Goal: Task Accomplishment & Management: Manage account settings

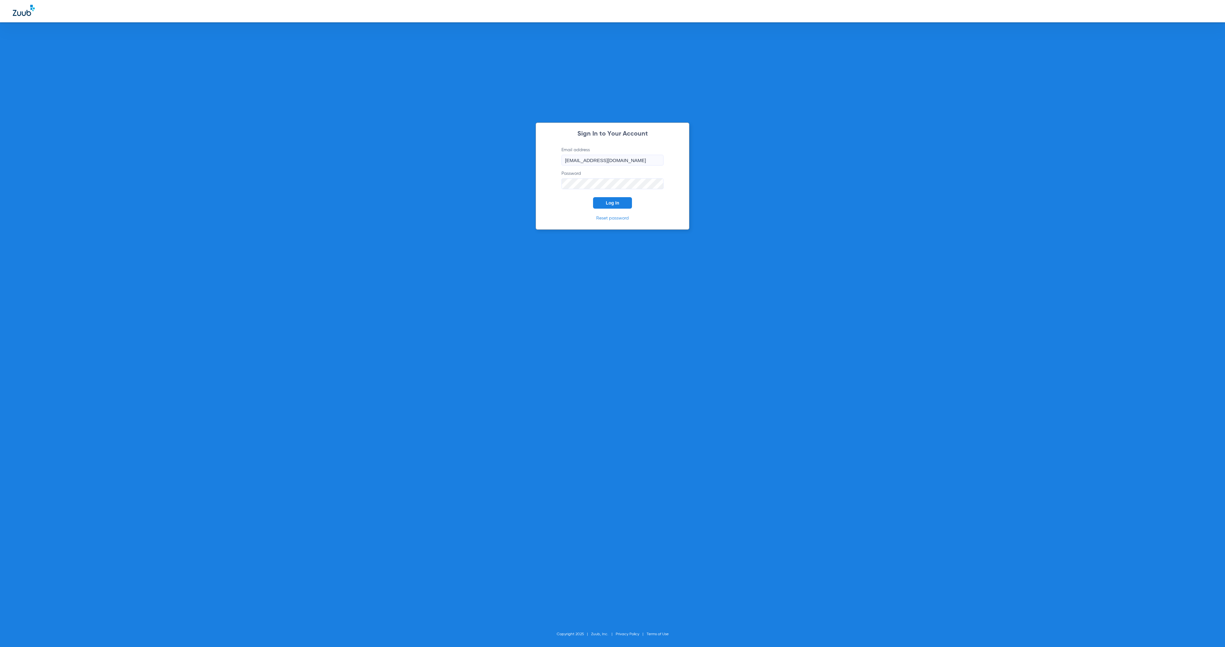
click at [623, 203] on button "Log In" at bounding box center [612, 202] width 39 height 11
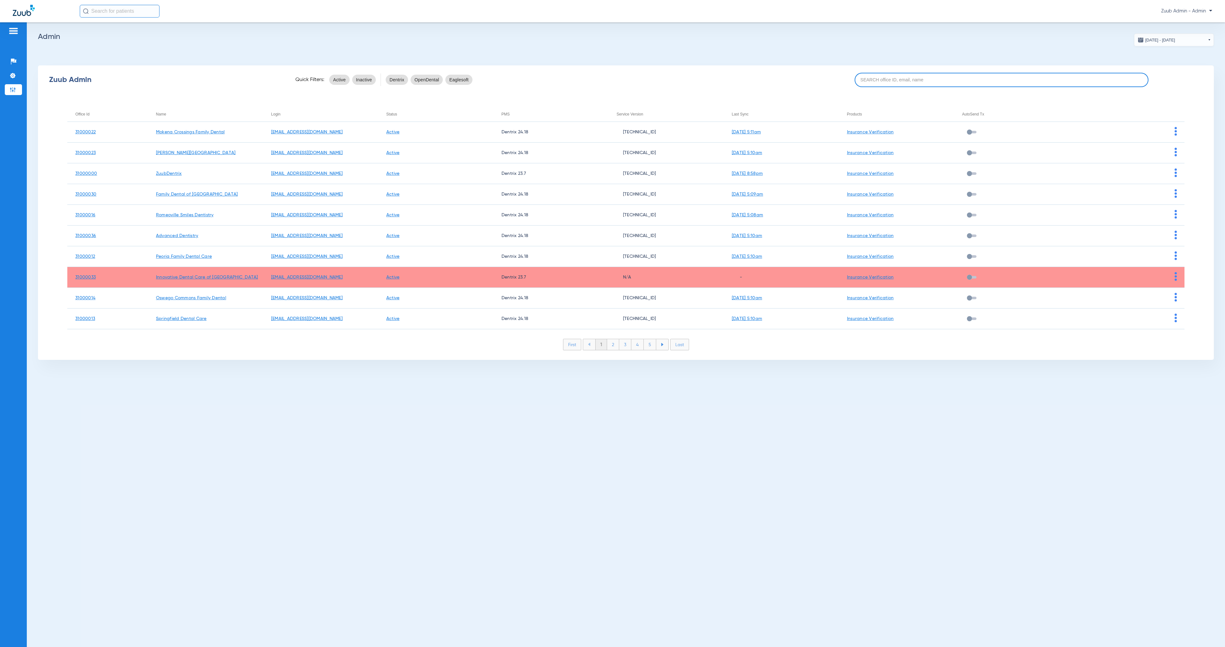
click at [950, 84] on input at bounding box center [1002, 80] width 294 height 14
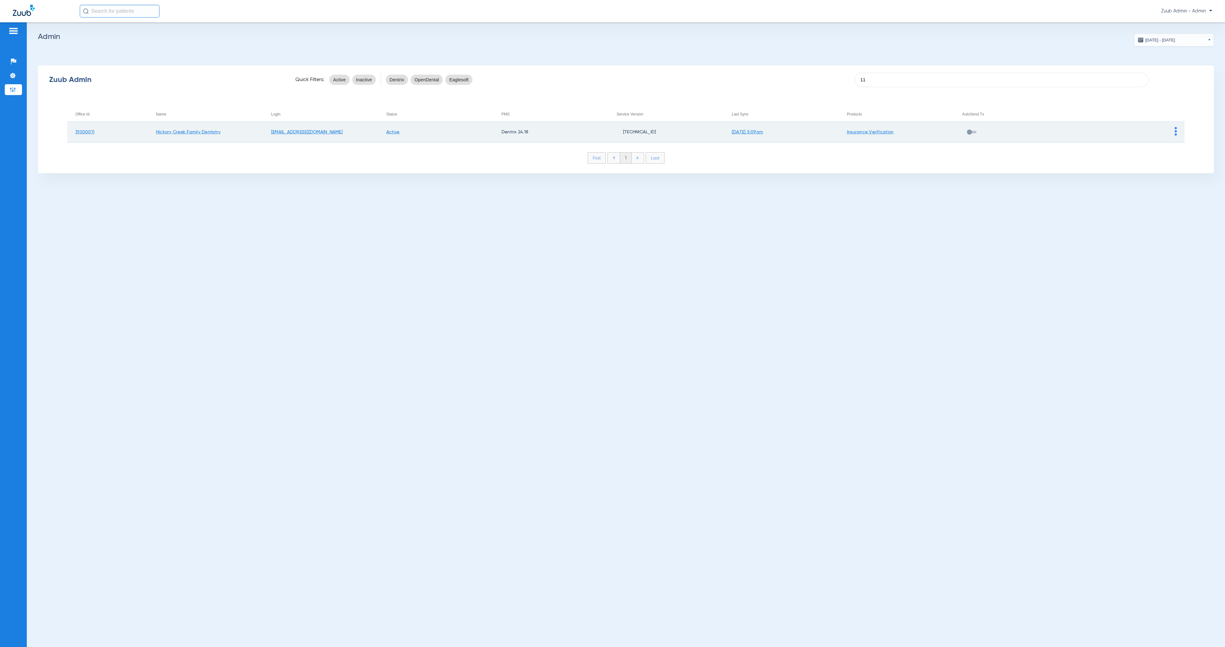
type input "11"
click at [1175, 132] on img at bounding box center [1176, 131] width 2 height 9
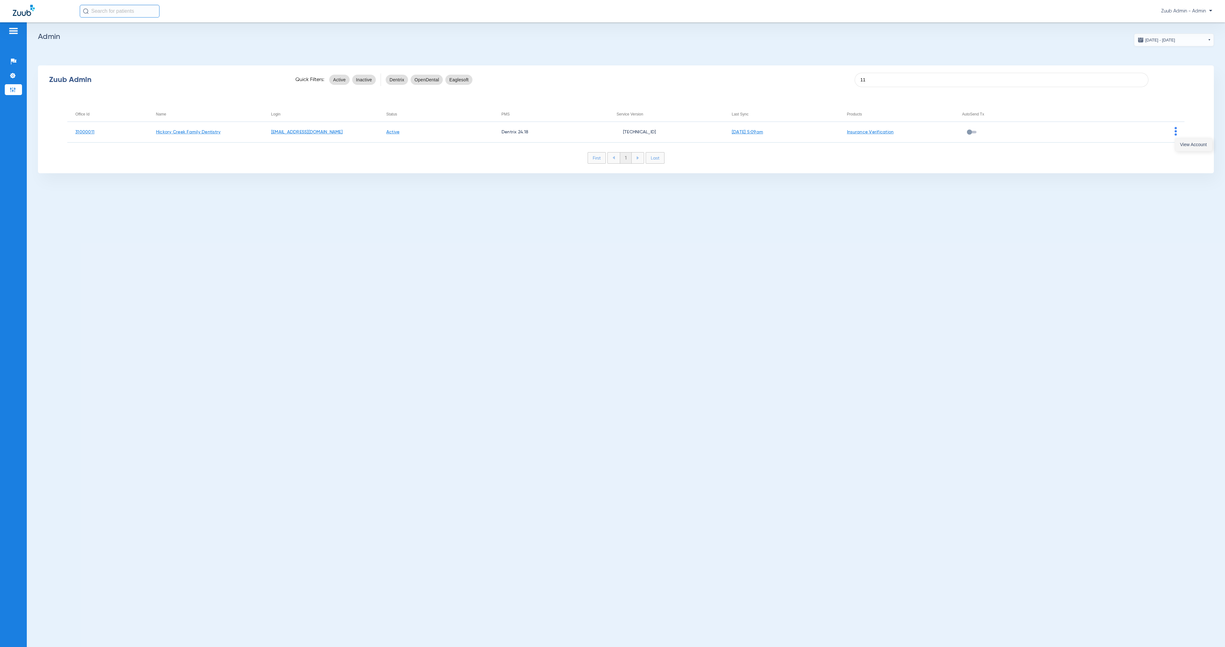
click at [1184, 146] on span "View Account" at bounding box center [1193, 144] width 27 height 4
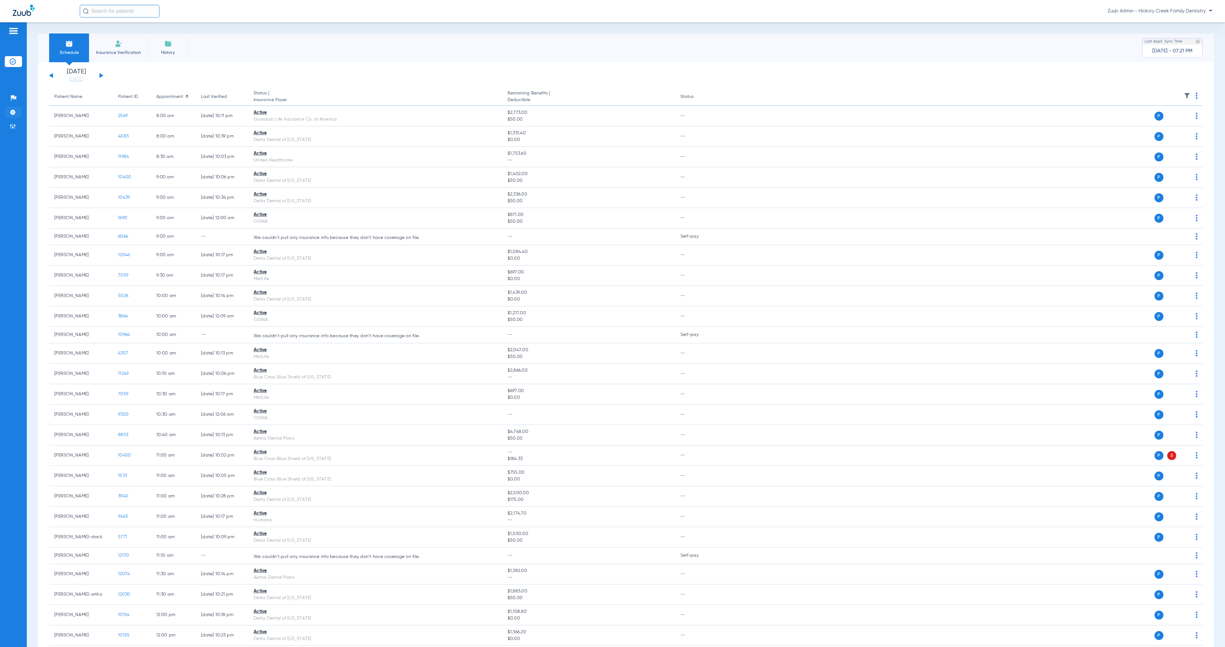
click at [18, 114] on li "Settings" at bounding box center [13, 112] width 17 height 11
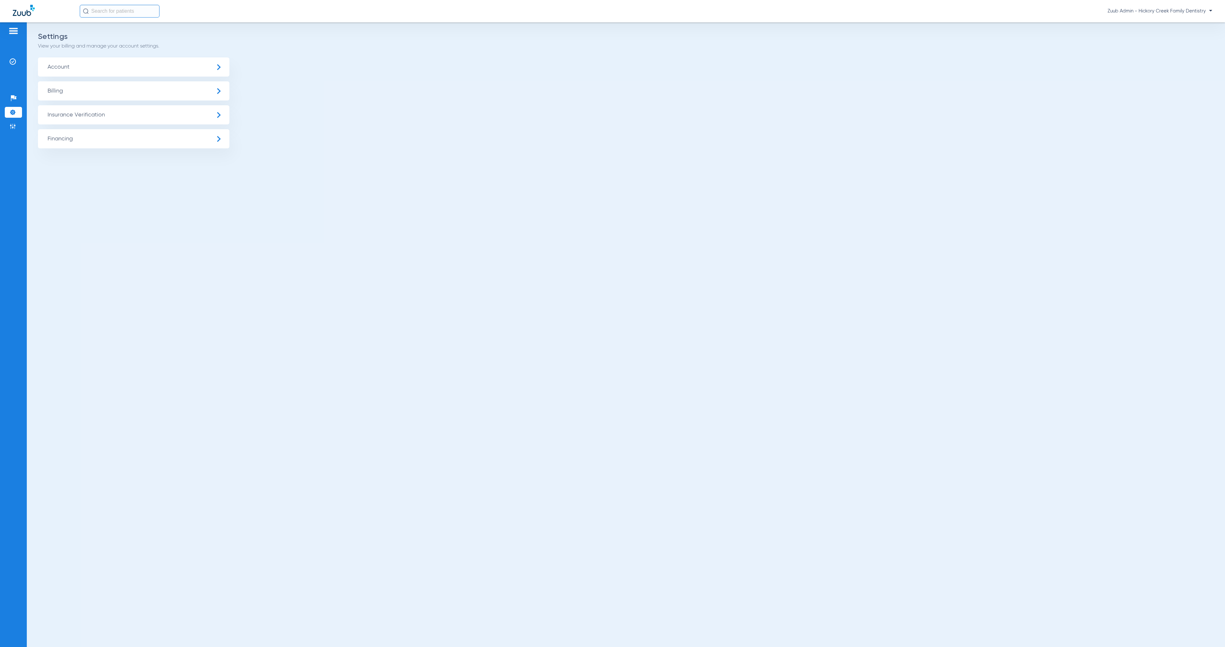
click at [103, 122] on span "Insurance Verification" at bounding box center [133, 114] width 191 height 19
click at [161, 166] on li "Insurance Payer Mapping" at bounding box center [133, 165] width 191 height 16
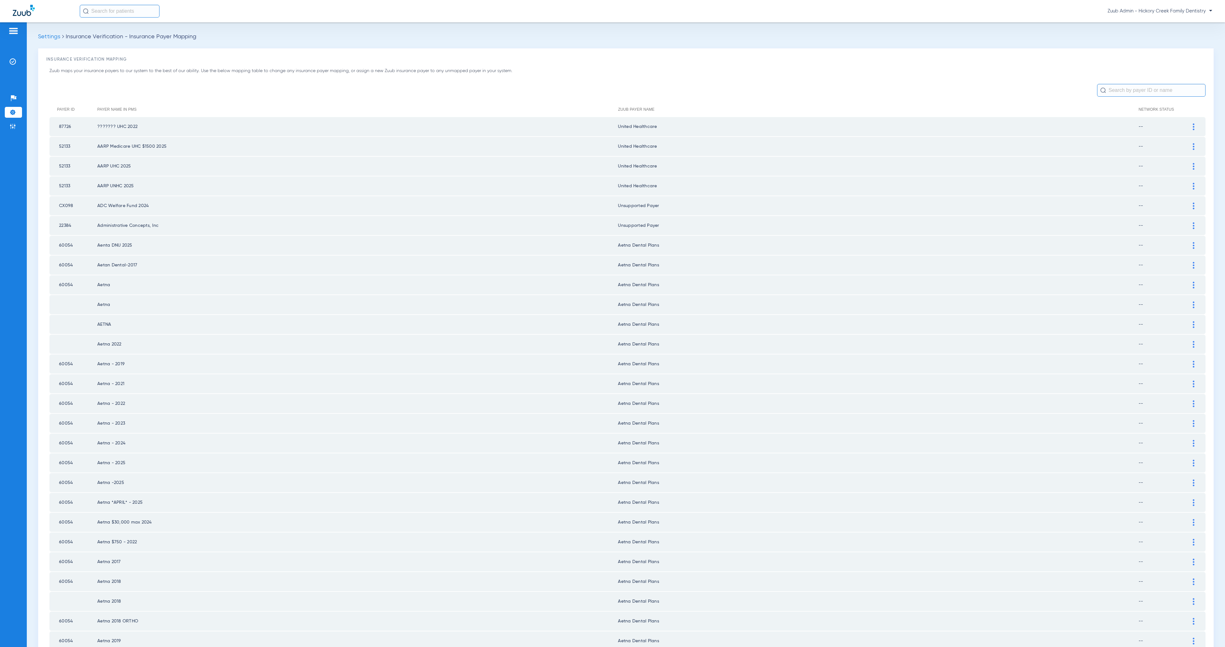
click at [1150, 87] on input "text" at bounding box center [1151, 90] width 108 height 13
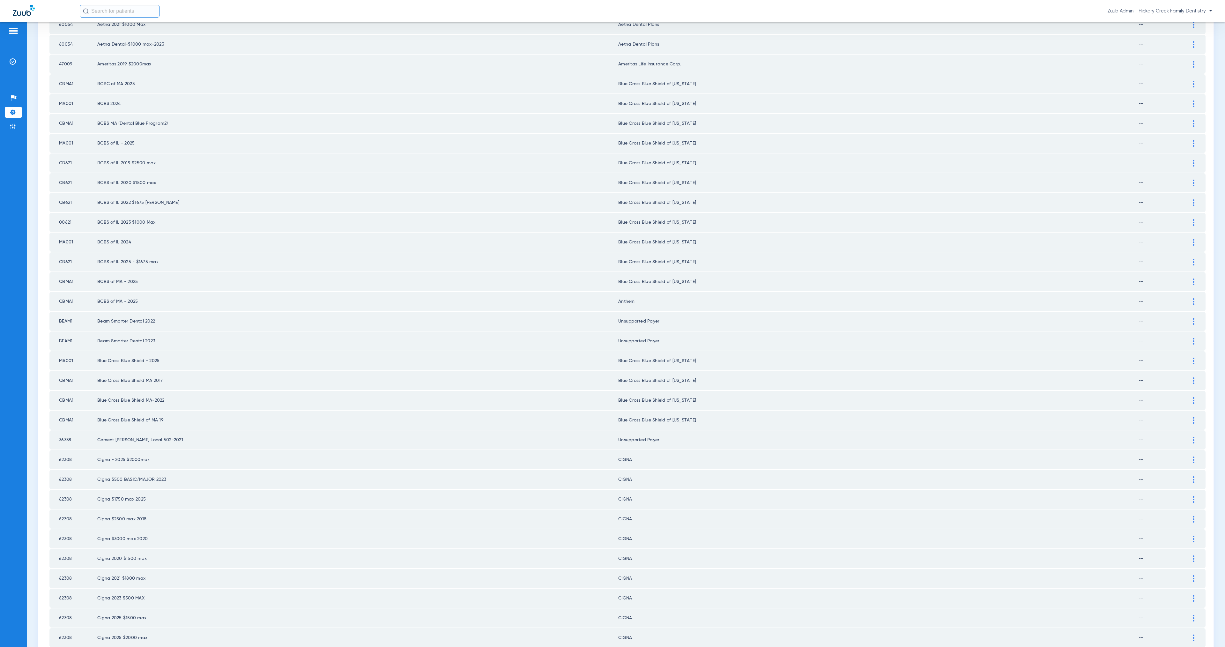
scroll to position [474, 0]
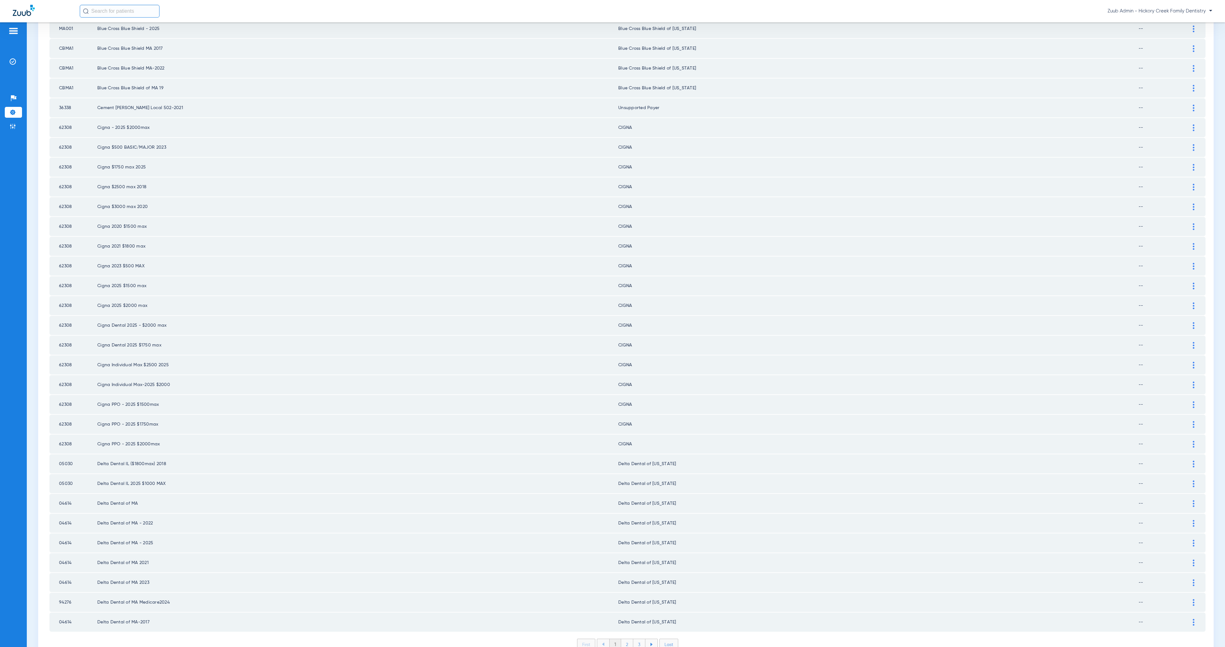
drag, startPoint x: 71, startPoint y: 494, endPoint x: 60, endPoint y: 493, distance: 11.8
click at [60, 514] on td "04614" at bounding box center [73, 523] width 48 height 19
copy td "04614"
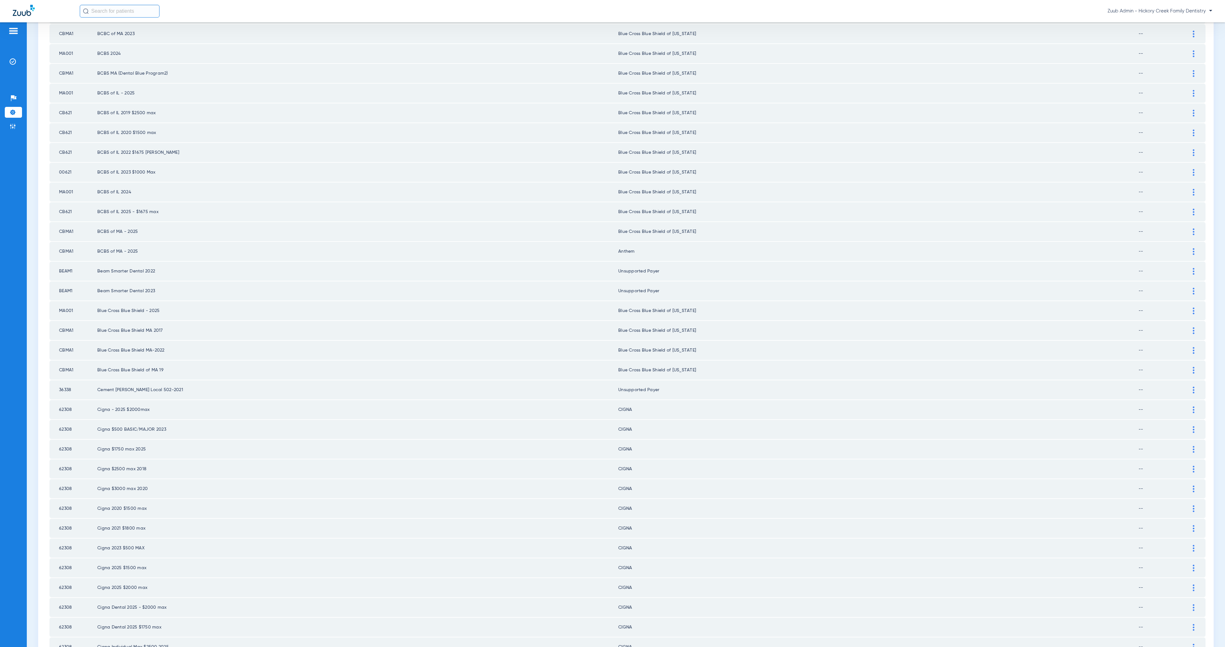
scroll to position [0, 0]
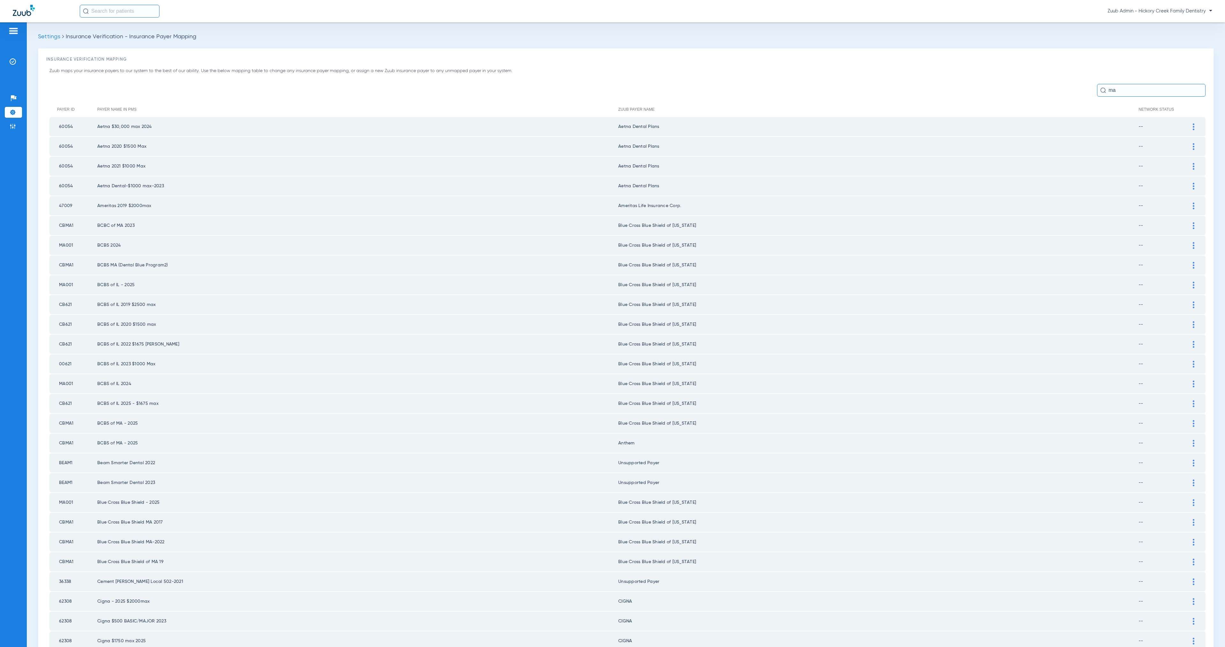
click at [1132, 91] on input "ma" at bounding box center [1151, 90] width 108 height 13
paste input "04614"
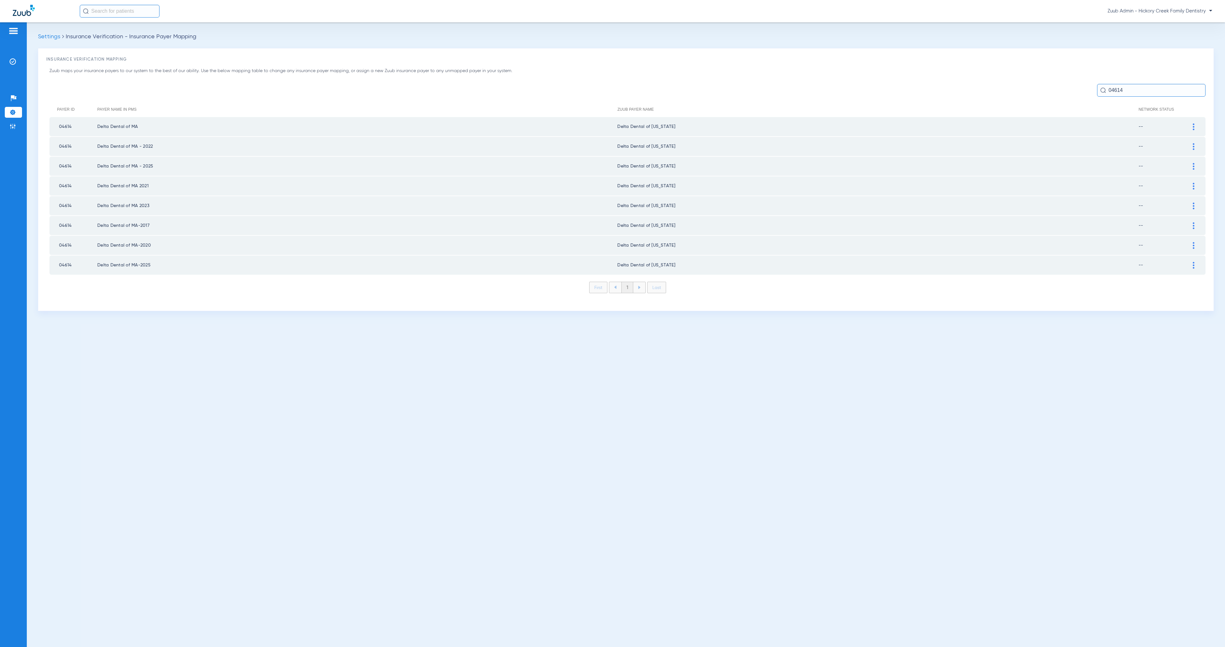
type input "04614"
click at [1194, 125] on img at bounding box center [1194, 126] width 2 height 7
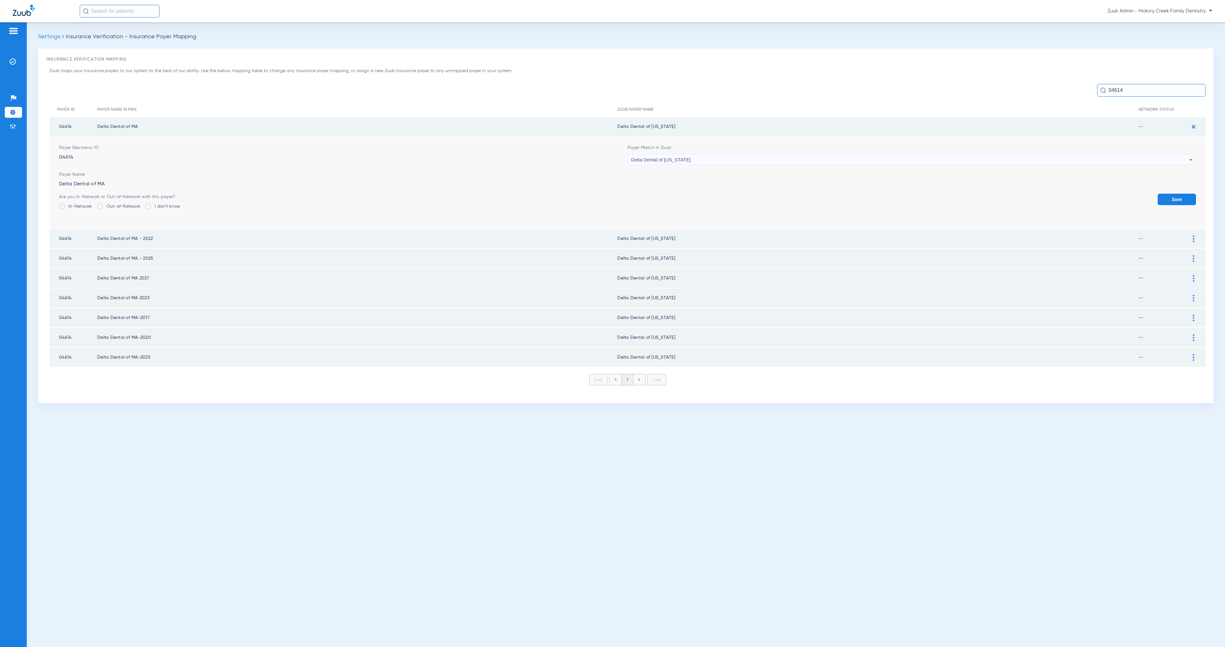
click at [708, 157] on div "Delta Dental of [US_STATE]" at bounding box center [910, 159] width 558 height 11
type input "uns"
click at [694, 190] on mat-option "Unsupported Payer" at bounding box center [912, 194] width 568 height 11
click at [1172, 197] on button "Save" at bounding box center [1177, 199] width 38 height 11
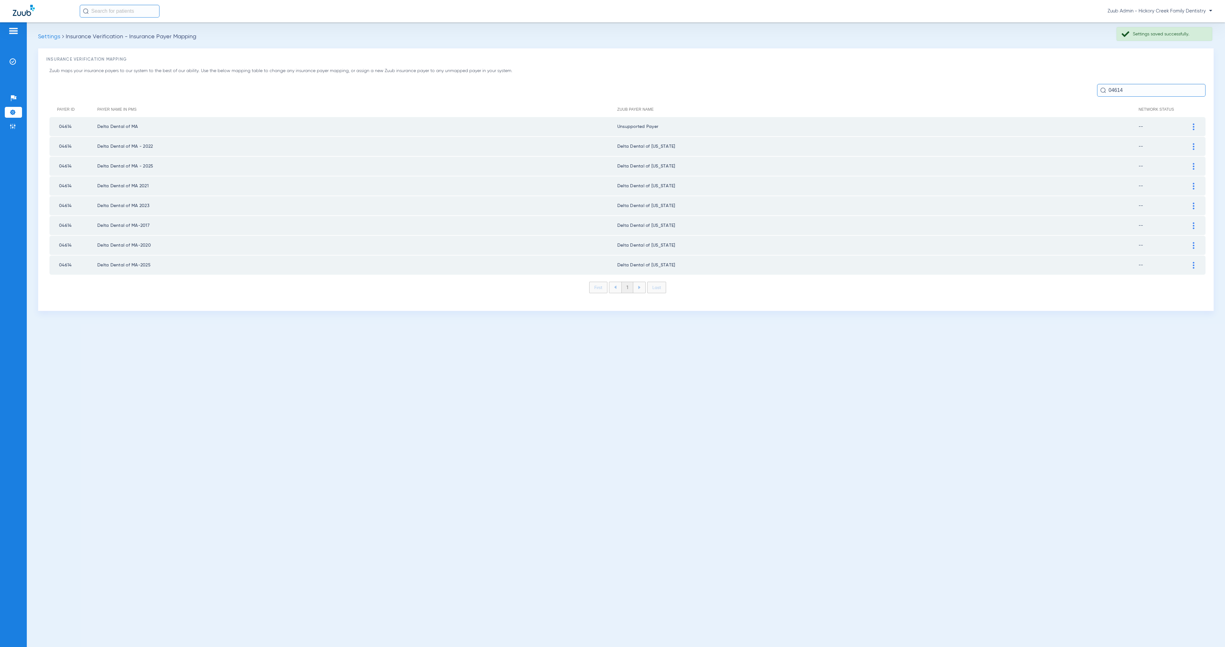
click at [1193, 143] on img at bounding box center [1194, 146] width 2 height 7
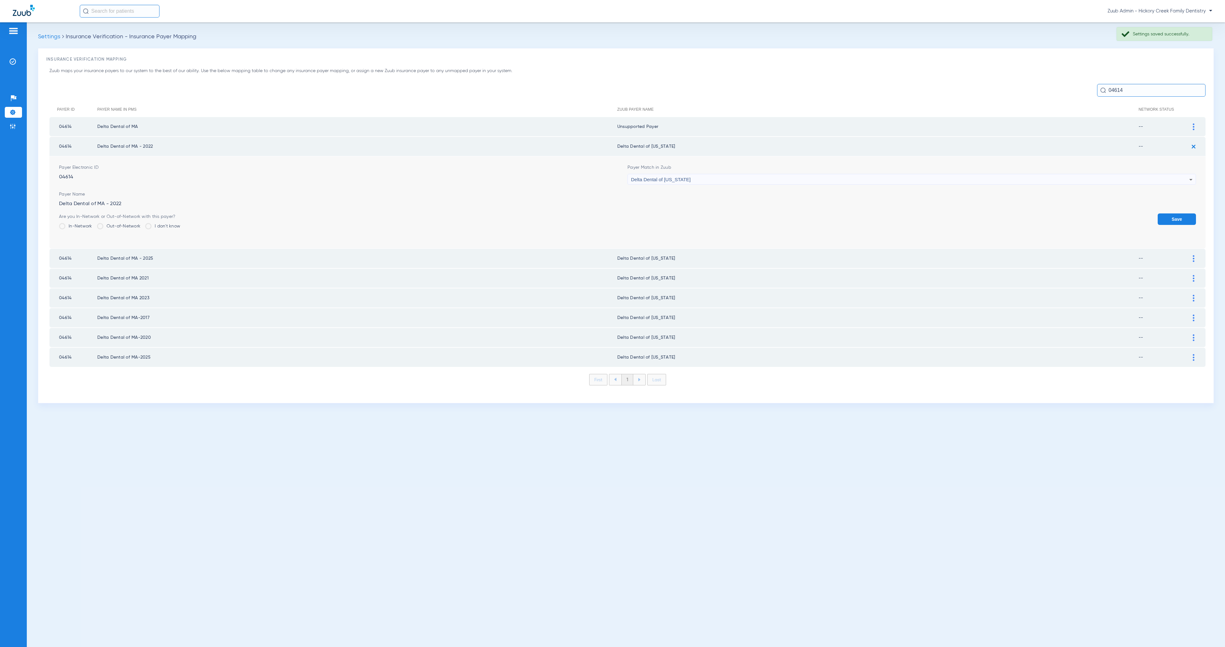
click at [665, 177] on span "Delta Dental of [US_STATE]" at bounding box center [661, 179] width 60 height 5
type input "uns"
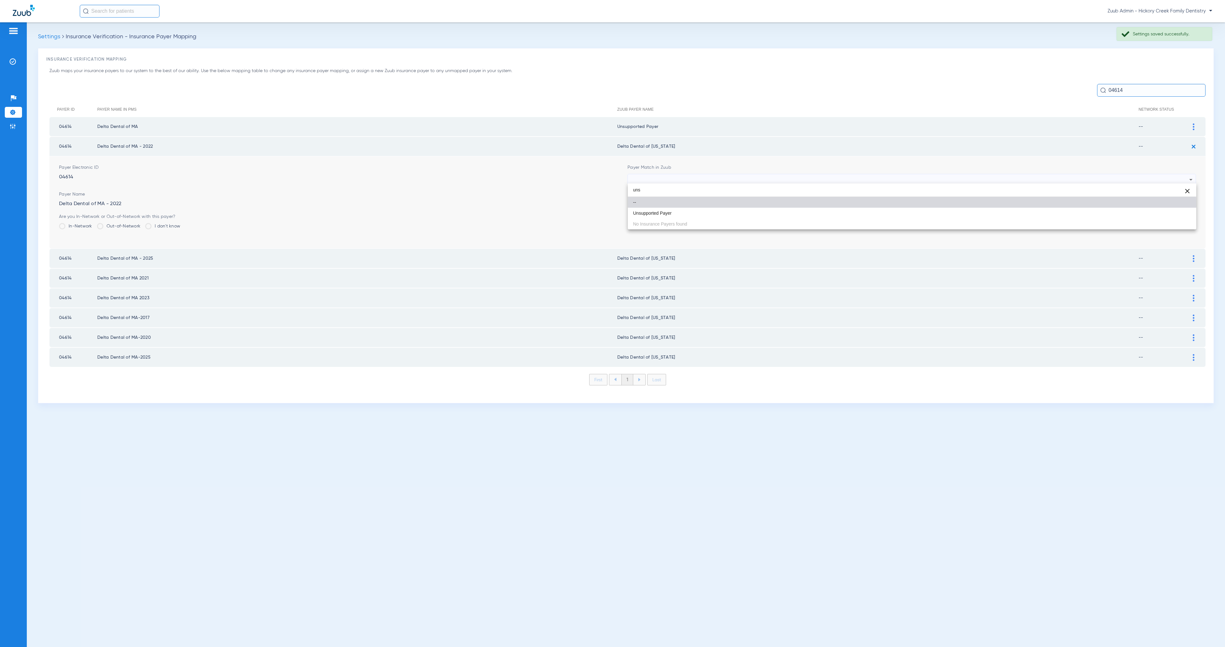
click at [677, 206] on mat-option "--" at bounding box center [912, 202] width 568 height 11
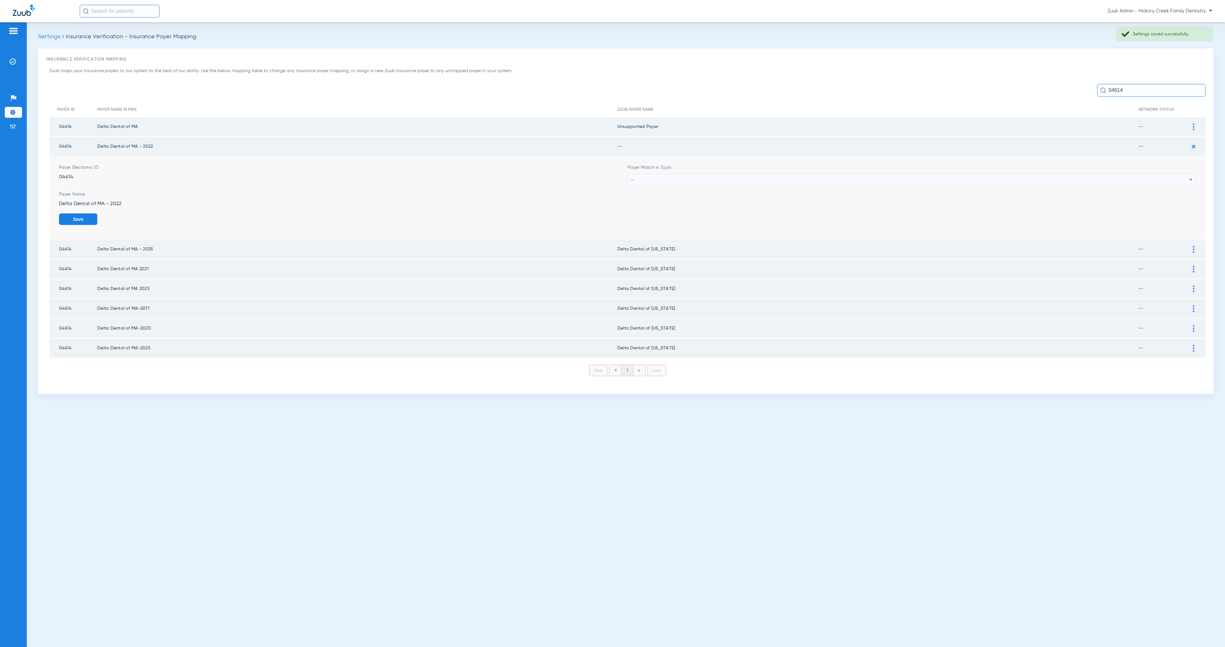
click at [661, 174] on div "--" at bounding box center [910, 179] width 558 height 11
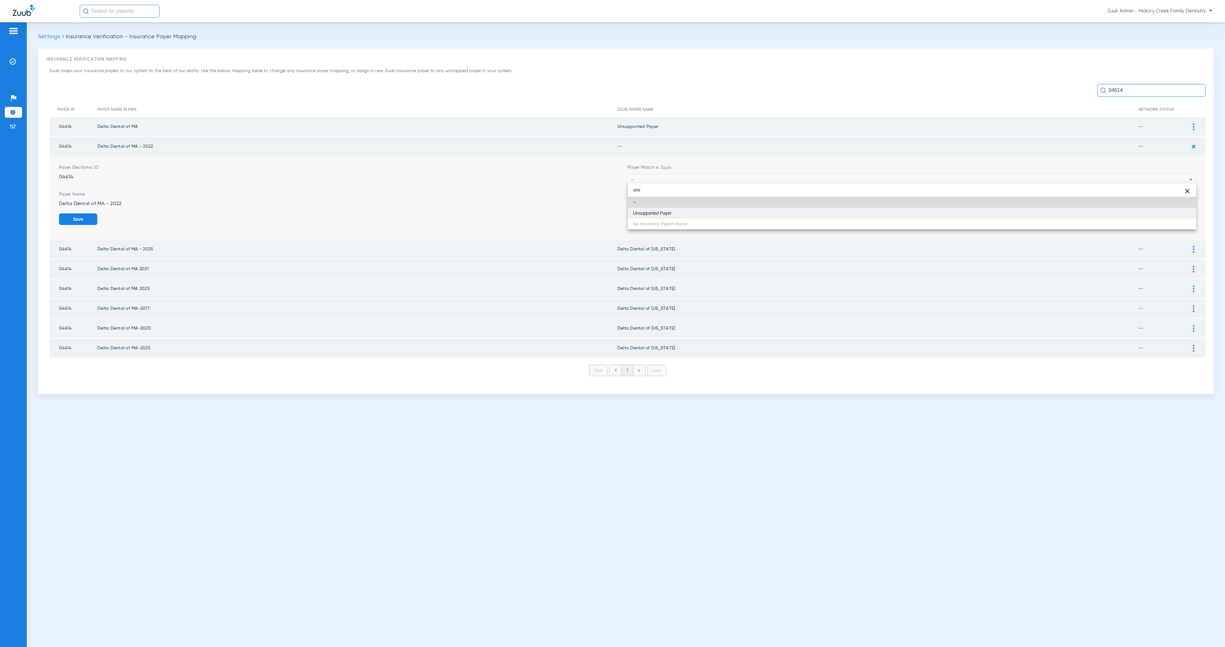
type input "uns"
click at [716, 213] on mat-option "Unsupported Payer" at bounding box center [912, 213] width 568 height 11
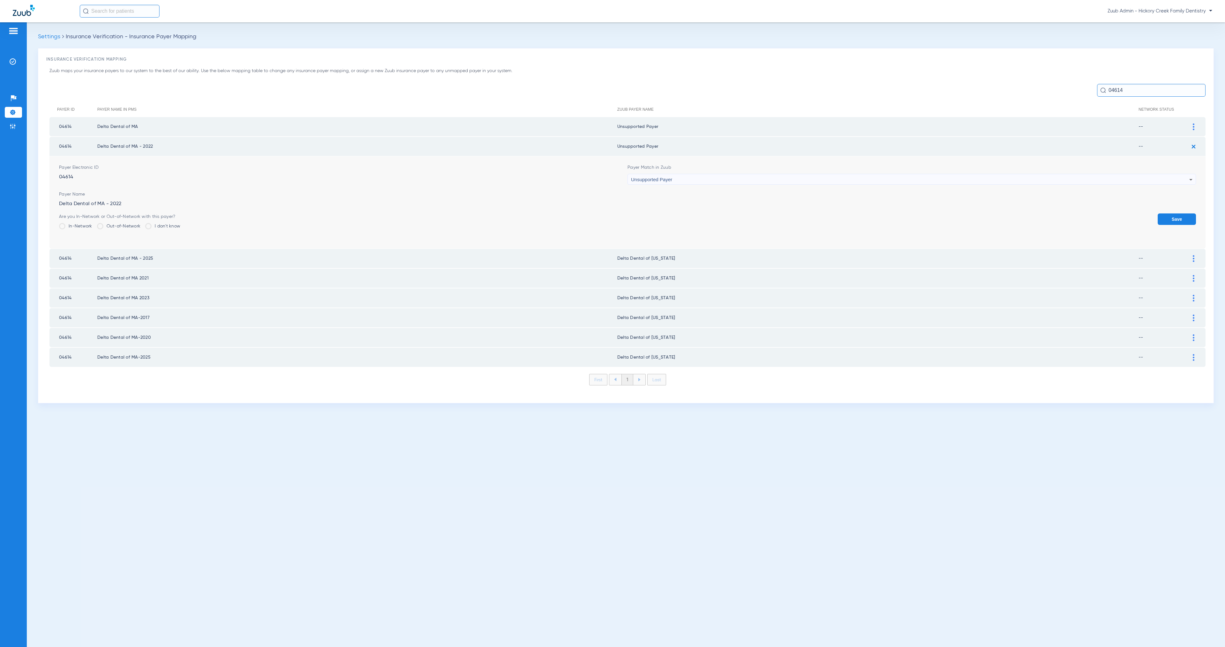
click at [1178, 220] on button "Save" at bounding box center [1177, 218] width 38 height 11
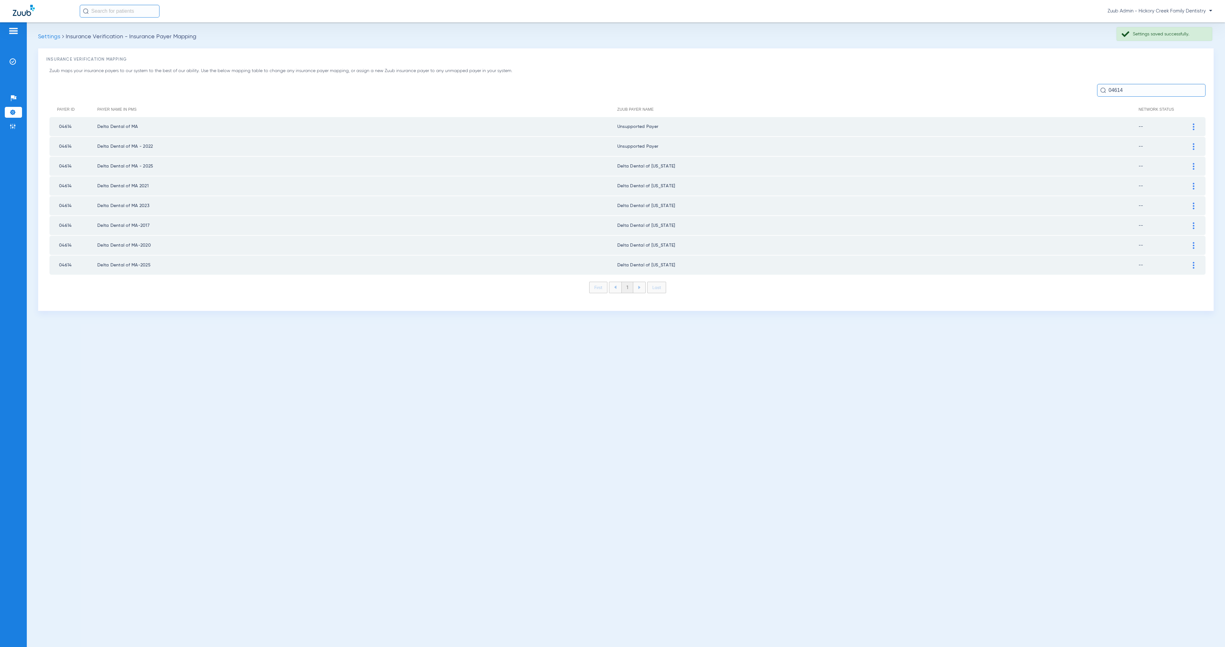
click at [1191, 165] on div at bounding box center [1193, 166] width 11 height 7
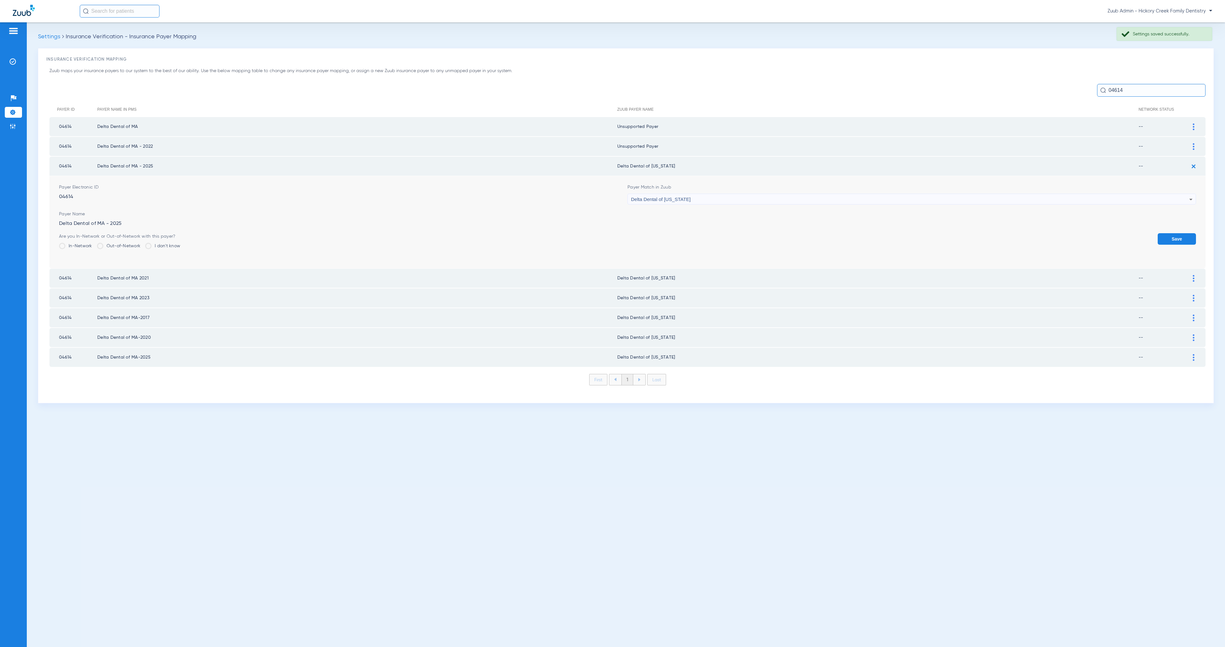
click at [748, 194] on div "Delta Dental of [US_STATE]" at bounding box center [910, 199] width 558 height 11
type input "uns"
drag, startPoint x: 744, startPoint y: 235, endPoint x: 752, endPoint y: 241, distance: 9.8
click at [744, 234] on mat-option "Unsupported Payer" at bounding box center [912, 232] width 568 height 11
click at [1179, 239] on button "Save" at bounding box center [1177, 238] width 38 height 11
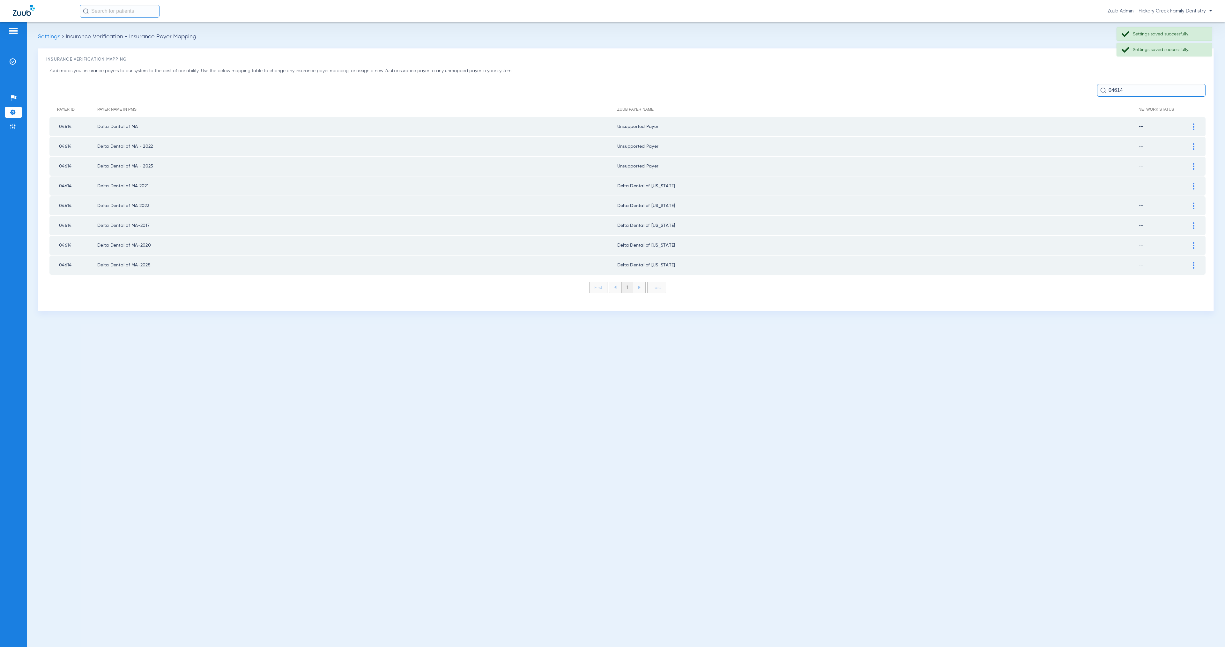
click at [1193, 183] on img at bounding box center [1194, 186] width 2 height 7
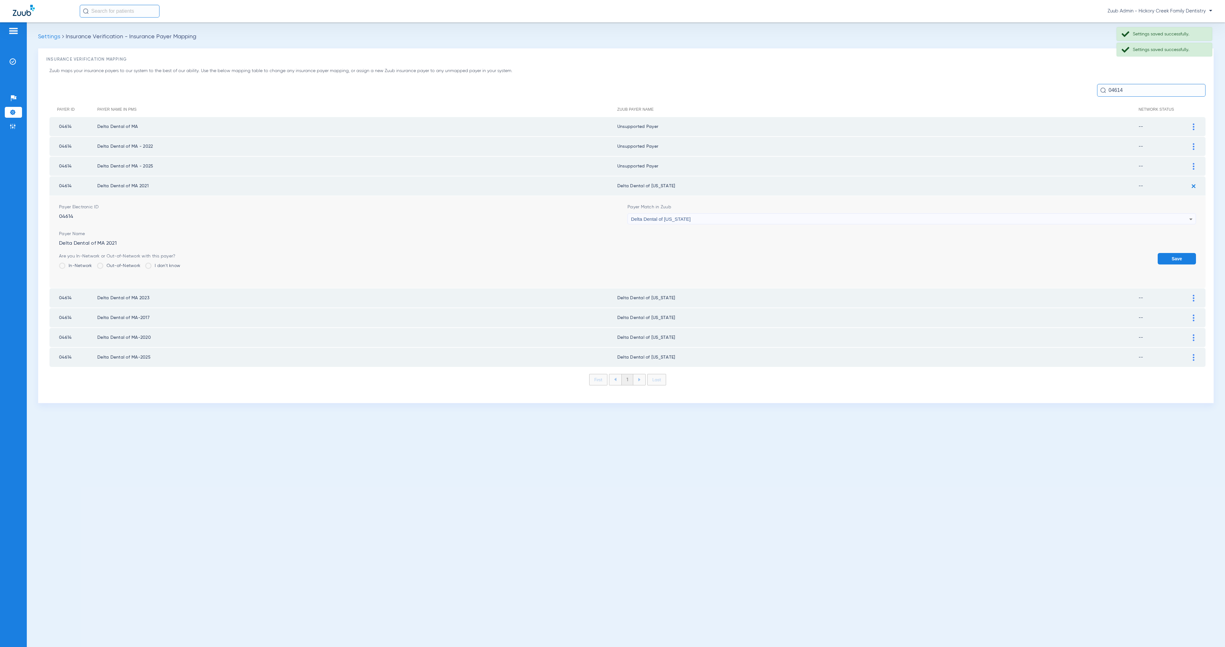
click at [747, 215] on div "Delta Dental of [US_STATE]" at bounding box center [910, 219] width 558 height 11
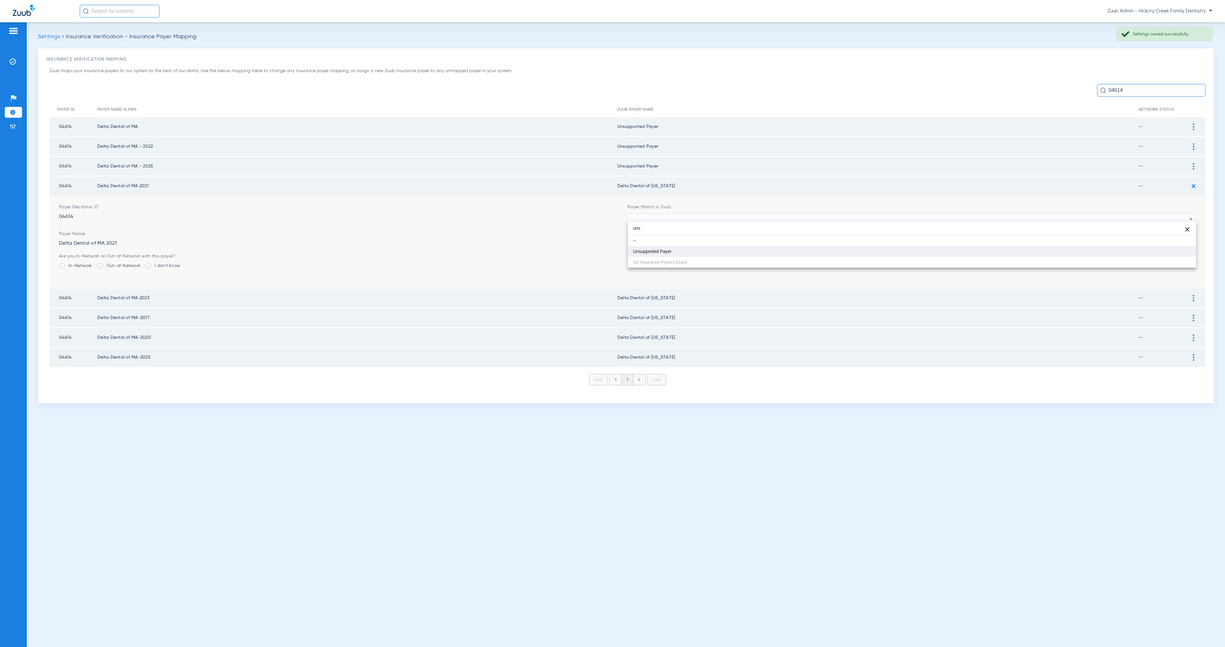
type input "uns"
click at [767, 251] on mat-option "Unsupported Payer" at bounding box center [912, 251] width 568 height 11
click at [1185, 255] on button "Save" at bounding box center [1177, 258] width 38 height 11
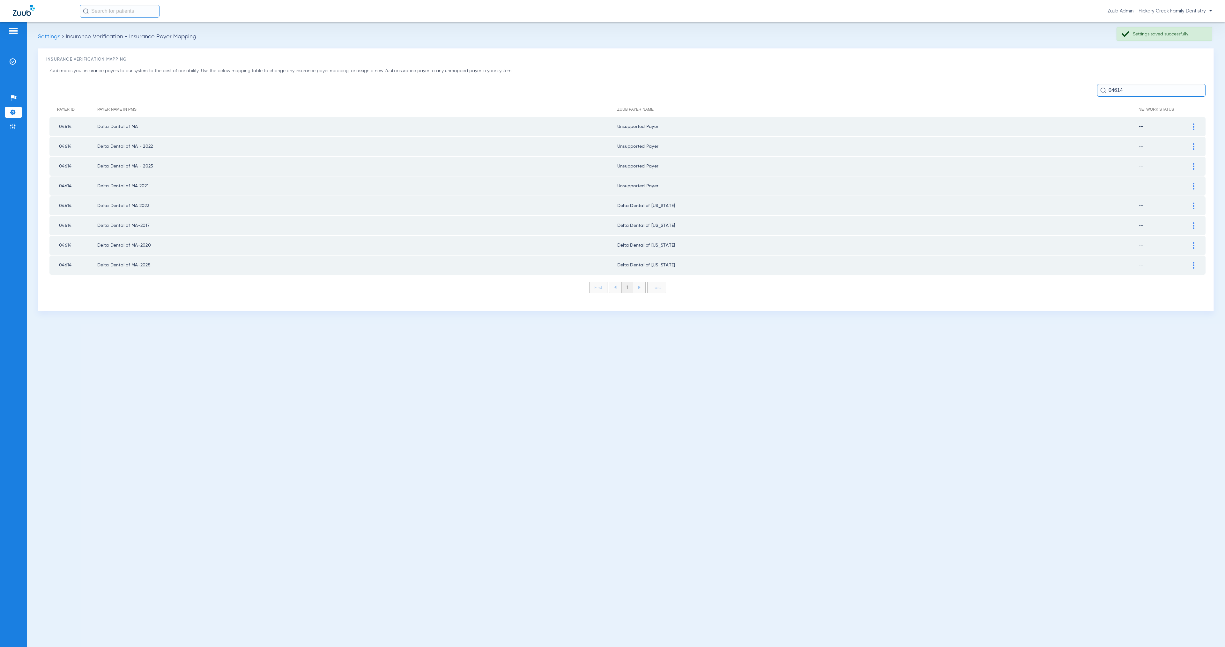
click at [1195, 203] on div at bounding box center [1193, 206] width 11 height 7
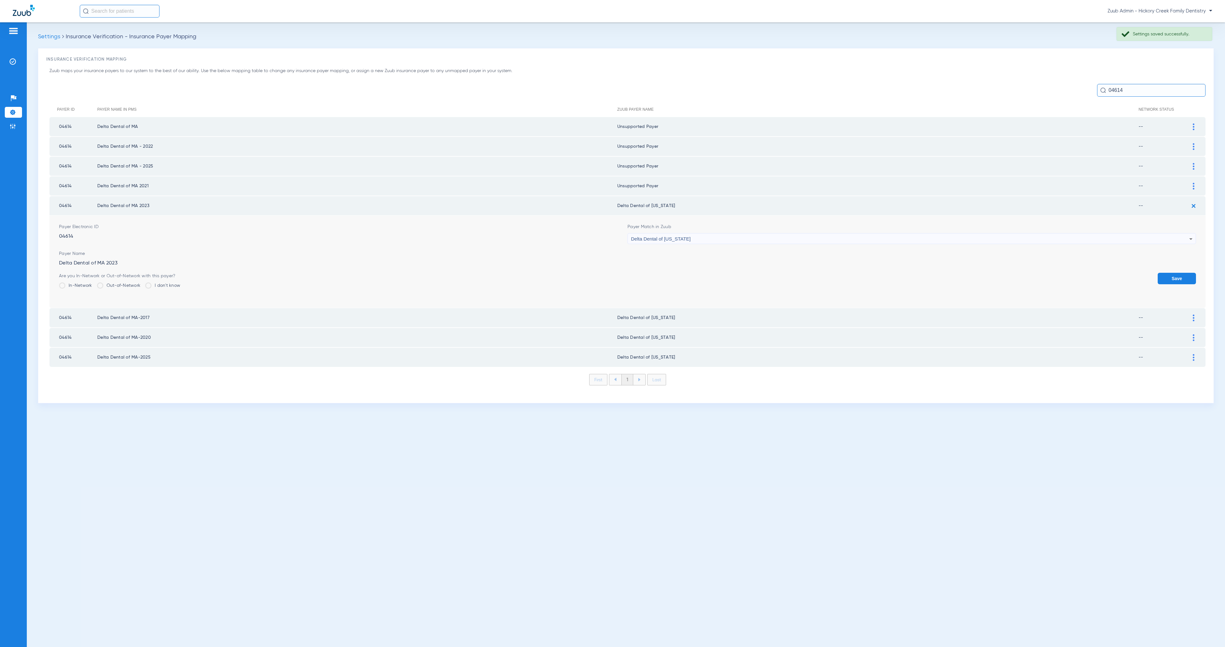
click at [656, 236] on span "Delta Dental of [US_STATE]" at bounding box center [661, 238] width 60 height 5
type input "uns"
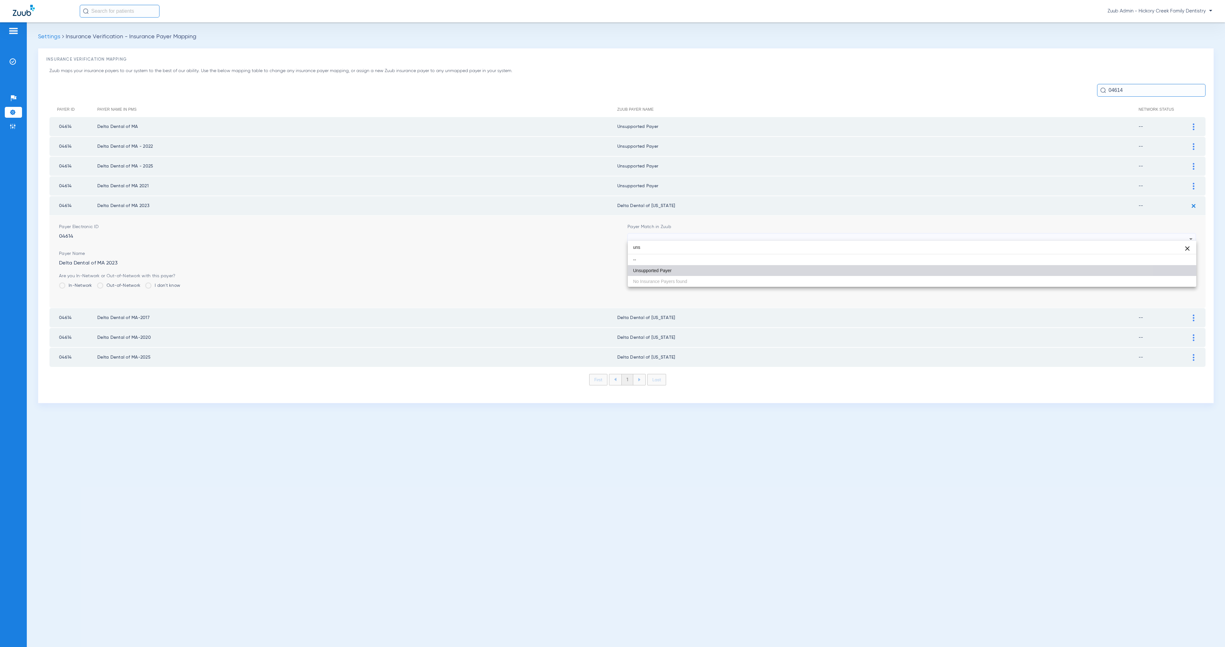
click at [688, 274] on mat-option "Unsupported Payer" at bounding box center [912, 270] width 568 height 11
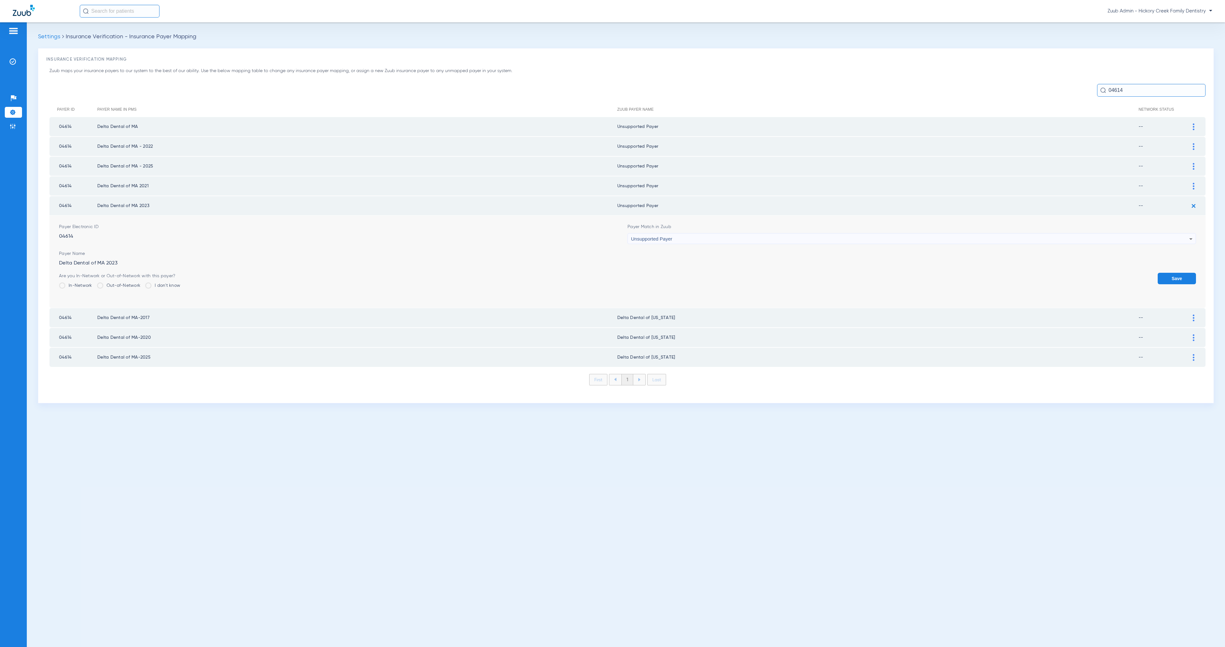
click at [1177, 273] on button "Save" at bounding box center [1177, 278] width 38 height 11
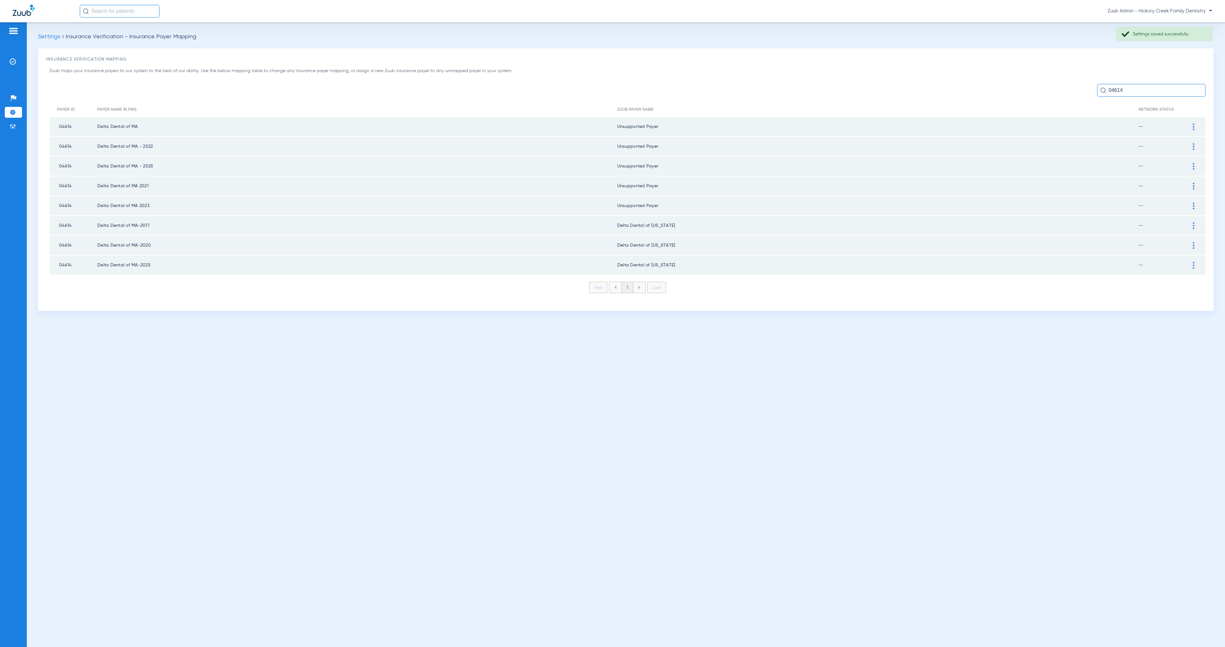
click at [1196, 222] on div at bounding box center [1193, 225] width 11 height 7
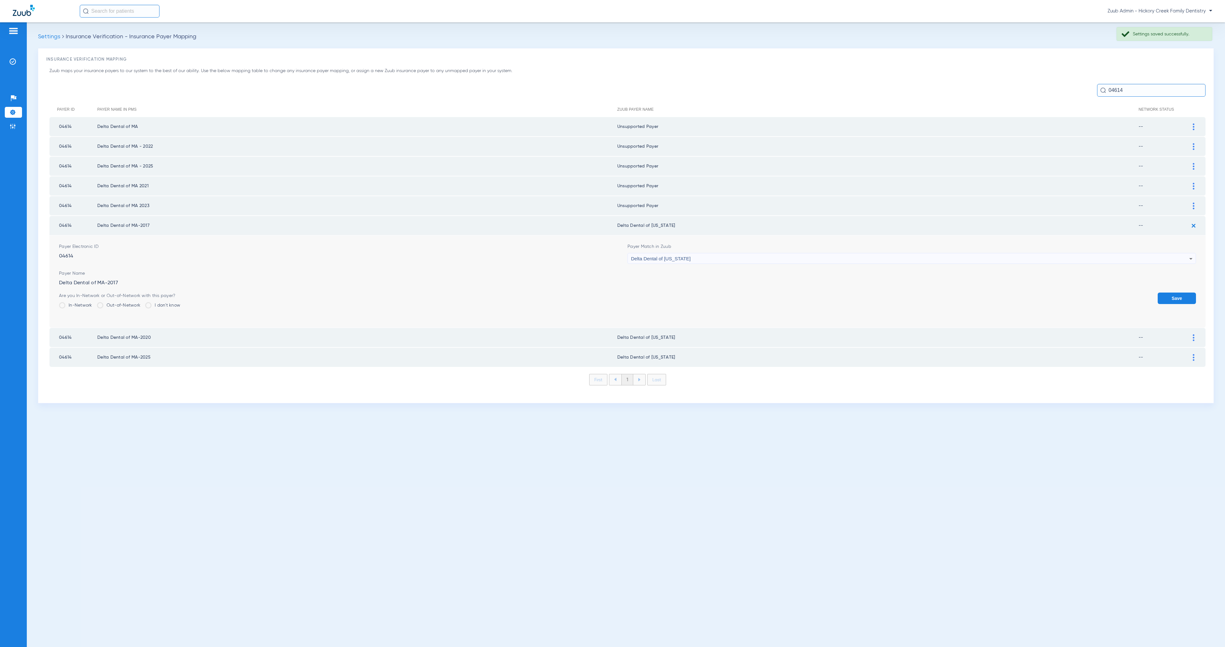
click at [714, 255] on div "Delta Dental of [US_STATE]" at bounding box center [910, 258] width 558 height 11
type input "uns"
drag, startPoint x: 744, startPoint y: 291, endPoint x: 753, endPoint y: 290, distance: 8.4
click at [744, 291] on mat-option "Unsupported Payer" at bounding box center [912, 289] width 568 height 11
click at [1183, 293] on button "Save" at bounding box center [1177, 298] width 38 height 11
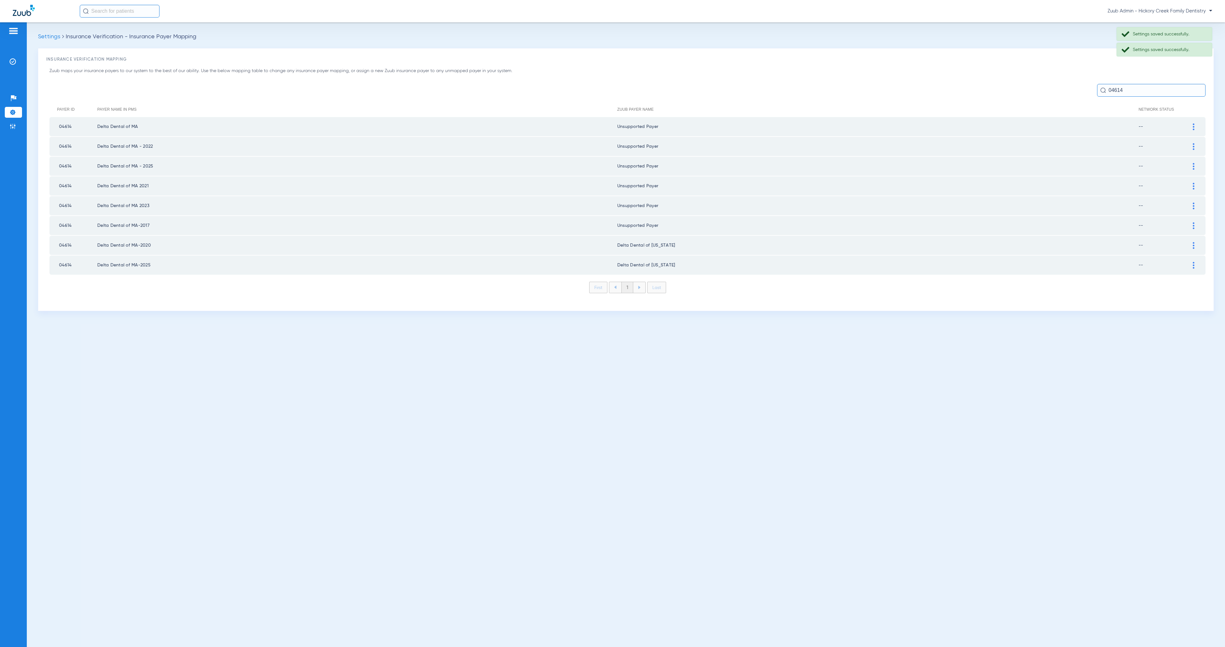
click at [1196, 242] on div at bounding box center [1193, 245] width 11 height 7
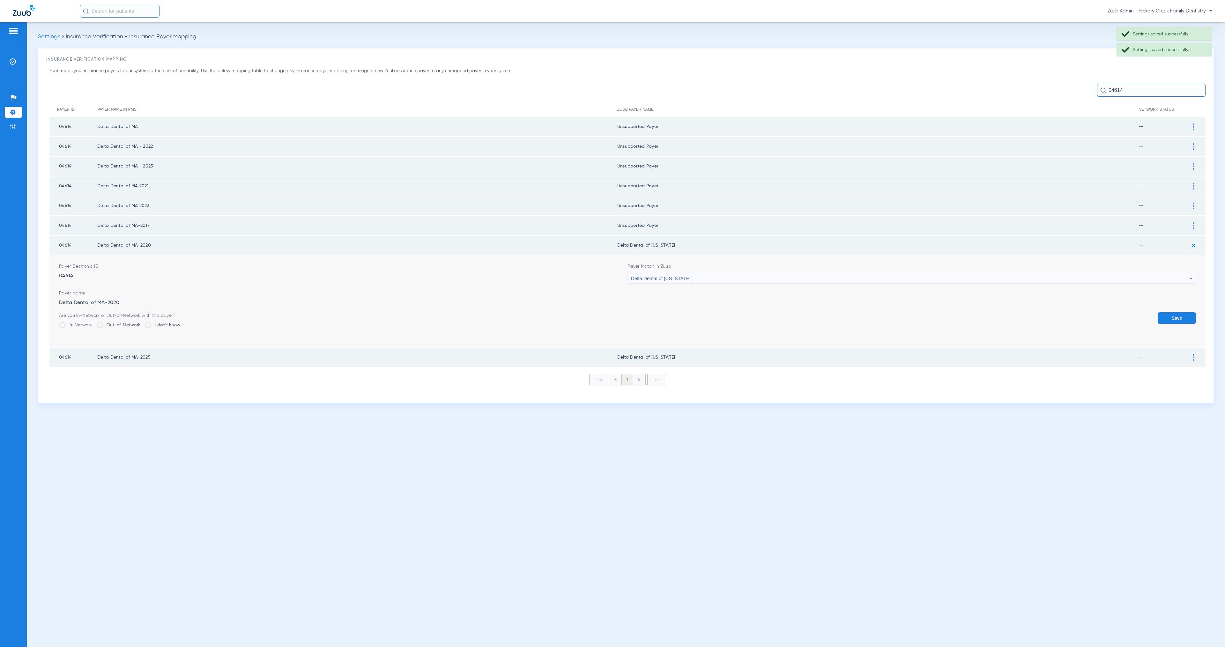
click at [675, 276] on span "Delta Dental of [US_STATE]" at bounding box center [661, 278] width 60 height 5
type input "uns"
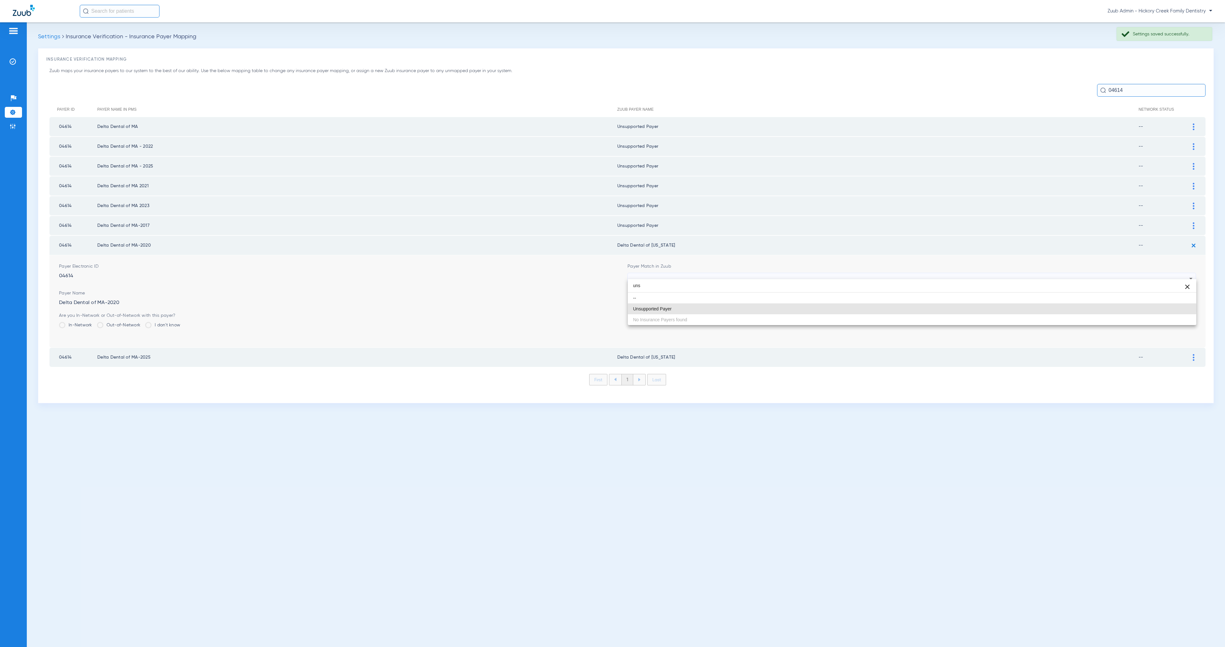
drag, startPoint x: 700, startPoint y: 309, endPoint x: 828, endPoint y: 316, distance: 127.8
click at [700, 309] on mat-option "Unsupported Payer" at bounding box center [912, 308] width 568 height 11
drag, startPoint x: 1170, startPoint y: 316, endPoint x: 1186, endPoint y: 304, distance: 19.8
click at [1170, 316] on button "Save" at bounding box center [1177, 317] width 38 height 11
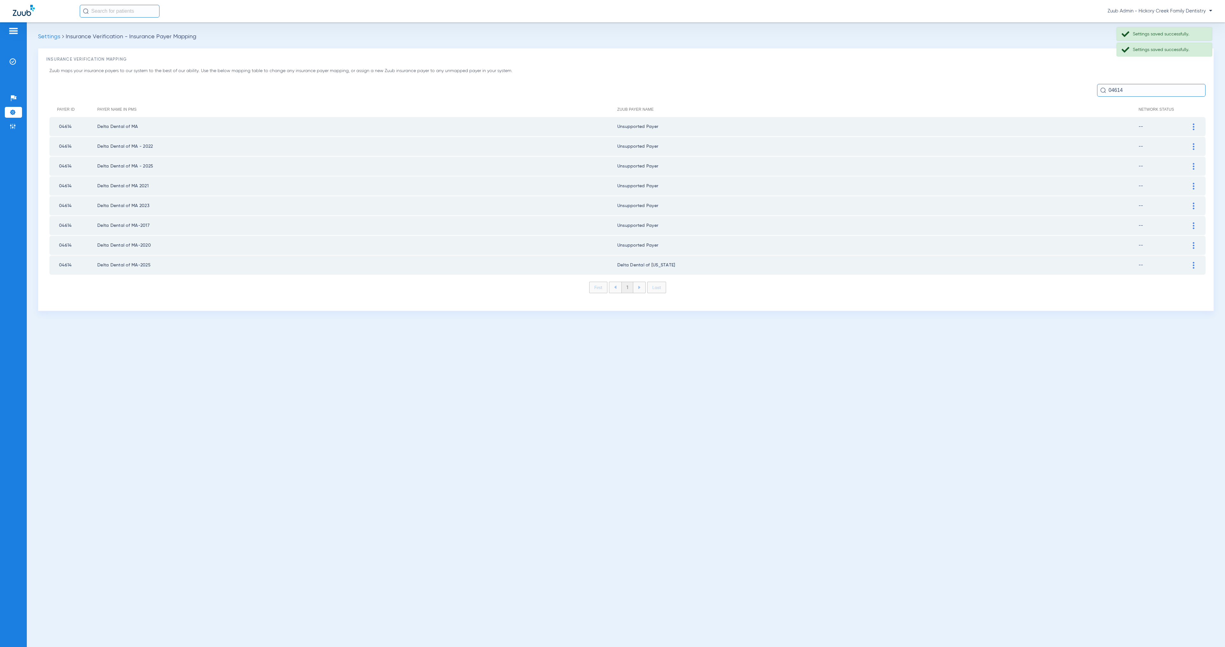
click at [1194, 262] on div at bounding box center [1193, 265] width 11 height 7
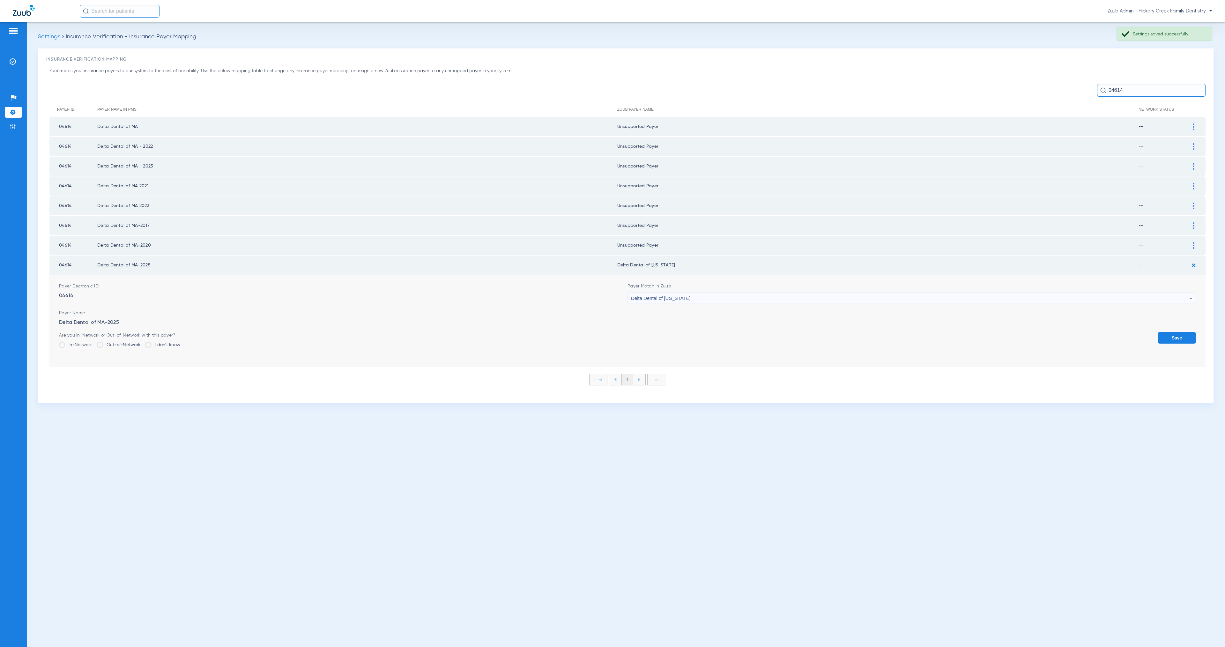
click at [716, 293] on div "Delta Dental of [US_STATE]" at bounding box center [910, 298] width 558 height 11
type input "uns"
click at [726, 325] on mat-option "Unsupported Payer" at bounding box center [912, 328] width 568 height 11
click at [1172, 335] on button "Save" at bounding box center [1177, 337] width 38 height 11
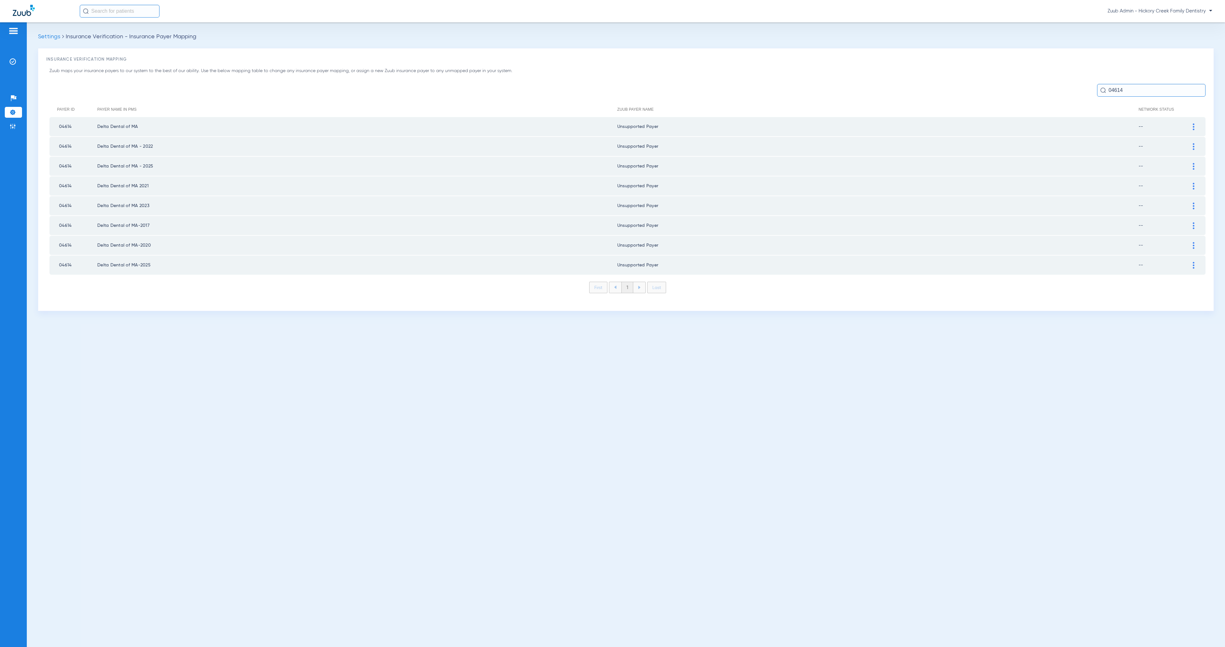
drag, startPoint x: 1127, startPoint y: 89, endPoint x: 1099, endPoint y: 89, distance: 27.8
click at [1099, 89] on input "04614" at bounding box center [1151, 90] width 108 height 13
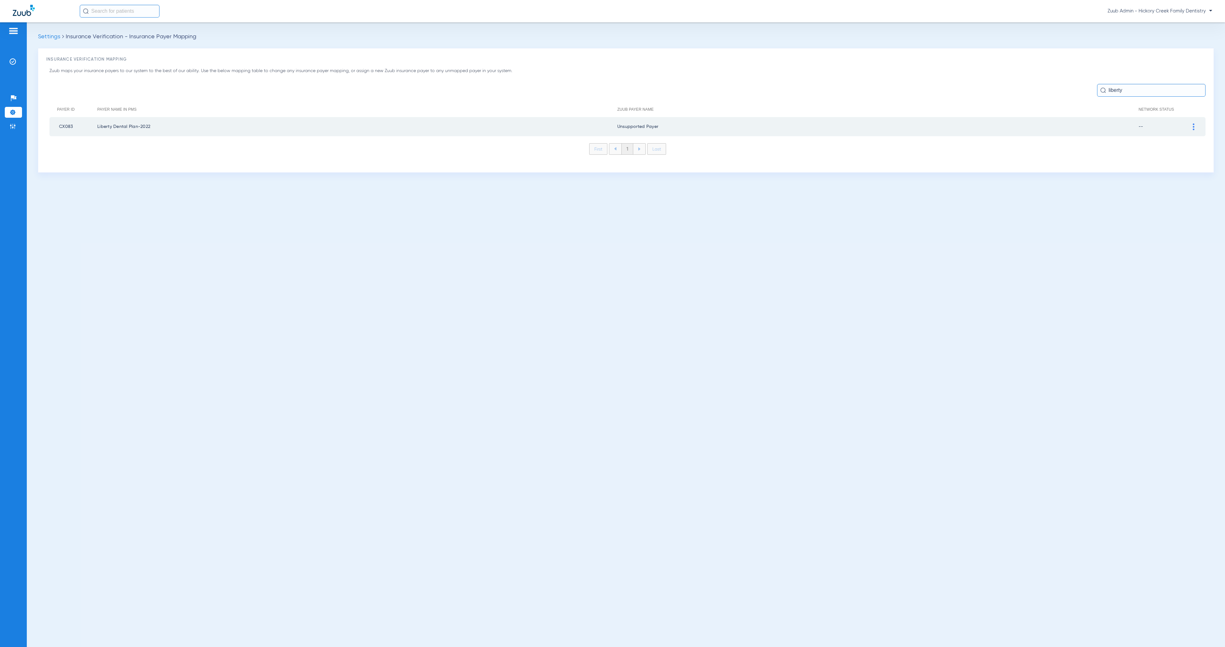
drag, startPoint x: 1130, startPoint y: 89, endPoint x: 1097, endPoint y: 89, distance: 32.2
click at [1097, 89] on input "liberty" at bounding box center [1151, 90] width 108 height 13
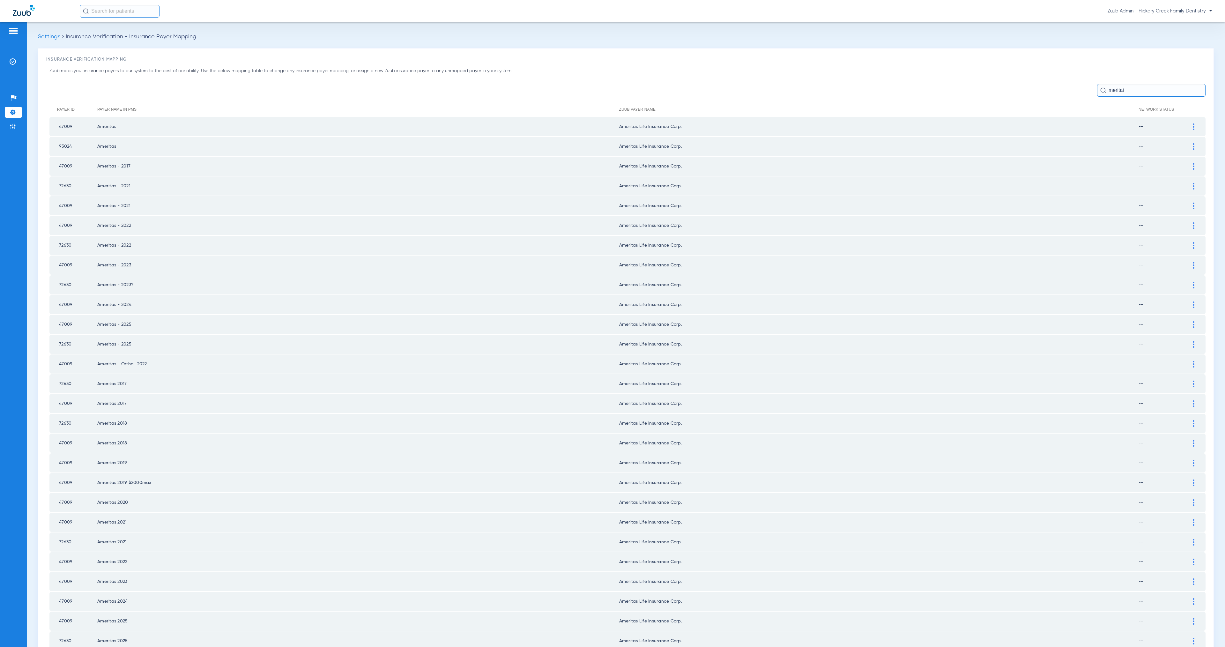
type input "meritain"
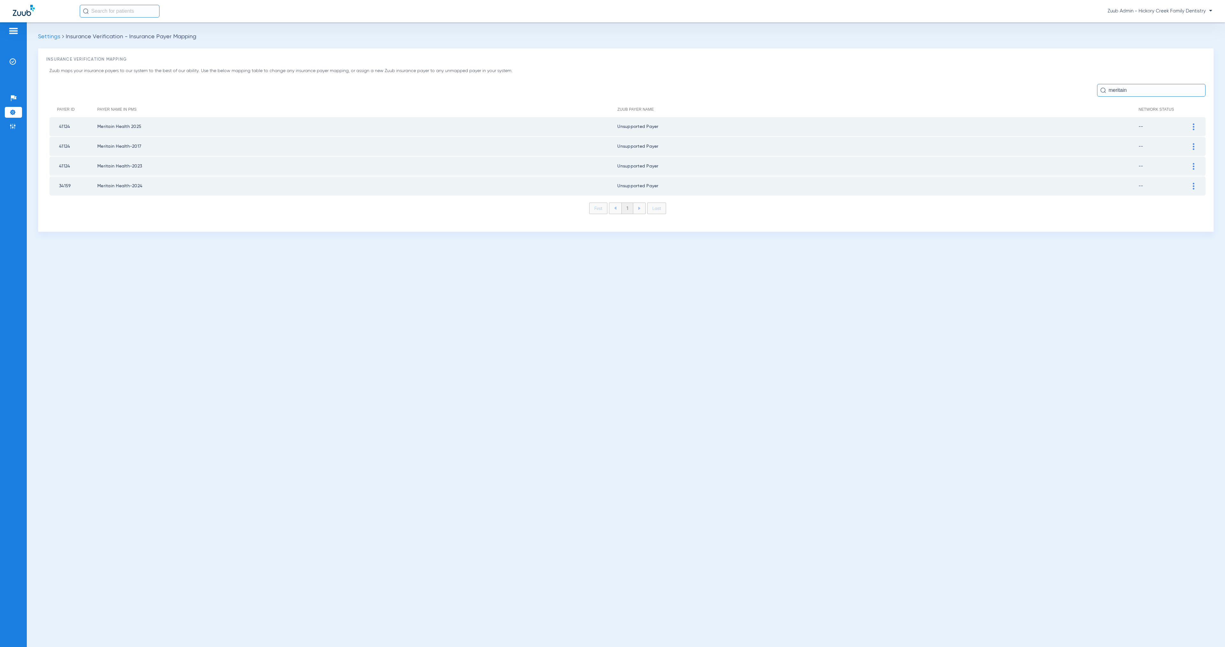
drag, startPoint x: 1117, startPoint y: 93, endPoint x: 1099, endPoint y: 93, distance: 17.5
click at [1099, 93] on input "meritain" at bounding box center [1151, 90] width 108 height 13
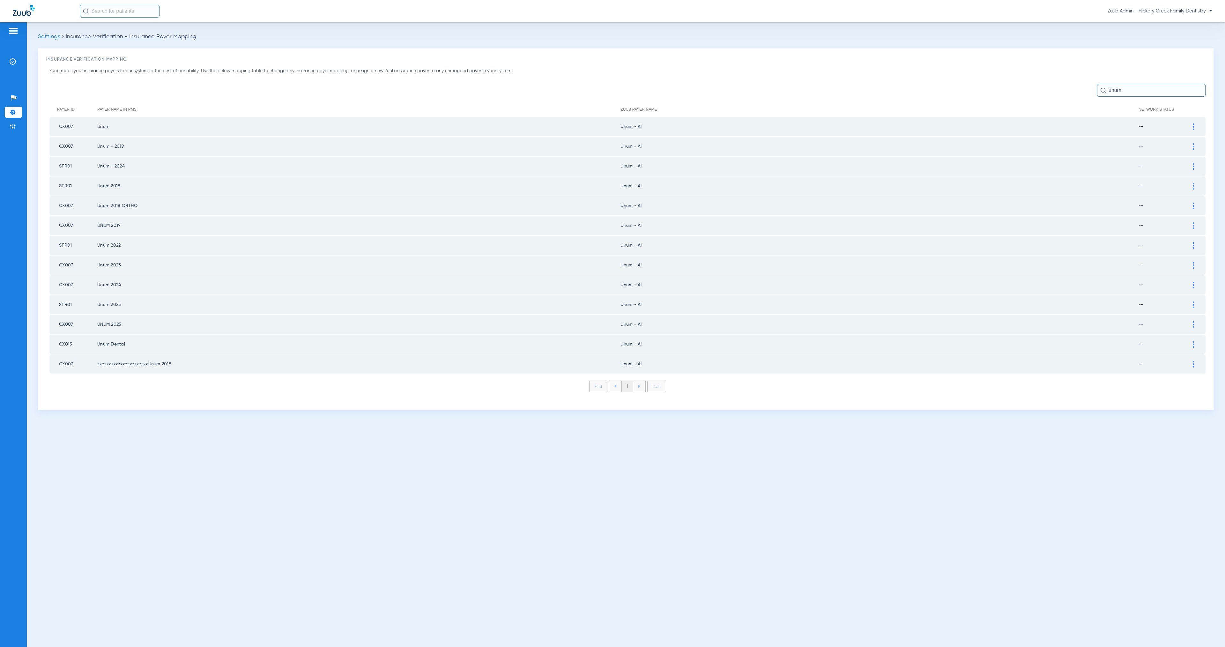
type input "unum"
click at [1195, 125] on div at bounding box center [1193, 126] width 11 height 7
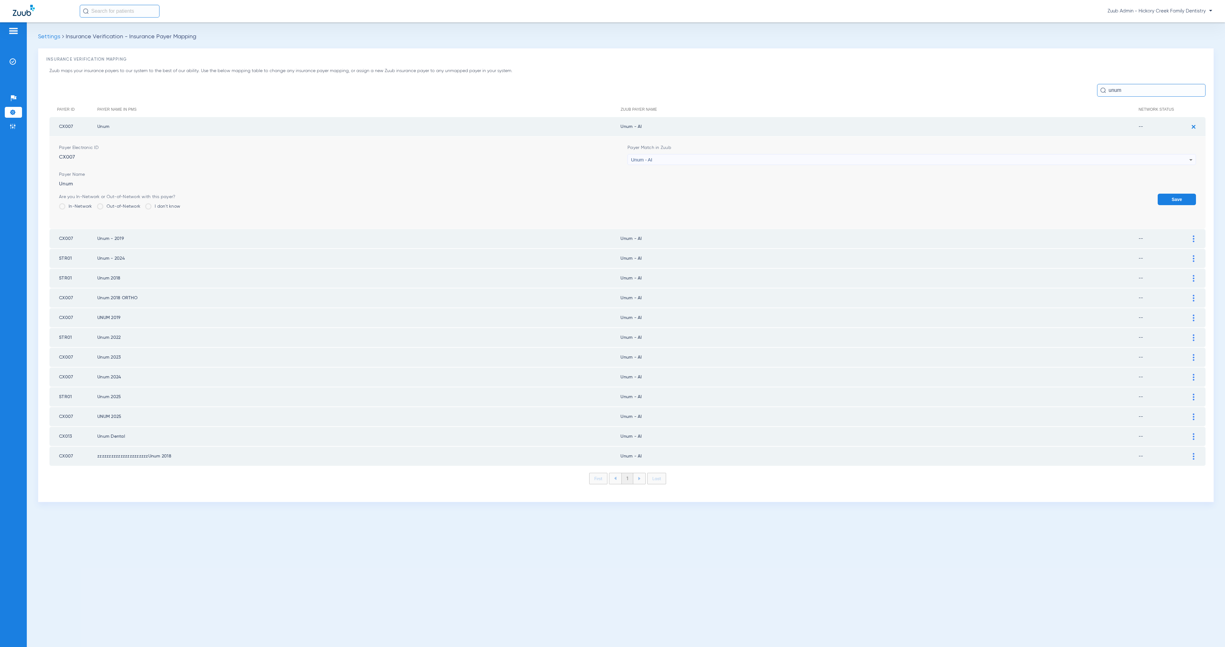
click at [737, 160] on div "Unum - AI" at bounding box center [910, 159] width 558 height 11
type input "uns"
drag, startPoint x: 744, startPoint y: 198, endPoint x: 753, endPoint y: 198, distance: 8.6
click at [744, 198] on mat-option "Unsupported Payer" at bounding box center [912, 194] width 568 height 11
drag, startPoint x: 621, startPoint y: 124, endPoint x: 673, endPoint y: 126, distance: 52.4
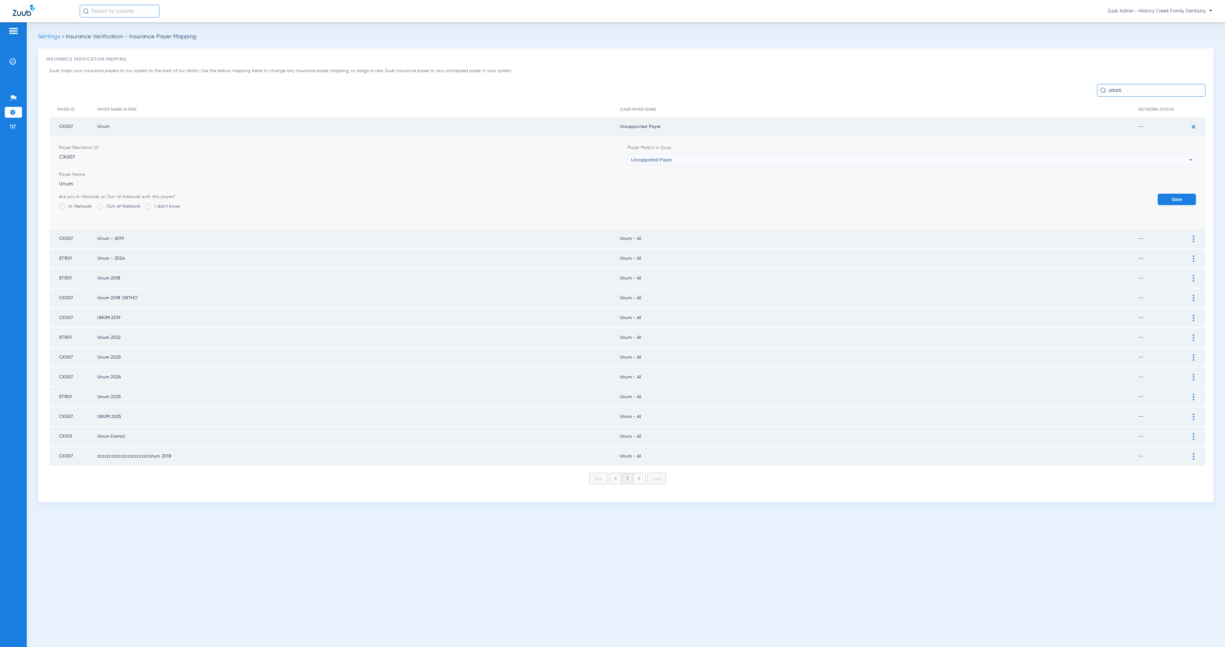
click at [673, 126] on td "Unsupported Payer" at bounding box center [879, 126] width 519 height 19
copy td "Unsupported Payer"
click at [1178, 197] on button "Save" at bounding box center [1177, 199] width 38 height 11
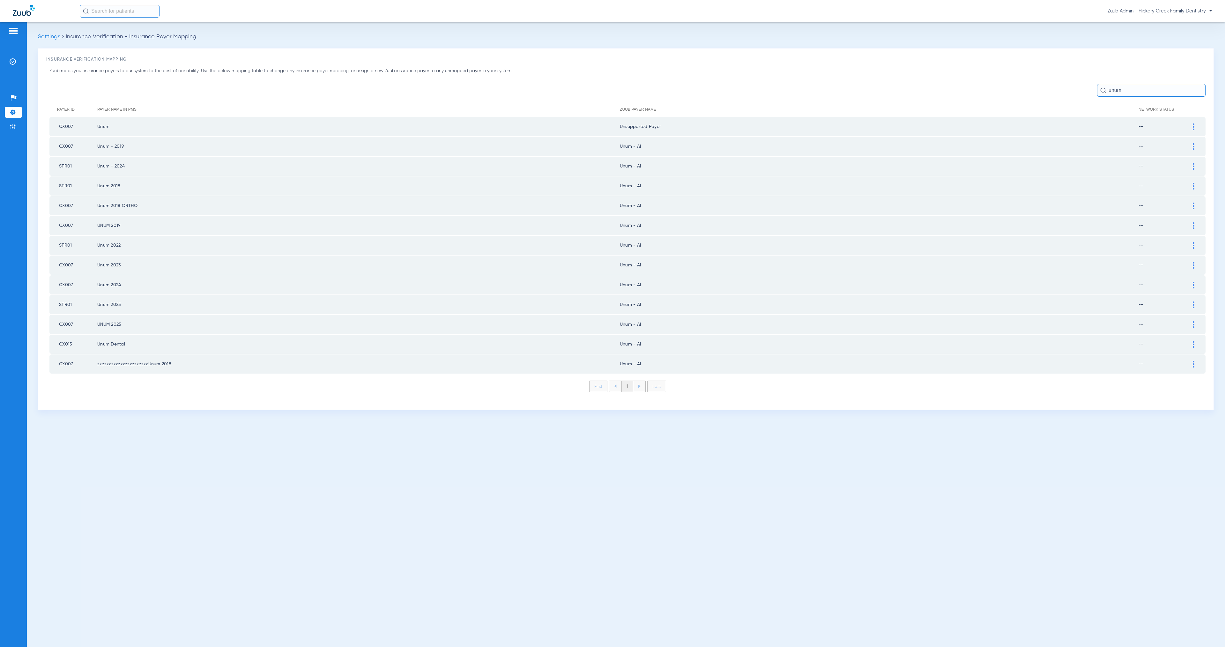
click at [1194, 146] on div at bounding box center [1193, 146] width 11 height 7
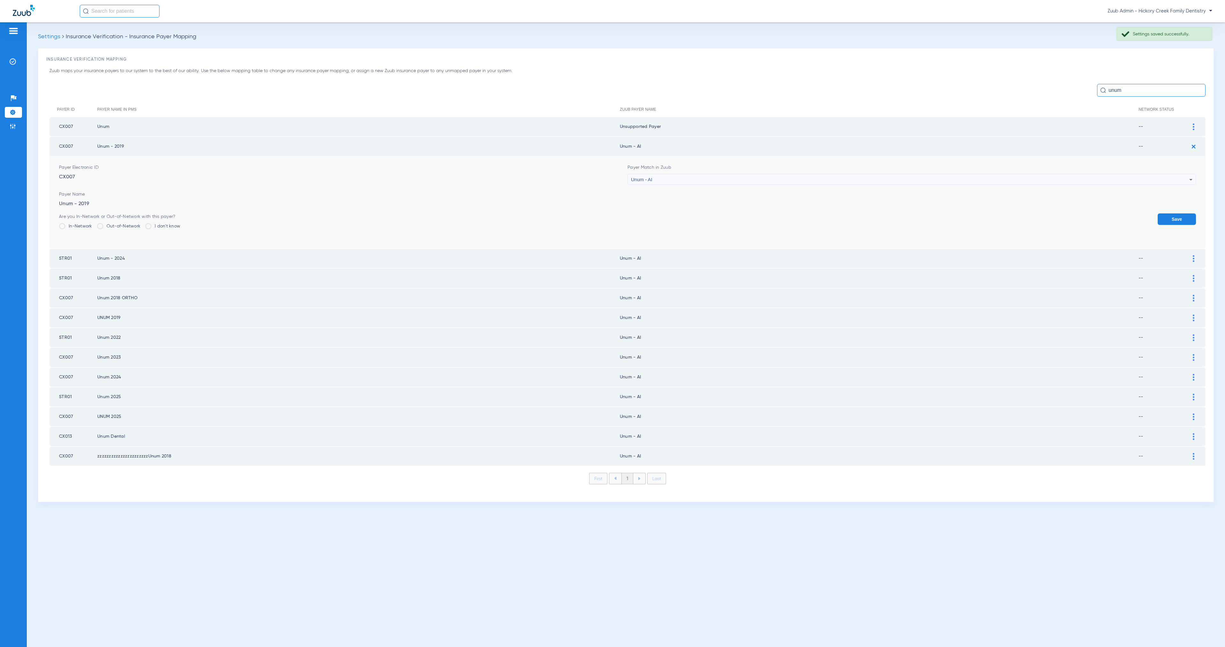
click at [882, 177] on div "Unum - AI" at bounding box center [910, 179] width 558 height 11
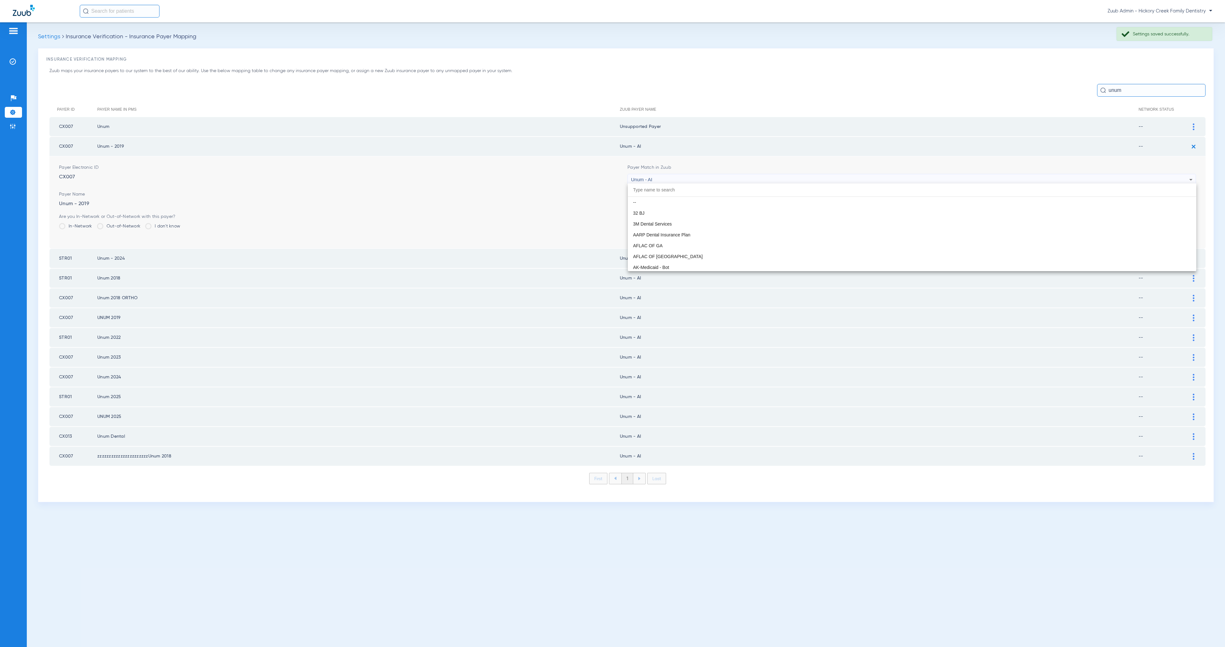
scroll to position [5086, 0]
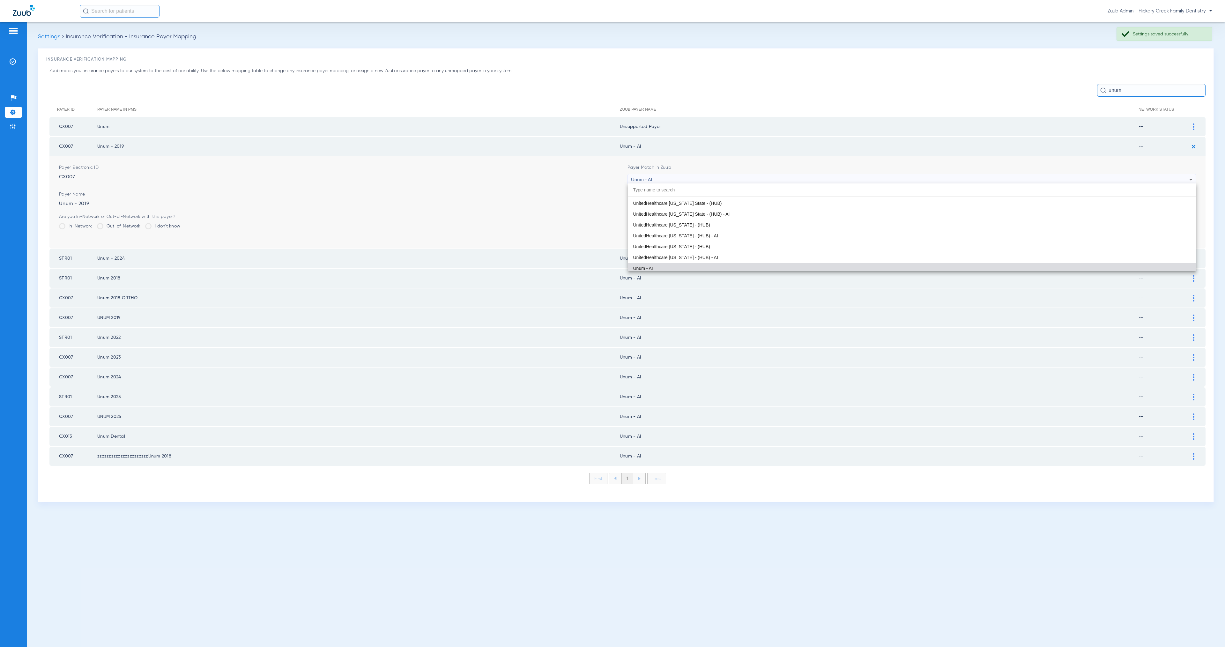
paste input "Unsupported Payer"
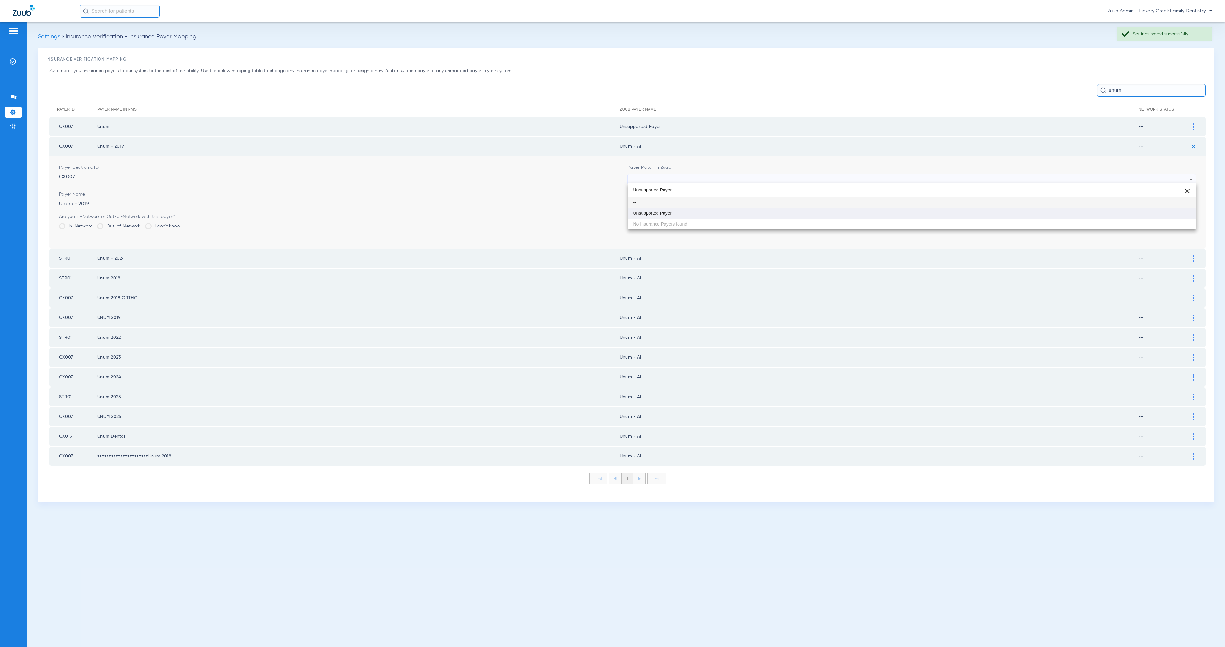
scroll to position [0, 0]
type input "Unsupported Payer"
click at [915, 216] on mat-option "Unsupported Payer" at bounding box center [912, 213] width 568 height 11
click at [1193, 217] on button "Save" at bounding box center [1177, 218] width 38 height 11
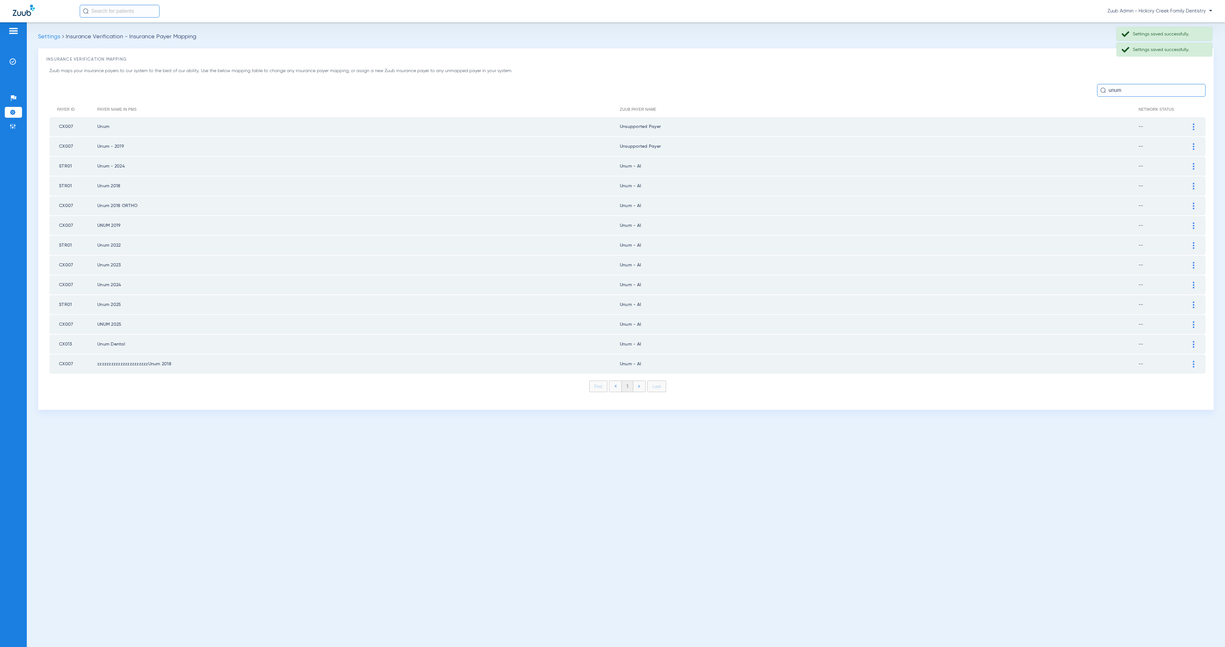
click at [1193, 164] on img at bounding box center [1194, 166] width 2 height 7
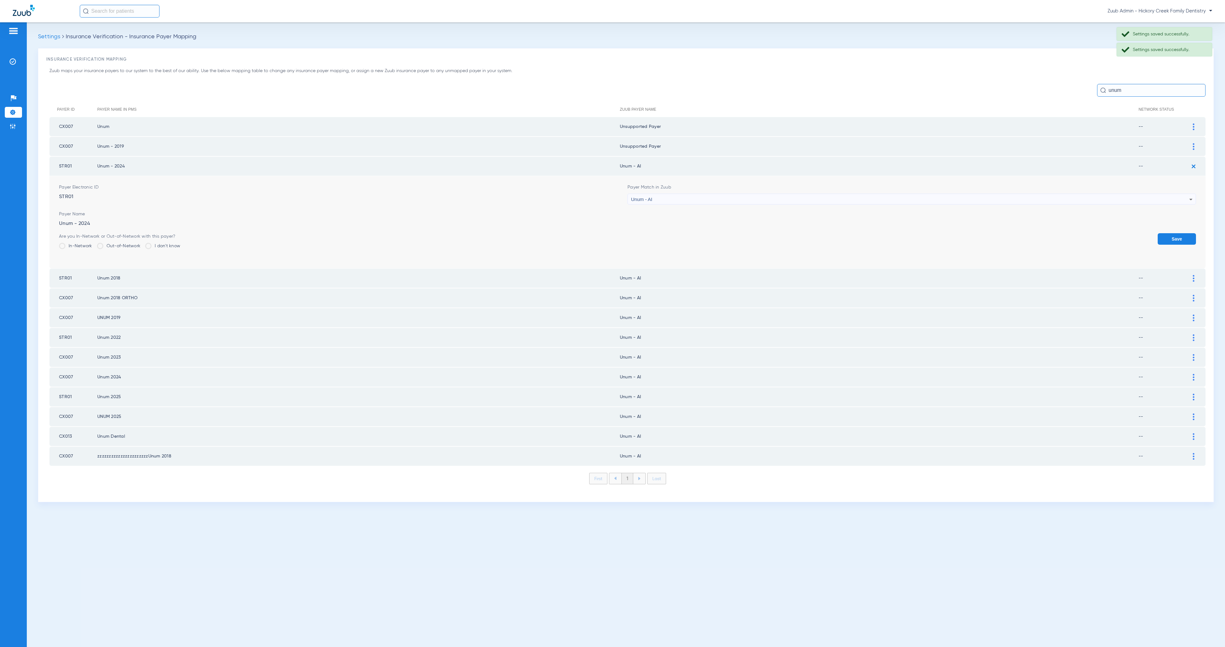
click at [698, 196] on div "Unum - AI" at bounding box center [910, 199] width 558 height 11
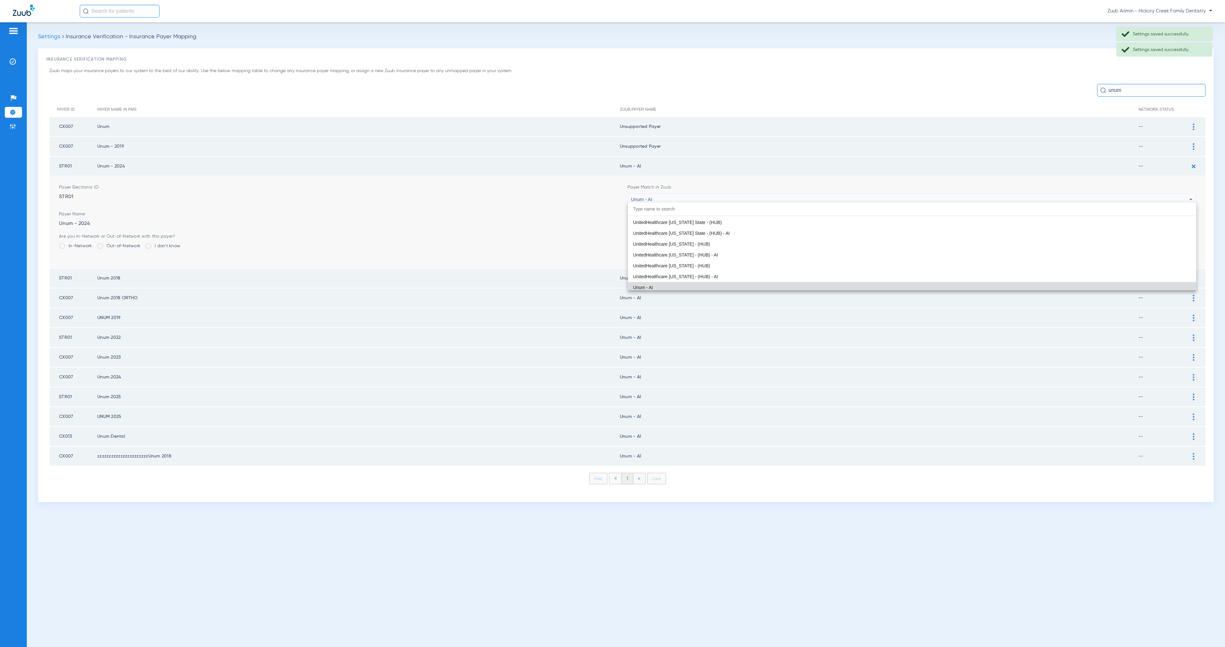
paste input "Unsupported Payer"
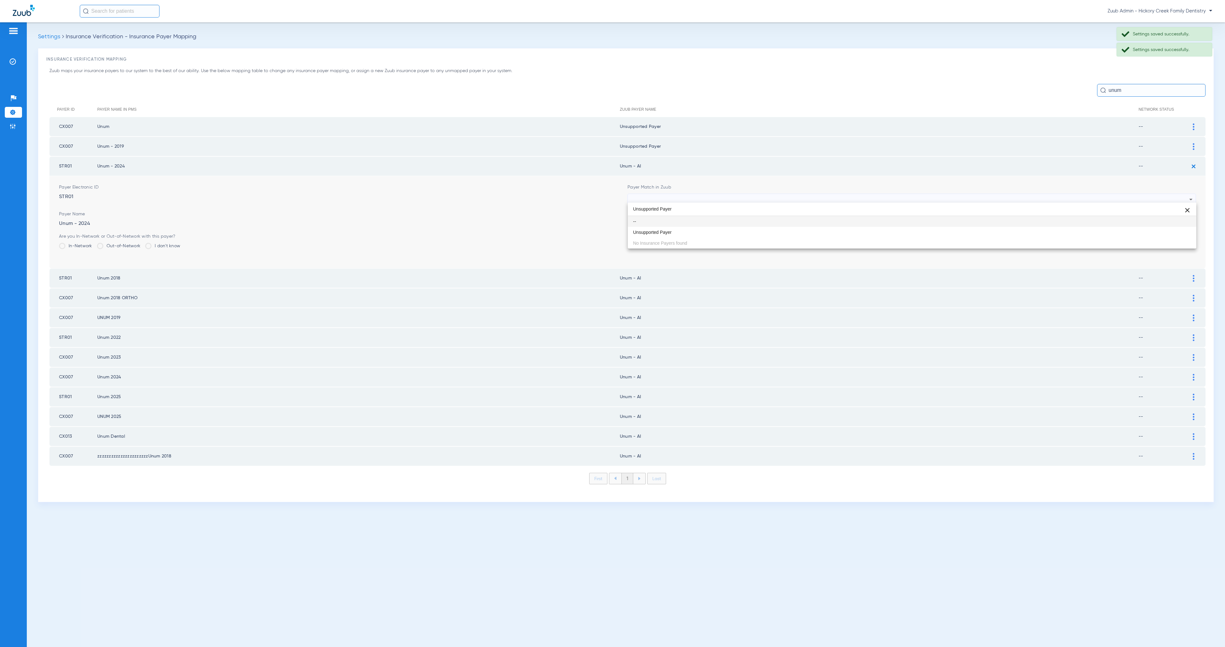
scroll to position [0, 0]
type input "Unsupported Payer"
click at [762, 232] on mat-option "Unsupported Payer" at bounding box center [912, 232] width 568 height 11
click at [1186, 237] on button "Save" at bounding box center [1177, 238] width 38 height 11
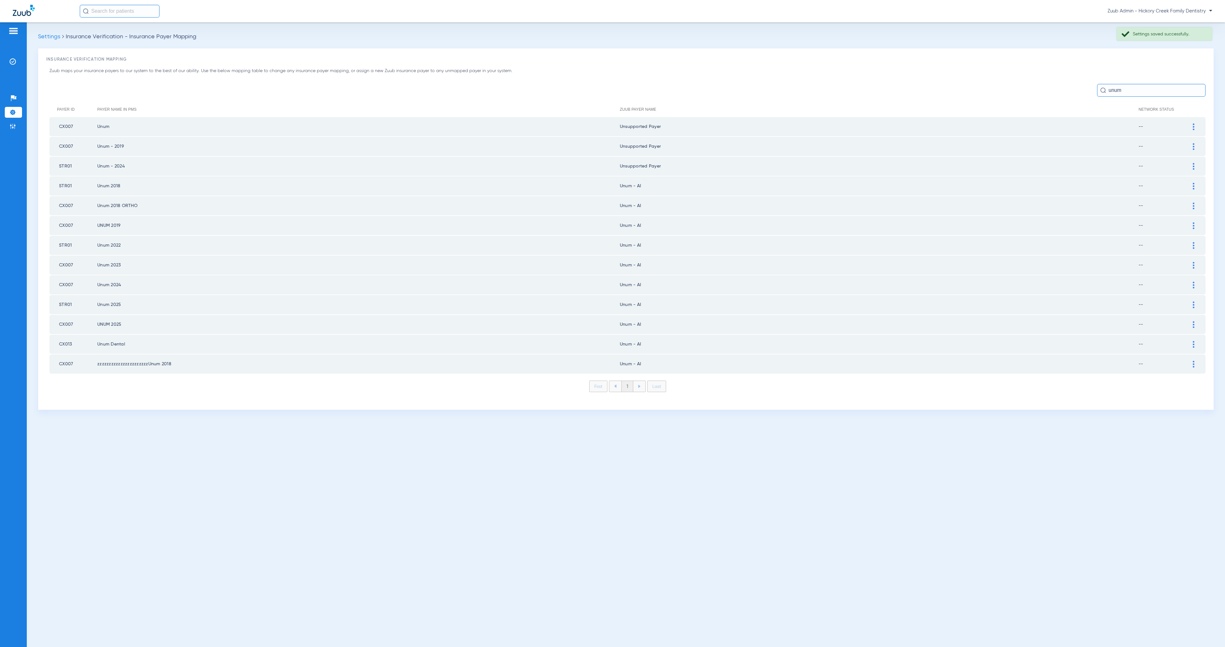
drag, startPoint x: 1192, startPoint y: 184, endPoint x: 951, endPoint y: 198, distance: 241.9
click at [1193, 184] on img at bounding box center [1194, 186] width 2 height 7
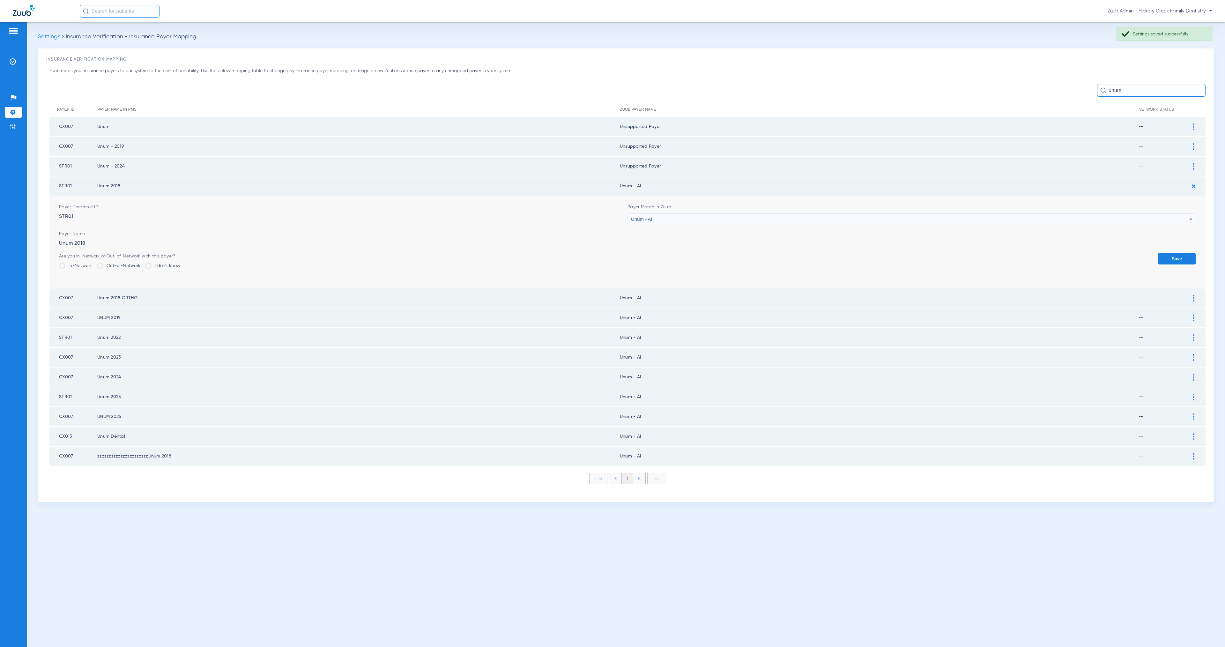
click at [722, 218] on div "Unum - AI" at bounding box center [910, 219] width 558 height 11
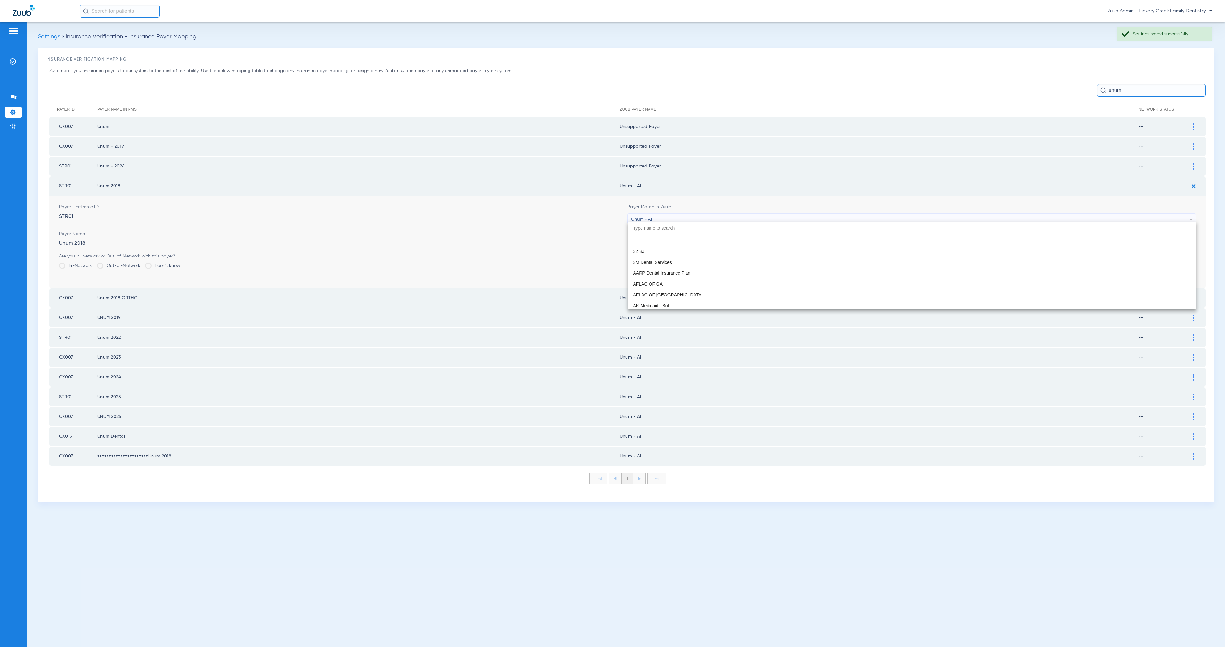
scroll to position [5086, 0]
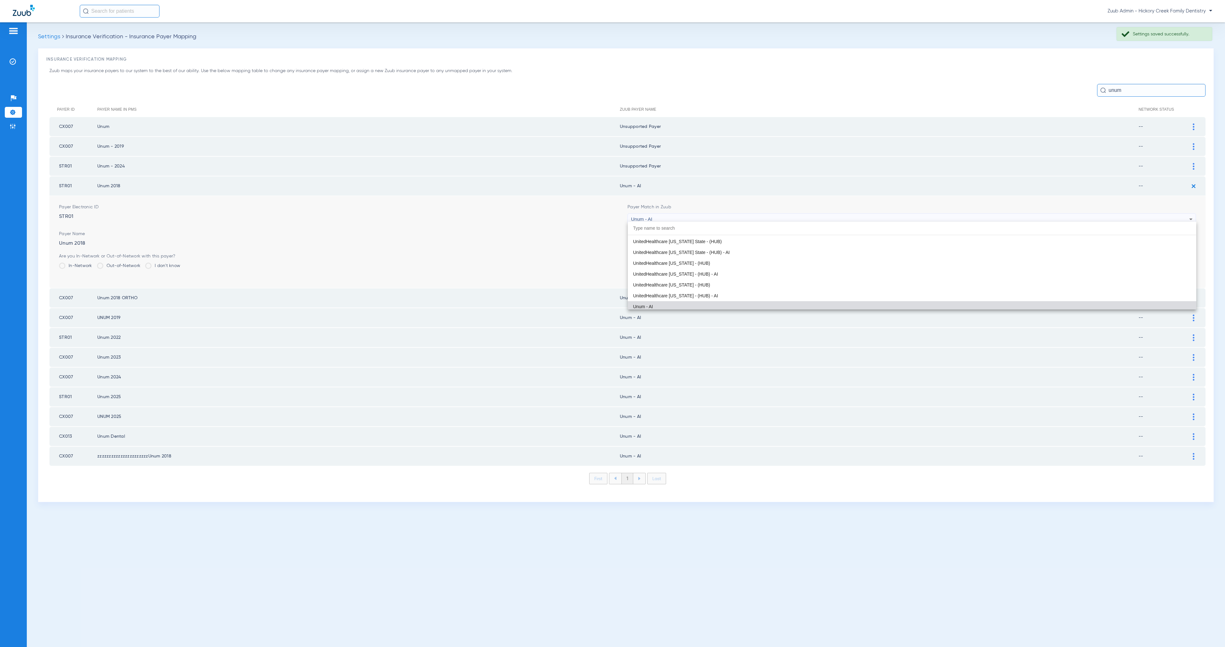
paste input "Unsupported Payer"
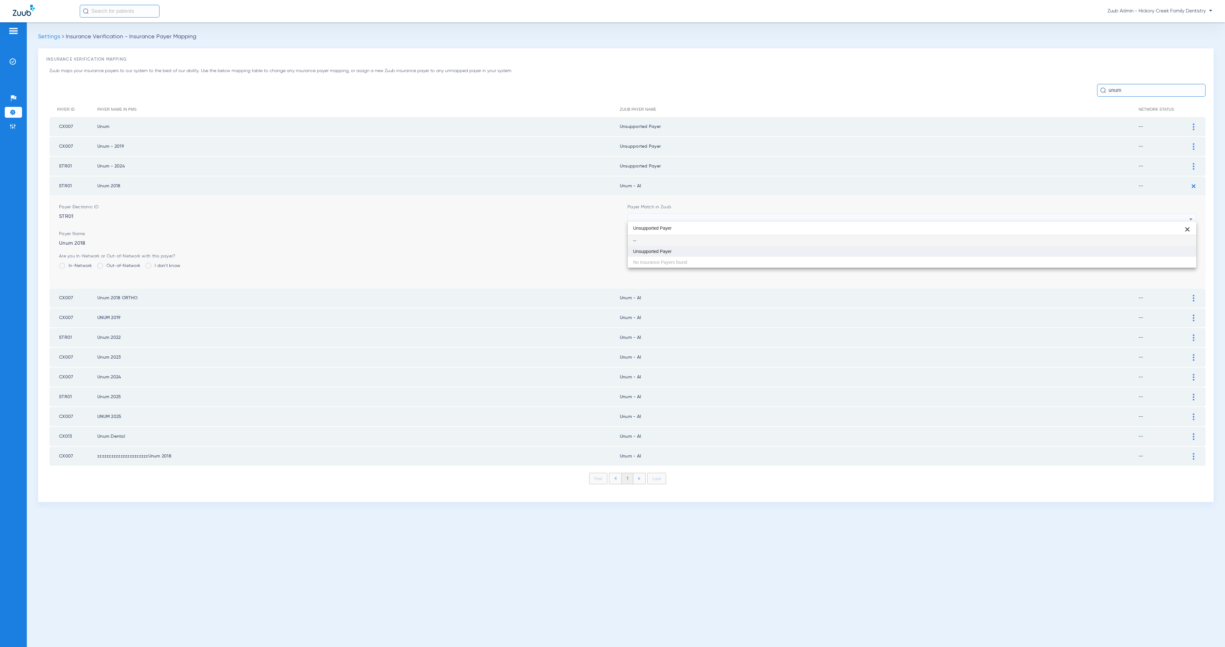
scroll to position [0, 0]
type input "Unsupported Payer"
click at [740, 251] on mat-option "Unsupported Payer" at bounding box center [912, 251] width 568 height 11
click at [1173, 253] on button "Save" at bounding box center [1177, 258] width 38 height 11
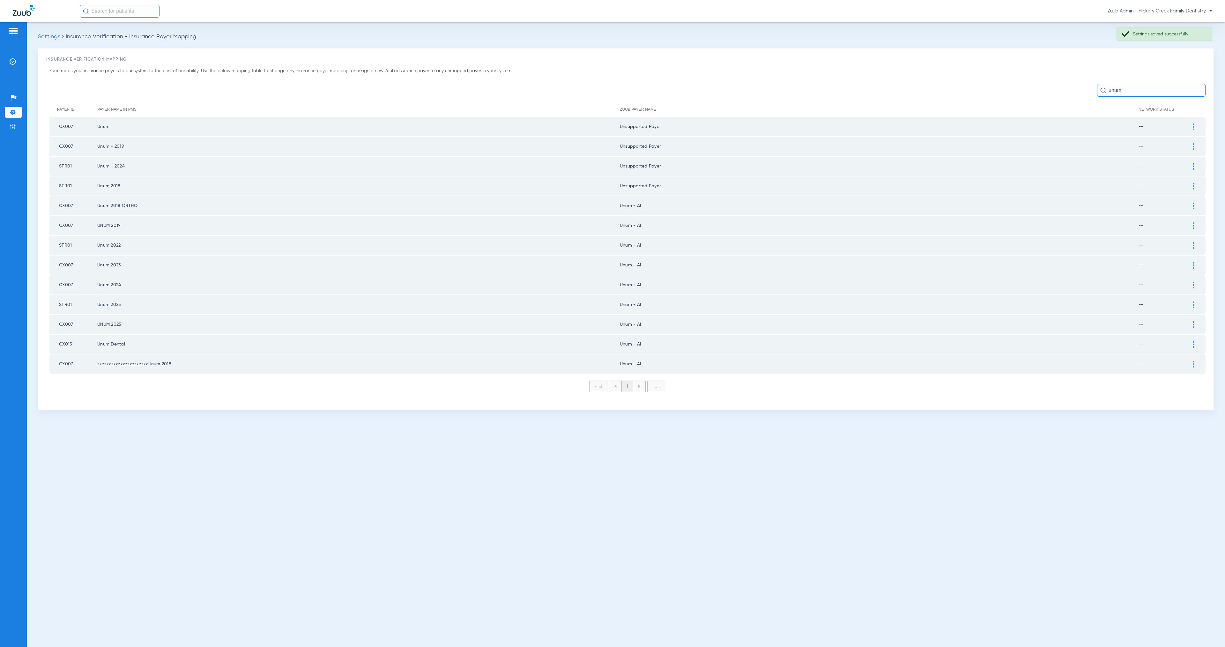
click at [1194, 205] on img at bounding box center [1194, 206] width 2 height 7
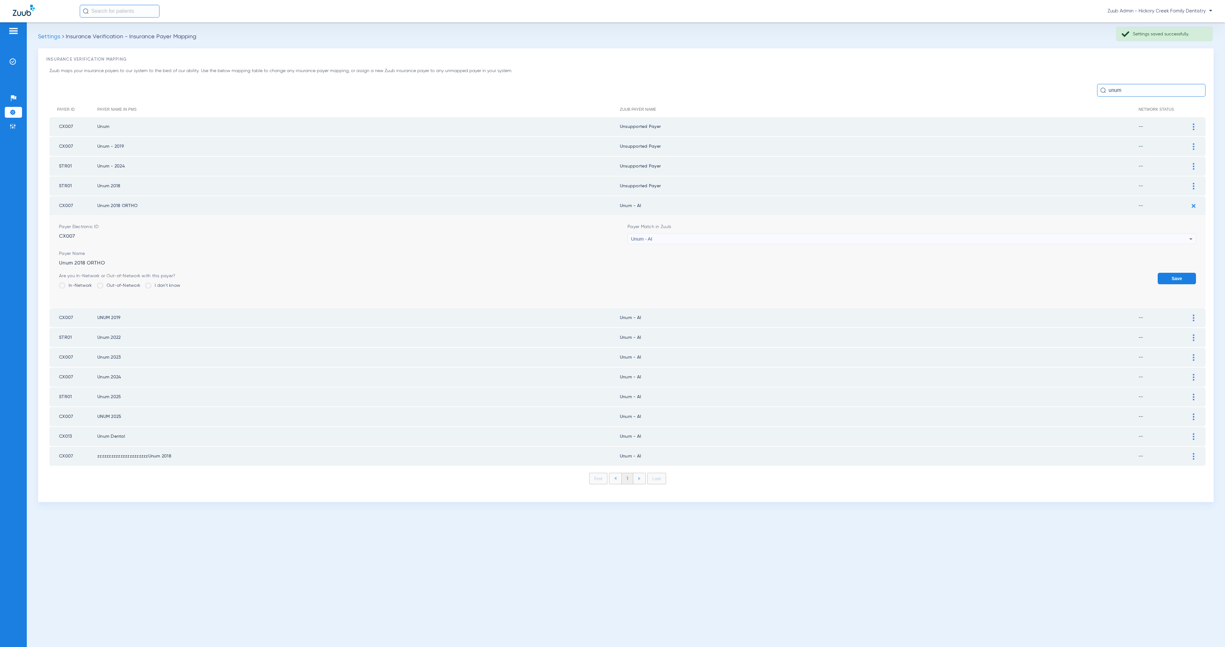
click at [798, 236] on div "Unum - AI" at bounding box center [910, 239] width 558 height 11
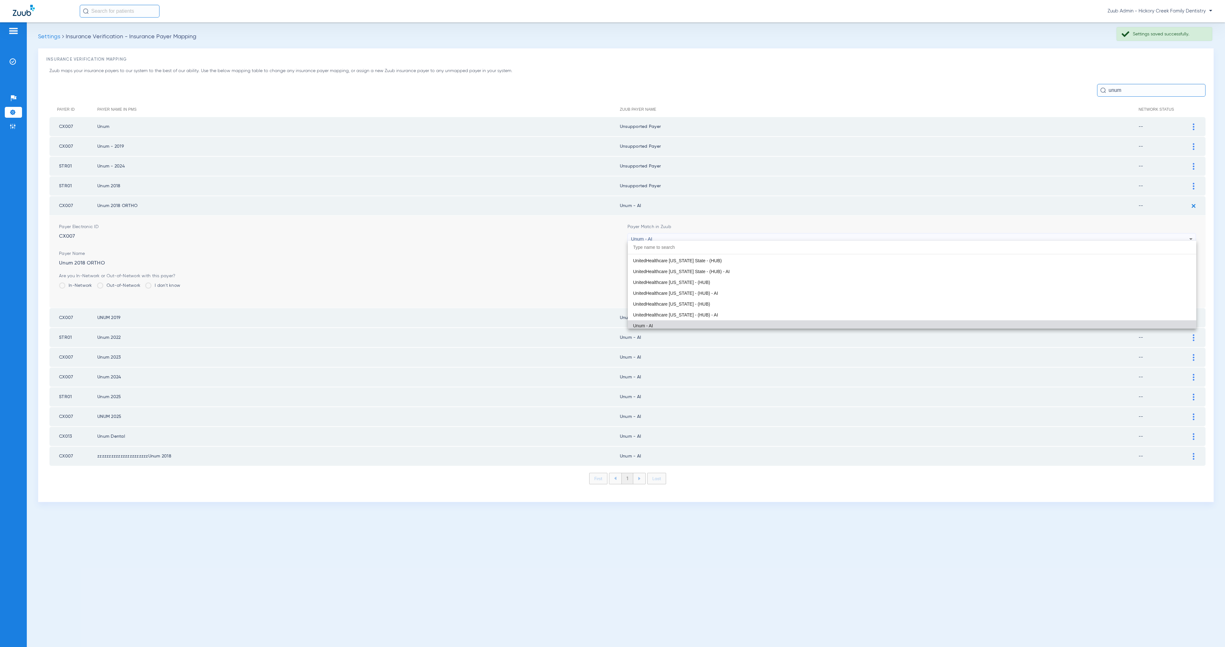
paste input "Unsupported Payer"
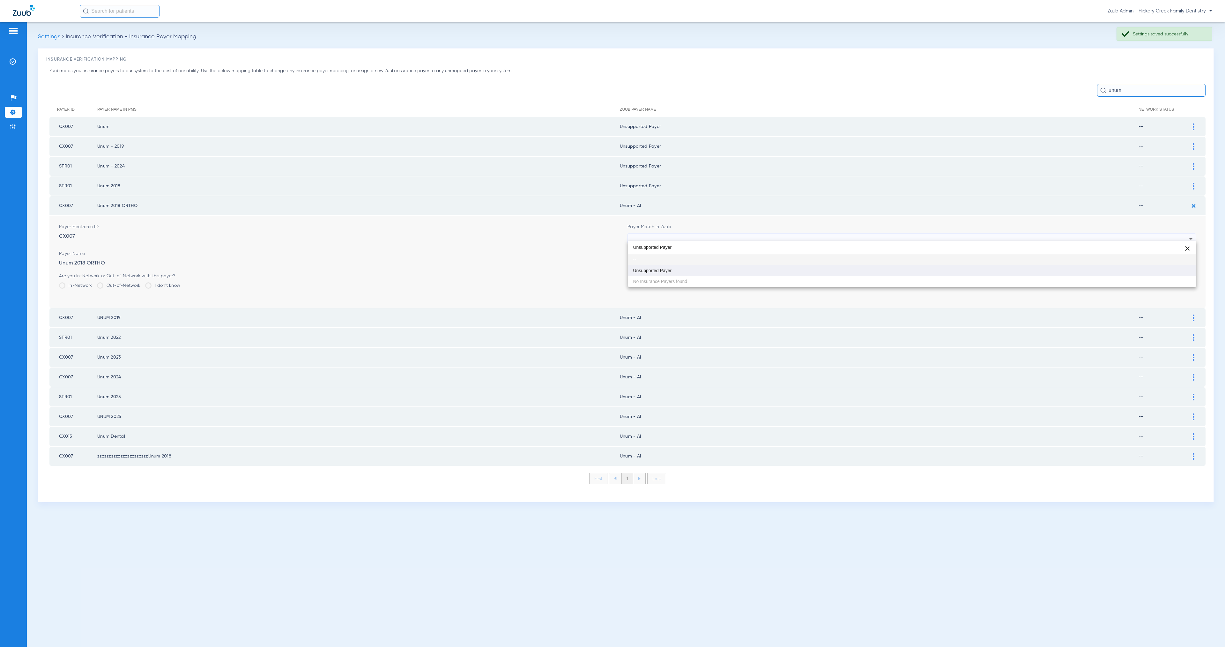
type input "Unsupported Payer"
click at [814, 268] on mat-option "Unsupported Payer" at bounding box center [912, 270] width 568 height 11
click at [1164, 274] on button "Save" at bounding box center [1177, 278] width 38 height 11
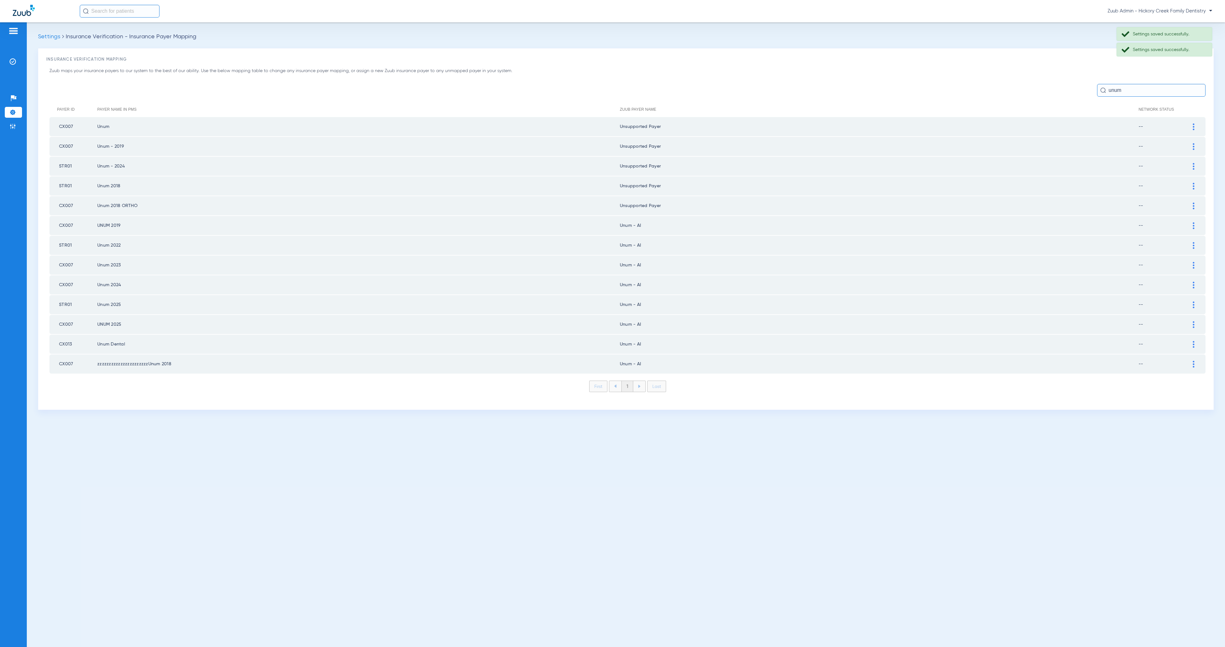
click at [1194, 222] on img at bounding box center [1194, 225] width 2 height 7
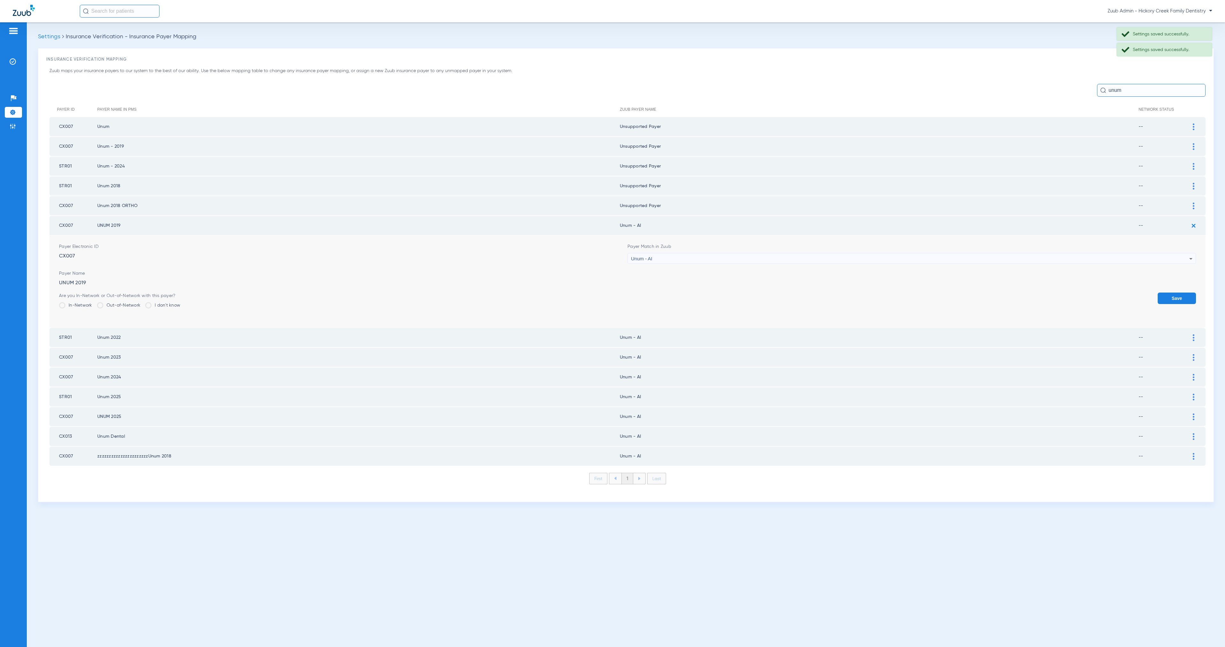
click at [716, 253] on div "Unum - AI" at bounding box center [910, 258] width 558 height 11
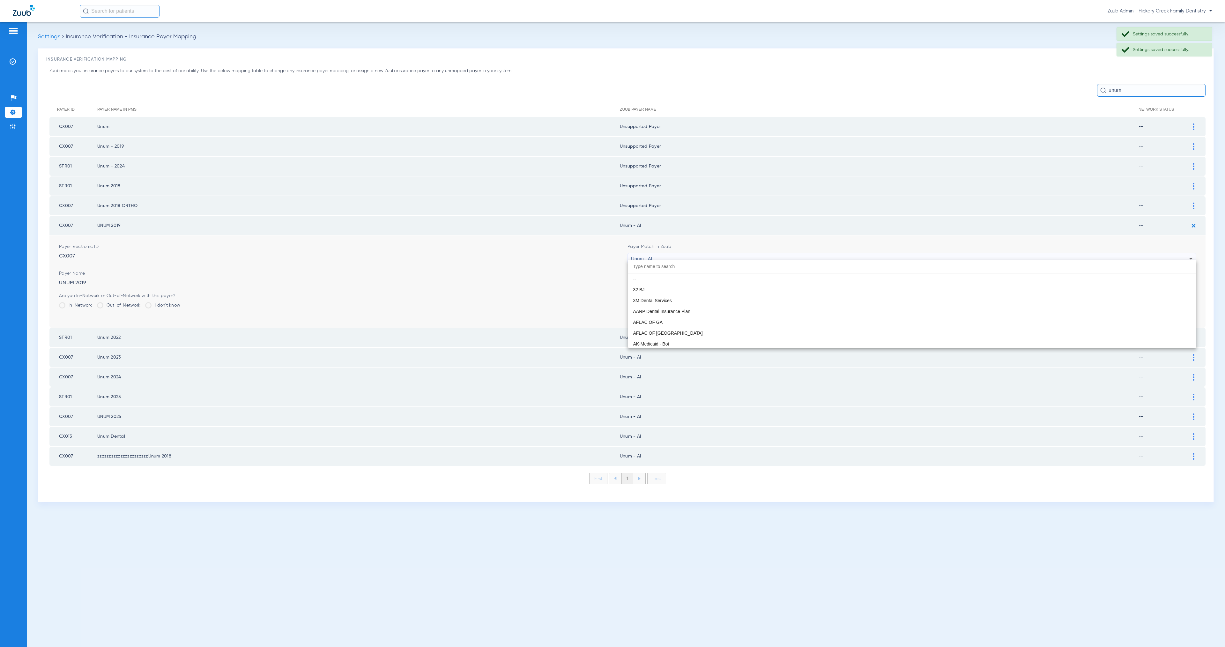
scroll to position [5086, 0]
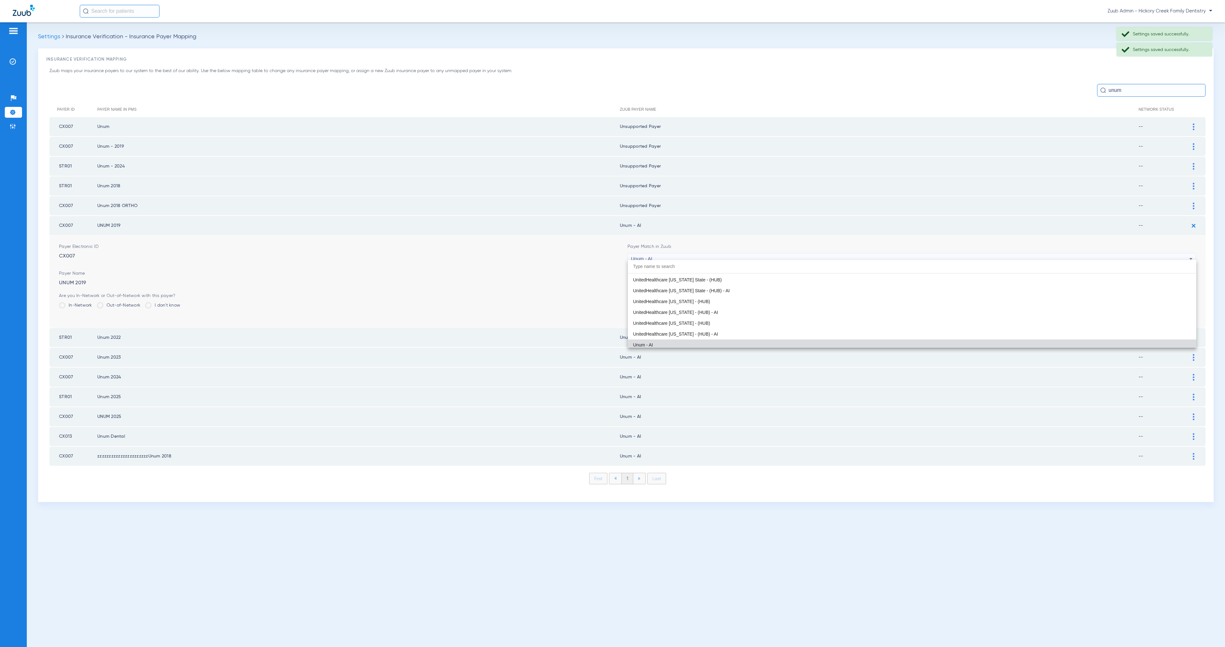
paste input "Unsupported Payer"
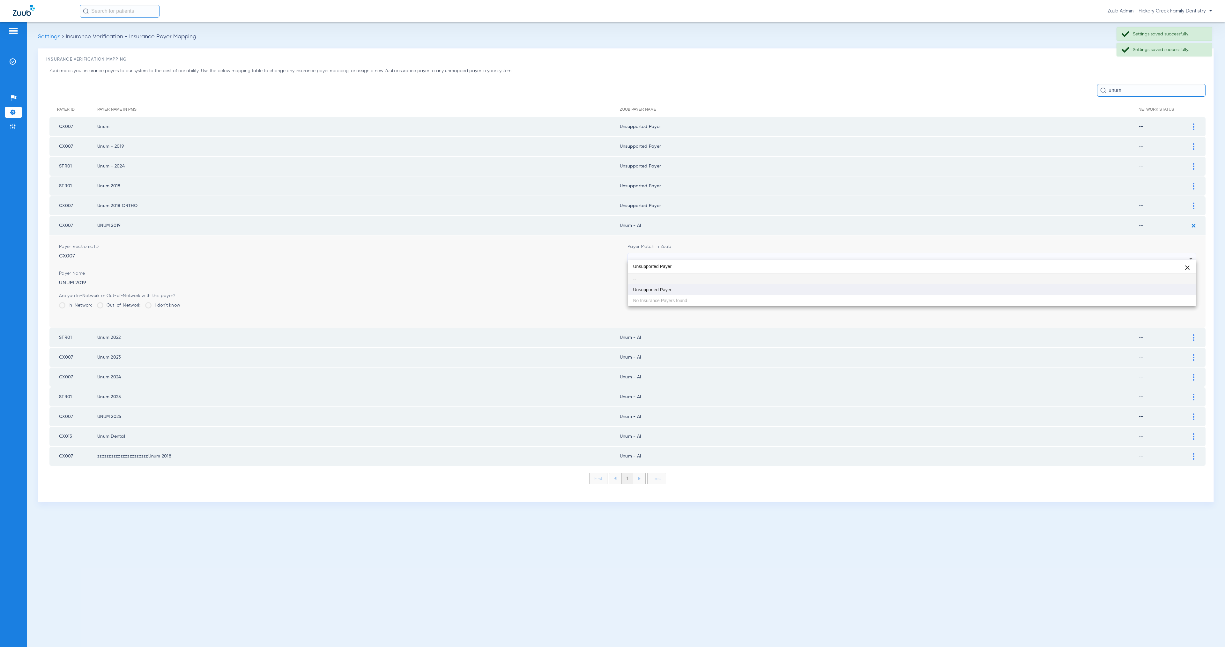
type input "Unsupported Payer"
drag, startPoint x: 731, startPoint y: 290, endPoint x: 930, endPoint y: 314, distance: 201.1
click at [731, 290] on mat-option "Unsupported Payer" at bounding box center [912, 289] width 568 height 11
click at [1187, 295] on button "Save" at bounding box center [1177, 298] width 38 height 11
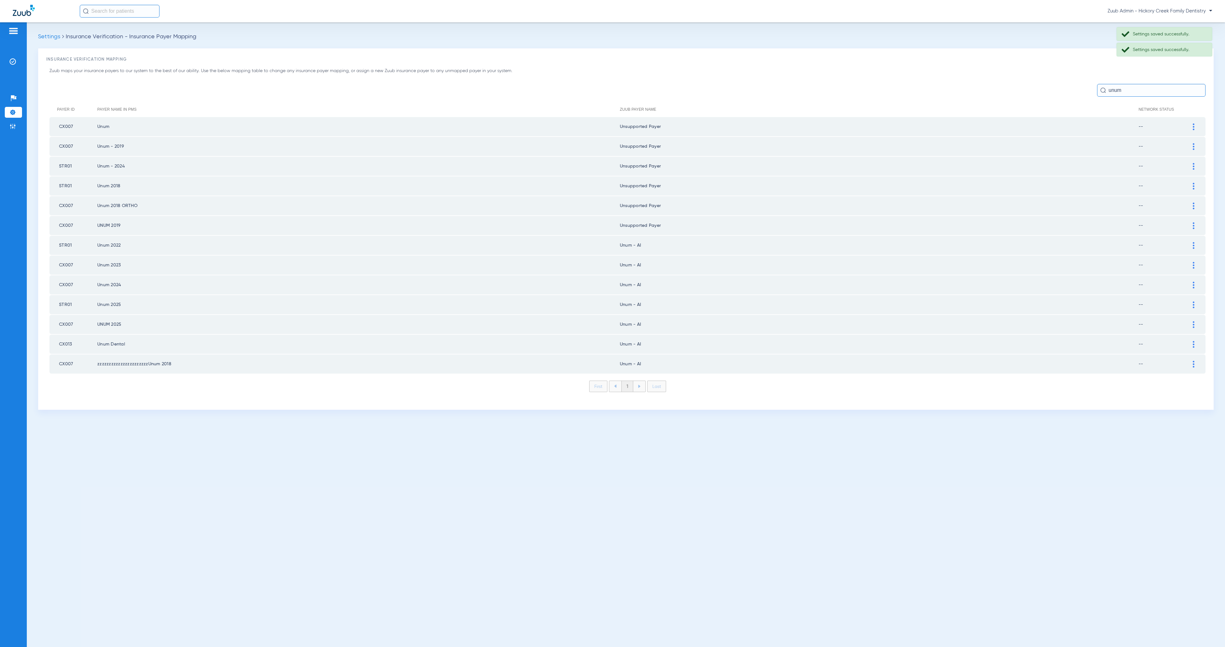
drag, startPoint x: 1195, startPoint y: 240, endPoint x: 1143, endPoint y: 249, distance: 52.2
click at [1195, 242] on div at bounding box center [1193, 245] width 11 height 7
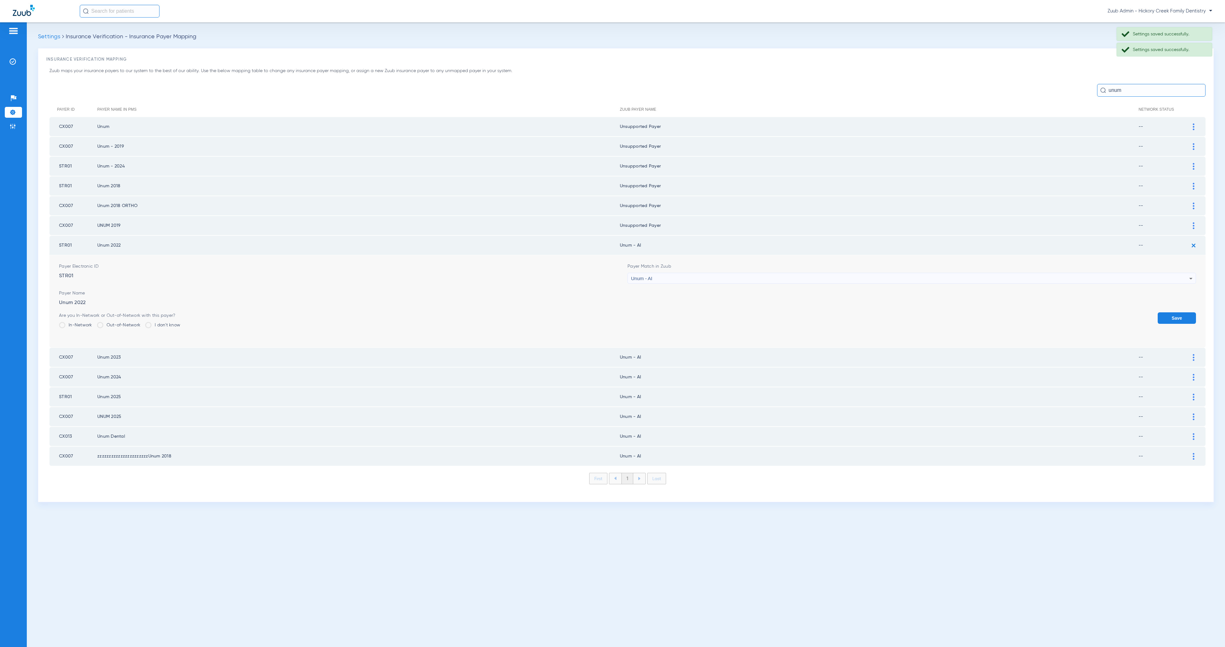
click at [744, 280] on form "Payer Electronic ID STR01 Payer Match in Zuub Unum - AI Payer Name Unum 2022 Ar…" at bounding box center [627, 301] width 1137 height 92
click at [745, 274] on div "Unum - AI" at bounding box center [910, 278] width 558 height 11
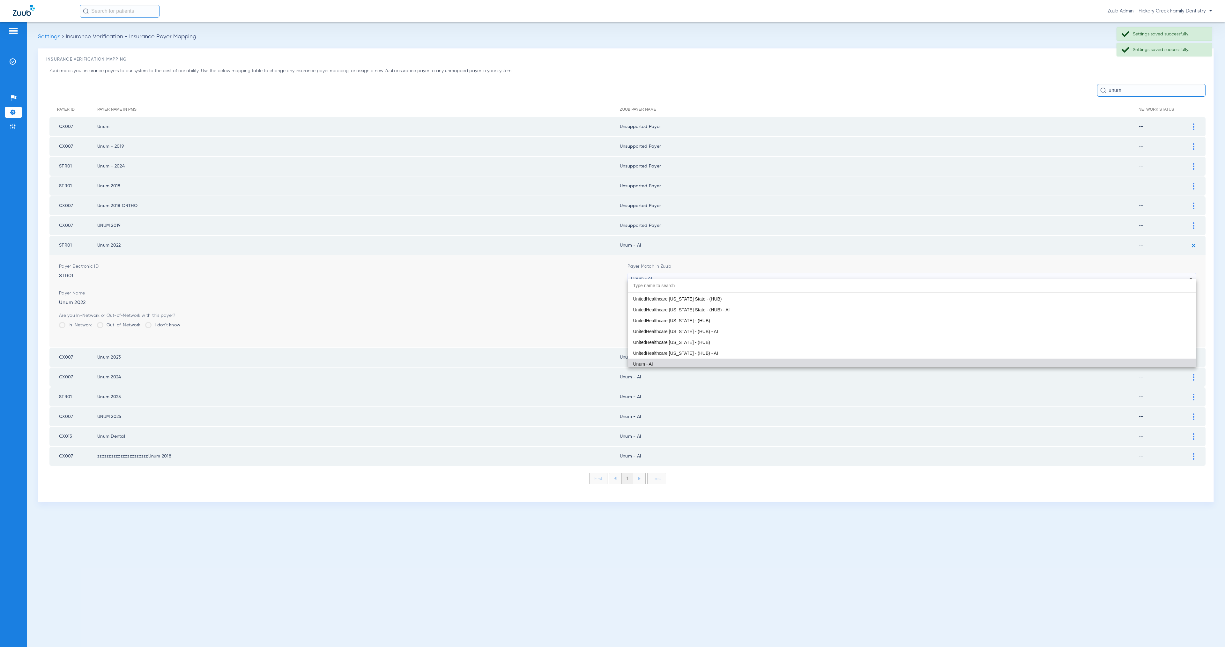
paste input "Unsupported Payer"
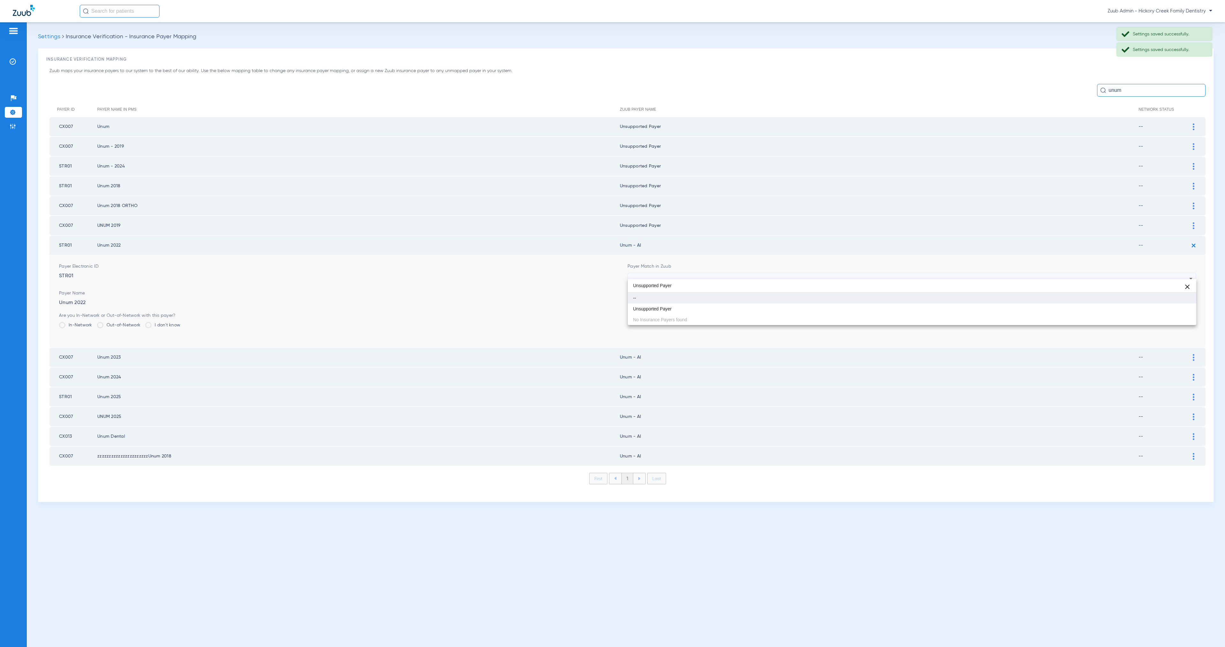
scroll to position [0, 0]
type input "Unsupported Payer"
click at [759, 306] on mat-option "Unsupported Payer" at bounding box center [912, 308] width 568 height 11
click at [1162, 312] on button "Save" at bounding box center [1177, 317] width 38 height 11
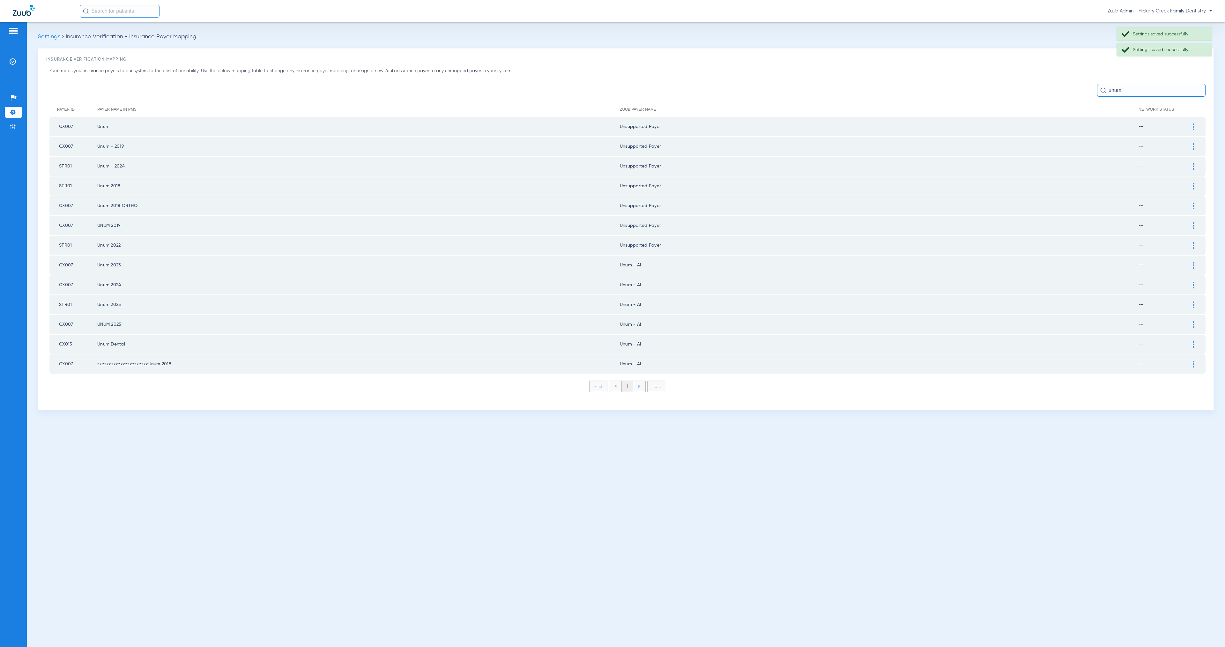
click at [1194, 262] on div at bounding box center [1193, 265] width 11 height 7
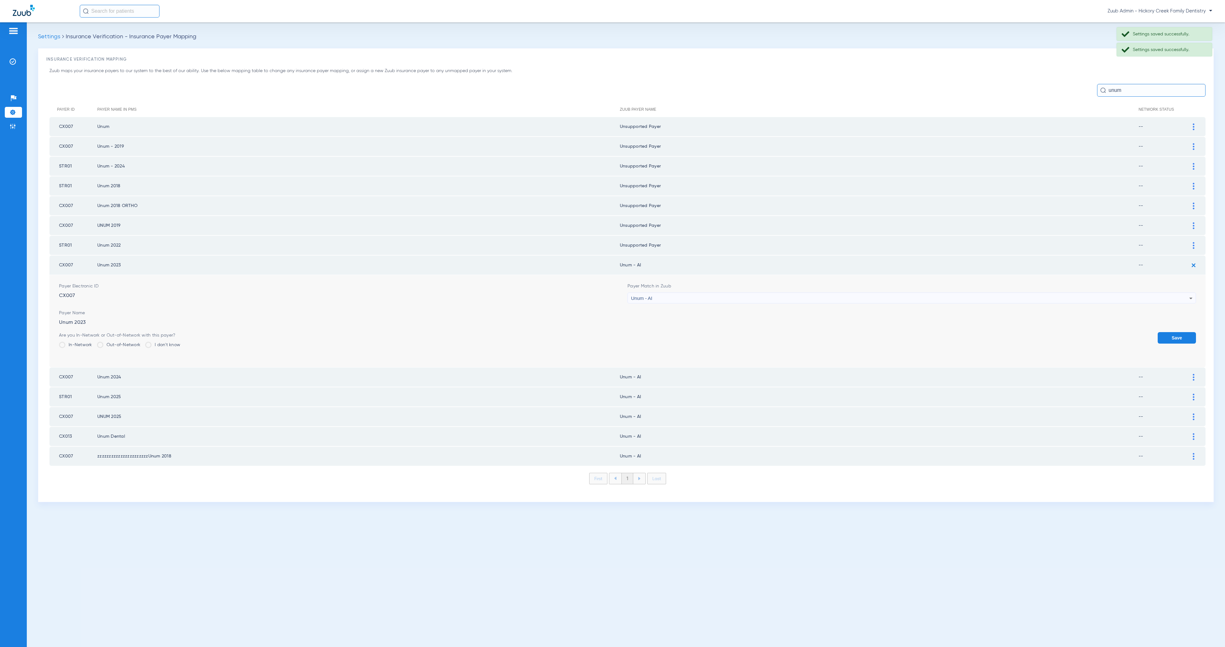
click at [702, 293] on div "Unum - AI" at bounding box center [910, 298] width 558 height 11
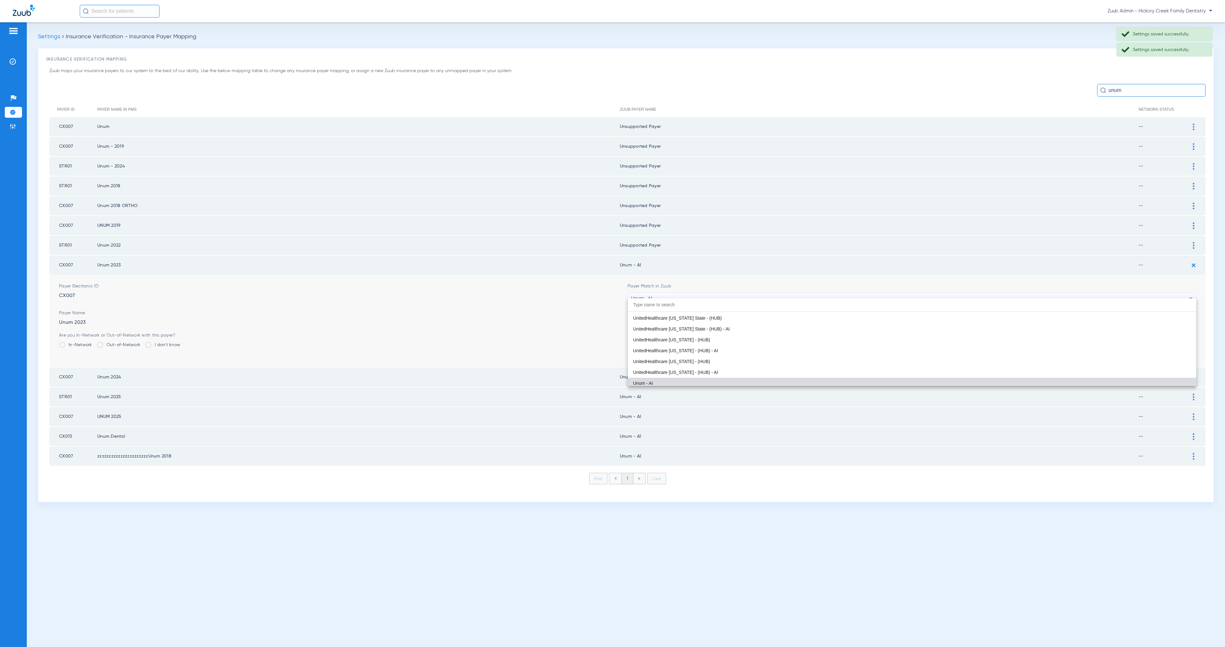
paste input "Unsupported Payer"
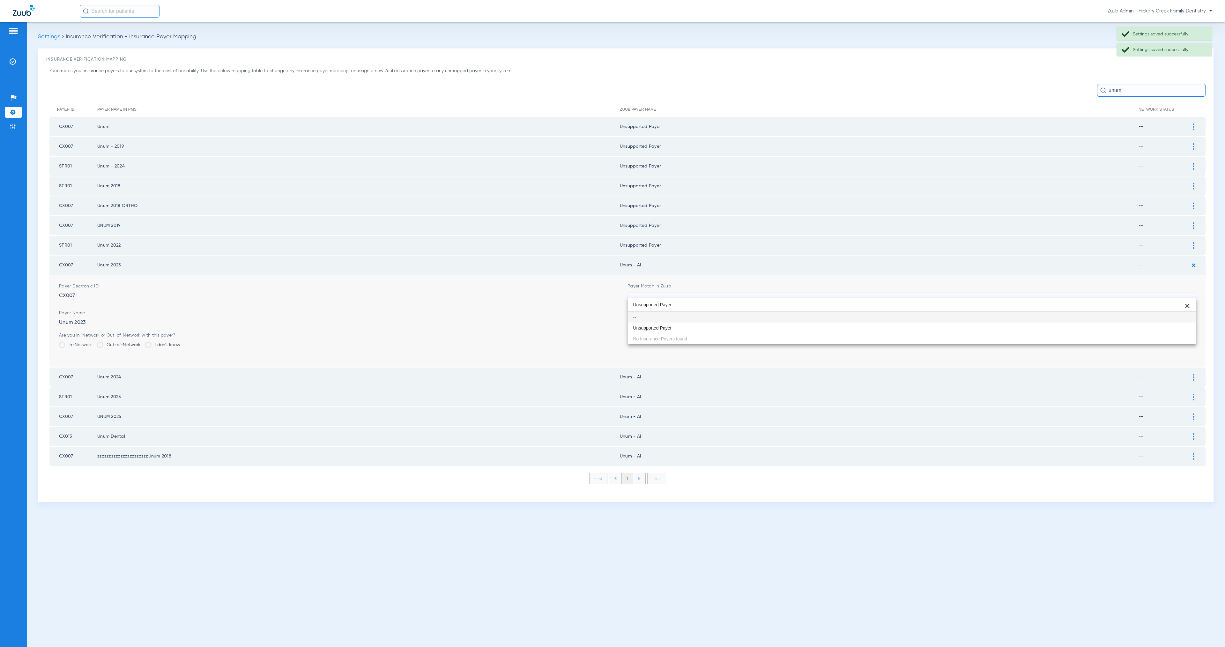
scroll to position [0, 0]
type input "Unsupported Payer"
click at [741, 327] on mat-option "Unsupported Payer" at bounding box center [912, 328] width 568 height 11
click at [1180, 332] on button "Save" at bounding box center [1177, 337] width 38 height 11
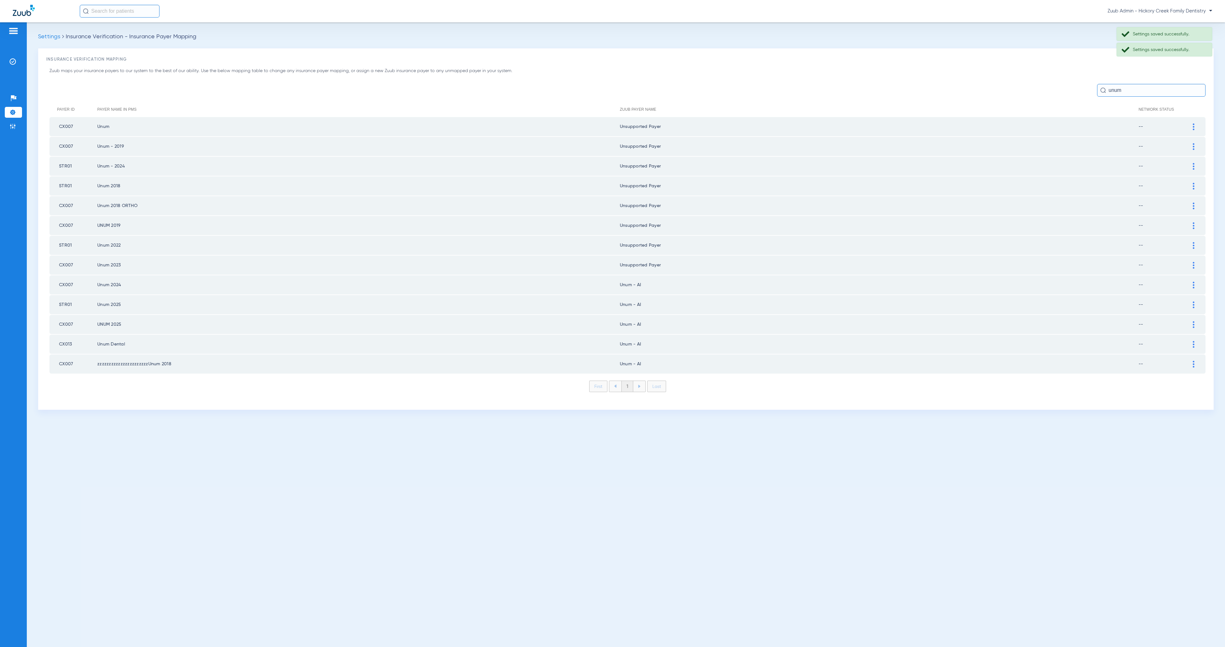
click at [1192, 282] on div at bounding box center [1193, 285] width 11 height 7
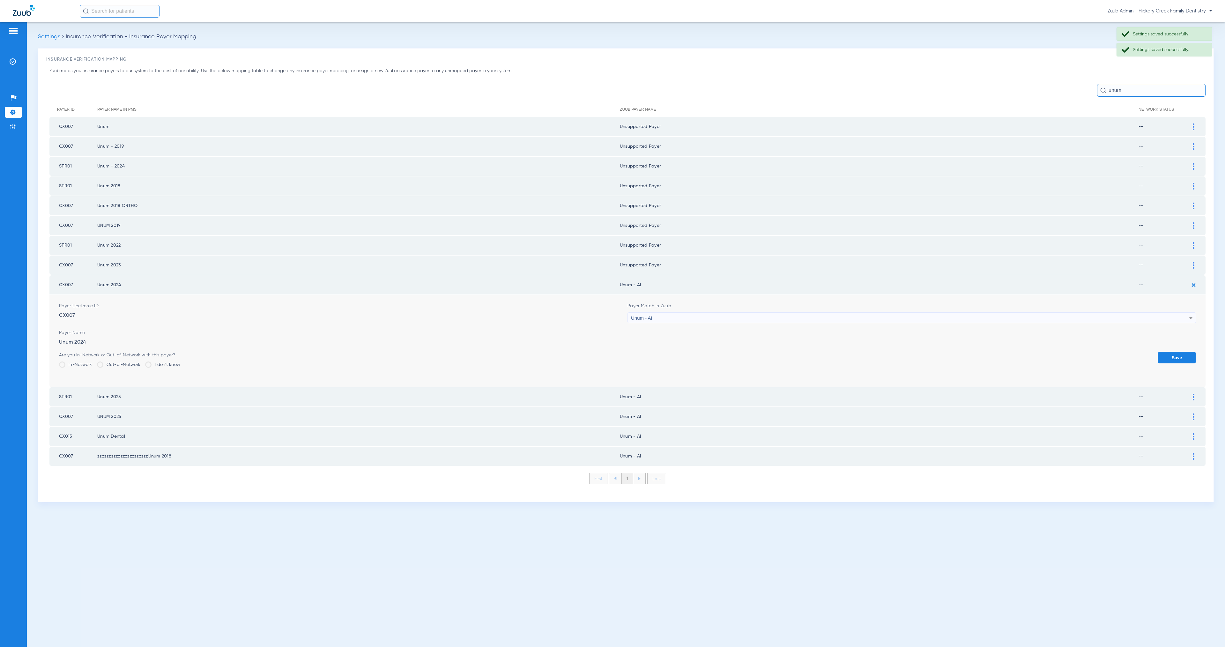
click at [675, 313] on div "Unum - AI" at bounding box center [910, 318] width 558 height 11
type input "Unsupported Payer"
drag, startPoint x: 698, startPoint y: 343, endPoint x: 730, endPoint y: 344, distance: 32.2
click at [698, 343] on mat-option "Unsupported Payer" at bounding box center [912, 347] width 568 height 11
click at [1184, 352] on button "Save" at bounding box center [1177, 357] width 38 height 11
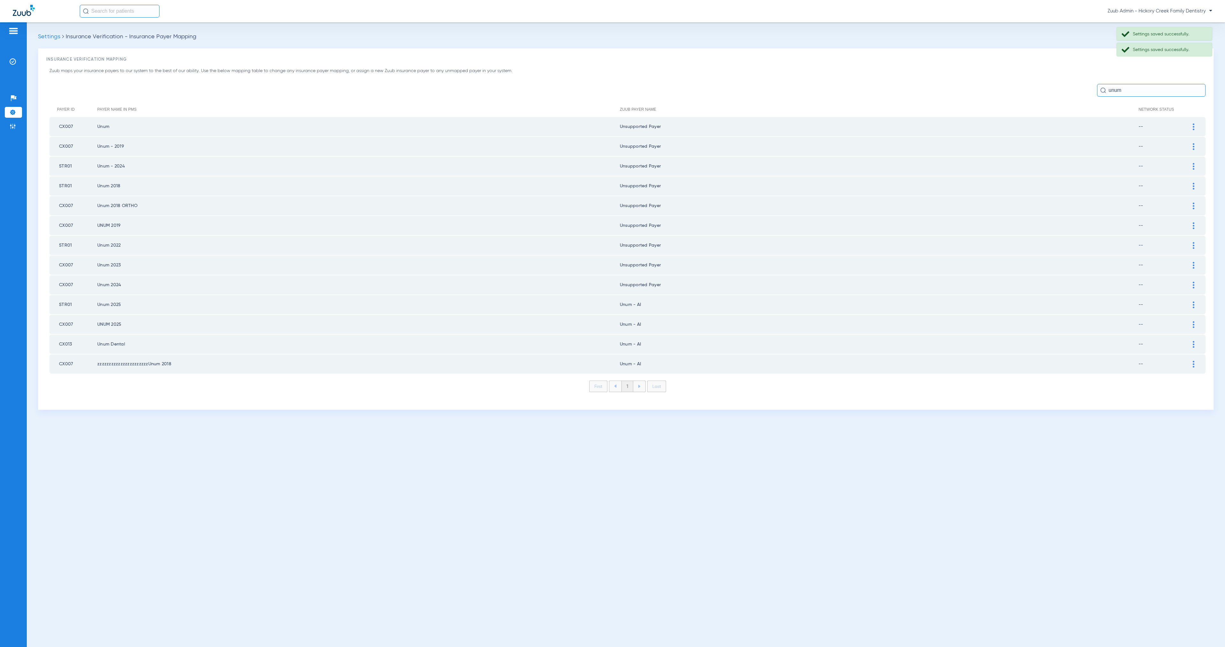
click at [1194, 301] on div at bounding box center [1193, 304] width 11 height 7
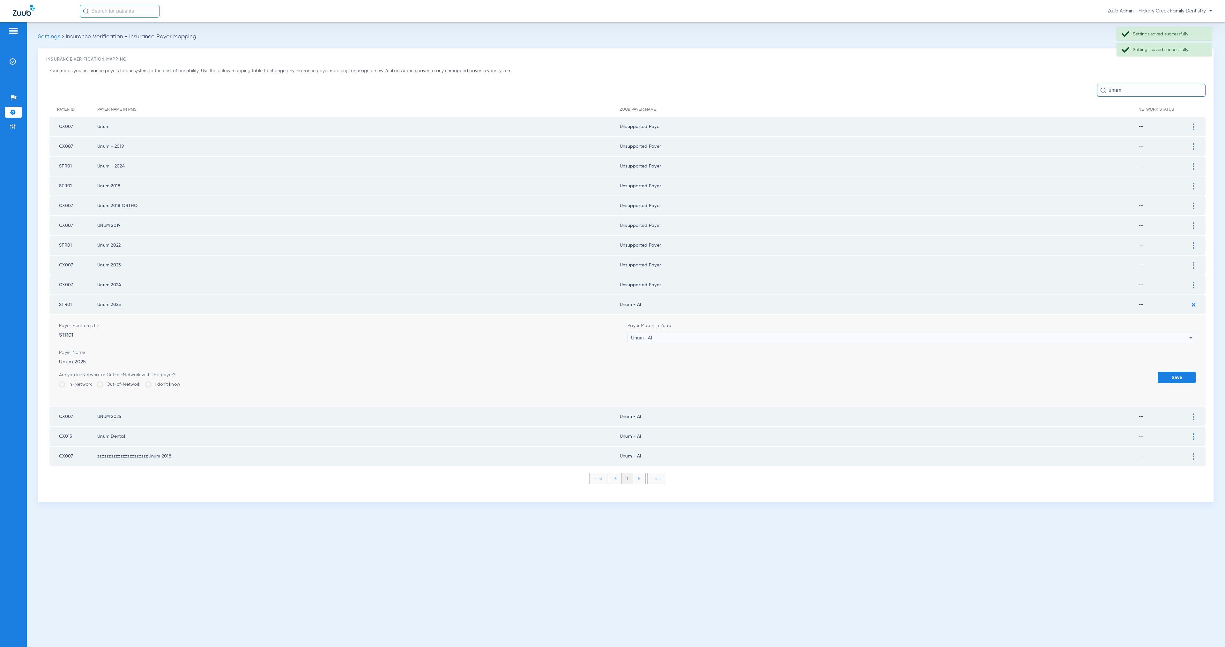
click at [684, 332] on div "Unum - AI" at bounding box center [910, 337] width 558 height 11
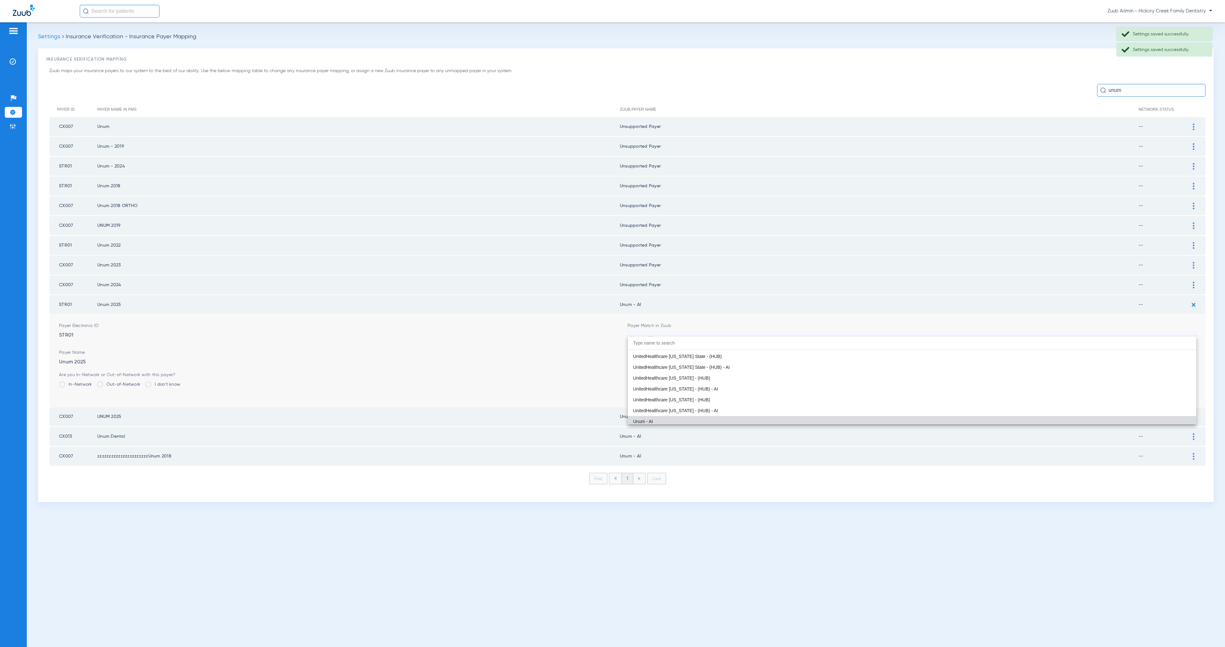
paste input "Unsupported Payer"
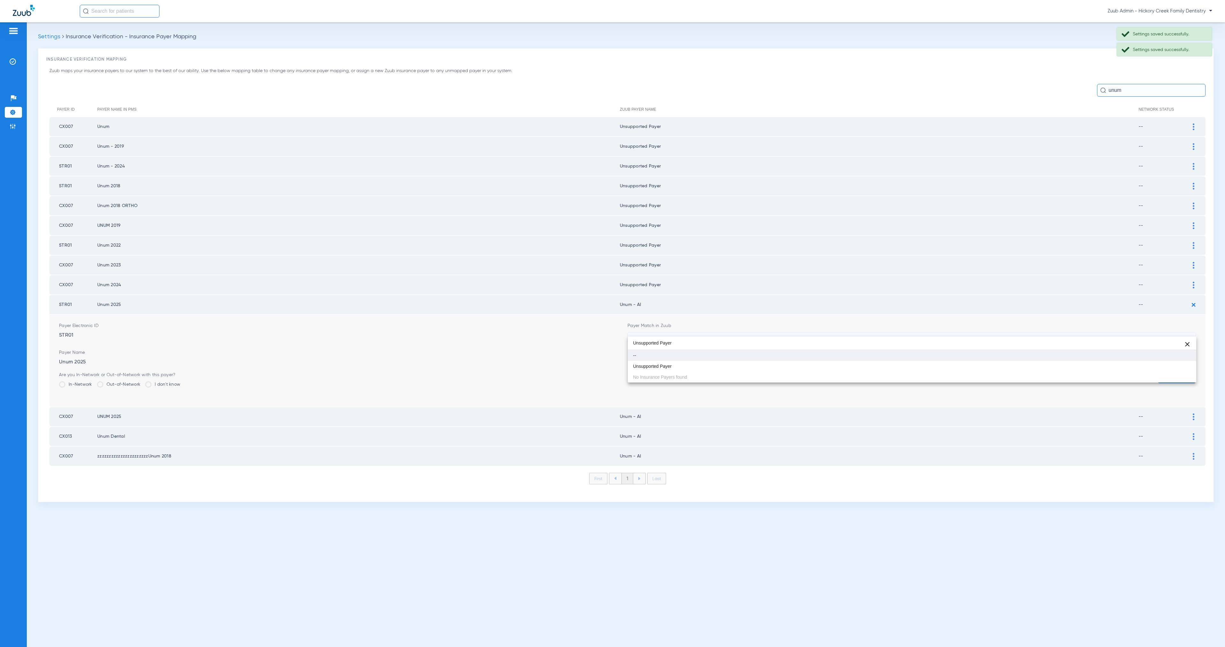
scroll to position [0, 0]
type input "Unsupported Payer"
drag, startPoint x: 706, startPoint y: 361, endPoint x: 737, endPoint y: 366, distance: 31.6
click at [706, 361] on mat-option "Unsupported Payer" at bounding box center [912, 366] width 568 height 11
click at [1173, 372] on button "Save" at bounding box center [1177, 377] width 38 height 11
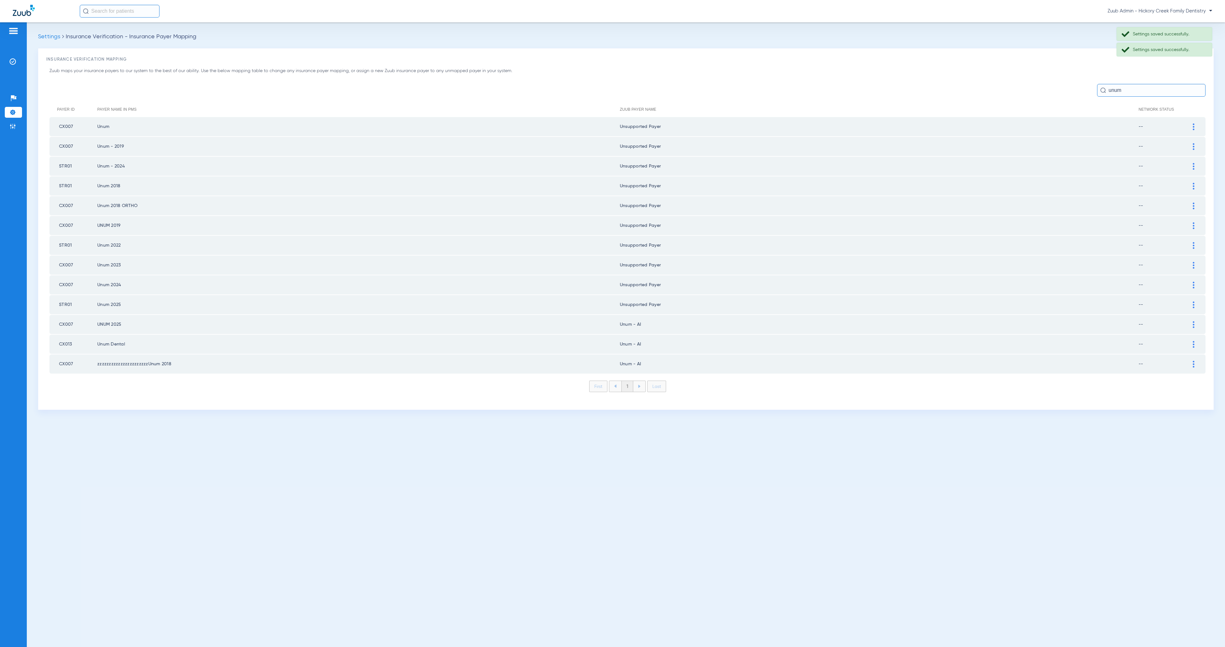
click at [1194, 321] on div at bounding box center [1193, 324] width 11 height 7
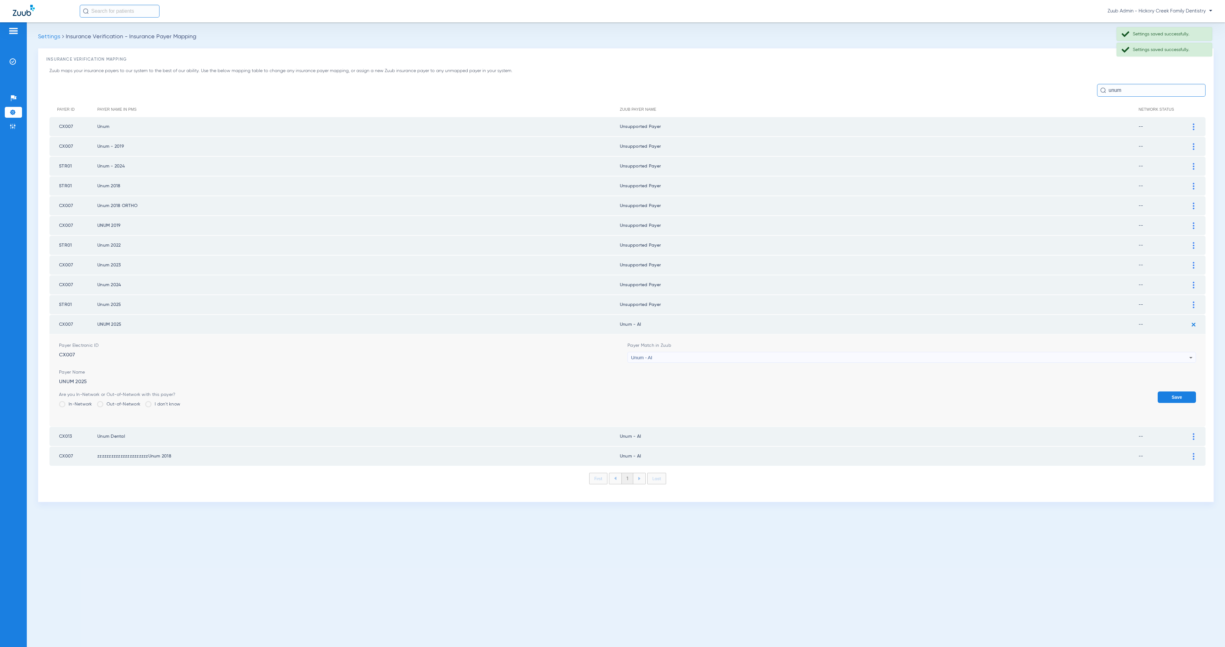
click at [737, 352] on div "Unum - AI" at bounding box center [910, 357] width 558 height 11
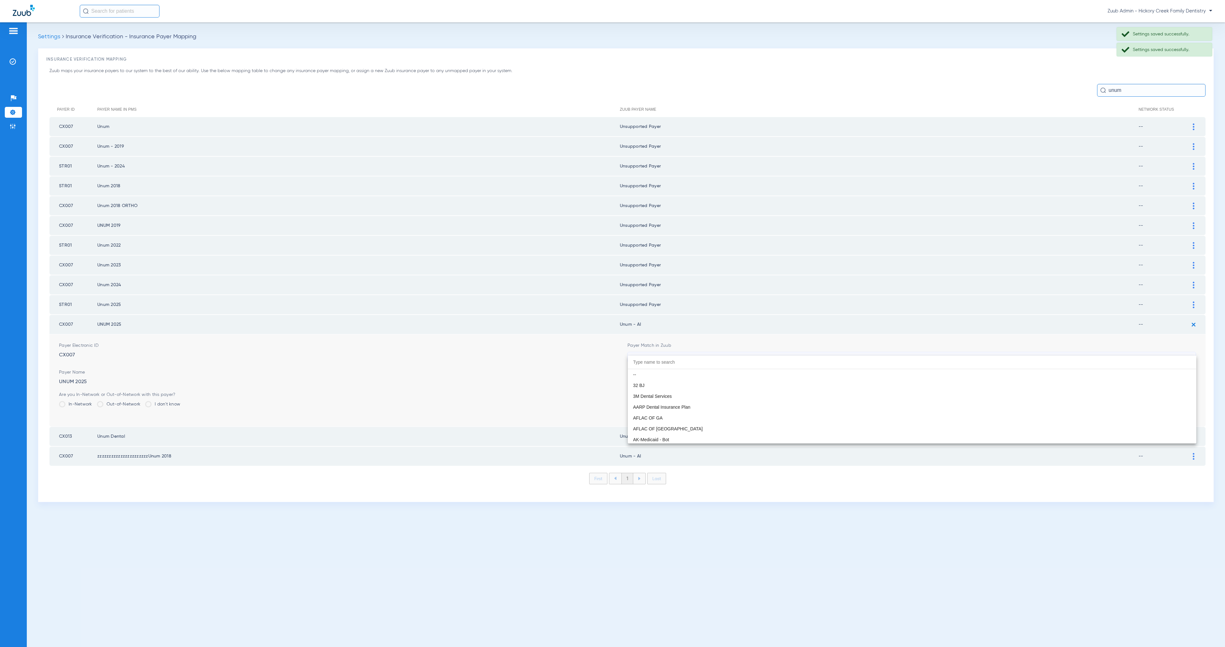
scroll to position [5086, 0]
paste input "Unsupported Payer"
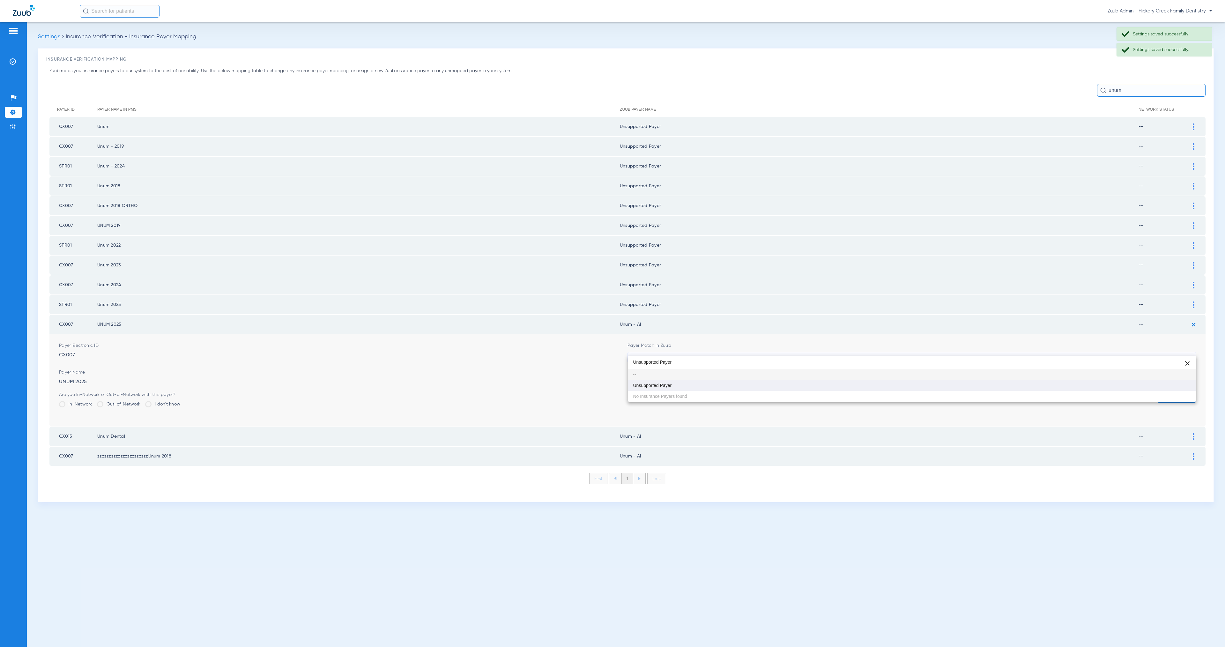
scroll to position [0, 0]
type input "Unsupported Payer"
click at [762, 387] on mat-option "Unsupported Payer" at bounding box center [912, 385] width 568 height 11
click at [1162, 391] on button "Save" at bounding box center [1177, 396] width 38 height 11
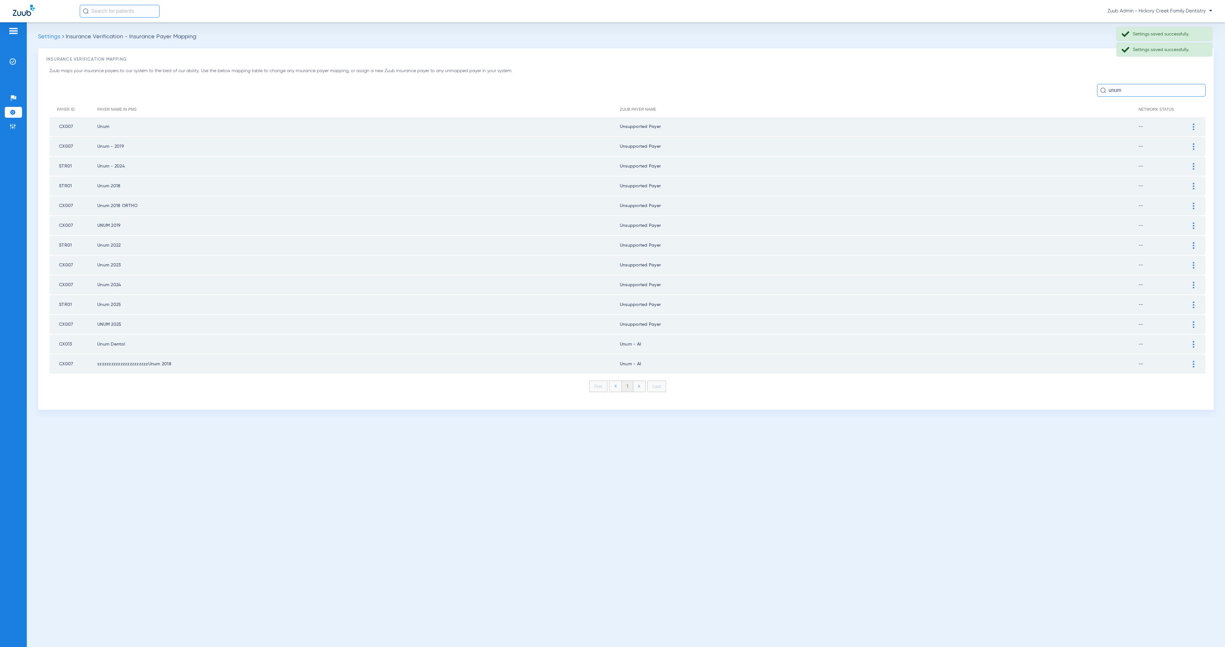
click at [1193, 341] on img at bounding box center [1194, 344] width 2 height 7
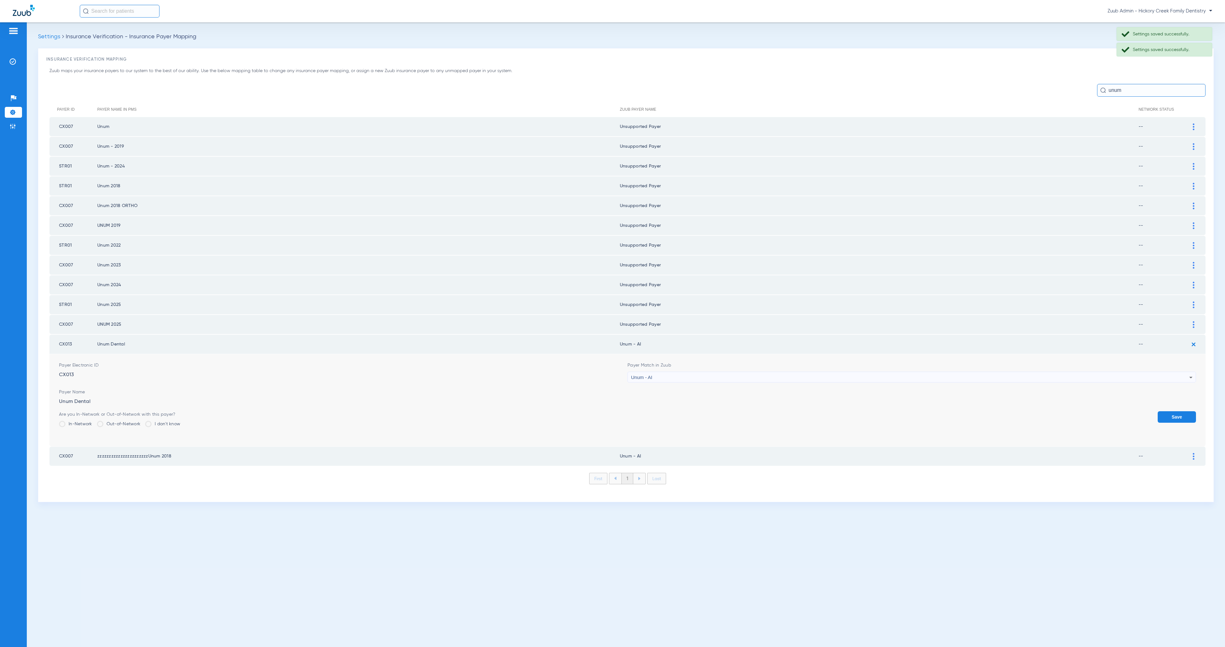
click at [742, 372] on div "Unum - AI" at bounding box center [910, 377] width 558 height 11
type input "Unsupported Payer"
click at [759, 404] on mat-option "Unsupported Payer" at bounding box center [912, 404] width 568 height 11
click at [1193, 411] on button "Save" at bounding box center [1177, 416] width 38 height 11
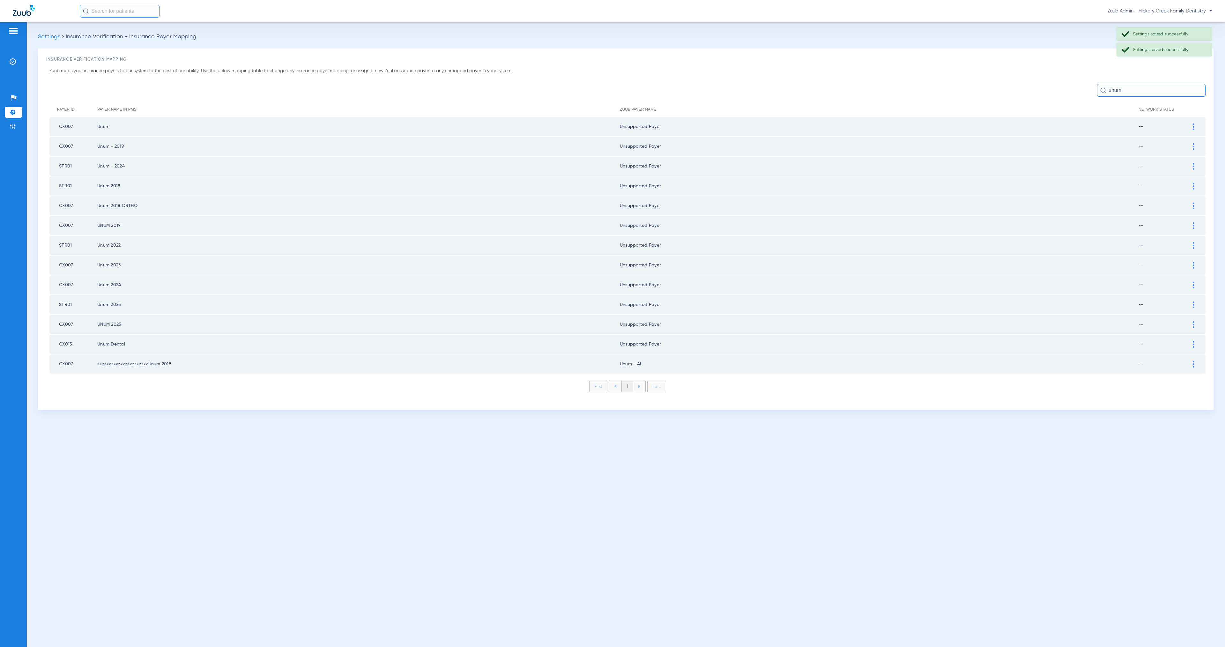
click at [1195, 361] on div at bounding box center [1193, 364] width 11 height 7
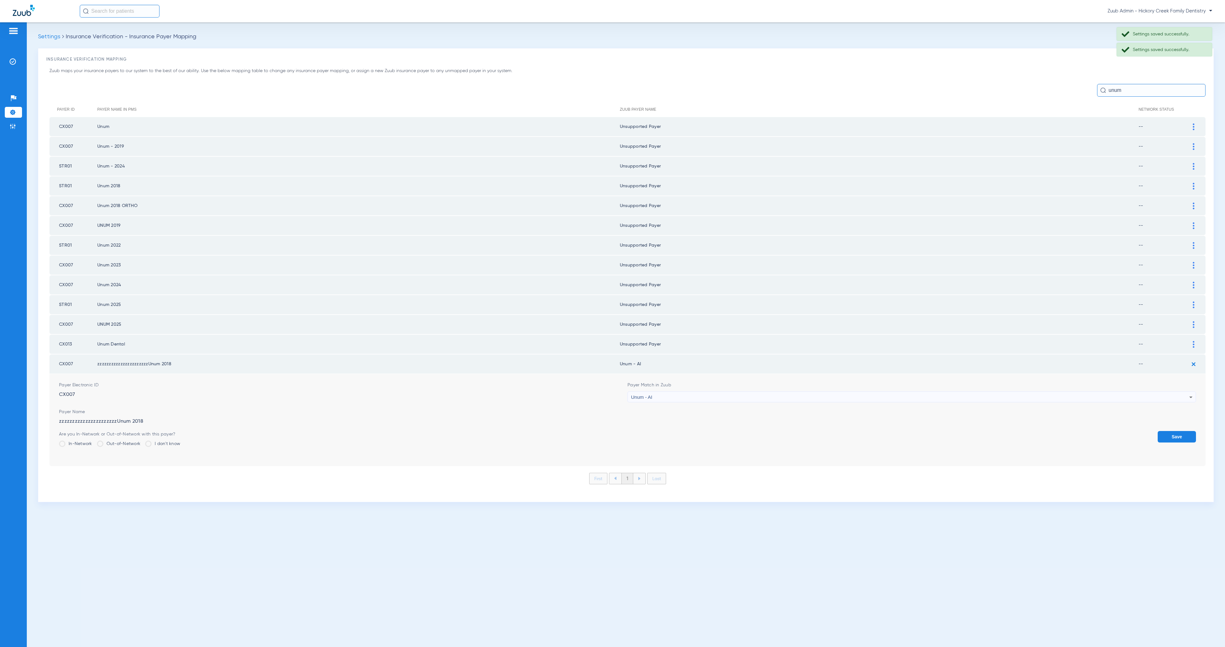
click at [732, 392] on div "Unum - AI" at bounding box center [910, 397] width 558 height 11
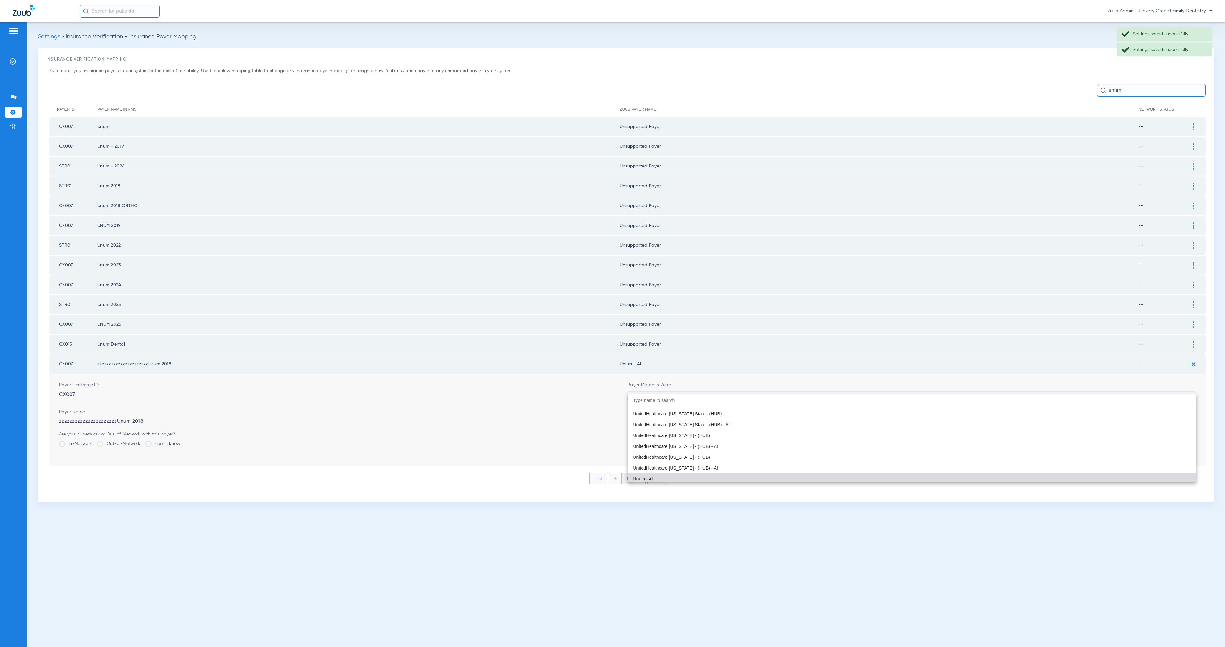
paste input "Unsupported Payer"
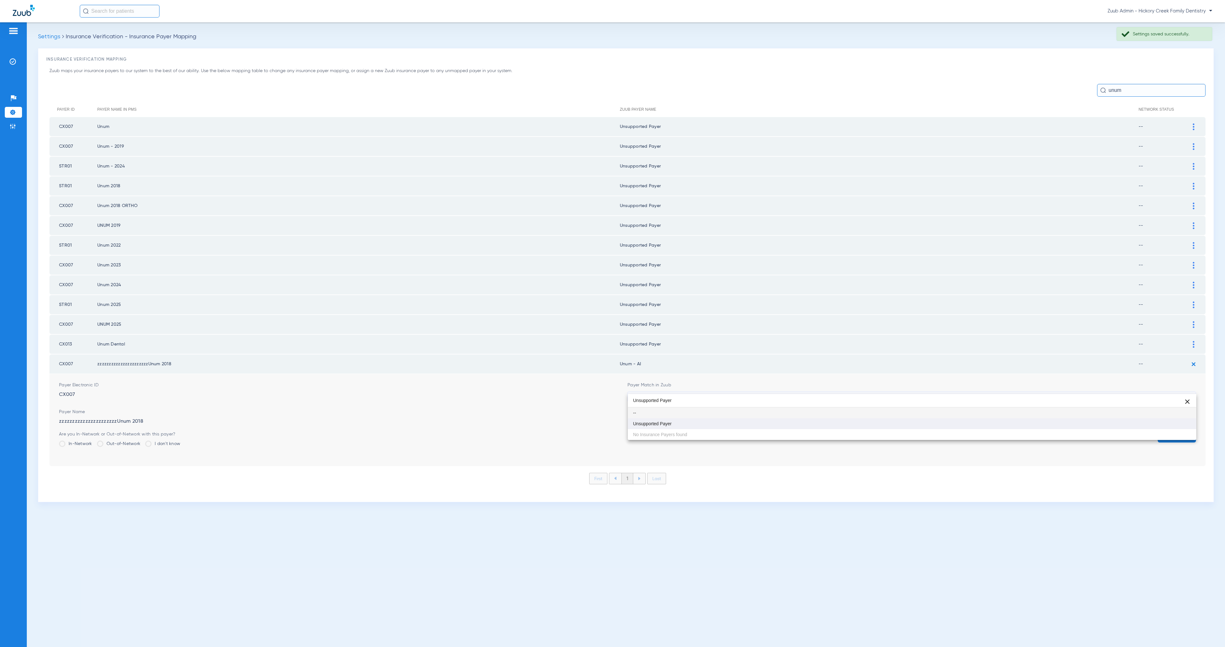
type input "Unsupported Payer"
drag, startPoint x: 750, startPoint y: 421, endPoint x: 786, endPoint y: 425, distance: 36.3
click at [750, 420] on mat-option "Unsupported Payer" at bounding box center [912, 423] width 568 height 11
click at [1184, 431] on button "Save" at bounding box center [1177, 436] width 38 height 11
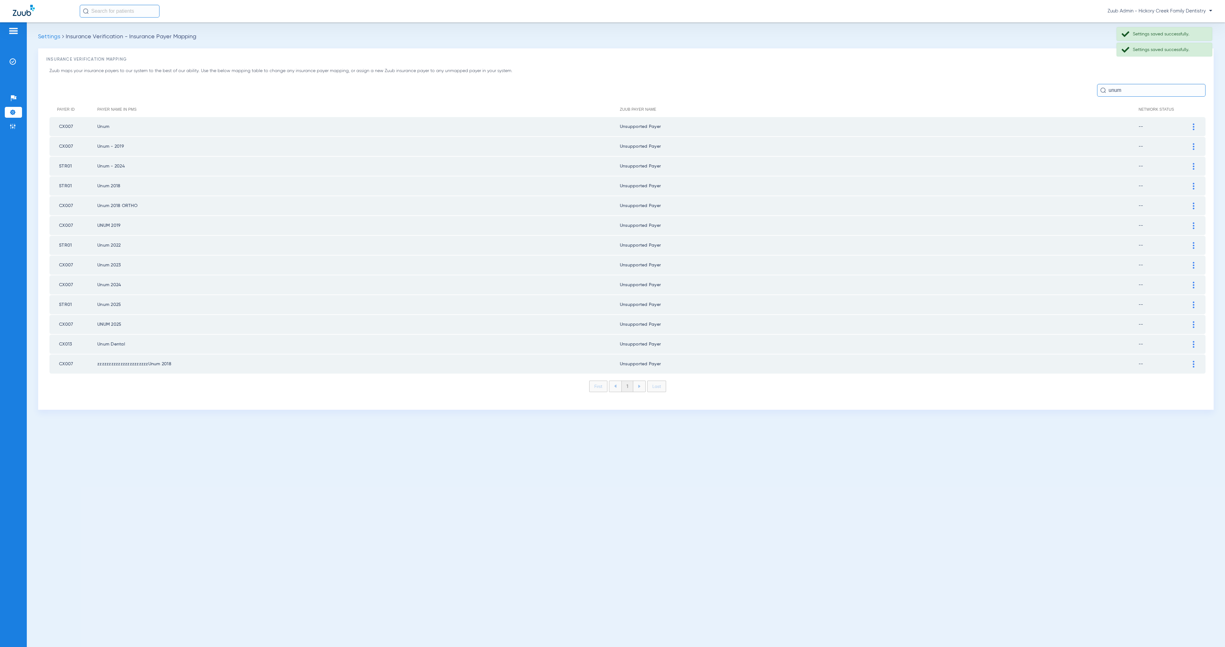
drag, startPoint x: 1132, startPoint y: 91, endPoint x: 1106, endPoint y: 88, distance: 26.6
click at [1106, 88] on div "unum" at bounding box center [1151, 90] width 108 height 13
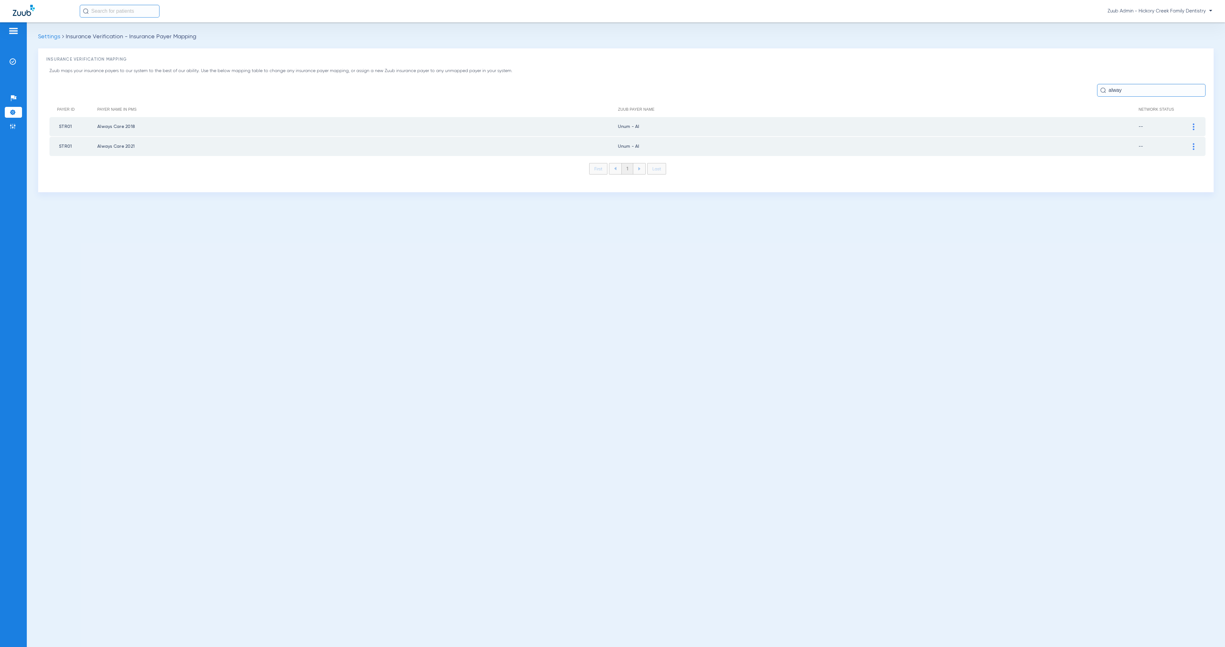
type input "alway"
click at [1193, 126] on img at bounding box center [1194, 126] width 2 height 7
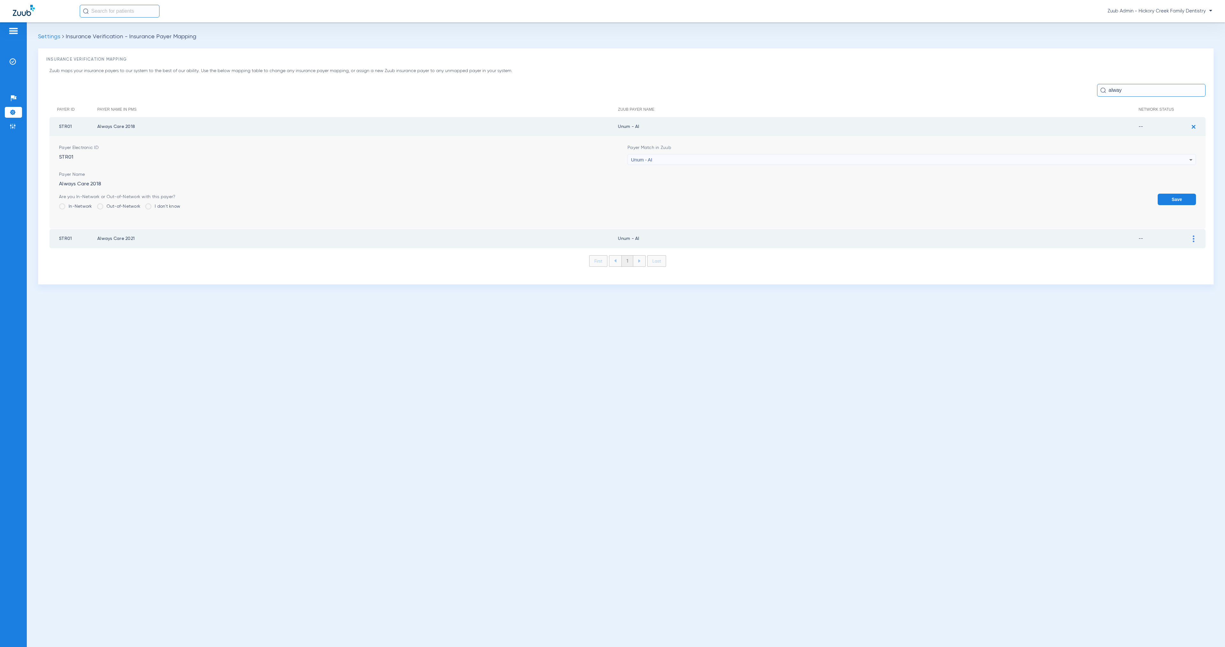
click at [723, 158] on div "Unum - AI" at bounding box center [910, 159] width 558 height 11
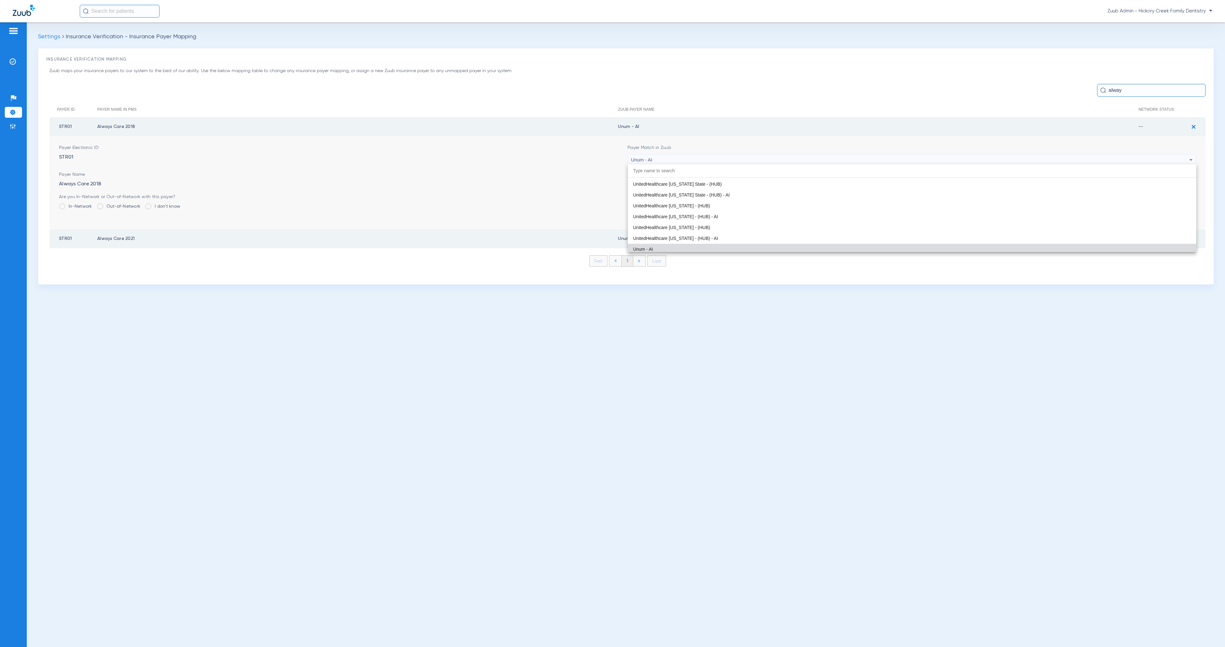
paste input "Unsupported Payer"
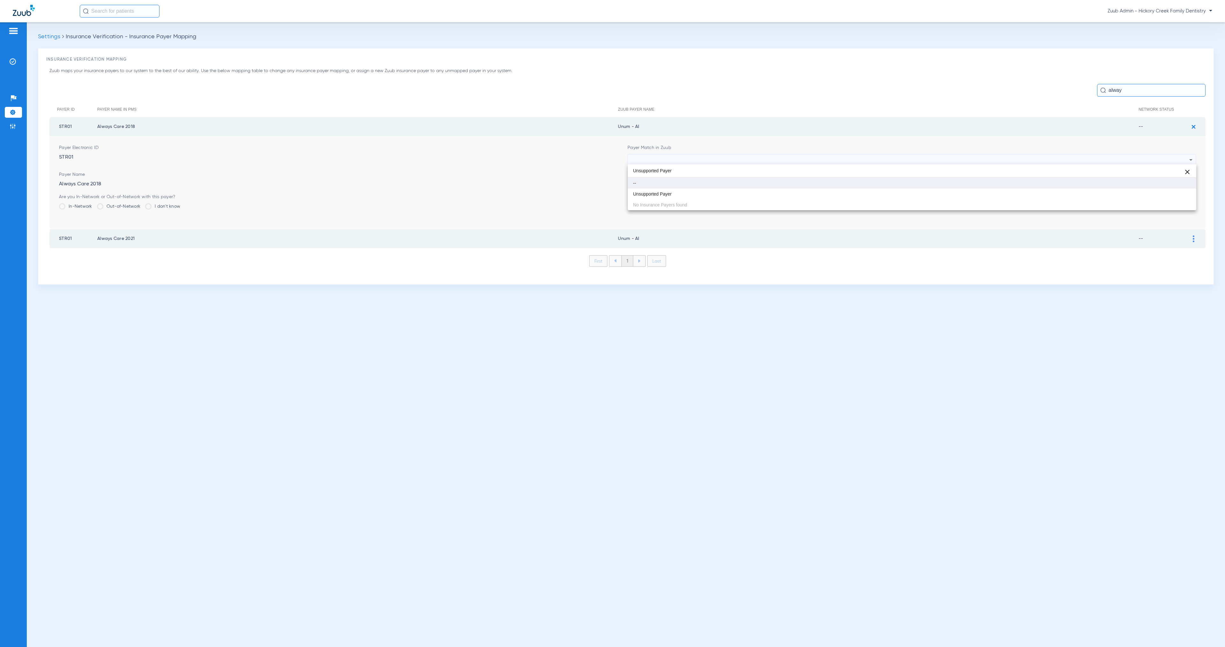
scroll to position [0, 0]
type input "Unsupported Payer"
drag, startPoint x: 740, startPoint y: 194, endPoint x: 803, endPoint y: 202, distance: 63.7
click at [740, 194] on mat-option "Unsupported Payer" at bounding box center [912, 194] width 568 height 11
click at [1174, 197] on button "Save" at bounding box center [1177, 199] width 38 height 11
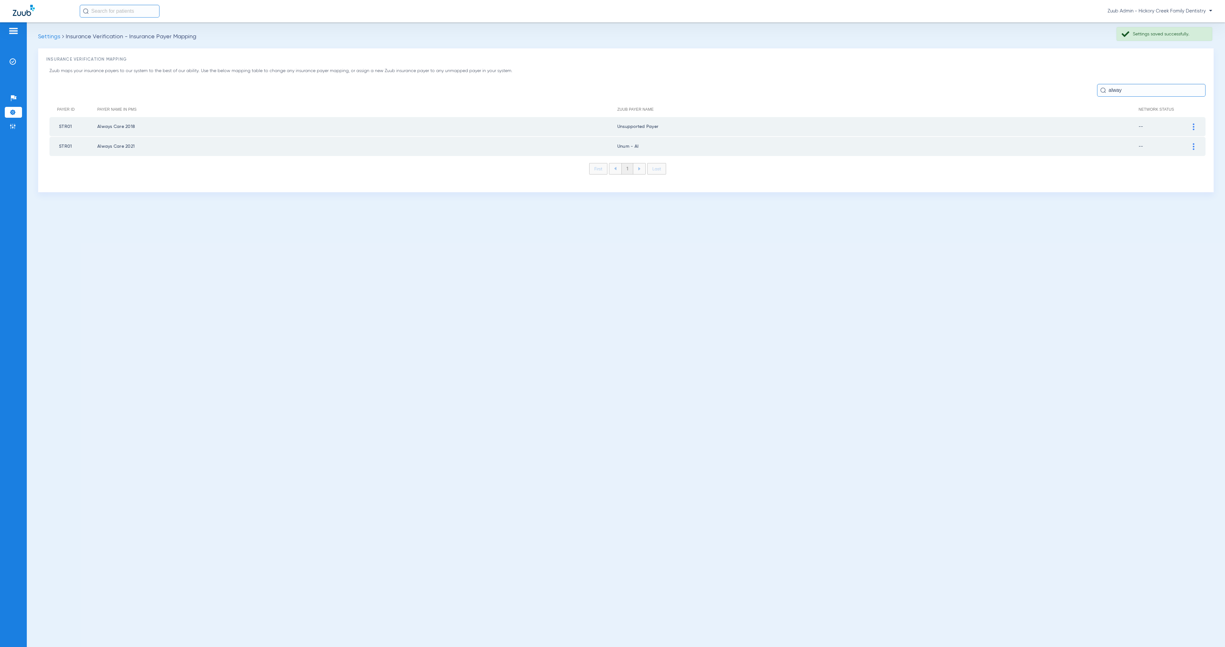
click at [1196, 143] on div at bounding box center [1193, 146] width 11 height 7
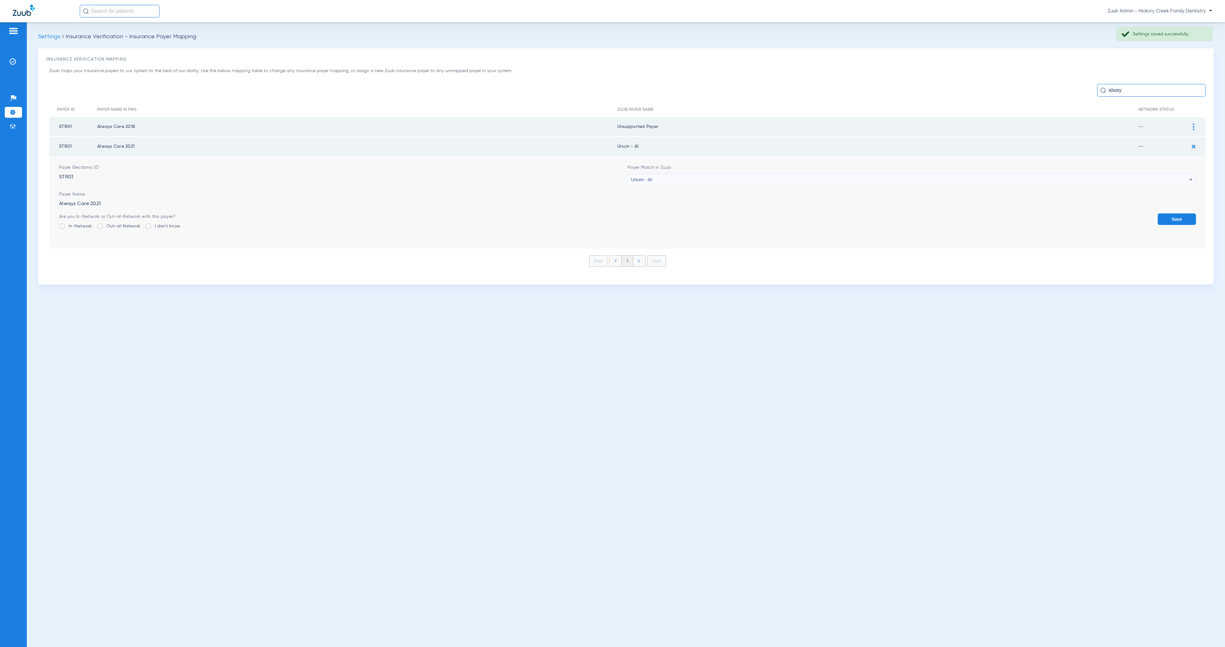
click at [677, 176] on div "Unum - AI" at bounding box center [910, 179] width 558 height 11
type input "Unsupported Payer"
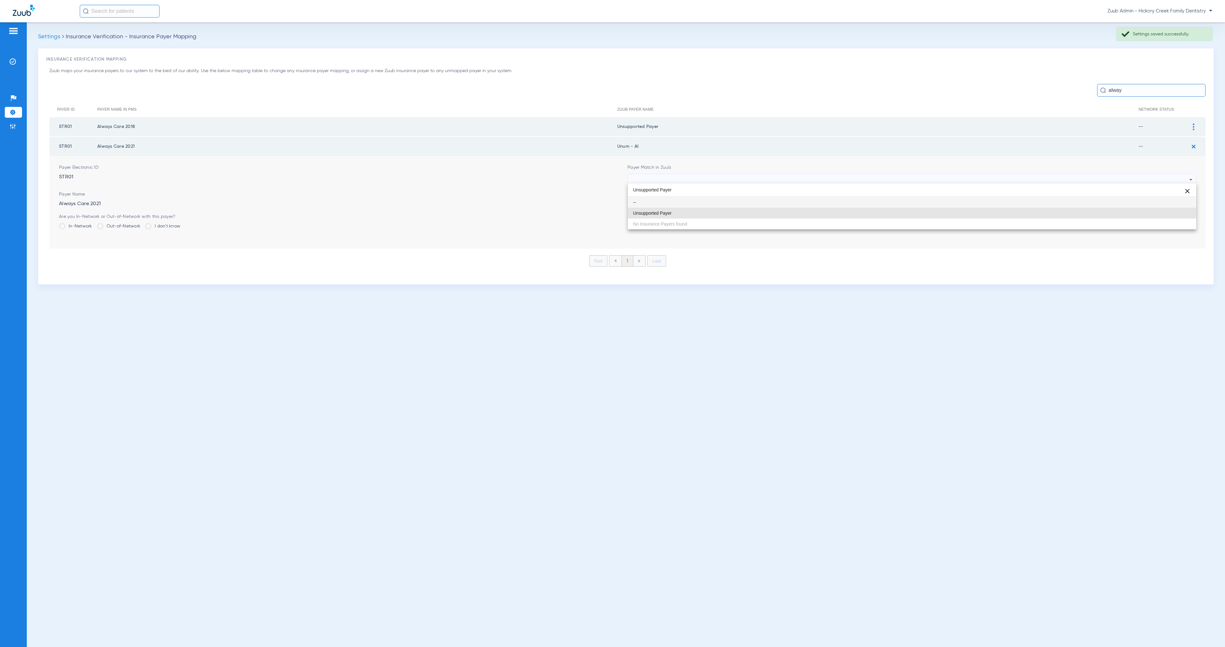
drag, startPoint x: 702, startPoint y: 213, endPoint x: 948, endPoint y: 249, distance: 248.5
click at [702, 213] on mat-option "Unsupported Payer" at bounding box center [912, 213] width 568 height 11
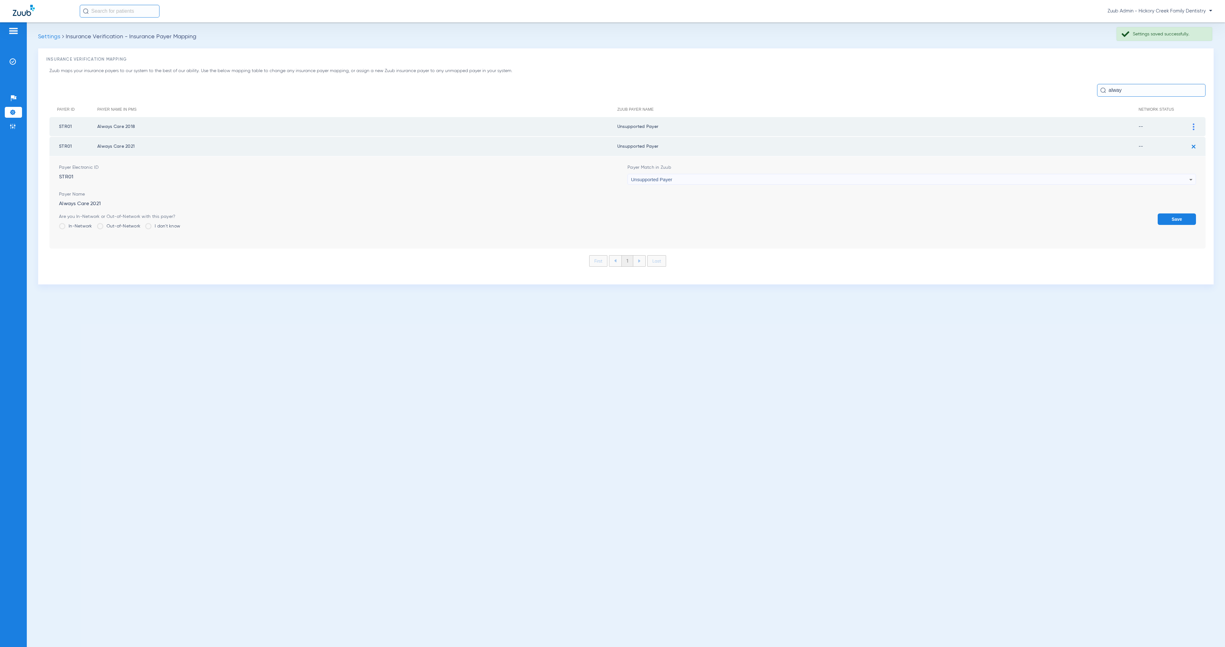
click at [1172, 220] on button "Save" at bounding box center [1177, 218] width 38 height 11
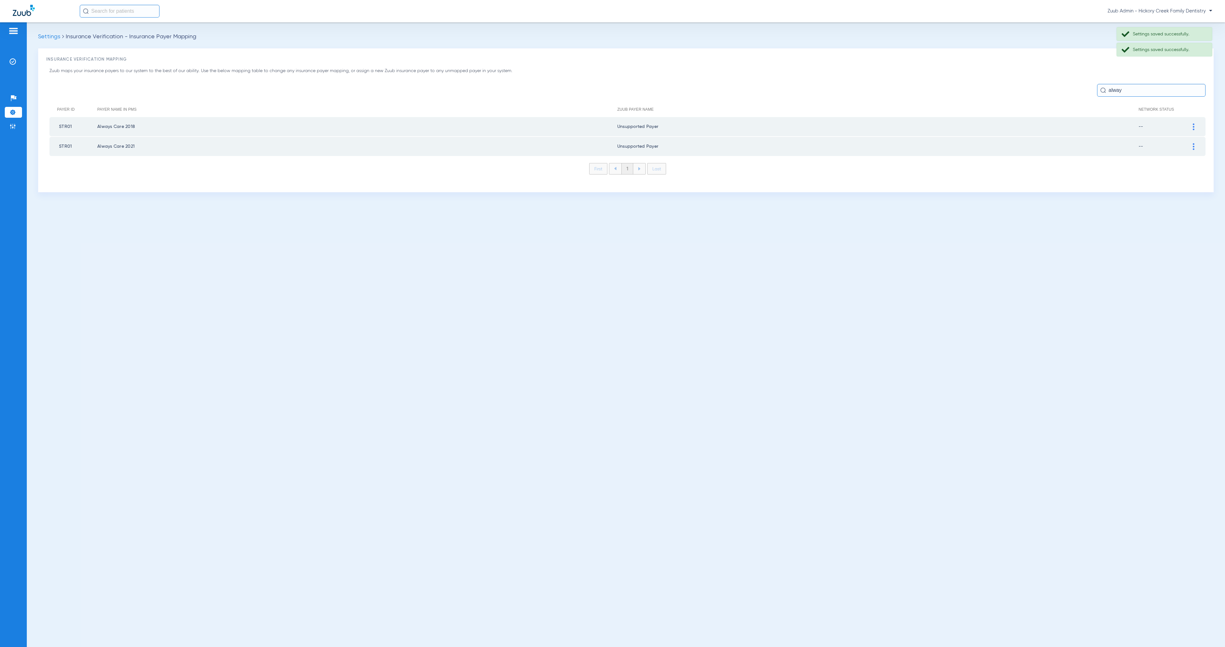
click at [1098, 89] on input "alway" at bounding box center [1151, 90] width 108 height 13
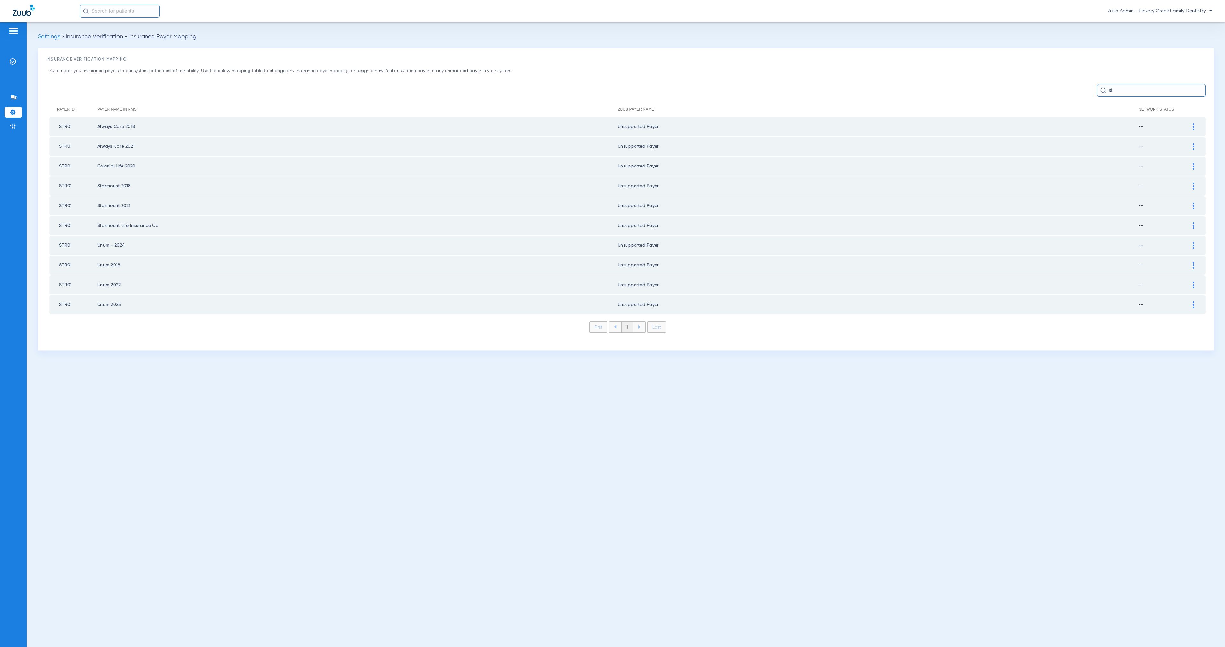
type input "s"
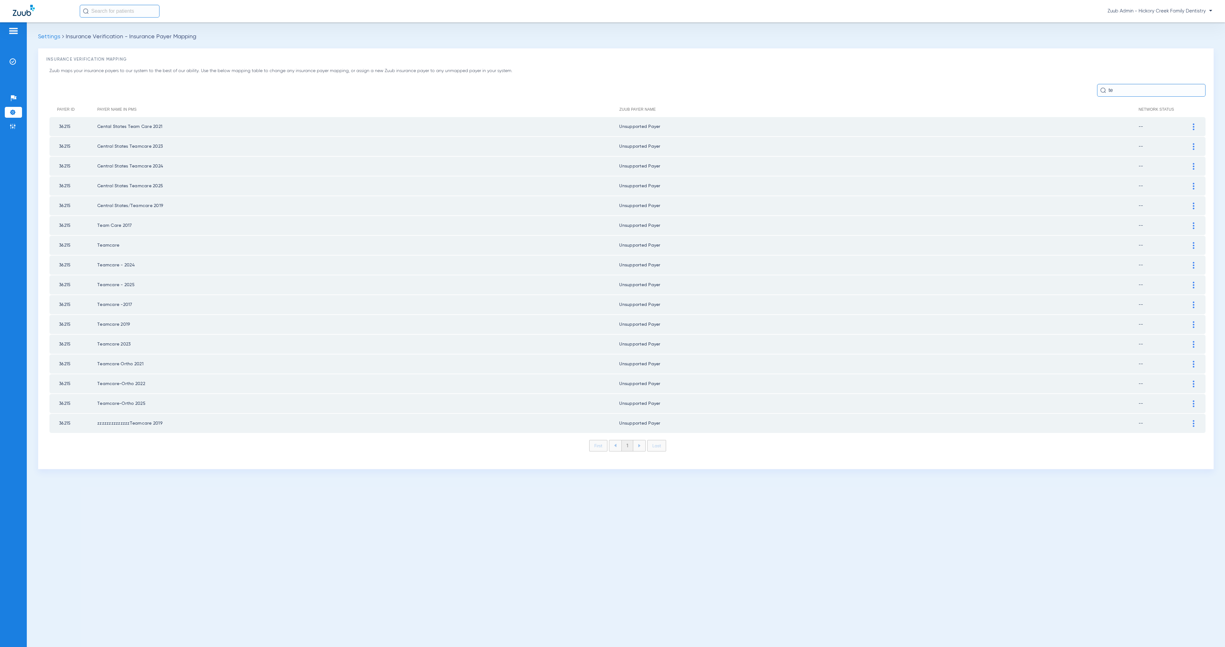
type input "t"
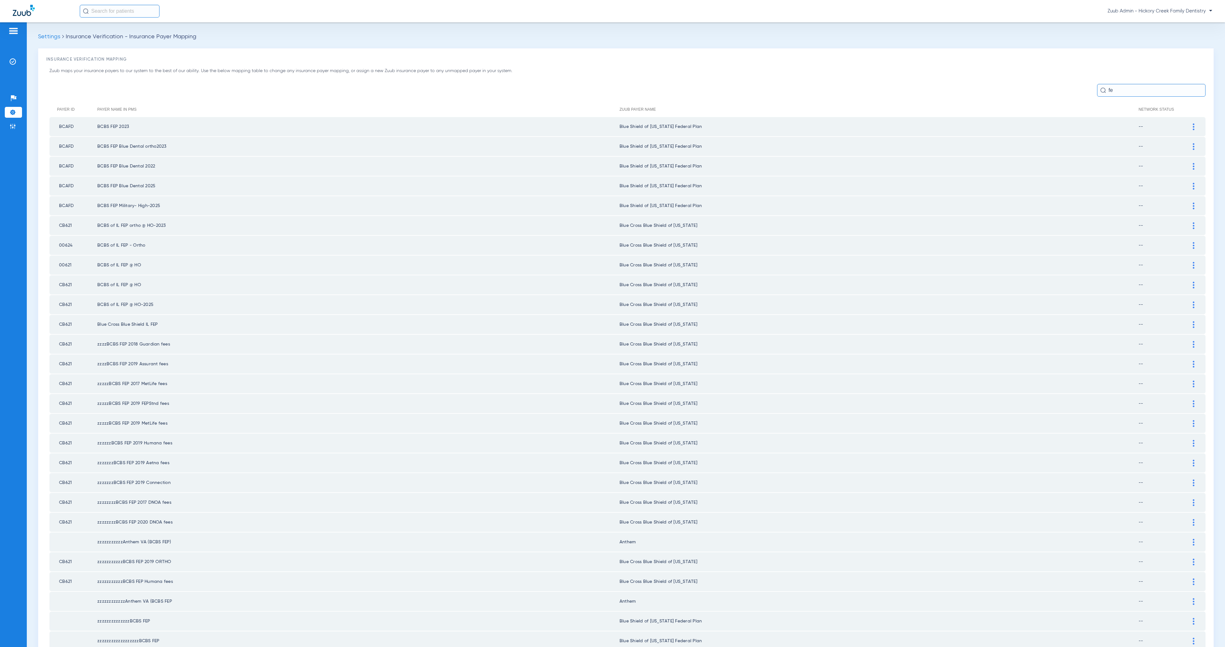
type input "f"
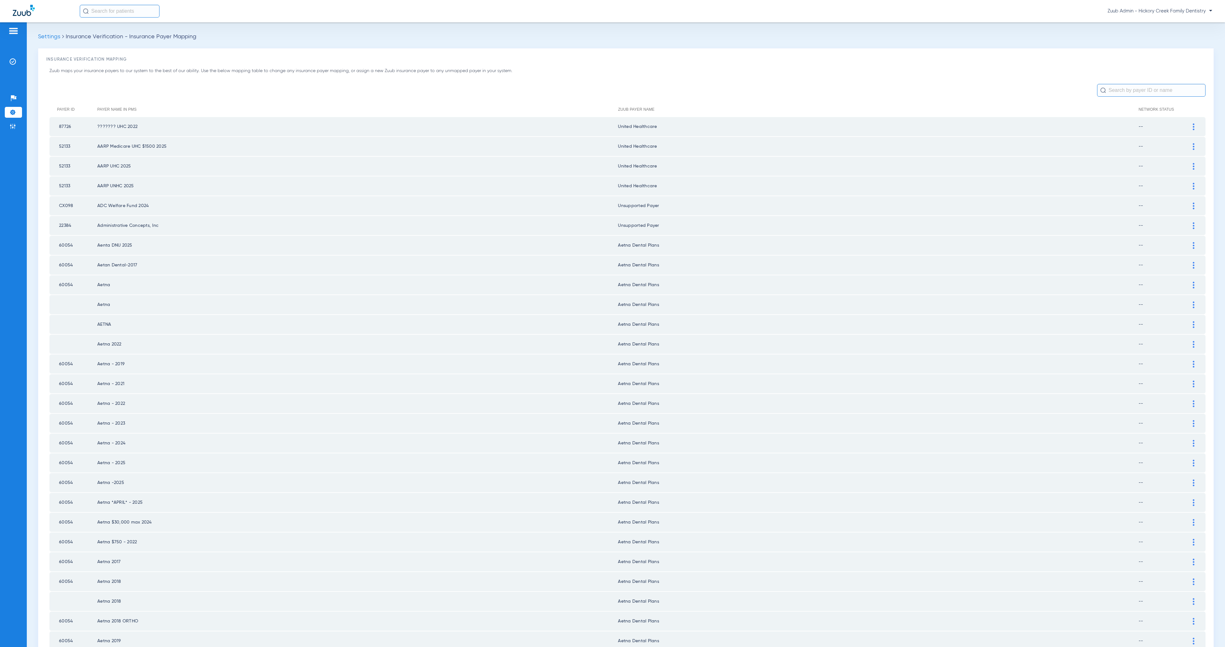
click at [17, 127] on li "Admin" at bounding box center [13, 126] width 17 height 11
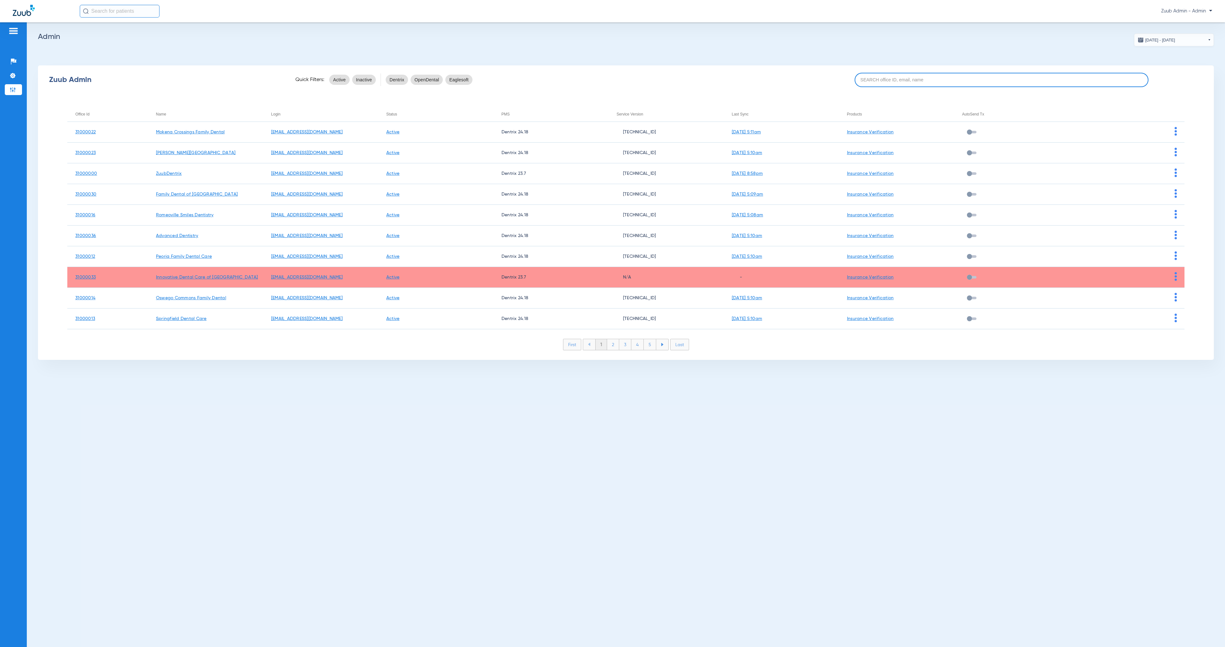
click at [882, 82] on input at bounding box center [1002, 80] width 294 height 14
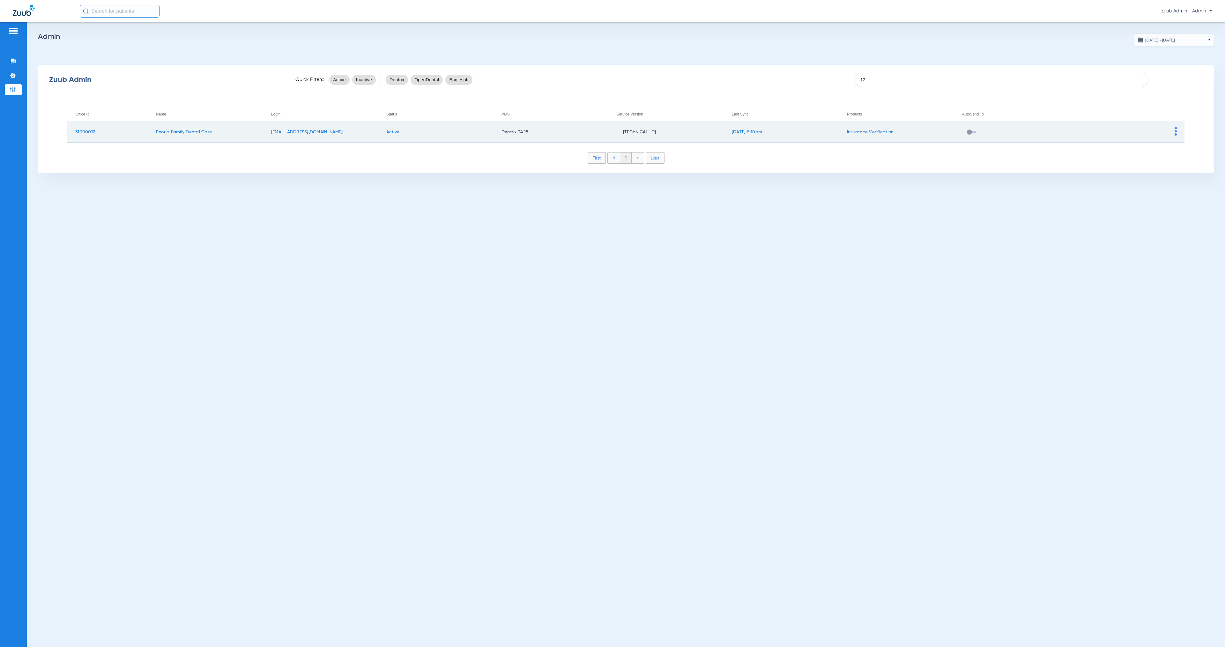
type input "12"
click at [1177, 134] on td at bounding box center [1126, 132] width 115 height 21
click at [1176, 135] on span at bounding box center [1176, 134] width 2 height 4
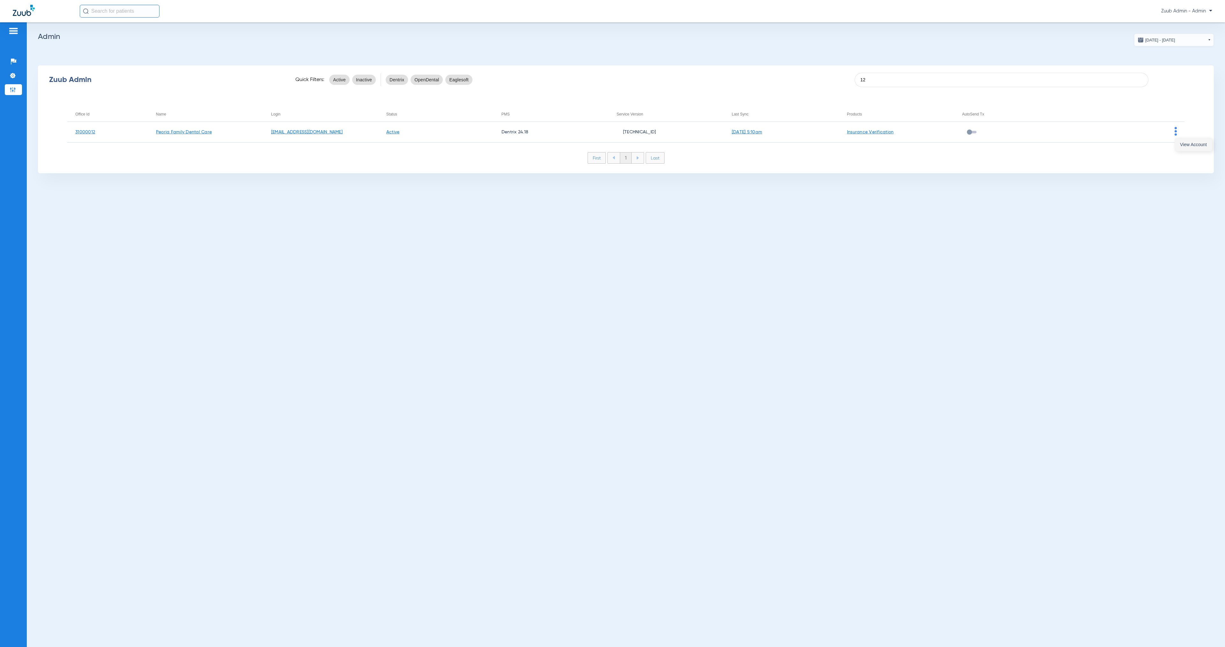
click at [1186, 149] on button "View Account" at bounding box center [1193, 144] width 37 height 13
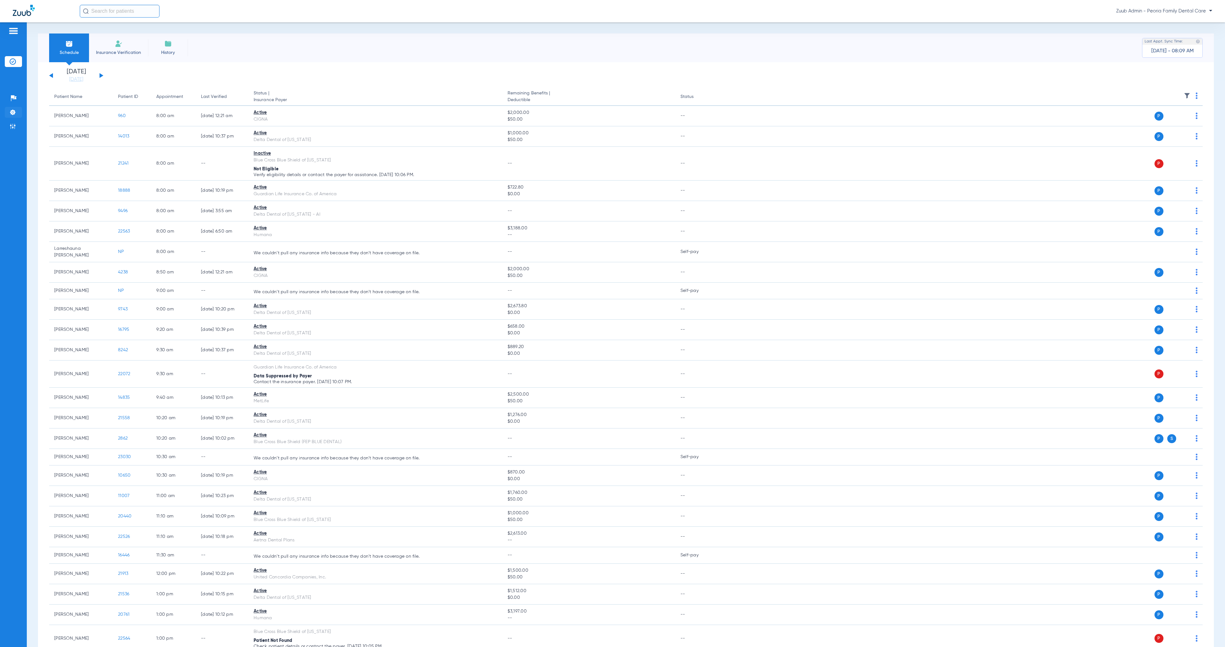
click at [16, 112] on img at bounding box center [13, 112] width 6 height 6
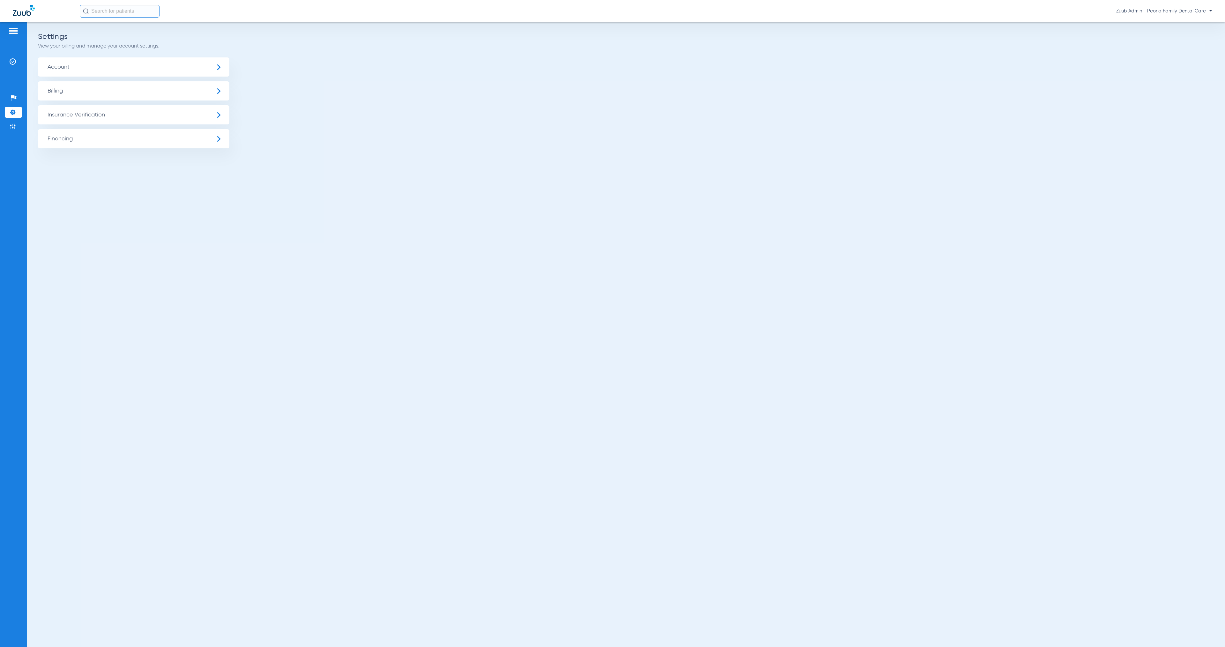
click at [47, 115] on span "Insurance Verification" at bounding box center [133, 114] width 191 height 19
click at [144, 165] on li "Insurance Payer Mapping" at bounding box center [133, 165] width 191 height 16
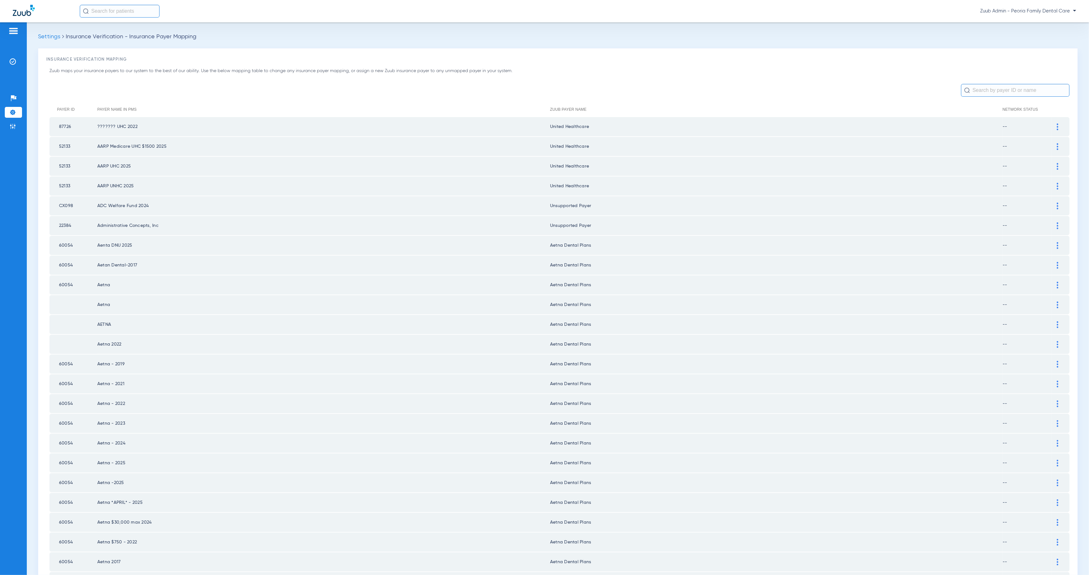
click at [987, 89] on input "text" at bounding box center [1015, 90] width 108 height 13
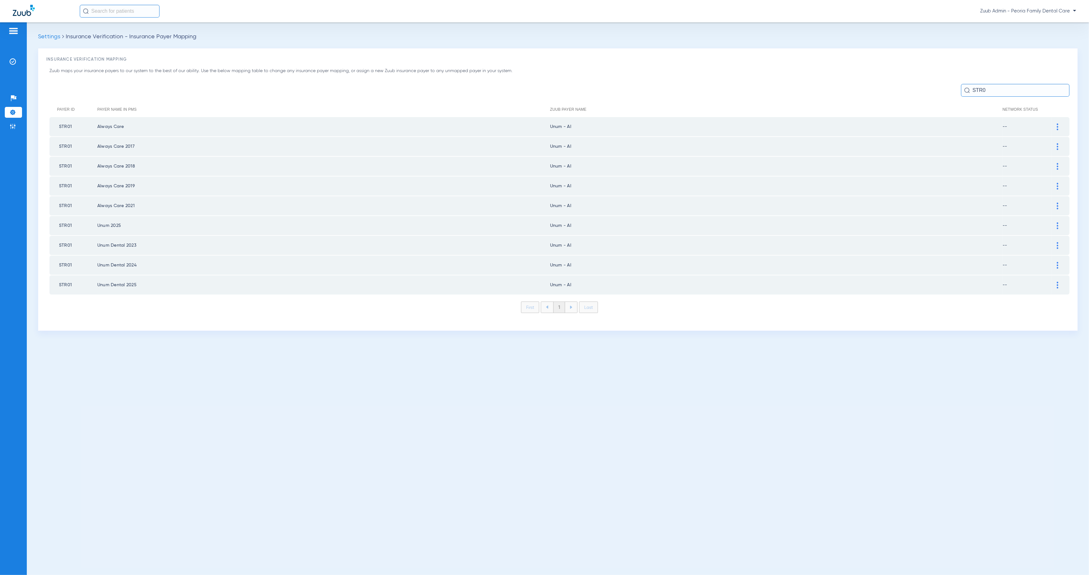
type input "STR0"
click at [1058, 128] on img at bounding box center [1058, 126] width 2 height 7
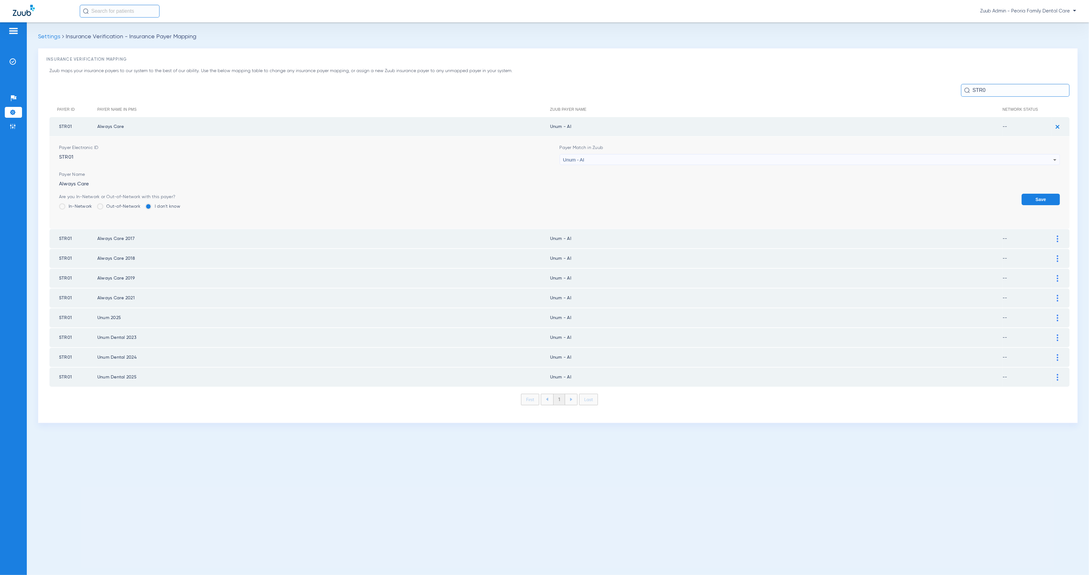
click at [663, 158] on div "Unum - AI" at bounding box center [808, 159] width 490 height 11
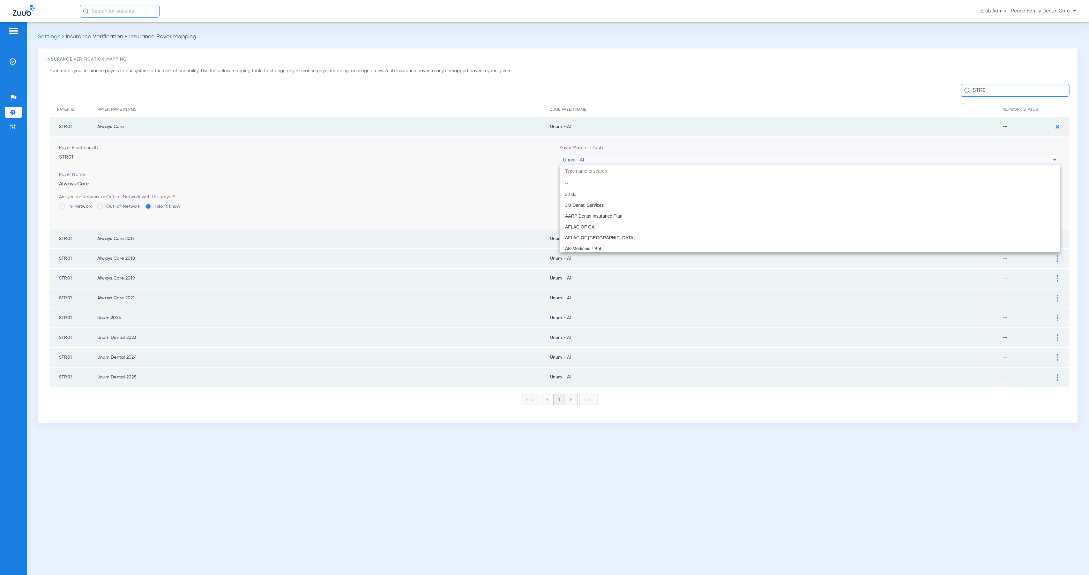
scroll to position [5088, 0]
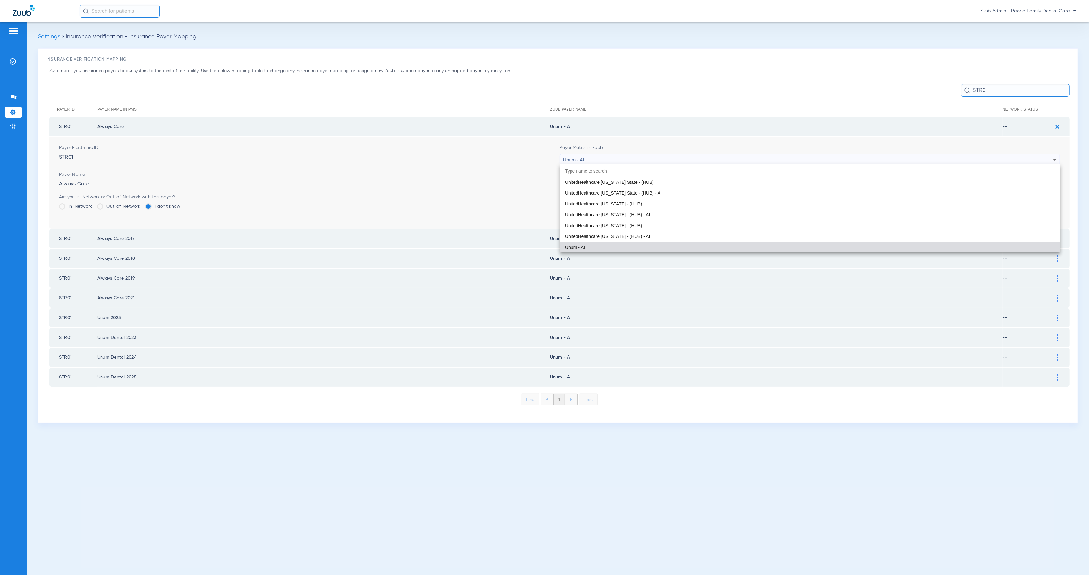
paste input "Peoria Family Dental Care"
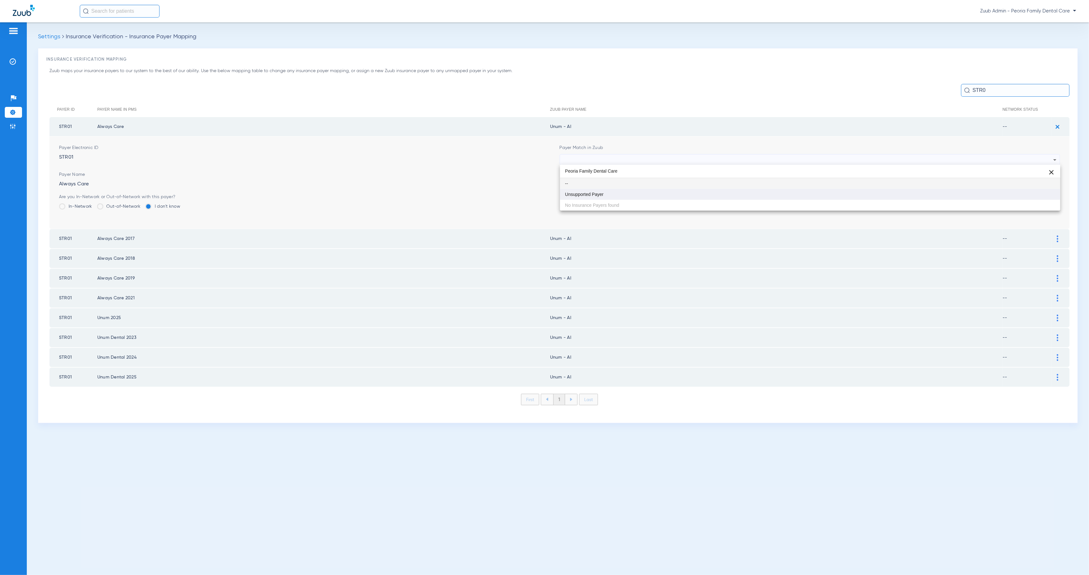
scroll to position [0, 0]
type input "Peoria Family Dental Care"
click at [681, 194] on mat-option "Unsupported Payer" at bounding box center [810, 194] width 500 height 11
click at [1026, 200] on button "Save" at bounding box center [1040, 199] width 38 height 11
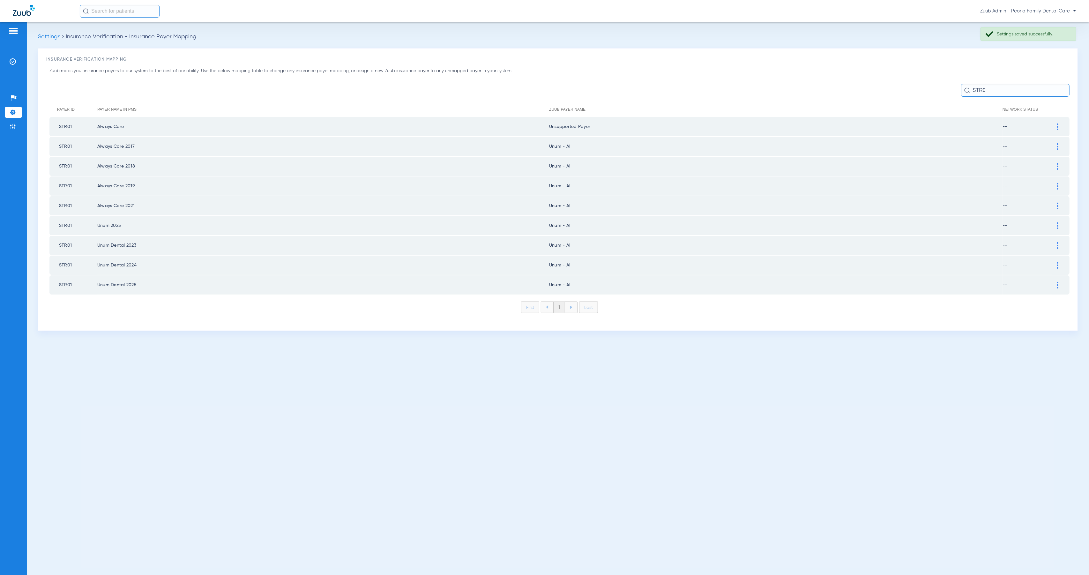
click at [1059, 145] on div at bounding box center [1057, 146] width 11 height 7
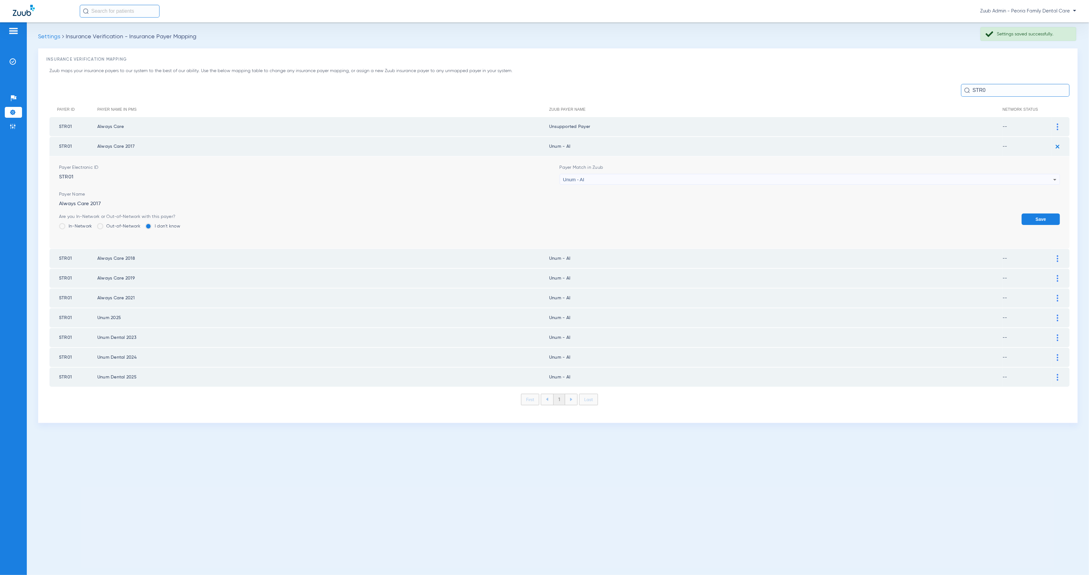
click at [732, 181] on div "Unum - AI" at bounding box center [808, 179] width 490 height 11
type input "Peoria Family Dental Care"
click at [763, 220] on div "Peoria Family Dental Care close -- Unsupported Payer No Insurance Payers found" at bounding box center [810, 207] width 500 height 46
click at [790, 213] on mat-option "Unsupported Payer" at bounding box center [810, 213] width 500 height 11
click at [1043, 216] on button "Save" at bounding box center [1040, 218] width 38 height 11
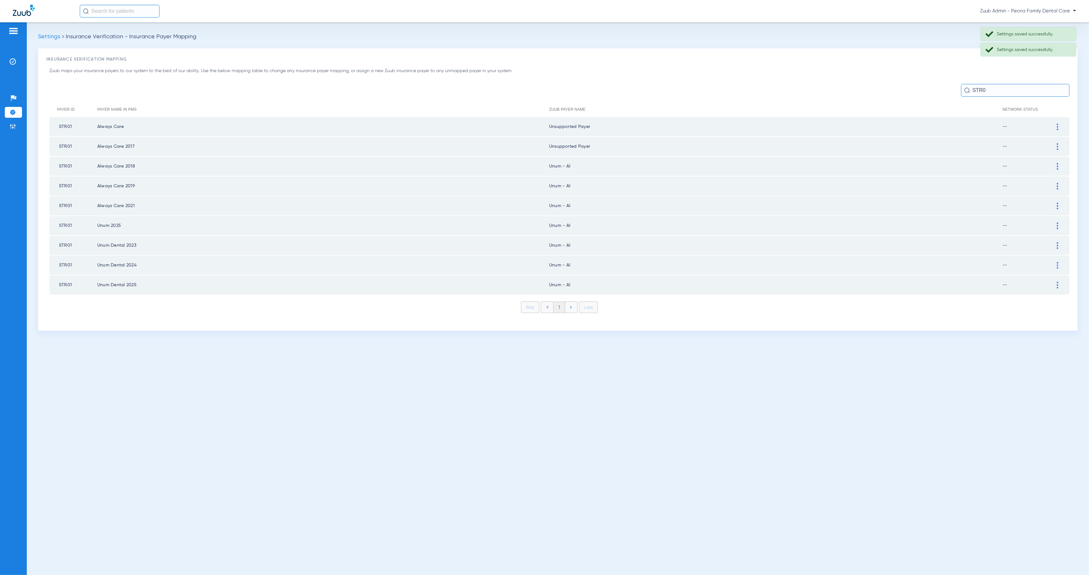
click at [1057, 164] on img at bounding box center [1058, 166] width 2 height 7
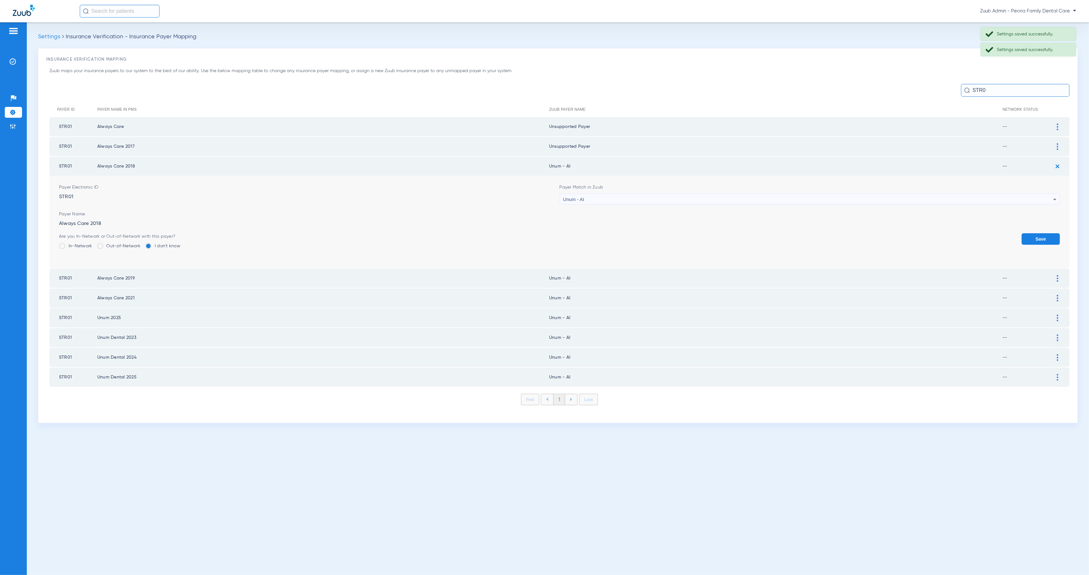
click at [642, 198] on div "Unum - AI" at bounding box center [808, 199] width 490 height 11
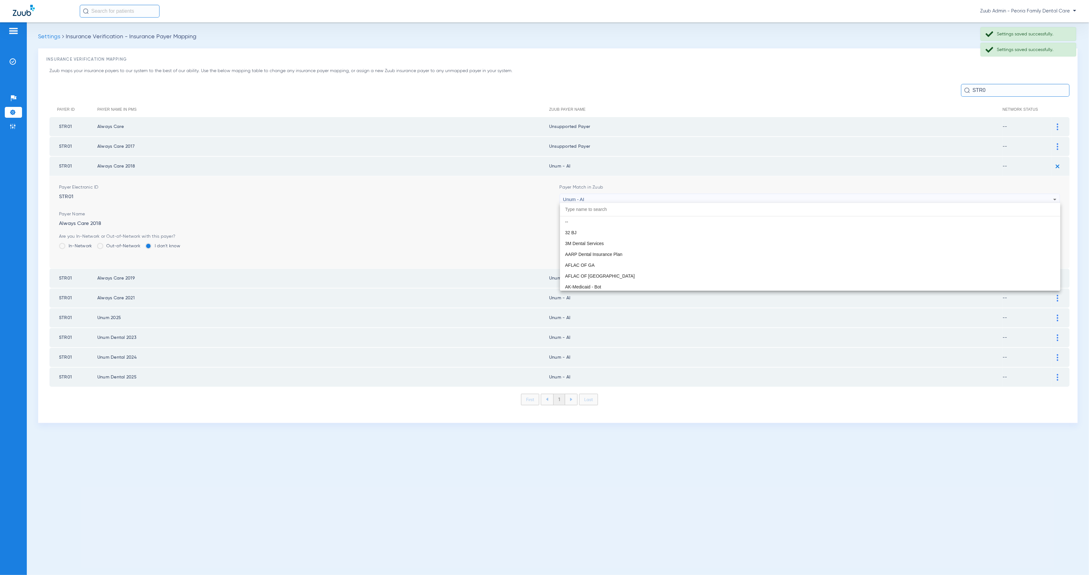
scroll to position [5088, 0]
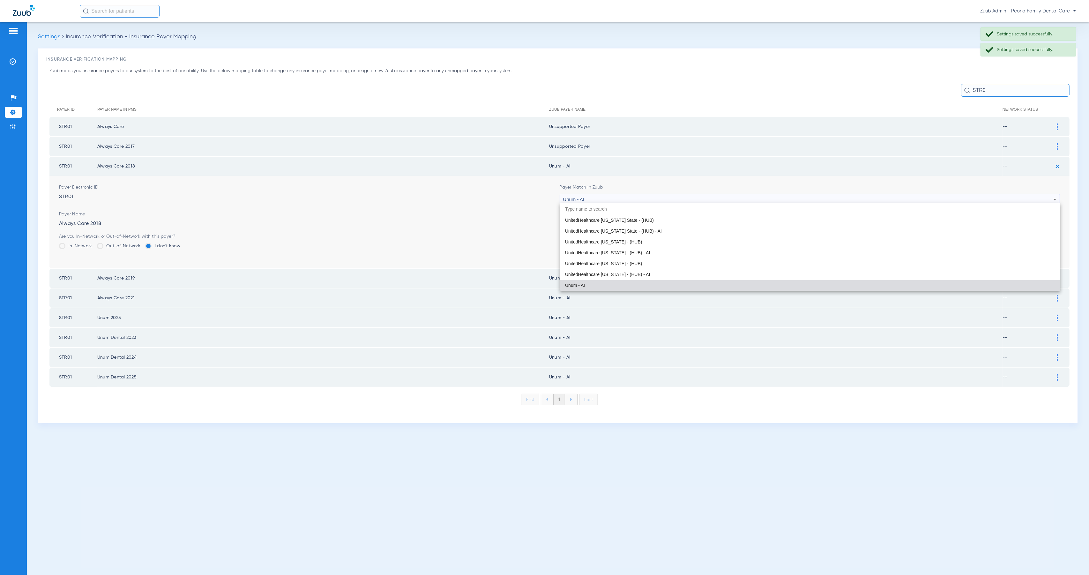
paste input "Peoria Family Dental Care"
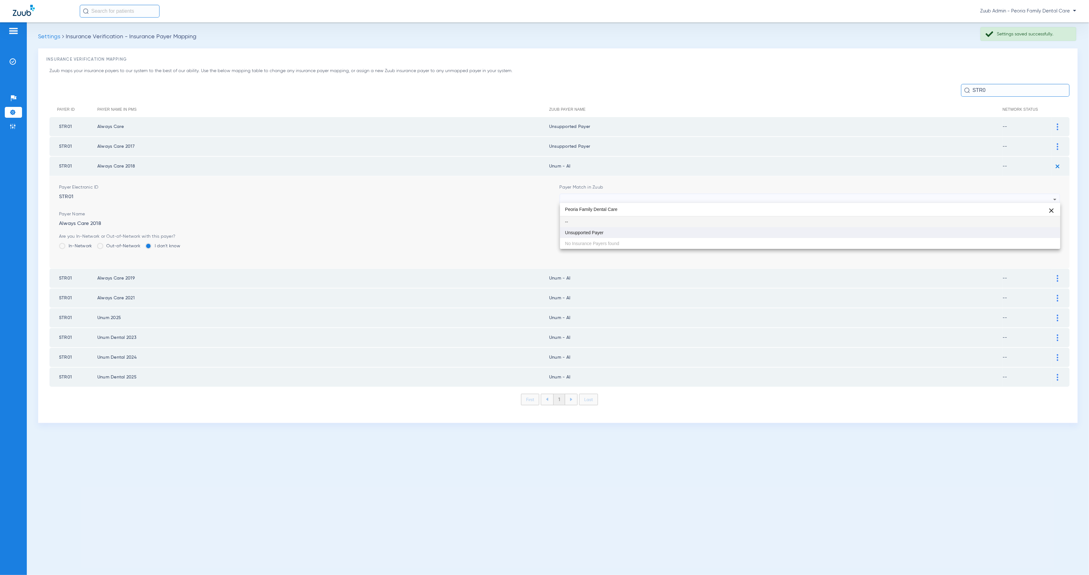
scroll to position [0, 0]
type input "Peoria Family Dental Care"
drag, startPoint x: 665, startPoint y: 232, endPoint x: 682, endPoint y: 232, distance: 17.2
click at [665, 232] on mat-option "Unsupported Payer" at bounding box center [810, 232] width 500 height 11
click at [1031, 240] on button "Save" at bounding box center [1040, 238] width 38 height 11
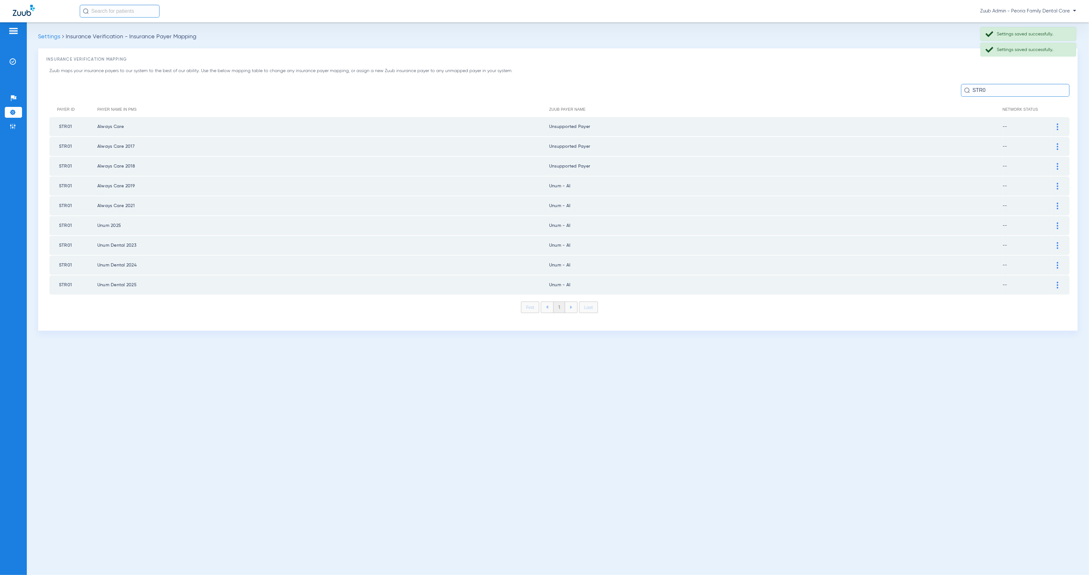
drag, startPoint x: 1059, startPoint y: 182, endPoint x: 1007, endPoint y: 197, distance: 54.1
click at [1059, 183] on div at bounding box center [1057, 186] width 11 height 7
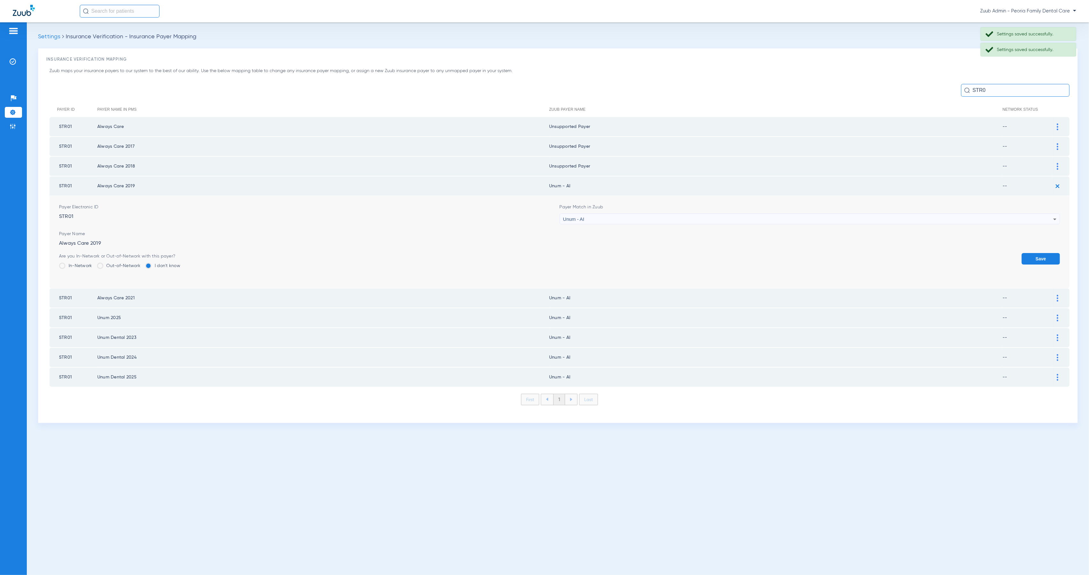
click at [708, 214] on div "Unum - AI" at bounding box center [808, 219] width 490 height 11
type input "Peoria Family Dental Care"
click at [735, 251] on mat-option "Unsupported Payer" at bounding box center [810, 251] width 500 height 11
click at [1041, 254] on button "Save" at bounding box center [1040, 258] width 38 height 11
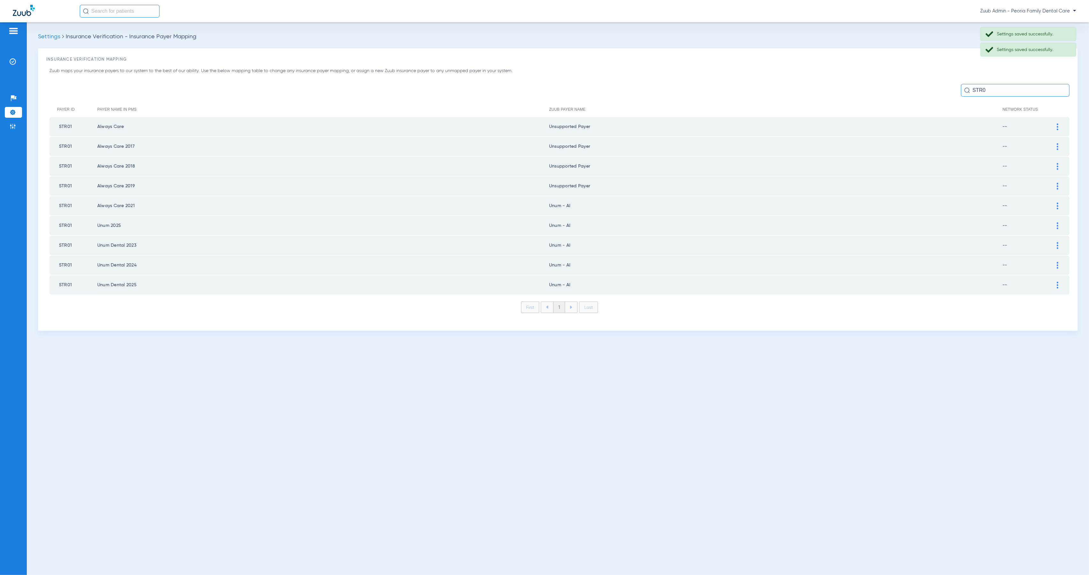
click at [1058, 203] on div at bounding box center [1057, 206] width 11 height 7
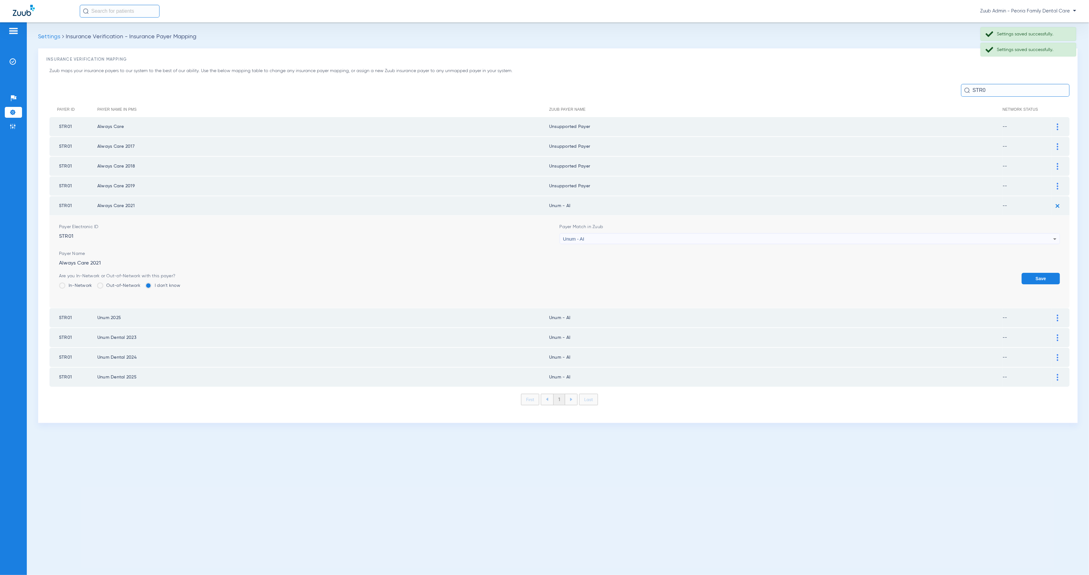
click at [596, 235] on div "Unum - AI" at bounding box center [808, 239] width 490 height 11
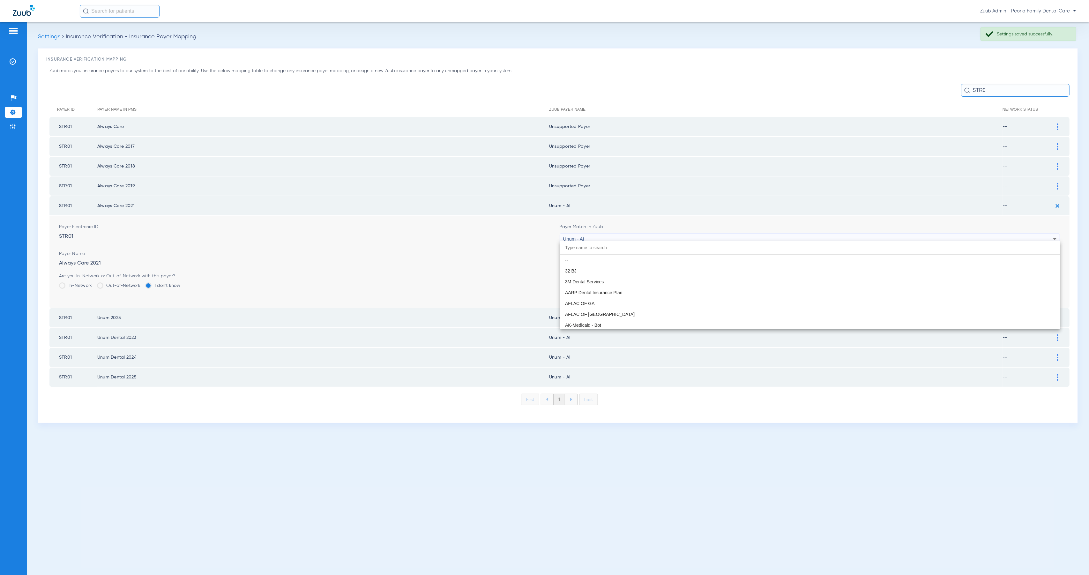
scroll to position [5088, 0]
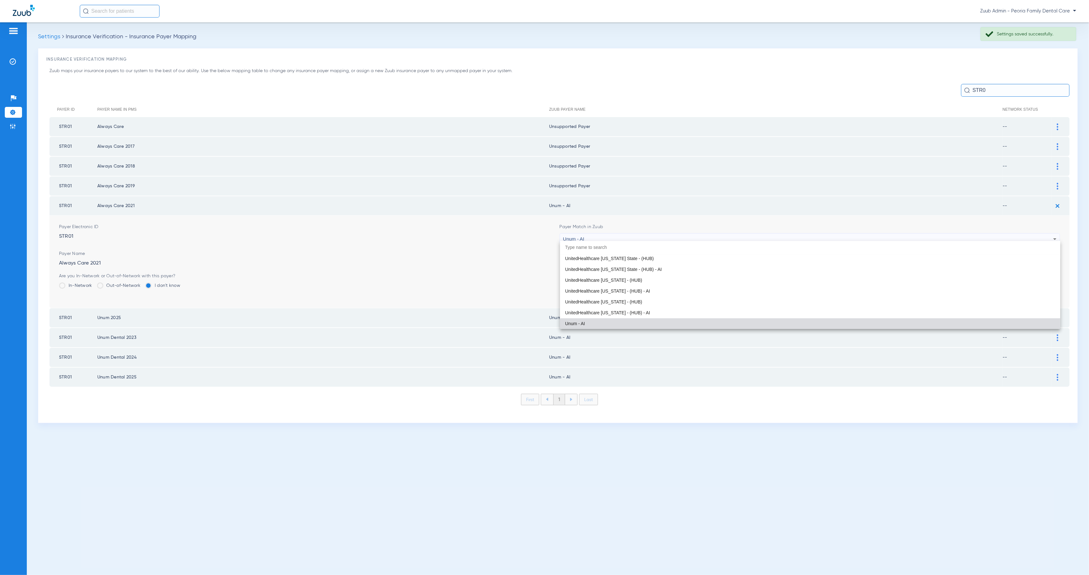
paste input "Peoria Family Dental Care"
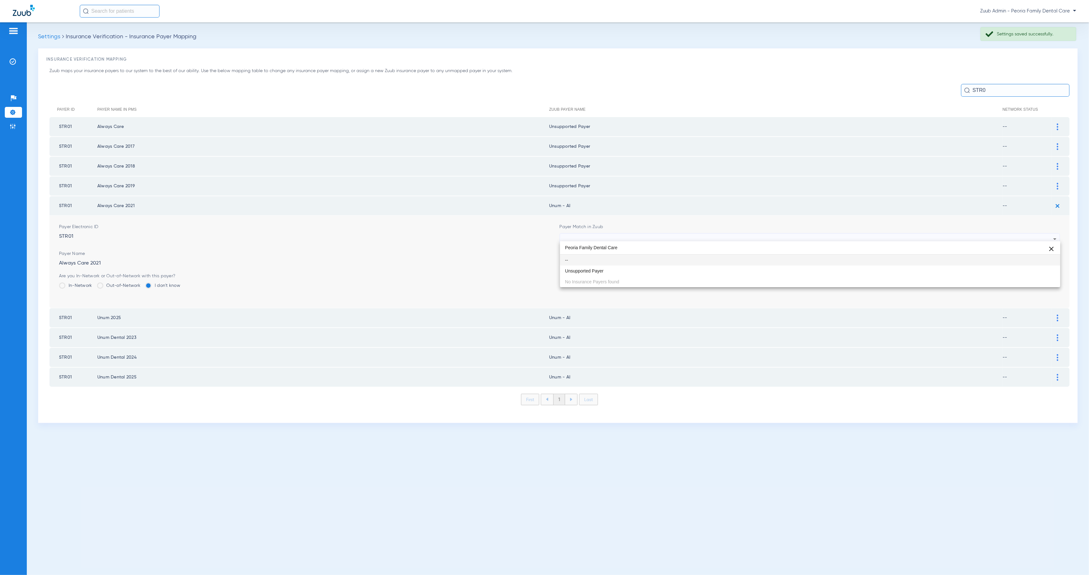
scroll to position [0, 0]
type input "Peoria Family Dental Care"
click at [649, 273] on mat-option "Unsupported Payer" at bounding box center [810, 270] width 500 height 11
click at [1038, 276] on button "Save" at bounding box center [1040, 278] width 38 height 11
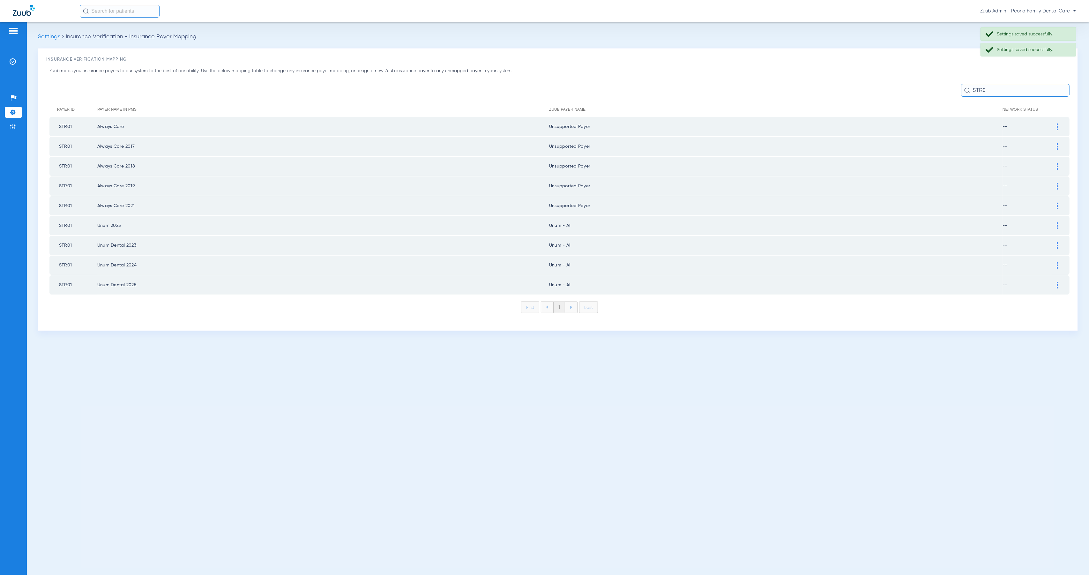
drag, startPoint x: 1057, startPoint y: 222, endPoint x: 1046, endPoint y: 224, distance: 10.3
click at [1057, 223] on img at bounding box center [1058, 225] width 2 height 7
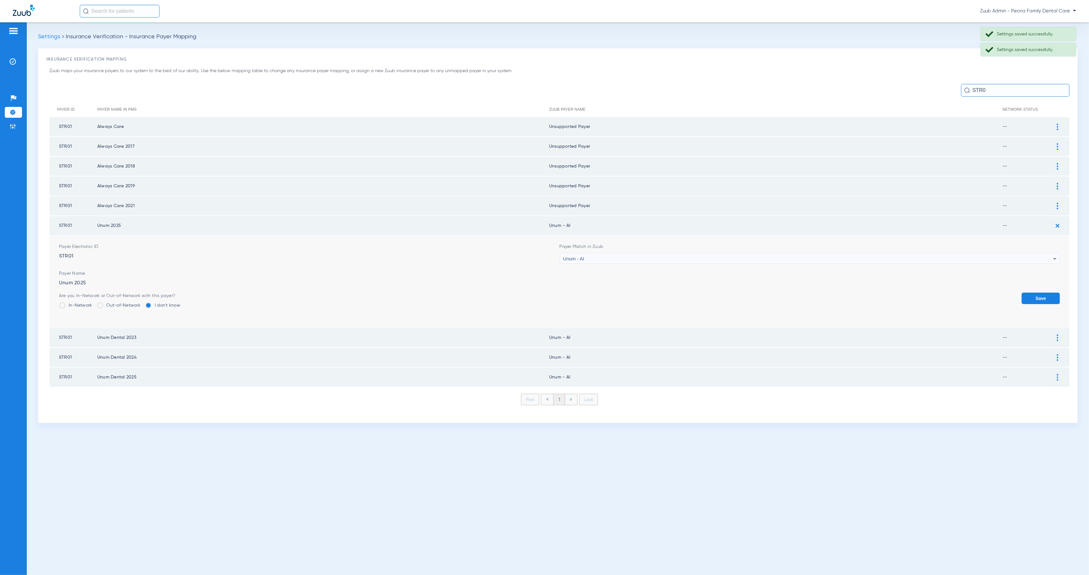
click at [595, 253] on div "Unum - AI" at bounding box center [808, 258] width 490 height 11
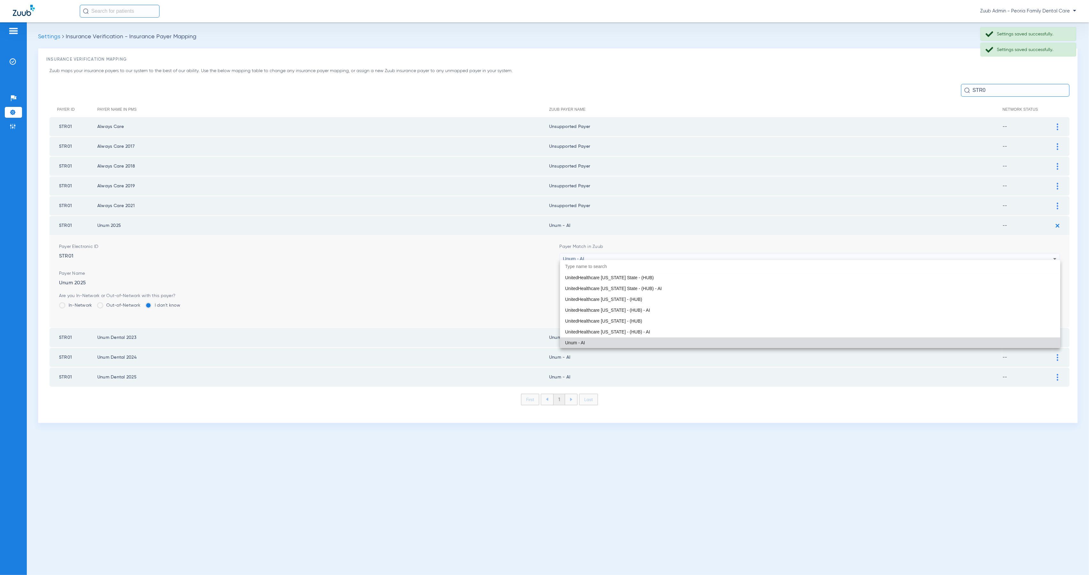
paste input "Peoria Family Dental Care"
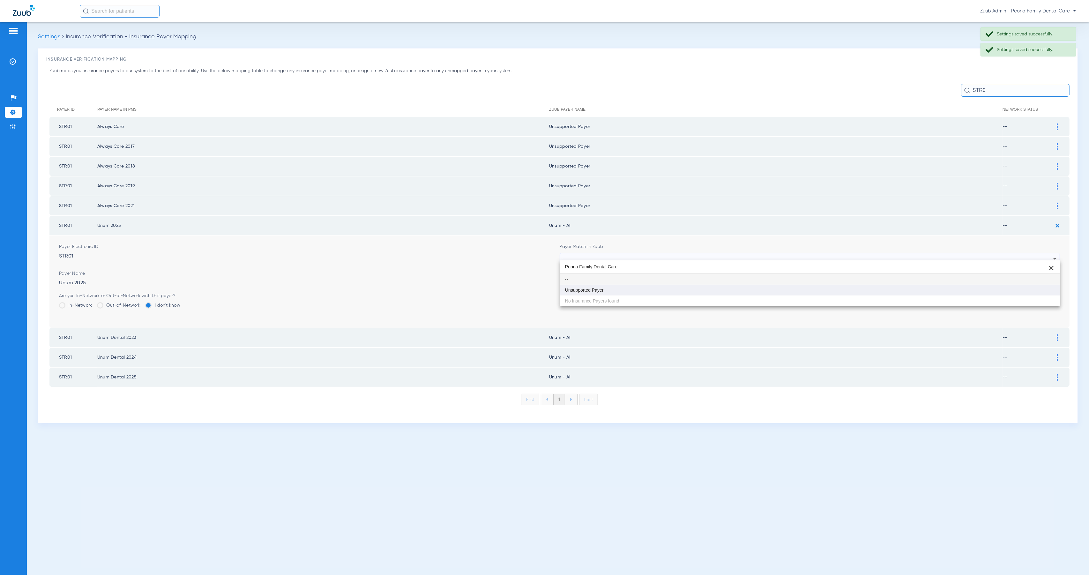
scroll to position [0, 0]
type input "Peoria Family Dental Care"
click at [629, 292] on mat-option "Unsupported Payer" at bounding box center [810, 290] width 500 height 11
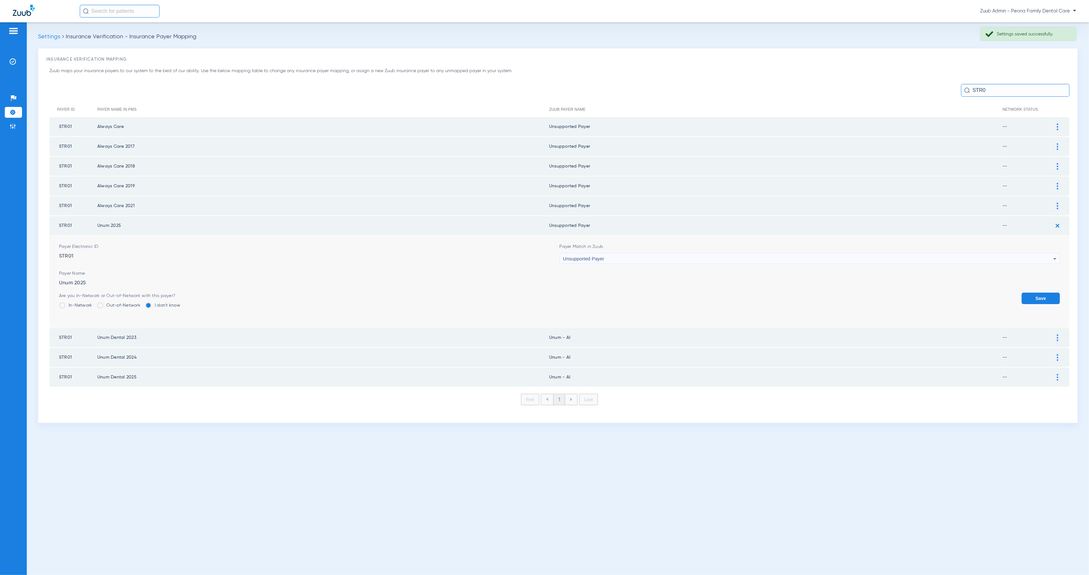
click at [1035, 293] on button "Save" at bounding box center [1040, 298] width 38 height 11
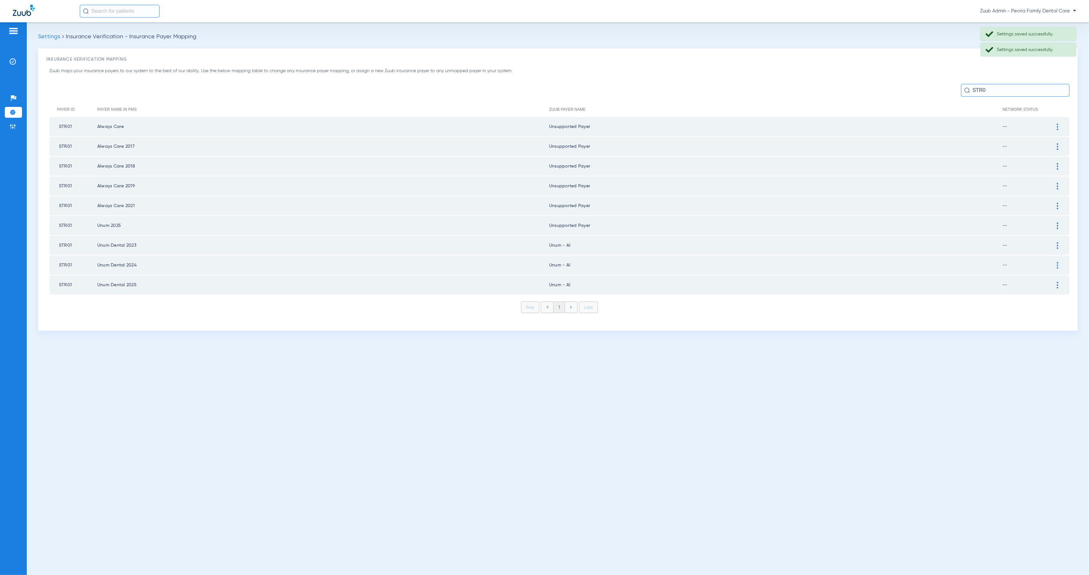
click at [1058, 242] on img at bounding box center [1058, 245] width 2 height 7
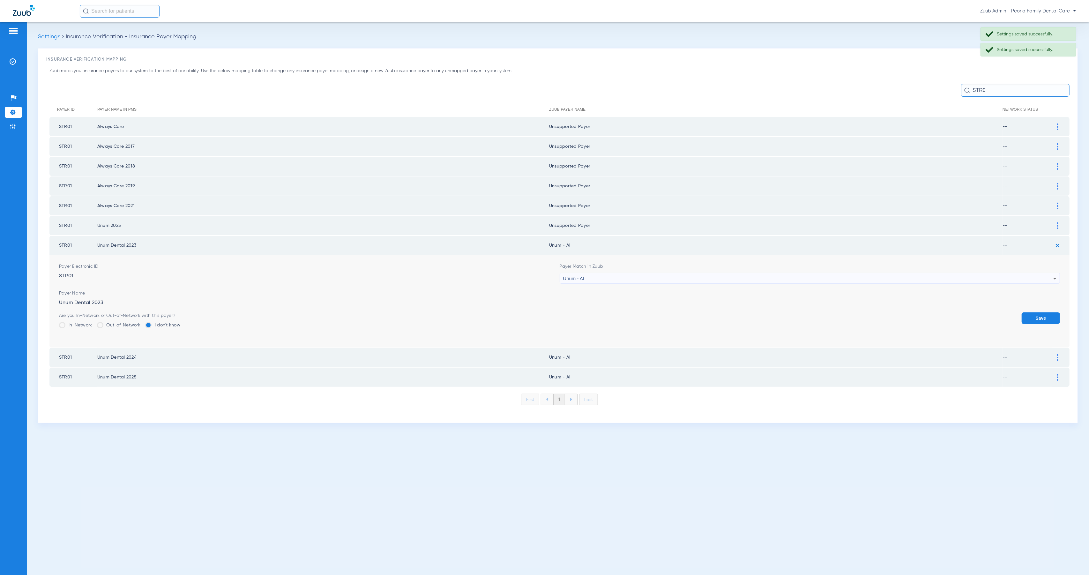
click at [618, 274] on div "Unum - AI" at bounding box center [808, 278] width 490 height 11
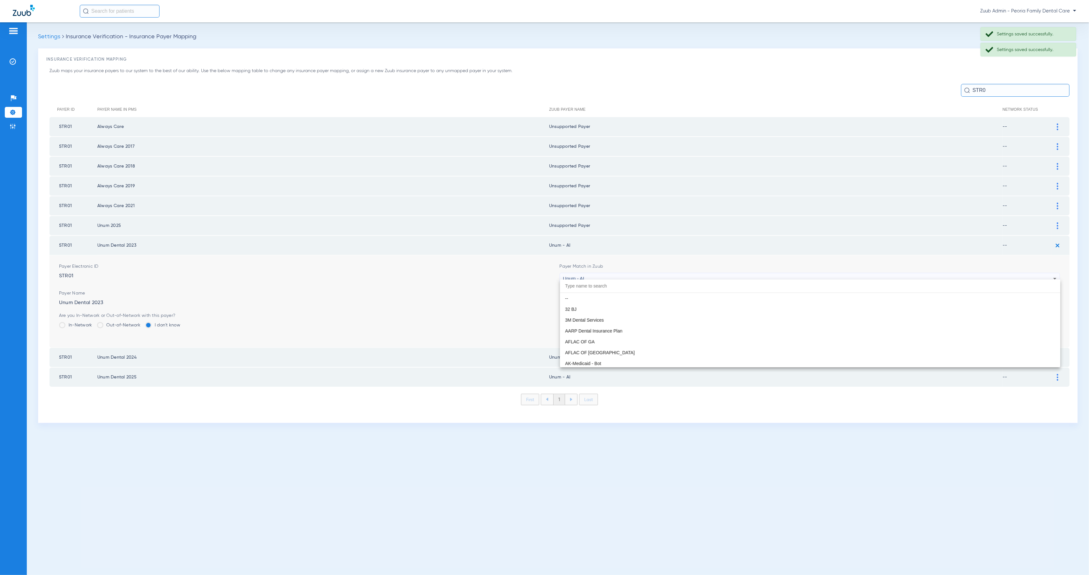
scroll to position [5088, 0]
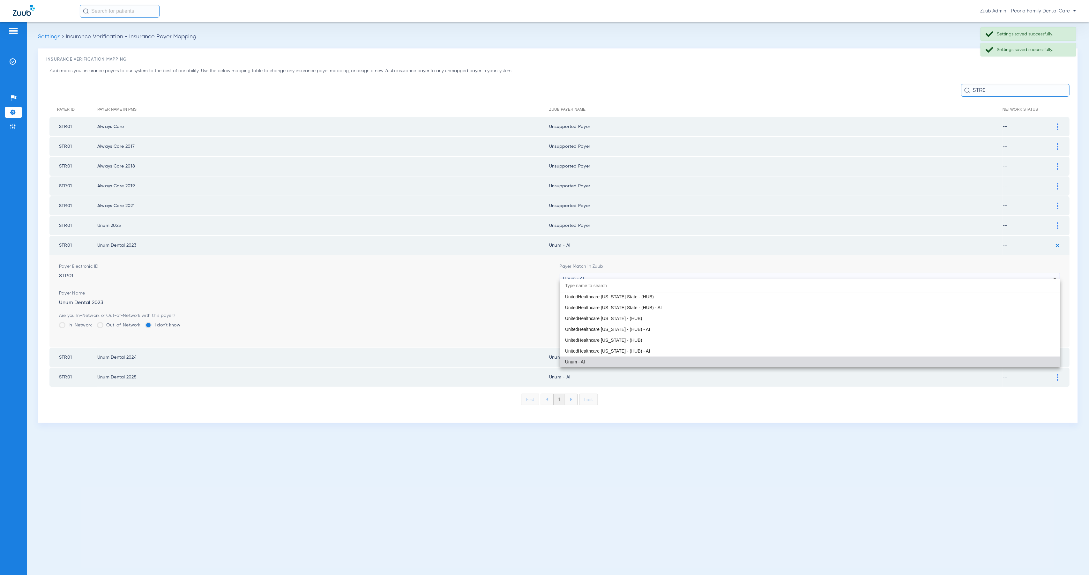
paste input "Peoria Family Dental Care"
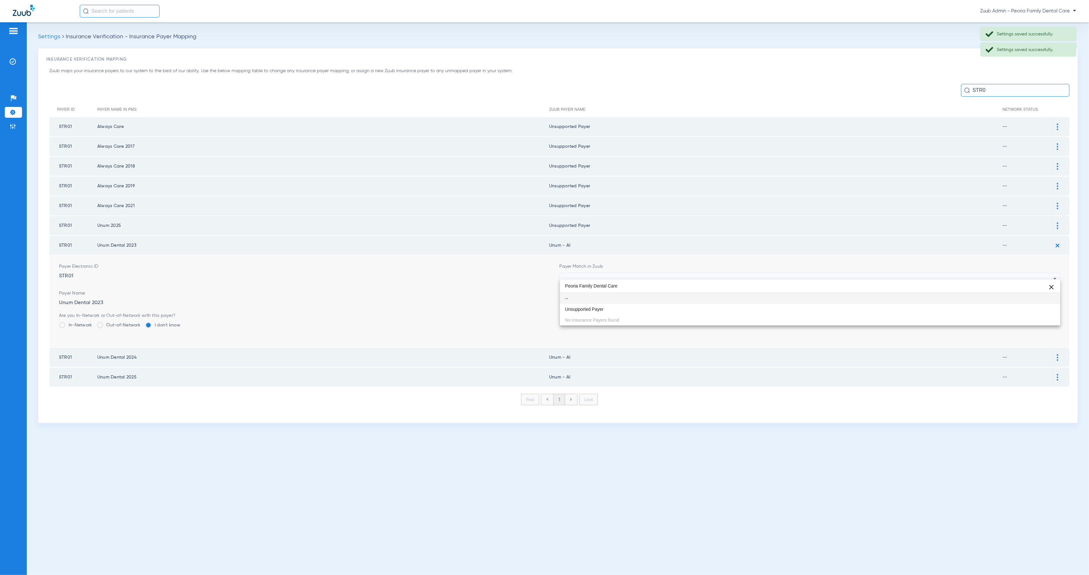
scroll to position [0, 0]
type input "Peoria Family Dental Care"
drag, startPoint x: 630, startPoint y: 308, endPoint x: 777, endPoint y: 322, distance: 147.8
click at [630, 308] on mat-option "Unsupported Payer" at bounding box center [810, 309] width 500 height 11
drag, startPoint x: 1042, startPoint y: 313, endPoint x: 1044, endPoint y: 289, distance: 24.6
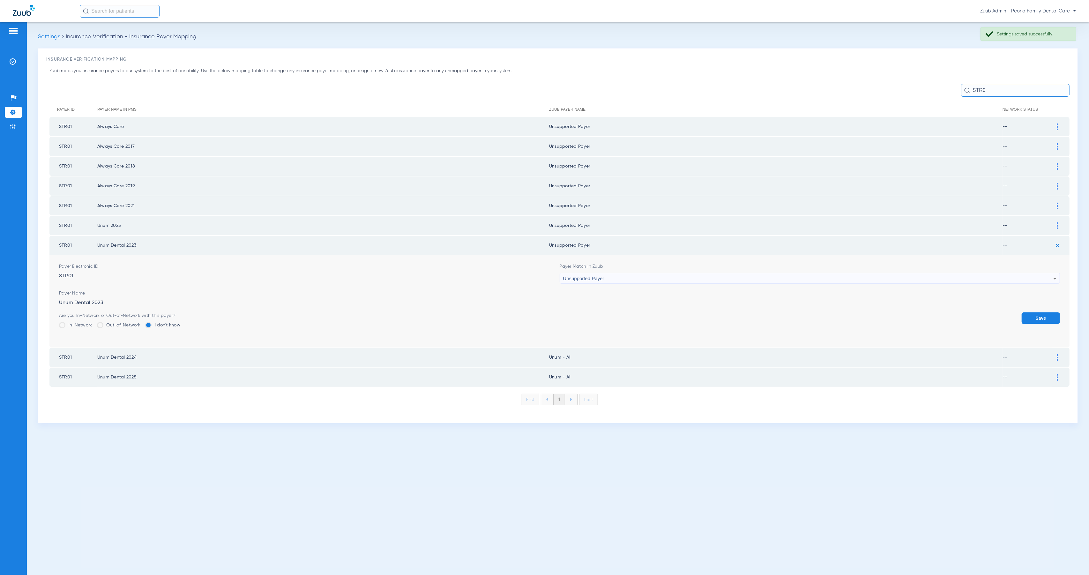
click at [1042, 313] on button "Save" at bounding box center [1040, 317] width 38 height 11
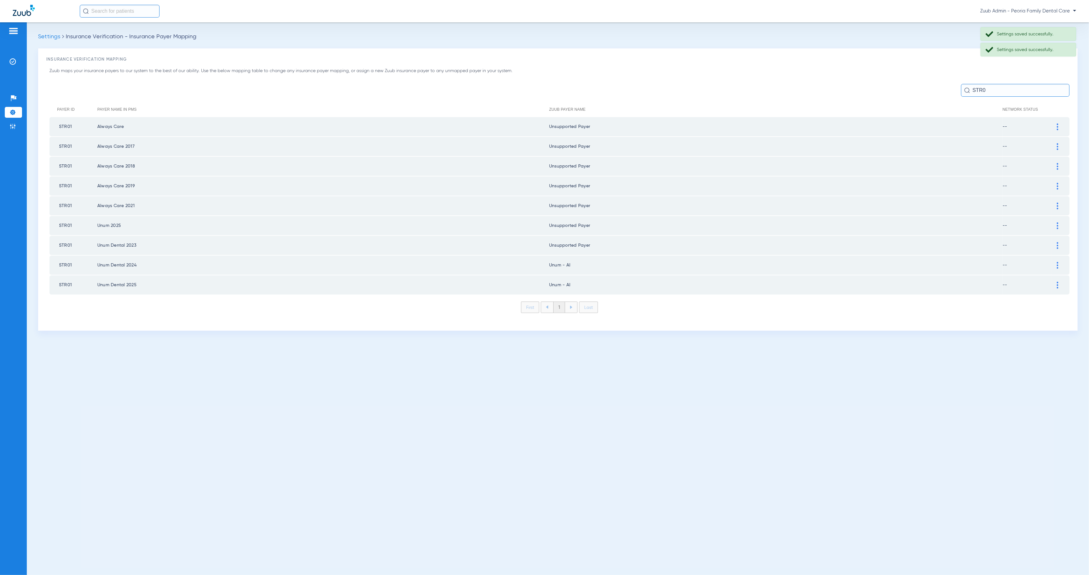
click at [1059, 262] on div at bounding box center [1057, 265] width 11 height 7
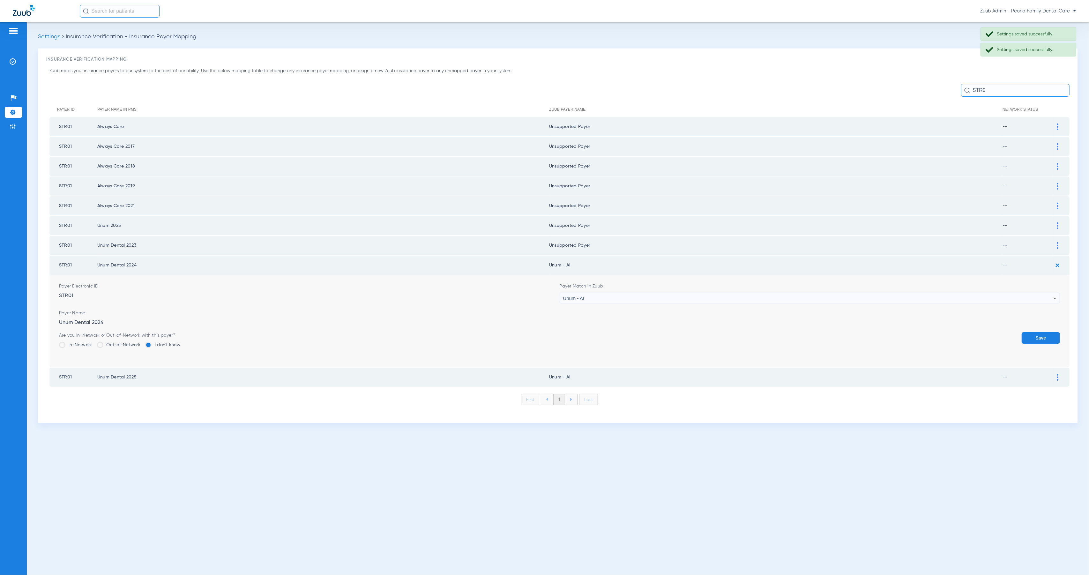
click at [658, 293] on div "Unum - AI" at bounding box center [808, 298] width 490 height 11
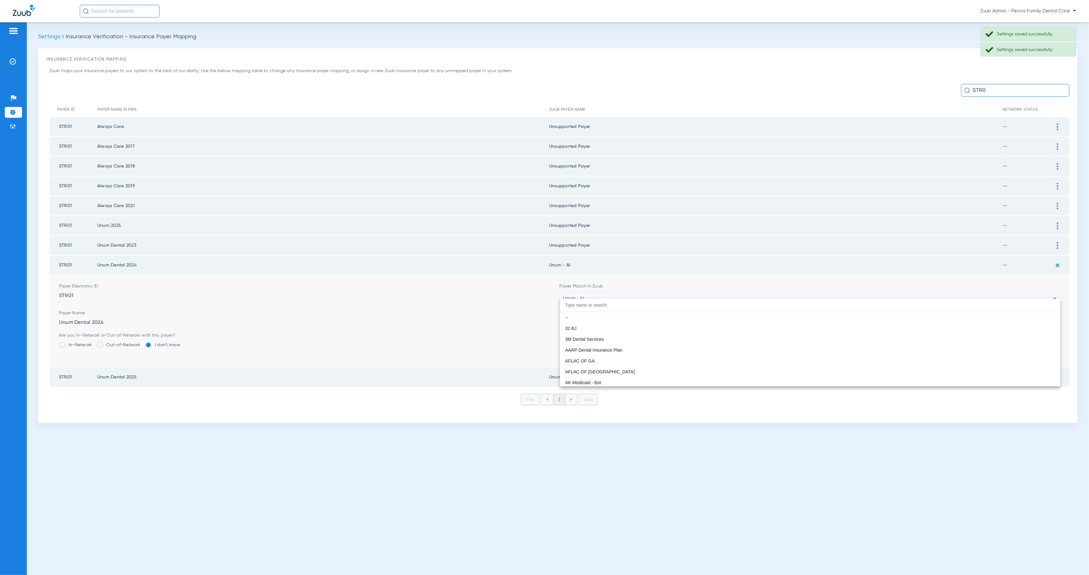
scroll to position [5088, 0]
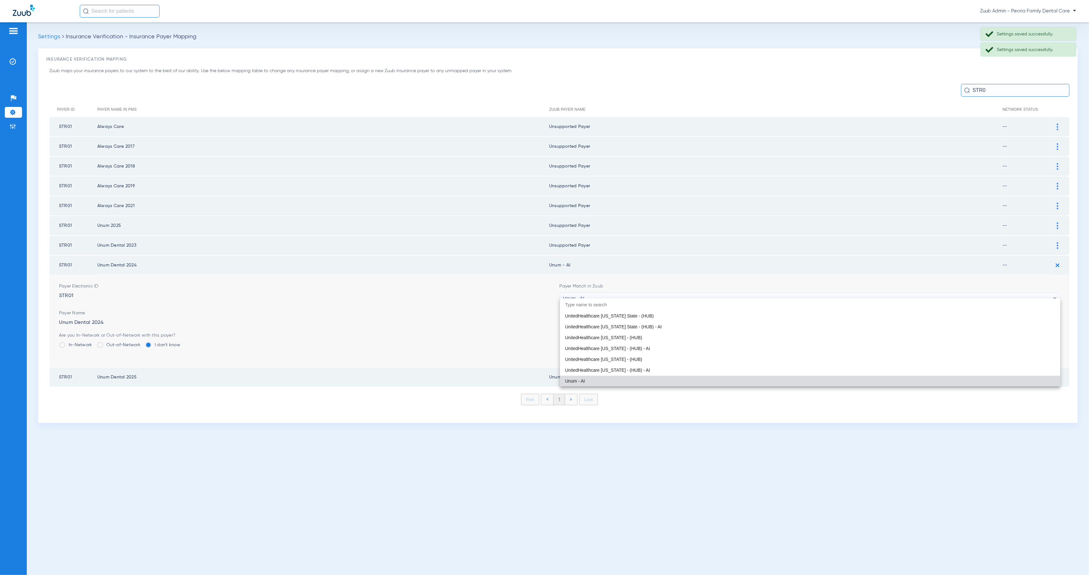
paste input "Peoria Family Dental Care"
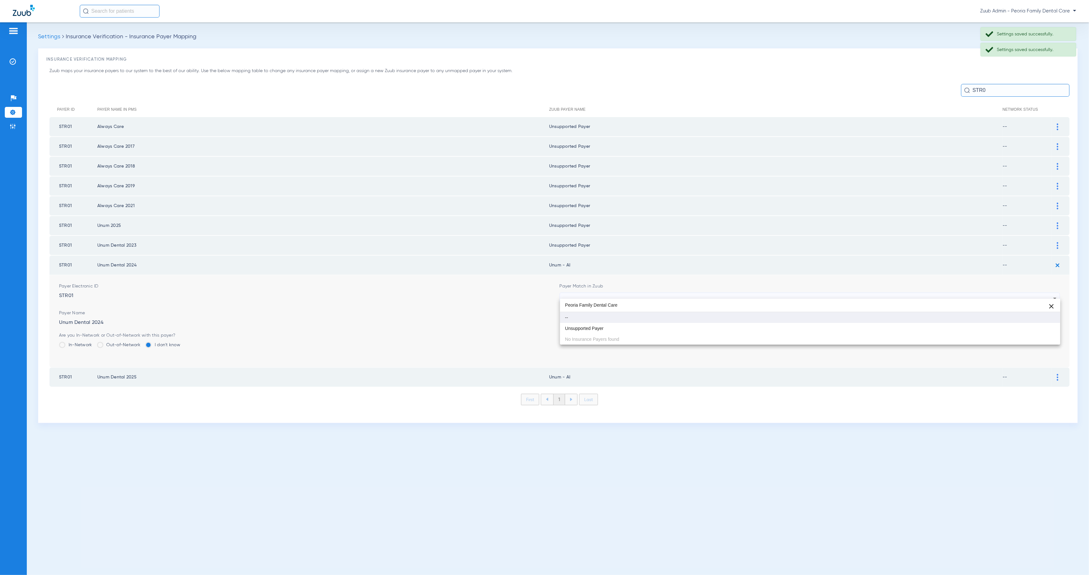
scroll to position [0, 0]
type input "Peoria Family Dental Care"
click at [672, 330] on mat-option "Unsupported Payer" at bounding box center [810, 328] width 500 height 11
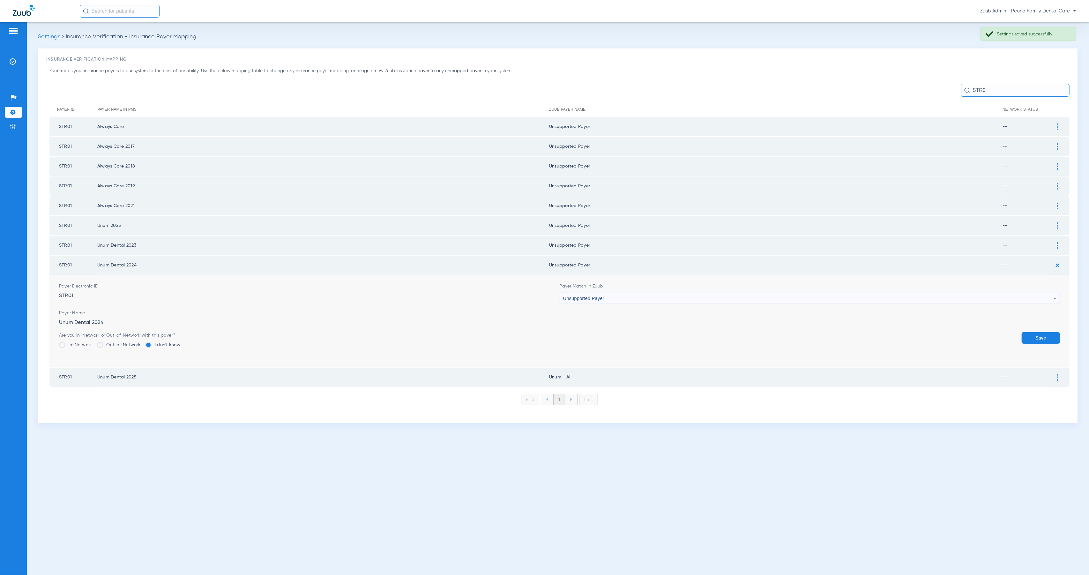
click at [1043, 334] on button "Save" at bounding box center [1040, 337] width 38 height 11
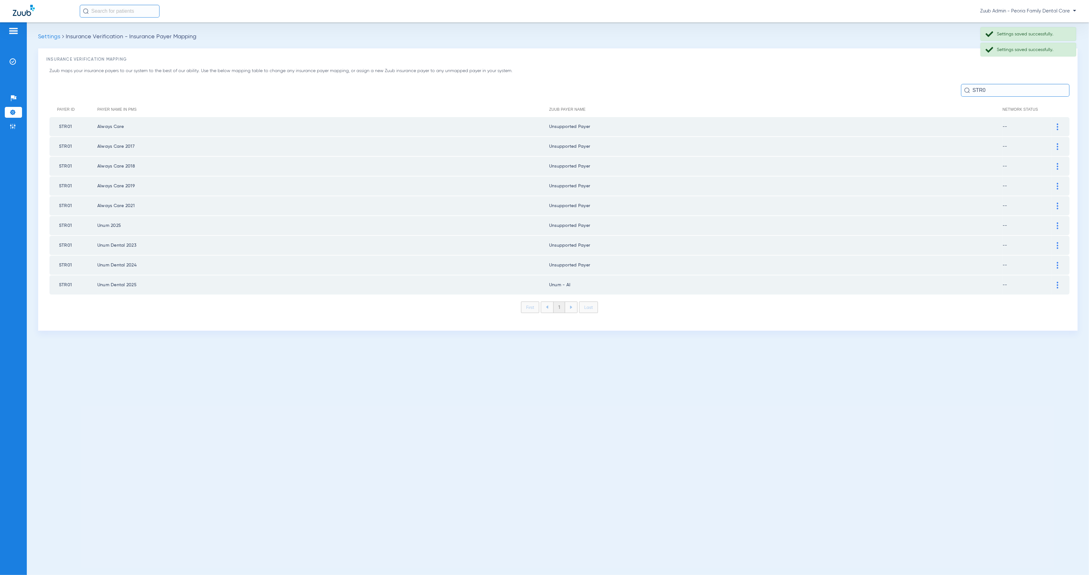
drag, startPoint x: 1058, startPoint y: 279, endPoint x: 995, endPoint y: 289, distance: 63.1
click at [1058, 282] on img at bounding box center [1058, 285] width 2 height 7
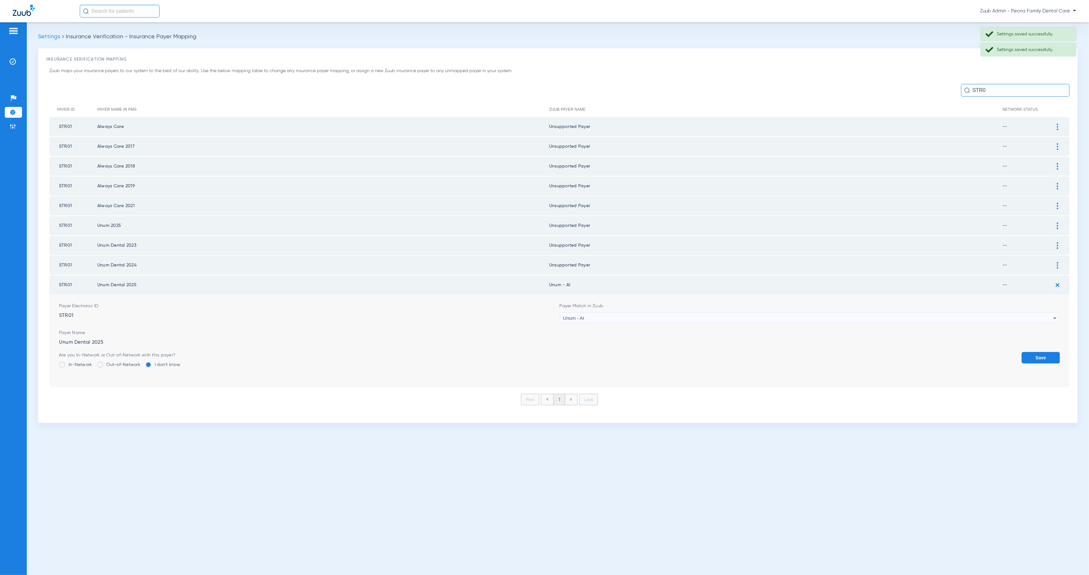
click at [665, 313] on div "Unum - AI" at bounding box center [808, 318] width 490 height 11
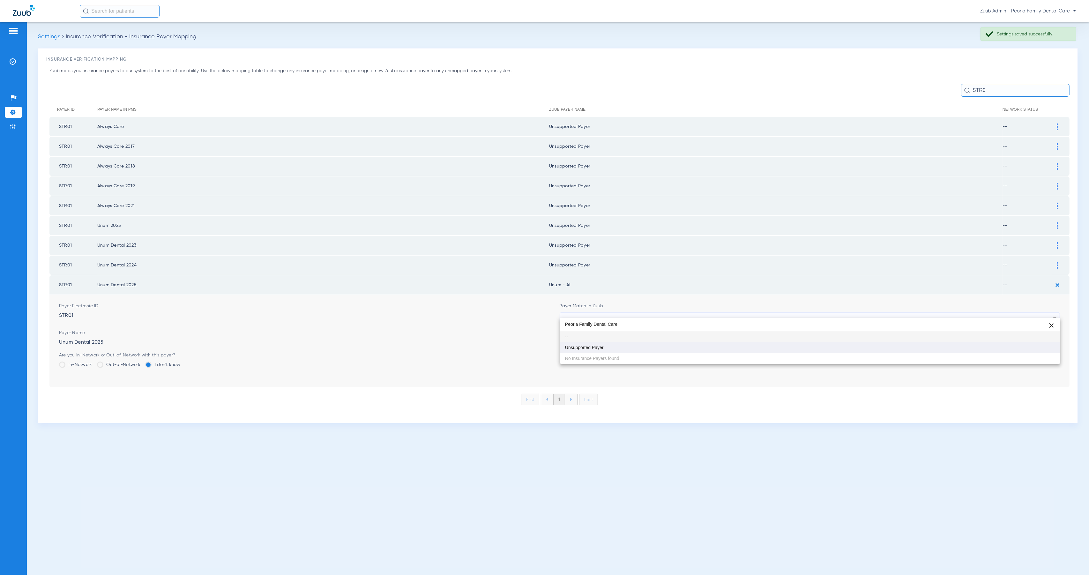
type input "Peoria Family Dental Care"
click at [680, 350] on mat-option "Unsupported Payer" at bounding box center [810, 347] width 500 height 11
click at [1043, 352] on button "Save" at bounding box center [1040, 357] width 38 height 11
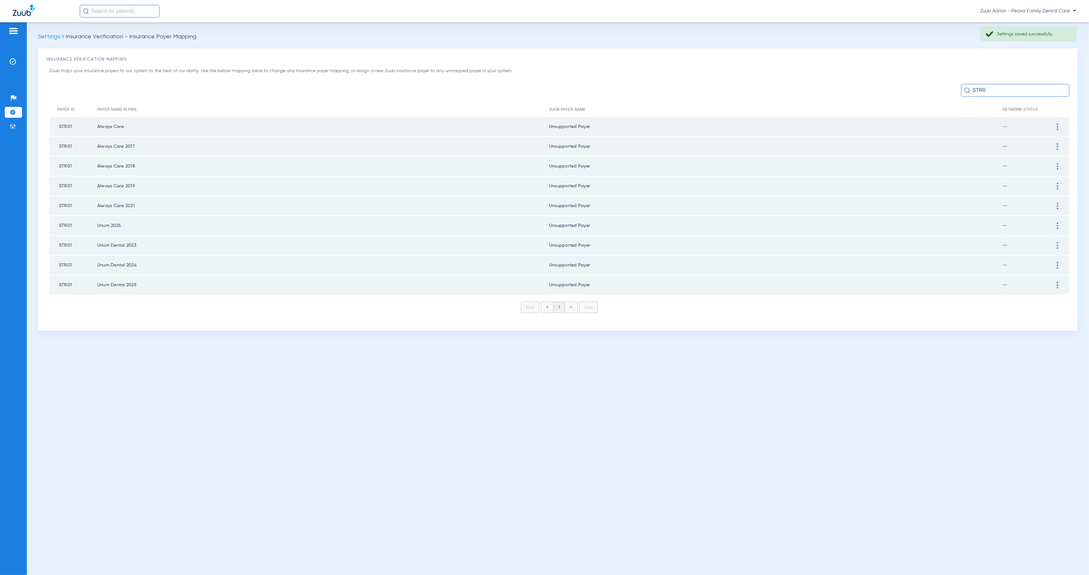
drag, startPoint x: 986, startPoint y: 89, endPoint x: 964, endPoint y: 87, distance: 21.8
click at [964, 87] on div "STR0" at bounding box center [1015, 90] width 108 height 13
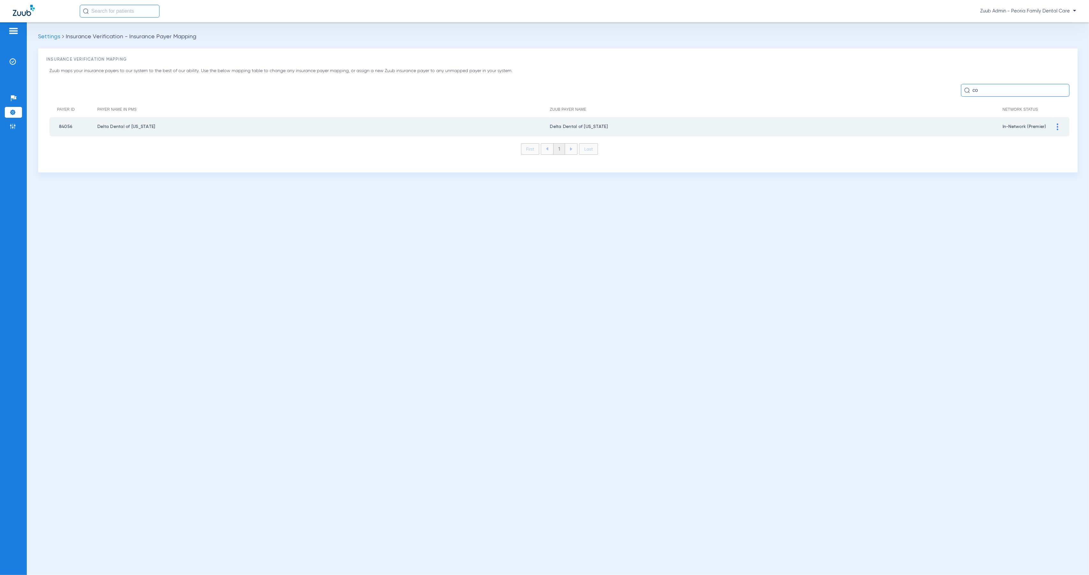
type input "c"
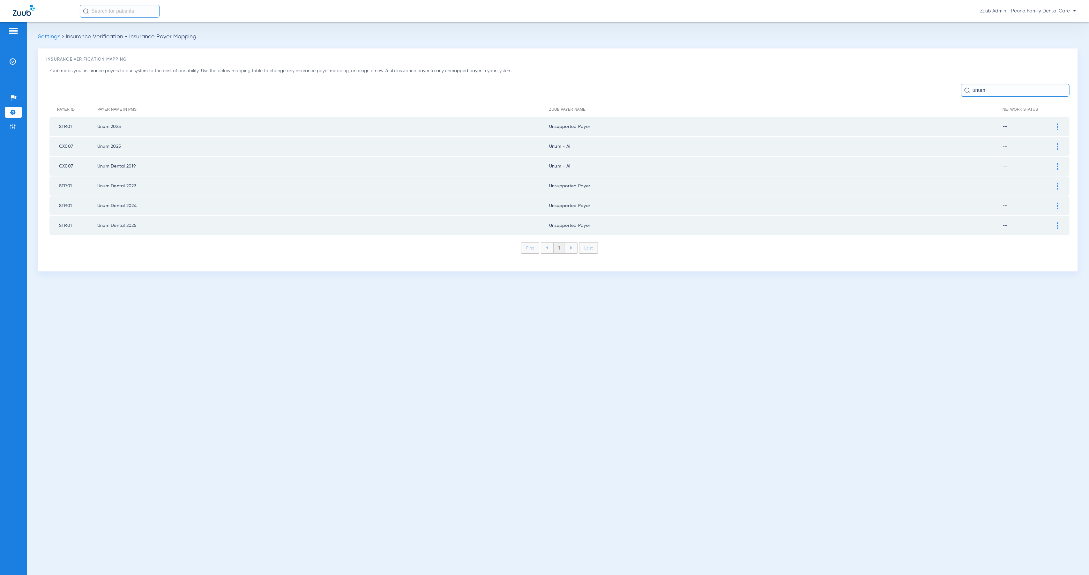
type input "unum"
click at [1058, 144] on img at bounding box center [1058, 146] width 2 height 7
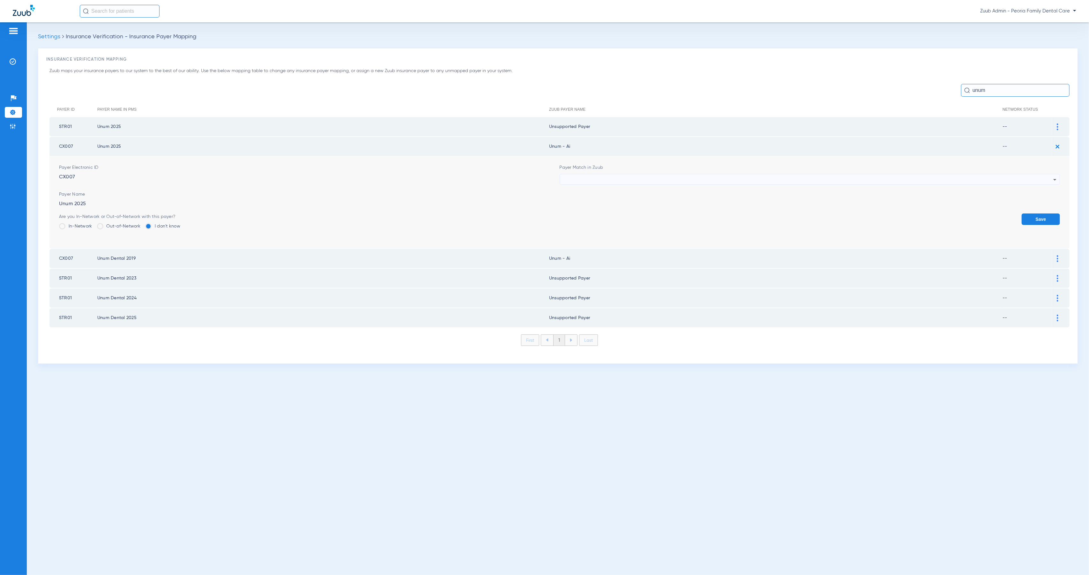
click at [570, 175] on div at bounding box center [808, 179] width 490 height 11
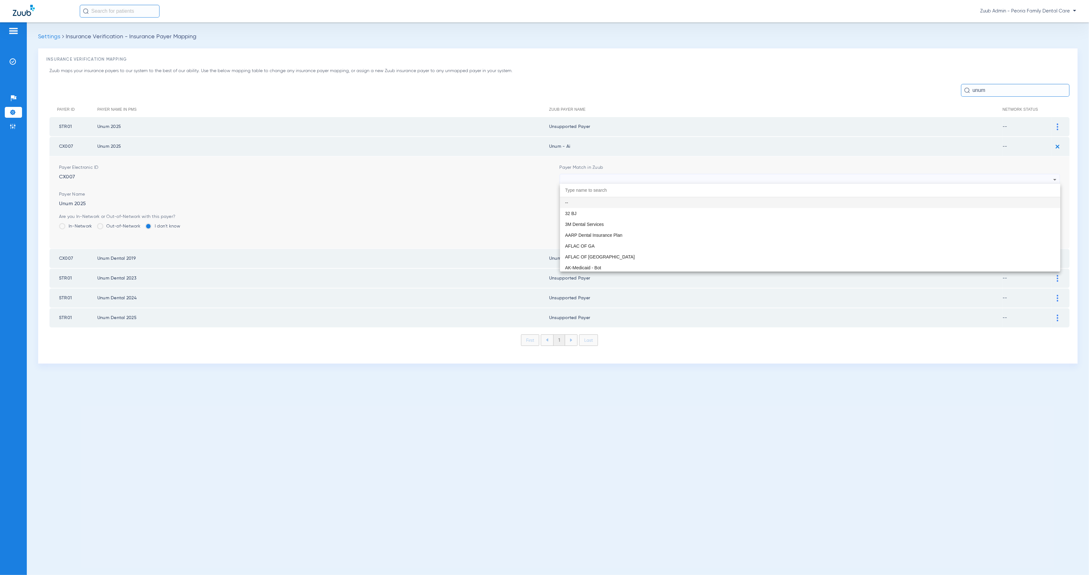
paste input "Peoria Family Dental Care"
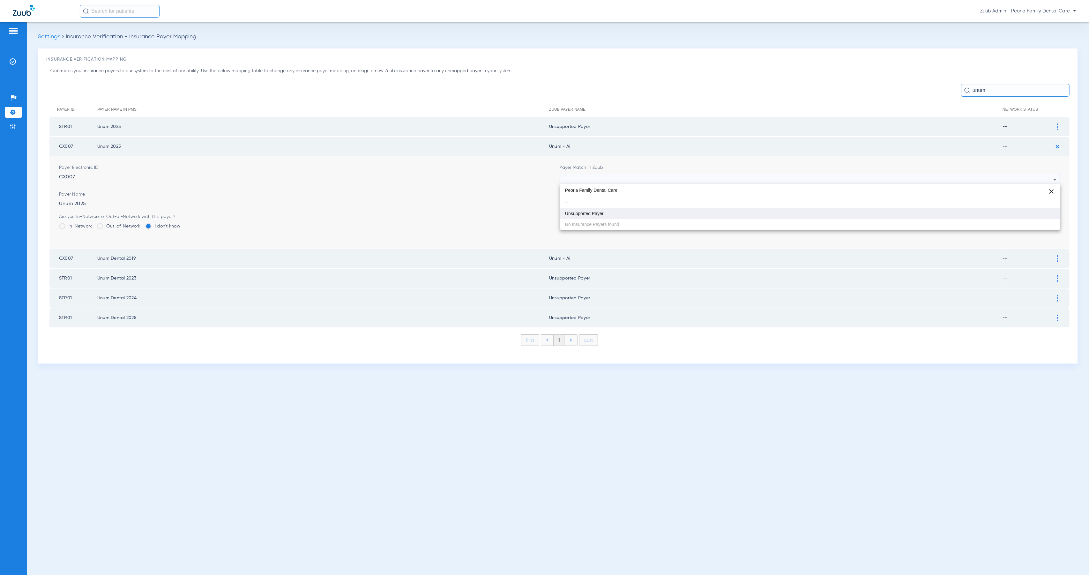
type input "Peoria Family Dental Care"
click at [635, 217] on mat-option "Unsupported Payer" at bounding box center [810, 213] width 500 height 11
click at [1051, 214] on button "Save" at bounding box center [1040, 218] width 38 height 11
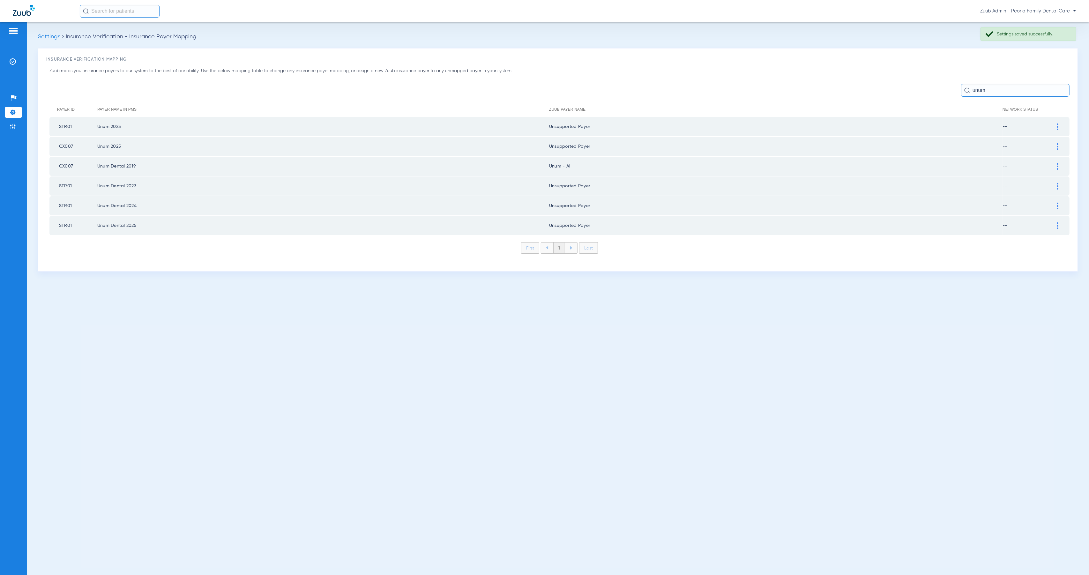
click at [1060, 163] on div at bounding box center [1057, 166] width 11 height 7
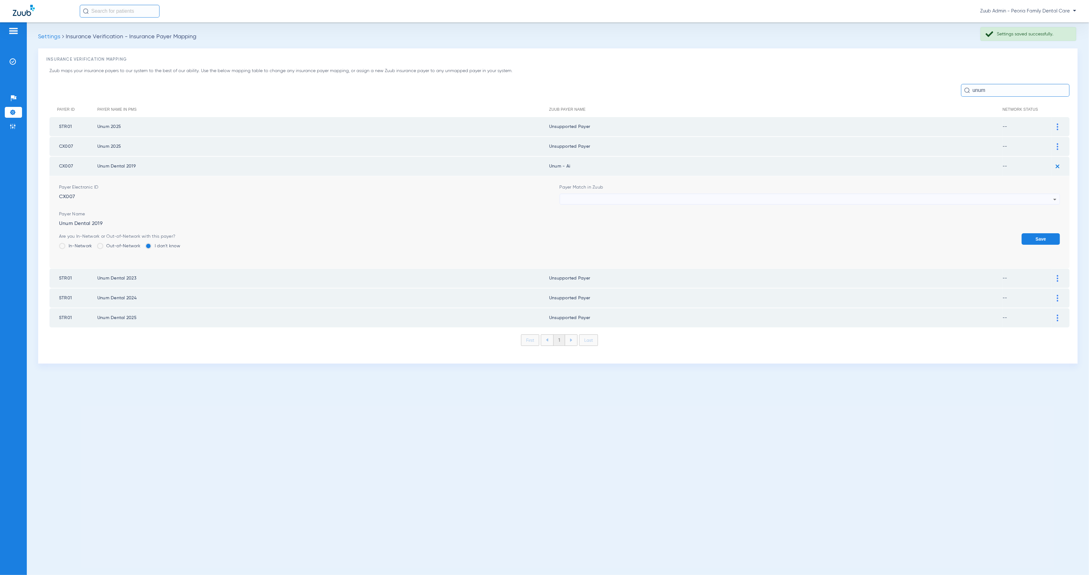
click at [597, 199] on div at bounding box center [808, 199] width 490 height 11
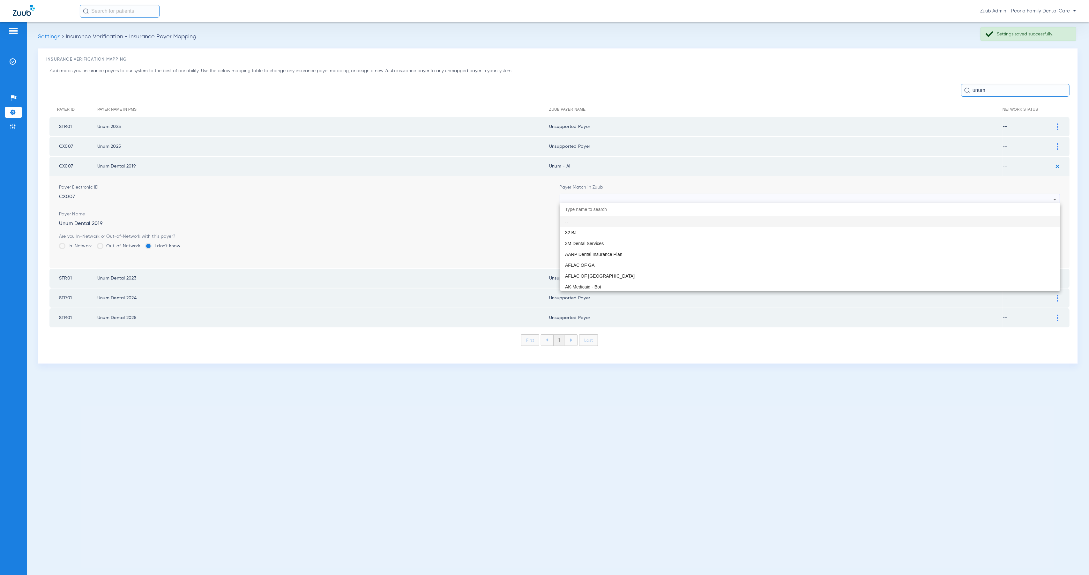
paste input "Peoria Family Dental Care"
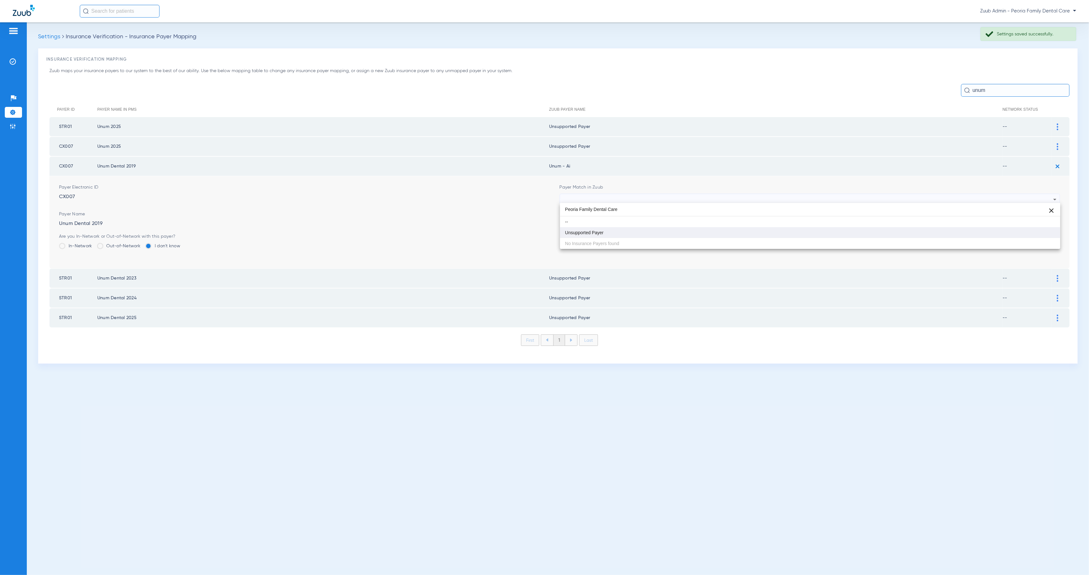
type input "Peoria Family Dental Care"
drag, startPoint x: 623, startPoint y: 232, endPoint x: 745, endPoint y: 237, distance: 122.6
click at [623, 232] on mat-option "Unsupported Payer" at bounding box center [810, 232] width 500 height 11
click at [1041, 237] on button "Save" at bounding box center [1040, 238] width 38 height 11
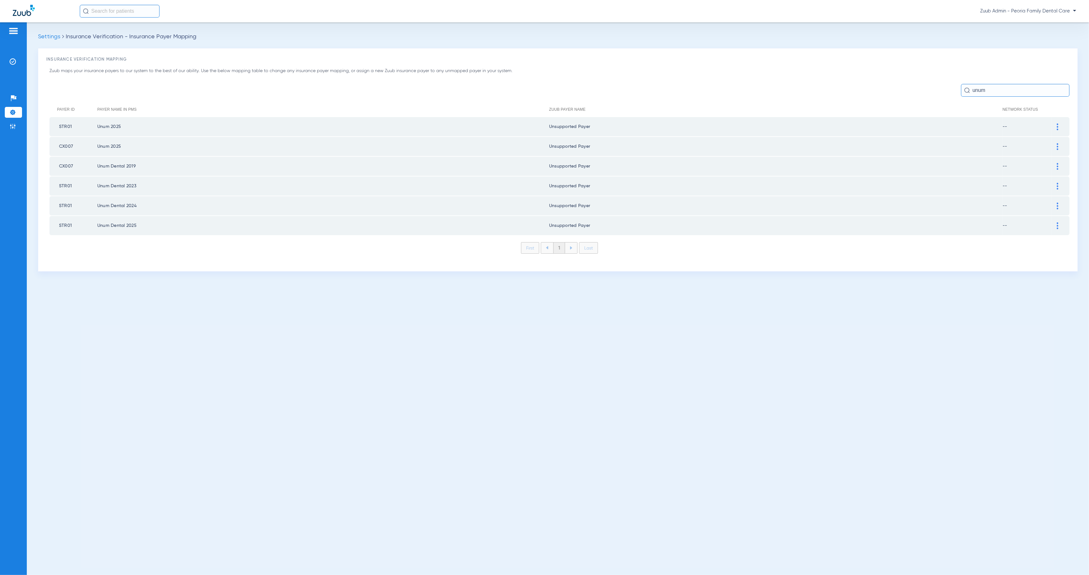
drag, startPoint x: 989, startPoint y: 91, endPoint x: 958, endPoint y: 88, distance: 31.4
click at [958, 88] on div "unum" at bounding box center [559, 90] width 1020 height 13
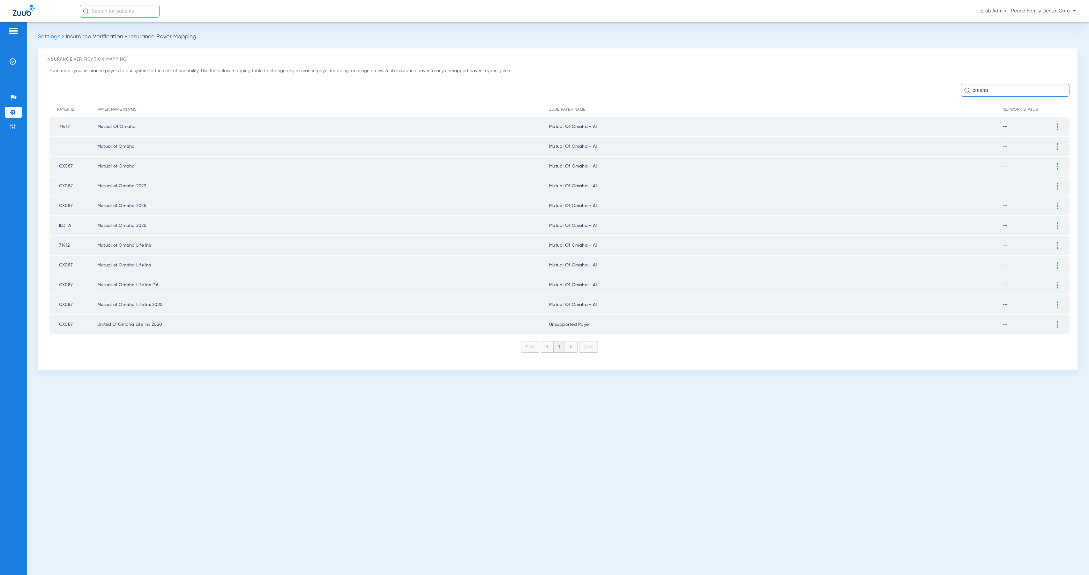
type input "omaha"
click at [1058, 128] on div at bounding box center [1057, 126] width 11 height 7
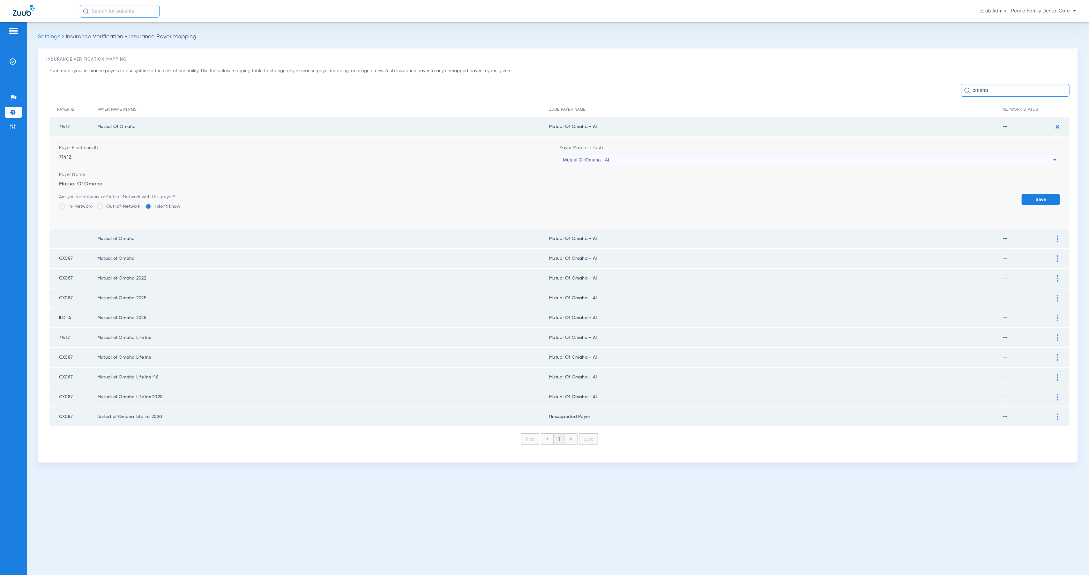
click at [621, 157] on div "Mutual Of Omaha - AI" at bounding box center [808, 159] width 490 height 11
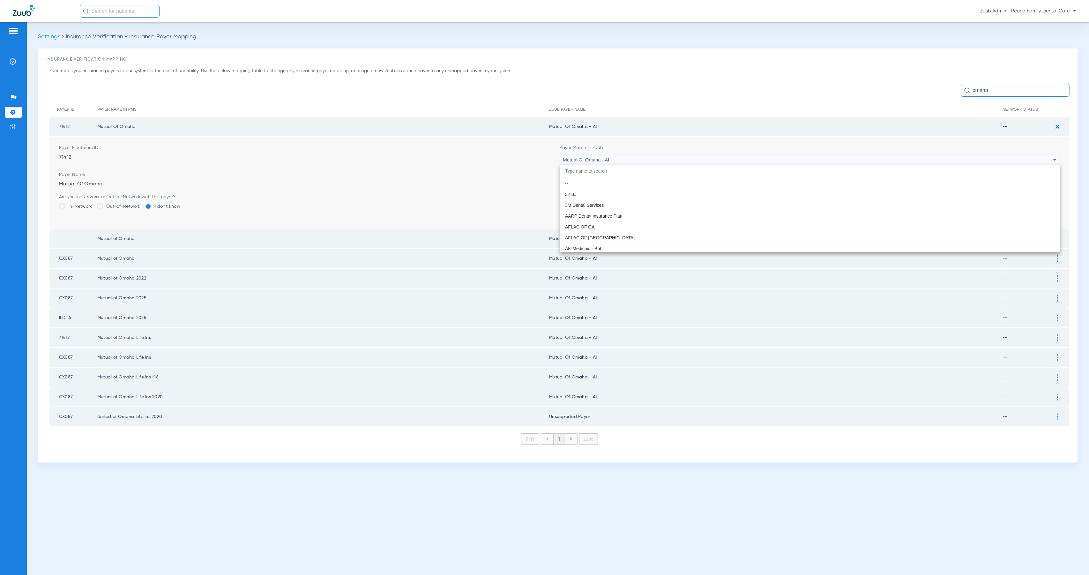
scroll to position [3494, 0]
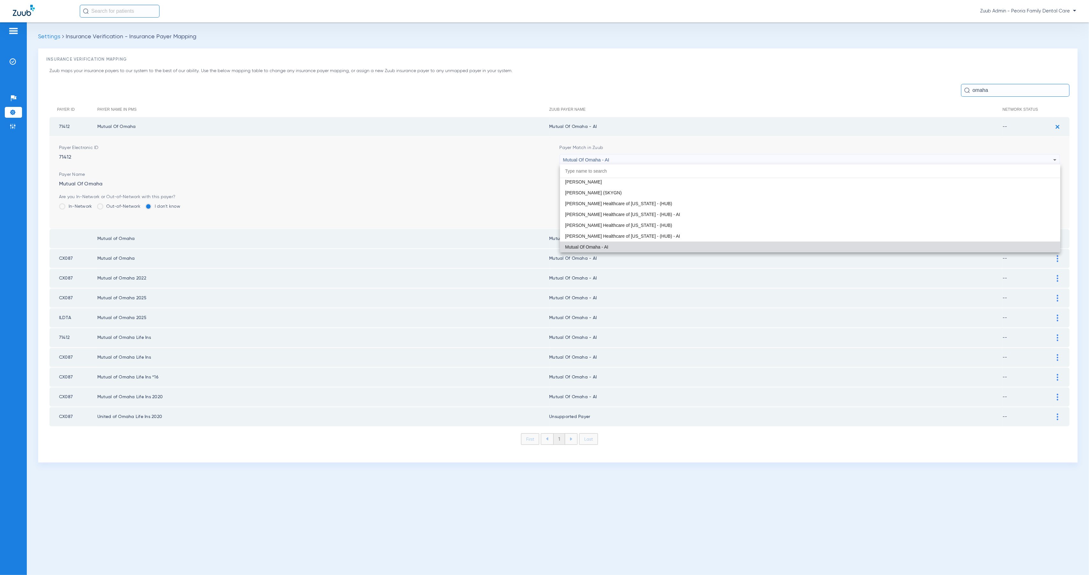
paste input "Peoria Family Dental Care"
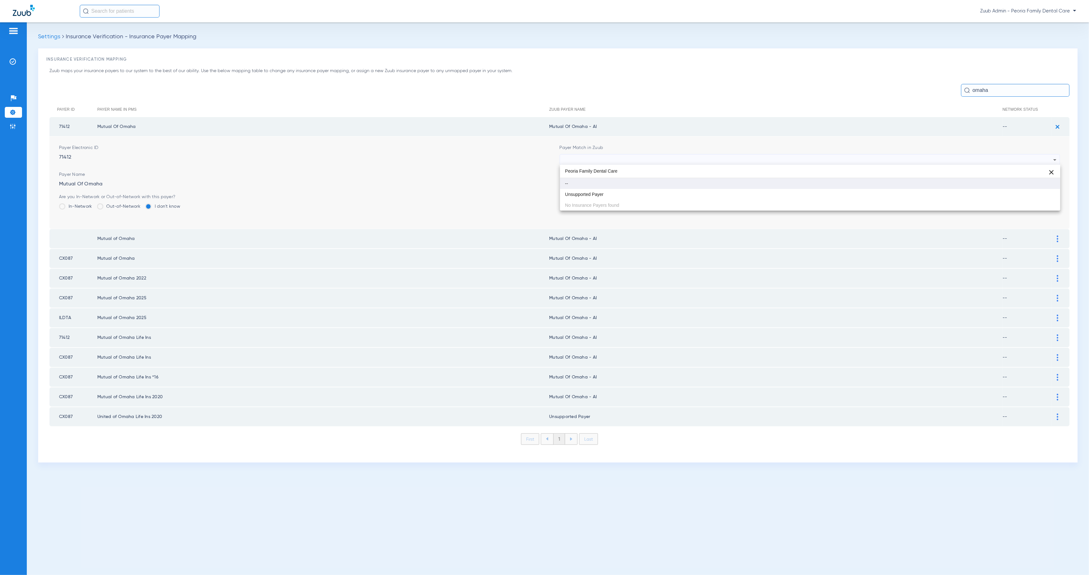
scroll to position [0, 0]
type input "Peoria Family Dental Care"
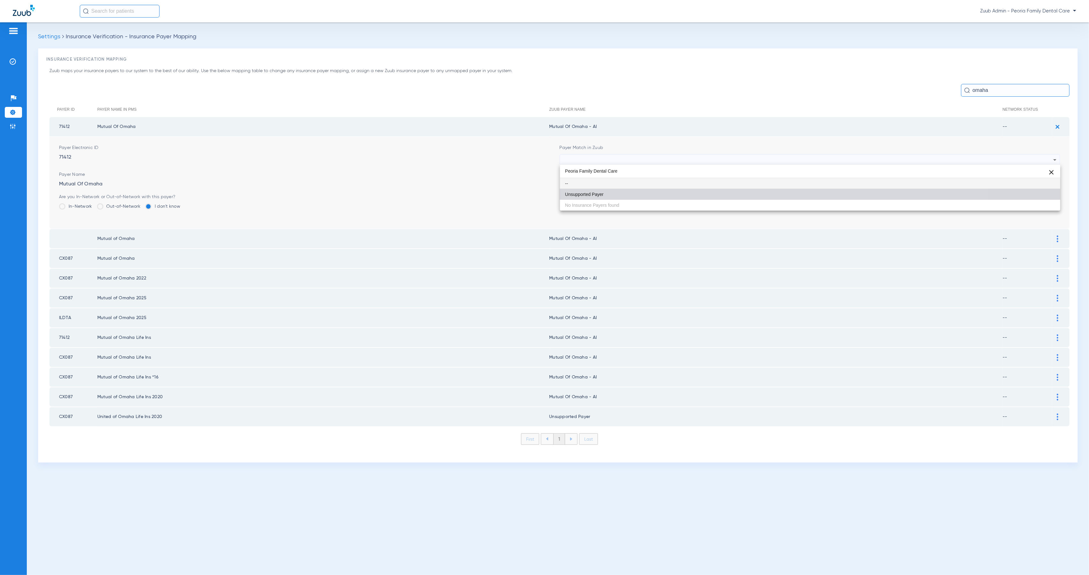
click at [659, 189] on mat-option "Unsupported Payer" at bounding box center [810, 194] width 500 height 11
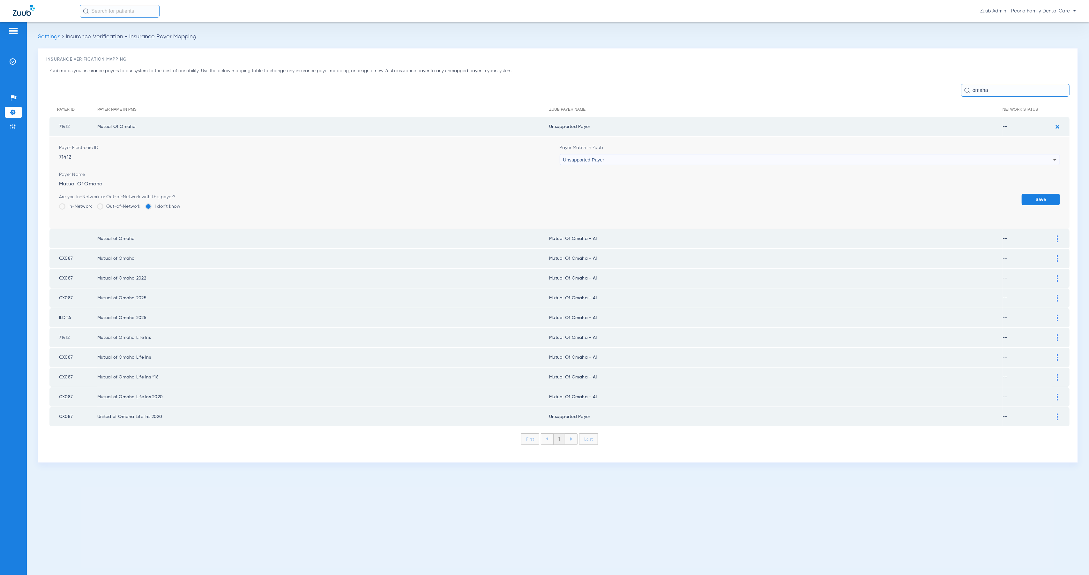
click at [1045, 197] on button "Save" at bounding box center [1040, 199] width 38 height 11
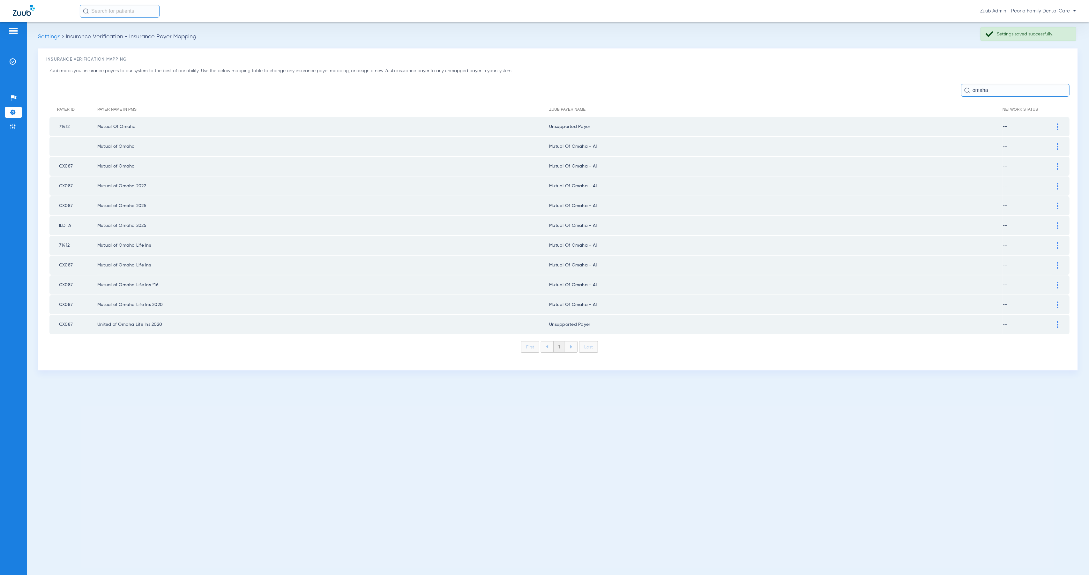
click at [1057, 144] on img at bounding box center [1058, 146] width 2 height 7
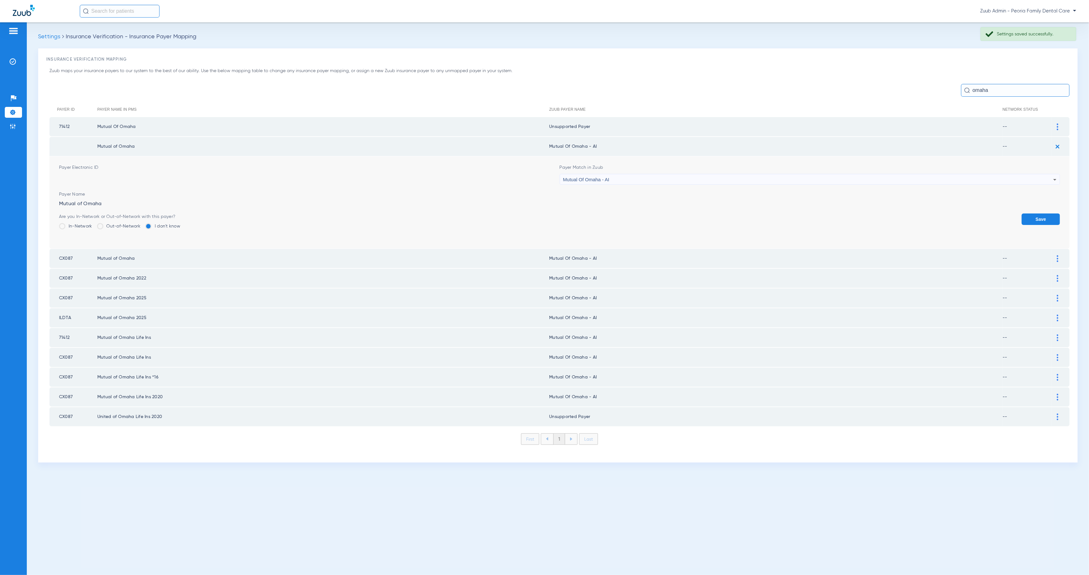
click at [608, 179] on span "Mutual Of Omaha - AI" at bounding box center [586, 179] width 46 height 5
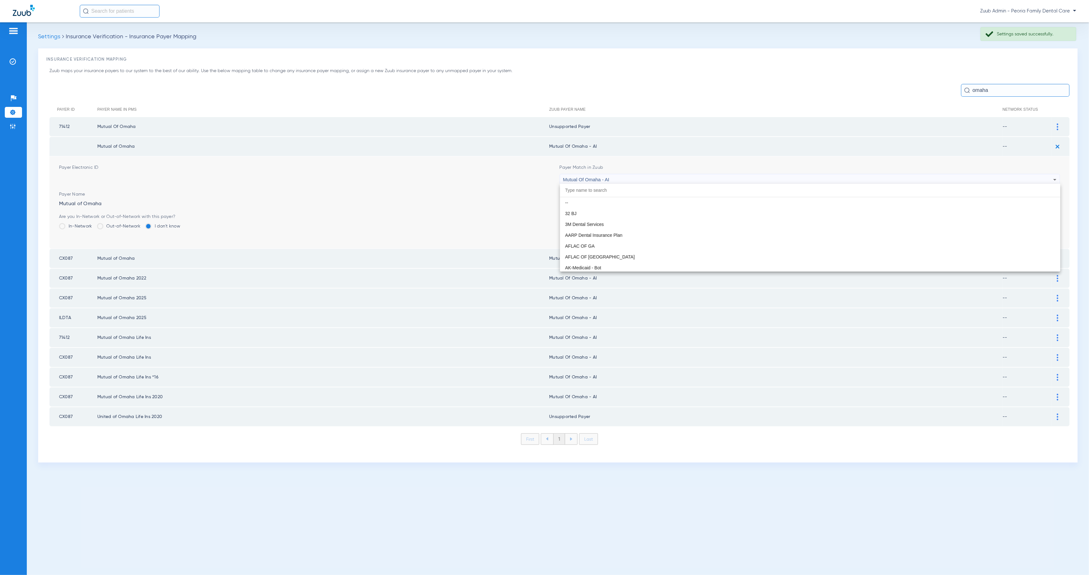
scroll to position [3494, 0]
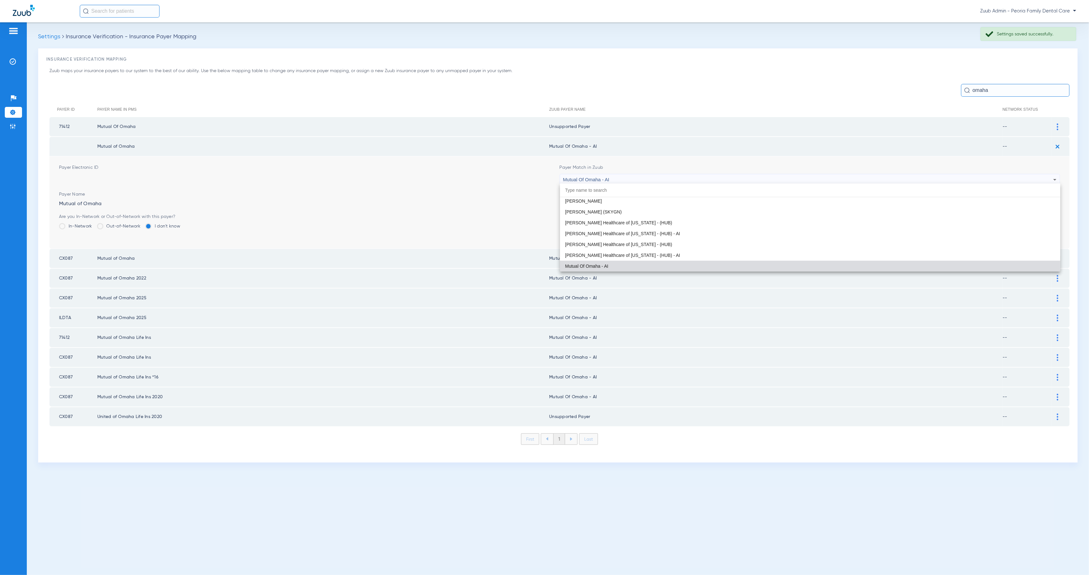
paste input "Peoria Family Dental Care"
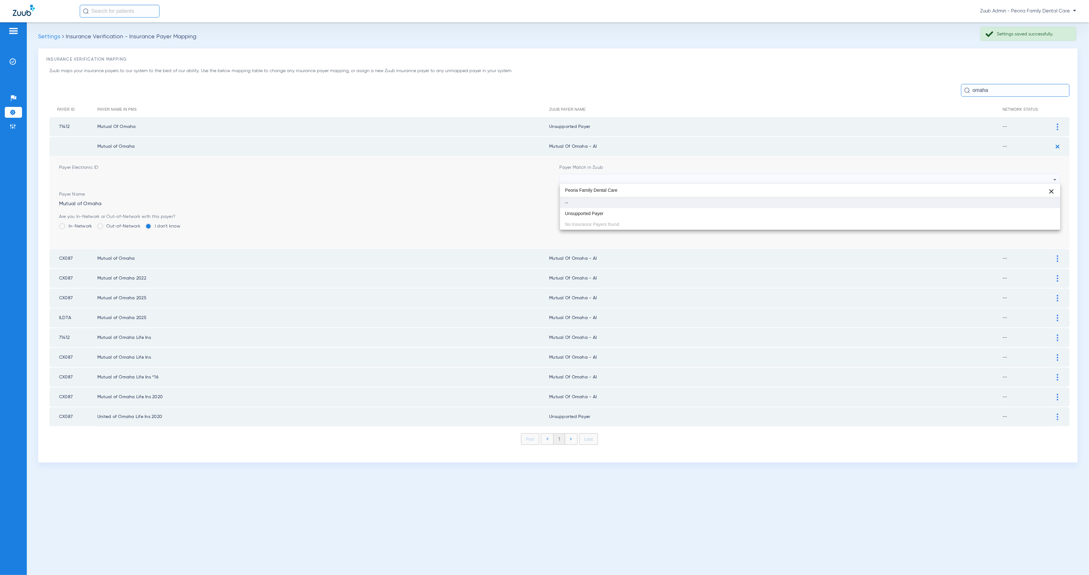
type input "Peoria Family Dental Care"
click at [648, 206] on mat-option "--" at bounding box center [810, 202] width 500 height 11
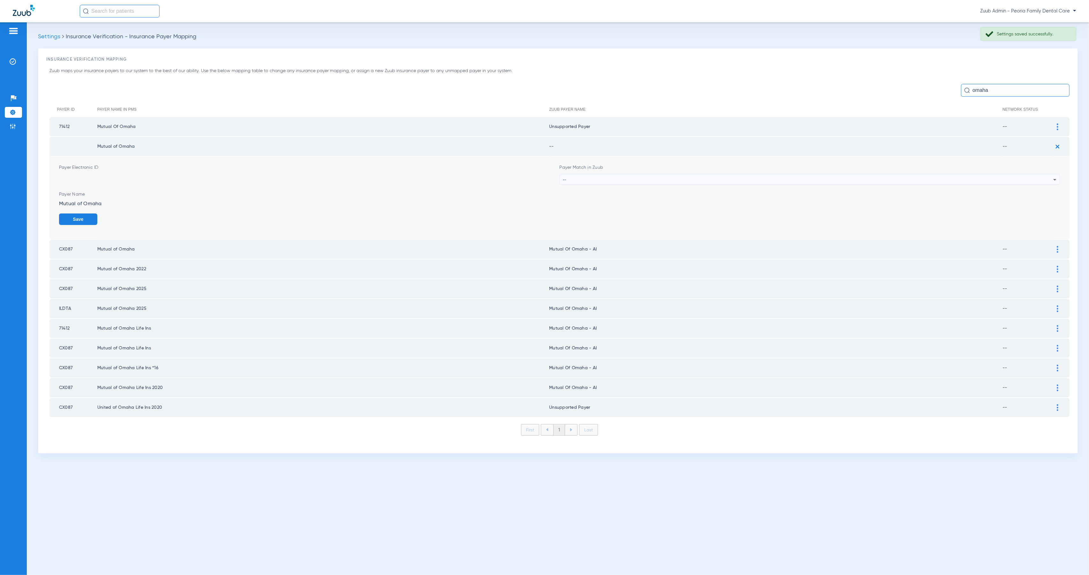
click at [624, 174] on div "--" at bounding box center [808, 179] width 490 height 11
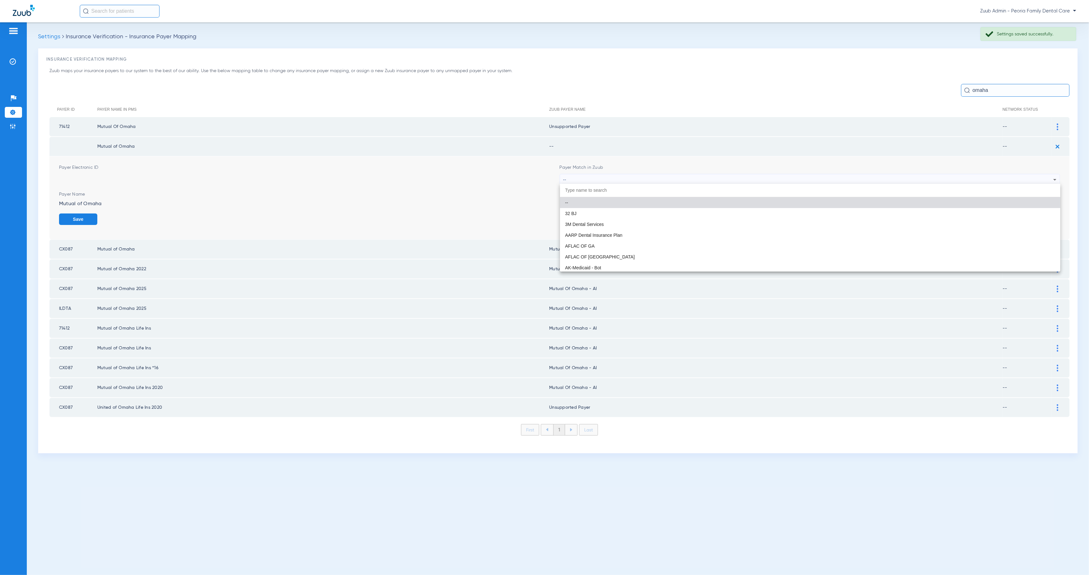
paste input "Peoria Family Dental Care"
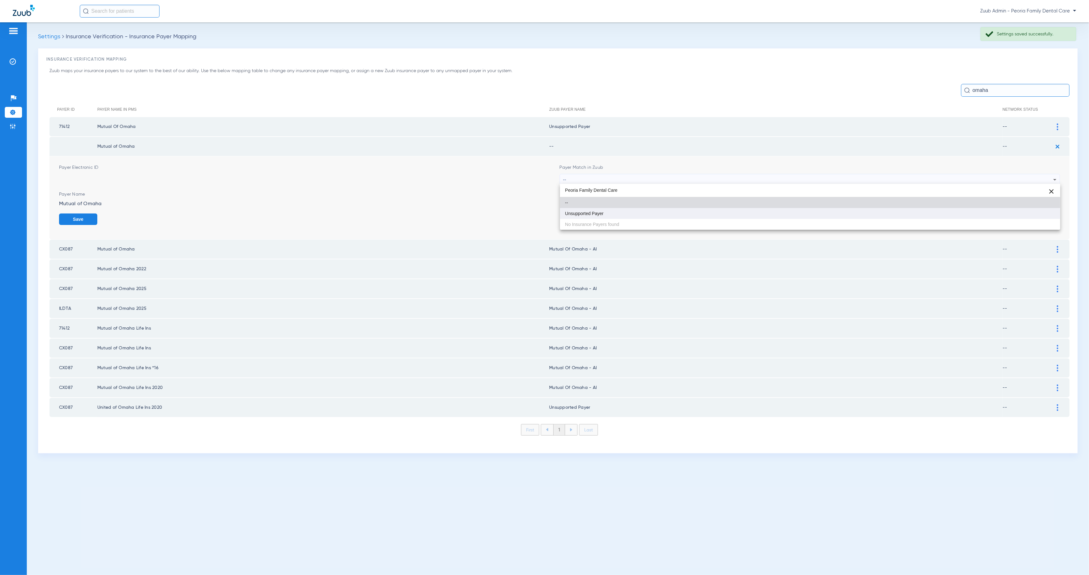
type input "Peoria Family Dental Care"
click at [646, 209] on mat-option "Unsupported Payer" at bounding box center [810, 213] width 500 height 11
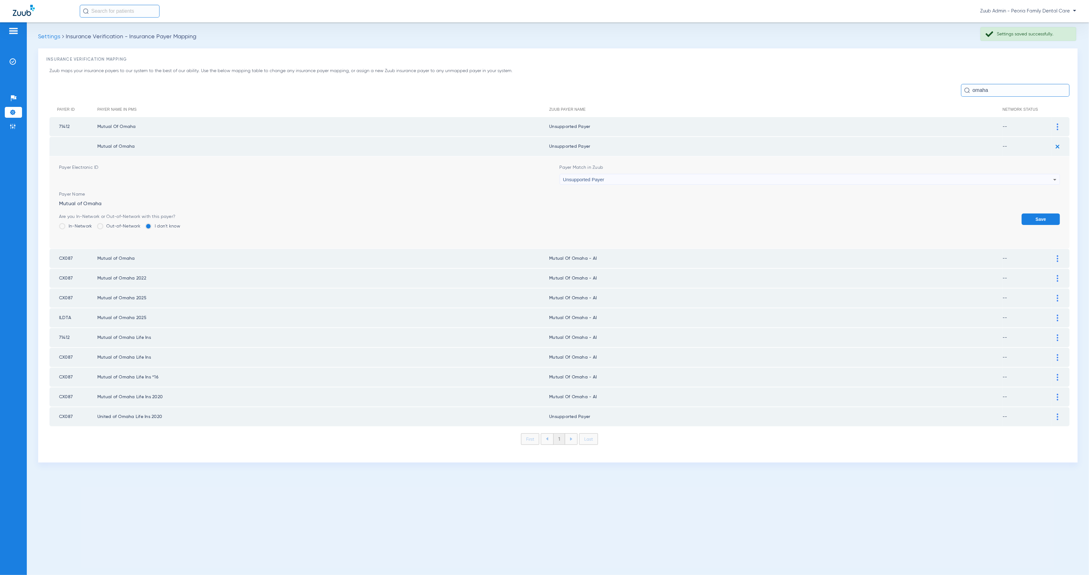
click at [1043, 215] on button "Save" at bounding box center [1040, 218] width 38 height 11
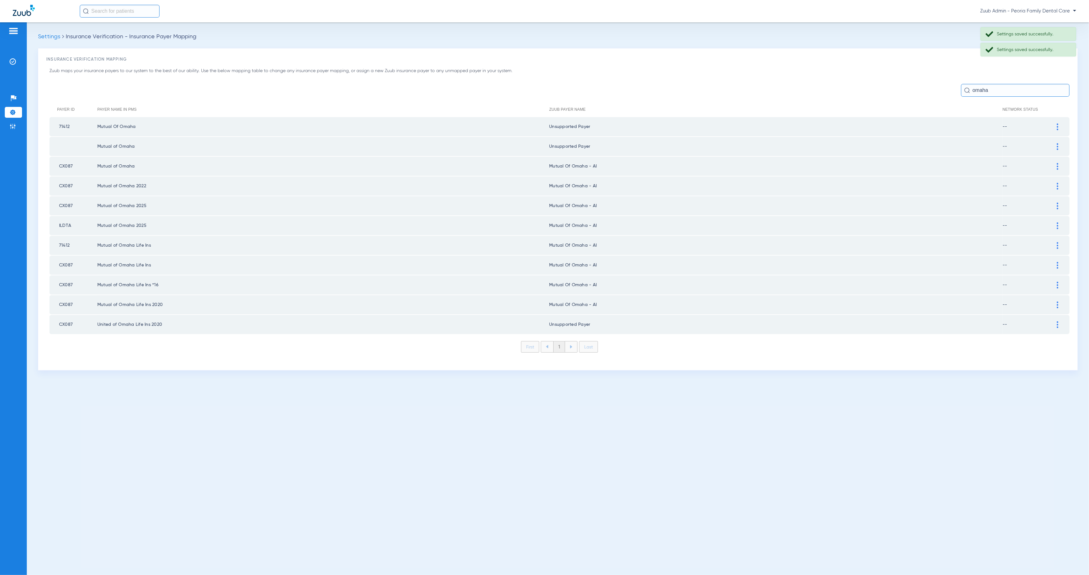
click at [1060, 163] on div at bounding box center [1057, 166] width 11 height 7
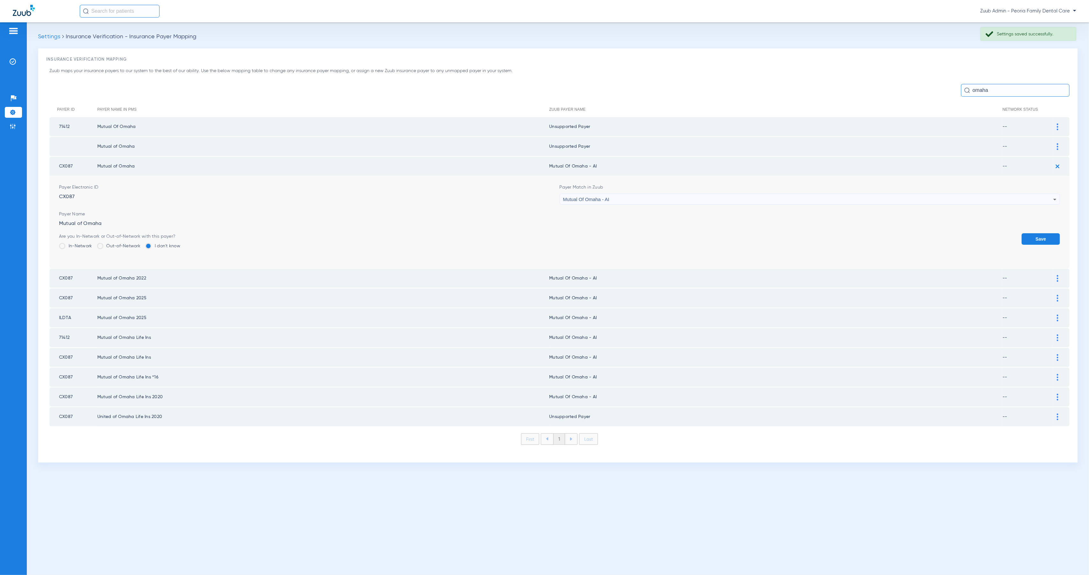
click at [737, 198] on div "Mutual Of Omaha - AI" at bounding box center [808, 199] width 490 height 11
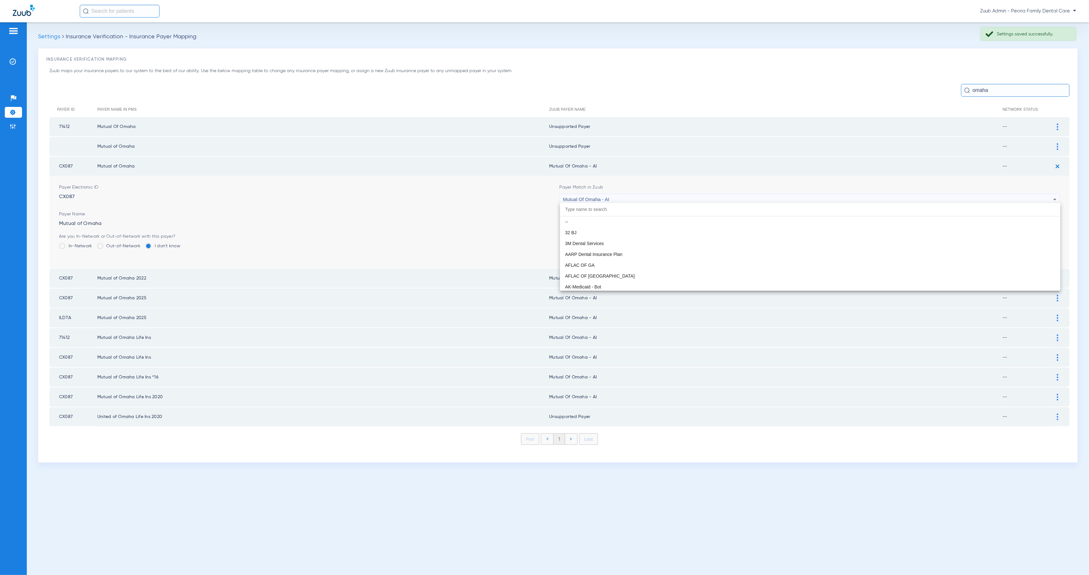
scroll to position [3494, 0]
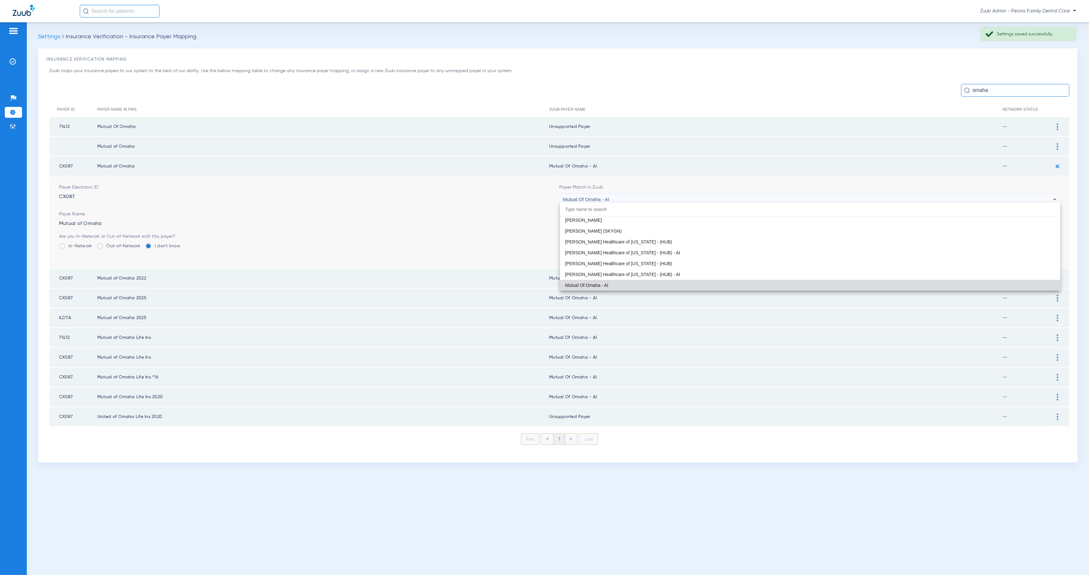
paste input "Peoria Family Dental Care"
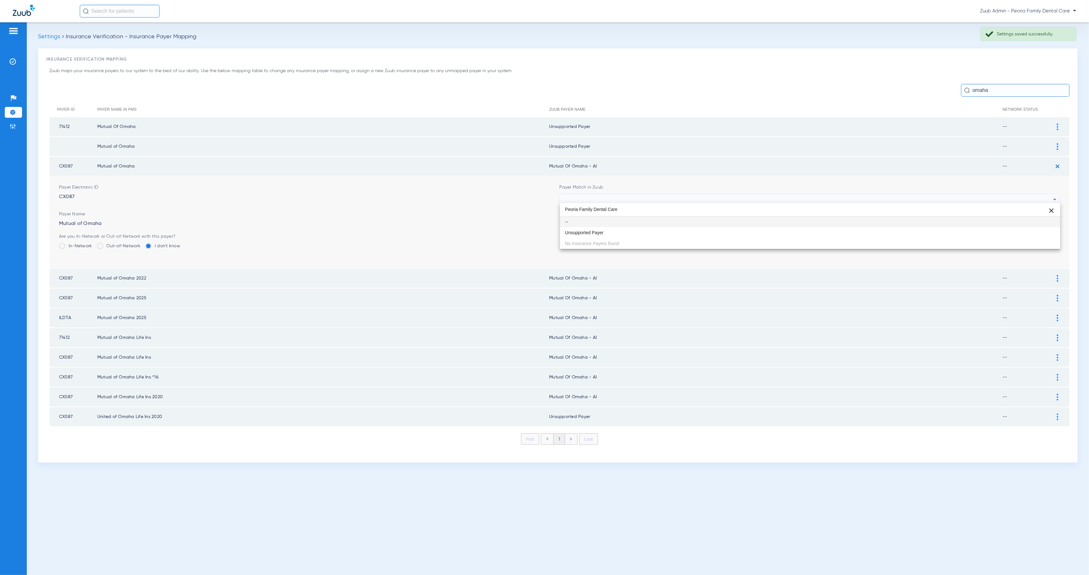
scroll to position [0, 0]
type input "Peoria Family Dental Care"
click at [746, 230] on mat-option "Unsupported Payer" at bounding box center [810, 232] width 500 height 11
drag, startPoint x: 1025, startPoint y: 234, endPoint x: 1037, endPoint y: 227, distance: 14.3
click at [1025, 234] on button "Save" at bounding box center [1040, 238] width 38 height 11
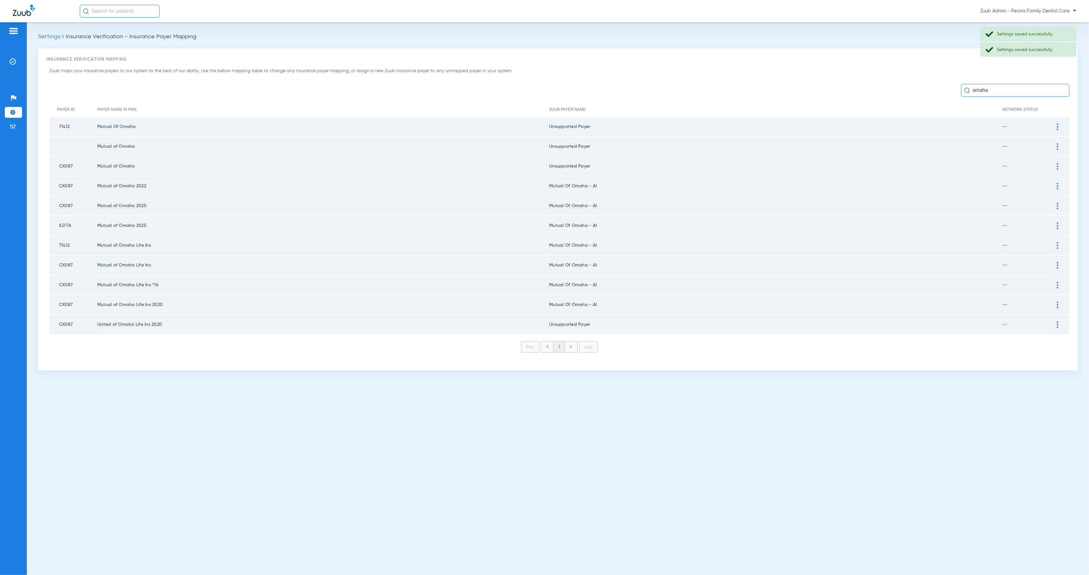
drag, startPoint x: 1058, startPoint y: 182, endPoint x: 974, endPoint y: 189, distance: 84.0
click at [1058, 183] on img at bounding box center [1058, 186] width 2 height 7
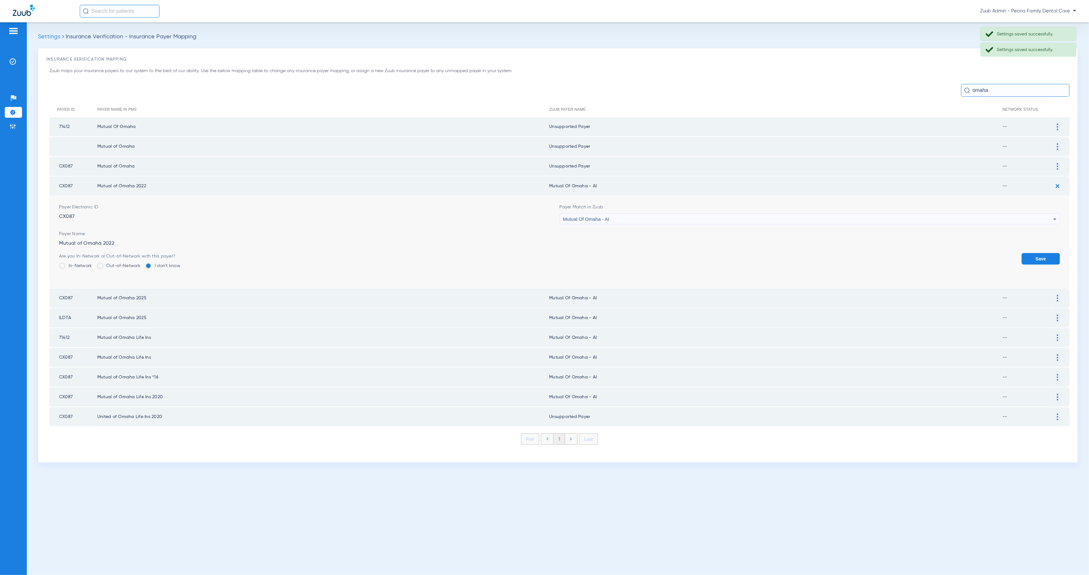
click at [662, 218] on div "Mutual Of Omaha - AI" at bounding box center [808, 219] width 490 height 11
type input "Peoria Family Dental Care"
drag, startPoint x: 678, startPoint y: 252, endPoint x: 766, endPoint y: 258, distance: 88.3
click at [678, 252] on mat-option "Unsupported Payer" at bounding box center [810, 251] width 500 height 11
click at [1042, 255] on button "Save" at bounding box center [1040, 258] width 38 height 11
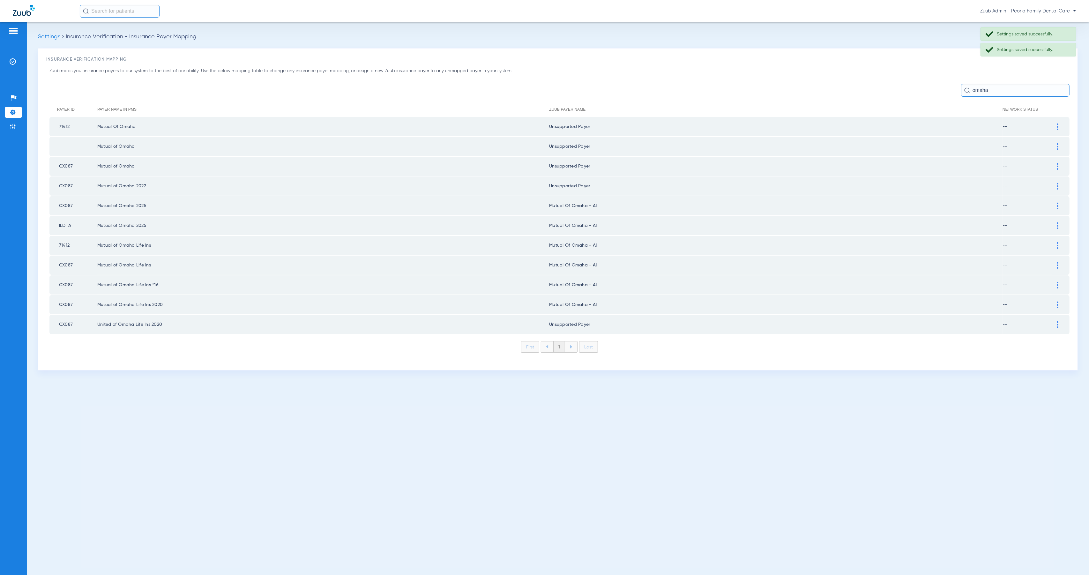
click at [1057, 203] on img at bounding box center [1058, 206] width 2 height 7
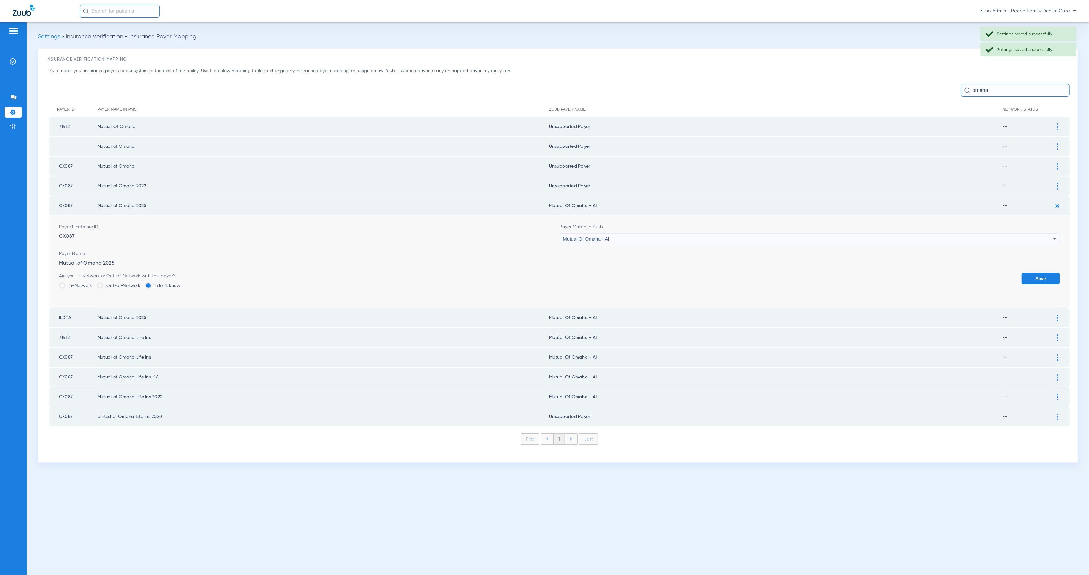
click at [659, 238] on div "Mutual Of Omaha - AI" at bounding box center [808, 239] width 490 height 11
type input "Peoria Family Dental Care"
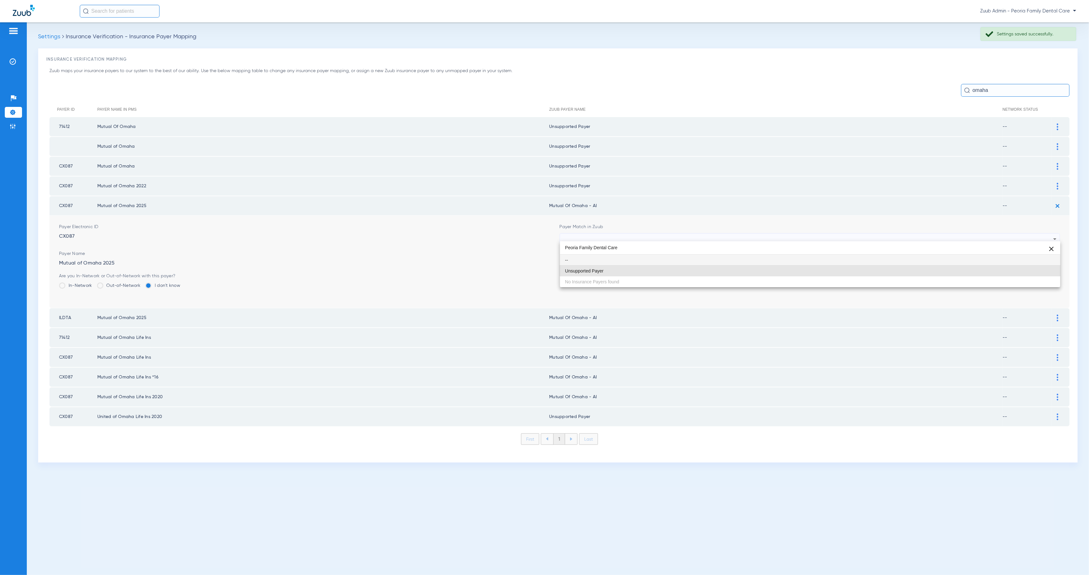
drag, startPoint x: 665, startPoint y: 268, endPoint x: 876, endPoint y: 271, distance: 211.2
click at [665, 269] on mat-option "Unsupported Payer" at bounding box center [810, 270] width 500 height 11
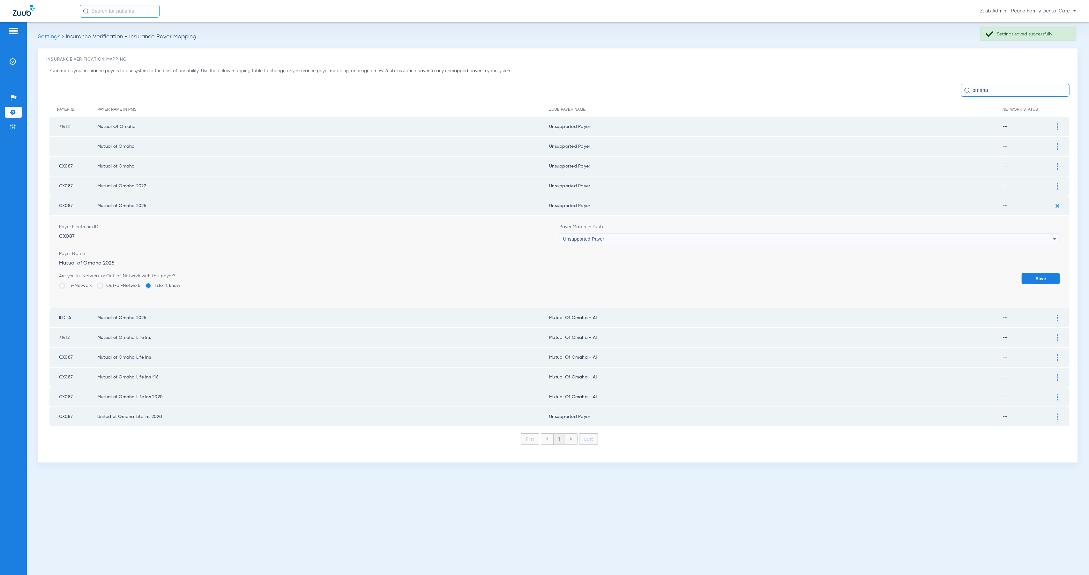
drag, startPoint x: 1033, startPoint y: 276, endPoint x: 1052, endPoint y: 252, distance: 30.9
click at [1033, 276] on button "Save" at bounding box center [1040, 278] width 38 height 11
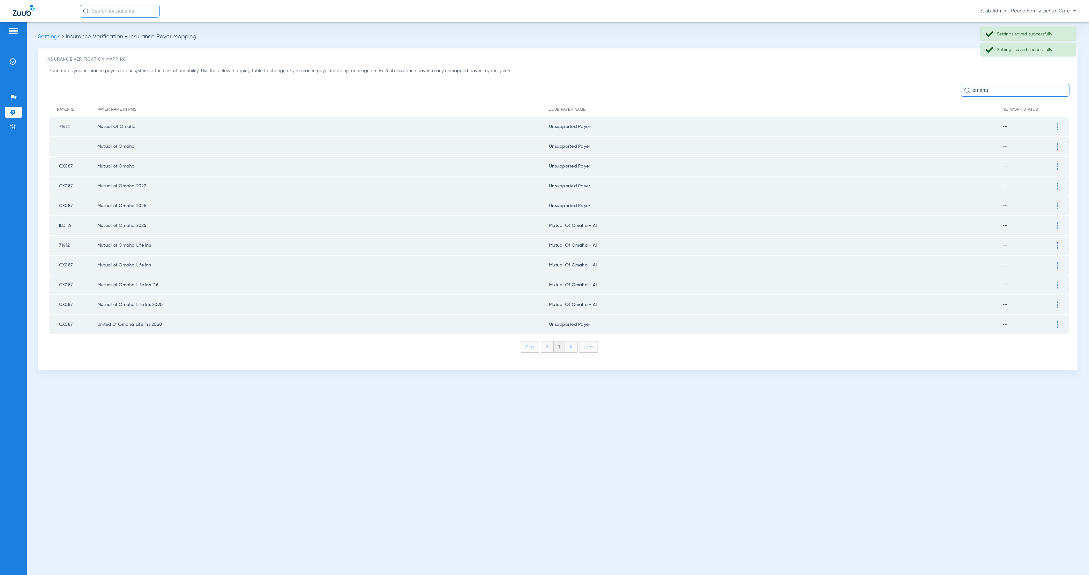
click at [1059, 218] on td at bounding box center [1061, 225] width 18 height 19
click at [1058, 223] on div at bounding box center [1057, 225] width 11 height 7
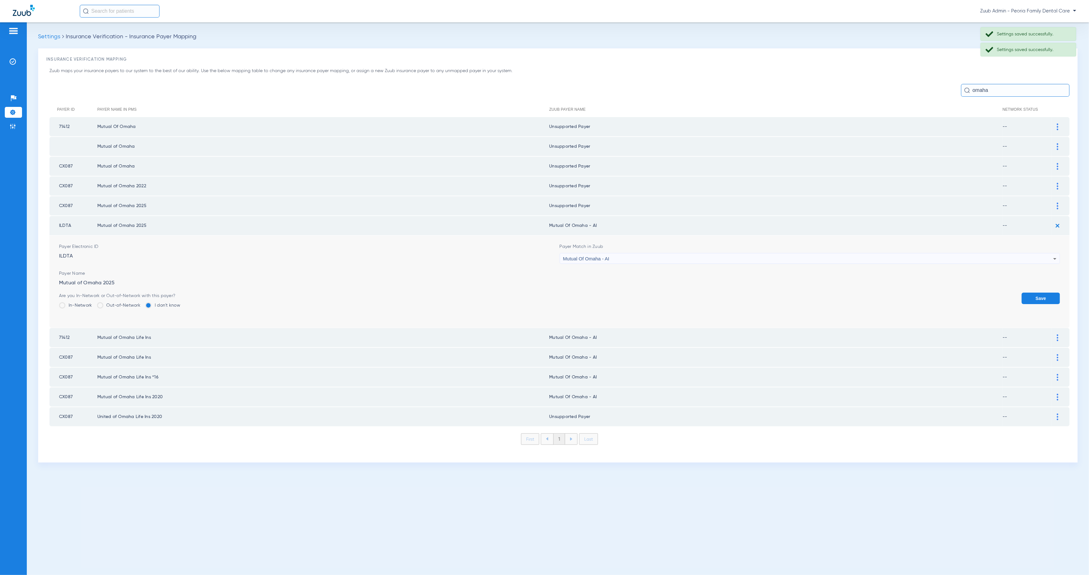
click at [665, 253] on div "Mutual Of Omaha - AI" at bounding box center [808, 258] width 490 height 11
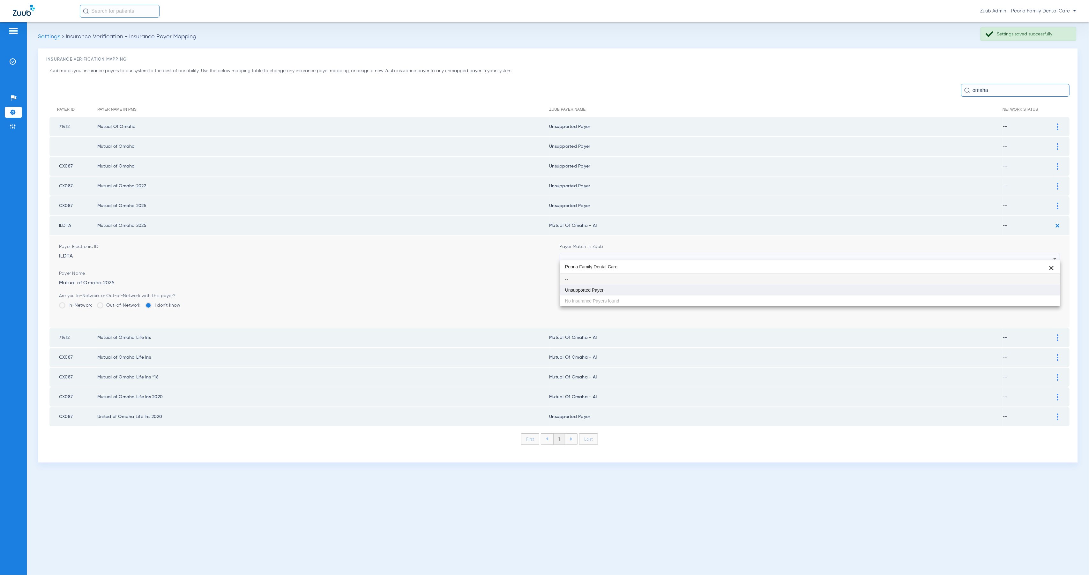
type input "Peoria Family Dental Care"
click at [648, 289] on mat-option "Unsupported Payer" at bounding box center [810, 290] width 500 height 11
drag, startPoint x: 1034, startPoint y: 293, endPoint x: 1038, endPoint y: 289, distance: 6.1
click at [1034, 293] on button "Save" at bounding box center [1040, 298] width 38 height 11
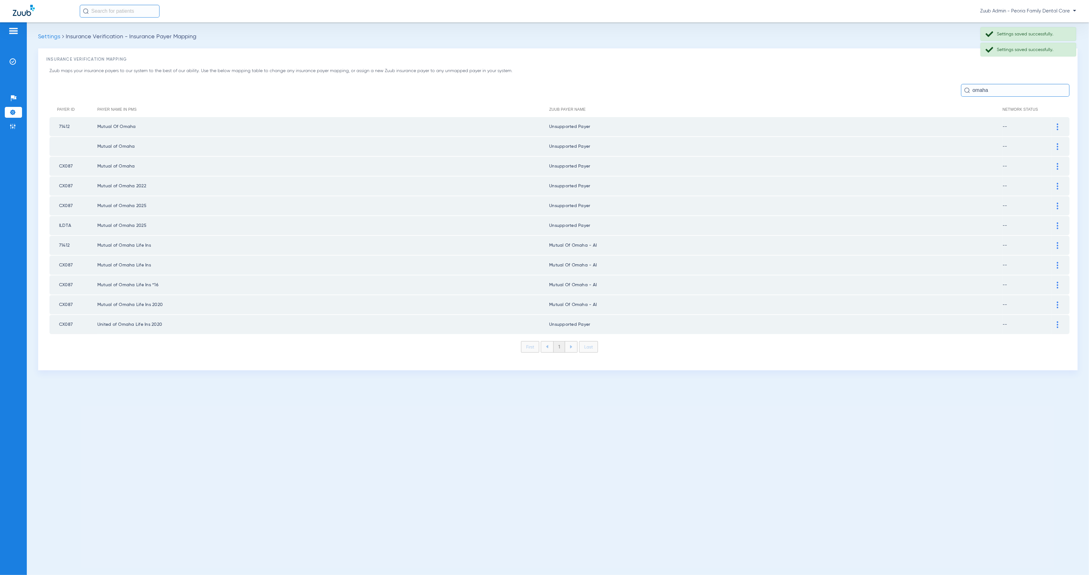
drag, startPoint x: 1059, startPoint y: 242, endPoint x: 1039, endPoint y: 243, distance: 20.2
click at [1058, 242] on div at bounding box center [1057, 245] width 11 height 7
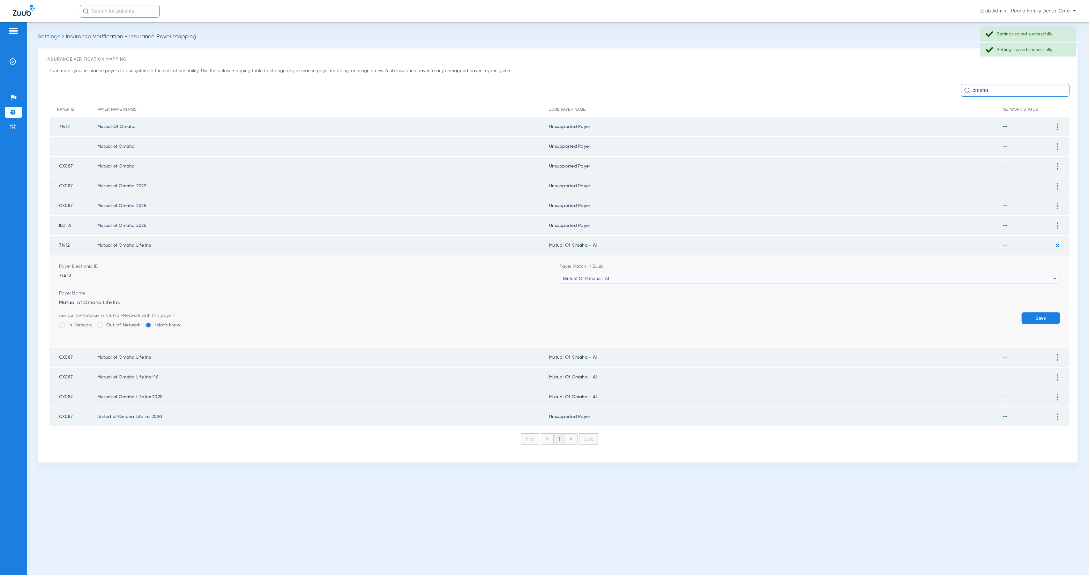
click at [615, 274] on div "Mutual Of Omaha - AI" at bounding box center [808, 278] width 490 height 11
type input "Peoria Family Dental Care"
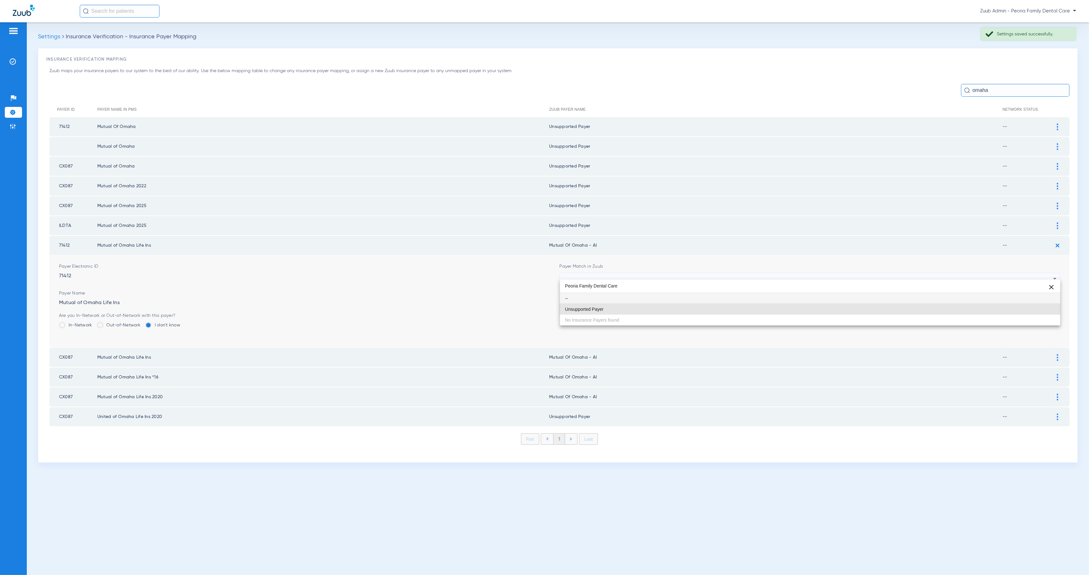
drag, startPoint x: 633, startPoint y: 311, endPoint x: 640, endPoint y: 312, distance: 7.7
click at [633, 311] on mat-option "Unsupported Payer" at bounding box center [810, 309] width 500 height 11
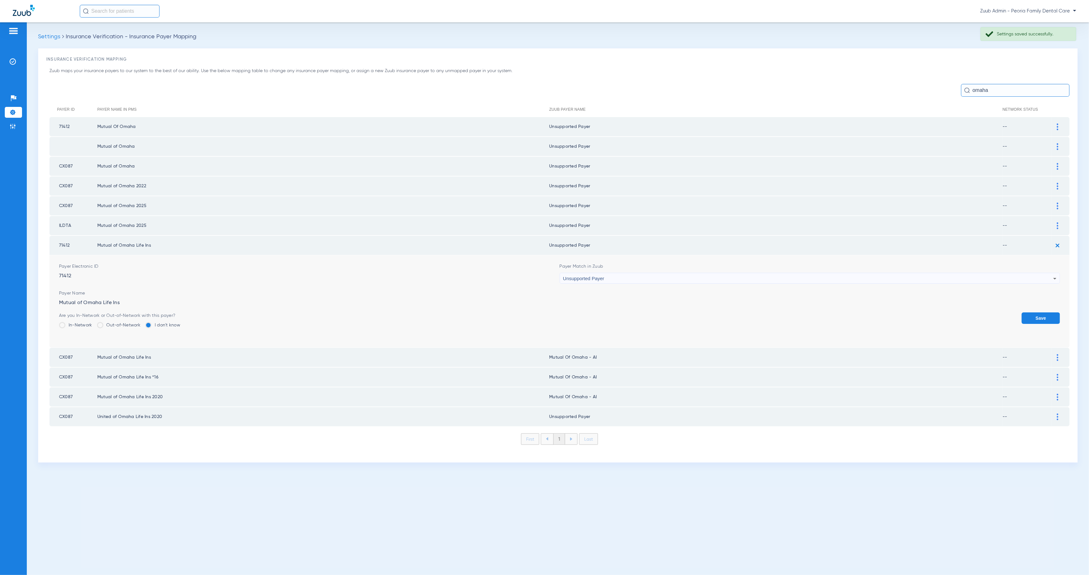
click at [1043, 314] on button "Save" at bounding box center [1040, 317] width 38 height 11
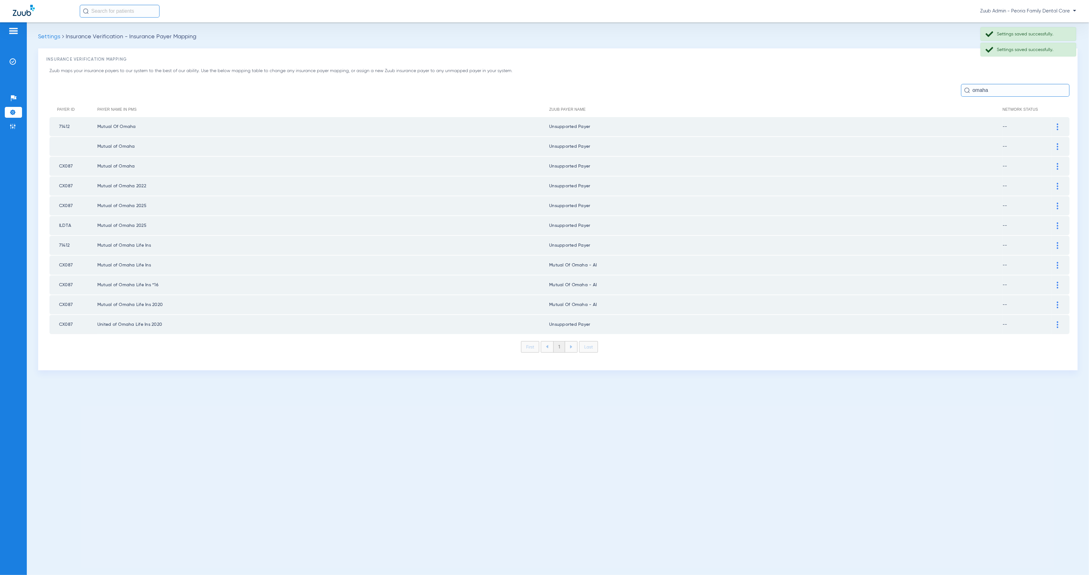
click at [1058, 262] on div at bounding box center [1057, 265] width 11 height 7
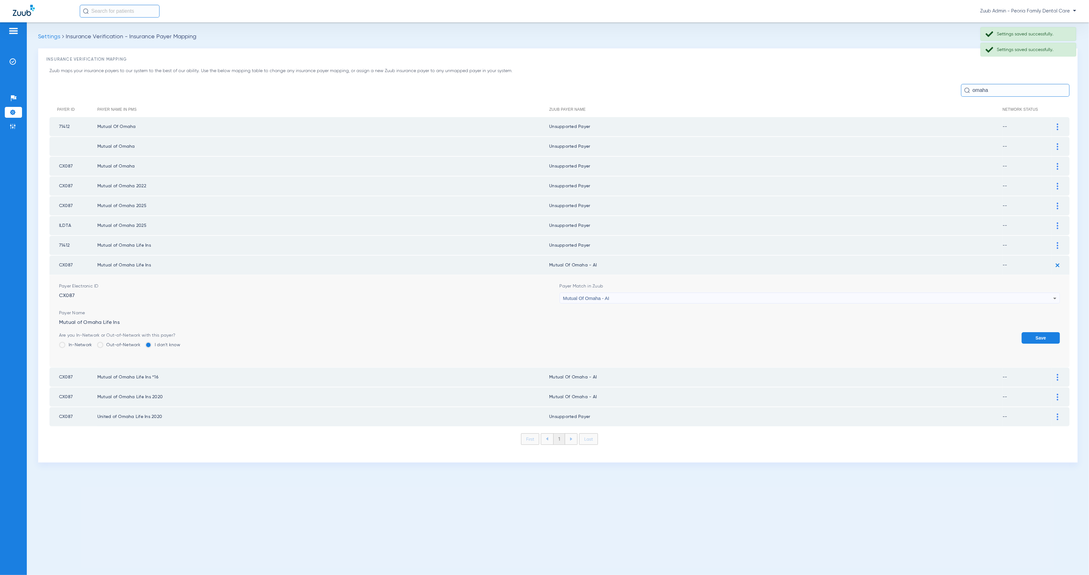
click at [664, 293] on div "Mutual Of Omaha - AI" at bounding box center [808, 298] width 490 height 11
type input "Peoria Family Dental Care"
click at [673, 326] on mat-option "Unsupported Payer" at bounding box center [810, 328] width 500 height 11
click at [1055, 332] on button "Save" at bounding box center [1040, 337] width 38 height 11
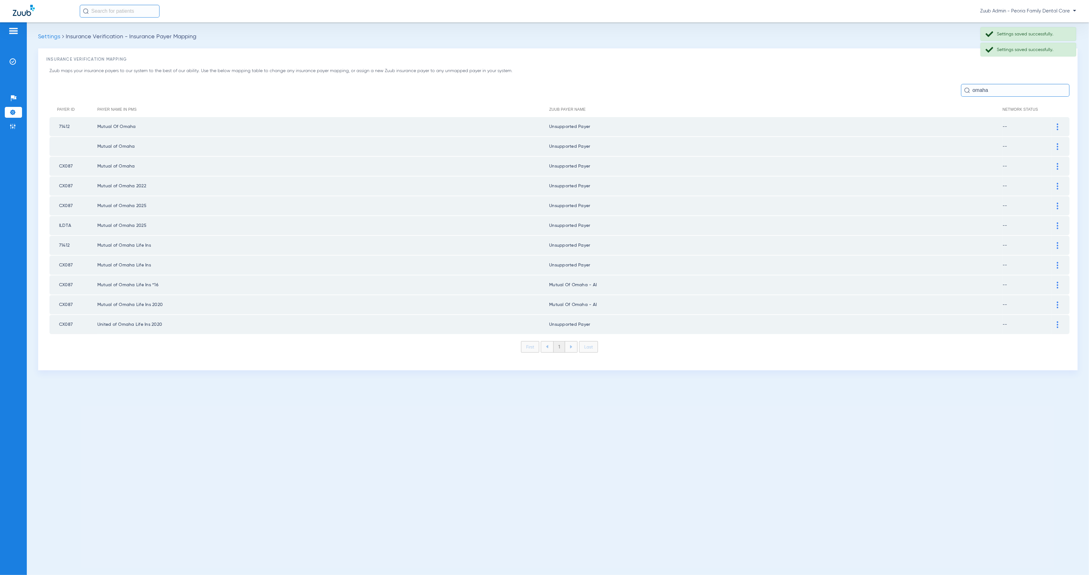
click at [1058, 282] on img at bounding box center [1058, 285] width 2 height 7
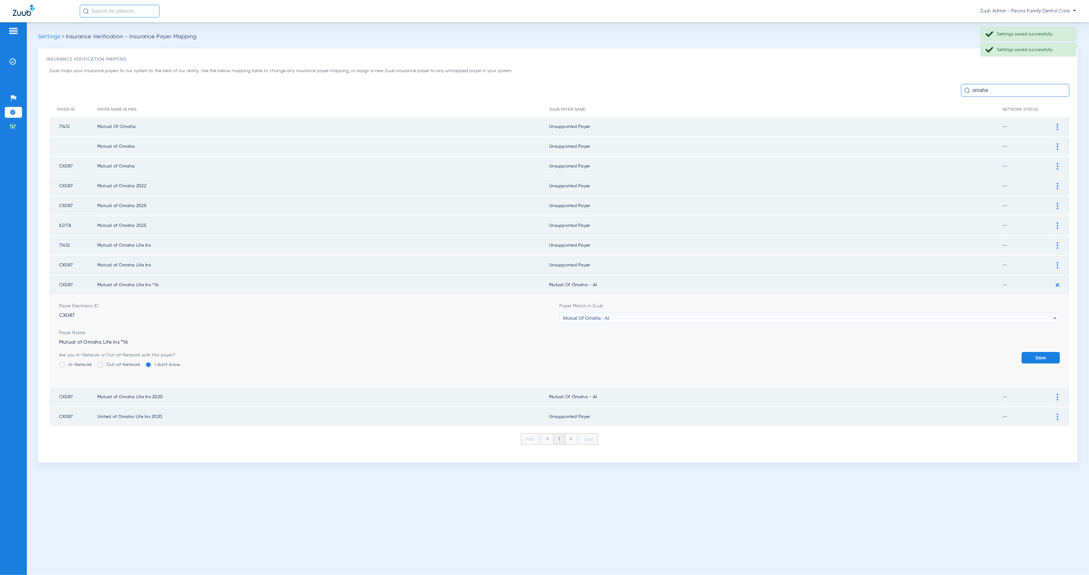
click at [671, 313] on div "Mutual Of Omaha - AI" at bounding box center [808, 318] width 490 height 11
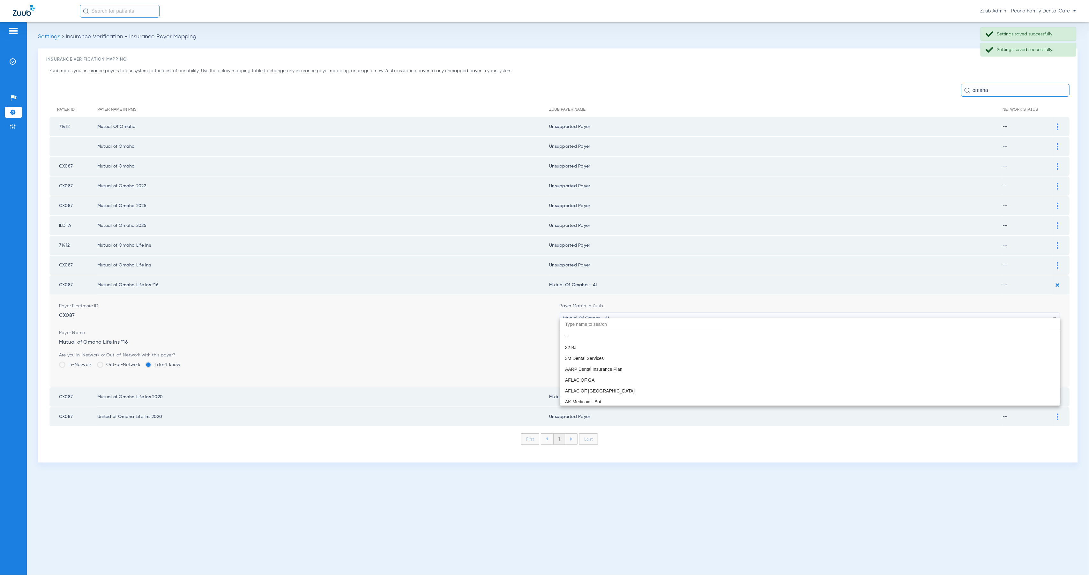
scroll to position [3494, 0]
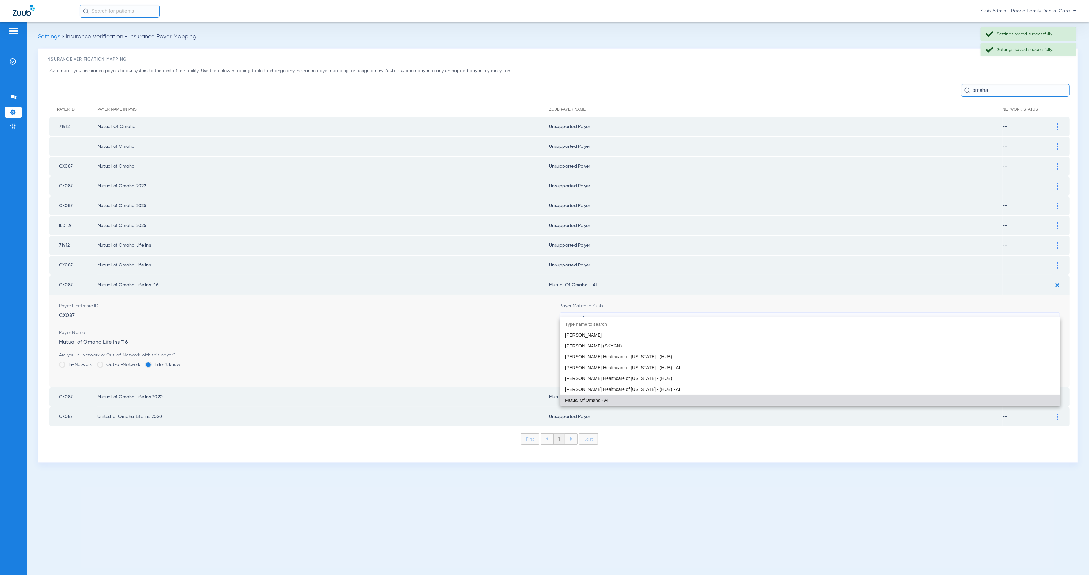
paste input "Peoria Family Dental Care"
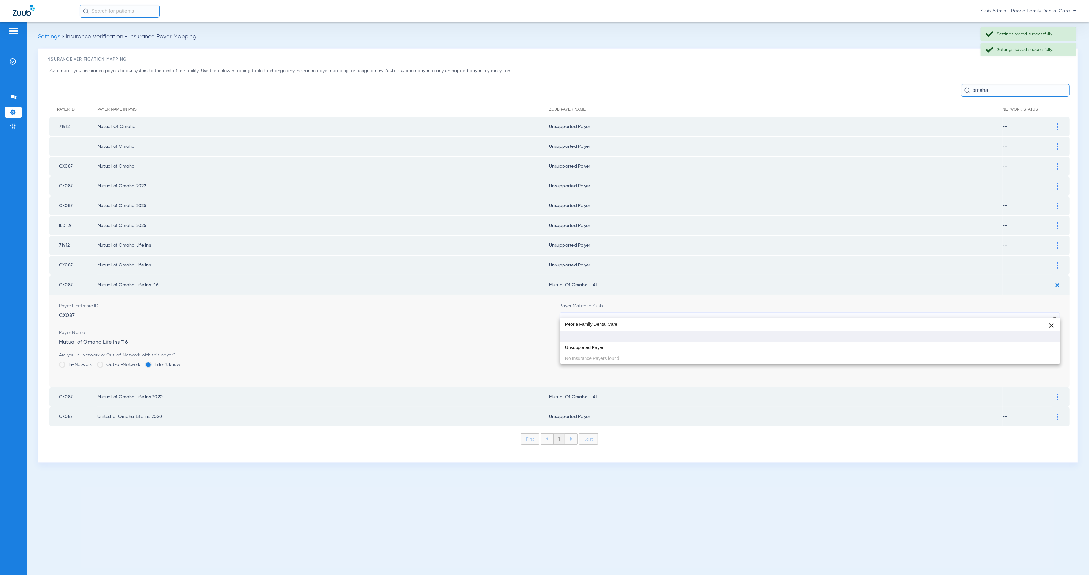
scroll to position [0, 0]
type input "Peoria Family Dental Care"
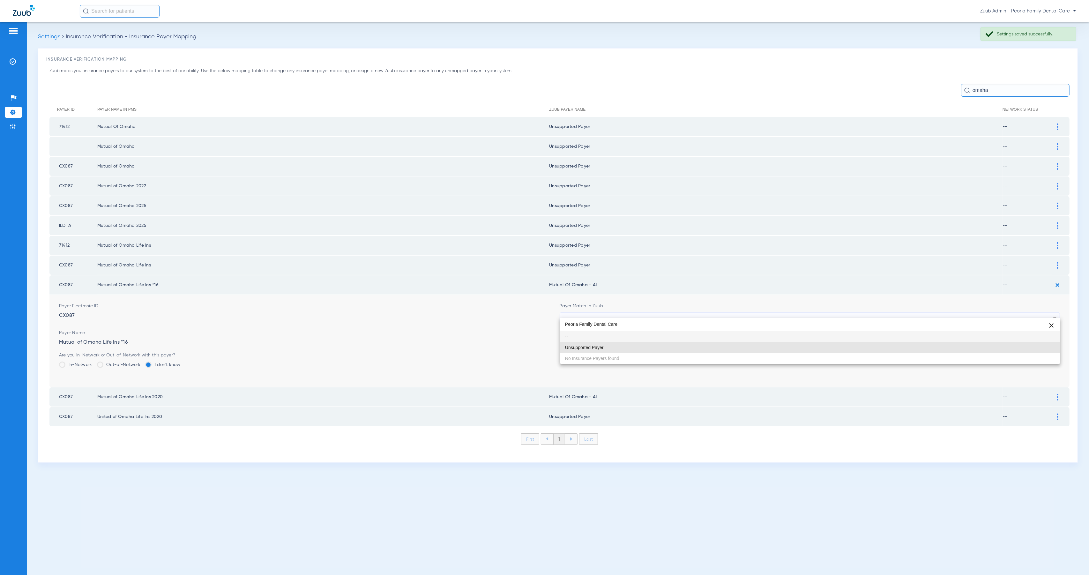
drag, startPoint x: 689, startPoint y: 344, endPoint x: 853, endPoint y: 349, distance: 164.7
click at [689, 344] on mat-option "Unsupported Payer" at bounding box center [810, 347] width 500 height 11
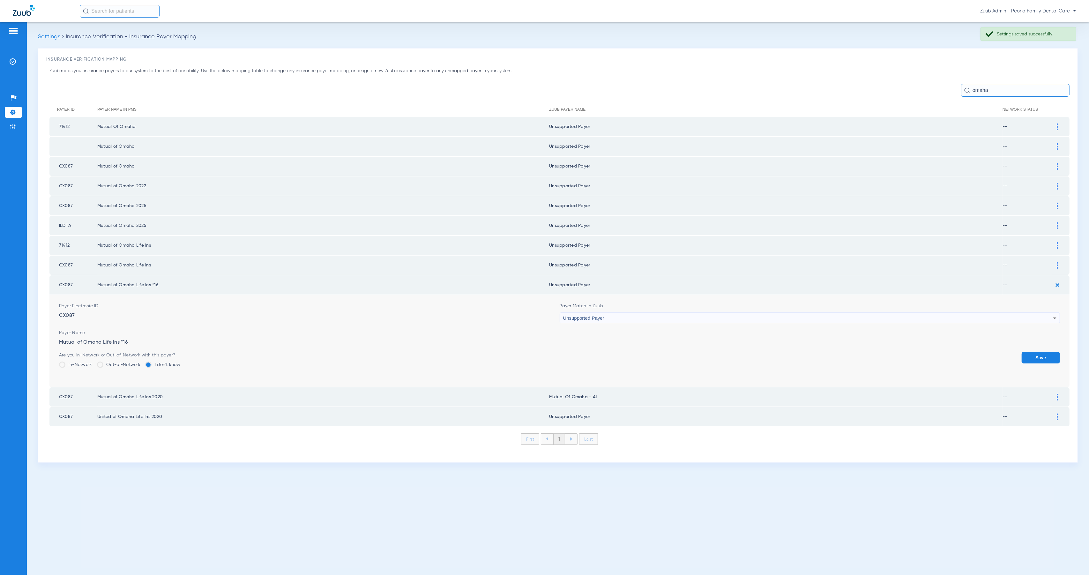
click at [1032, 352] on button "Save" at bounding box center [1040, 357] width 38 height 11
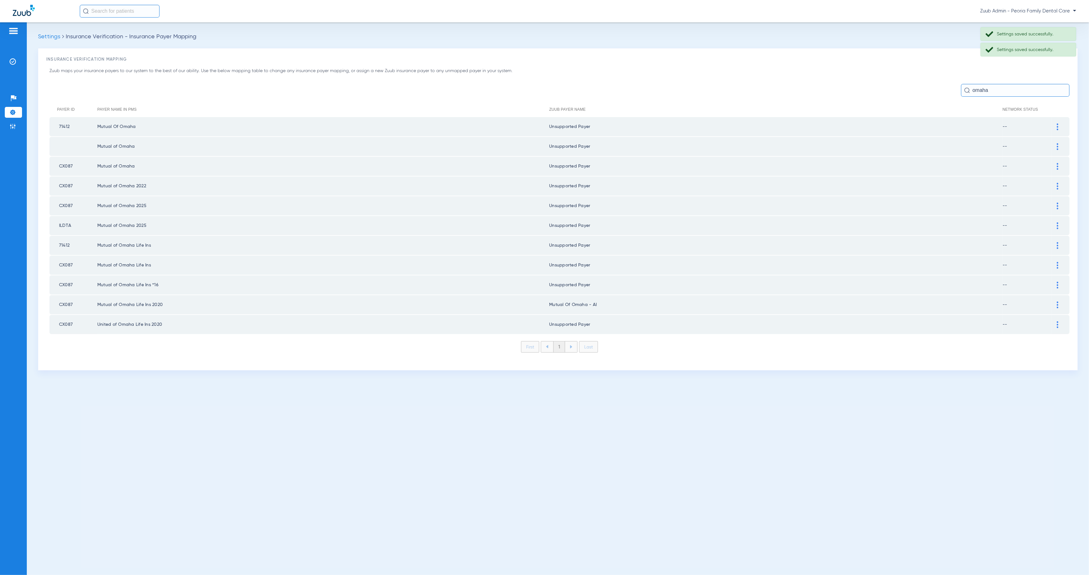
click at [1056, 301] on div at bounding box center [1057, 304] width 11 height 7
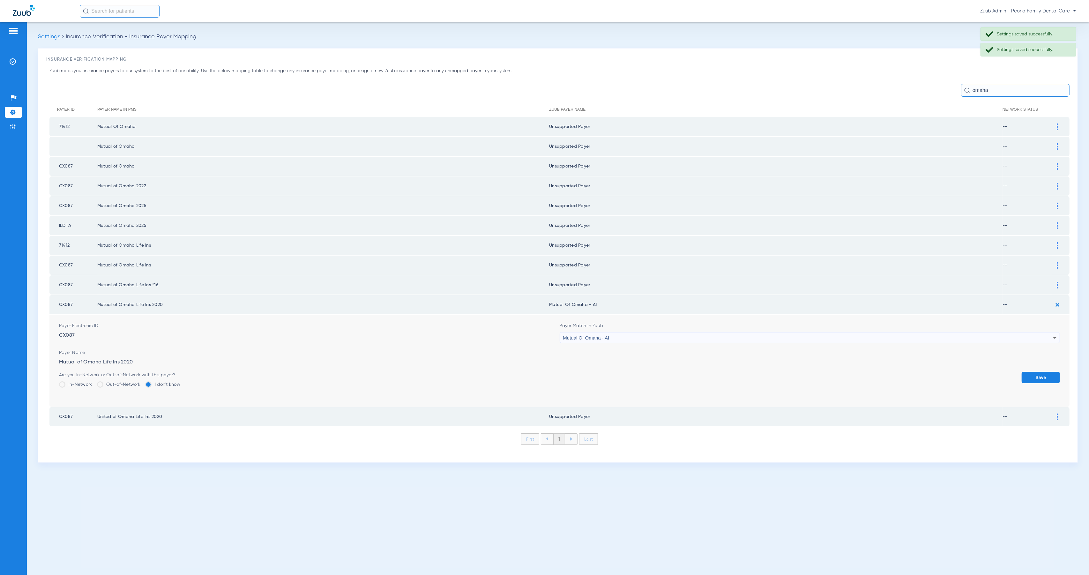
click at [689, 332] on div "Mutual Of Omaha - AI" at bounding box center [808, 337] width 490 height 11
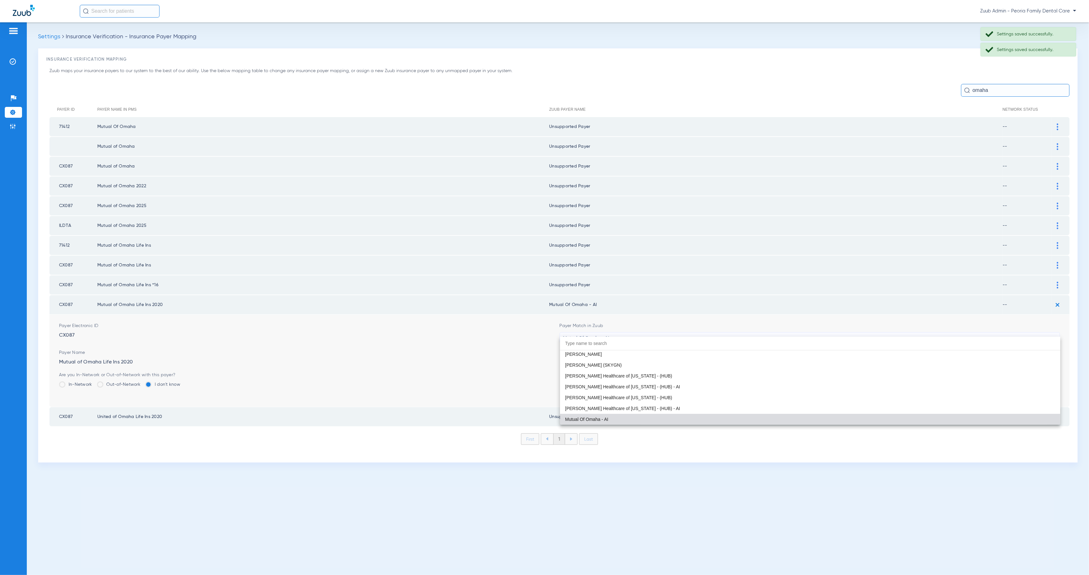
paste input "Peoria Family Dental Care"
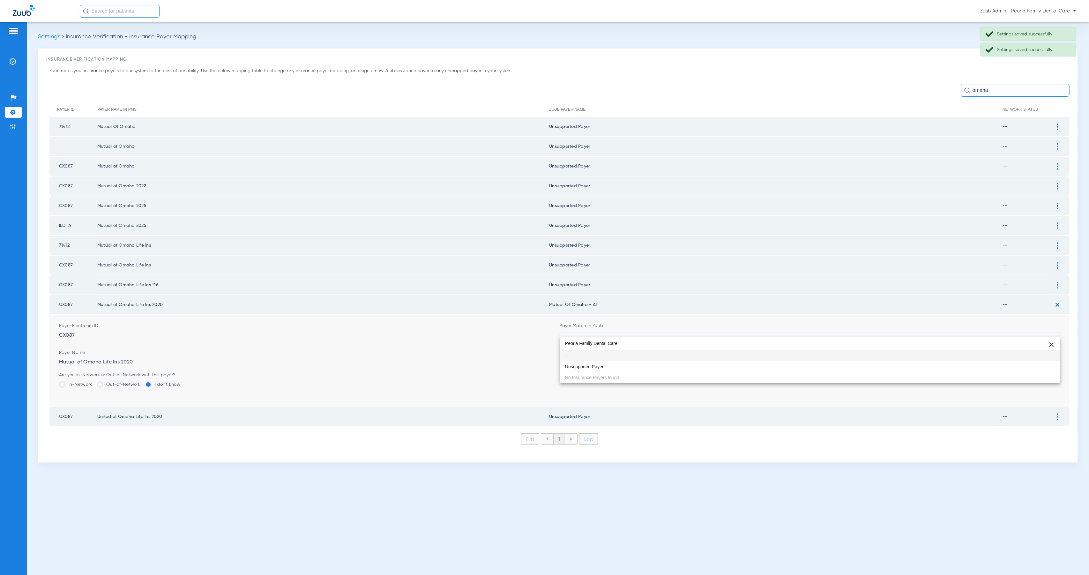
scroll to position [0, 0]
type input "Peoria Family Dental Care"
click at [707, 360] on mat-option "--" at bounding box center [810, 355] width 500 height 11
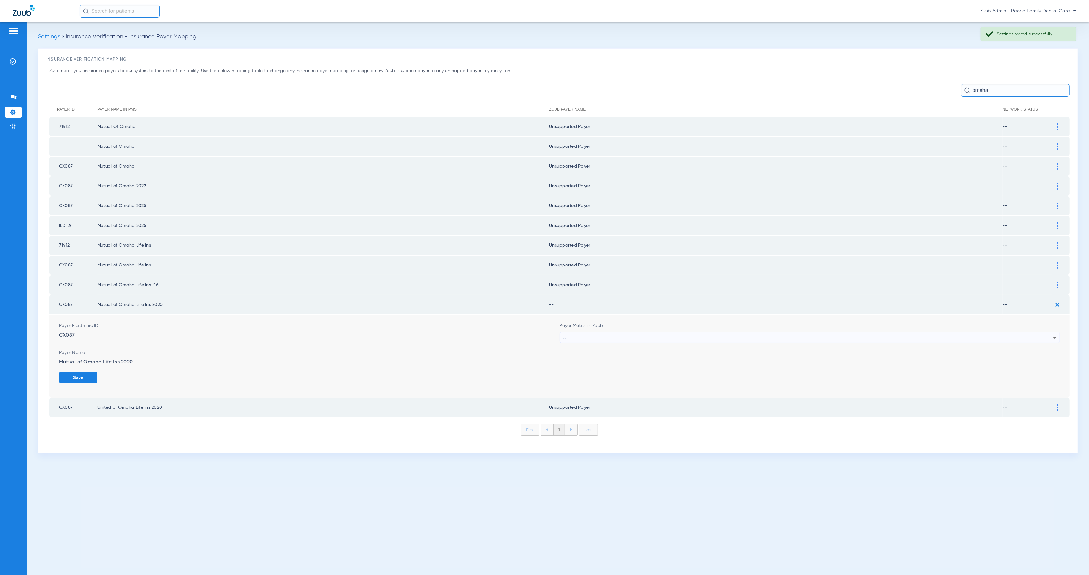
click at [631, 332] on div "--" at bounding box center [808, 337] width 490 height 11
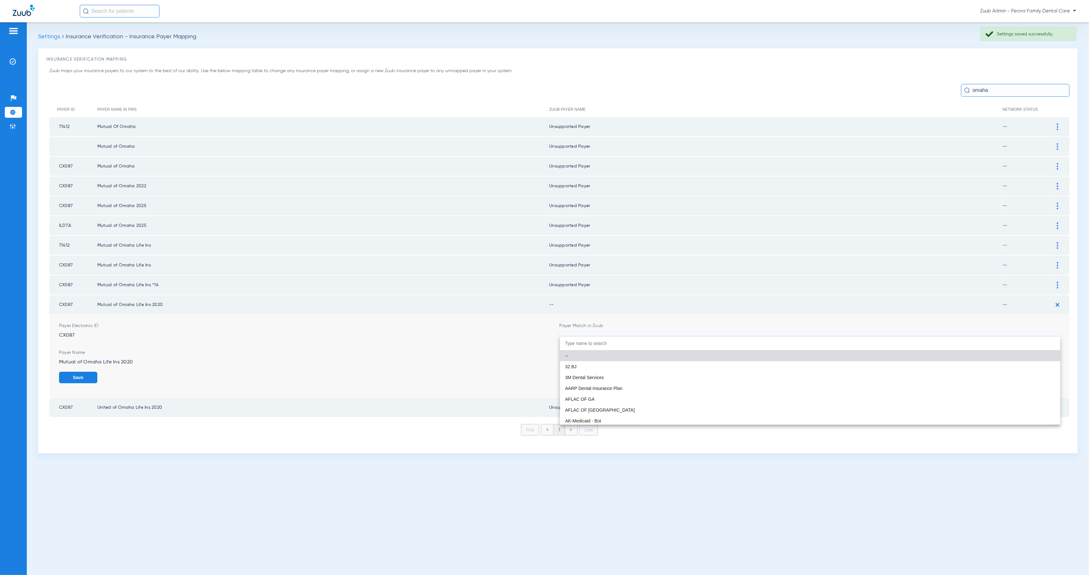
paste input "Peoria Family Dental Care"
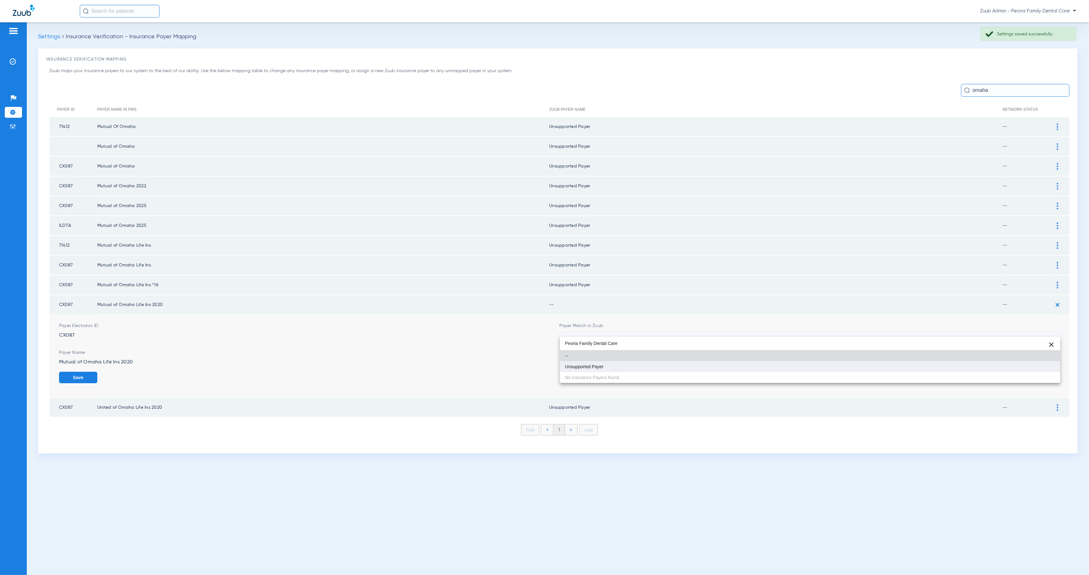
type input "Peoria Family Dental Care"
drag, startPoint x: 677, startPoint y: 364, endPoint x: 826, endPoint y: 366, distance: 149.3
click at [680, 365] on mat-option "Unsupported Payer" at bounding box center [810, 366] width 500 height 11
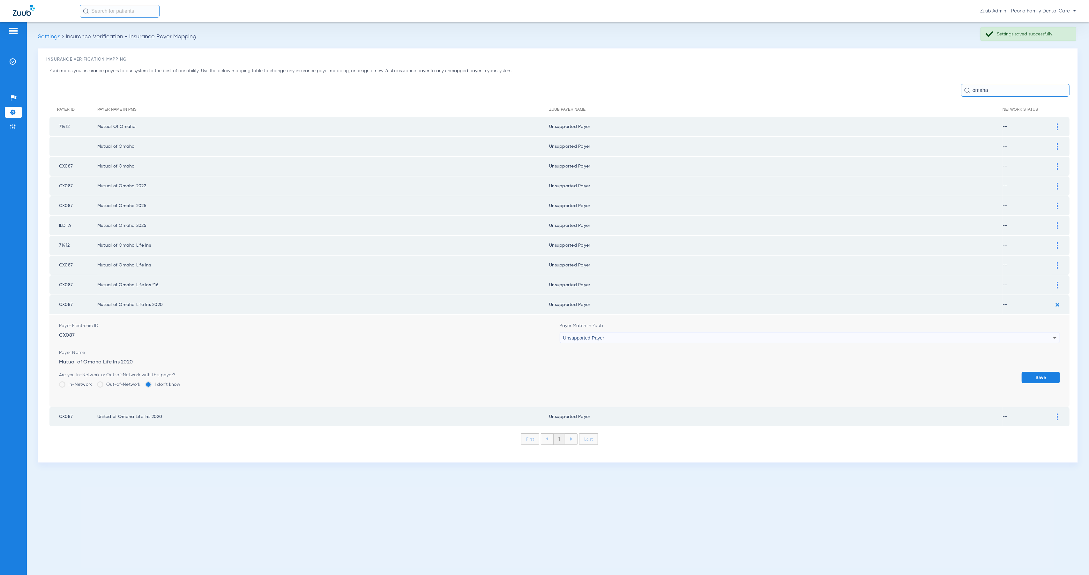
click at [1044, 372] on button "Save" at bounding box center [1040, 377] width 38 height 11
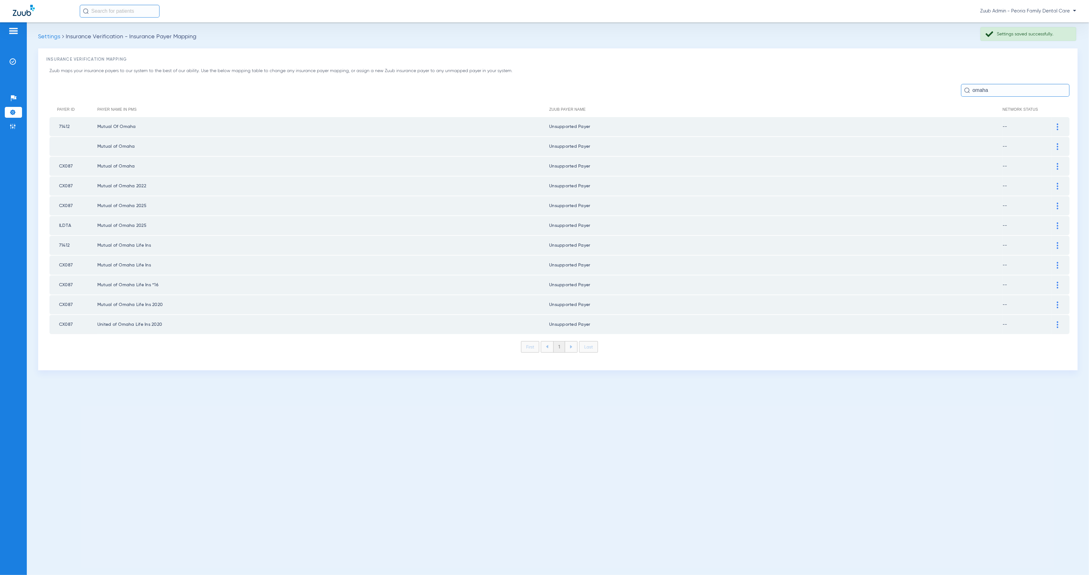
click at [1057, 321] on img at bounding box center [1058, 324] width 2 height 7
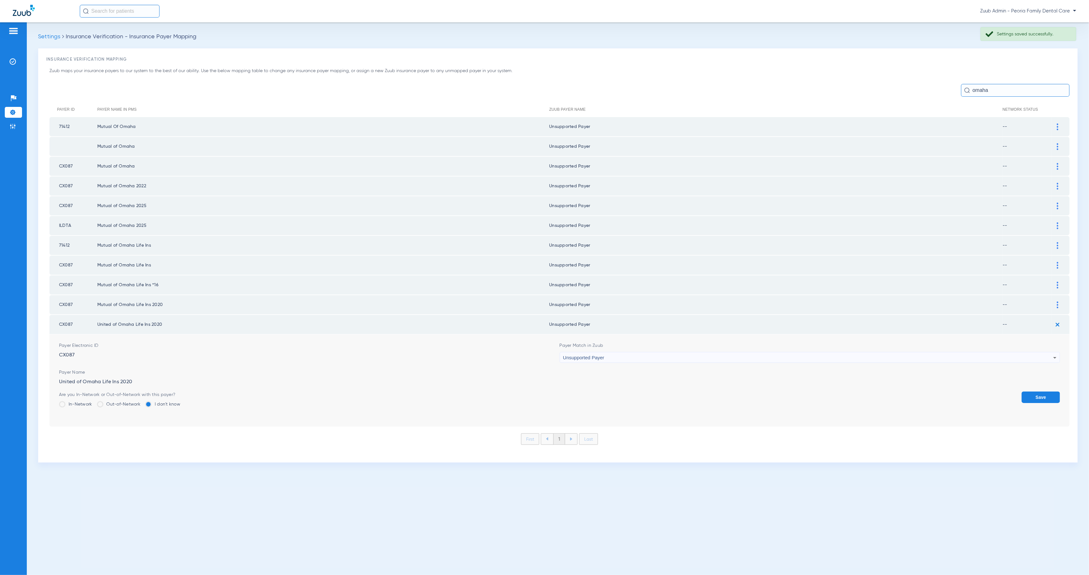
click at [624, 352] on div "Unsupported Payer" at bounding box center [808, 357] width 490 height 11
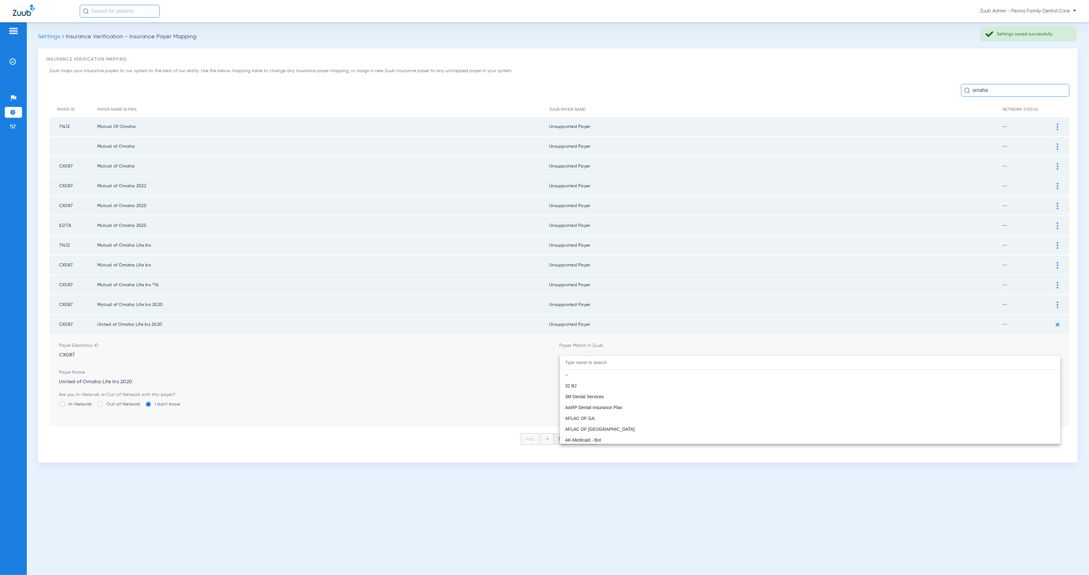
scroll to position [5132, 0]
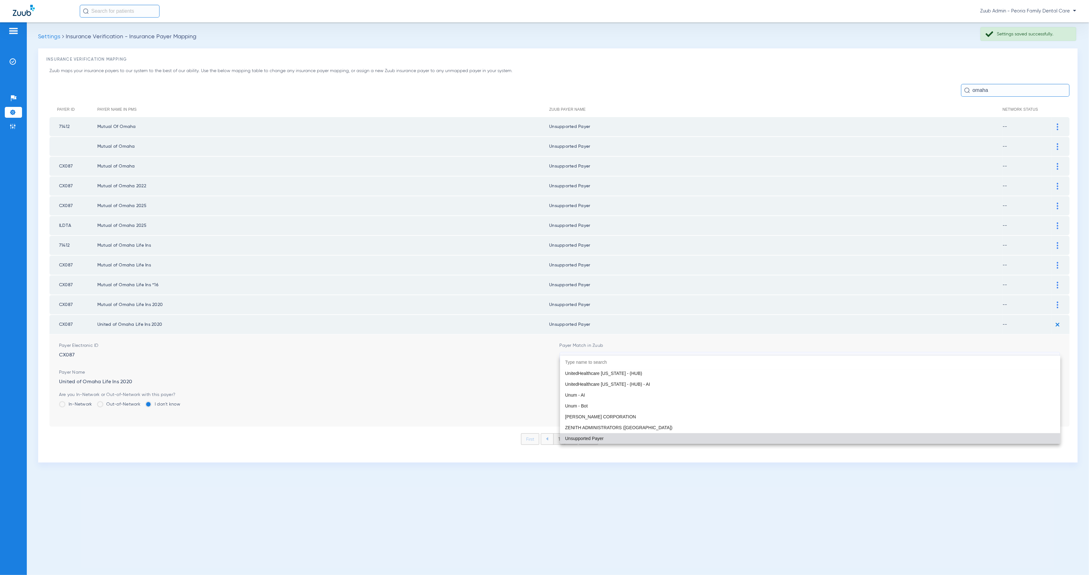
click at [721, 329] on div at bounding box center [544, 287] width 1089 height 575
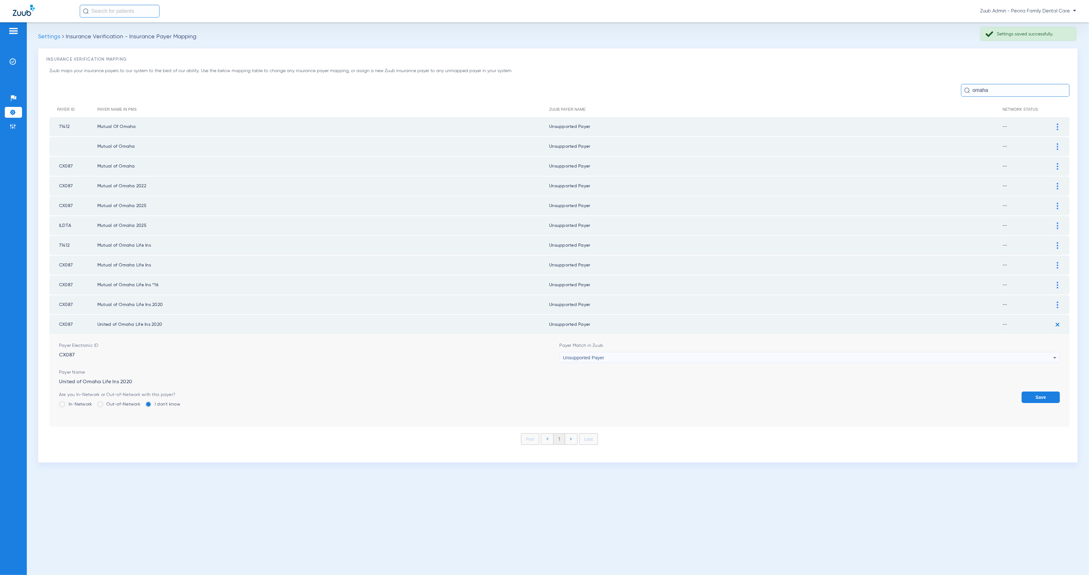
click at [1036, 392] on button "Save" at bounding box center [1040, 396] width 38 height 11
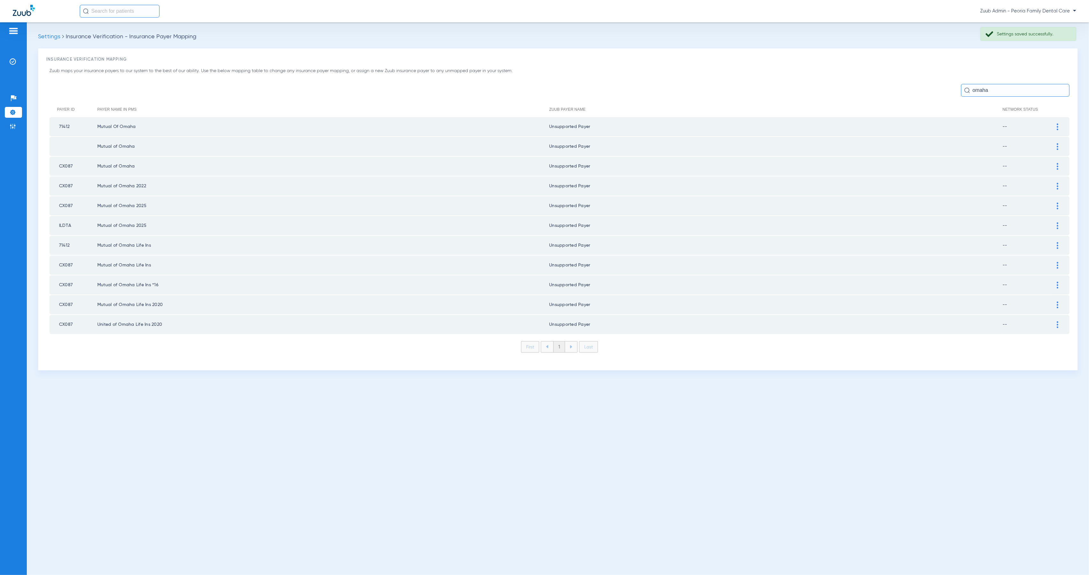
drag, startPoint x: 990, startPoint y: 91, endPoint x: 967, endPoint y: 89, distance: 22.7
click at [967, 89] on div "omaha" at bounding box center [1015, 90] width 108 height 13
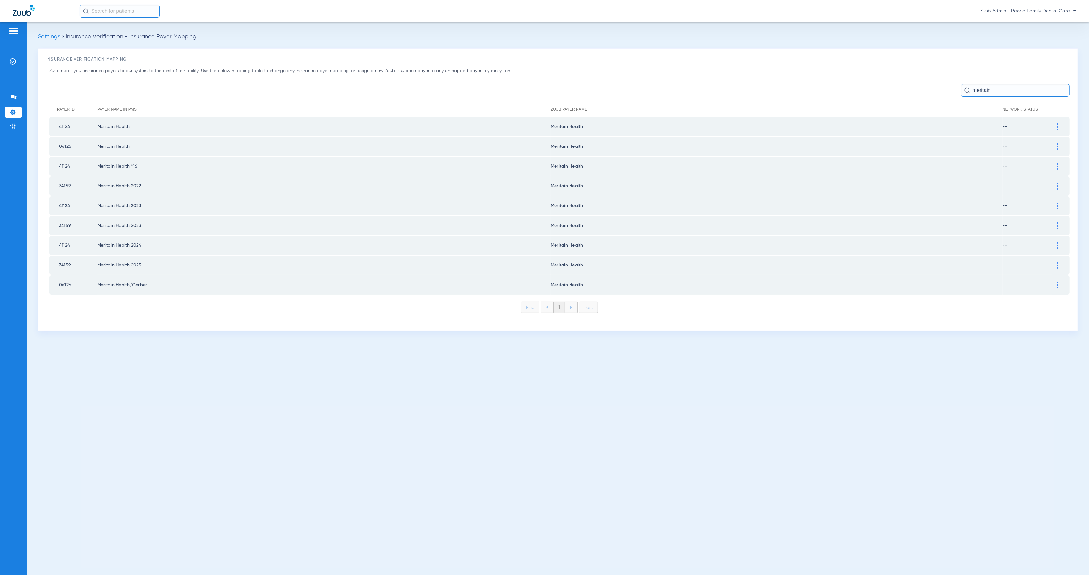
type input "meritain"
drag, startPoint x: 1059, startPoint y: 126, endPoint x: 882, endPoint y: 124, distance: 176.7
click at [1059, 126] on div at bounding box center [1057, 126] width 11 height 7
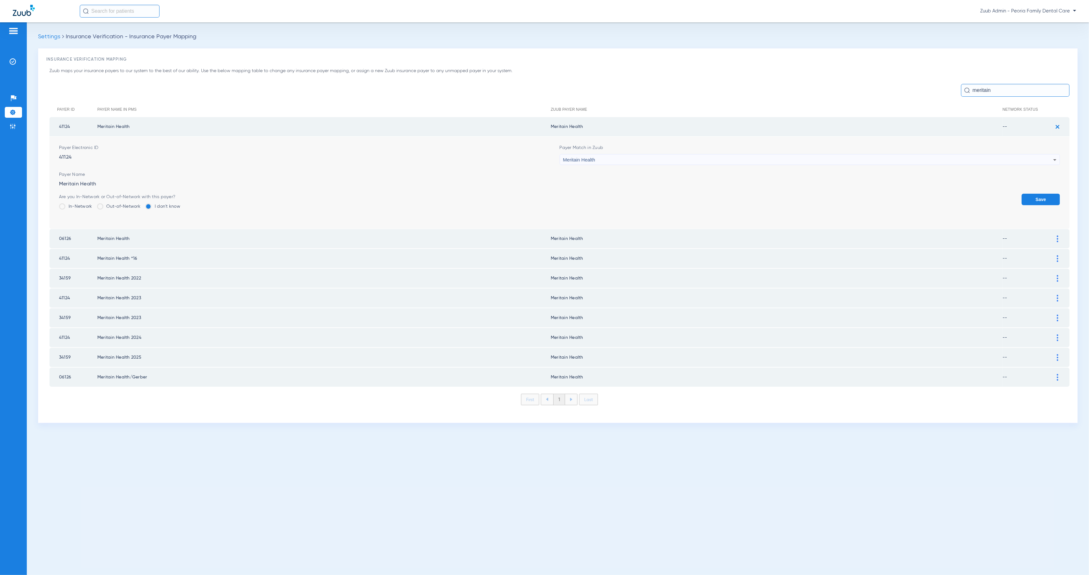
click at [614, 157] on div "Meritain Health" at bounding box center [808, 159] width 490 height 11
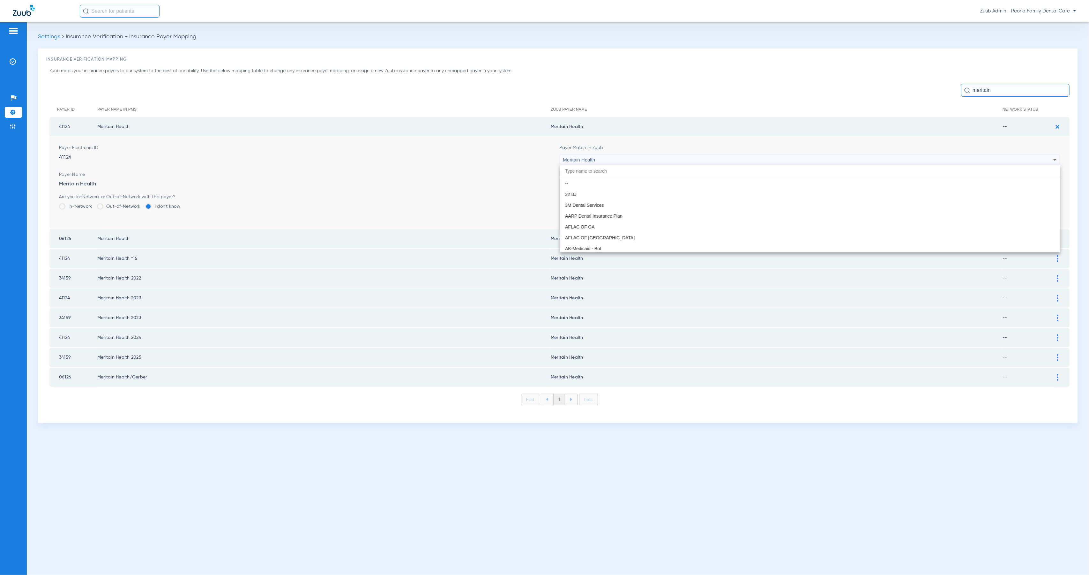
scroll to position [3364, 0]
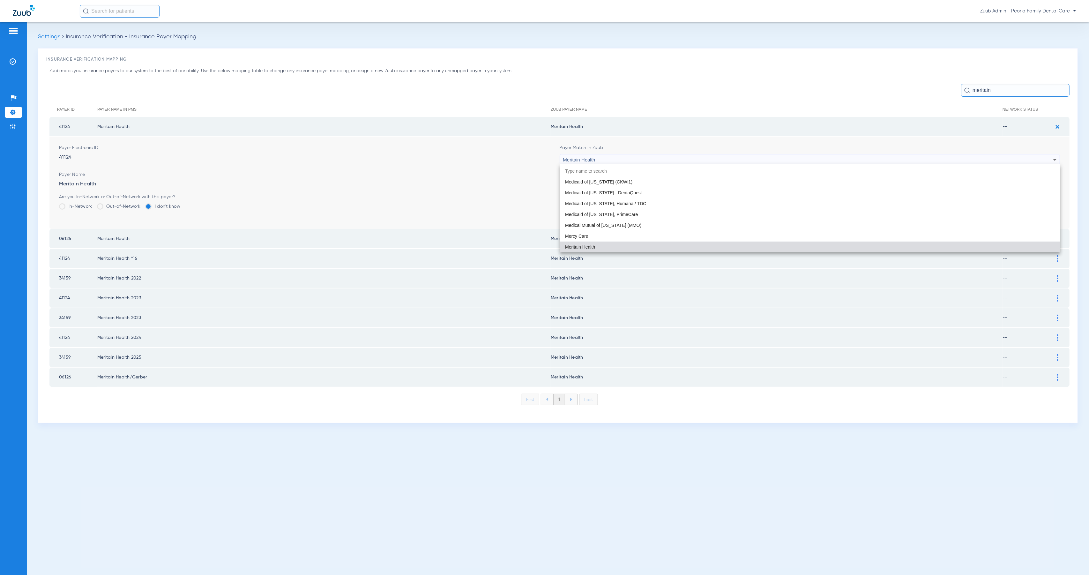
paste input "Peoria Family Dental Care"
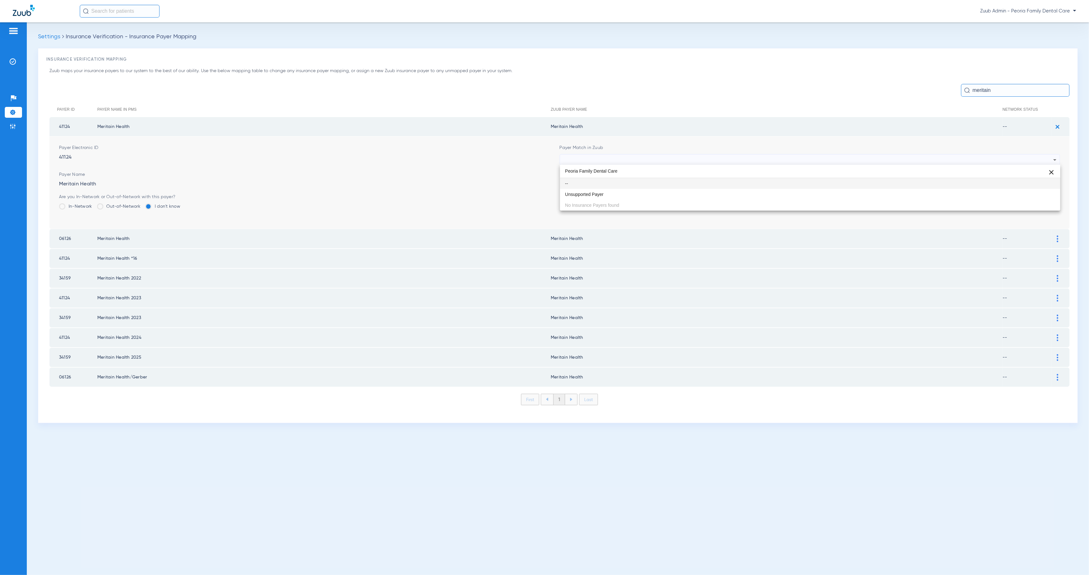
scroll to position [0, 0]
type input "Peoria Family Dental Care"
click at [644, 195] on mat-option "Unsupported Payer" at bounding box center [810, 194] width 500 height 11
drag, startPoint x: 1039, startPoint y: 196, endPoint x: 1043, endPoint y: 157, distance: 39.8
click at [1039, 196] on button "Save" at bounding box center [1040, 199] width 38 height 11
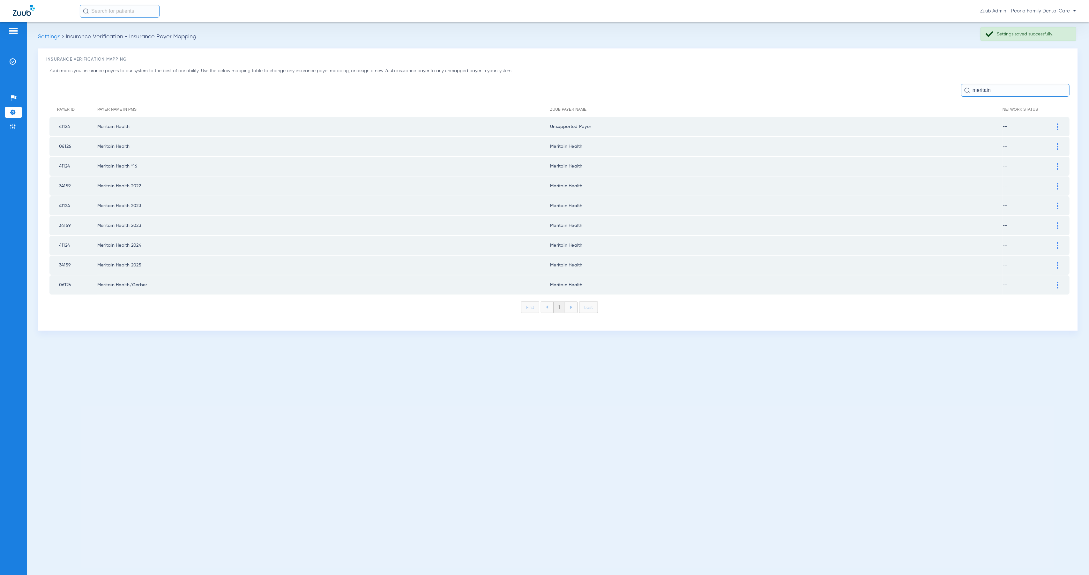
click at [1057, 145] on img at bounding box center [1058, 146] width 2 height 7
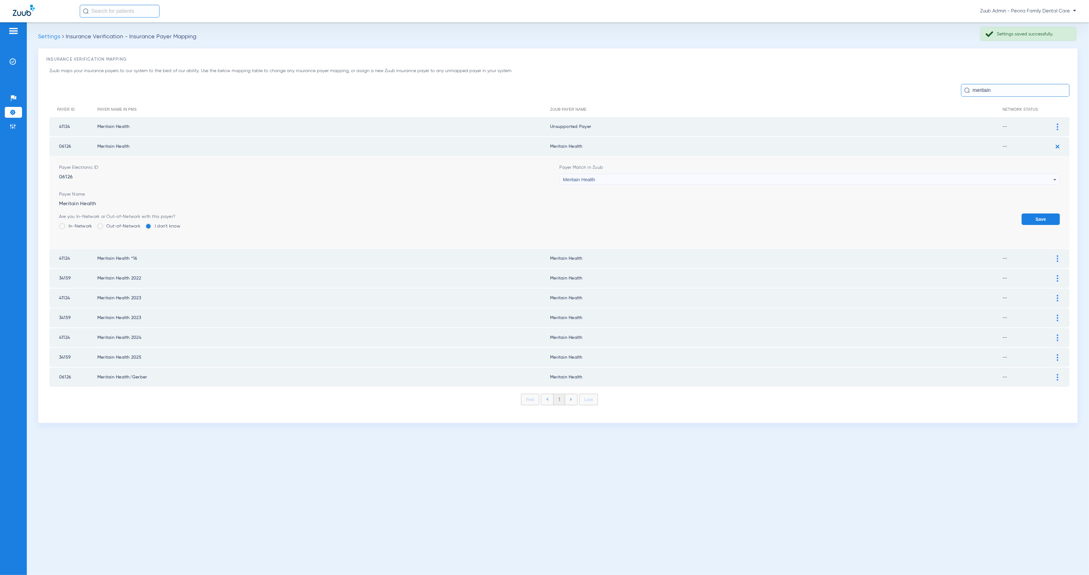
click at [618, 177] on div "Meritain Health" at bounding box center [808, 179] width 490 height 11
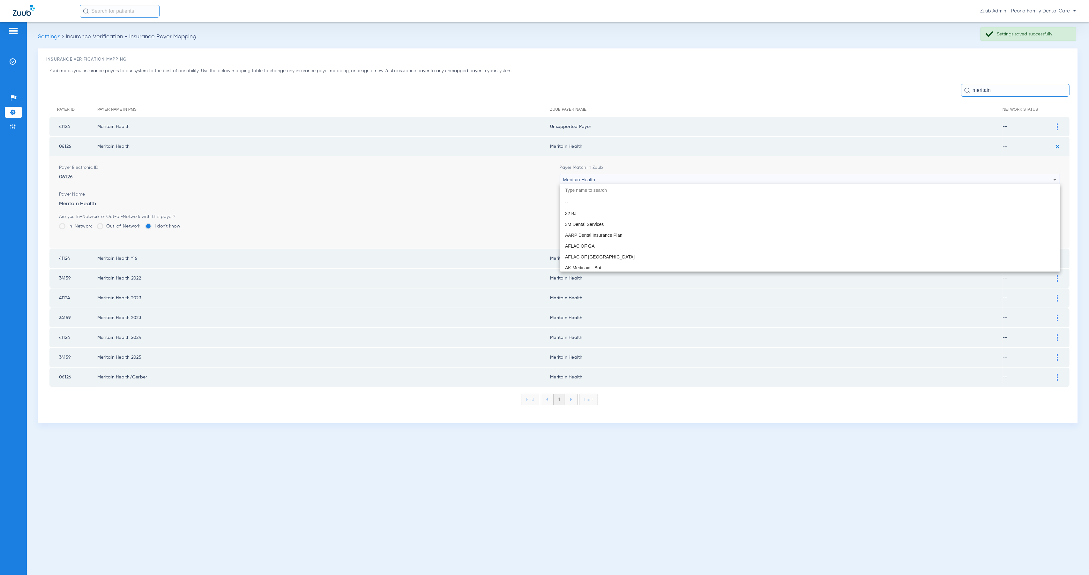
scroll to position [3364, 0]
paste input "Peoria Family Dental Care"
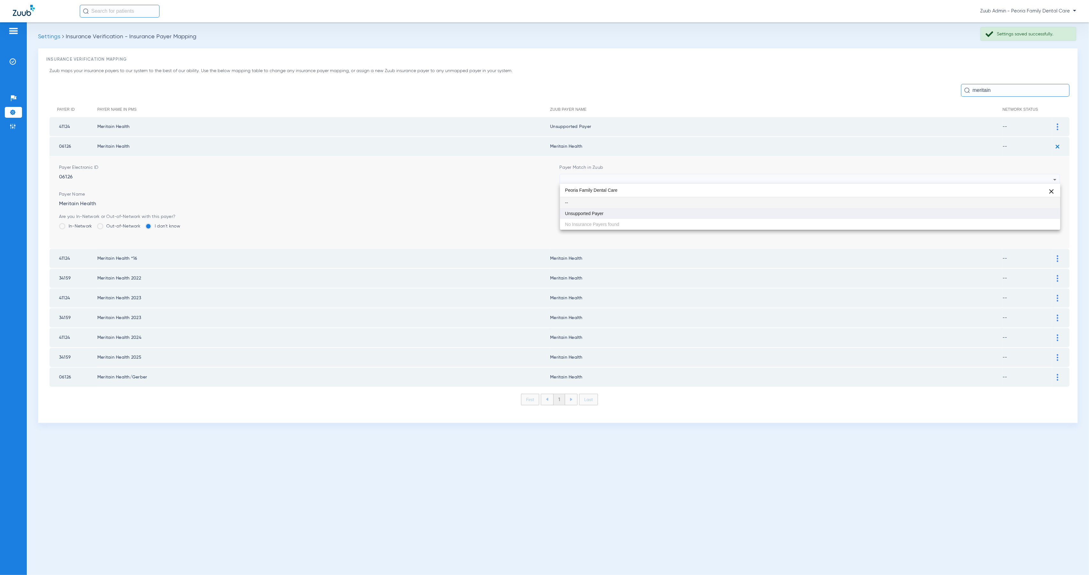
type input "Peoria Family Dental Care"
drag, startPoint x: 626, startPoint y: 211, endPoint x: 632, endPoint y: 212, distance: 5.8
click at [626, 211] on mat-option "Unsupported Payer" at bounding box center [810, 213] width 500 height 11
click at [1036, 221] on button "Save" at bounding box center [1040, 218] width 38 height 11
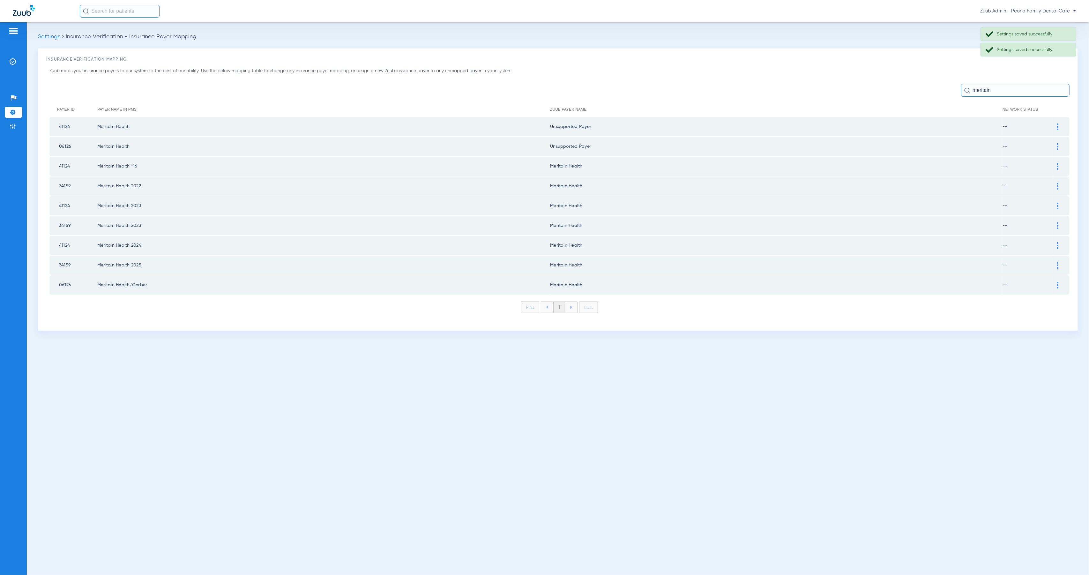
drag, startPoint x: 1060, startPoint y: 162, endPoint x: 1034, endPoint y: 168, distance: 26.5
click at [1060, 163] on div at bounding box center [1057, 166] width 11 height 7
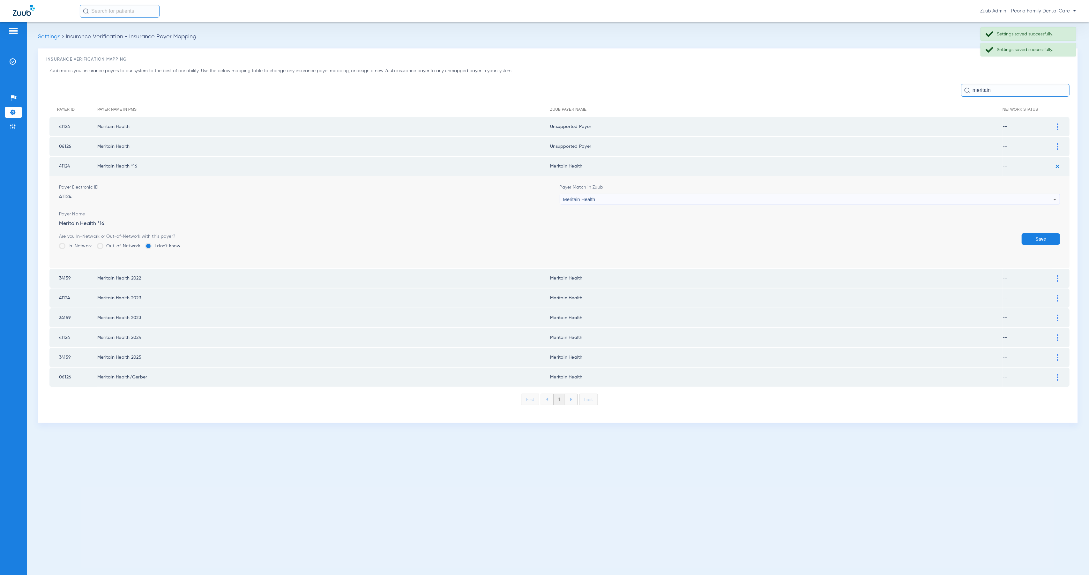
click at [665, 198] on div "Meritain Health" at bounding box center [808, 199] width 490 height 11
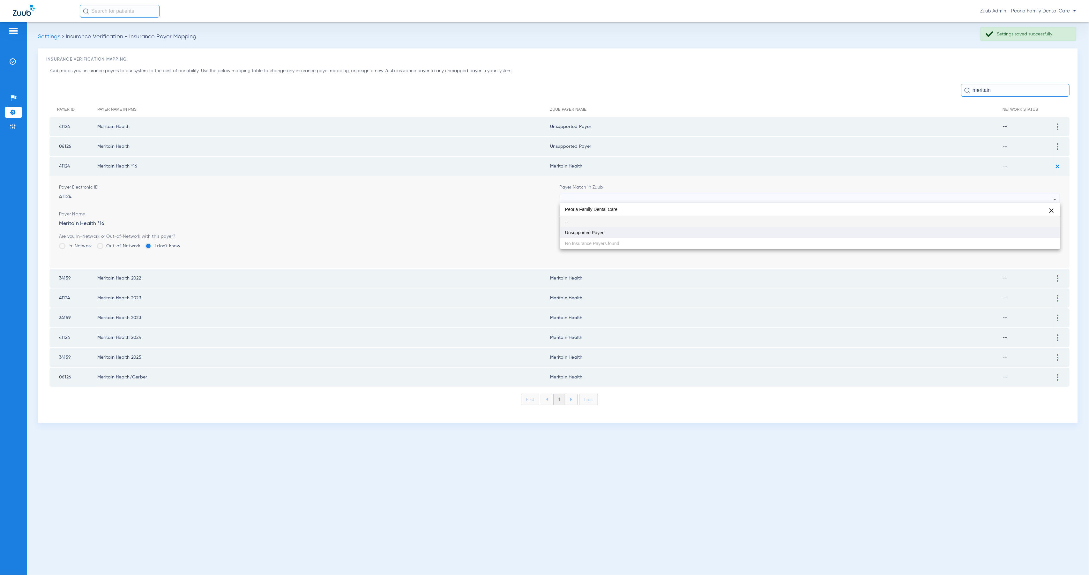
type input "Peoria Family Dental Care"
click at [682, 235] on mat-option "Unsupported Payer" at bounding box center [810, 232] width 500 height 11
click at [1037, 237] on button "Save" at bounding box center [1040, 238] width 38 height 11
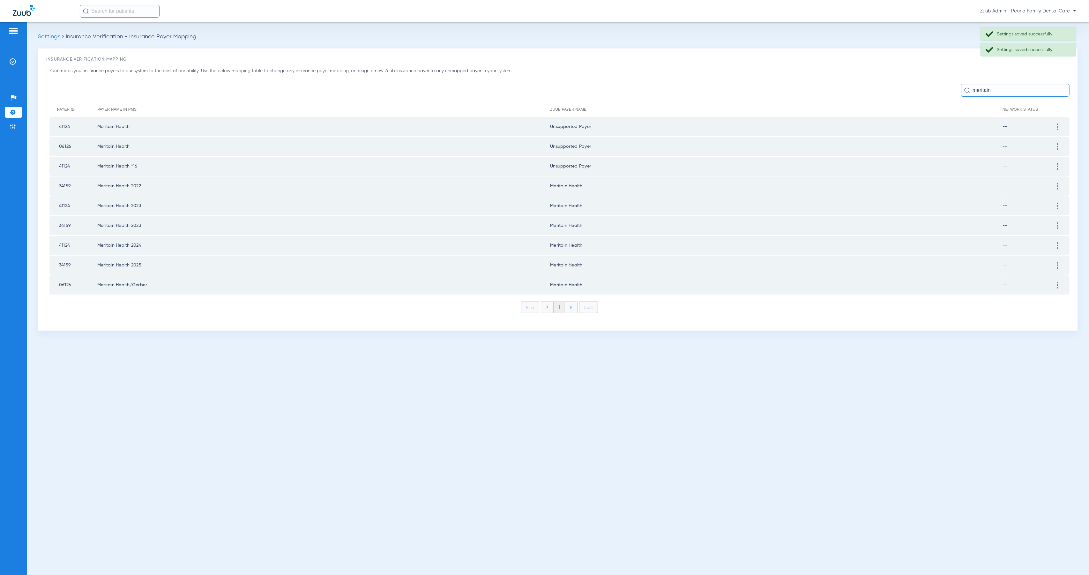
drag, startPoint x: 1059, startPoint y: 183, endPoint x: 1048, endPoint y: 185, distance: 11.3
click at [1059, 183] on div at bounding box center [1057, 186] width 11 height 7
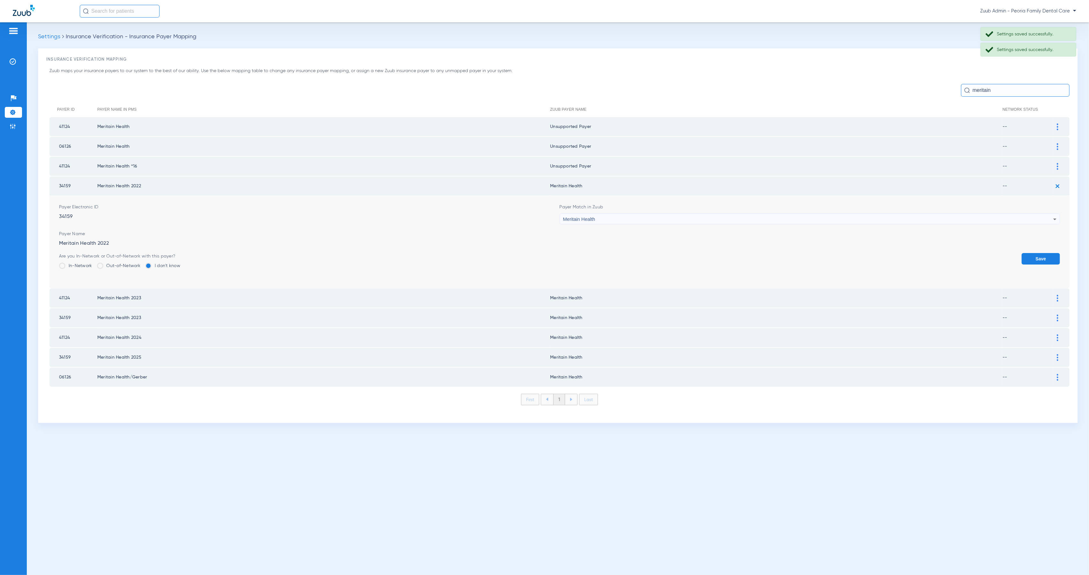
click at [650, 220] on div "Meritain Health" at bounding box center [808, 219] width 490 height 11
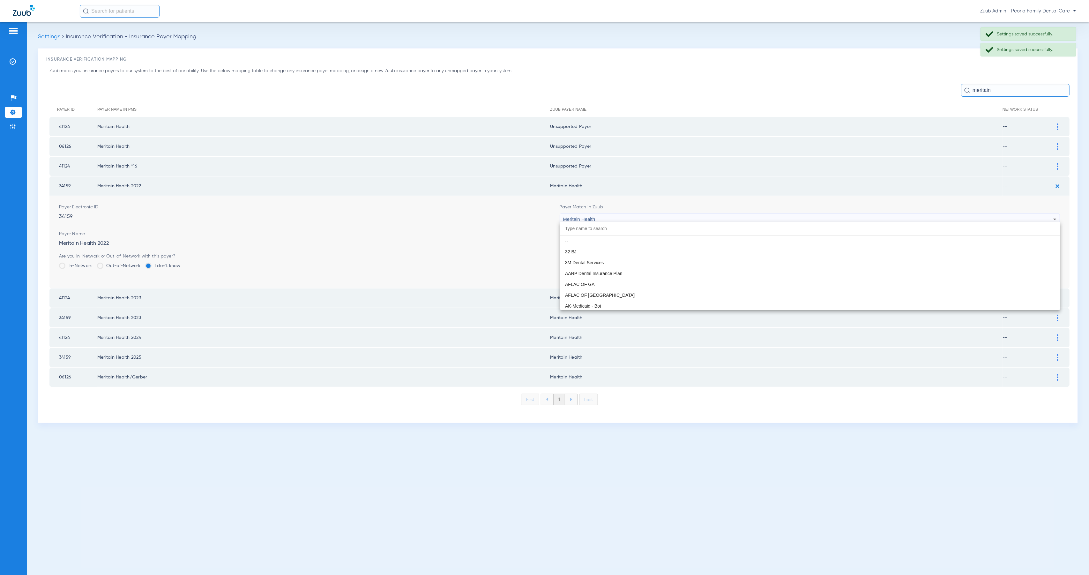
scroll to position [3364, 0]
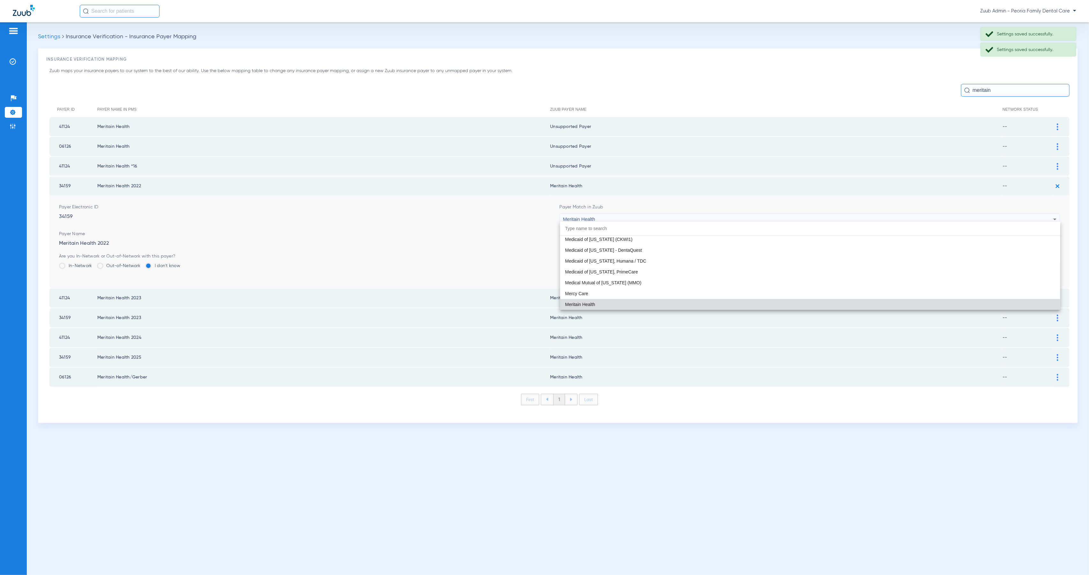
paste input "Peoria Family Dental Care"
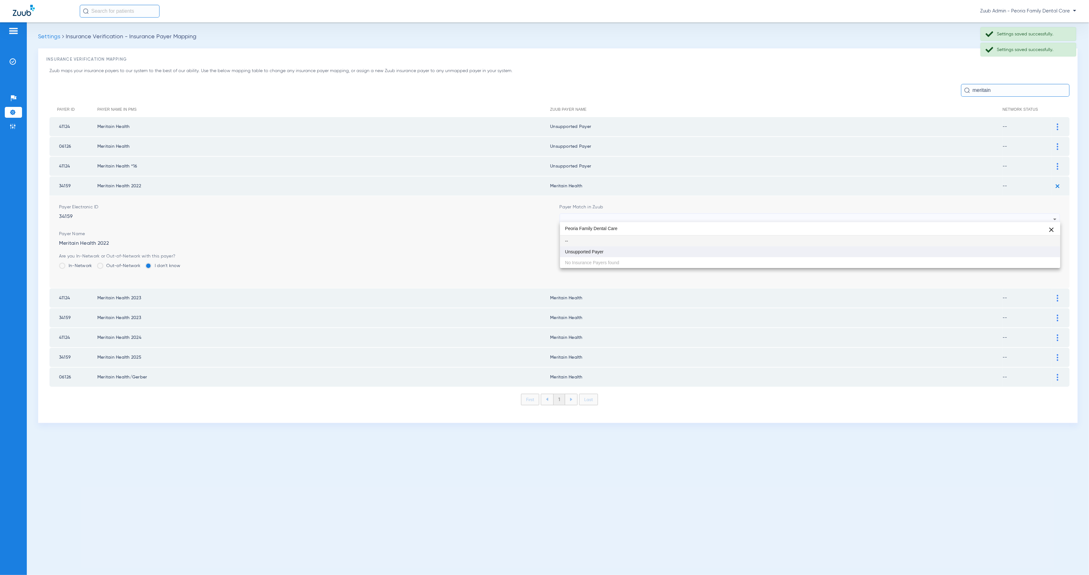
type input "Peoria Family Dental Care"
click at [665, 253] on mat-option "Unsupported Payer" at bounding box center [810, 251] width 500 height 11
click at [1048, 254] on button "Save" at bounding box center [1040, 258] width 38 height 11
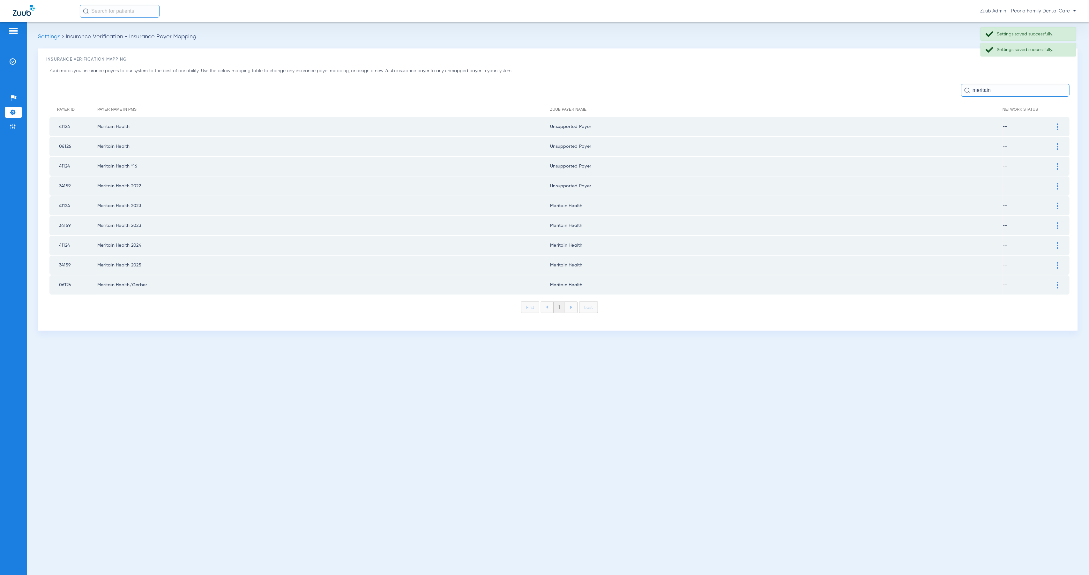
click at [1057, 203] on img at bounding box center [1058, 206] width 2 height 7
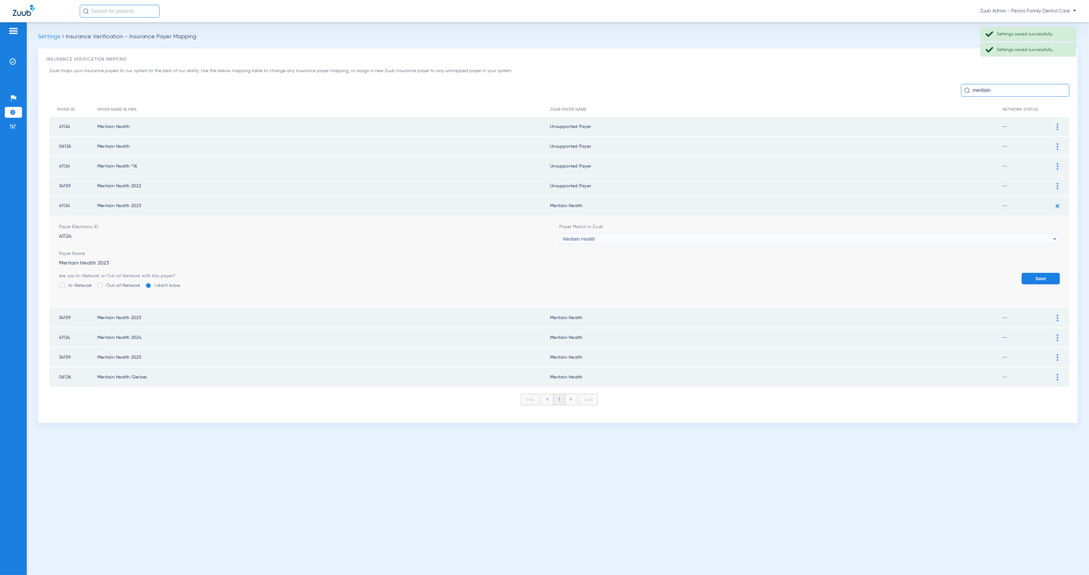
click at [625, 235] on div "Meritain Health" at bounding box center [808, 239] width 490 height 11
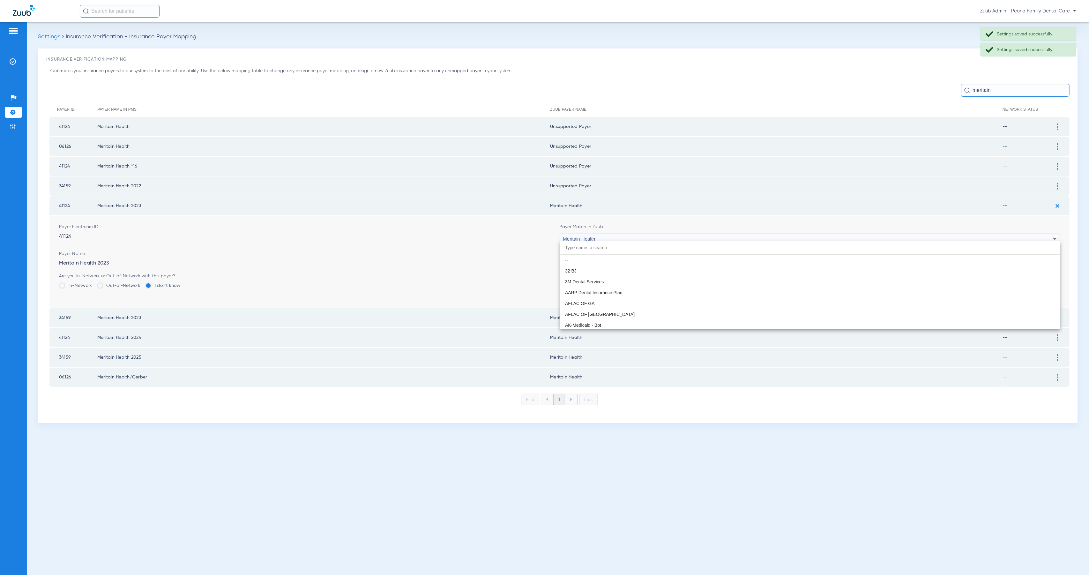
scroll to position [3364, 0]
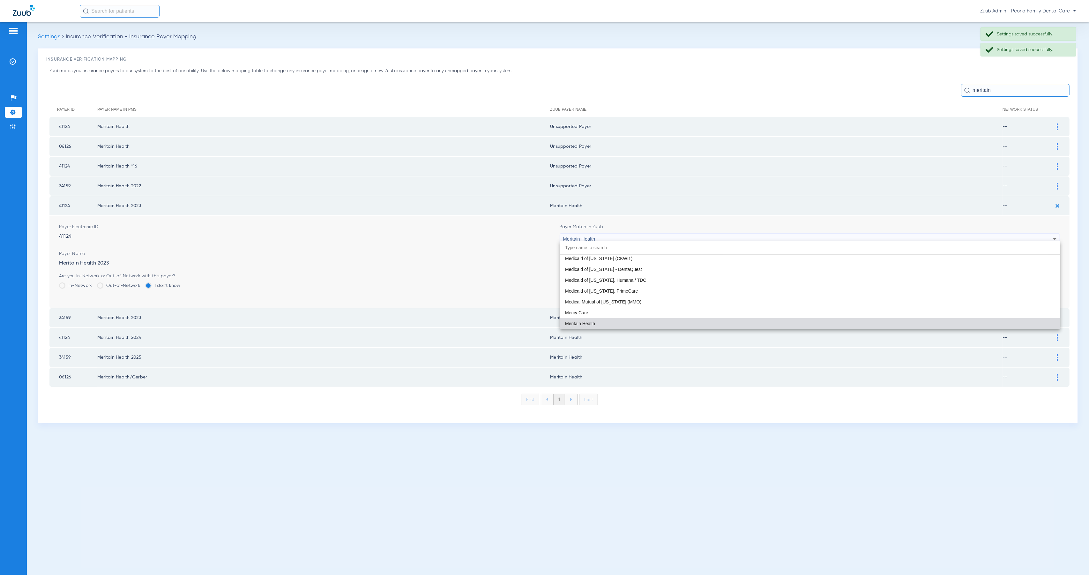
paste input "Peoria Family Dental Care"
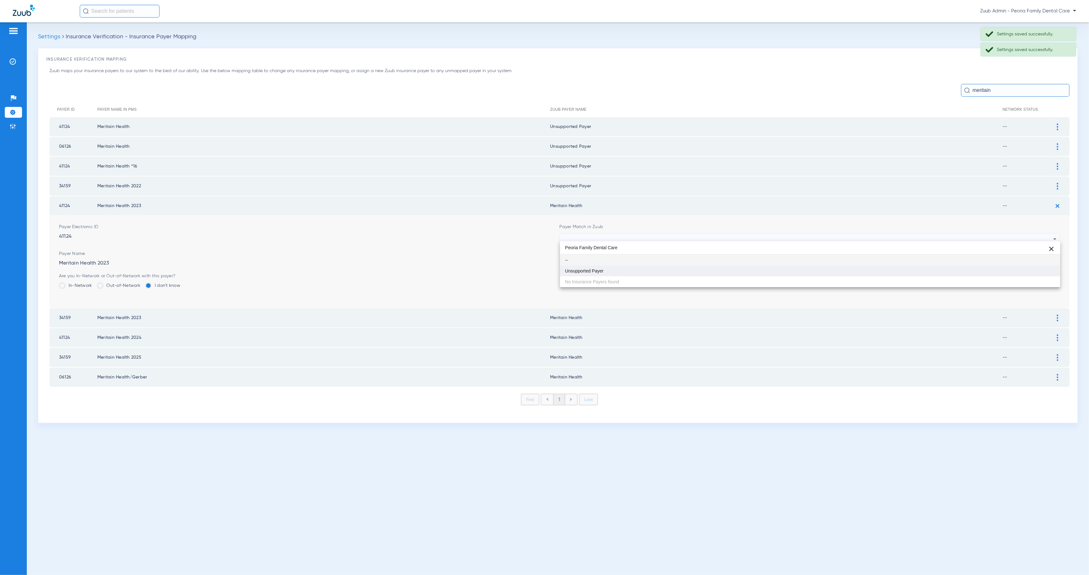
scroll to position [0, 0]
type input "Peoria Family Dental Care"
drag, startPoint x: 640, startPoint y: 271, endPoint x: 670, endPoint y: 275, distance: 30.5
click at [640, 271] on mat-option "Unsupported Payer" at bounding box center [810, 270] width 500 height 11
click at [1041, 273] on button "Save" at bounding box center [1040, 278] width 38 height 11
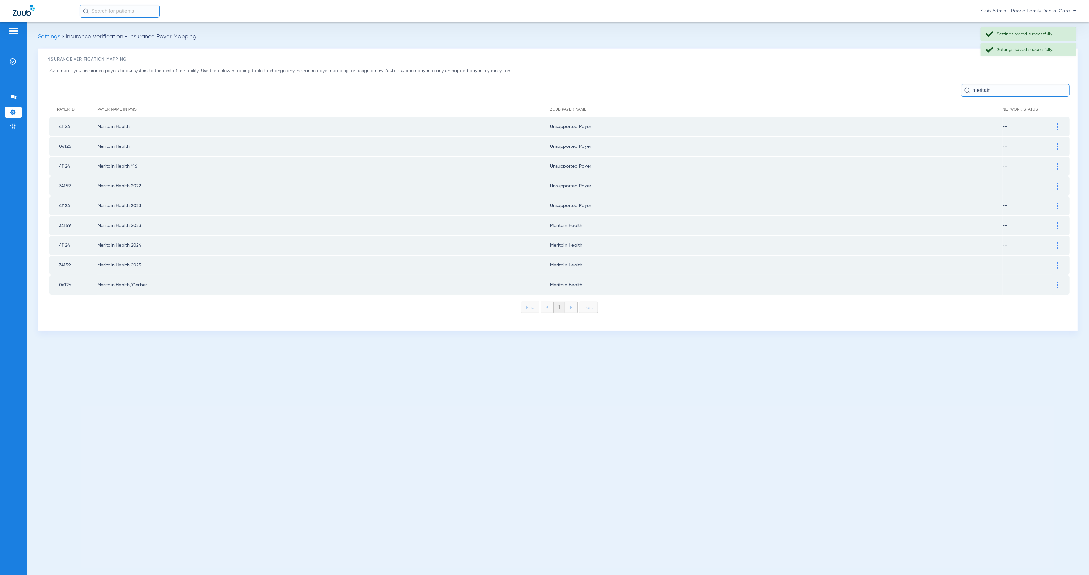
click at [1057, 223] on img at bounding box center [1058, 225] width 2 height 7
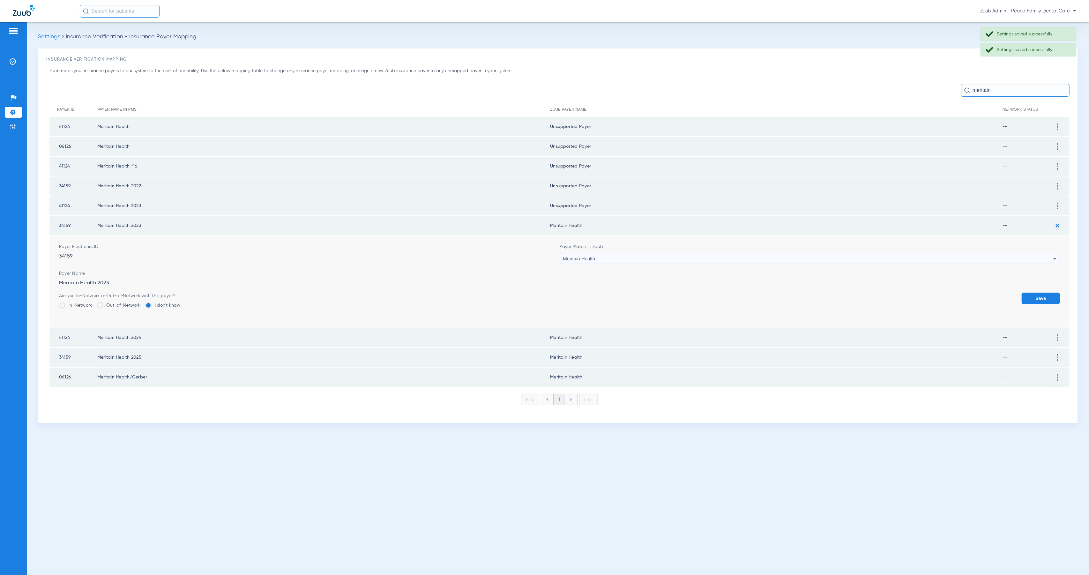
click at [658, 254] on div "Meritain Health" at bounding box center [808, 258] width 490 height 11
type input "Peoria Family Dental Care"
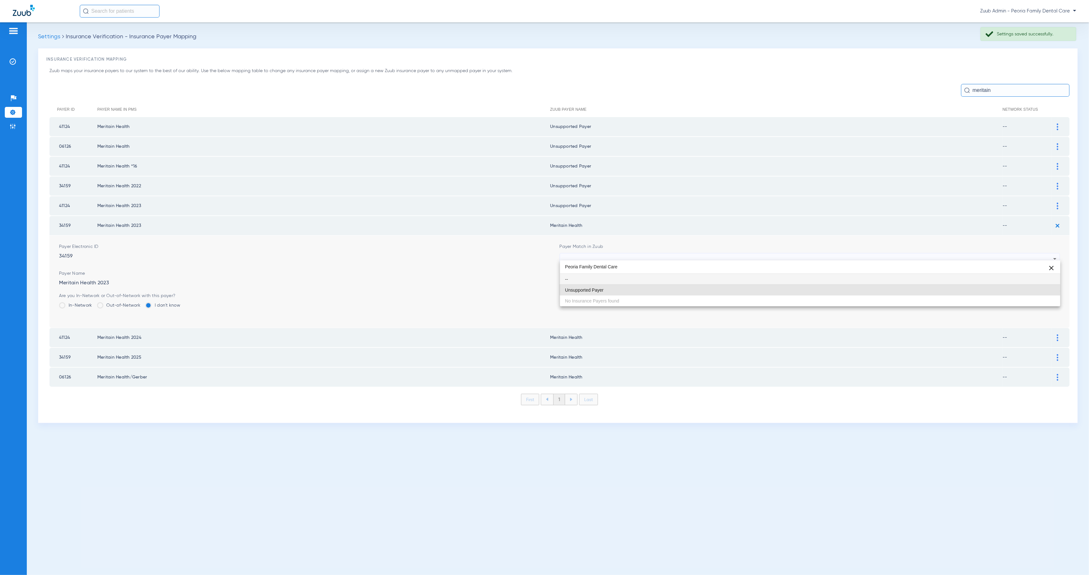
drag, startPoint x: 662, startPoint y: 290, endPoint x: 670, endPoint y: 292, distance: 7.8
click at [662, 290] on mat-option "Unsupported Payer" at bounding box center [810, 290] width 500 height 11
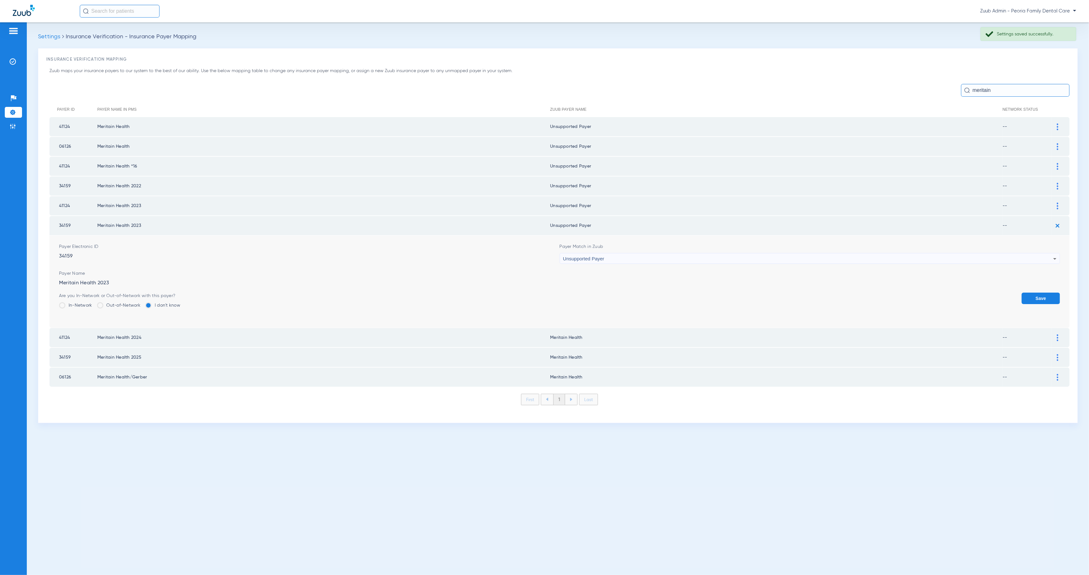
click at [1045, 293] on button "Save" at bounding box center [1040, 298] width 38 height 11
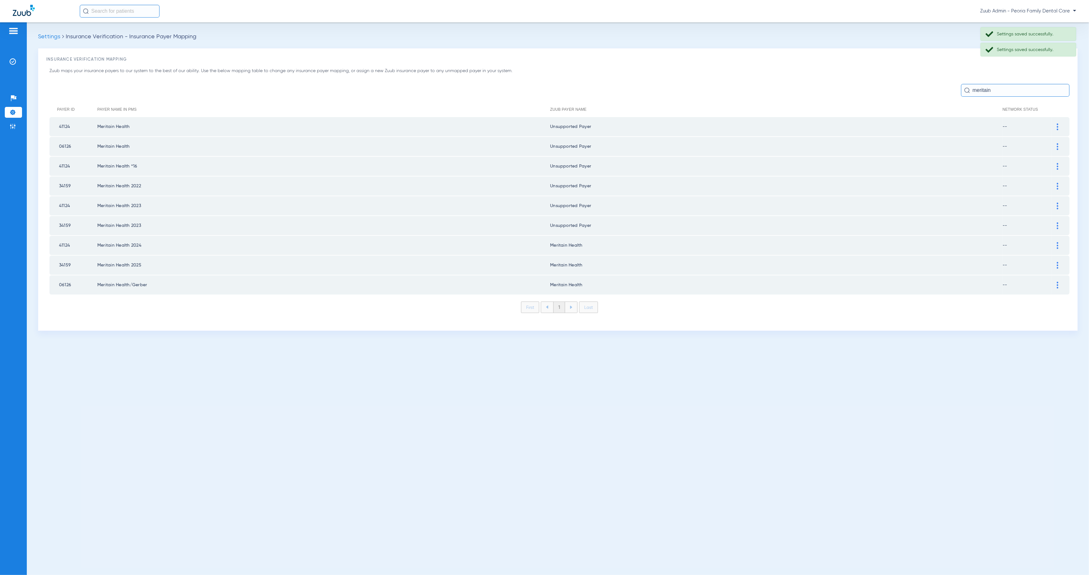
click at [1060, 242] on div at bounding box center [1057, 245] width 11 height 7
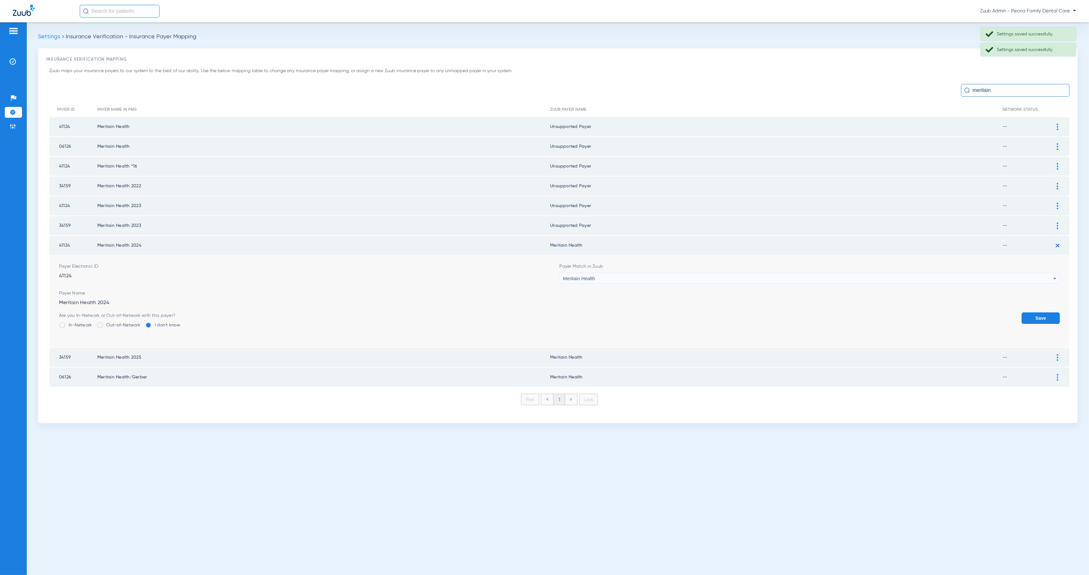
click at [659, 273] on div "Meritain Health" at bounding box center [808, 278] width 490 height 11
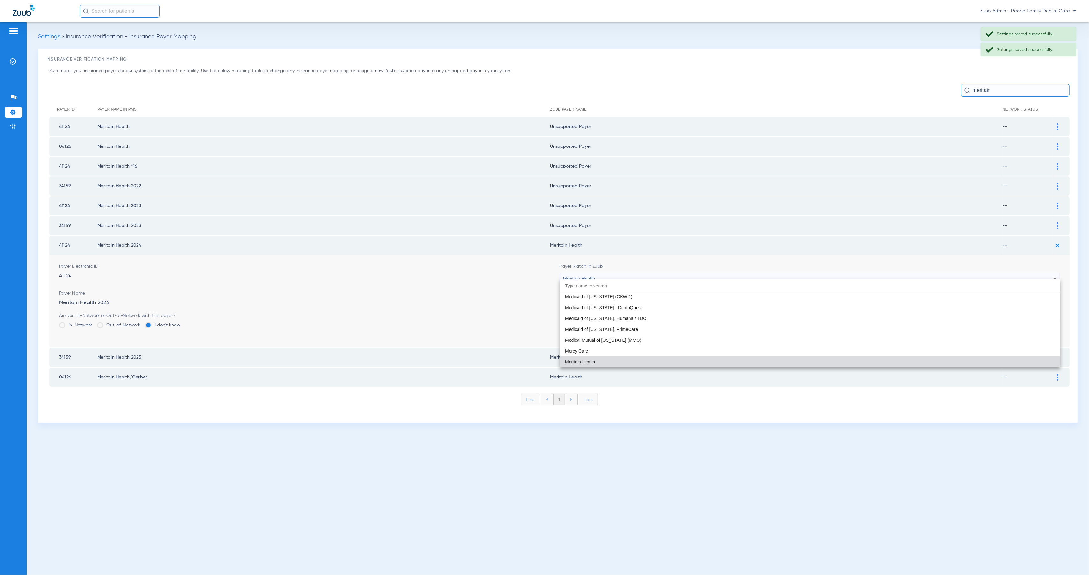
paste input "Peoria Family Dental Care"
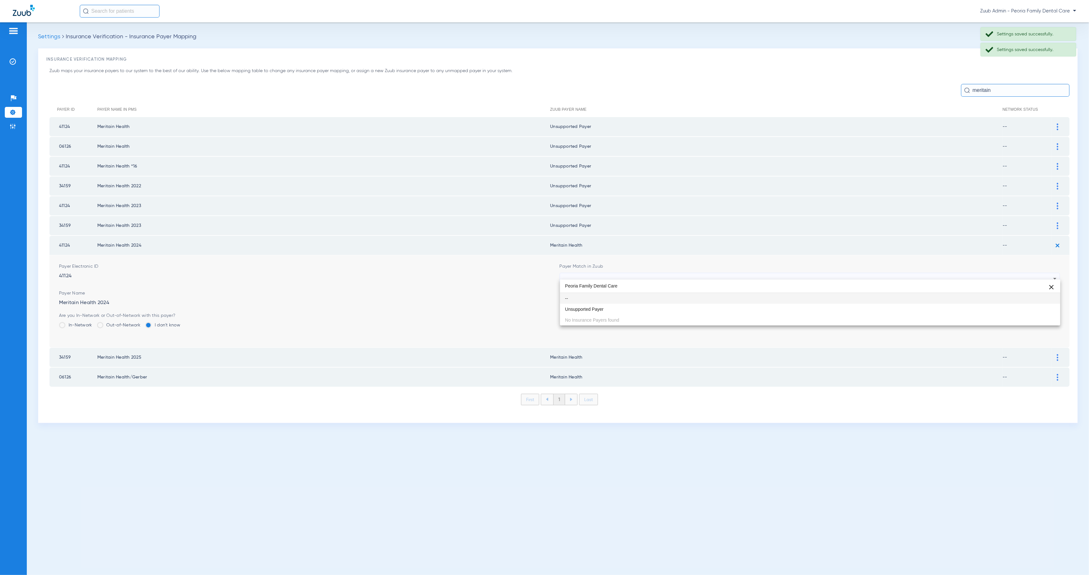
type input "Peoria Family Dental Care"
click at [680, 315] on div "Peoria Family Dental Care close -- Unsupported Payer No Insurance Payers found" at bounding box center [810, 302] width 500 height 46
click at [947, 305] on mat-option "Unsupported Payer" at bounding box center [810, 309] width 500 height 11
click at [1052, 312] on button "Save" at bounding box center [1040, 317] width 38 height 11
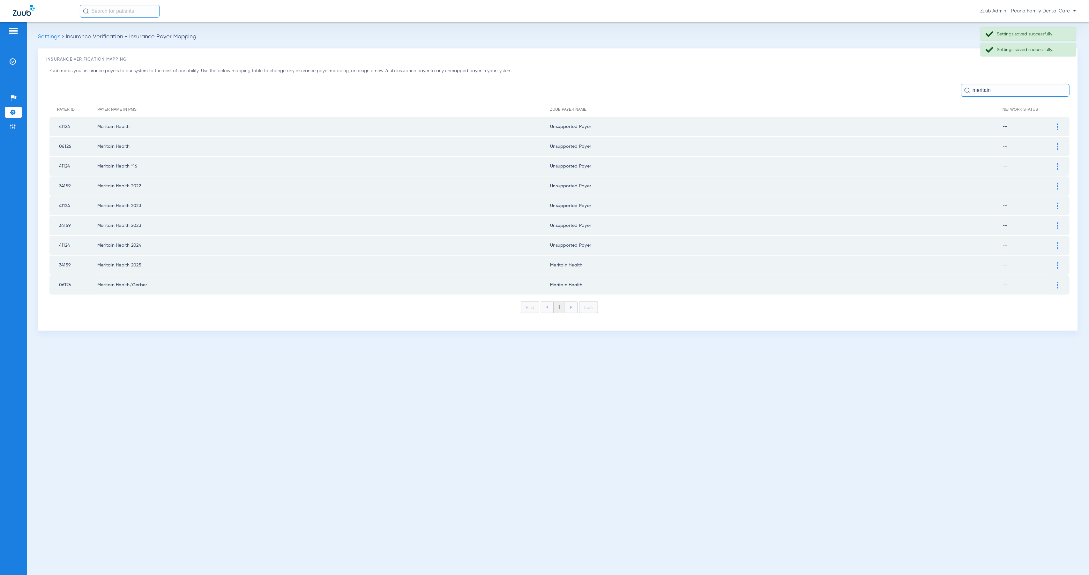
drag, startPoint x: 1058, startPoint y: 258, endPoint x: 1041, endPoint y: 260, distance: 17.0
click at [1058, 262] on img at bounding box center [1058, 265] width 2 height 7
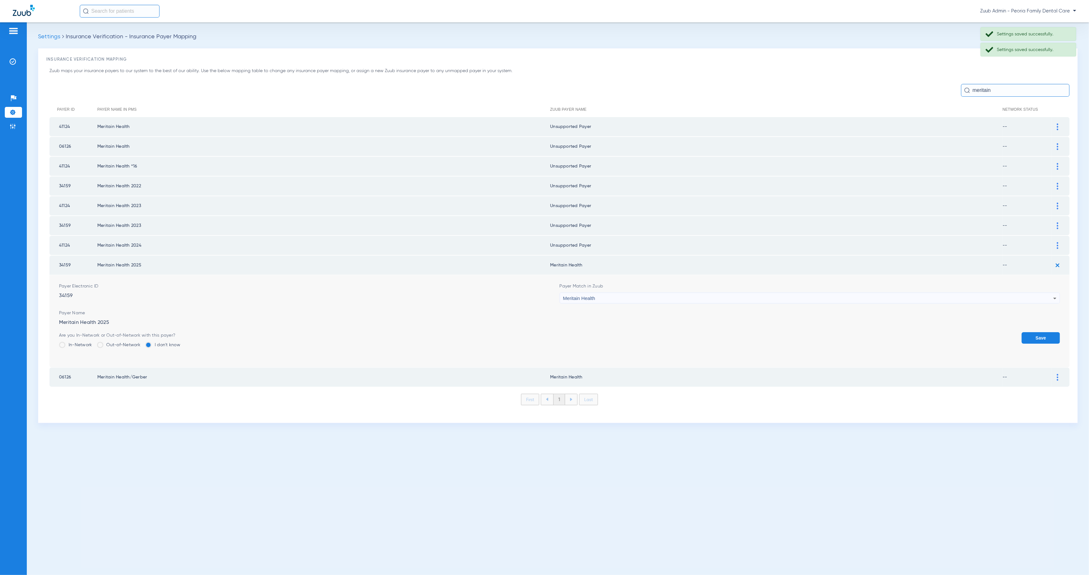
click at [665, 293] on div "Meritain Health" at bounding box center [808, 298] width 490 height 11
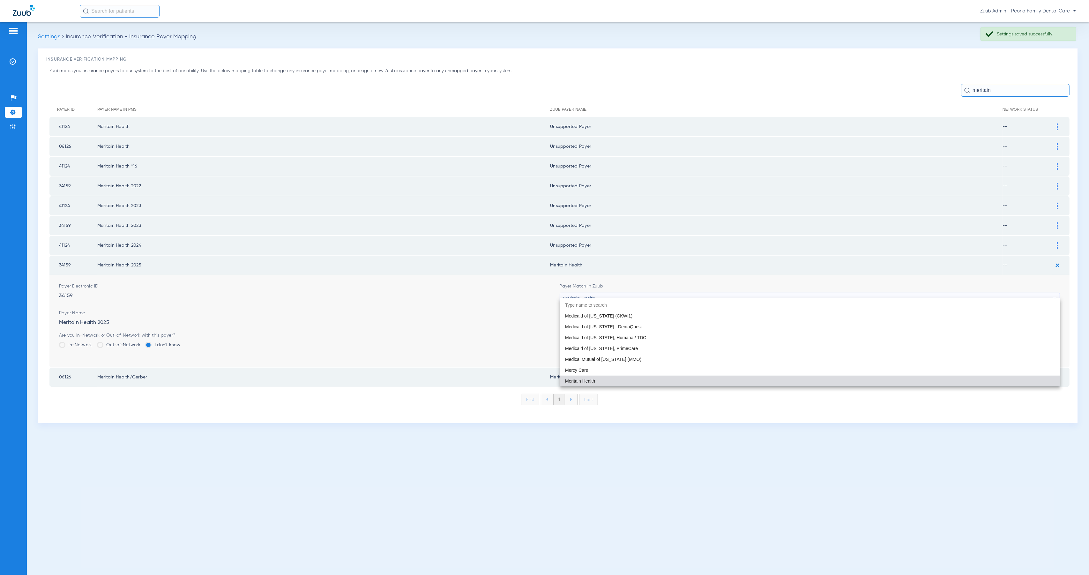
paste input "Peoria Family Dental Care"
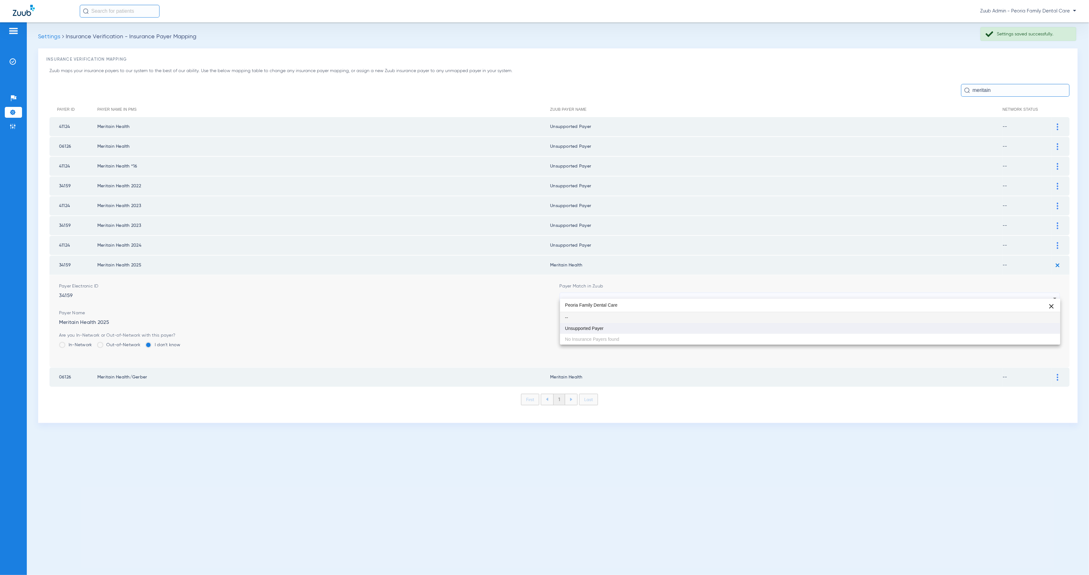
type input "Peoria Family Dental Care"
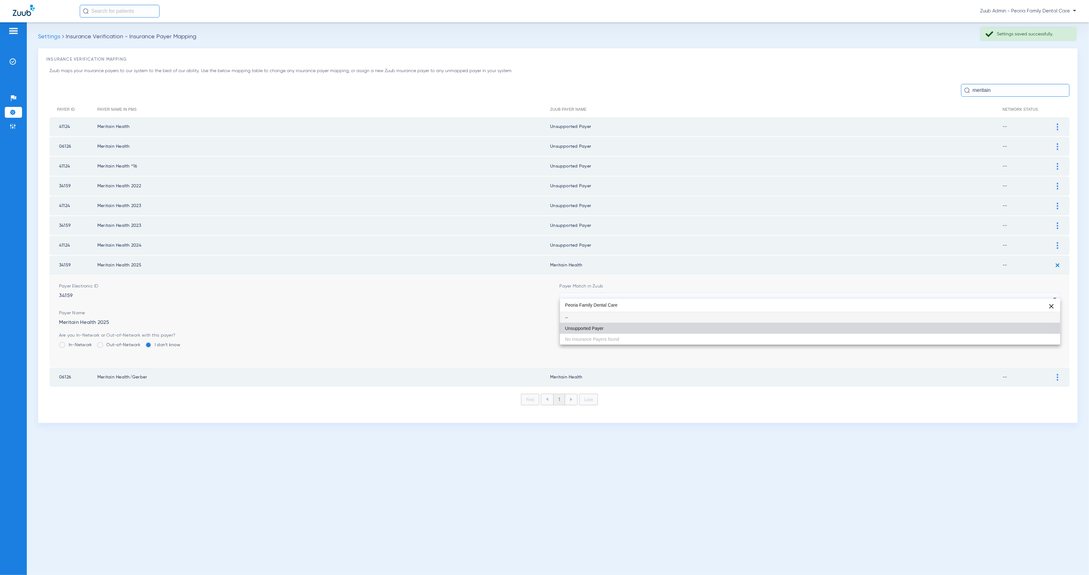
click at [688, 329] on mat-option "Unsupported Payer" at bounding box center [810, 328] width 500 height 11
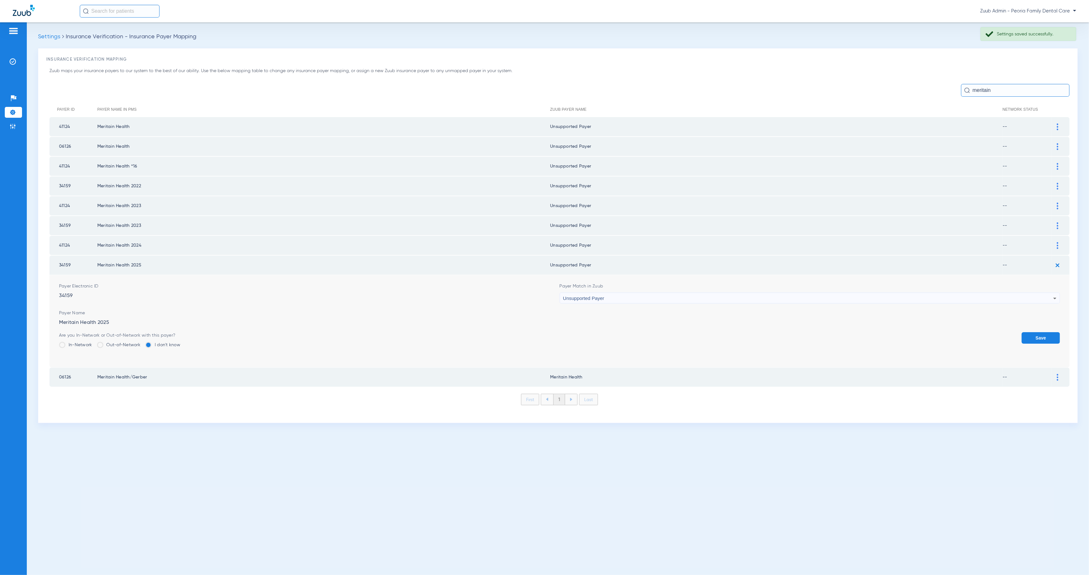
click at [1055, 332] on button "Save" at bounding box center [1040, 337] width 38 height 11
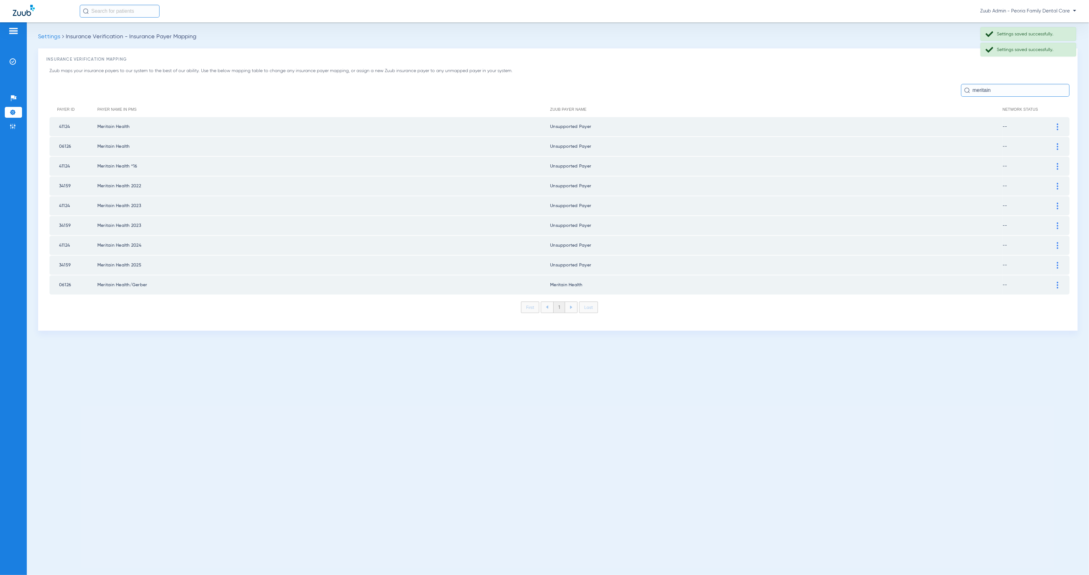
click at [1057, 282] on img at bounding box center [1058, 285] width 2 height 7
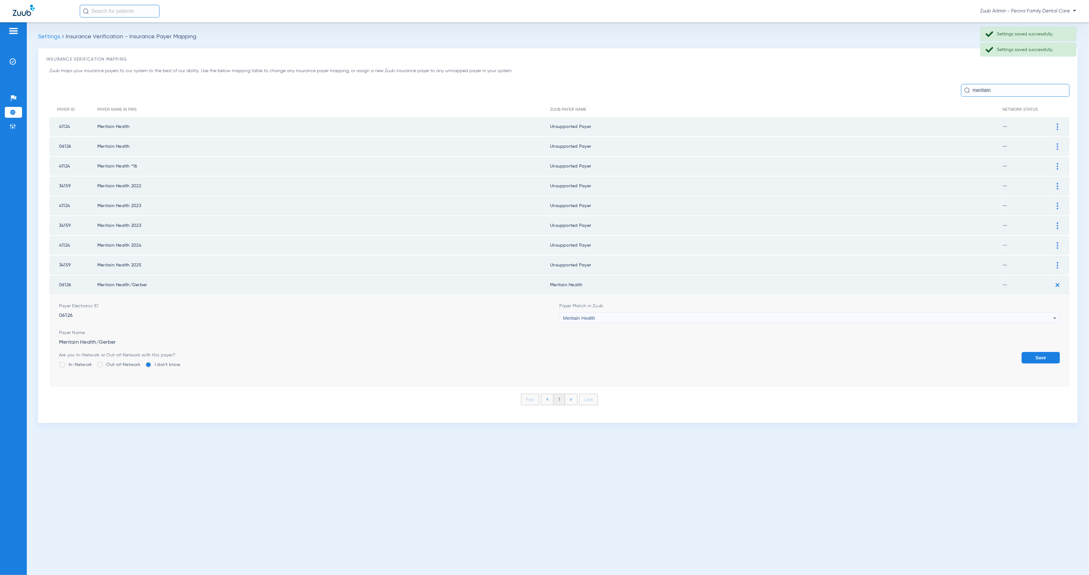
click at [641, 313] on div "Meritain Health" at bounding box center [808, 318] width 490 height 11
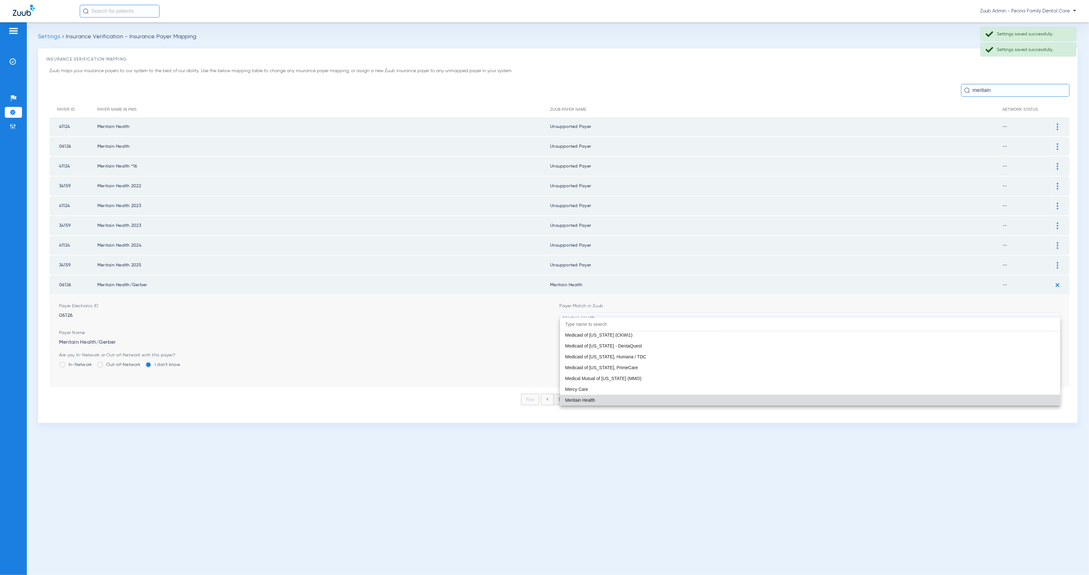
paste input "Peoria Family Dental Care"
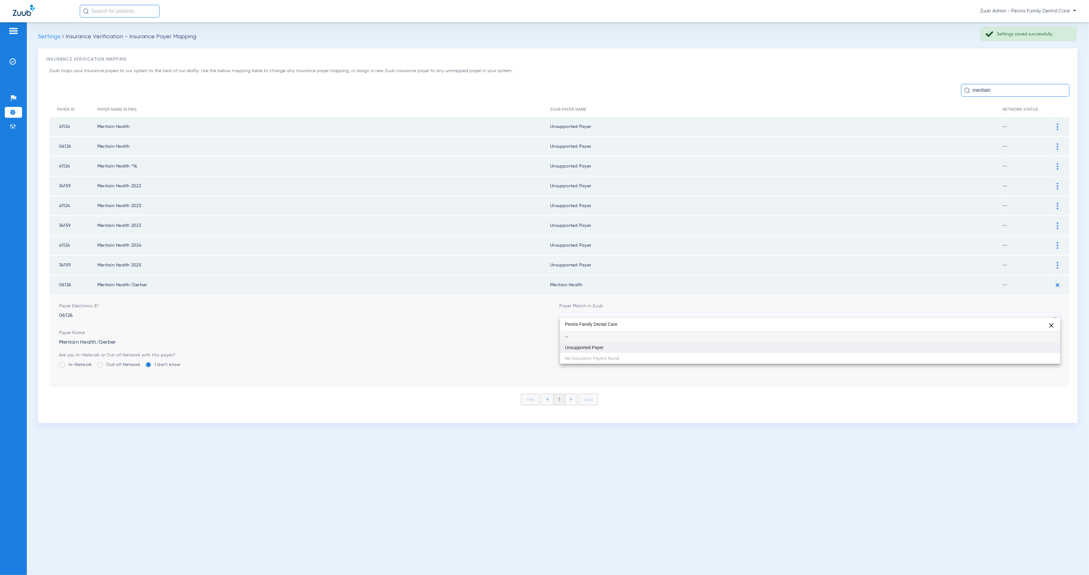
type input "Peoria Family Dental Care"
click at [666, 349] on mat-option "Unsupported Payer" at bounding box center [810, 347] width 500 height 11
click at [1046, 355] on button "Save" at bounding box center [1040, 357] width 38 height 11
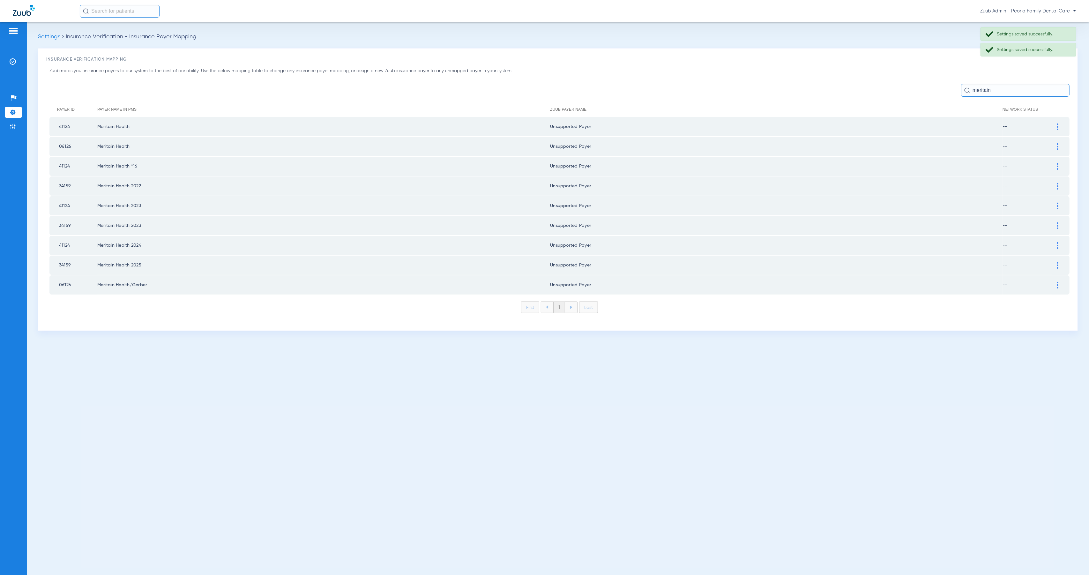
drag, startPoint x: 979, startPoint y: 91, endPoint x: 971, endPoint y: 90, distance: 7.4
click at [972, 90] on input "meritain" at bounding box center [1015, 90] width 108 height 13
click at [971, 89] on input "meritain" at bounding box center [1015, 90] width 108 height 13
drag, startPoint x: 971, startPoint y: 89, endPoint x: 1002, endPoint y: 92, distance: 30.8
click at [1002, 92] on input "meritain" at bounding box center [1015, 90] width 108 height 13
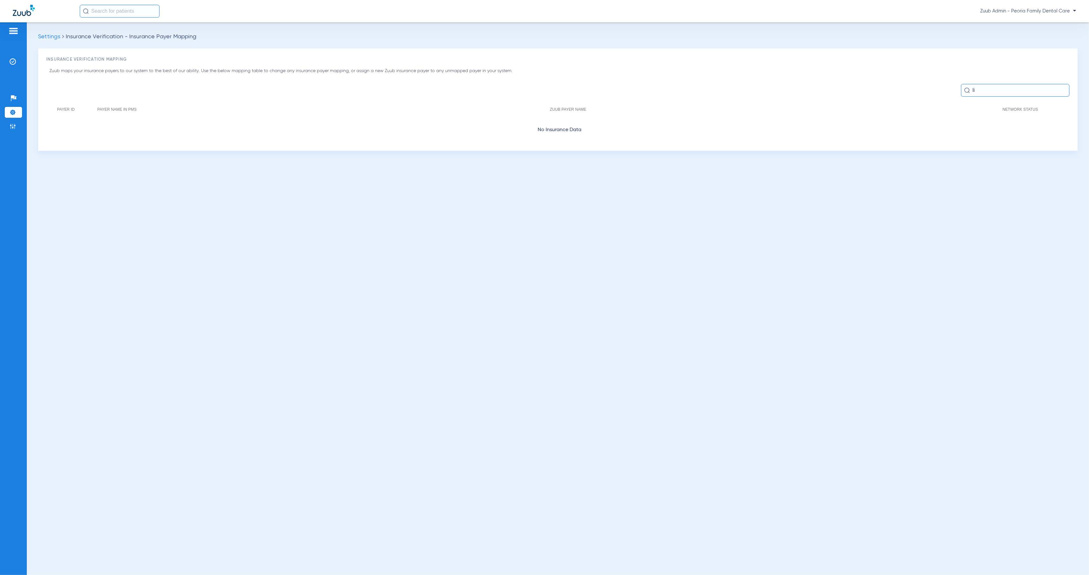
type input "l"
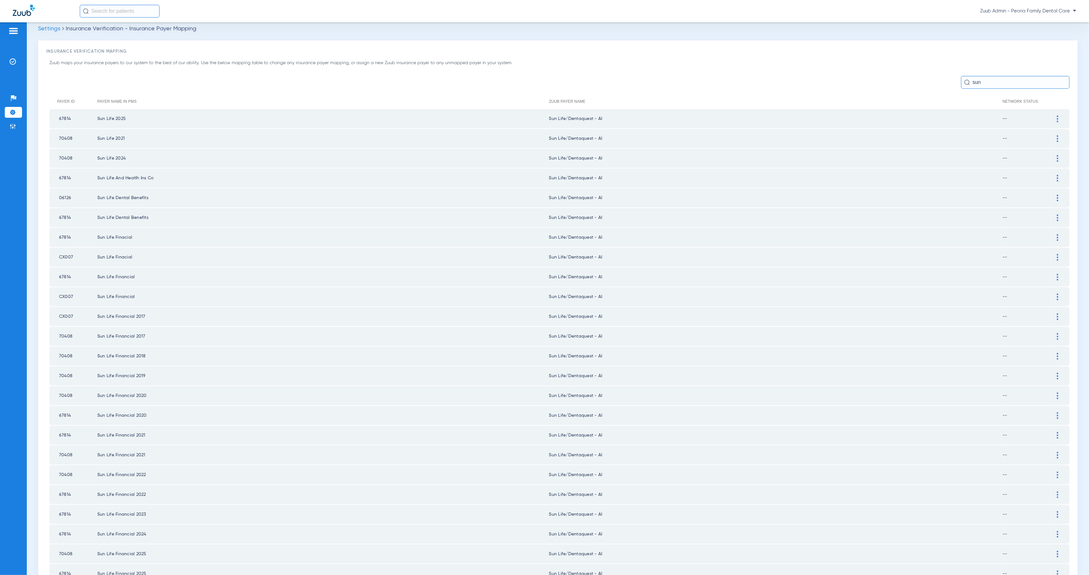
scroll to position [0, 0]
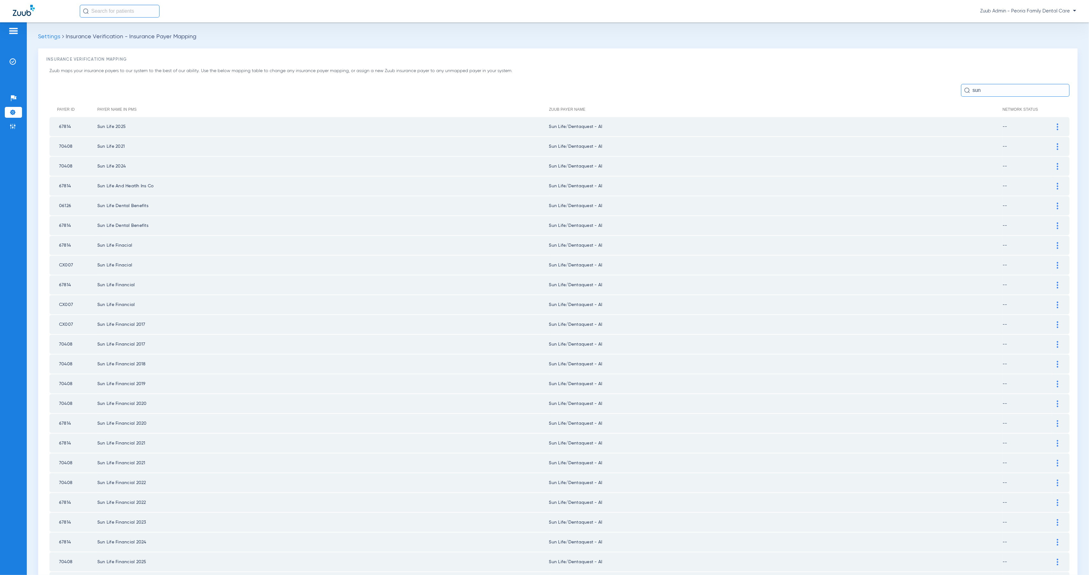
type input "sun"
click at [1052, 129] on div at bounding box center [1057, 126] width 11 height 7
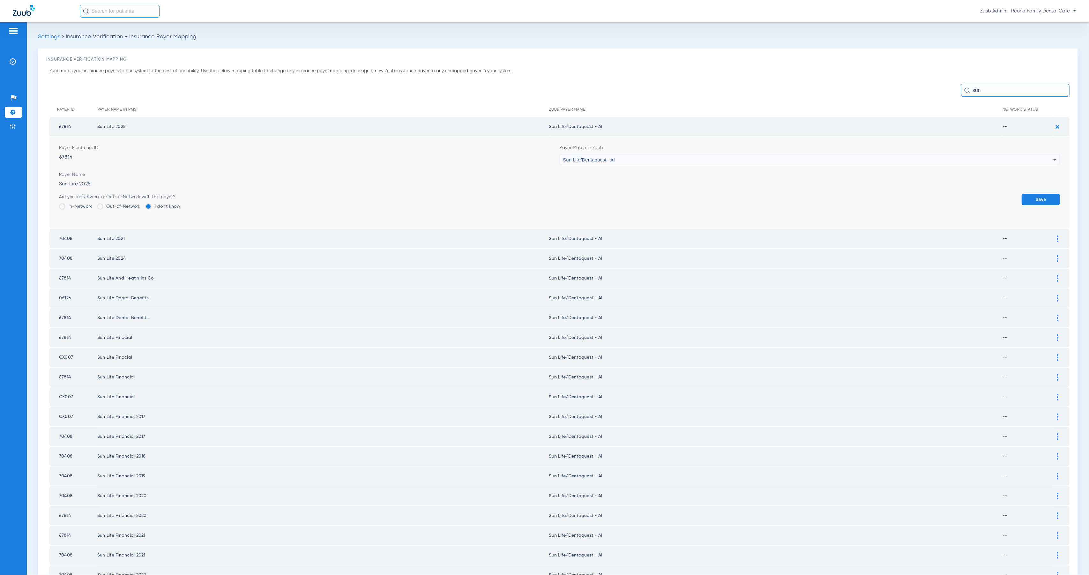
click at [703, 157] on div "Sun Life/Dentaquest - AI" at bounding box center [808, 159] width 490 height 11
type input "Peoria Family Dental Care"
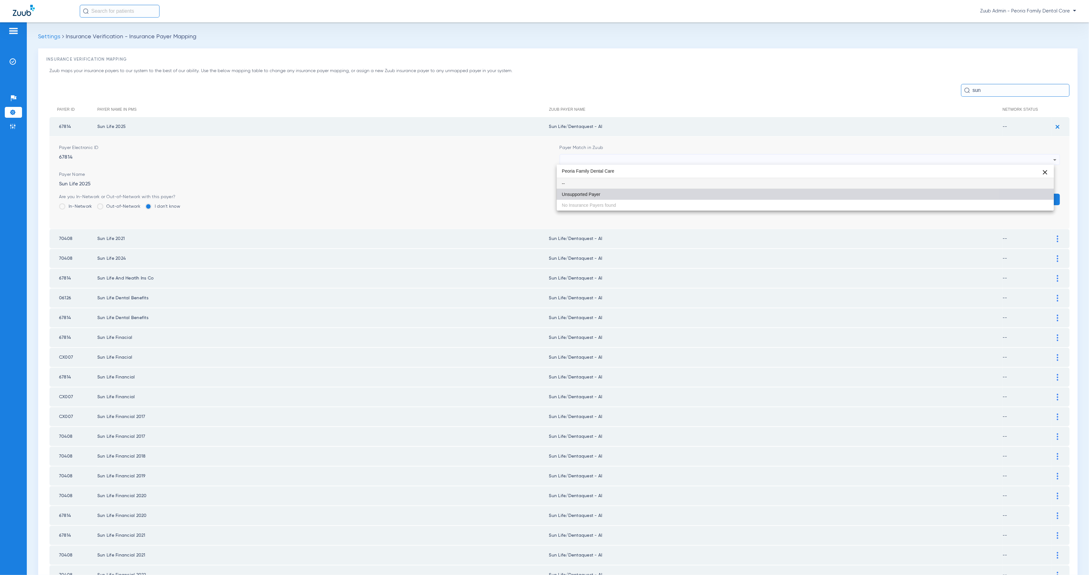
click at [702, 191] on mat-option "Unsupported Payer" at bounding box center [805, 194] width 497 height 11
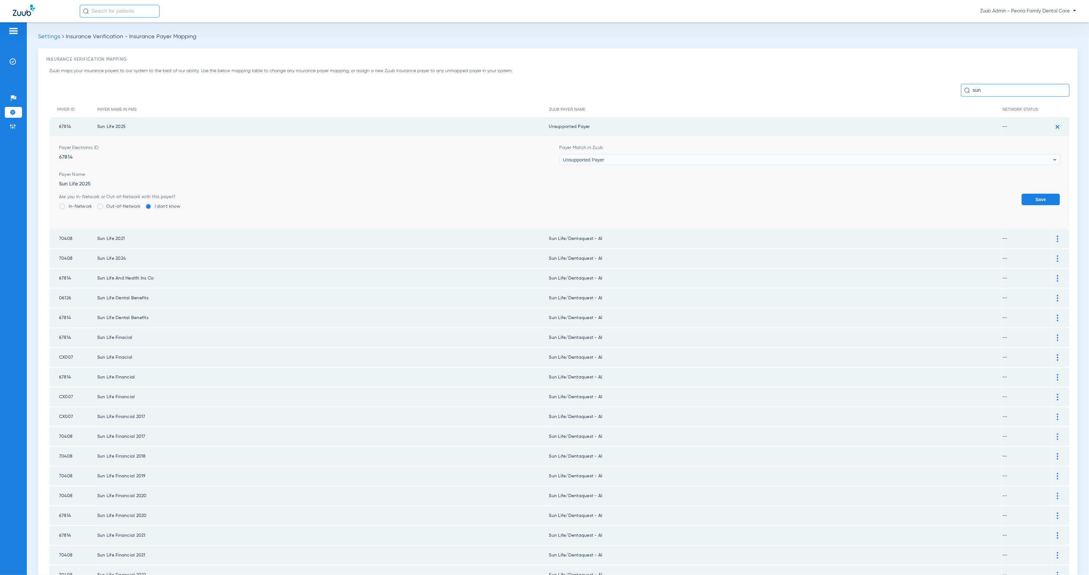
click at [1044, 200] on button "Save" at bounding box center [1040, 199] width 38 height 11
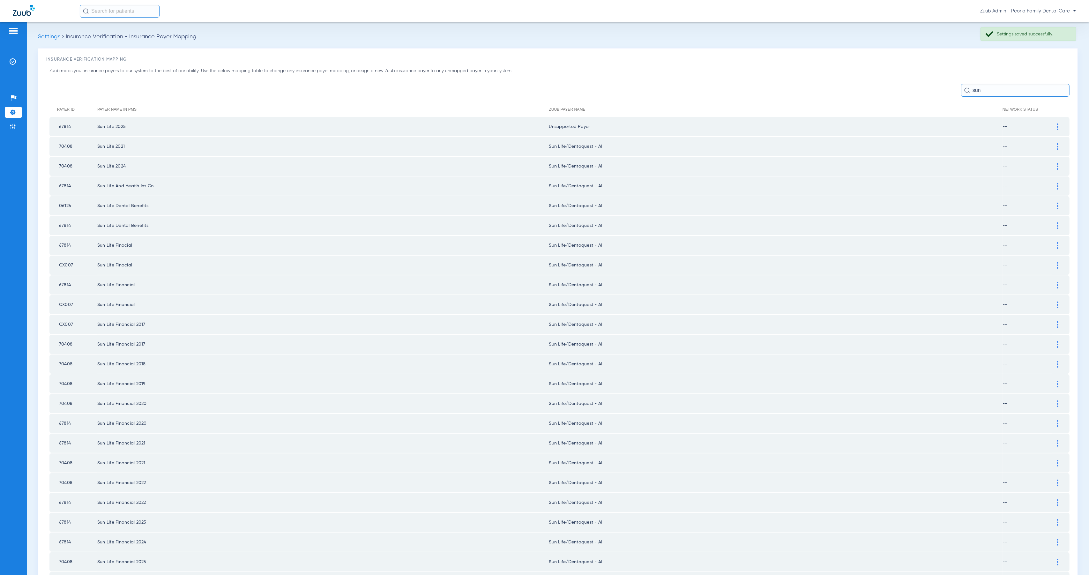
drag, startPoint x: 1053, startPoint y: 146, endPoint x: 1035, endPoint y: 147, distance: 18.3
click at [1053, 146] on div at bounding box center [1057, 146] width 11 height 7
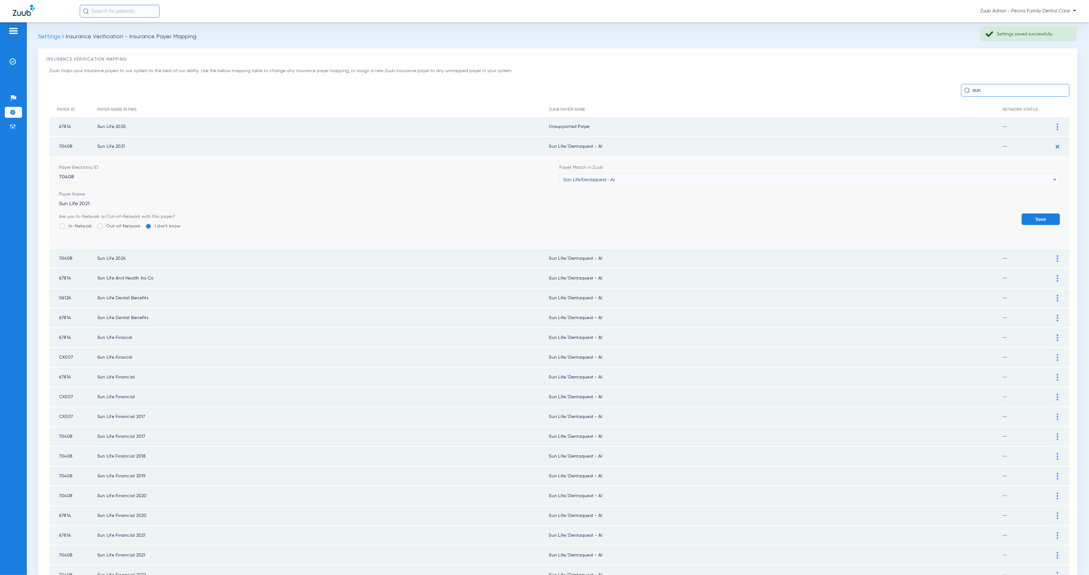
click at [654, 179] on div "Sun Life/Dentaquest - AI" at bounding box center [808, 179] width 490 height 11
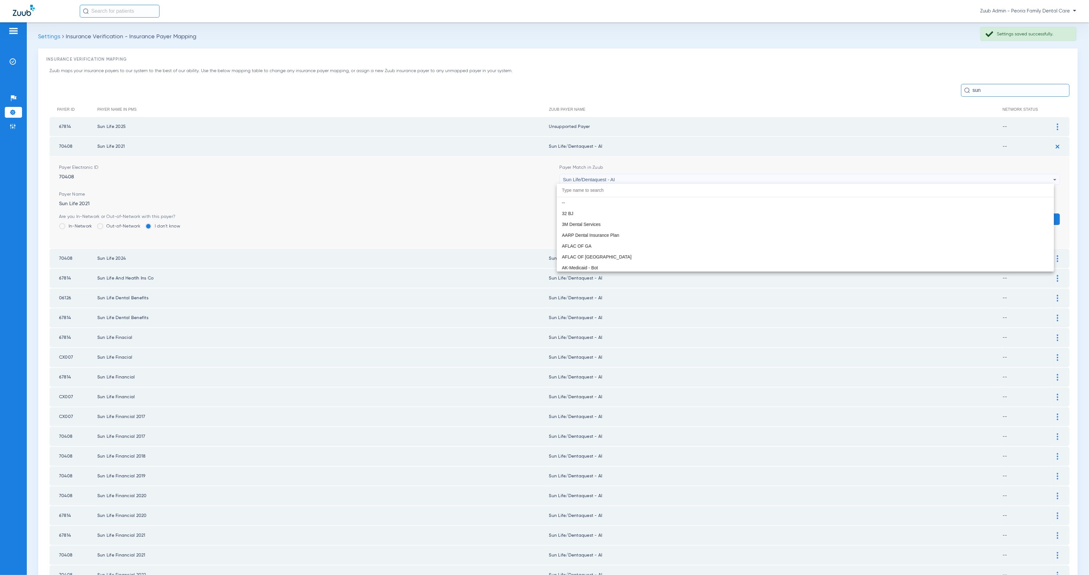
scroll to position [3733, 0]
paste input "Peoria Family Dental Care"
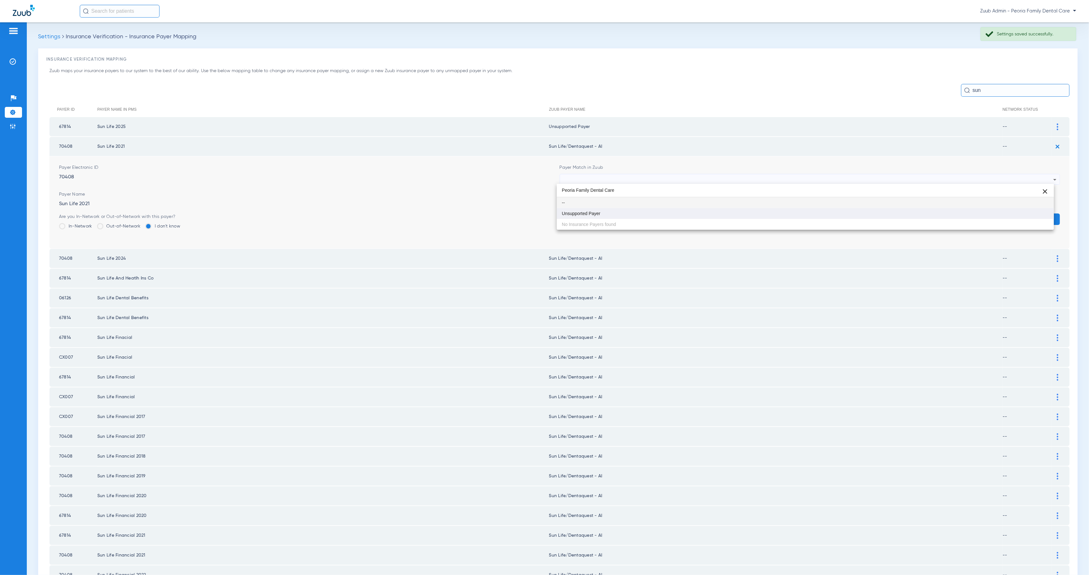
type input "Peoria Family Dental Care"
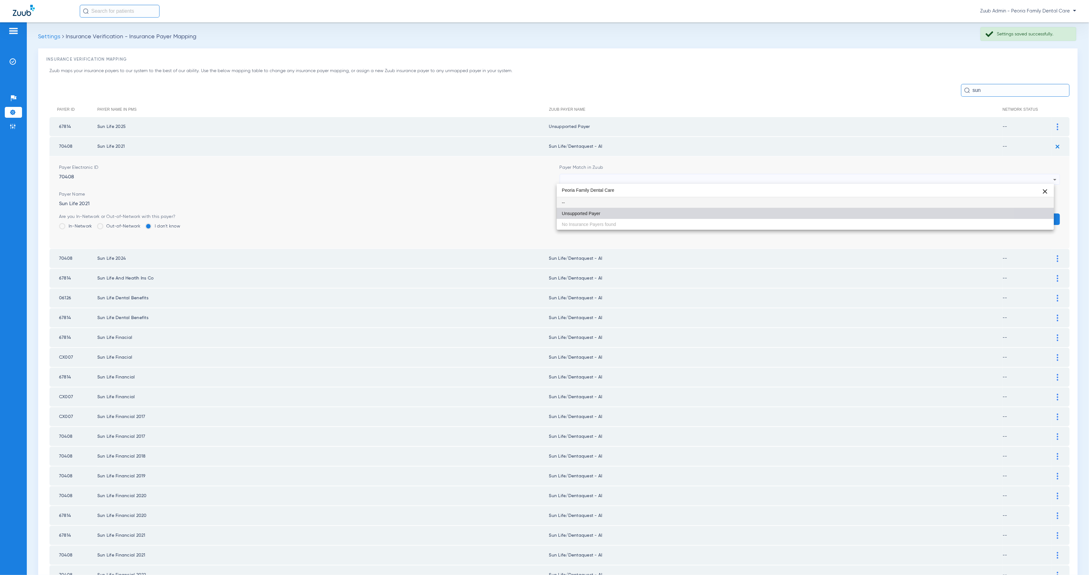
click at [669, 212] on mat-option "Unsupported Payer" at bounding box center [805, 213] width 497 height 11
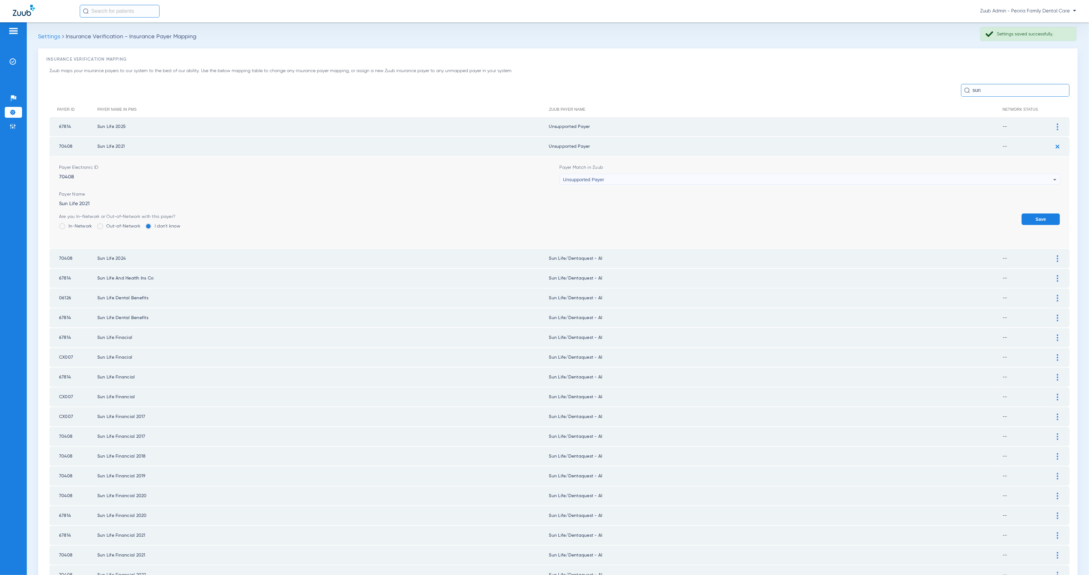
click at [1047, 217] on button "Save" at bounding box center [1040, 218] width 38 height 11
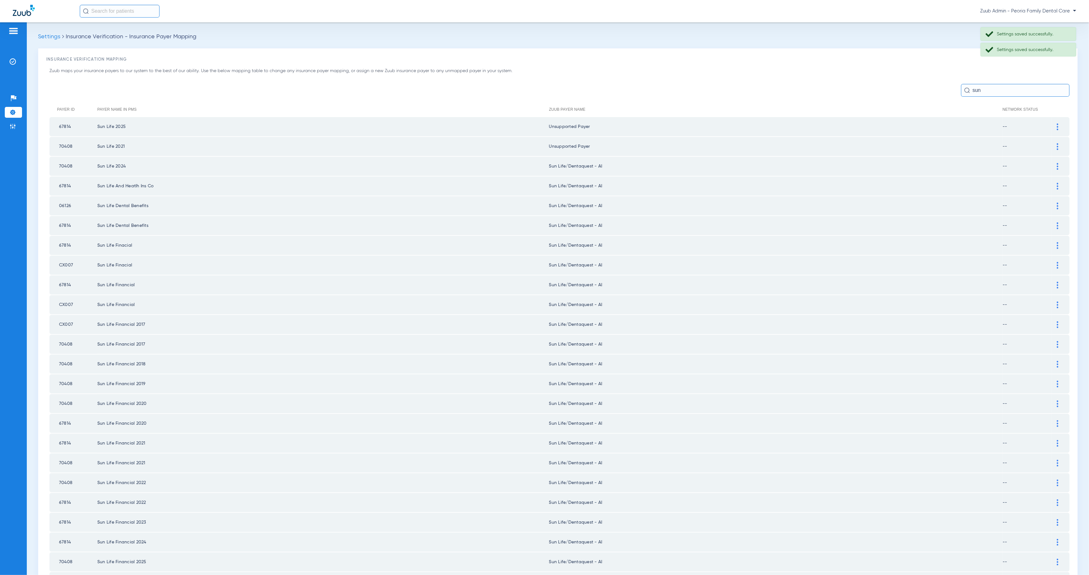
click at [1053, 163] on div at bounding box center [1057, 166] width 11 height 7
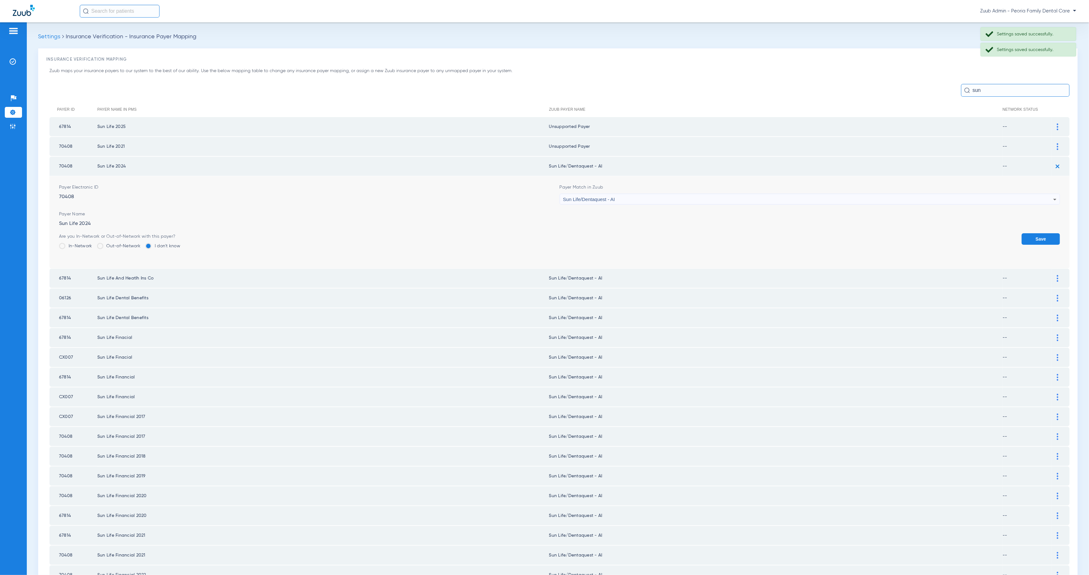
click at [649, 196] on div "Sun Life/Dentaquest - AI" at bounding box center [808, 199] width 490 height 11
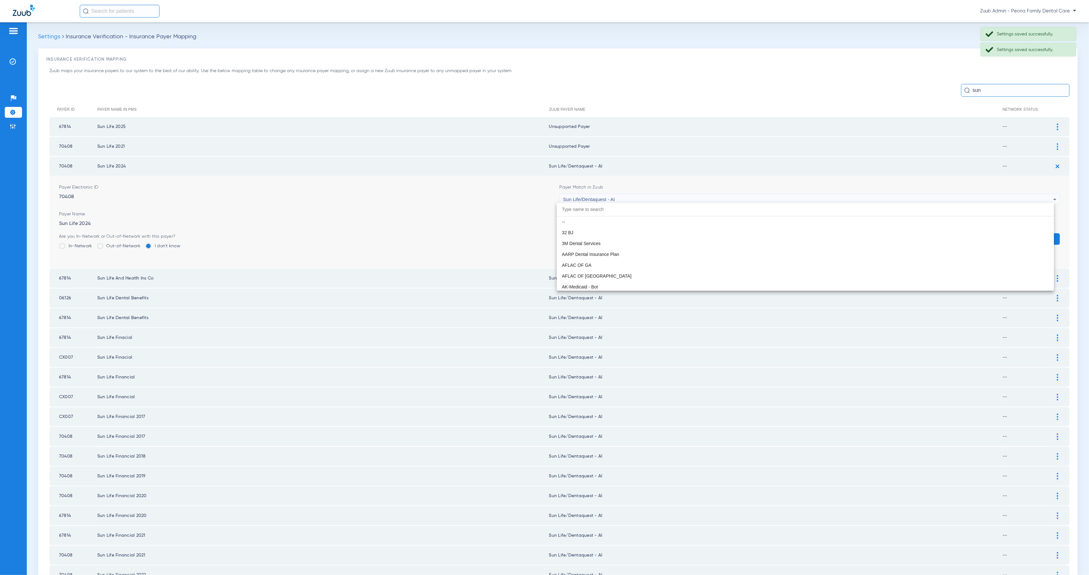
scroll to position [3733, 0]
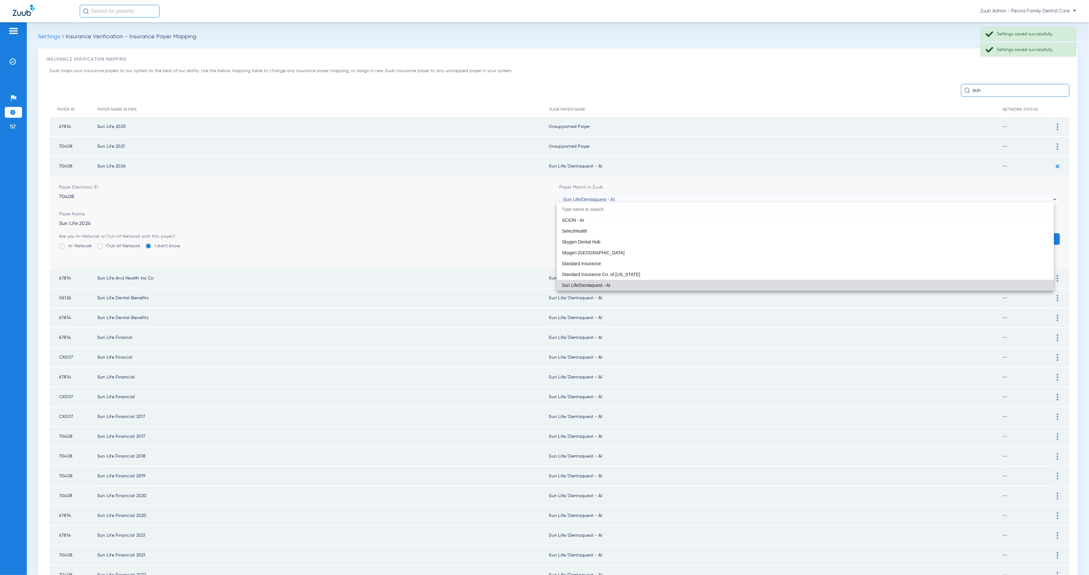
paste input "Peoria Family Dental Care"
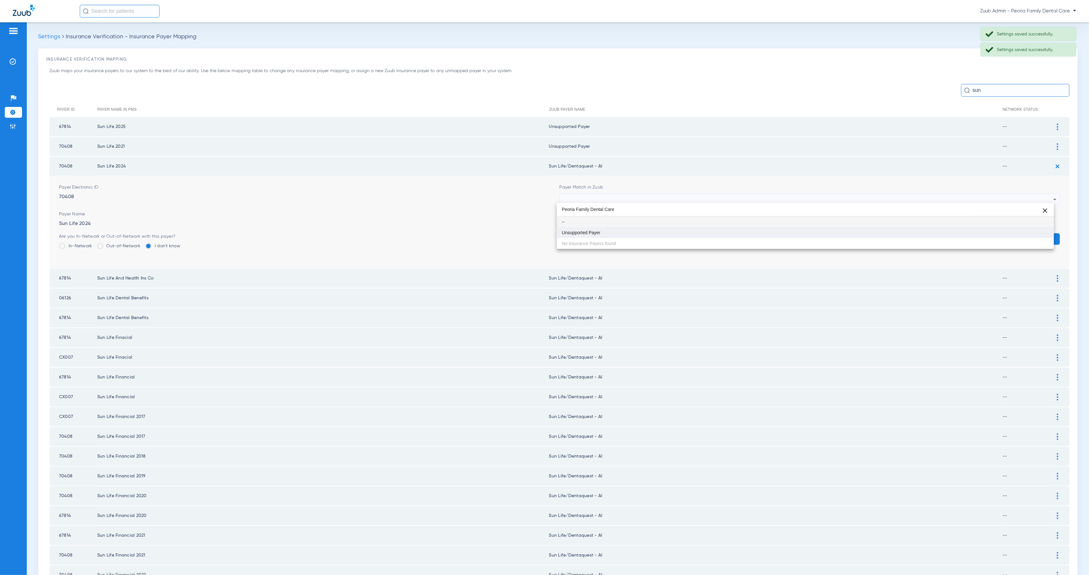
scroll to position [0, 0]
type input "Peoria Family Dental Care"
click at [674, 232] on mat-option "Unsupported Payer" at bounding box center [805, 232] width 497 height 11
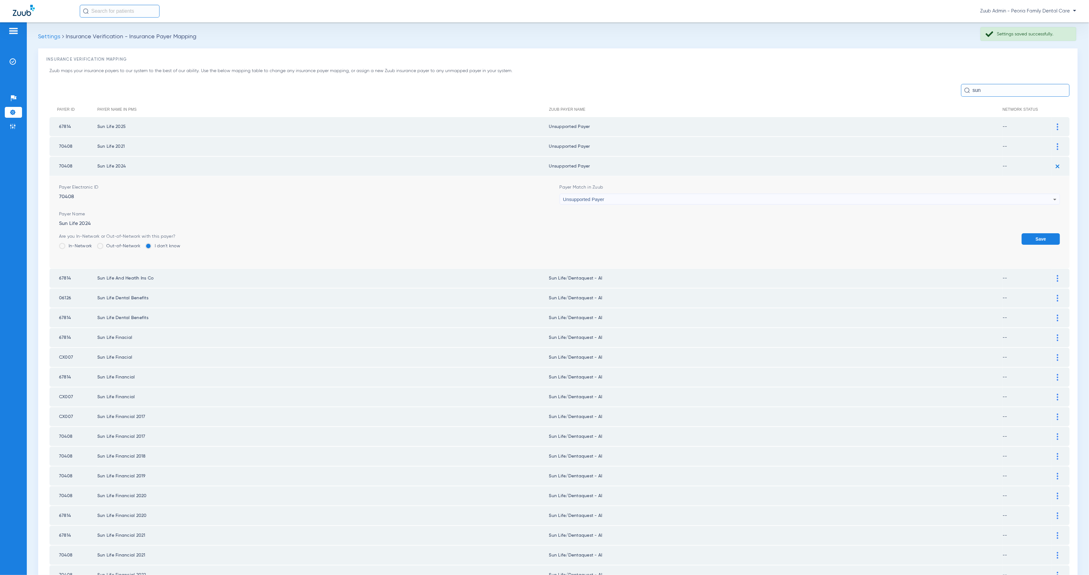
click at [1036, 237] on button "Save" at bounding box center [1040, 238] width 38 height 11
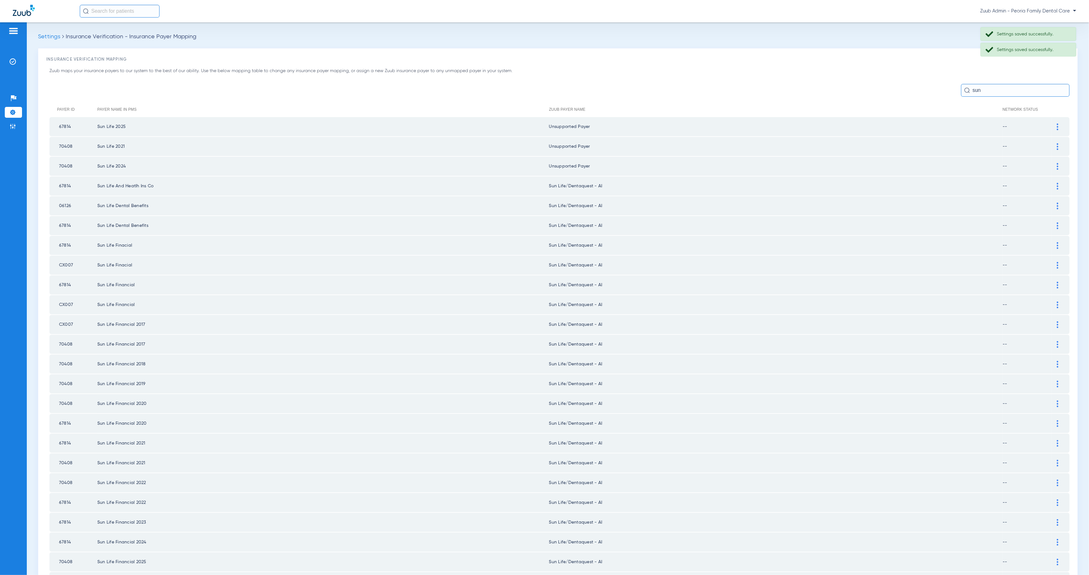
click at [1057, 183] on img at bounding box center [1058, 186] width 2 height 7
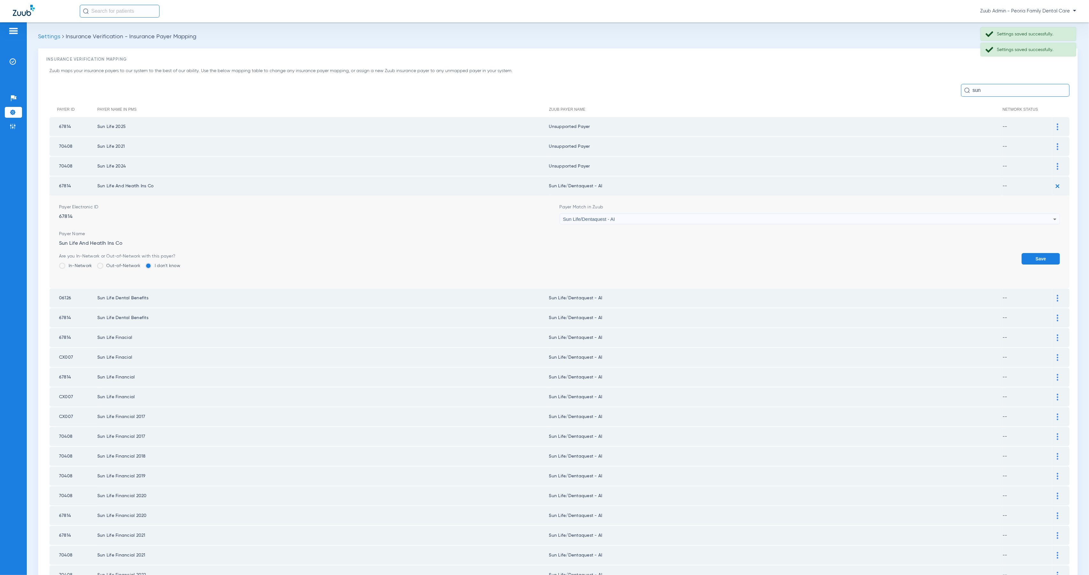
click at [615, 215] on div "Sun Life/Dentaquest - AI" at bounding box center [808, 219] width 490 height 11
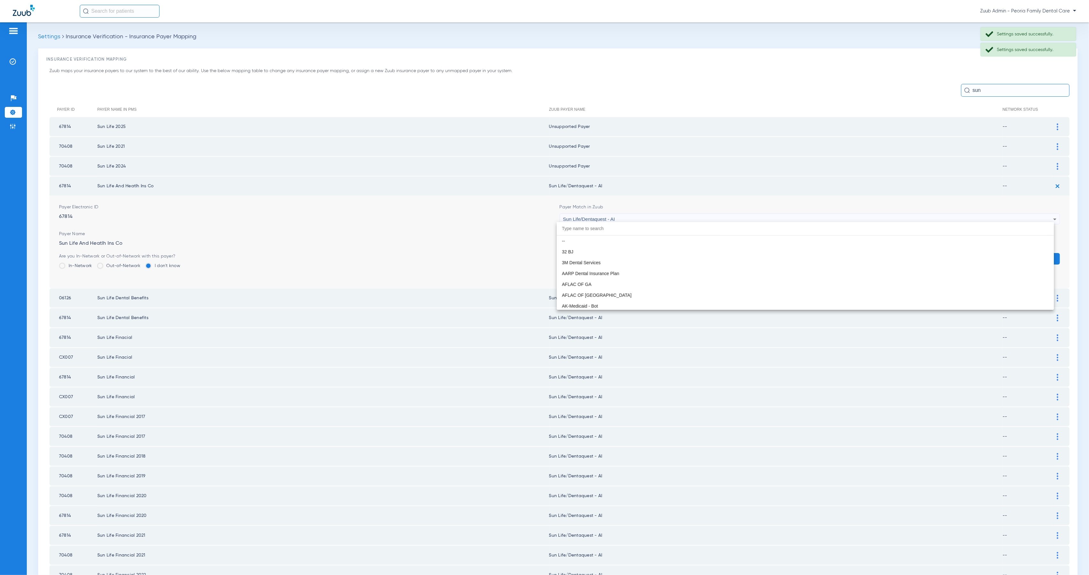
scroll to position [3733, 0]
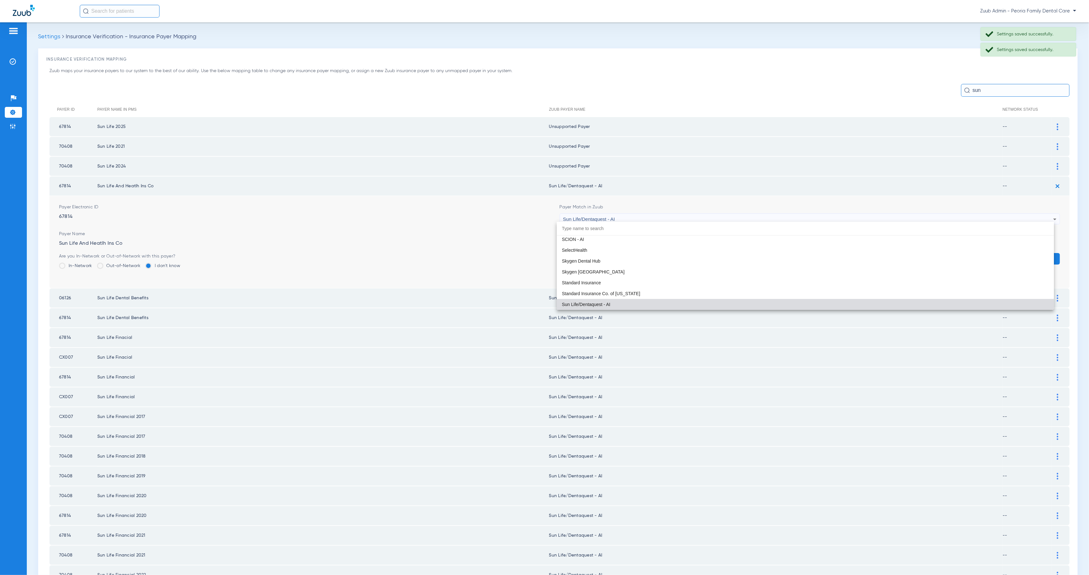
paste input "Peoria Family Dental Care"
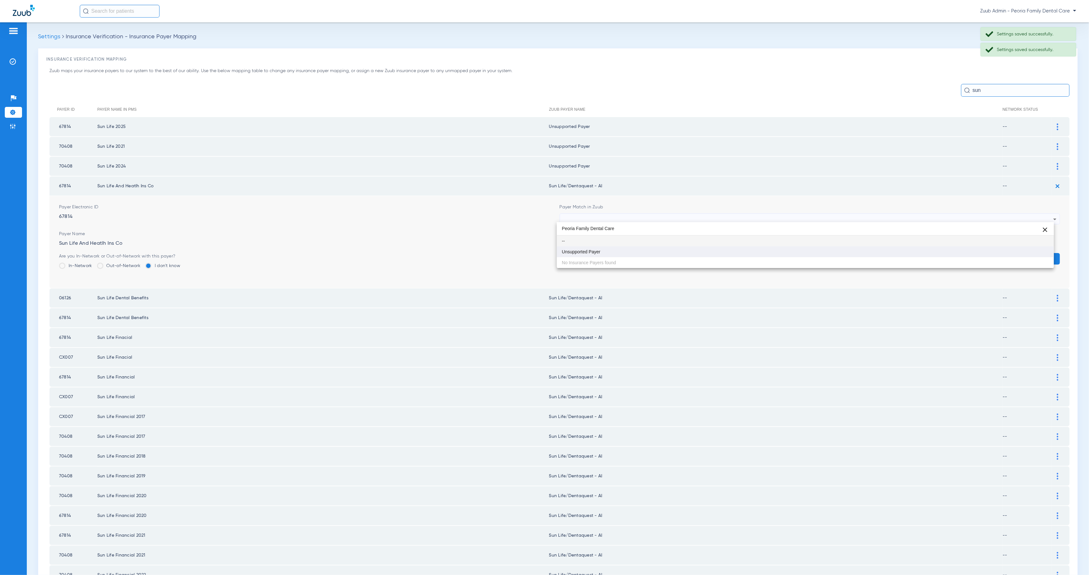
type input "Peoria Family Dental Care"
click at [834, 249] on mat-option "Unsupported Payer" at bounding box center [805, 251] width 497 height 11
click at [1036, 254] on button "Save" at bounding box center [1040, 258] width 38 height 11
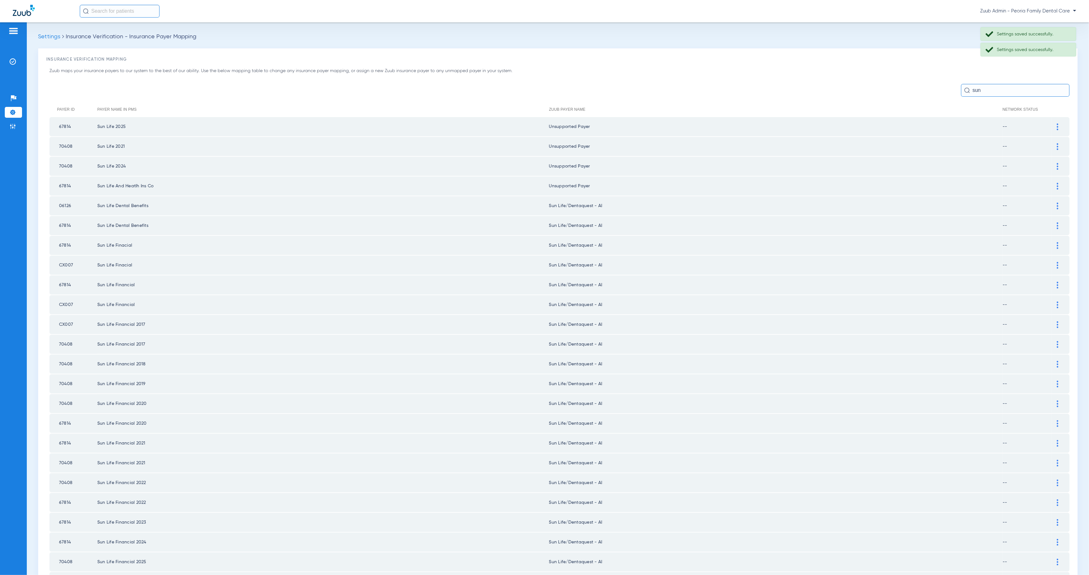
click at [1052, 203] on div at bounding box center [1057, 206] width 11 height 7
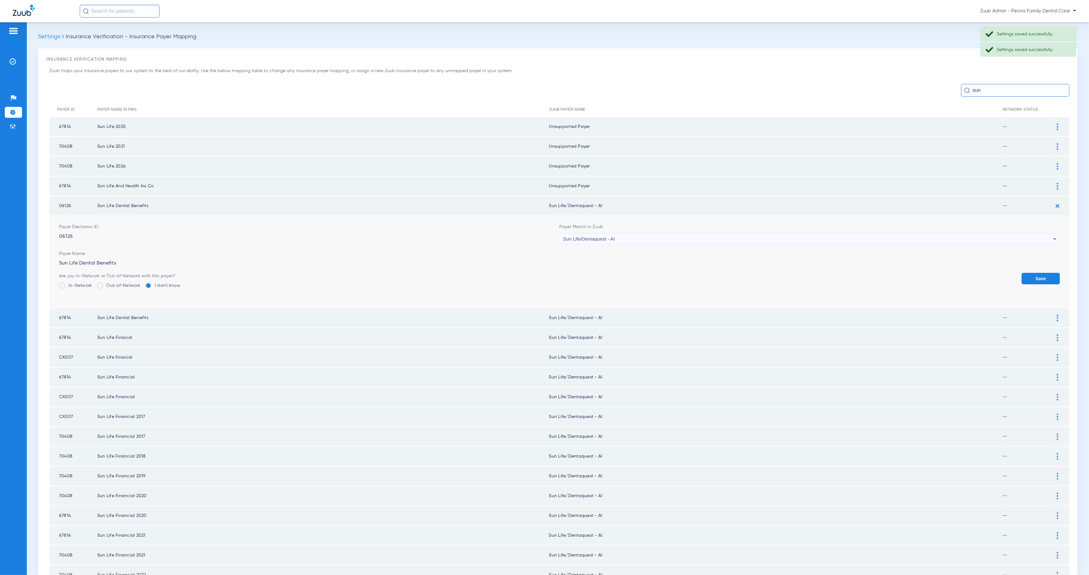
click at [608, 237] on span "Sun Life/Dentaquest - AI" at bounding box center [589, 238] width 52 height 5
type input "Peoria Family Dental Care"
drag, startPoint x: 641, startPoint y: 269, endPoint x: 781, endPoint y: 286, distance: 141.3
click at [692, 276] on mat-option "Unsupported Payer" at bounding box center [805, 270] width 497 height 11
click at [1021, 275] on button "Save" at bounding box center [1040, 278] width 38 height 11
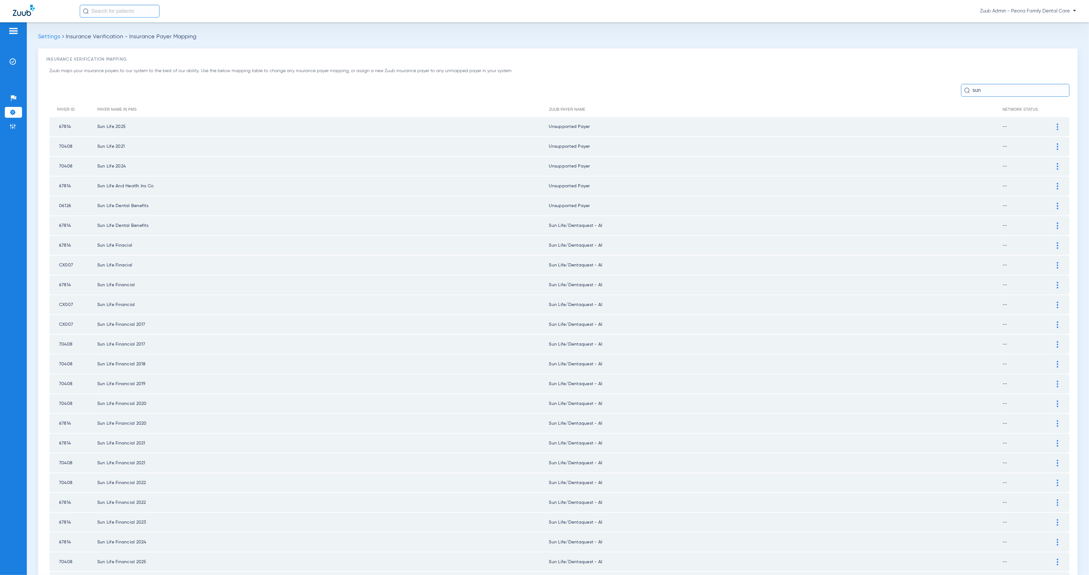
click at [1057, 222] on img at bounding box center [1058, 225] width 2 height 7
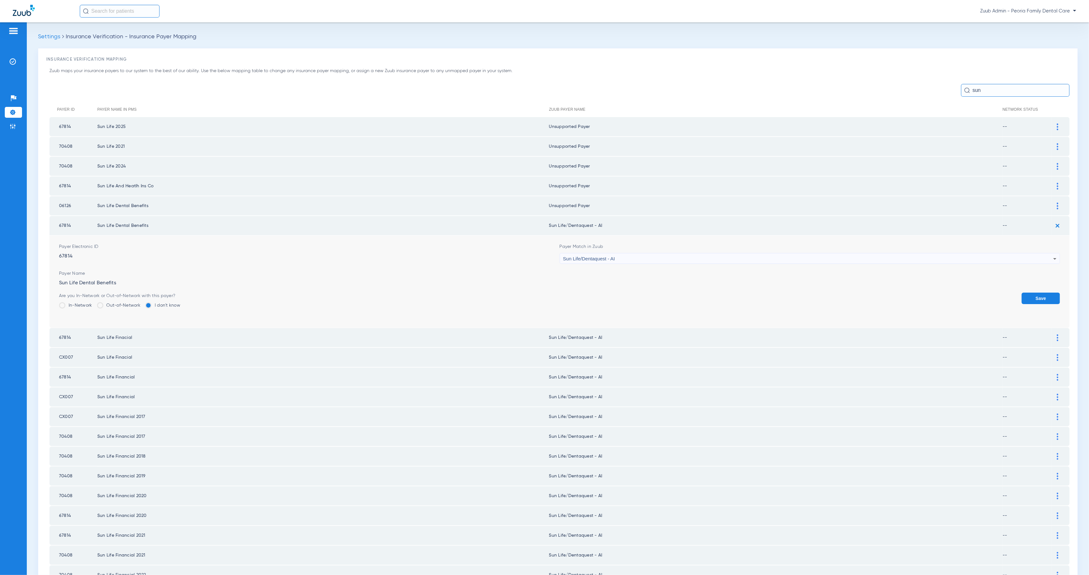
click at [630, 253] on div "Sun Life/Dentaquest - AI" at bounding box center [808, 258] width 490 height 11
type input "Peoria Family Dental Care"
click at [646, 289] on mat-option "Unsupported Payer" at bounding box center [805, 290] width 497 height 11
click at [1035, 296] on button "Save" at bounding box center [1040, 298] width 38 height 11
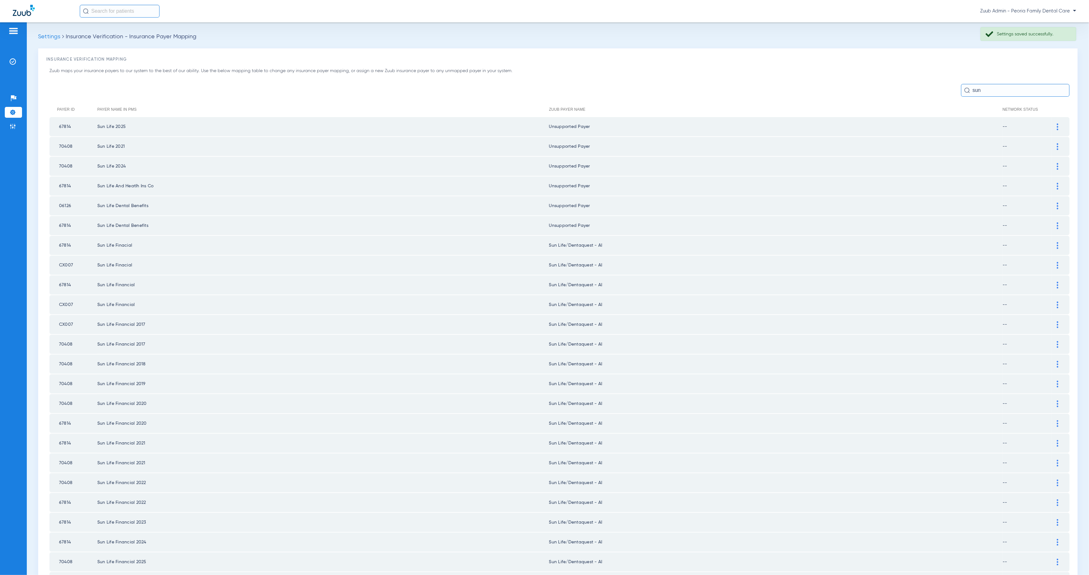
drag, startPoint x: 1050, startPoint y: 240, endPoint x: 934, endPoint y: 258, distance: 117.3
click at [1057, 242] on img at bounding box center [1058, 245] width 2 height 7
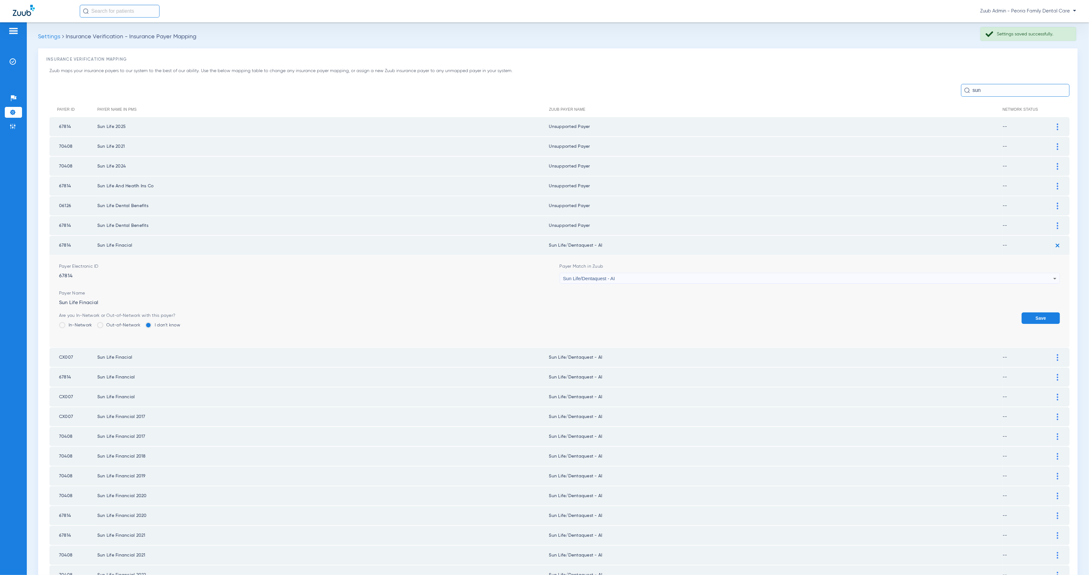
click at [643, 273] on div "Sun Life/Dentaquest - AI" at bounding box center [808, 278] width 490 height 11
type input "Peoria Family Dental Care"
drag, startPoint x: 670, startPoint y: 308, endPoint x: 806, endPoint y: 324, distance: 137.5
click at [670, 308] on mat-option "Unsupported Payer" at bounding box center [805, 309] width 497 height 11
click at [1040, 314] on button "Save" at bounding box center [1040, 317] width 38 height 11
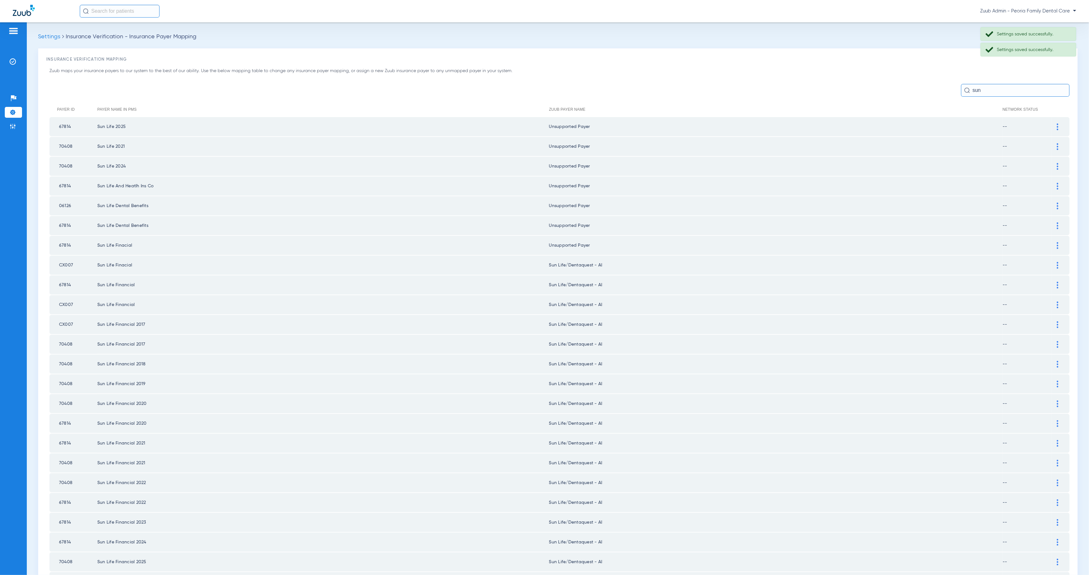
click at [1052, 262] on div at bounding box center [1057, 265] width 11 height 7
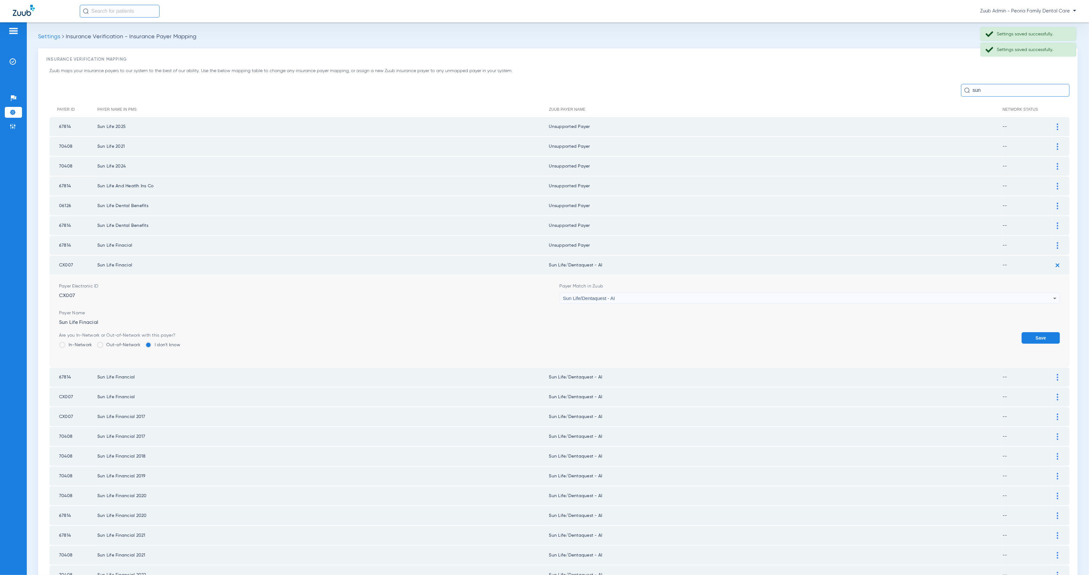
click at [613, 293] on div "Sun Life/Dentaquest - AI" at bounding box center [808, 298] width 490 height 11
type input "Peoria Family Dental Care"
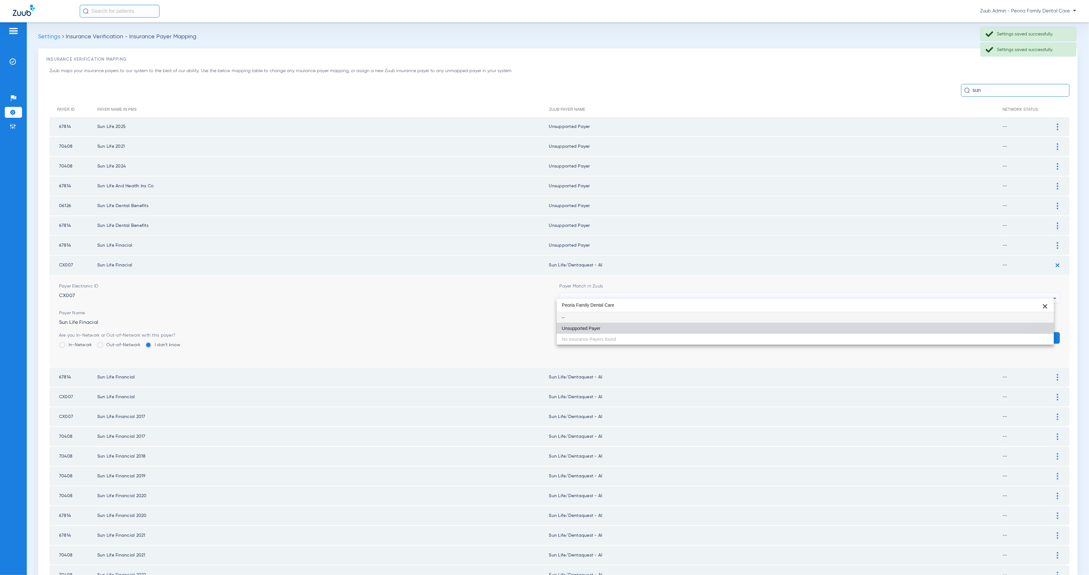
click at [634, 325] on mat-option "Unsupported Payer" at bounding box center [805, 328] width 497 height 11
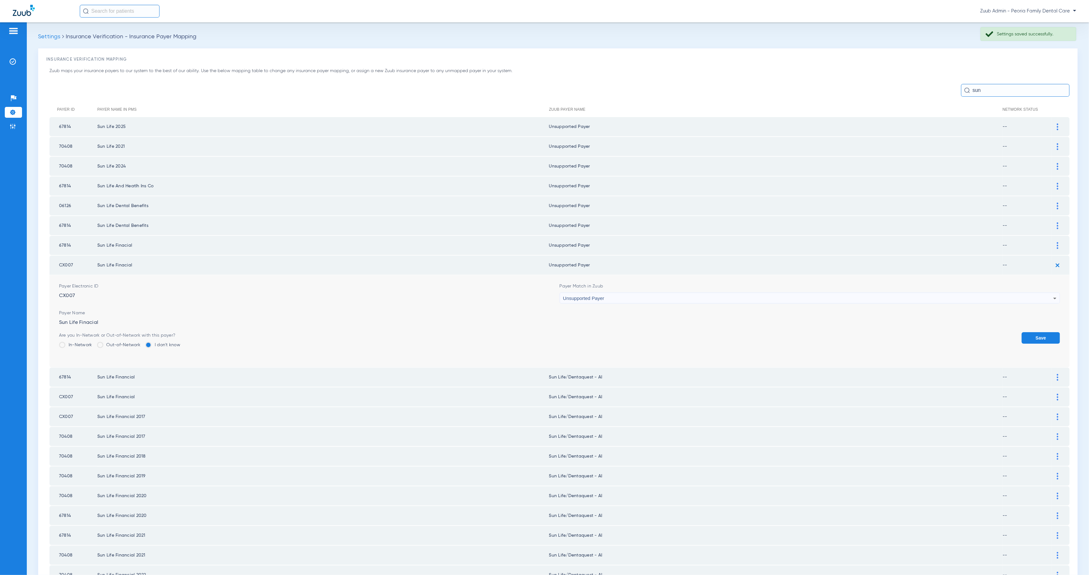
click at [1048, 332] on button "Save" at bounding box center [1040, 337] width 38 height 11
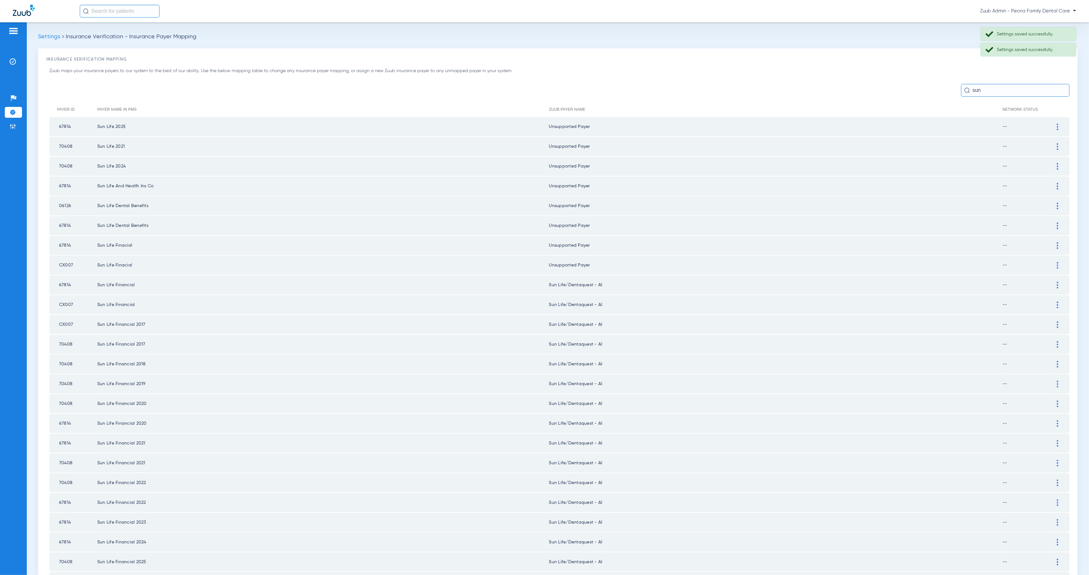
click at [1057, 282] on img at bounding box center [1058, 285] width 2 height 7
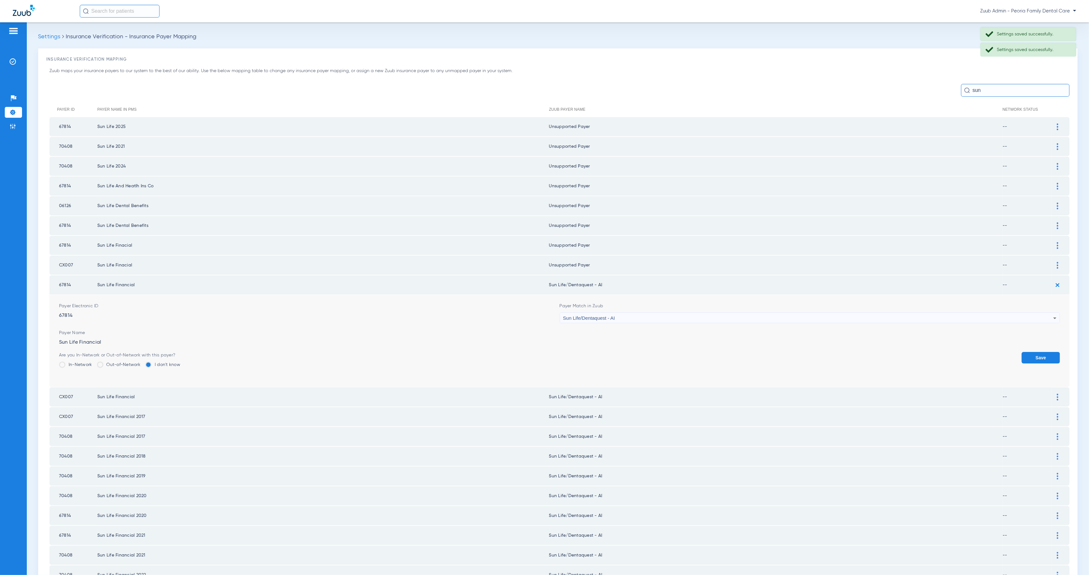
click at [649, 313] on div "Sun Life/Dentaquest - AI" at bounding box center [808, 318] width 490 height 11
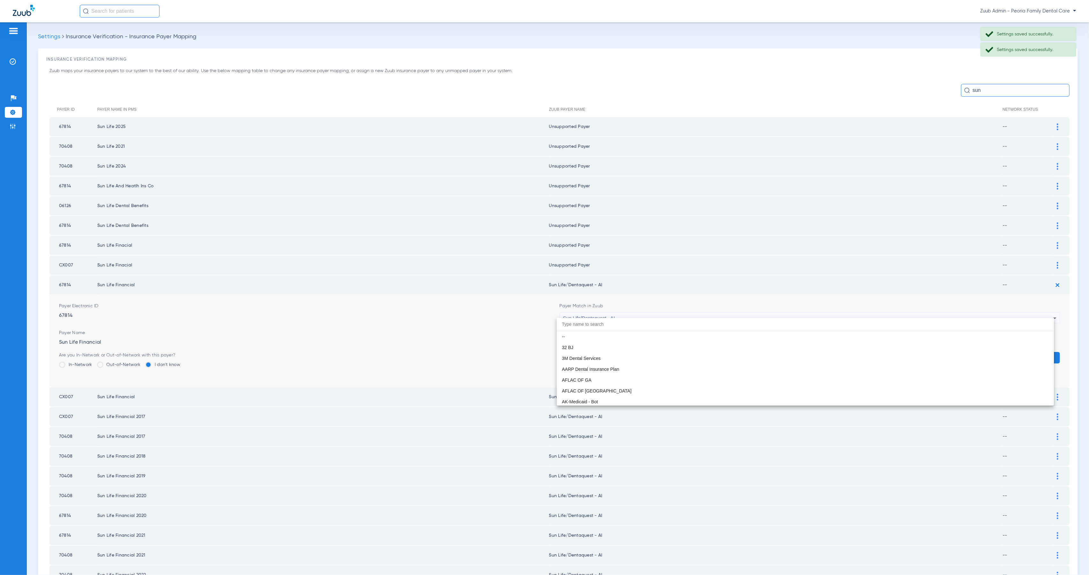
scroll to position [3733, 0]
paste input "Peoria Family Dental Care"
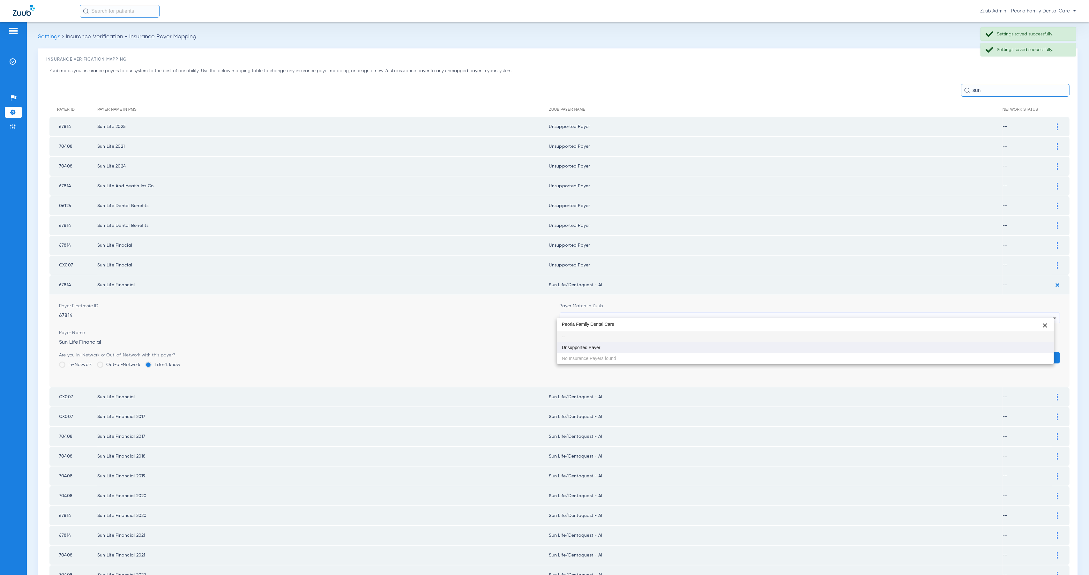
scroll to position [0, 0]
type input "Peoria Family Dental Care"
drag, startPoint x: 667, startPoint y: 347, endPoint x: 709, endPoint y: 351, distance: 42.3
click at [667, 347] on mat-option "Unsupported Payer" at bounding box center [805, 347] width 497 height 11
click at [1024, 345] on form "Payer Electronic ID 67814 Payer Match in Zuub Unsupported Payer Payer Name Sun …" at bounding box center [559, 341] width 1001 height 92
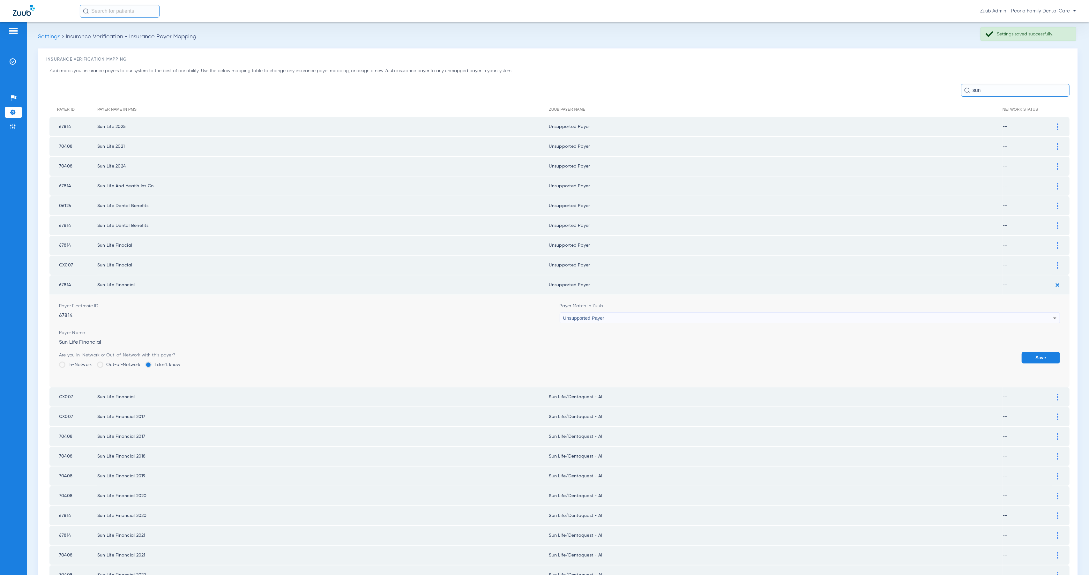
click at [1037, 352] on button "Save" at bounding box center [1040, 357] width 38 height 11
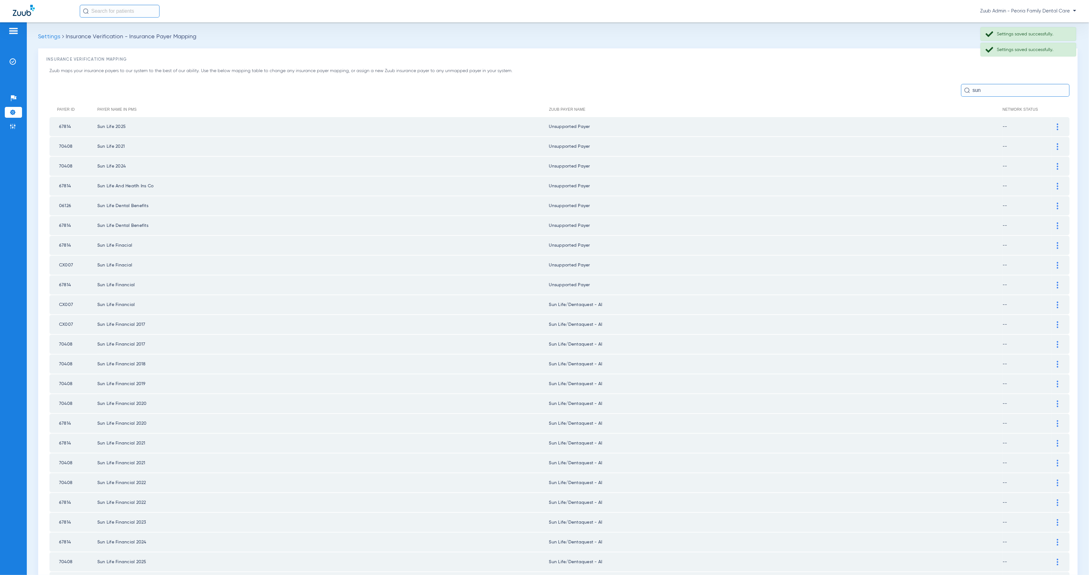
click at [1057, 301] on img at bounding box center [1058, 304] width 2 height 7
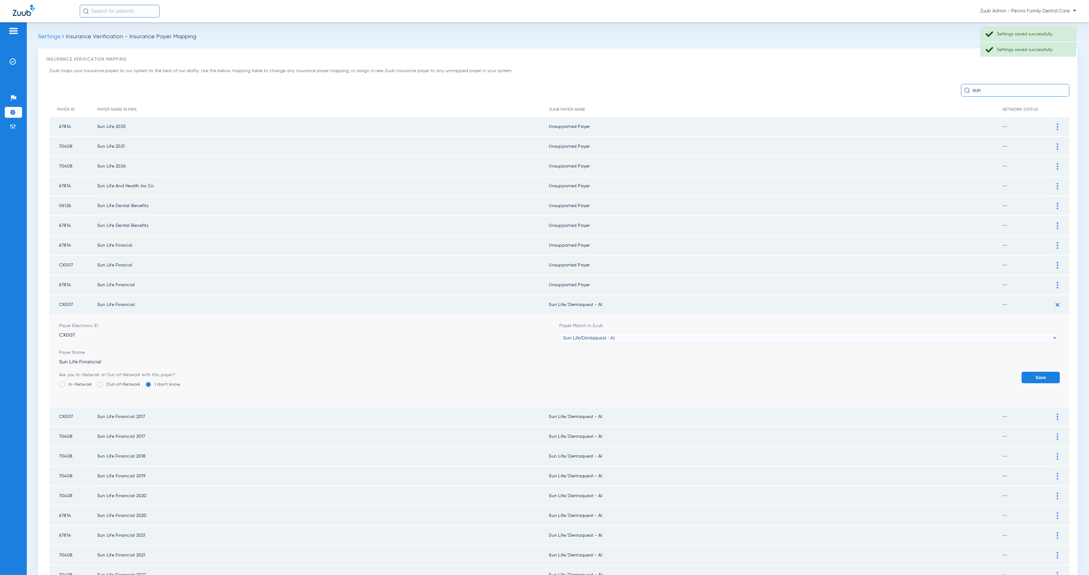
click at [615, 332] on div "Sun Life/Dentaquest - AI" at bounding box center [808, 337] width 490 height 11
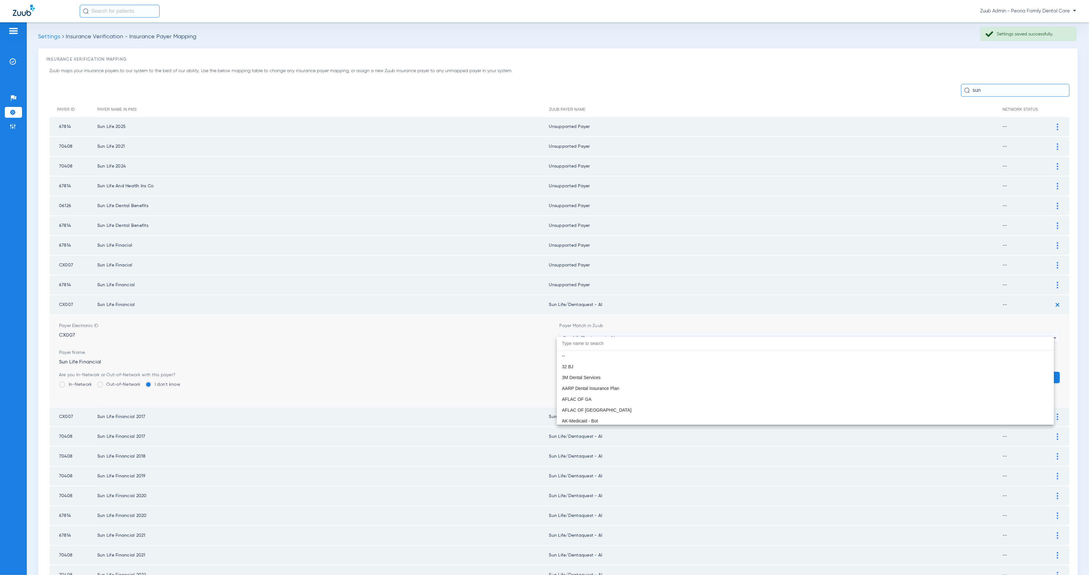
scroll to position [3733, 0]
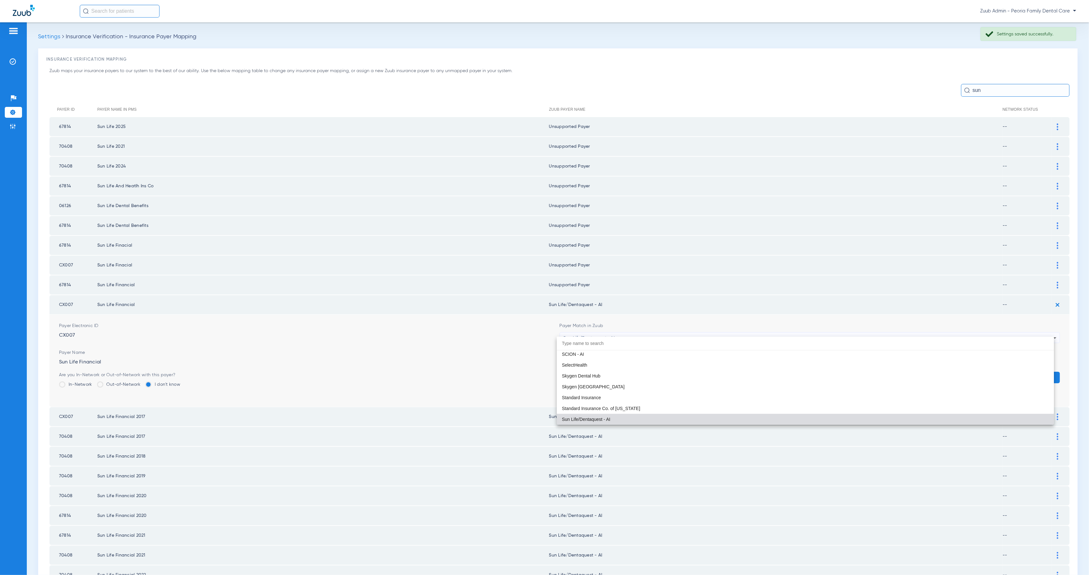
paste input "Peoria Family Dental Care"
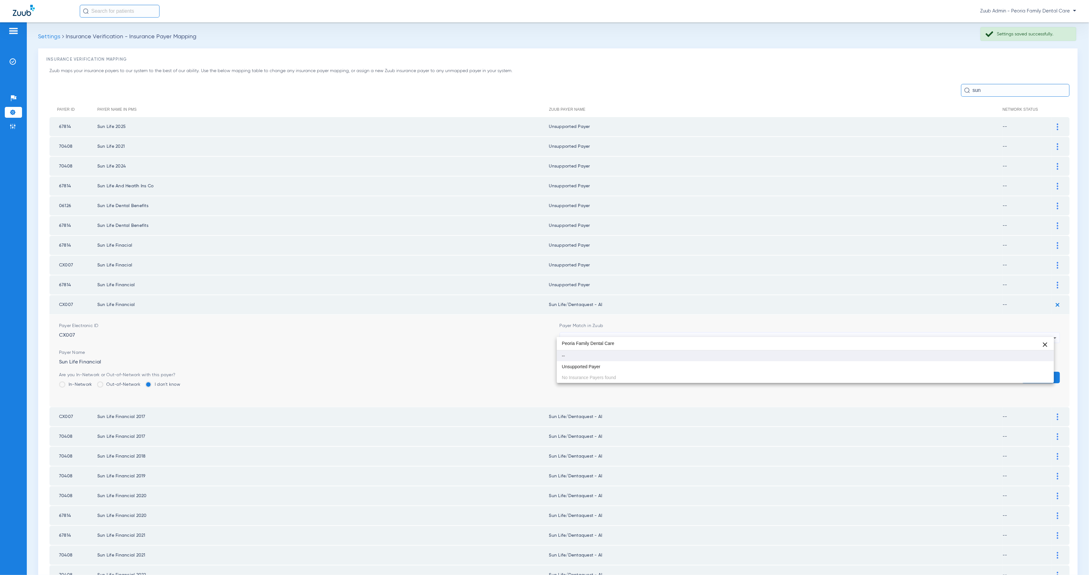
scroll to position [0, 0]
type input "Peoria Family Dental Care"
drag, startPoint x: 640, startPoint y: 368, endPoint x: 873, endPoint y: 381, distance: 233.2
click at [640, 368] on mat-option "Unsupported Payer" at bounding box center [805, 366] width 497 height 11
click at [1040, 374] on button "Save" at bounding box center [1040, 377] width 38 height 11
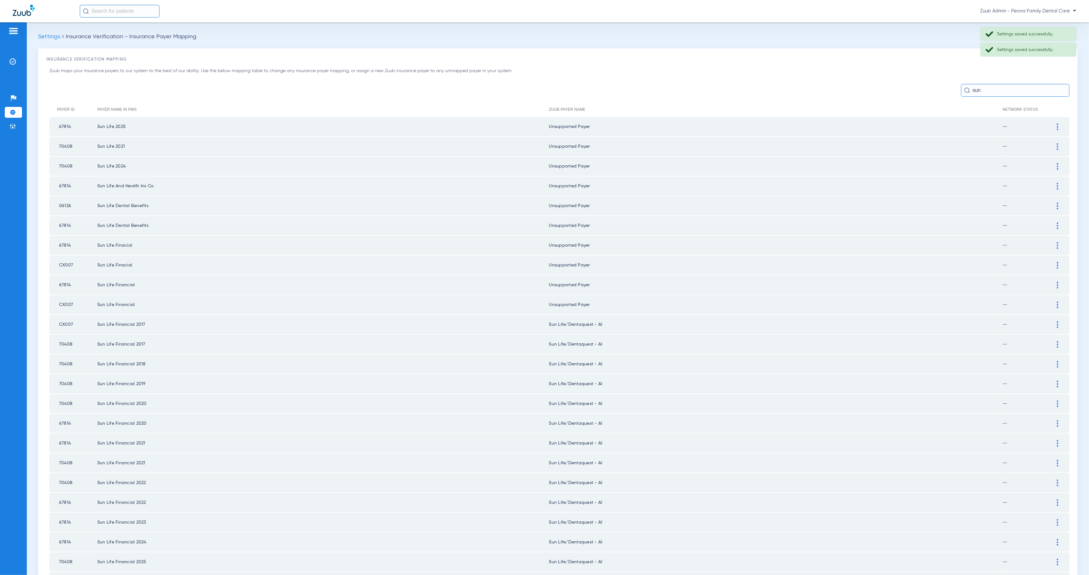
click at [1052, 321] on div at bounding box center [1057, 324] width 11 height 7
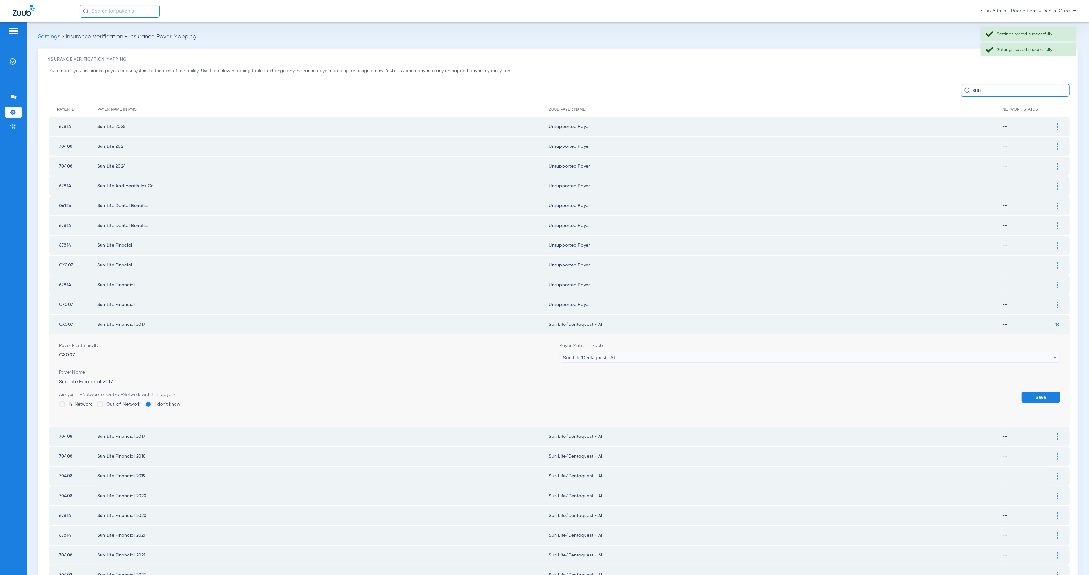
click at [643, 352] on div "Sun Life/Dentaquest - AI" at bounding box center [808, 357] width 490 height 11
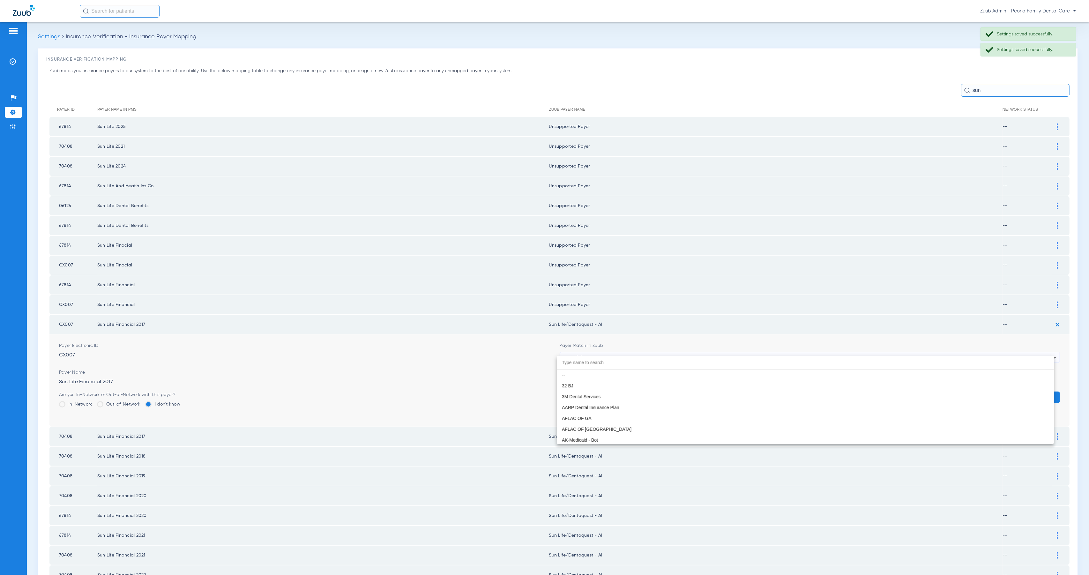
scroll to position [3733, 0]
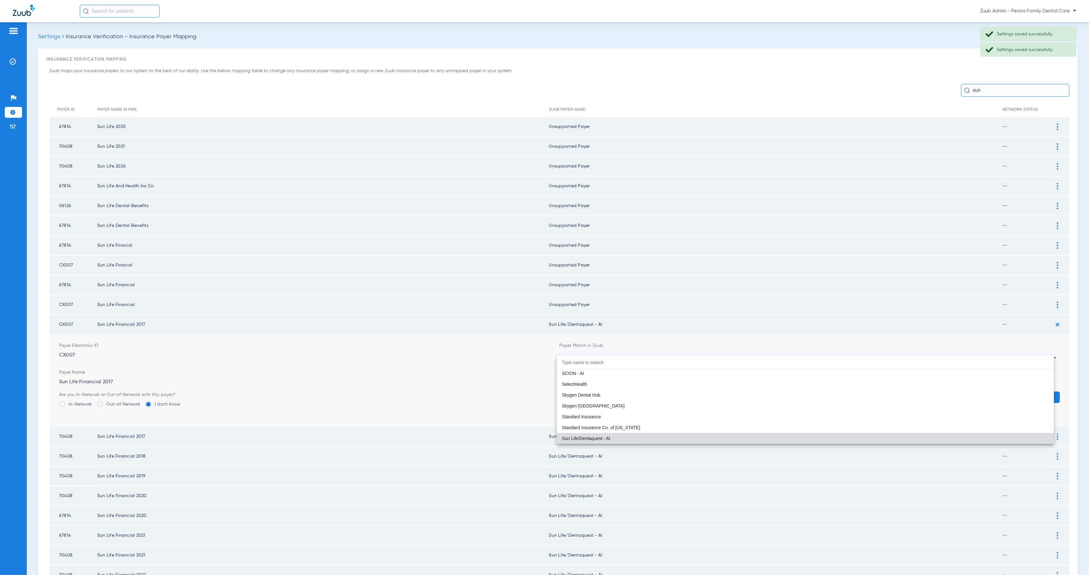
paste input "Peoria Family Dental Care"
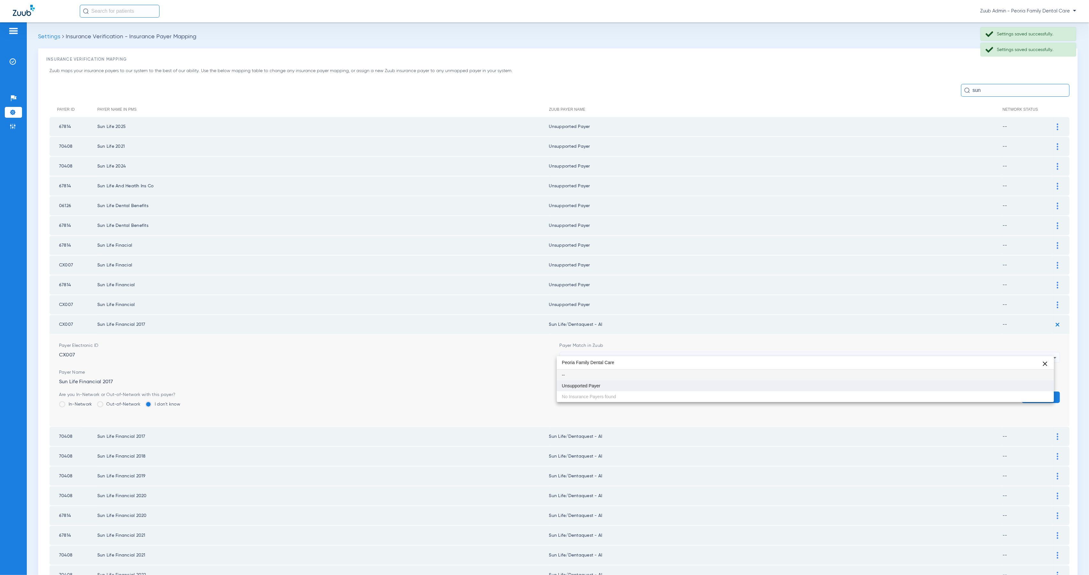
type input "Peoria Family Dental Care"
click at [653, 388] on mat-option "Unsupported Payer" at bounding box center [805, 385] width 497 height 11
click at [1033, 391] on button "Save" at bounding box center [1040, 396] width 38 height 11
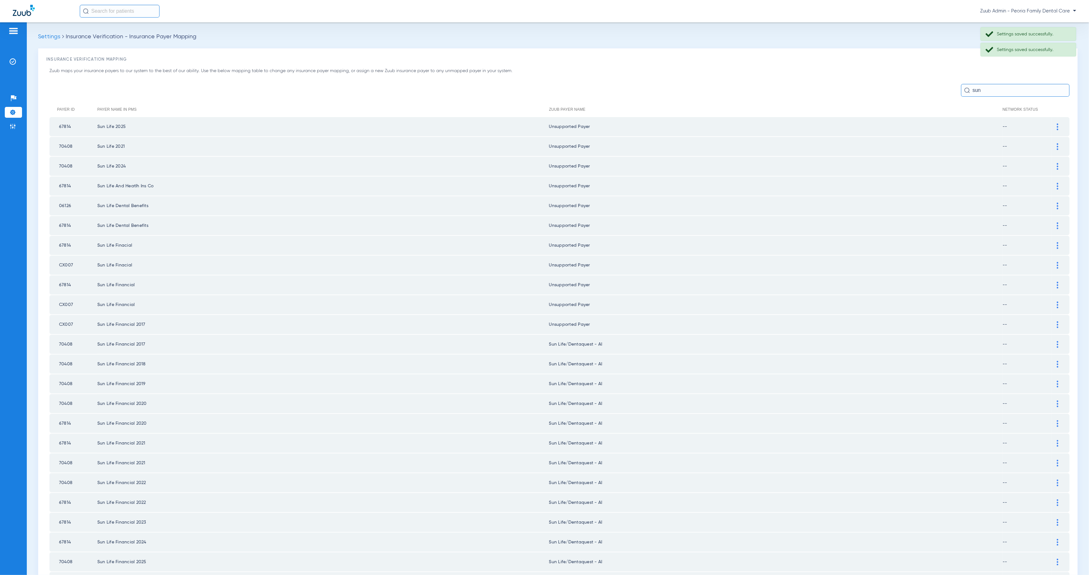
click at [1057, 341] on img at bounding box center [1058, 344] width 2 height 7
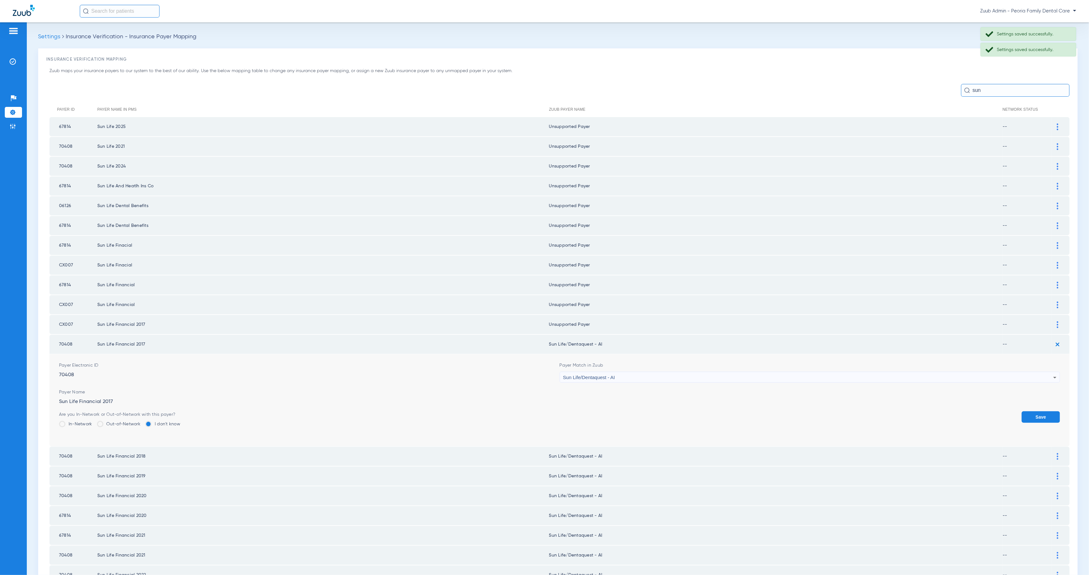
click at [640, 372] on div "Sun Life/Dentaquest - AI" at bounding box center [808, 377] width 490 height 11
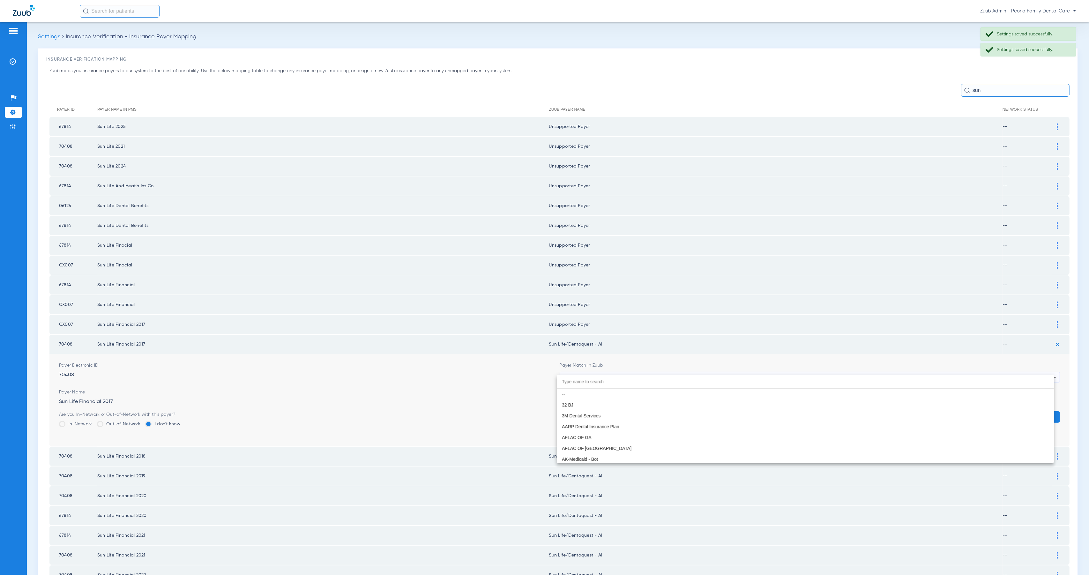
scroll to position [3733, 0]
paste input "Peoria Family Dental Care"
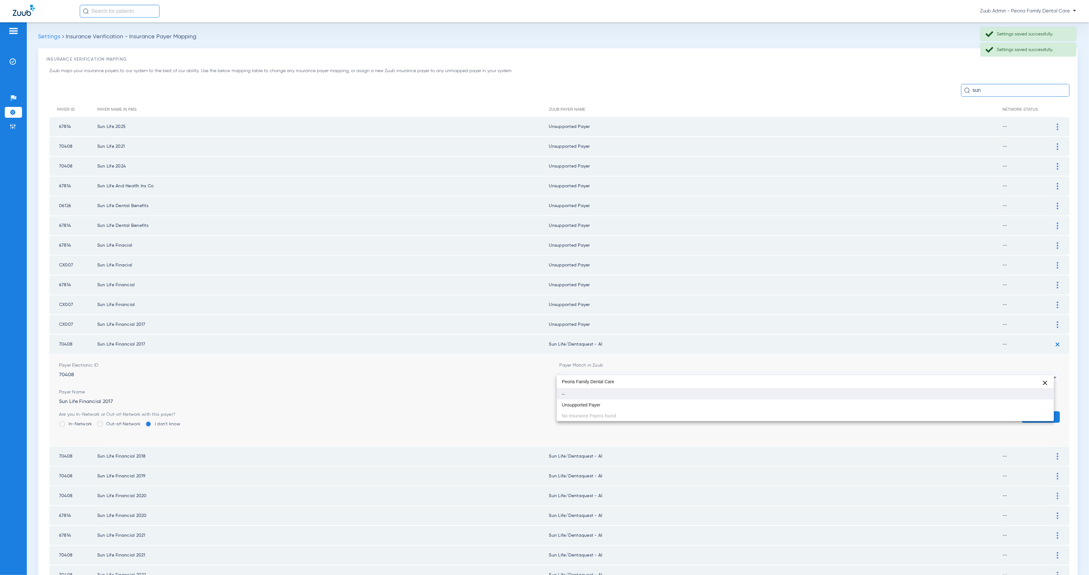
scroll to position [0, 0]
type input "Peoria Family Dental Care"
click at [656, 401] on mat-option "Unsupported Payer" at bounding box center [805, 404] width 497 height 11
click at [1041, 411] on button "Save" at bounding box center [1040, 416] width 38 height 11
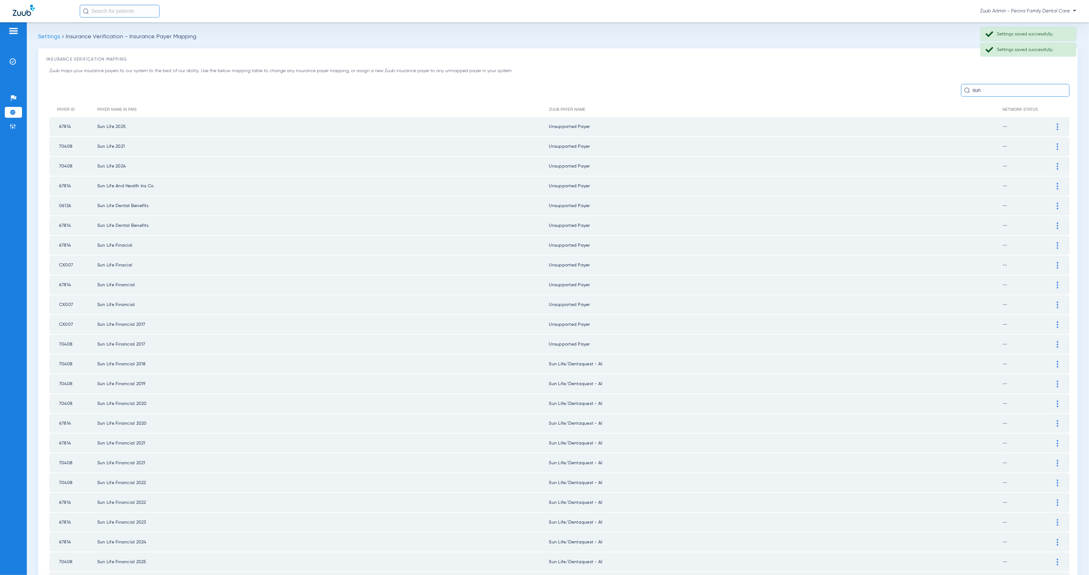
click at [1053, 361] on div at bounding box center [1057, 364] width 11 height 7
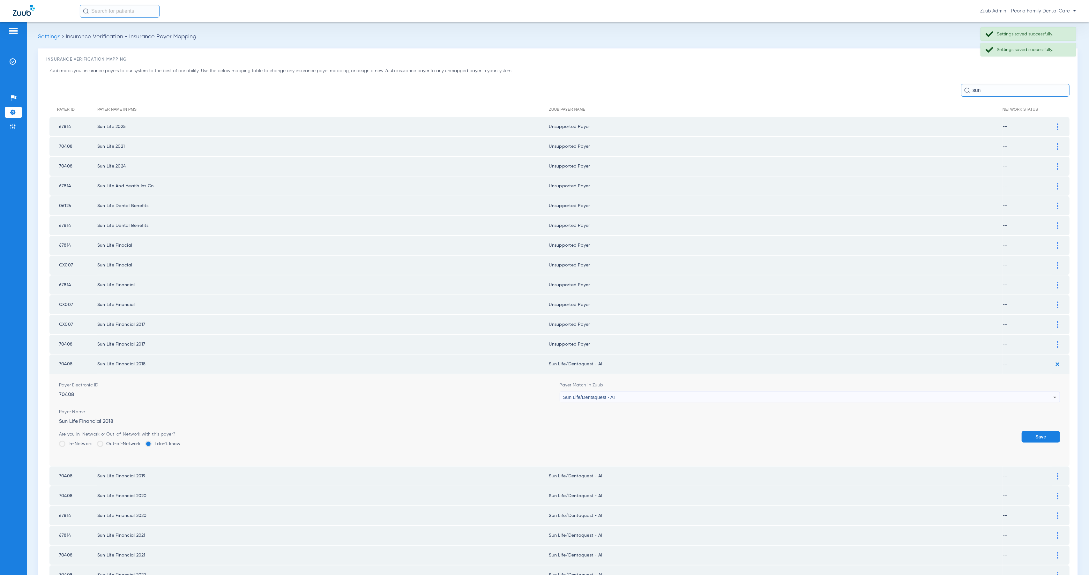
click at [642, 392] on div "Sun Life/Dentaquest - AI" at bounding box center [808, 397] width 490 height 11
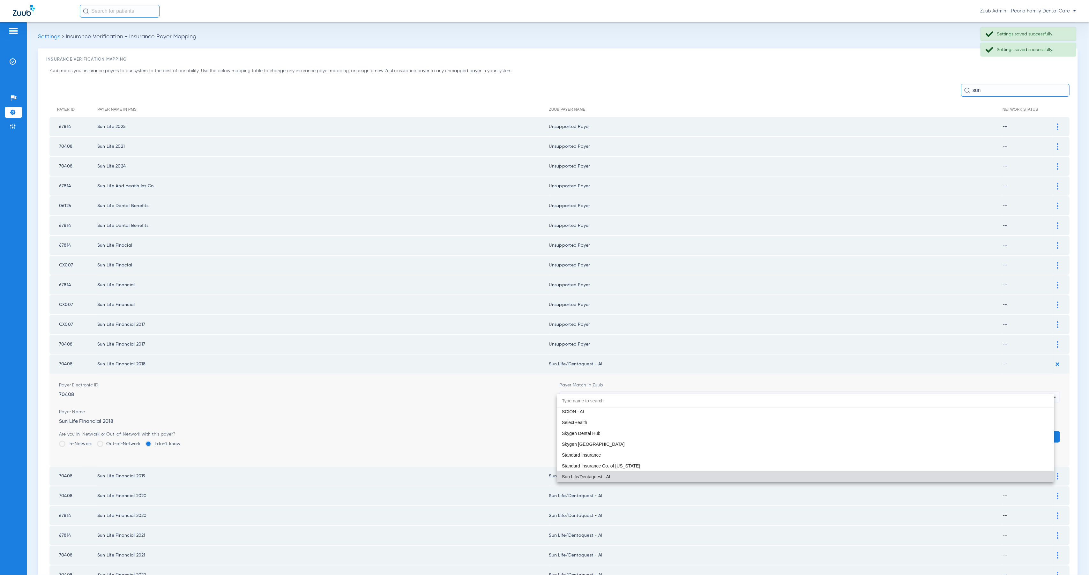
paste input "Peoria Family Dental Care"
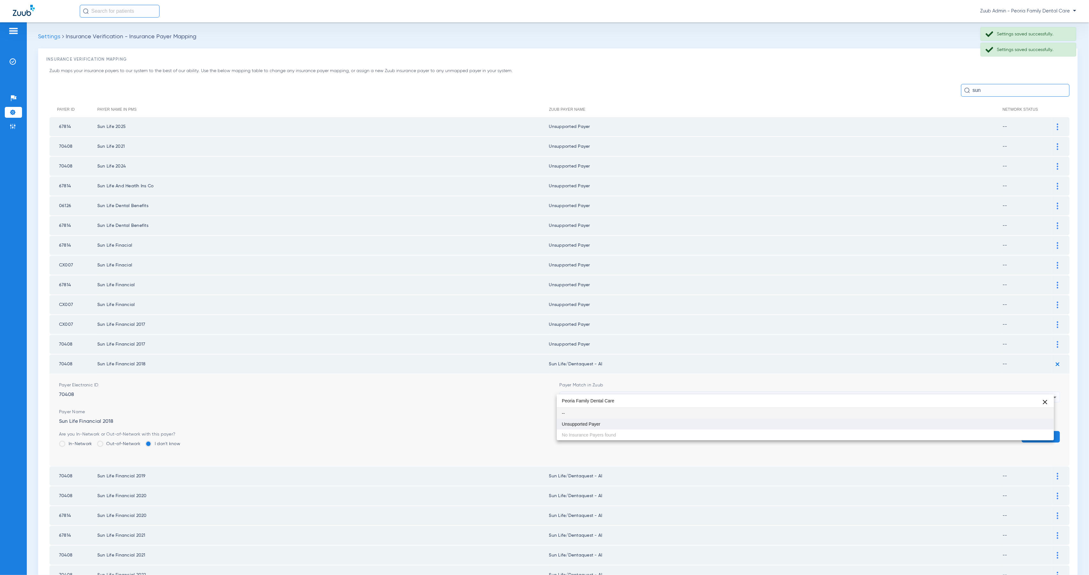
type input "Peoria Family Dental Care"
click at [650, 420] on mat-option "Unsupported Payer" at bounding box center [805, 424] width 497 height 11
drag, startPoint x: 1030, startPoint y: 428, endPoint x: 1053, endPoint y: 405, distance: 32.0
click at [1030, 431] on button "Save" at bounding box center [1040, 436] width 38 height 11
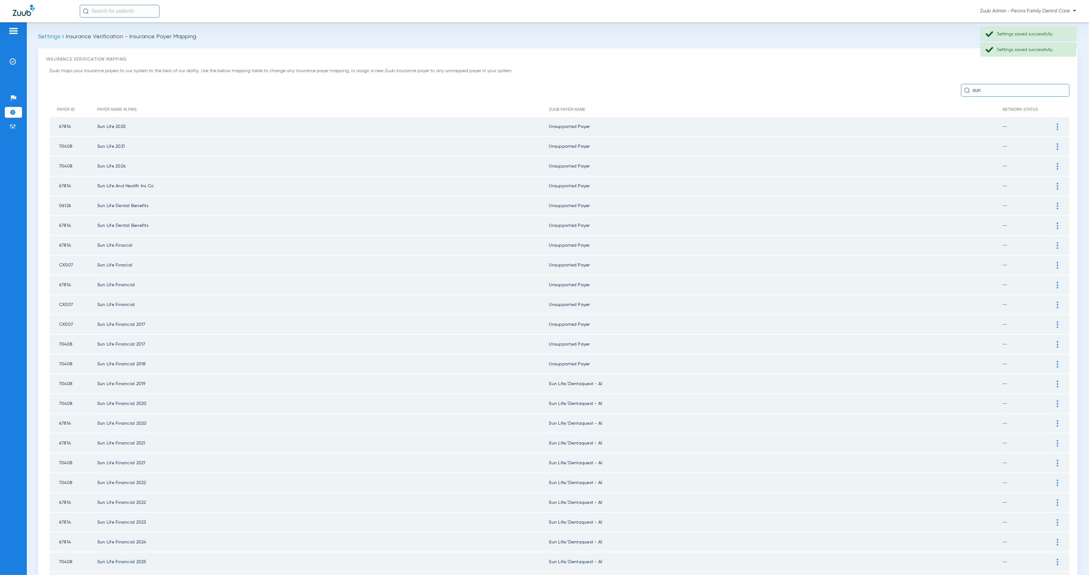
click at [1057, 381] on img at bounding box center [1058, 384] width 2 height 7
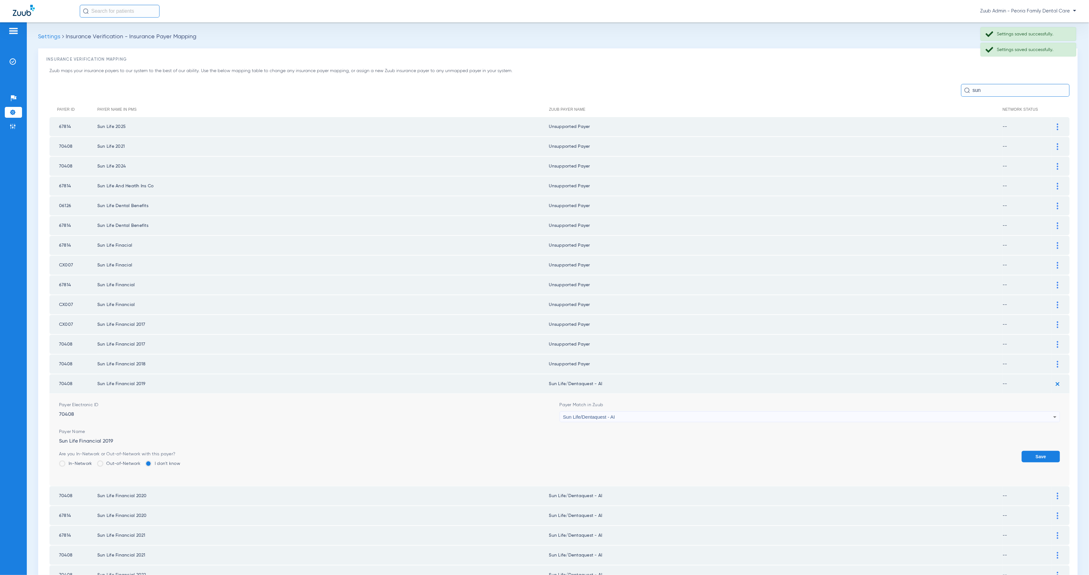
click at [596, 414] on span "Sun Life/Dentaquest - AI" at bounding box center [589, 416] width 52 height 5
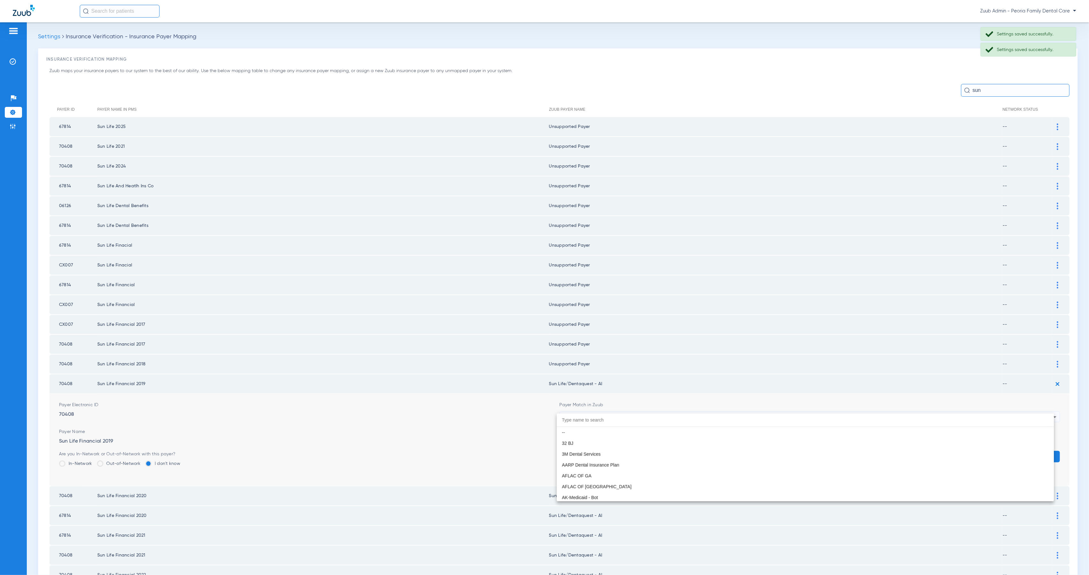
scroll to position [3733, 0]
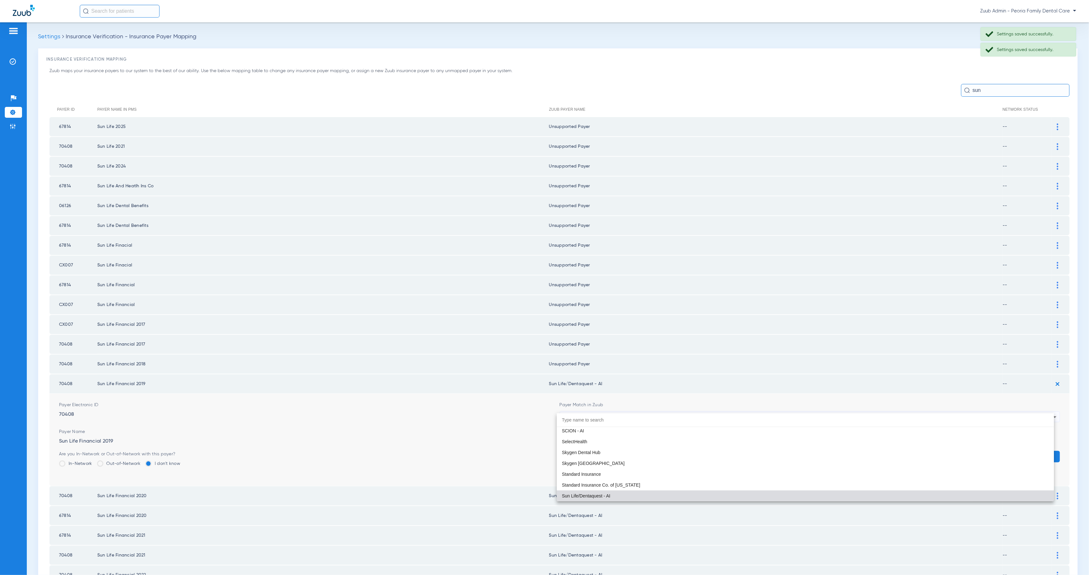
paste input "Peoria Family Dental Care"
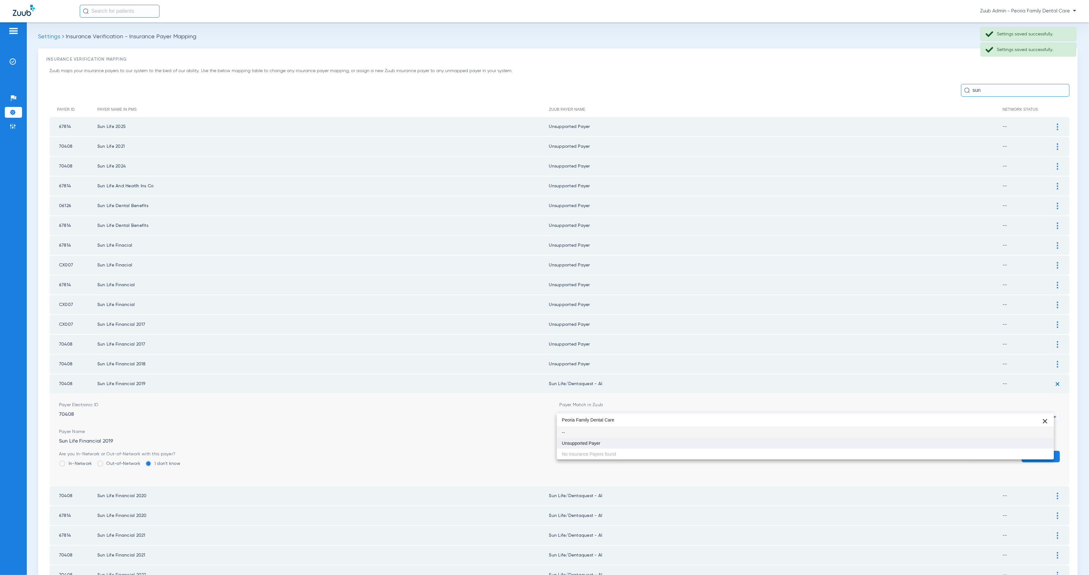
type input "Peoria Family Dental Care"
drag, startPoint x: 636, startPoint y: 445, endPoint x: 757, endPoint y: 446, distance: 121.5
click at [638, 445] on mat-option "Unsupported Payer" at bounding box center [805, 443] width 497 height 11
click at [1038, 451] on button "Save" at bounding box center [1040, 456] width 38 height 11
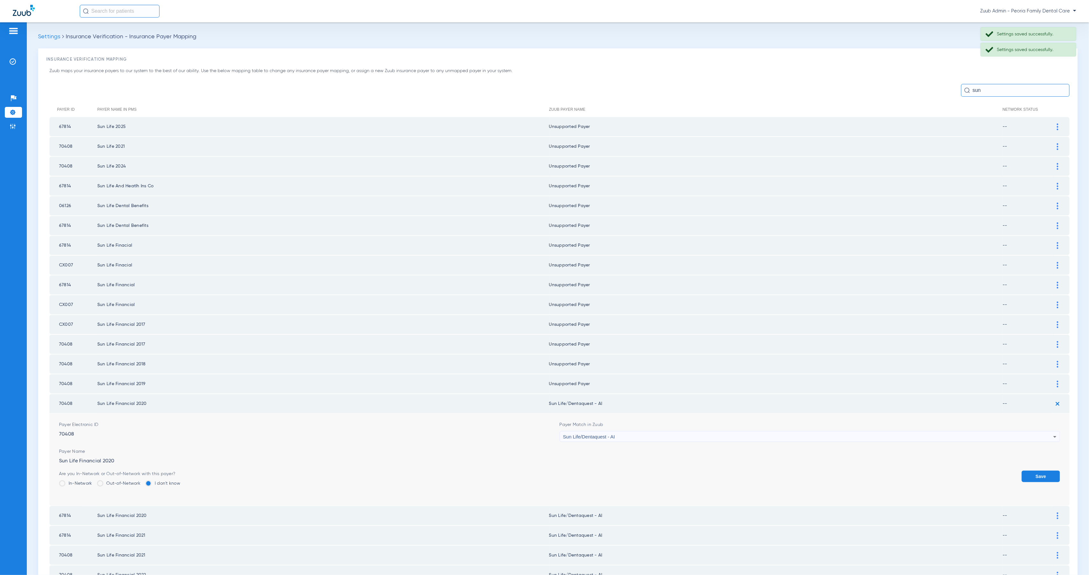
click at [569, 431] on div "Sun Life/Dentaquest - AI" at bounding box center [808, 436] width 490 height 11
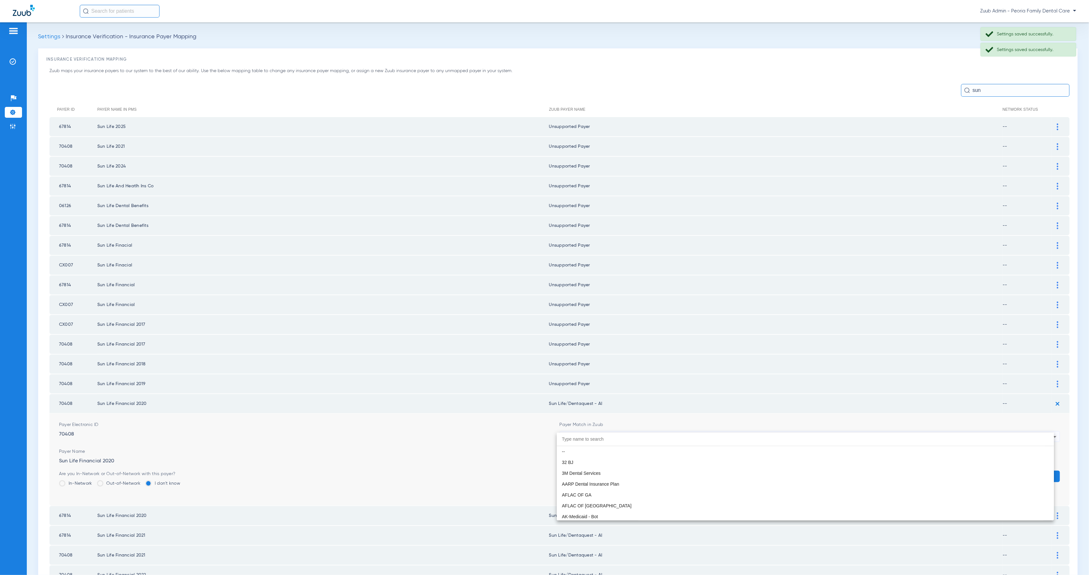
scroll to position [3733, 0]
paste input "Peoria Family Dental Care"
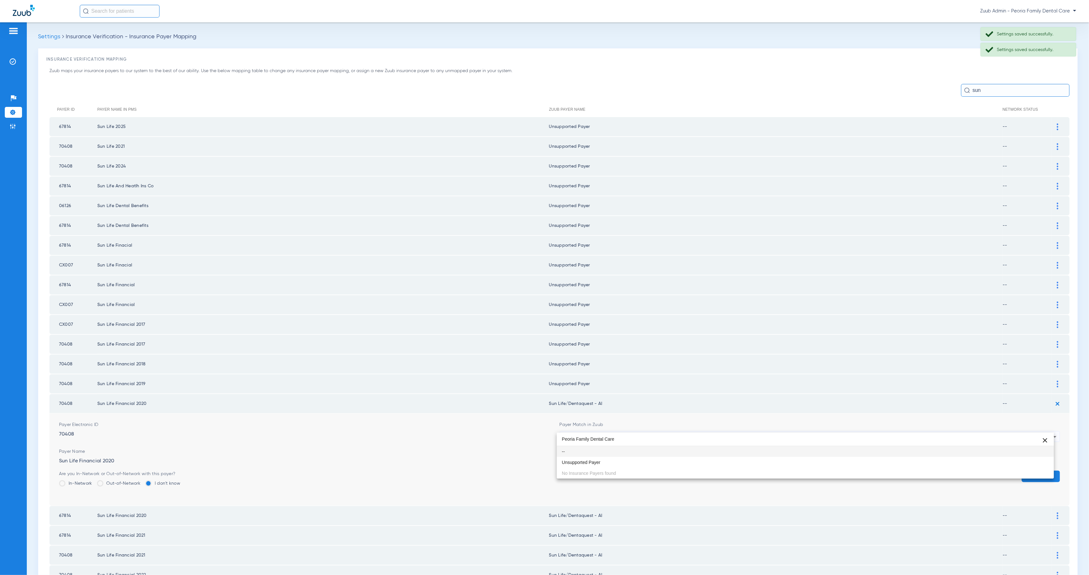
scroll to position [0, 0]
type input "Peoria Family Dental Care"
click at [631, 460] on mat-option "Unsupported Payer" at bounding box center [805, 462] width 497 height 11
click at [1028, 471] on button "Save" at bounding box center [1040, 476] width 38 height 11
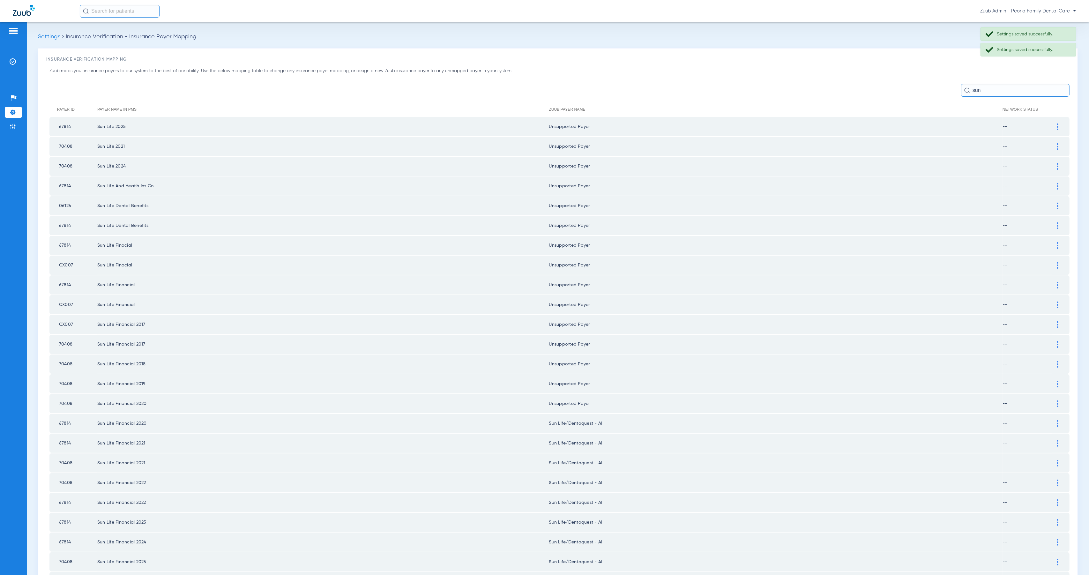
click at [1052, 420] on div at bounding box center [1057, 423] width 11 height 7
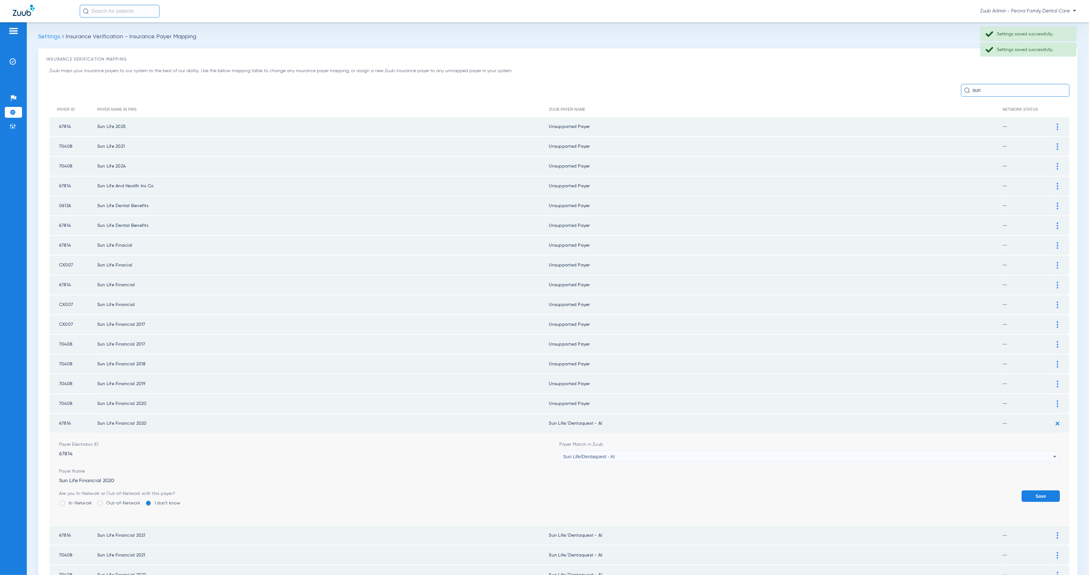
click at [602, 454] on span "Sun Life/Dentaquest - AI" at bounding box center [589, 456] width 52 height 5
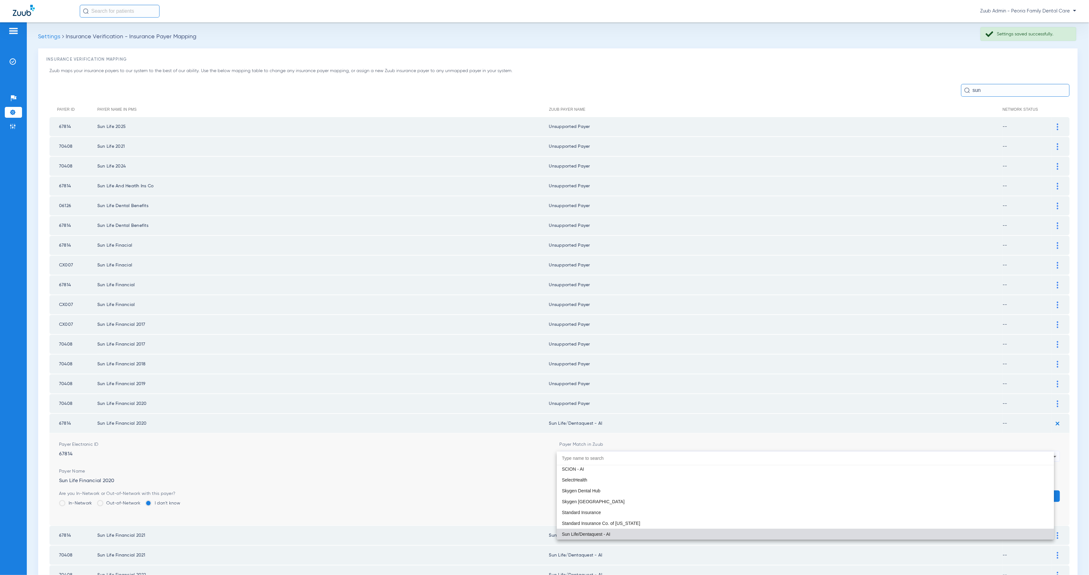
paste input "Peoria Family Dental Care"
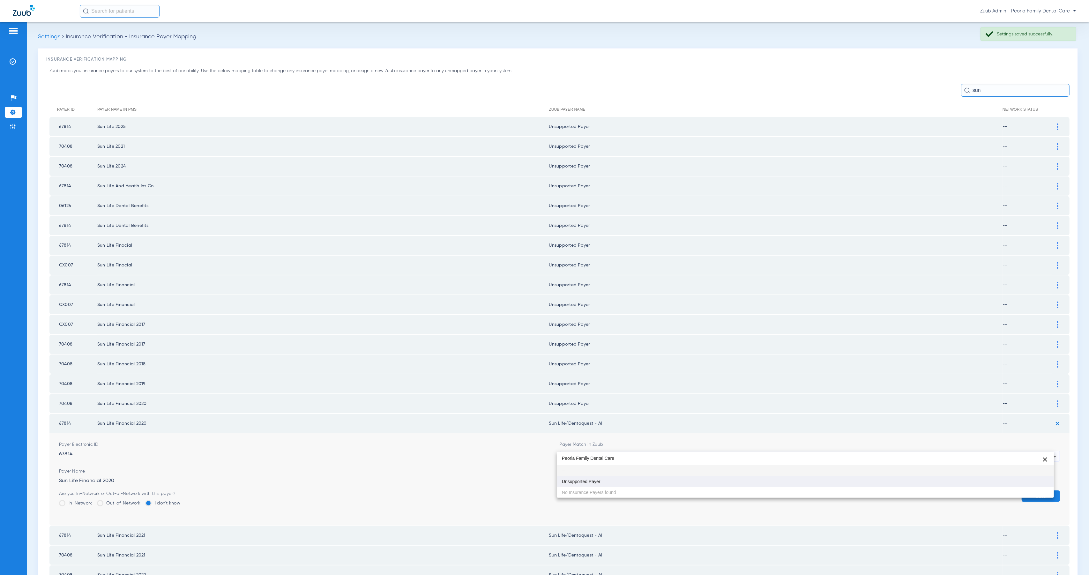
type input "Peoria Family Dental Care"
click at [642, 483] on mat-option "Unsupported Payer" at bounding box center [805, 481] width 497 height 11
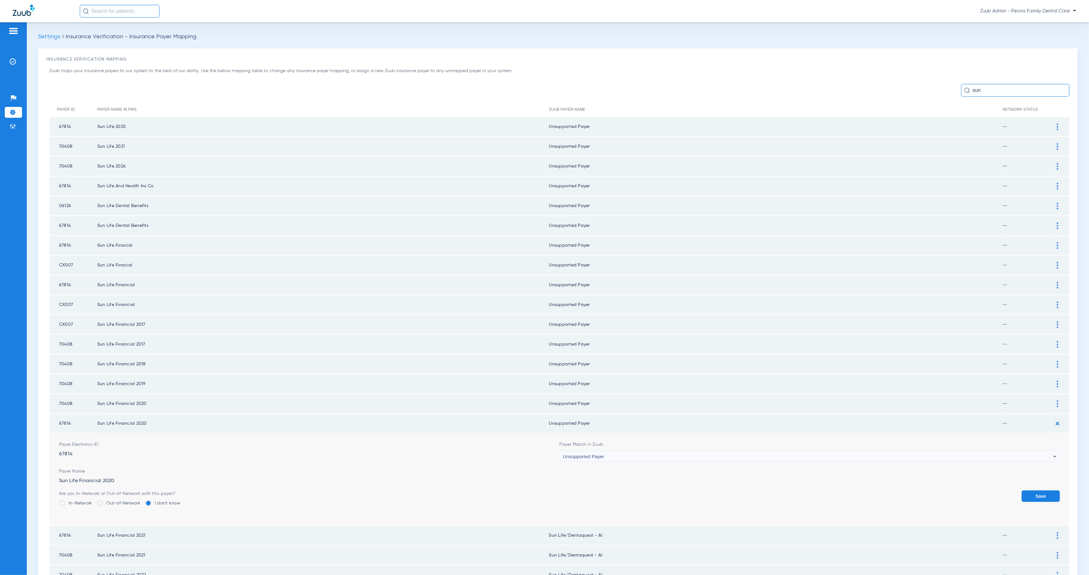
click at [1025, 490] on button "Save" at bounding box center [1040, 495] width 38 height 11
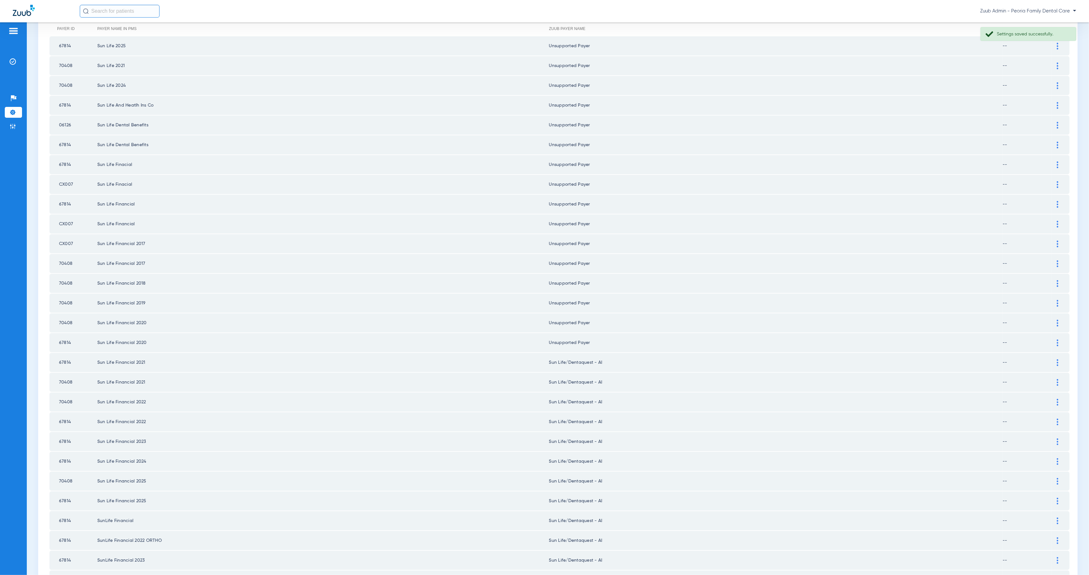
scroll to position [85, 0]
click at [1052, 355] on div at bounding box center [1057, 358] width 11 height 7
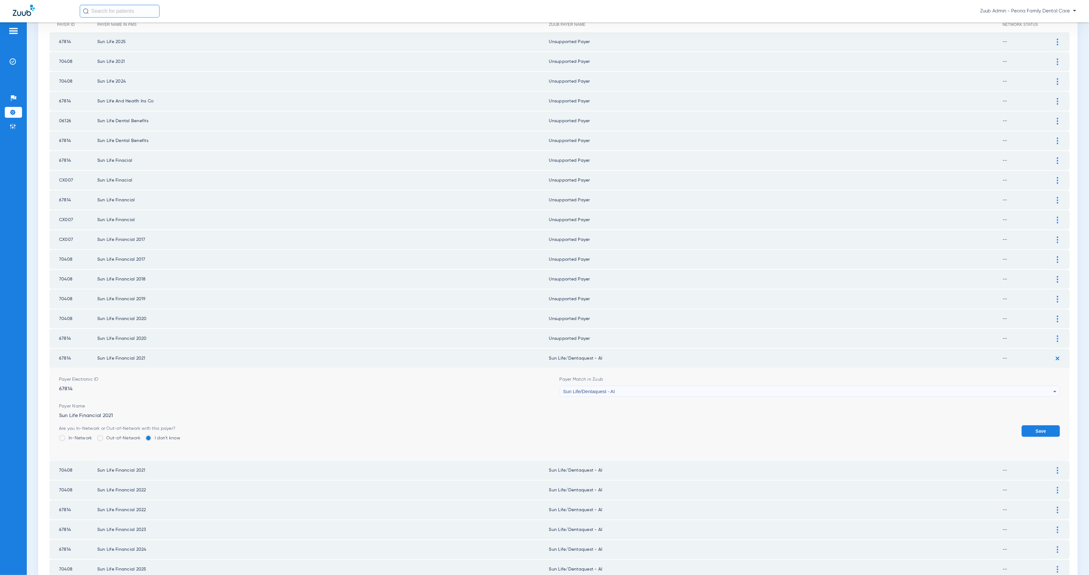
click at [582, 386] on div "Sun Life/Dentaquest - AI" at bounding box center [808, 391] width 490 height 11
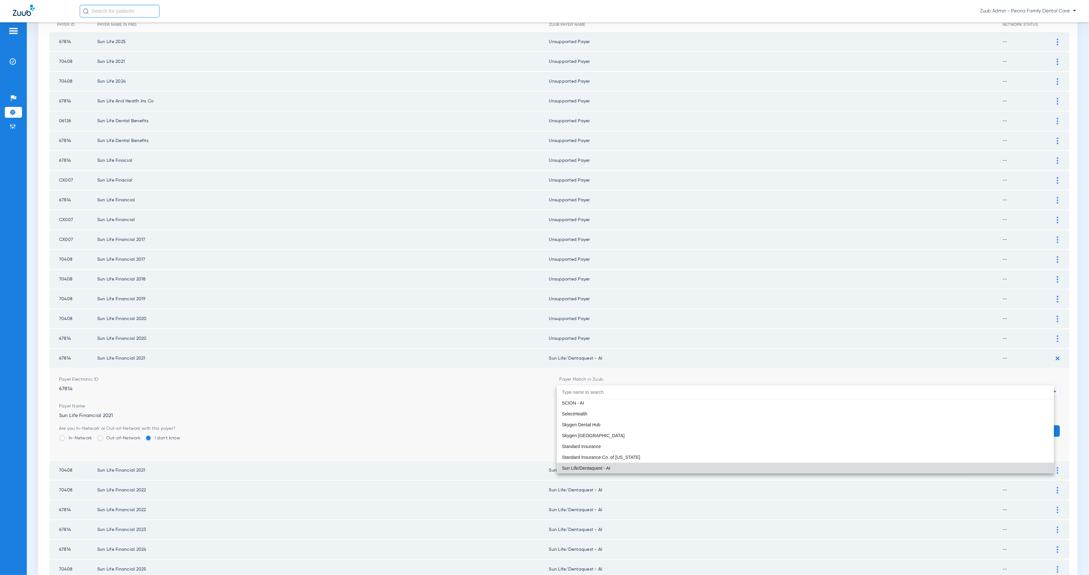
paste input "Peoria Family Dental Care"
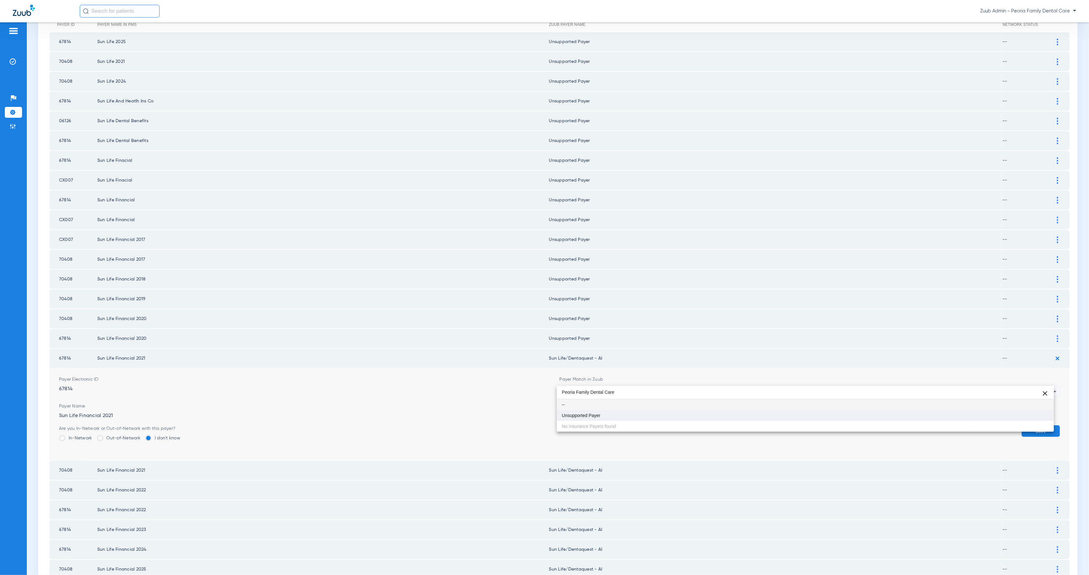
scroll to position [0, 0]
type input "Peoria Family Dental Care"
click at [607, 418] on mat-option "Unsupported Payer" at bounding box center [805, 415] width 497 height 11
click at [1050, 425] on button "Save" at bounding box center [1040, 430] width 38 height 11
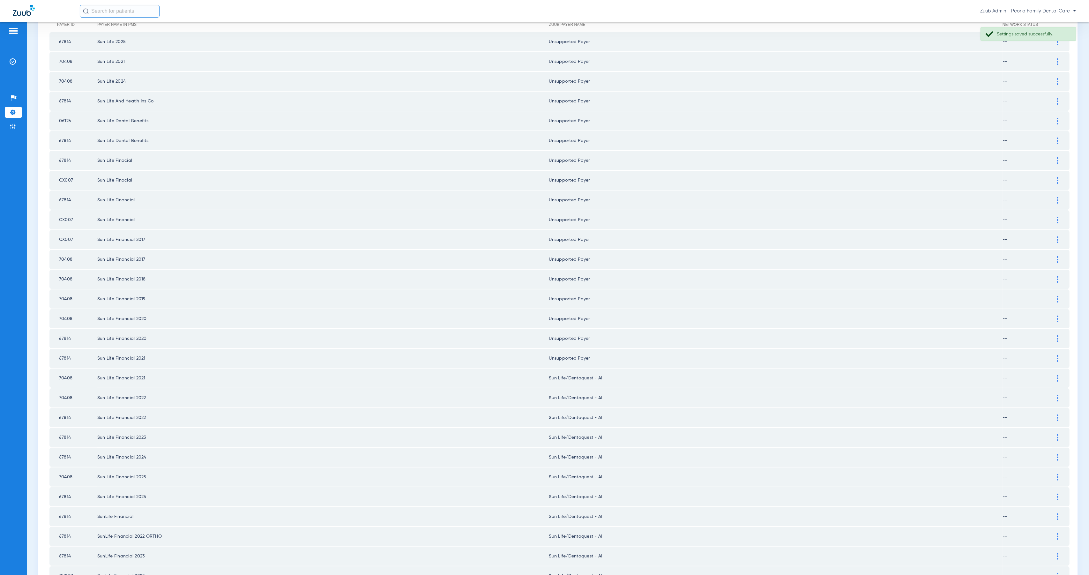
click at [1052, 375] on div at bounding box center [1057, 378] width 11 height 7
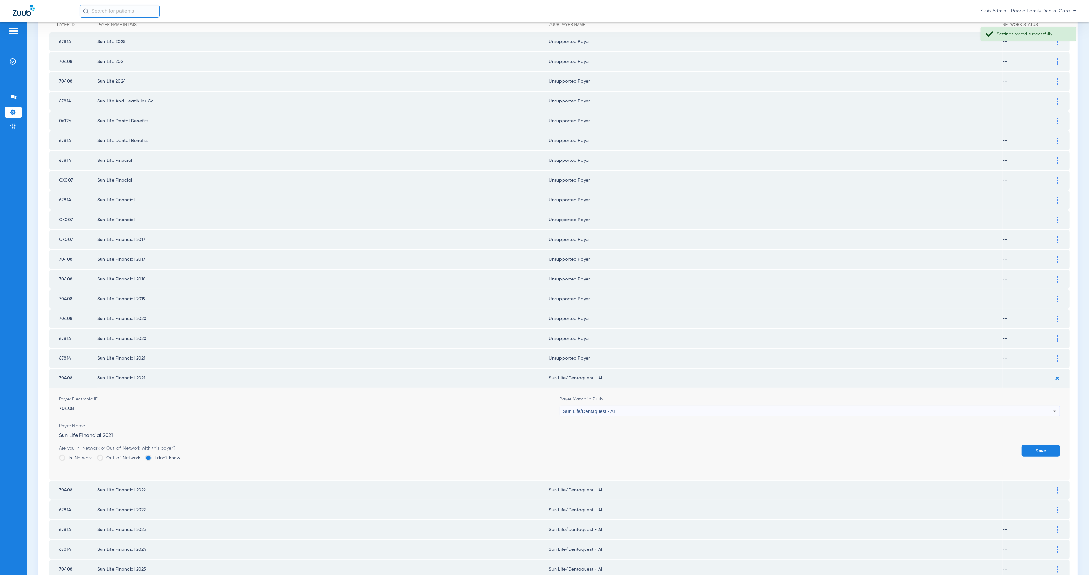
click at [607, 408] on span "Sun Life/Dentaquest - AI" at bounding box center [589, 410] width 52 height 5
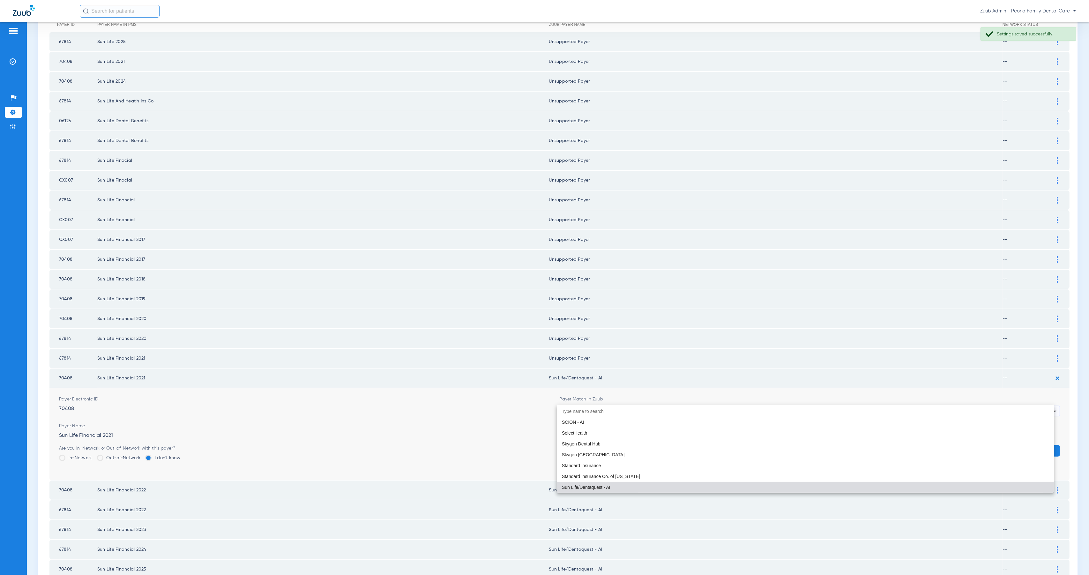
paste input "Peoria Family Dental Care"
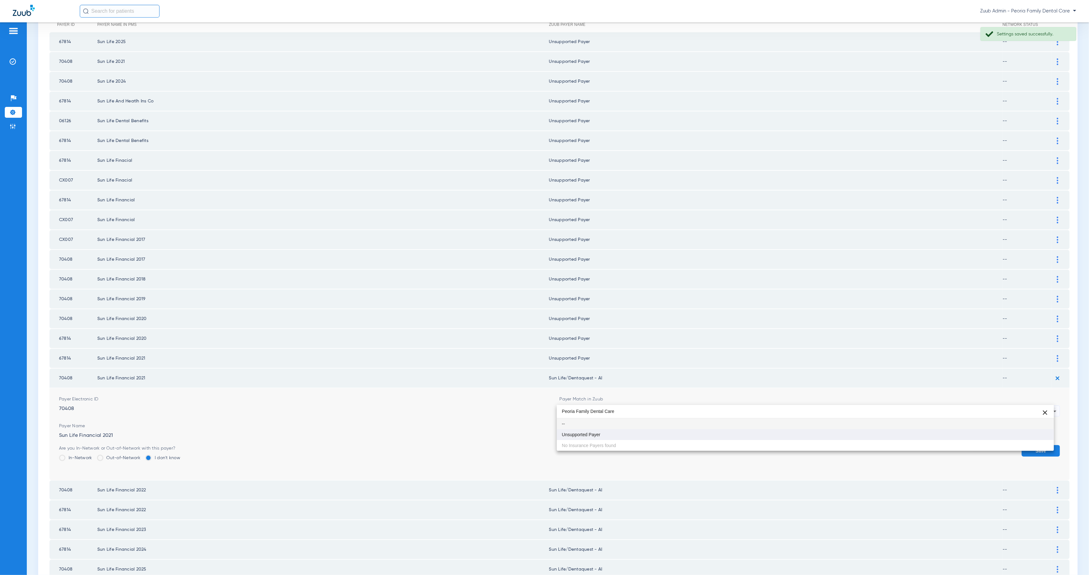
type input "Peoria Family Dental Care"
click at [639, 434] on mat-option "Unsupported Payer" at bounding box center [805, 434] width 497 height 11
click at [1027, 445] on button "Save" at bounding box center [1040, 450] width 38 height 11
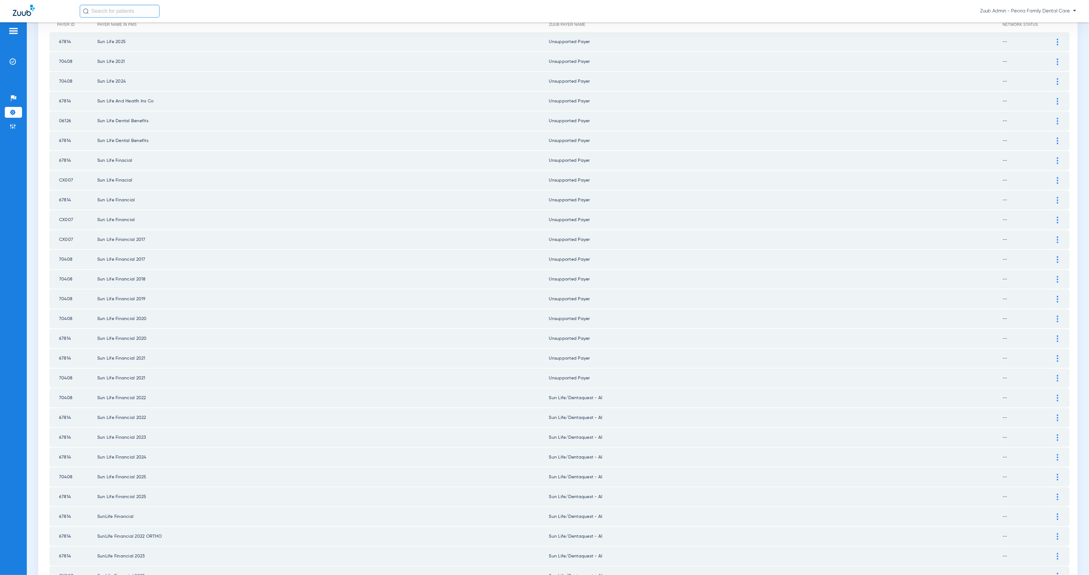
click at [1057, 395] on img at bounding box center [1058, 398] width 2 height 7
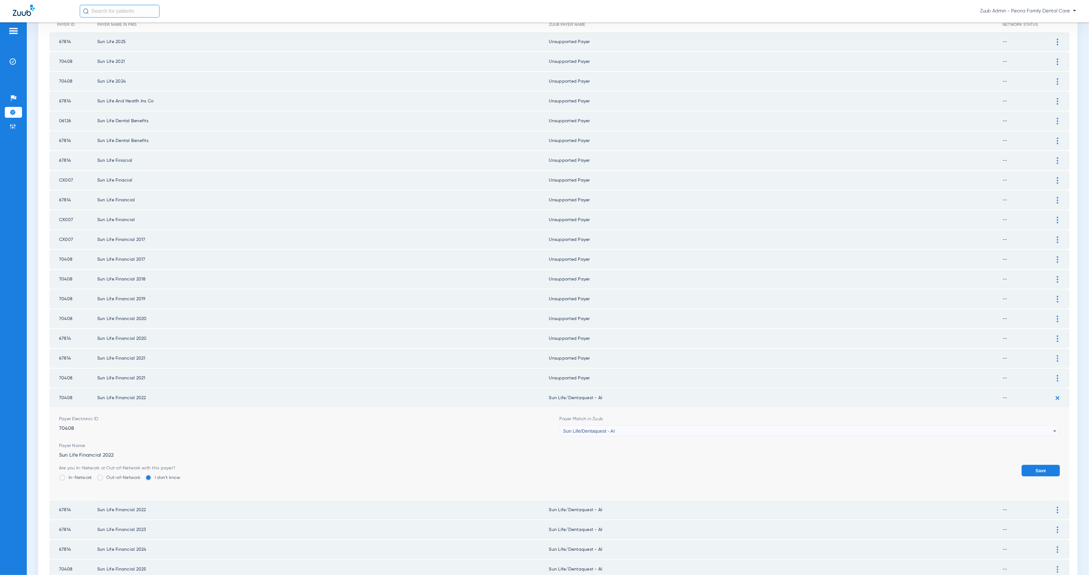
click at [580, 428] on span "Sun Life/Dentaquest - AI" at bounding box center [589, 430] width 52 height 5
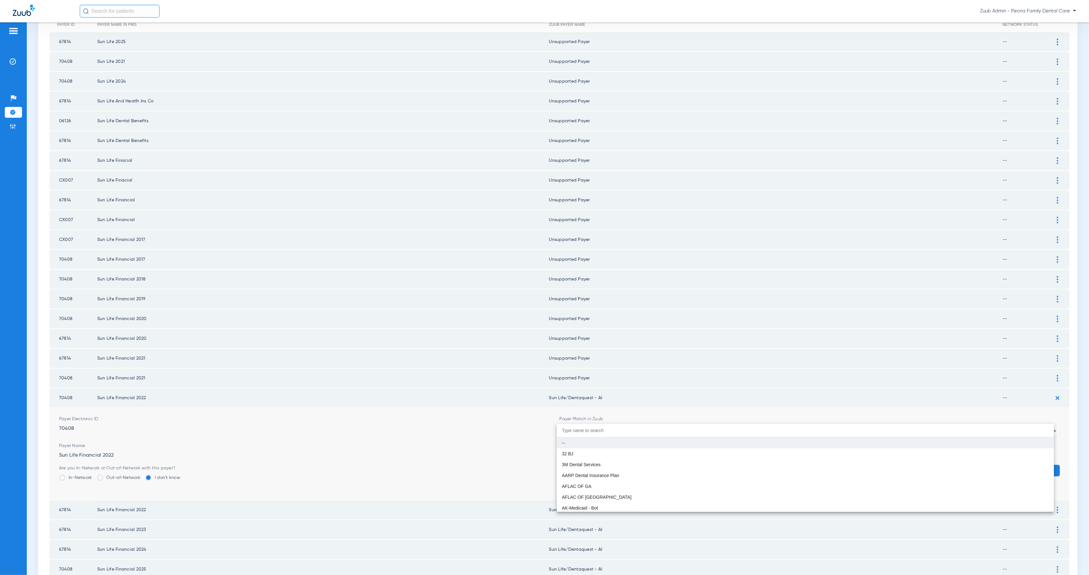
scroll to position [3733, 0]
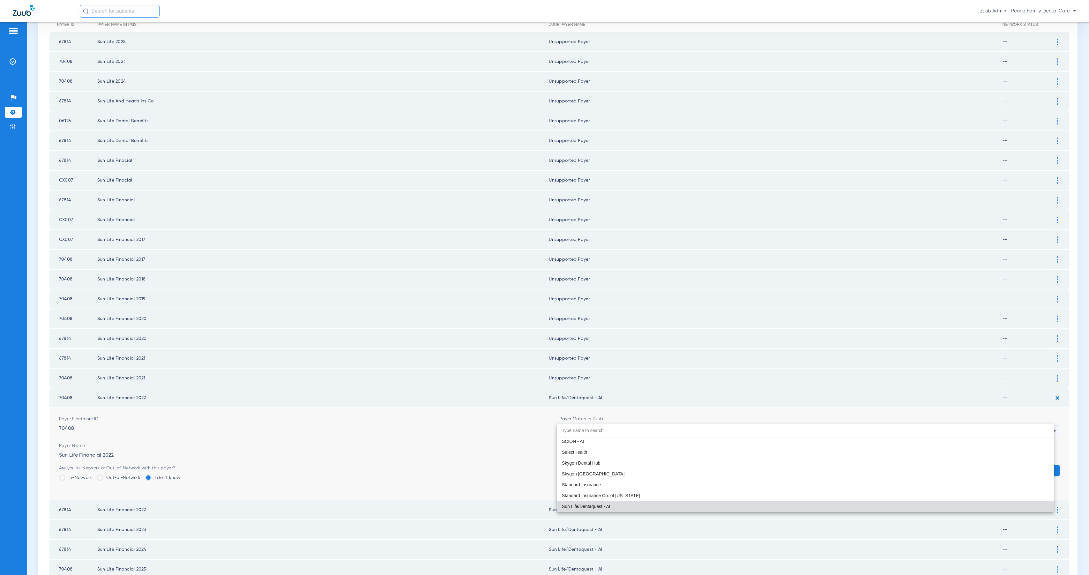
paste input "Peoria Family Dental Care"
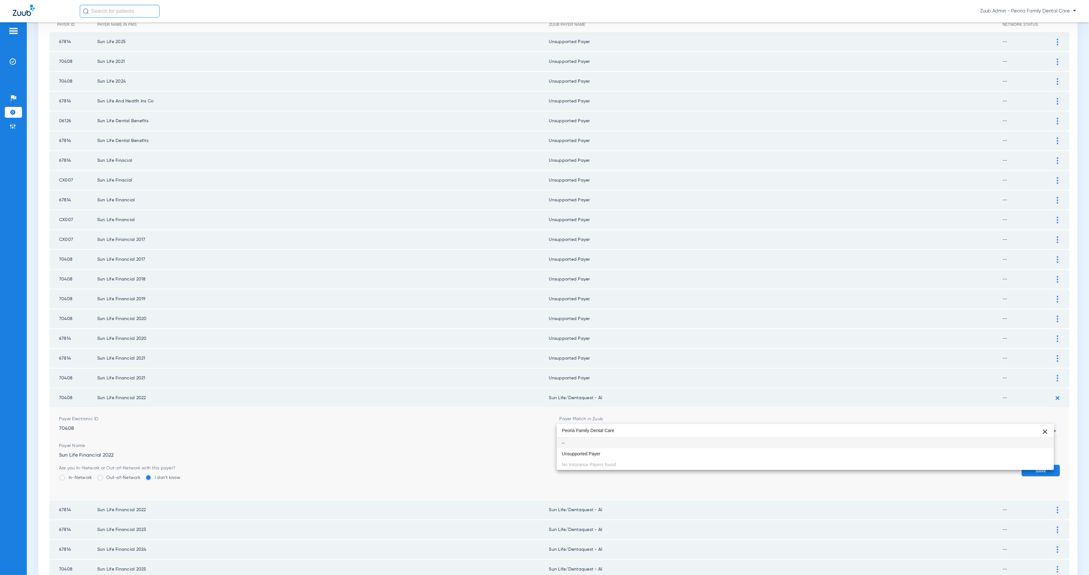
scroll to position [0, 0]
type input "Peoria Family Dental Care"
click at [615, 457] on mat-option "Unsupported Payer" at bounding box center [805, 453] width 497 height 11
click at [1032, 465] on button "Save" at bounding box center [1040, 470] width 38 height 11
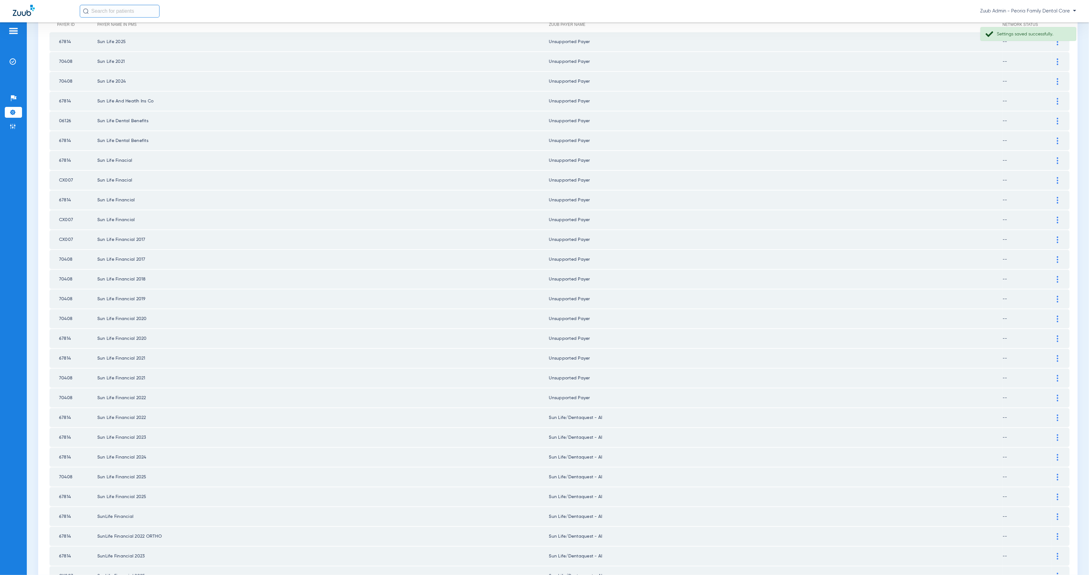
click at [1057, 414] on img at bounding box center [1058, 417] width 2 height 7
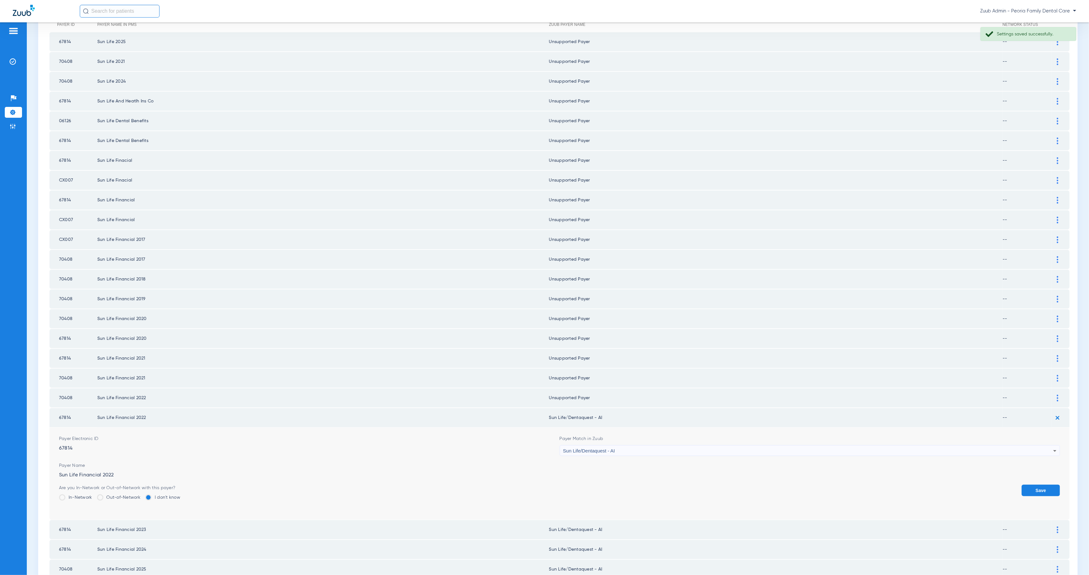
click at [742, 445] on div "Sun Life/Dentaquest - AI" at bounding box center [808, 450] width 490 height 11
type input "Peoria Family Dental Care"
click at [758, 477] on mat-option "Unsupported Payer" at bounding box center [805, 472] width 497 height 11
click at [1038, 485] on div "Save" at bounding box center [1040, 495] width 38 height 21
click at [1037, 485] on button "Save" at bounding box center [1040, 490] width 38 height 11
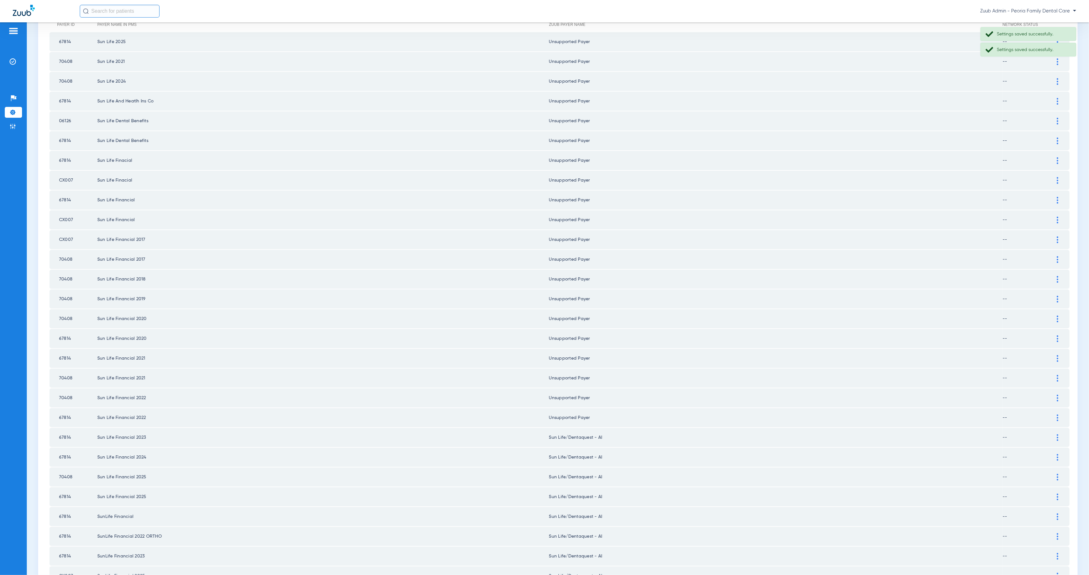
click at [1053, 434] on div at bounding box center [1057, 437] width 11 height 7
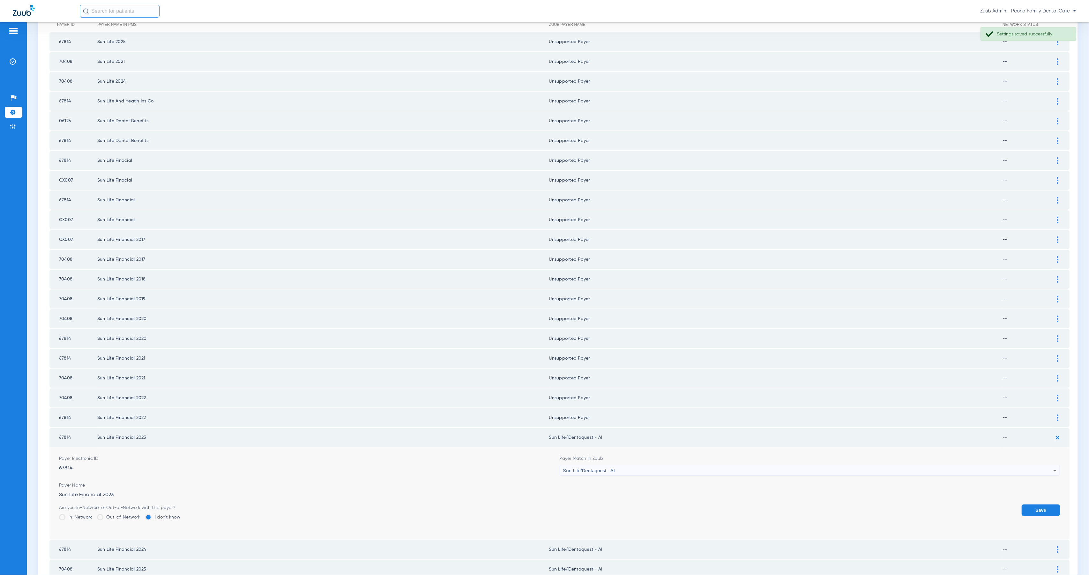
click at [705, 465] on div "Sun Life/Dentaquest - AI" at bounding box center [808, 470] width 490 height 11
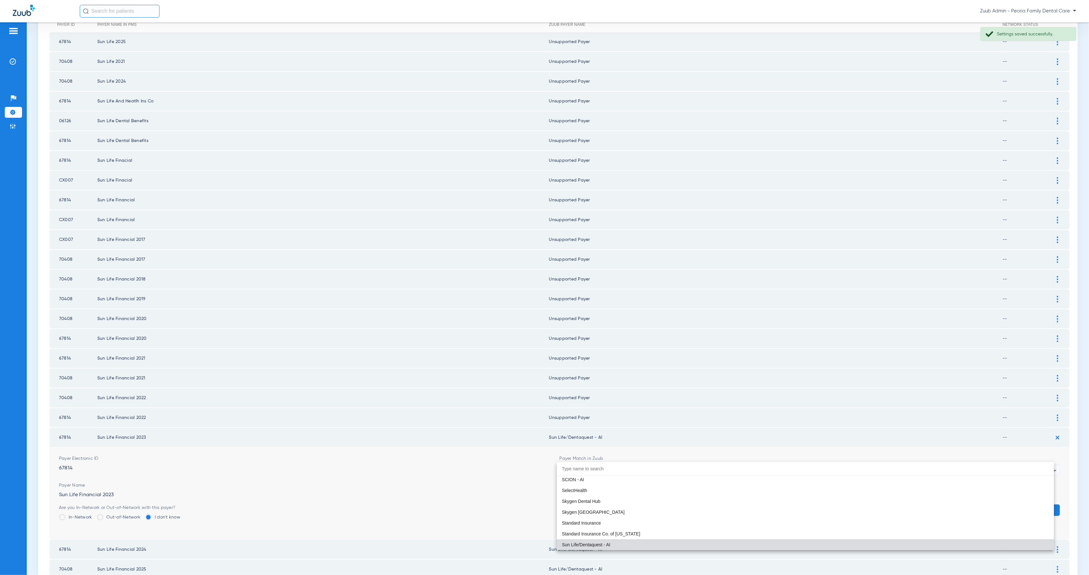
paste input "Peoria Family Dental Care"
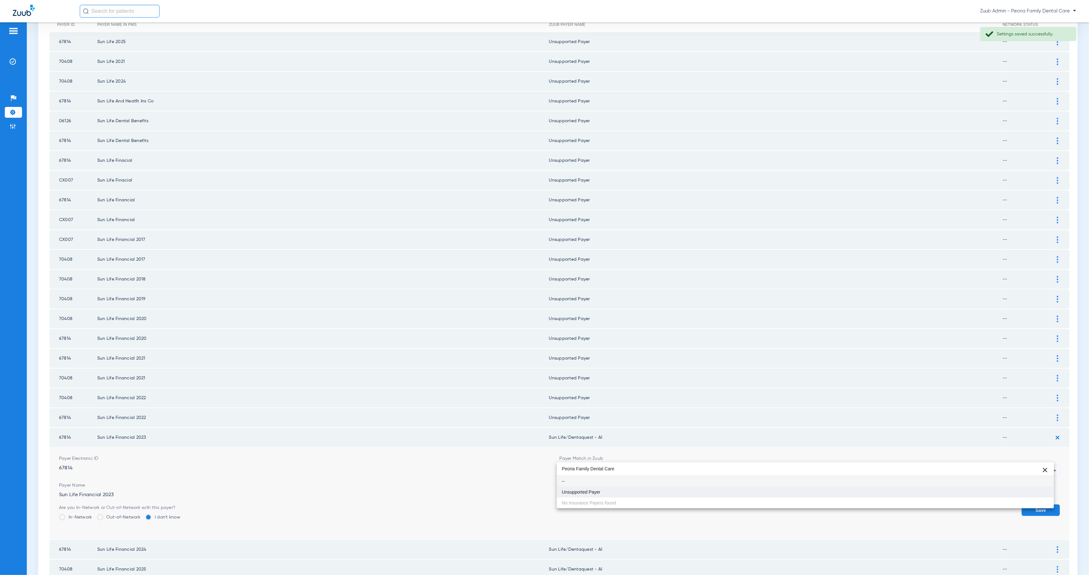
scroll to position [0, 0]
type input "Peoria Family Dental Care"
click at [713, 498] on div "Peoria Family Dental Care close -- Unsupported Payer No Insurance Payers found" at bounding box center [805, 485] width 497 height 46
click at [711, 493] on mat-option "Unsupported Payer" at bounding box center [805, 492] width 497 height 11
click at [1027, 504] on button "Save" at bounding box center [1040, 509] width 38 height 11
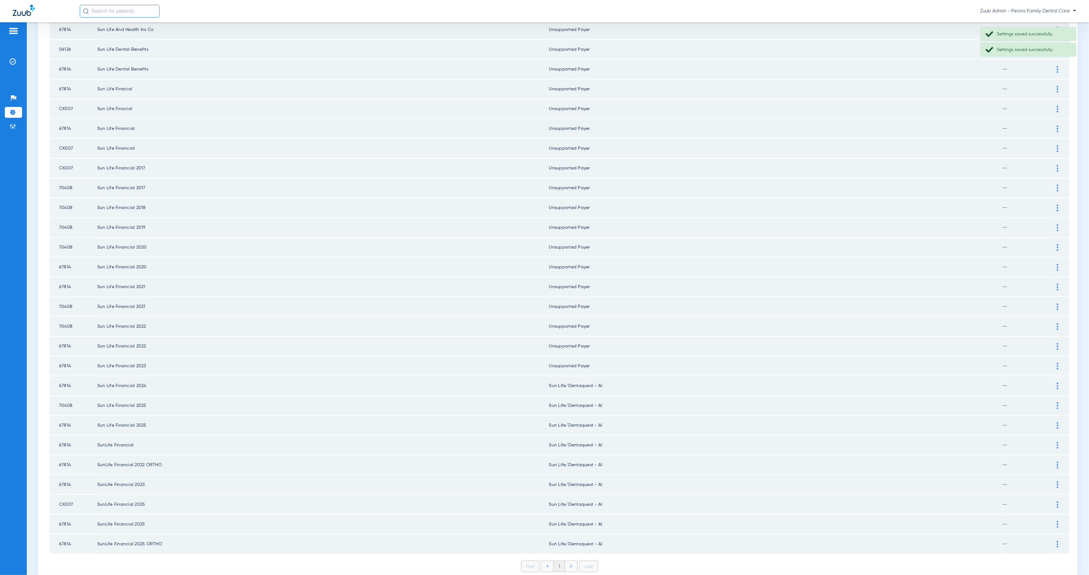
scroll to position [163, 0]
click at [1057, 376] on img at bounding box center [1058, 379] width 2 height 7
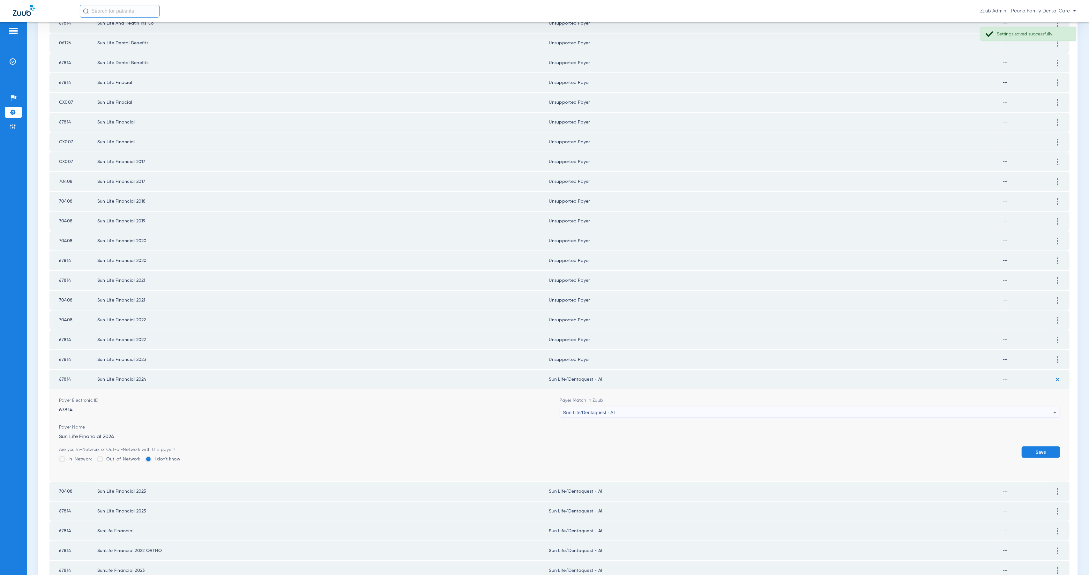
click at [595, 410] on span "Sun Life/Dentaquest - AI" at bounding box center [589, 412] width 52 height 5
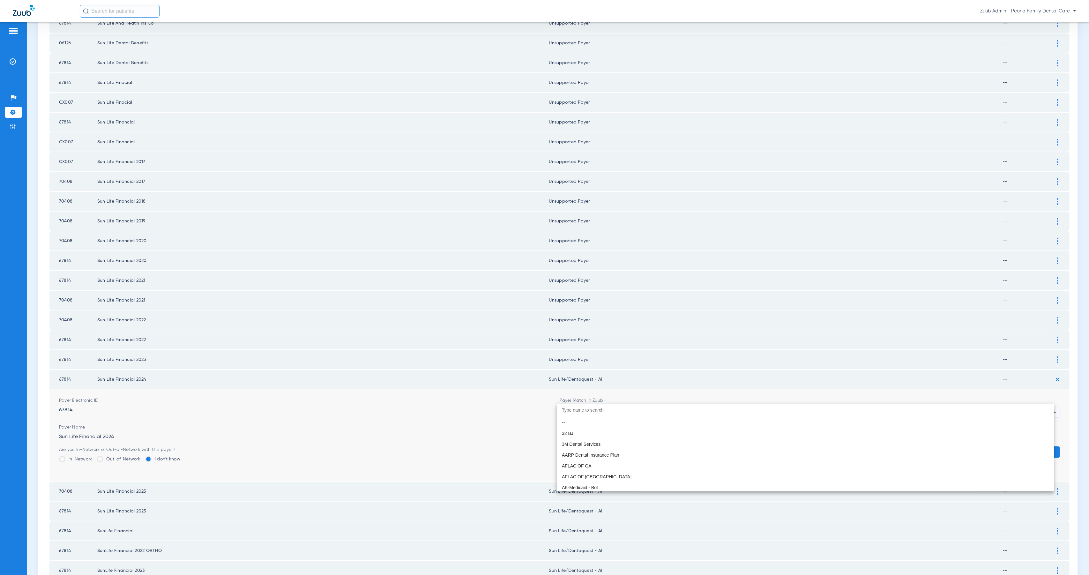
scroll to position [3733, 0]
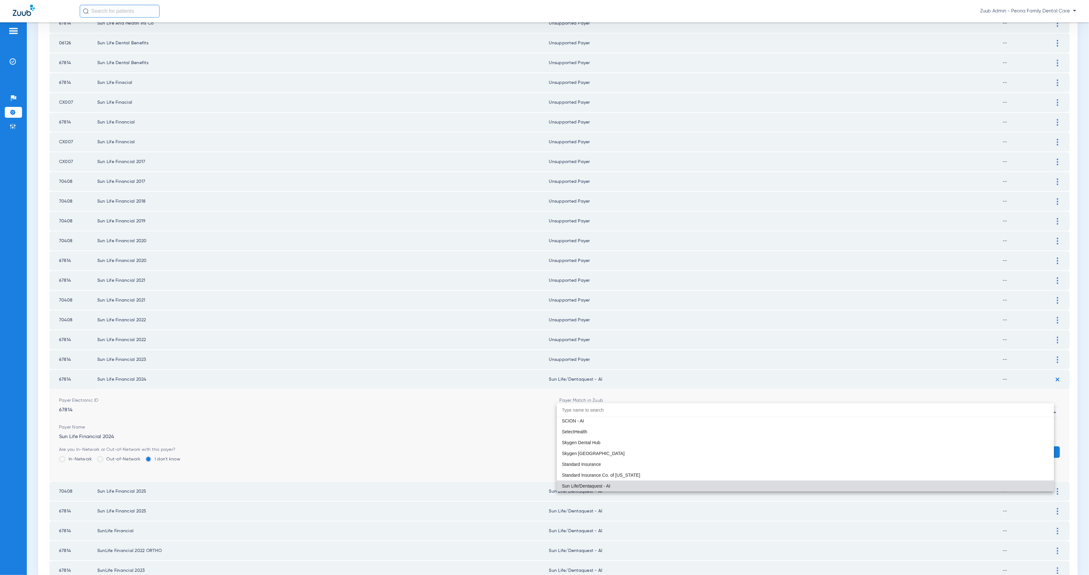
paste input "Peoria Family Dental Care"
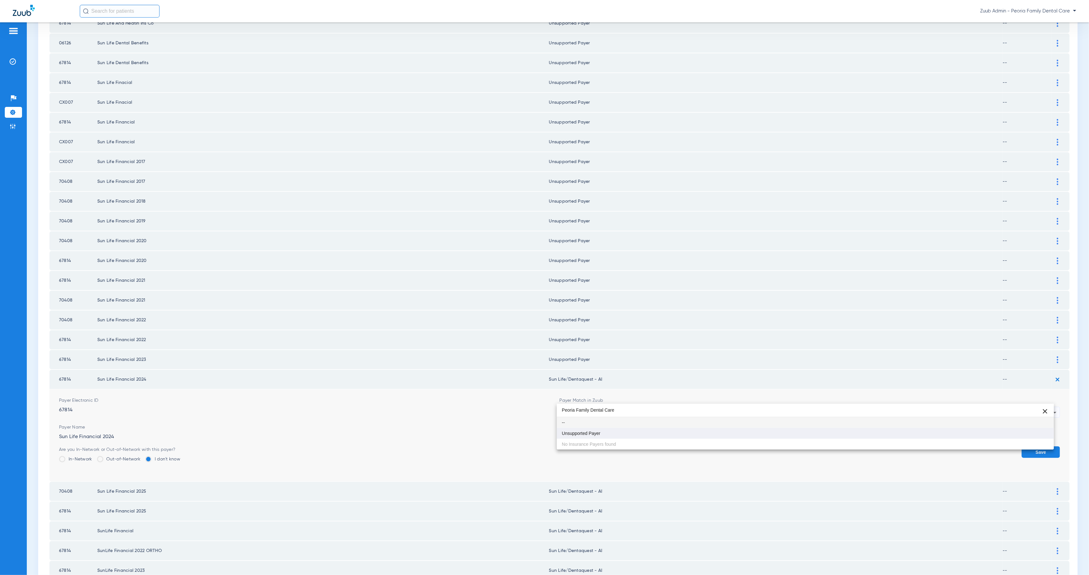
type input "Peoria Family Dental Care"
click at [614, 430] on mat-option "Unsupported Payer" at bounding box center [805, 433] width 497 height 11
click at [1039, 446] on button "Save" at bounding box center [1040, 451] width 38 height 11
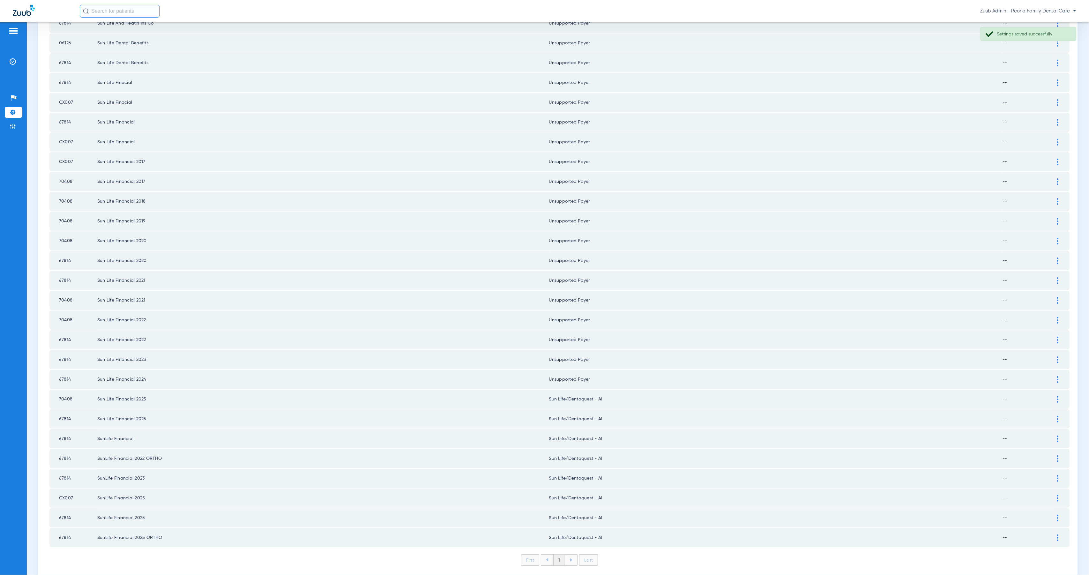
click at [1052, 396] on div at bounding box center [1057, 399] width 11 height 7
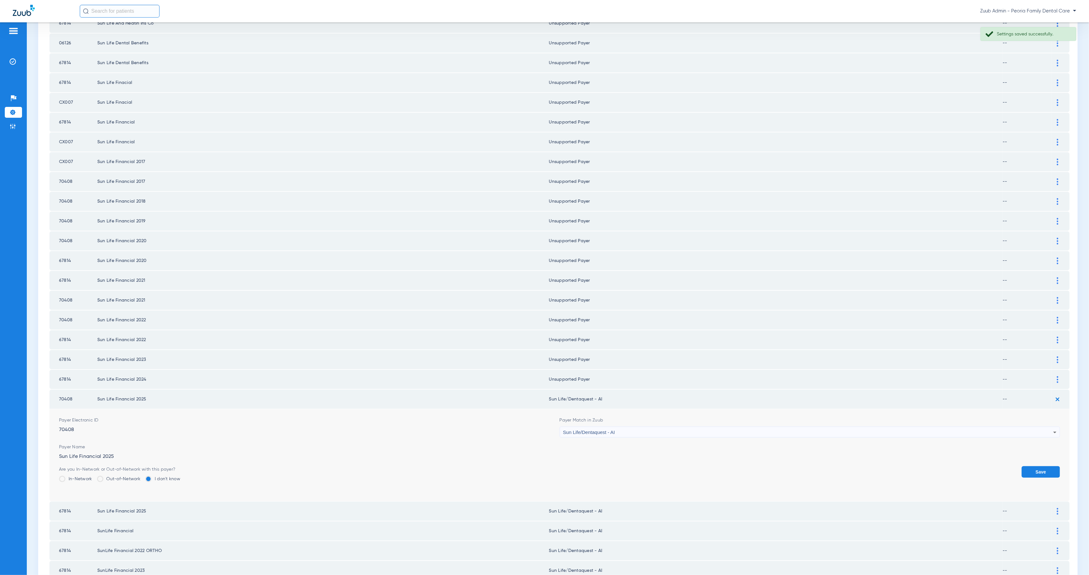
click at [647, 427] on div "Sun Life/Dentaquest - AI" at bounding box center [808, 432] width 490 height 11
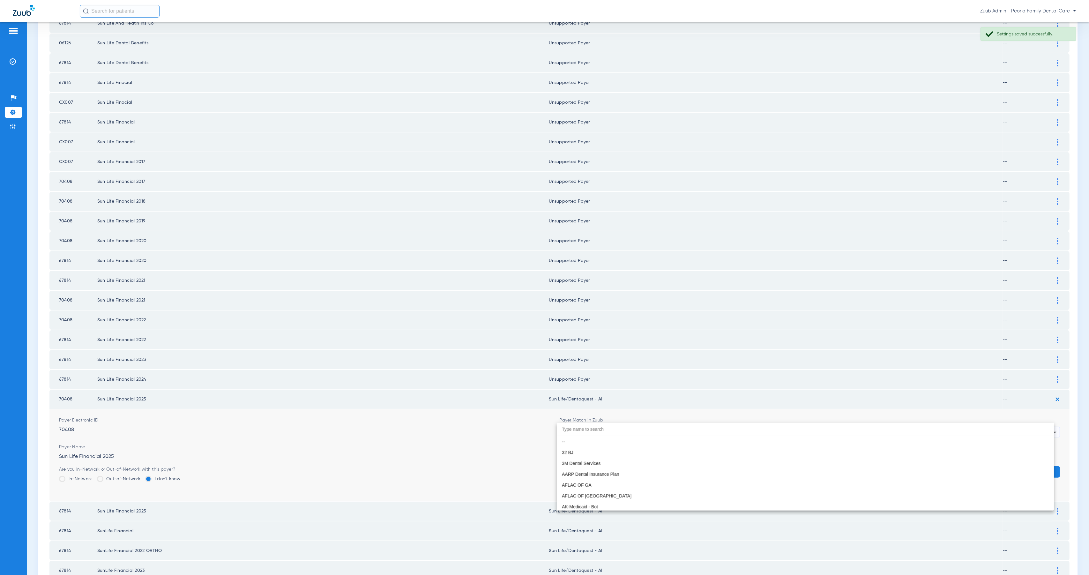
scroll to position [3733, 0]
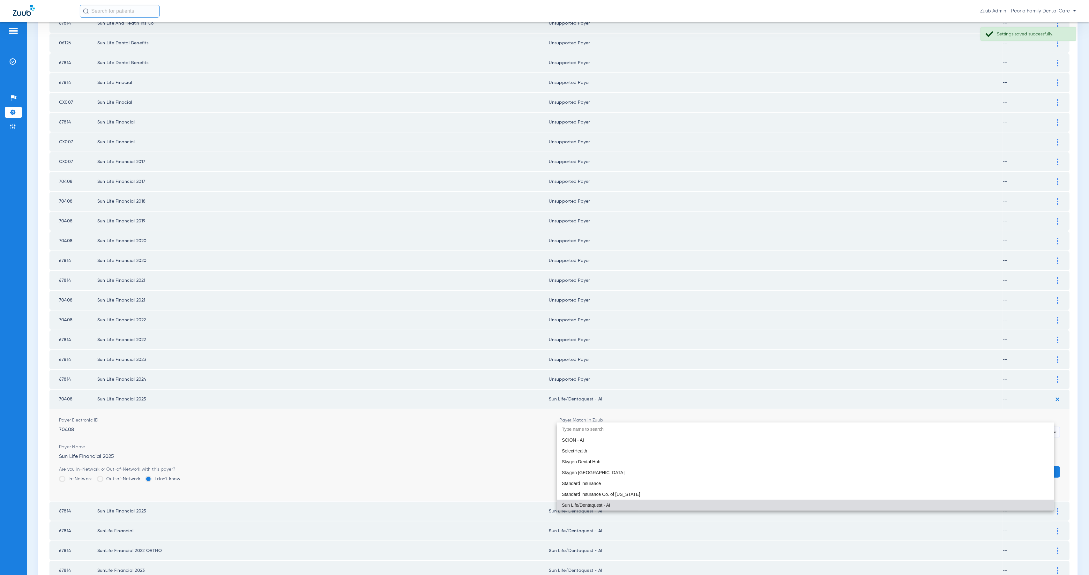
paste input "Peoria Family Dental Care"
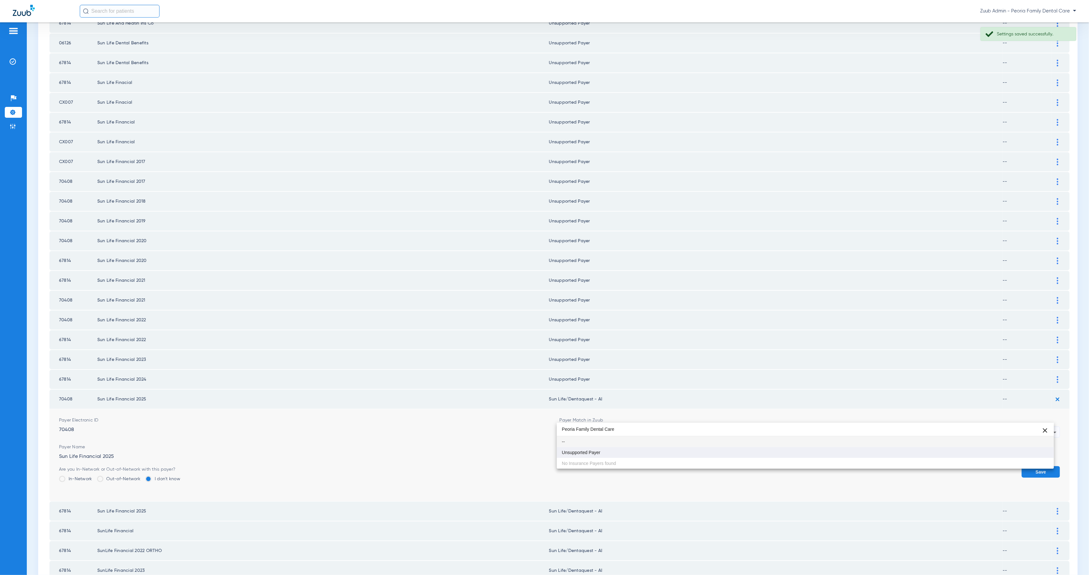
type input "Peoria Family Dental Care"
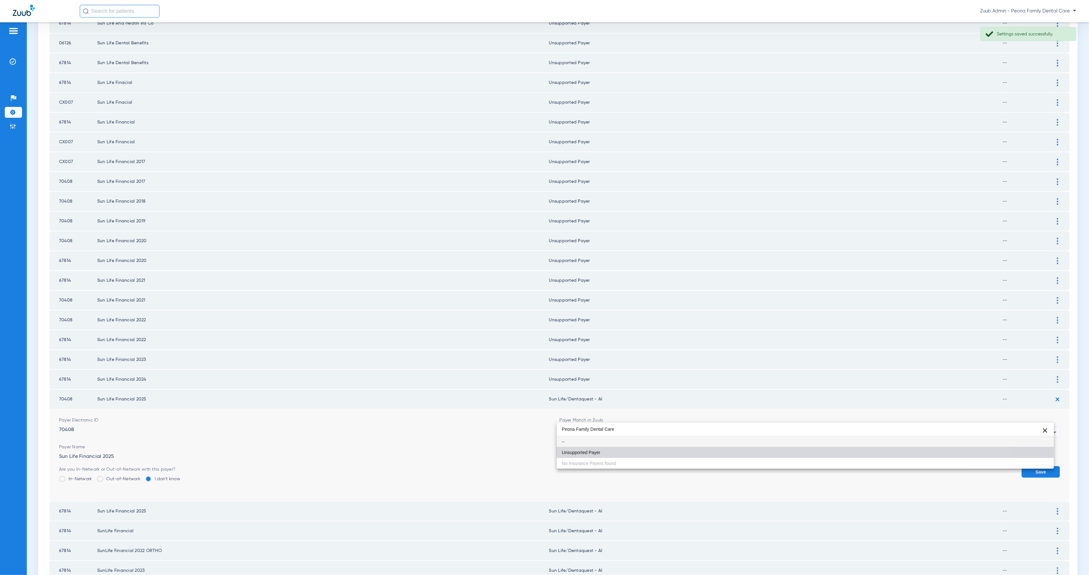
click at [668, 453] on mat-option "Unsupported Payer" at bounding box center [805, 452] width 497 height 11
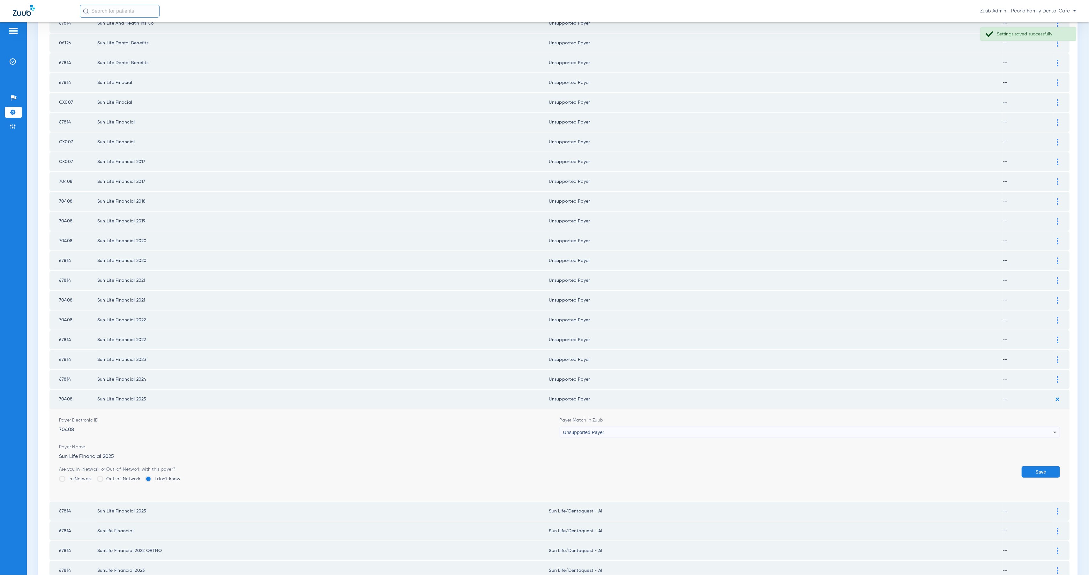
click at [1038, 466] on button "Save" at bounding box center [1040, 471] width 38 height 11
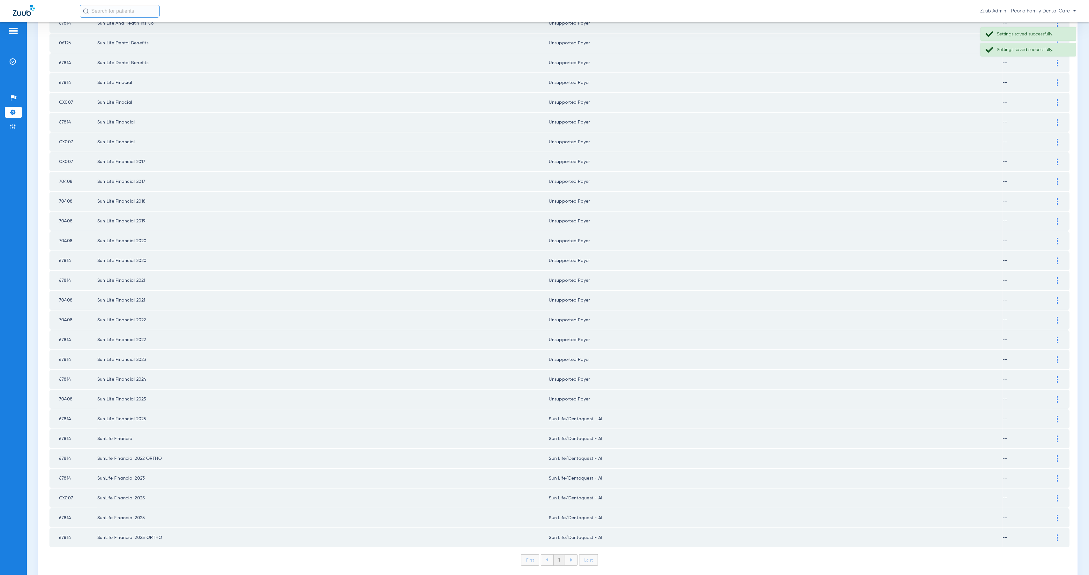
click at [1057, 416] on img at bounding box center [1058, 419] width 2 height 7
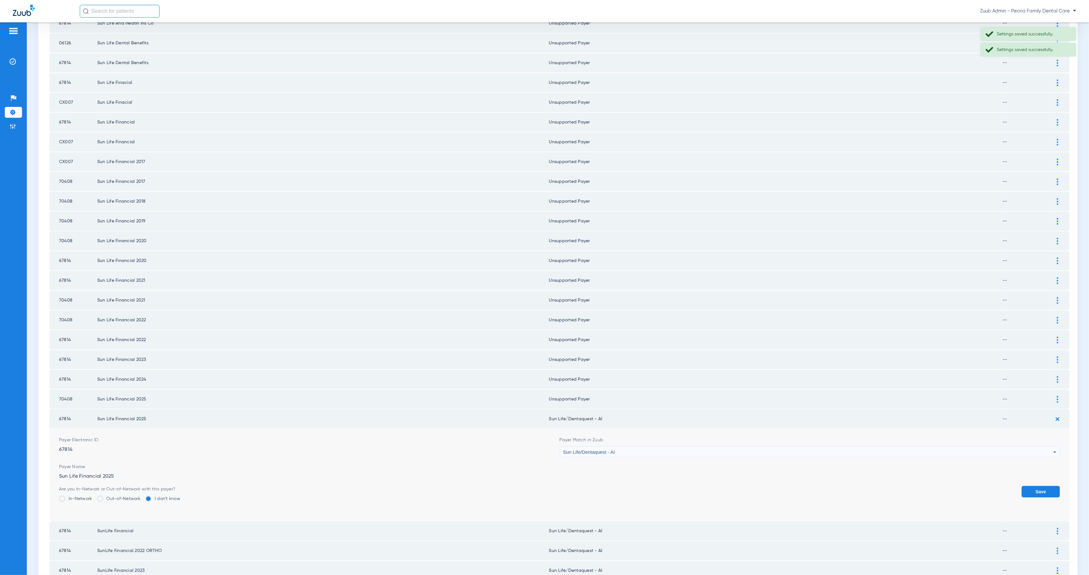
click at [599, 449] on span "Sun Life/Dentaquest - AI" at bounding box center [589, 451] width 52 height 5
paste input "Peoria Family Dental Care"
type input "Peoria Family Dental Care"
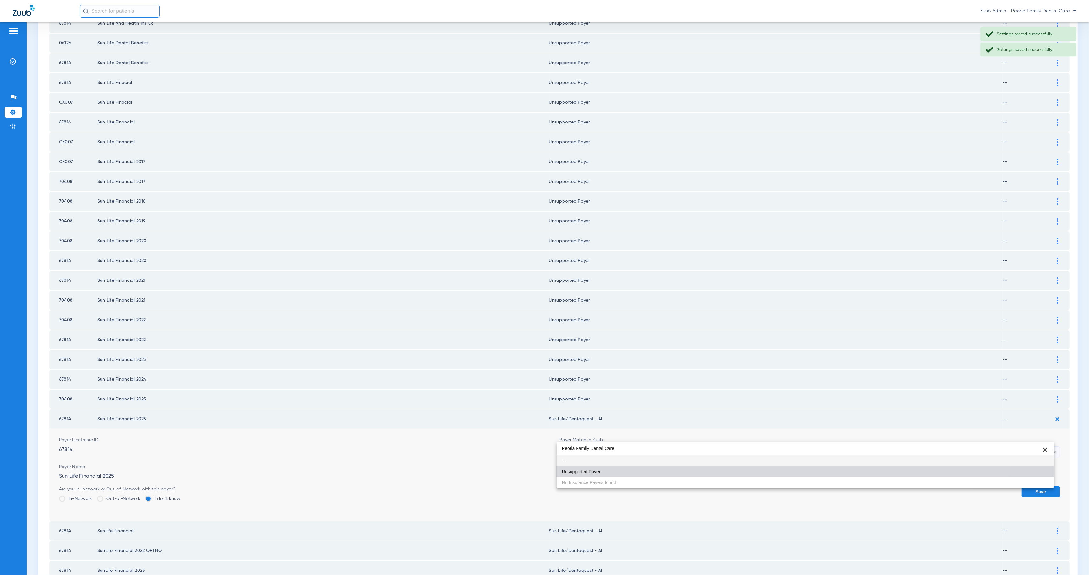
click at [626, 472] on mat-option "Unsupported Payer" at bounding box center [805, 471] width 497 height 11
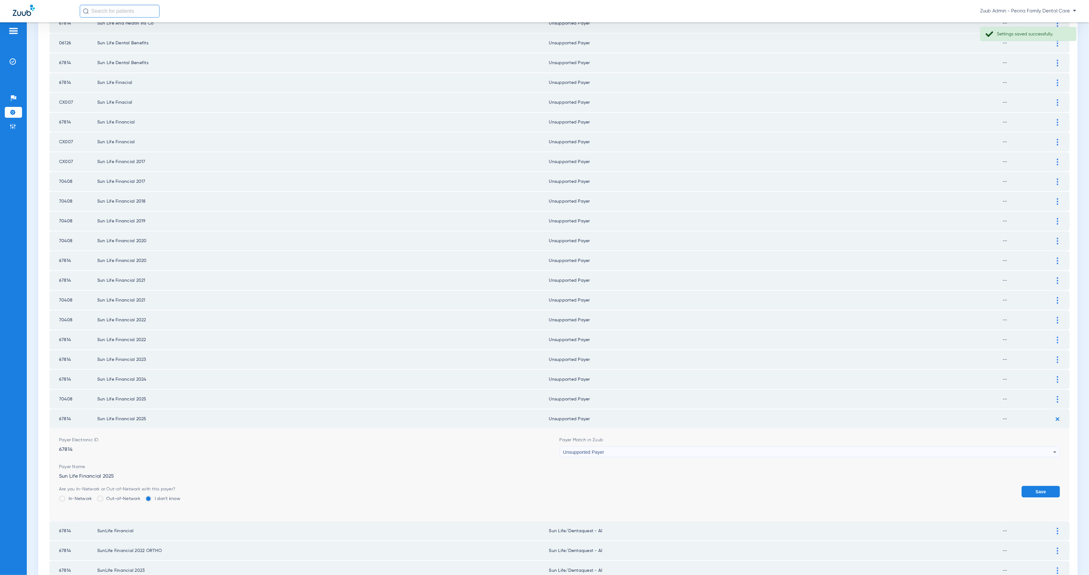
click at [1036, 486] on button "Save" at bounding box center [1040, 491] width 38 height 11
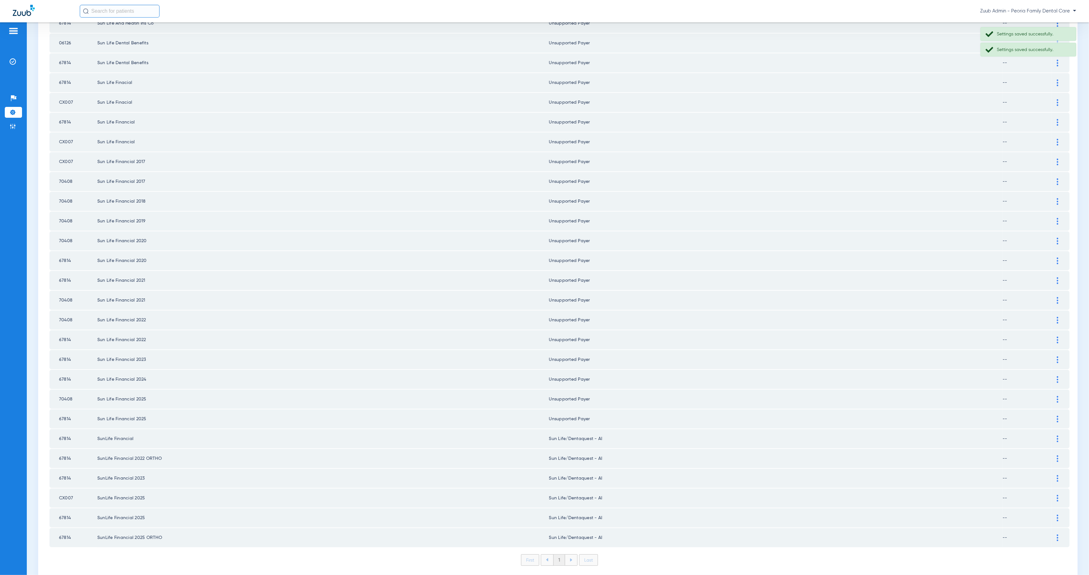
click at [1052, 435] on div at bounding box center [1057, 438] width 11 height 7
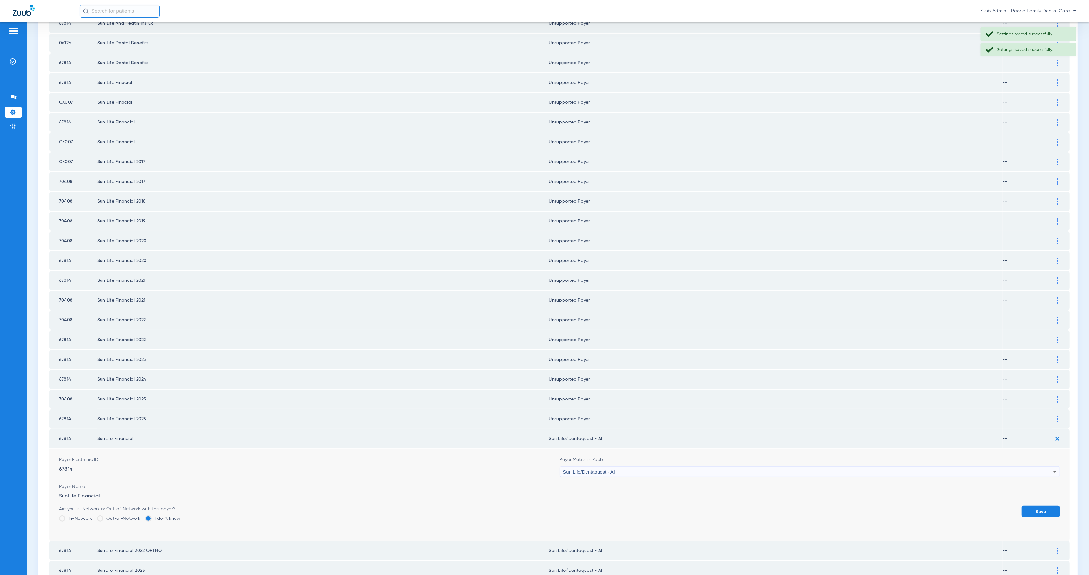
click at [592, 469] on span "Sun Life/Dentaquest - AI" at bounding box center [589, 471] width 52 height 5
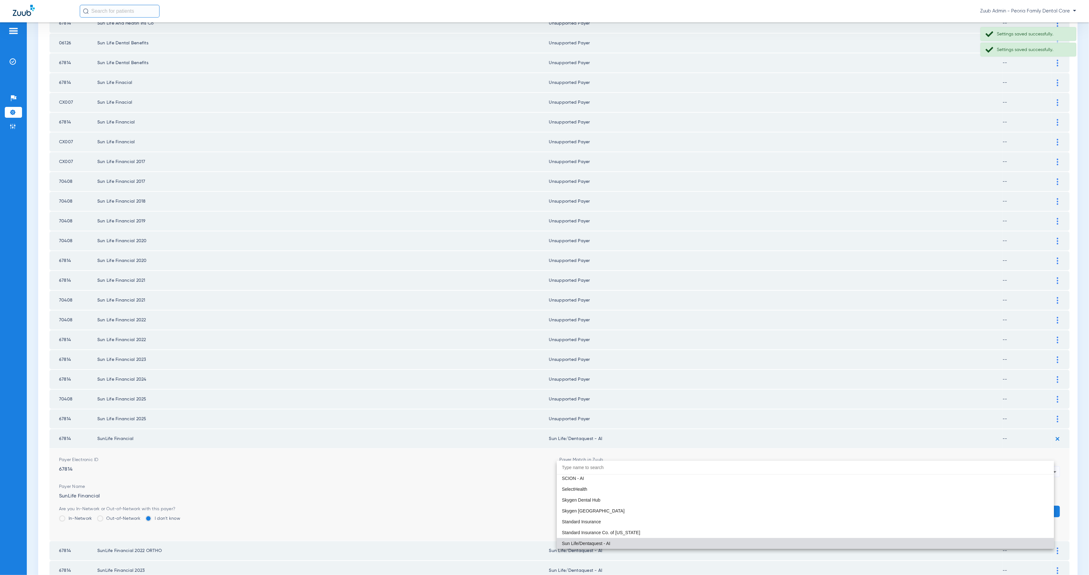
paste input "Peoria Family Dental Care"
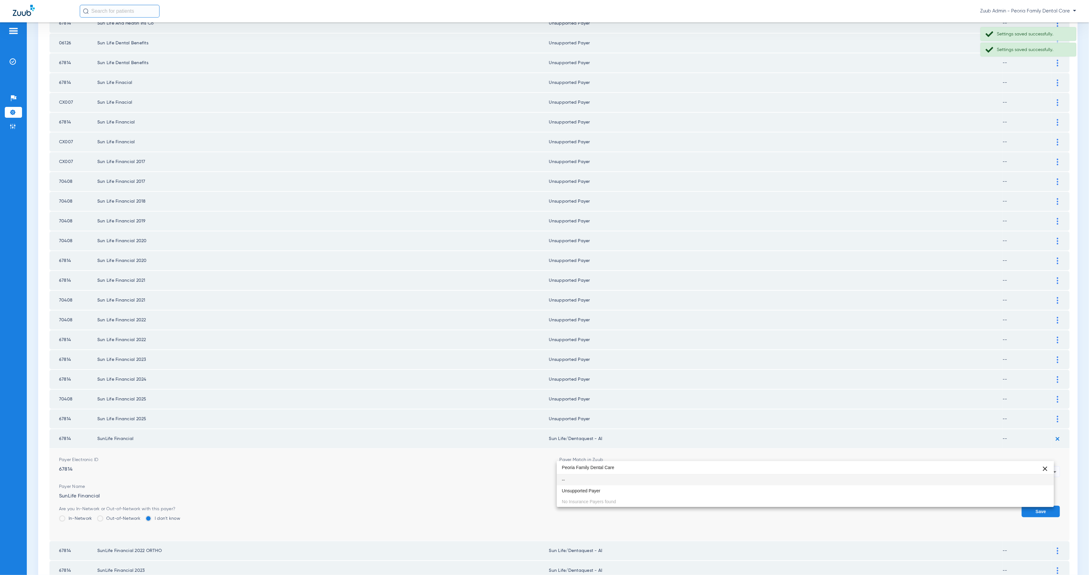
scroll to position [0, 0]
type input "Peoria Family Dental Care"
drag, startPoint x: 640, startPoint y: 488, endPoint x: 701, endPoint y: 494, distance: 61.6
click at [640, 488] on mat-option "Unsupported Payer" at bounding box center [805, 490] width 497 height 11
click at [1024, 506] on button "Save" at bounding box center [1040, 511] width 38 height 11
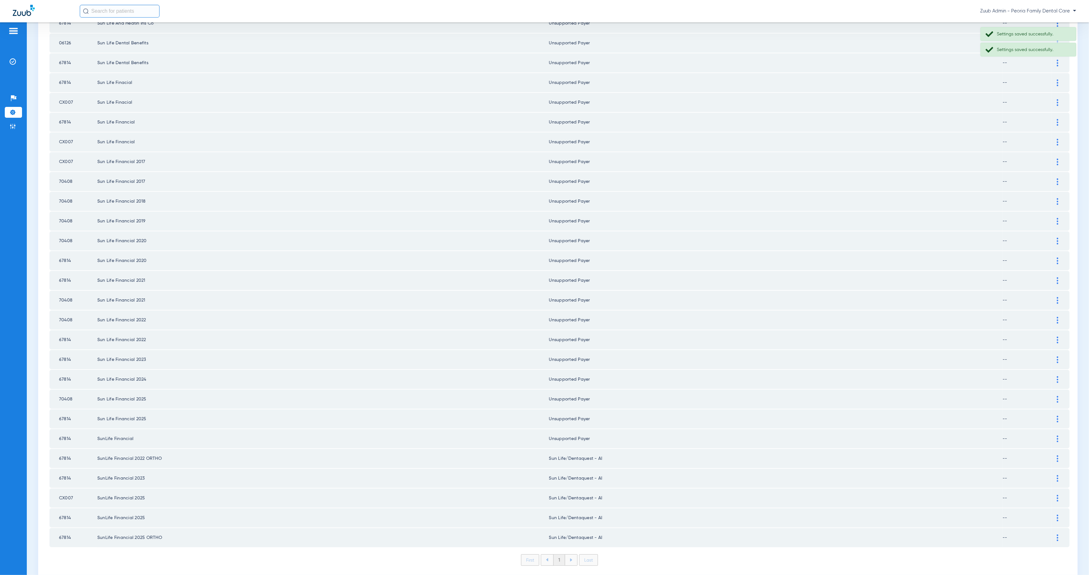
click at [1057, 455] on img at bounding box center [1058, 458] width 2 height 7
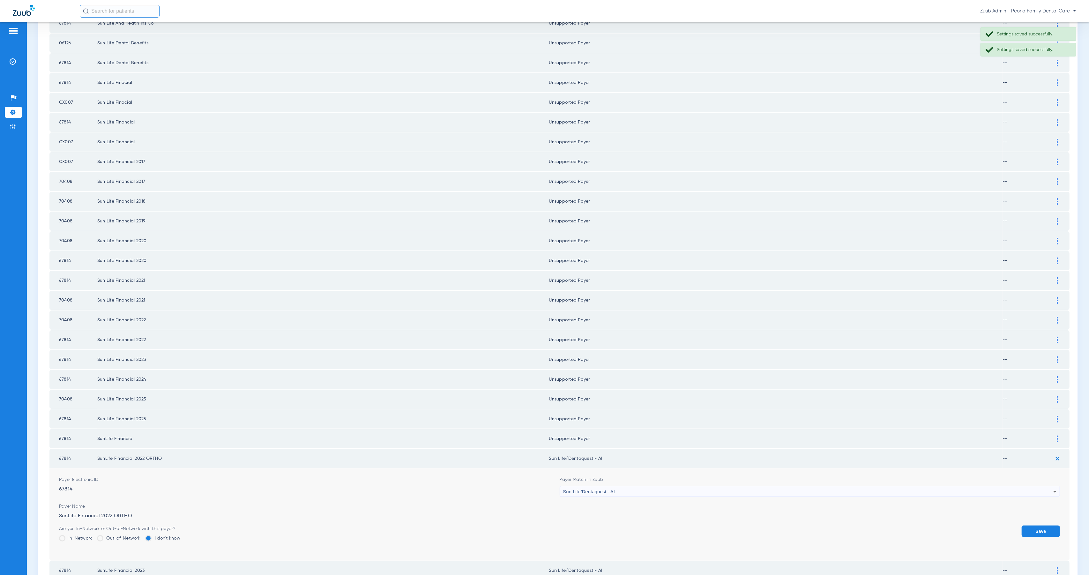
click at [636, 486] on div "Sun Life/Dentaquest - AI" at bounding box center [808, 491] width 490 height 11
type input "Peoria Family Dental Care"
drag, startPoint x: 651, startPoint y: 514, endPoint x: 721, endPoint y: 517, distance: 70.3
click at [651, 514] on mat-option "Unsupported Payer" at bounding box center [805, 509] width 497 height 11
click at [1040, 525] on button "Save" at bounding box center [1040, 530] width 38 height 11
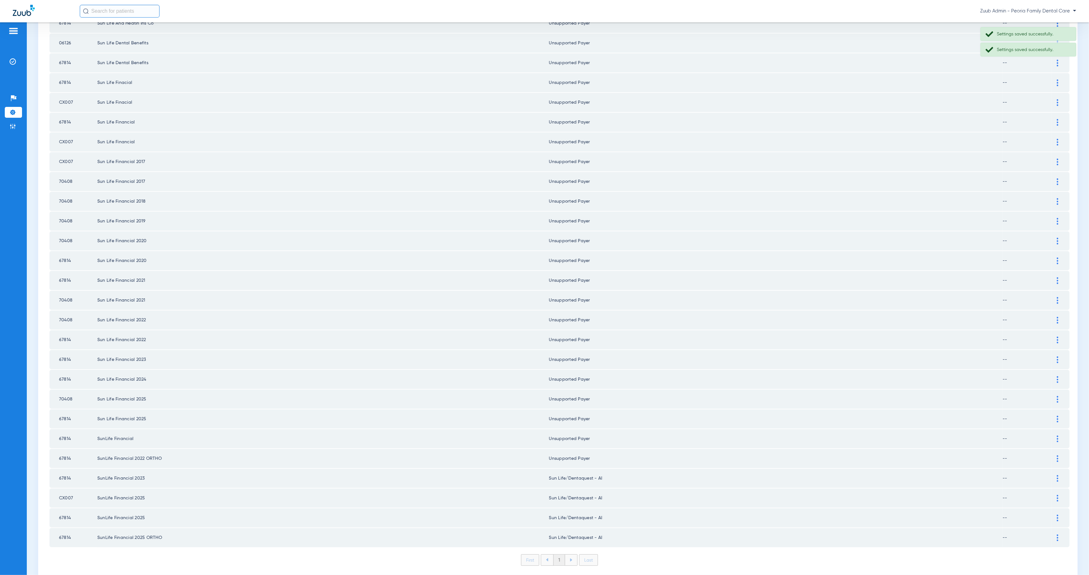
click at [1057, 475] on img at bounding box center [1058, 478] width 2 height 7
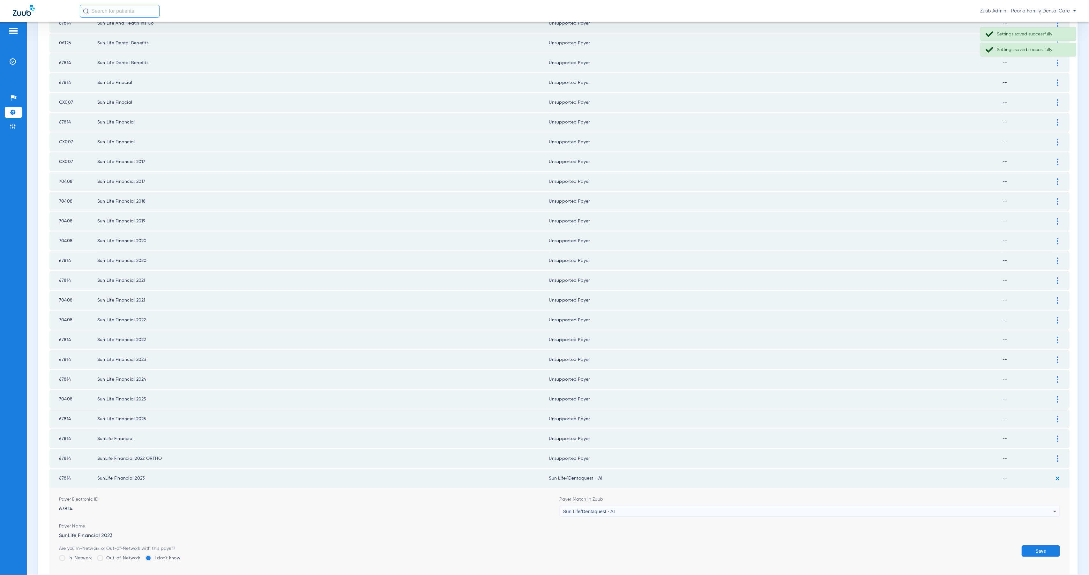
click at [684, 506] on div "Sun Life/Dentaquest - AI" at bounding box center [808, 511] width 490 height 11
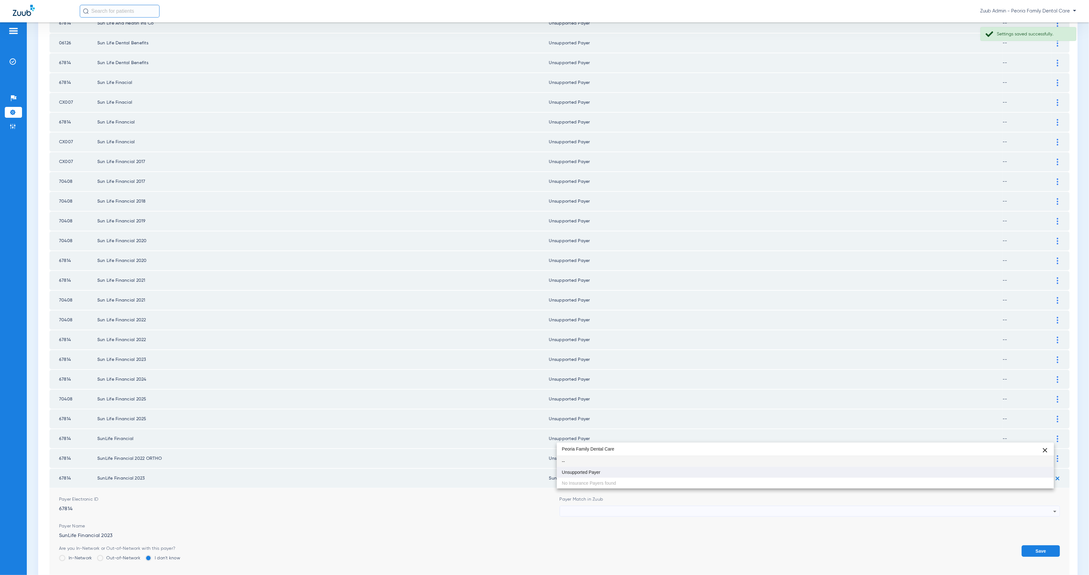
type input "Peoria Family Dental Care"
click at [657, 475] on mat-option "Unsupported Payer" at bounding box center [805, 472] width 497 height 11
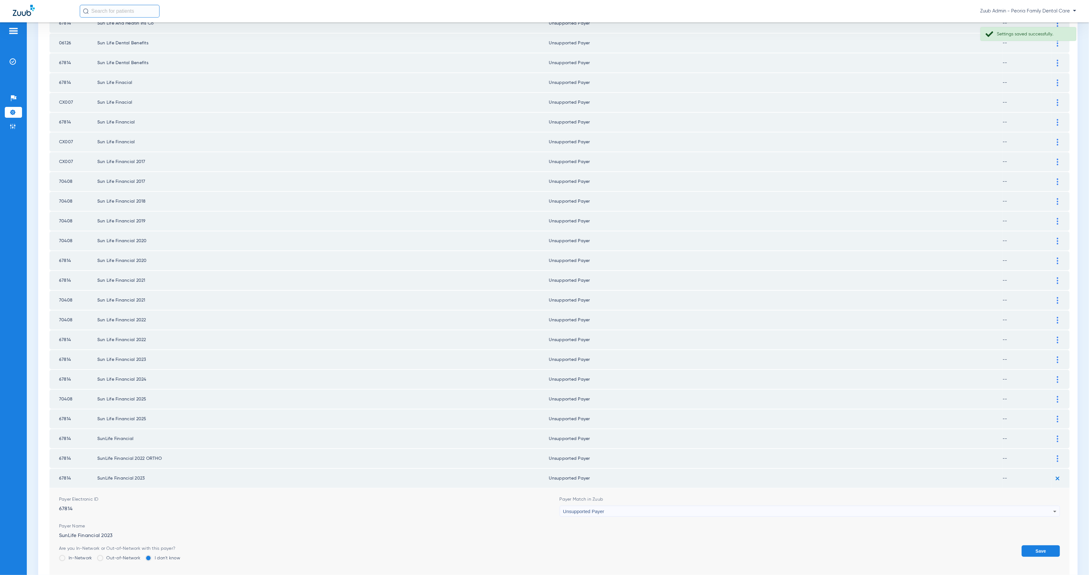
drag, startPoint x: 1029, startPoint y: 532, endPoint x: 1033, endPoint y: 523, distance: 9.9
click at [1029, 545] on button "Save" at bounding box center [1040, 550] width 38 height 11
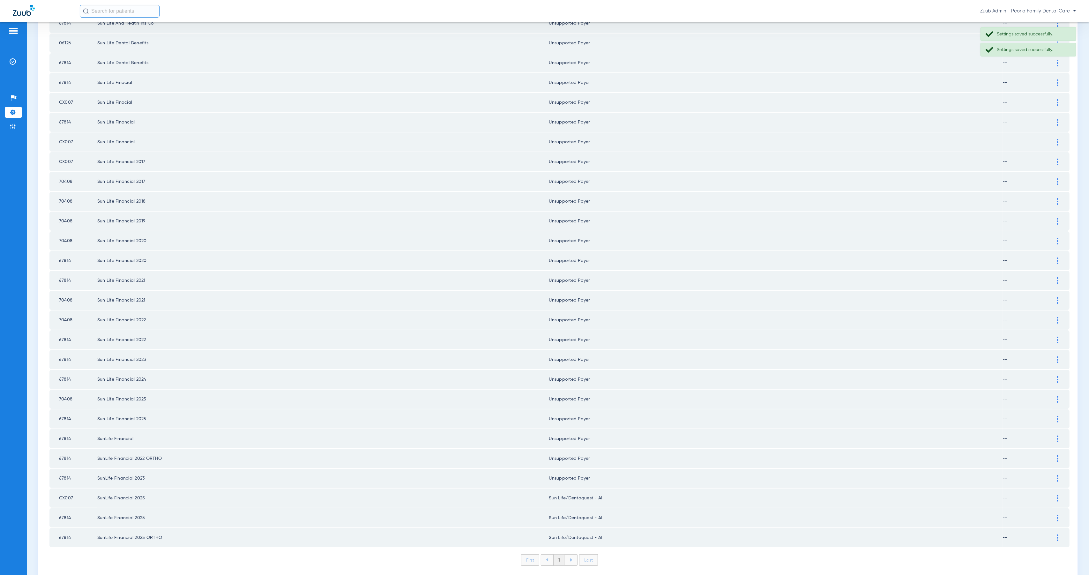
click at [1052, 495] on div at bounding box center [1057, 498] width 11 height 7
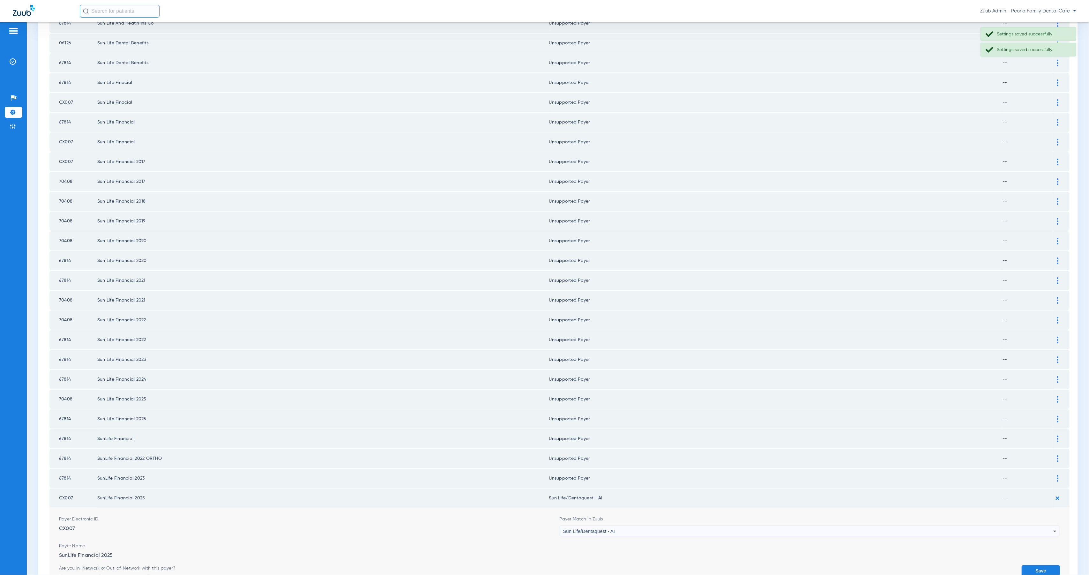
click at [676, 526] on div "Sun Life/Dentaquest - AI" at bounding box center [808, 531] width 490 height 11
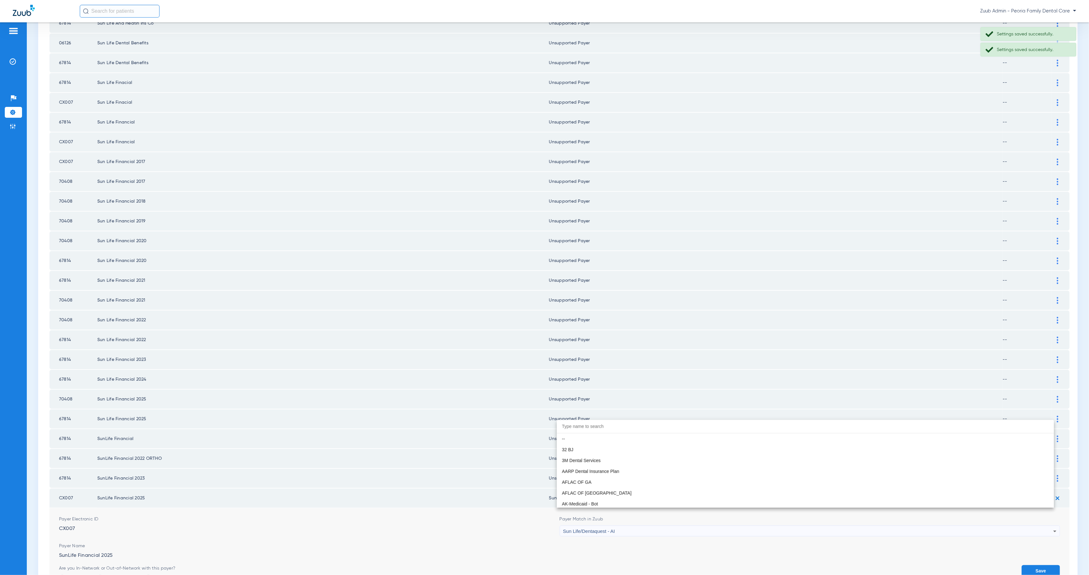
scroll to position [3733, 0]
paste input "Peoria Family Dental Care"
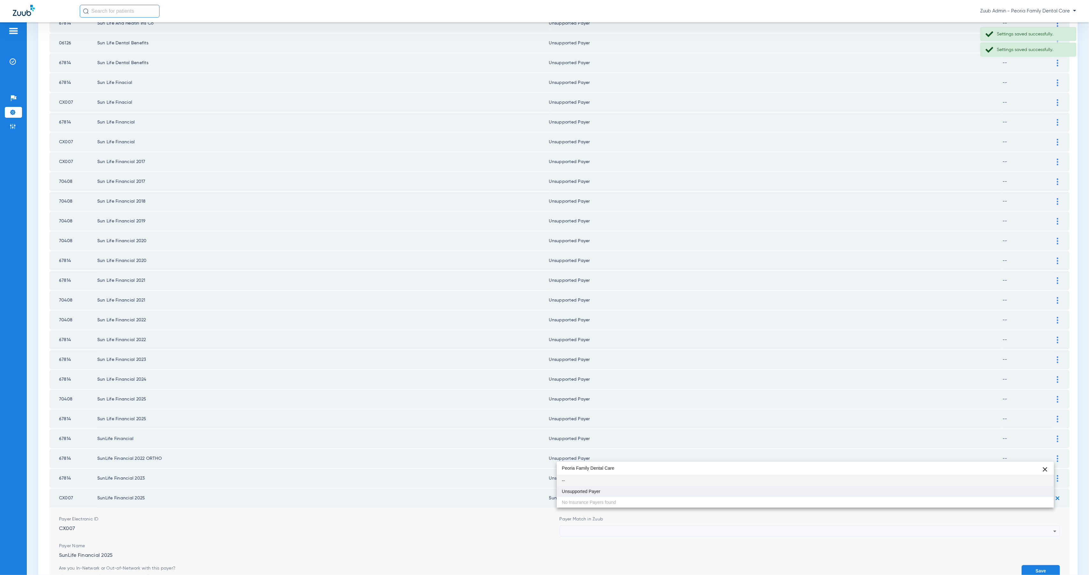
type input "Peoria Family Dental Care"
click at [637, 491] on mat-option "Unsupported Payer" at bounding box center [805, 491] width 497 height 11
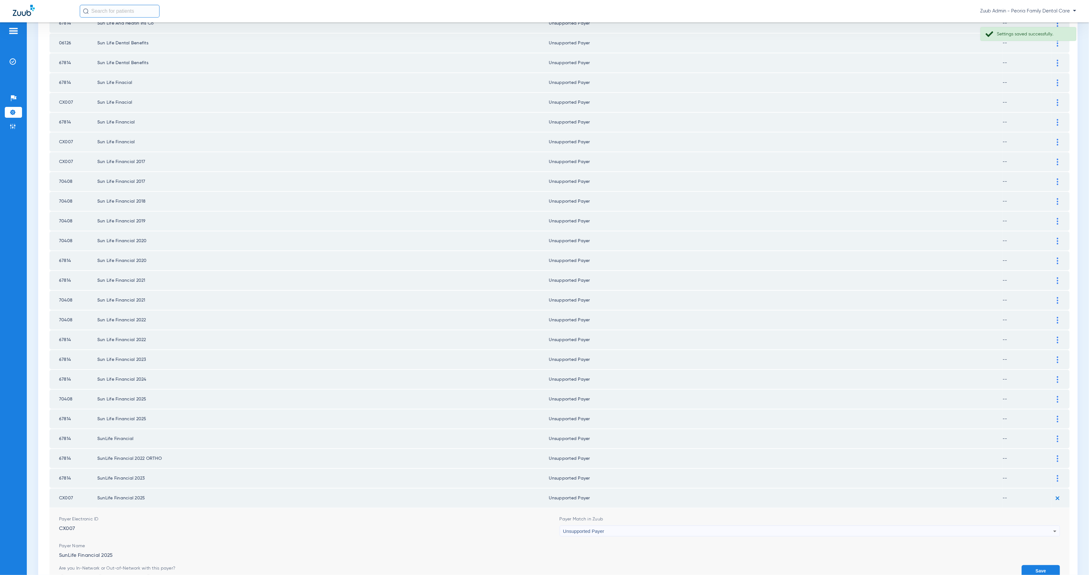
click at [1043, 565] on button "Save" at bounding box center [1040, 570] width 38 height 11
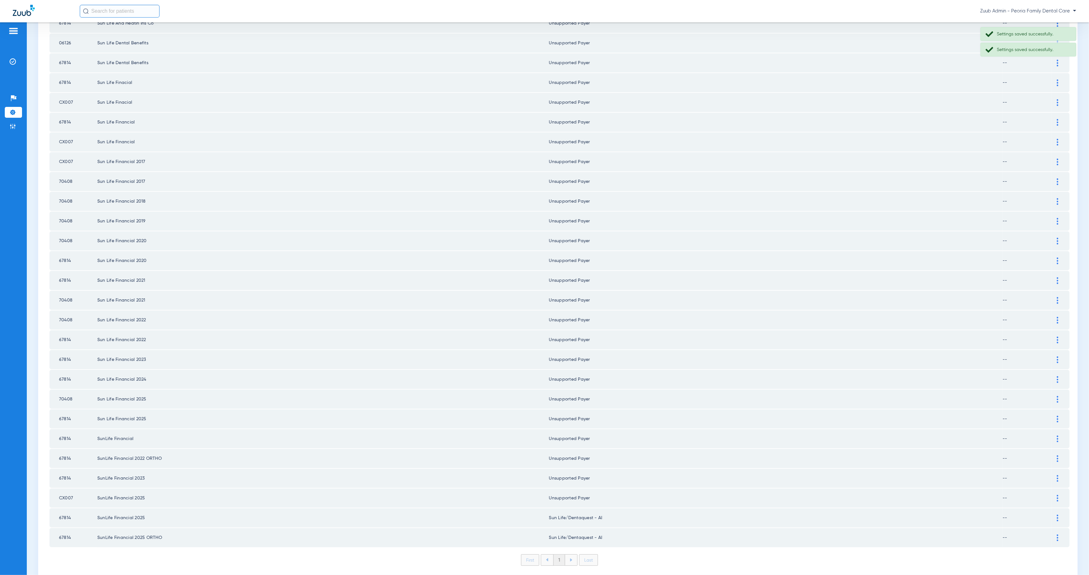
click at [1057, 515] on img at bounding box center [1058, 518] width 2 height 7
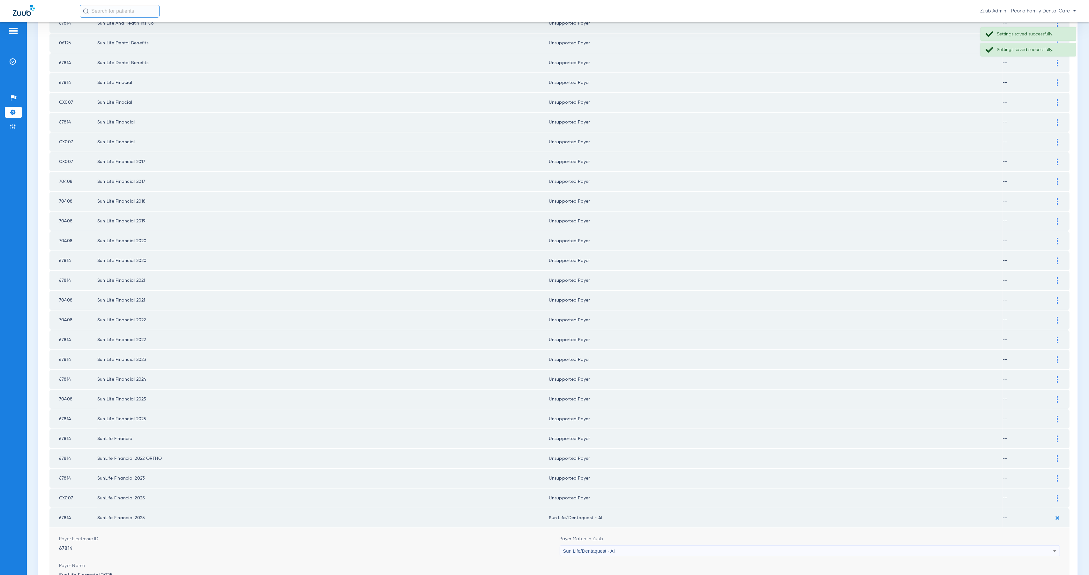
click at [601, 548] on span "Sun Life/Dentaquest - AI" at bounding box center [589, 550] width 52 height 5
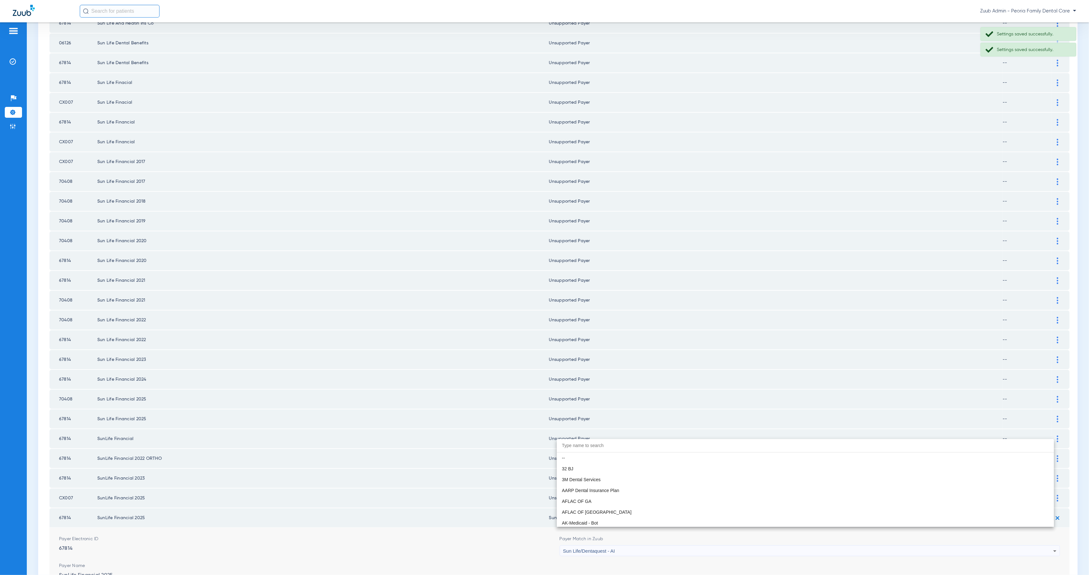
scroll to position [3733, 0]
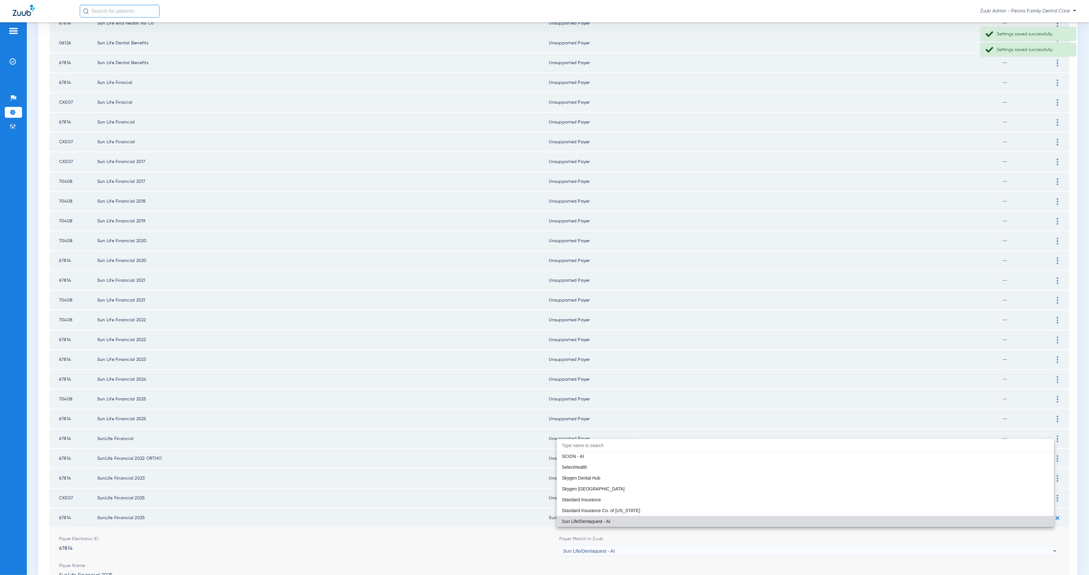
paste input "Peoria Family Dental Care"
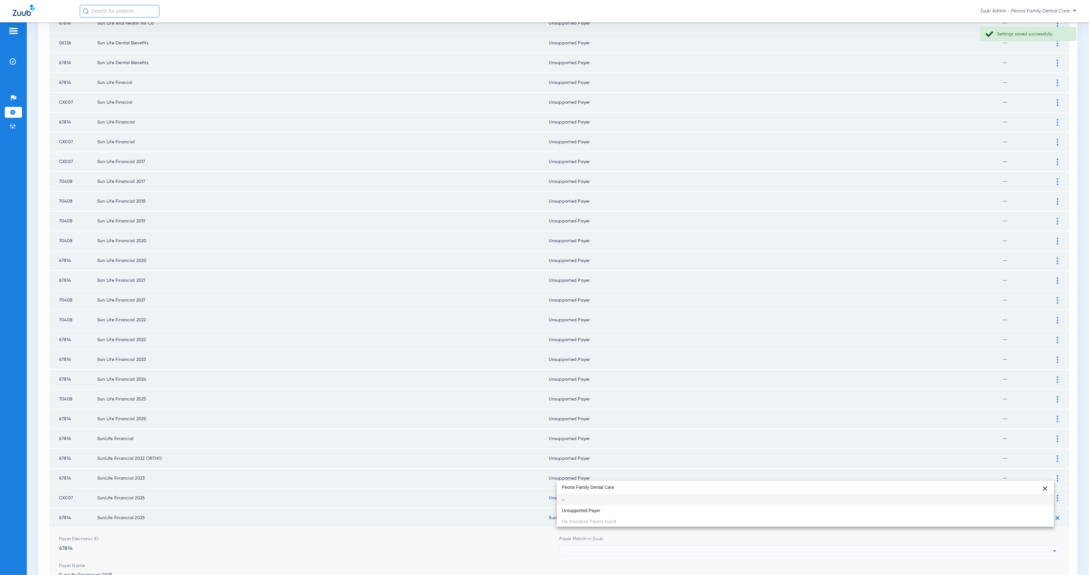
type input "Peoria Family Dental Care"
click at [600, 509] on mat-option "Unsupported Payer" at bounding box center [805, 510] width 497 height 11
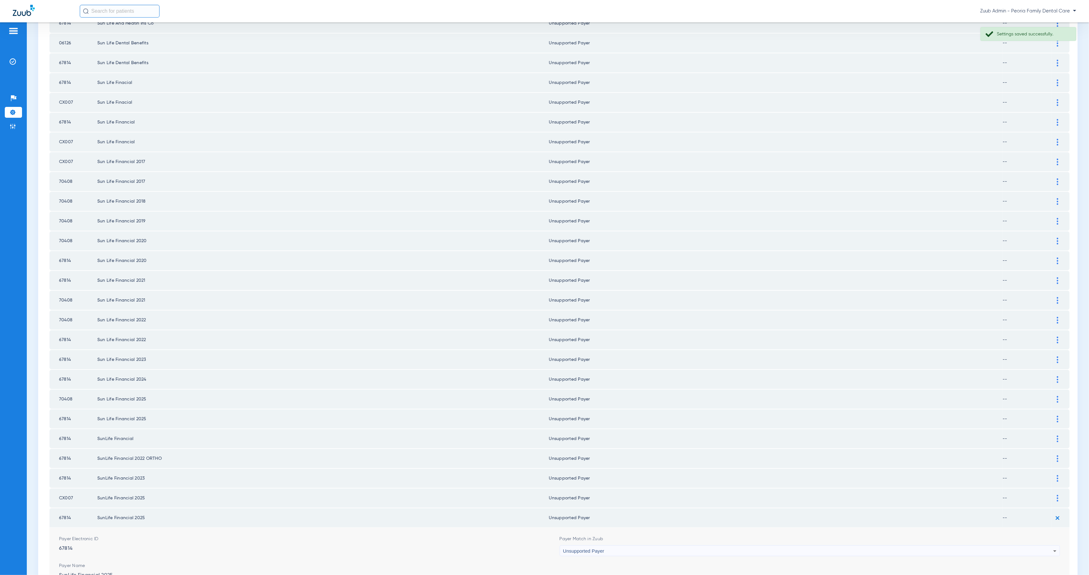
drag, startPoint x: 1035, startPoint y: 570, endPoint x: 1046, endPoint y: 553, distance: 20.2
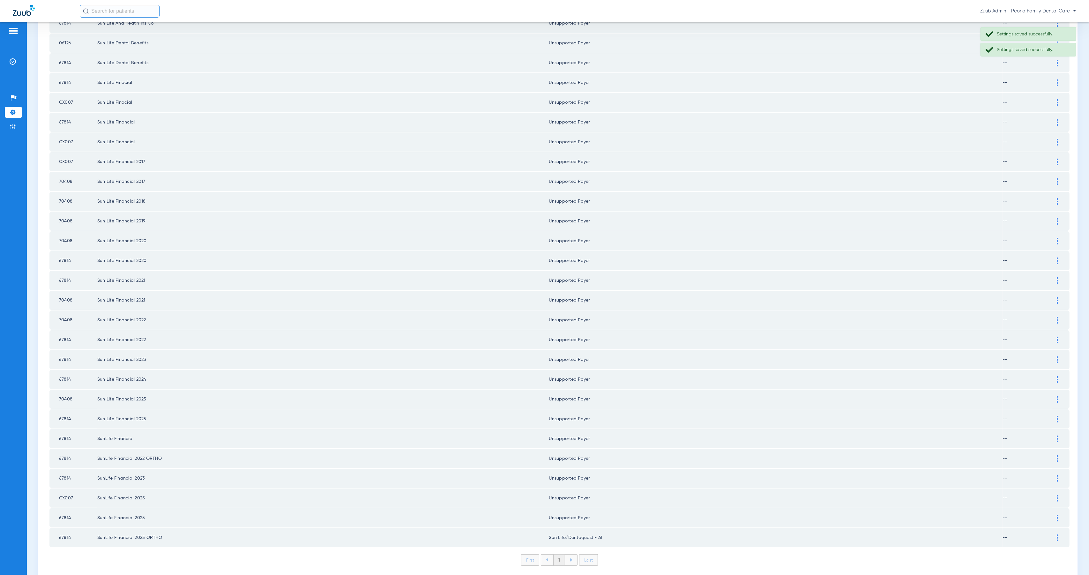
click at [1053, 534] on div at bounding box center [1057, 537] width 11 height 7
click at [639, 565] on div "Sun Life/Dentaquest - AI" at bounding box center [808, 570] width 490 height 11
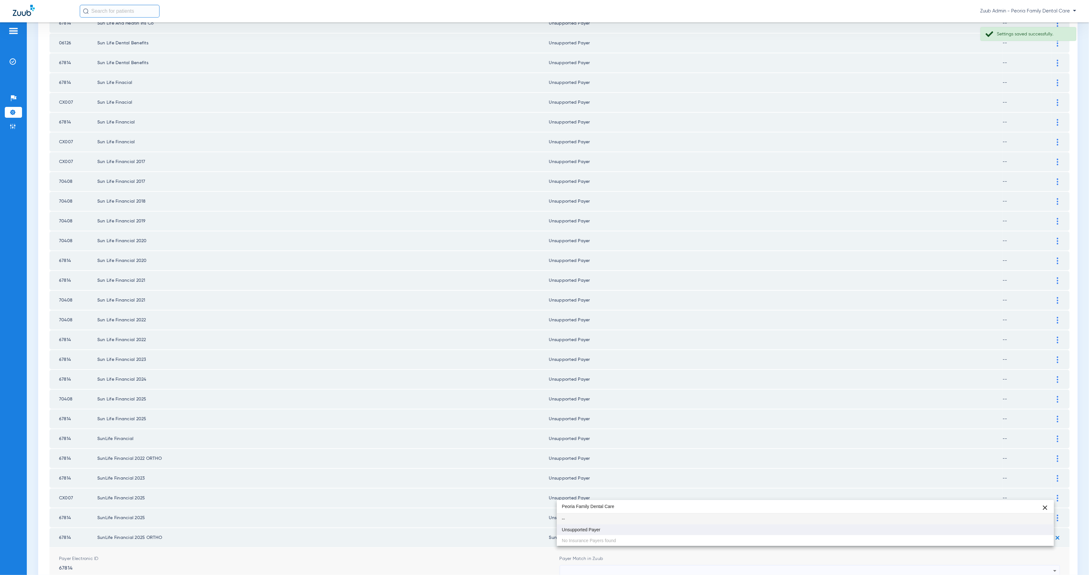
type input "Peoria Family Dental Care"
drag, startPoint x: 631, startPoint y: 527, endPoint x: 671, endPoint y: 529, distance: 40.2
click at [631, 527] on mat-option "Unsupported Payer" at bounding box center [805, 529] width 497 height 11
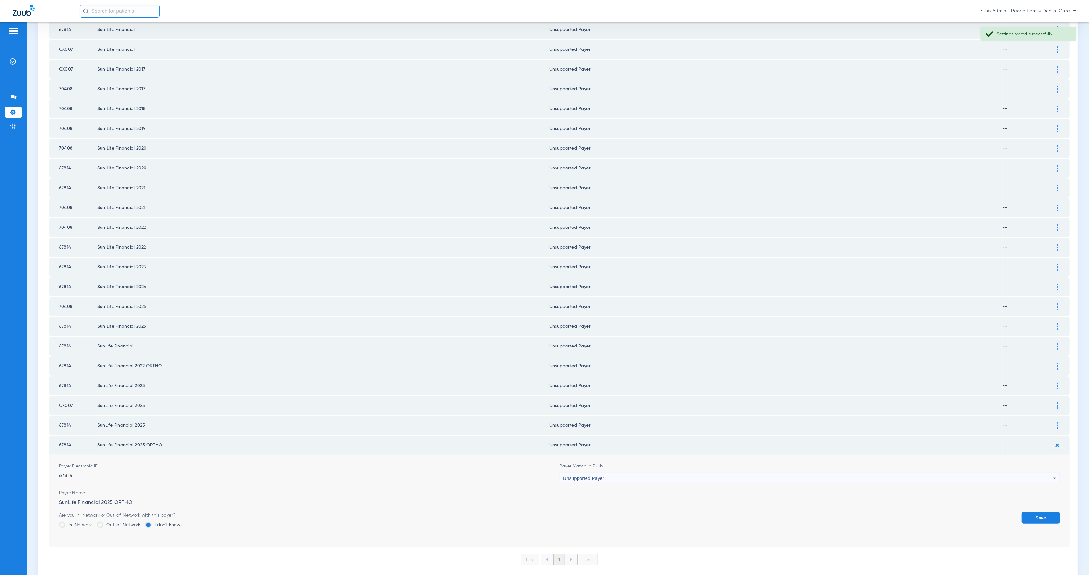
click at [1041, 512] on button "Save" at bounding box center [1040, 517] width 38 height 11
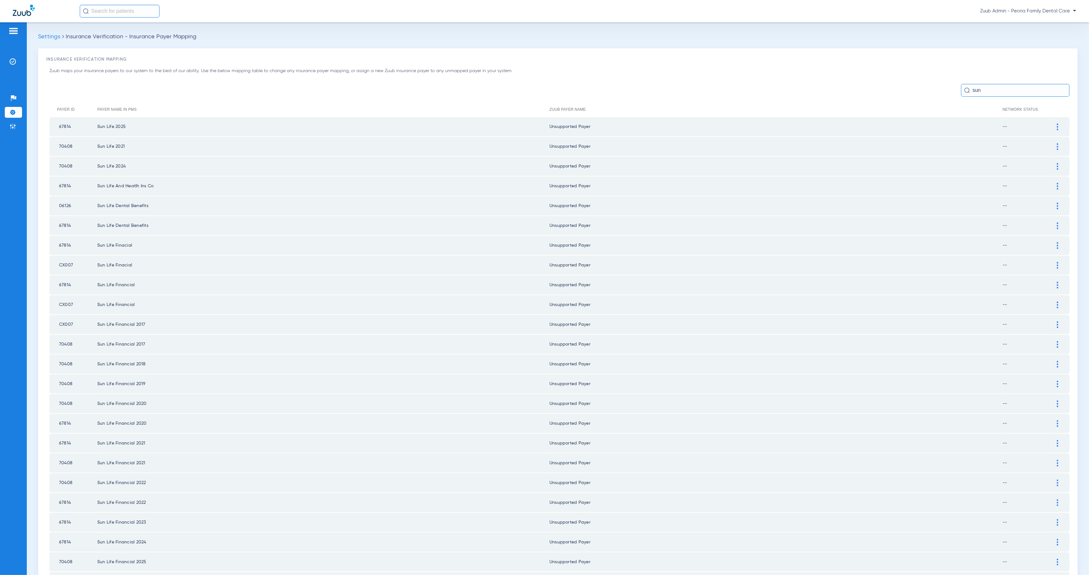
click at [961, 90] on div "sun" at bounding box center [1015, 90] width 108 height 13
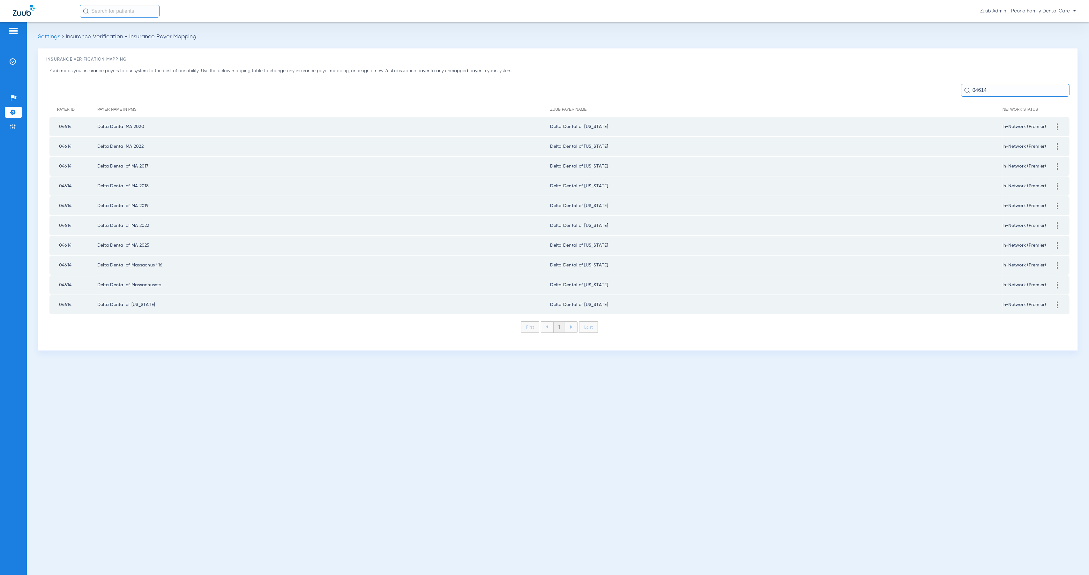
type input "04614"
drag, startPoint x: 1058, startPoint y: 126, endPoint x: 904, endPoint y: 135, distance: 154.0
click at [1058, 126] on img at bounding box center [1058, 126] width 2 height 7
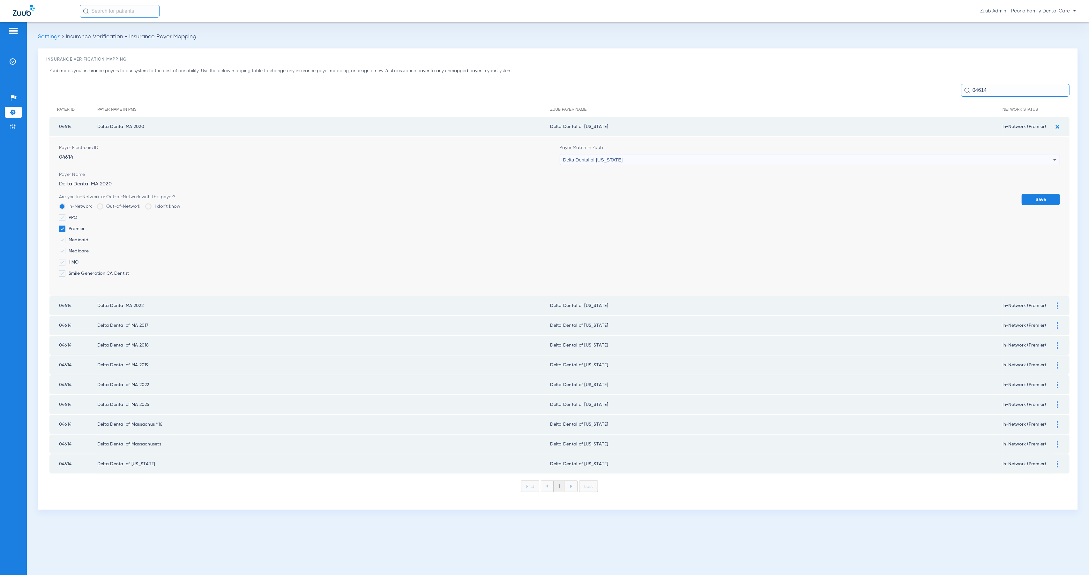
click at [679, 161] on div "Delta Dental of [US_STATE]" at bounding box center [808, 159] width 490 height 11
type input "Peoria Family Dental Care"
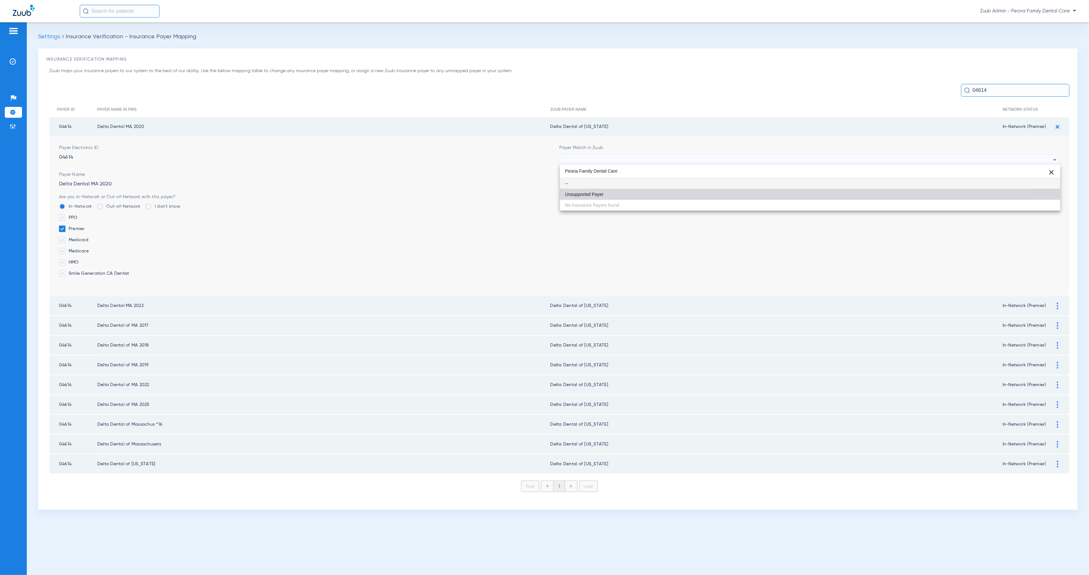
click at [682, 193] on mat-option "Unsupported Payer" at bounding box center [810, 194] width 500 height 11
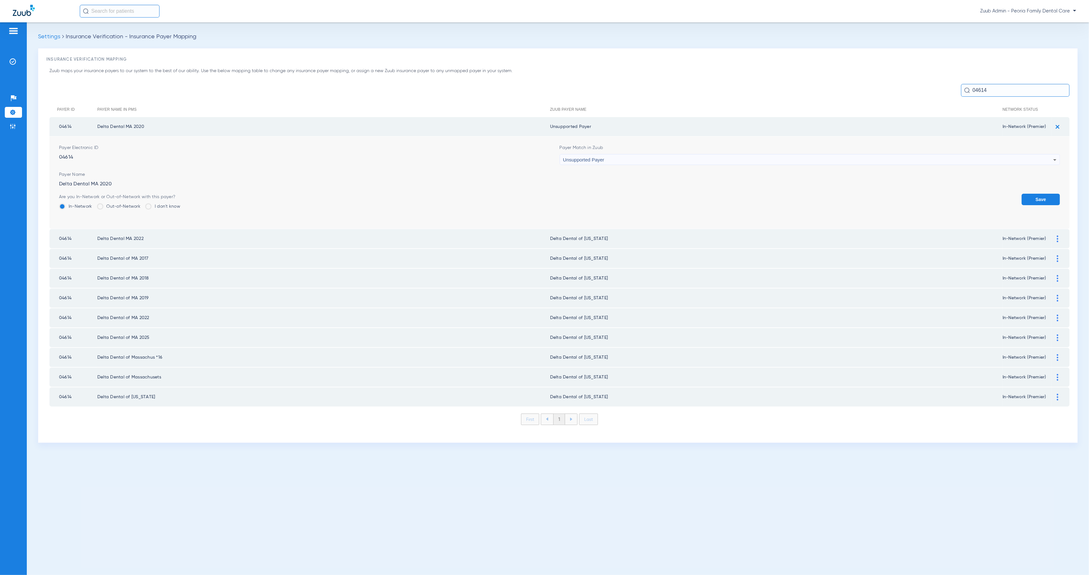
click at [1035, 197] on button "Save" at bounding box center [1040, 199] width 38 height 11
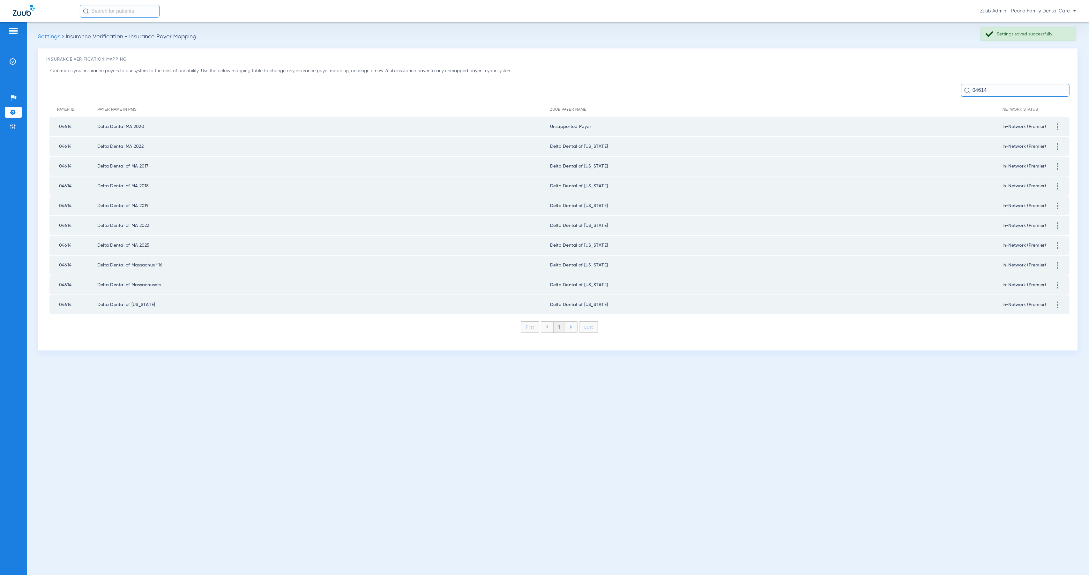
click at [1054, 145] on div at bounding box center [1057, 146] width 11 height 7
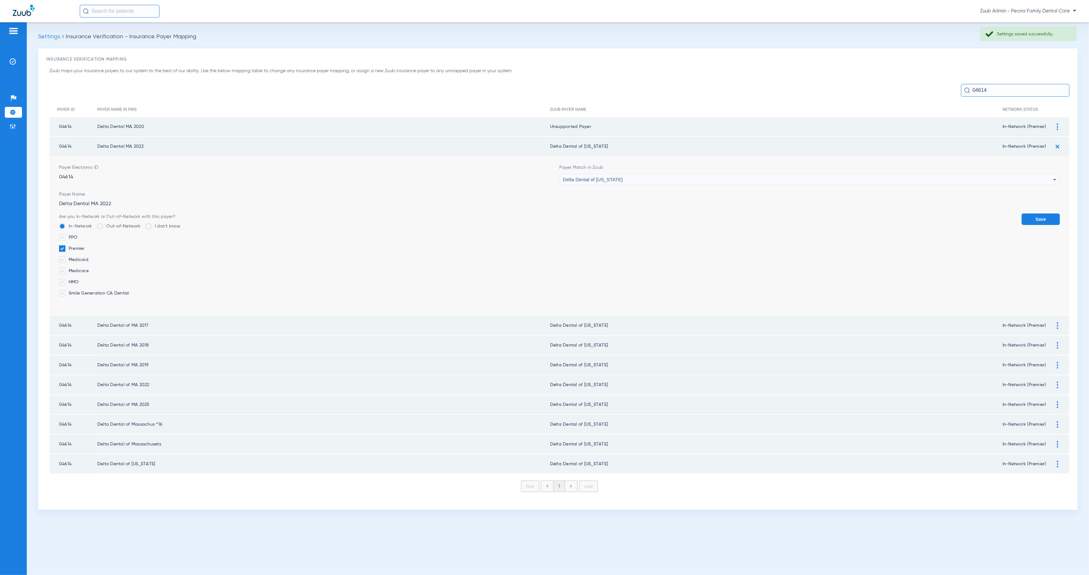
click at [690, 180] on div "Delta Dental of [US_STATE]" at bounding box center [808, 179] width 490 height 11
type input "Peoria Family Dental Care"
click at [702, 209] on mat-option "Unsupported Payer" at bounding box center [810, 213] width 500 height 11
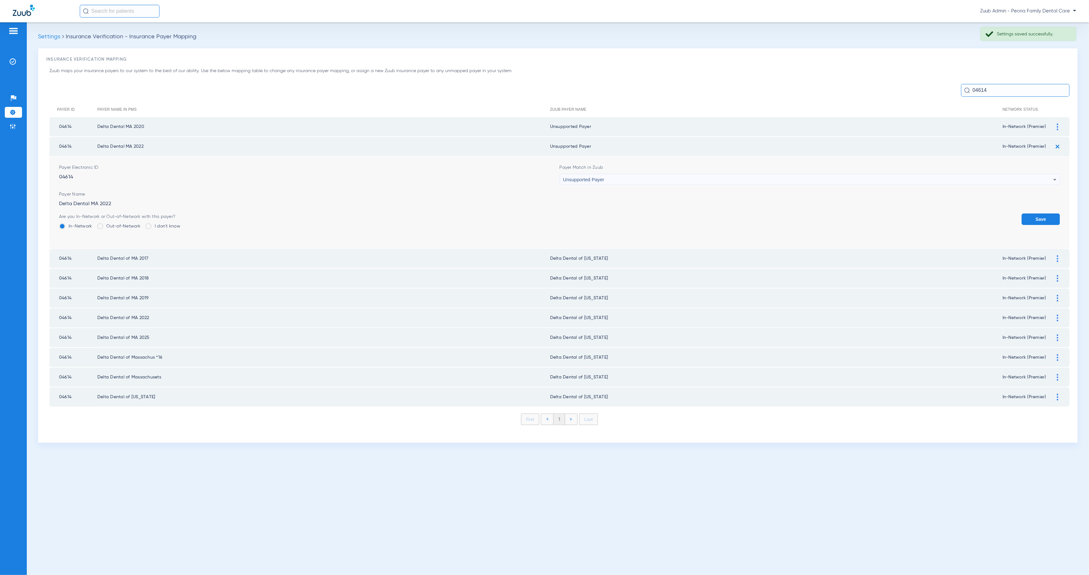
click at [1040, 217] on button "Save" at bounding box center [1040, 218] width 38 height 11
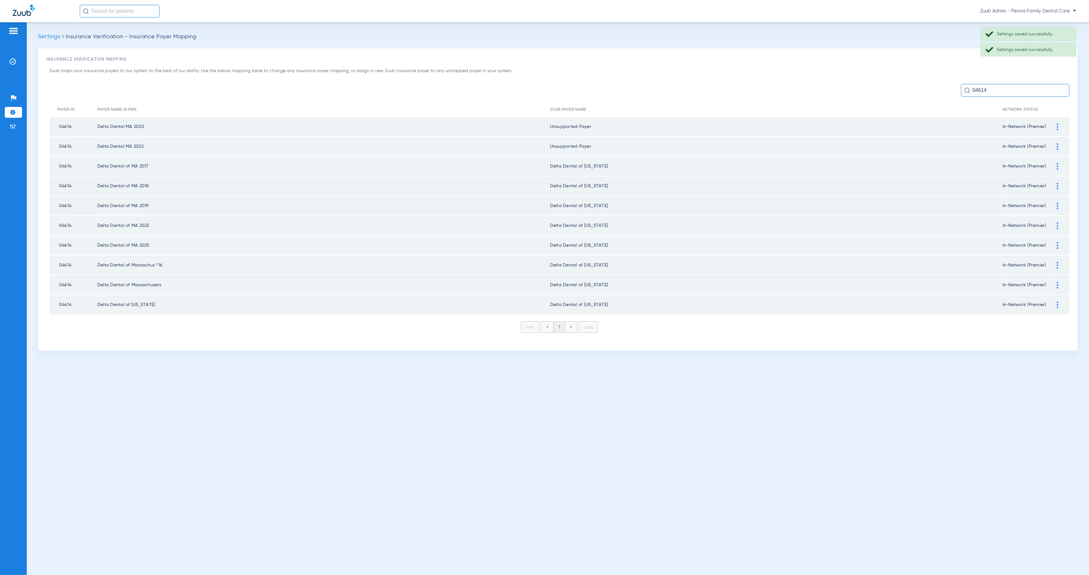
click at [1058, 163] on img at bounding box center [1058, 166] width 2 height 7
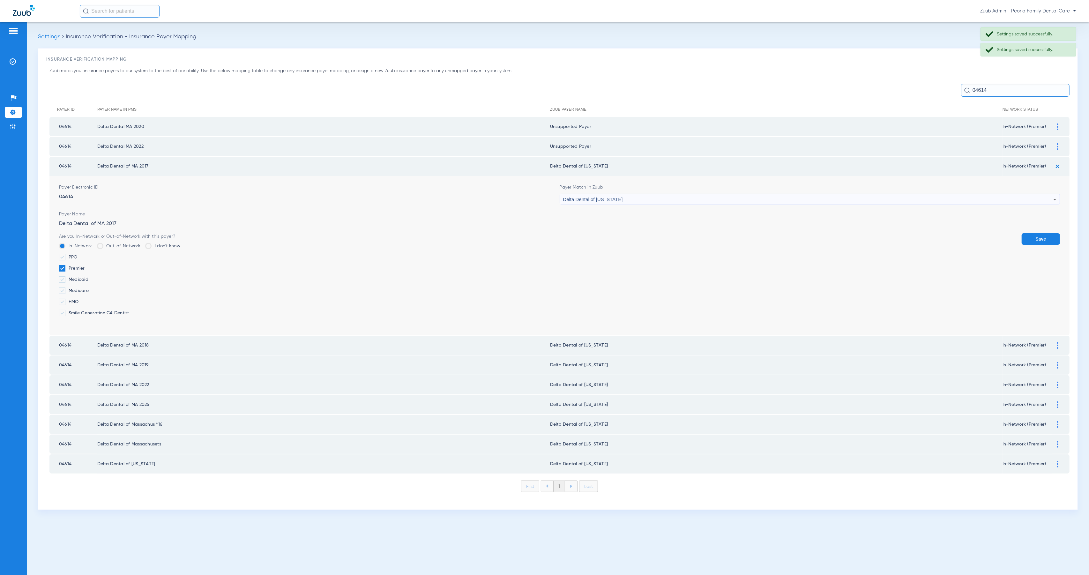
click at [744, 194] on div "Delta Dental of [US_STATE]" at bounding box center [808, 199] width 490 height 11
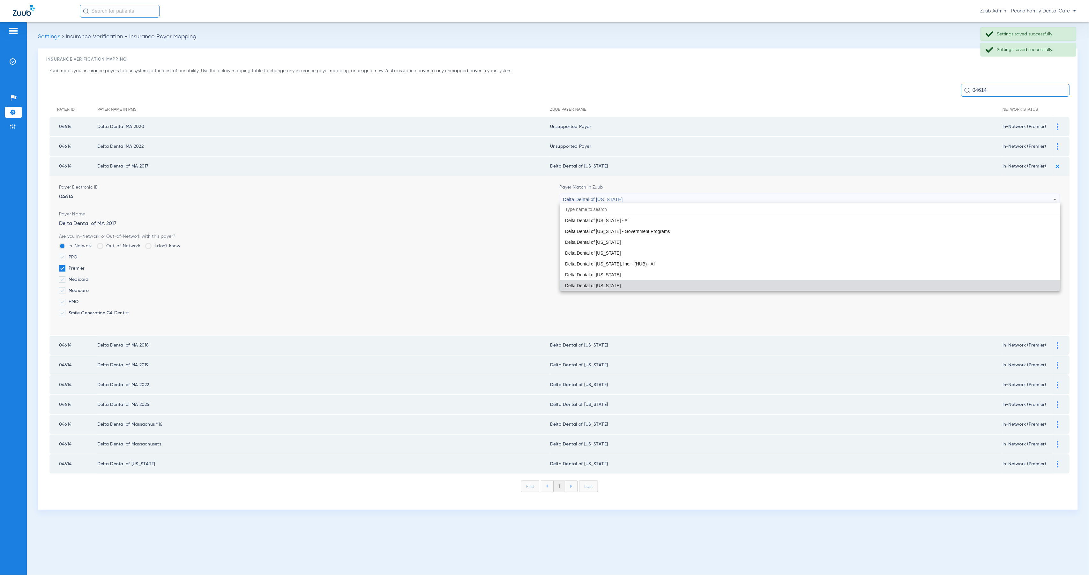
paste input "Peoria Family Dental Care"
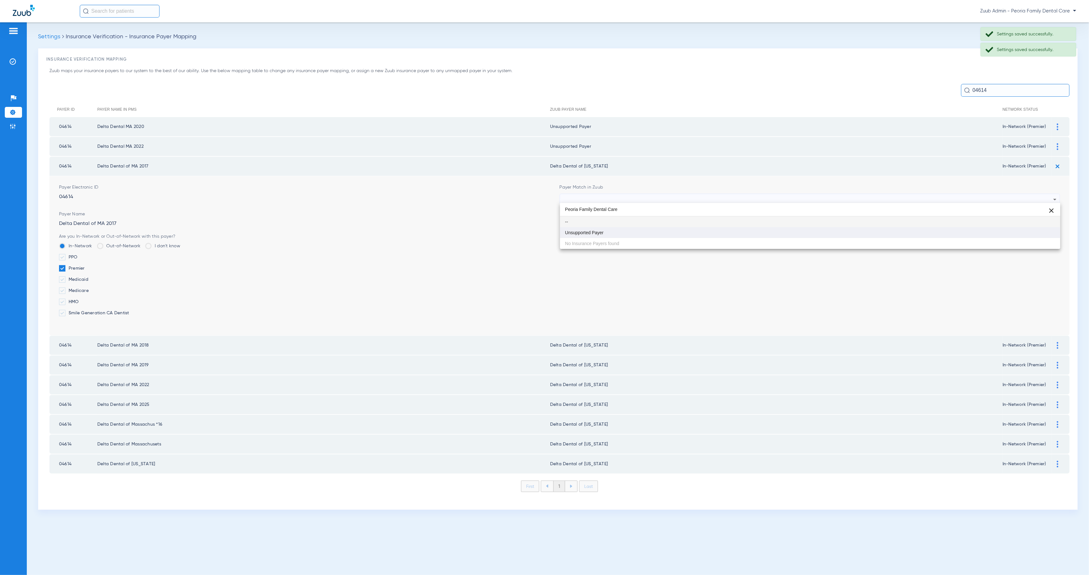
type input "Peoria Family Dental Care"
click at [756, 234] on mat-option "Unsupported Payer" at bounding box center [810, 232] width 500 height 11
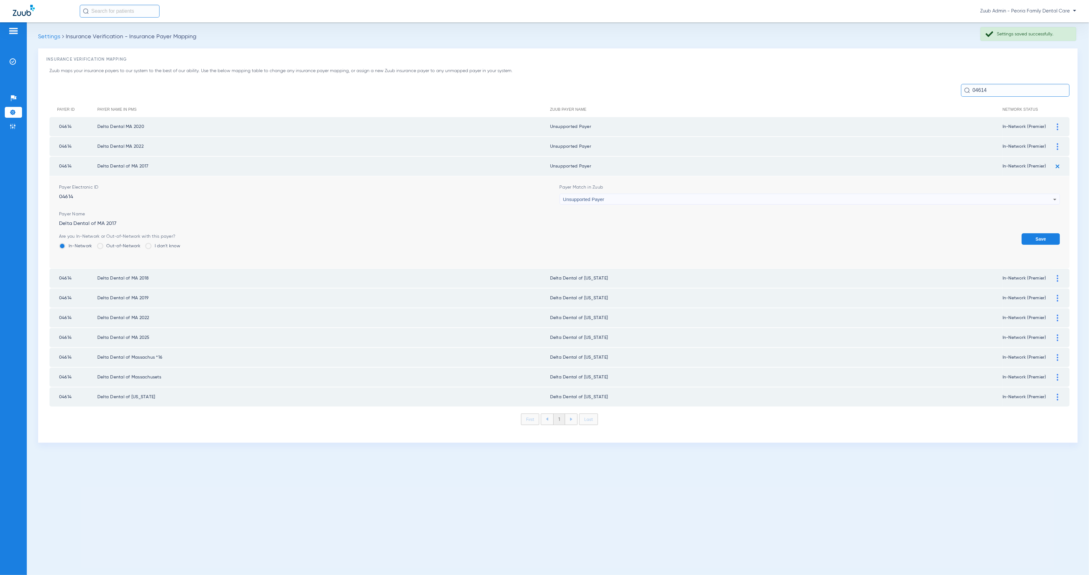
click at [1044, 237] on button "Save" at bounding box center [1040, 238] width 38 height 11
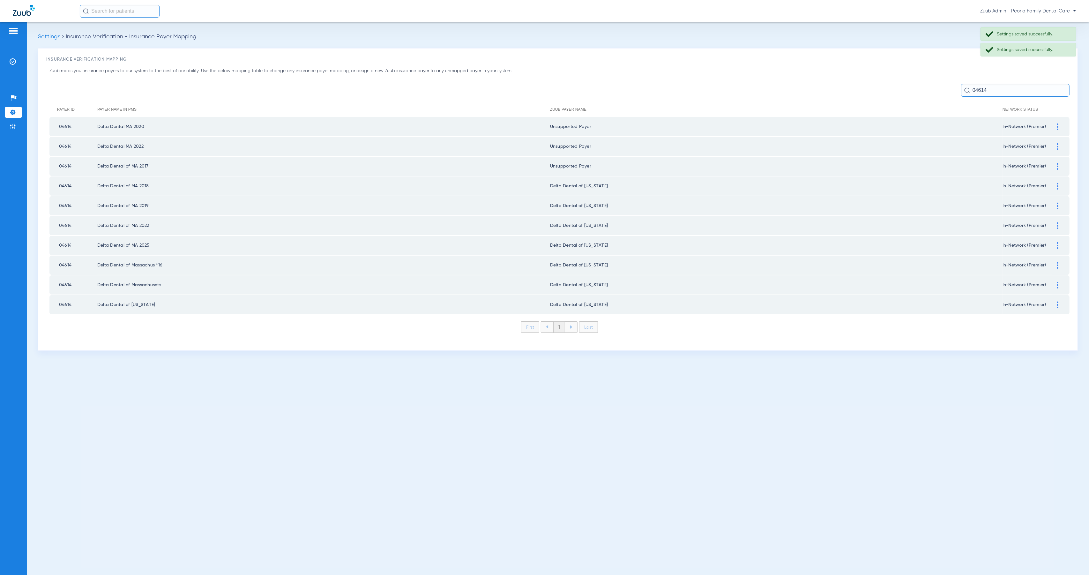
click at [1057, 183] on img at bounding box center [1058, 186] width 2 height 7
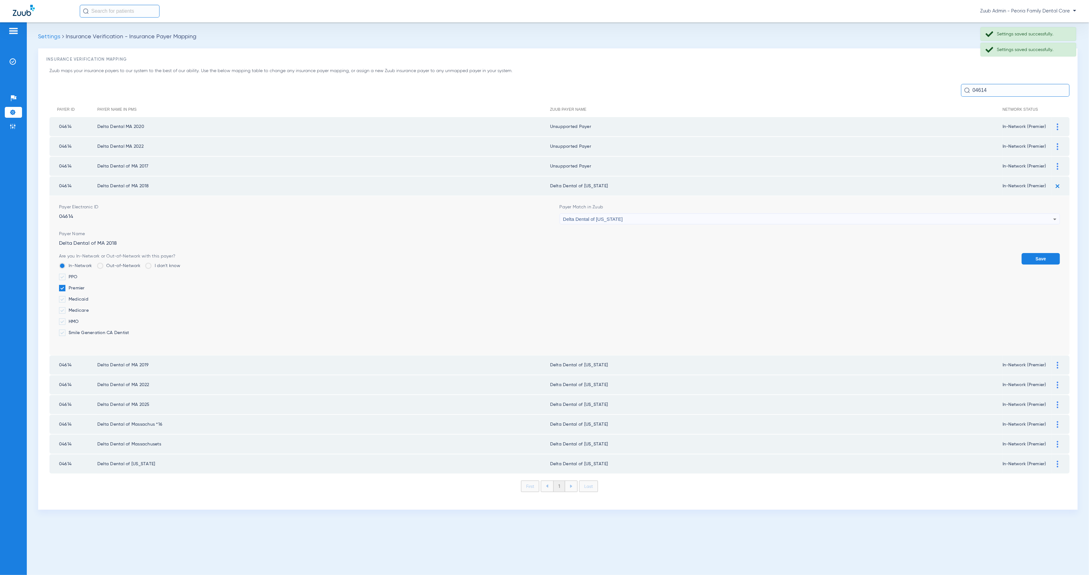
click at [681, 218] on div "Delta Dental of [US_STATE]" at bounding box center [808, 219] width 490 height 11
type input "Peoria Family Dental Care"
click at [685, 247] on mat-option "Unsupported Payer" at bounding box center [810, 251] width 500 height 11
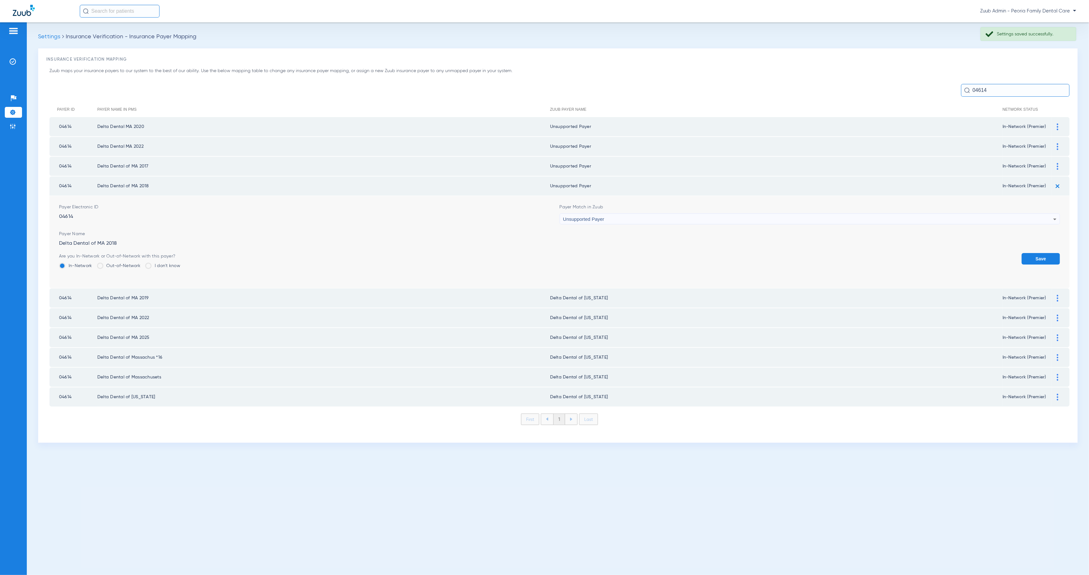
drag, startPoint x: 1031, startPoint y: 254, endPoint x: 1049, endPoint y: 241, distance: 21.8
click at [1032, 254] on button "Save" at bounding box center [1040, 258] width 38 height 11
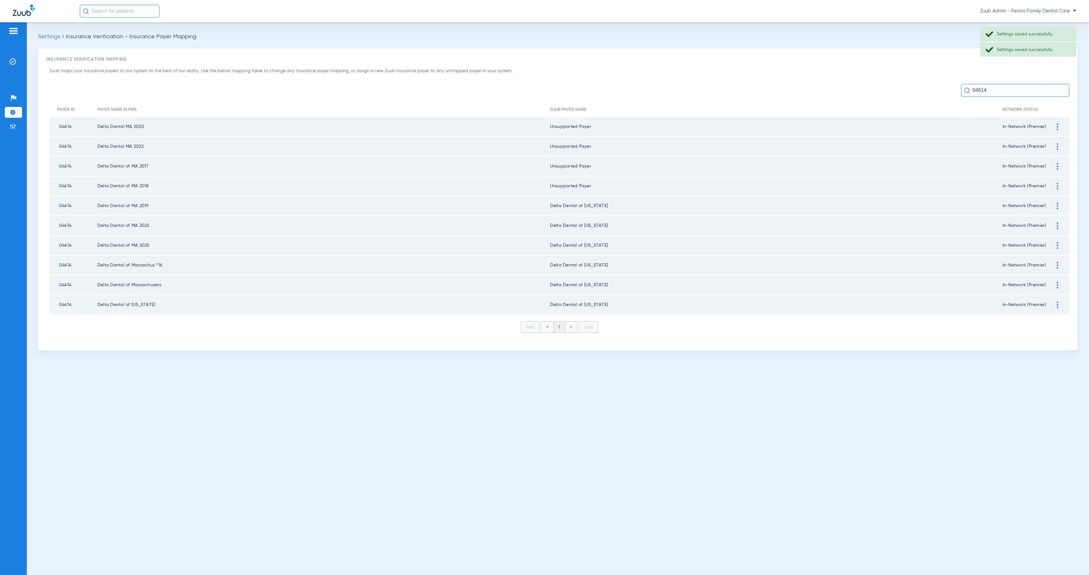
click at [1059, 203] on div at bounding box center [1057, 206] width 11 height 7
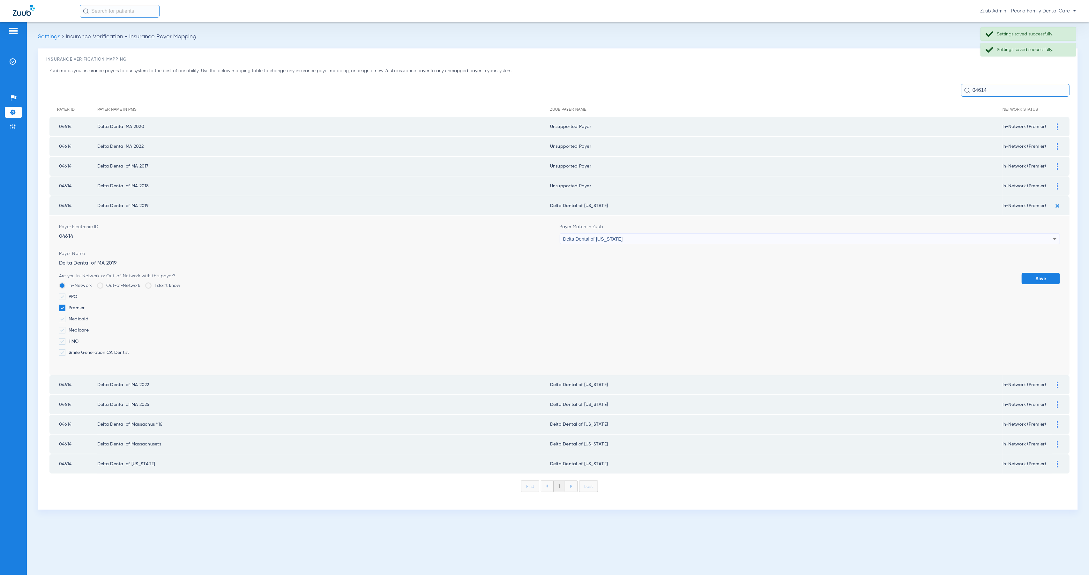
click at [732, 234] on div "Delta Dental of [US_STATE]" at bounding box center [808, 239] width 490 height 11
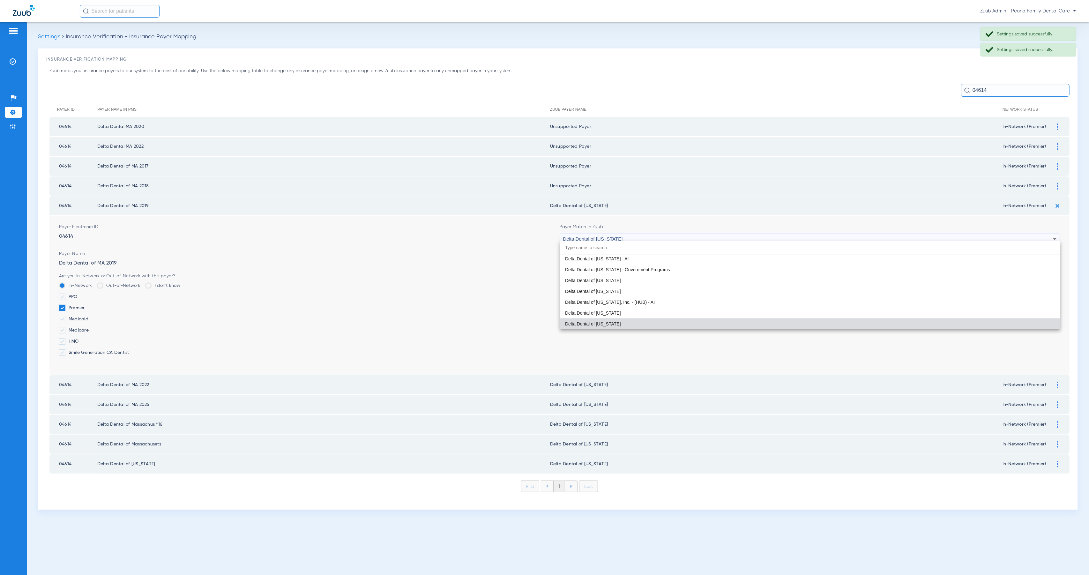
paste input "Peoria Family Dental Care"
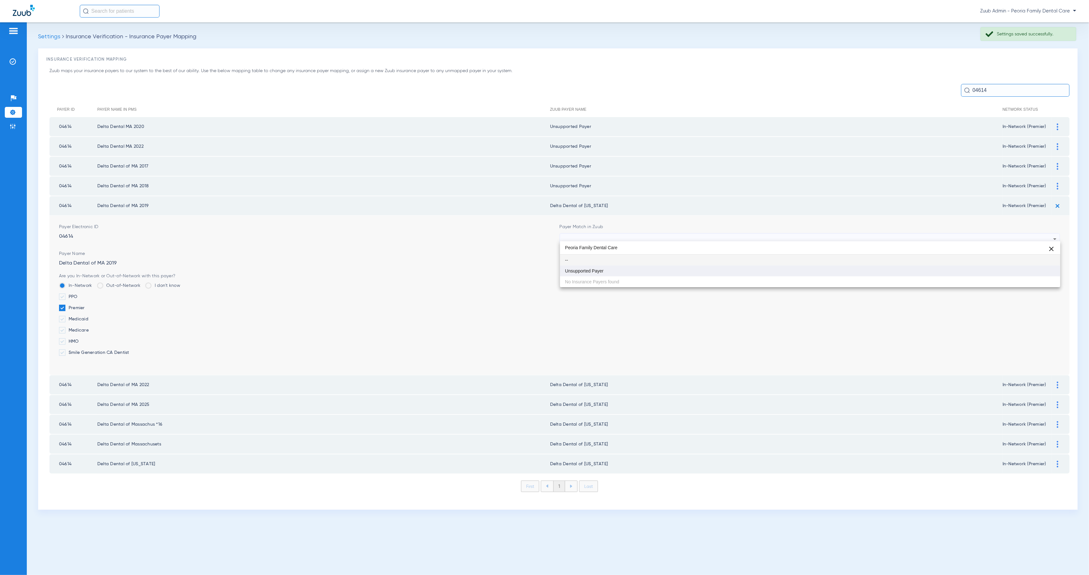
type input "Peoria Family Dental Care"
click at [732, 267] on mat-option "Unsupported Payer" at bounding box center [810, 270] width 500 height 11
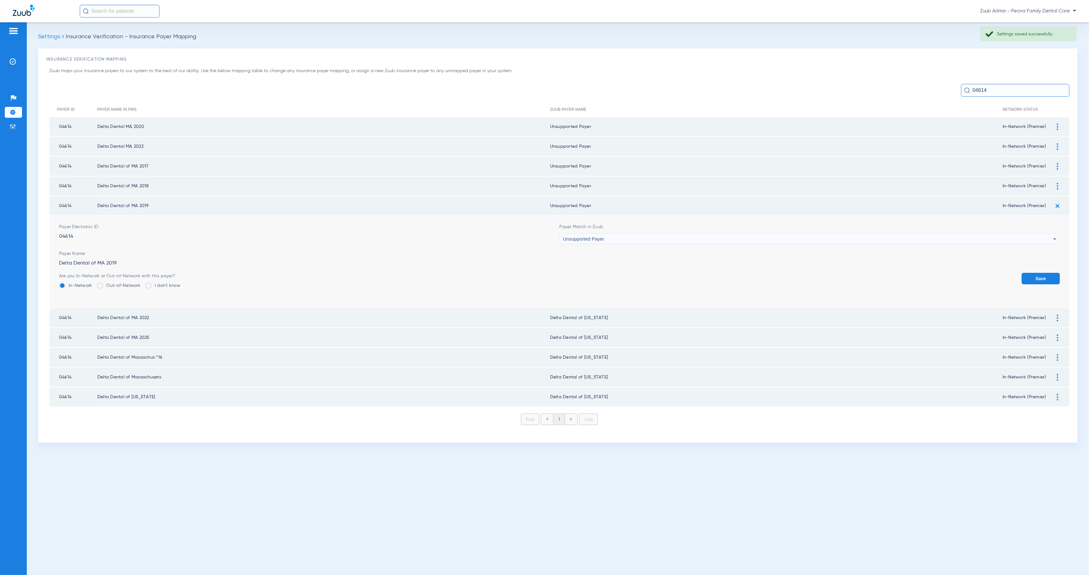
click at [1043, 276] on button "Save" at bounding box center [1040, 278] width 38 height 11
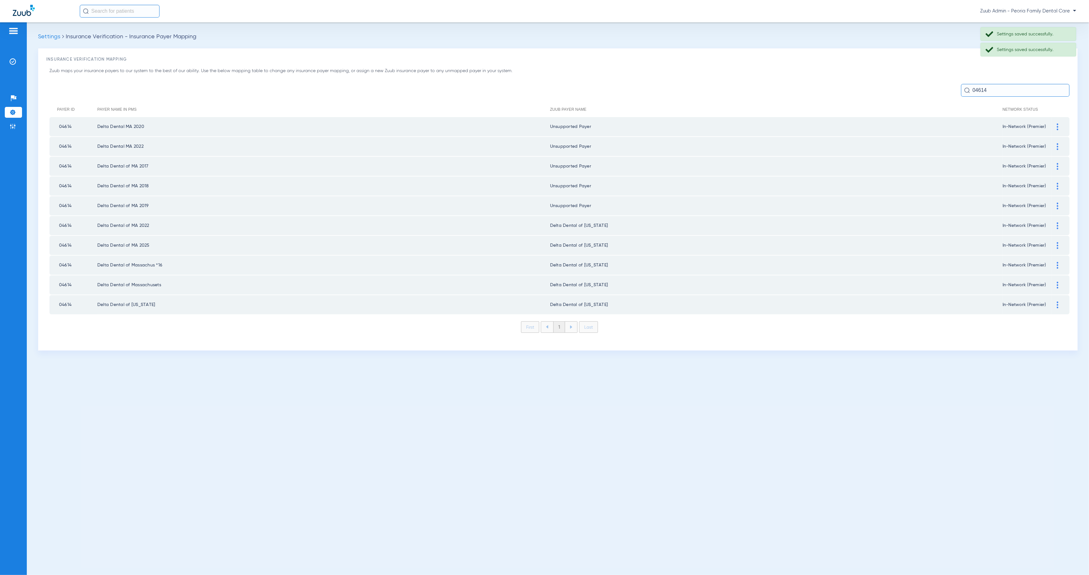
drag, startPoint x: 1058, startPoint y: 222, endPoint x: 1025, endPoint y: 225, distance: 32.3
click at [1058, 222] on img at bounding box center [1058, 225] width 2 height 7
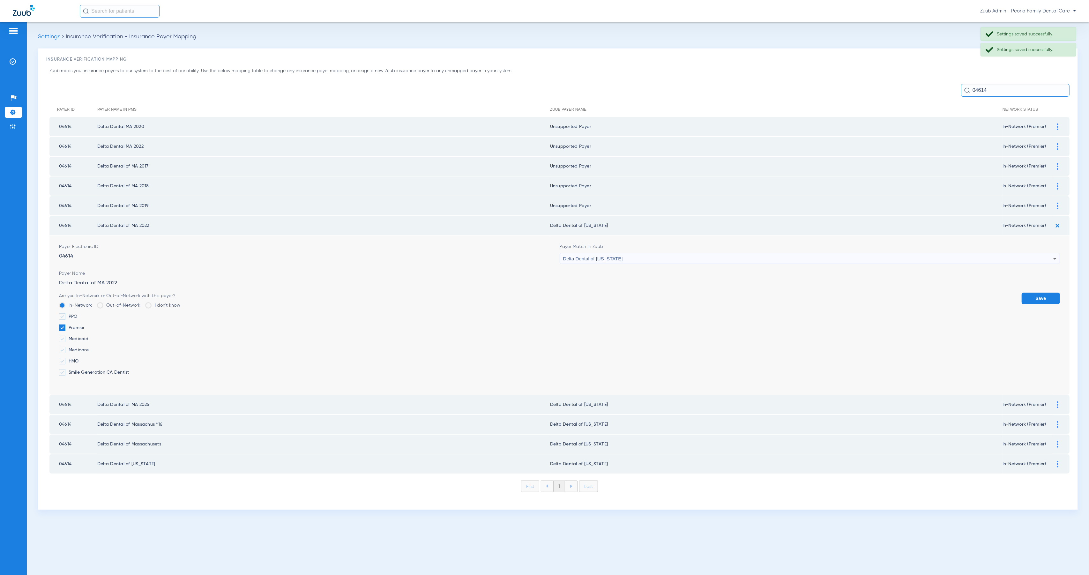
click at [643, 254] on div "Delta Dental of [US_STATE]" at bounding box center [808, 258] width 490 height 11
type input "Peoria Family Dental Care"
click at [683, 290] on mat-option "Unsupported Payer" at bounding box center [810, 290] width 500 height 11
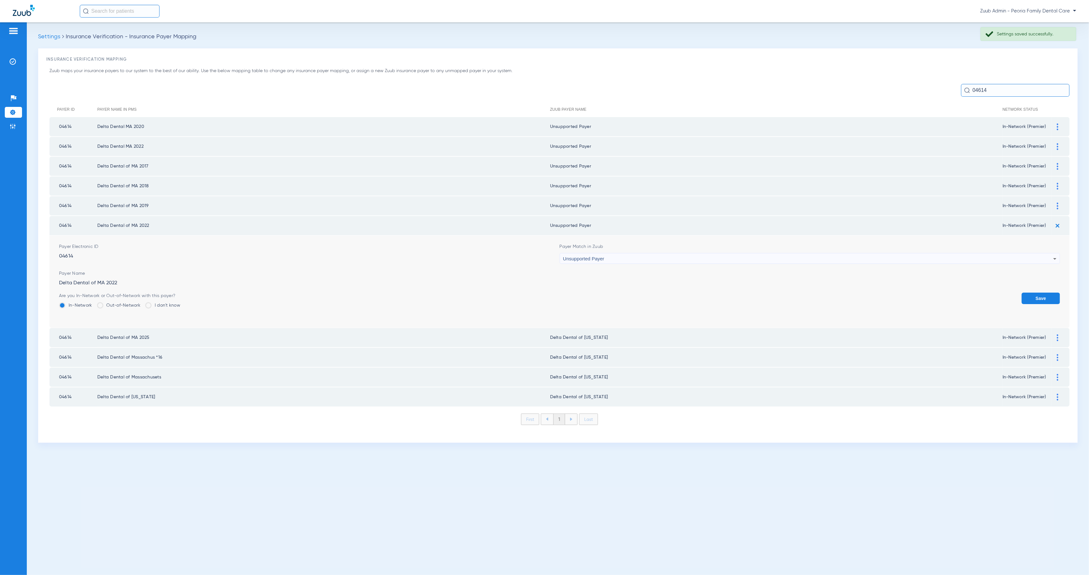
click at [1041, 295] on button "Save" at bounding box center [1040, 298] width 38 height 11
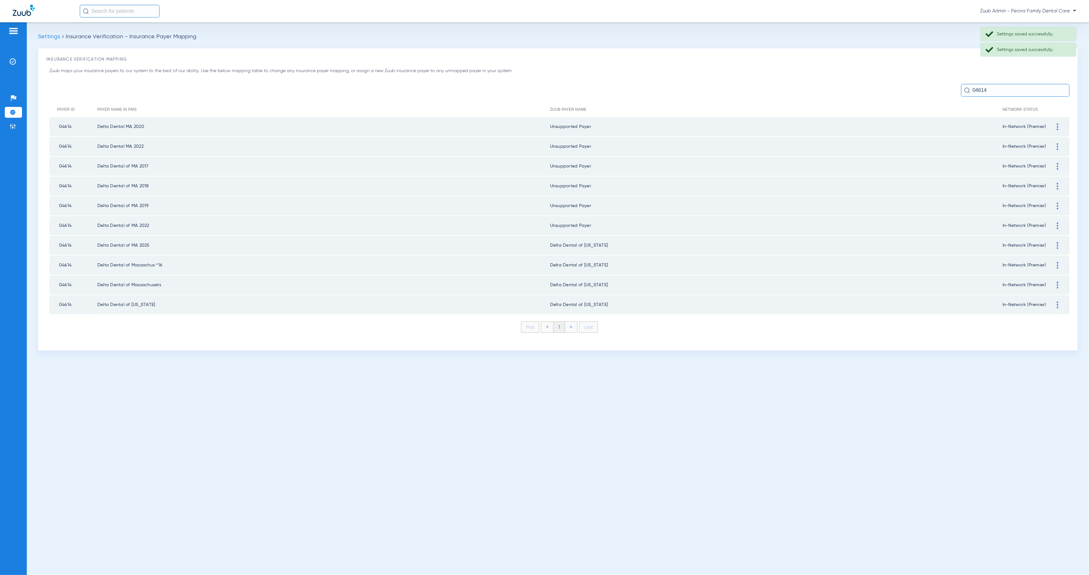
click at [1056, 242] on div at bounding box center [1057, 245] width 11 height 7
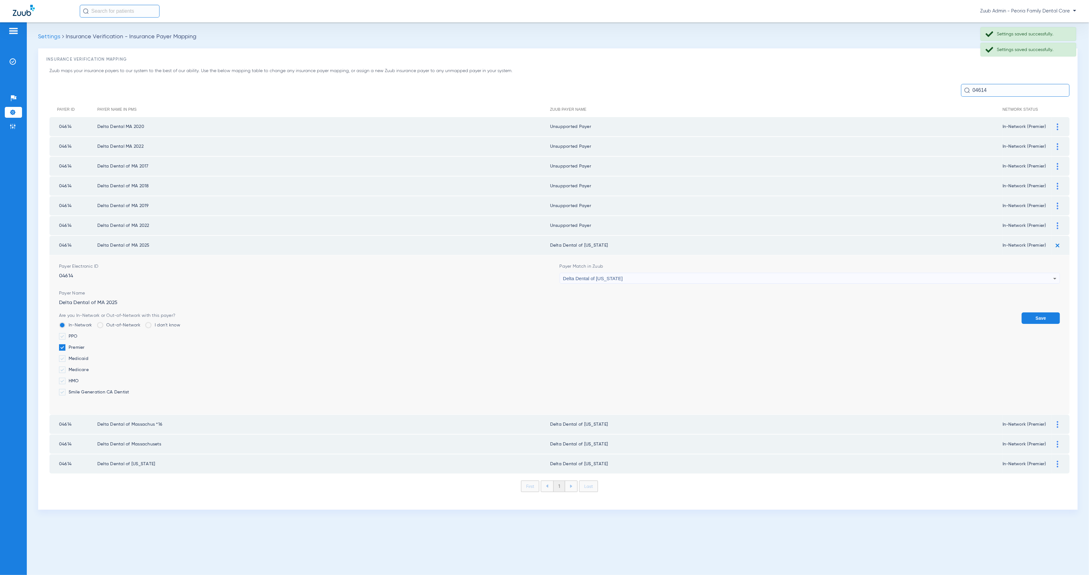
click at [702, 274] on div "Delta Dental of [US_STATE]" at bounding box center [808, 278] width 490 height 11
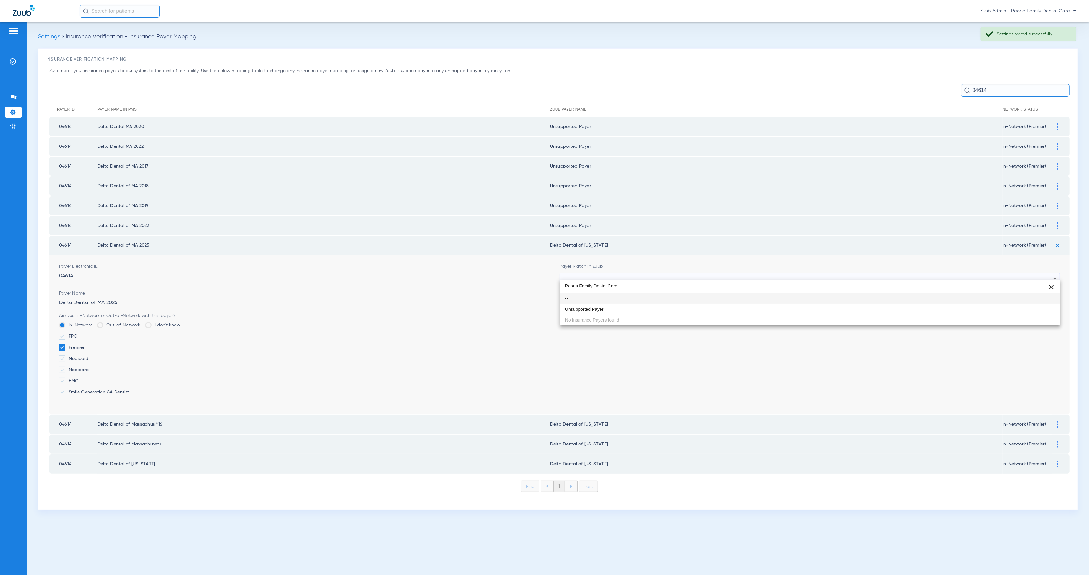
type input "Peoria Family Dental Care"
click at [705, 308] on mat-option "Unsupported Payer" at bounding box center [810, 309] width 500 height 11
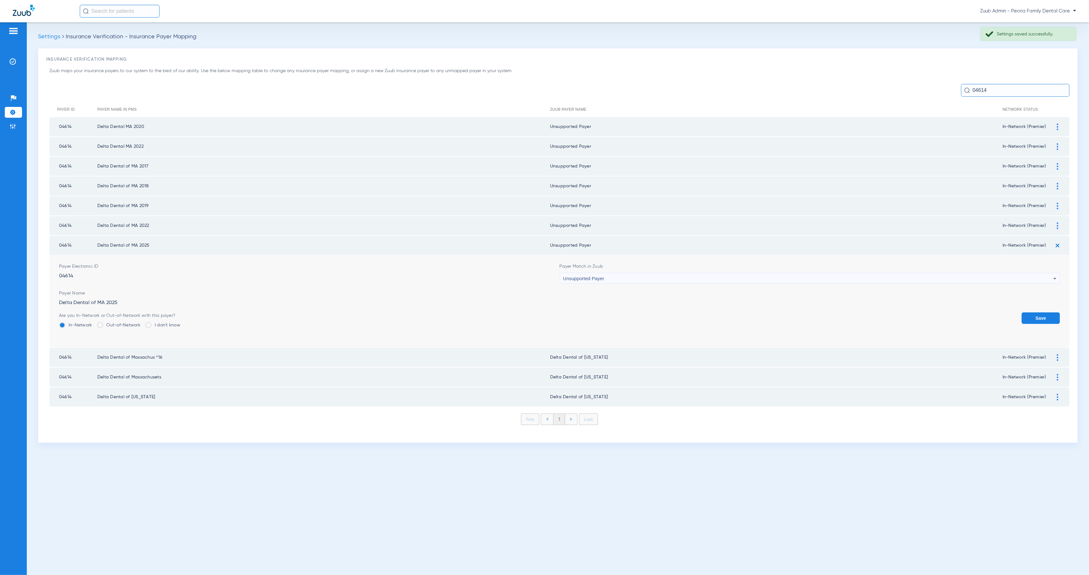
click at [1038, 312] on button "Save" at bounding box center [1040, 317] width 38 height 11
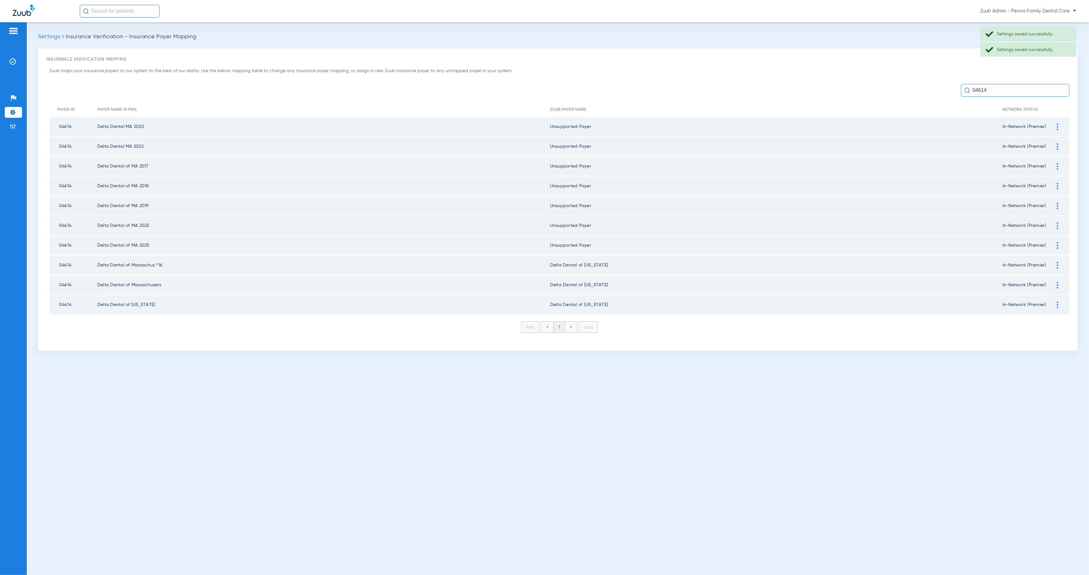
click at [1057, 262] on img at bounding box center [1058, 265] width 2 height 7
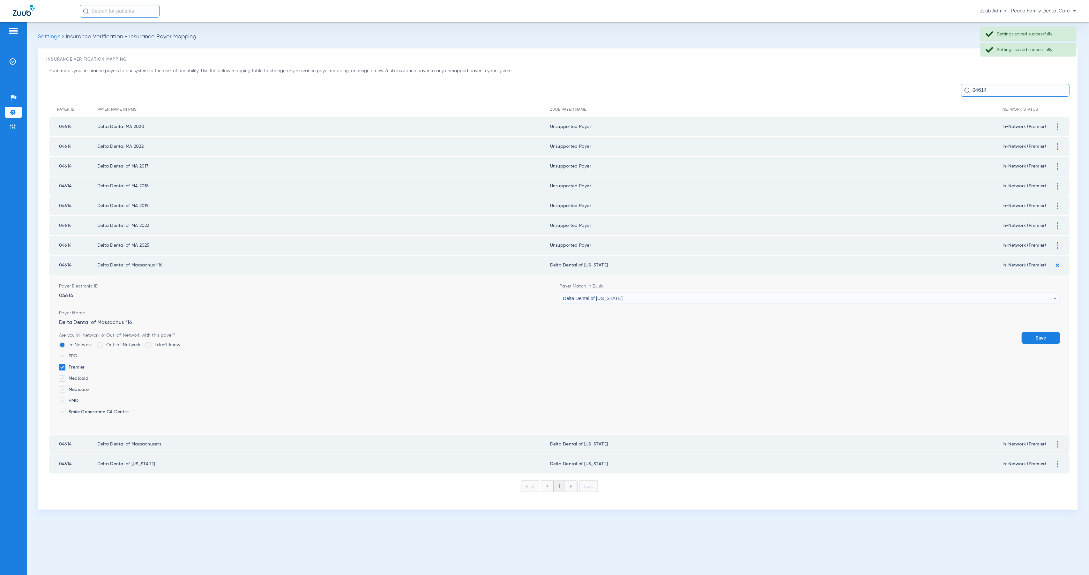
click at [707, 293] on div "Delta Dental of [US_STATE]" at bounding box center [808, 298] width 490 height 11
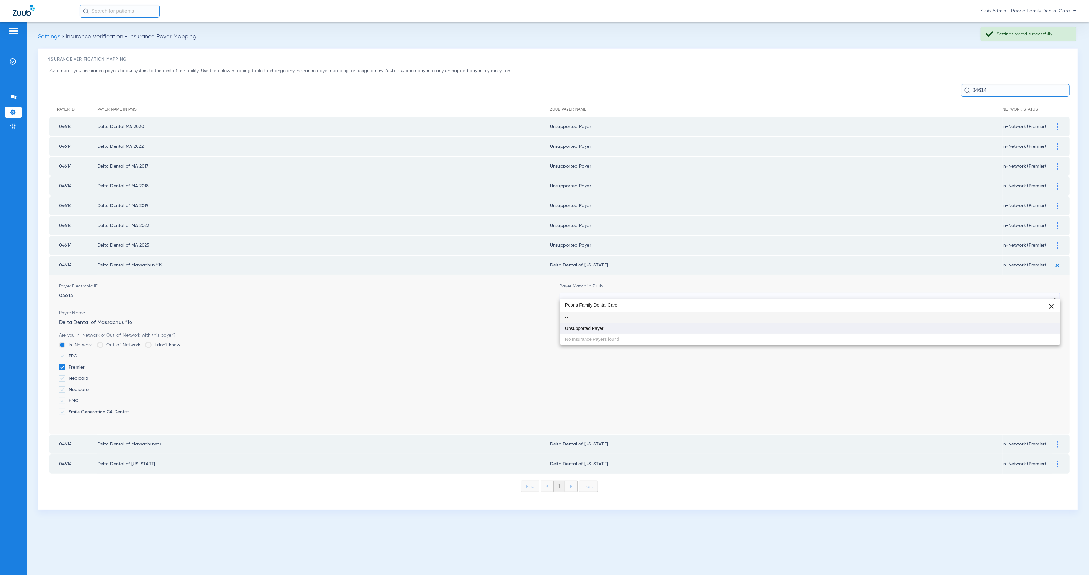
type input "Peoria Family Dental Care"
click at [708, 329] on mat-option "Unsupported Payer" at bounding box center [810, 328] width 500 height 11
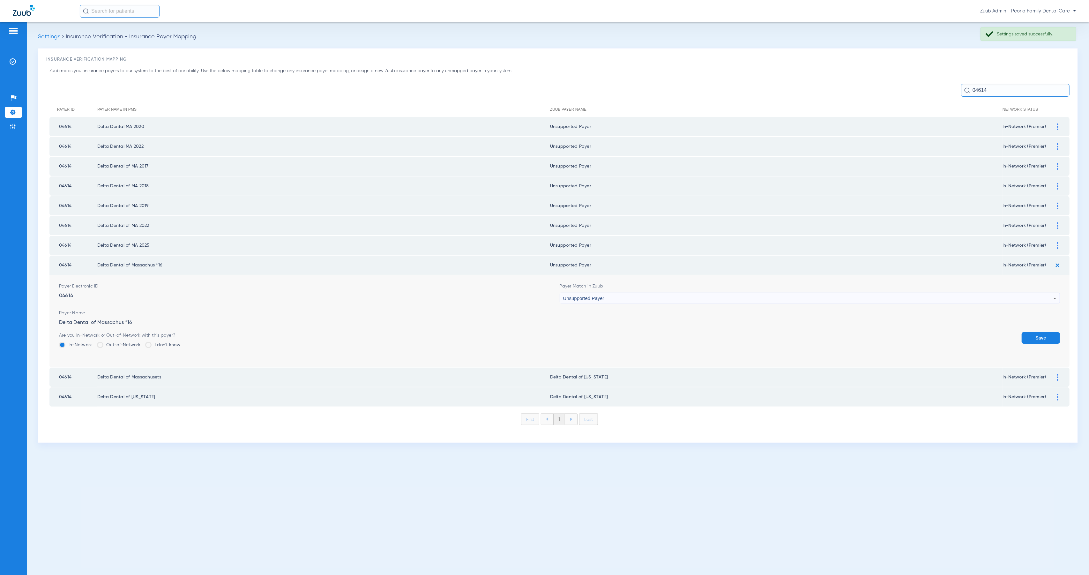
click at [1045, 334] on button "Save" at bounding box center [1040, 337] width 38 height 11
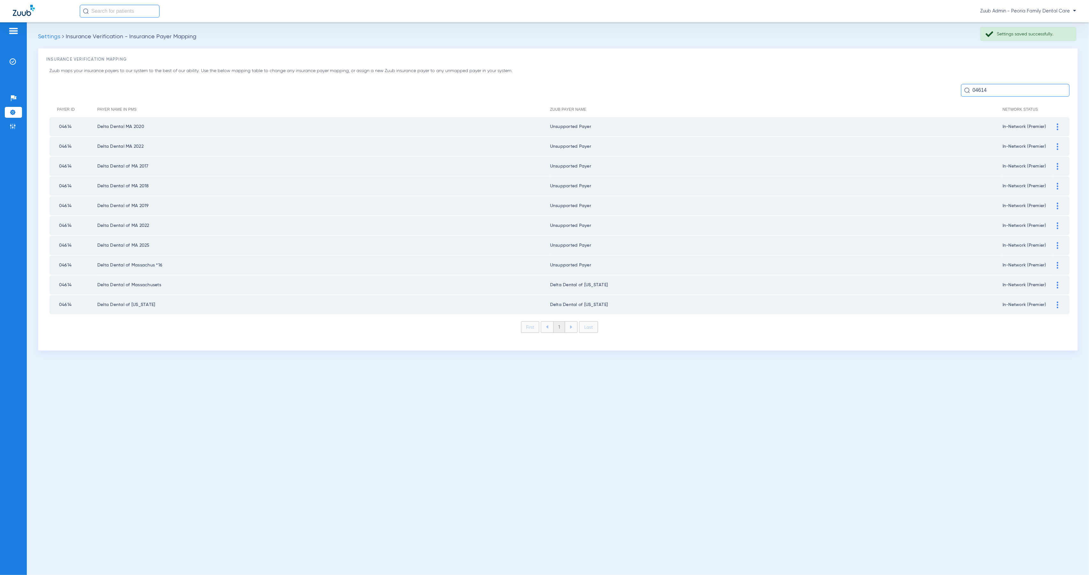
click at [1059, 282] on div at bounding box center [1057, 285] width 11 height 7
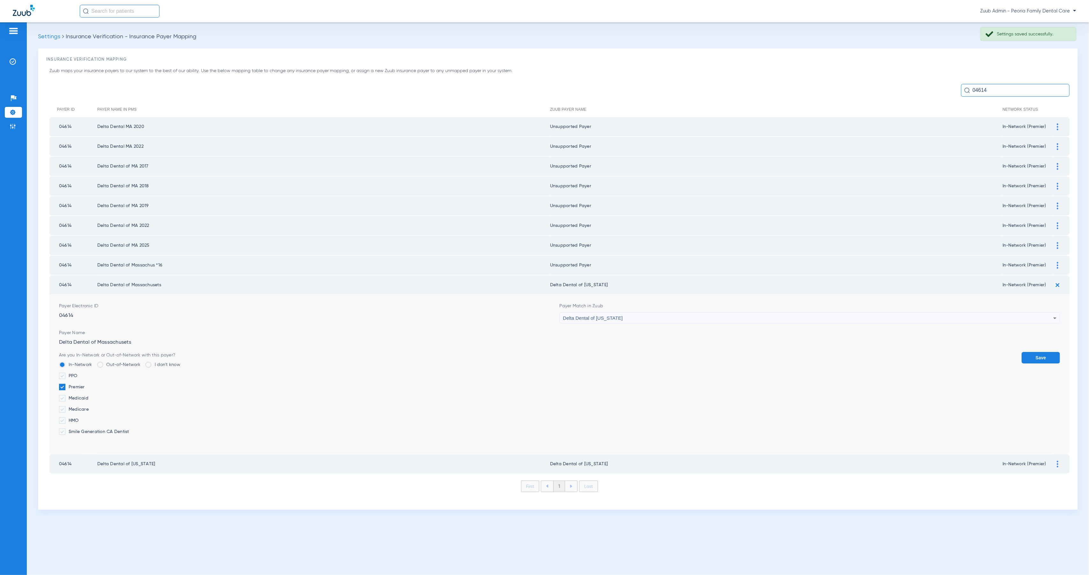
click at [711, 316] on div "Delta Dental of [US_STATE]" at bounding box center [808, 318] width 490 height 11
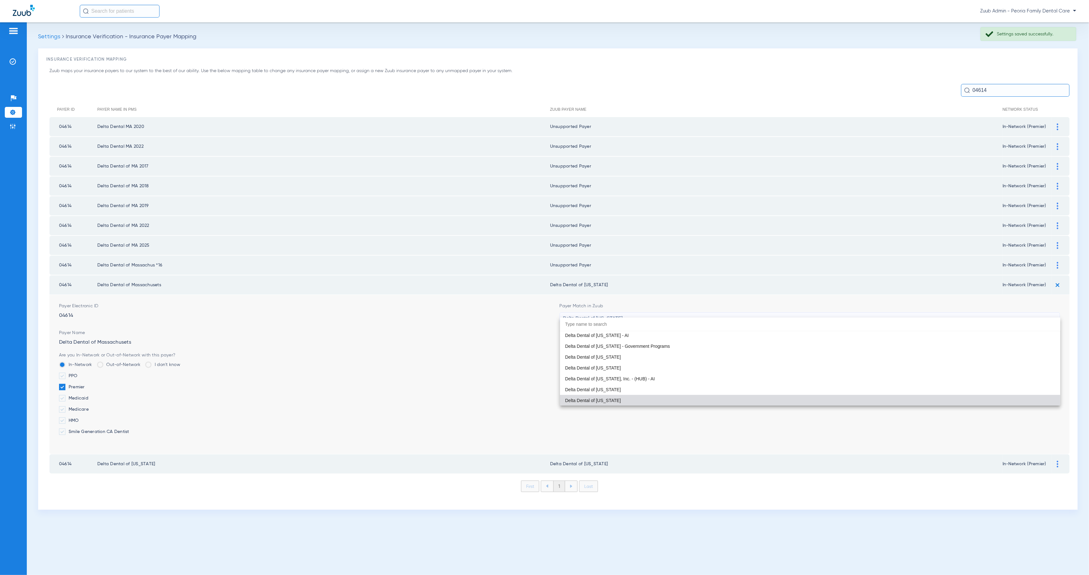
paste input "Peoria Family Dental Care"
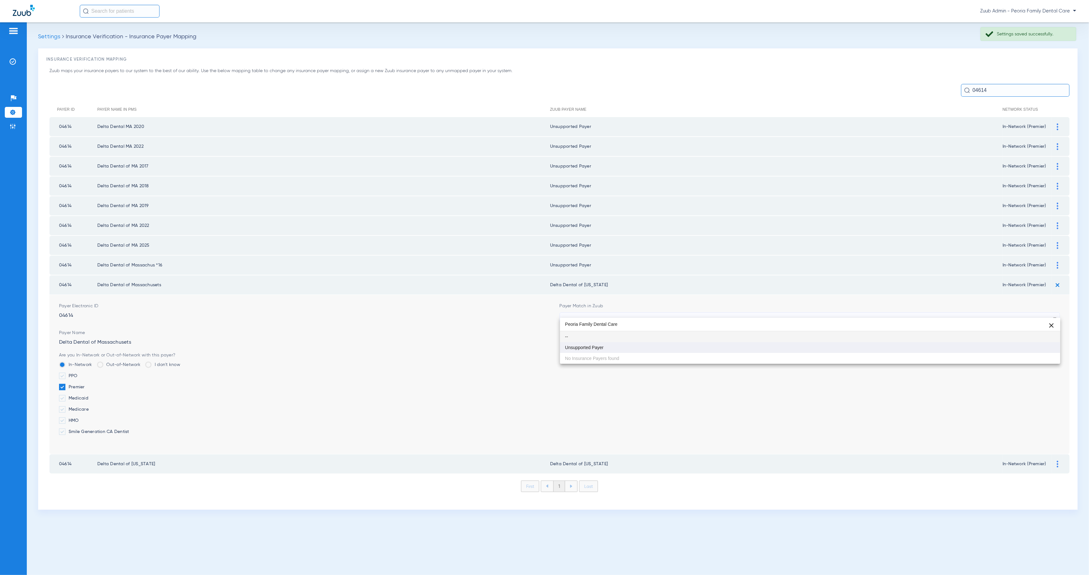
type input "Peoria Family Dental Care"
click at [713, 348] on mat-option "Unsupported Payer" at bounding box center [810, 347] width 500 height 11
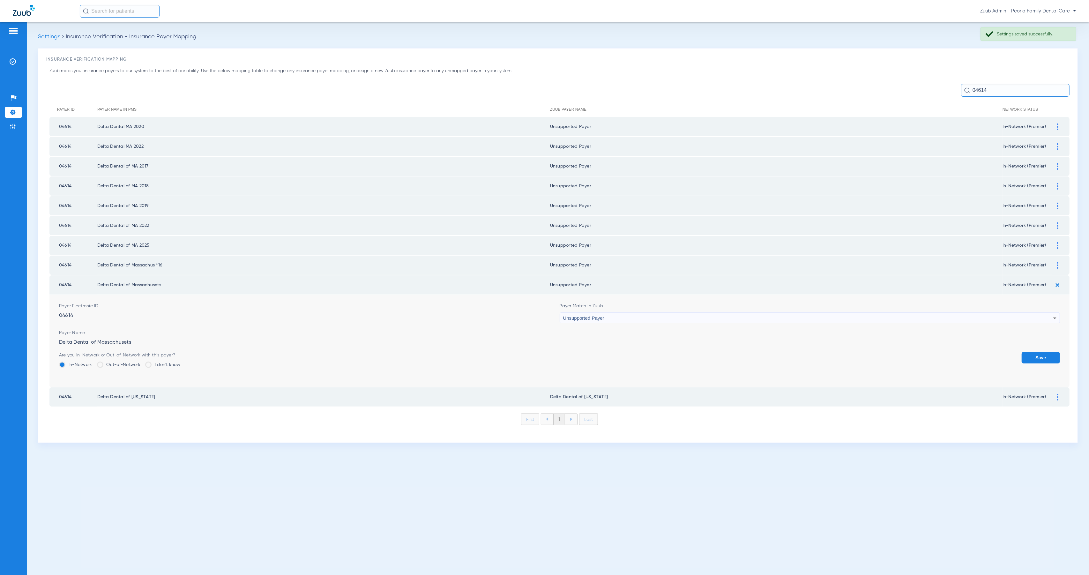
click at [1053, 352] on button "Save" at bounding box center [1040, 357] width 38 height 11
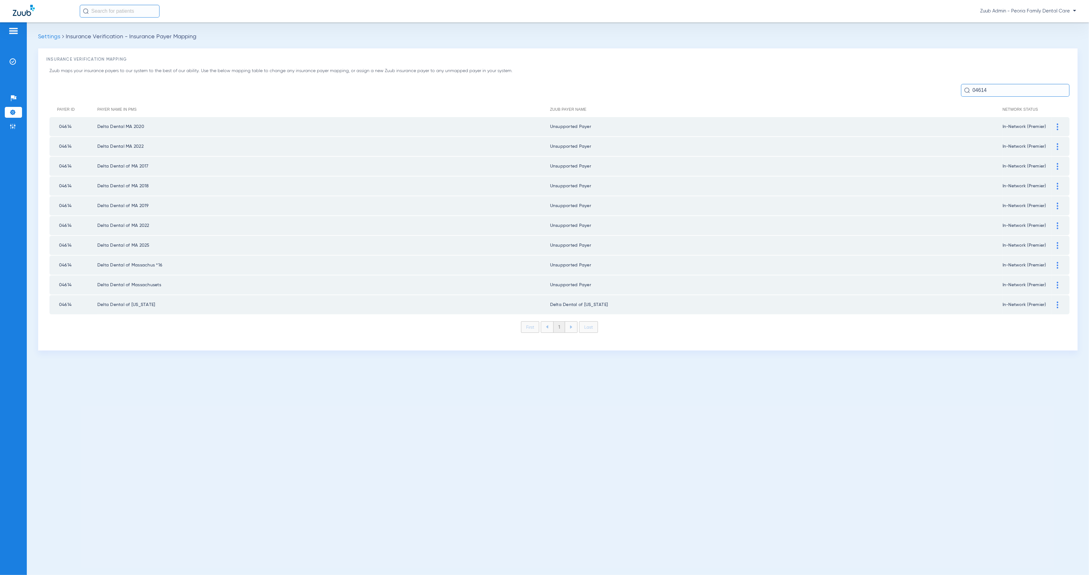
click at [1060, 301] on div at bounding box center [1057, 304] width 11 height 7
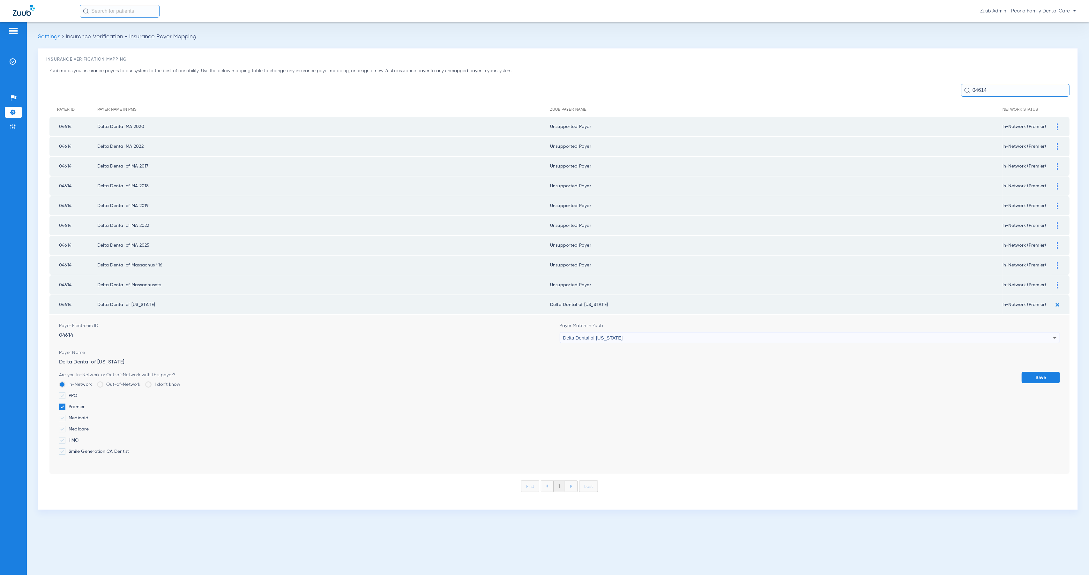
click at [694, 333] on div "Delta Dental of [US_STATE]" at bounding box center [808, 337] width 490 height 11
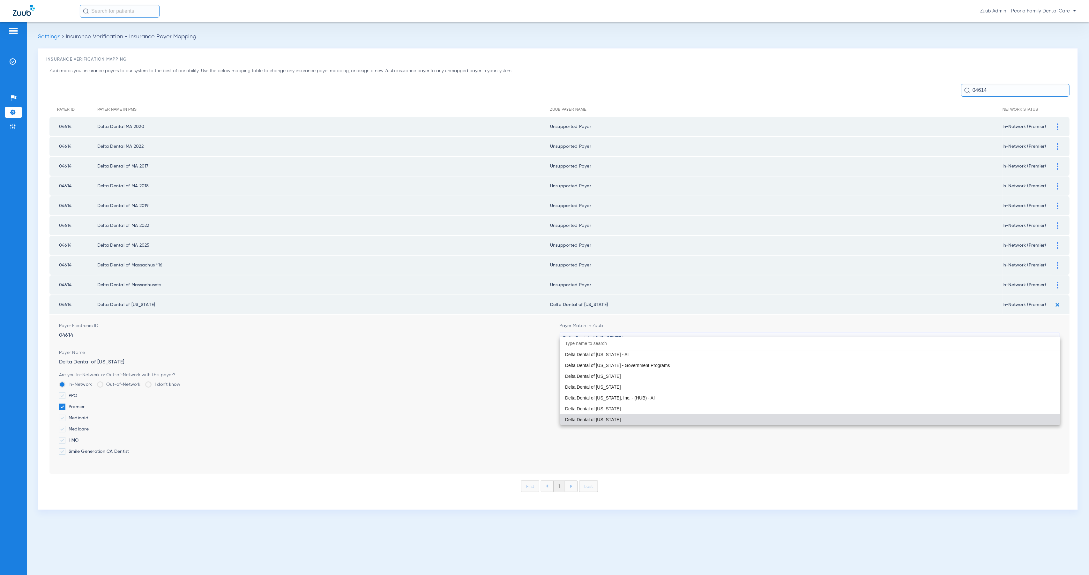
paste input "Peoria Family Dental Care"
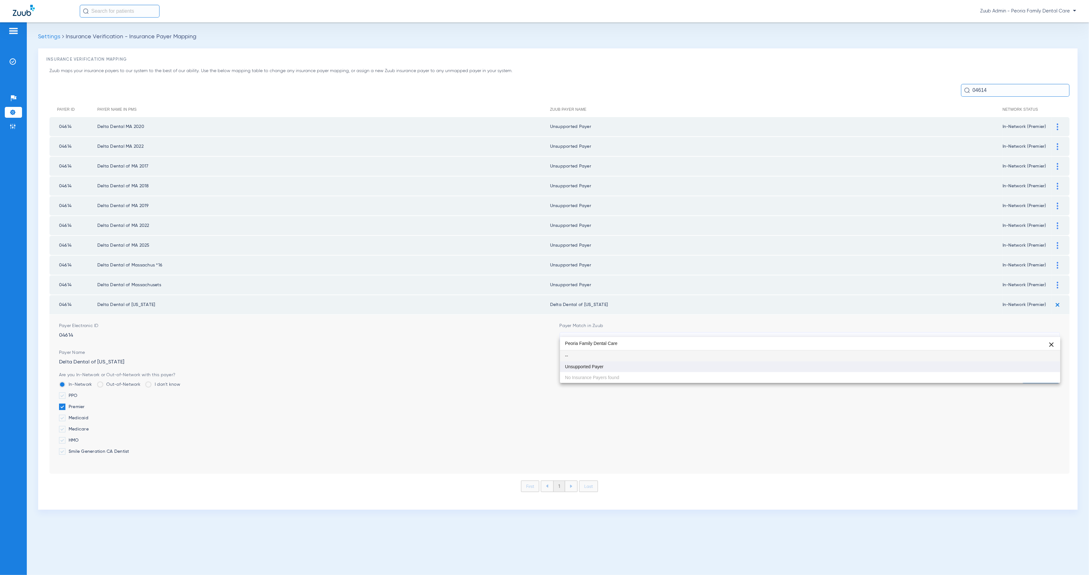
type input "Peoria Family Dental Care"
click at [697, 364] on mat-option "Unsupported Payer" at bounding box center [810, 366] width 500 height 11
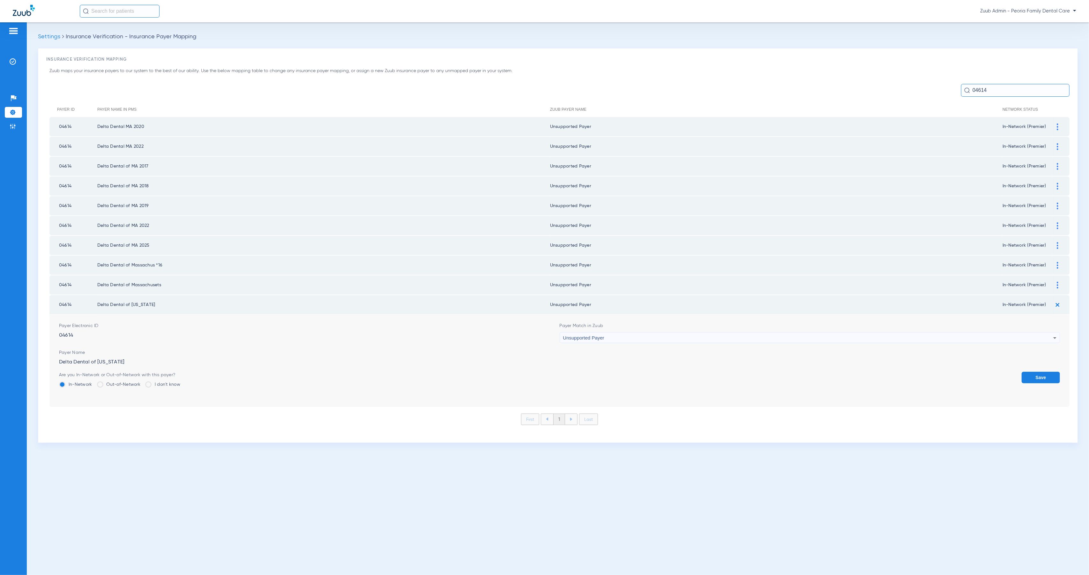
click at [1036, 372] on button "Save" at bounding box center [1040, 377] width 38 height 11
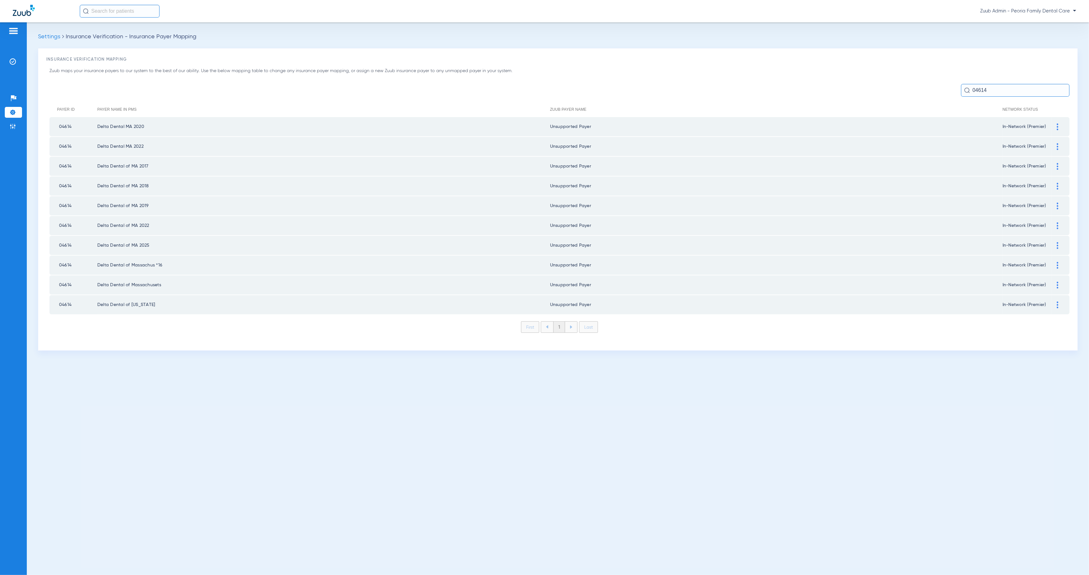
drag, startPoint x: 990, startPoint y: 92, endPoint x: 973, endPoint y: 89, distance: 17.1
click at [973, 89] on input "04614" at bounding box center [1015, 90] width 108 height 13
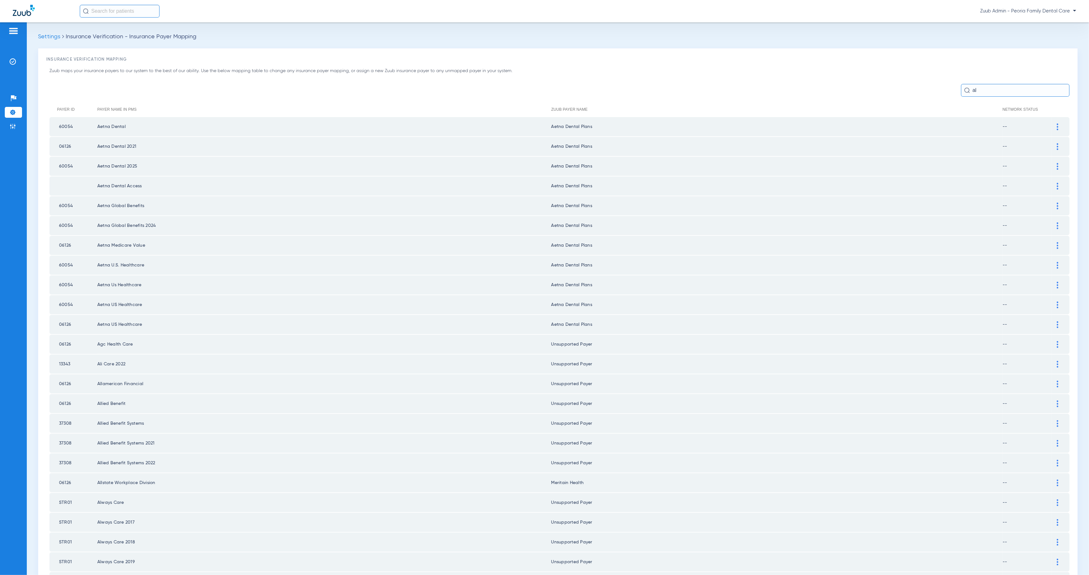
type input "al"
drag, startPoint x: 1053, startPoint y: 468, endPoint x: 1003, endPoint y: 477, distance: 50.3
click at [1052, 479] on div at bounding box center [1057, 482] width 11 height 7
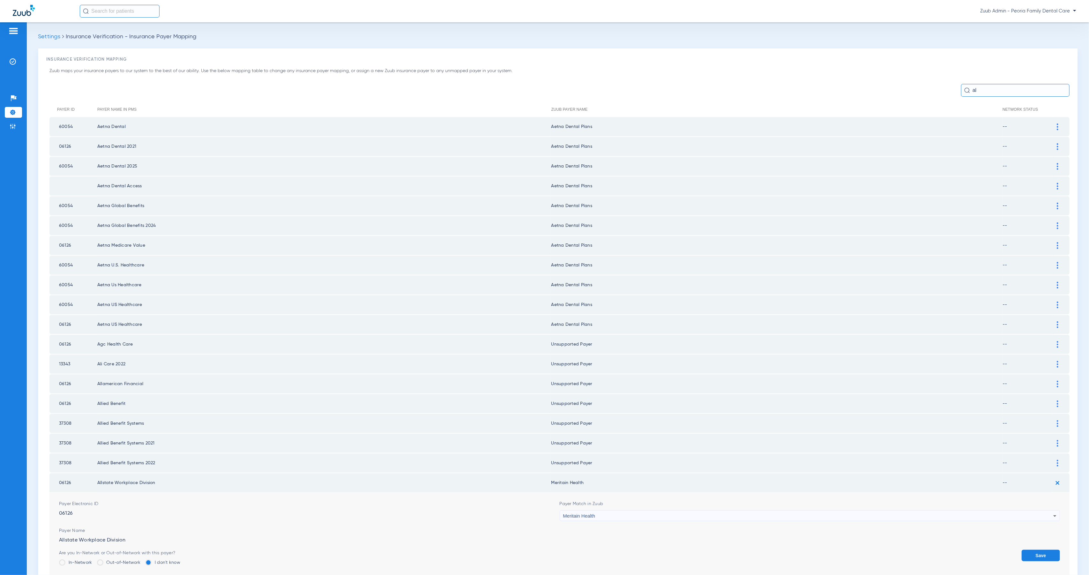
click at [695, 510] on div "Meritain Health" at bounding box center [808, 515] width 490 height 11
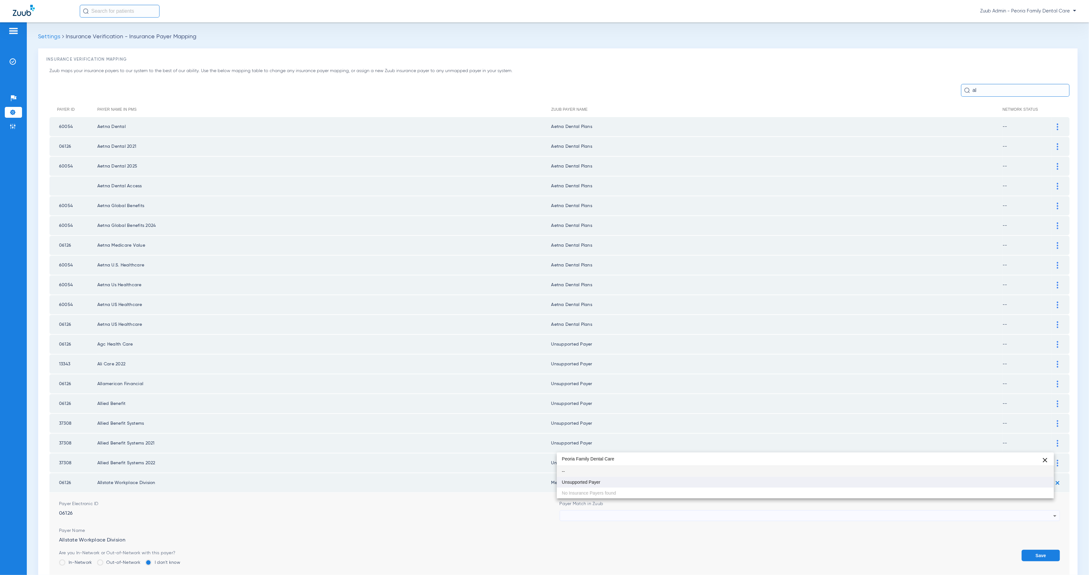
type input "Peoria Family Dental Care"
click at [659, 479] on mat-option "Unsupported Payer" at bounding box center [805, 482] width 497 height 11
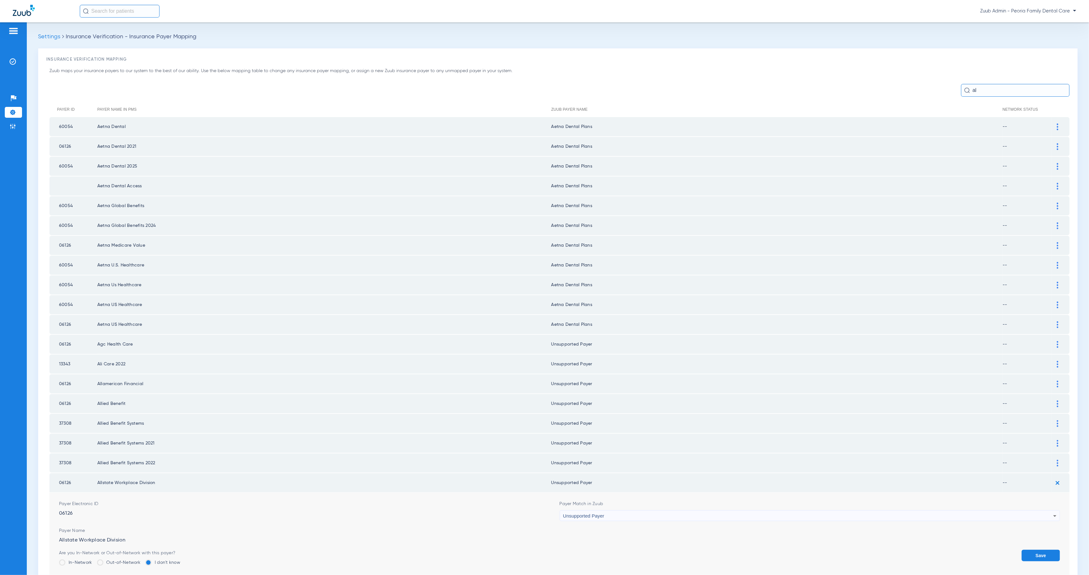
click at [1036, 550] on button "Save" at bounding box center [1040, 555] width 38 height 11
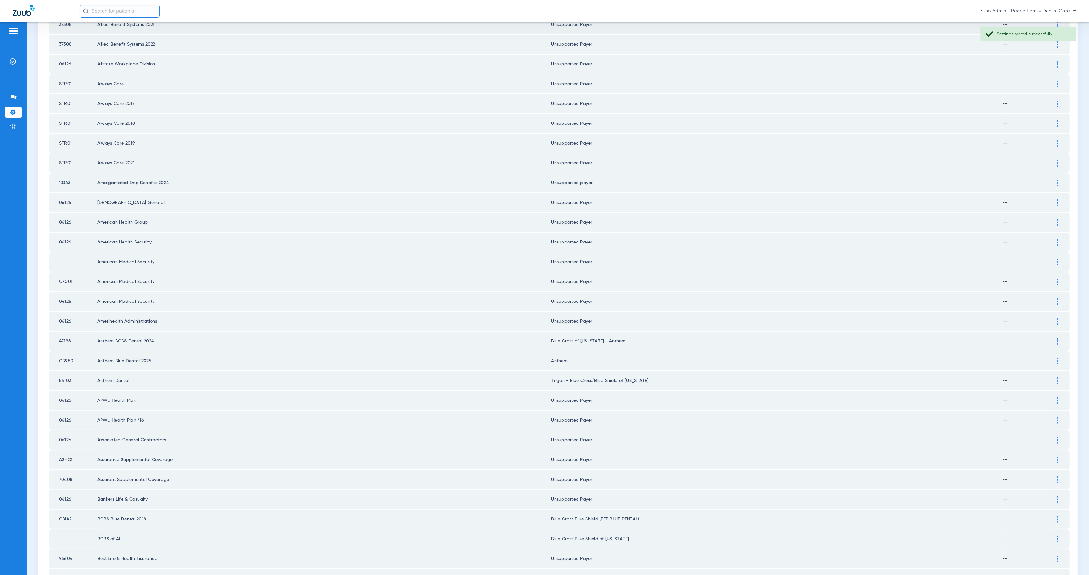
scroll to position [546, 0]
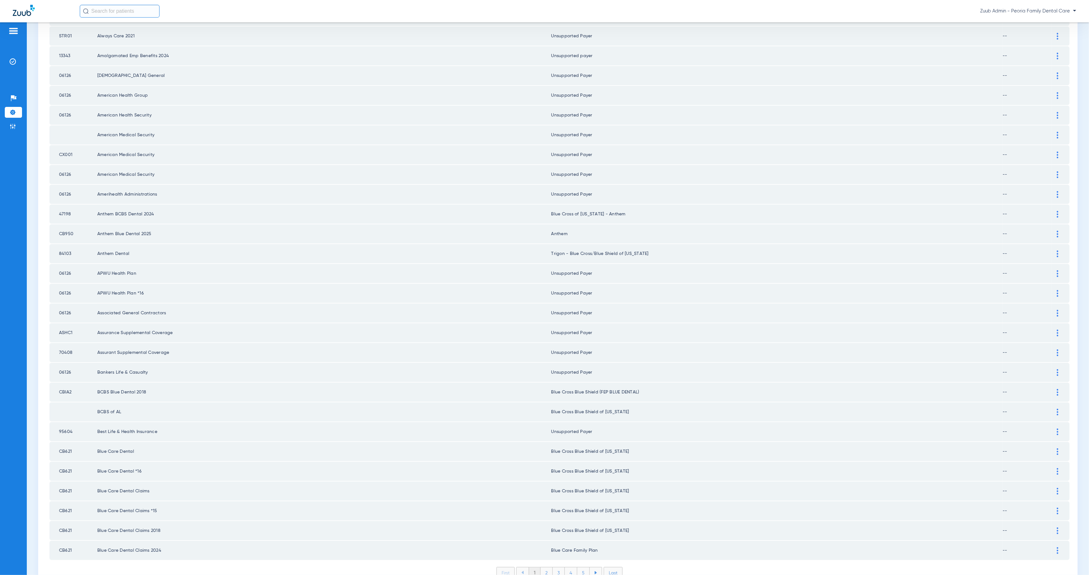
click at [1052, 409] on div at bounding box center [1057, 412] width 11 height 7
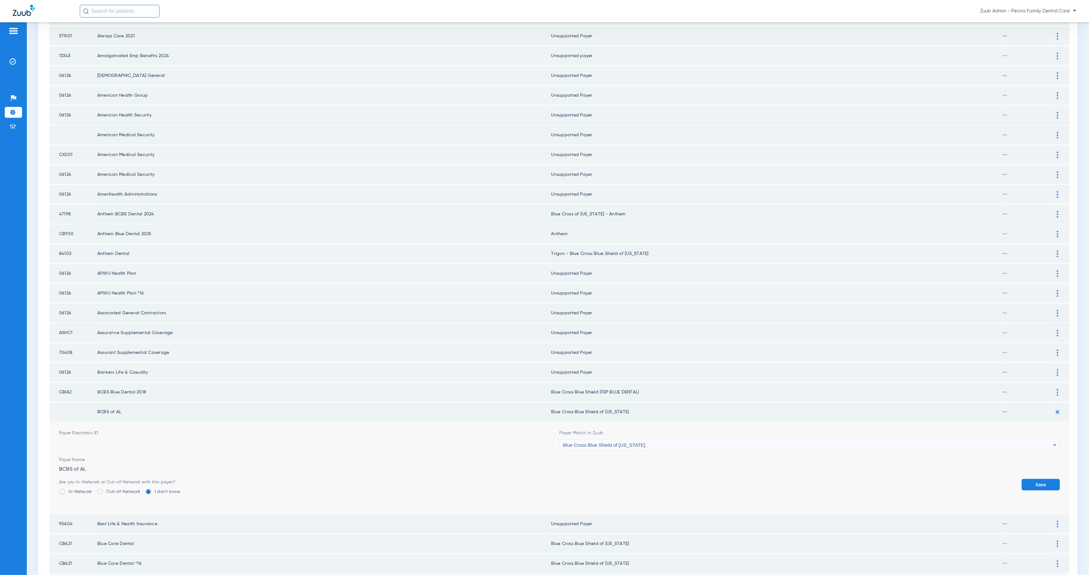
click at [707, 440] on div "Blue Cross Blue Shield of [US_STATE]" at bounding box center [808, 445] width 490 height 11
paste input "Peoria Family Dental Care"
type input "Peoria Family Dental Care"
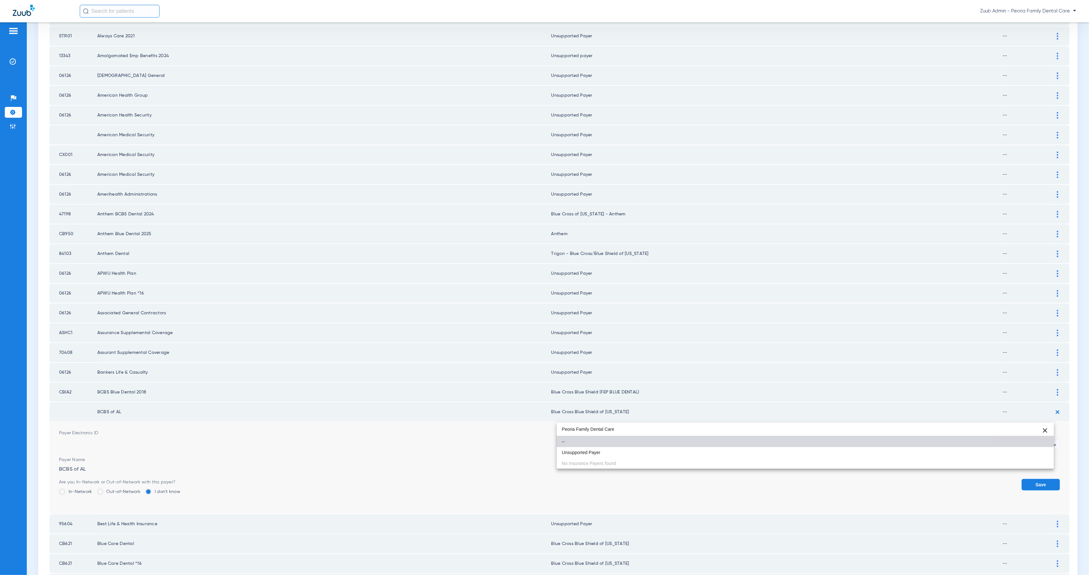
click at [699, 446] on mat-option "--" at bounding box center [805, 441] width 497 height 11
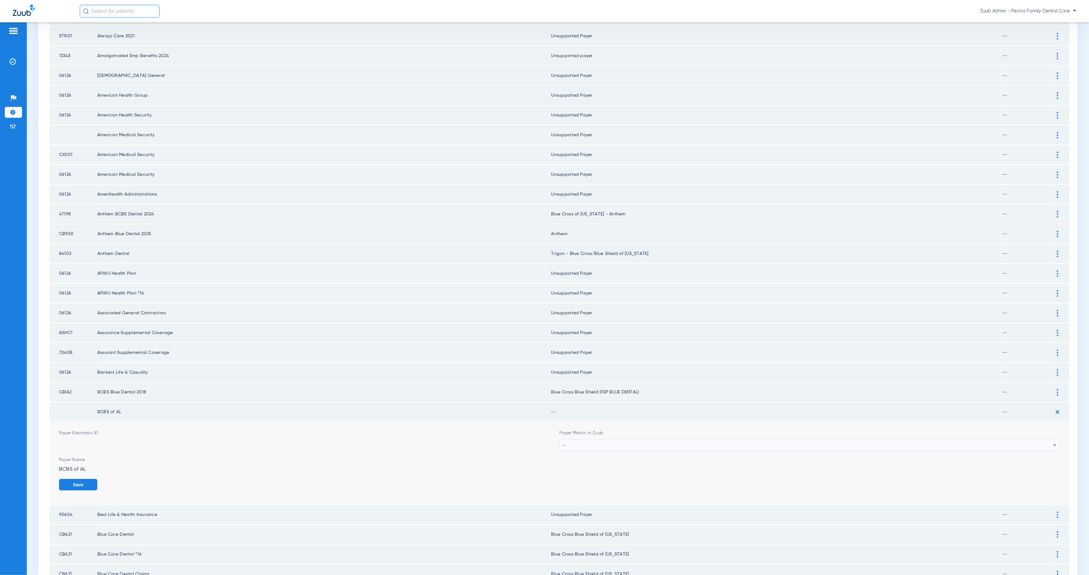
click at [642, 440] on div "--" at bounding box center [808, 445] width 490 height 11
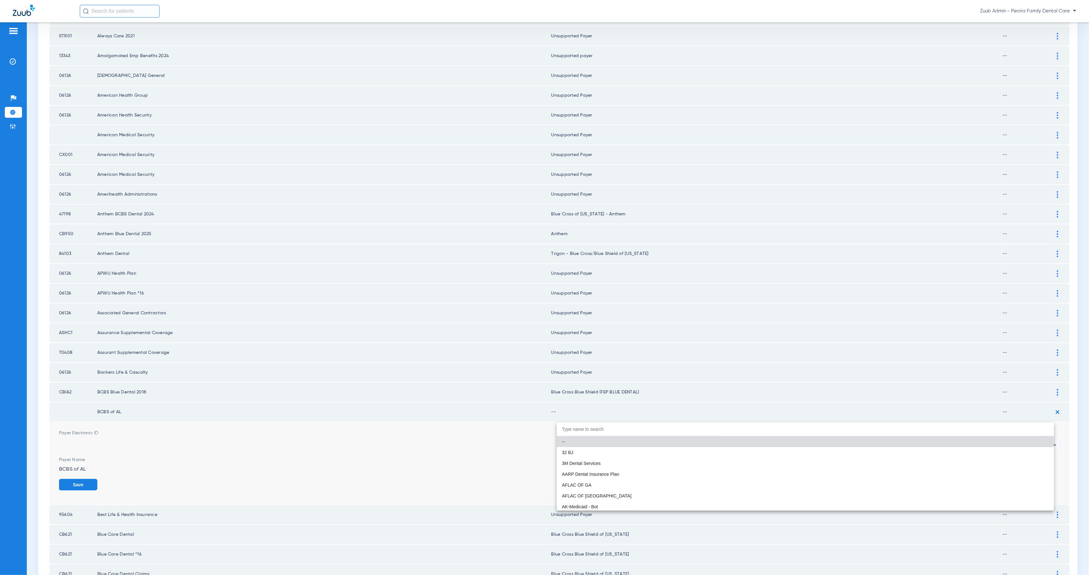
paste input "Peoria Family Dental Care"
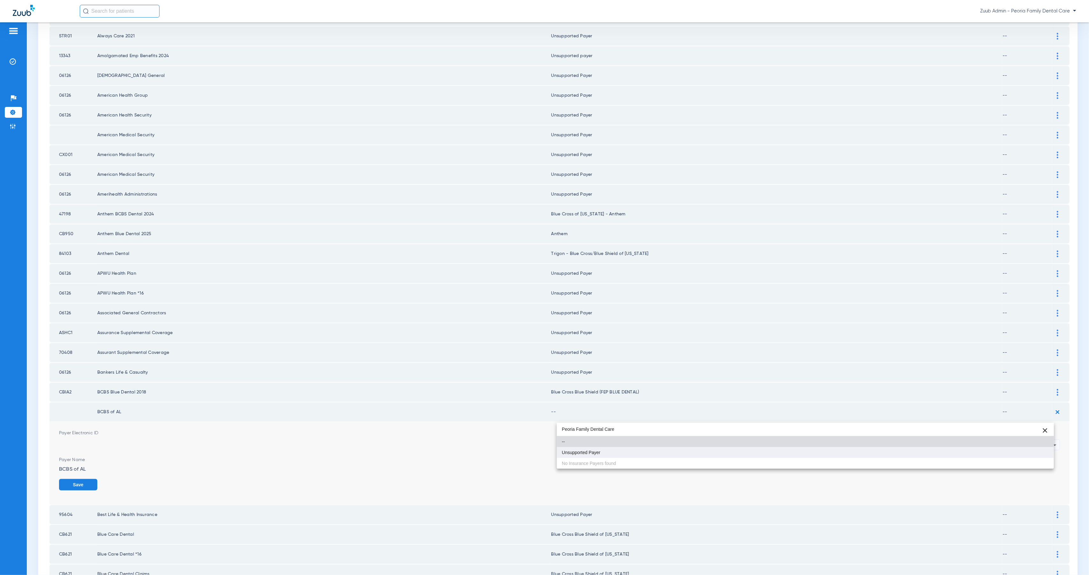
type input "Peoria Family Dental Care"
click at [657, 449] on mat-option "Unsupported Payer" at bounding box center [805, 452] width 497 height 11
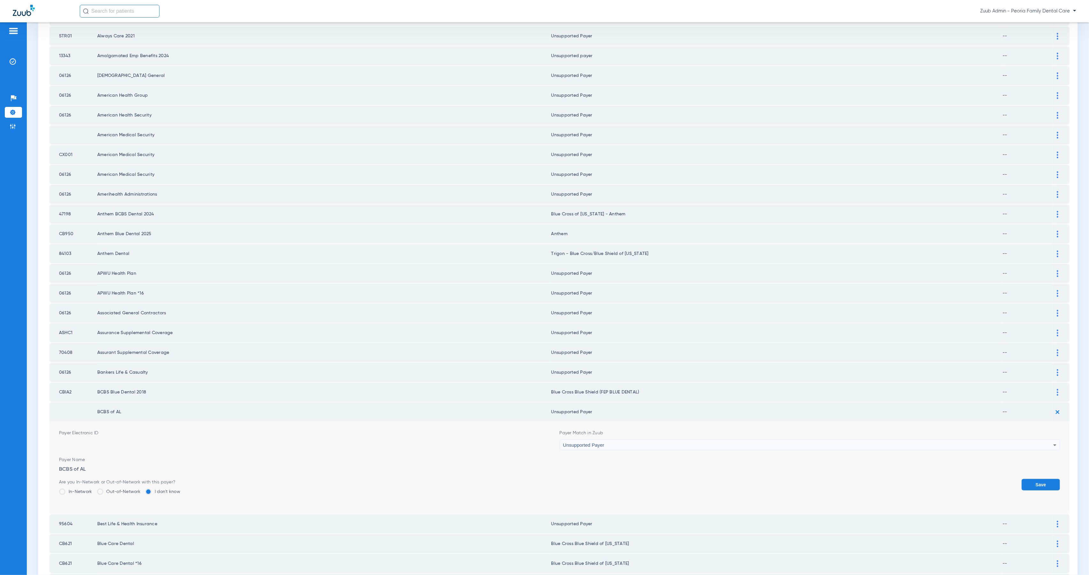
click at [1023, 479] on button "Save" at bounding box center [1040, 484] width 38 height 11
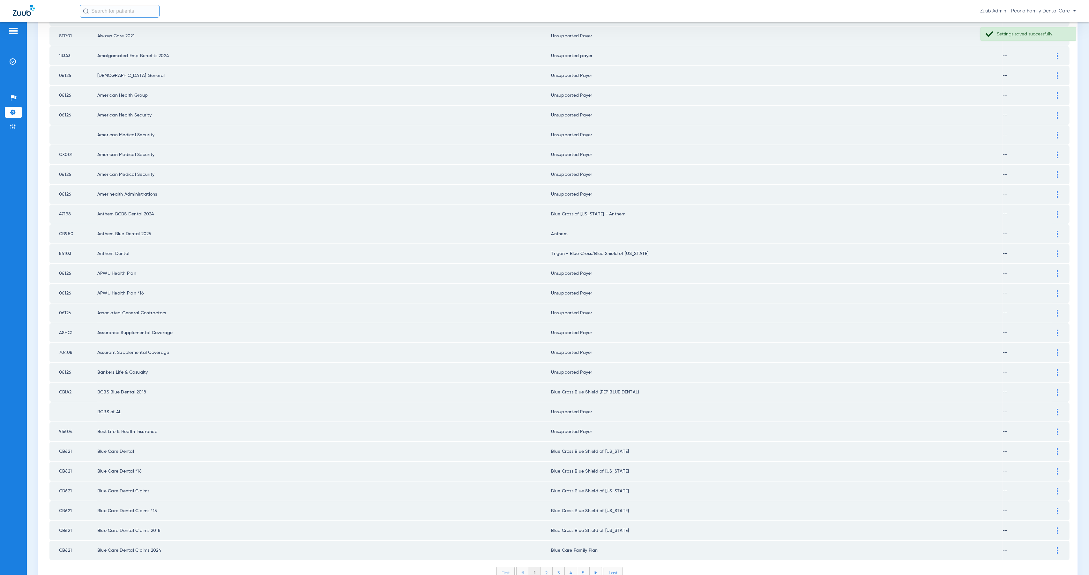
click at [542, 567] on li "2" at bounding box center [546, 572] width 12 height 11
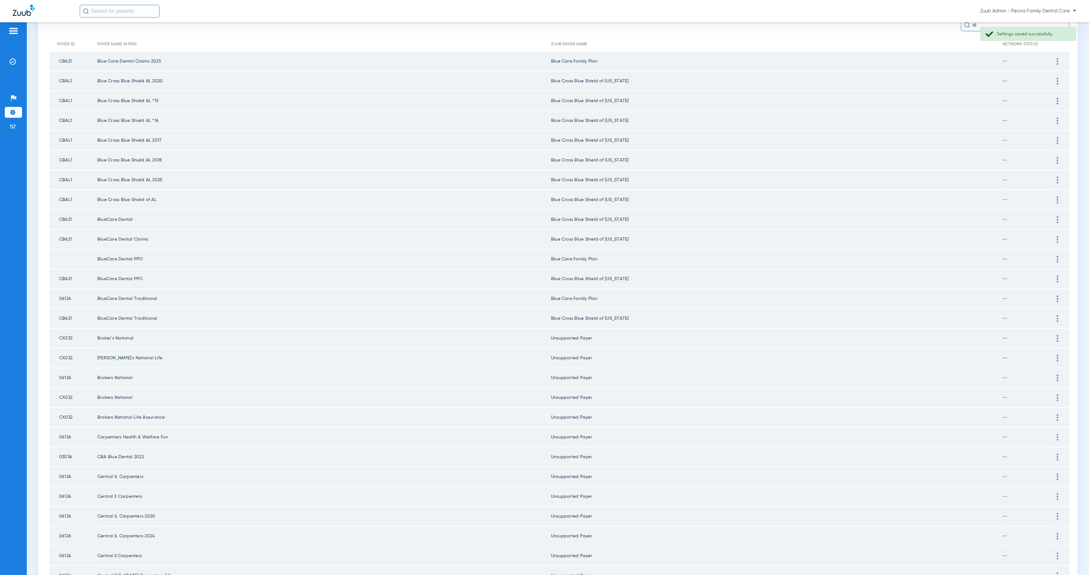
scroll to position [51, 0]
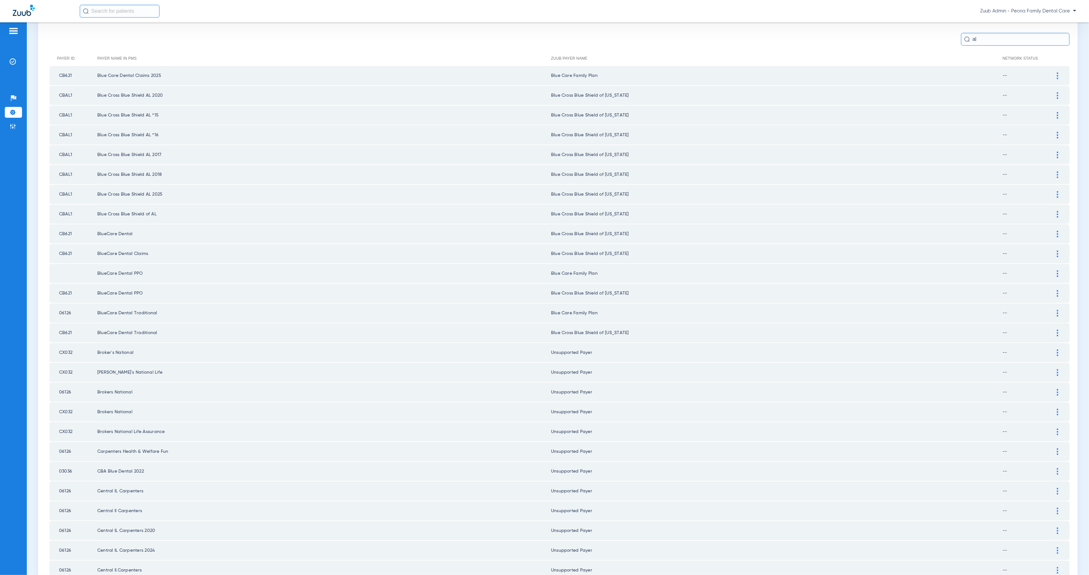
click at [1052, 94] on div at bounding box center [1057, 95] width 11 height 7
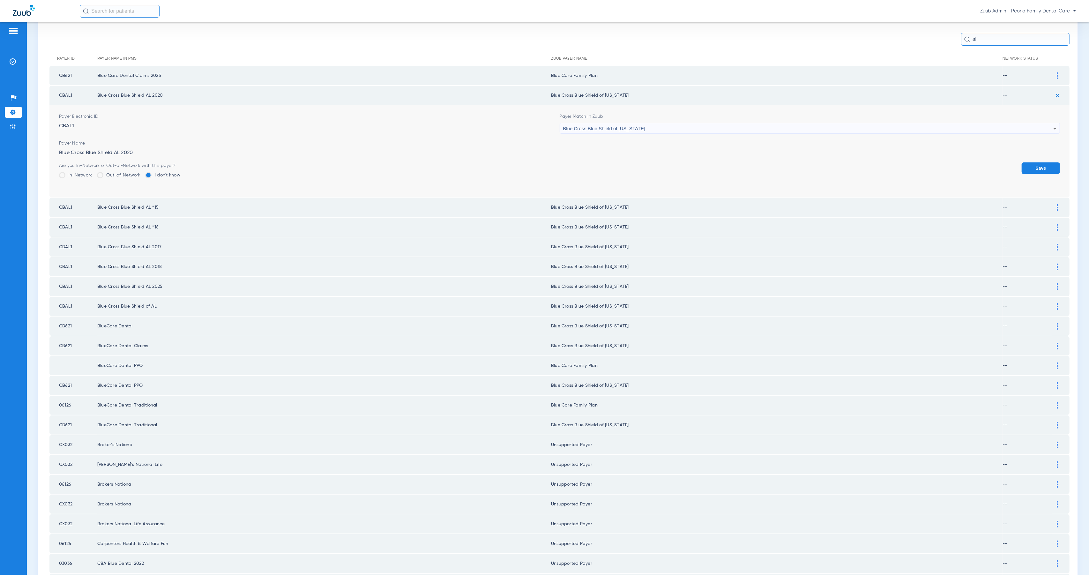
click at [718, 129] on div "Blue Cross Blue Shield of [US_STATE]" at bounding box center [808, 128] width 490 height 11
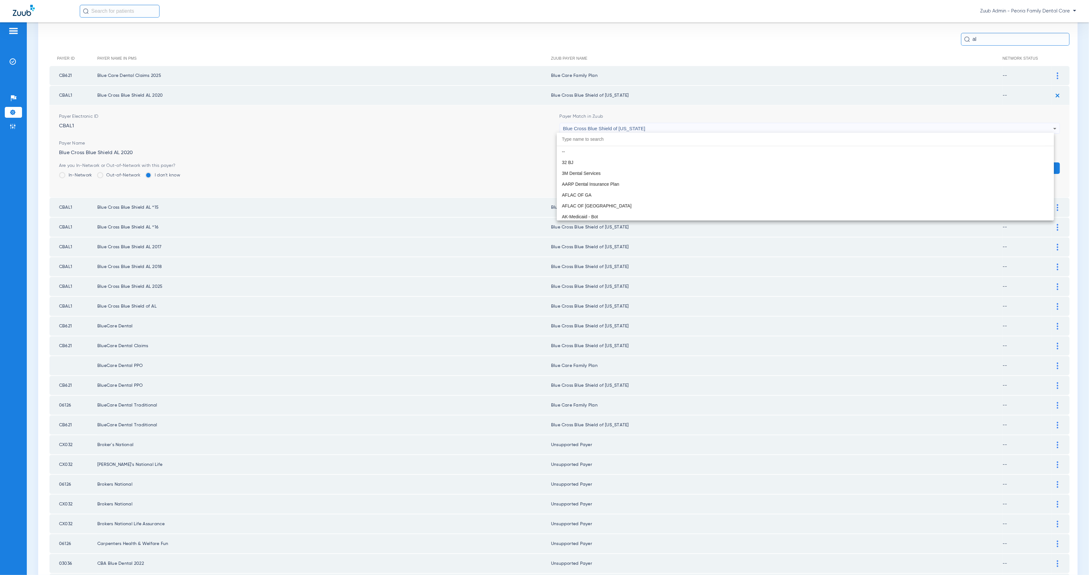
scroll to position [435, 0]
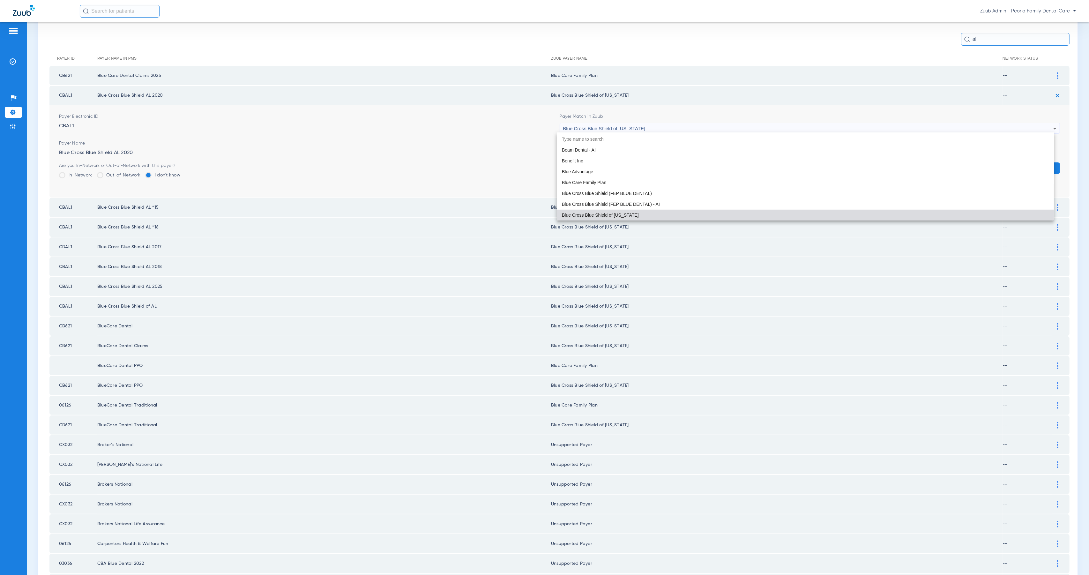
paste input "Peoria Family Dental Care"
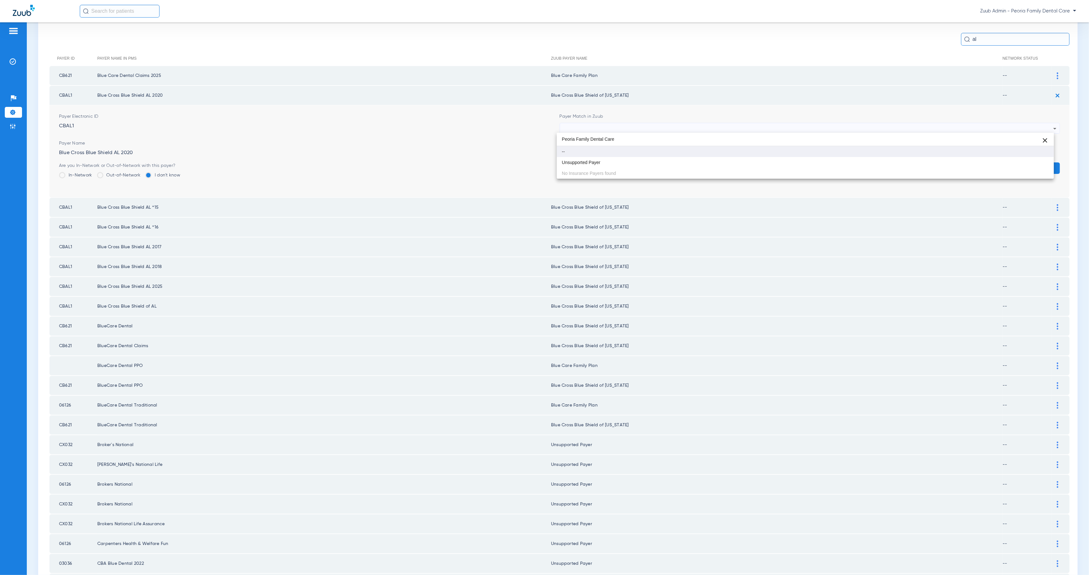
scroll to position [0, 0]
type input "Peoria Family Dental Care"
click at [725, 160] on mat-option "Unsupported Payer" at bounding box center [805, 162] width 497 height 11
click at [1045, 163] on button "Save" at bounding box center [1040, 167] width 38 height 11
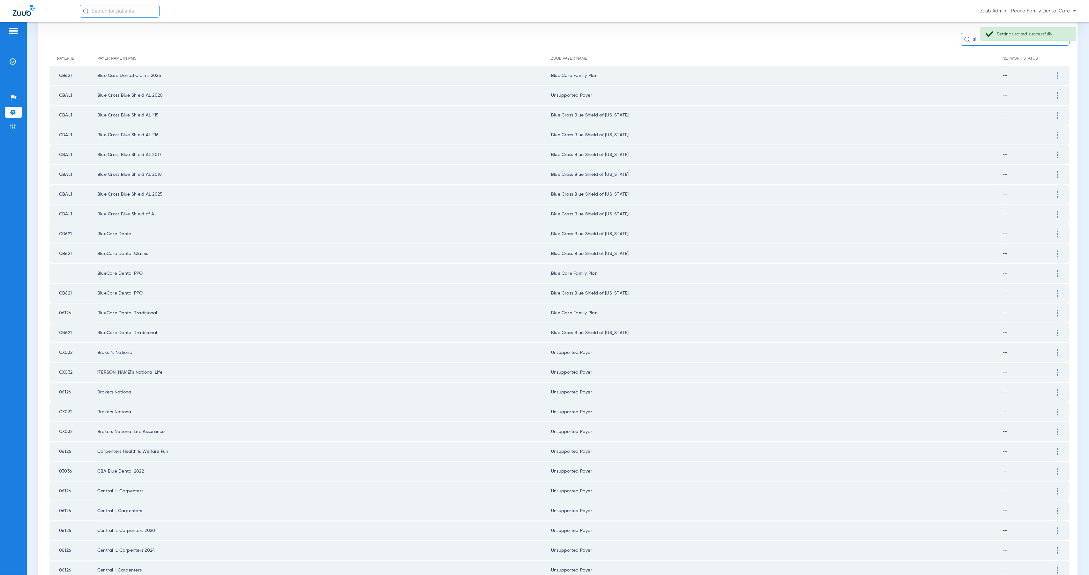
click at [1057, 115] on img at bounding box center [1058, 115] width 2 height 7
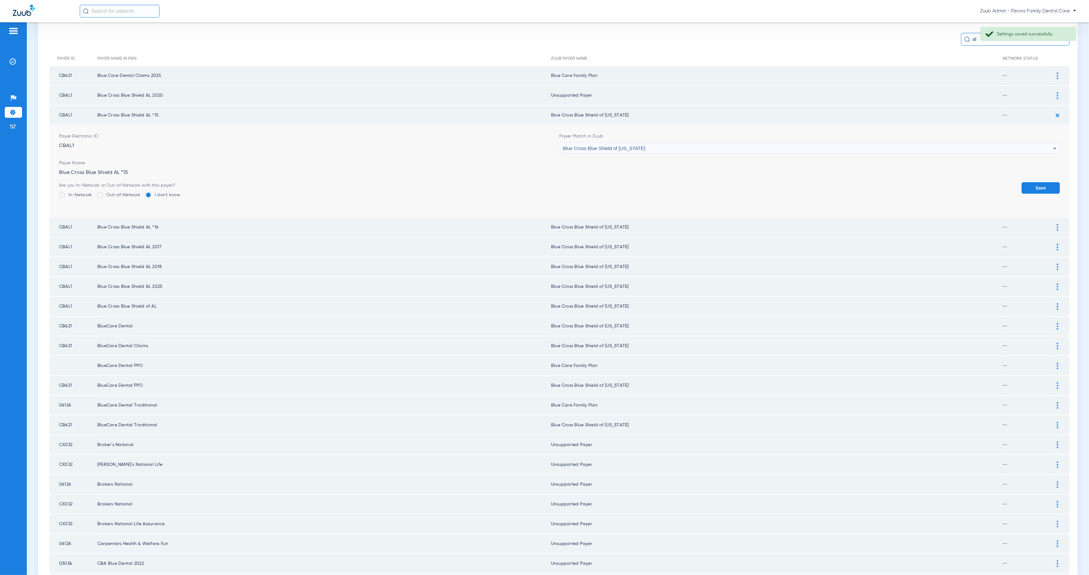
click at [725, 146] on div "Blue Cross Blue Shield of [US_STATE]" at bounding box center [808, 148] width 490 height 11
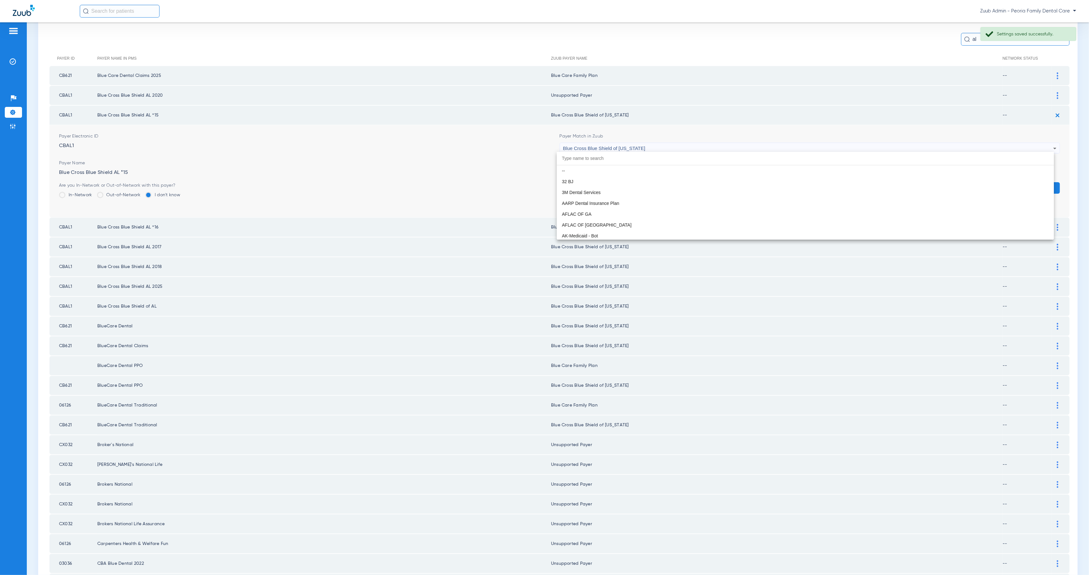
scroll to position [435, 0]
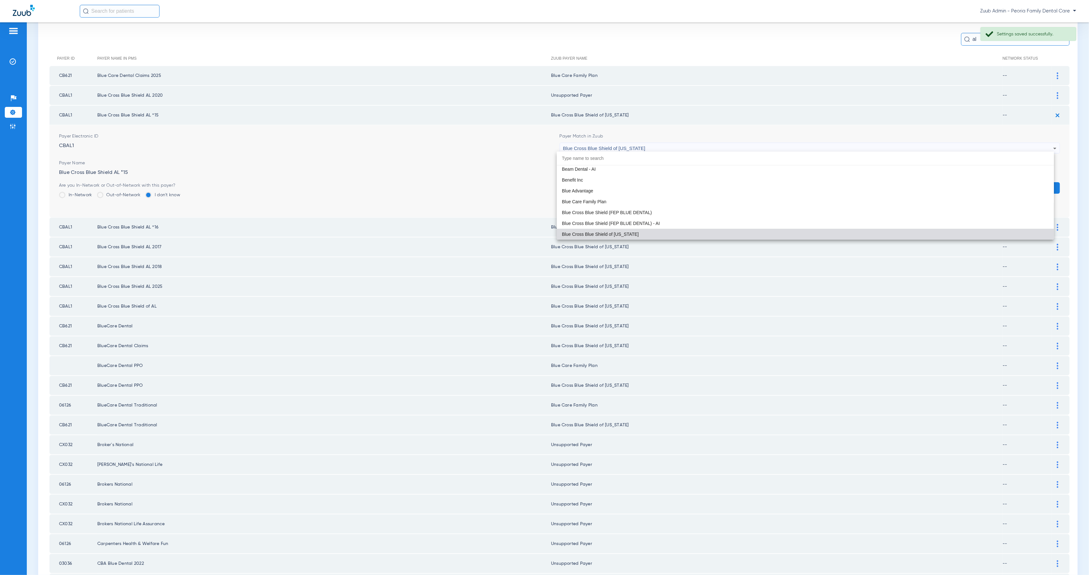
paste input "Peoria Family Dental Care"
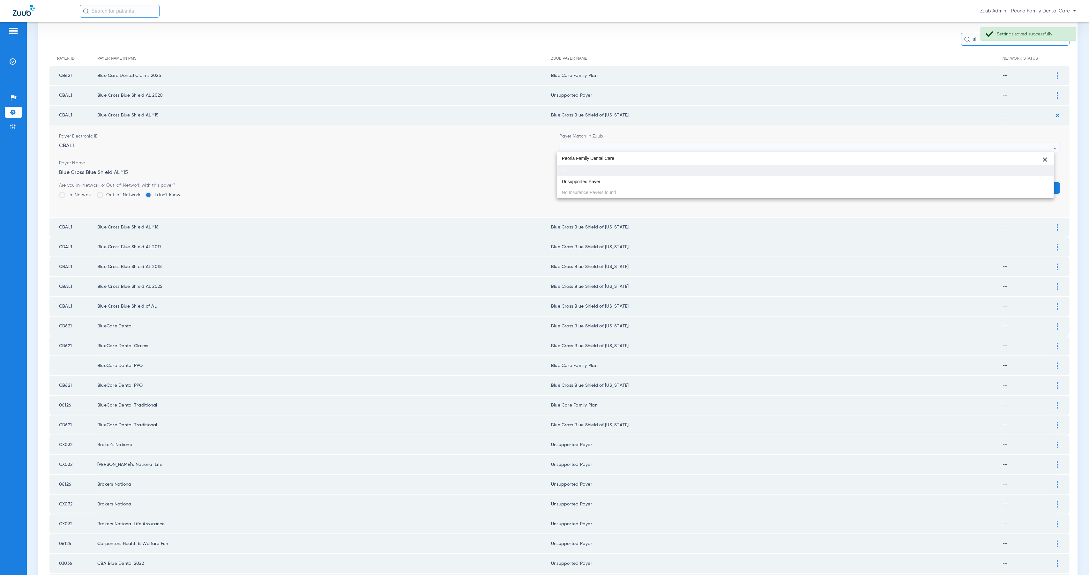
scroll to position [0, 0]
type input "Peoria Family Dental Care"
click at [732, 180] on mat-option "Unsupported Payer" at bounding box center [805, 181] width 497 height 11
click at [1030, 186] on button "Save" at bounding box center [1040, 187] width 38 height 11
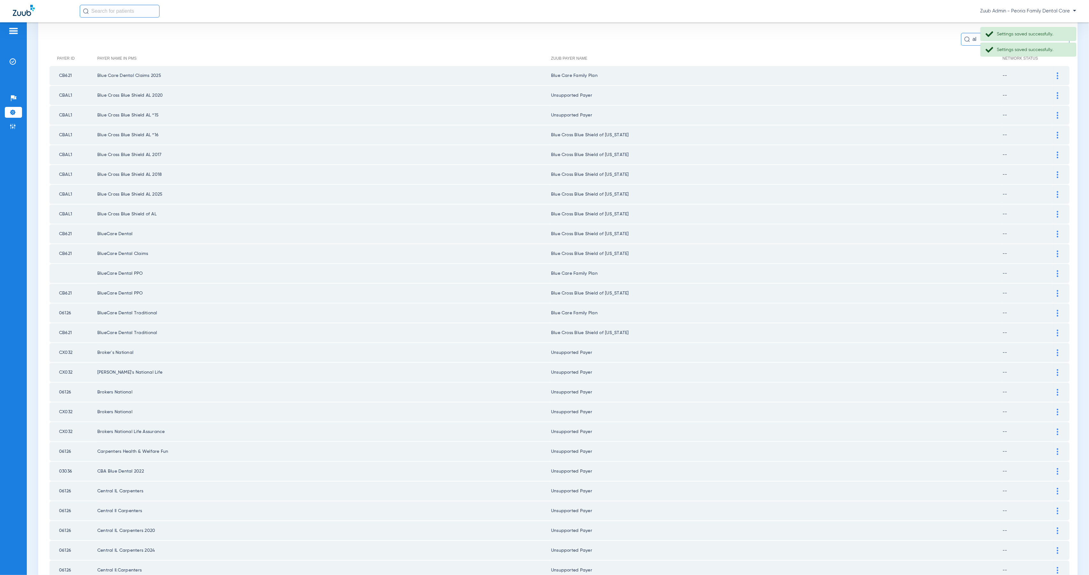
click at [1052, 132] on div at bounding box center [1057, 135] width 11 height 7
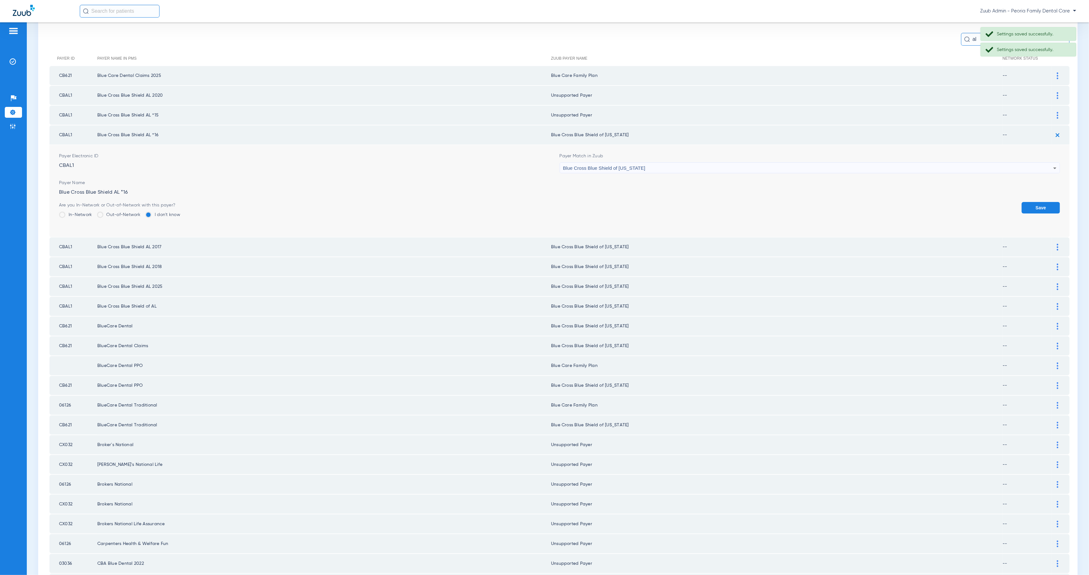
click at [687, 164] on div "Blue Cross Blue Shield of [US_STATE]" at bounding box center [808, 168] width 490 height 11
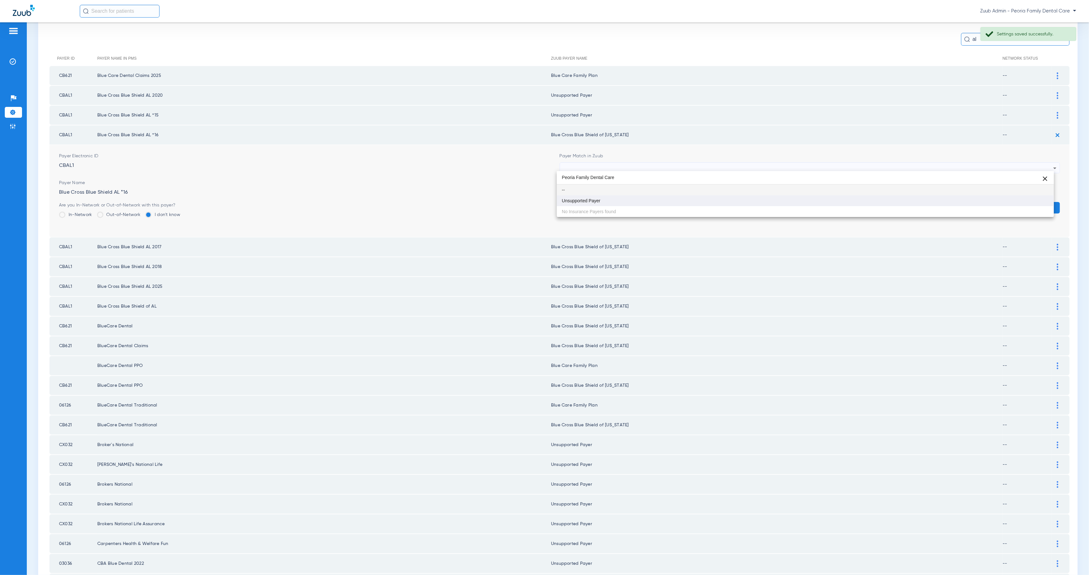
type input "Peoria Family Dental Care"
click at [718, 202] on mat-option "Unsupported Payer" at bounding box center [805, 200] width 497 height 11
click at [1031, 208] on button "Save" at bounding box center [1040, 207] width 38 height 11
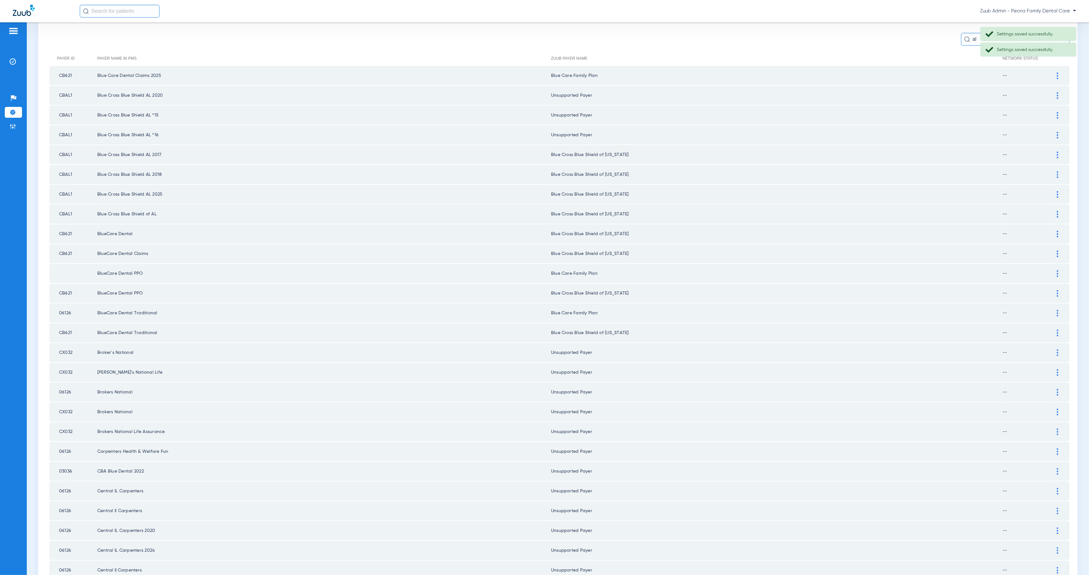
drag, startPoint x: 1052, startPoint y: 150, endPoint x: 1030, endPoint y: 154, distance: 22.3
click at [1052, 152] on div at bounding box center [1057, 155] width 11 height 7
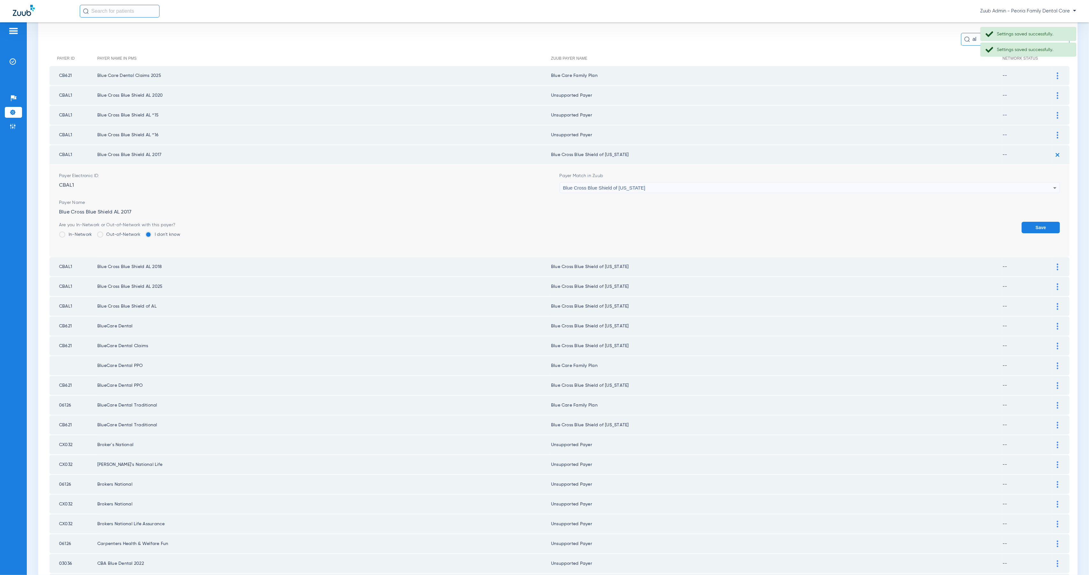
click at [704, 184] on div "Blue Cross Blue Shield of [US_STATE]" at bounding box center [808, 187] width 490 height 11
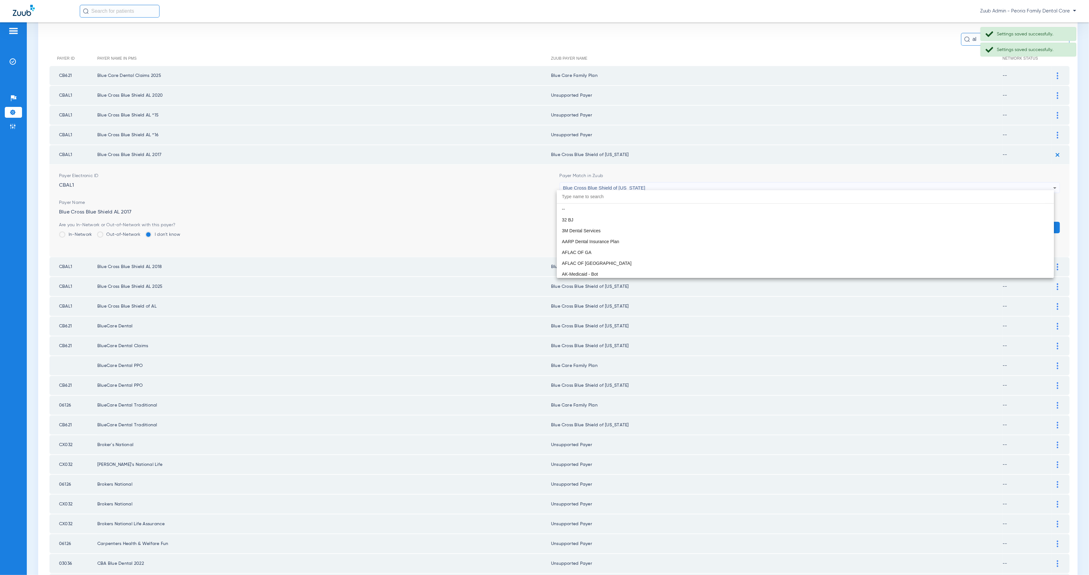
scroll to position [435, 0]
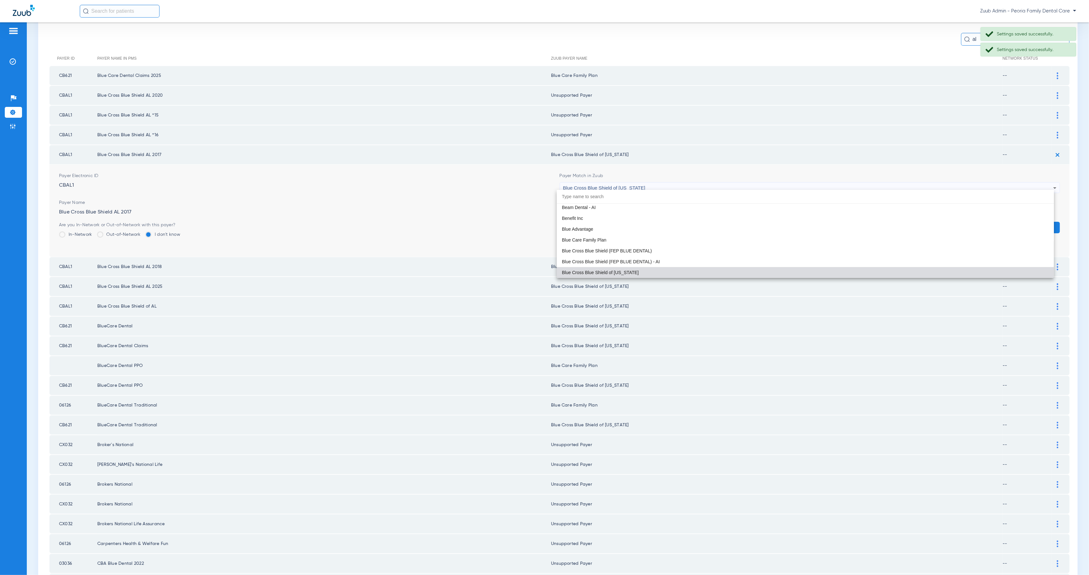
paste input "Peoria Family Dental Care"
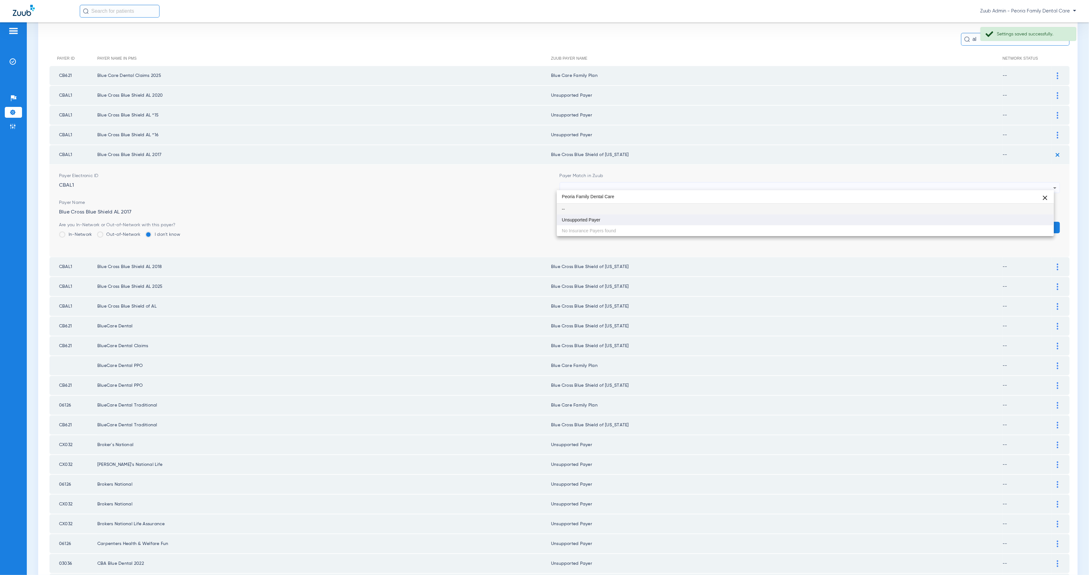
scroll to position [0, 0]
type input "Peoria Family Dental Care"
click at [711, 224] on mat-option "Unsupported Payer" at bounding box center [805, 219] width 497 height 11
drag, startPoint x: 1030, startPoint y: 224, endPoint x: 1036, endPoint y: 214, distance: 11.2
click at [1030, 224] on button "Save" at bounding box center [1040, 227] width 38 height 11
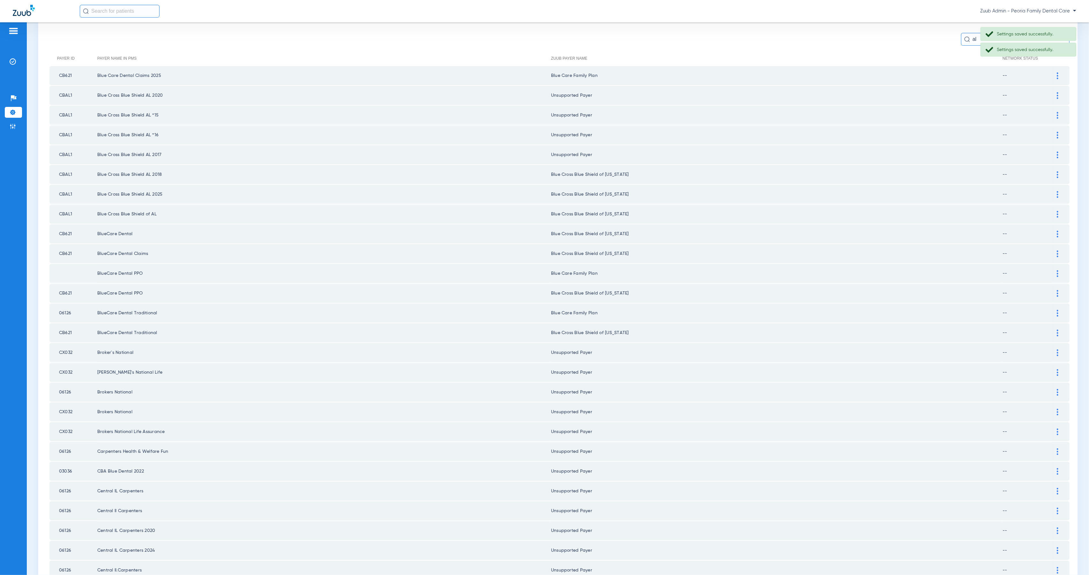
click at [1057, 171] on img at bounding box center [1058, 174] width 2 height 7
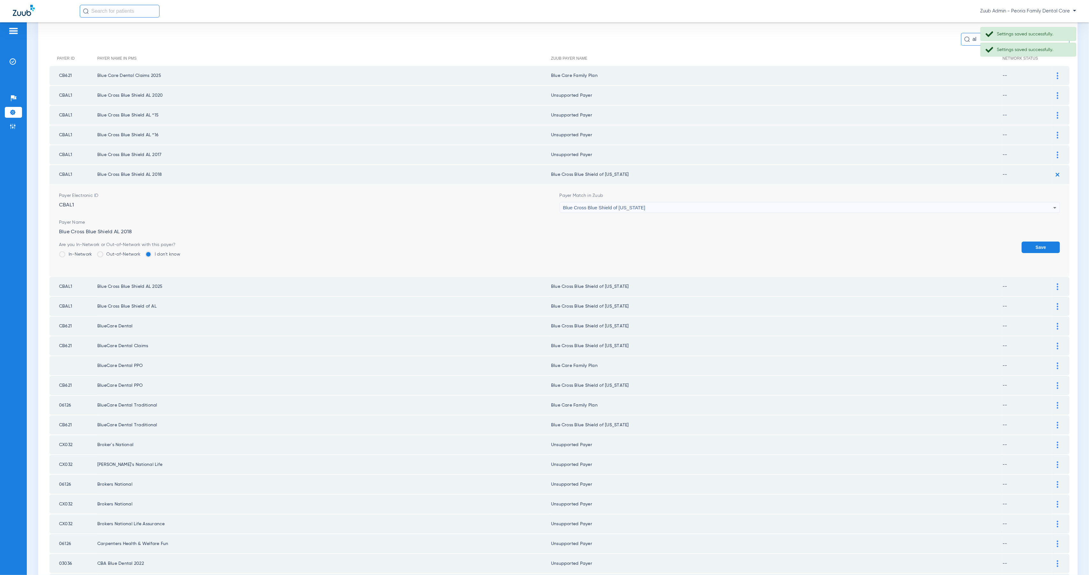
click at [719, 204] on div "Blue Cross Blue Shield of [US_STATE]" at bounding box center [808, 207] width 490 height 11
type input "Peoria Family Dental Care"
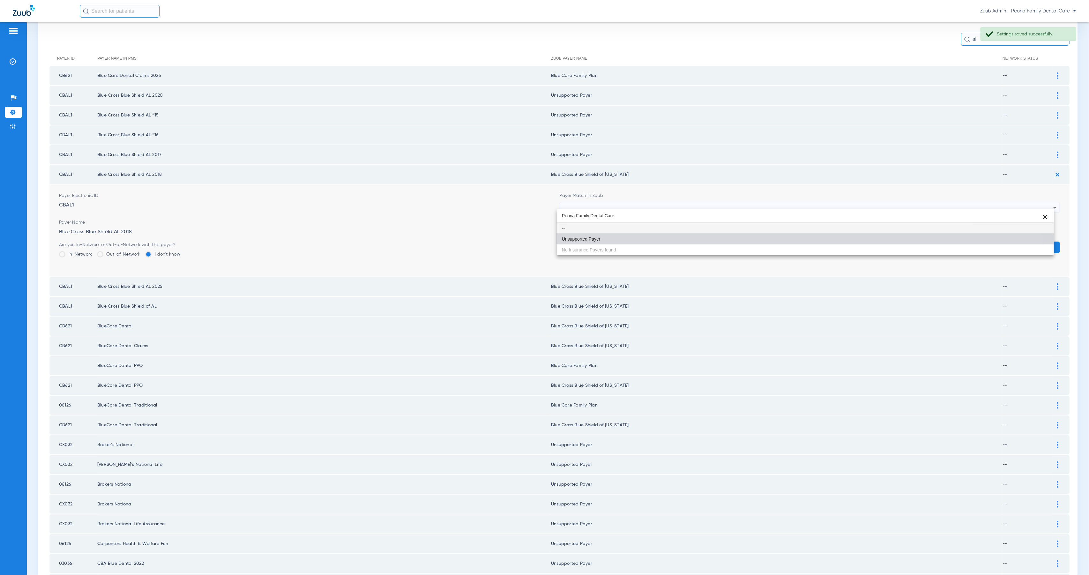
click at [683, 240] on mat-option "Unsupported Payer" at bounding box center [805, 239] width 497 height 11
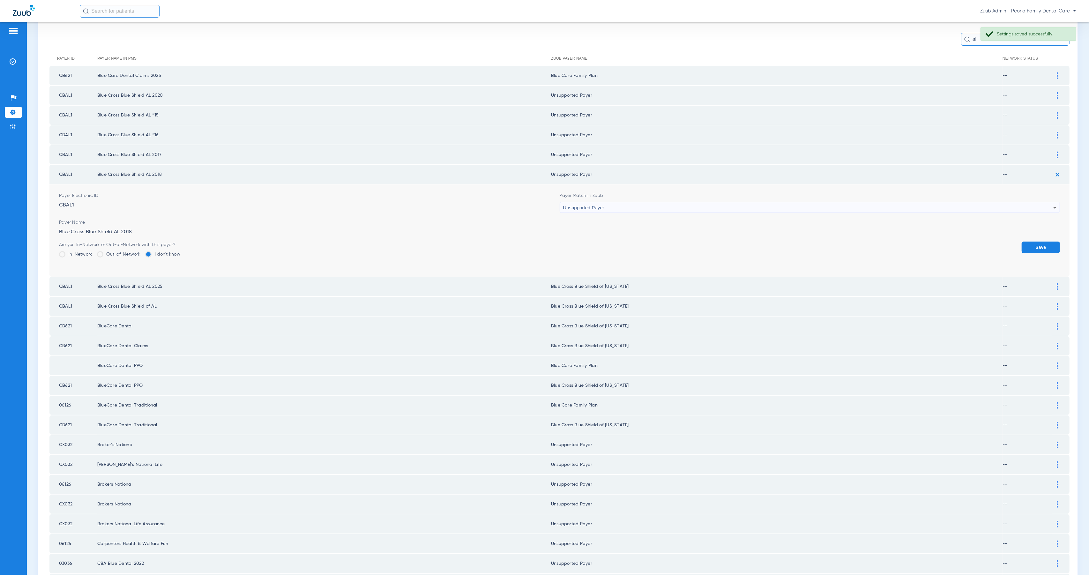
click at [1036, 241] on button "Save" at bounding box center [1040, 246] width 38 height 11
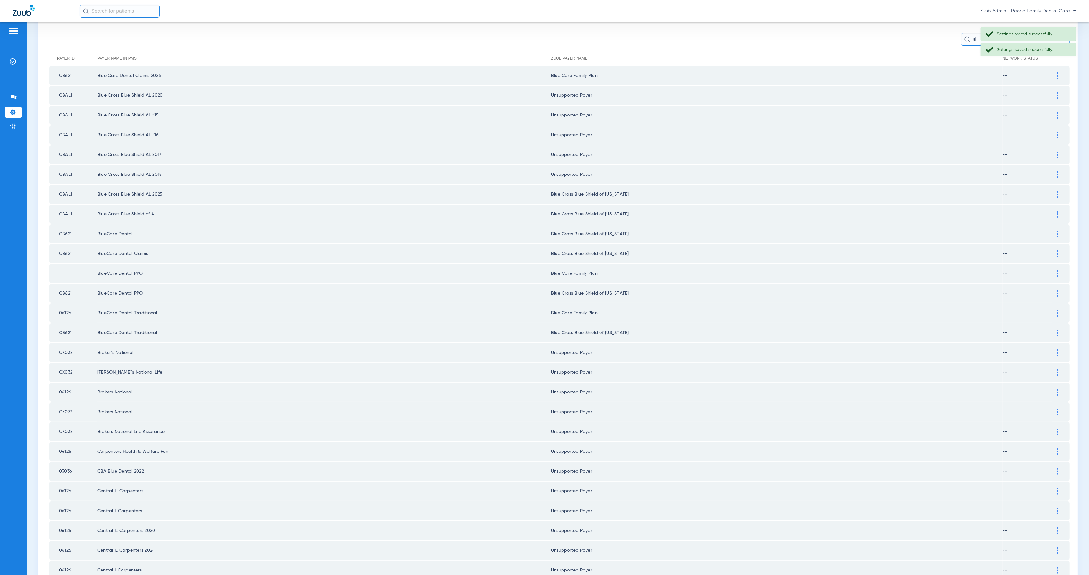
click at [1052, 191] on div at bounding box center [1057, 194] width 11 height 7
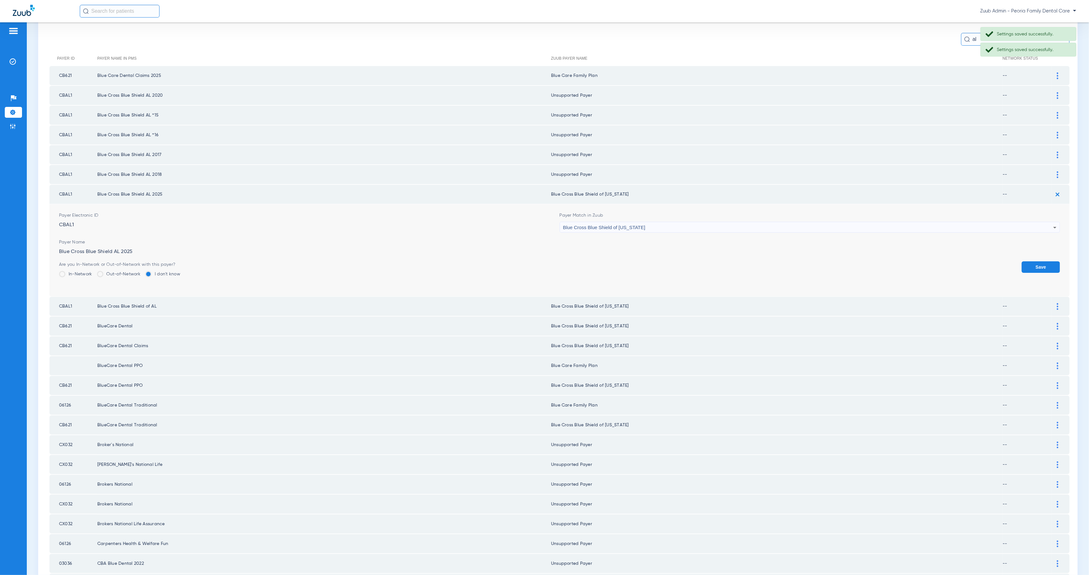
click at [649, 224] on div "Blue Cross Blue Shield of [US_STATE]" at bounding box center [808, 227] width 490 height 11
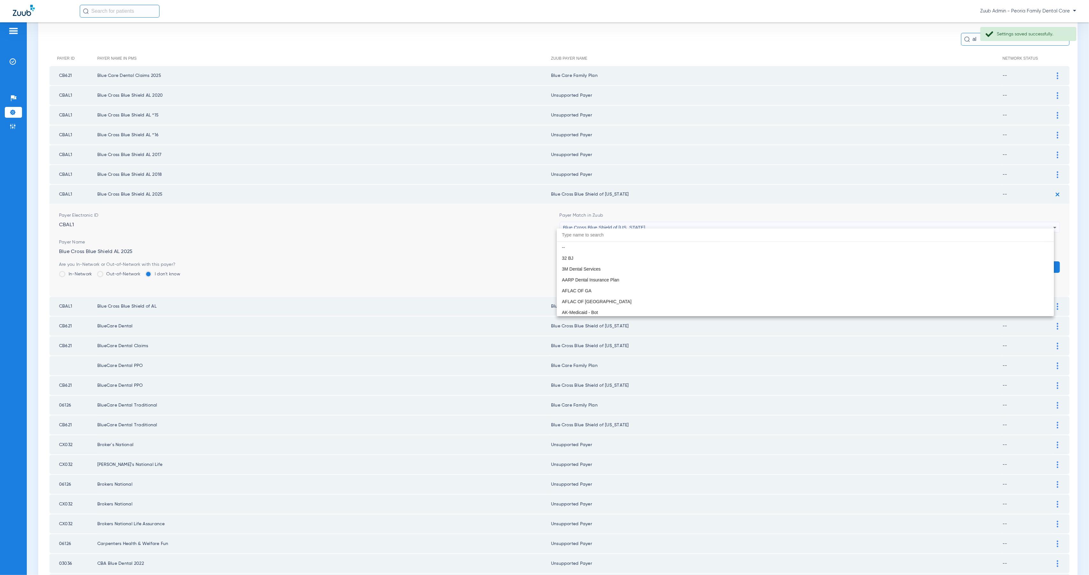
scroll to position [435, 0]
paste input "Peoria Family Dental Care"
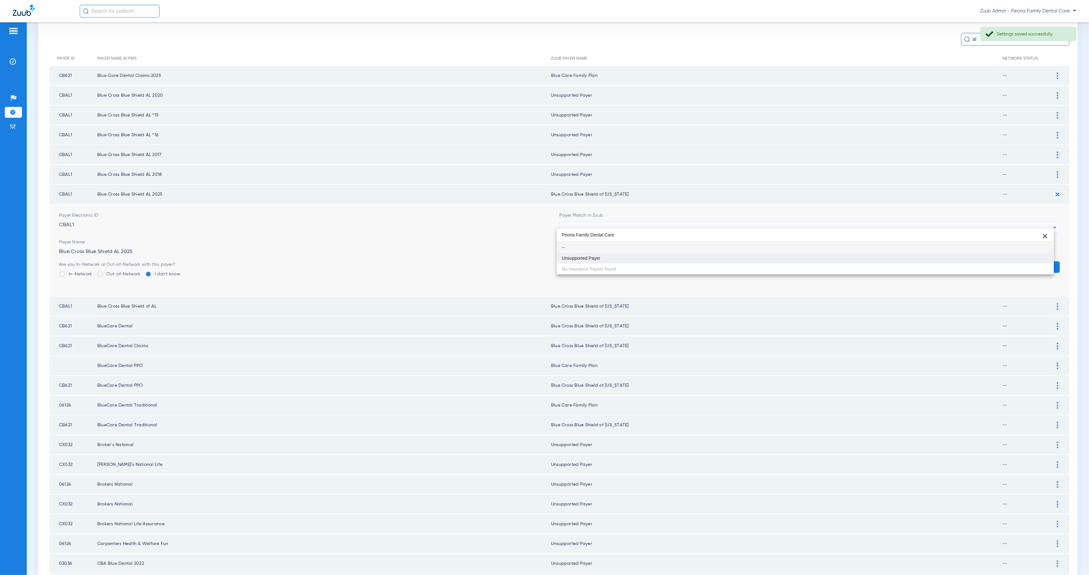
type input "Peoria Family Dental Care"
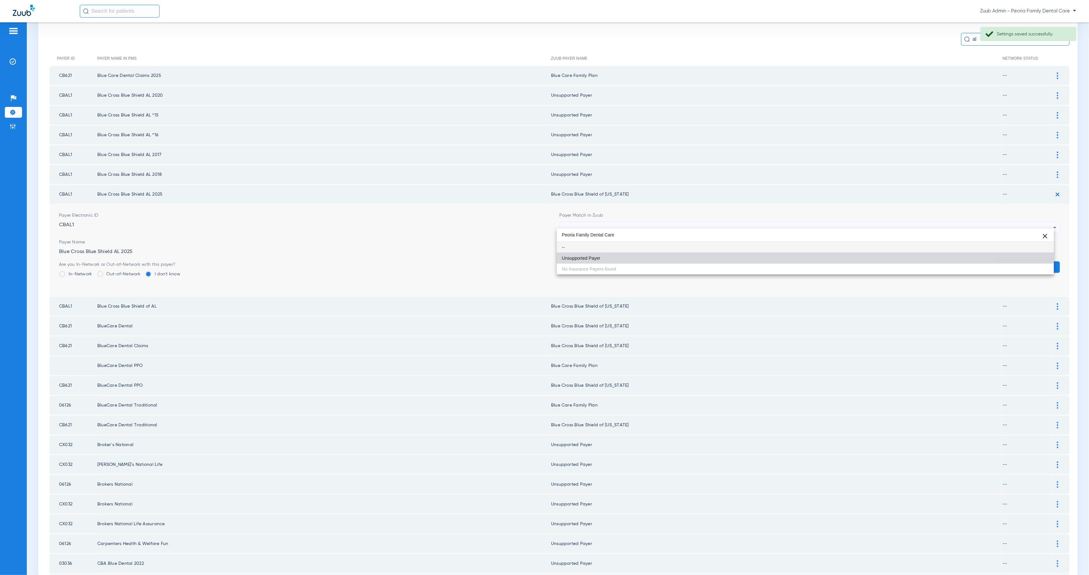
click at [660, 263] on mat-option "Unsupported Payer" at bounding box center [805, 258] width 497 height 11
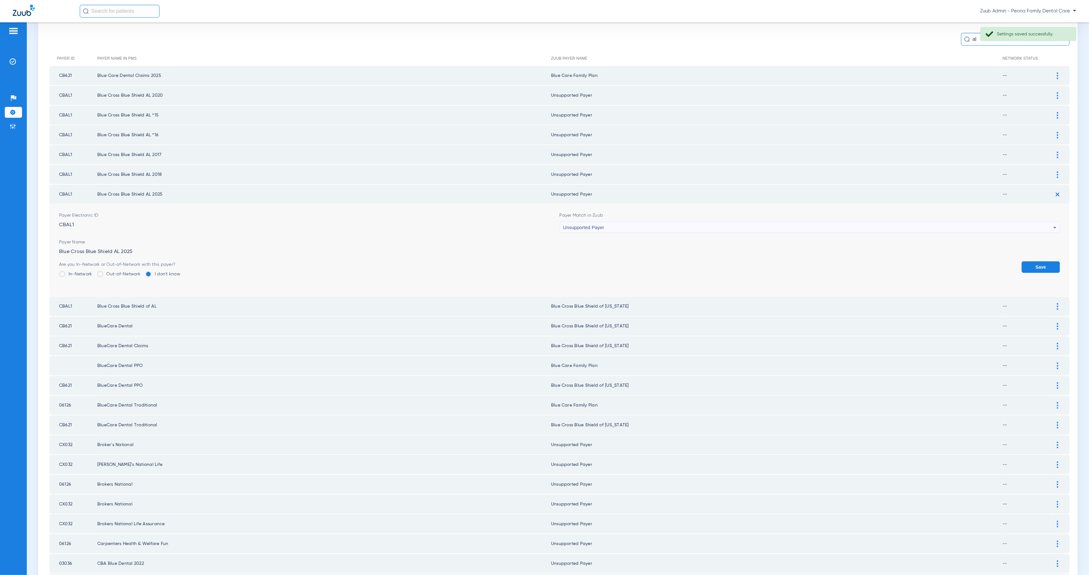
click at [1040, 262] on button "Save" at bounding box center [1040, 266] width 38 height 11
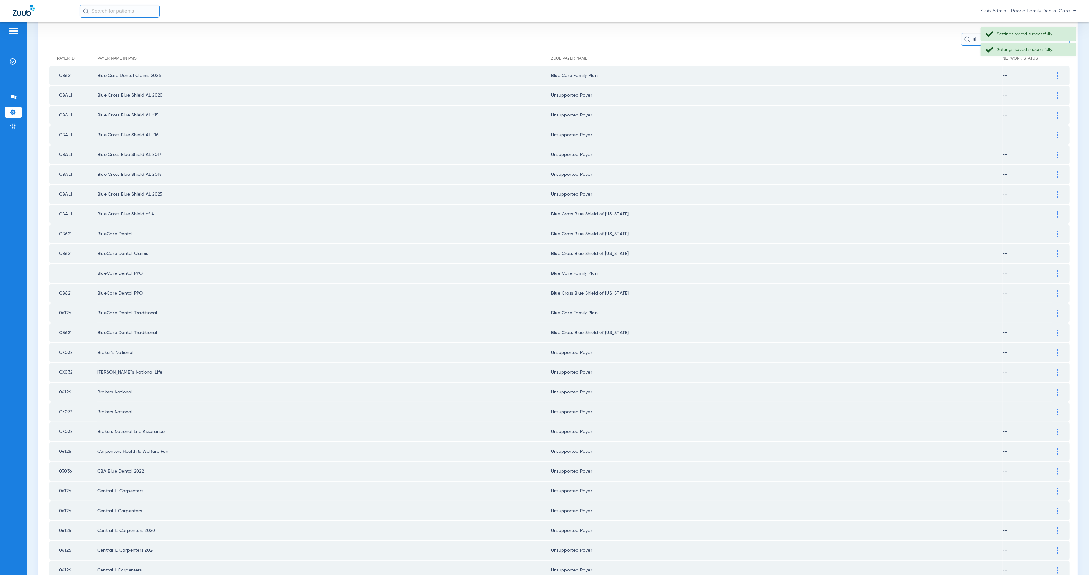
click at [1057, 211] on img at bounding box center [1058, 214] width 2 height 7
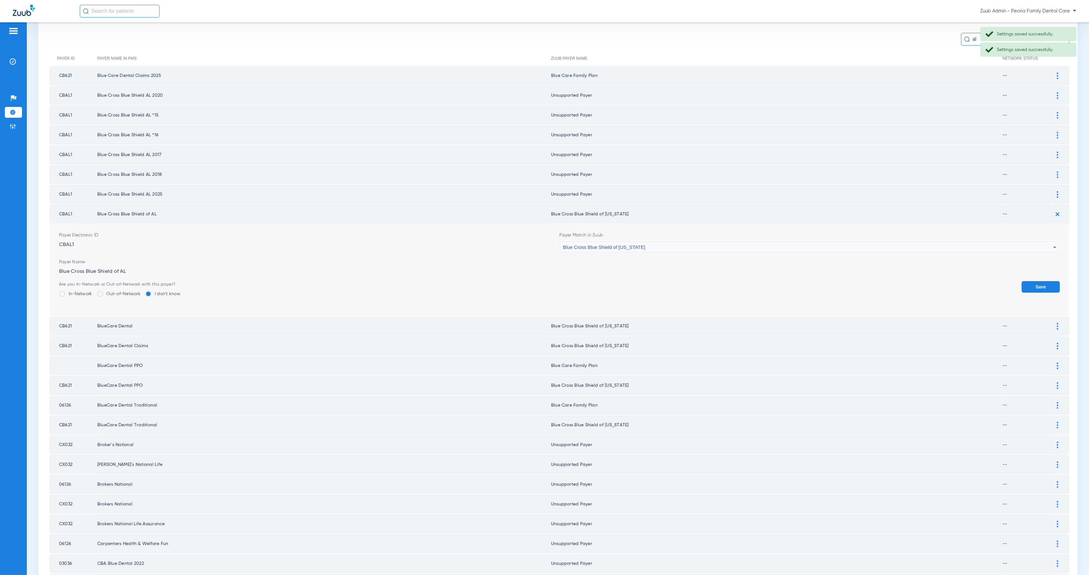
click at [664, 244] on div "Blue Cross Blue Shield of [US_STATE]" at bounding box center [808, 247] width 490 height 11
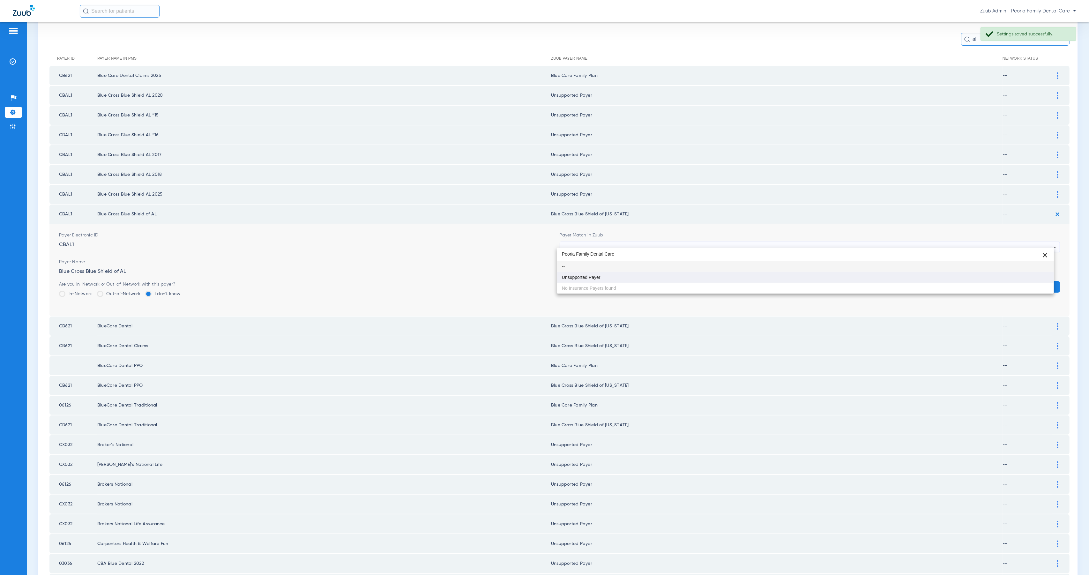
type input "Peoria Family Dental Care"
drag, startPoint x: 693, startPoint y: 279, endPoint x: 831, endPoint y: 280, distance: 138.8
click at [693, 279] on mat-option "Unsupported Payer" at bounding box center [805, 277] width 497 height 11
click at [1048, 281] on button "Save" at bounding box center [1040, 286] width 38 height 11
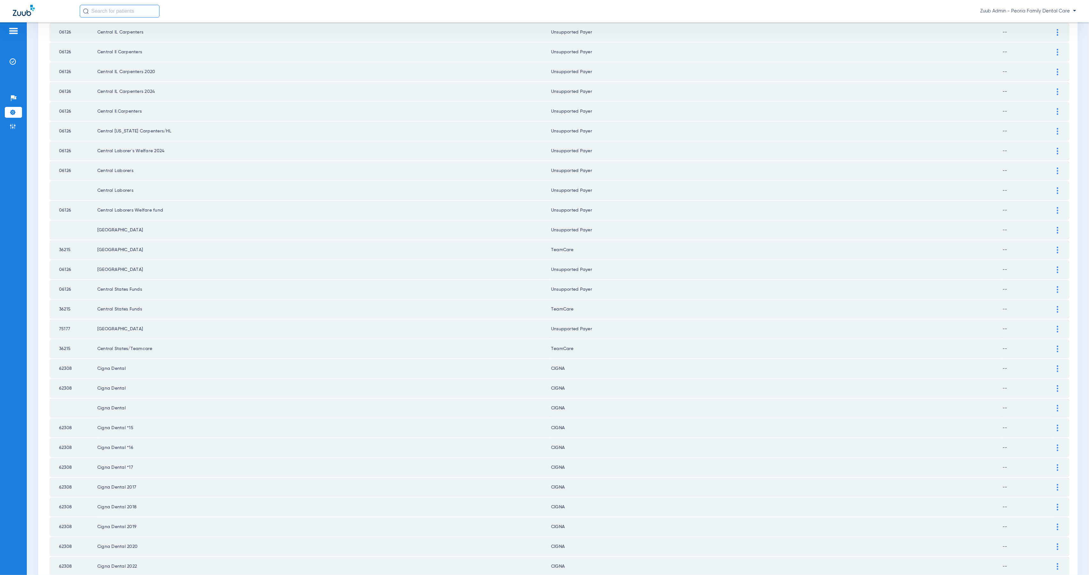
scroll to position [546, 0]
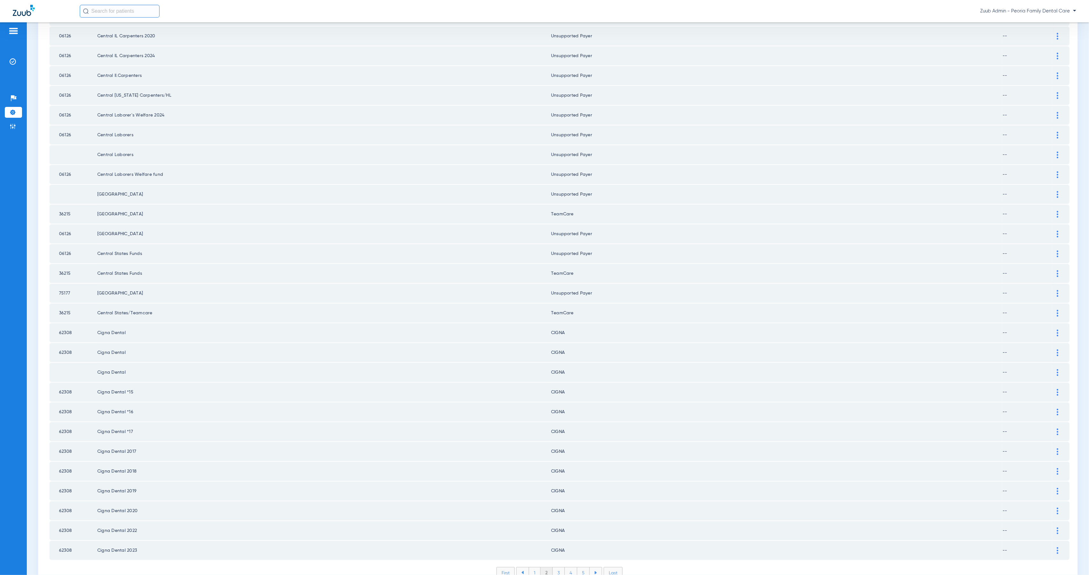
click at [558, 567] on li "3" at bounding box center [559, 572] width 12 height 11
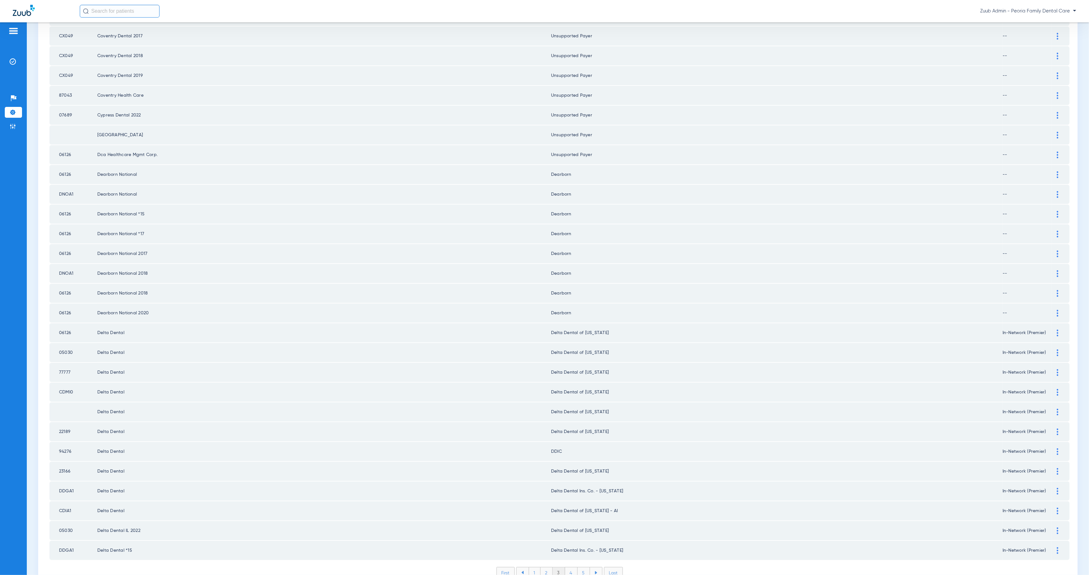
click at [1057, 508] on img at bounding box center [1058, 511] width 2 height 7
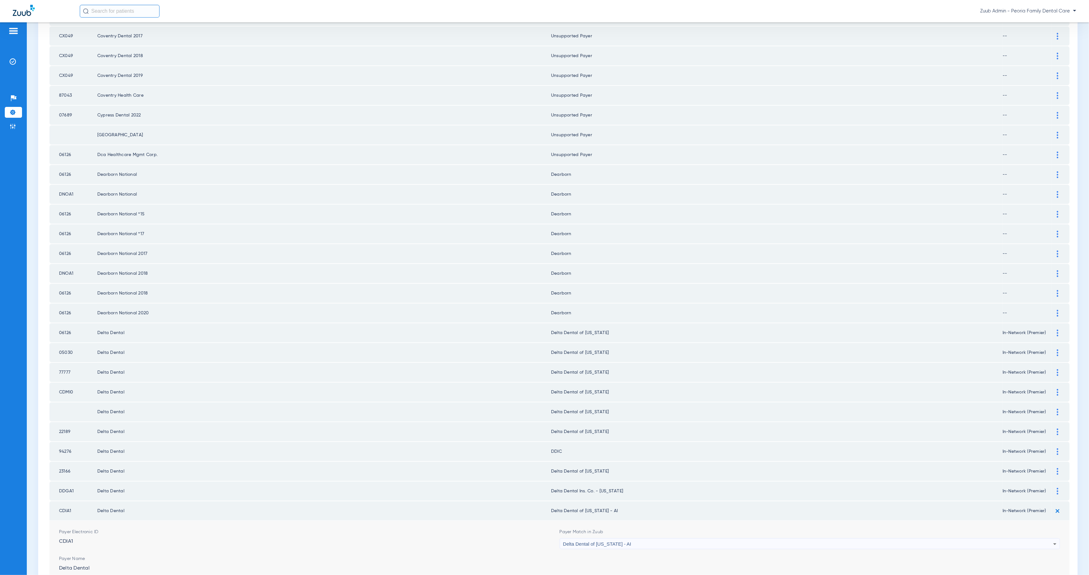
click at [657, 539] on div "Delta Dental of [US_STATE] - AI" at bounding box center [808, 544] width 490 height 11
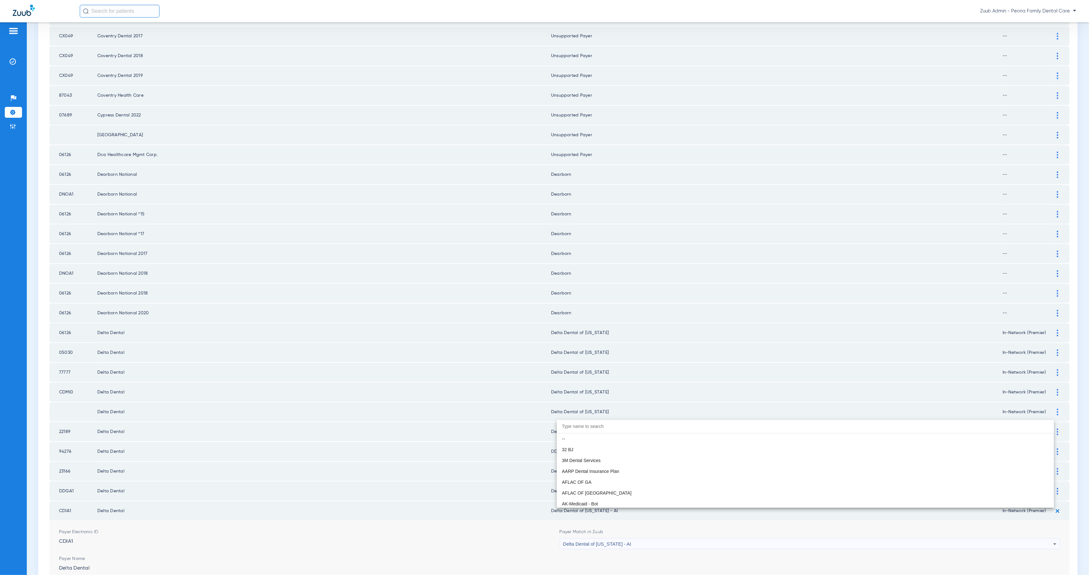
scroll to position [1466, 0]
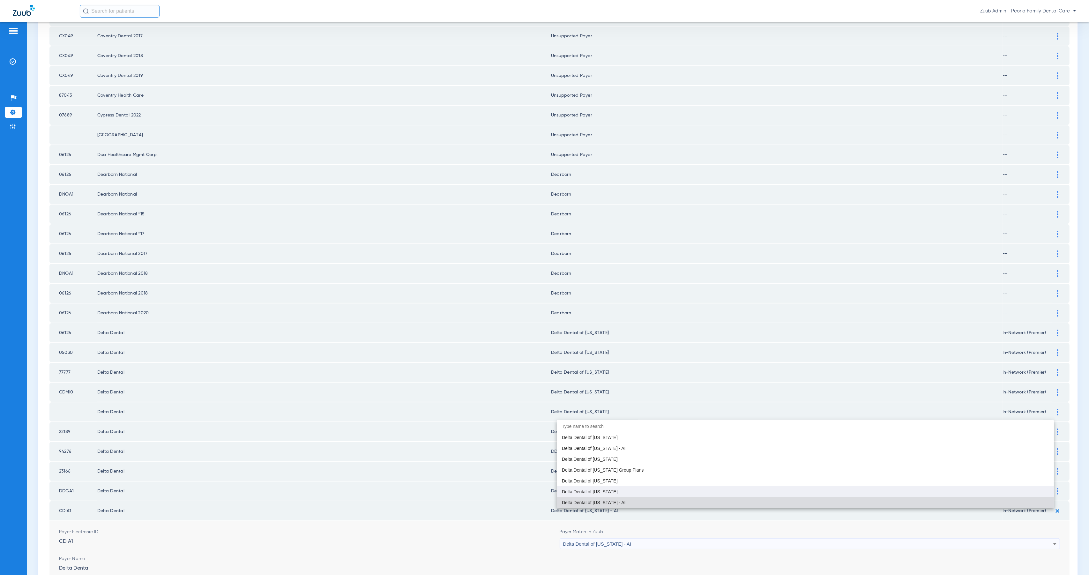
click at [633, 493] on mat-option "Delta Dental of [US_STATE]" at bounding box center [805, 491] width 497 height 11
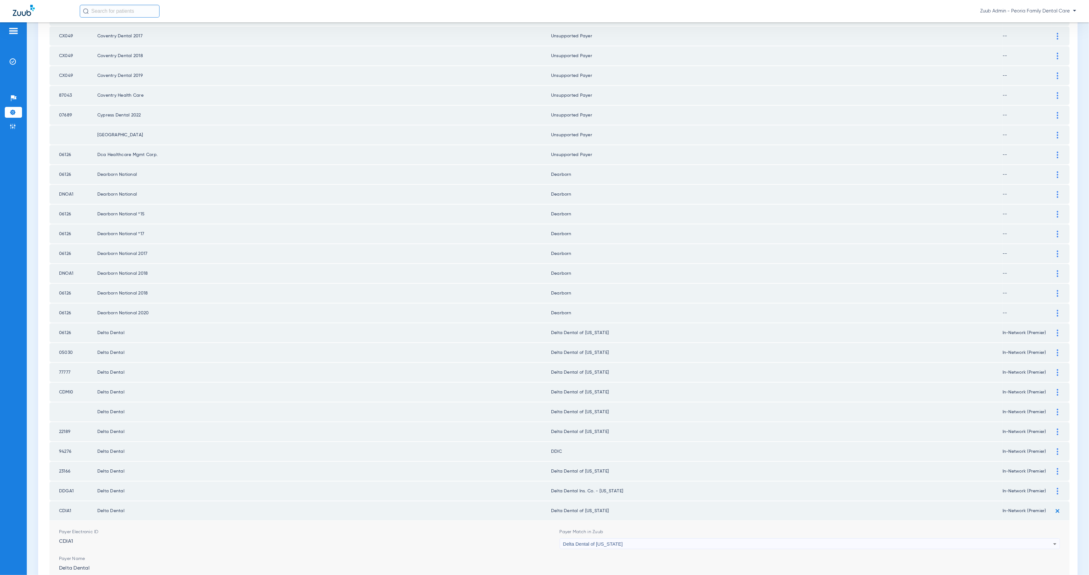
click at [1034, 575] on button "Save" at bounding box center [1040, 583] width 38 height 11
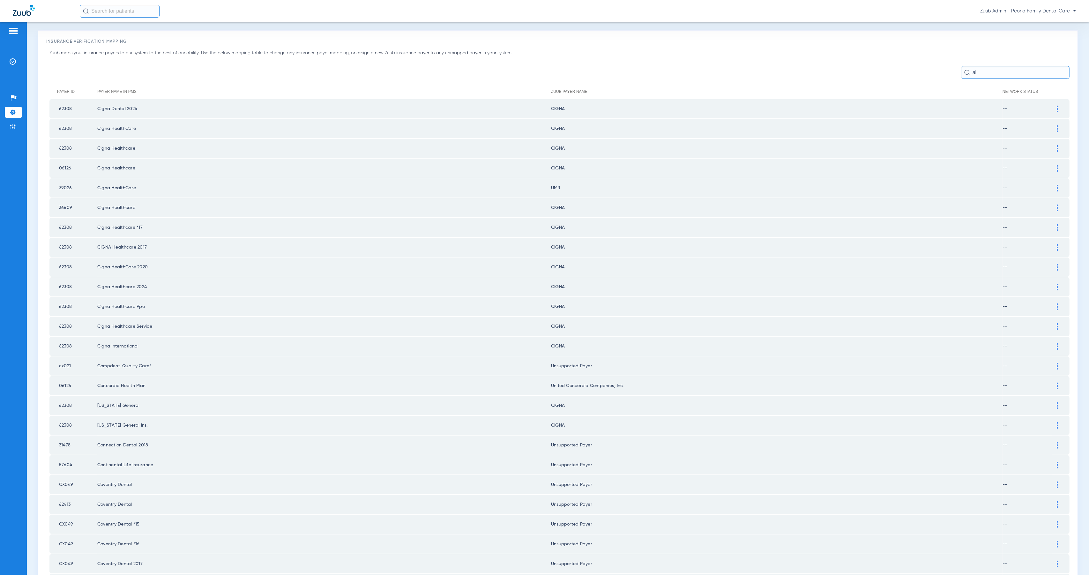
scroll to position [546, 0]
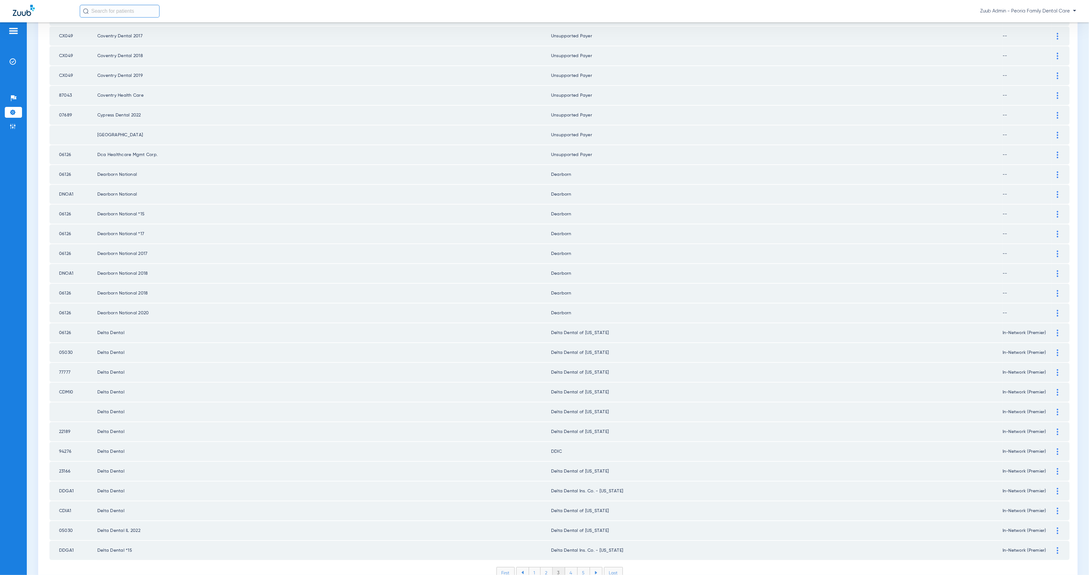
click at [568, 567] on li "4" at bounding box center [571, 572] width 12 height 11
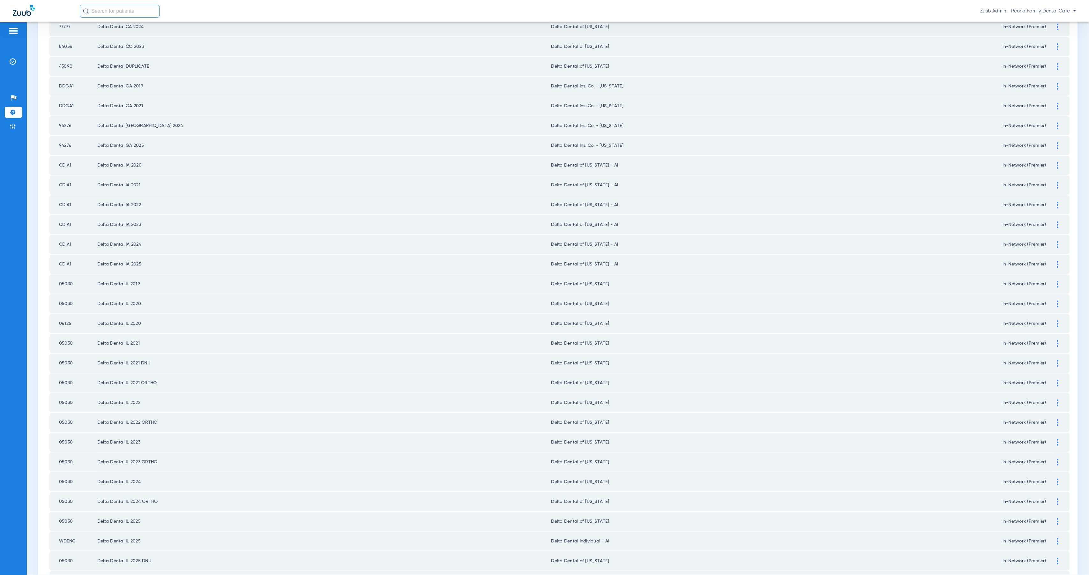
scroll to position [390, 0]
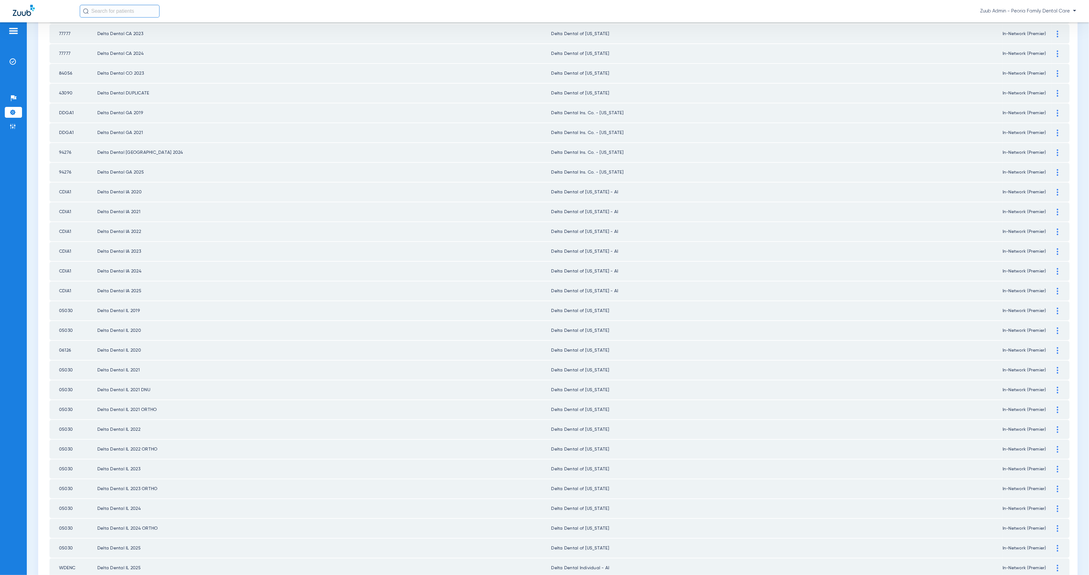
click at [1052, 189] on div at bounding box center [1057, 192] width 11 height 7
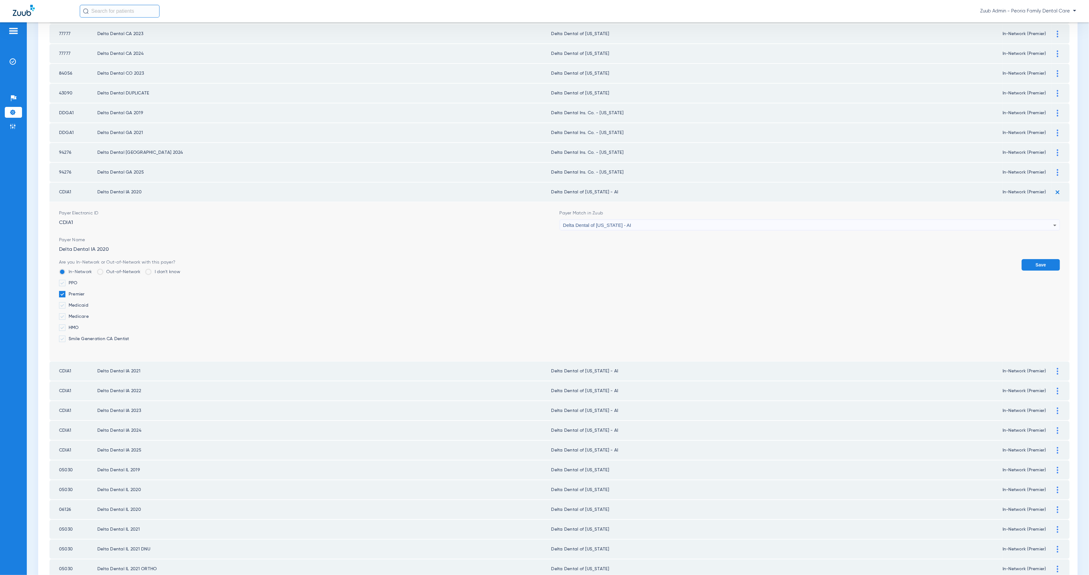
click at [608, 222] on span "Delta Dental of [US_STATE] - AI" at bounding box center [597, 224] width 68 height 5
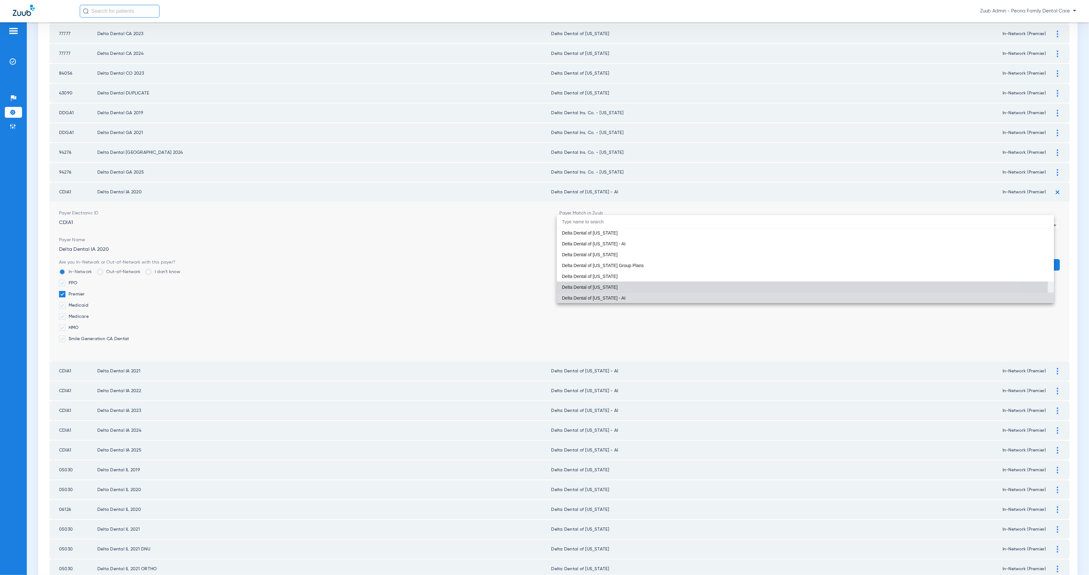
click at [627, 283] on mat-option "Delta Dental of [US_STATE]" at bounding box center [805, 287] width 497 height 11
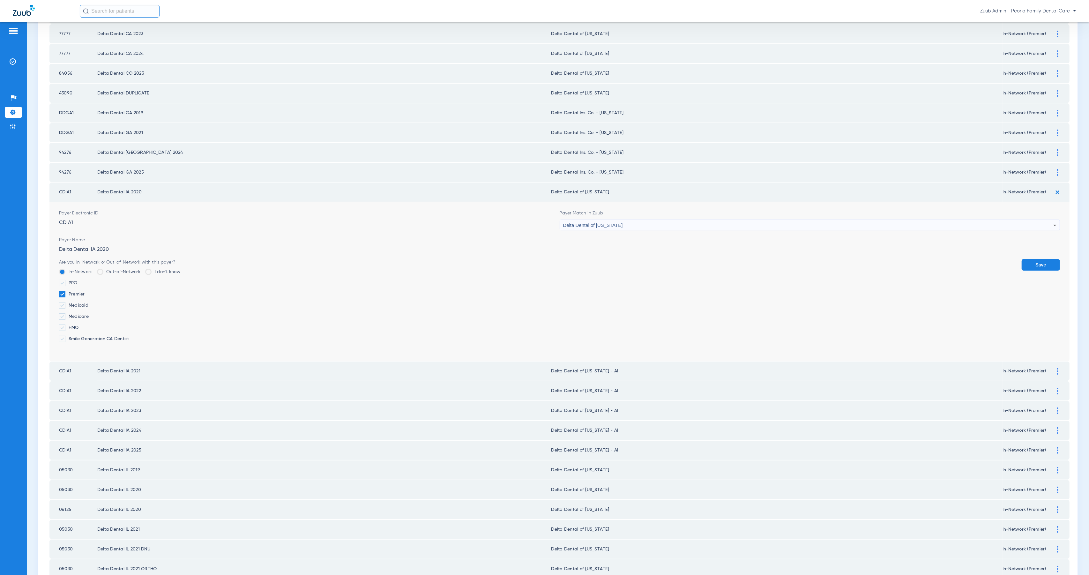
drag, startPoint x: 1049, startPoint y: 247, endPoint x: 1057, endPoint y: 228, distance: 20.4
click at [1049, 259] on button "Save" at bounding box center [1040, 264] width 38 height 11
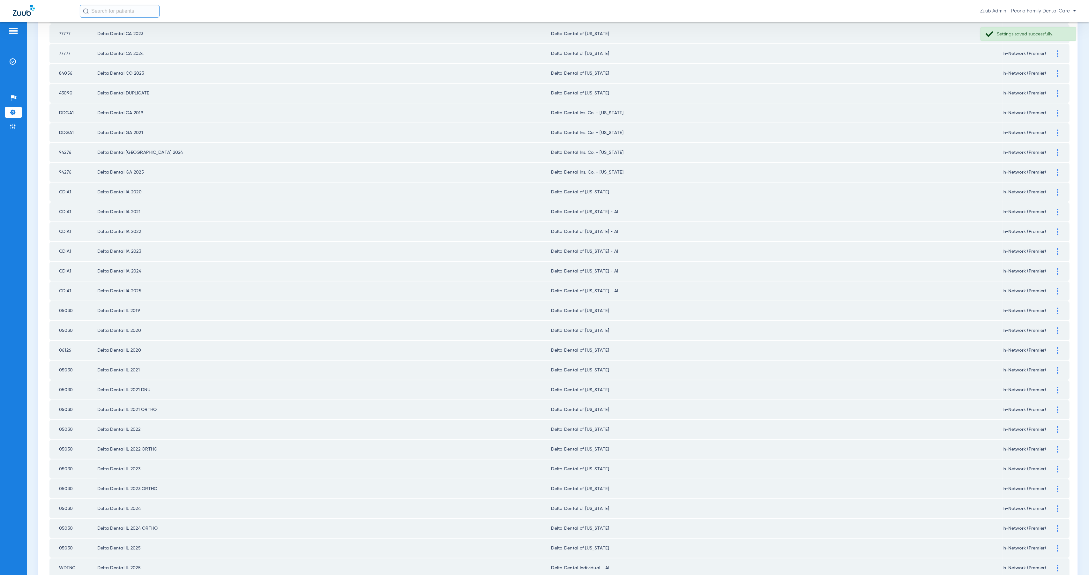
click at [1057, 209] on img at bounding box center [1058, 212] width 2 height 7
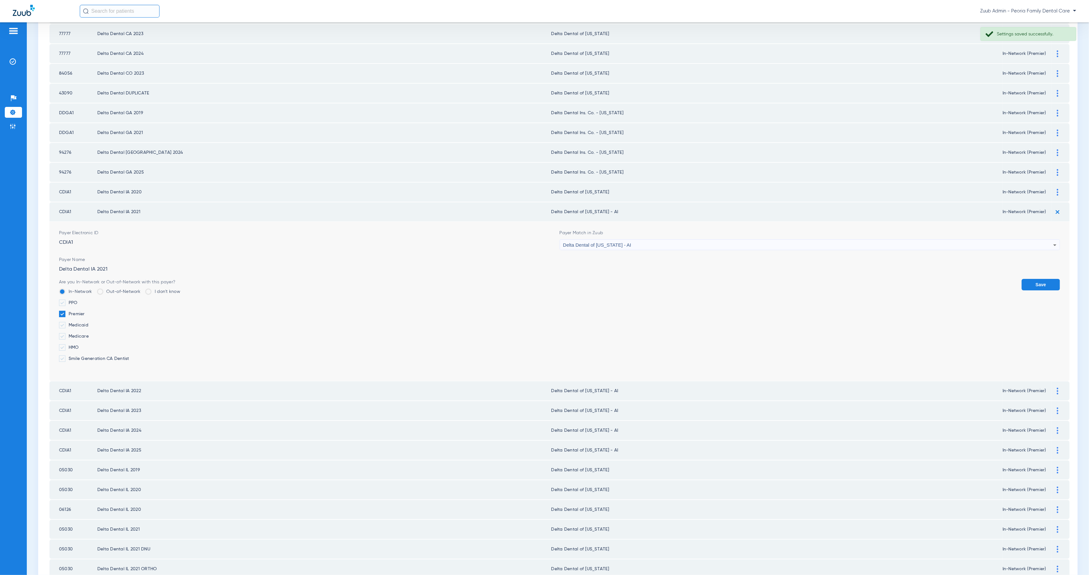
click at [646, 240] on div "Delta Dental of [US_STATE] - AI" at bounding box center [808, 245] width 490 height 11
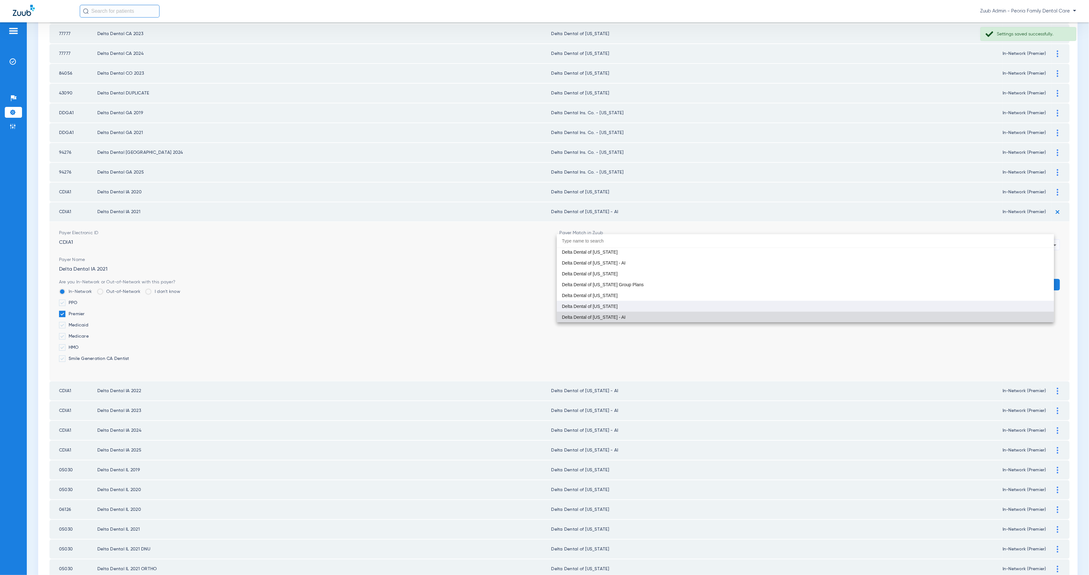
click at [621, 302] on mat-option "Delta Dental of [US_STATE]" at bounding box center [805, 306] width 497 height 11
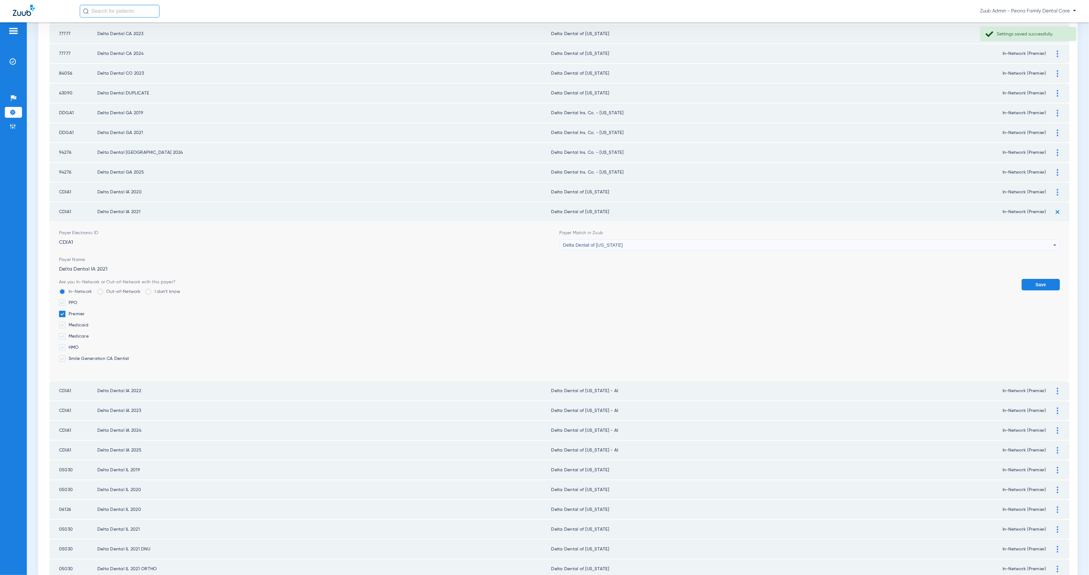
click at [1045, 279] on button "Save" at bounding box center [1040, 284] width 38 height 11
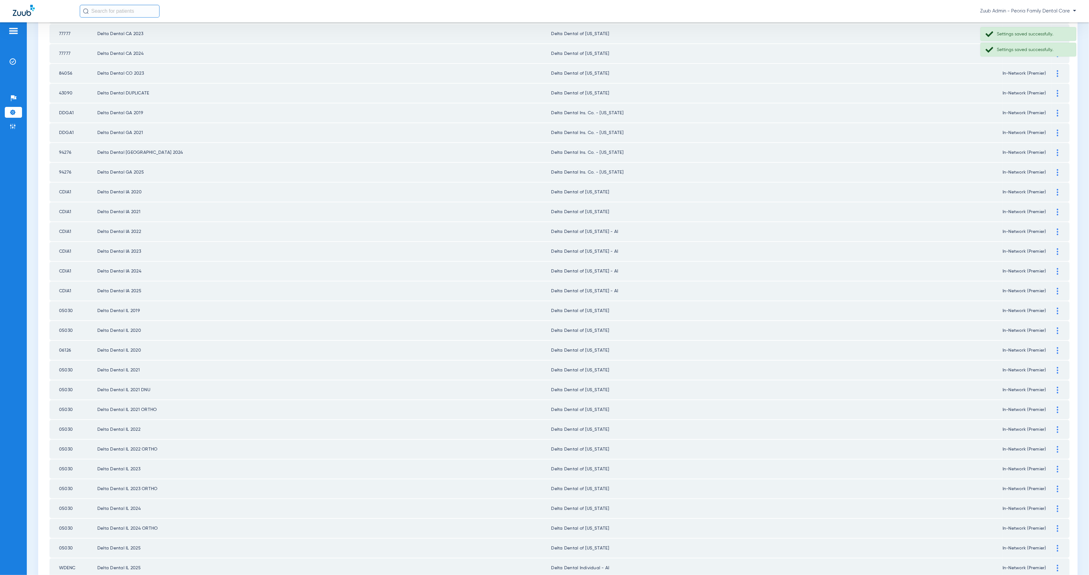
click at [1053, 228] on div at bounding box center [1057, 231] width 11 height 7
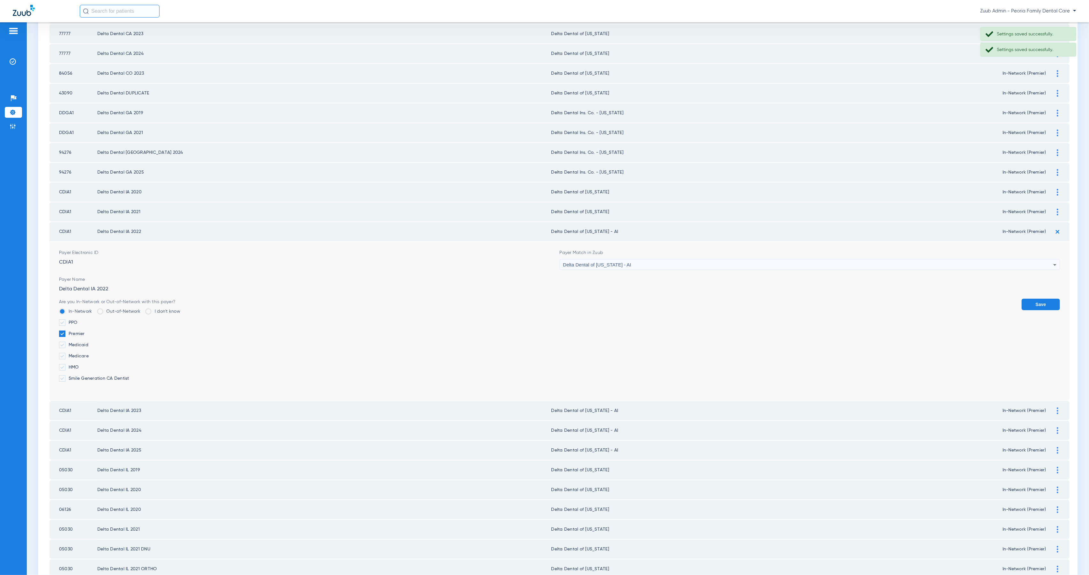
click at [641, 259] on div "Delta Dental of [US_STATE] - AI" at bounding box center [808, 264] width 490 height 11
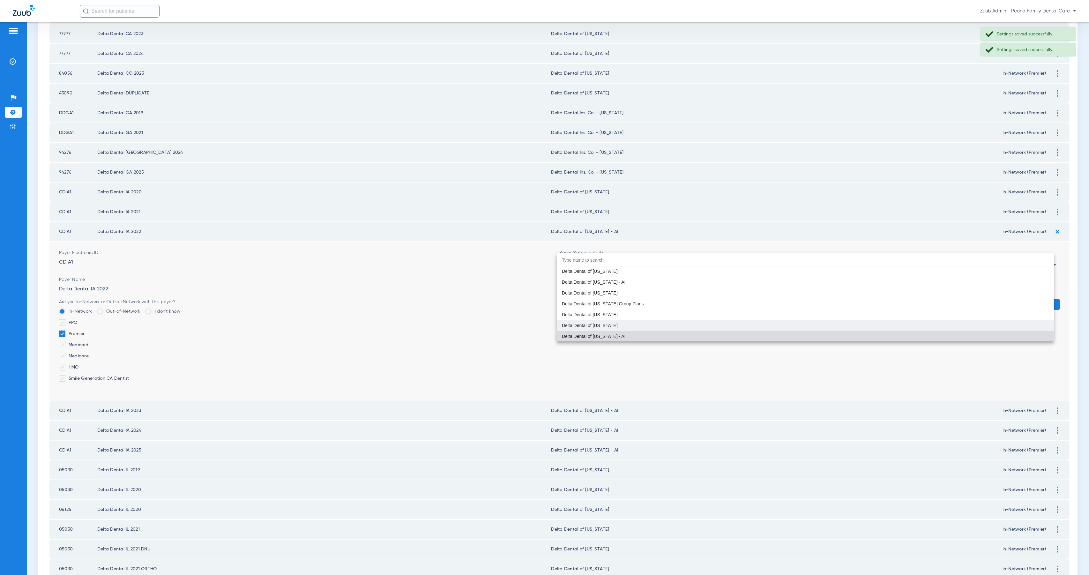
click at [635, 323] on mat-option "Delta Dental of [US_STATE]" at bounding box center [805, 325] width 497 height 11
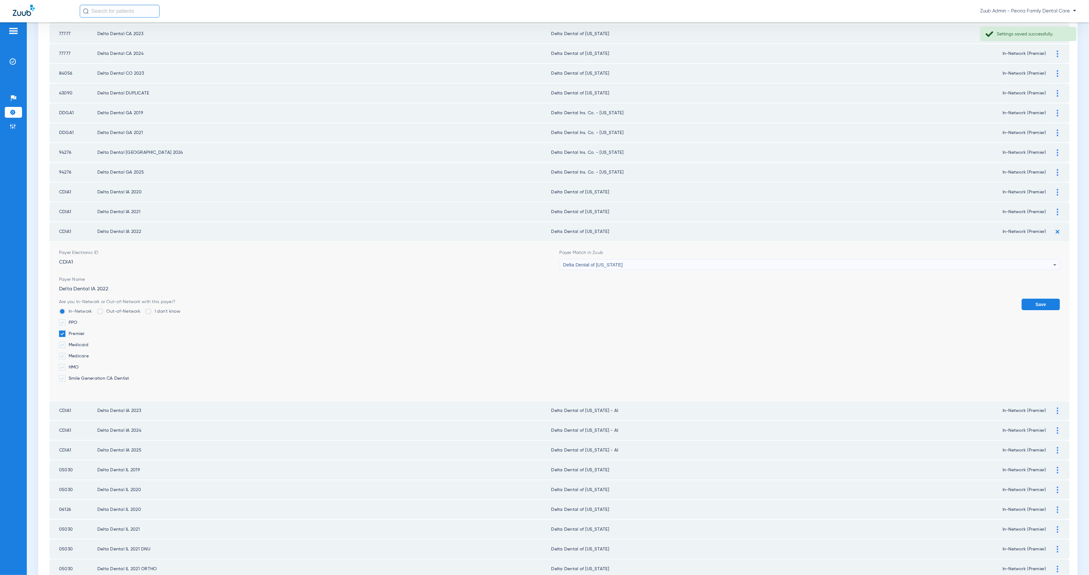
click at [1037, 299] on button "Save" at bounding box center [1040, 304] width 38 height 11
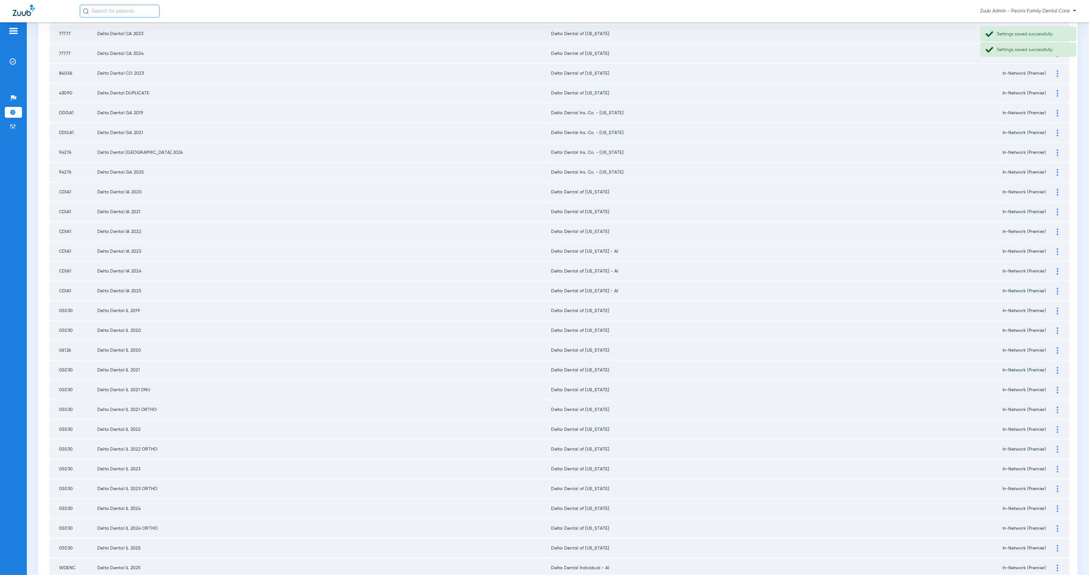
click at [1057, 248] on img at bounding box center [1058, 251] width 2 height 7
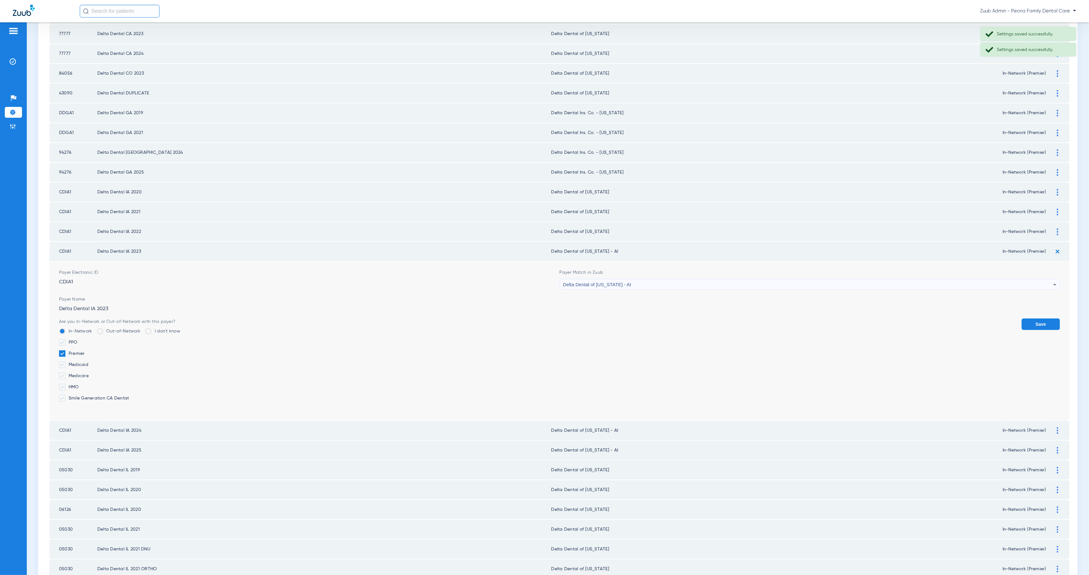
click at [609, 282] on span "Delta Dental of [US_STATE] - AI" at bounding box center [597, 284] width 68 height 5
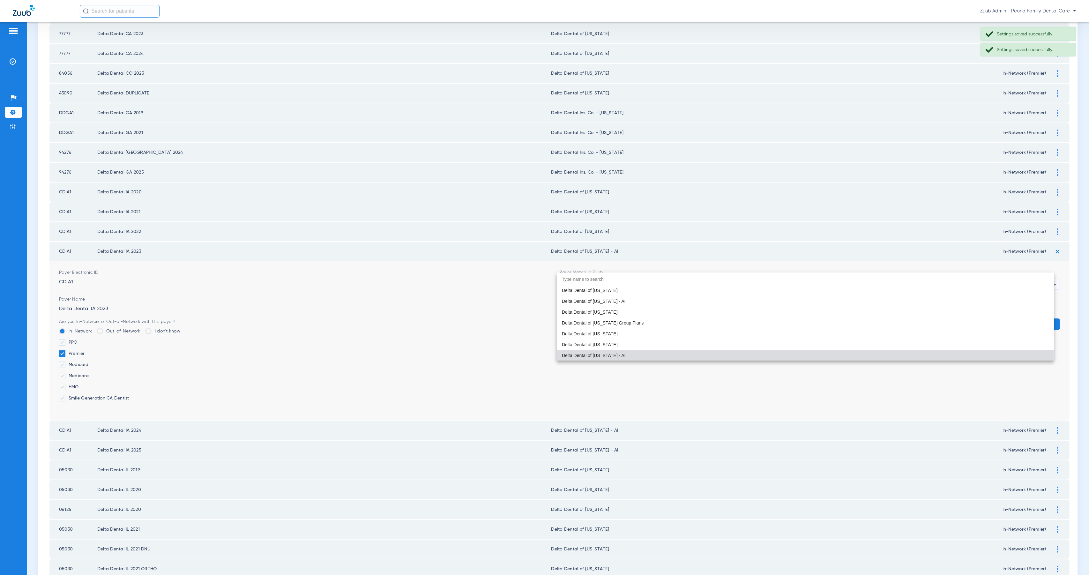
drag, startPoint x: 628, startPoint y: 346, endPoint x: 655, endPoint y: 345, distance: 26.5
click at [628, 345] on mat-option "Delta Dental of [US_STATE]" at bounding box center [805, 344] width 497 height 11
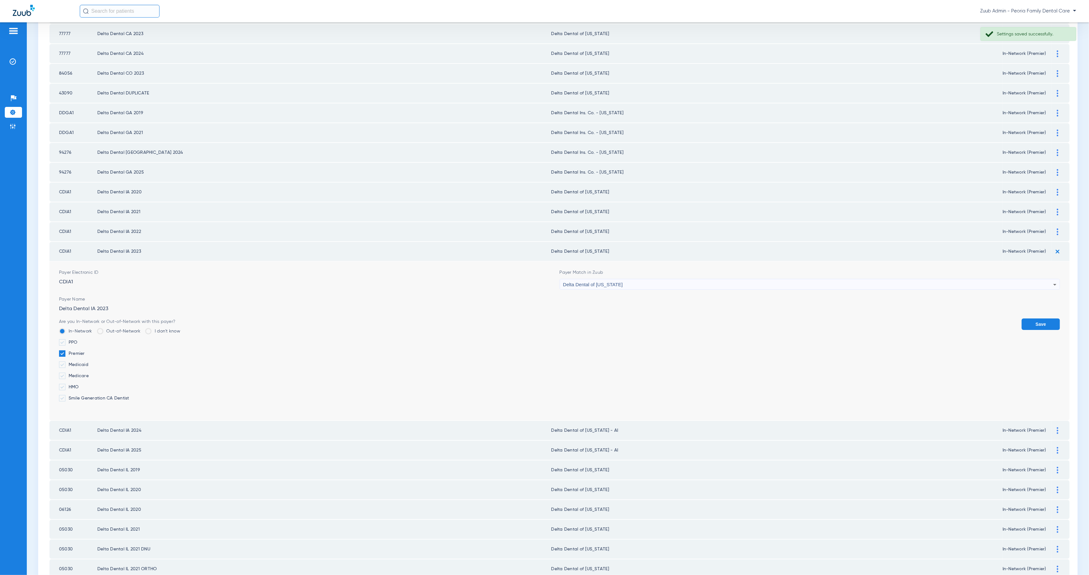
click at [1036, 318] on button "Save" at bounding box center [1040, 323] width 38 height 11
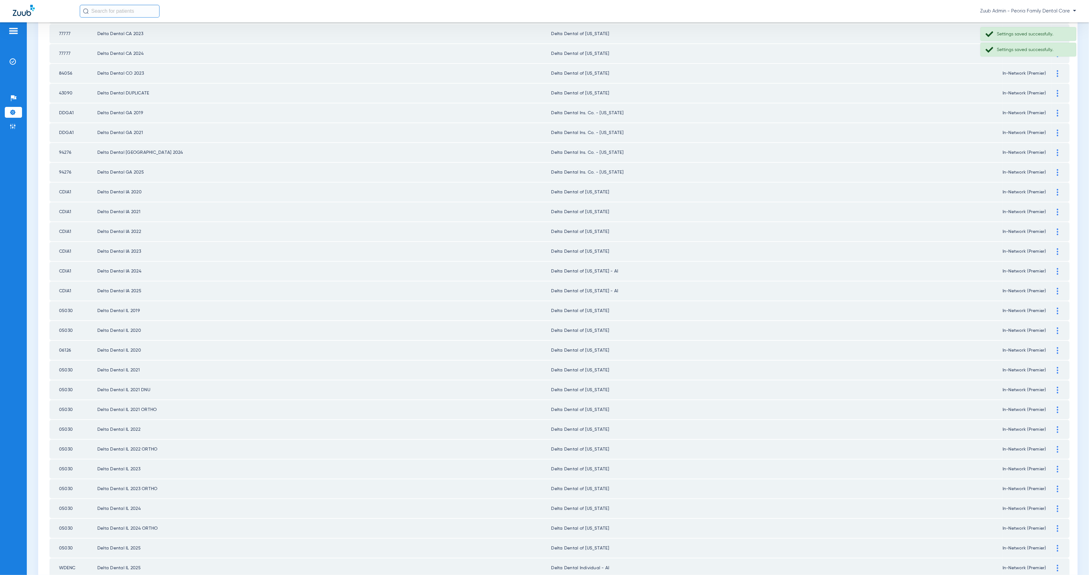
click at [1057, 268] on img at bounding box center [1058, 271] width 2 height 7
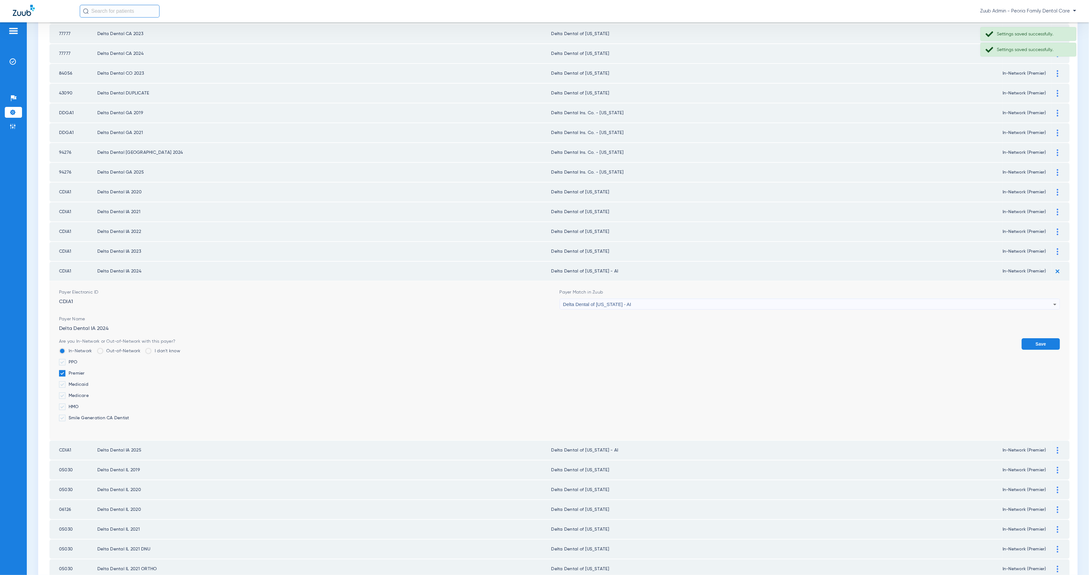
click at [634, 299] on div "Delta Dental of [US_STATE] - AI" at bounding box center [808, 304] width 490 height 11
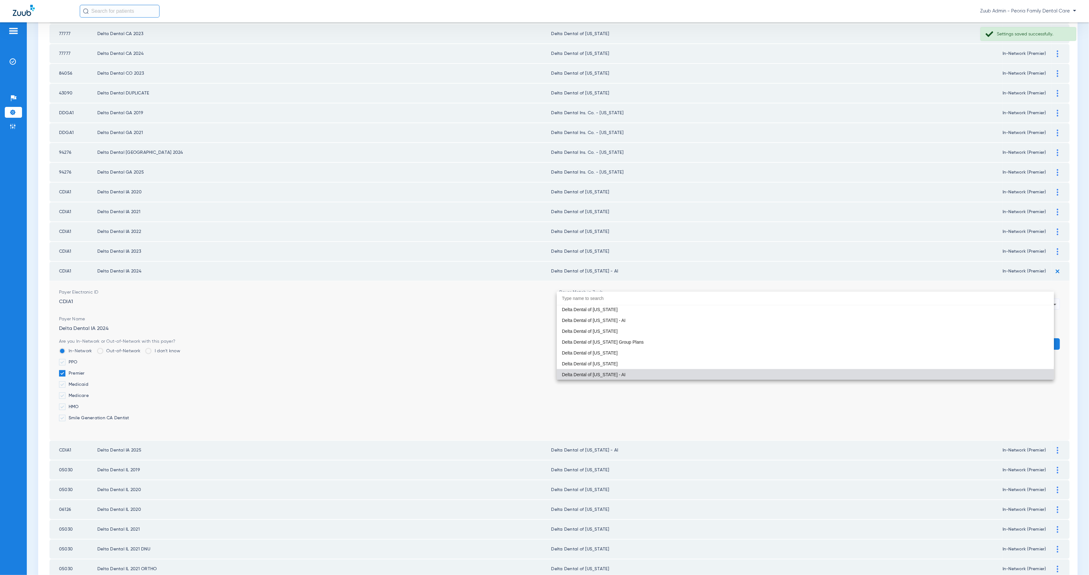
click at [624, 361] on mat-option "Delta Dental of [US_STATE]" at bounding box center [805, 363] width 497 height 11
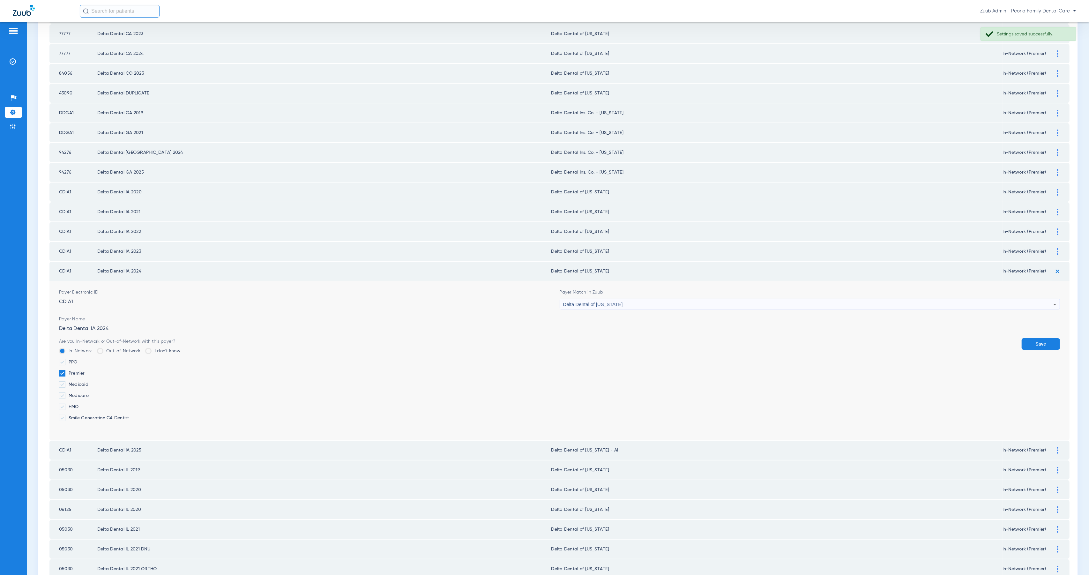
click at [1047, 338] on button "Save" at bounding box center [1040, 343] width 38 height 11
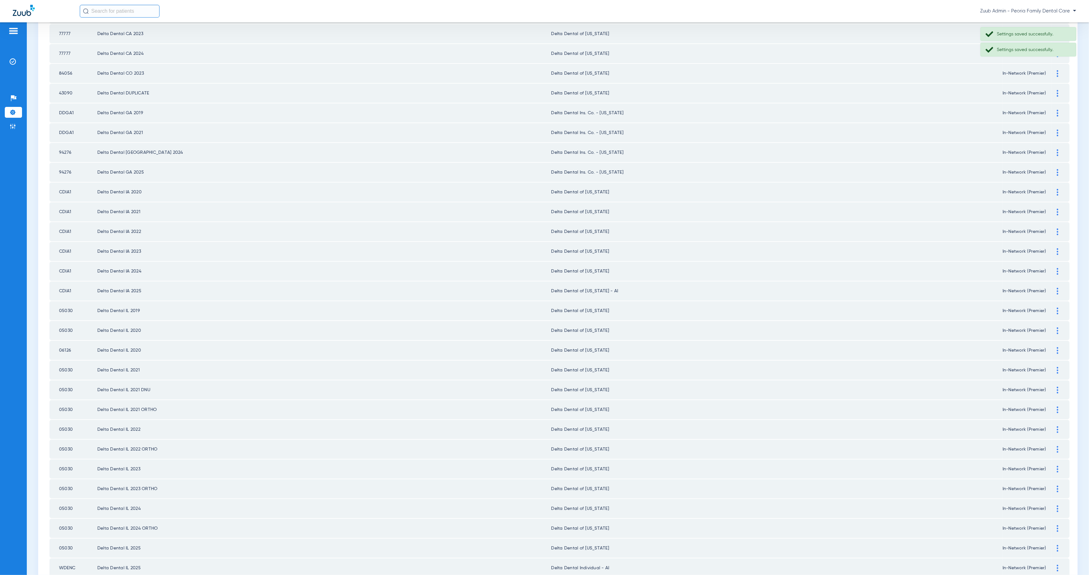
click at [1053, 288] on div at bounding box center [1057, 291] width 11 height 7
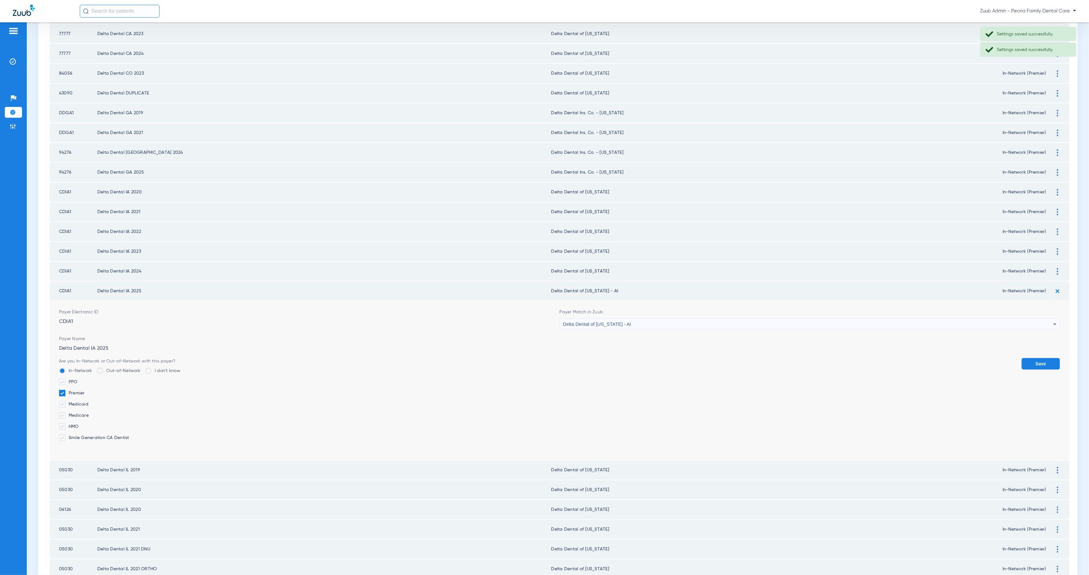
click at [651, 319] on div "Delta Dental of [US_STATE] - AI" at bounding box center [808, 324] width 490 height 11
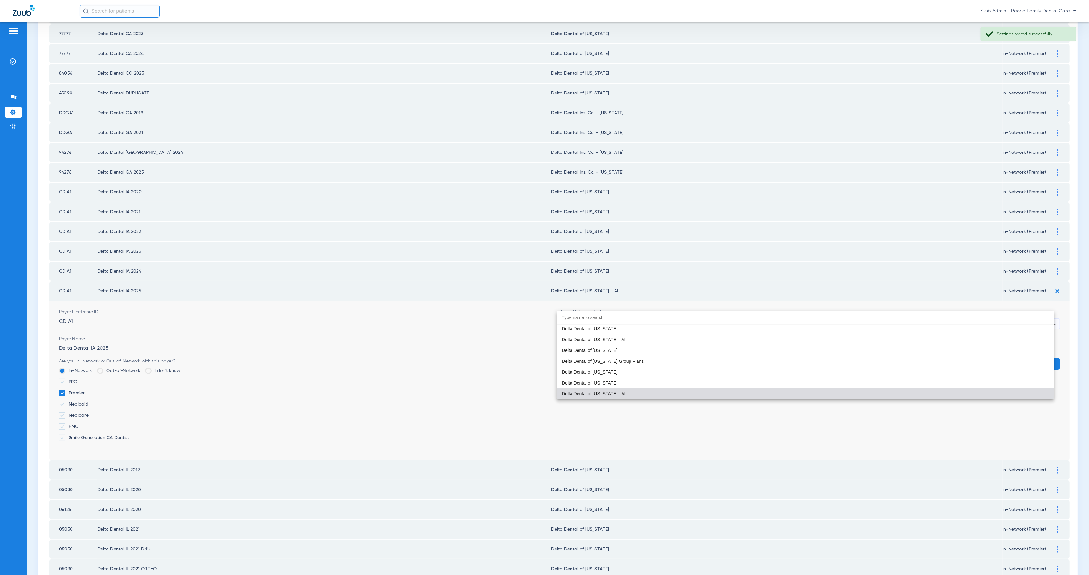
drag, startPoint x: 660, startPoint y: 379, endPoint x: 776, endPoint y: 370, distance: 116.1
click at [660, 379] on mat-option "Delta Dental of [US_STATE]" at bounding box center [805, 382] width 497 height 11
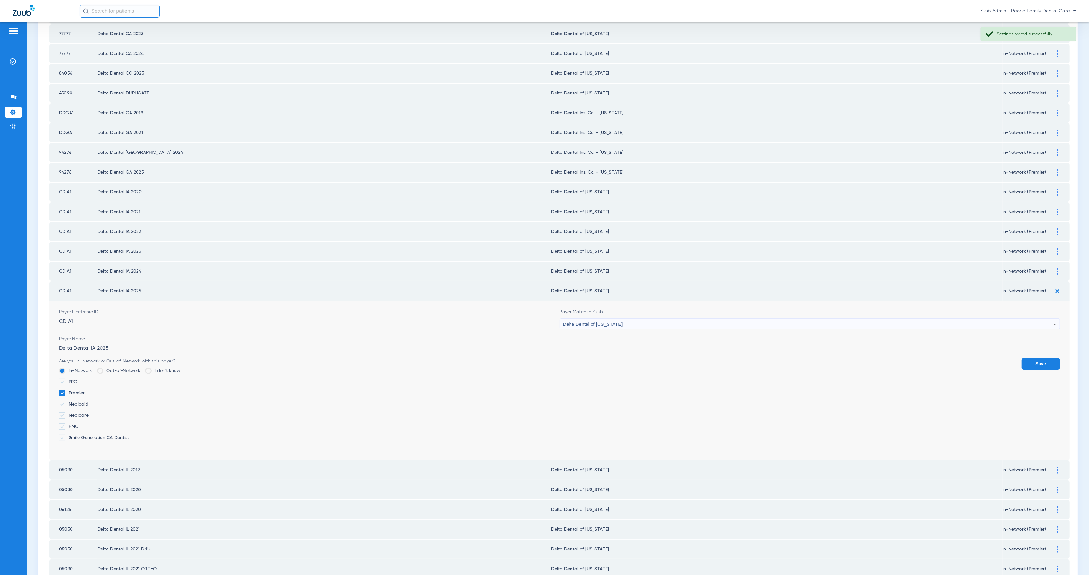
click at [1045, 358] on button "Save" at bounding box center [1040, 363] width 38 height 11
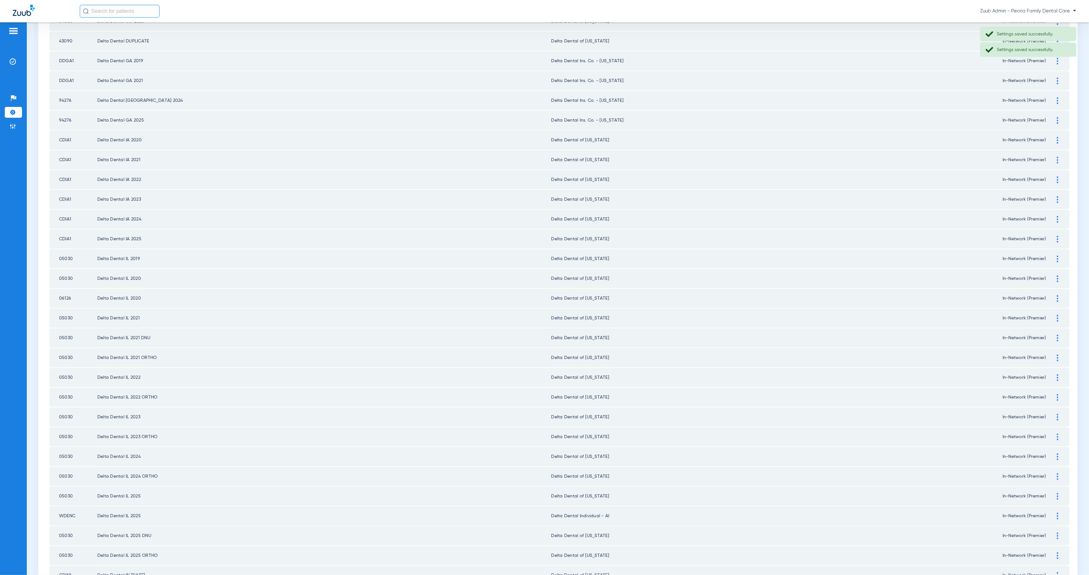
scroll to position [546, 0]
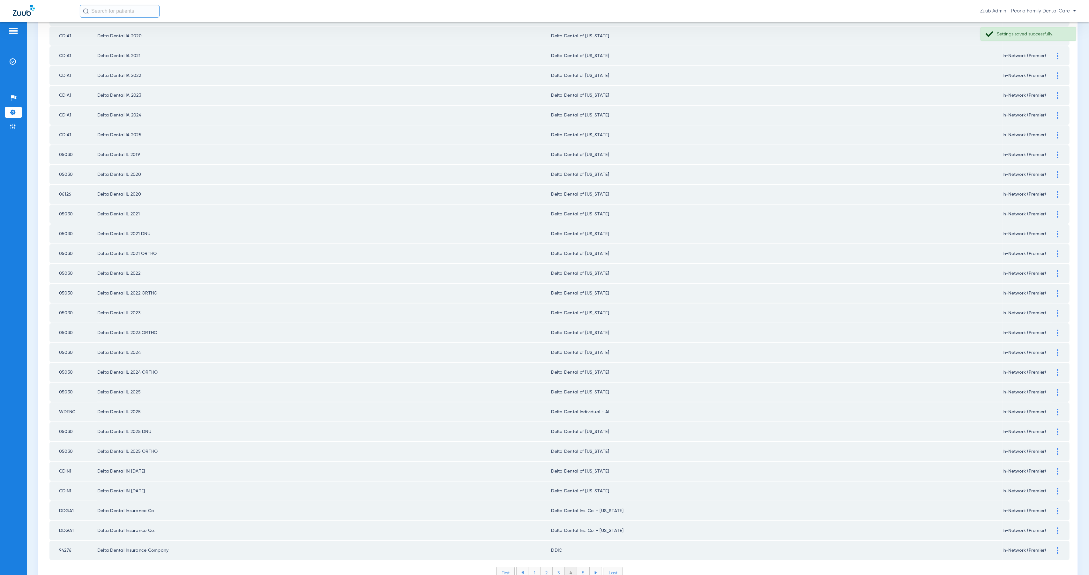
click at [580, 567] on li "5" at bounding box center [583, 572] width 12 height 11
click at [582, 567] on li "6" at bounding box center [584, 572] width 12 height 11
click at [10, 126] on img at bounding box center [13, 126] width 6 height 6
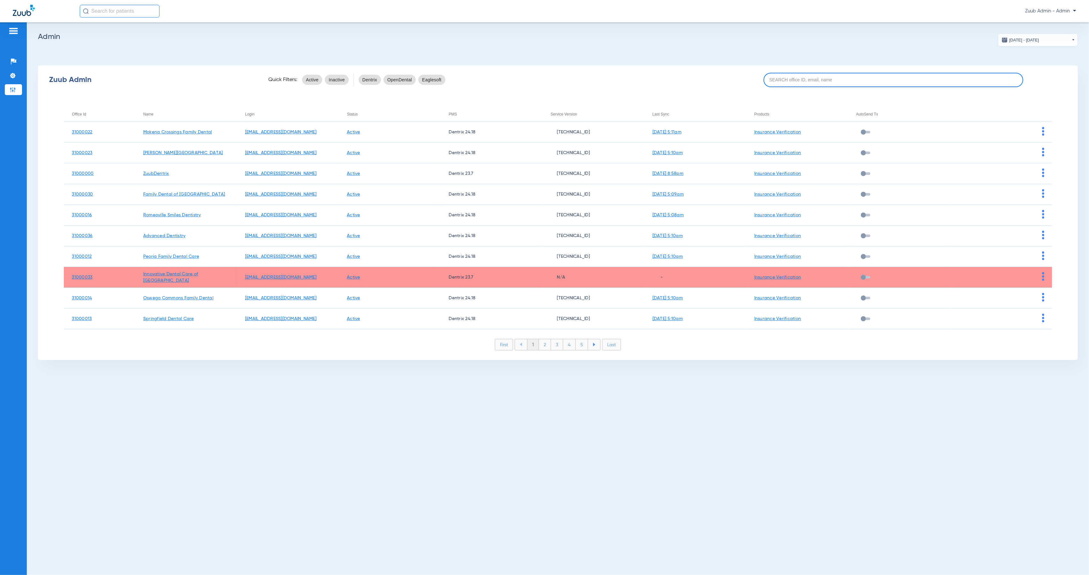
click at [788, 79] on input at bounding box center [893, 80] width 260 height 14
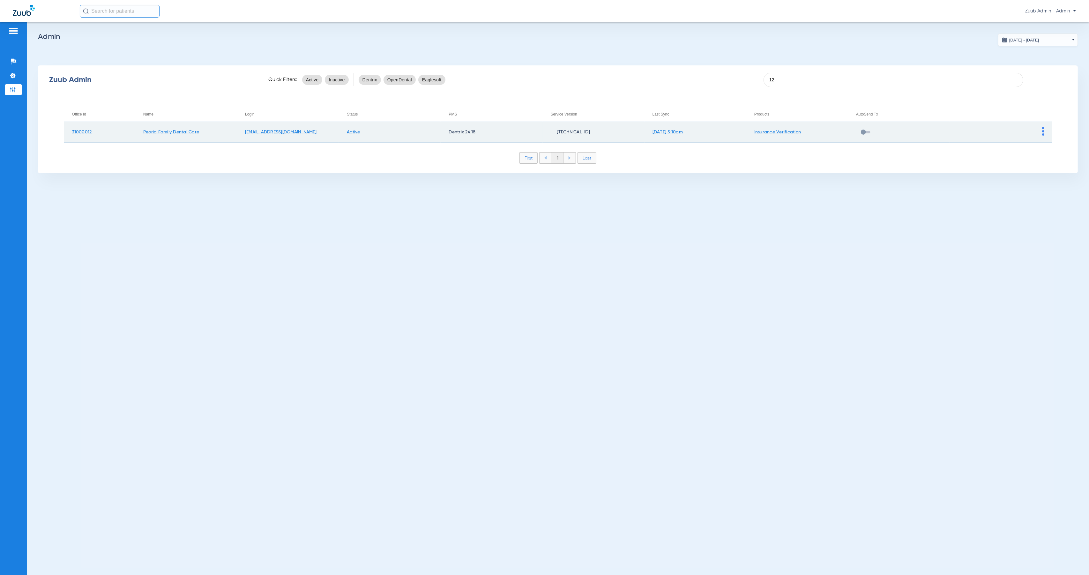
type input "12"
click at [1043, 133] on img at bounding box center [1043, 131] width 2 height 9
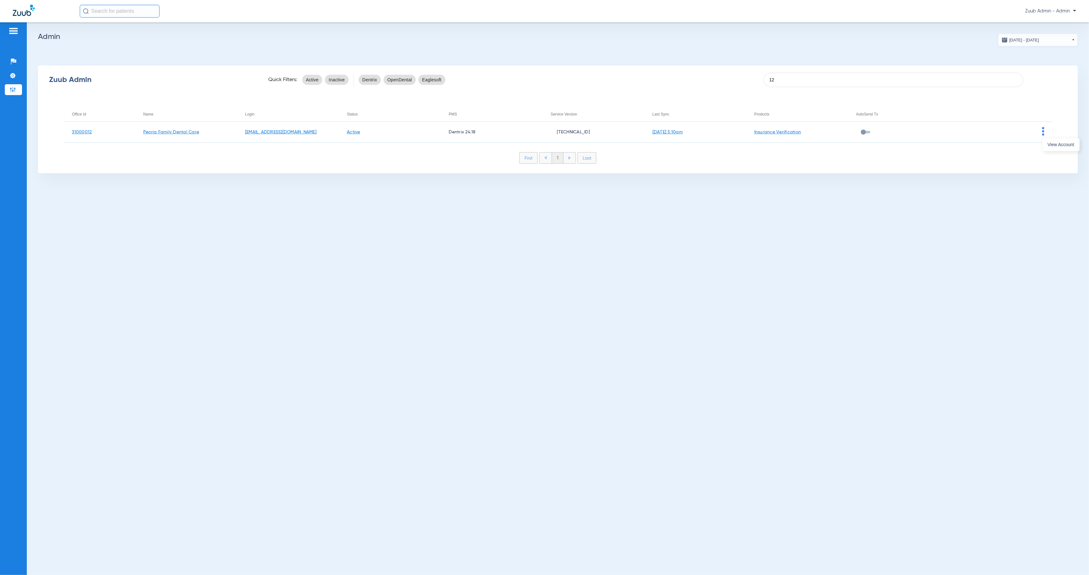
click at [1046, 149] on button "View Account" at bounding box center [1060, 144] width 37 height 13
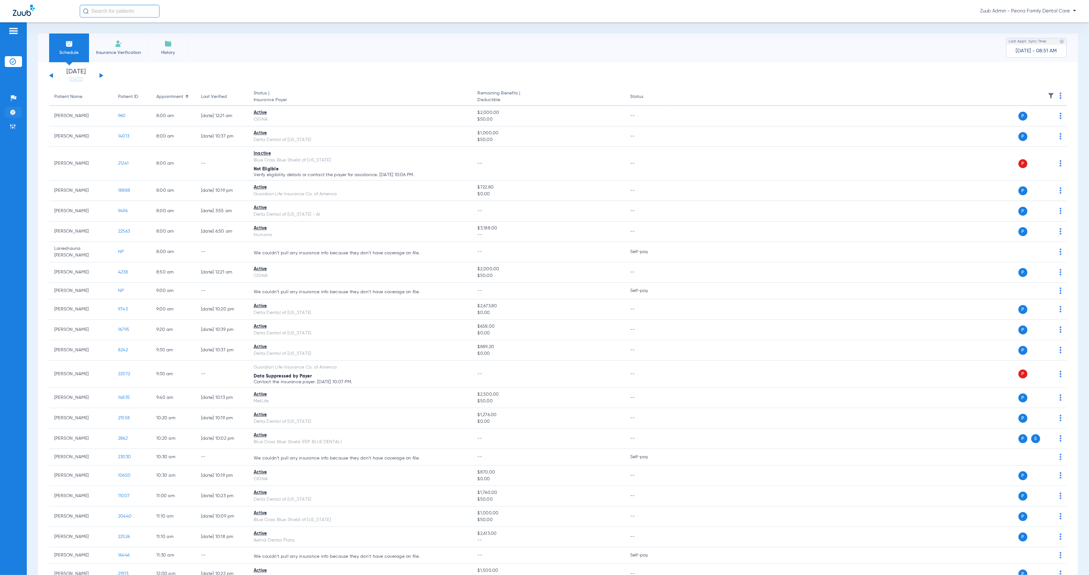
click at [11, 114] on img at bounding box center [13, 112] width 6 height 6
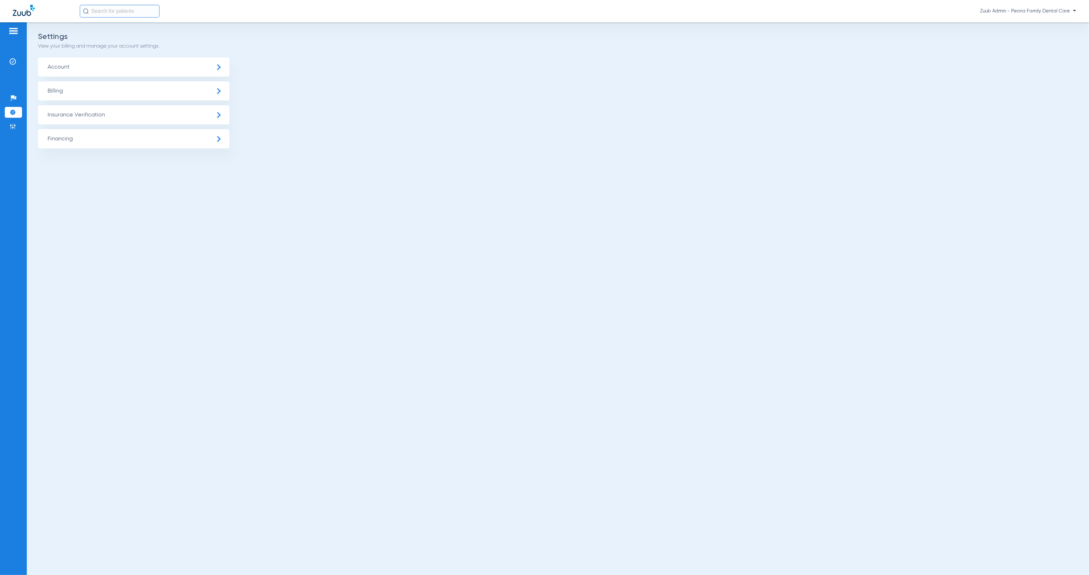
click at [73, 119] on span "Insurance Verification" at bounding box center [133, 114] width 191 height 19
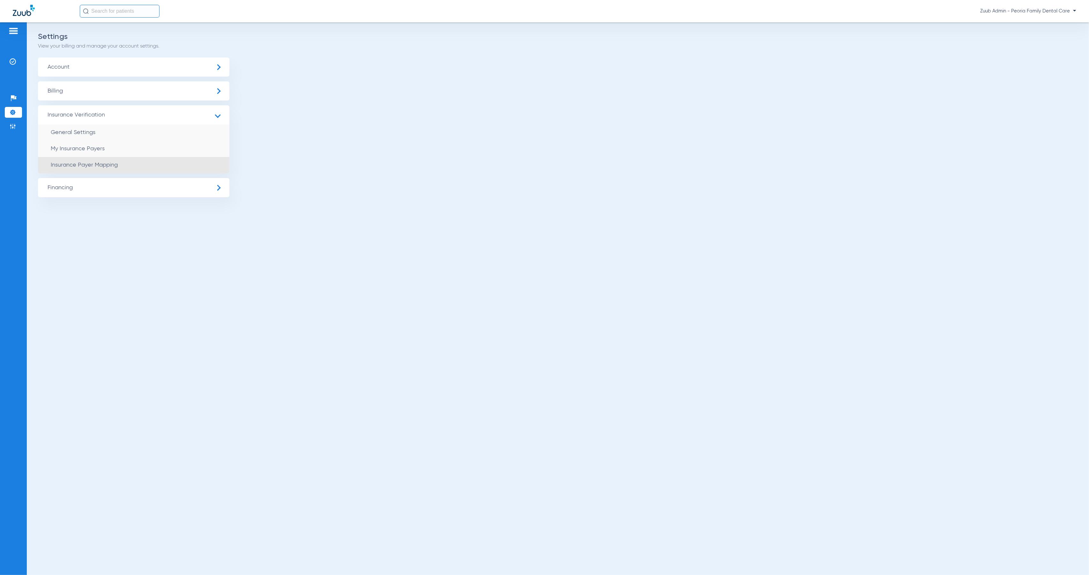
click at [135, 160] on li "Insurance Payer Mapping" at bounding box center [133, 165] width 191 height 16
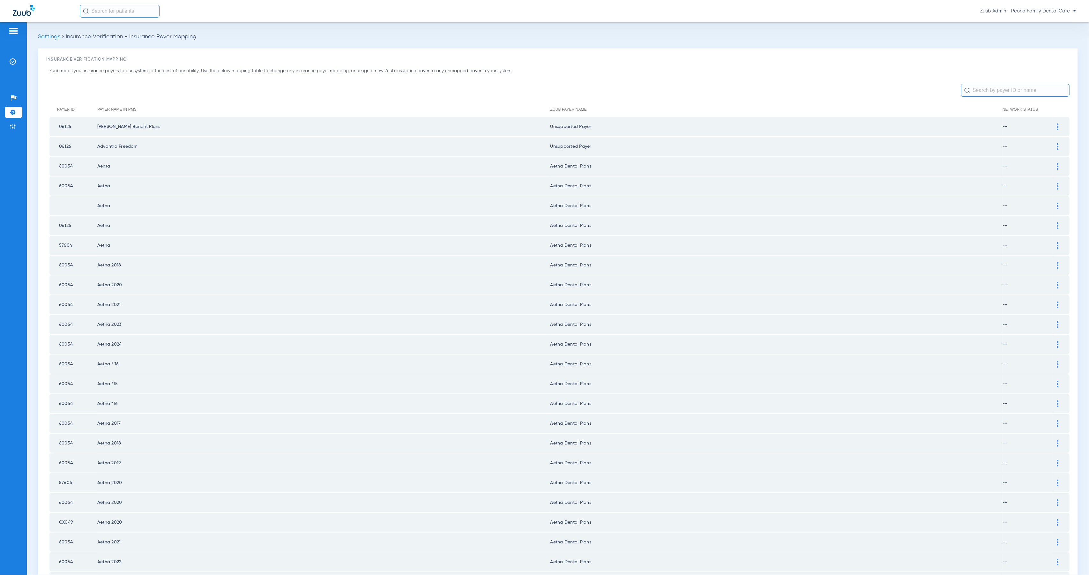
click at [978, 91] on input "text" at bounding box center [1015, 90] width 108 height 13
type input "fep"
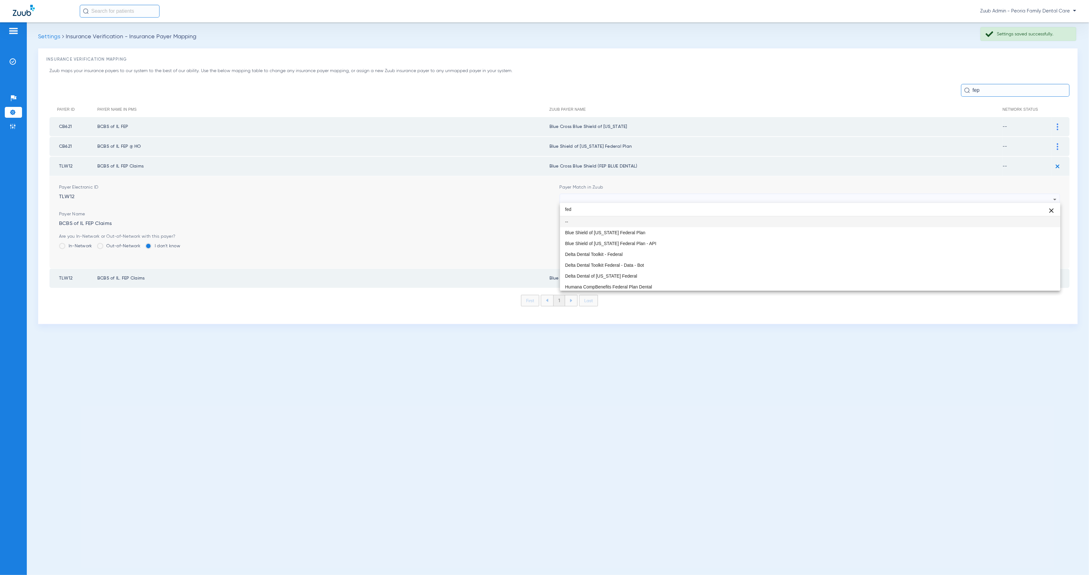
scroll to position [13, 0]
type input "fed"
click at [652, 185] on div at bounding box center [544, 287] width 1089 height 575
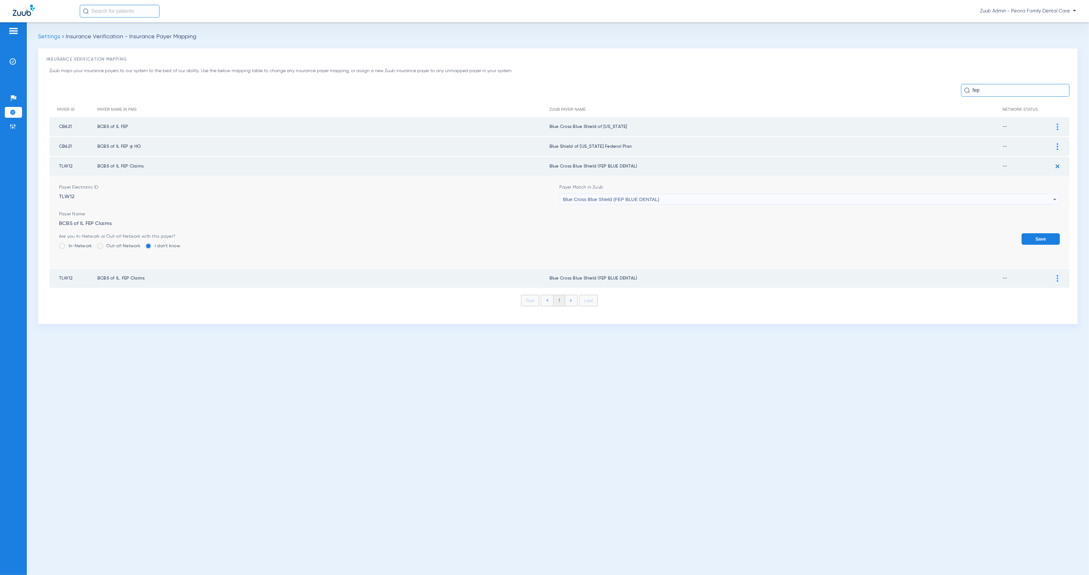
click at [1056, 162] on img at bounding box center [1057, 166] width 11 height 11
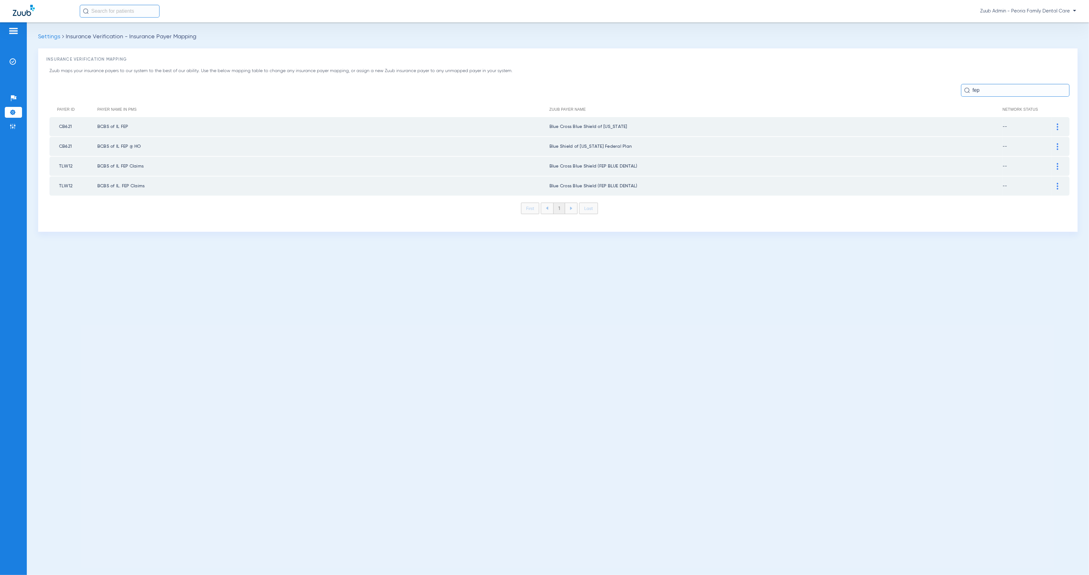
click at [1058, 144] on div at bounding box center [1057, 146] width 11 height 7
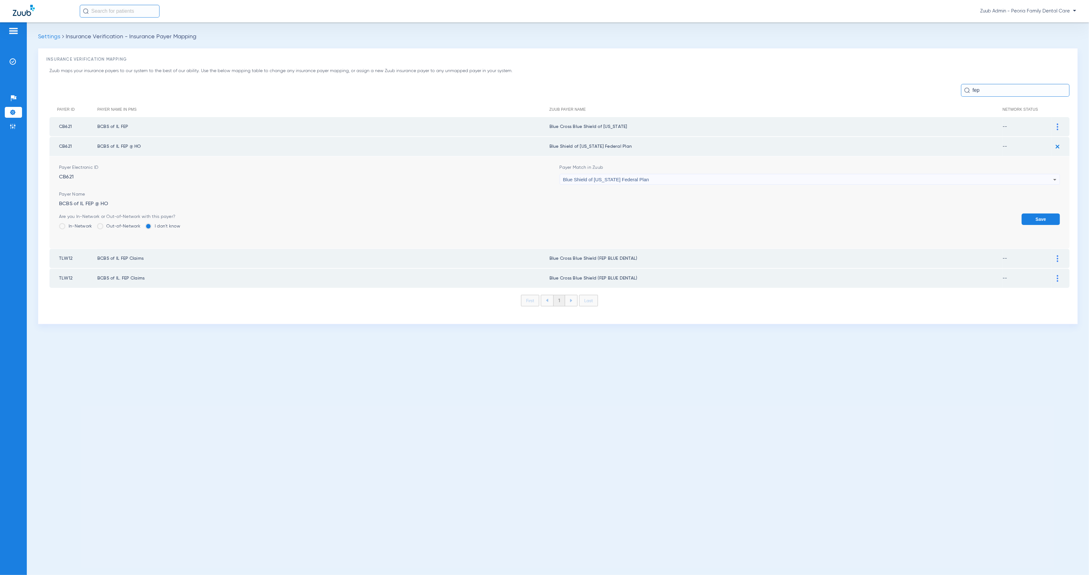
click at [673, 178] on div "Blue Shield of [US_STATE] Federal Plan" at bounding box center [808, 179] width 490 height 11
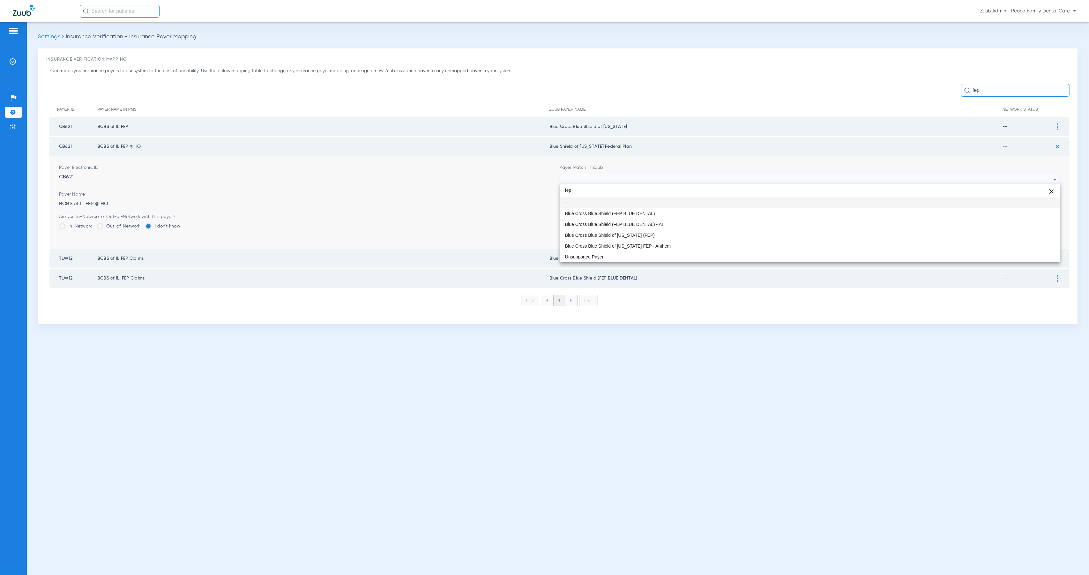
scroll to position [0, 0]
type input "fep"
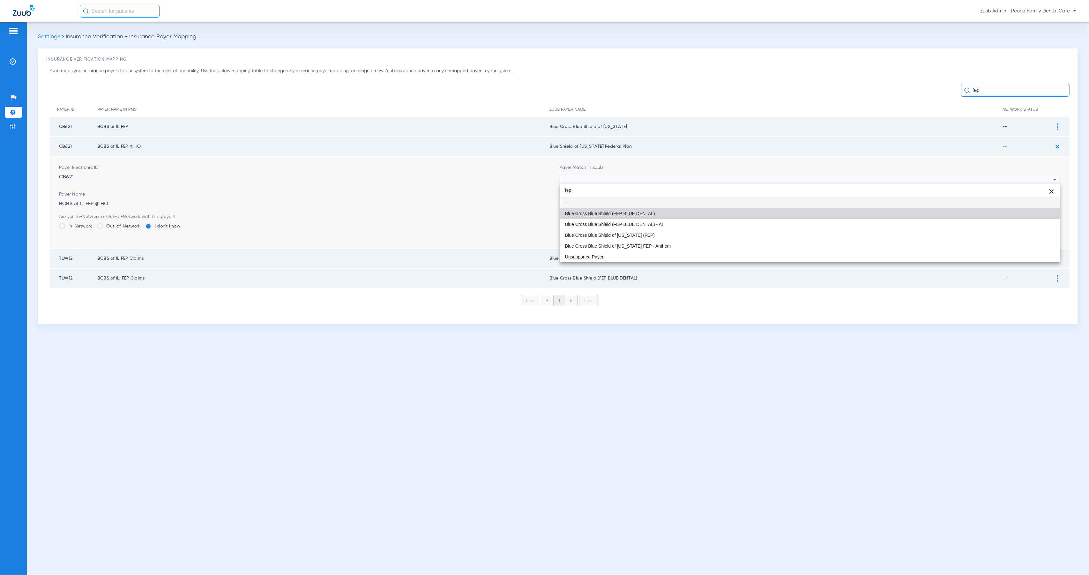
click at [699, 211] on mat-option "Blue Cross Blue Shield (FEP BLUE DENTAL)" at bounding box center [810, 213] width 500 height 11
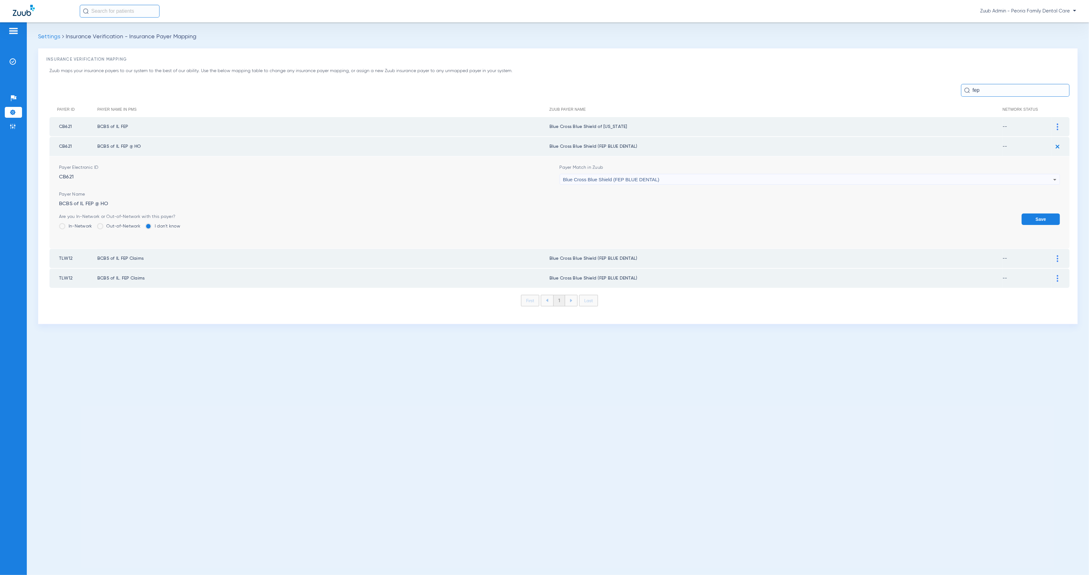
click at [1032, 217] on button "Save" at bounding box center [1040, 218] width 38 height 11
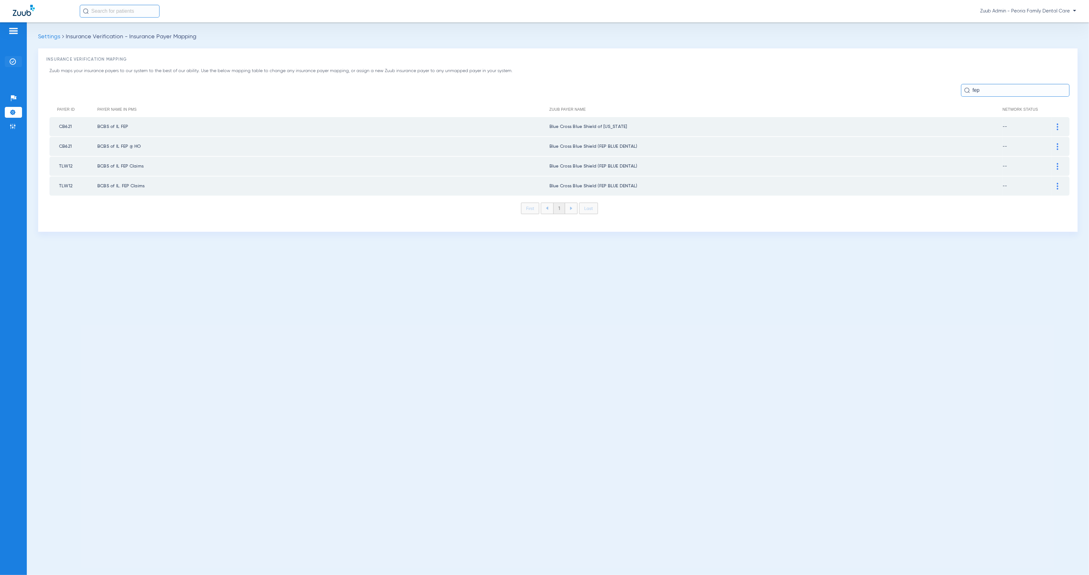
click at [17, 62] on li "Insurance Verification" at bounding box center [13, 61] width 17 height 11
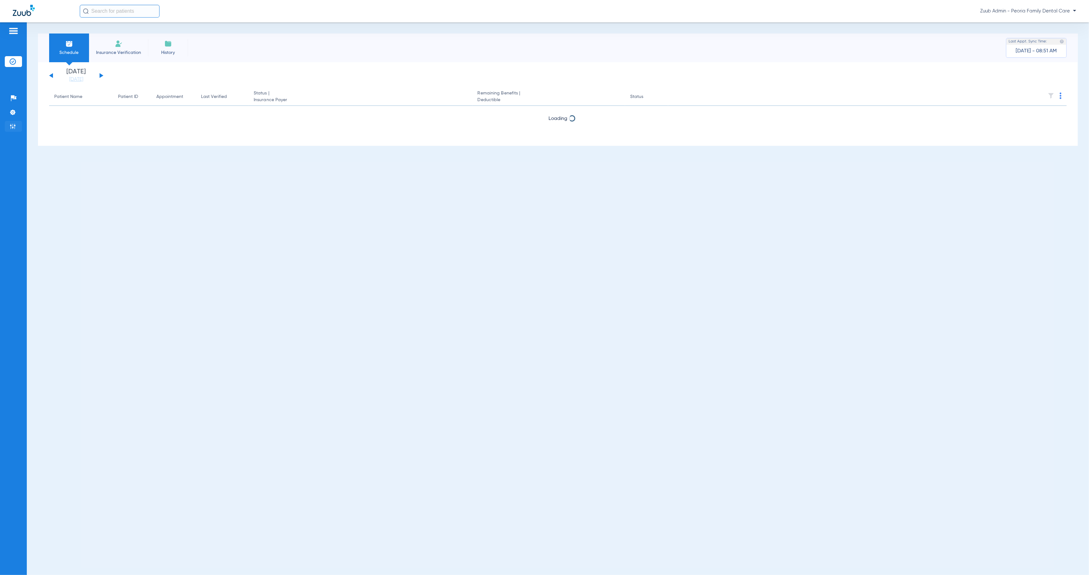
click at [10, 128] on img at bounding box center [13, 126] width 6 height 6
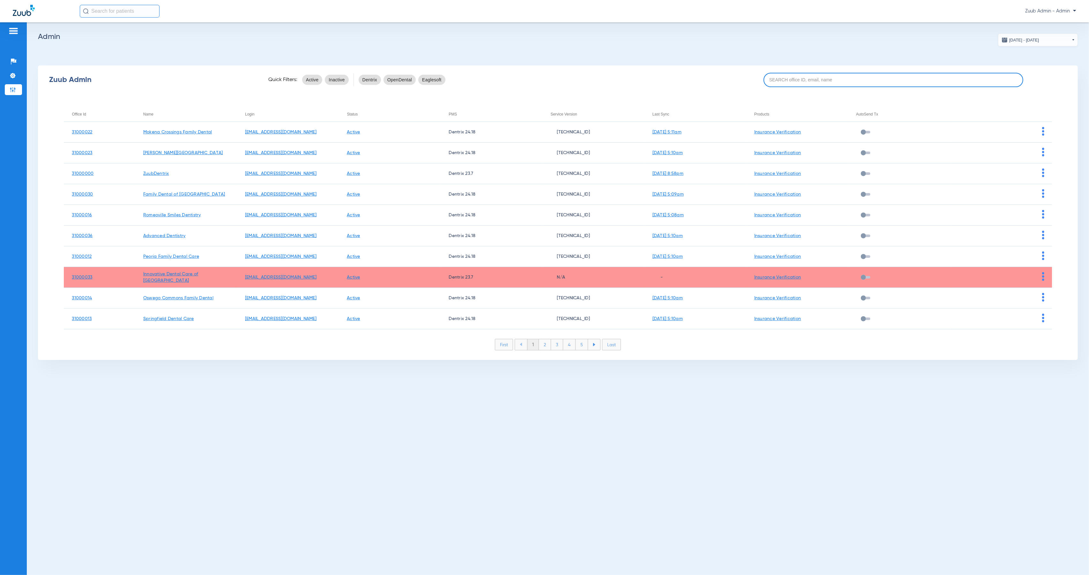
click at [786, 83] on input at bounding box center [893, 80] width 260 height 14
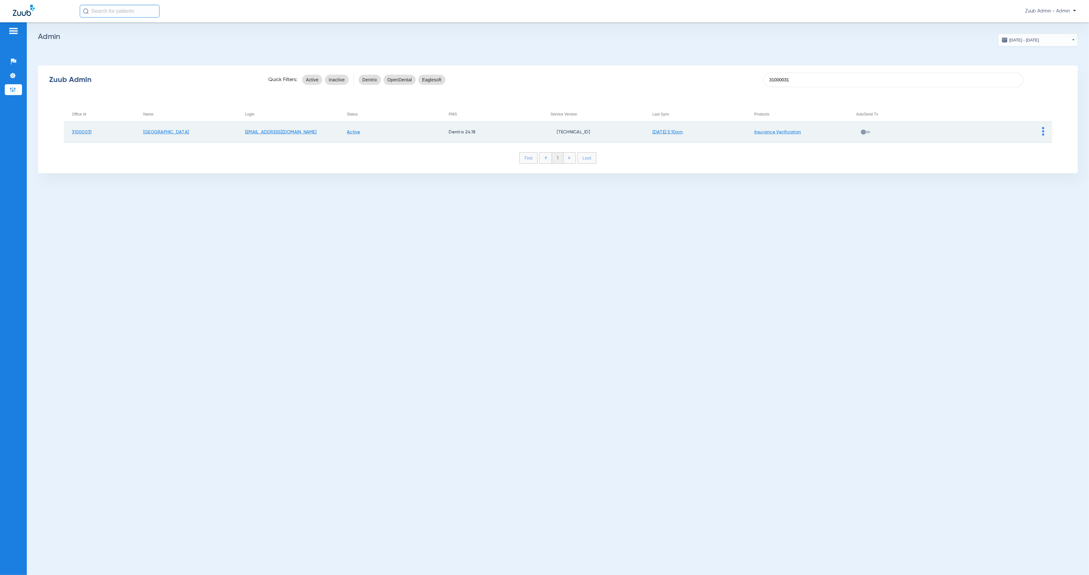
type input "31000031"
click at [1044, 133] on td at bounding box center [1001, 132] width 102 height 21
click at [1044, 134] on img at bounding box center [1043, 131] width 2 height 9
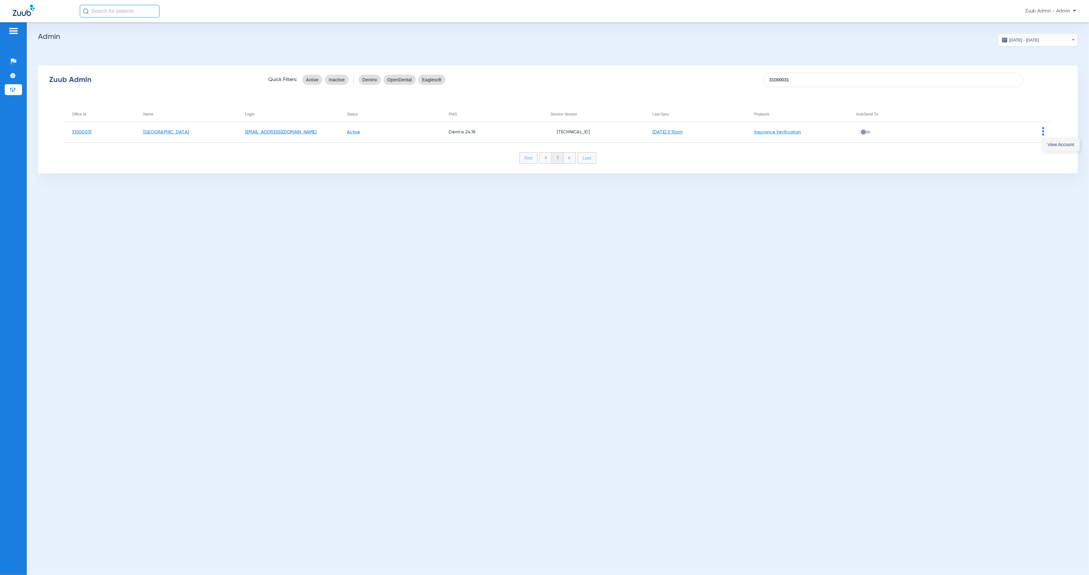
click at [1048, 149] on button "View Account" at bounding box center [1060, 144] width 37 height 13
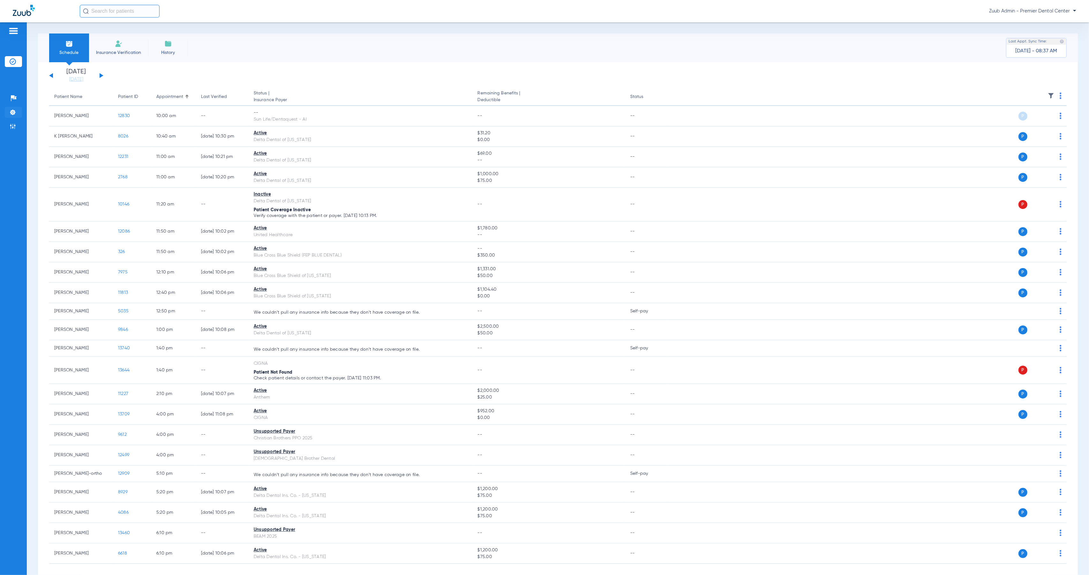
click at [17, 109] on li "Settings" at bounding box center [13, 112] width 17 height 11
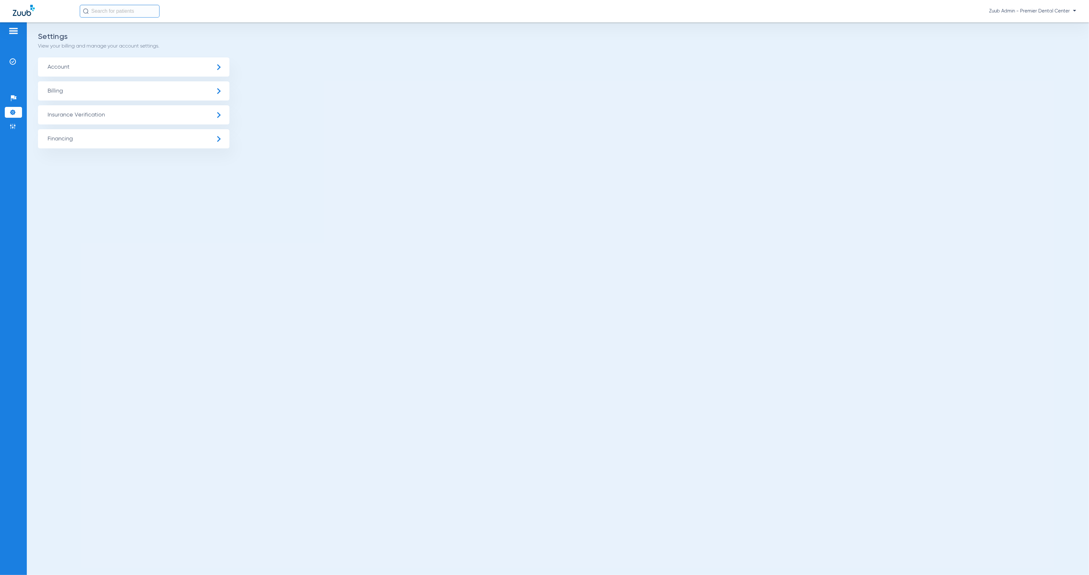
click at [90, 111] on span "Insurance Verification" at bounding box center [133, 114] width 191 height 19
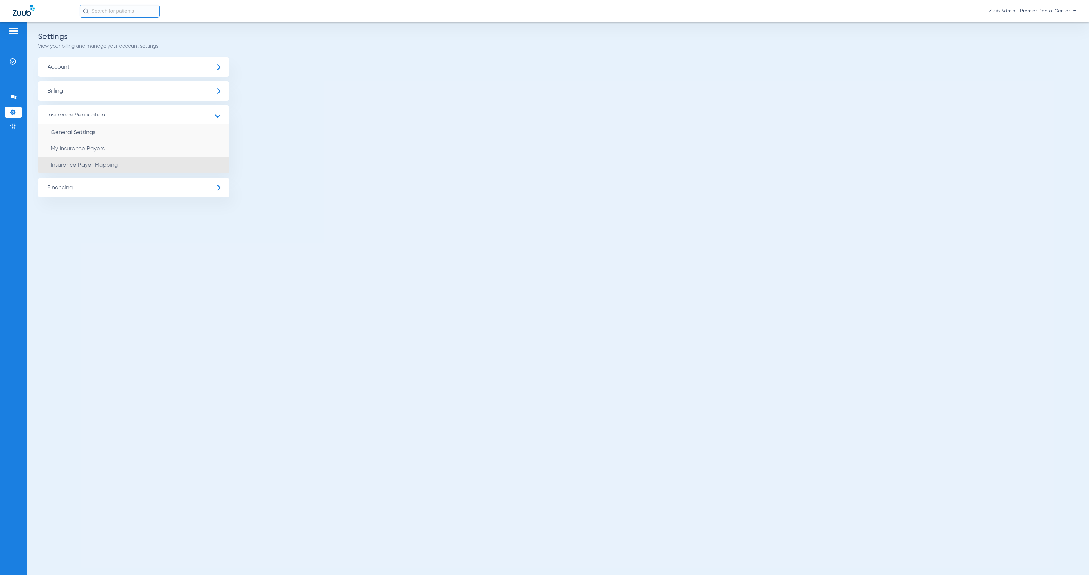
click at [188, 163] on li "Insurance Payer Mapping" at bounding box center [133, 165] width 191 height 16
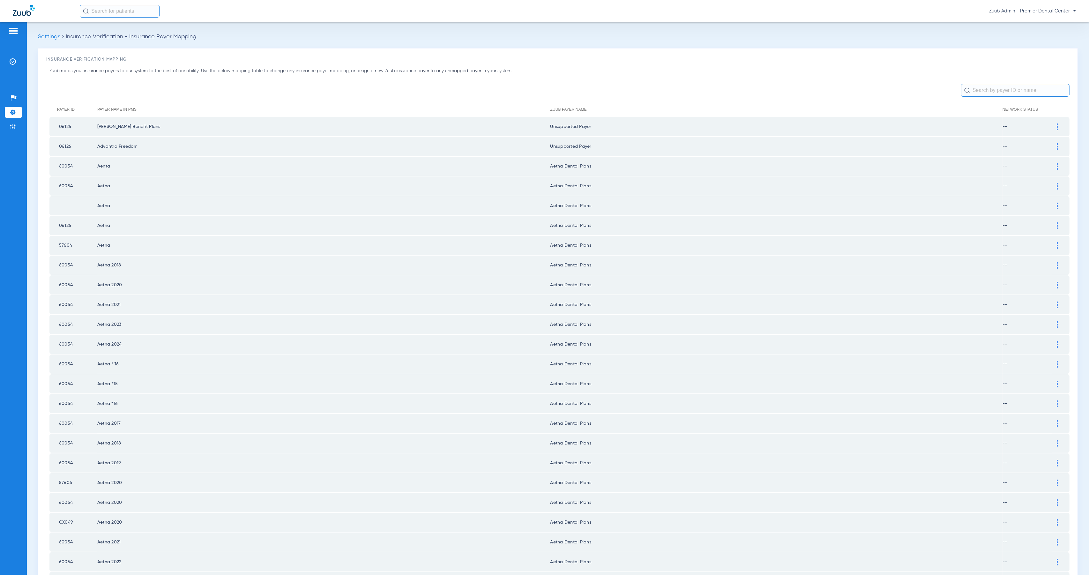
click at [972, 91] on input "text" at bounding box center [1015, 90] width 108 height 13
click at [976, 89] on input "text" at bounding box center [1015, 90] width 108 height 13
click at [992, 91] on input "text" at bounding box center [1015, 90] width 108 height 13
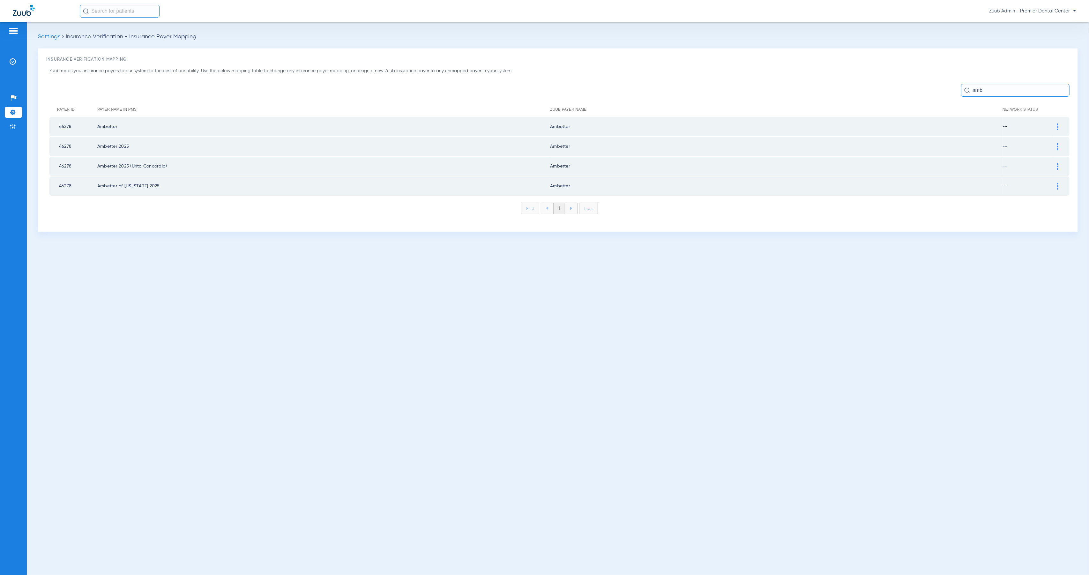
type input "amb"
click at [1058, 125] on div at bounding box center [1057, 126] width 11 height 7
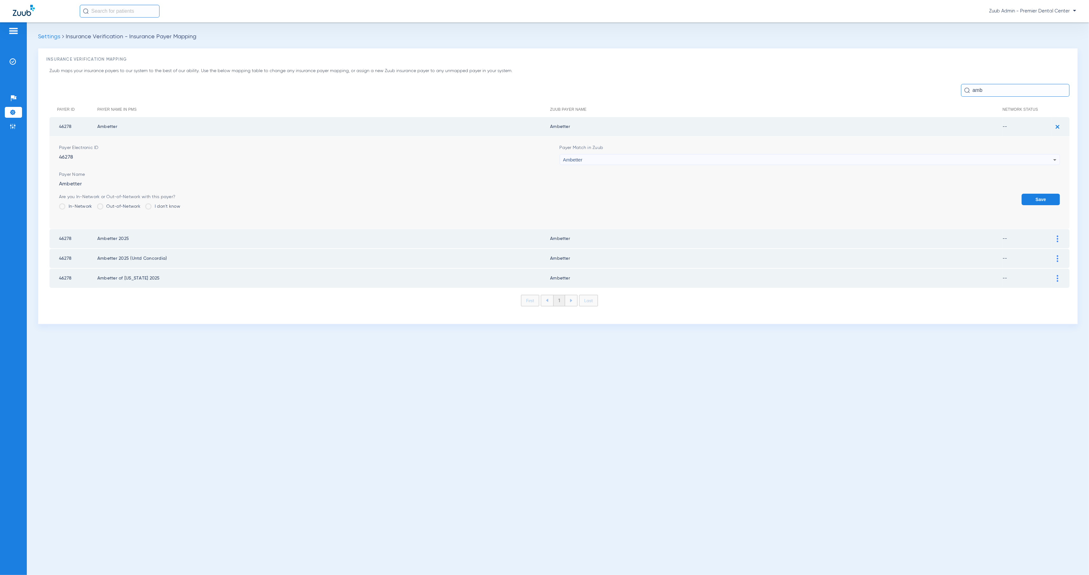
click at [687, 157] on div "Ambetter" at bounding box center [808, 159] width 490 height 11
type input "Ambetter/Envolve Unsupported BCBS of AL Unsupported Delta Dental of Massachusse…"
click at [701, 188] on mat-option "--" at bounding box center [810, 183] width 500 height 11
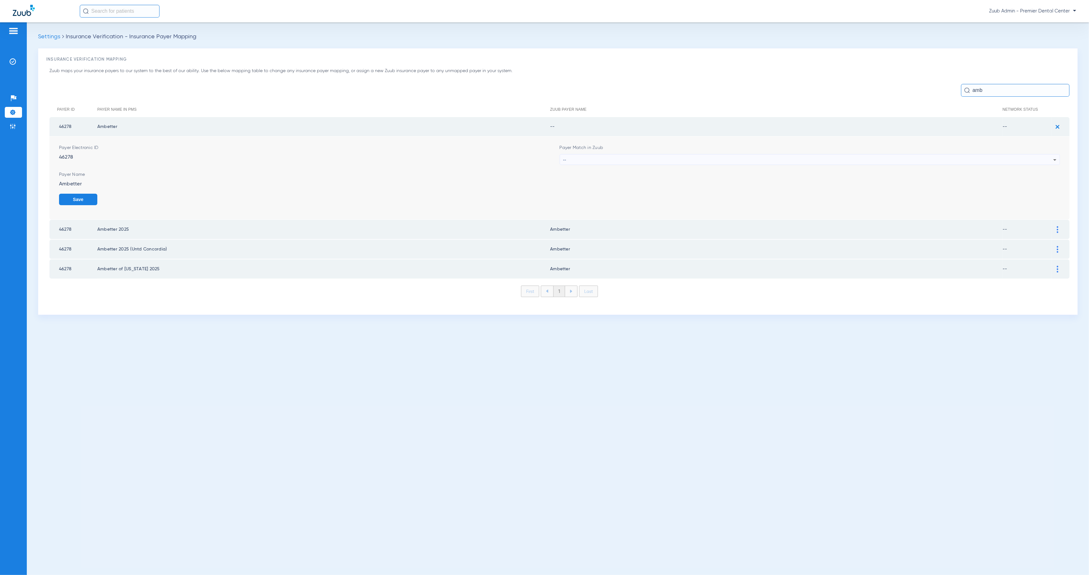
click at [584, 159] on div "--" at bounding box center [808, 159] width 490 height 11
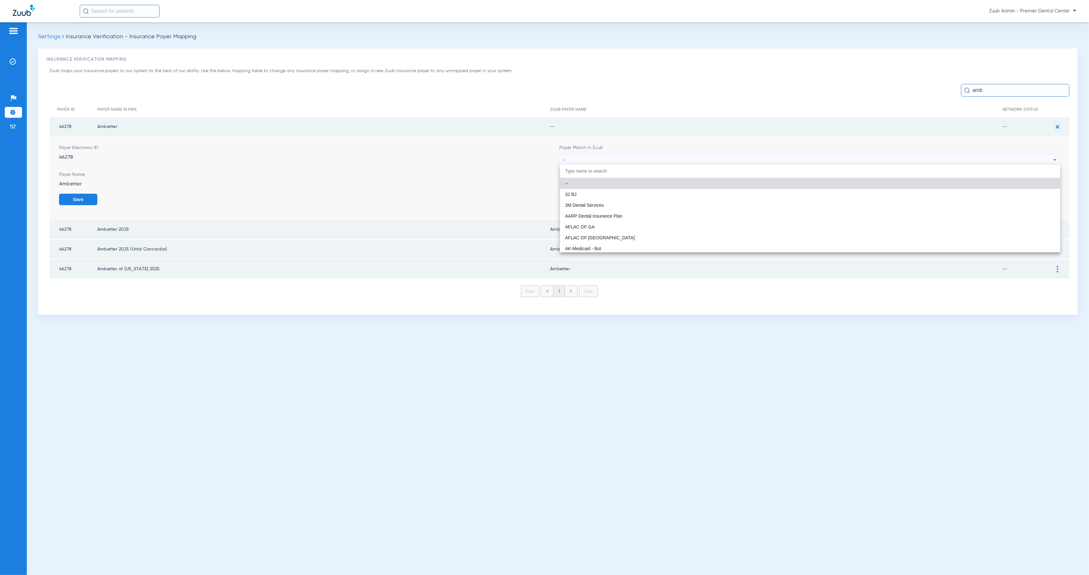
paste input "Ambetter/Envolve Unsupported BCBS of AL Unsupported Delta Dental of Massachusse…"
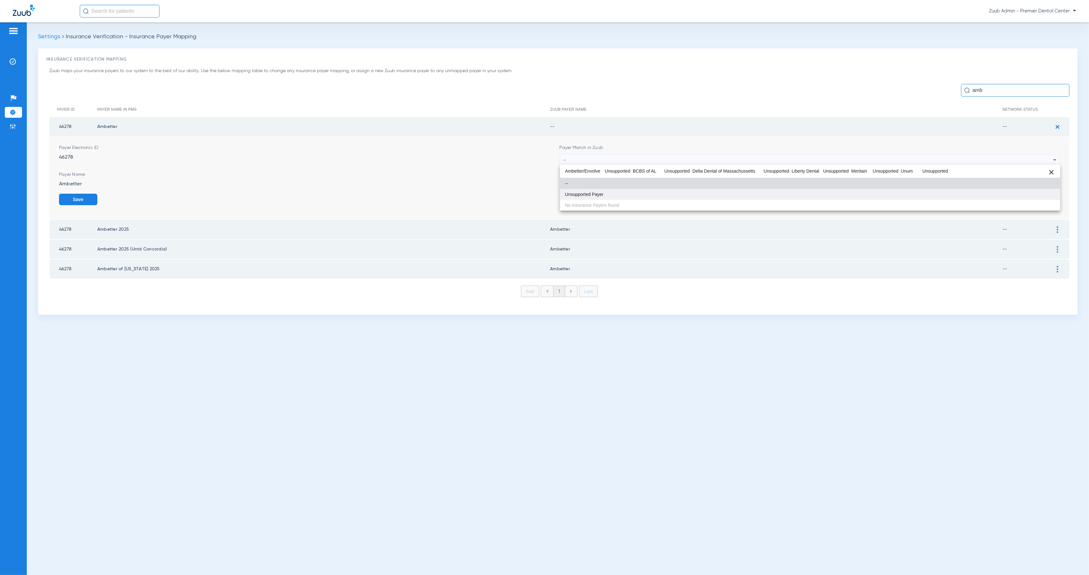
type input "Ambetter/Envolve Unsupported BCBS of AL Unsupported Delta Dental of Massachusse…"
click at [598, 195] on span "Unsupported Payer" at bounding box center [584, 194] width 39 height 4
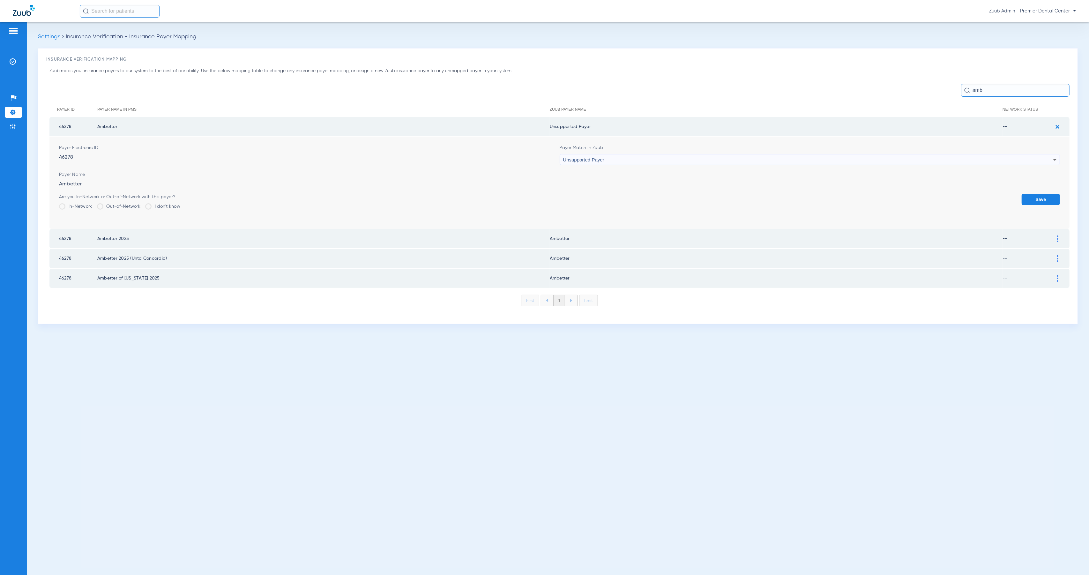
drag, startPoint x: 549, startPoint y: 124, endPoint x: 565, endPoint y: 125, distance: 15.7
click at [565, 125] on tr "46278 Ambetter Unsupported Payer --" at bounding box center [559, 126] width 1020 height 19
copy tr "Unsupp"
click at [1044, 202] on button "Save" at bounding box center [1040, 199] width 38 height 11
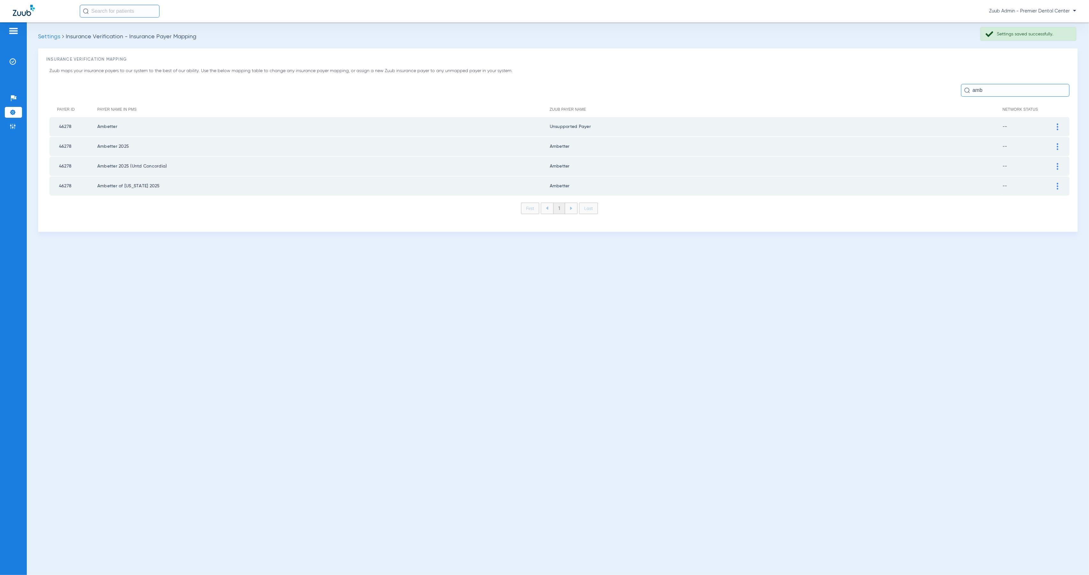
click at [1057, 146] on img at bounding box center [1058, 146] width 2 height 7
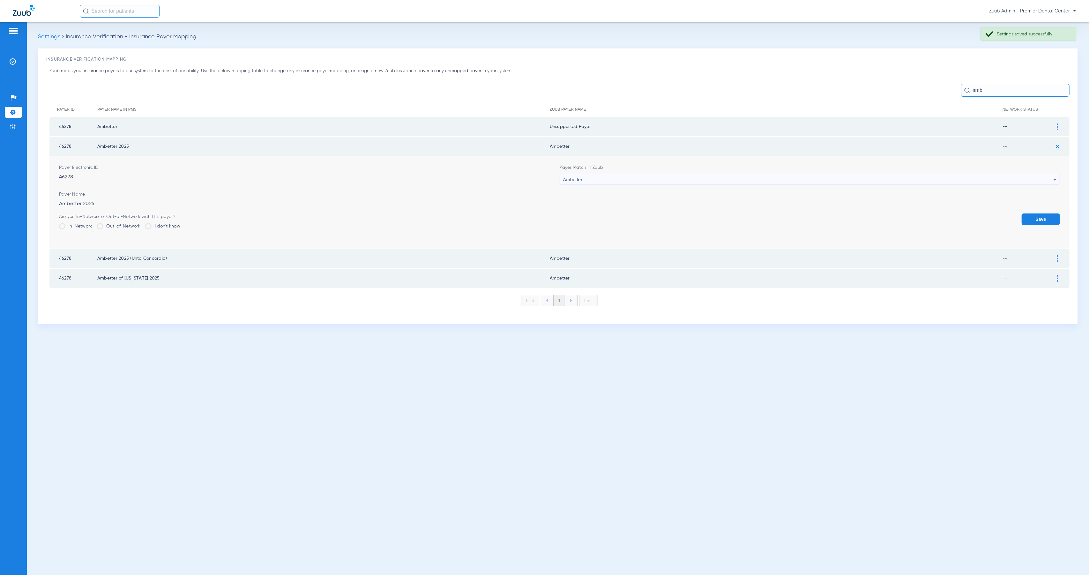
click at [645, 177] on div "Ambetter" at bounding box center [808, 179] width 490 height 11
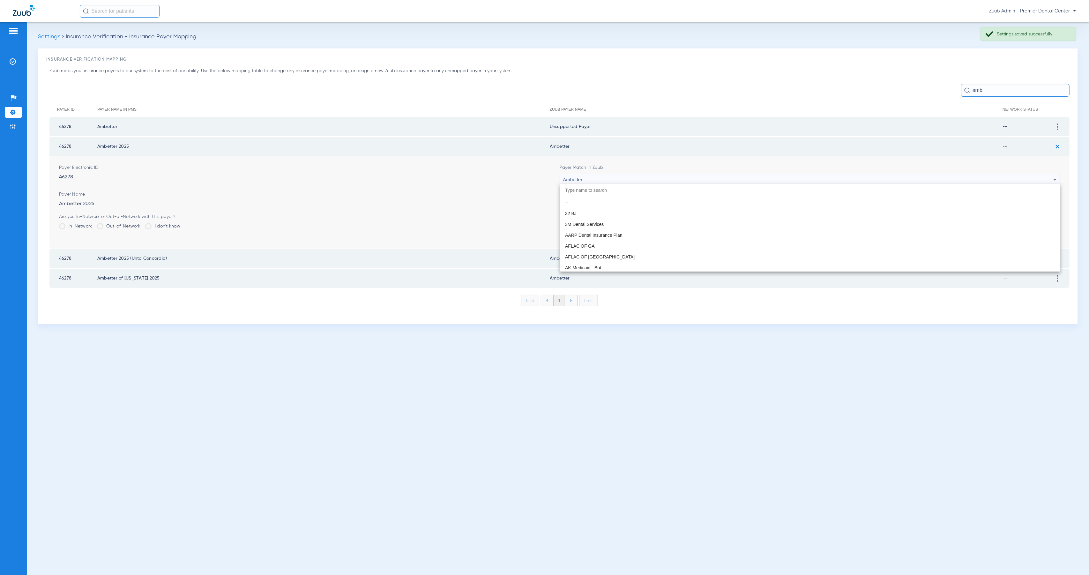
paste input "Unsupp"
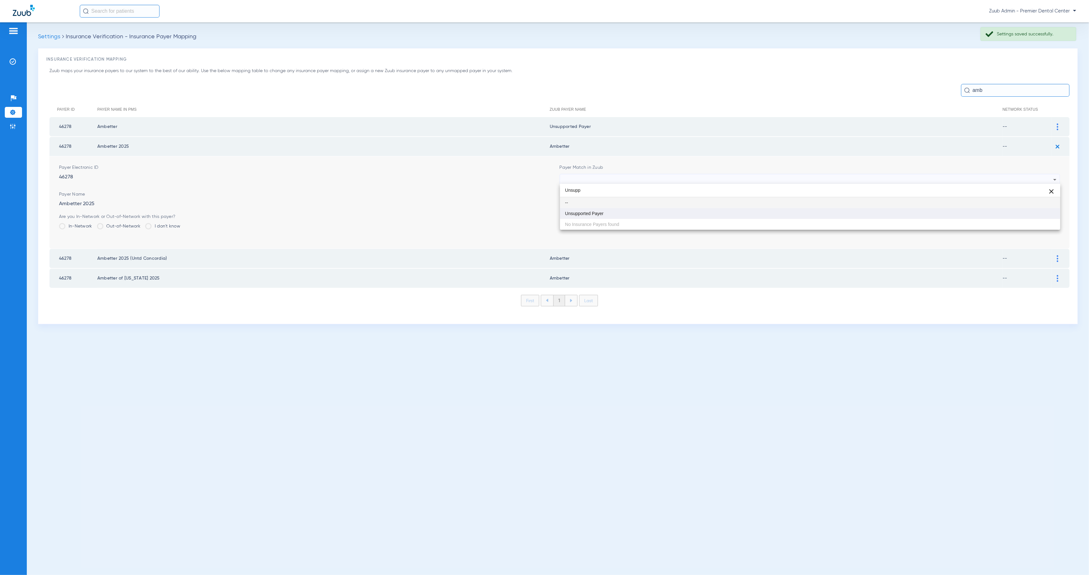
type input "Unsupp"
click at [640, 218] on mat-option "Unsupported Payer" at bounding box center [810, 213] width 500 height 11
click at [1046, 219] on button "Save" at bounding box center [1040, 218] width 38 height 11
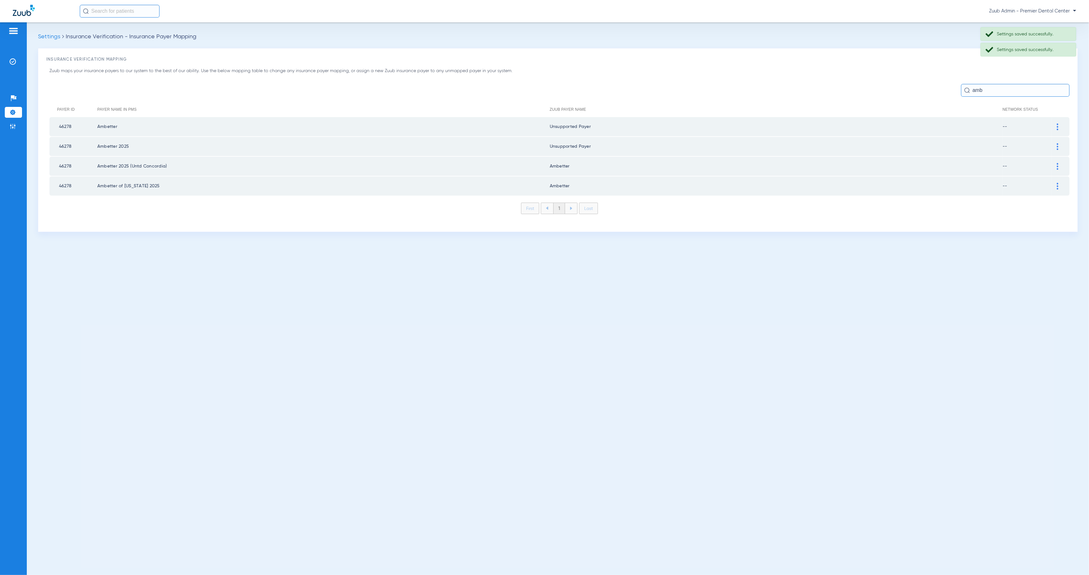
drag, startPoint x: 1058, startPoint y: 165, endPoint x: 877, endPoint y: 168, distance: 181.5
click at [1058, 165] on div at bounding box center [1057, 166] width 11 height 7
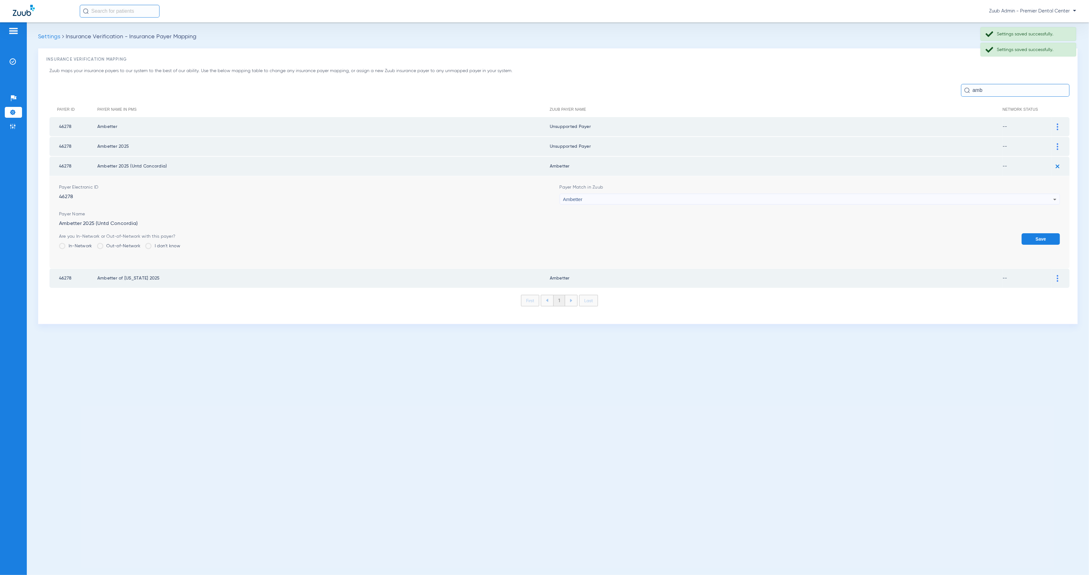
click at [604, 198] on div "Ambetter" at bounding box center [808, 199] width 490 height 11
type input "Unsupp"
click at [615, 231] on mat-option "Unsupported Payer" at bounding box center [810, 232] width 500 height 11
click at [1039, 237] on button "Save" at bounding box center [1040, 238] width 38 height 11
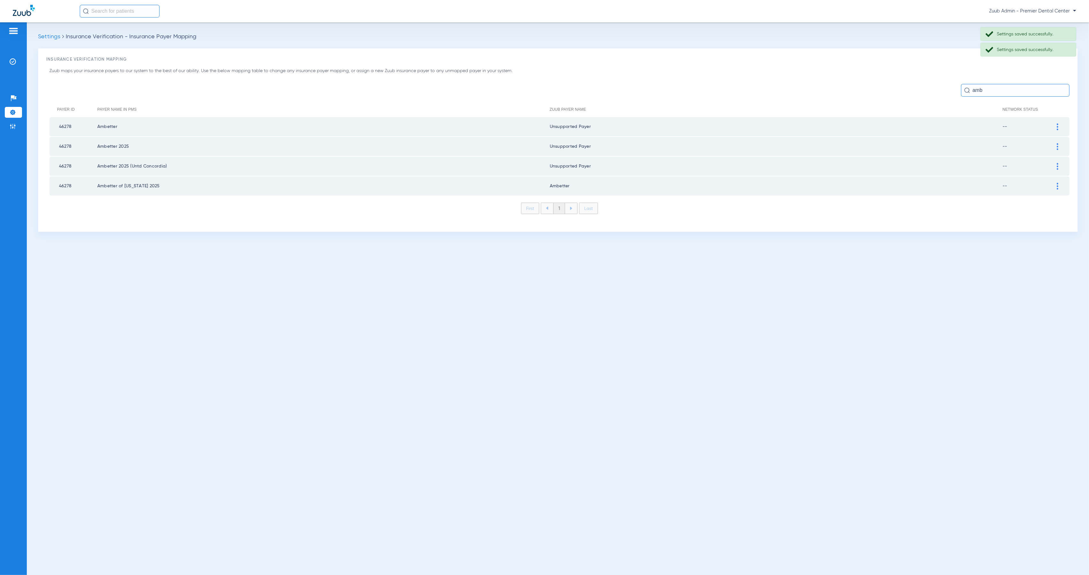
click at [1061, 183] on div at bounding box center [1057, 186] width 11 height 7
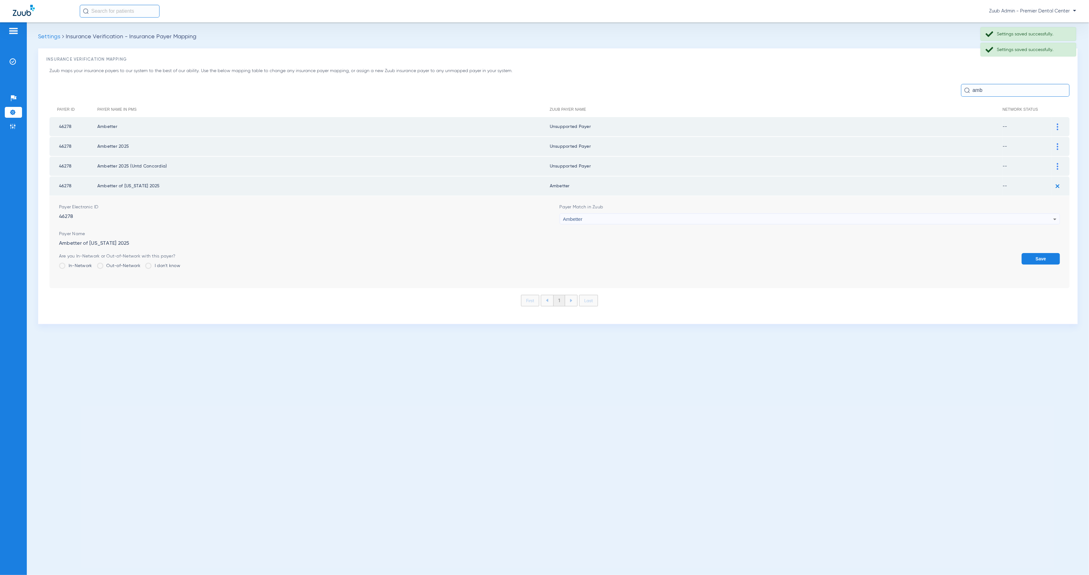
click at [687, 216] on div "Ambetter" at bounding box center [808, 219] width 490 height 11
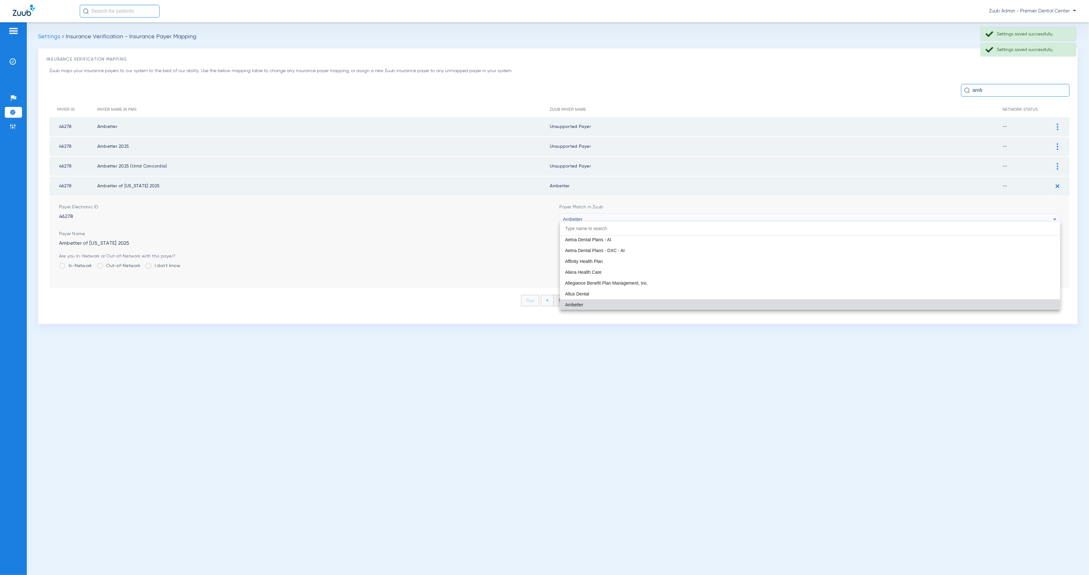
paste input "Unsupp"
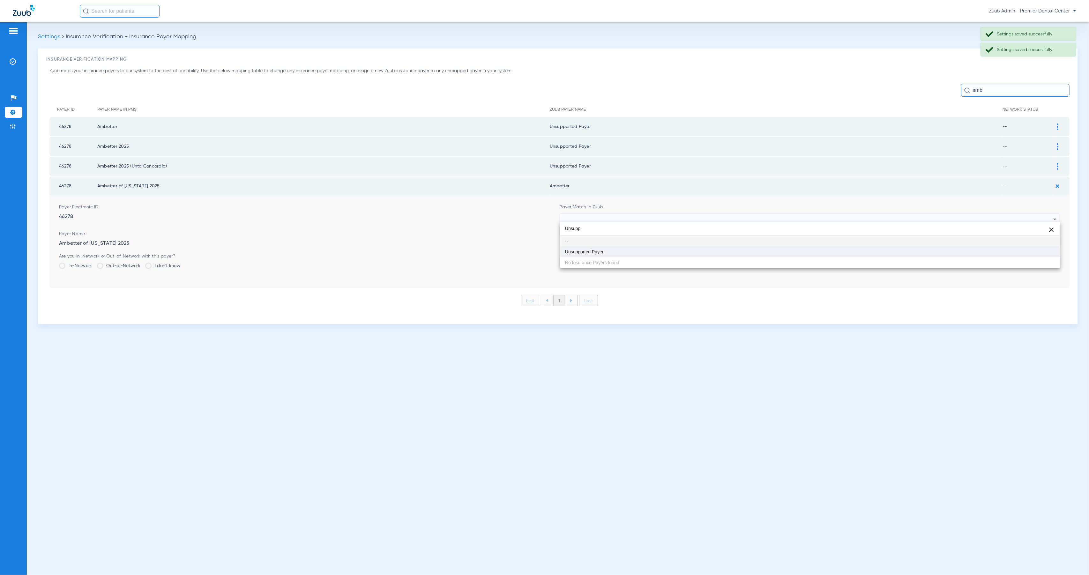
scroll to position [0, 0]
type input "Unsupp"
click at [670, 250] on mat-option "Unsupported Payer" at bounding box center [810, 251] width 500 height 11
click at [1040, 253] on button "Save" at bounding box center [1040, 258] width 38 height 11
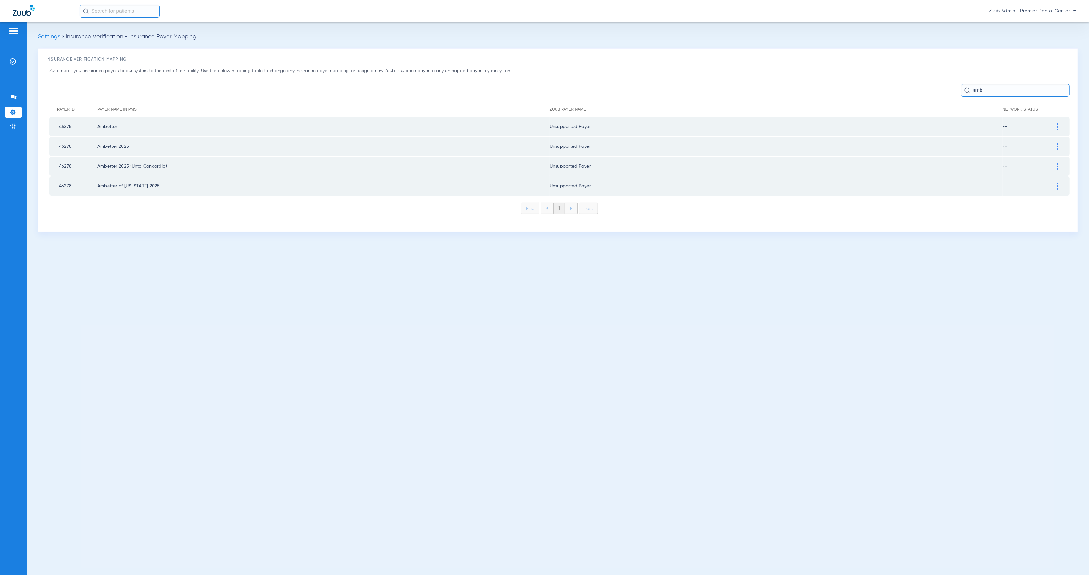
click at [980, 88] on input "amb" at bounding box center [1015, 90] width 108 height 13
drag, startPoint x: 984, startPoint y: 90, endPoint x: 967, endPoint y: 90, distance: 16.6
click at [967, 90] on div "amb" at bounding box center [1015, 90] width 108 height 13
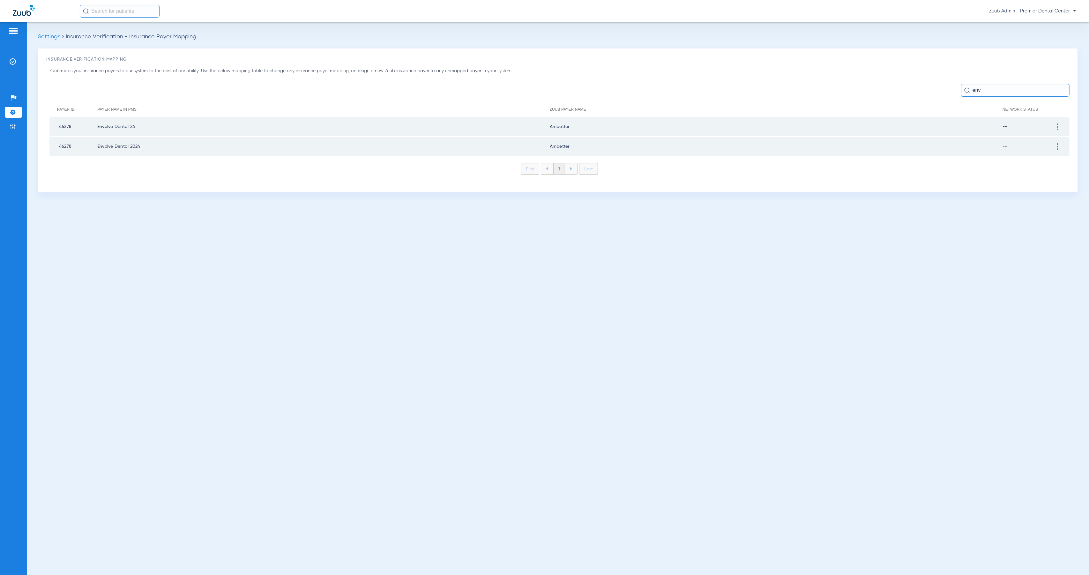
type input "env"
drag, startPoint x: 1058, startPoint y: 125, endPoint x: 977, endPoint y: 143, distance: 82.0
click at [1058, 125] on img at bounding box center [1058, 126] width 2 height 7
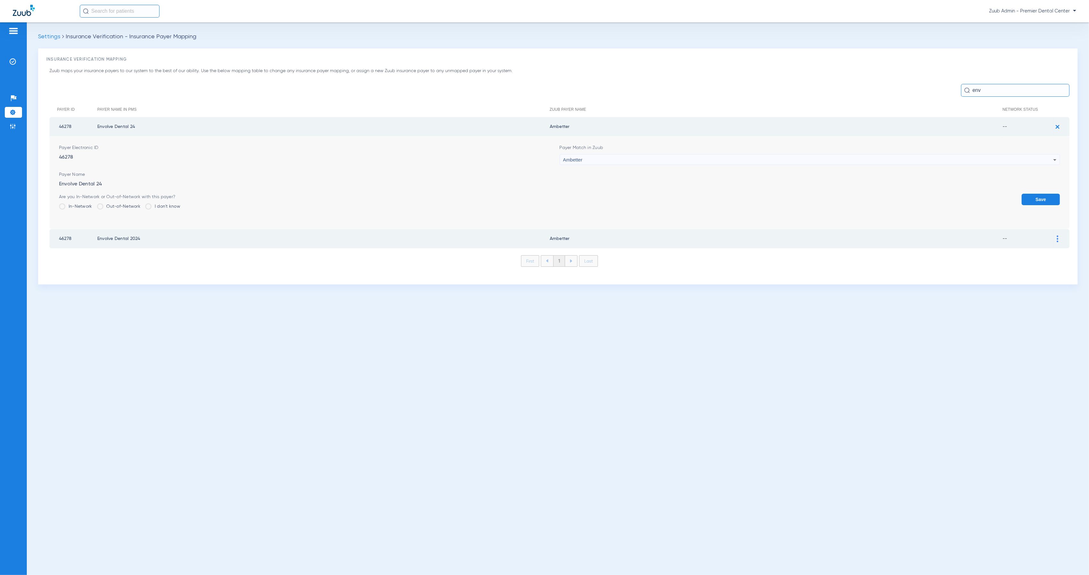
click at [610, 162] on div "Ambetter" at bounding box center [808, 159] width 490 height 11
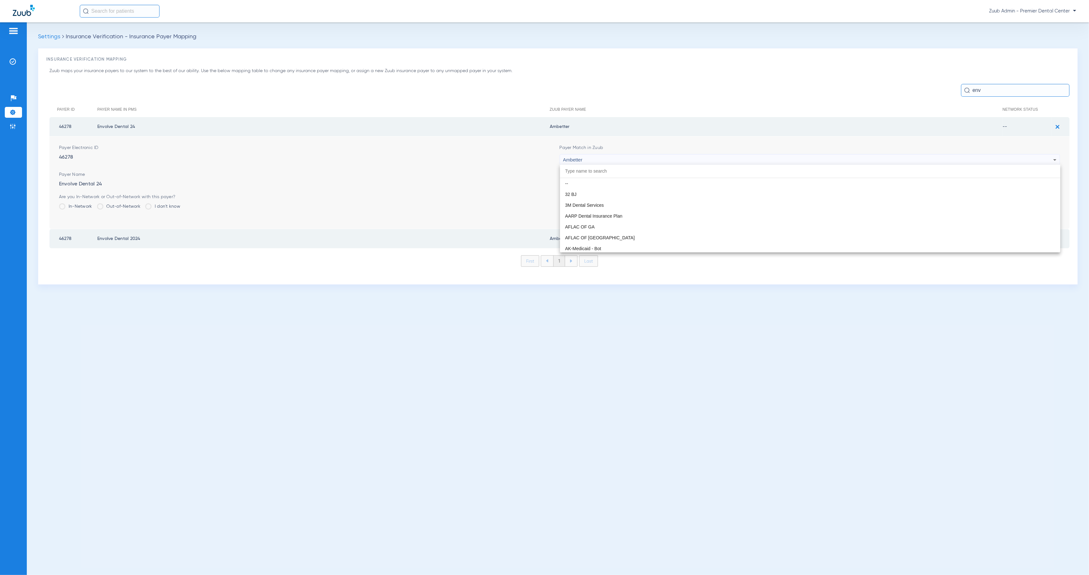
scroll to position [142, 0]
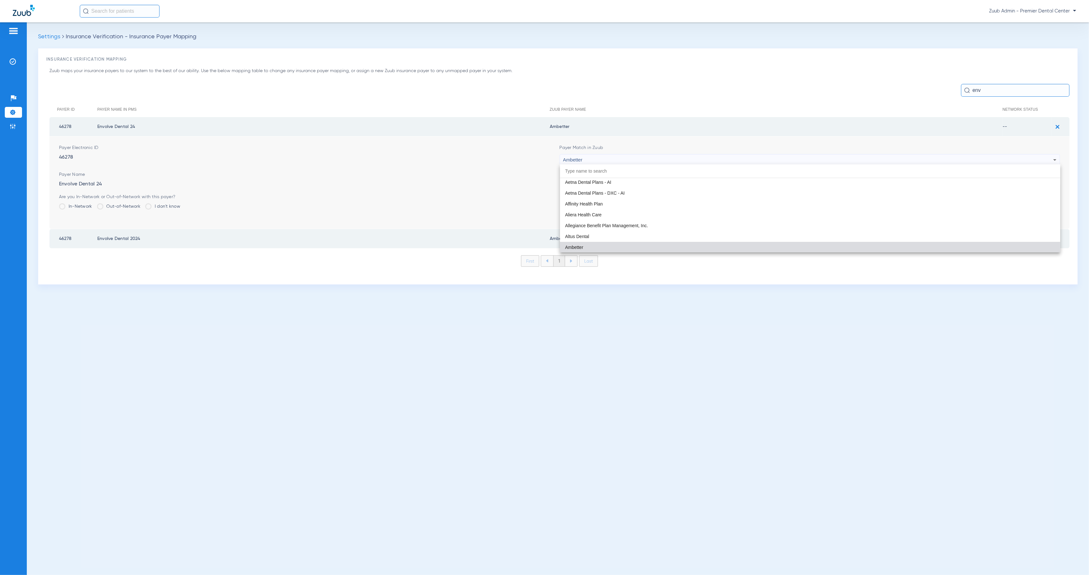
paste input "Unsupp"
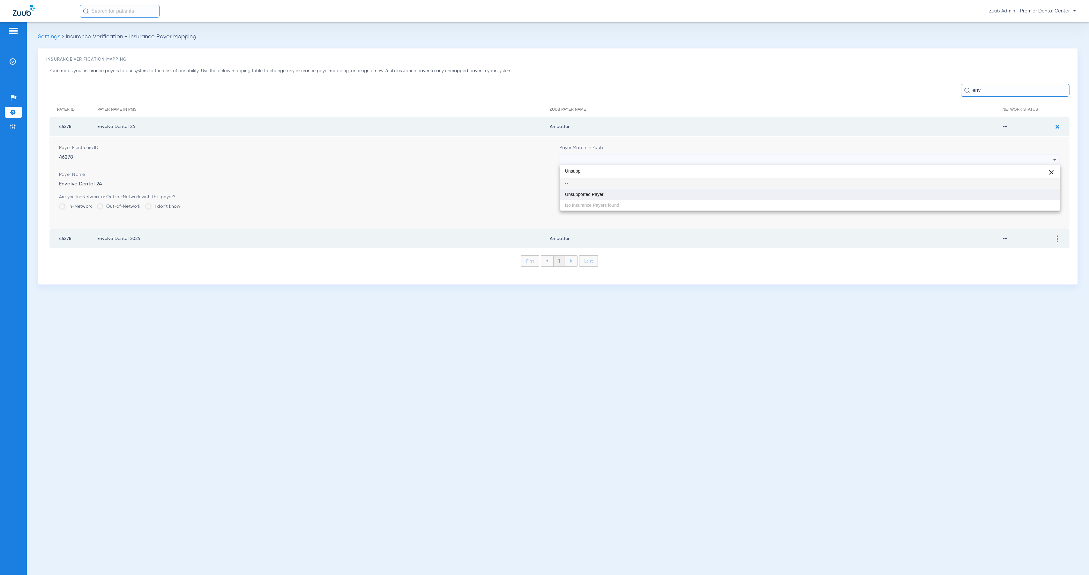
type input "Unsupp"
drag, startPoint x: 650, startPoint y: 197, endPoint x: 905, endPoint y: 209, distance: 255.8
click at [650, 197] on mat-option "Unsupported Payer" at bounding box center [810, 194] width 500 height 11
drag, startPoint x: 1037, startPoint y: 198, endPoint x: 1045, endPoint y: 176, distance: 23.2
click at [1037, 197] on button "Save" at bounding box center [1040, 199] width 38 height 11
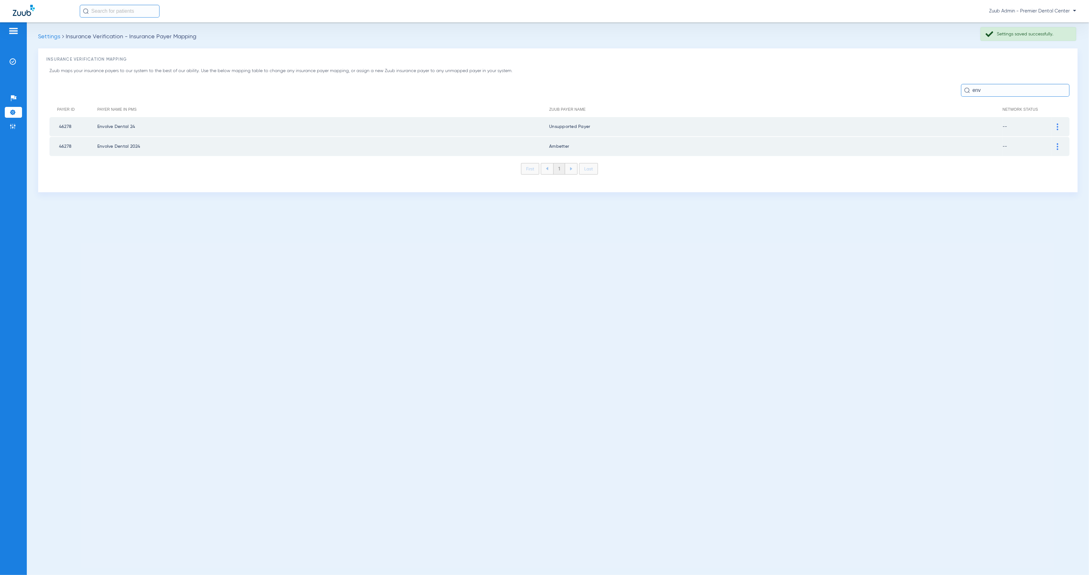
click at [1058, 144] on div at bounding box center [1057, 146] width 11 height 7
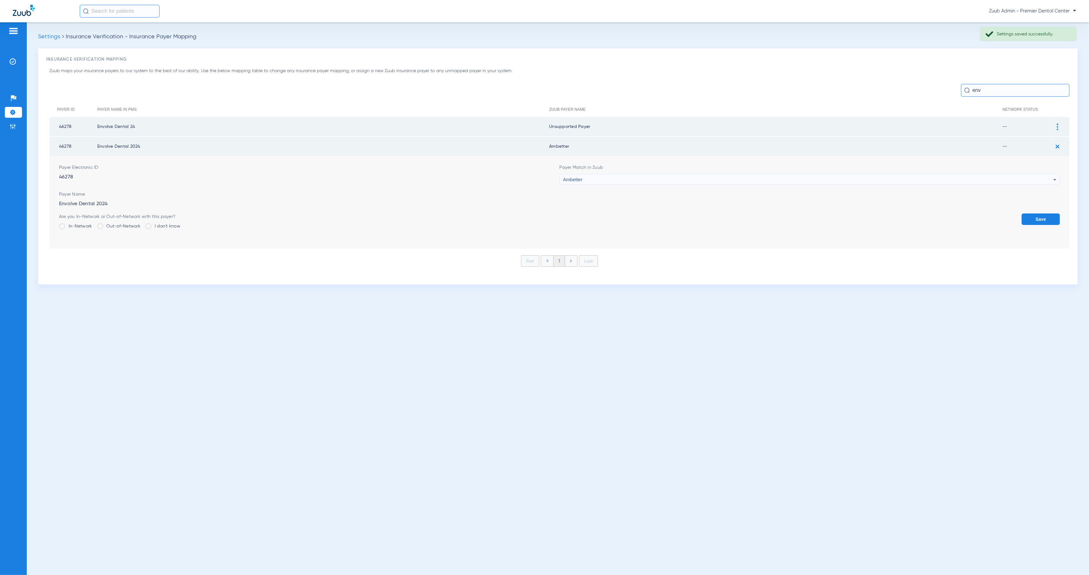
click at [649, 178] on div "Ambetter" at bounding box center [808, 179] width 490 height 11
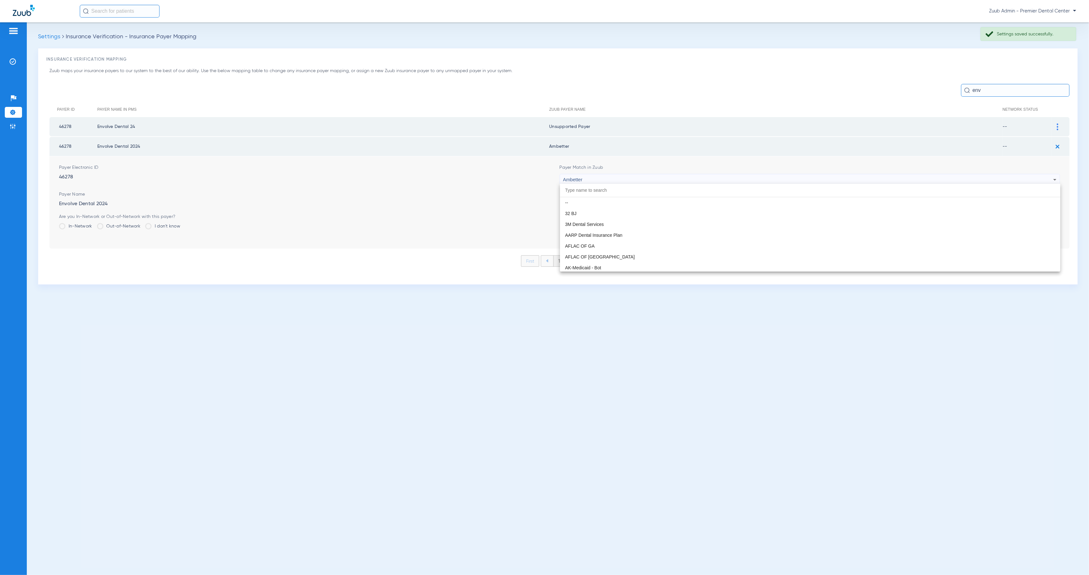
scroll to position [142, 0]
paste input "Unsupp"
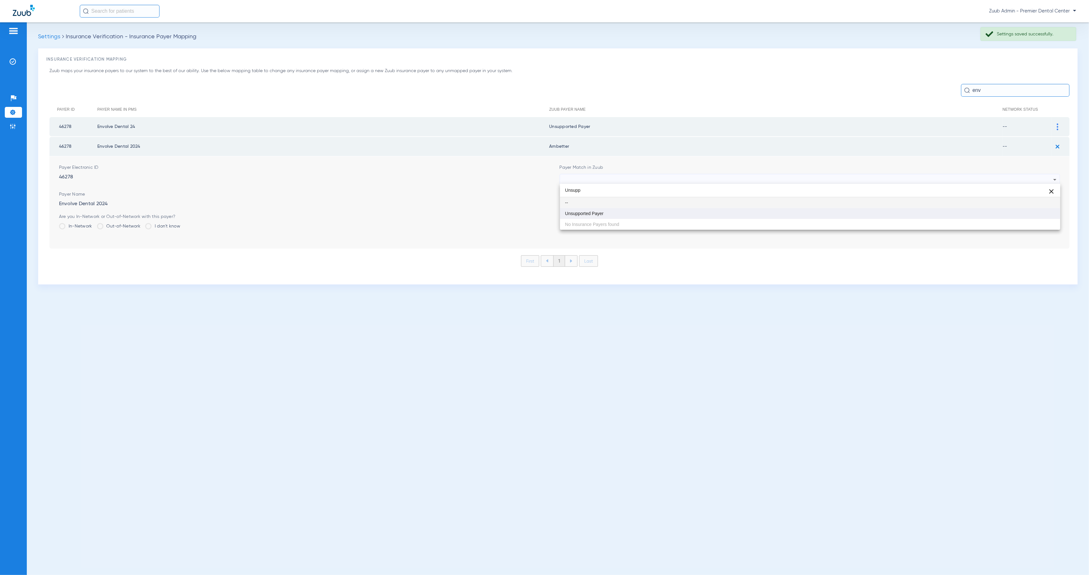
type input "Unsupp"
drag, startPoint x: 664, startPoint y: 214, endPoint x: 912, endPoint y: 241, distance: 249.4
click at [664, 214] on mat-option "Unsupported Payer" at bounding box center [810, 213] width 500 height 11
click at [1044, 217] on button "Save" at bounding box center [1040, 218] width 38 height 11
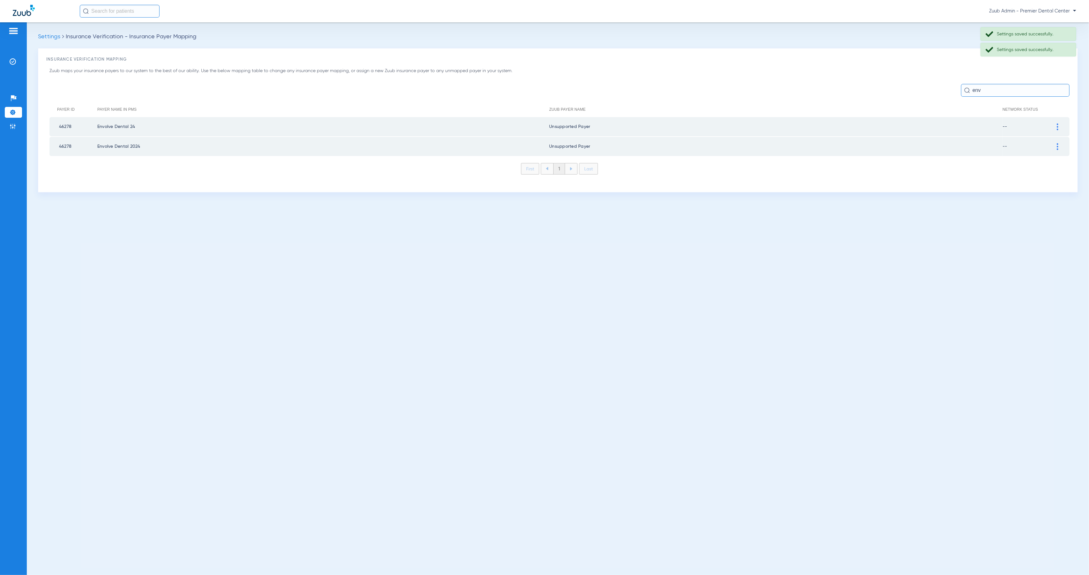
drag, startPoint x: 990, startPoint y: 91, endPoint x: 964, endPoint y: 88, distance: 25.7
click at [964, 88] on div "env" at bounding box center [1015, 90] width 108 height 13
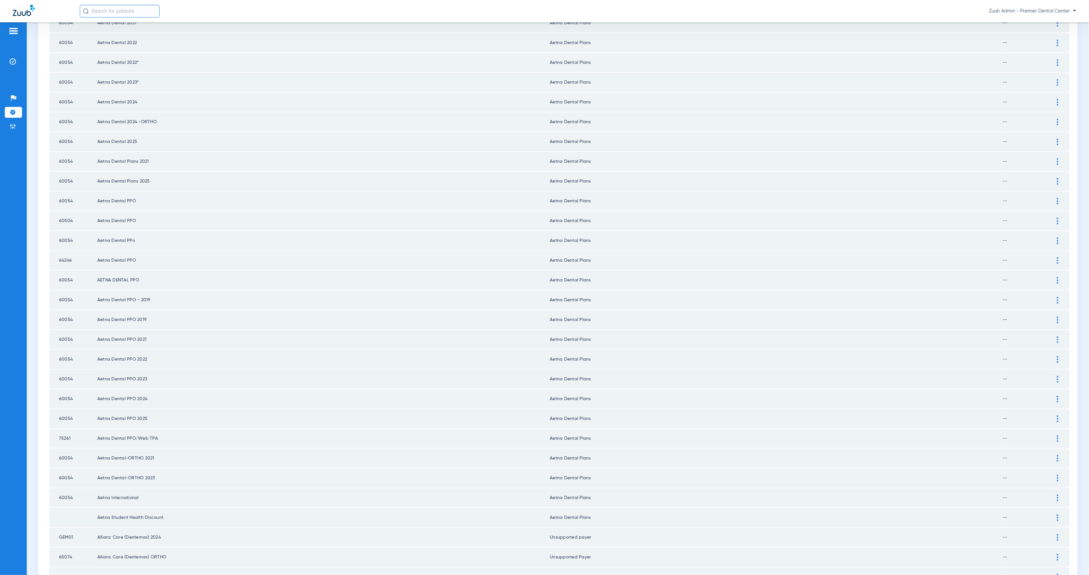
scroll to position [546, 0]
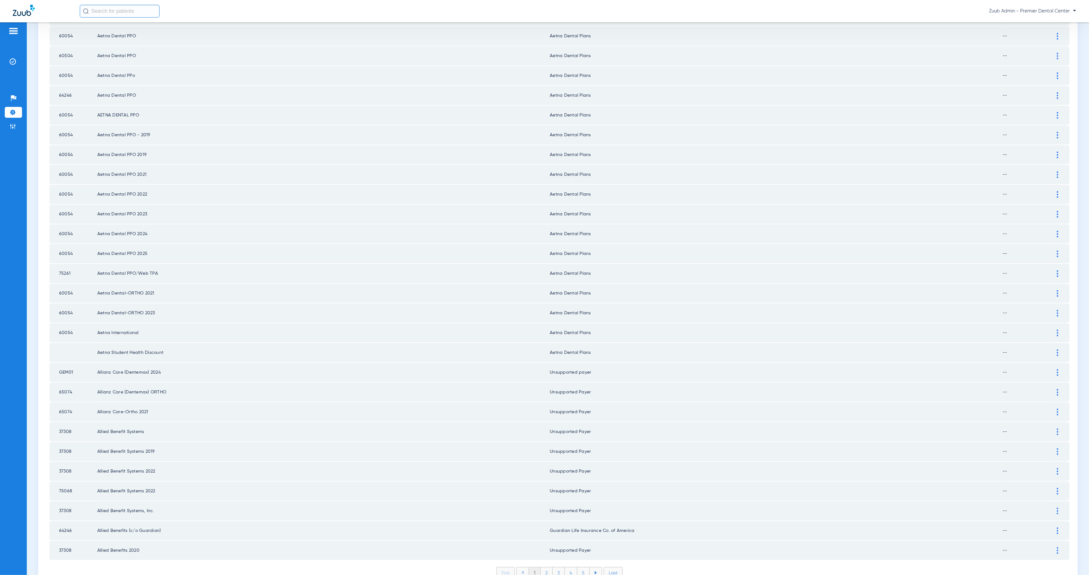
type input "al"
click at [544, 567] on li "2" at bounding box center [546, 572] width 12 height 11
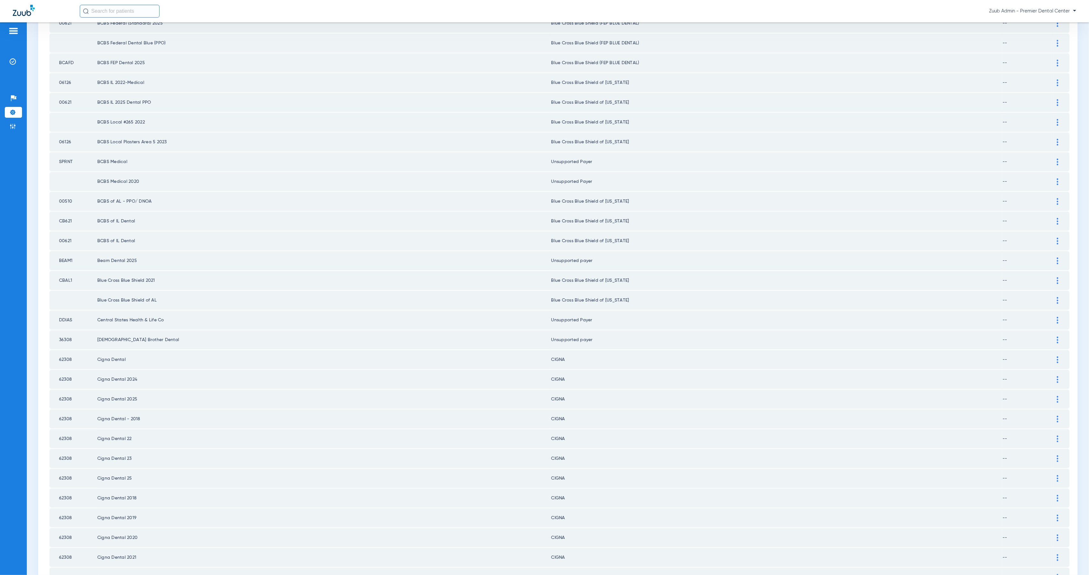
scroll to position [292, 0]
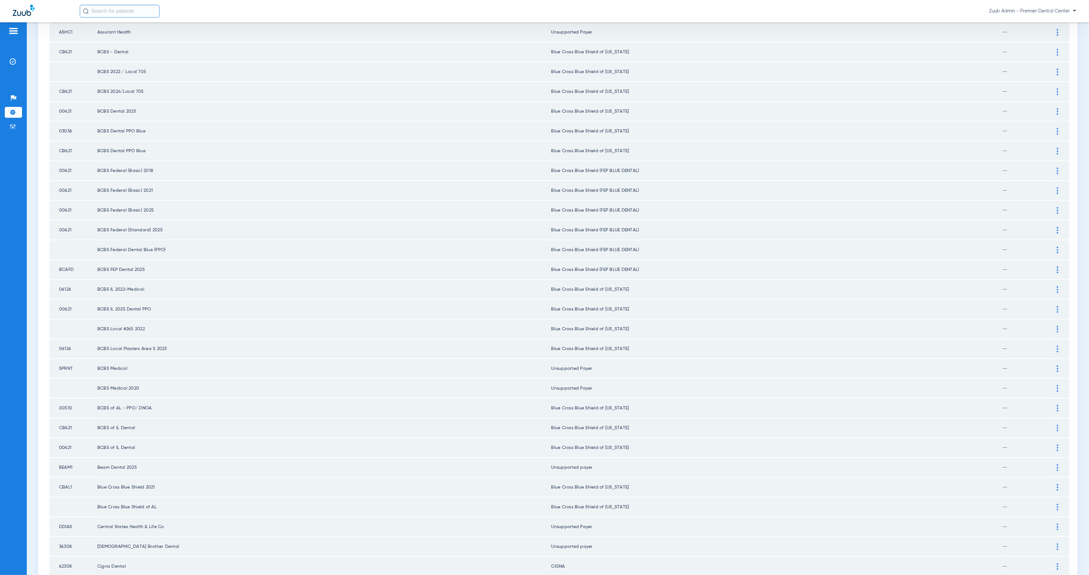
click at [1057, 405] on img at bounding box center [1058, 408] width 2 height 7
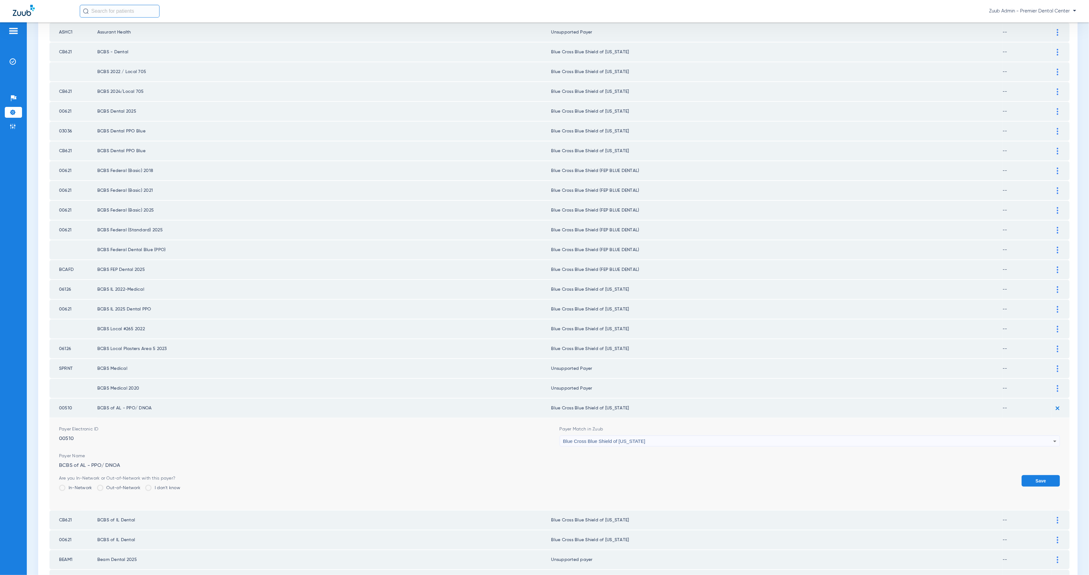
click at [660, 436] on div "Blue Cross Blue Shield of [US_STATE]" at bounding box center [808, 441] width 490 height 11
type input "dear"
click at [665, 460] on mat-option "Dearborn" at bounding box center [805, 457] width 497 height 11
click at [1036, 475] on button "Save" at bounding box center [1040, 480] width 38 height 11
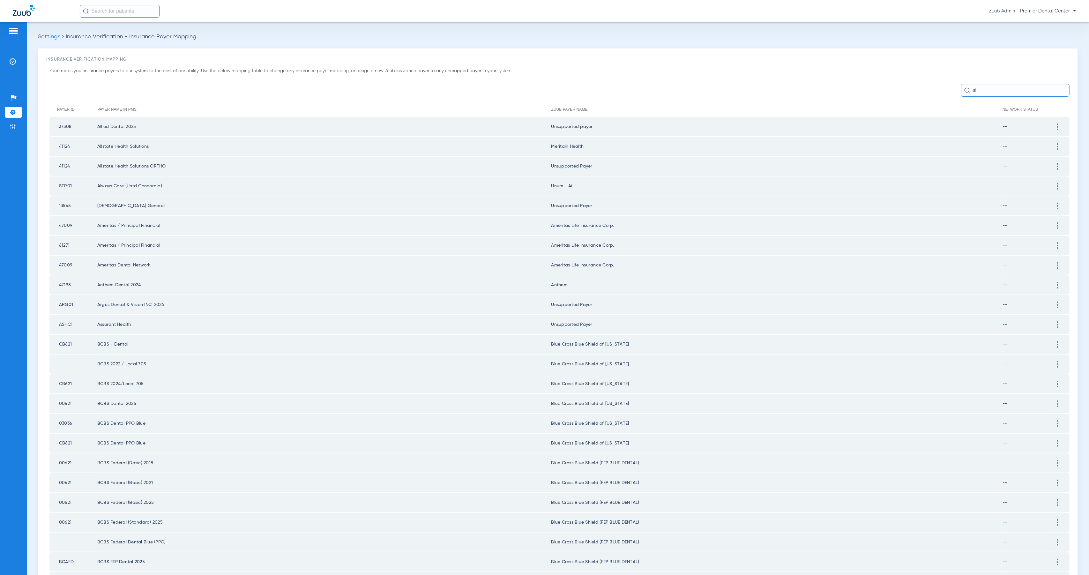
click at [1052, 144] on div at bounding box center [1057, 146] width 11 height 7
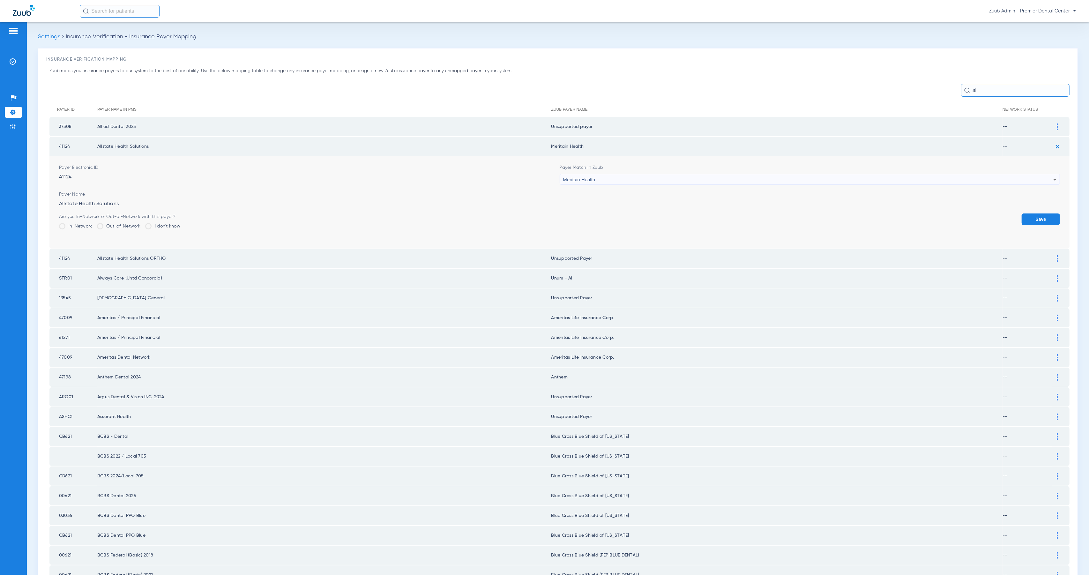
click at [649, 176] on div "Meritain Health" at bounding box center [808, 179] width 490 height 11
type input "Unsupp"
click at [660, 214] on mat-option "Unsupported Payer" at bounding box center [805, 213] width 497 height 11
drag, startPoint x: 1036, startPoint y: 217, endPoint x: 1039, endPoint y: 210, distance: 7.4
click at [1036, 216] on button "Save" at bounding box center [1040, 218] width 38 height 11
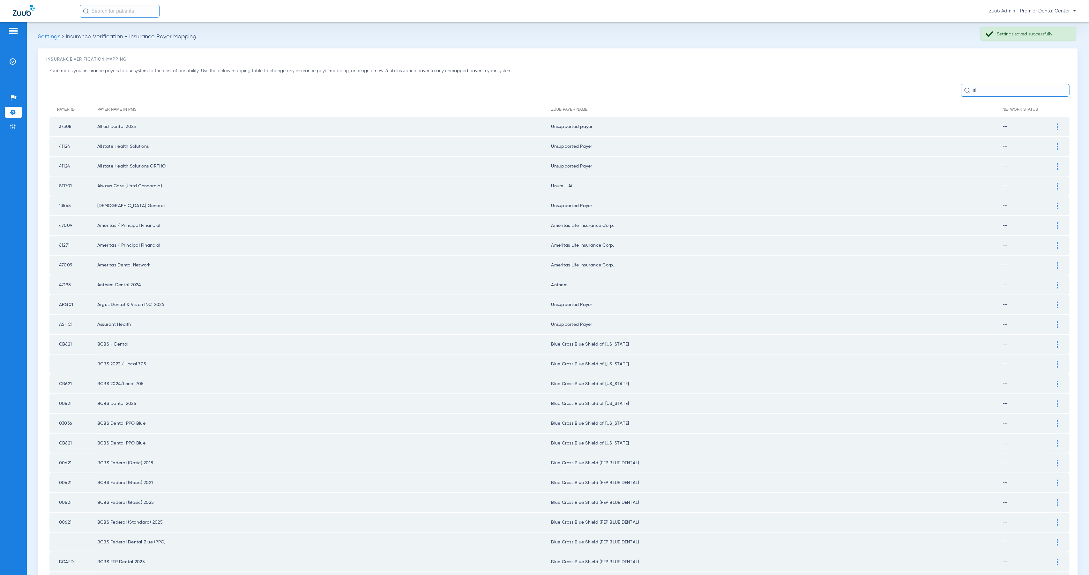
click at [1057, 183] on img at bounding box center [1058, 186] width 2 height 7
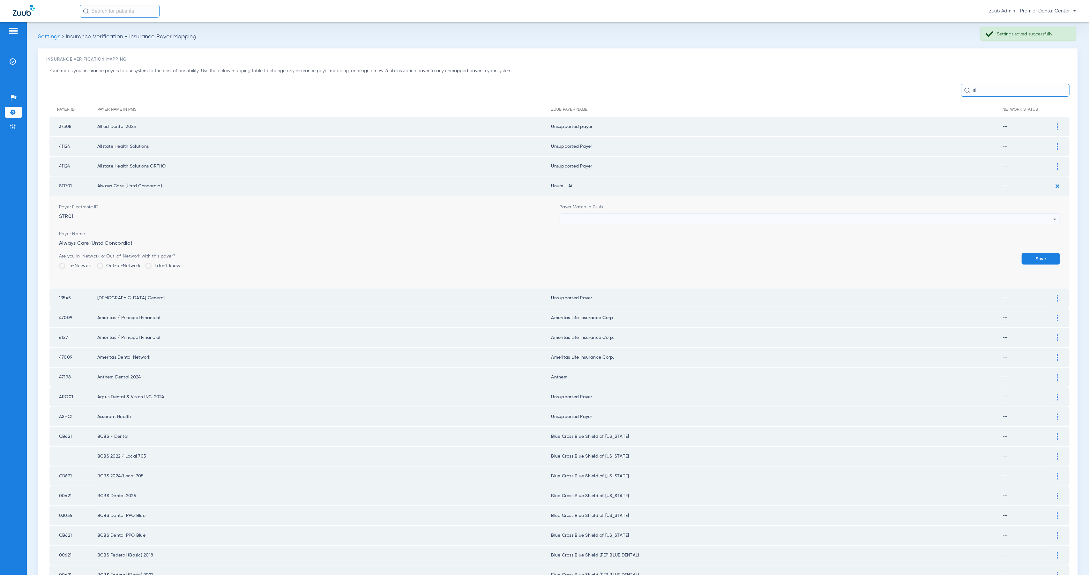
click at [570, 214] on div at bounding box center [808, 219] width 490 height 11
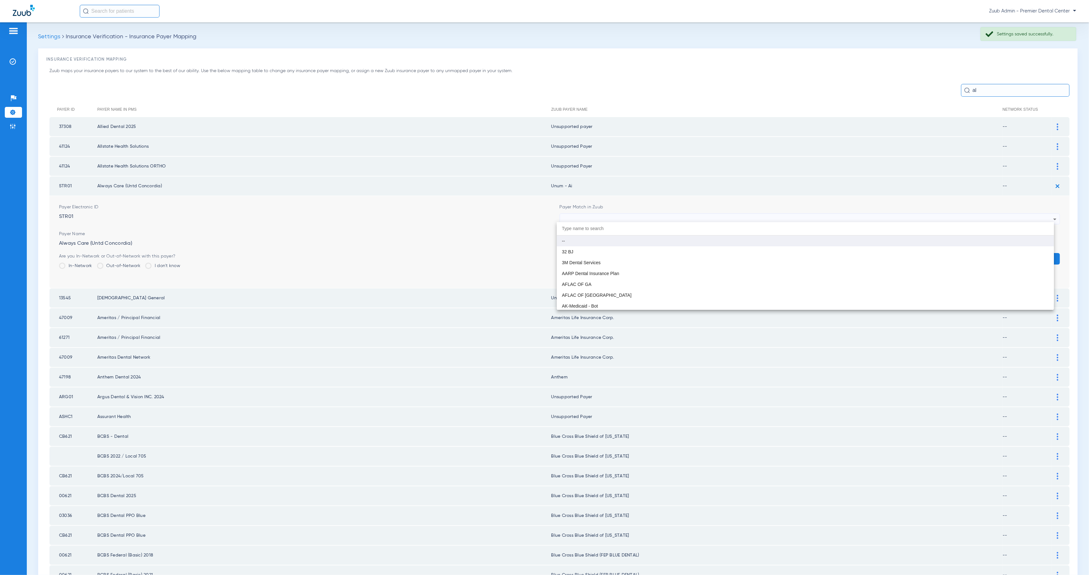
paste input "Unsupp"
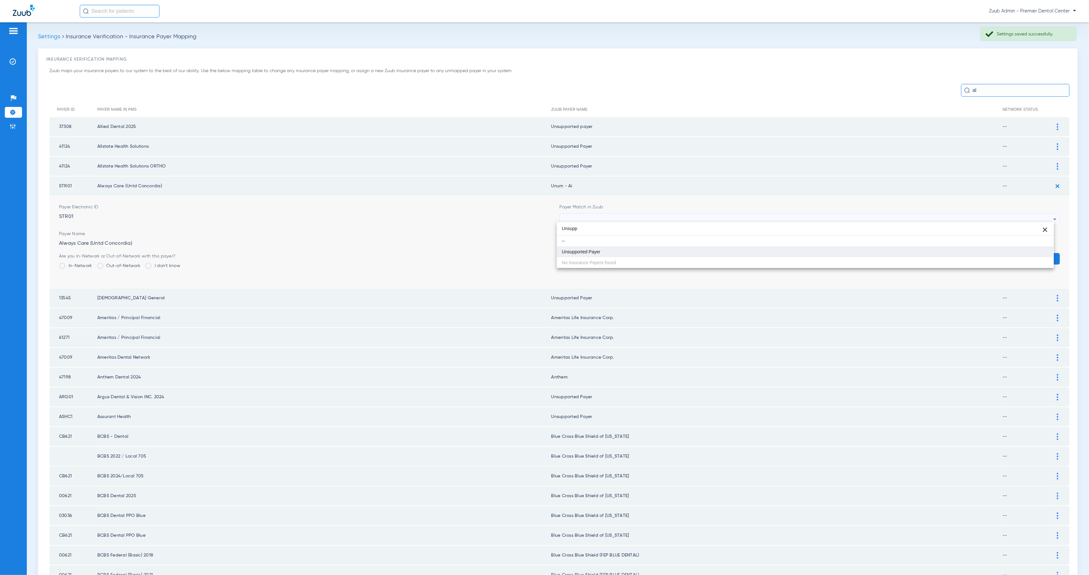
type input "Unsupp"
click at [635, 250] on mat-option "Unsupported Payer" at bounding box center [805, 251] width 497 height 11
click at [1033, 254] on button "Save" at bounding box center [1040, 258] width 38 height 11
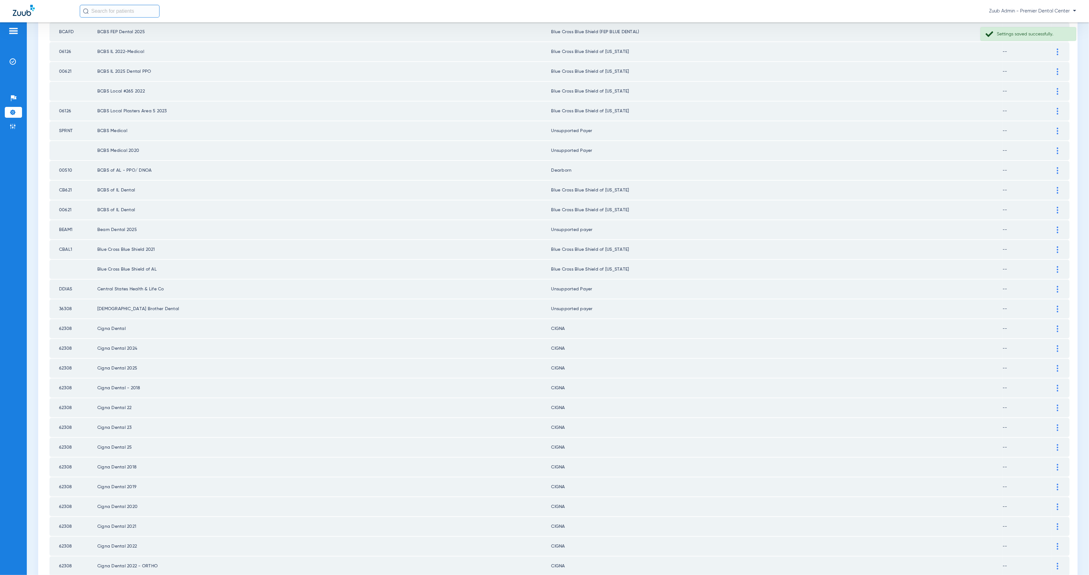
scroll to position [536, 0]
click at [1053, 240] on div at bounding box center [1057, 243] width 11 height 7
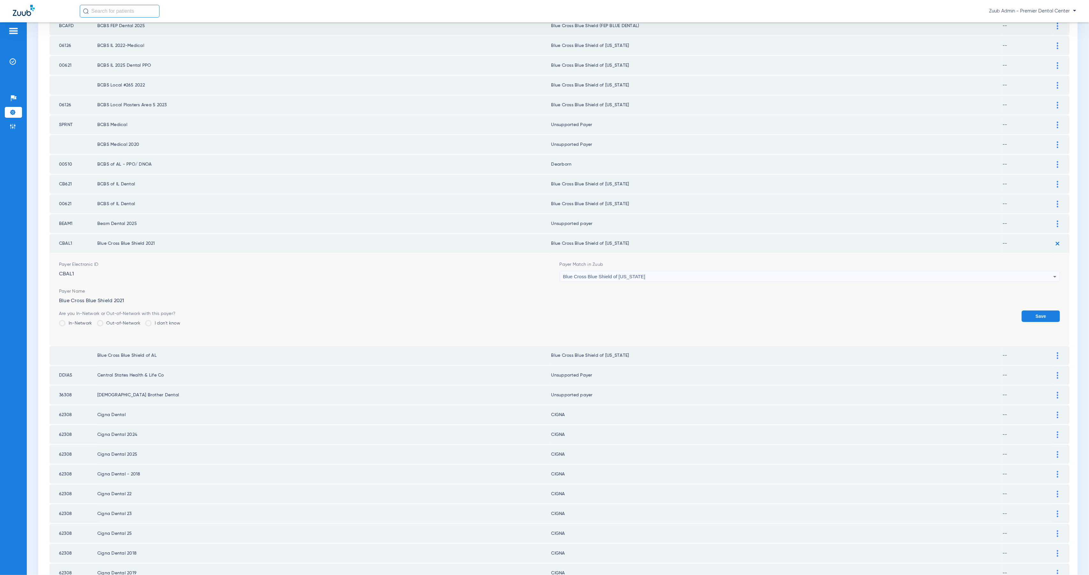
click at [667, 271] on div "Blue Cross Blue Shield of [US_STATE]" at bounding box center [808, 276] width 490 height 11
type input "Unsupp"
click at [680, 286] on mat-option "Unsupported Payer" at bounding box center [805, 290] width 497 height 11
click at [1038, 310] on button "Save" at bounding box center [1040, 315] width 38 height 11
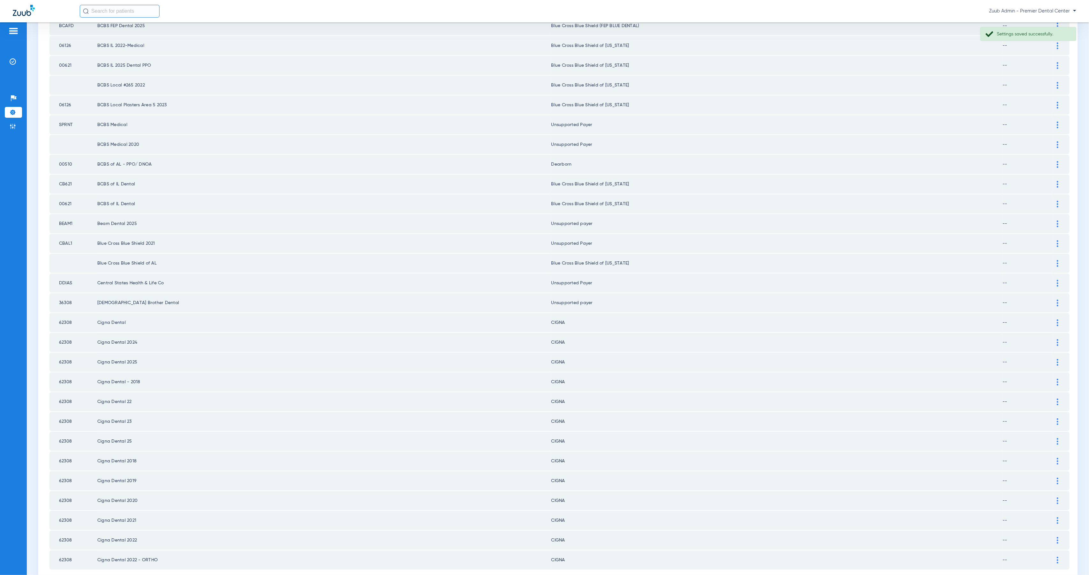
click at [1057, 260] on img at bounding box center [1058, 263] width 2 height 7
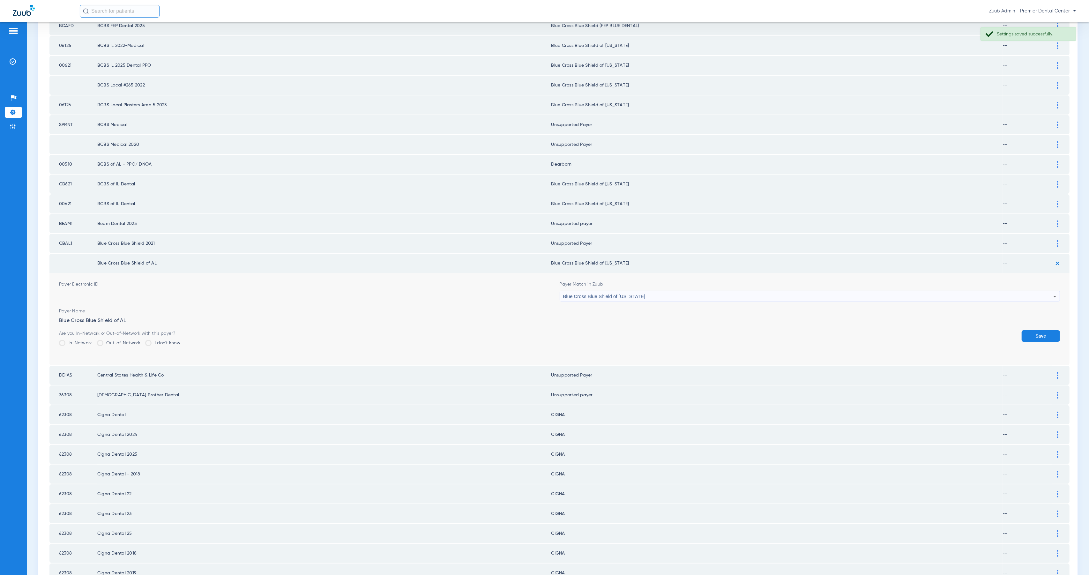
click at [770, 291] on div "Blue Cross Blue Shield of [US_STATE]" at bounding box center [808, 296] width 490 height 11
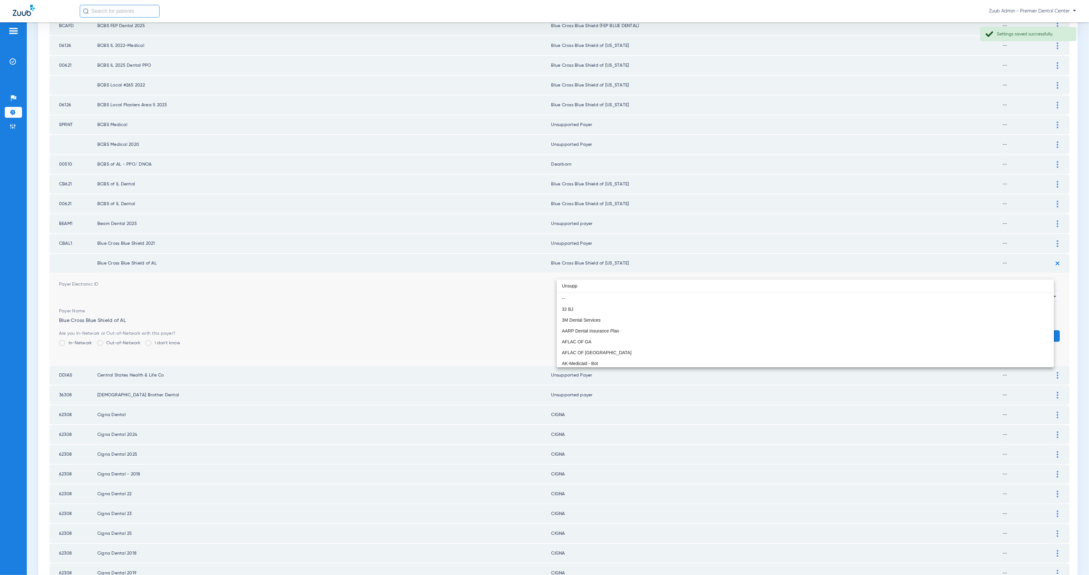
scroll to position [0, 0]
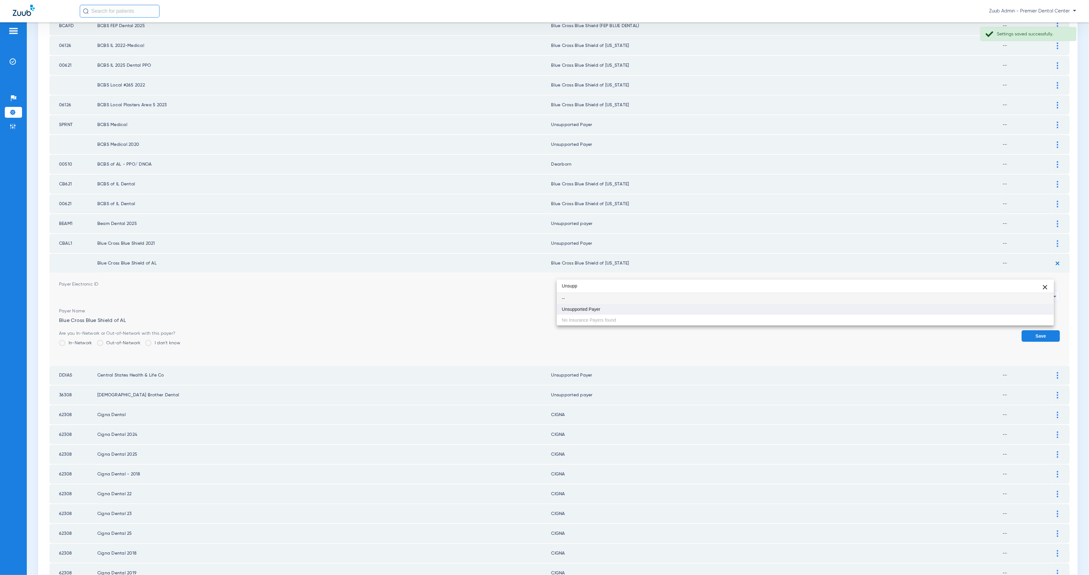
type input "Unsupp"
drag, startPoint x: 773, startPoint y: 313, endPoint x: 777, endPoint y: 313, distance: 4.1
click at [773, 313] on mat-option "Unsupported Payer" at bounding box center [805, 309] width 497 height 11
click at [1034, 330] on button "Save" at bounding box center [1040, 335] width 38 height 11
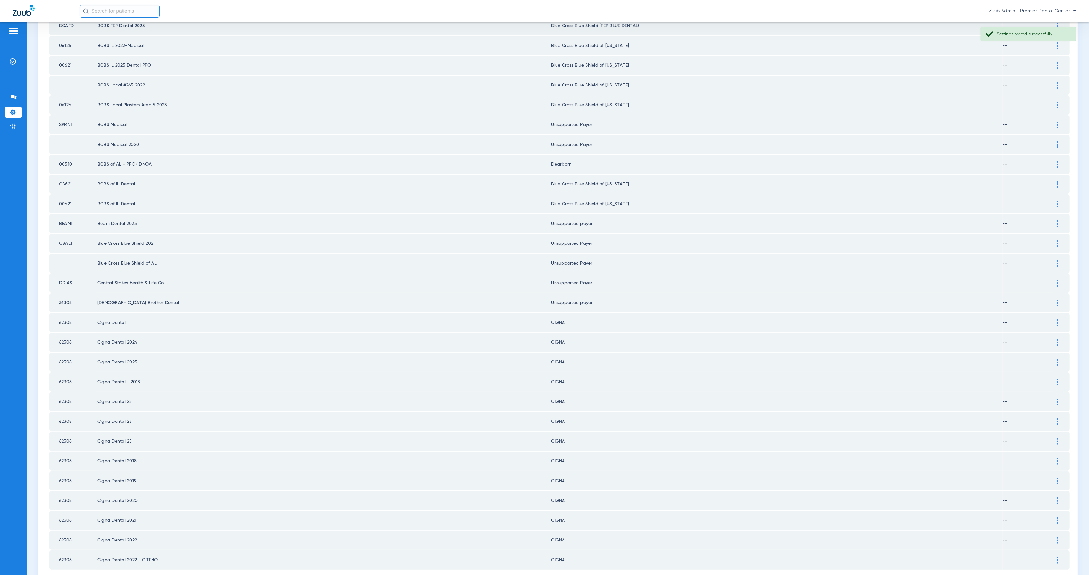
click at [556, 575] on li "3" at bounding box center [559, 582] width 12 height 11
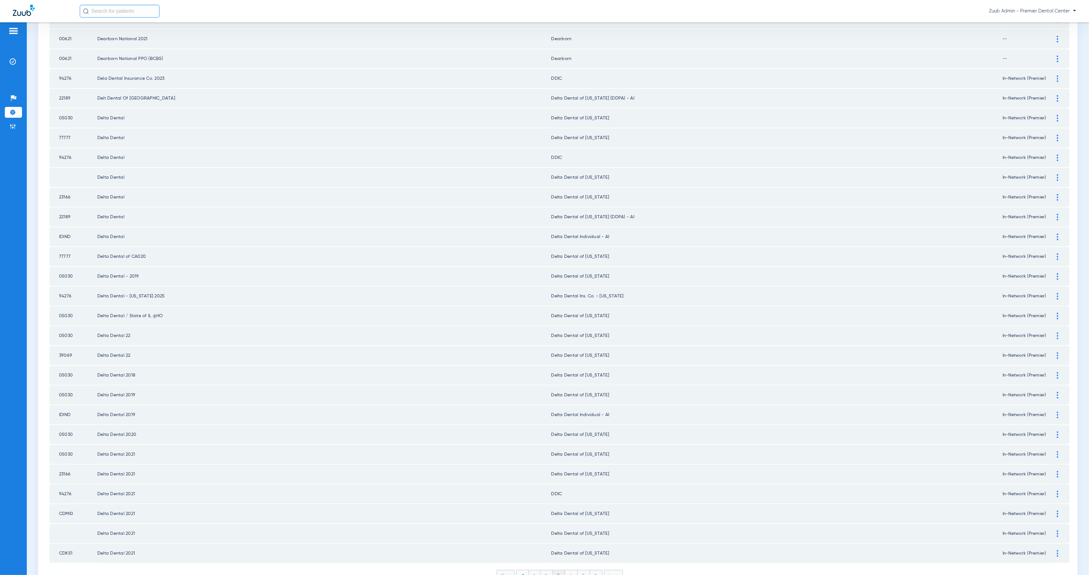
scroll to position [546, 0]
click at [571, 567] on li "4" at bounding box center [571, 572] width 12 height 11
click at [1057, 550] on img at bounding box center [1058, 553] width 2 height 7
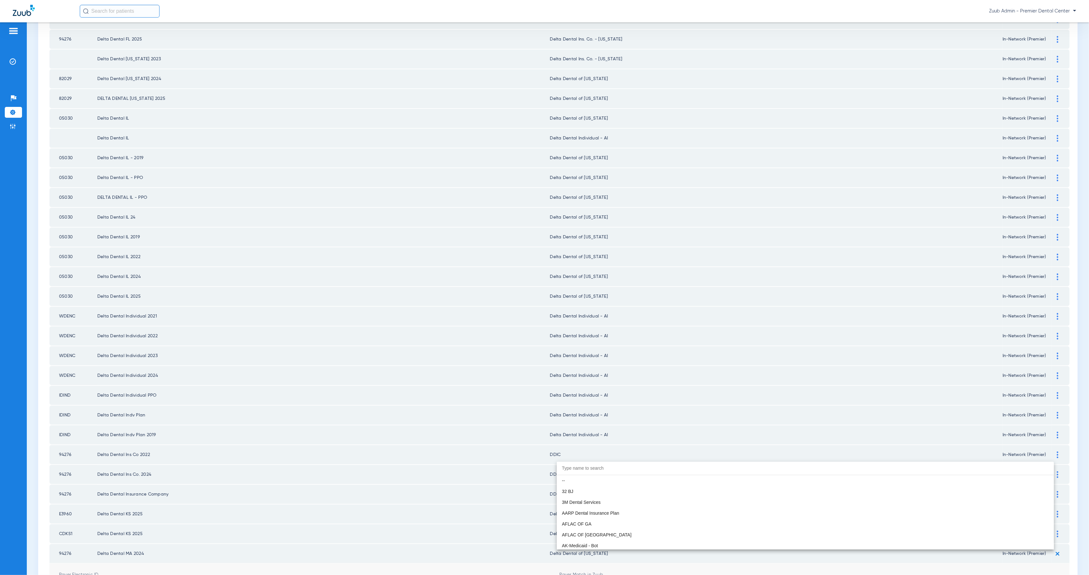
scroll to position [1531, 0]
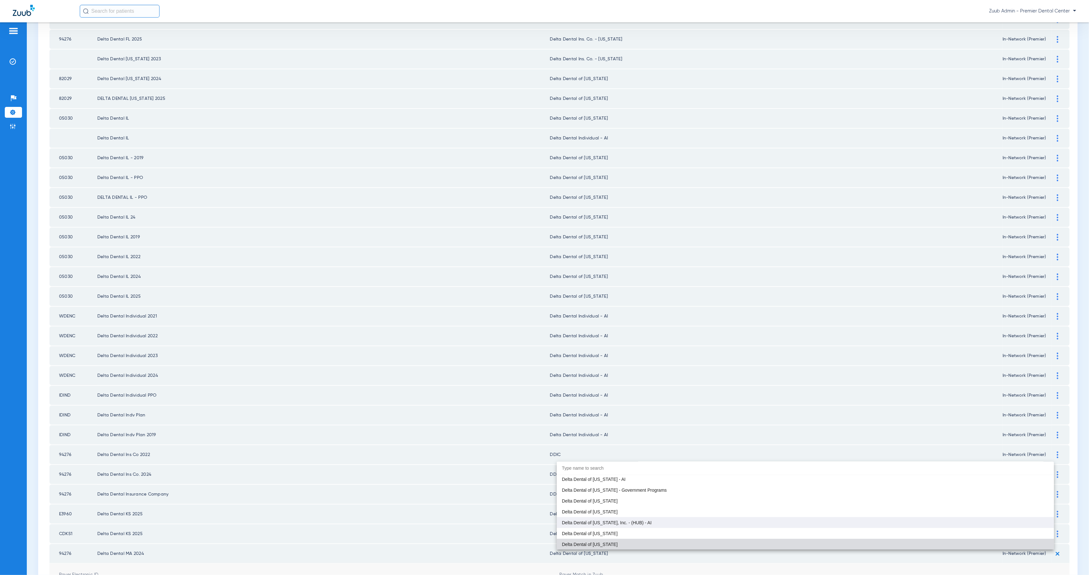
paste input "Unsupp"
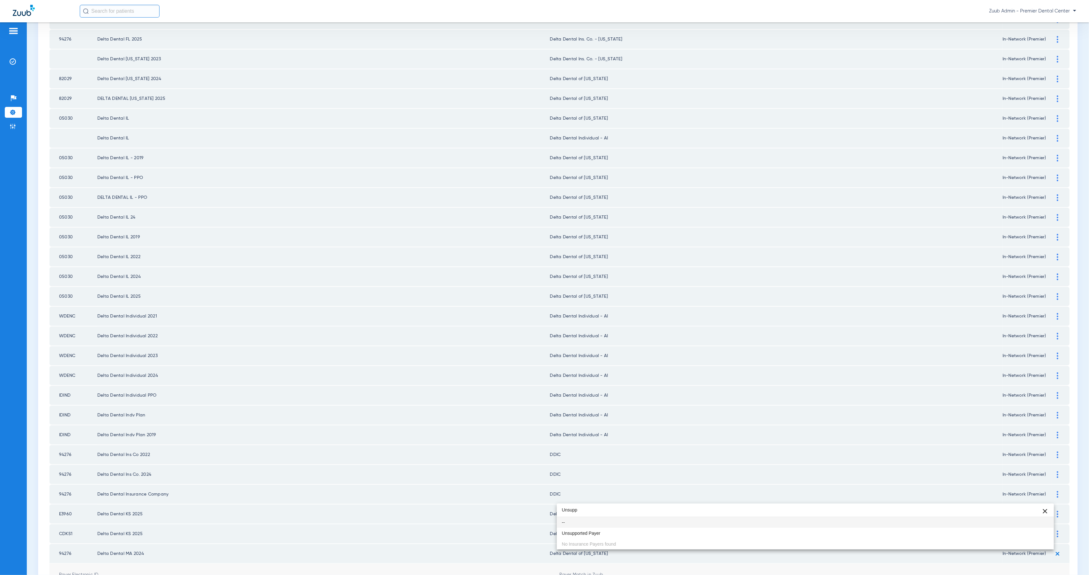
scroll to position [0, 0]
type input "Unsupp"
click at [613, 530] on mat-option "Unsupported Payer" at bounding box center [805, 533] width 497 height 11
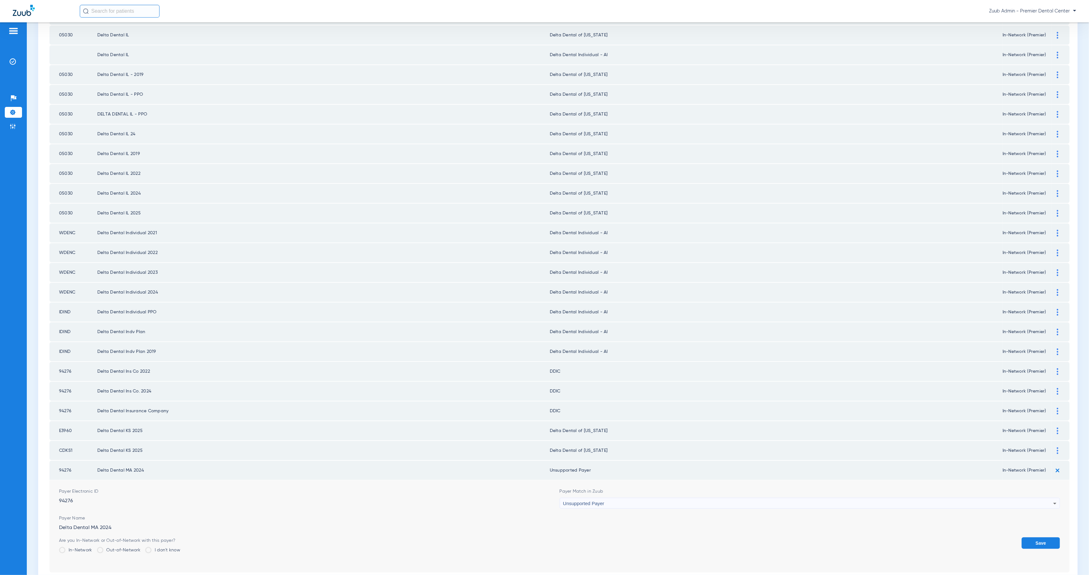
click at [1024, 537] on button "Save" at bounding box center [1040, 542] width 38 height 11
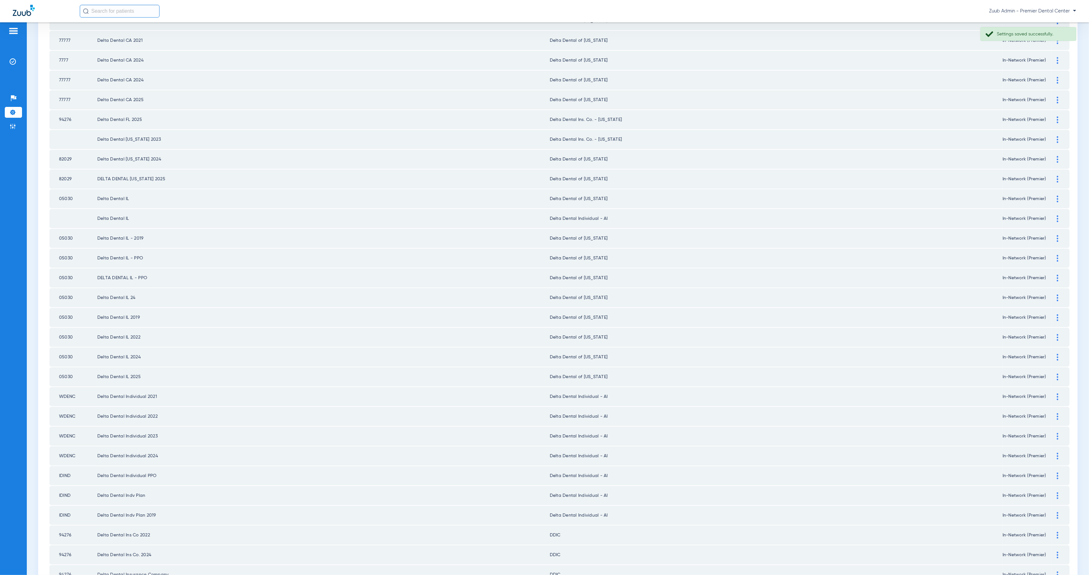
scroll to position [546, 0]
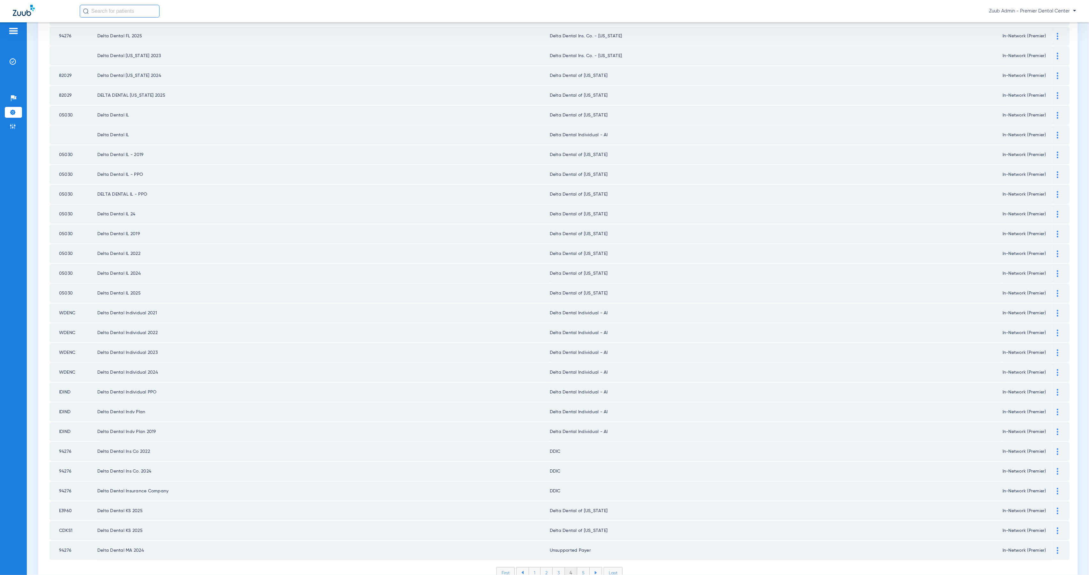
click at [580, 567] on li "5" at bounding box center [583, 572] width 12 height 11
click at [584, 567] on li "6" at bounding box center [584, 572] width 12 height 11
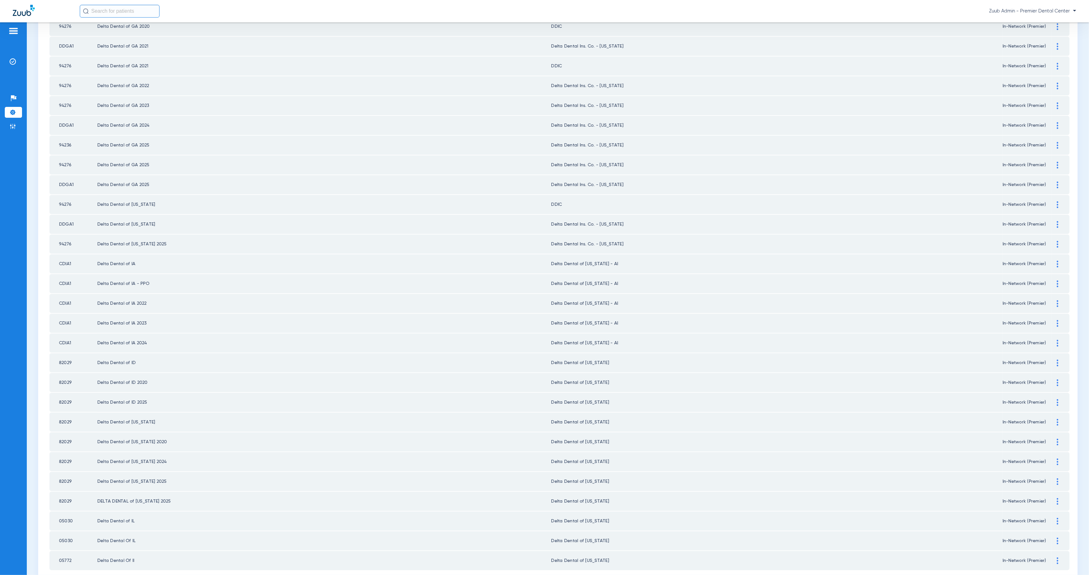
drag, startPoint x: 1050, startPoint y: 259, endPoint x: 1003, endPoint y: 259, distance: 46.6
click at [1057, 280] on img at bounding box center [1058, 283] width 2 height 7
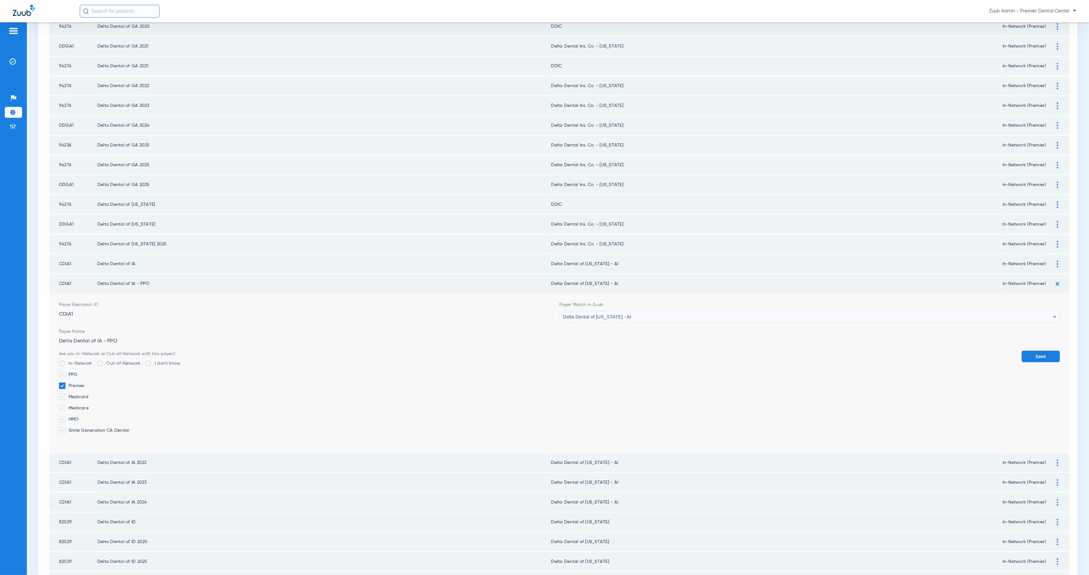
click at [591, 314] on span "Delta Dental of [US_STATE] - AI" at bounding box center [597, 316] width 68 height 5
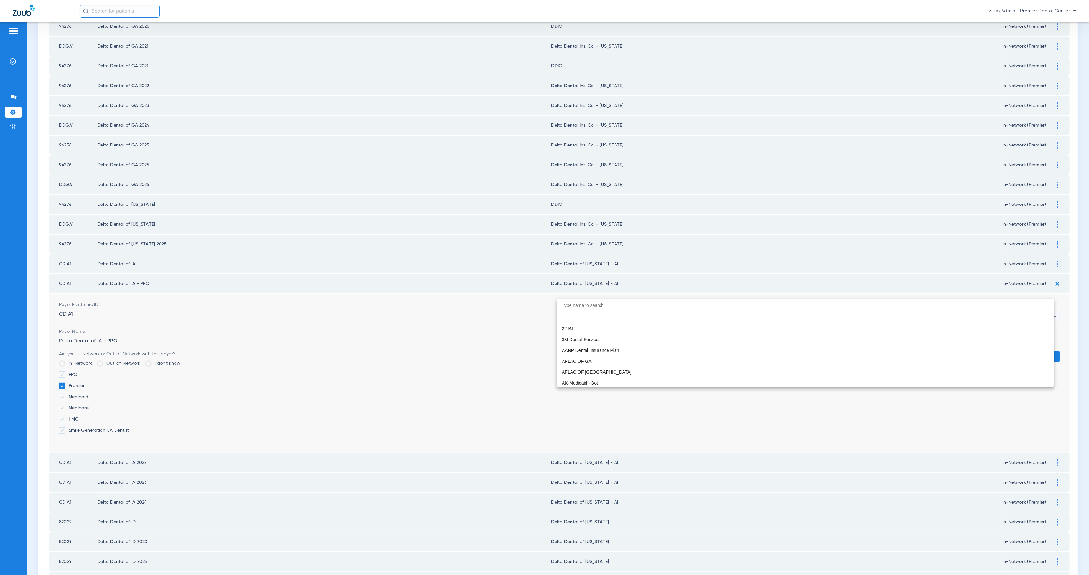
scroll to position [1466, 0]
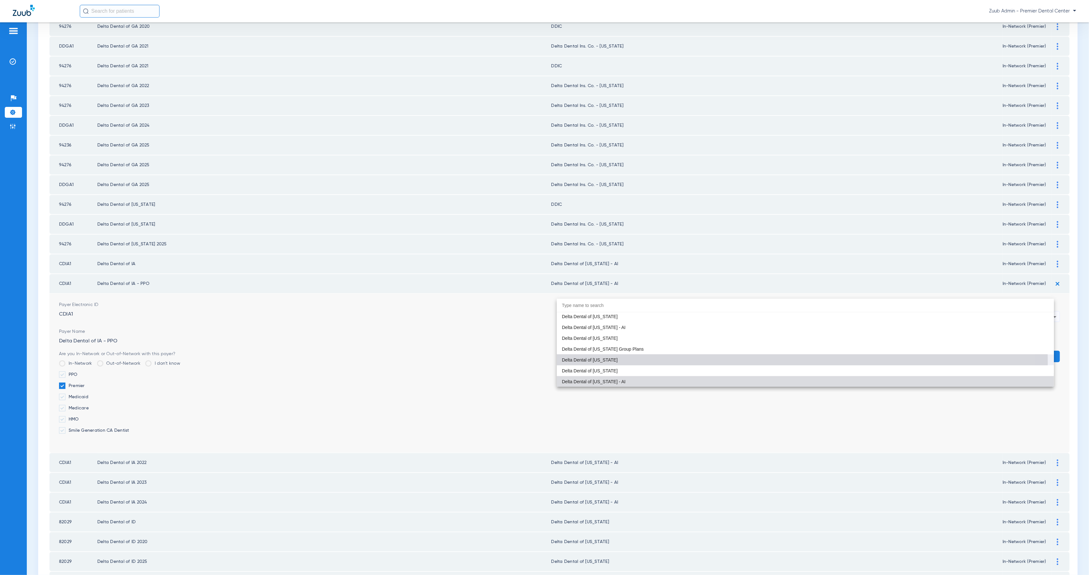
click at [636, 363] on mat-option "Delta Dental of [US_STATE]" at bounding box center [805, 359] width 497 height 11
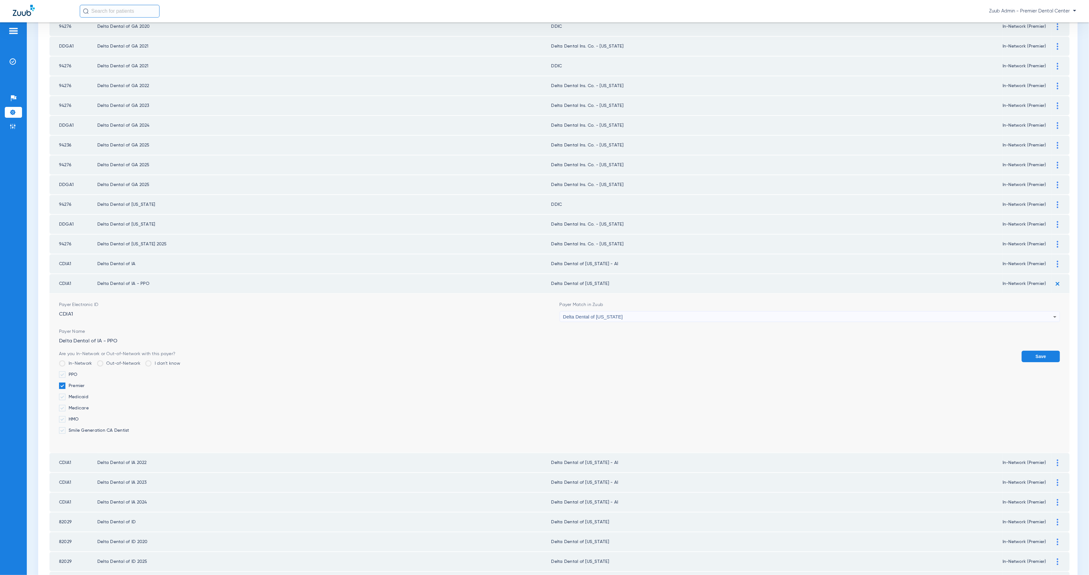
click at [636, 363] on div "Are you In-Network or Out-of-Network with this payer? In-Network Out-of-Network…" at bounding box center [559, 395] width 1001 height 88
click at [587, 314] on span "Delta Dental of [US_STATE]" at bounding box center [593, 316] width 60 height 5
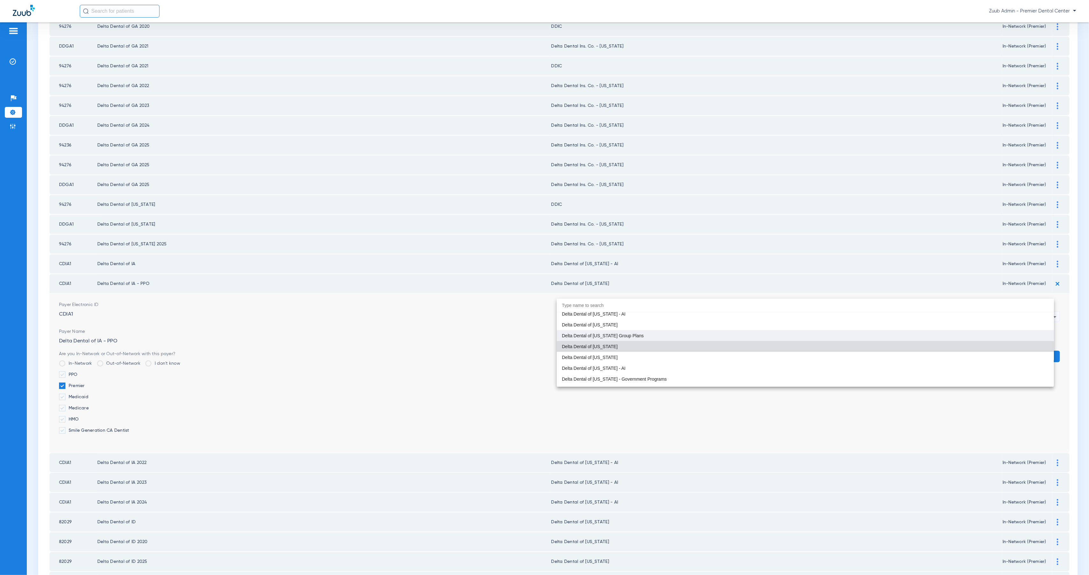
scroll to position [1494, 0]
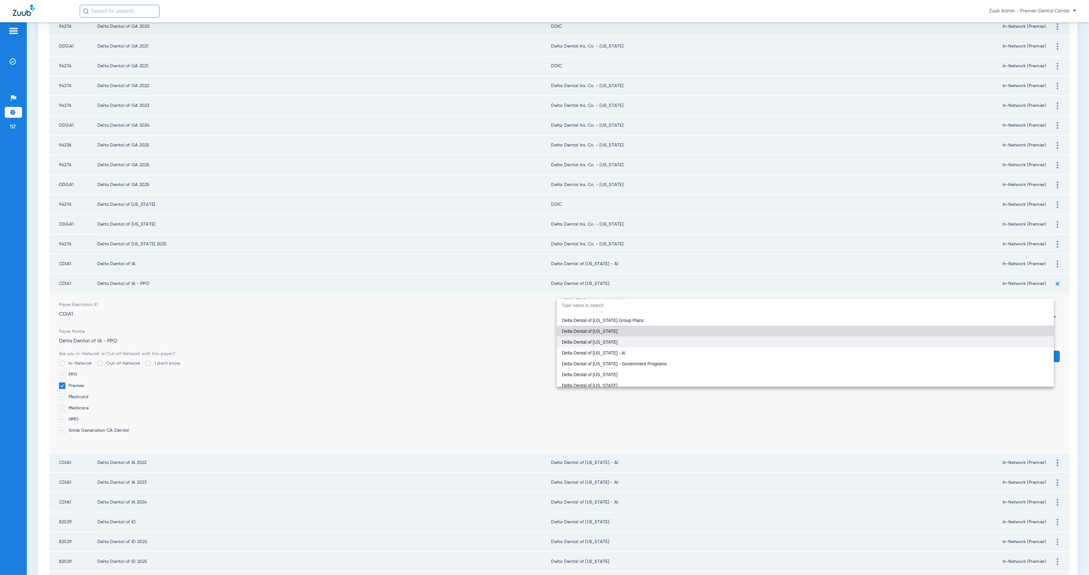
click at [618, 345] on mat-option "Delta Dental of [US_STATE]" at bounding box center [805, 342] width 497 height 11
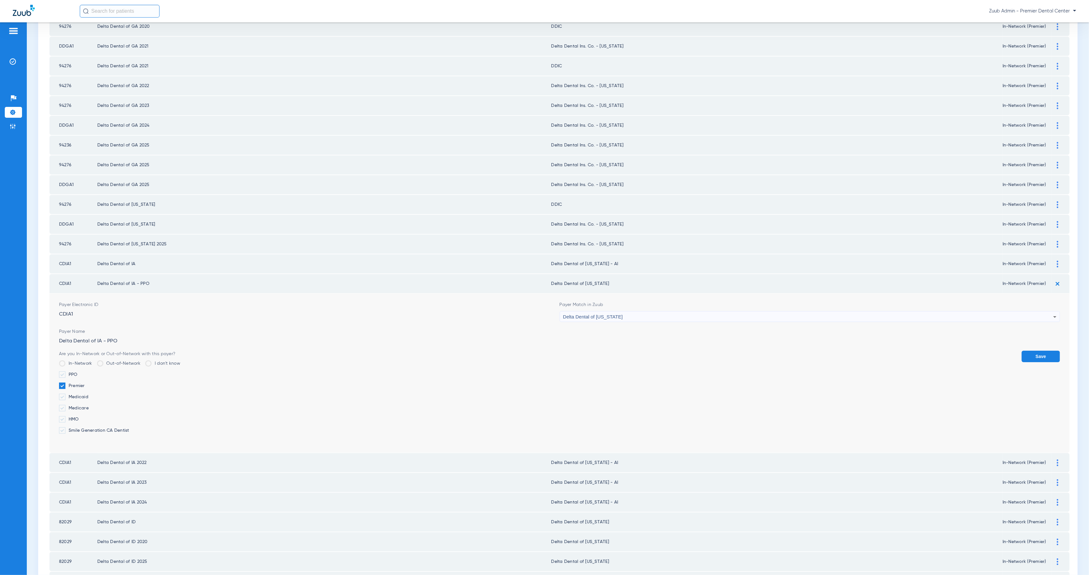
click at [1043, 351] on button "Save" at bounding box center [1040, 356] width 38 height 11
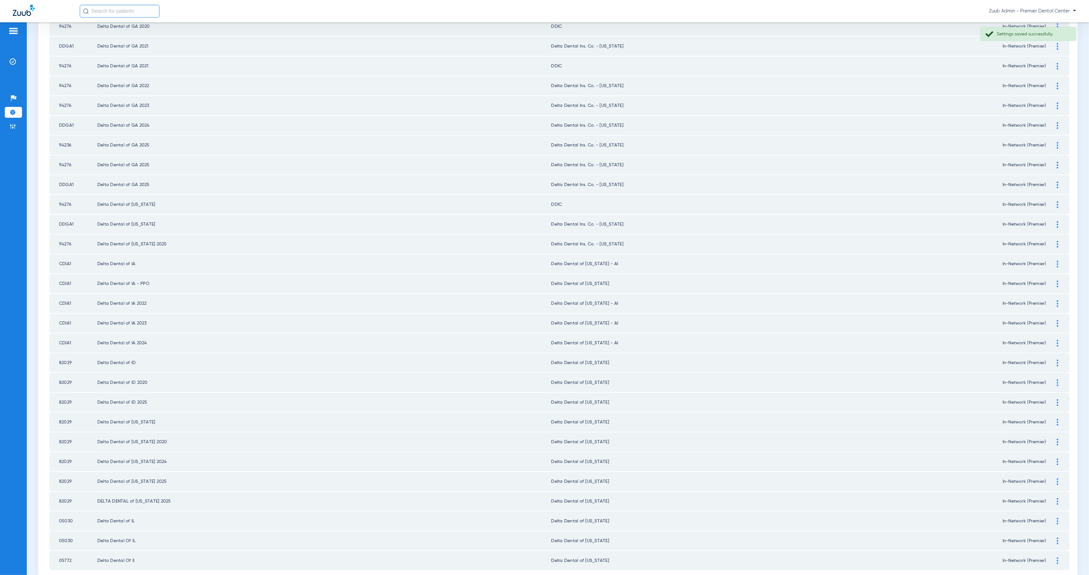
click at [1057, 261] on img at bounding box center [1058, 264] width 2 height 7
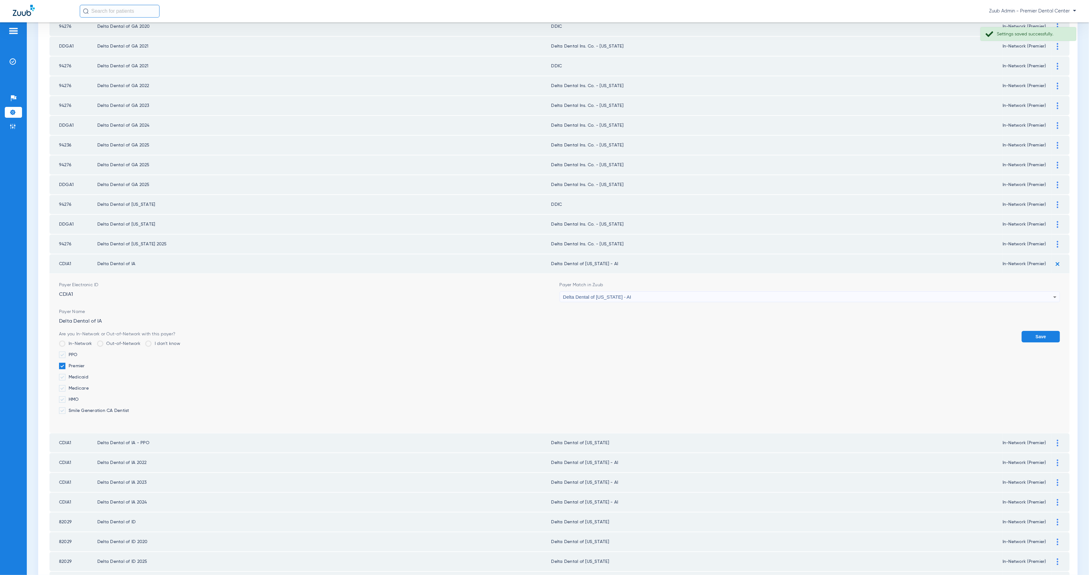
click at [650, 292] on div "Delta Dental of [US_STATE] - AI" at bounding box center [808, 297] width 490 height 11
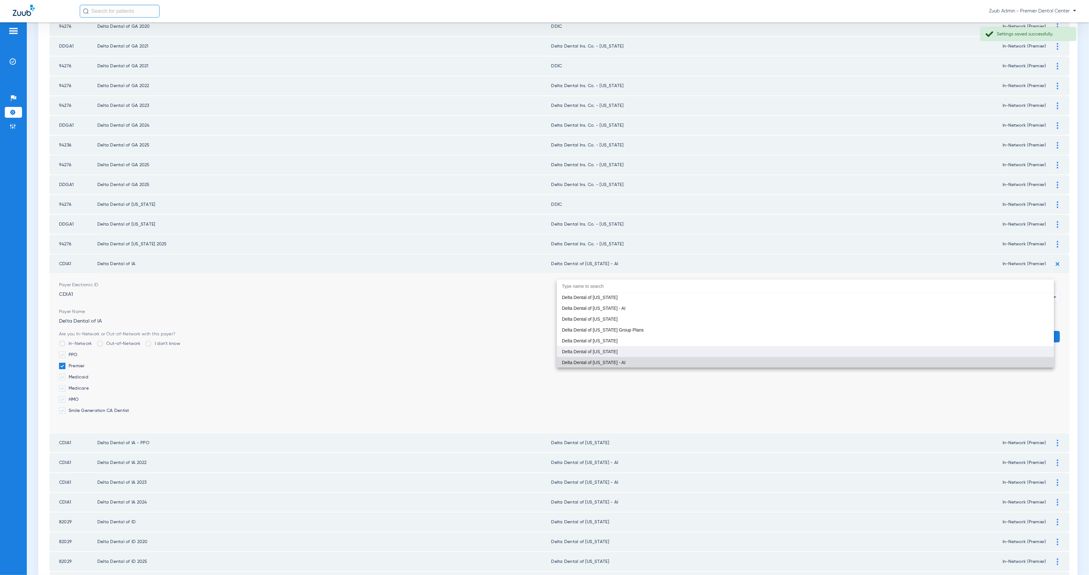
click at [590, 347] on mat-option "Delta Dental of [US_STATE]" at bounding box center [805, 351] width 497 height 11
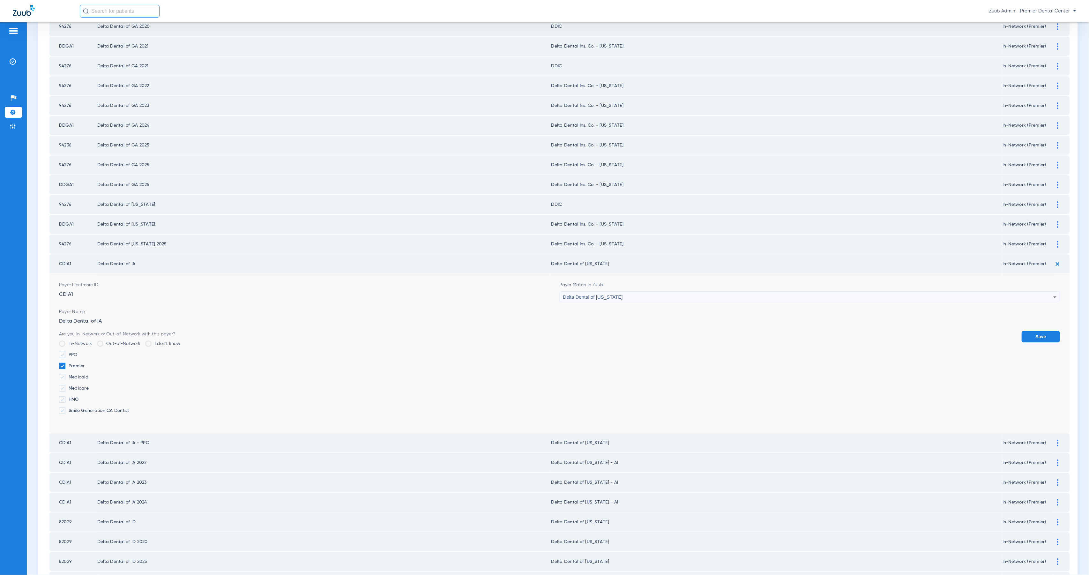
click at [1021, 331] on div "Save" at bounding box center [1040, 375] width 38 height 88
click at [1042, 331] on button "Save" at bounding box center [1040, 336] width 38 height 11
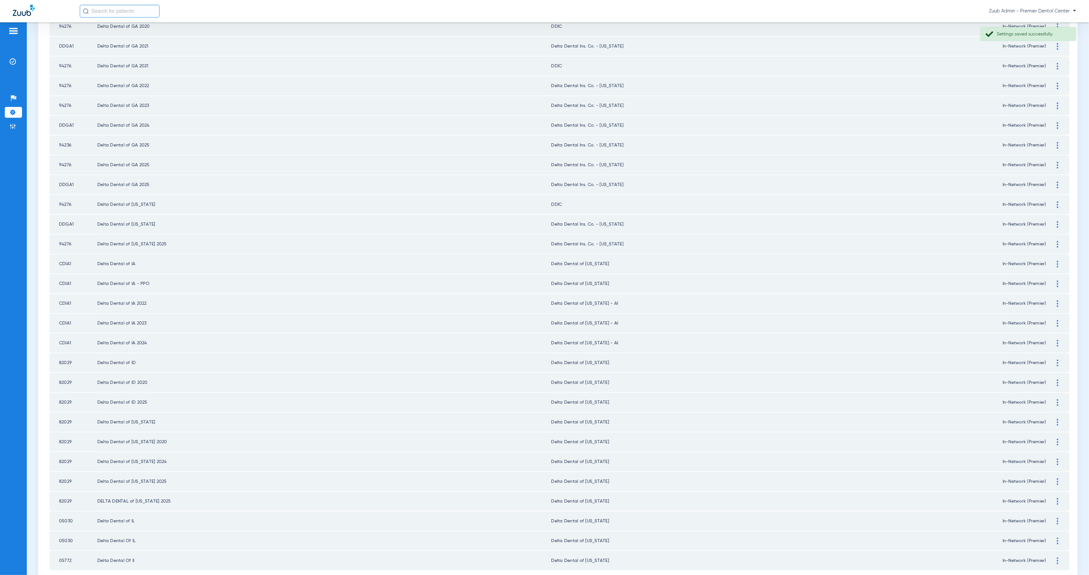
click at [1057, 300] on img at bounding box center [1058, 303] width 2 height 7
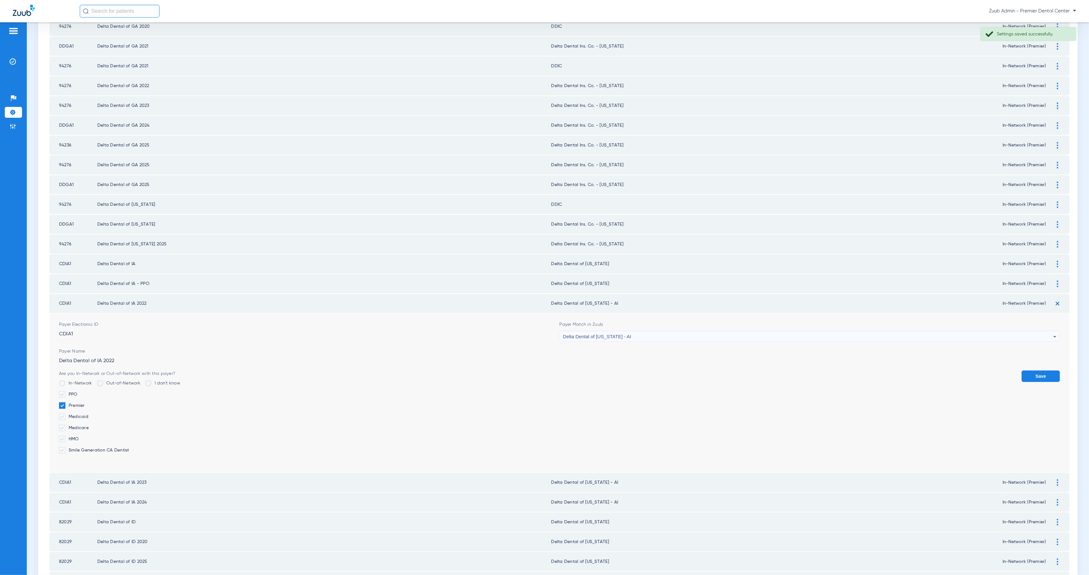
click at [591, 334] on span "Delta Dental of [US_STATE] - AI" at bounding box center [597, 336] width 68 height 5
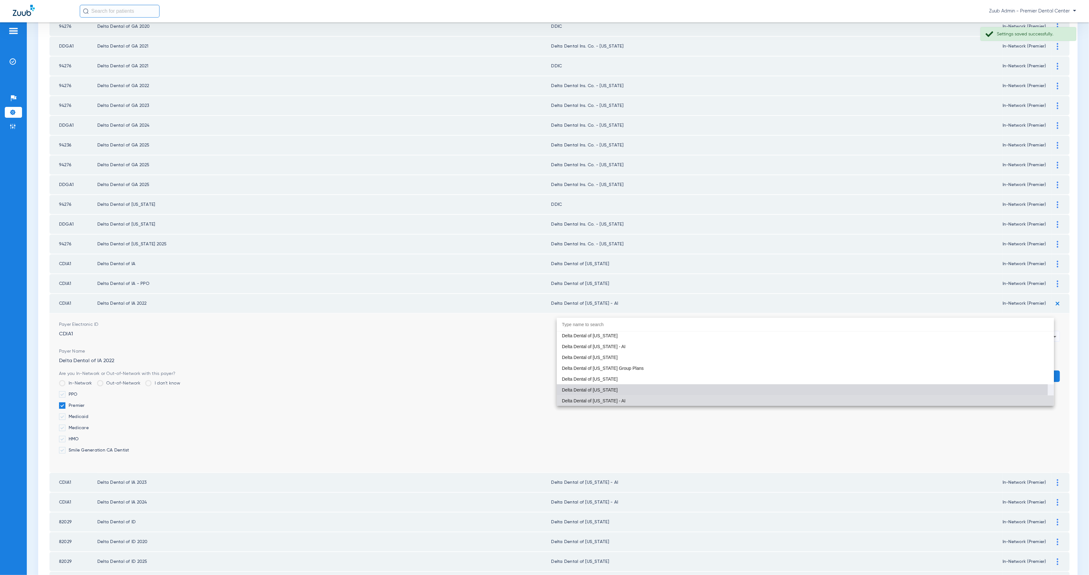
click at [603, 386] on mat-option "Delta Dental of [US_STATE]" at bounding box center [805, 389] width 497 height 11
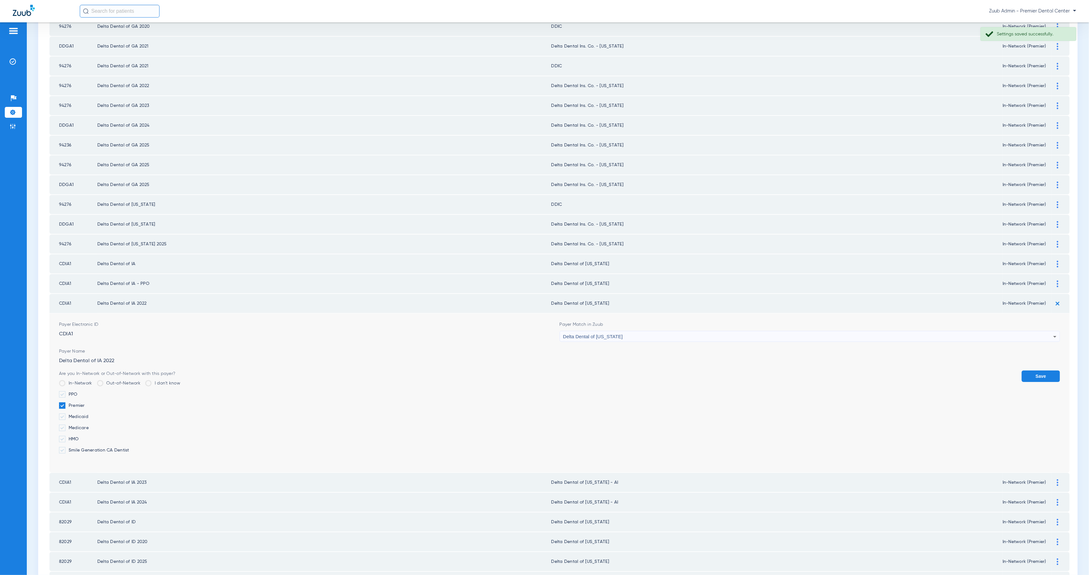
click at [1035, 370] on button "Save" at bounding box center [1040, 375] width 38 height 11
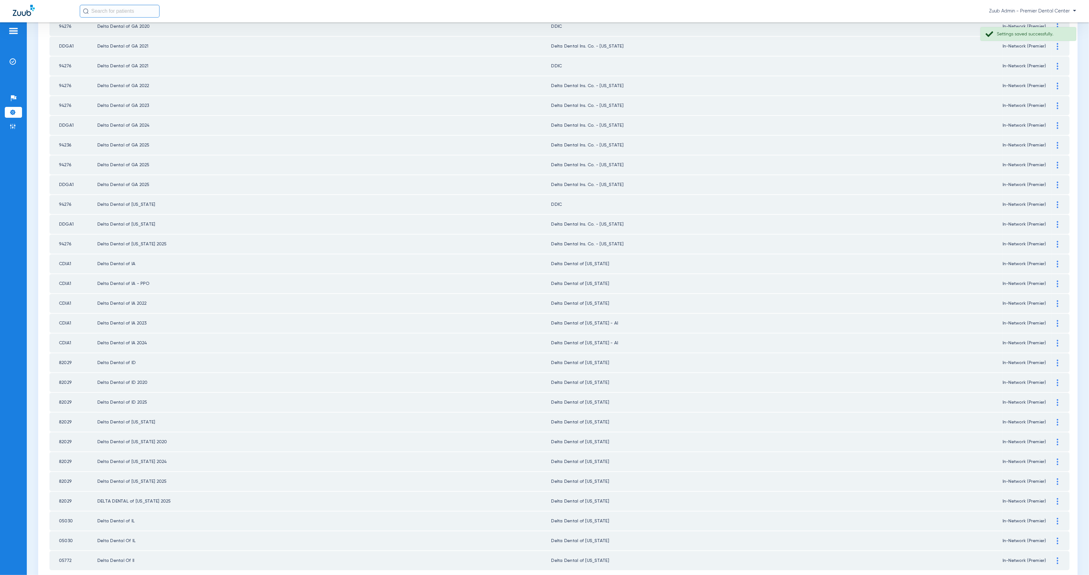
click at [1057, 320] on img at bounding box center [1058, 323] width 2 height 7
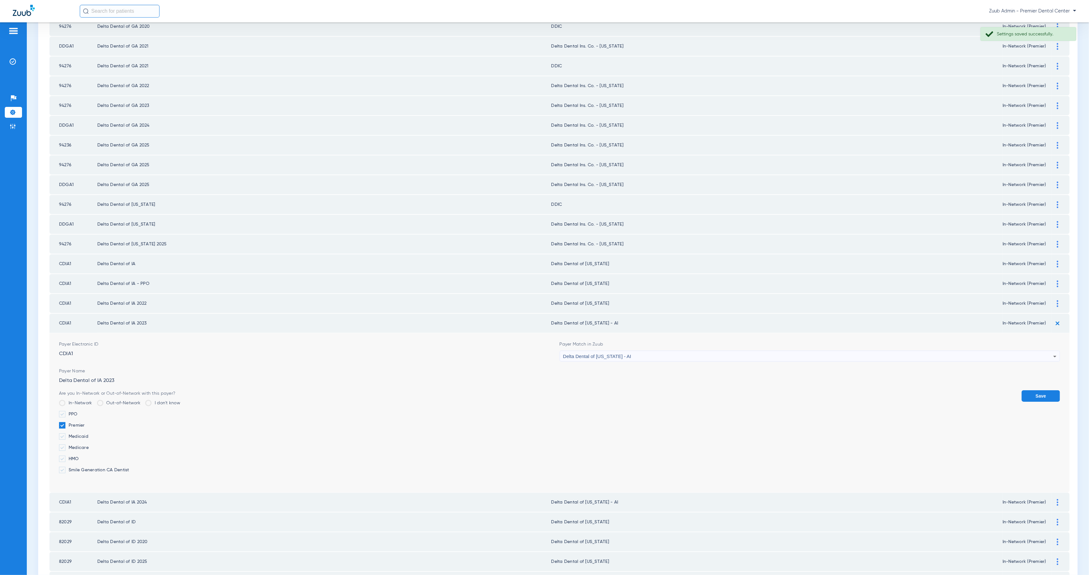
click at [687, 351] on div "Delta Dental of [US_STATE] - AI" at bounding box center [808, 356] width 490 height 11
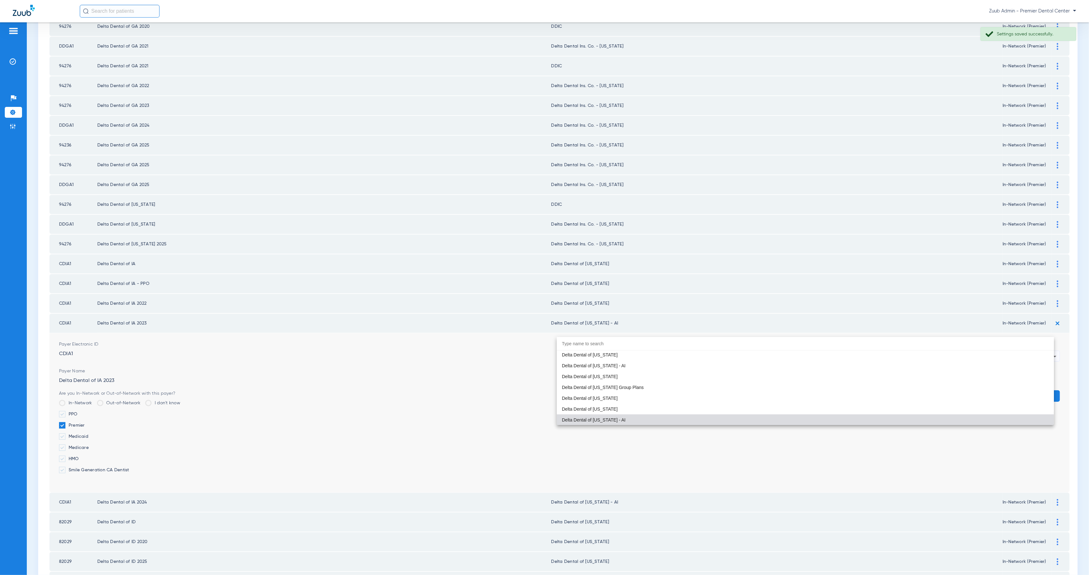
click at [623, 406] on mat-option "Delta Dental of [US_STATE]" at bounding box center [805, 409] width 497 height 11
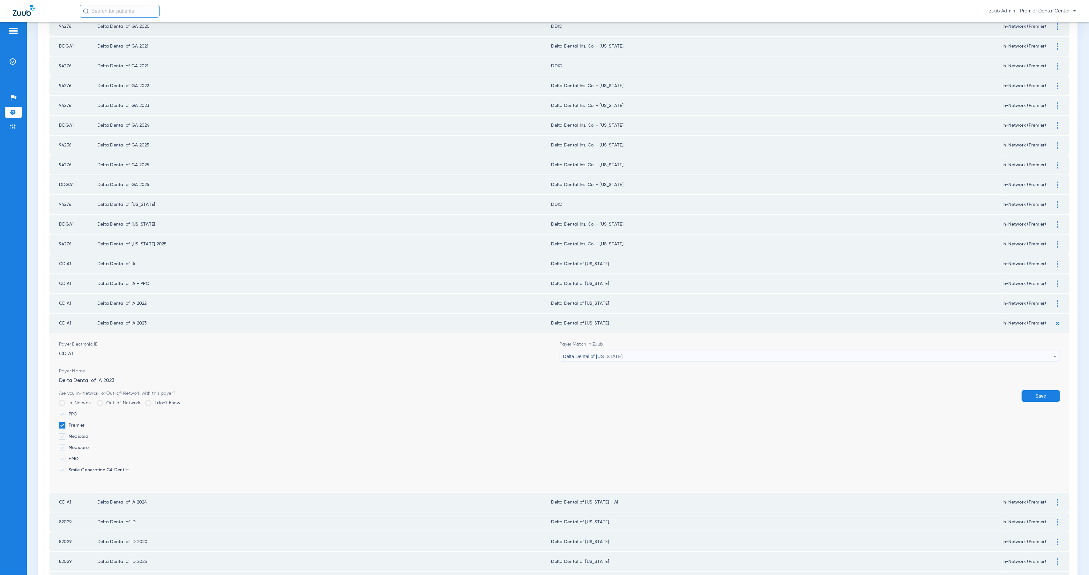
click at [1039, 390] on button "Save" at bounding box center [1040, 395] width 38 height 11
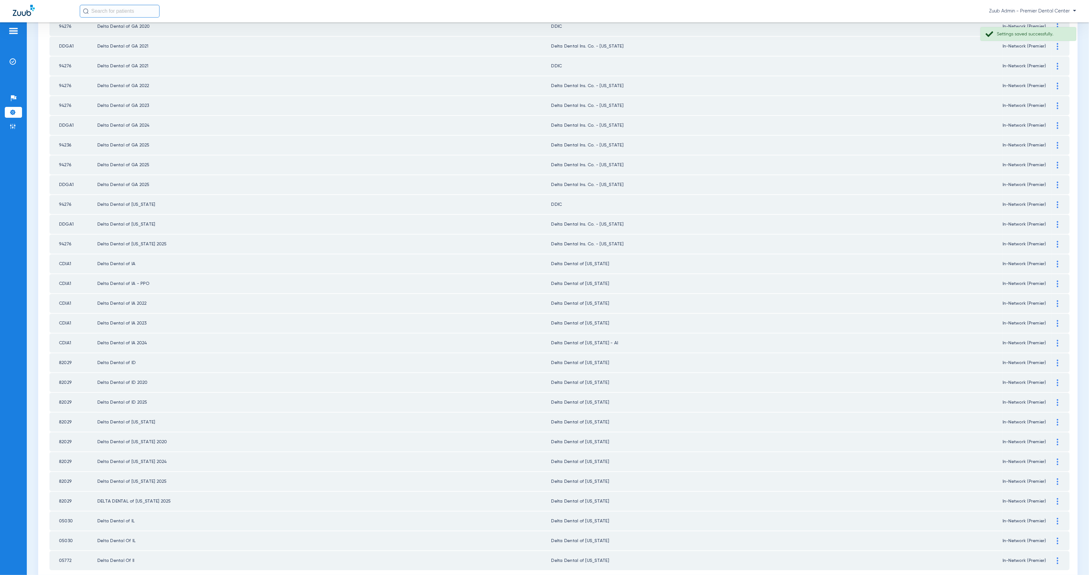
click at [1052, 340] on div at bounding box center [1057, 343] width 11 height 7
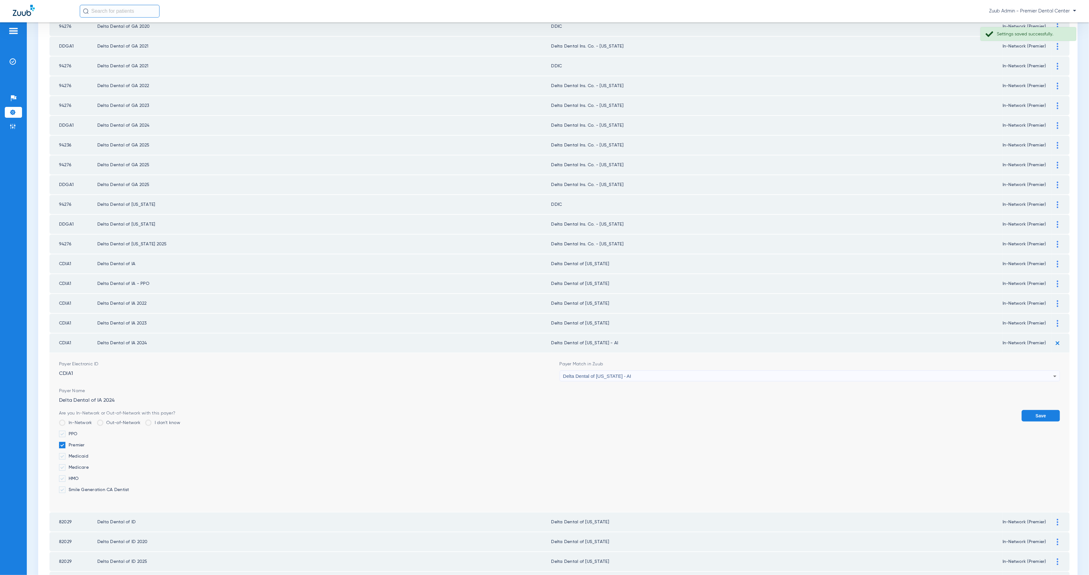
click at [634, 371] on div "Delta Dental of [US_STATE] - AI" at bounding box center [808, 376] width 490 height 11
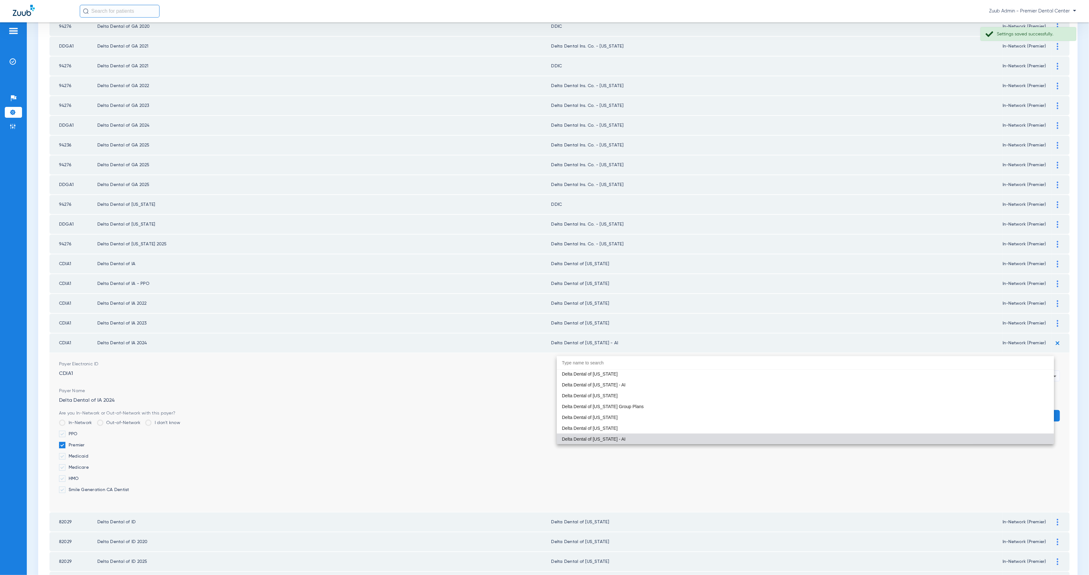
click at [602, 424] on mat-option "Delta Dental of [US_STATE]" at bounding box center [805, 428] width 497 height 11
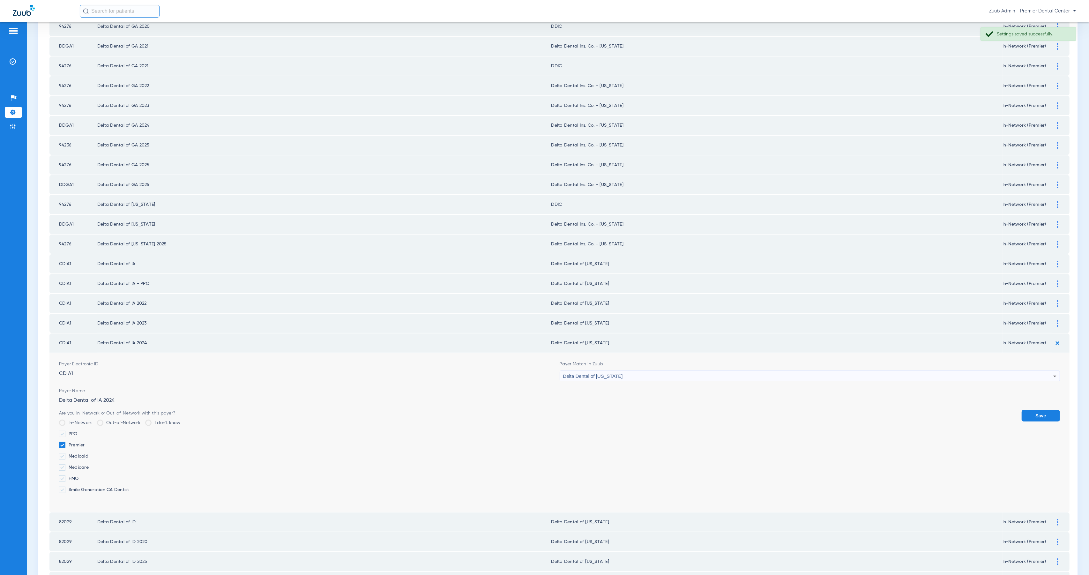
drag, startPoint x: 1036, startPoint y: 395, endPoint x: 1031, endPoint y: 394, distance: 4.9
click at [1036, 410] on button "Save" at bounding box center [1040, 415] width 38 height 11
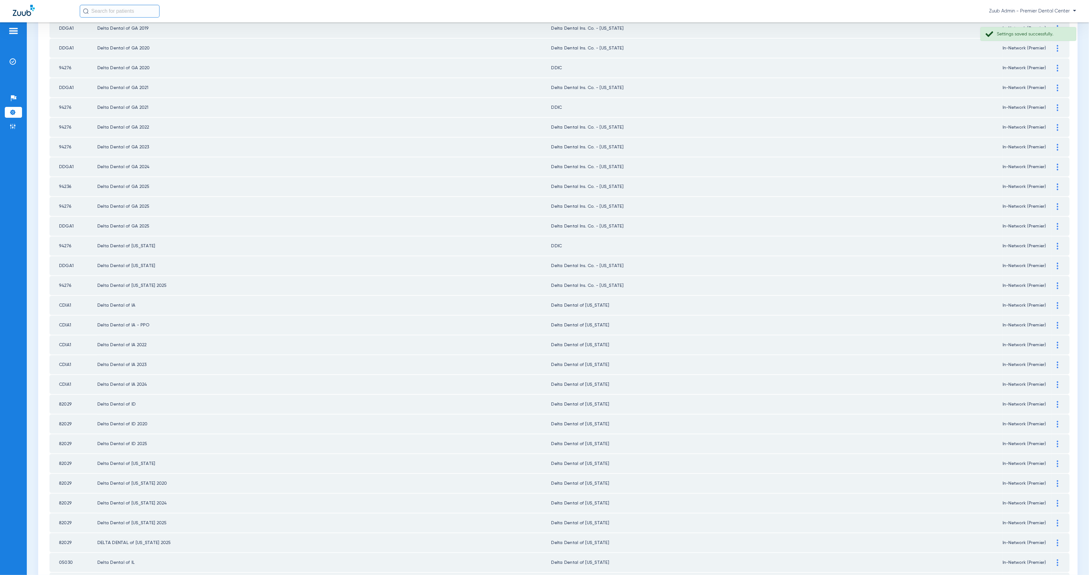
scroll to position [546, 0]
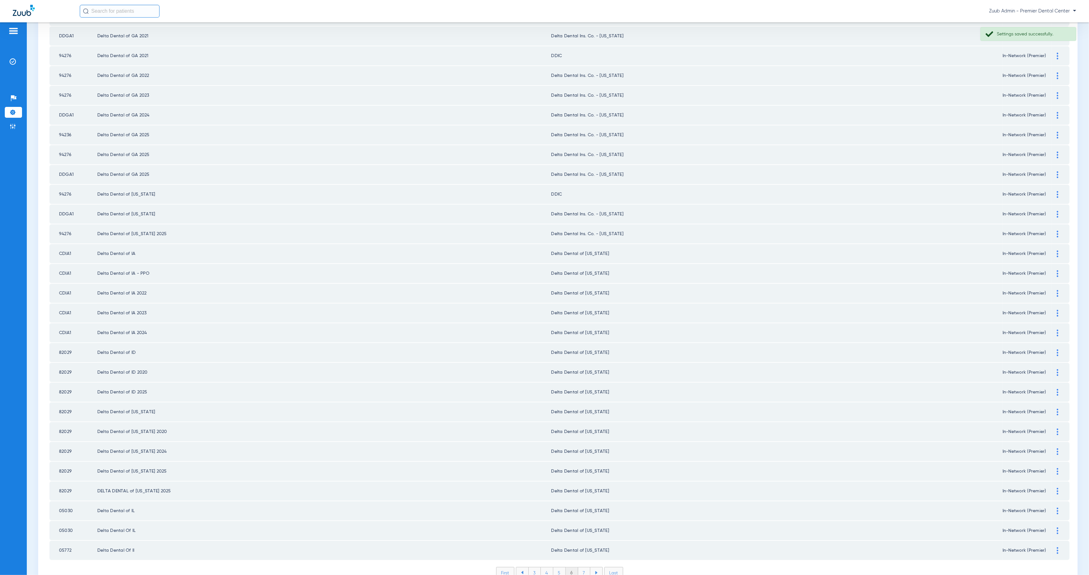
click at [578, 567] on li "7" at bounding box center [584, 572] width 12 height 11
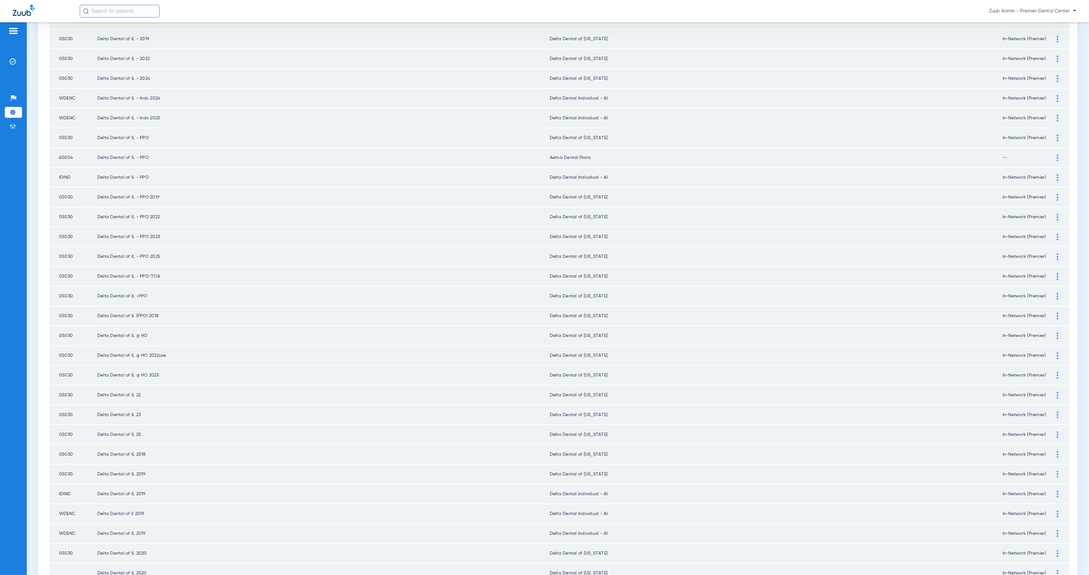
scroll to position [174, 0]
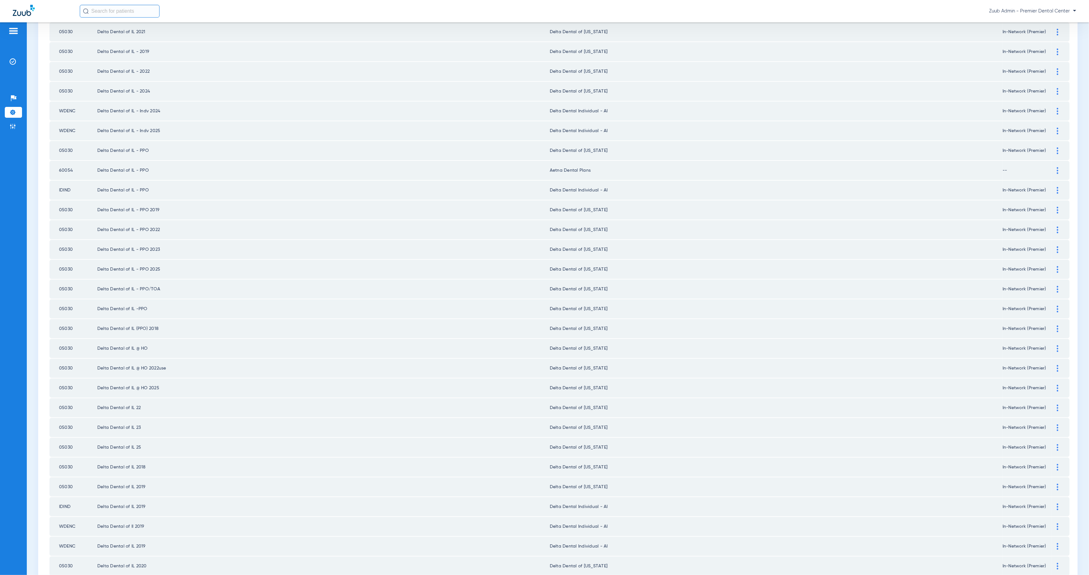
click at [1055, 167] on div at bounding box center [1057, 170] width 11 height 7
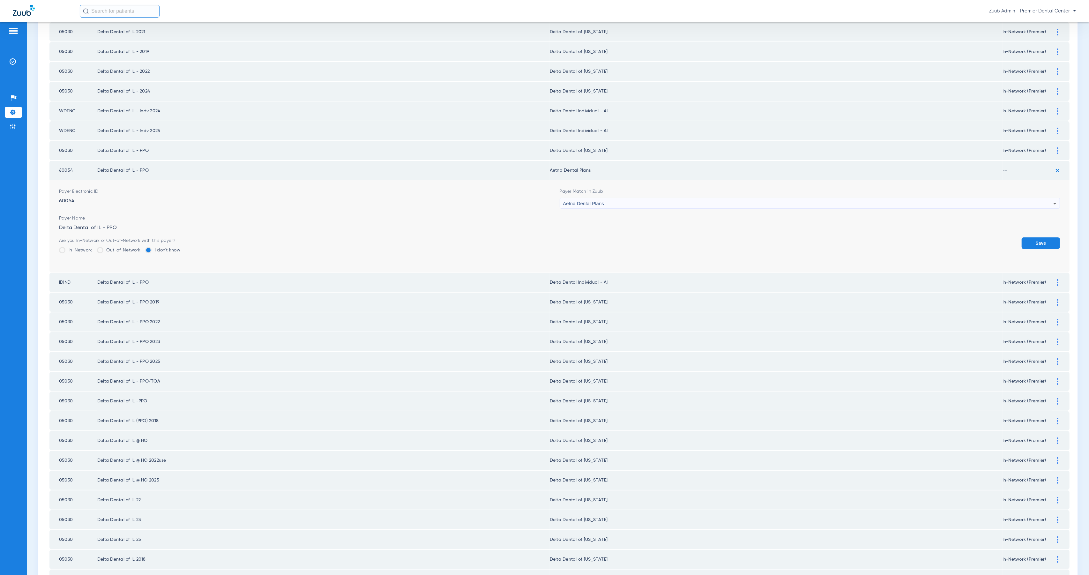
click at [611, 198] on div "Aetna Dental Plans" at bounding box center [808, 203] width 490 height 11
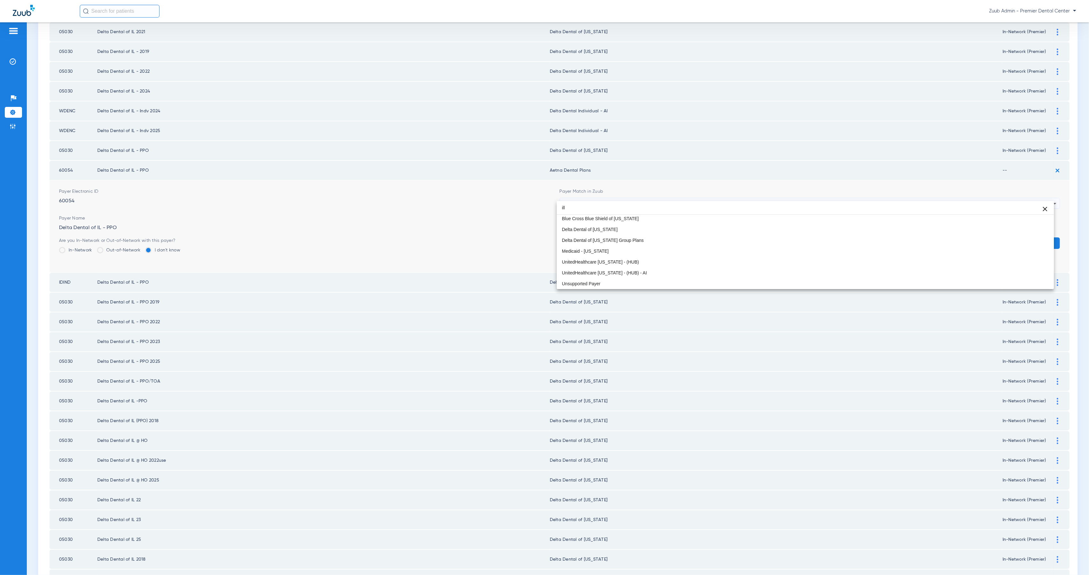
scroll to position [13, 0]
type input "ill"
click at [566, 227] on span "Delta Dental of [US_STATE]" at bounding box center [590, 229] width 56 height 4
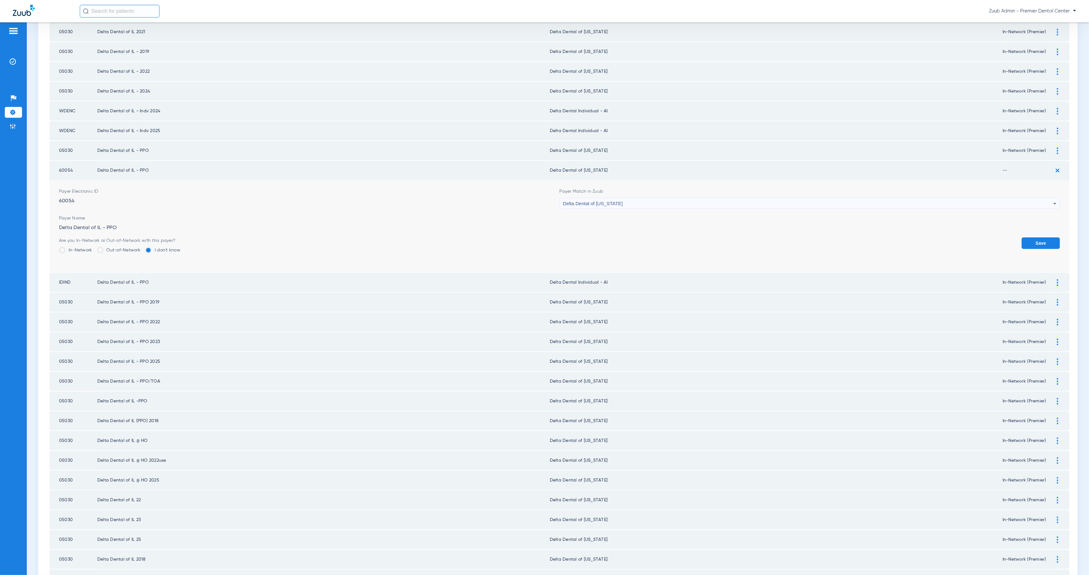
click at [65, 247] on label "In-Network" at bounding box center [75, 250] width 33 height 6
click at [94, 248] on input "In-Network" at bounding box center [94, 248] width 0 height 0
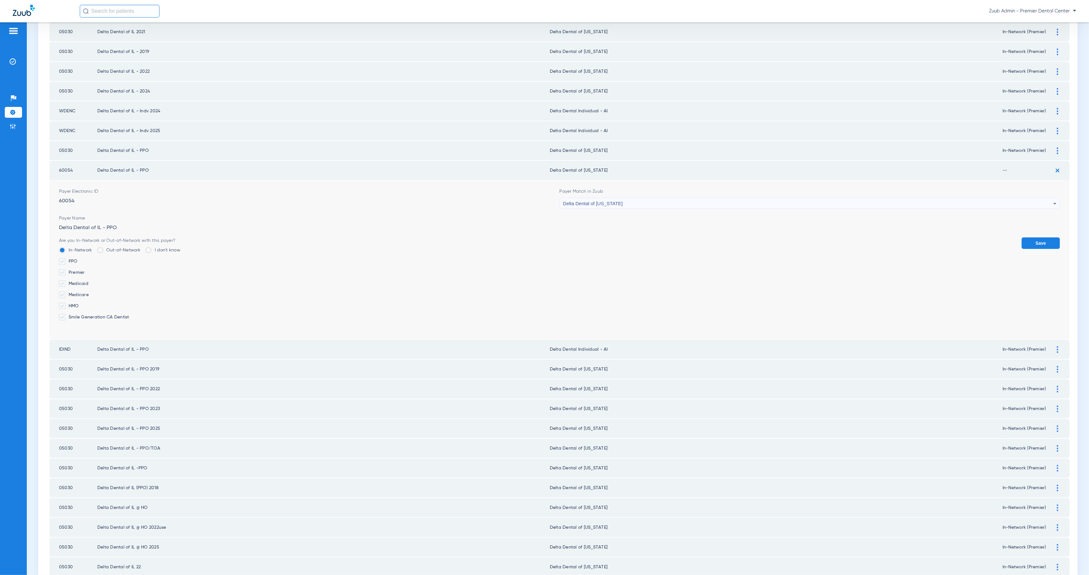
click at [77, 269] on label "Premier" at bounding box center [119, 272] width 121 height 6
click at [86, 270] on input "Premier" at bounding box center [86, 270] width 0 height 0
click at [1047, 238] on button "Save" at bounding box center [1040, 242] width 38 height 11
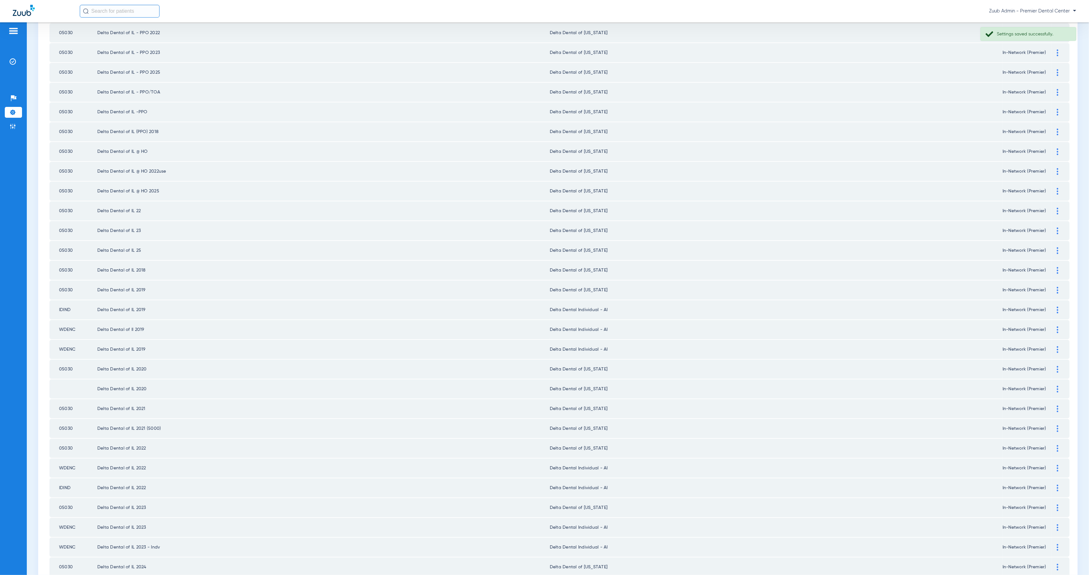
scroll to position [546, 0]
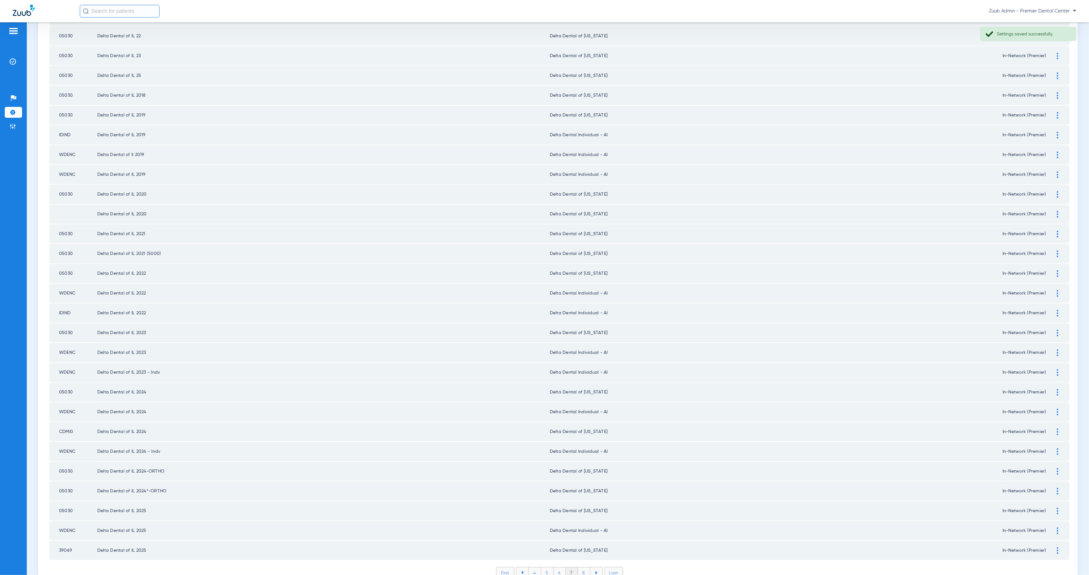
click at [584, 567] on li "8" at bounding box center [584, 572] width 12 height 11
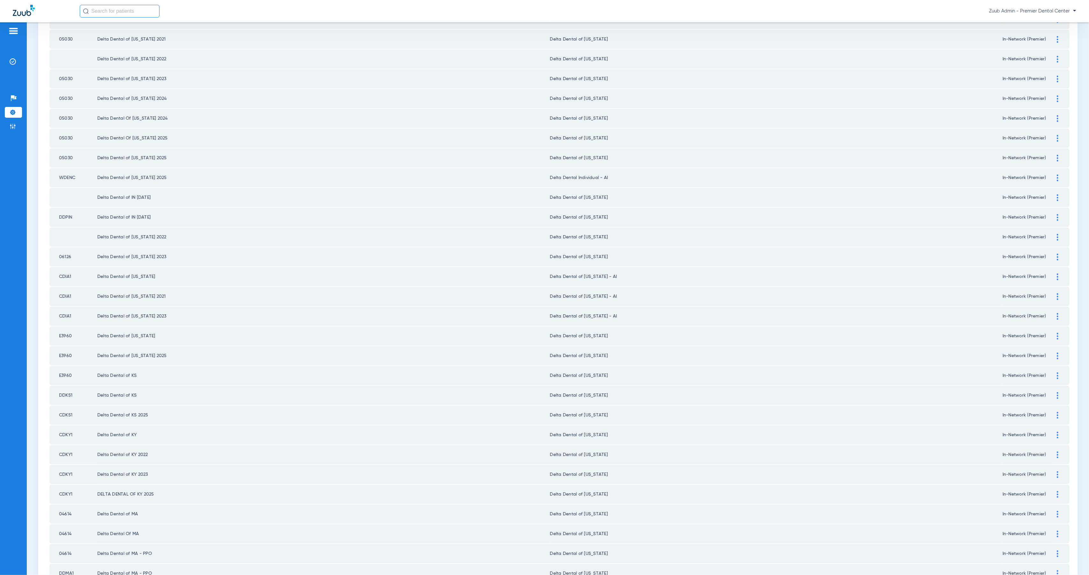
scroll to position [470, 0]
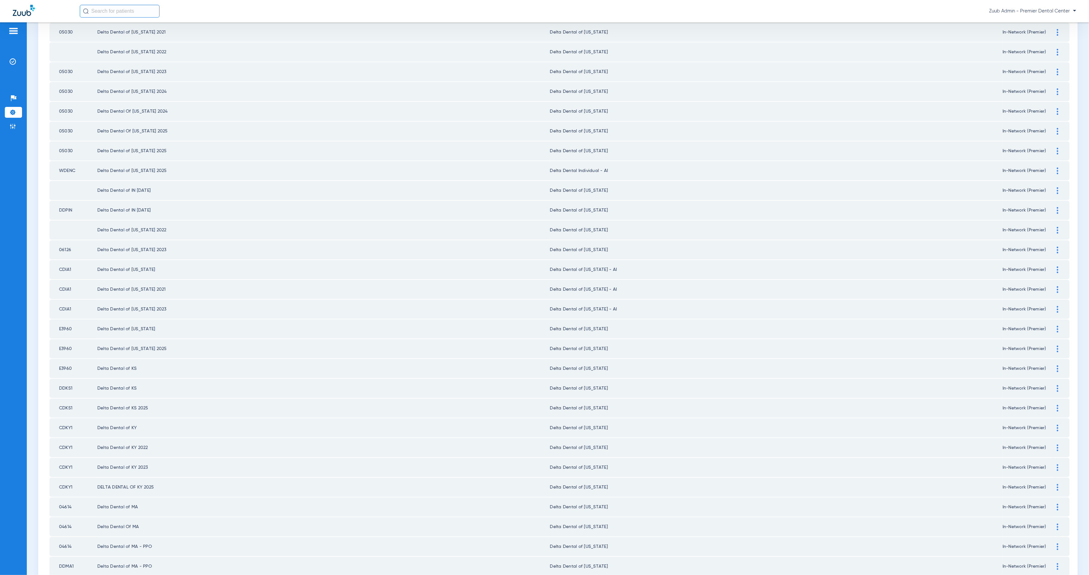
click at [1052, 266] on div at bounding box center [1057, 269] width 11 height 7
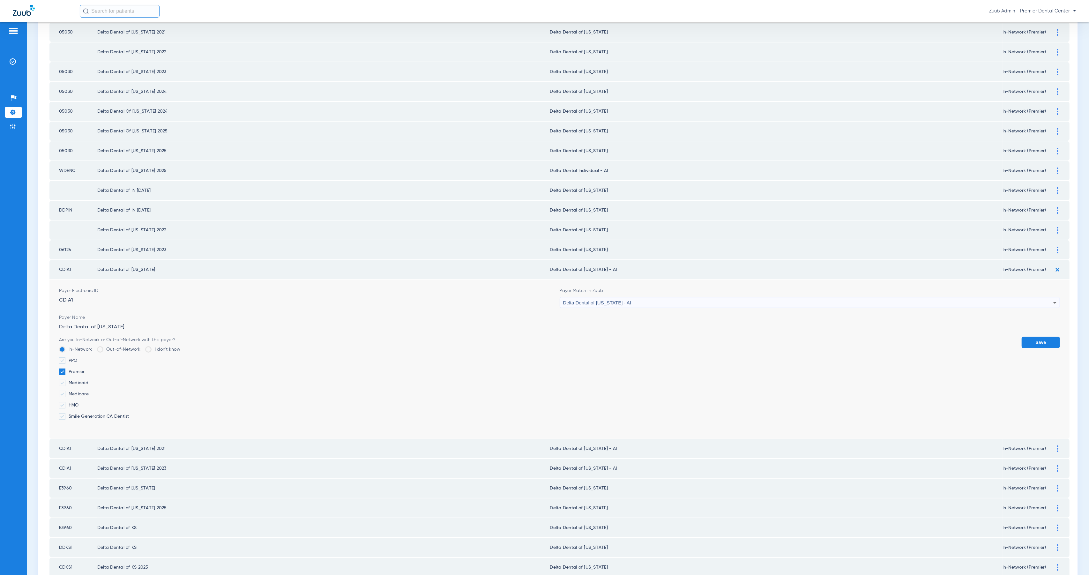
drag, startPoint x: 582, startPoint y: 282, endPoint x: 585, endPoint y: 286, distance: 5.5
click at [582, 300] on span "Delta Dental of [US_STATE] - AI" at bounding box center [597, 302] width 68 height 5
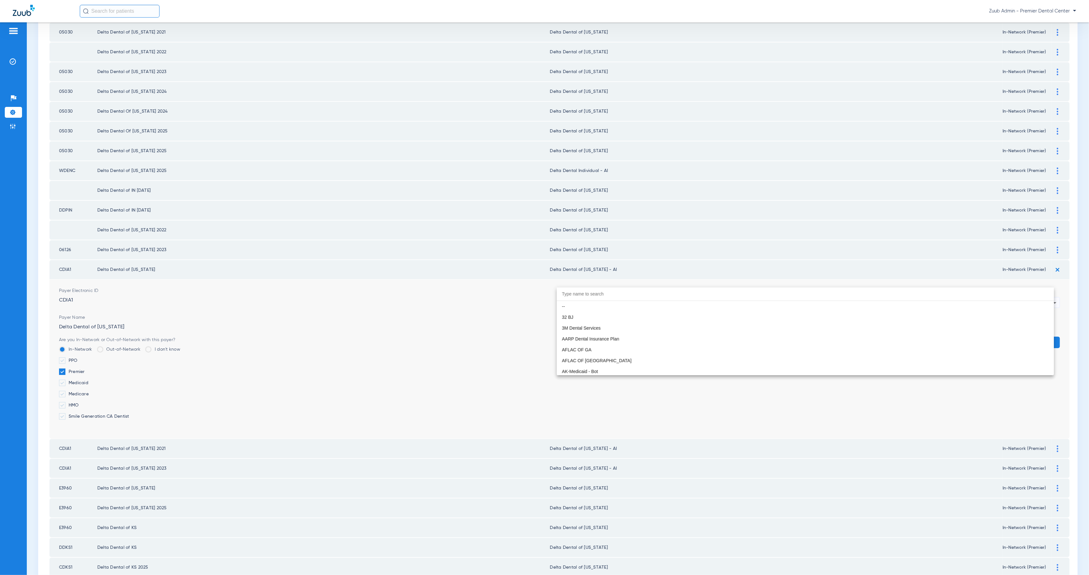
scroll to position [1466, 0]
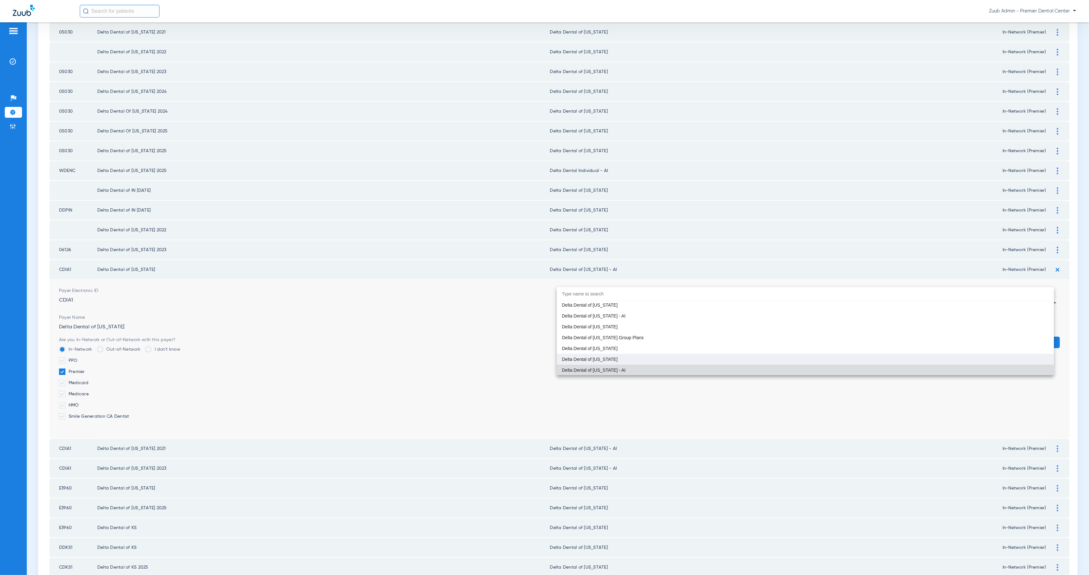
click at [607, 360] on mat-option "Delta Dental of [US_STATE]" at bounding box center [805, 359] width 497 height 11
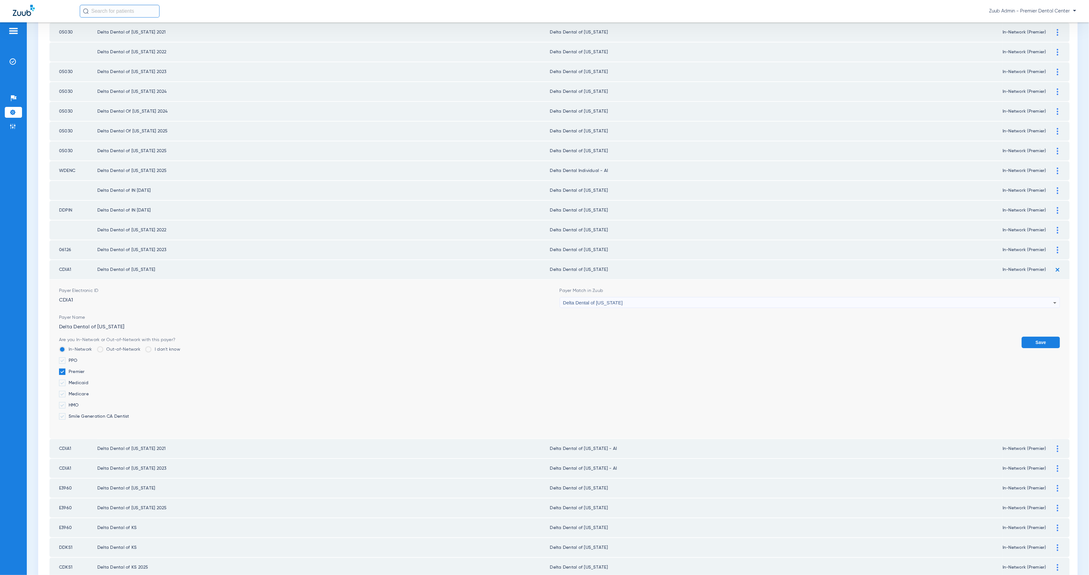
click at [1041, 337] on button "Save" at bounding box center [1040, 342] width 38 height 11
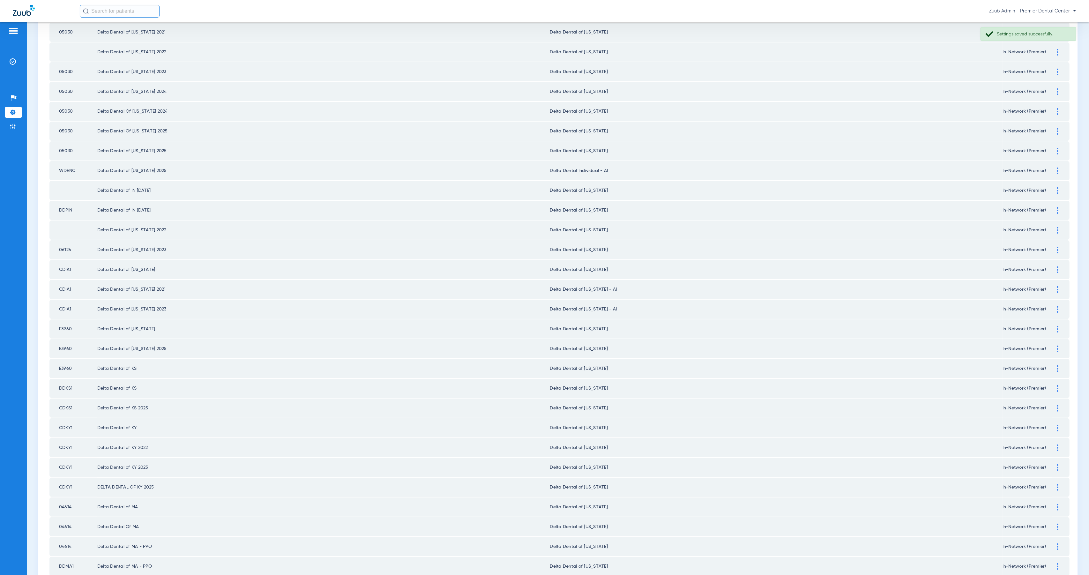
click at [1057, 286] on img at bounding box center [1058, 289] width 2 height 7
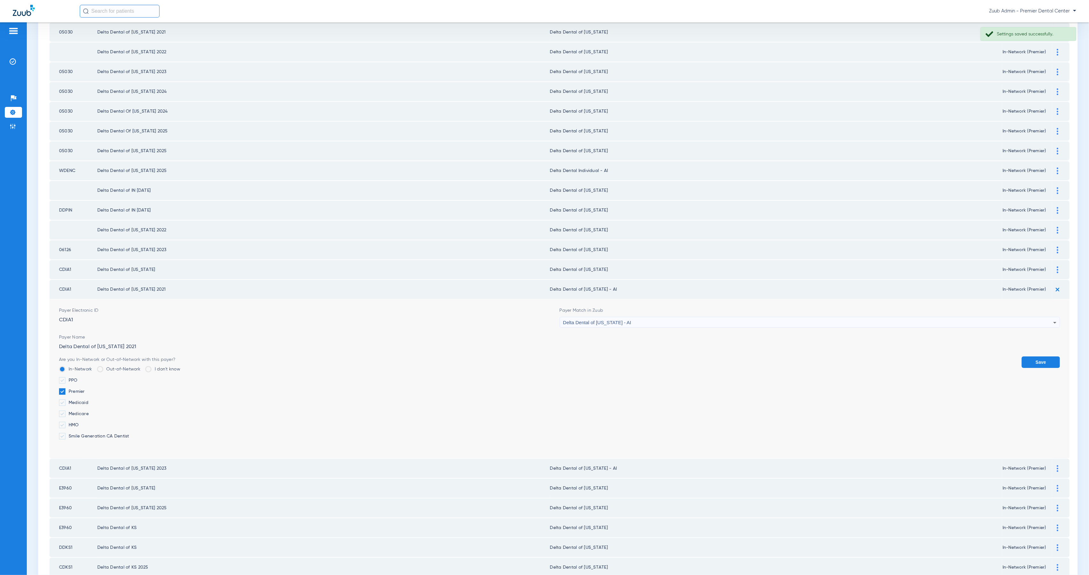
click at [618, 317] on div "Delta Dental of [US_STATE] - AI" at bounding box center [808, 322] width 490 height 11
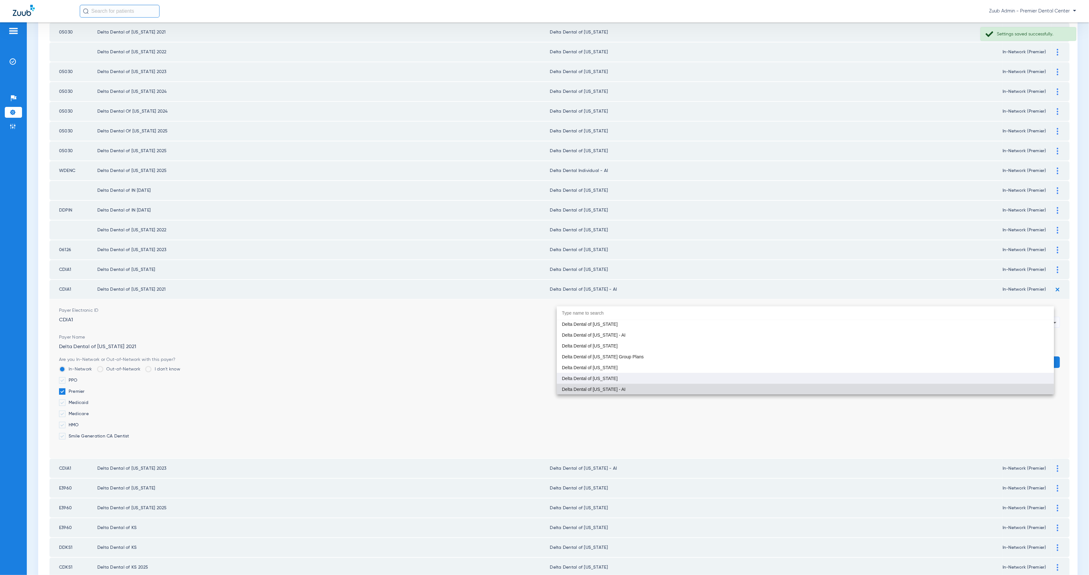
click at [611, 380] on mat-option "Delta Dental of [US_STATE]" at bounding box center [805, 378] width 497 height 11
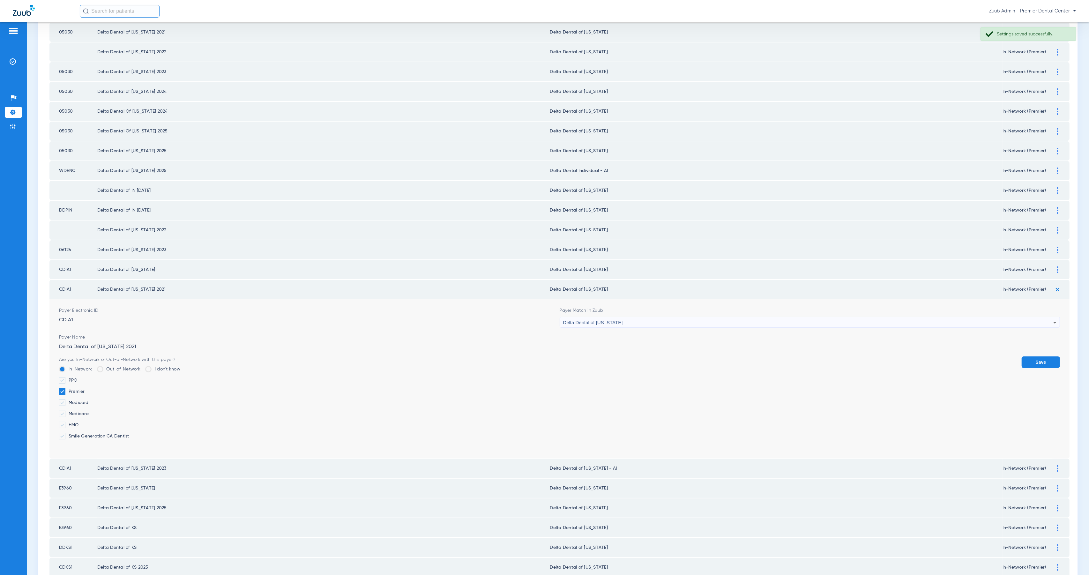
click at [1031, 356] on div "Save" at bounding box center [1040, 400] width 38 height 88
click at [1040, 356] on button "Save" at bounding box center [1040, 361] width 38 height 11
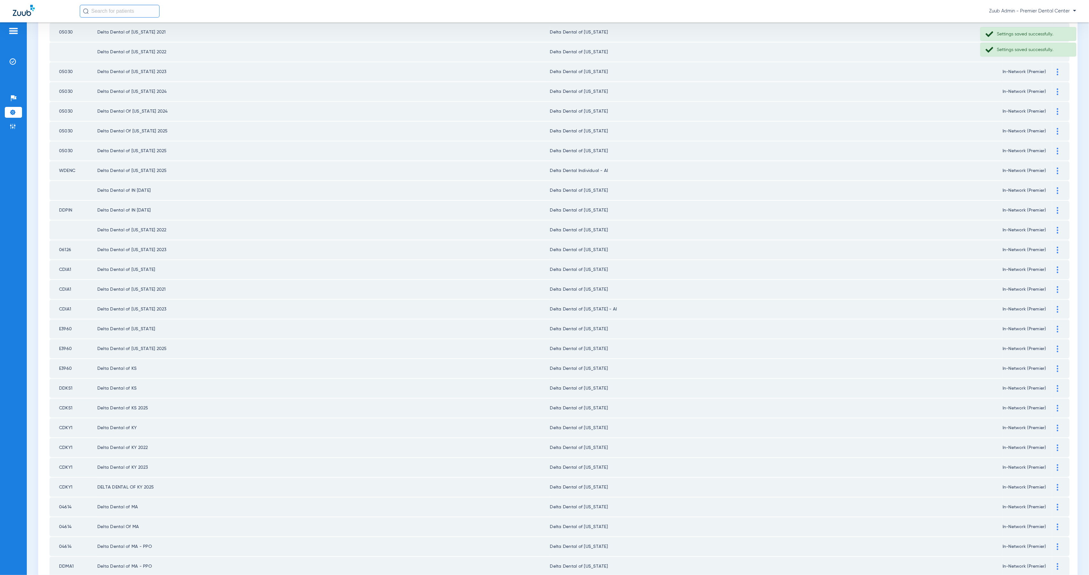
click at [1052, 306] on div at bounding box center [1057, 309] width 11 height 7
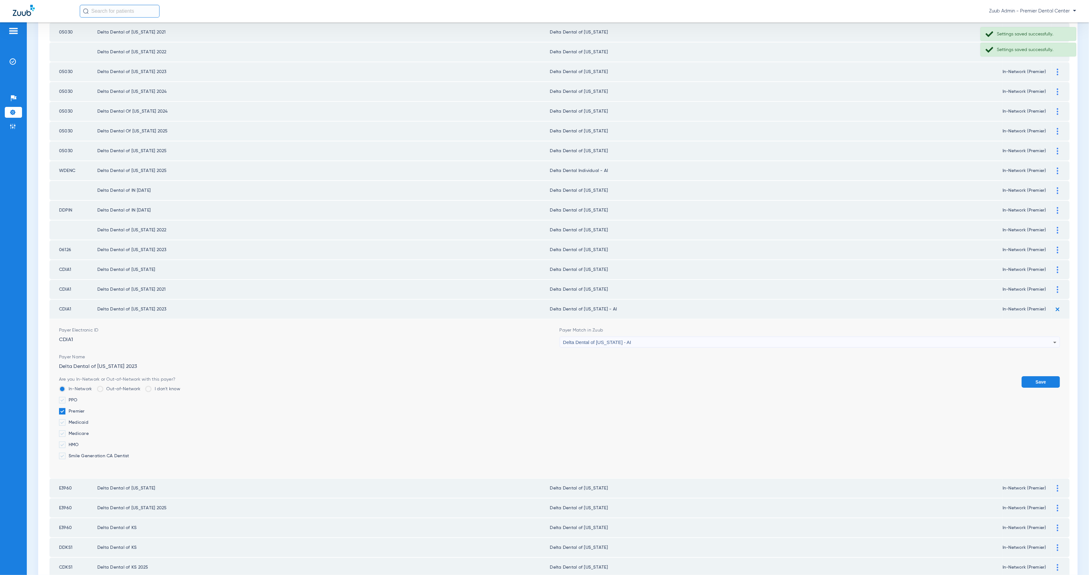
click at [662, 337] on div "Delta Dental of [US_STATE] - AI" at bounding box center [808, 342] width 490 height 11
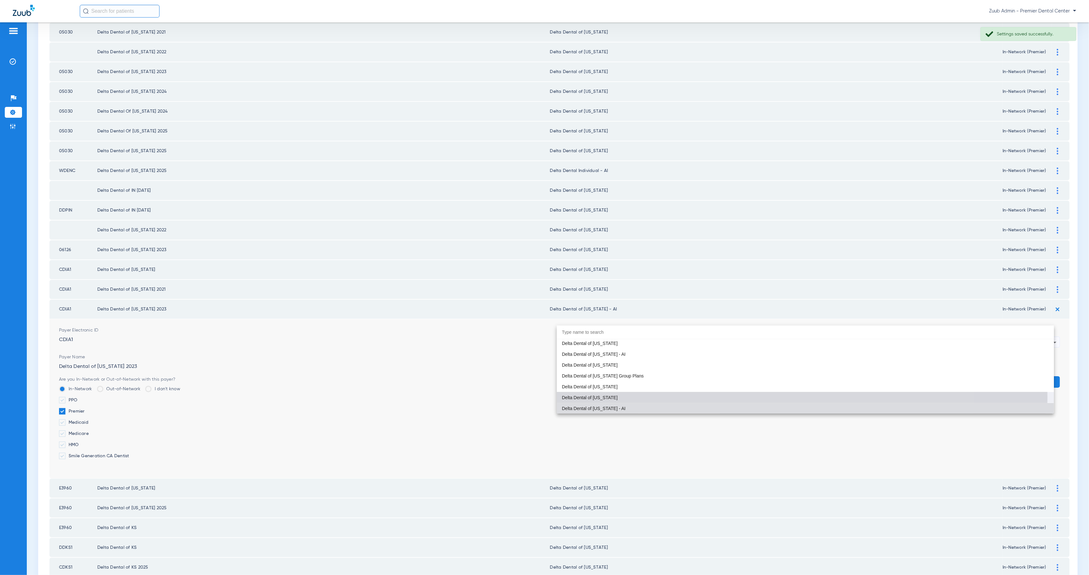
click at [605, 398] on mat-option "Delta Dental of [US_STATE]" at bounding box center [805, 397] width 497 height 11
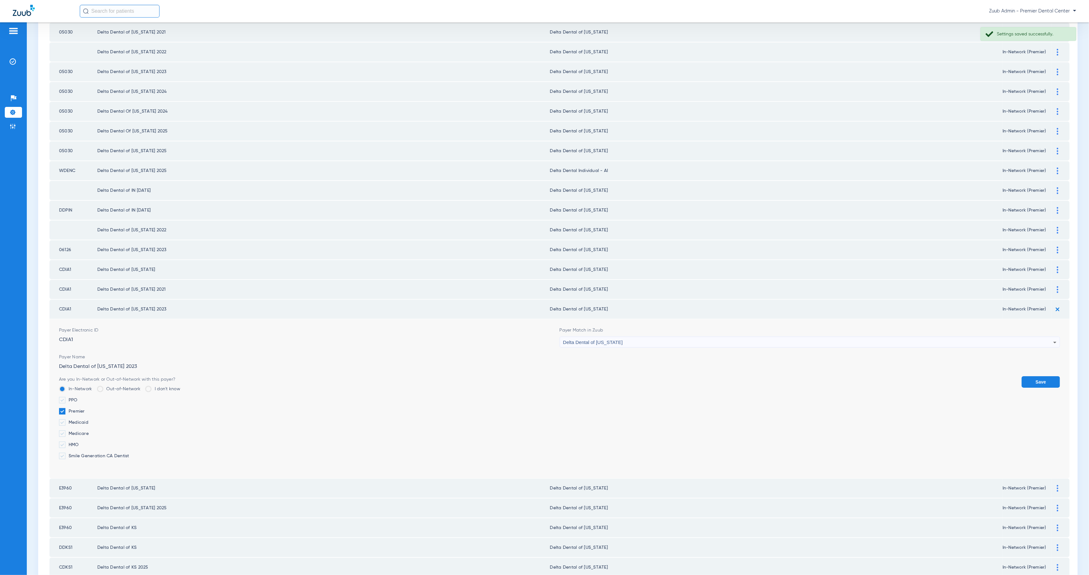
click at [1042, 376] on button "Save" at bounding box center [1040, 381] width 38 height 11
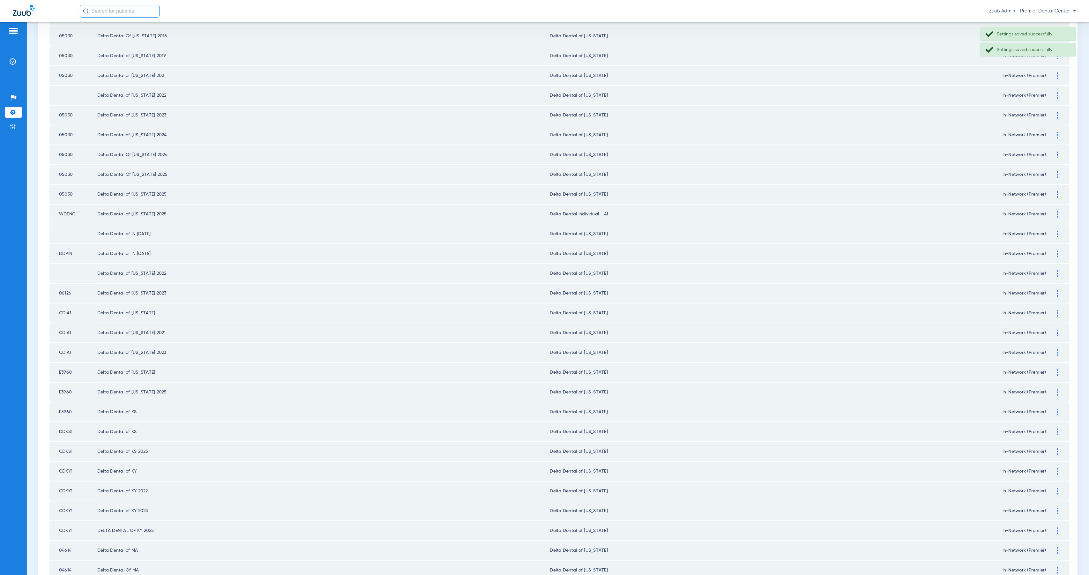
scroll to position [546, 0]
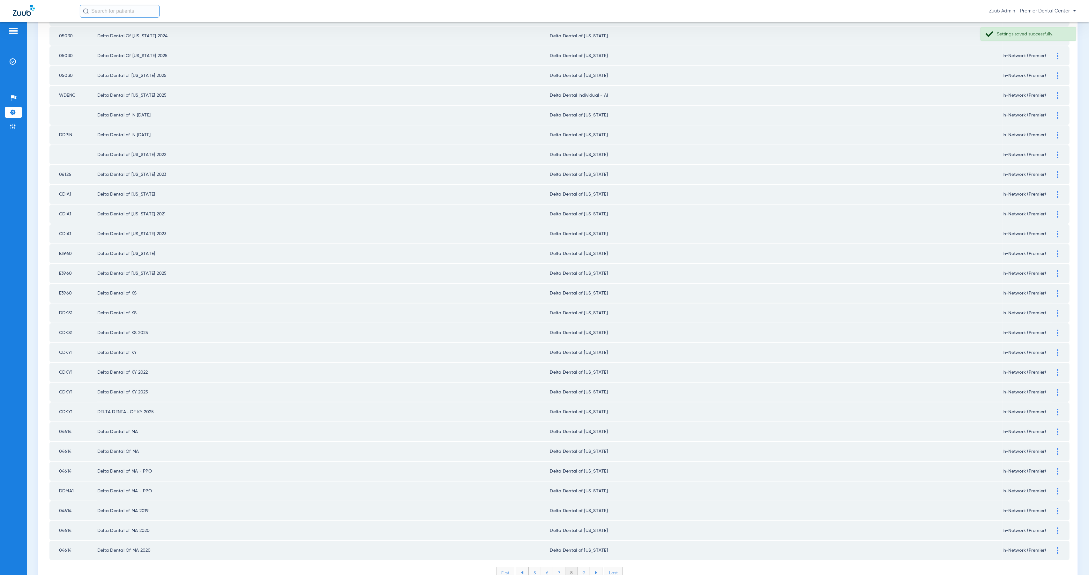
click at [1057, 428] on img at bounding box center [1058, 431] width 2 height 7
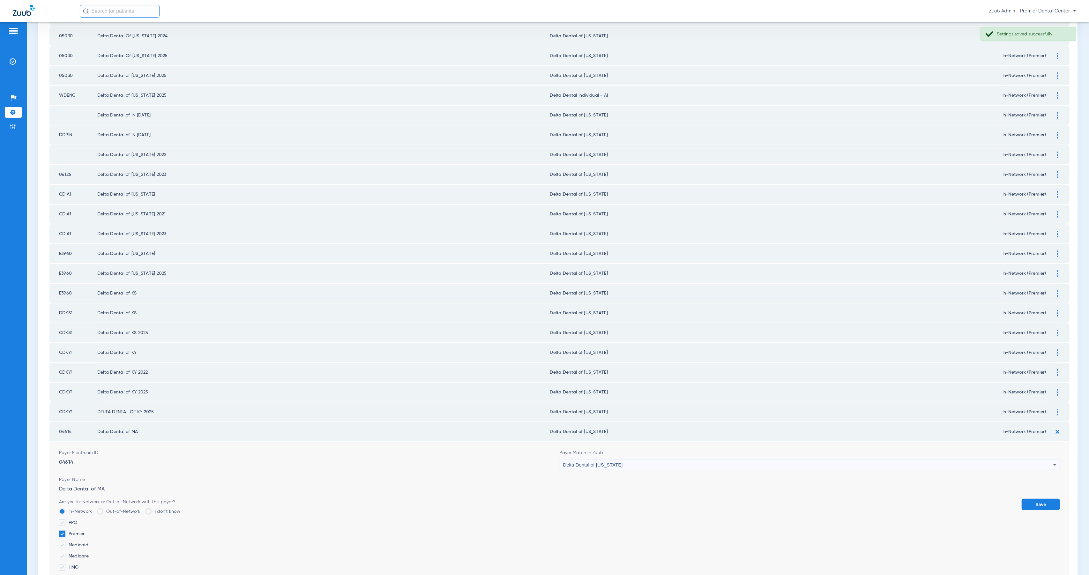
click at [609, 462] on span "Delta Dental of [US_STATE]" at bounding box center [593, 464] width 60 height 5
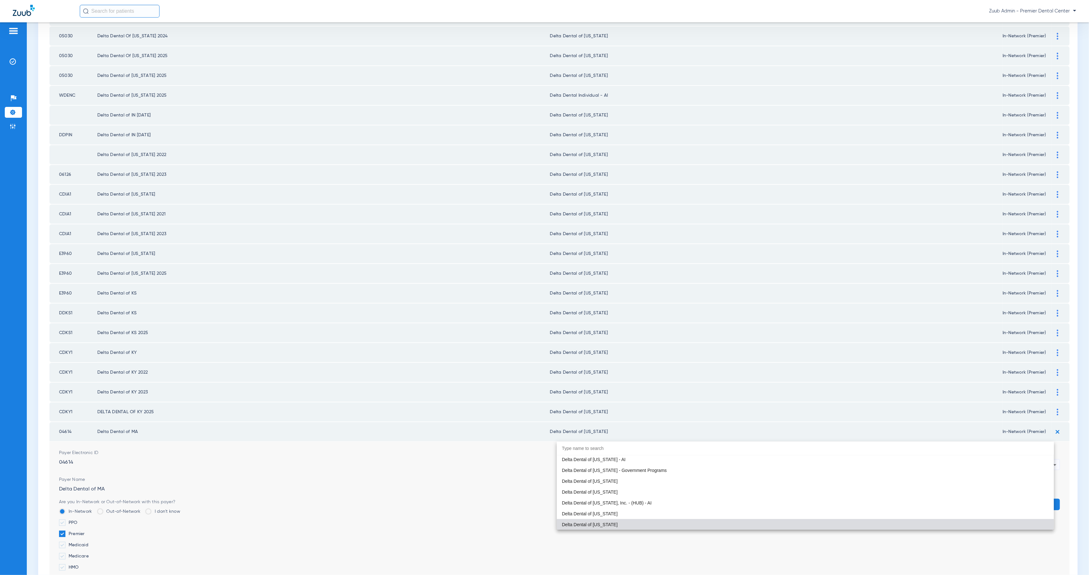
paste input "Unsupp"
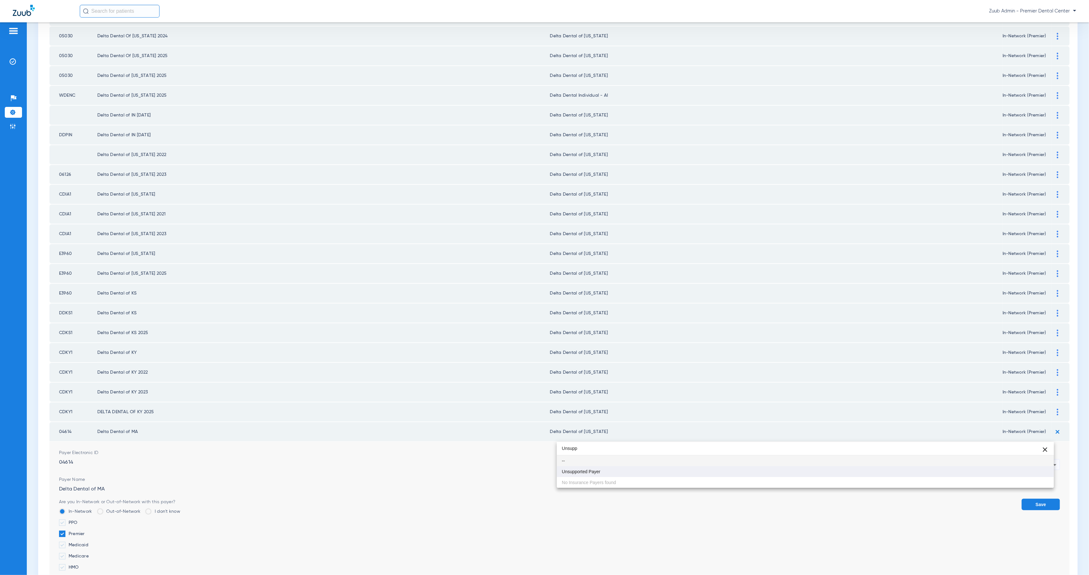
type input "Unsupp"
drag, startPoint x: 628, startPoint y: 470, endPoint x: 721, endPoint y: 475, distance: 93.0
click at [628, 470] on mat-option "Unsupported Payer" at bounding box center [805, 471] width 497 height 11
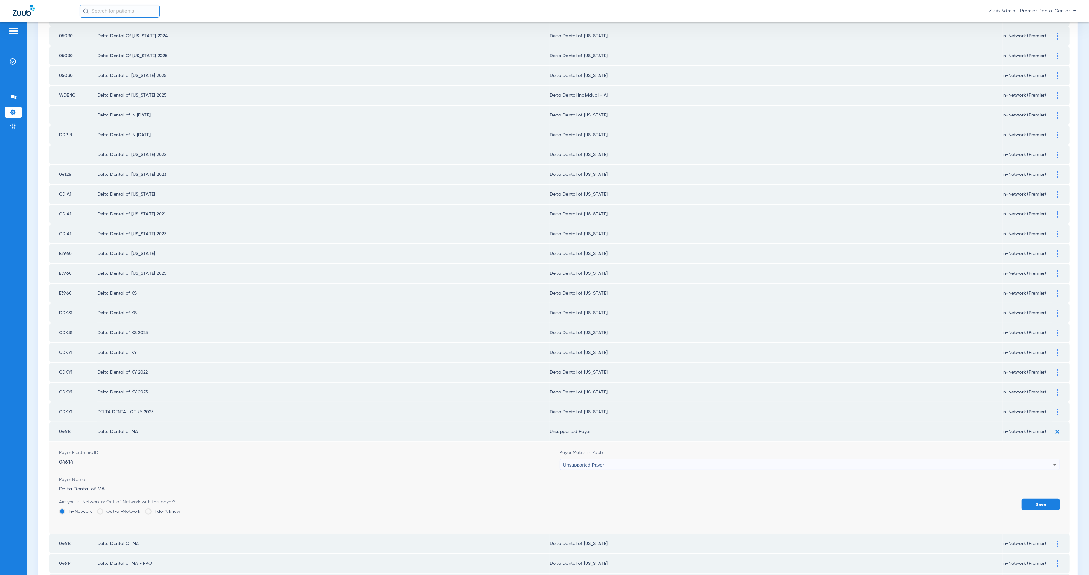
click at [1042, 499] on button "Save" at bounding box center [1040, 504] width 38 height 11
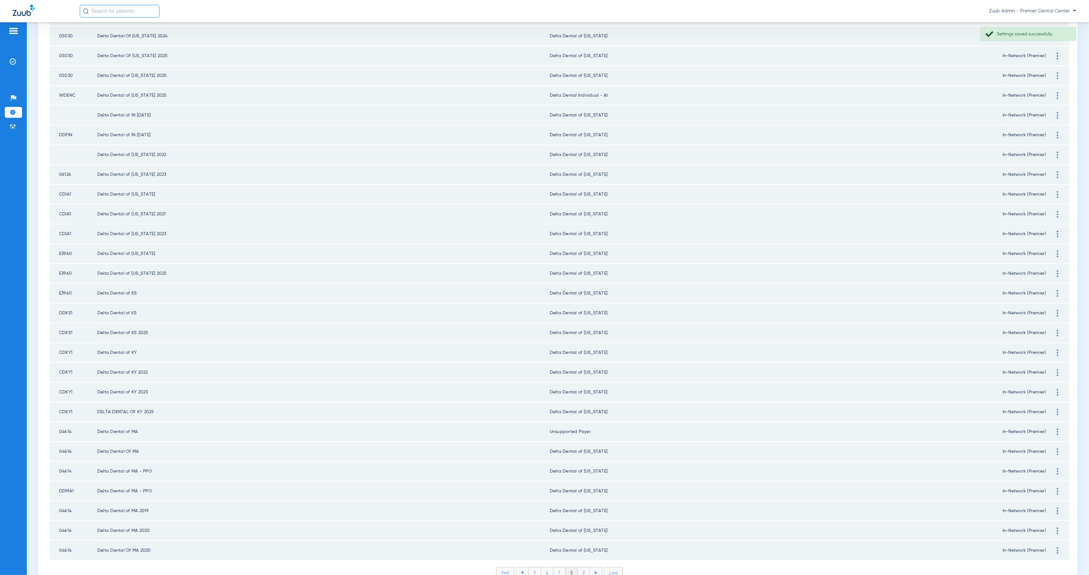
click at [1052, 442] on td at bounding box center [1061, 451] width 18 height 19
click at [1057, 448] on img at bounding box center [1058, 451] width 2 height 7
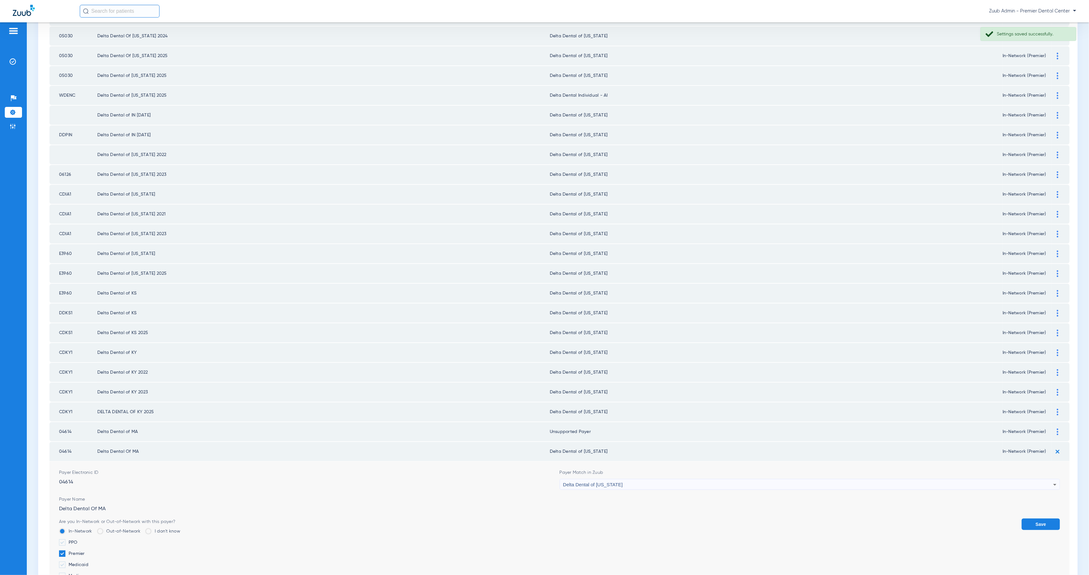
click at [619, 482] on span "Delta Dental of [US_STATE]" at bounding box center [593, 484] width 60 height 5
type input "Unsupp"
drag, startPoint x: 627, startPoint y: 491, endPoint x: 939, endPoint y: 502, distance: 312.8
click at [635, 492] on mat-option "Unsupported Payer" at bounding box center [805, 490] width 497 height 11
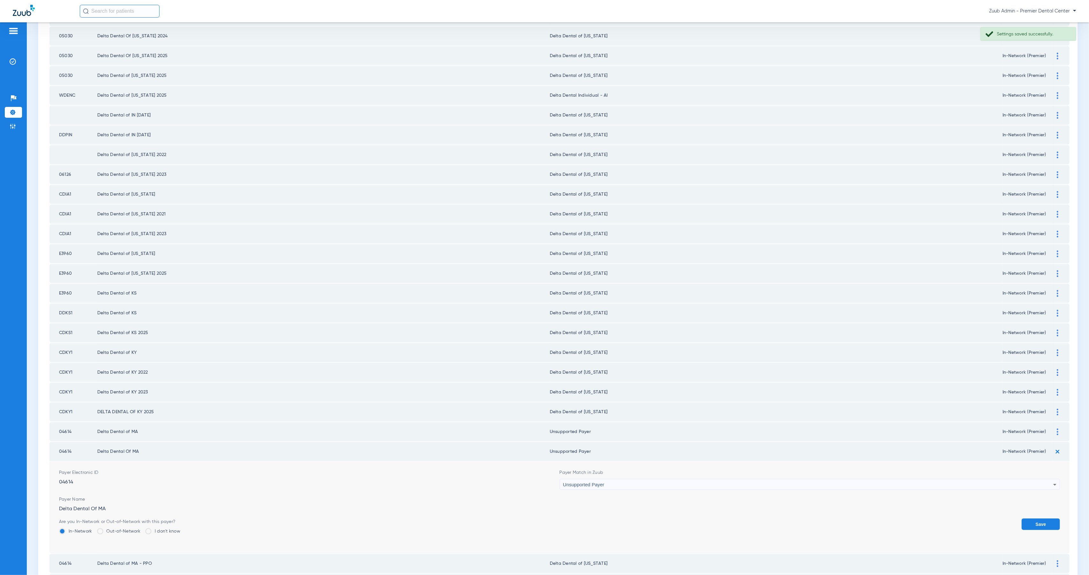
drag, startPoint x: 1027, startPoint y: 496, endPoint x: 1034, endPoint y: 481, distance: 16.4
click at [1027, 518] on button "Save" at bounding box center [1040, 523] width 38 height 11
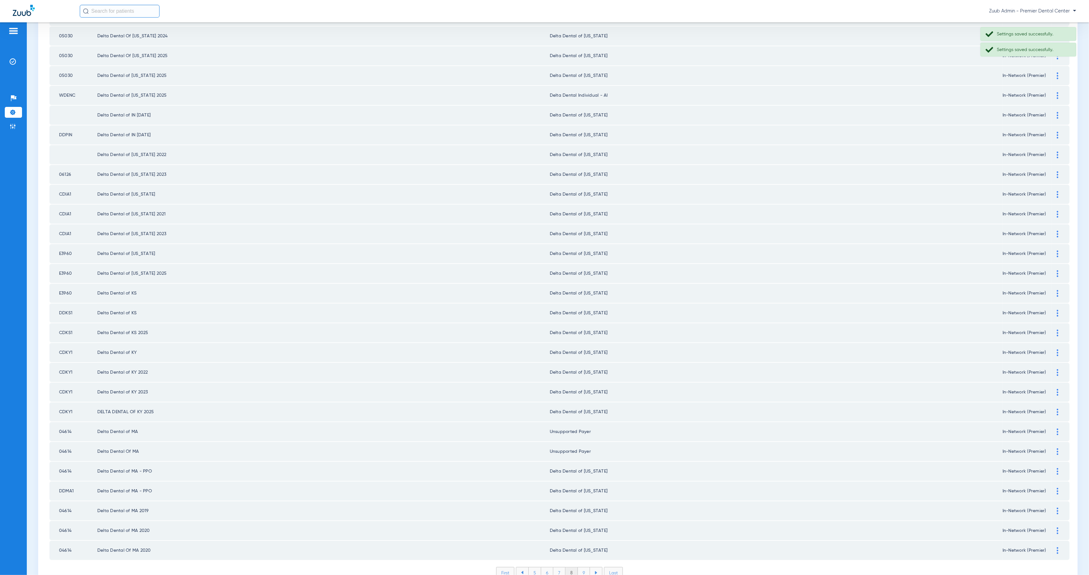
click at [1052, 468] on div at bounding box center [1057, 471] width 11 height 7
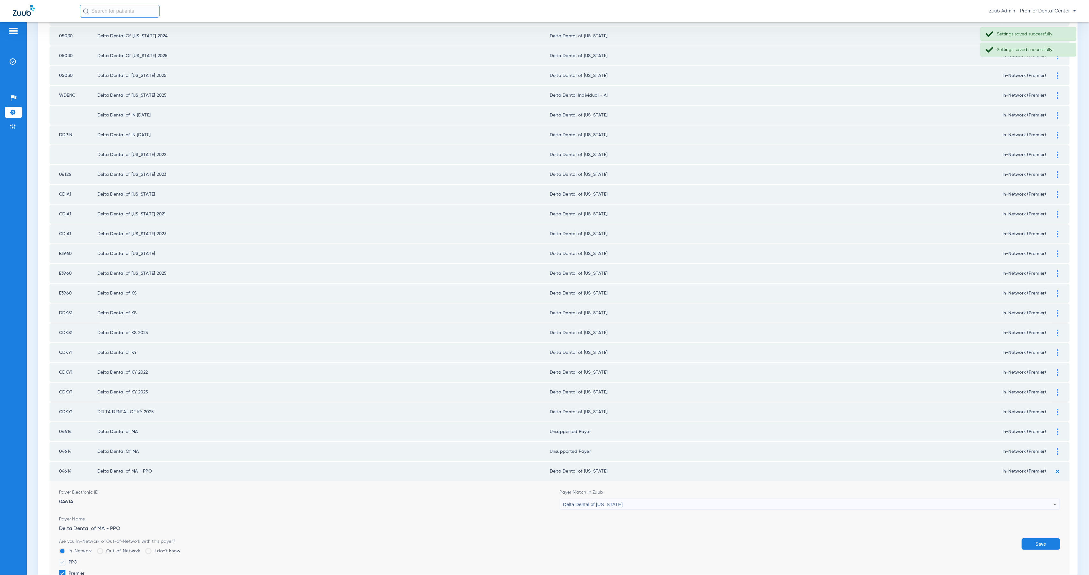
click at [623, 501] on span "Delta Dental of [US_STATE]" at bounding box center [593, 503] width 60 height 5
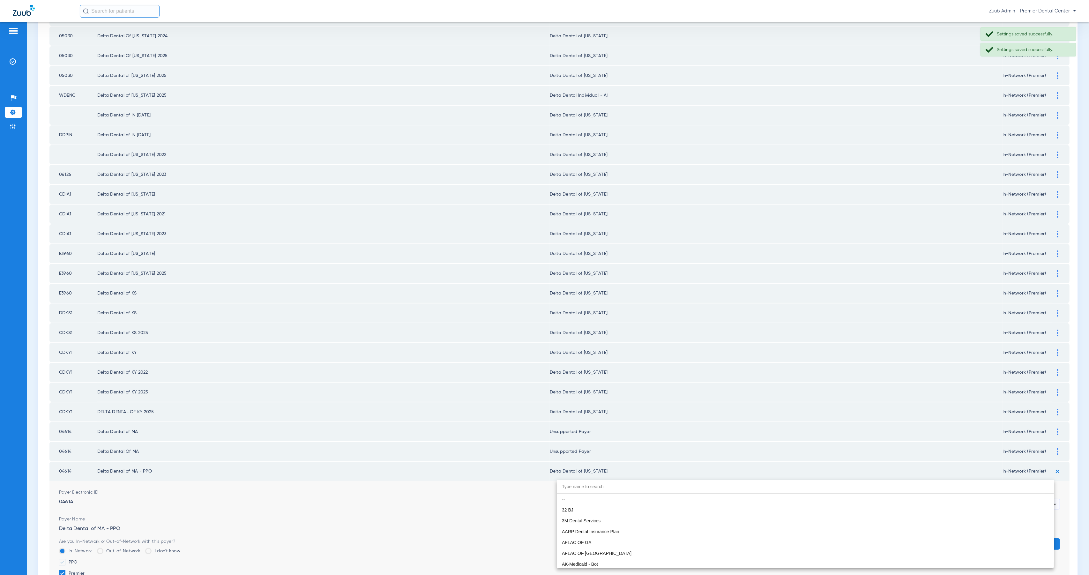
scroll to position [1531, 0]
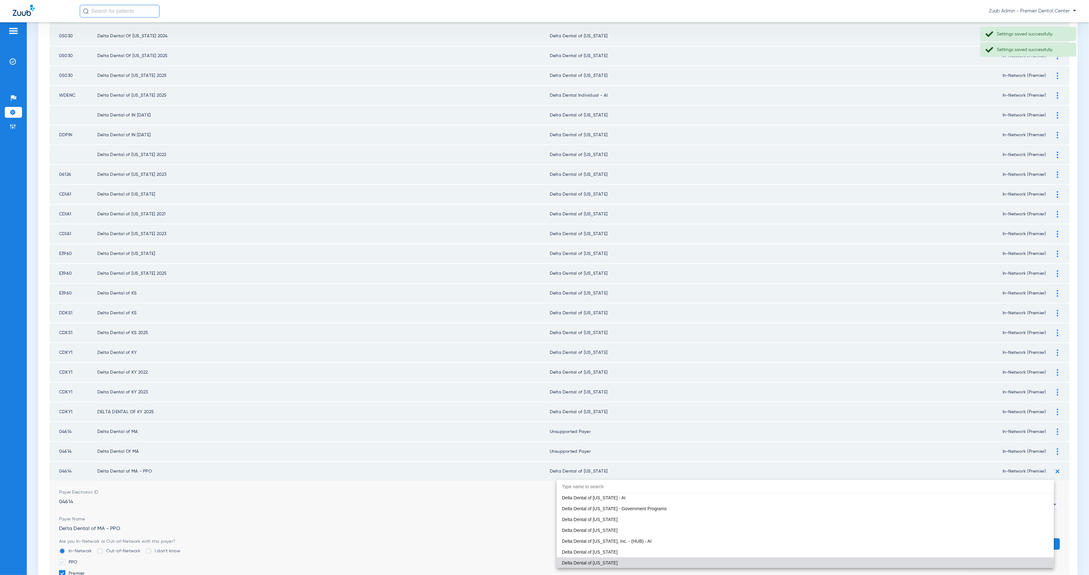
paste input "Unsupp"
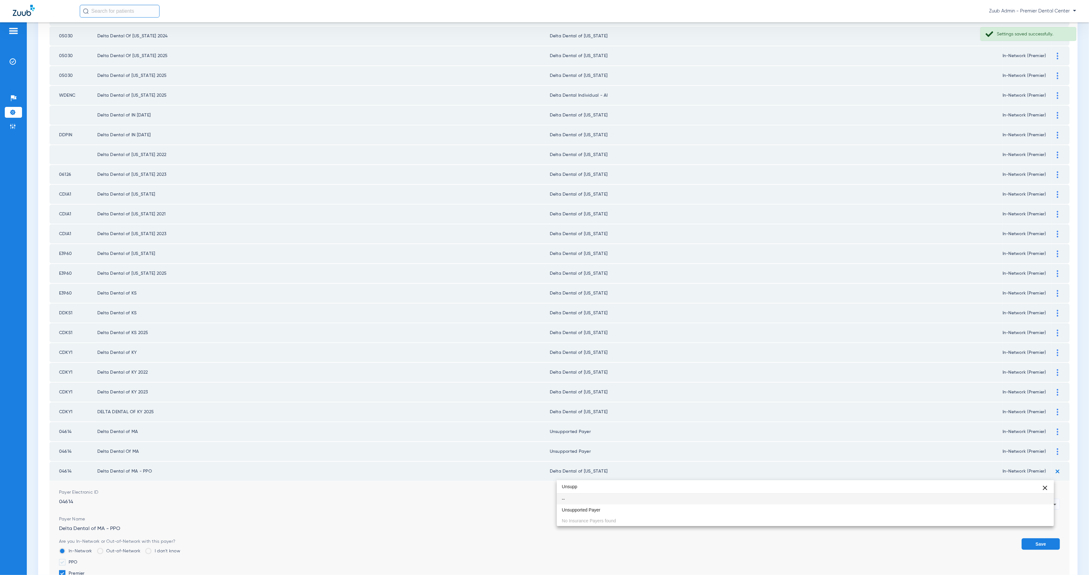
scroll to position [0, 0]
type input "Unsupp"
click at [629, 513] on mat-option "Unsupported Payer" at bounding box center [805, 509] width 497 height 11
click at [1032, 538] on button "Save" at bounding box center [1040, 543] width 38 height 11
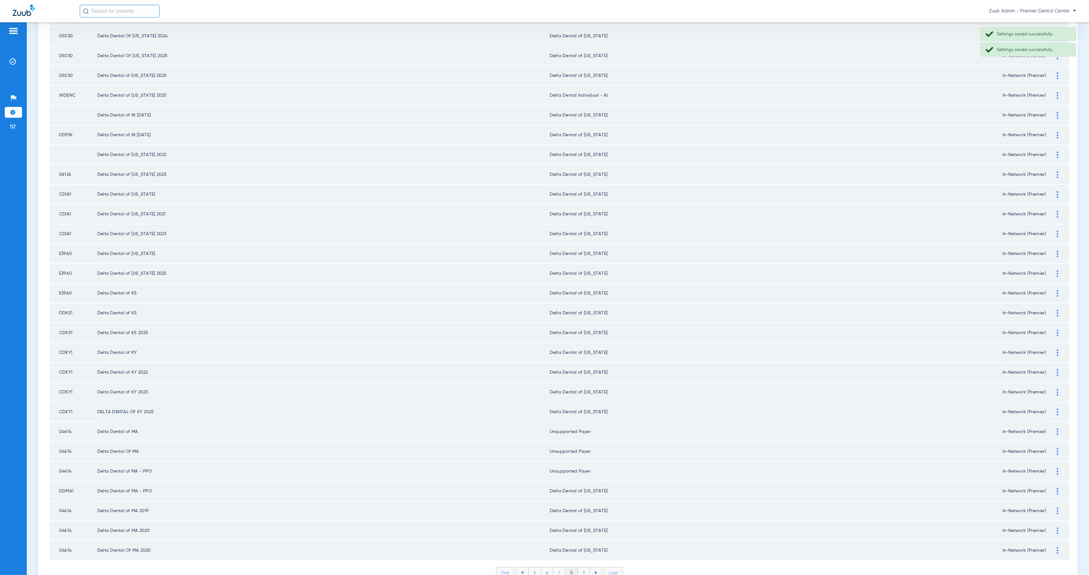
click at [1057, 488] on img at bounding box center [1058, 491] width 2 height 7
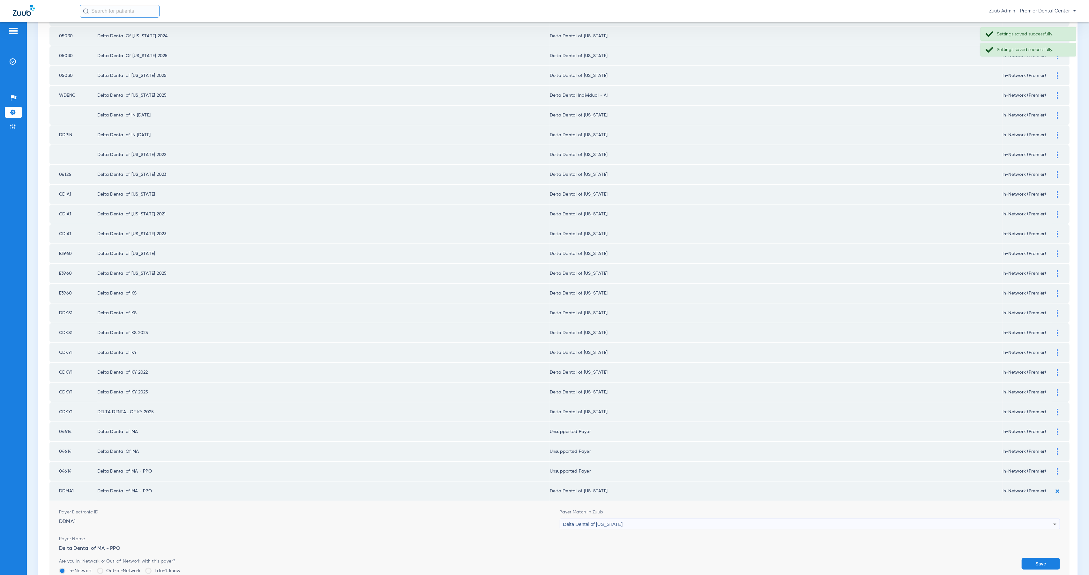
click at [709, 519] on div "Delta Dental of [US_STATE]" at bounding box center [808, 524] width 490 height 11
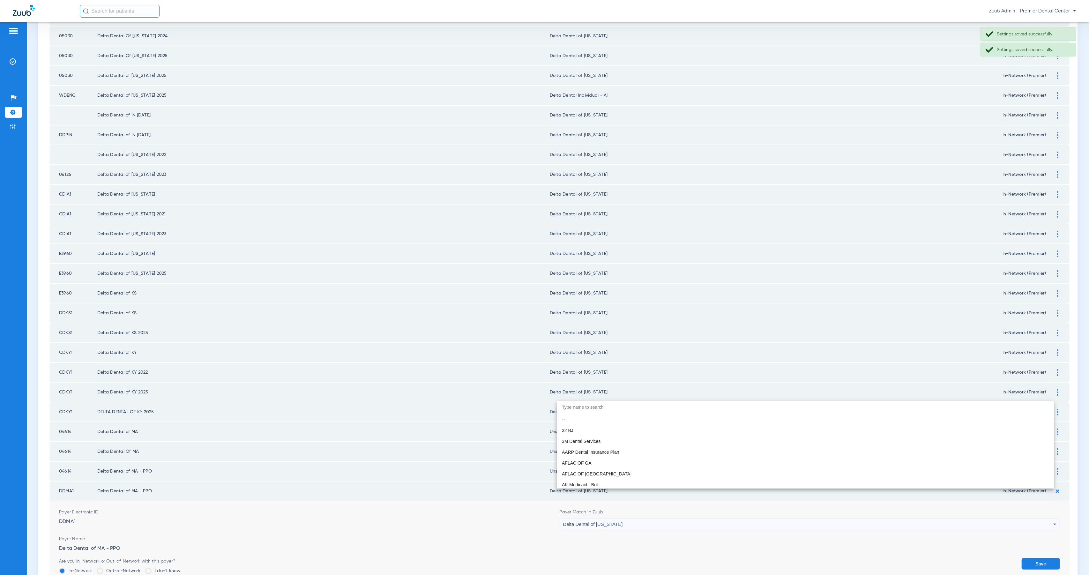
scroll to position [1531, 0]
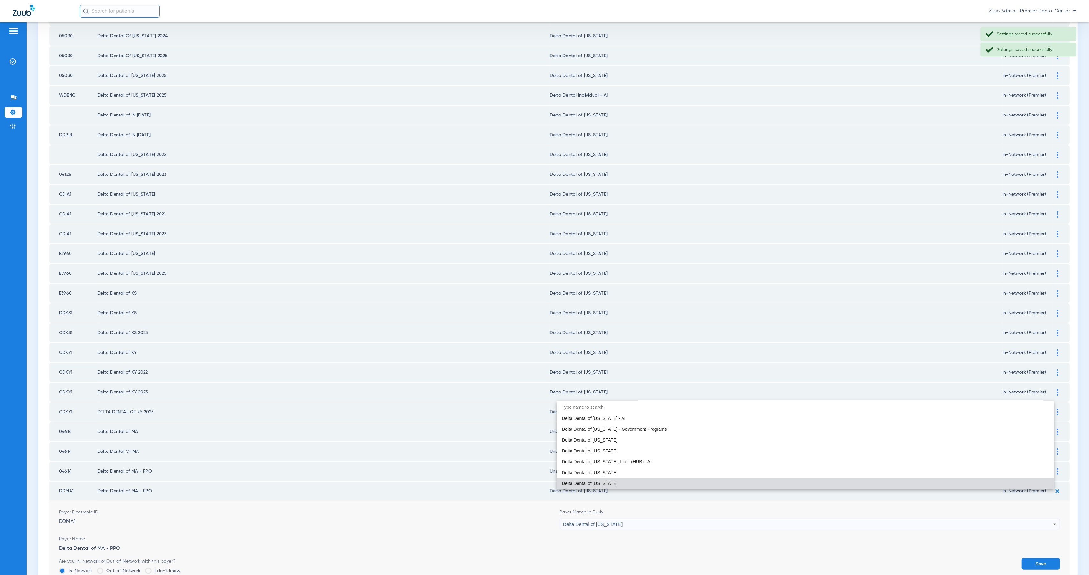
paste input "Unsupp"
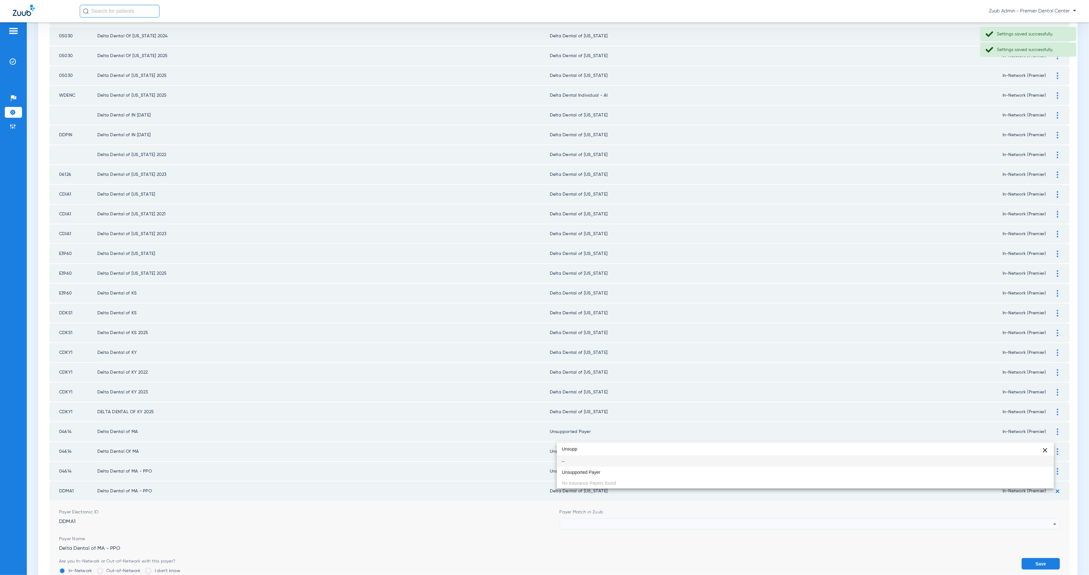
scroll to position [0, 0]
type input "Unsupp"
click at [670, 471] on mat-option "Unsupported Payer" at bounding box center [805, 472] width 497 height 11
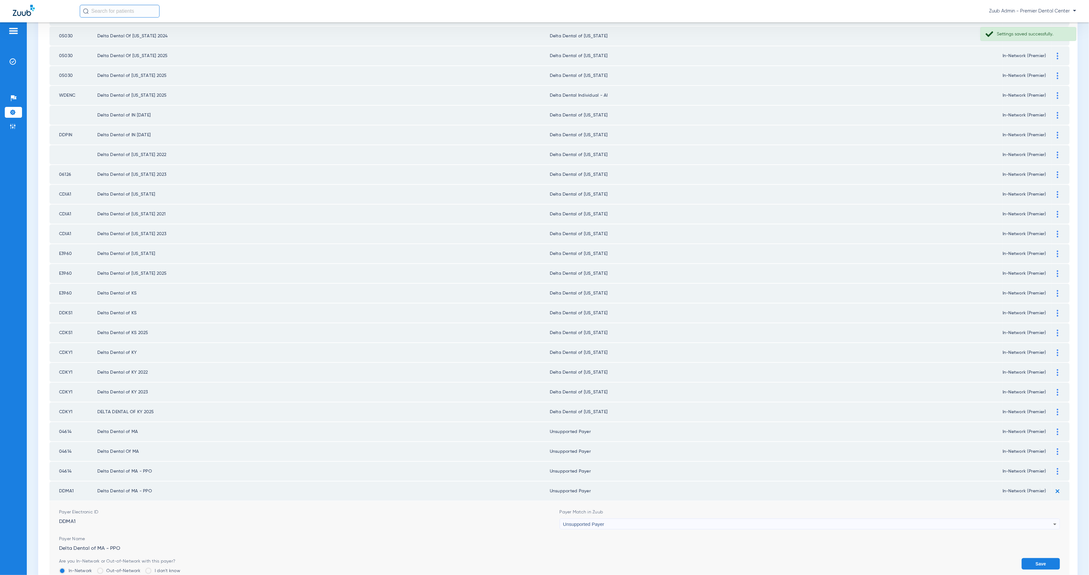
drag, startPoint x: 1036, startPoint y: 531, endPoint x: 1039, endPoint y: 529, distance: 3.4
click at [1037, 558] on button "Save" at bounding box center [1040, 563] width 38 height 11
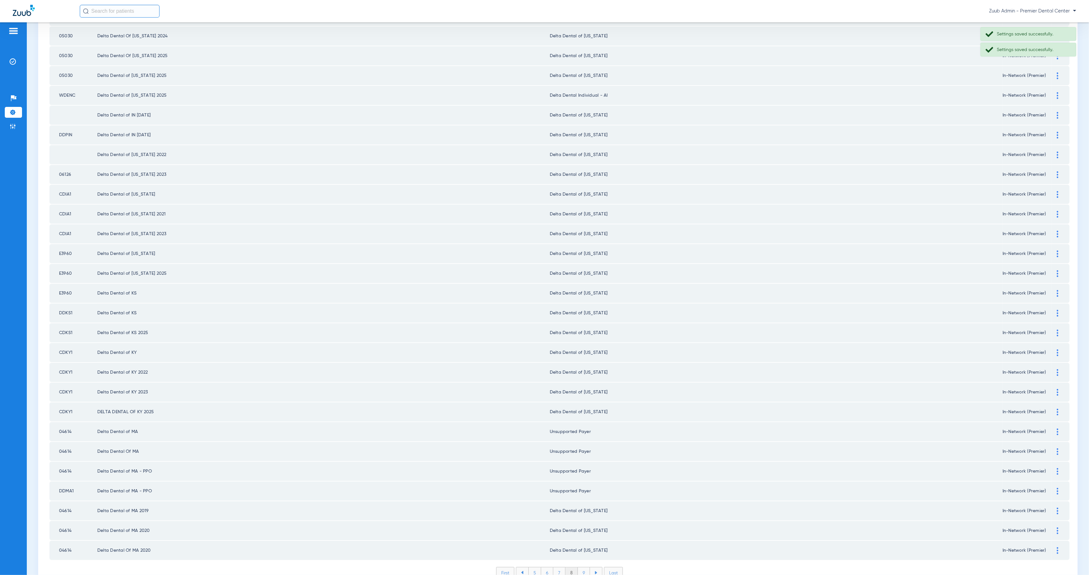
click at [1052, 508] on div at bounding box center [1057, 511] width 11 height 7
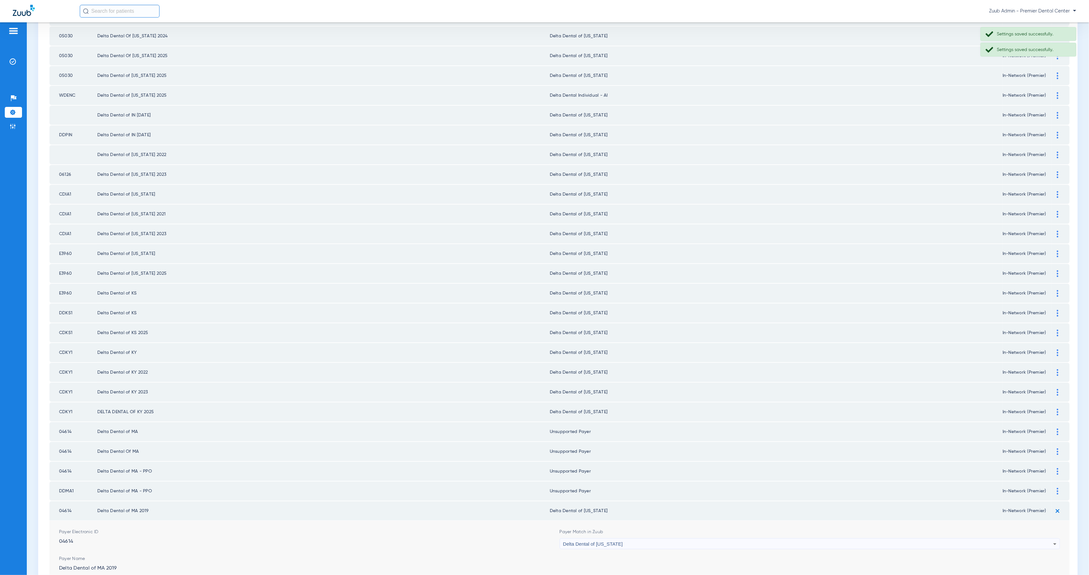
click at [699, 539] on div "Delta Dental of [US_STATE]" at bounding box center [808, 544] width 490 height 11
type input "Unsupp"
click at [636, 490] on mat-option "Unsupported Payer" at bounding box center [805, 491] width 497 height 11
click at [1045, 575] on button "Save" at bounding box center [1040, 583] width 38 height 11
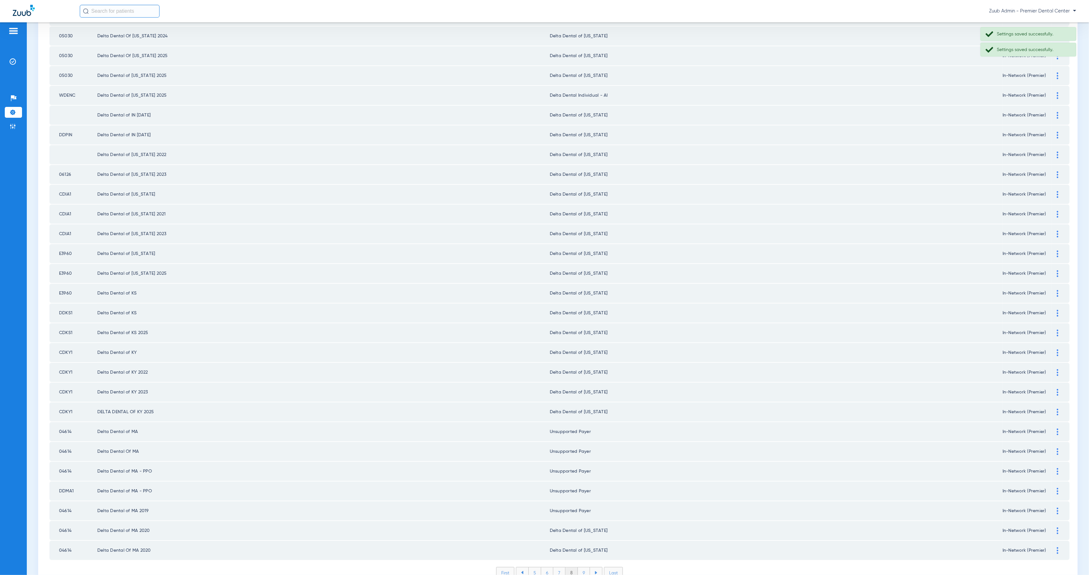
drag, startPoint x: 1052, startPoint y: 500, endPoint x: 945, endPoint y: 507, distance: 107.1
click at [1052, 527] on div at bounding box center [1057, 530] width 11 height 7
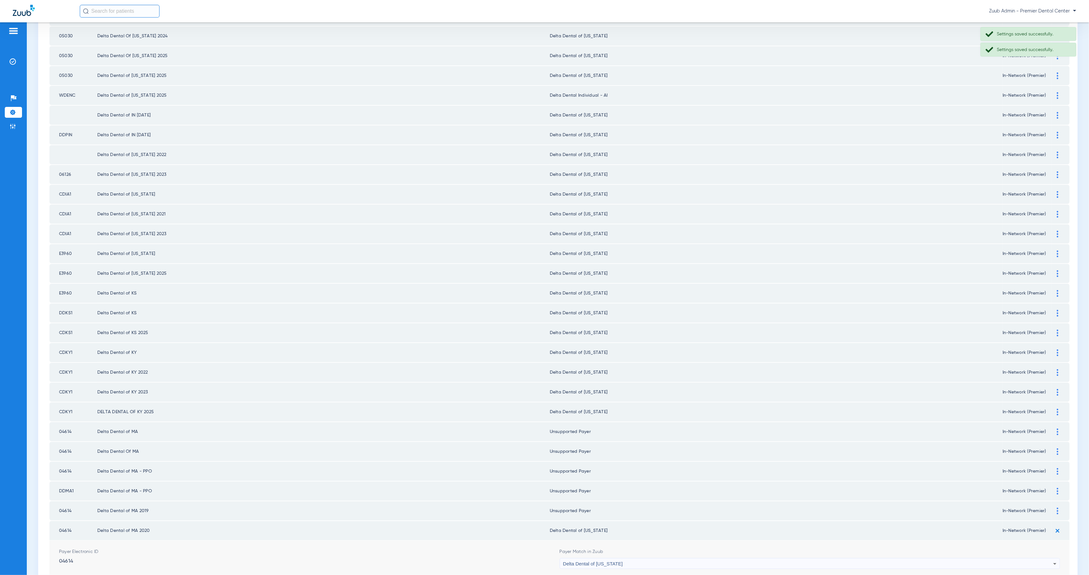
click at [712, 558] on div "Delta Dental of [US_STATE]" at bounding box center [808, 563] width 490 height 11
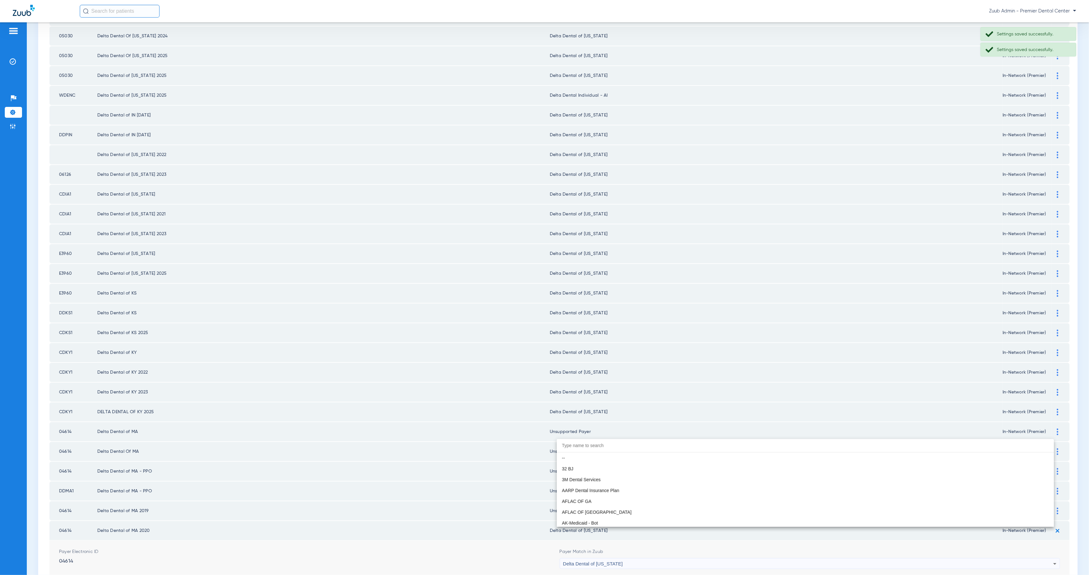
scroll to position [1531, 0]
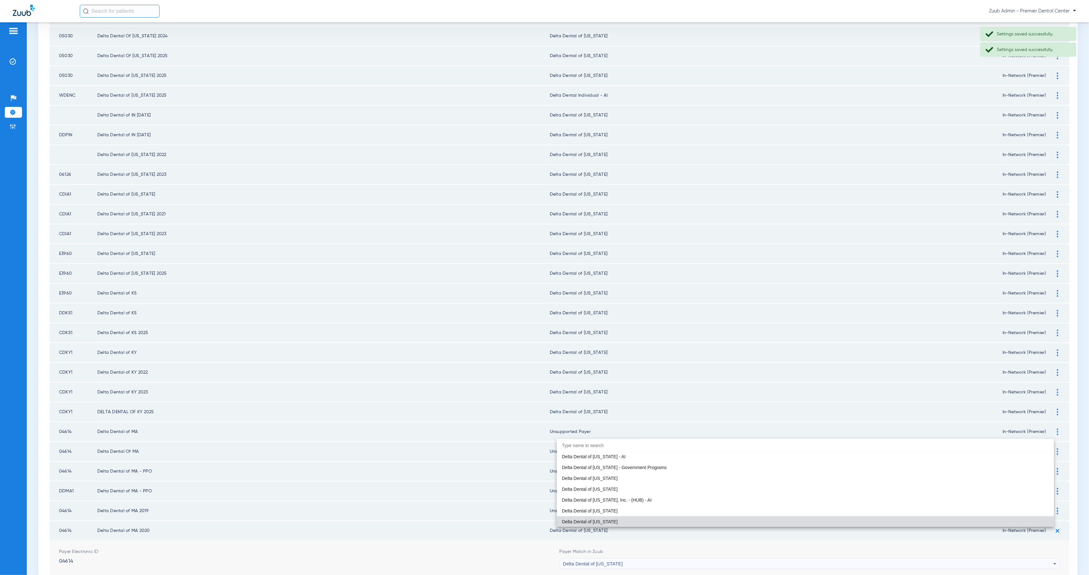
paste input "Unsupp"
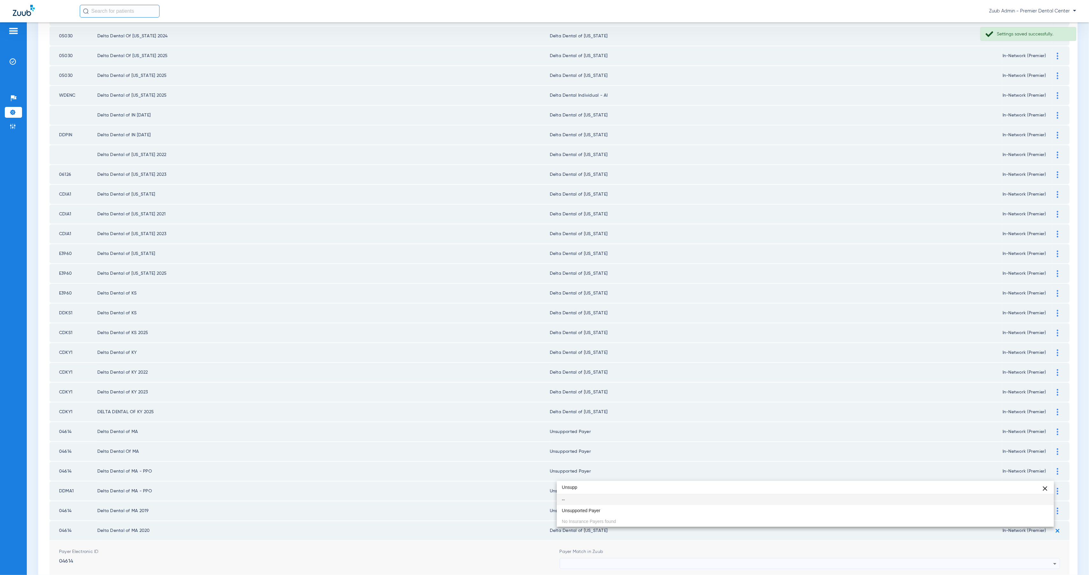
type input "Unsupp"
click at [646, 508] on mat-option "Unsupported Payer" at bounding box center [805, 510] width 497 height 11
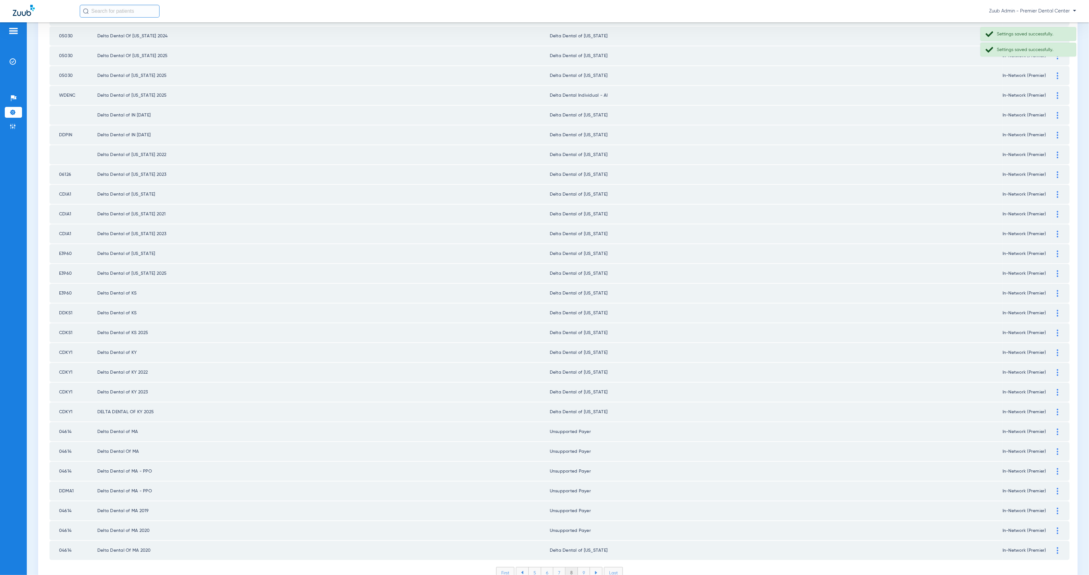
click at [1054, 547] on div at bounding box center [1057, 550] width 11 height 7
click at [669, 575] on div "Delta Dental of [US_STATE]" at bounding box center [808, 583] width 490 height 11
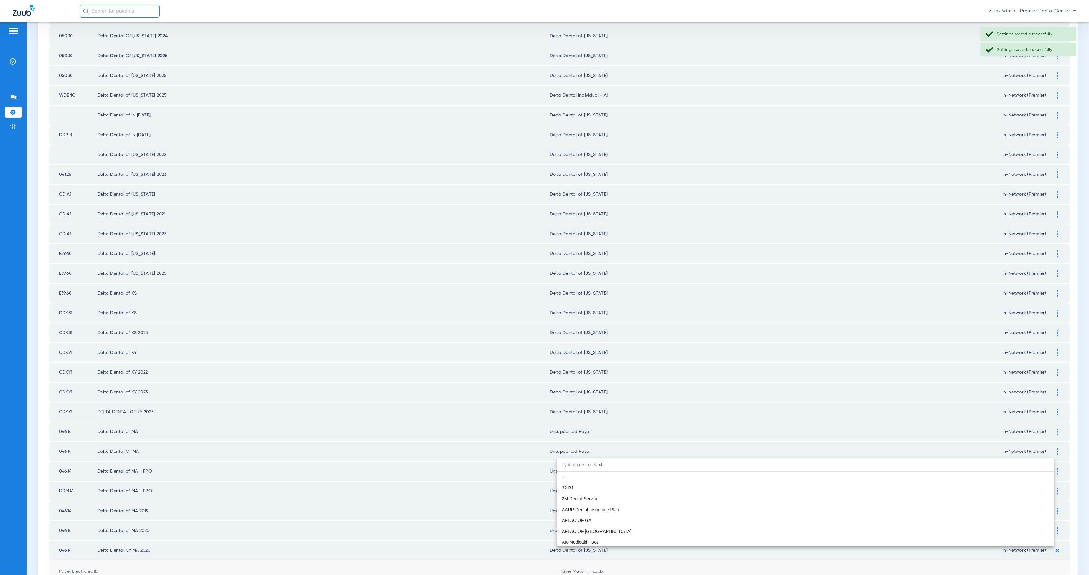
scroll to position [1531, 0]
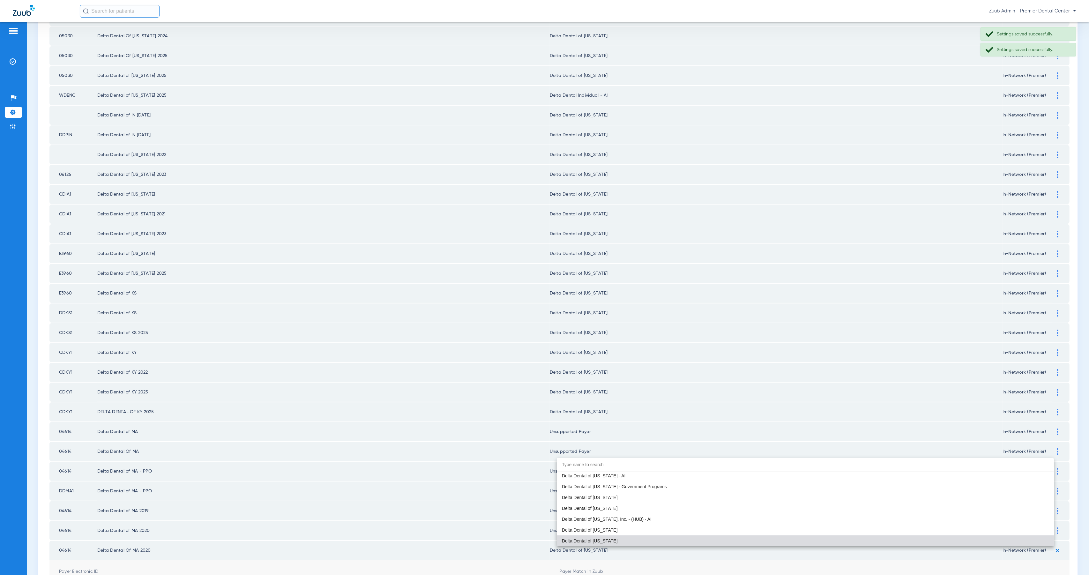
paste input "Unsupp"
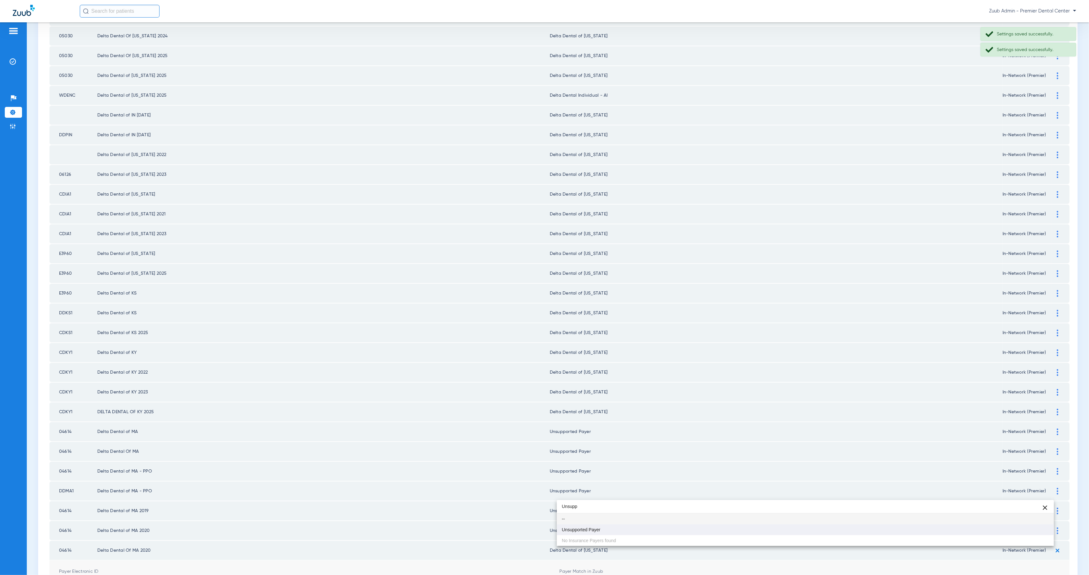
scroll to position [0, 0]
type input "Unsupp"
click at [630, 527] on mat-option "Unsupported Payer" at bounding box center [805, 529] width 497 height 11
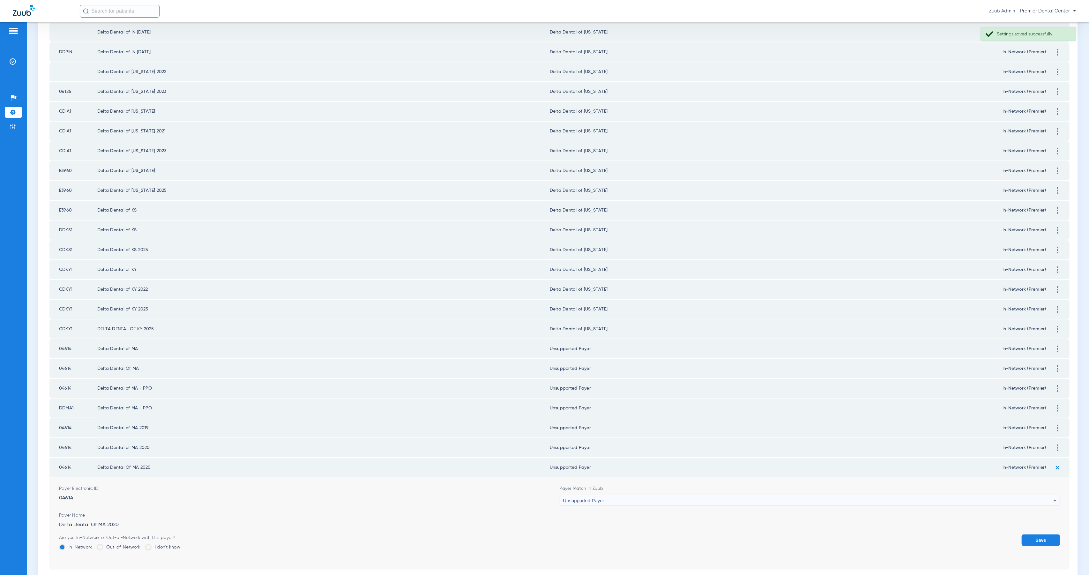
click at [1037, 534] on button "Save" at bounding box center [1040, 539] width 38 height 11
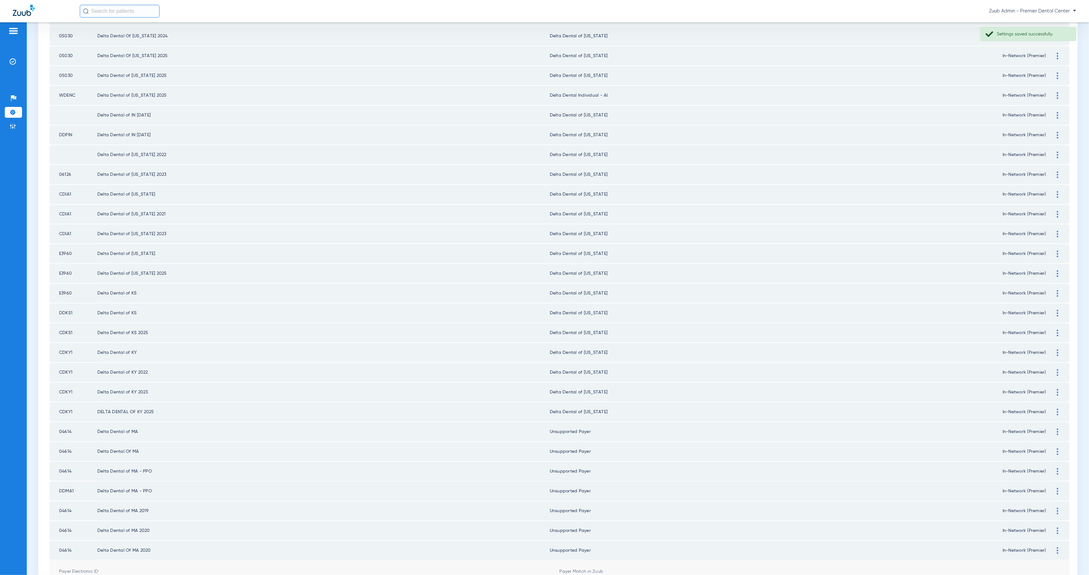
scroll to position [546, 0]
click at [578, 567] on li "9" at bounding box center [584, 572] width 12 height 11
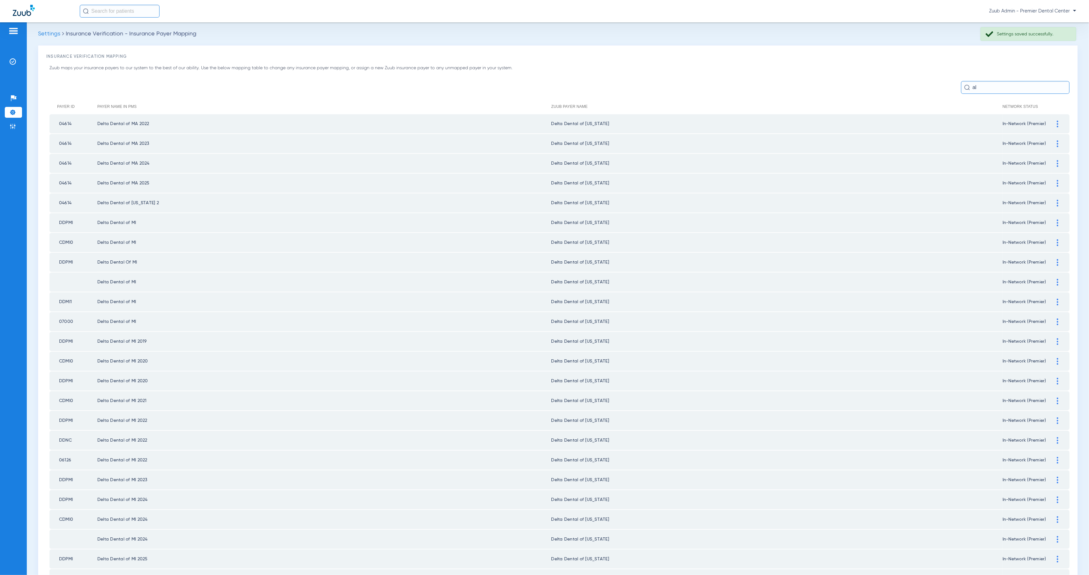
scroll to position [0, 0]
drag, startPoint x: 1051, startPoint y: 128, endPoint x: 965, endPoint y: 128, distance: 85.5
click at [1057, 128] on img at bounding box center [1058, 126] width 2 height 7
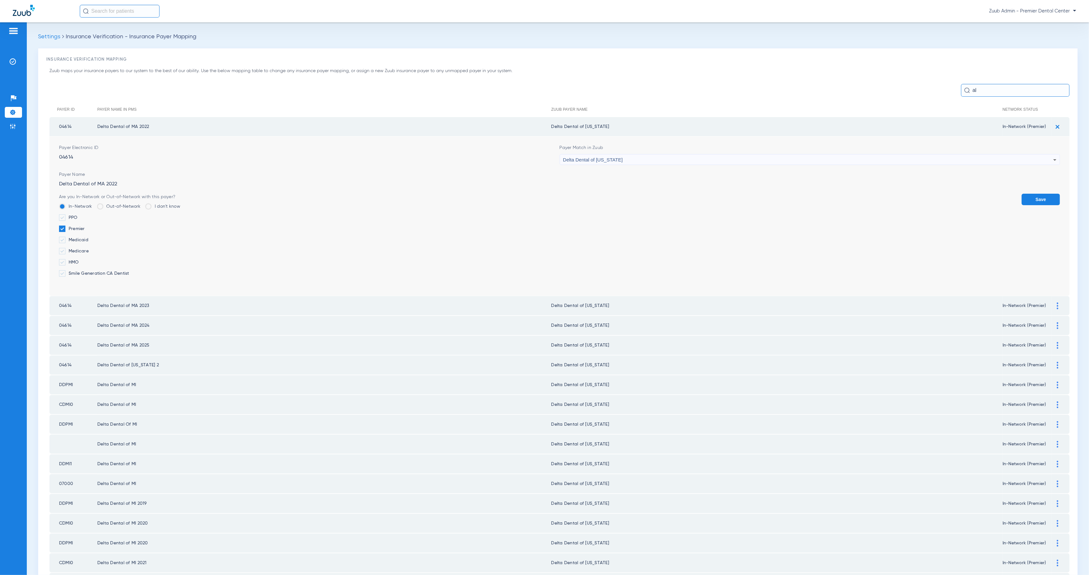
click at [680, 157] on div "Delta Dental of [US_STATE]" at bounding box center [808, 159] width 490 height 11
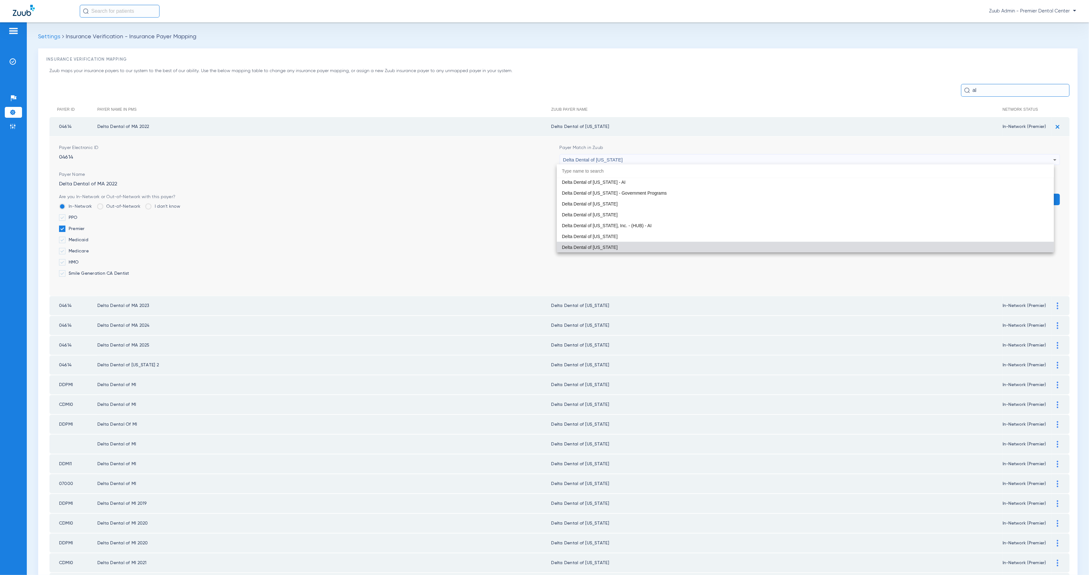
paste input "Unsupp"
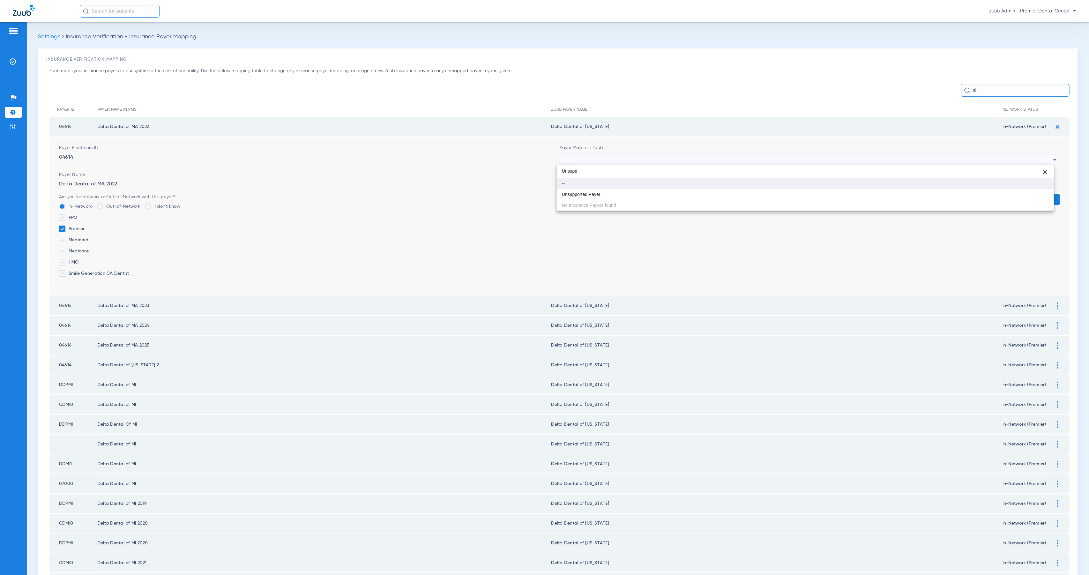
scroll to position [0, 0]
type input "Unsupp"
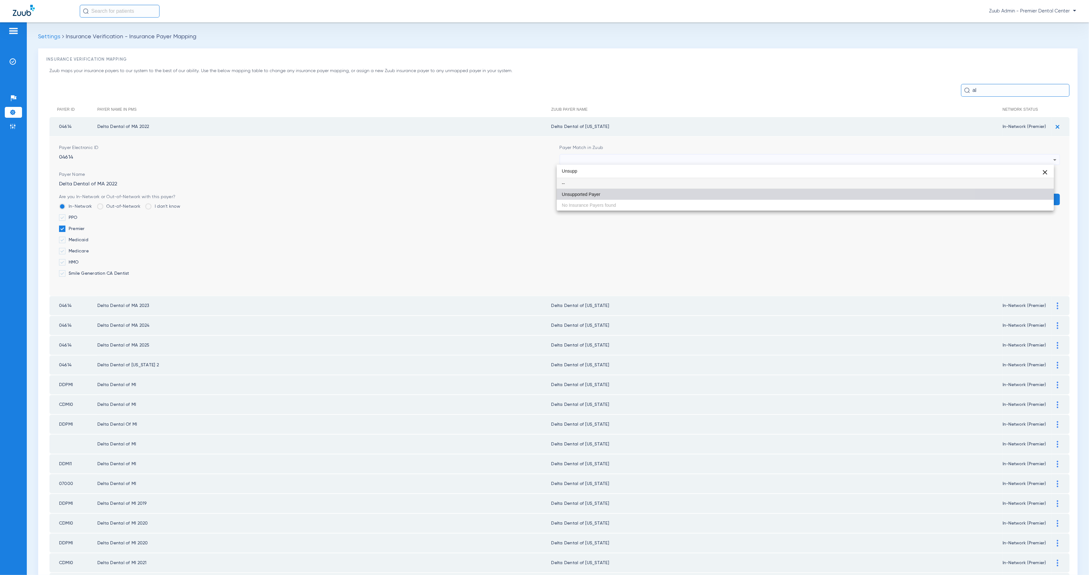
click at [690, 194] on mat-option "Unsupported Payer" at bounding box center [805, 194] width 497 height 11
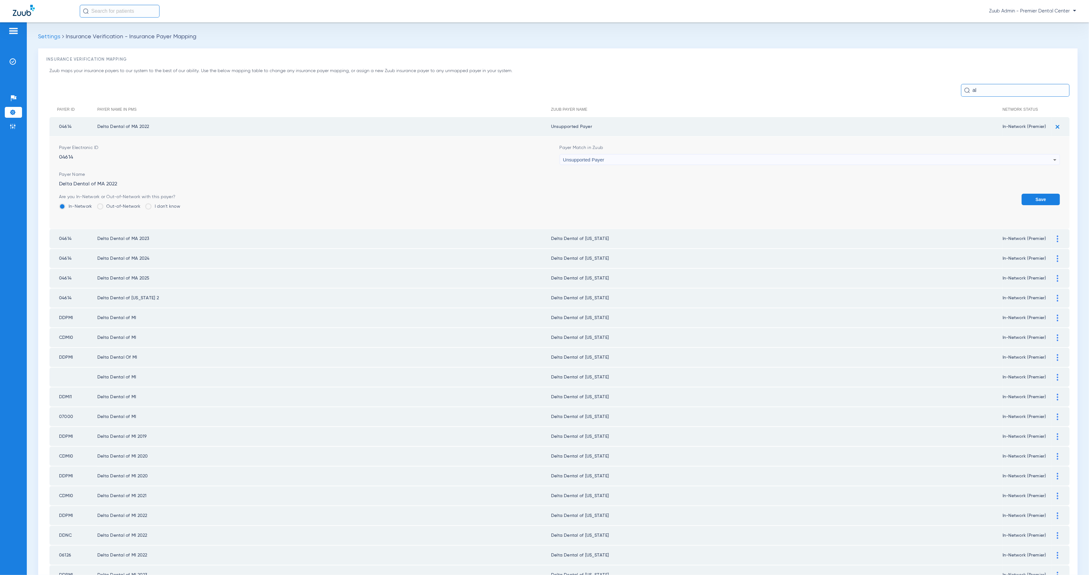
click at [1039, 198] on button "Save" at bounding box center [1040, 199] width 38 height 11
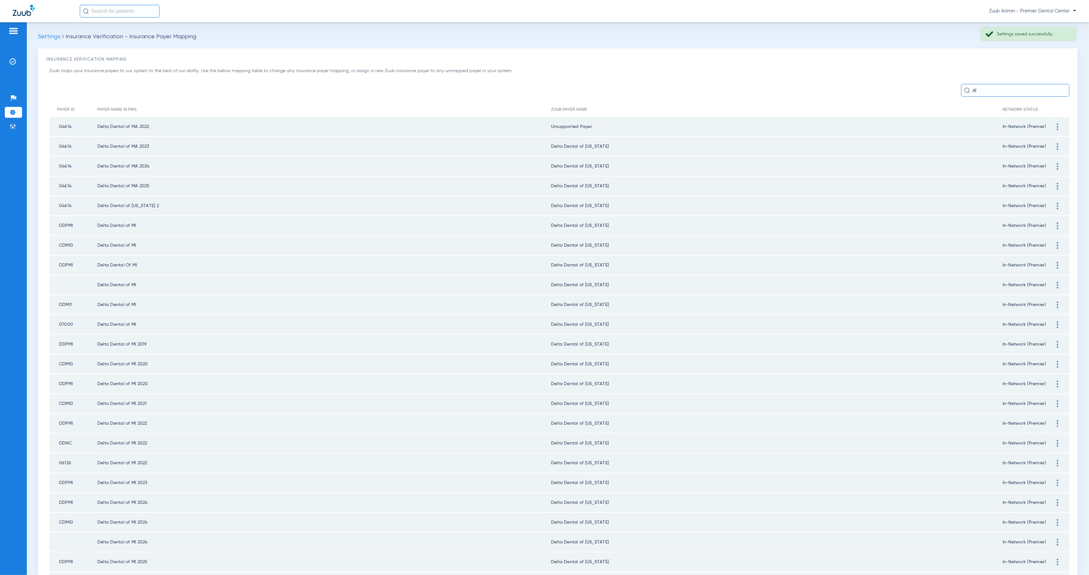
click at [1057, 147] on img at bounding box center [1058, 146] width 2 height 7
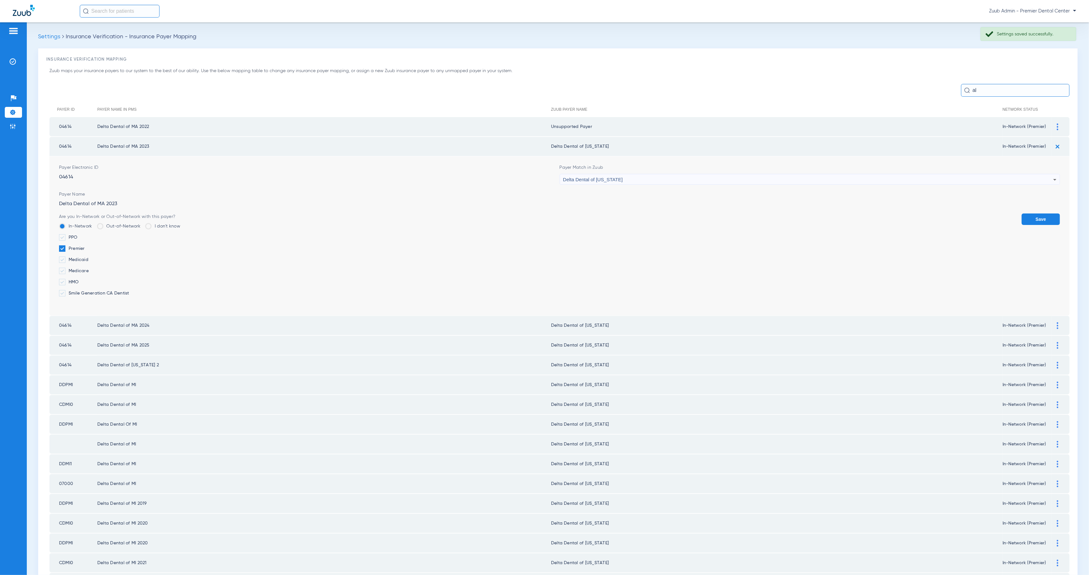
click at [688, 176] on div "Delta Dental of [US_STATE]" at bounding box center [808, 179] width 490 height 11
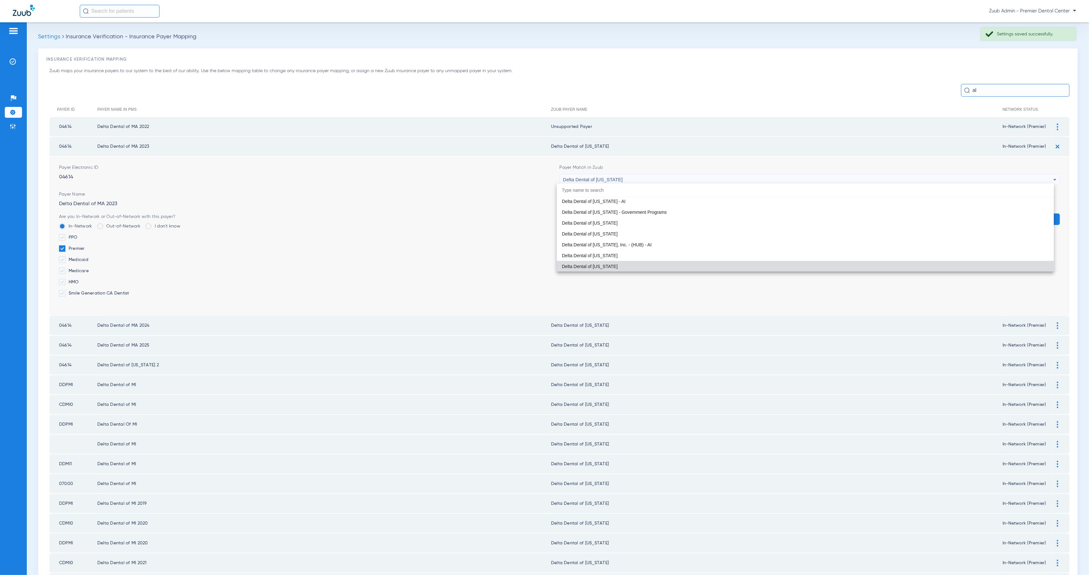
paste input "Unsupp"
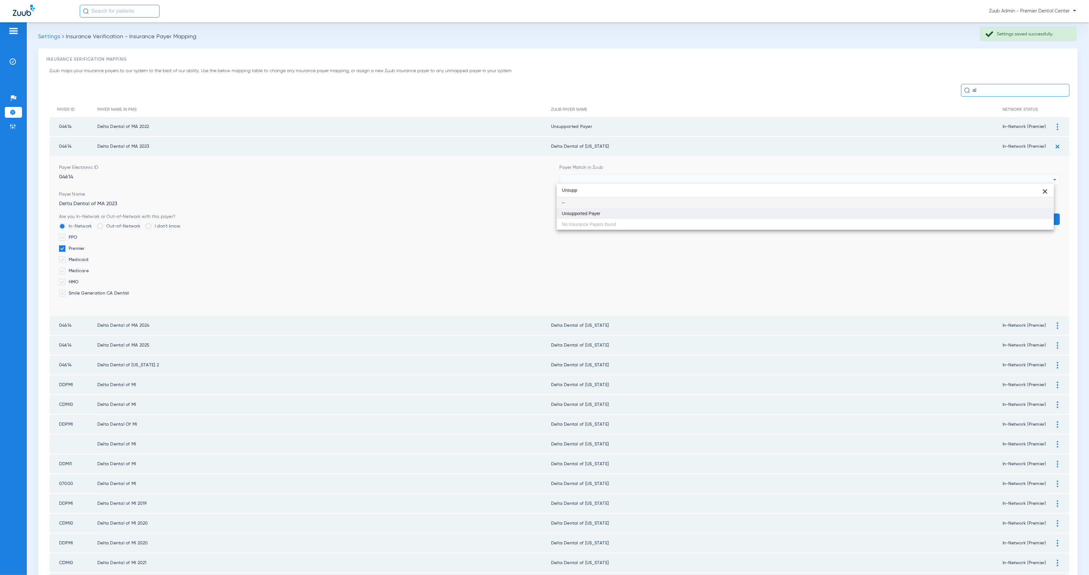
type input "Unsupp"
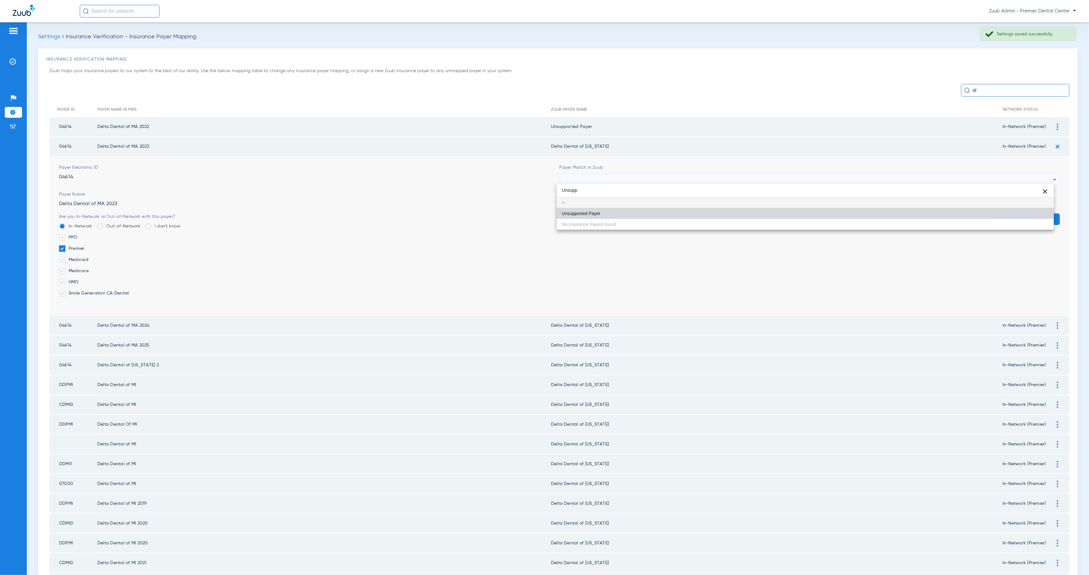
click at [701, 215] on mat-option "Unsupported Payer" at bounding box center [805, 213] width 497 height 11
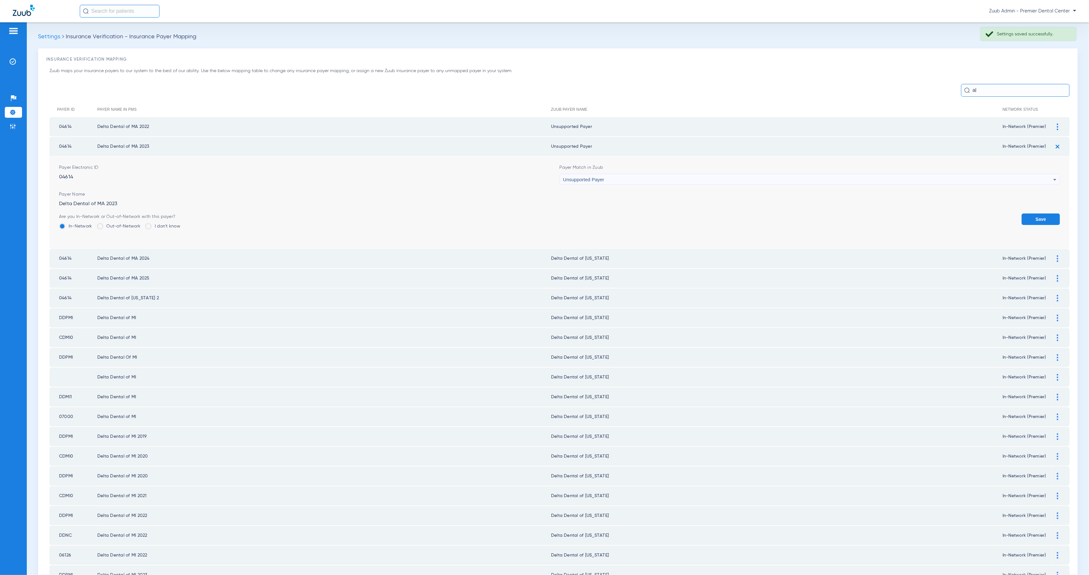
click at [1044, 222] on button "Save" at bounding box center [1040, 218] width 38 height 11
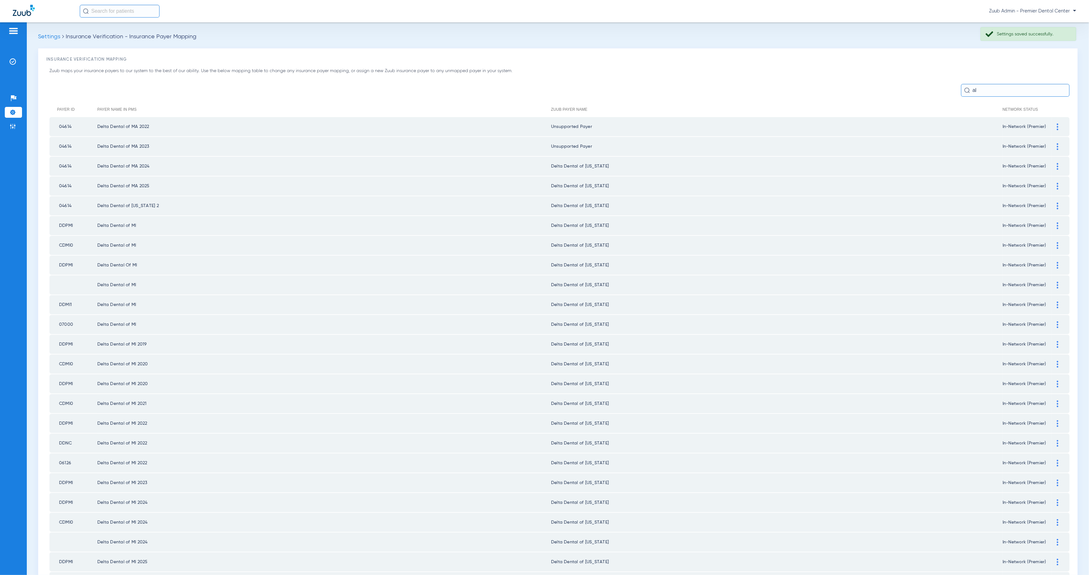
click at [1057, 166] on img at bounding box center [1058, 166] width 2 height 7
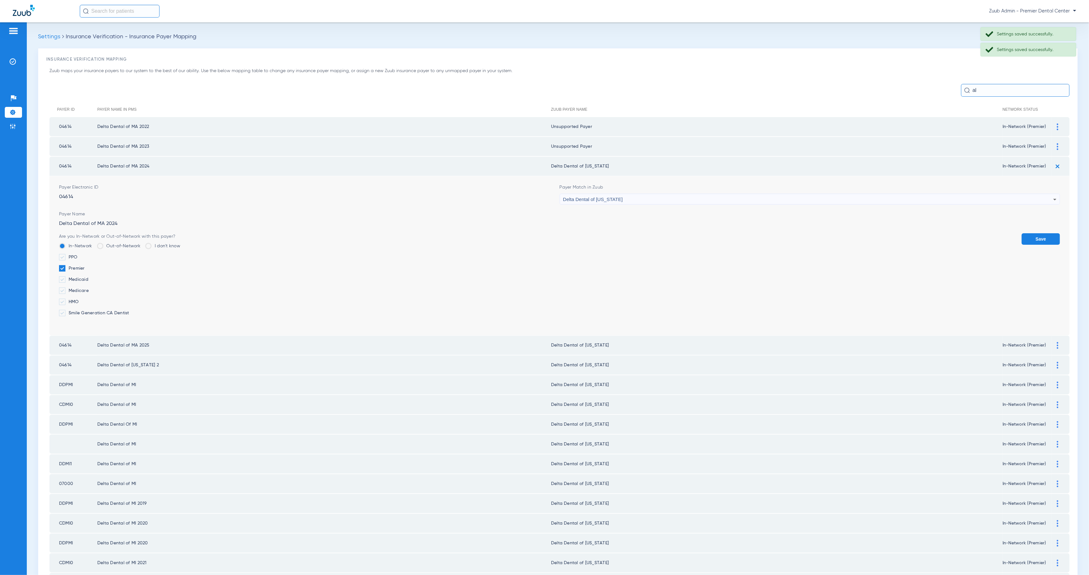
click at [730, 194] on div "Delta Dental of [US_STATE]" at bounding box center [808, 199] width 490 height 11
type input "Unsupp"
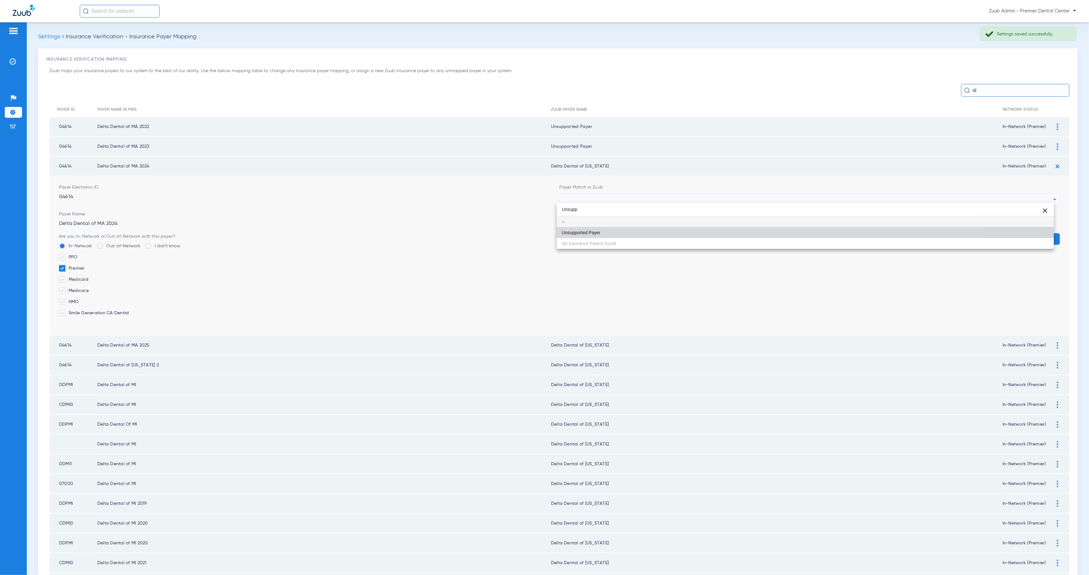
click at [736, 230] on mat-option "Unsupported Payer" at bounding box center [805, 232] width 497 height 11
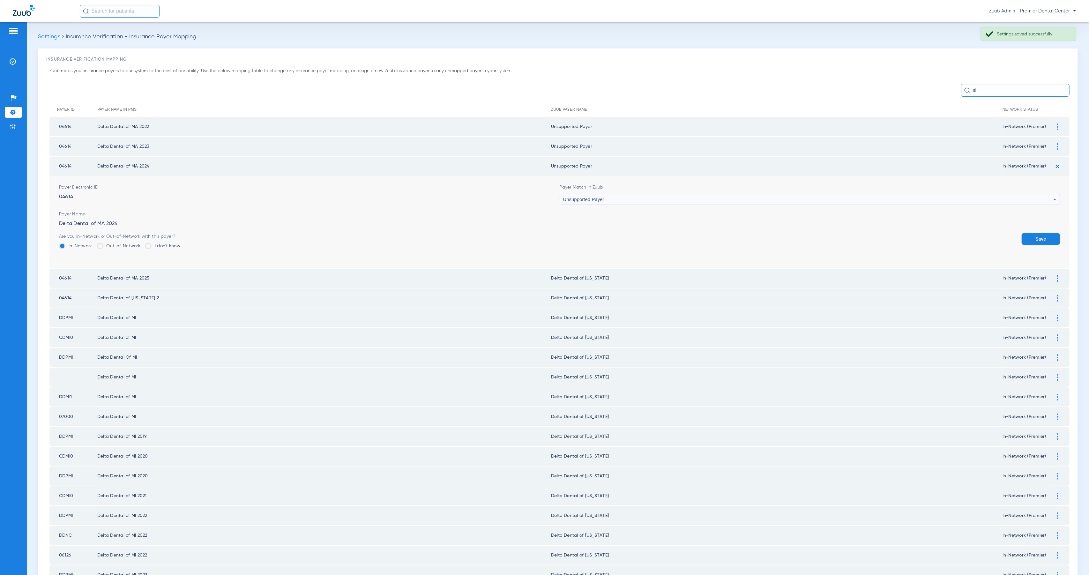
click at [1048, 239] on button "Save" at bounding box center [1040, 238] width 38 height 11
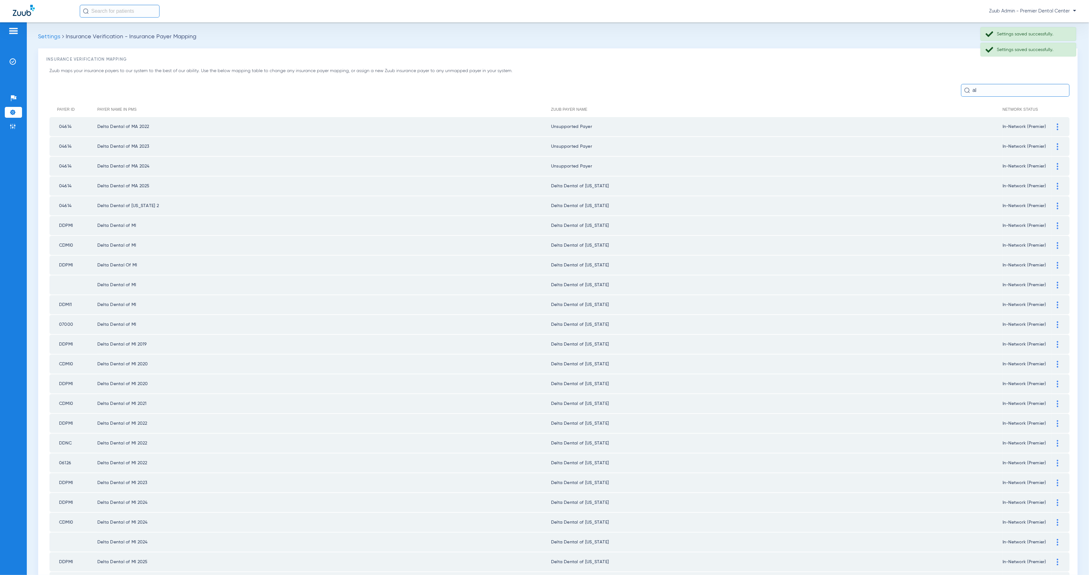
click at [1052, 183] on div at bounding box center [1057, 186] width 11 height 7
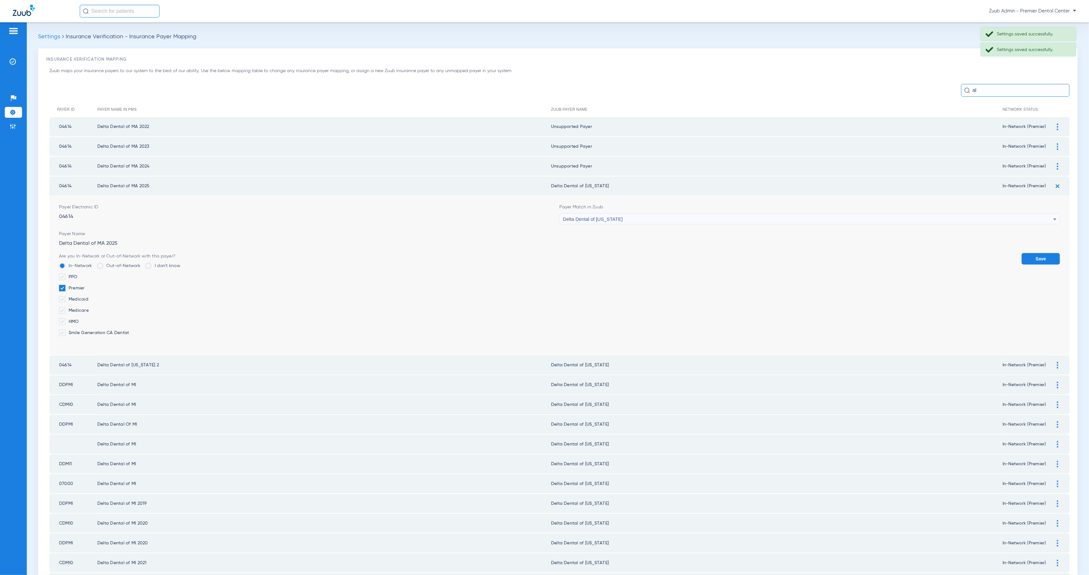
click at [705, 217] on div "Delta Dental of [US_STATE]" at bounding box center [808, 219] width 490 height 11
type input "Unsupp"
drag, startPoint x: 706, startPoint y: 251, endPoint x: 779, endPoint y: 254, distance: 73.1
click at [706, 251] on mat-option "Unsupported Payer" at bounding box center [805, 251] width 497 height 11
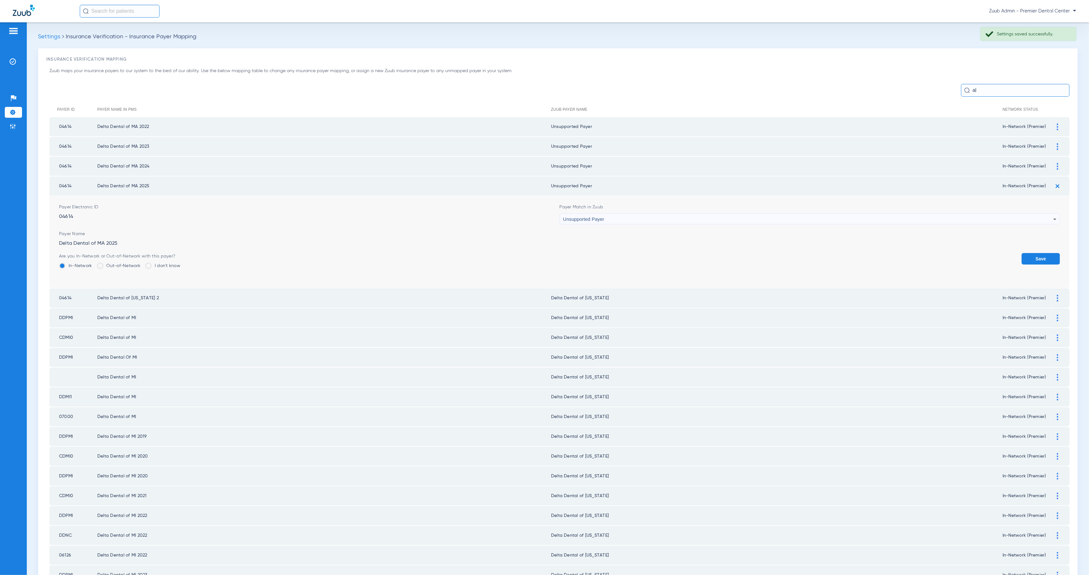
click at [1024, 259] on button "Save" at bounding box center [1040, 258] width 38 height 11
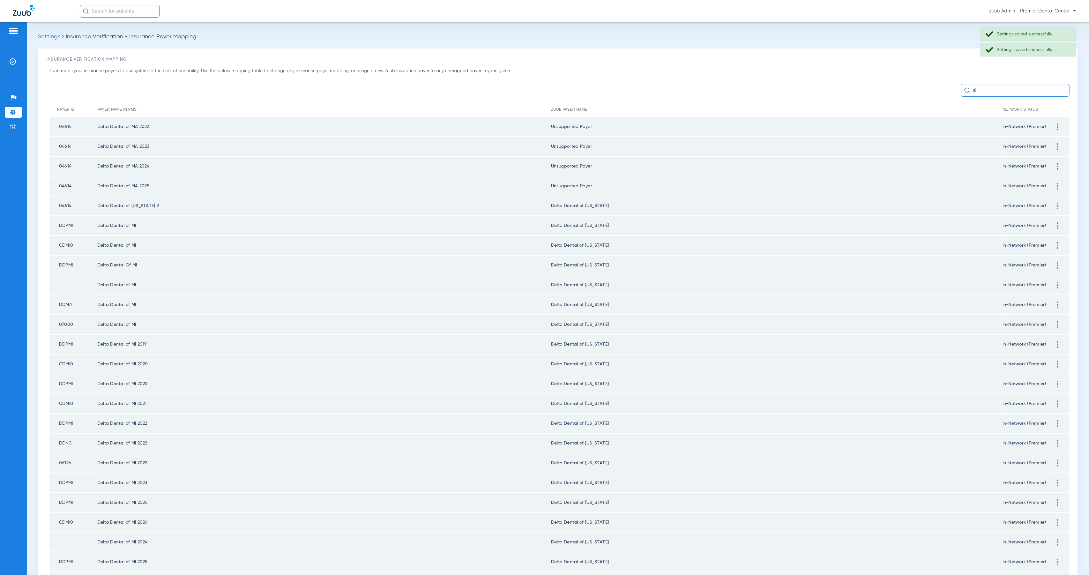
click at [1057, 203] on img at bounding box center [1058, 206] width 2 height 7
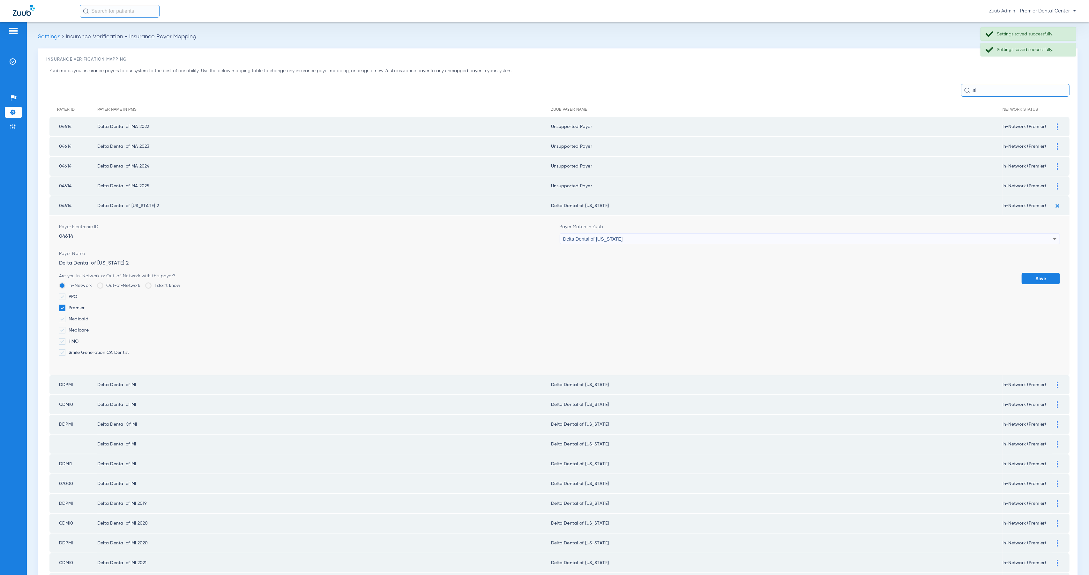
click at [617, 236] on span "Delta Dental of [US_STATE]" at bounding box center [593, 238] width 60 height 5
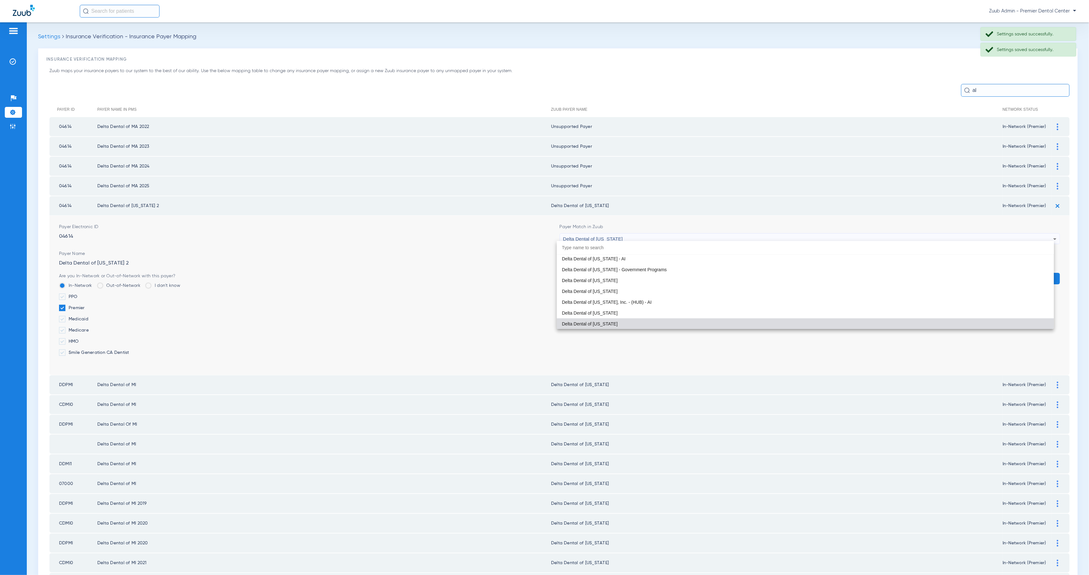
paste input "Unsupp"
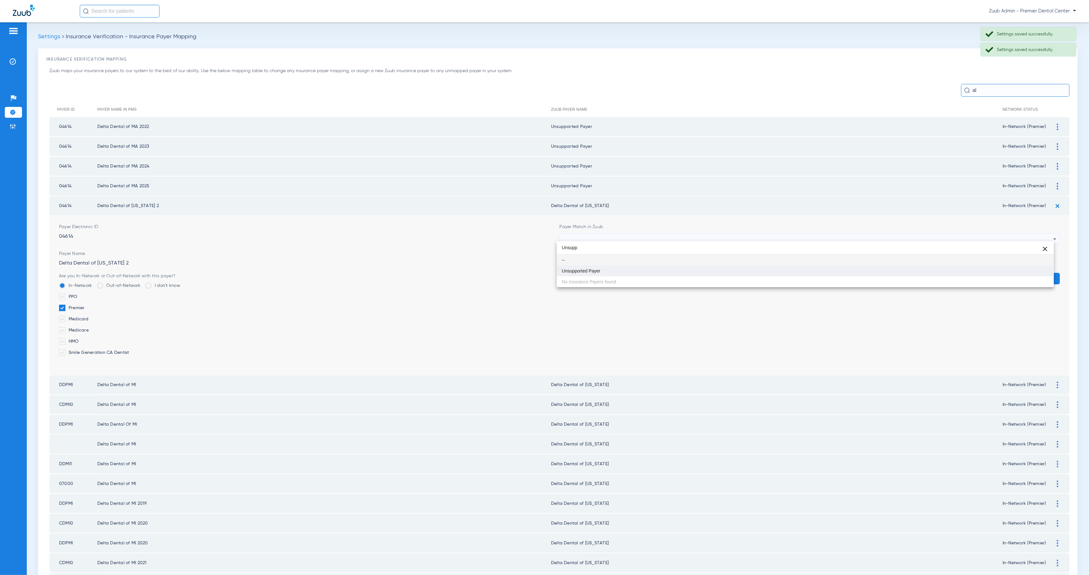
type input "Unsupp"
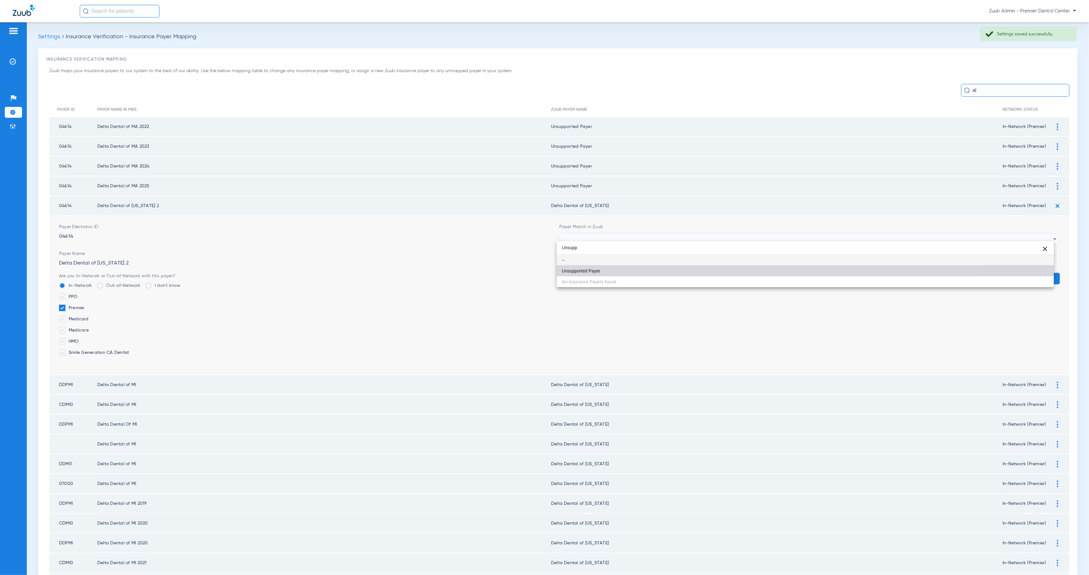
click at [652, 274] on mat-option "Unsupported Payer" at bounding box center [805, 270] width 497 height 11
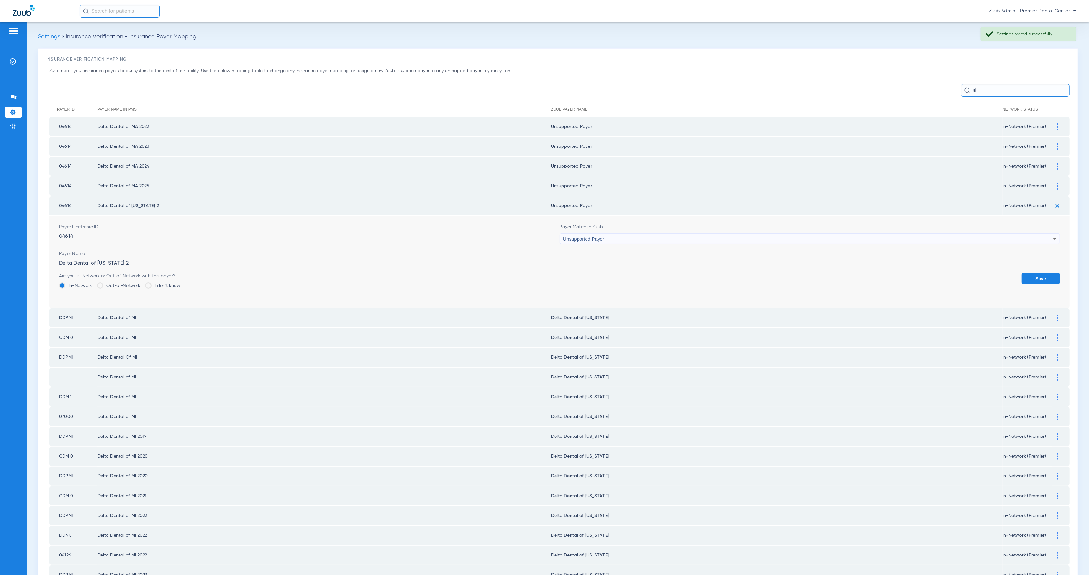
click at [1033, 276] on button "Save" at bounding box center [1040, 278] width 38 height 11
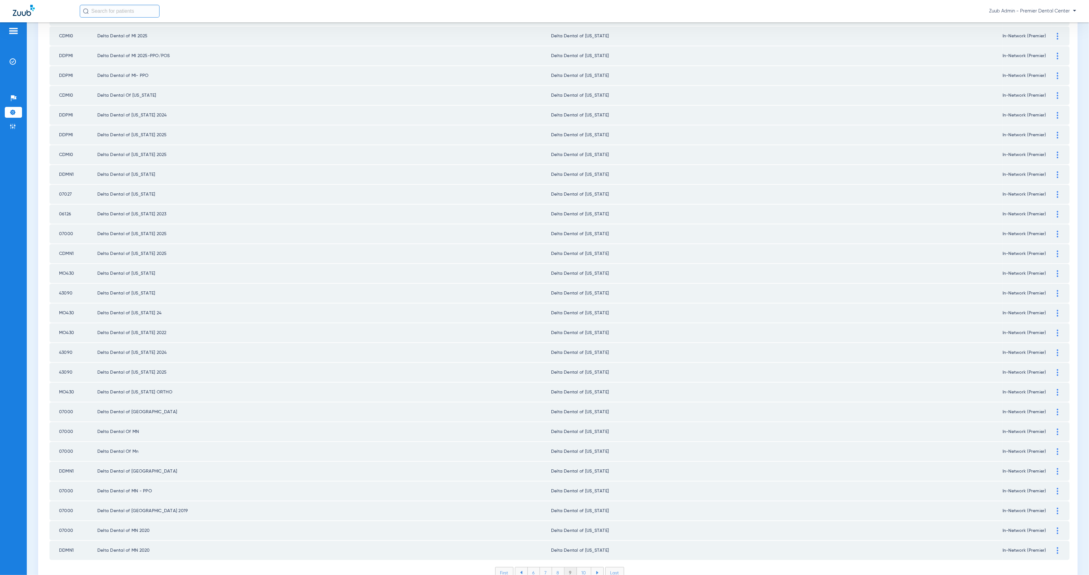
click at [583, 567] on li "10" at bounding box center [584, 572] width 14 height 11
click at [583, 567] on li "11" at bounding box center [584, 572] width 13 height 11
click at [582, 567] on li "12" at bounding box center [585, 572] width 14 height 11
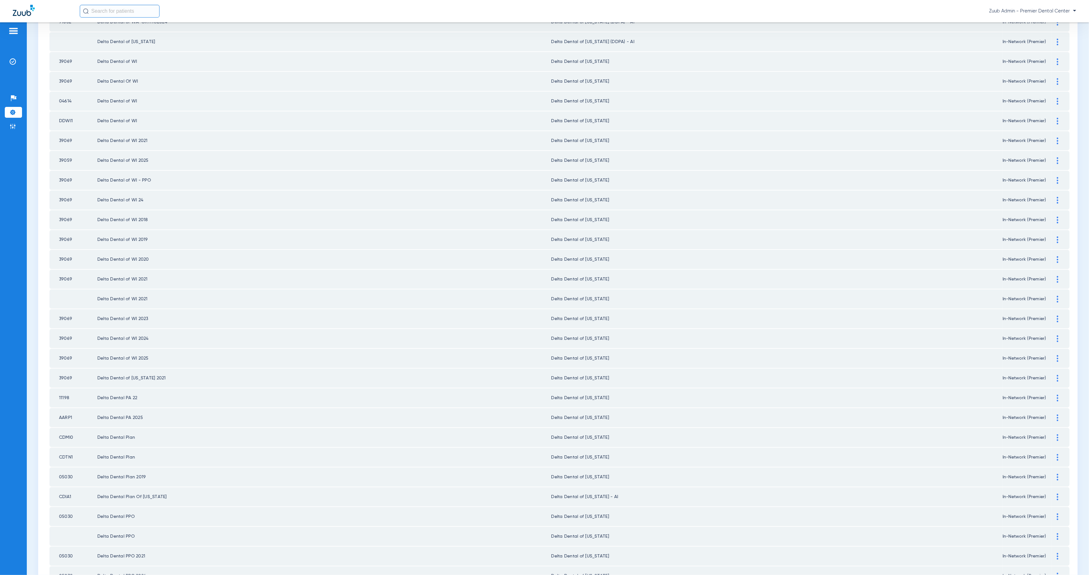
scroll to position [531, 0]
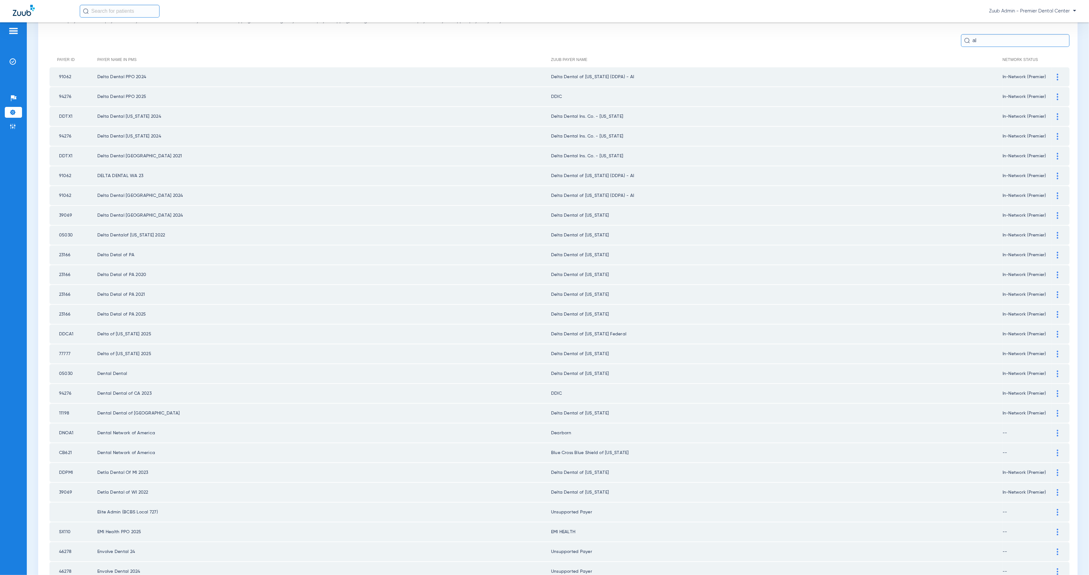
scroll to position [0, 0]
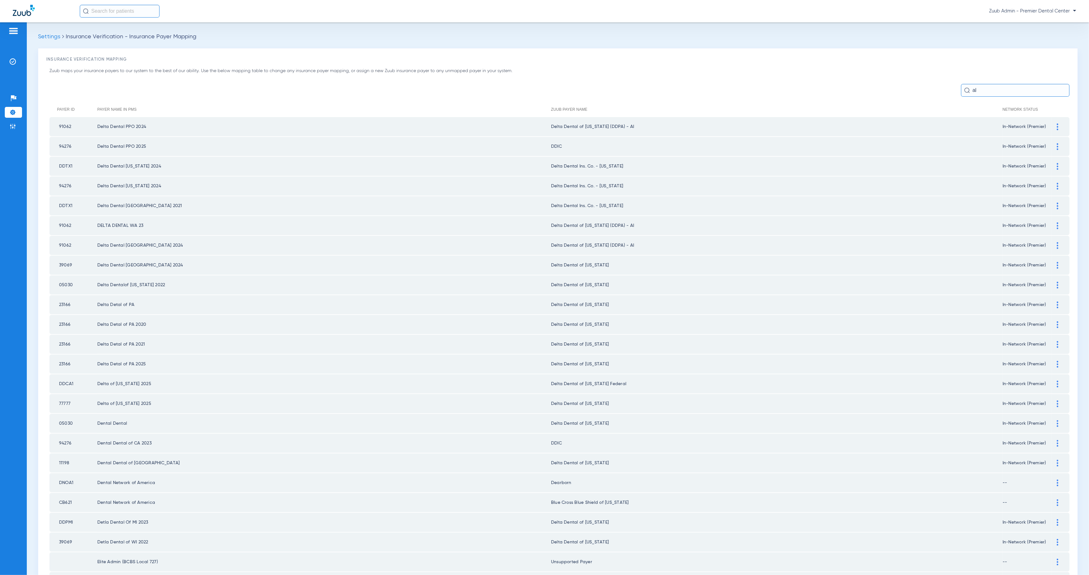
drag, startPoint x: 977, startPoint y: 91, endPoint x: 964, endPoint y: 91, distance: 13.1
click at [964, 91] on input "al" at bounding box center [1015, 90] width 108 height 13
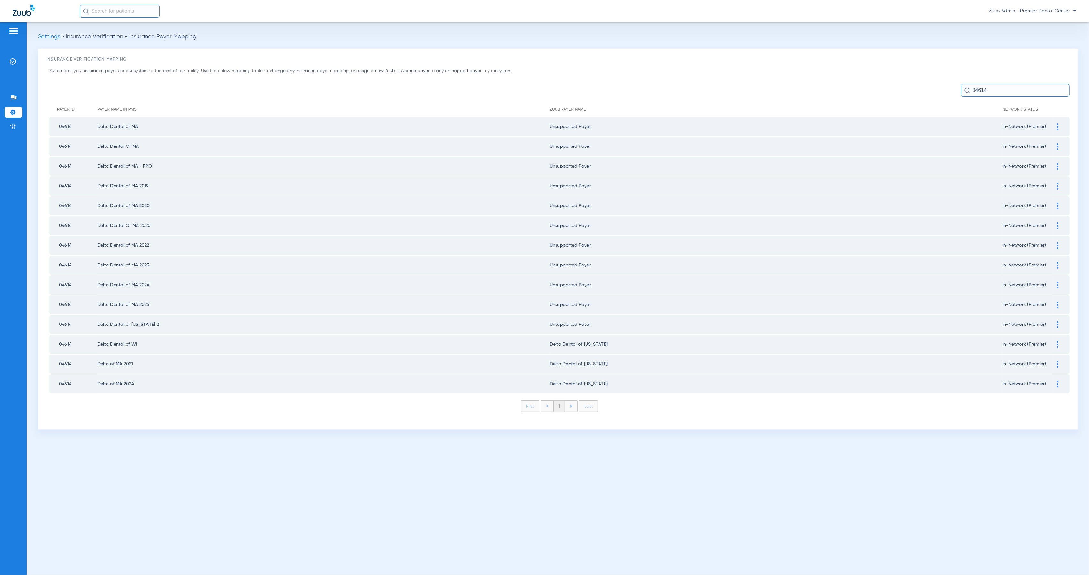
type input "04614"
click at [1057, 341] on img at bounding box center [1058, 344] width 2 height 7
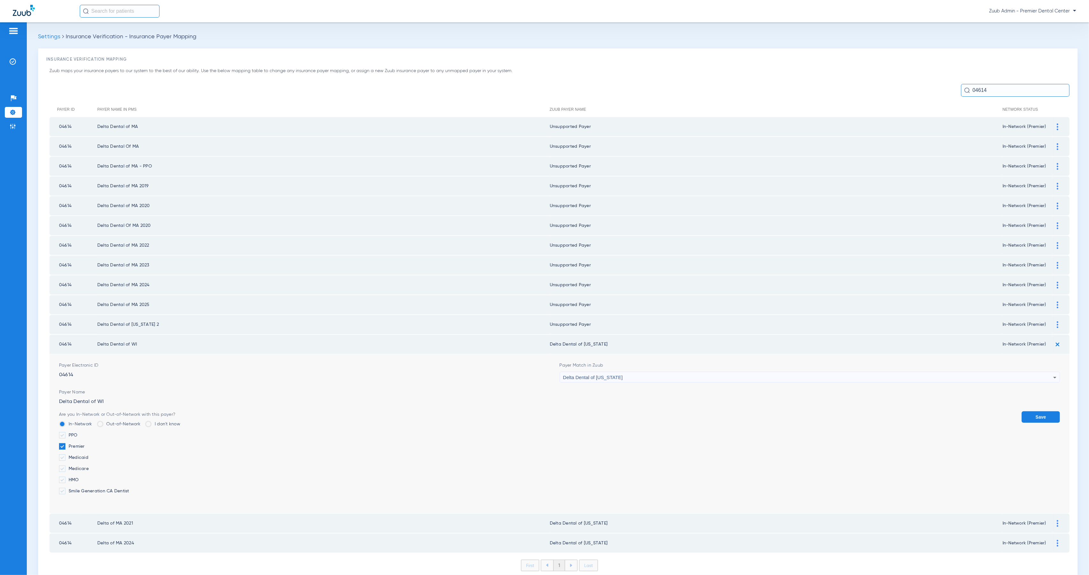
click at [632, 372] on div "Delta Dental of [US_STATE]" at bounding box center [808, 377] width 490 height 11
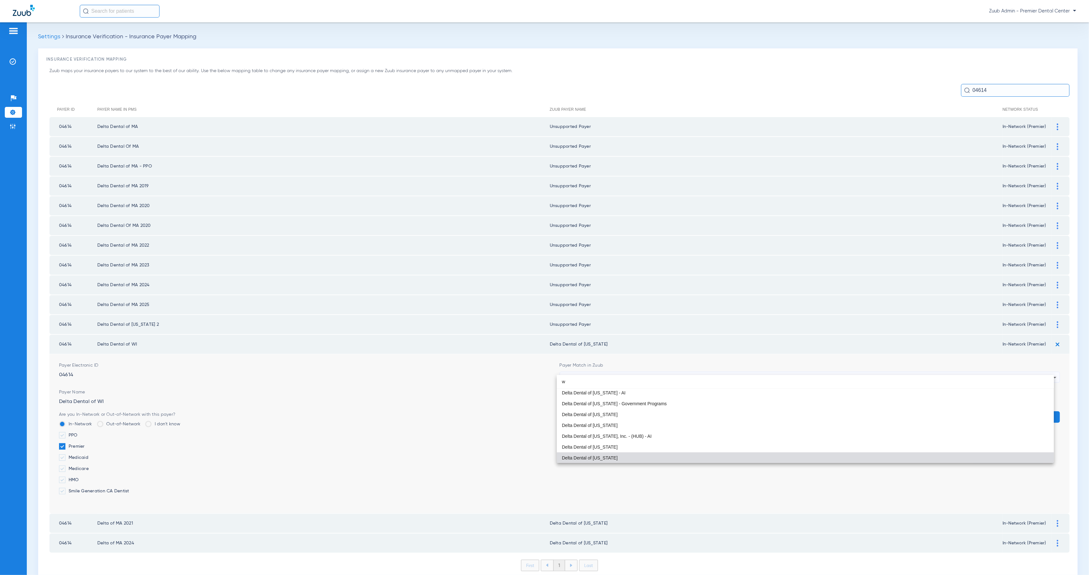
scroll to position [13, 0]
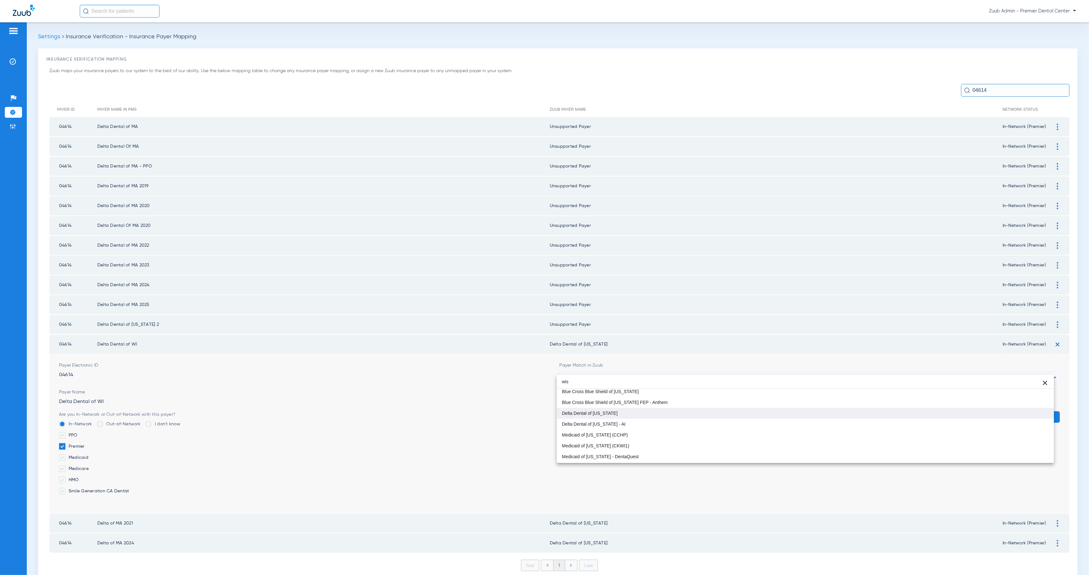
type input "wis"
click at [644, 411] on mat-option "Delta Dental of [US_STATE]" at bounding box center [805, 413] width 497 height 11
drag, startPoint x: 1044, startPoint y: 405, endPoint x: 1045, endPoint y: 383, distance: 22.7
click at [1044, 411] on button "Save" at bounding box center [1040, 416] width 38 height 11
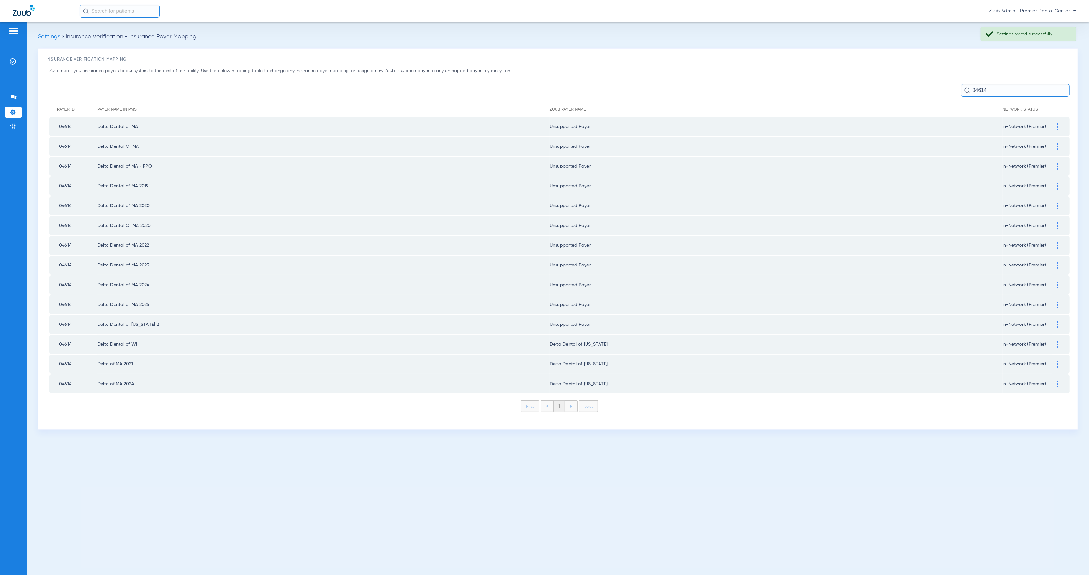
click at [1057, 361] on img at bounding box center [1058, 364] width 2 height 7
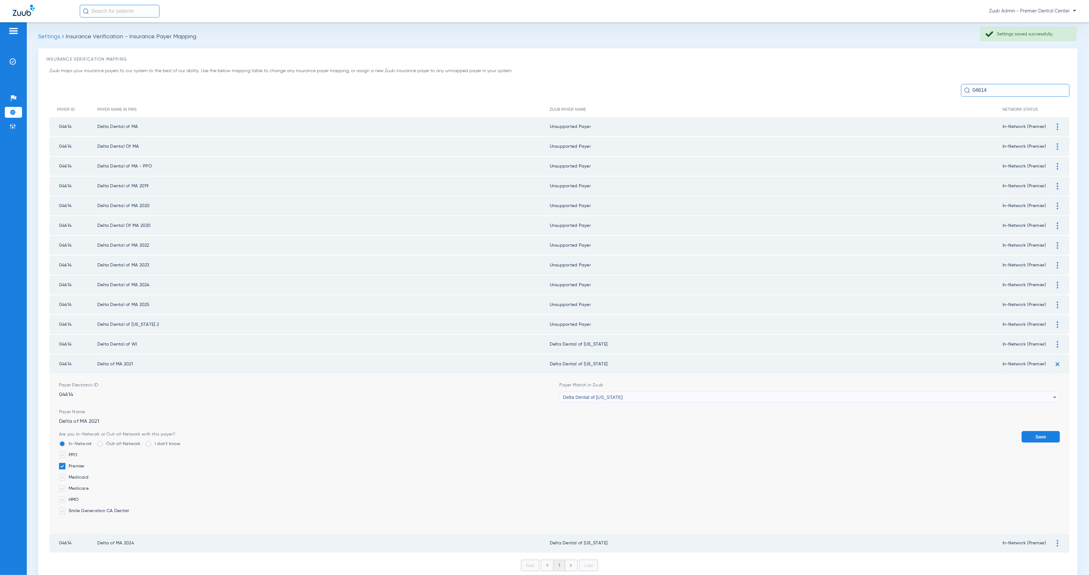
click at [633, 392] on div "Delta Dental of [US_STATE]" at bounding box center [808, 397] width 490 height 11
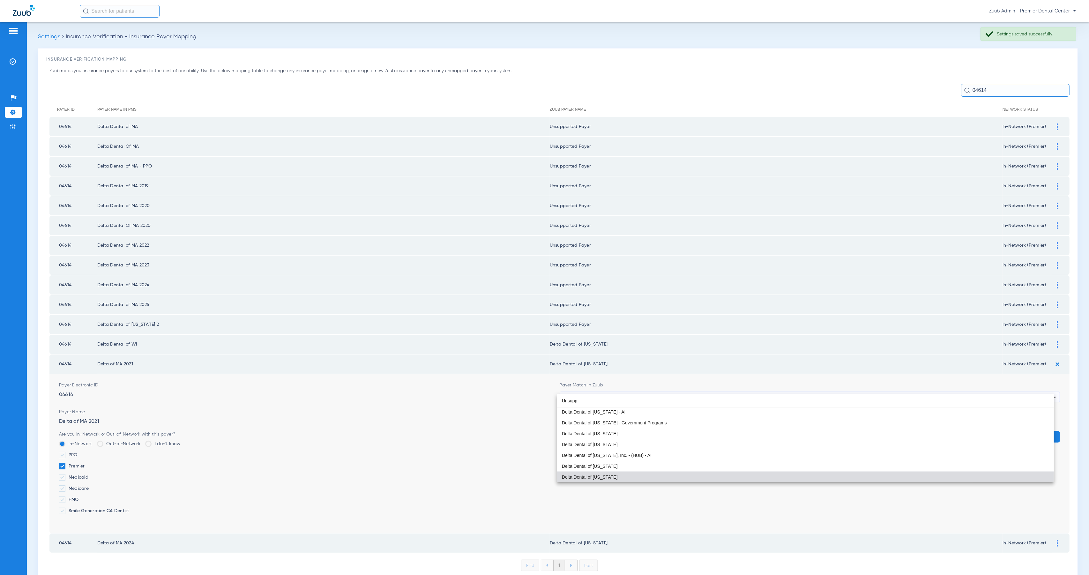
scroll to position [0, 0]
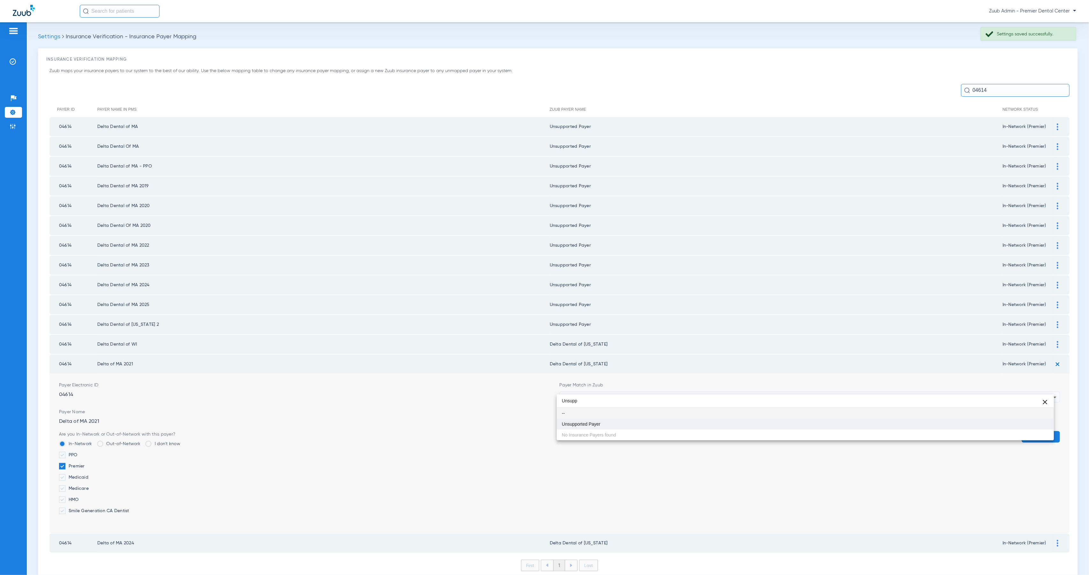
type input "Unsupp"
click at [639, 421] on mat-option "Unsupported Payer" at bounding box center [805, 424] width 497 height 11
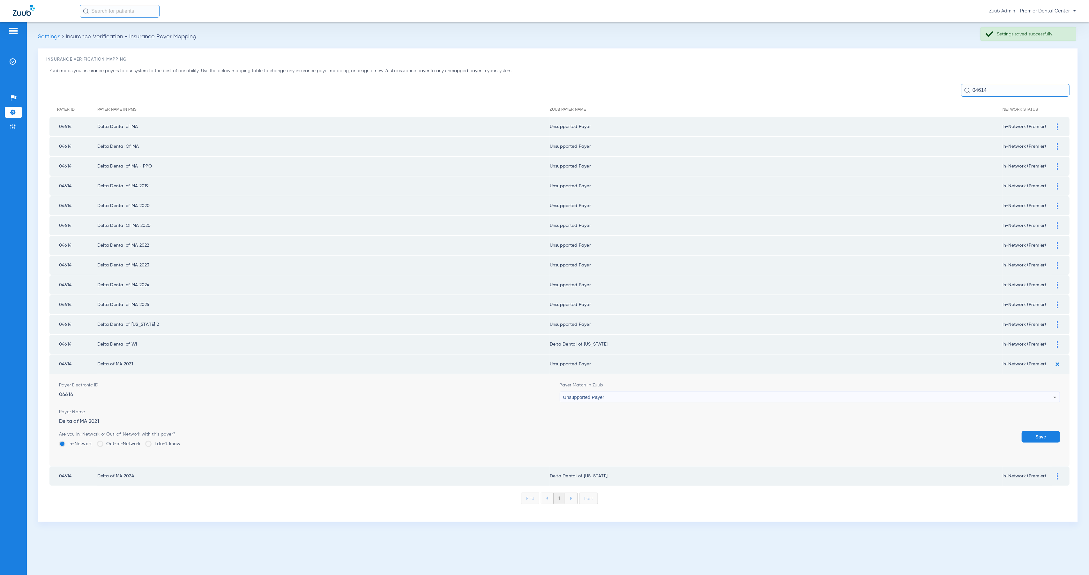
click at [1038, 431] on button "Save" at bounding box center [1040, 436] width 38 height 11
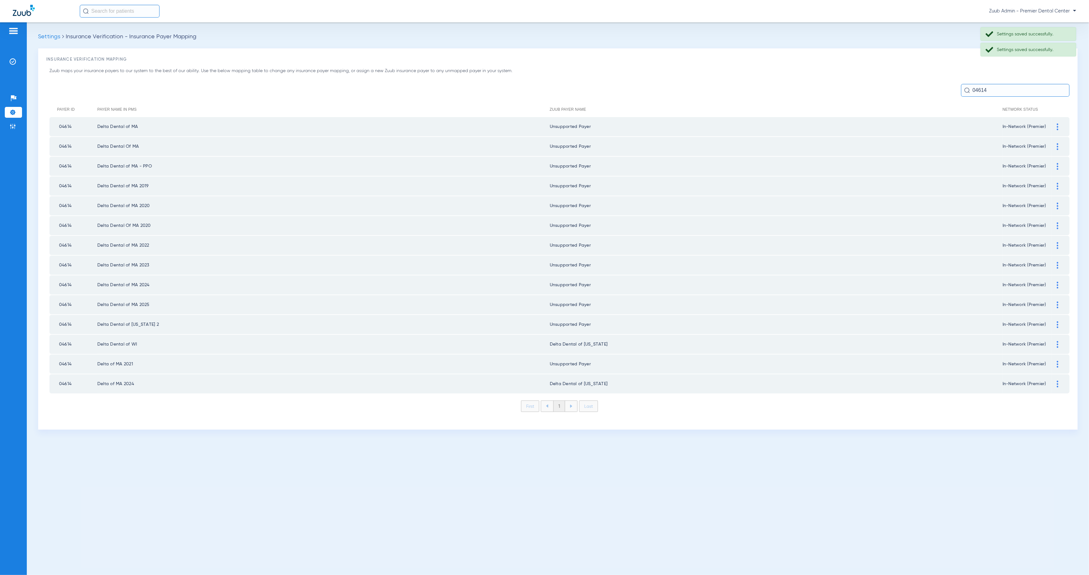
click at [1059, 381] on div at bounding box center [1057, 384] width 11 height 7
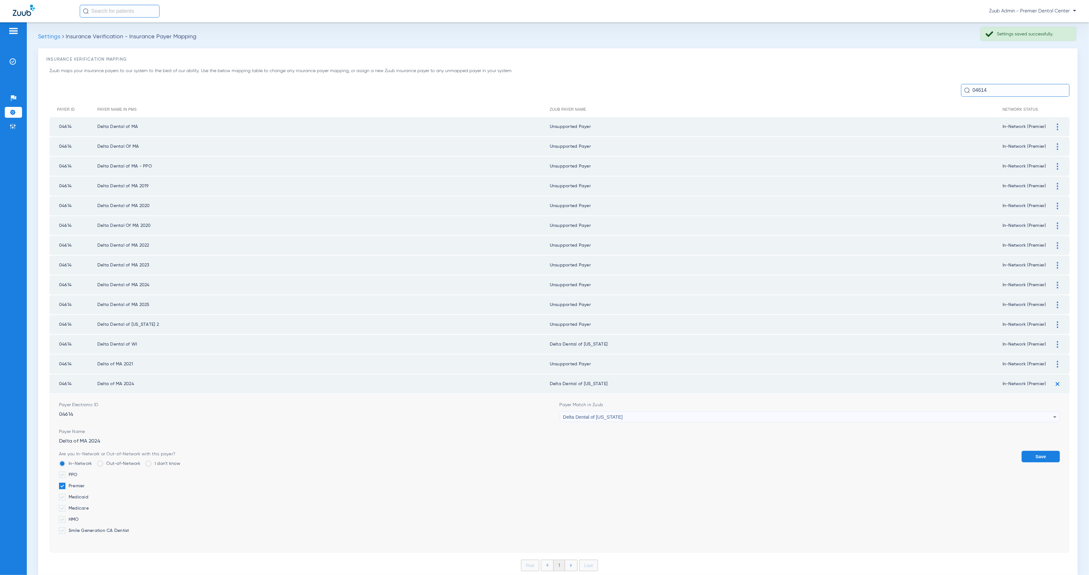
click at [591, 412] on div "Delta Dental of [US_STATE]" at bounding box center [808, 417] width 490 height 11
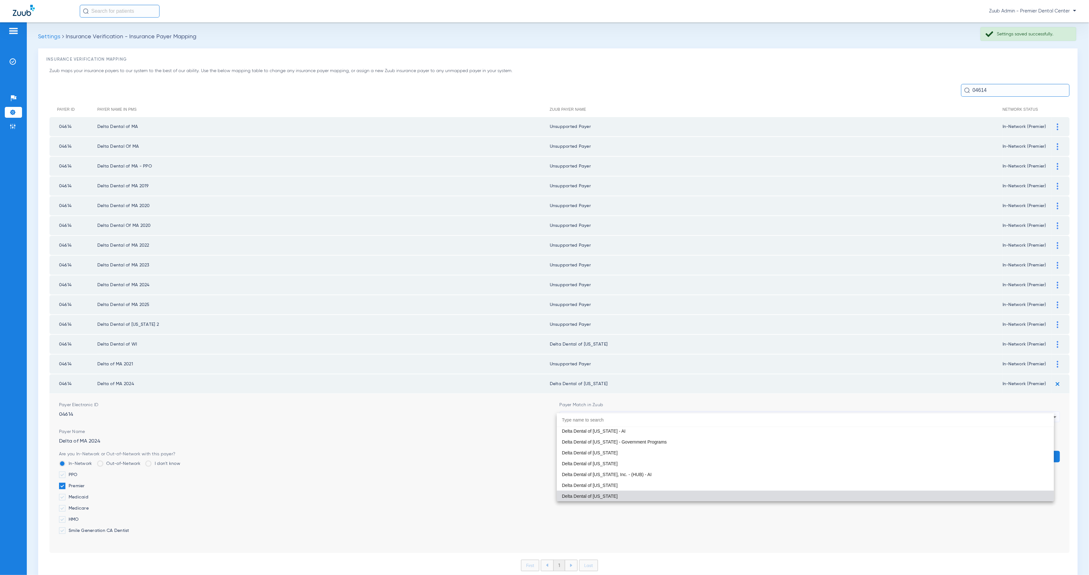
paste input "Unsupp"
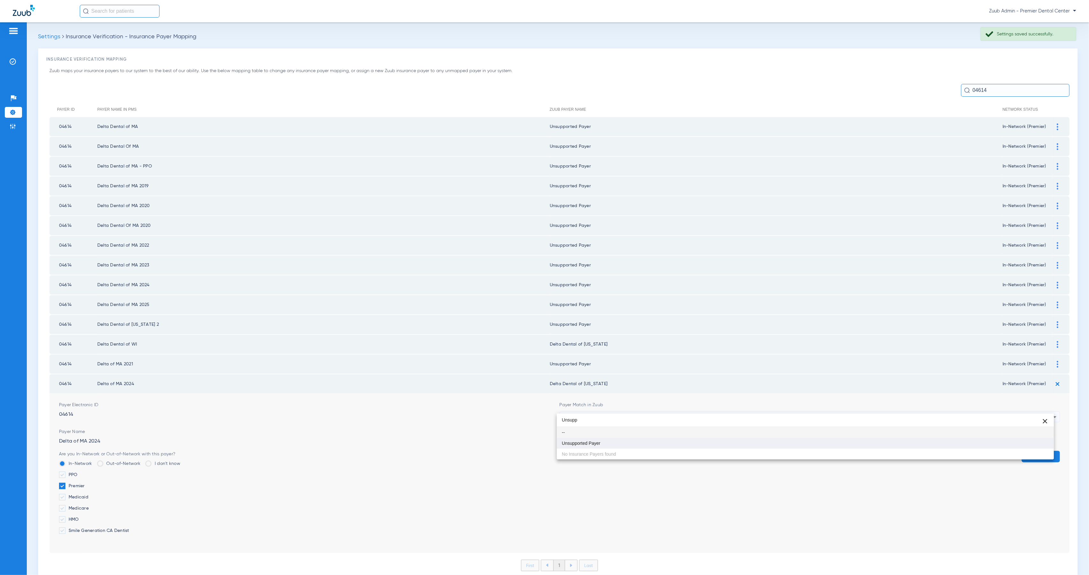
type input "Unsupp"
drag, startPoint x: 613, startPoint y: 443, endPoint x: 812, endPoint y: 453, distance: 199.6
click at [613, 443] on mat-option "Unsupported Payer" at bounding box center [805, 443] width 497 height 11
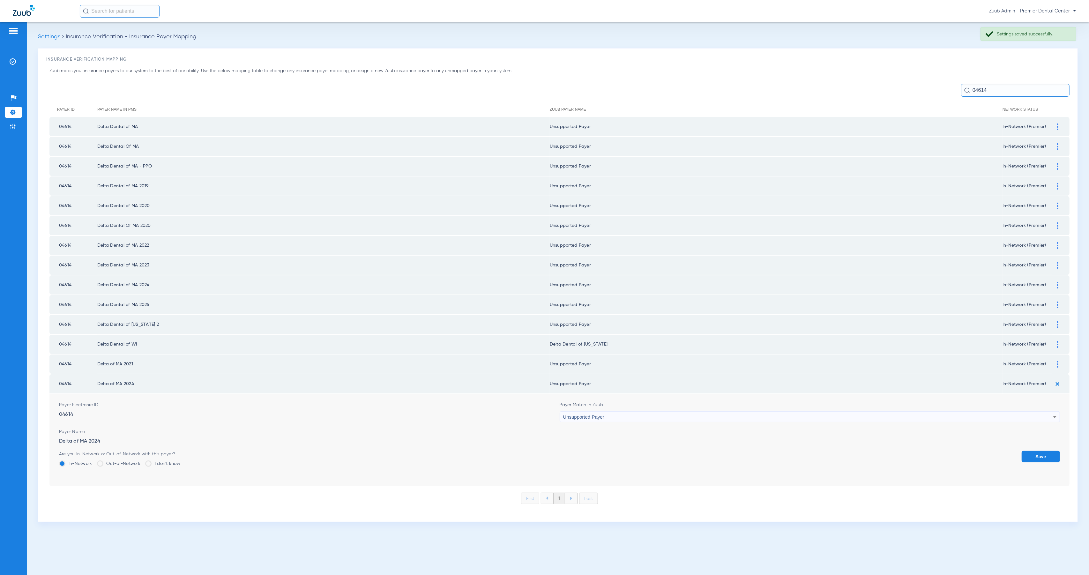
click at [1041, 451] on button "Save" at bounding box center [1040, 456] width 38 height 11
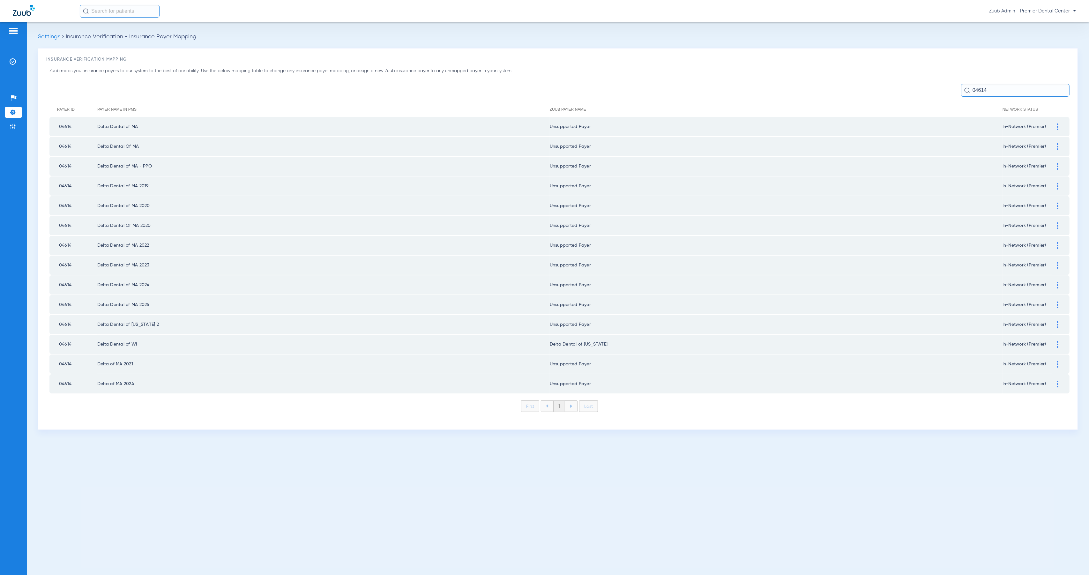
drag, startPoint x: 986, startPoint y: 90, endPoint x: 969, endPoint y: 89, distance: 17.3
click at [969, 89] on div "04614" at bounding box center [1015, 90] width 108 height 13
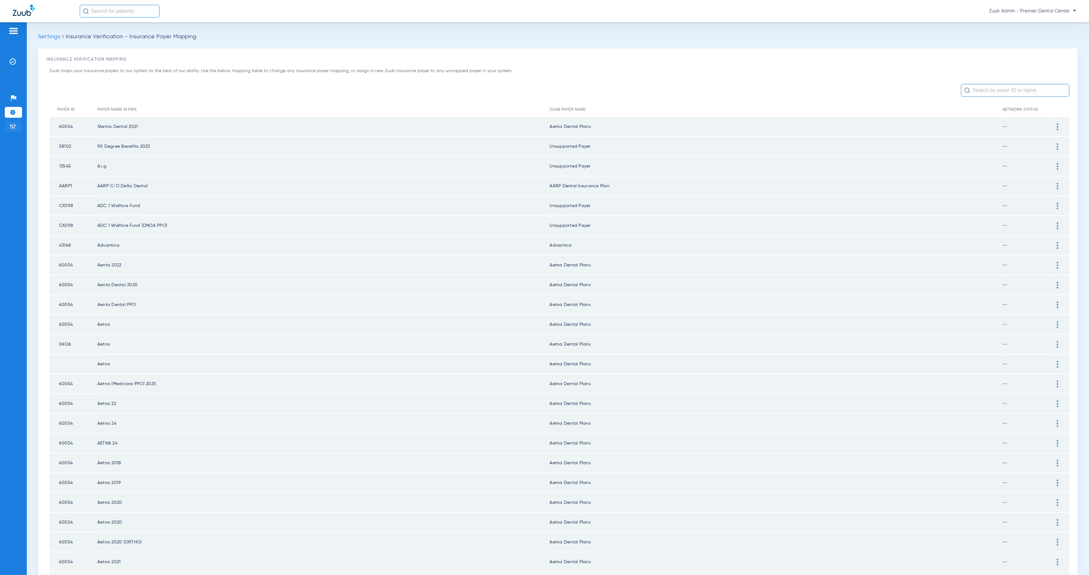
click at [9, 129] on li "Admin" at bounding box center [13, 126] width 17 height 11
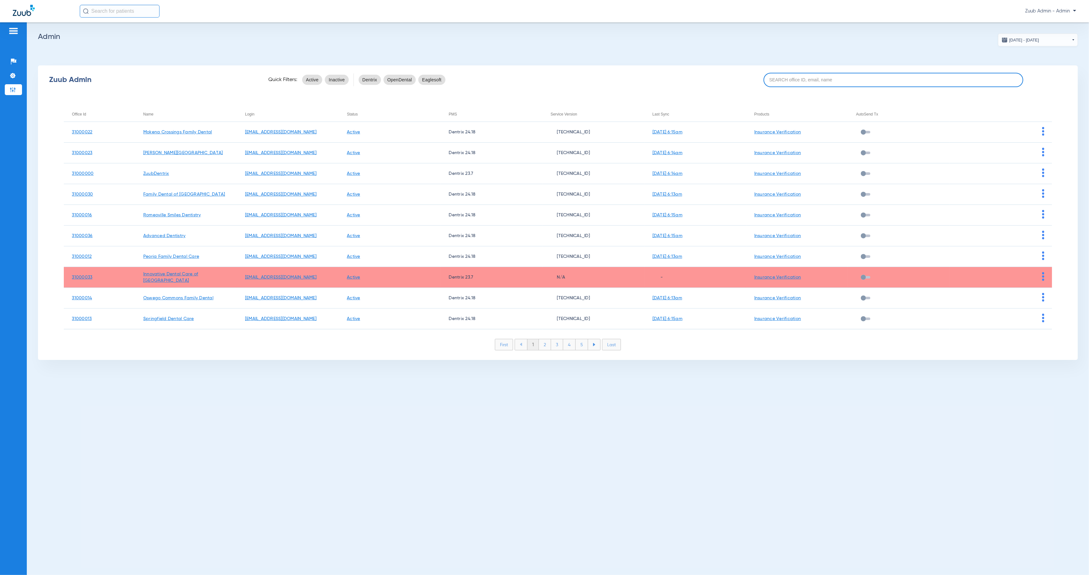
click at [789, 76] on input at bounding box center [893, 80] width 260 height 14
paste input "31000016"
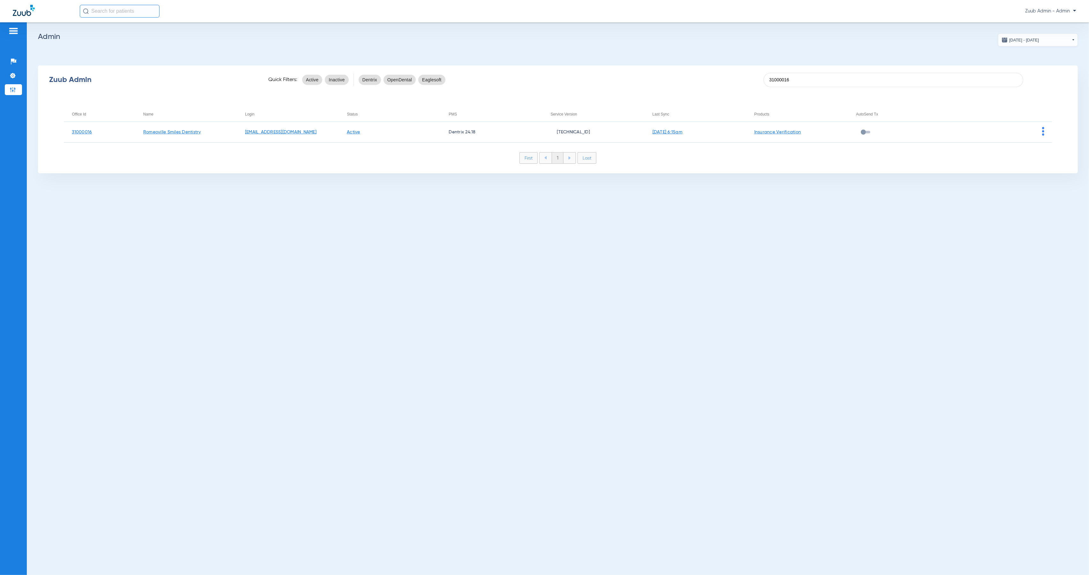
type input "31000016"
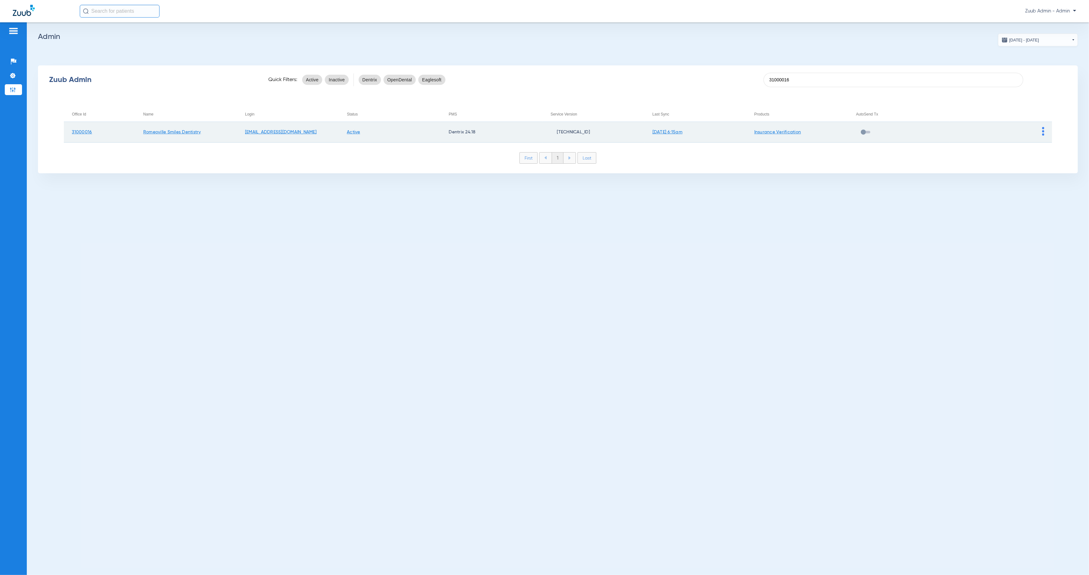
click at [1043, 133] on img at bounding box center [1043, 131] width 2 height 9
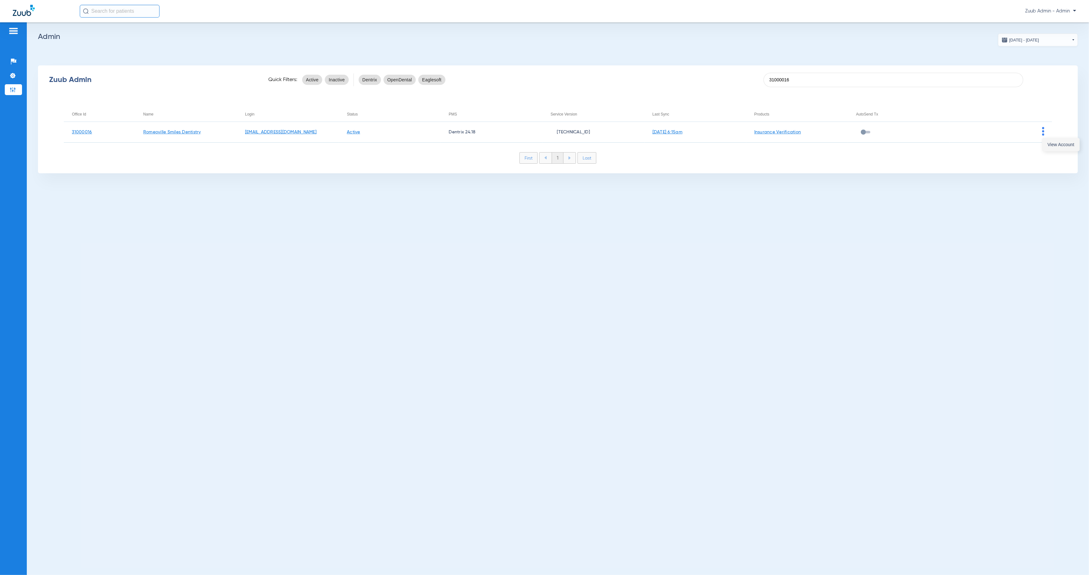
click at [1050, 148] on button "View Account" at bounding box center [1060, 144] width 37 height 13
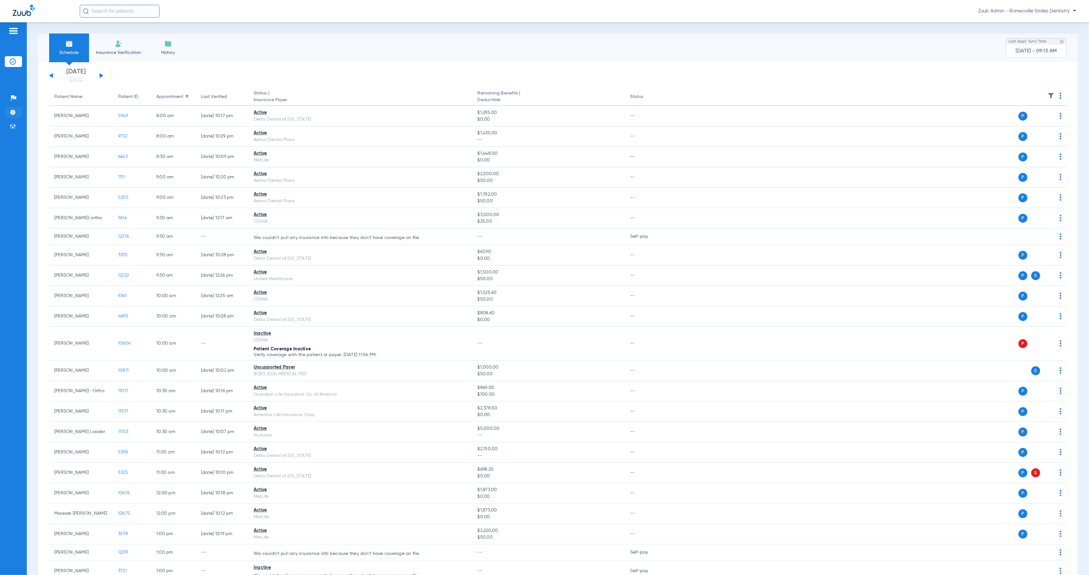
click at [16, 110] on li "Settings" at bounding box center [13, 112] width 17 height 11
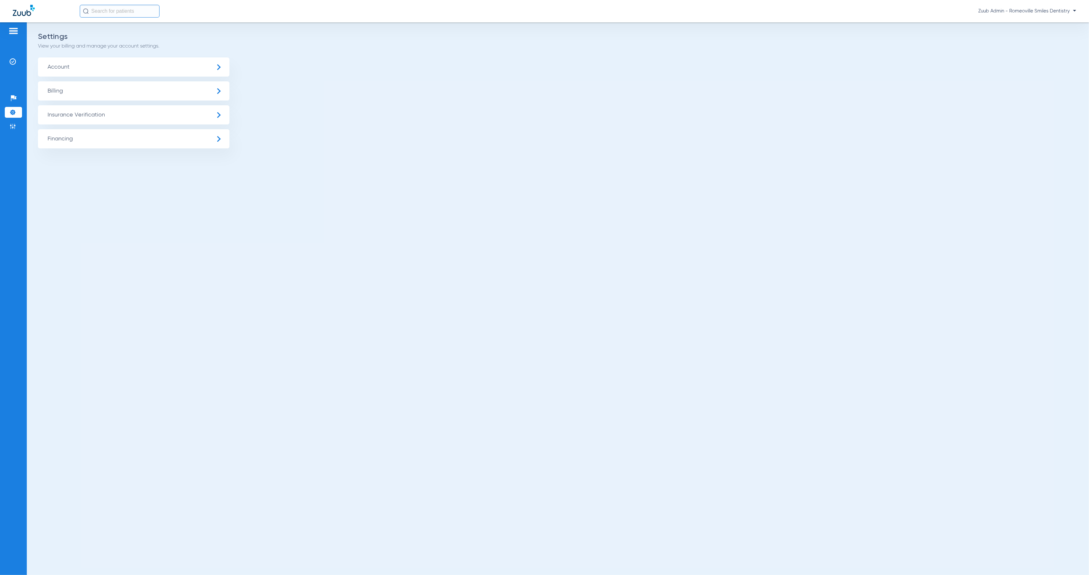
click at [115, 117] on span "Insurance Verification" at bounding box center [133, 114] width 191 height 19
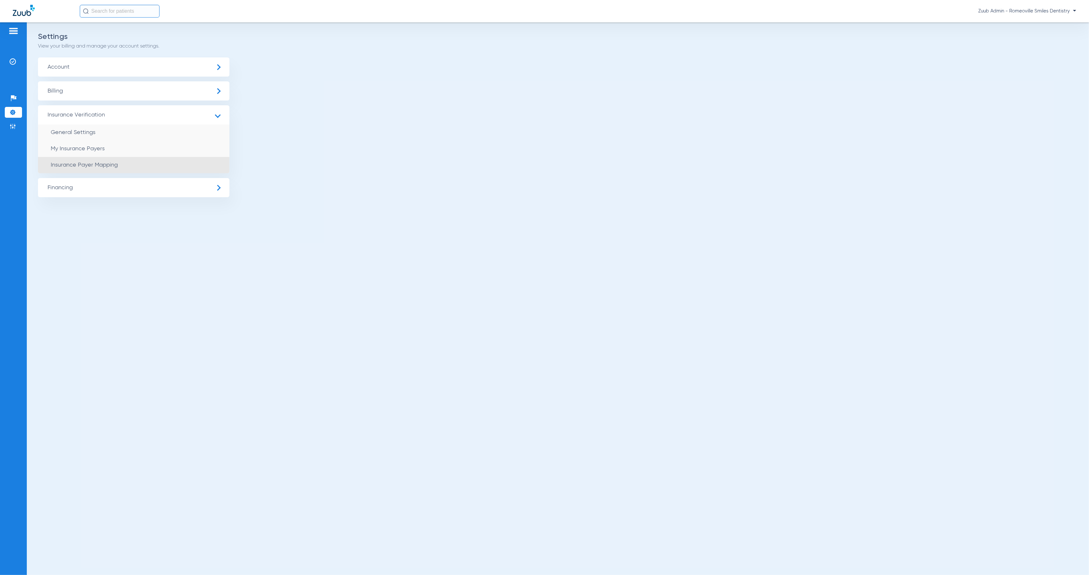
click at [182, 162] on li "Insurance Payer Mapping" at bounding box center [133, 165] width 191 height 16
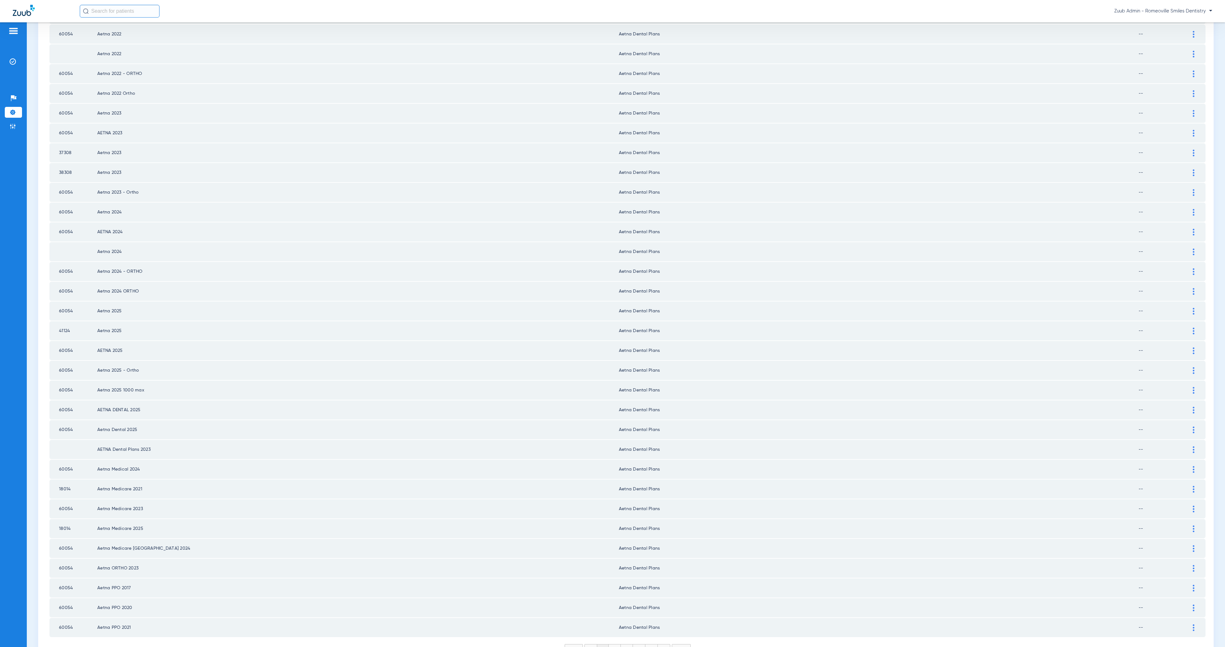
scroll to position [474, 0]
click at [613, 575] on li "2" at bounding box center [615, 644] width 12 height 11
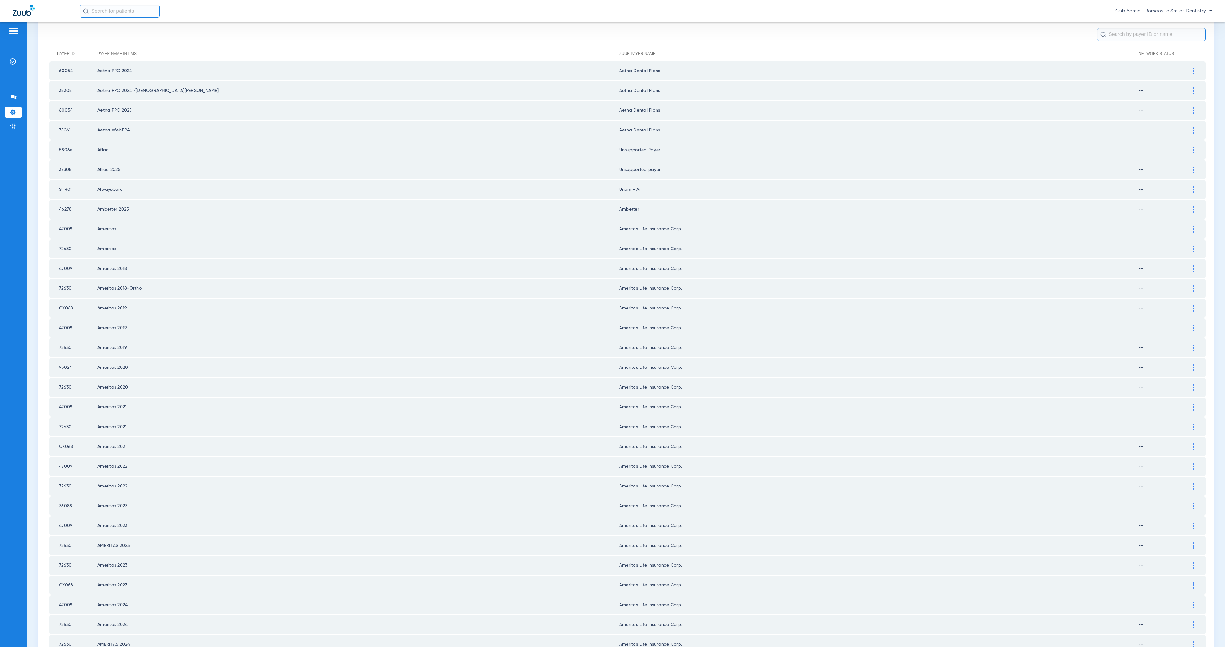
scroll to position [56, 0]
click at [1088, 187] on div at bounding box center [1193, 190] width 11 height 7
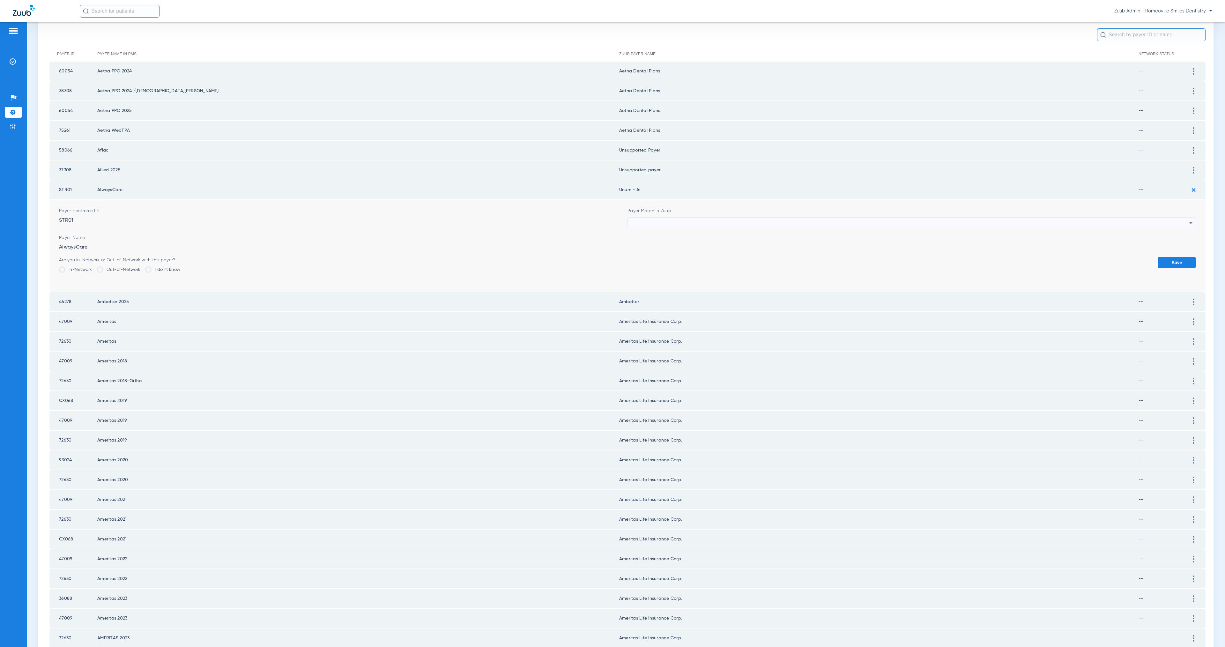
click at [738, 218] on div at bounding box center [910, 223] width 558 height 11
paste input "Ambetter/Envolve Unsupported BCBS of AL Unsupported Delta Dental of Massachusse…"
type input "Ambetter/Envolve Unsupported BCBS of AL Unsupported Delta Dental of Massachusse…"
click at [743, 251] on mat-option "Unsupported Payer" at bounding box center [906, 253] width 565 height 11
drag, startPoint x: 614, startPoint y: 184, endPoint x: 635, endPoint y: 186, distance: 21.1
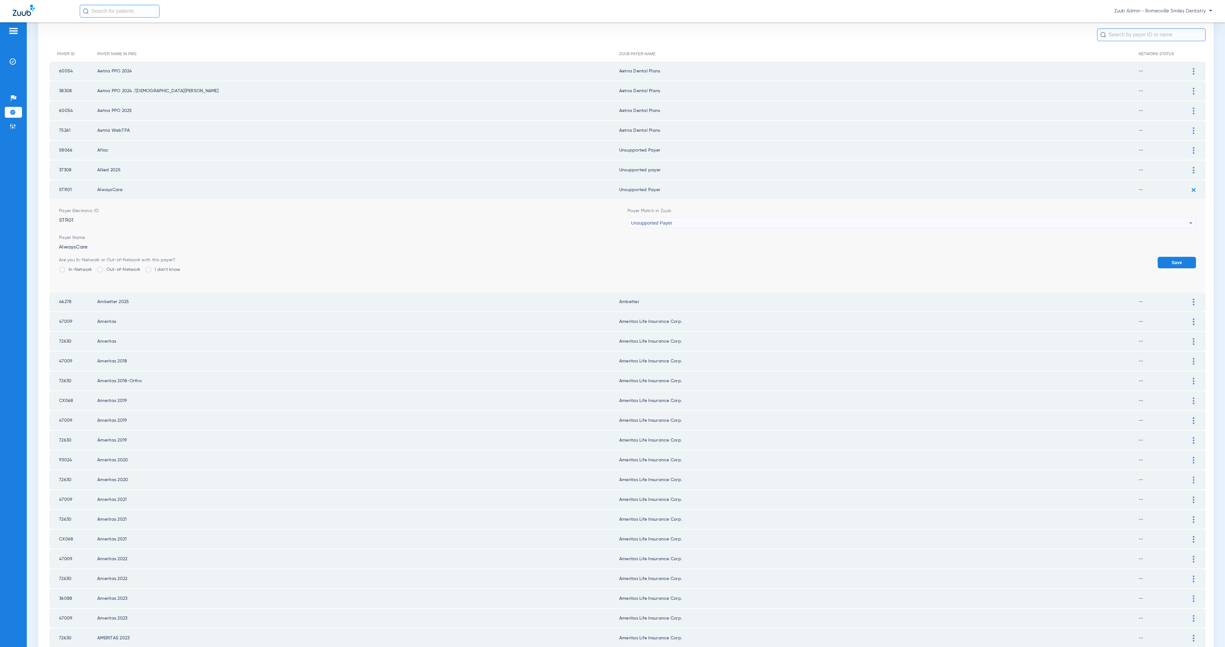
click at [635, 186] on td "Unsupported Payer" at bounding box center [878, 189] width 519 height 19
copy td "Unsuppor"
click at [1088, 259] on button "Save" at bounding box center [1177, 262] width 38 height 11
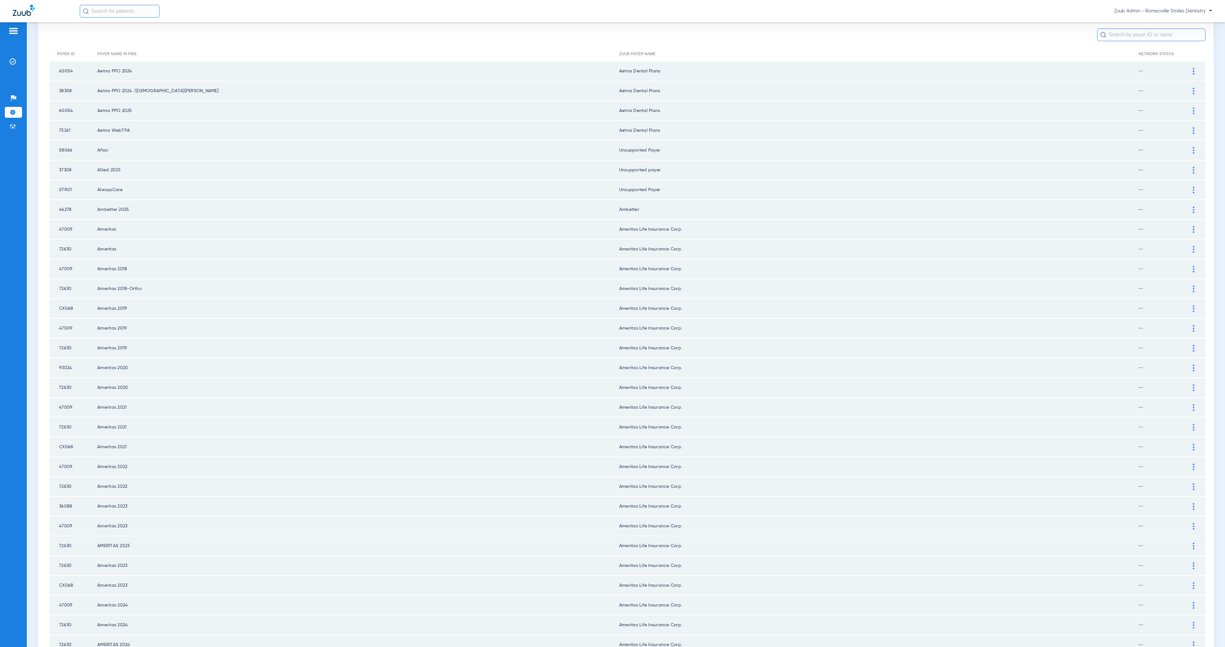
drag, startPoint x: 1186, startPoint y: 204, endPoint x: 926, endPoint y: 197, distance: 259.8
click at [1088, 206] on img at bounding box center [1194, 209] width 2 height 7
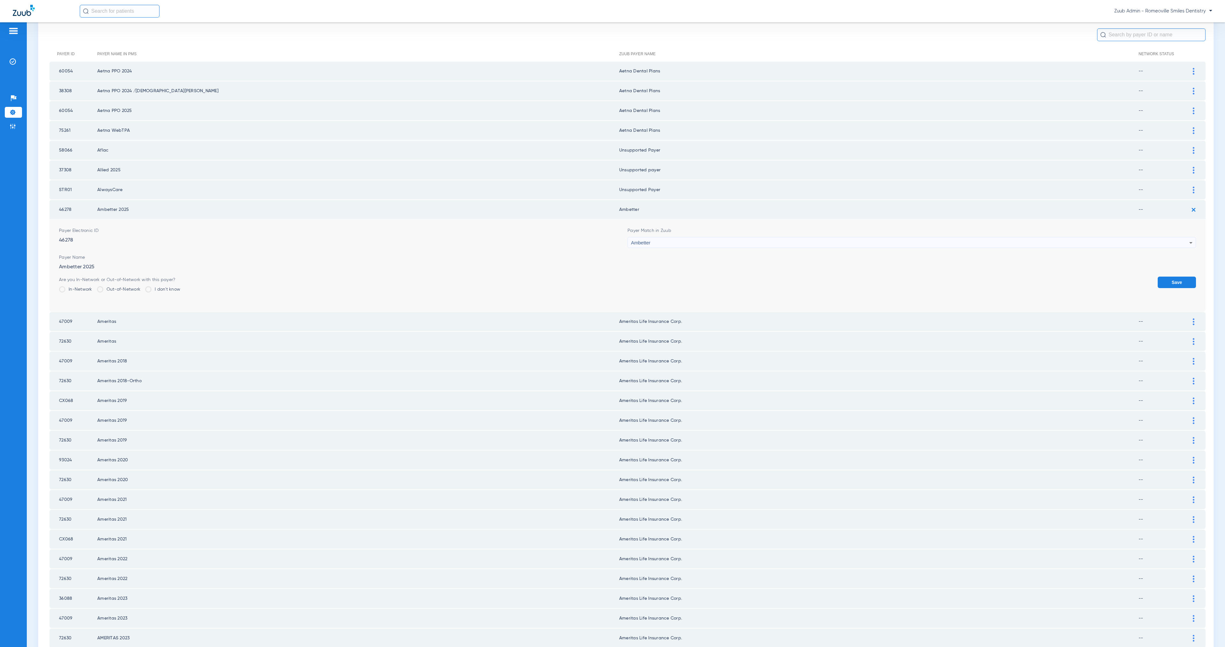
click at [703, 237] on div "Ambetter" at bounding box center [910, 242] width 558 height 11
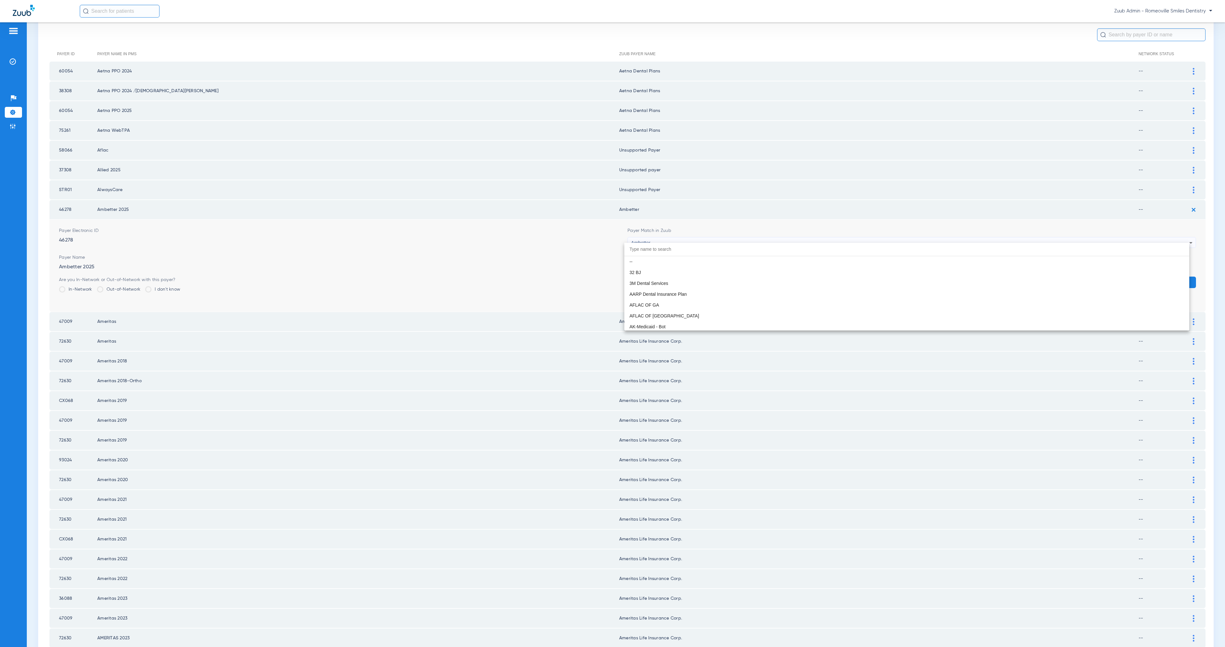
scroll to position [143, 0]
paste input "Unsuppor"
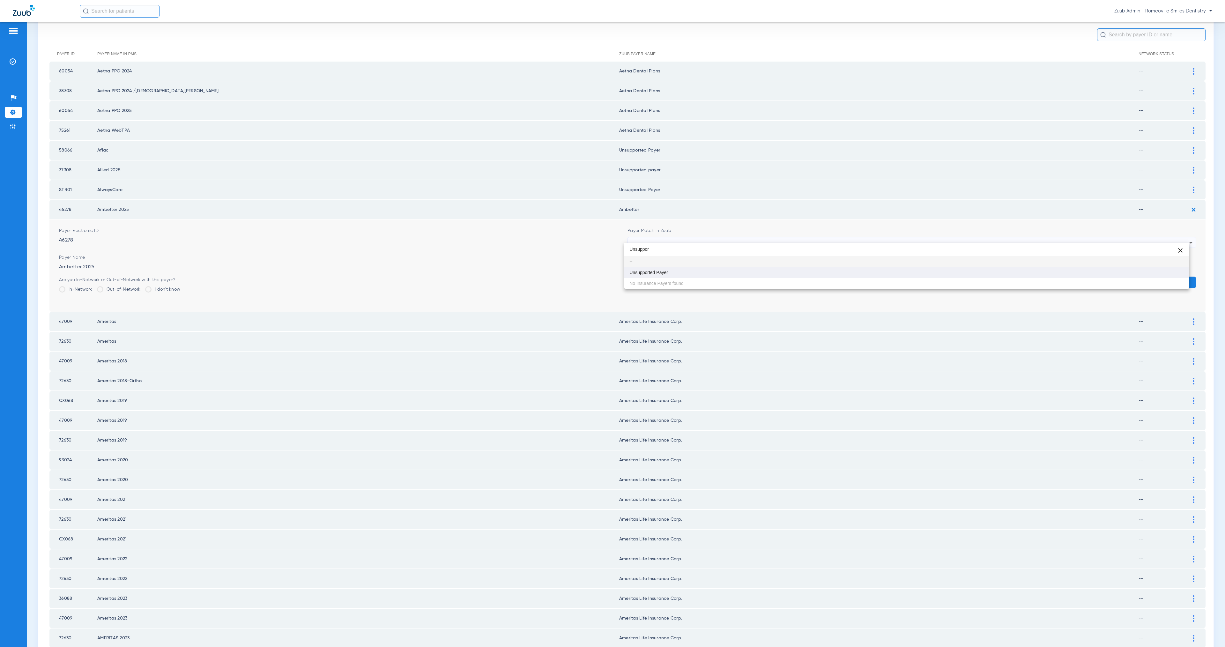
type input "Unsuppor"
click at [762, 271] on mat-option "Unsupported Payer" at bounding box center [906, 272] width 565 height 11
click at [1088, 277] on button "Save" at bounding box center [1177, 282] width 38 height 11
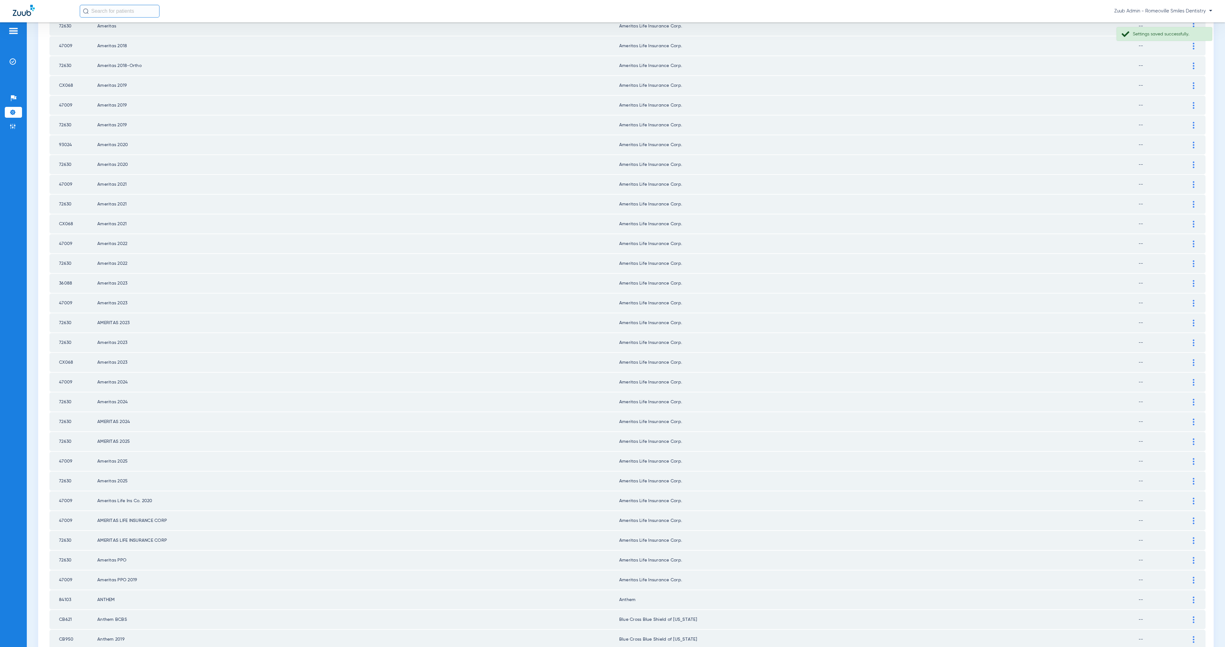
scroll to position [474, 0]
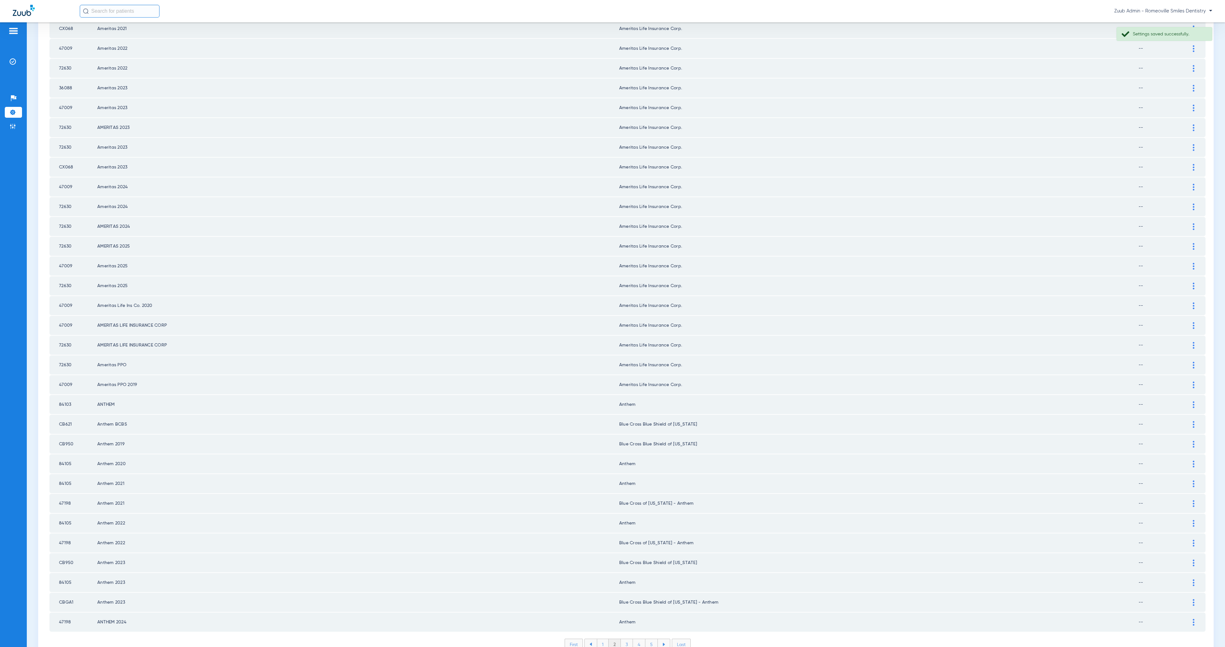
click at [625, 575] on li "3" at bounding box center [627, 644] width 12 height 11
click at [636, 575] on li "4" at bounding box center [639, 644] width 12 height 11
click at [648, 575] on li "5" at bounding box center [651, 644] width 12 height 11
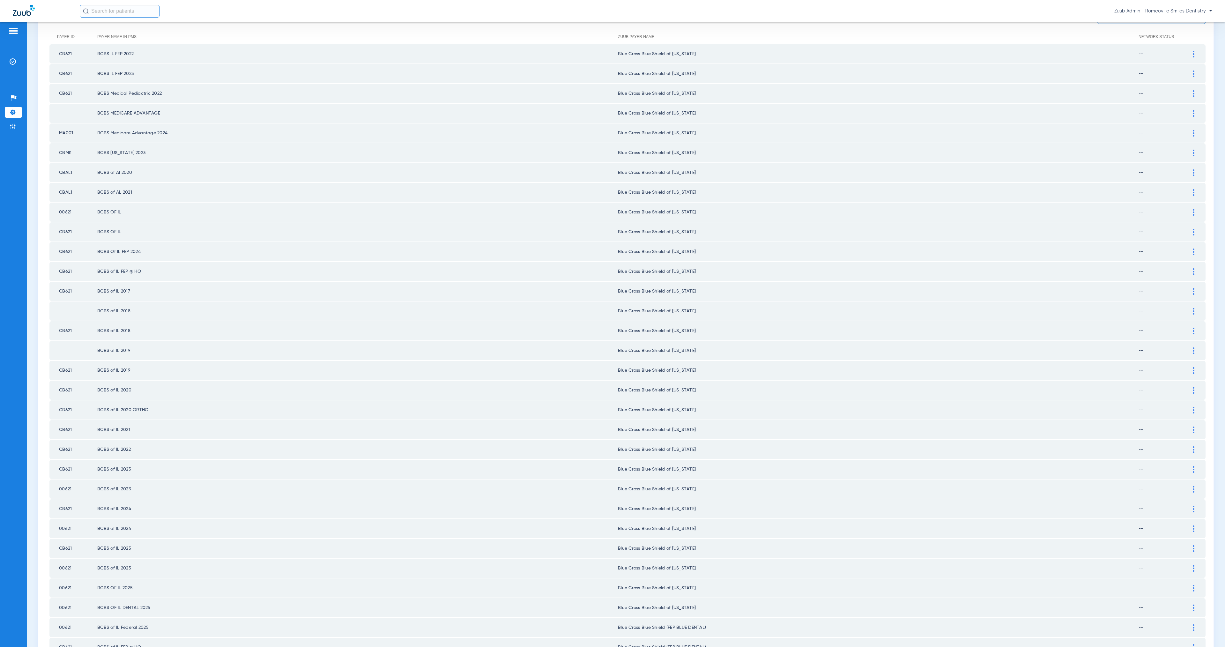
scroll to position [79, 0]
drag, startPoint x: 1187, startPoint y: 181, endPoint x: 1100, endPoint y: 185, distance: 87.2
click at [1088, 183] on div at bounding box center [1193, 186] width 11 height 7
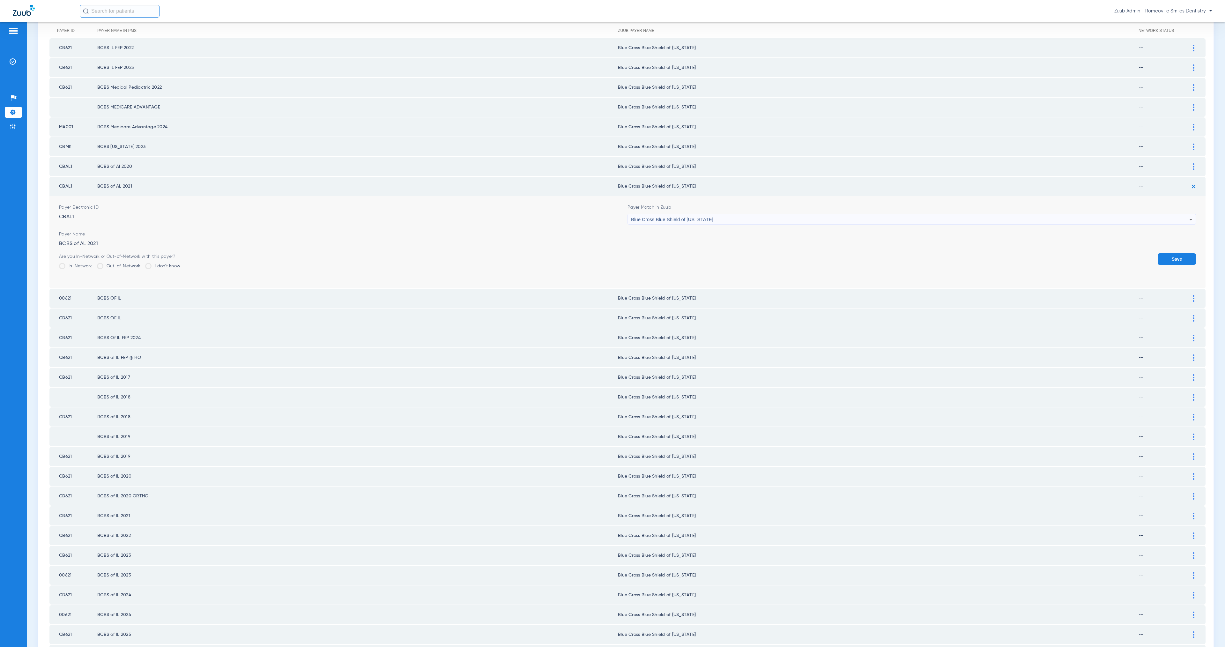
click at [785, 217] on div "Blue Cross Blue Shield of [US_STATE]" at bounding box center [910, 219] width 558 height 11
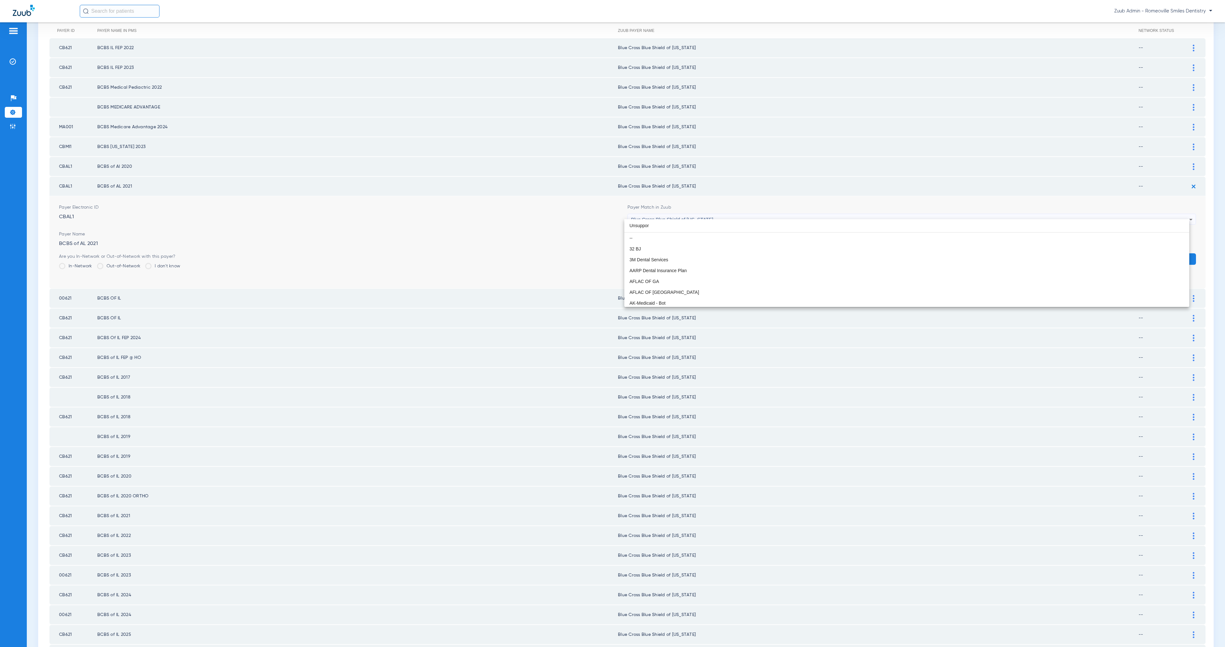
scroll to position [0, 0]
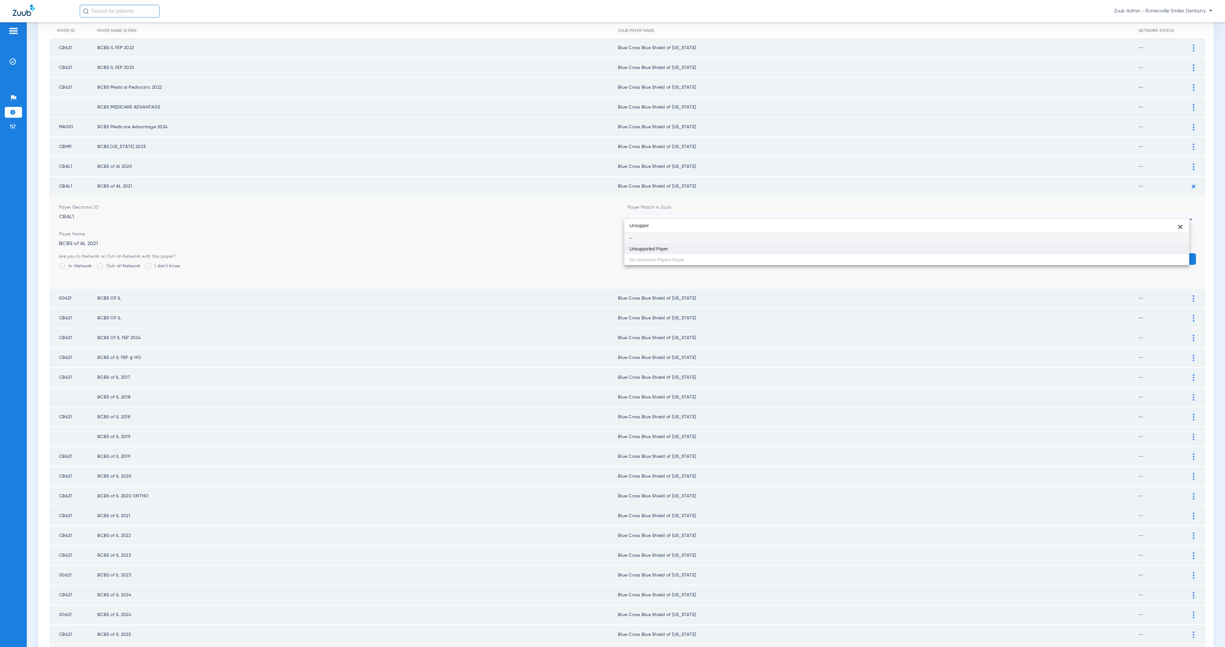
type input "Unsuppor"
click at [795, 252] on mat-option "Unsupported Payer" at bounding box center [906, 248] width 565 height 11
click at [1088, 257] on button "Save" at bounding box center [1177, 258] width 38 height 11
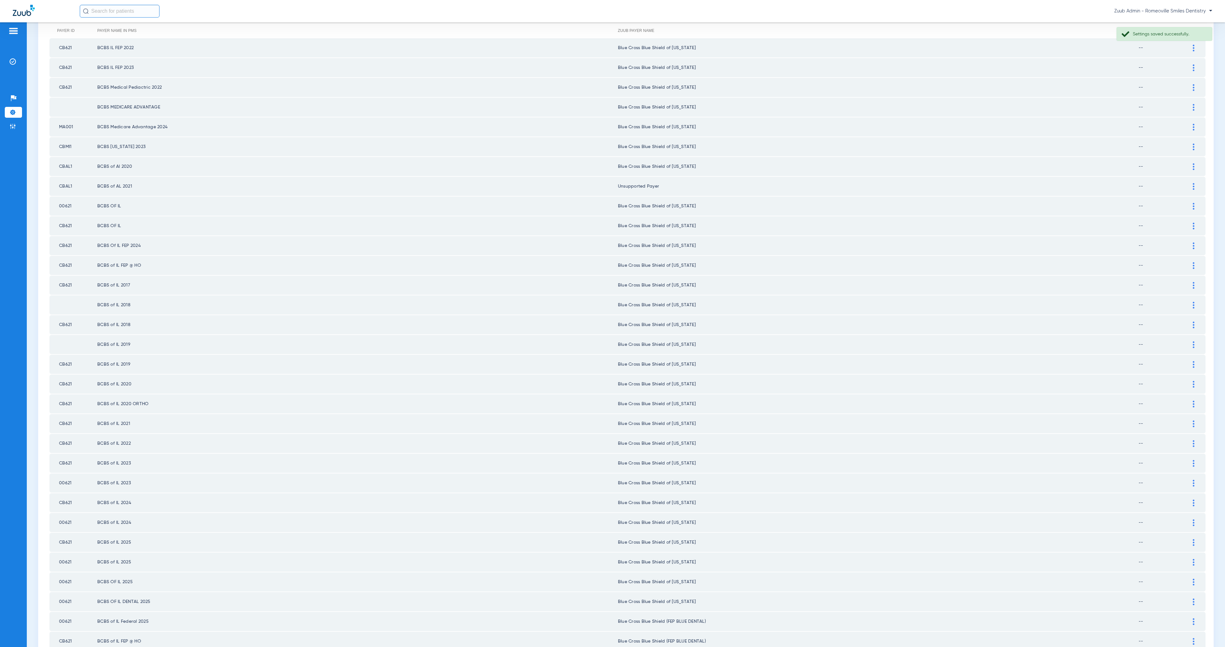
drag, startPoint x: 1185, startPoint y: 161, endPoint x: 1158, endPoint y: 162, distance: 26.5
click at [1088, 163] on div at bounding box center [1193, 166] width 11 height 7
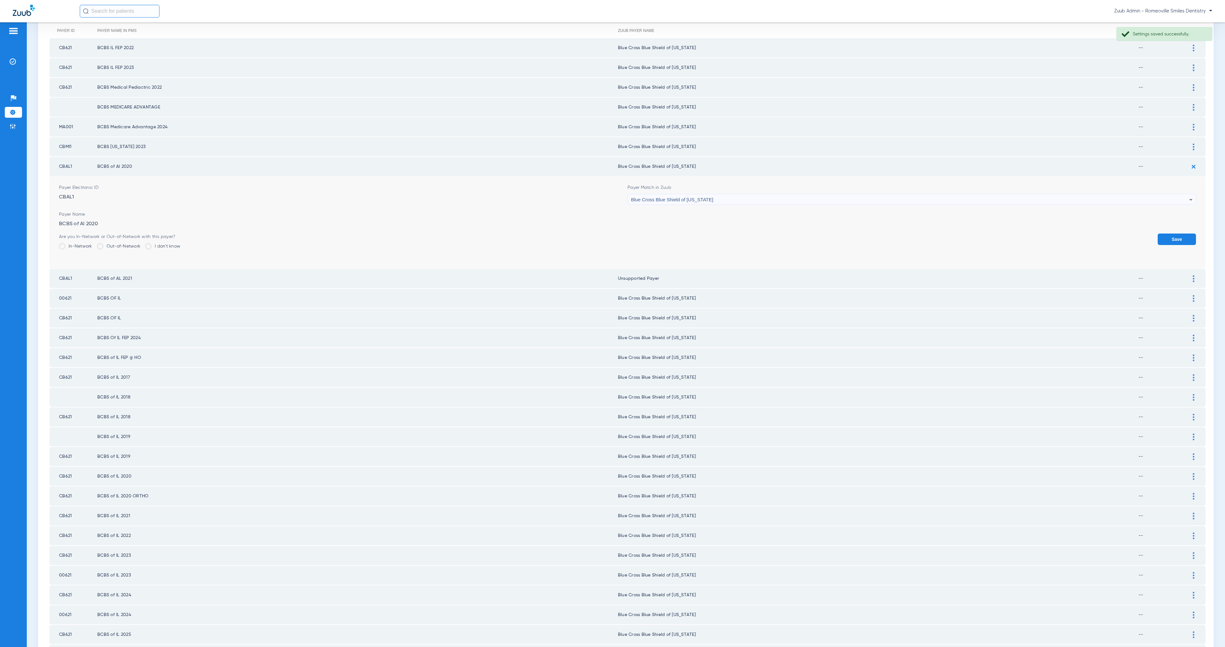
click at [748, 194] on div "Blue Cross Blue Shield of [US_STATE]" at bounding box center [910, 199] width 558 height 11
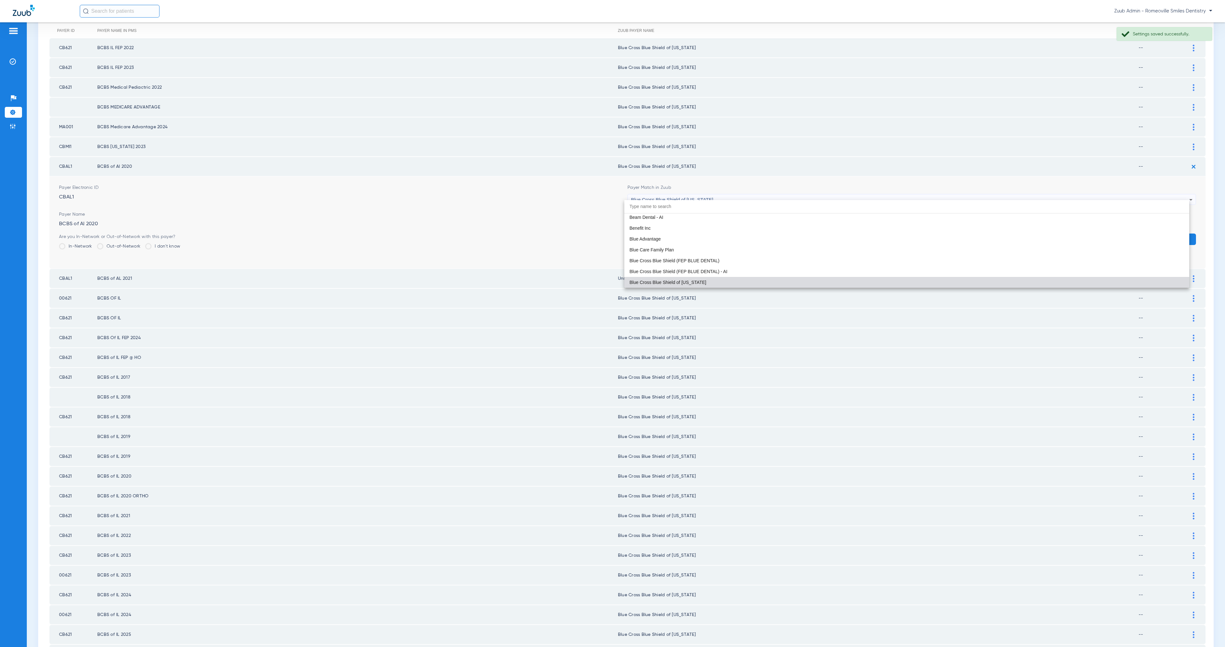
paste input "Unsuppor"
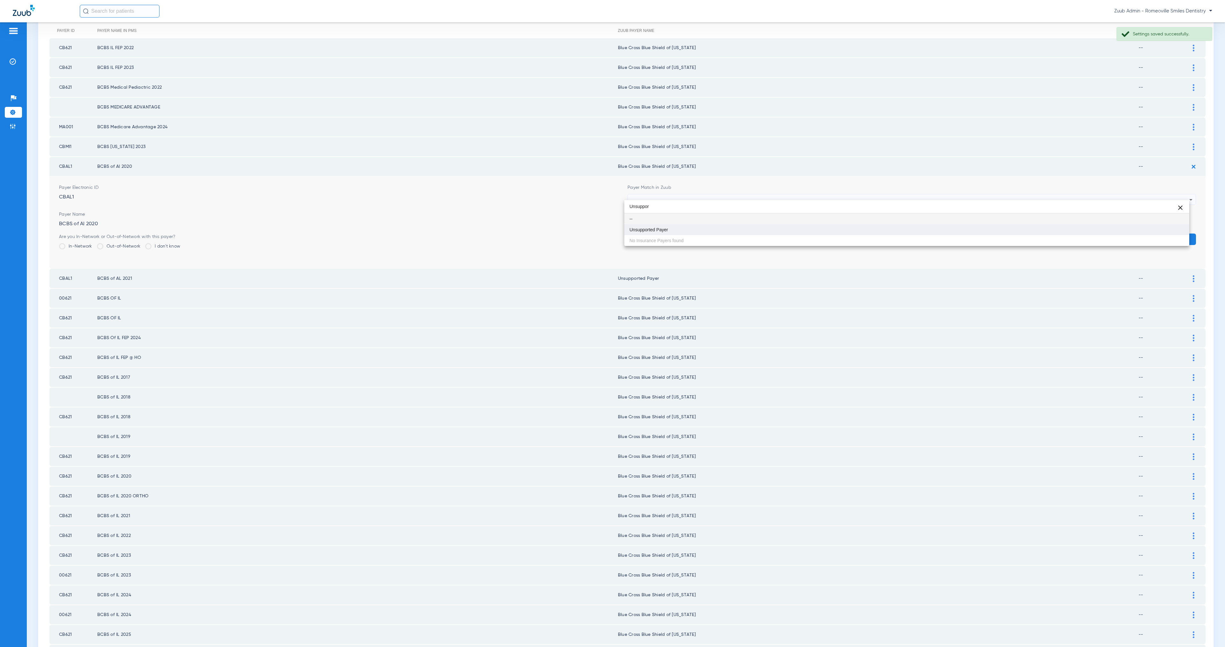
scroll to position [0, 0]
type input "Unsuppor"
click at [755, 225] on mat-option "Unsupported Payer" at bounding box center [906, 229] width 565 height 11
click at [1088, 234] on button "Save" at bounding box center [1177, 239] width 38 height 11
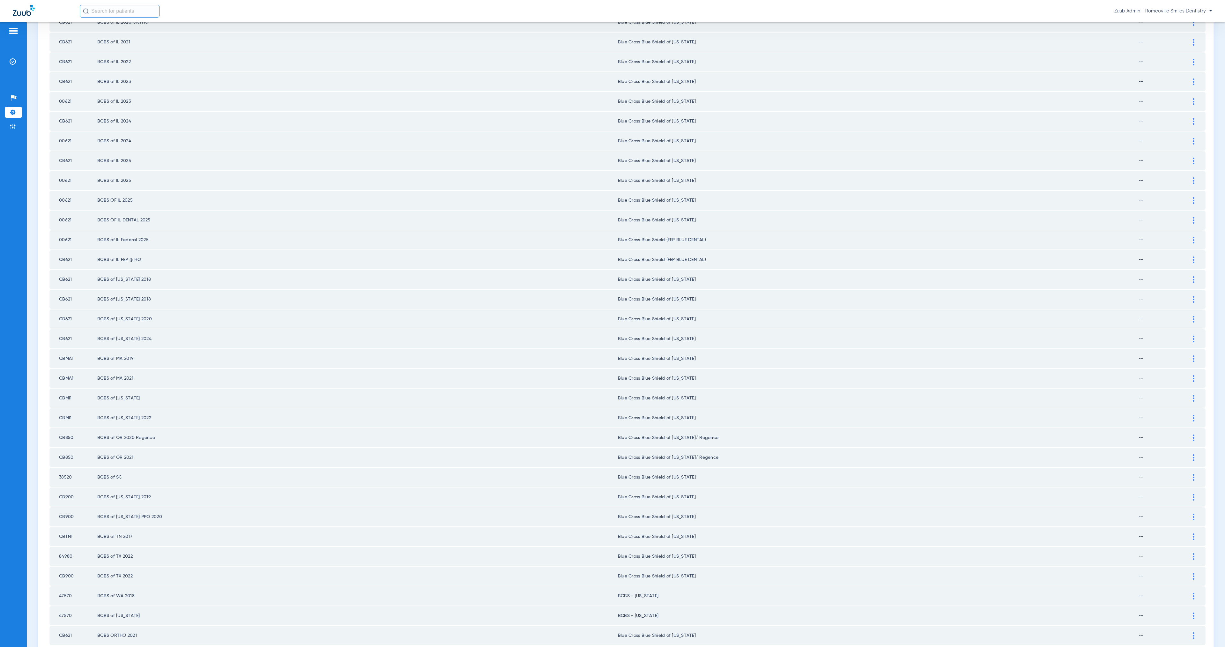
scroll to position [474, 0]
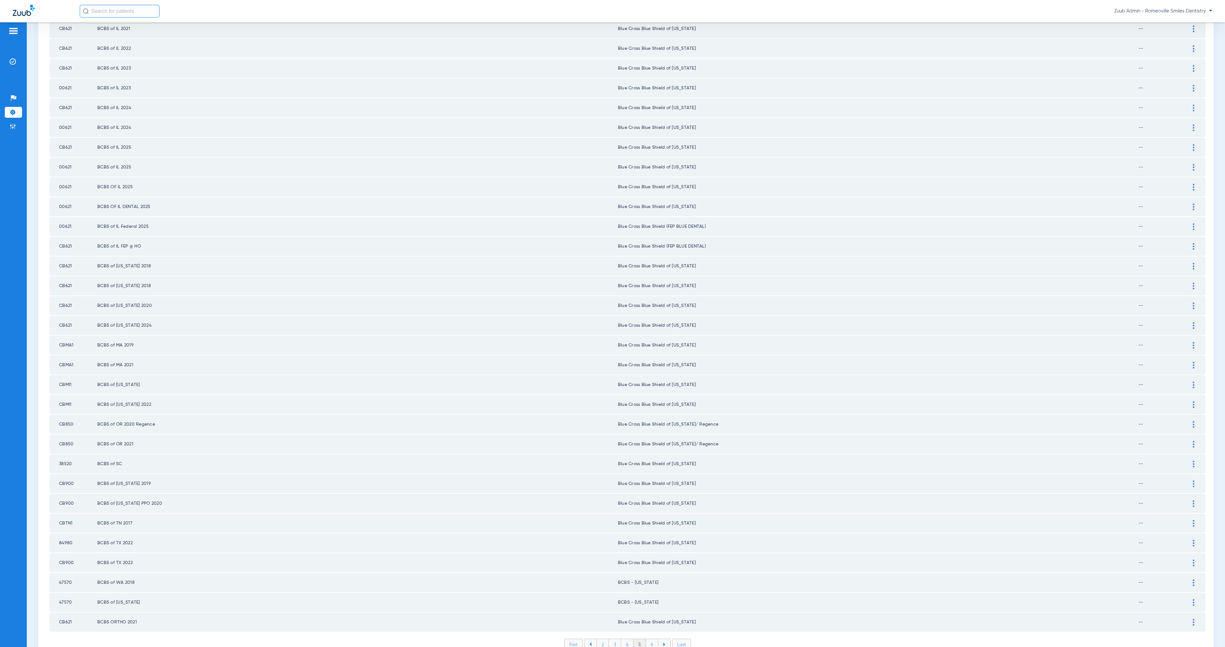
click at [651, 575] on li "6" at bounding box center [652, 644] width 12 height 11
click at [651, 575] on li "7" at bounding box center [652, 644] width 12 height 11
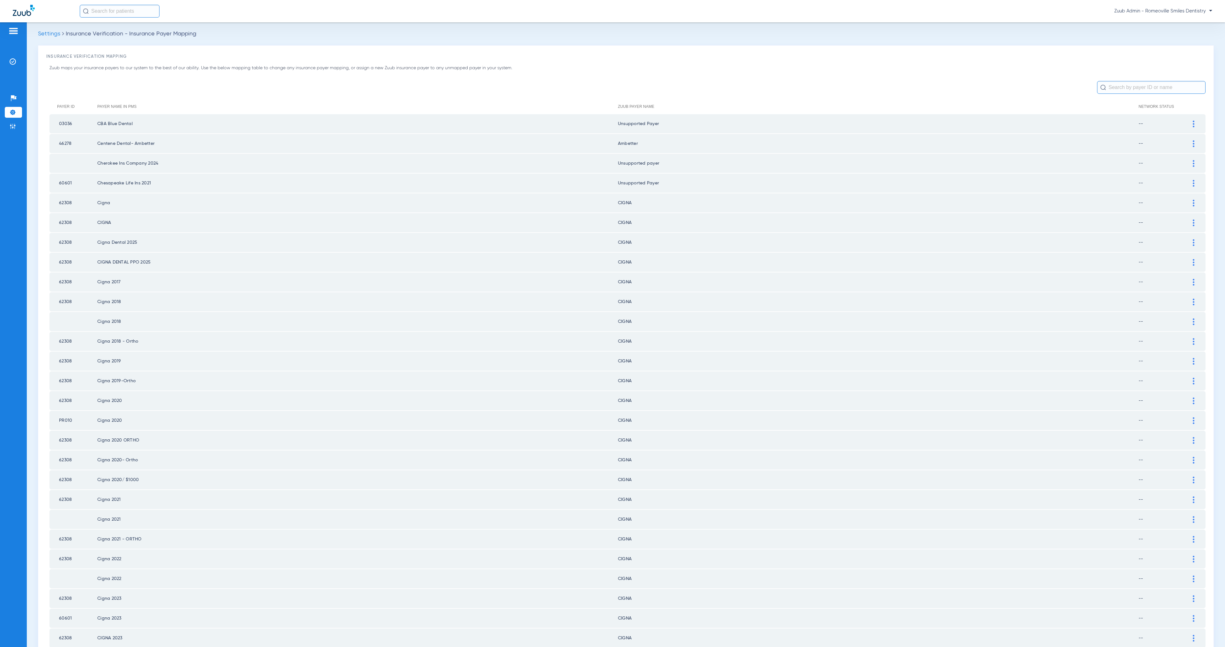
scroll to position [2, 0]
click at [1088, 141] on div at bounding box center [1193, 144] width 11 height 7
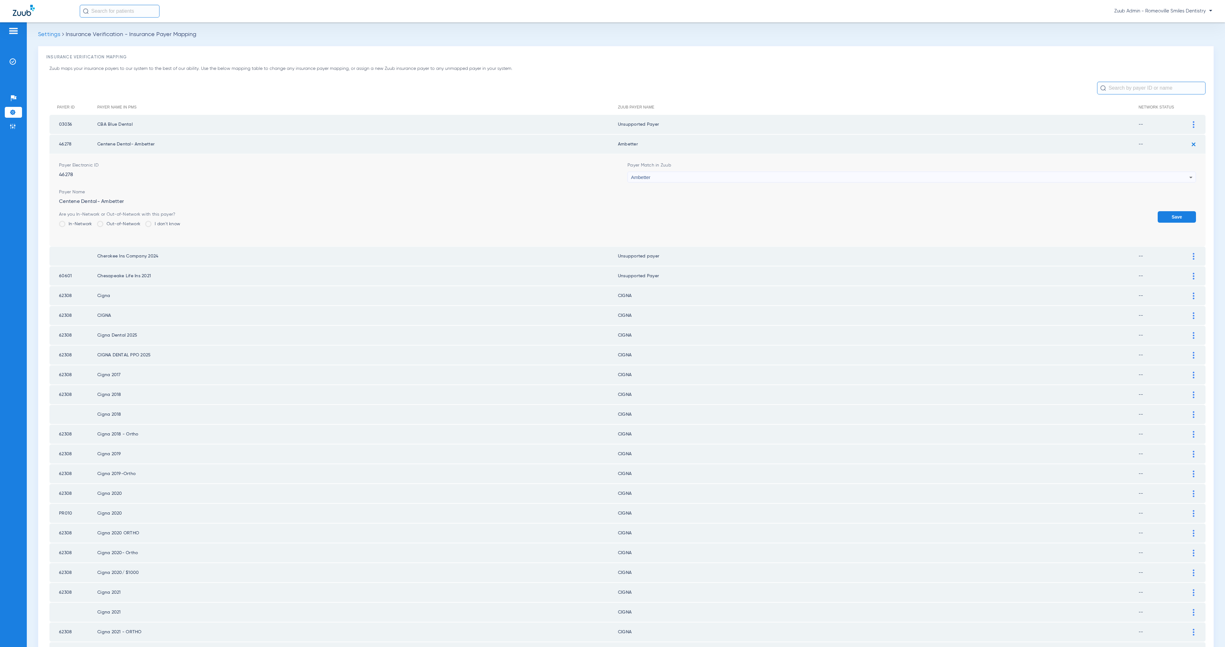
click at [760, 178] on div "Ambetter" at bounding box center [910, 177] width 558 height 11
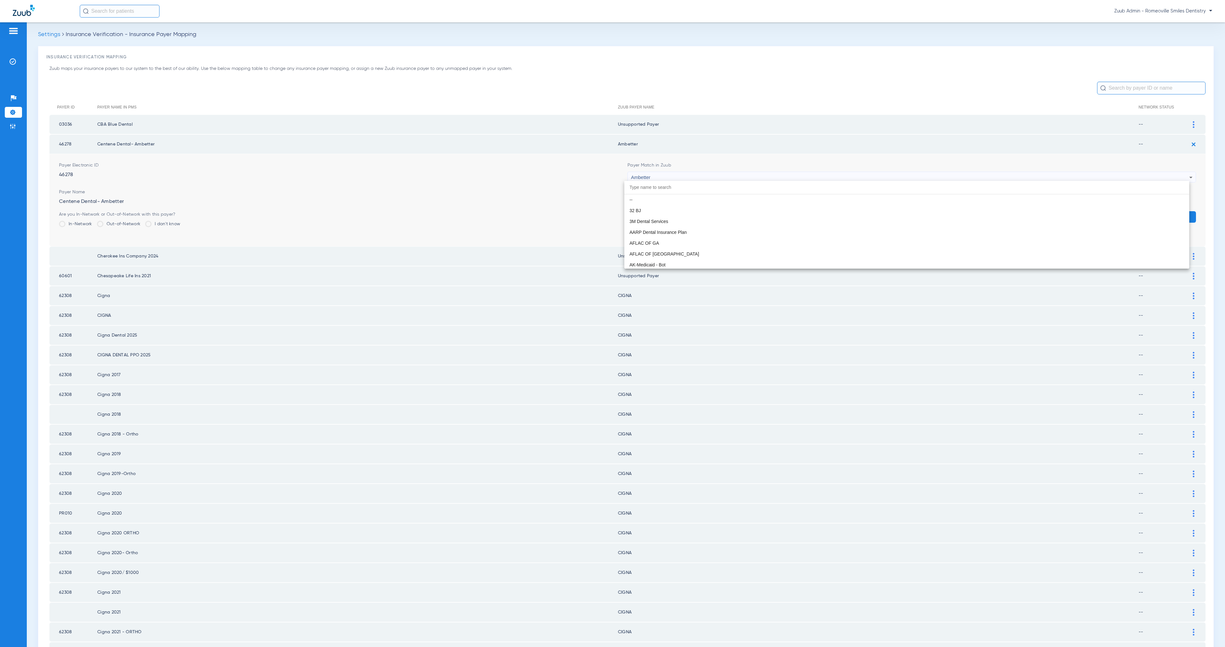
scroll to position [143, 0]
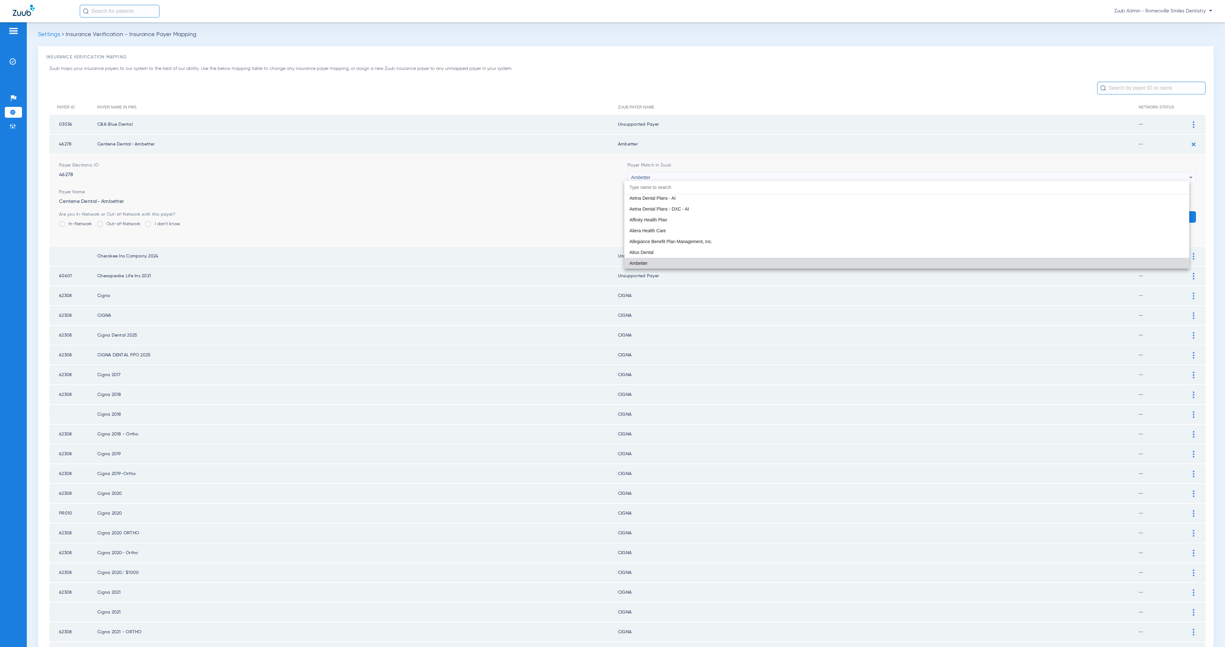
paste input "Unsuppor"
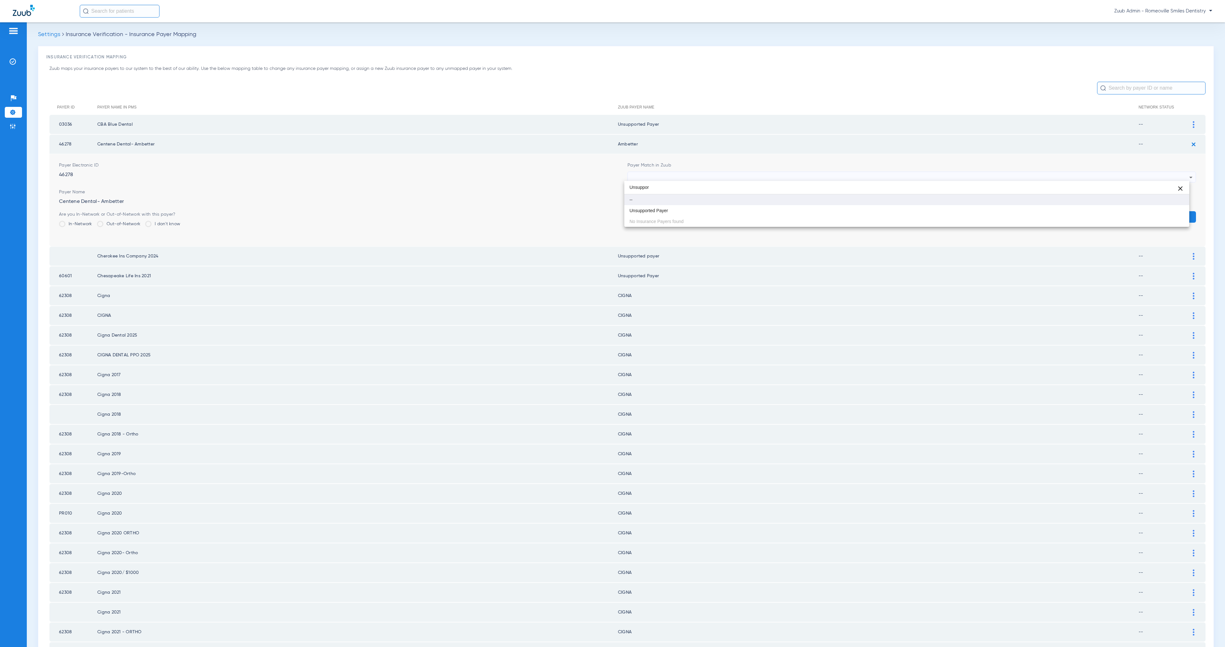
scroll to position [0, 0]
type input "Unsuppor"
click at [765, 206] on mat-option "Unsupported Payer" at bounding box center [906, 210] width 565 height 11
click at [1088, 216] on button "Save" at bounding box center [1177, 216] width 38 height 11
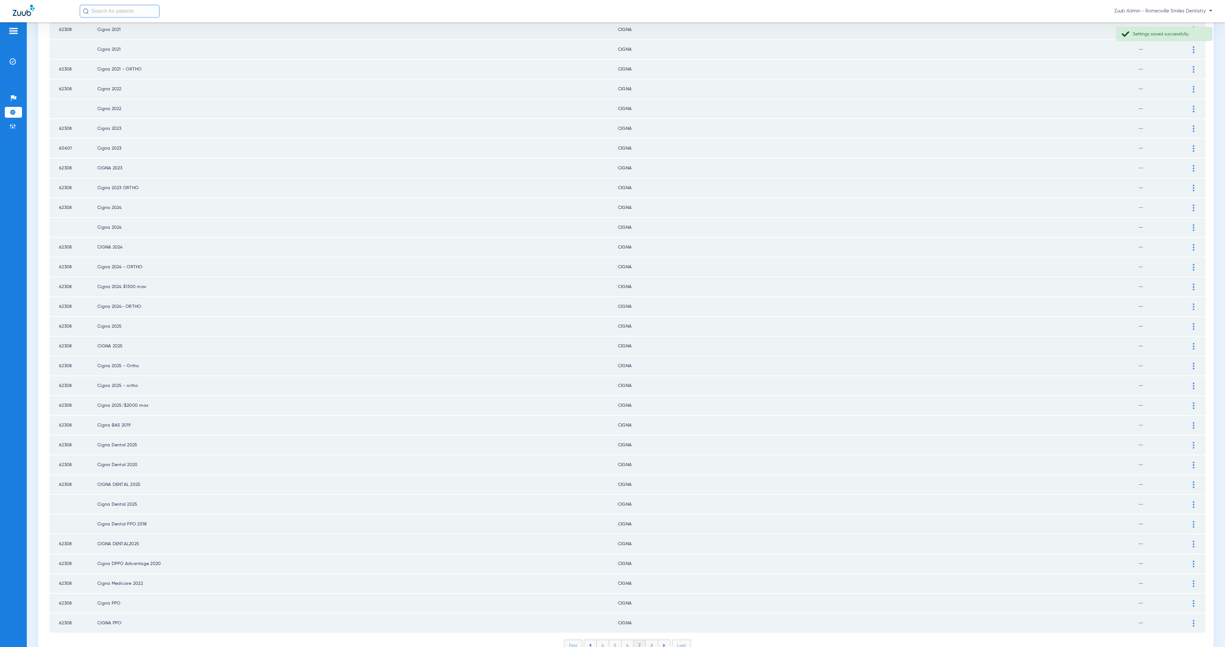
scroll to position [474, 0]
click at [650, 575] on li "8" at bounding box center [652, 644] width 12 height 11
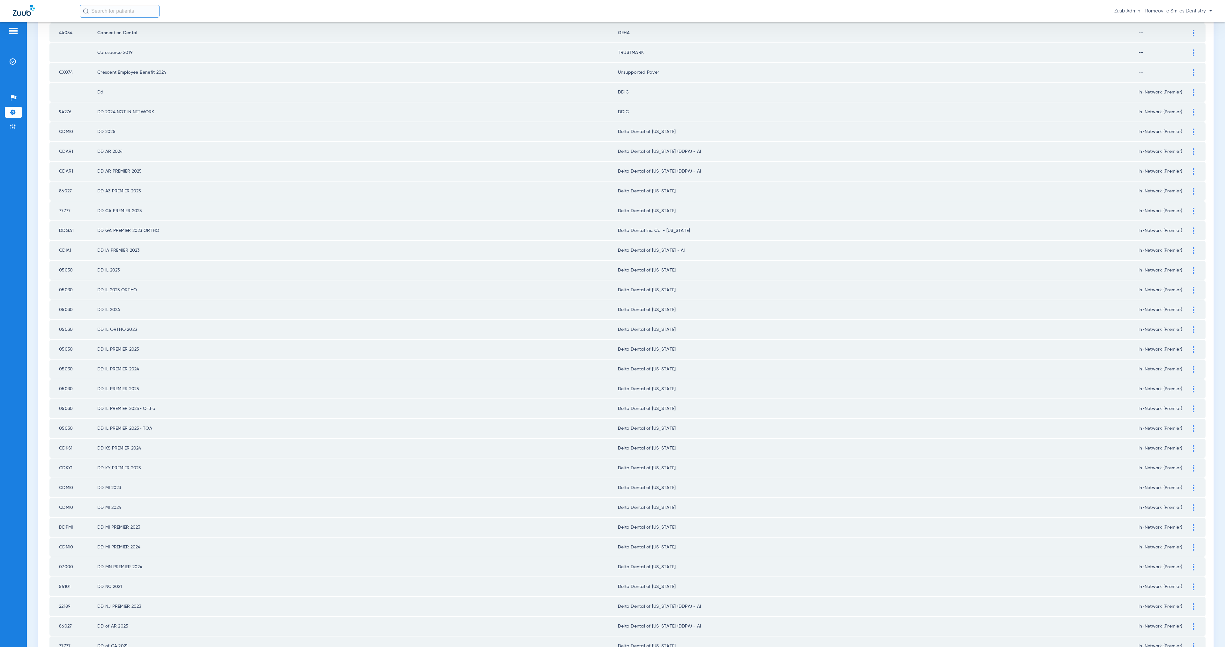
scroll to position [332, 0]
click at [1088, 246] on div at bounding box center [1193, 249] width 11 height 7
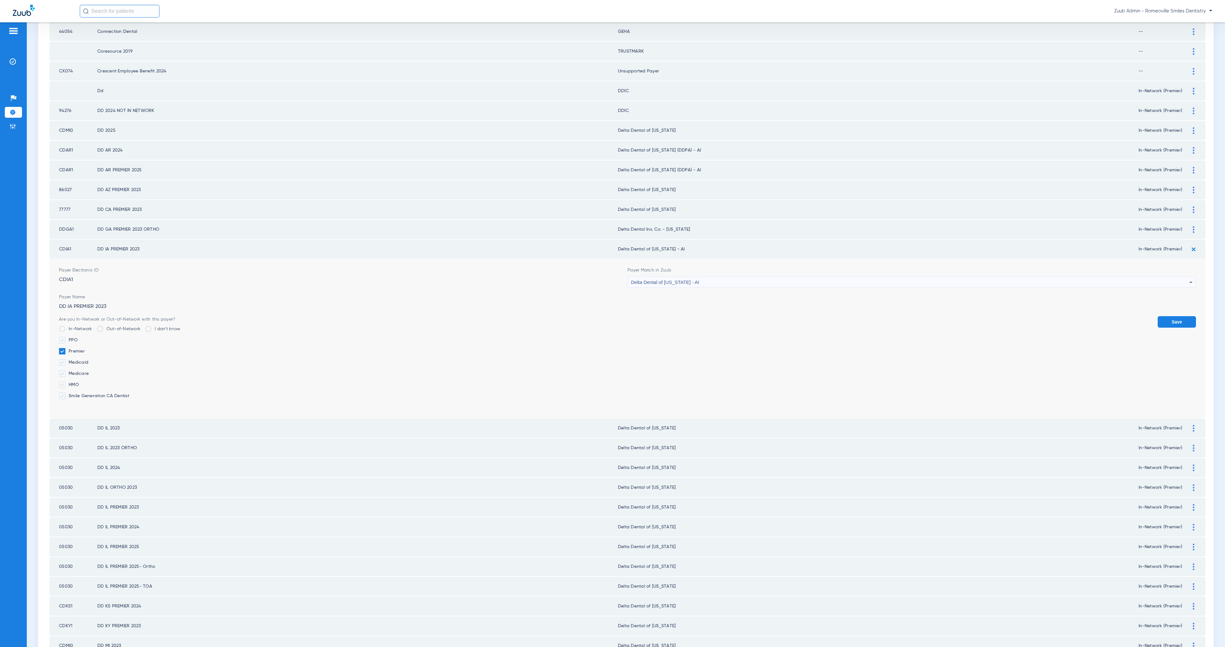
click at [780, 272] on form "Payer Electronic ID CDIA1 Payer Match in Zuub Delta Dental of Iowa - AI Payer N…" at bounding box center [627, 338] width 1137 height 159
click at [771, 277] on div "Delta Dental of [US_STATE] - AI" at bounding box center [910, 282] width 558 height 11
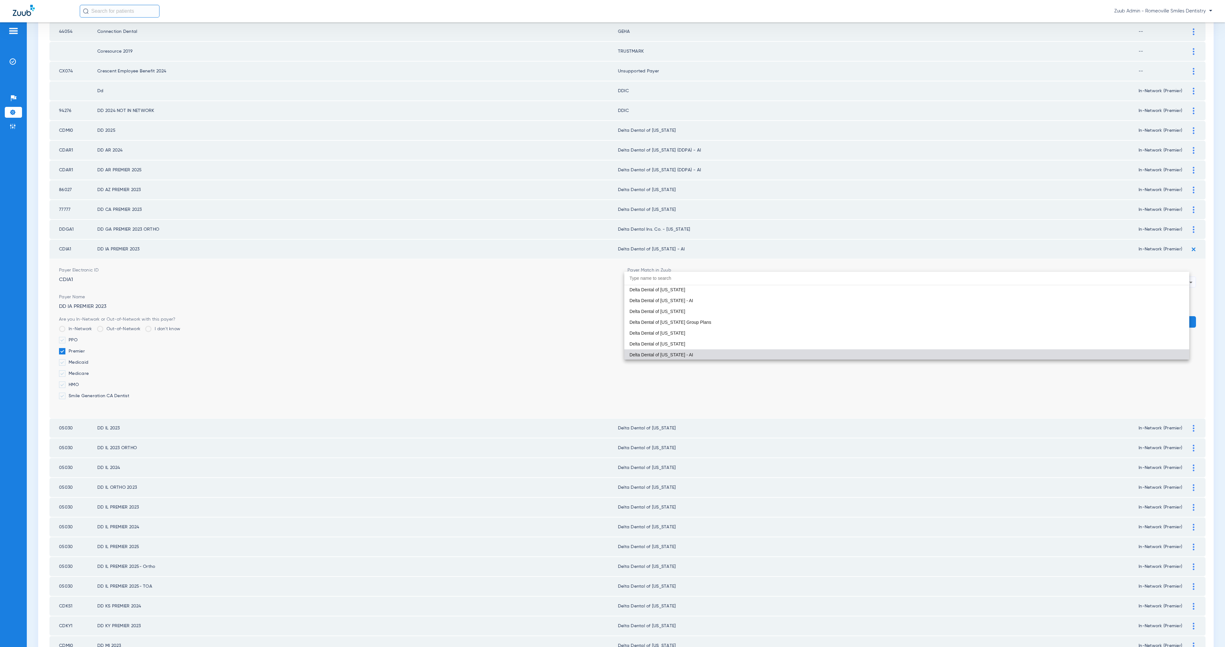
click at [744, 340] on mat-option "Delta Dental of [US_STATE]" at bounding box center [906, 343] width 565 height 11
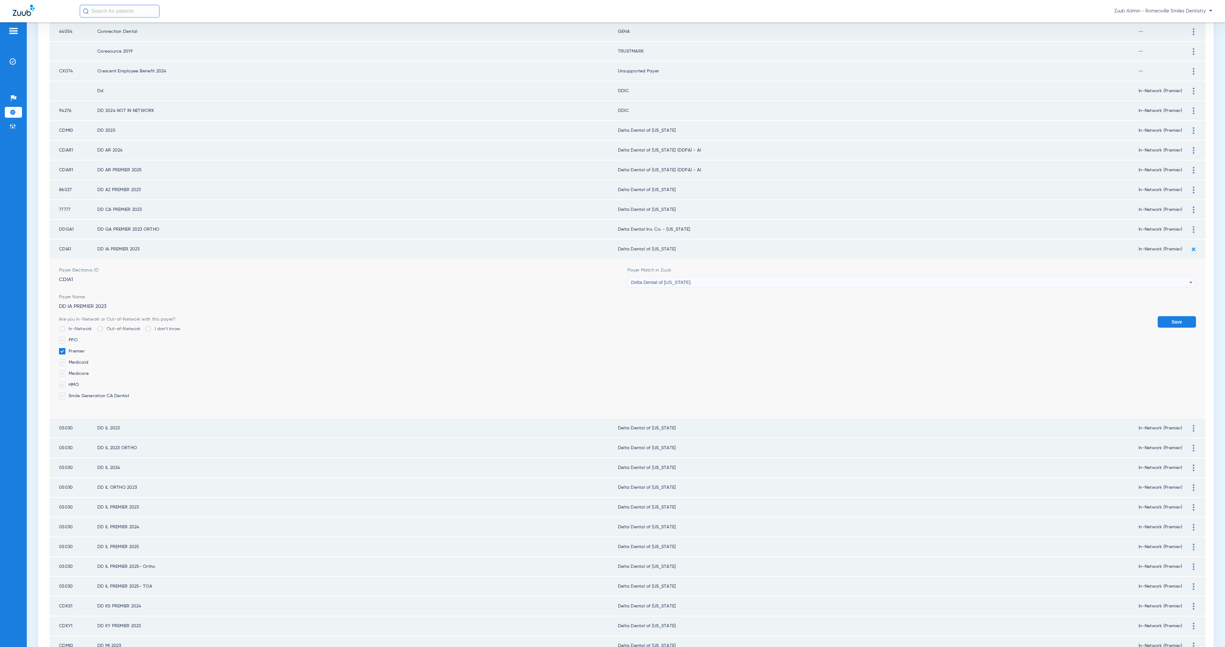
click at [1088, 316] on button "Save" at bounding box center [1177, 321] width 38 height 11
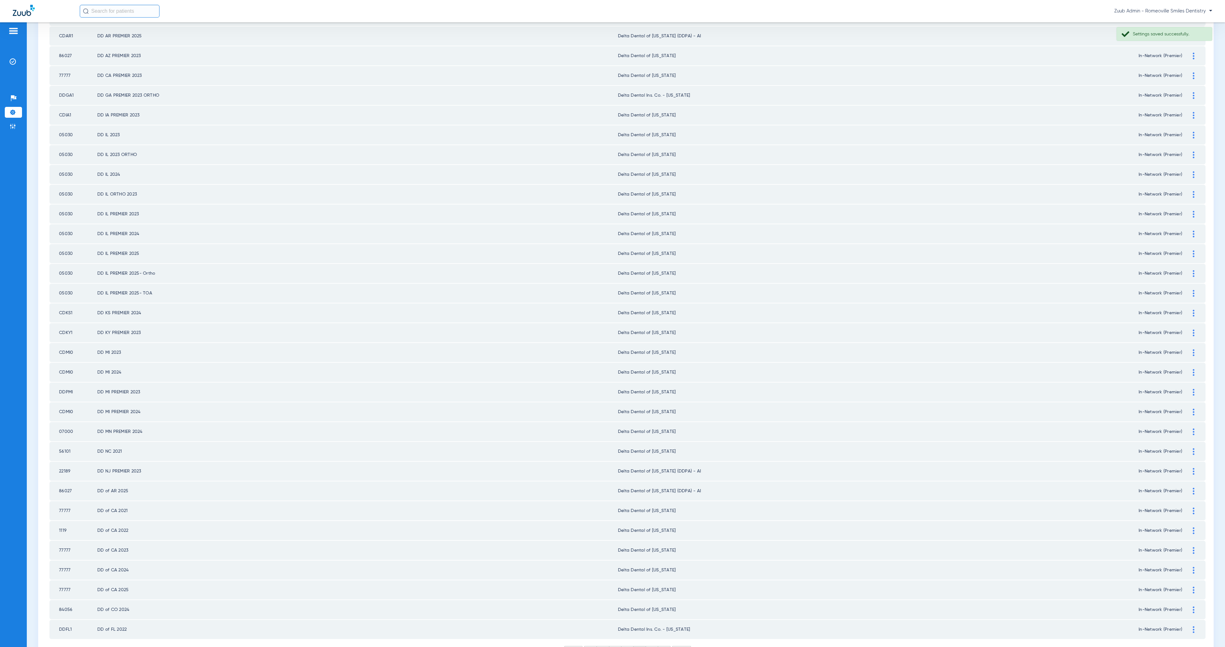
scroll to position [474, 0]
click at [647, 575] on li "9" at bounding box center [652, 644] width 12 height 11
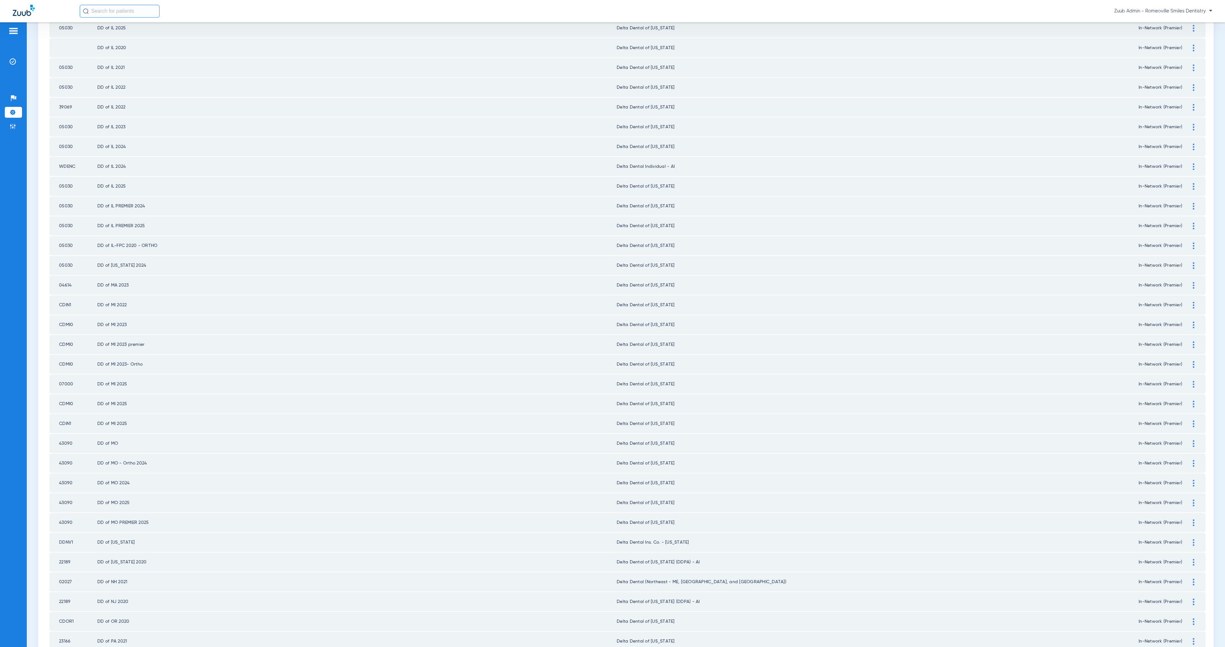
scroll to position [264, 0]
drag, startPoint x: 1185, startPoint y: 264, endPoint x: 1025, endPoint y: 283, distance: 160.7
click at [1088, 274] on div at bounding box center [1193, 277] width 11 height 7
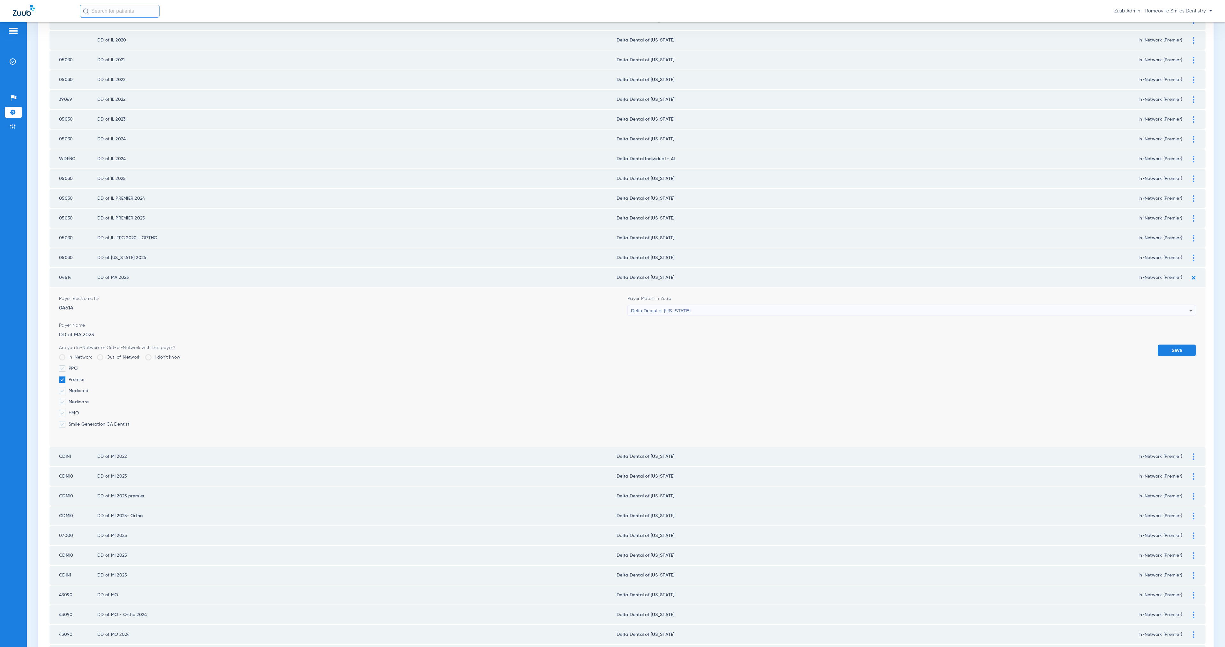
click at [762, 305] on div "Delta Dental of [US_STATE]" at bounding box center [910, 310] width 558 height 11
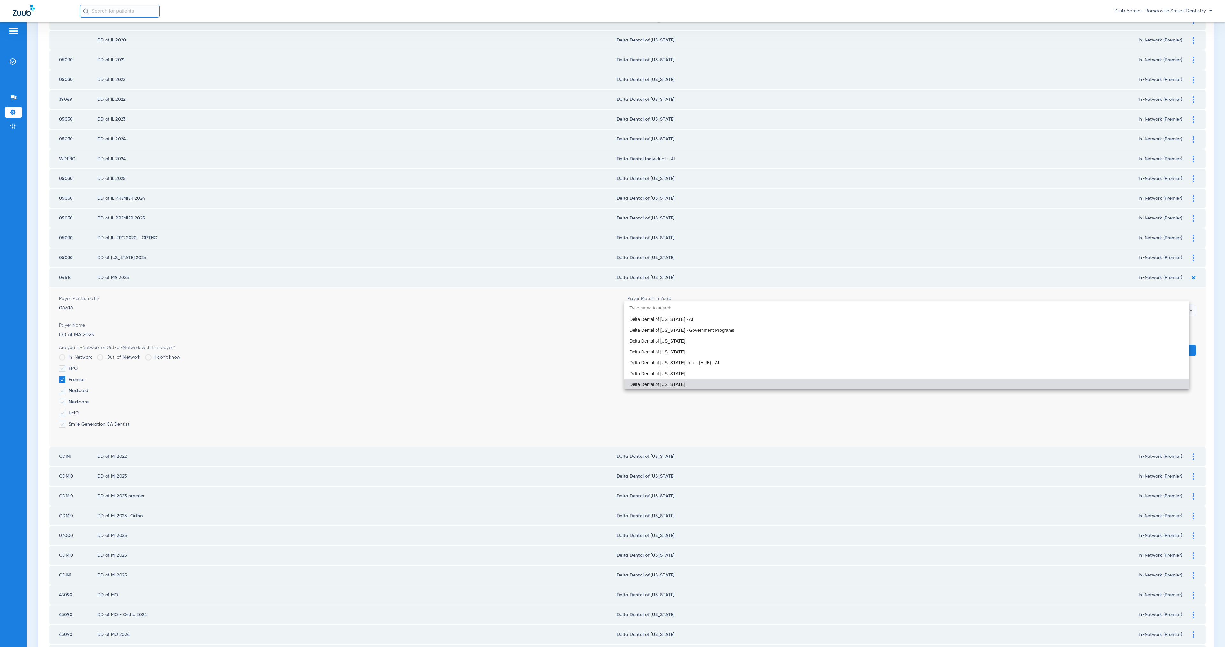
paste input "Unsuppor"
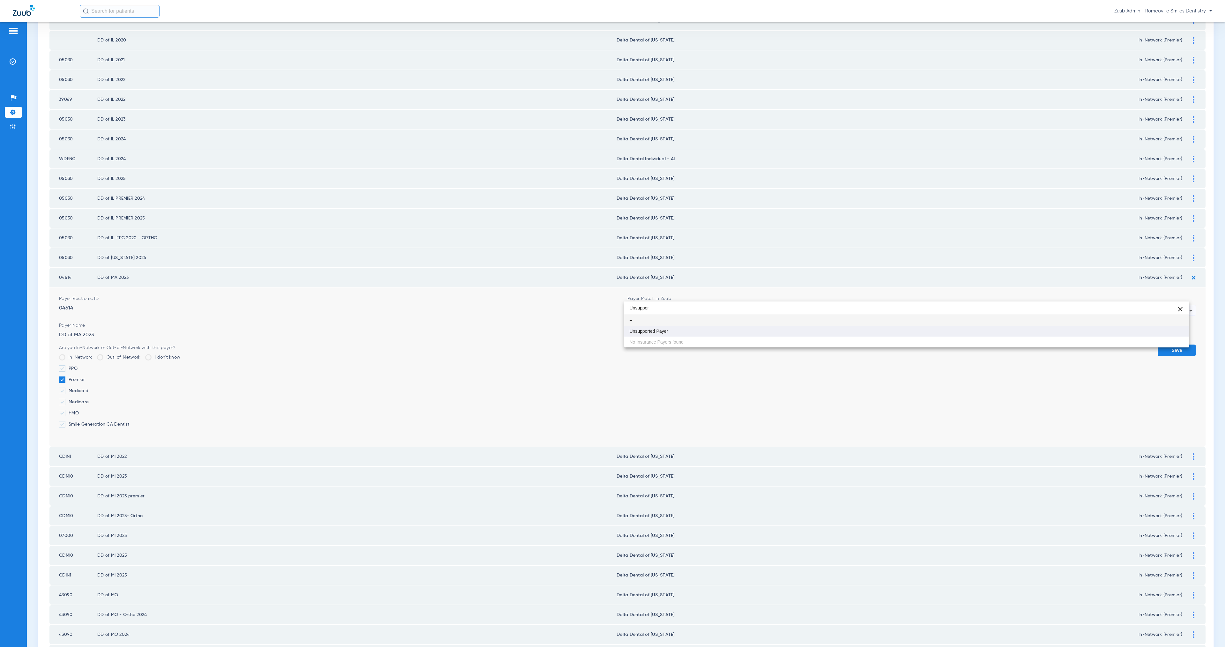
type input "Unsuppor"
drag, startPoint x: 773, startPoint y: 335, endPoint x: 932, endPoint y: 341, distance: 159.6
click at [773, 335] on mat-option "Unsupported Payer" at bounding box center [906, 331] width 565 height 11
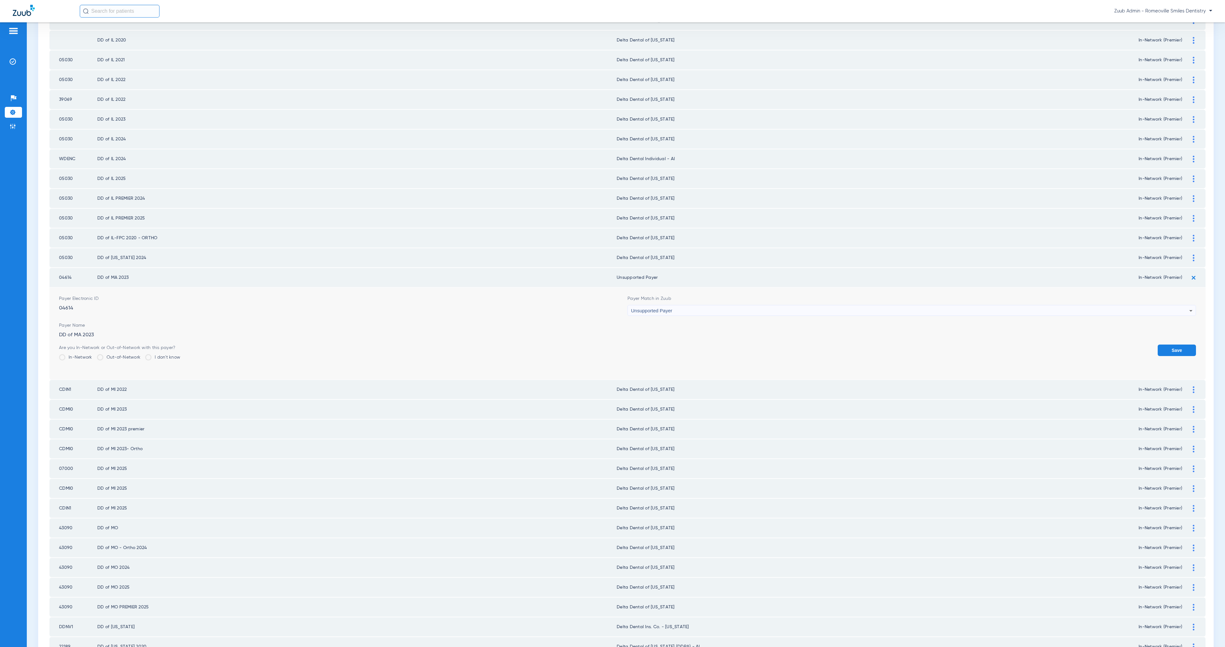
click at [1088, 345] on button "Save" at bounding box center [1177, 350] width 38 height 11
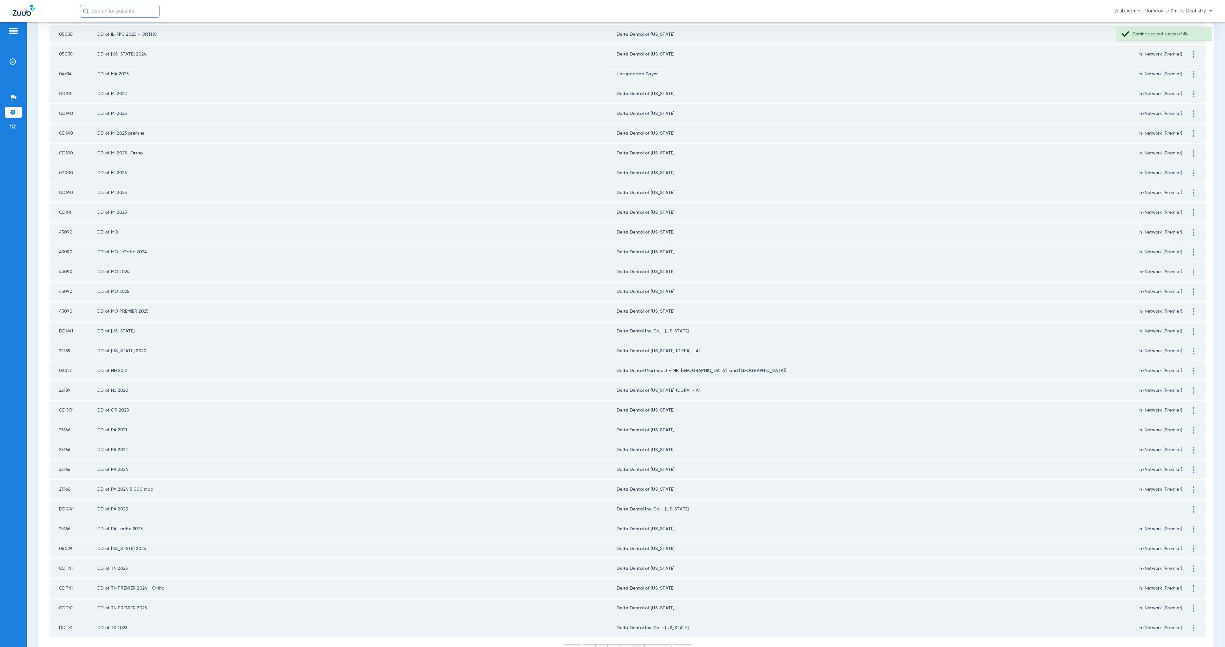
scroll to position [474, 0]
click at [648, 575] on li "10" at bounding box center [652, 644] width 14 height 11
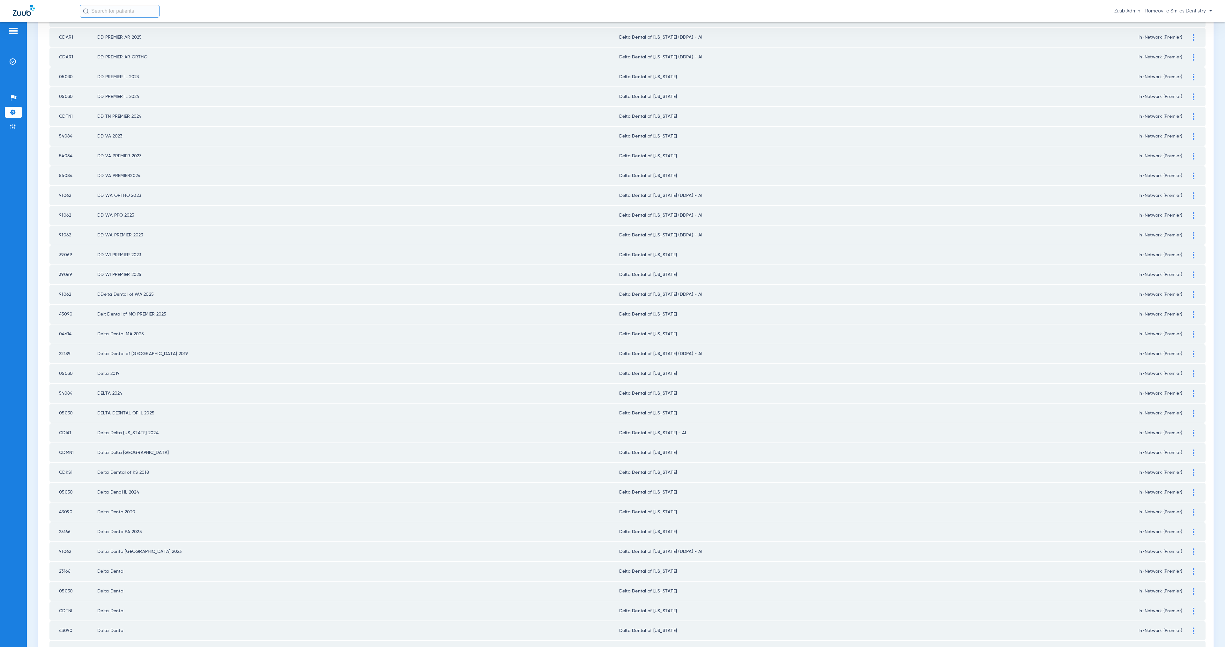
scroll to position [403, 0]
click at [1088, 433] on img at bounding box center [1194, 436] width 2 height 7
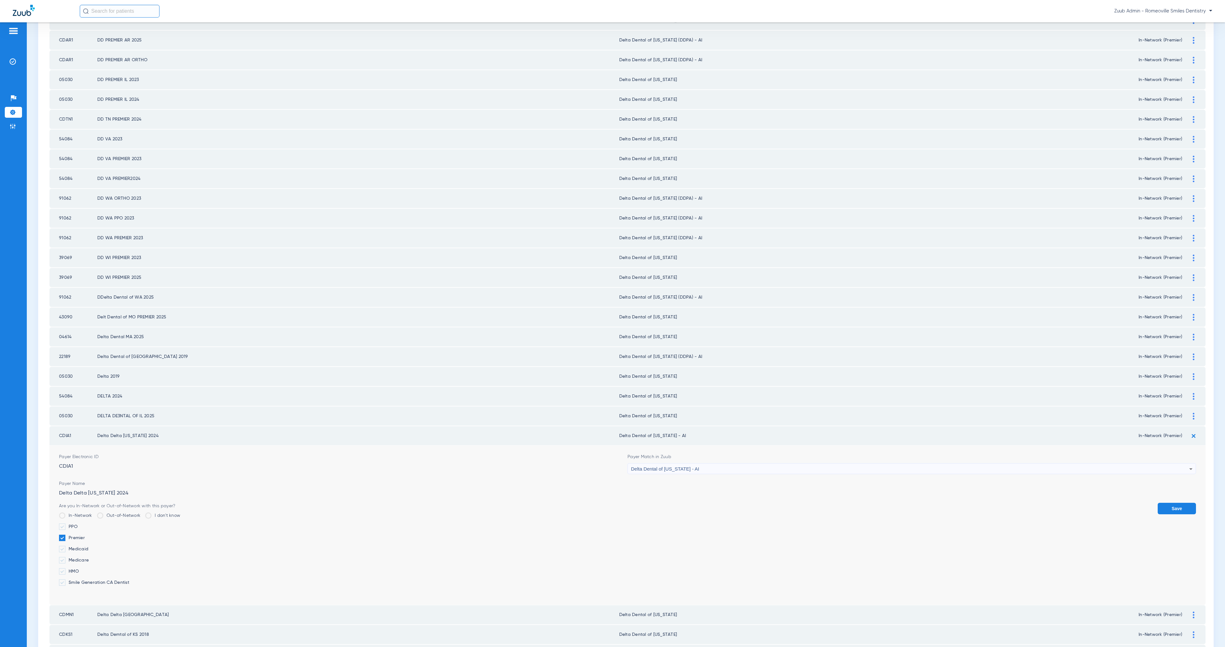
click at [701, 464] on div "Delta Dental of [US_STATE] - AI" at bounding box center [910, 469] width 558 height 11
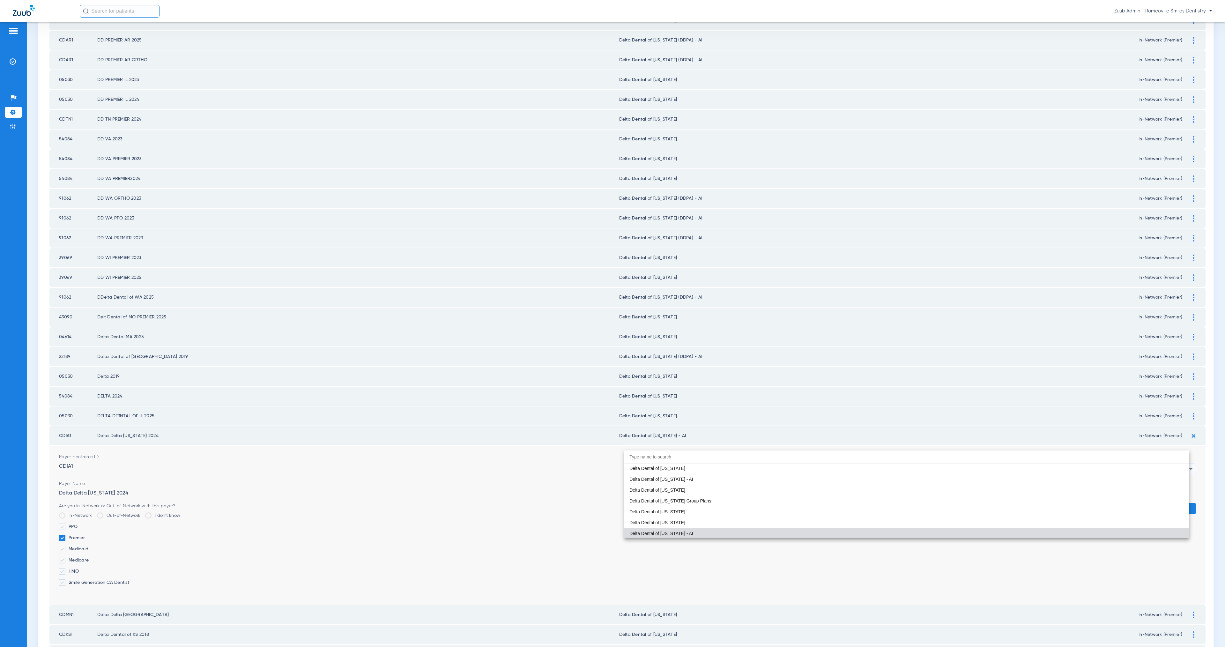
click at [696, 521] on mat-option "Delta Dental of [US_STATE]" at bounding box center [906, 522] width 565 height 11
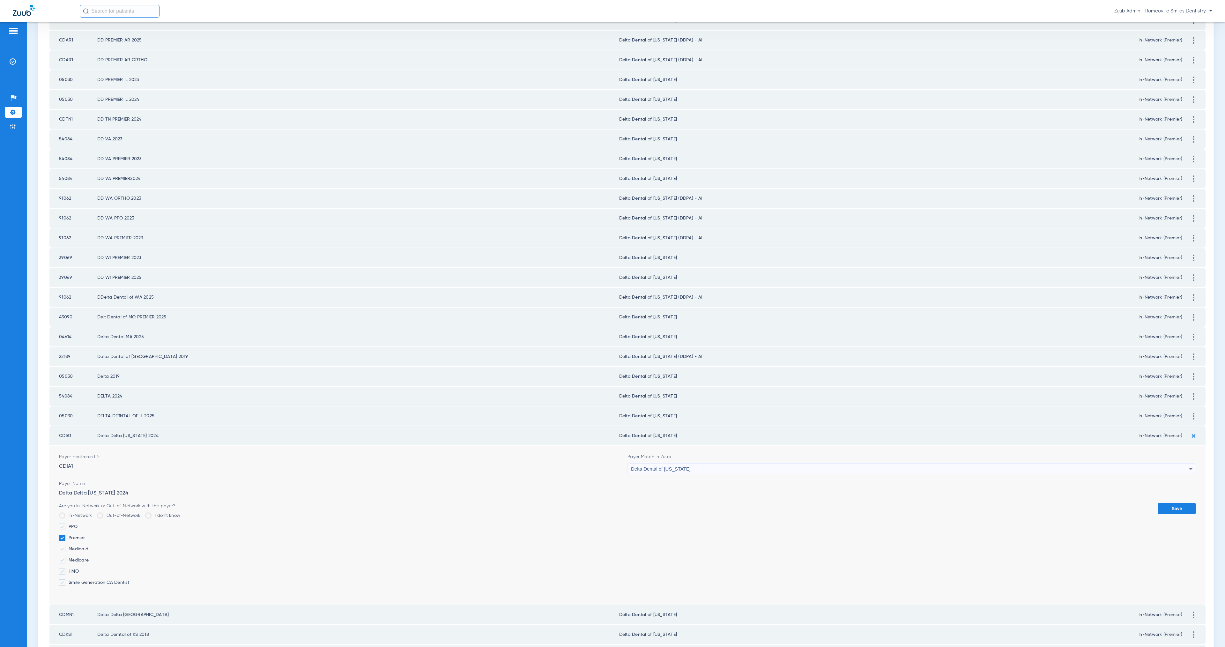
click at [1088, 503] on button "Save" at bounding box center [1177, 508] width 38 height 11
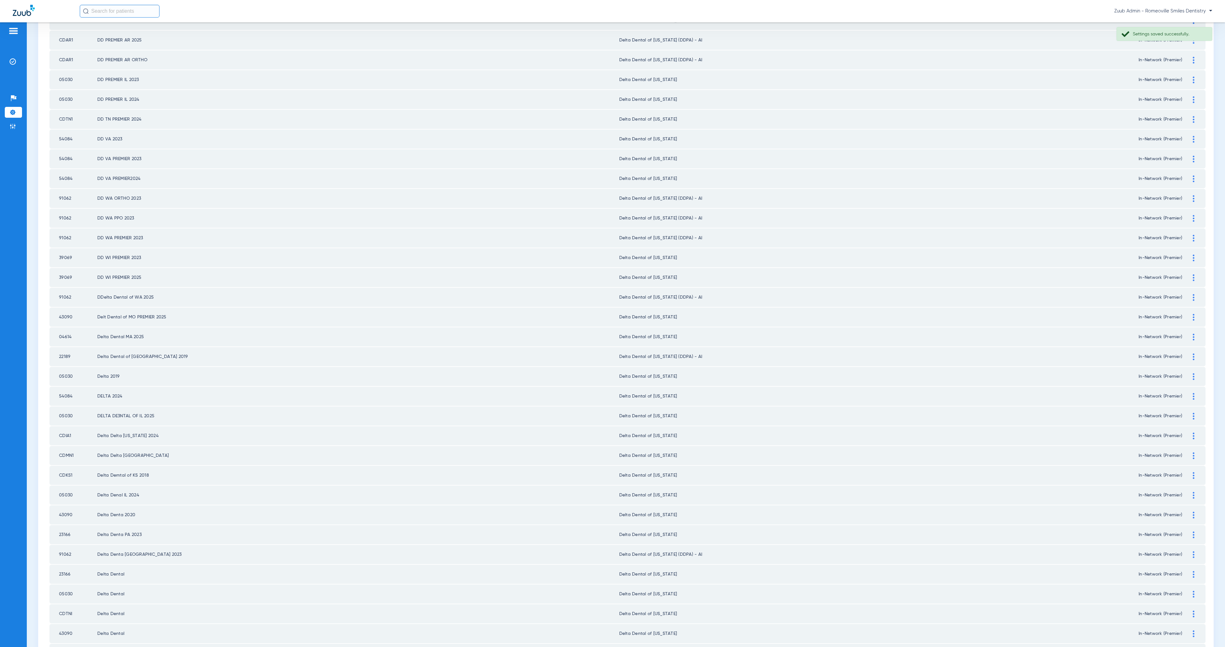
drag, startPoint x: 1186, startPoint y: 315, endPoint x: 1137, endPoint y: 327, distance: 50.5
click at [1088, 334] on img at bounding box center [1194, 337] width 2 height 7
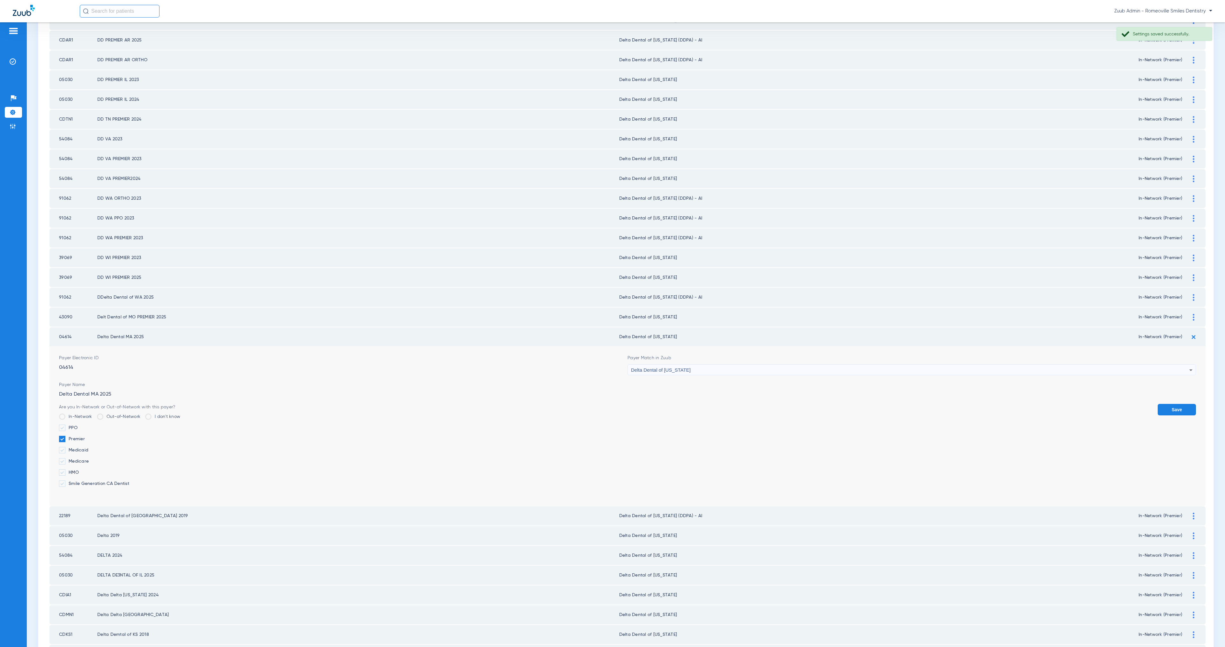
click at [679, 367] on span "Delta Dental of [US_STATE]" at bounding box center [661, 369] width 60 height 5
type input "Unsuppor"
click at [702, 379] on div "Unsuppor close -- Unsupported Payer No Insurance Payers found" at bounding box center [906, 378] width 565 height 46
drag, startPoint x: 802, startPoint y: 384, endPoint x: 893, endPoint y: 384, distance: 90.9
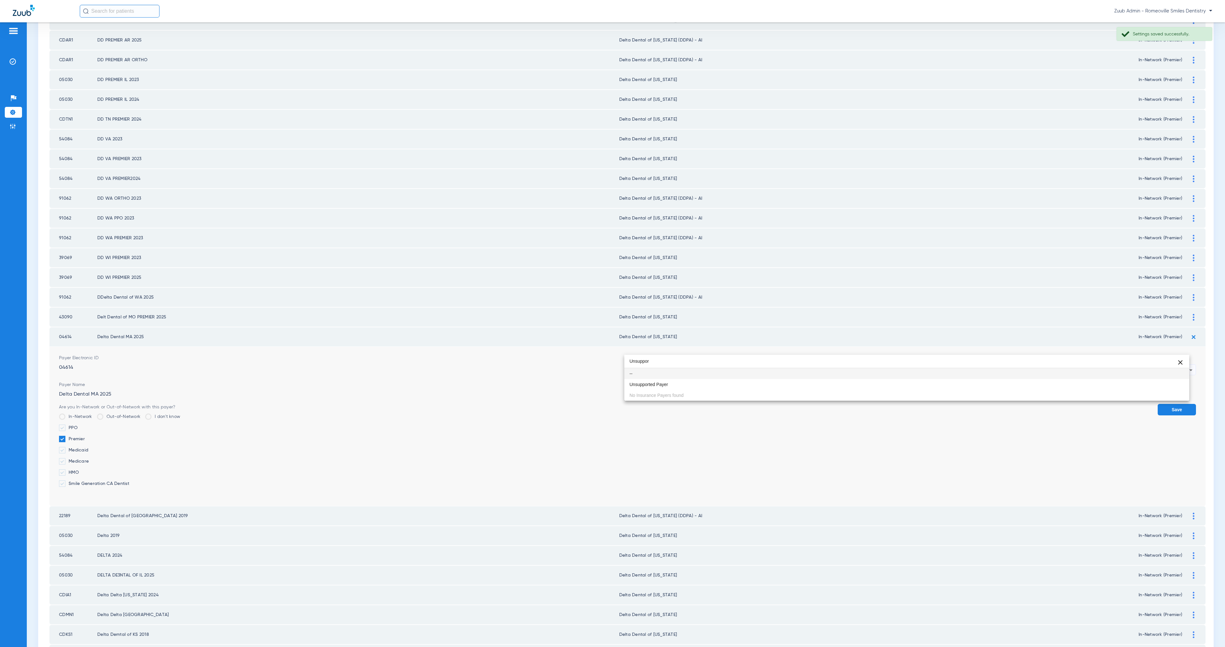
click at [802, 384] on mat-option "Unsupported Payer" at bounding box center [906, 384] width 565 height 11
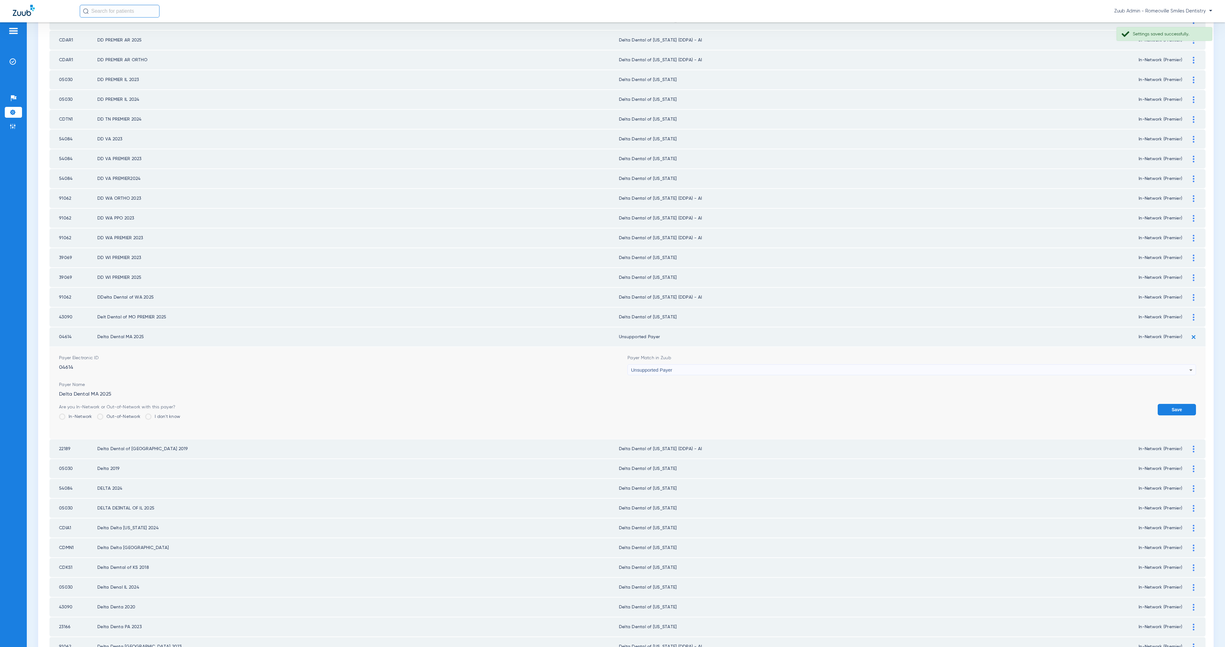
click at [1088, 404] on button "Save" at bounding box center [1177, 409] width 38 height 11
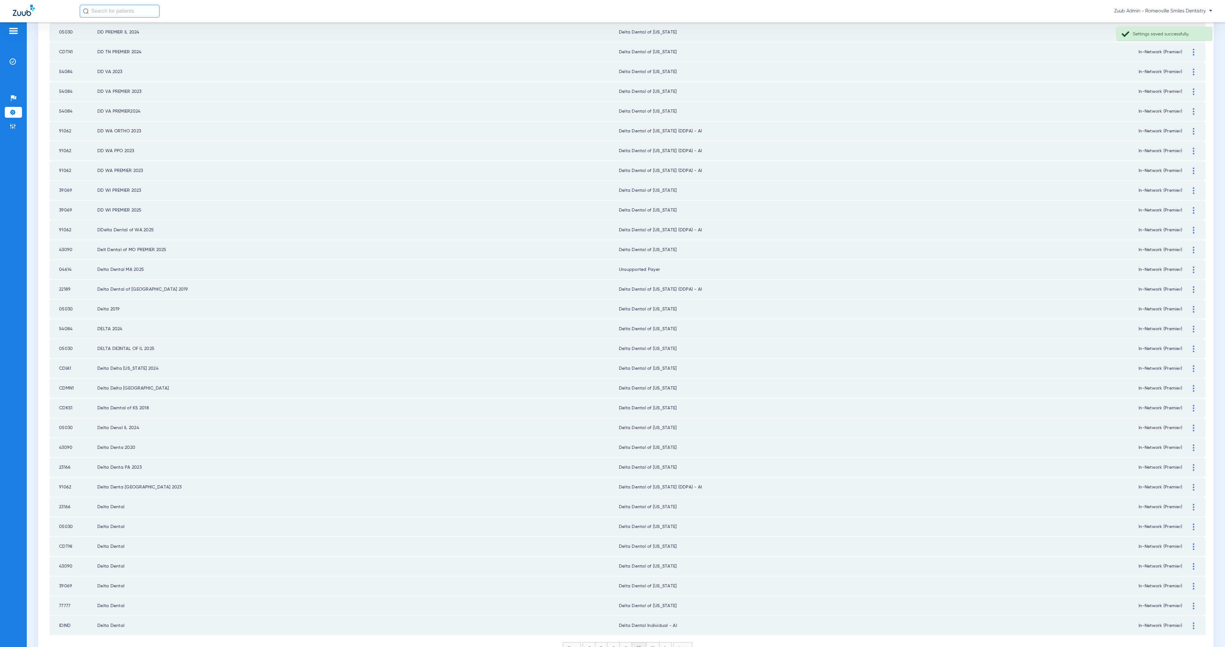
scroll to position [474, 0]
click at [650, 575] on li "11" at bounding box center [652, 644] width 13 height 11
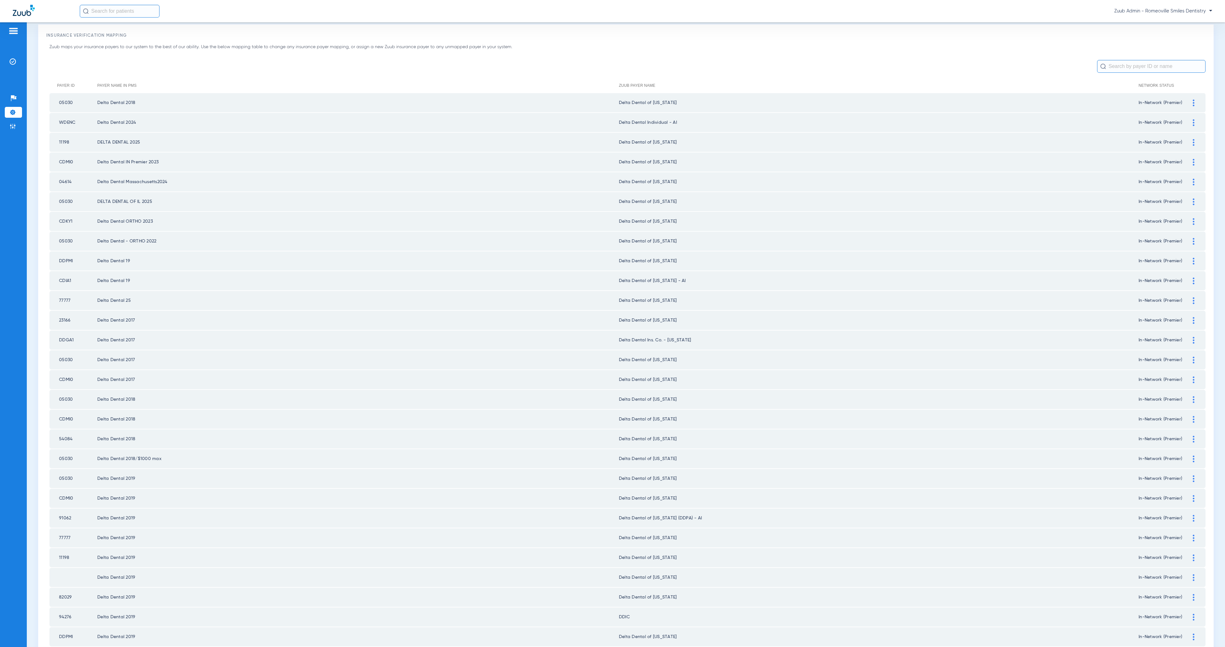
scroll to position [12, 0]
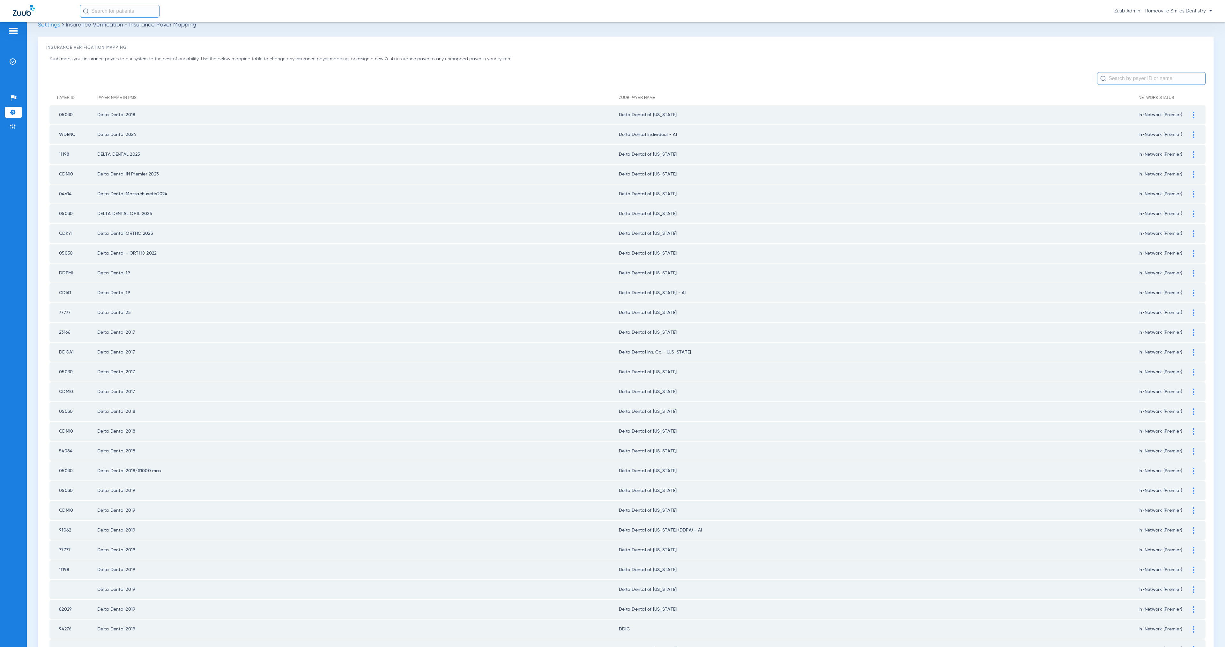
click at [1088, 290] on div at bounding box center [1193, 293] width 11 height 7
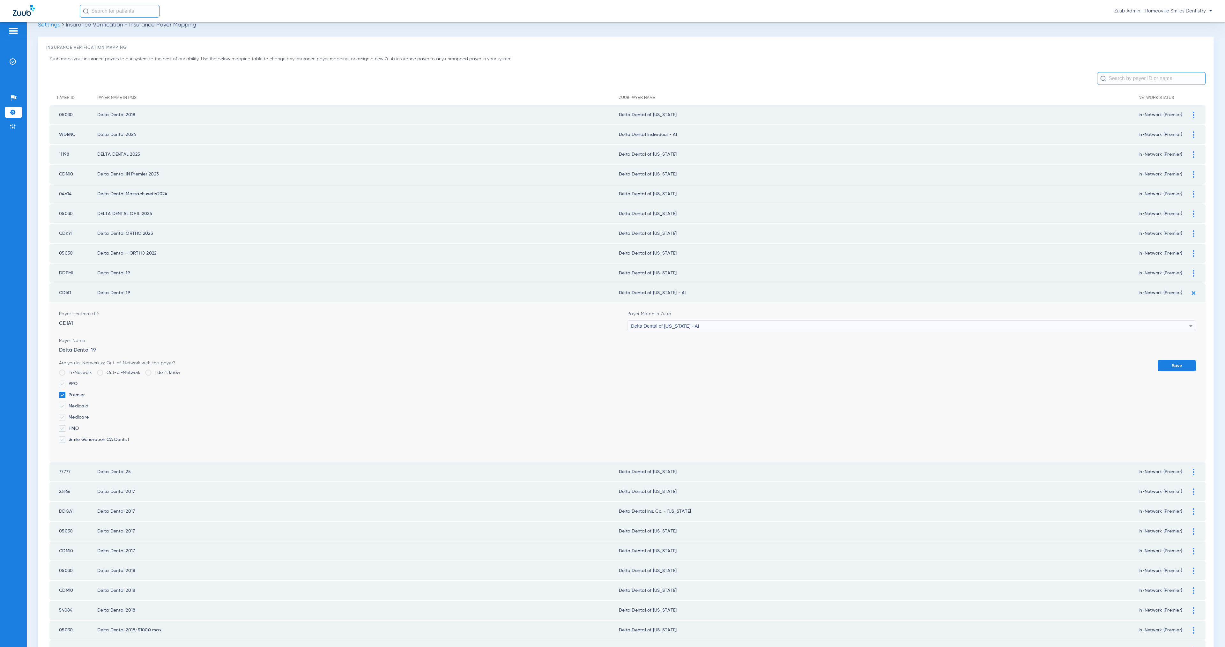
click at [747, 321] on div "Delta Dental of [US_STATE] - AI" at bounding box center [910, 326] width 558 height 11
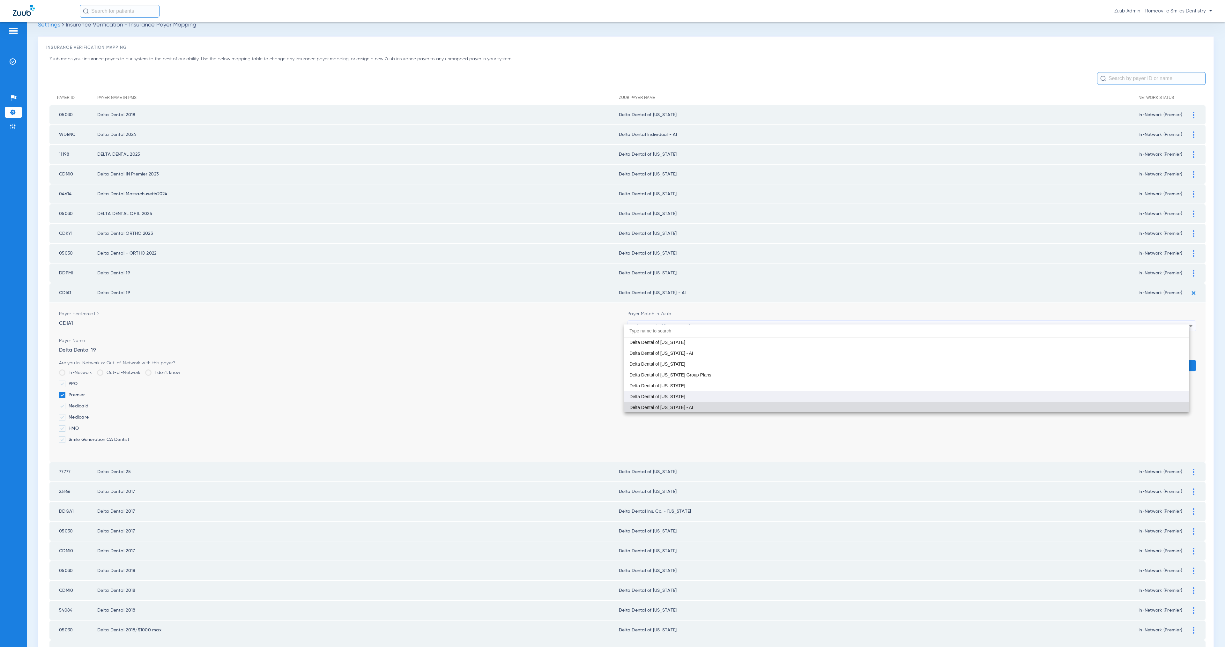
click at [687, 393] on mat-option "Delta Dental of [US_STATE]" at bounding box center [906, 396] width 565 height 11
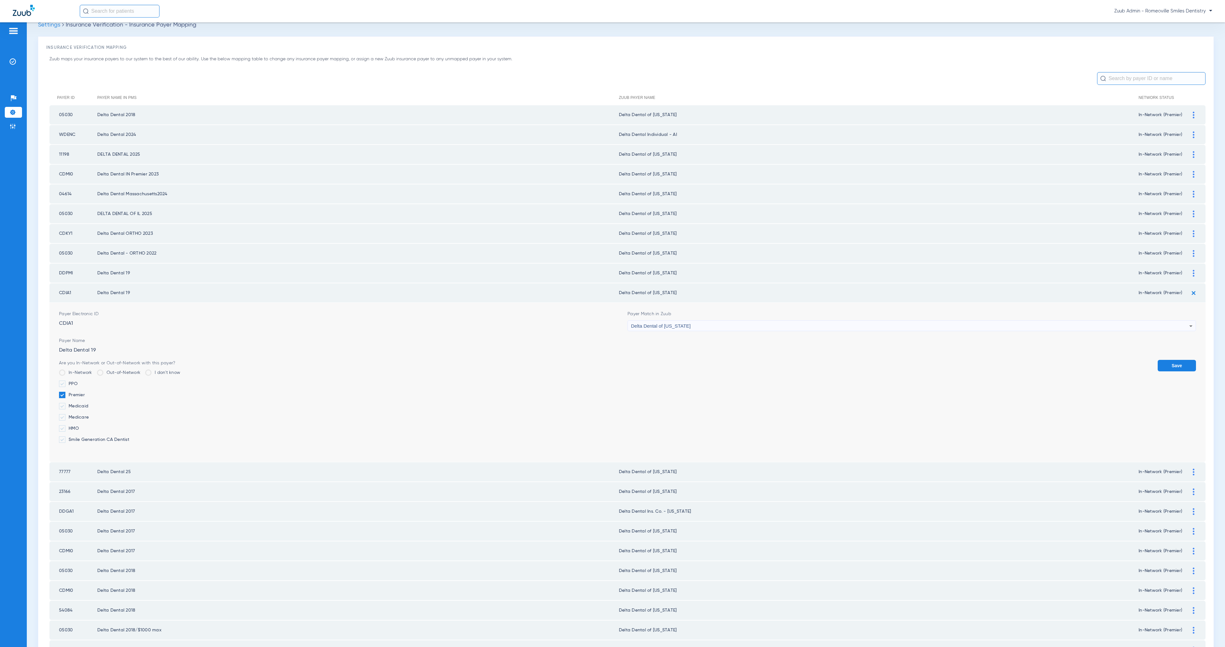
click at [1088, 360] on button "Save" at bounding box center [1177, 365] width 38 height 11
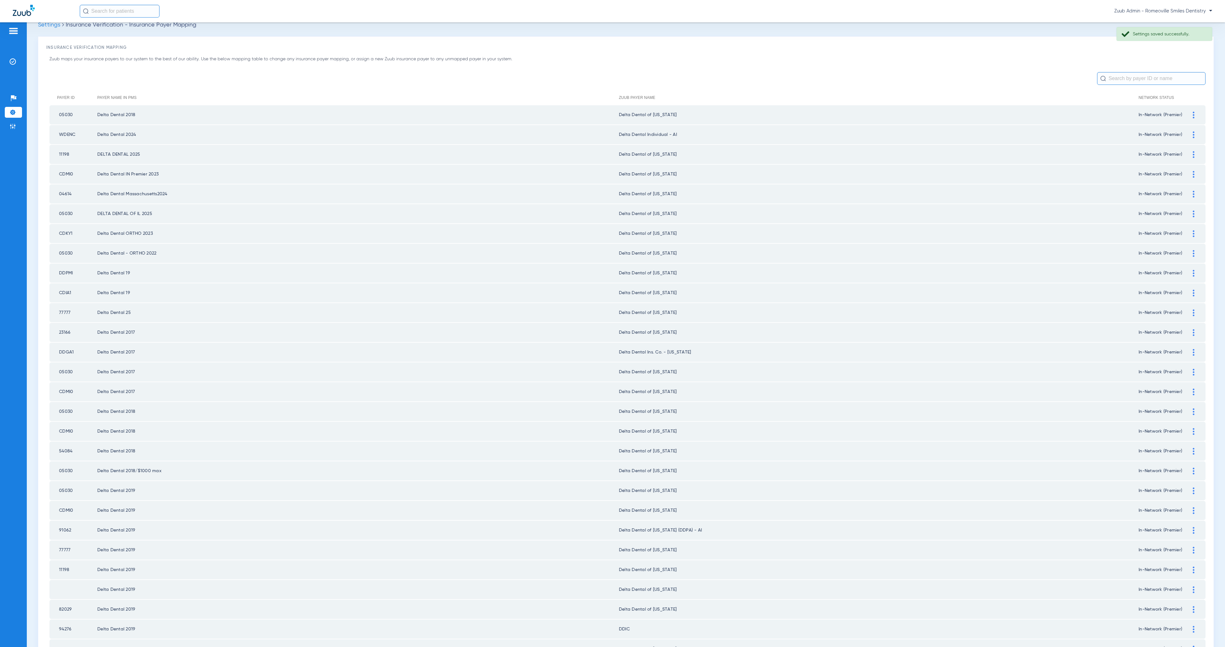
click at [1088, 191] on div at bounding box center [1193, 194] width 11 height 7
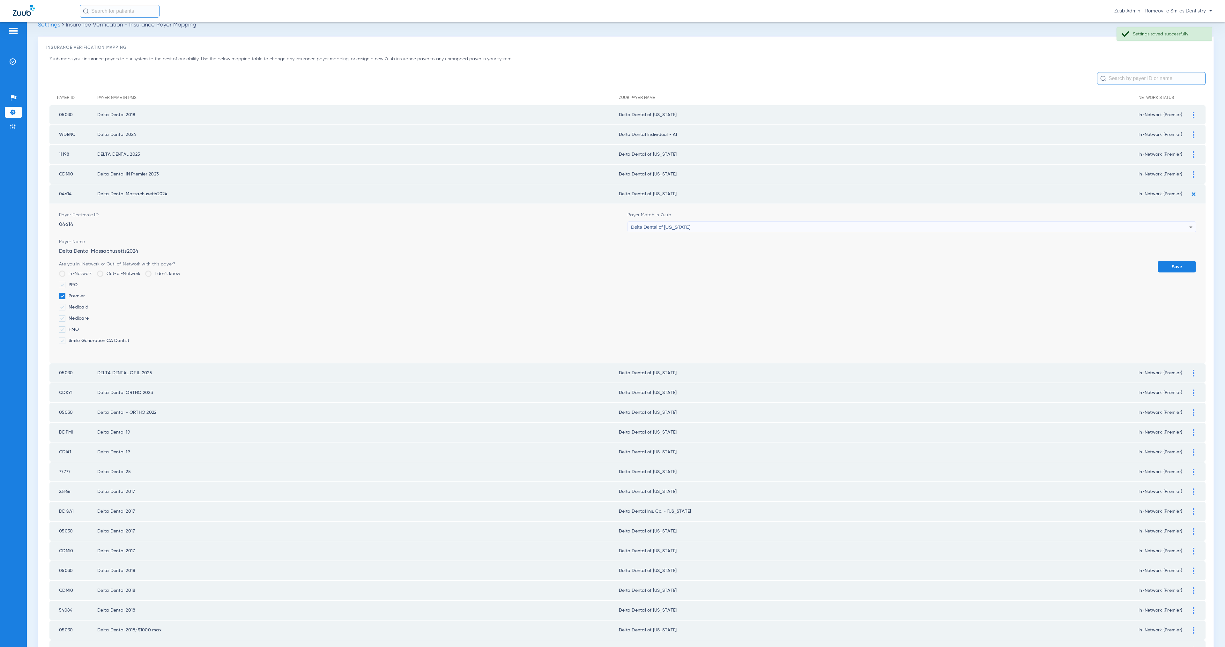
click at [680, 225] on span "Delta Dental of [US_STATE]" at bounding box center [661, 226] width 60 height 5
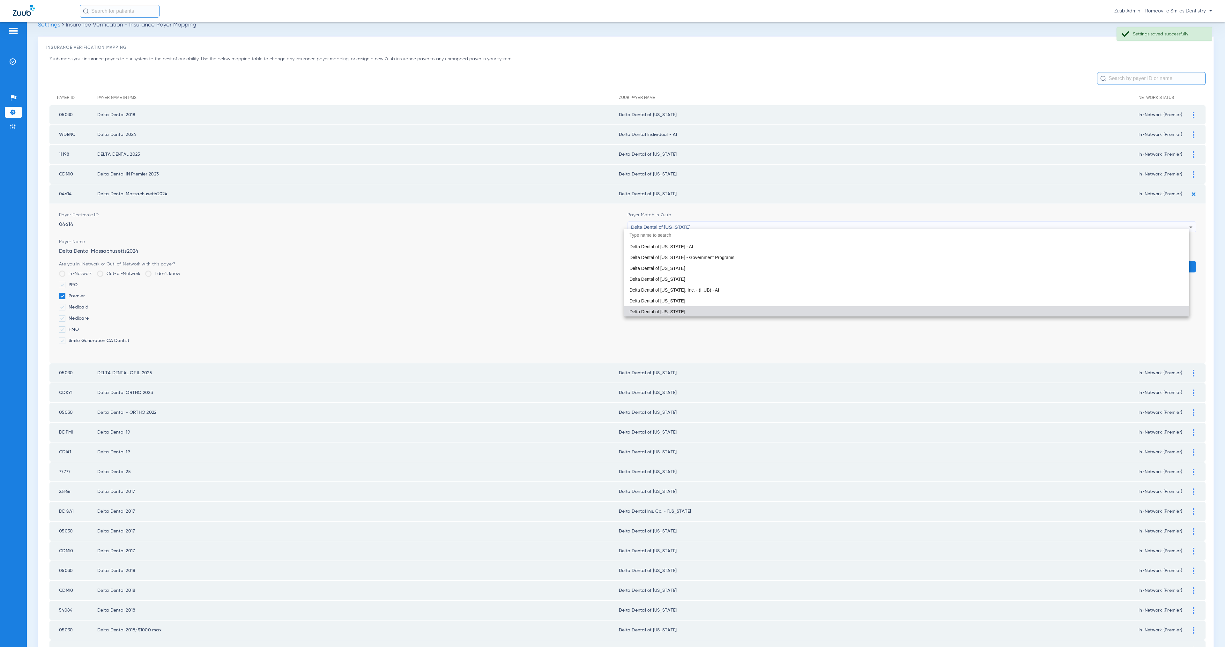
paste input "Unsuppor"
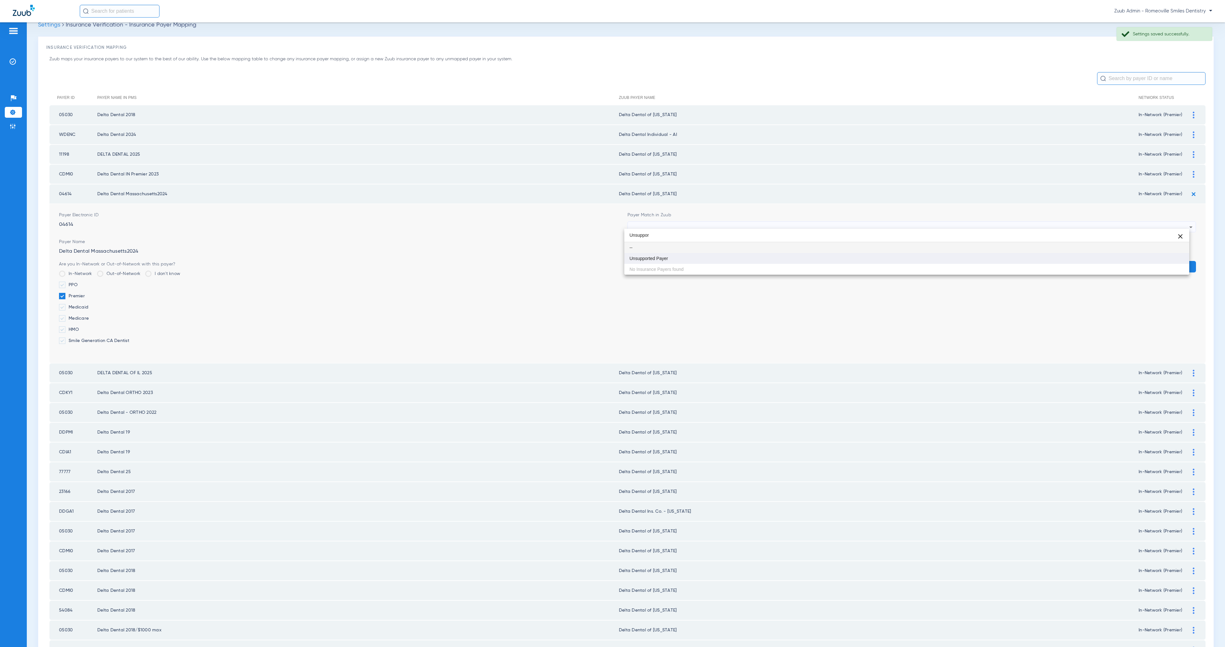
type input "Unsuppor"
click at [694, 259] on mat-option "Unsupported Payer" at bounding box center [906, 258] width 565 height 11
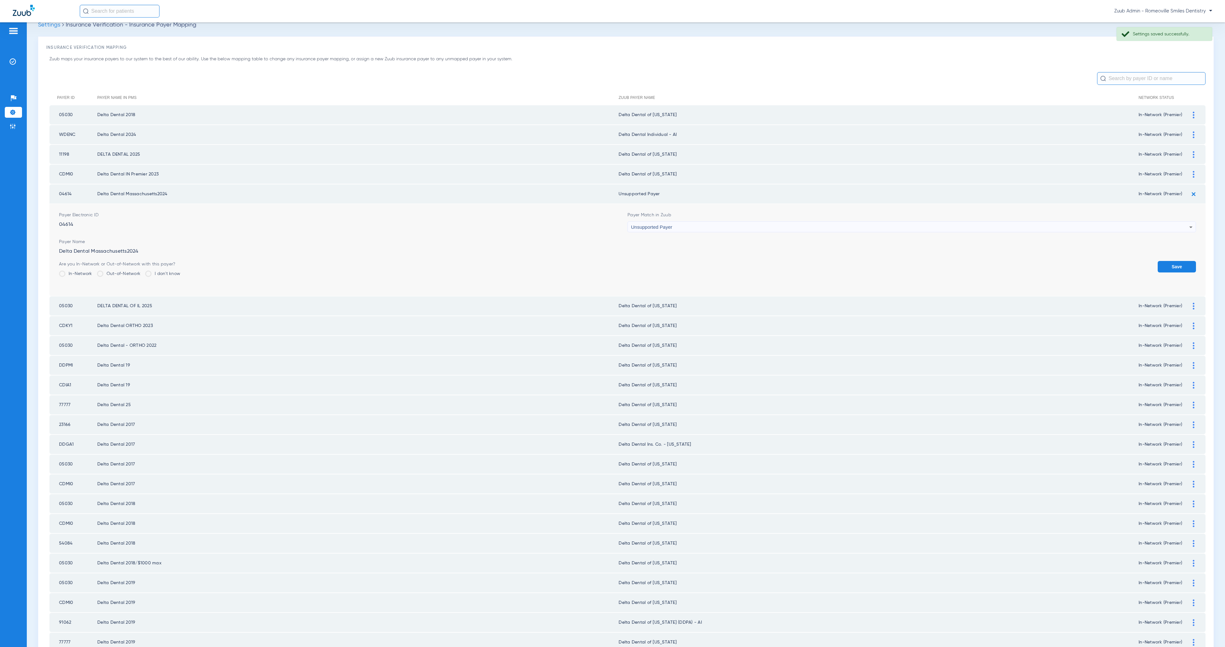
click at [1088, 261] on button "Save" at bounding box center [1177, 266] width 38 height 11
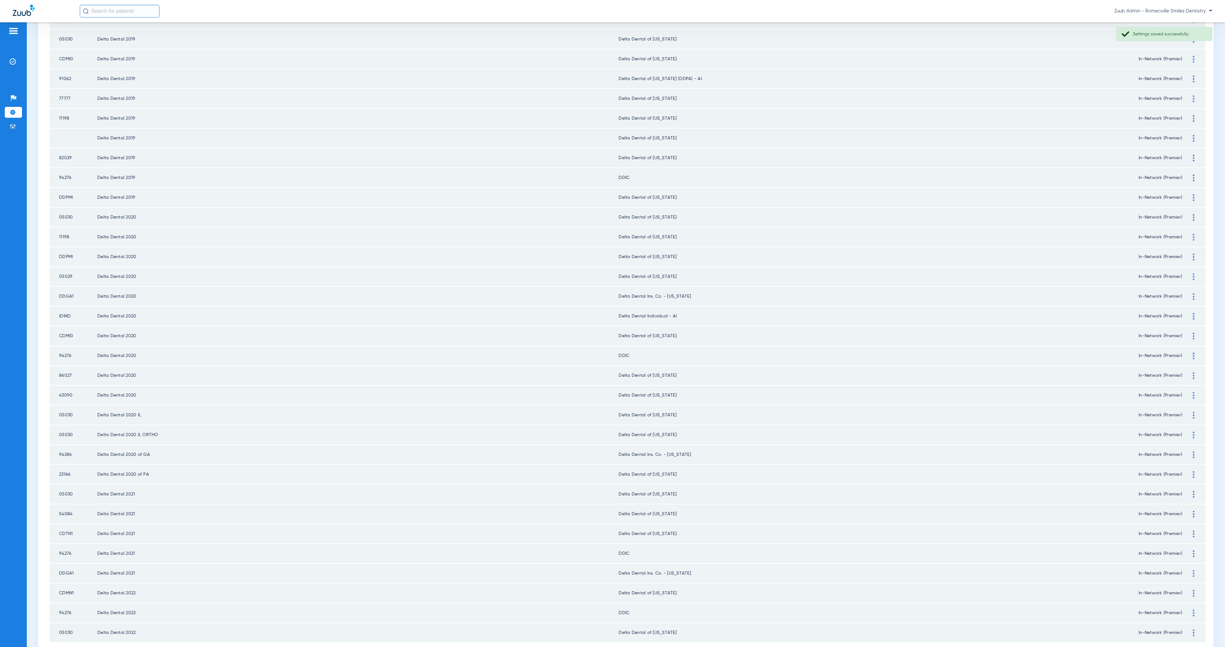
scroll to position [474, 0]
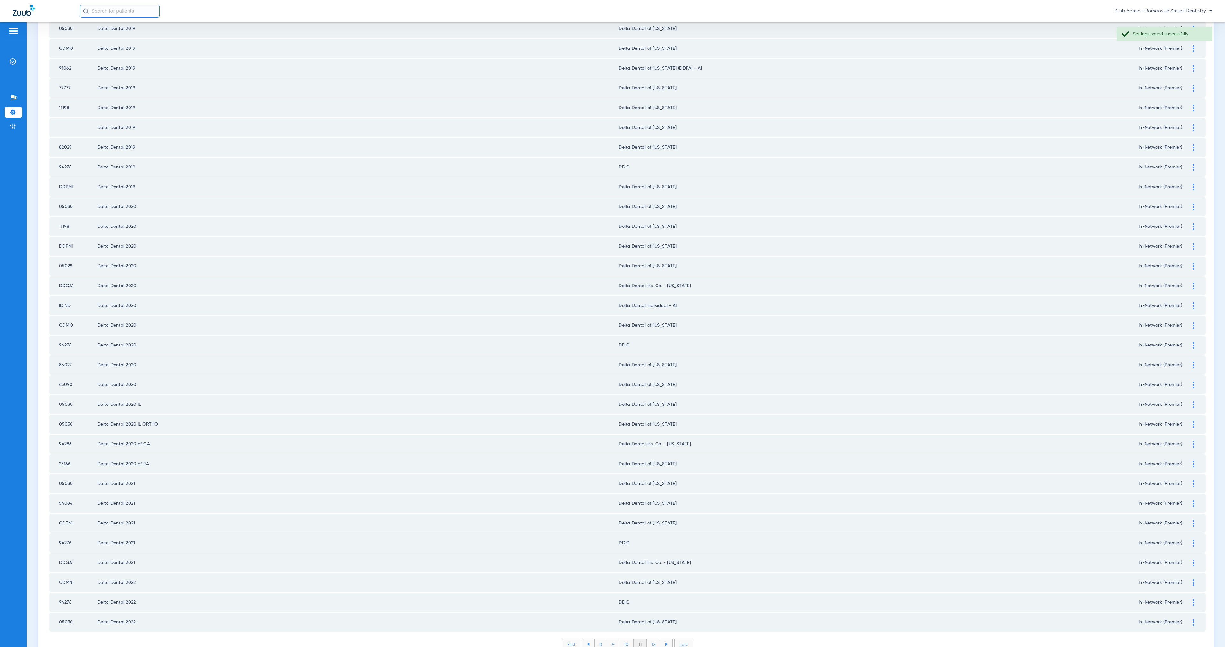
click at [651, 575] on li "12" at bounding box center [654, 644] width 14 height 11
click at [650, 575] on li "13" at bounding box center [654, 644] width 14 height 11
click at [1088, 520] on img at bounding box center [1194, 523] width 2 height 7
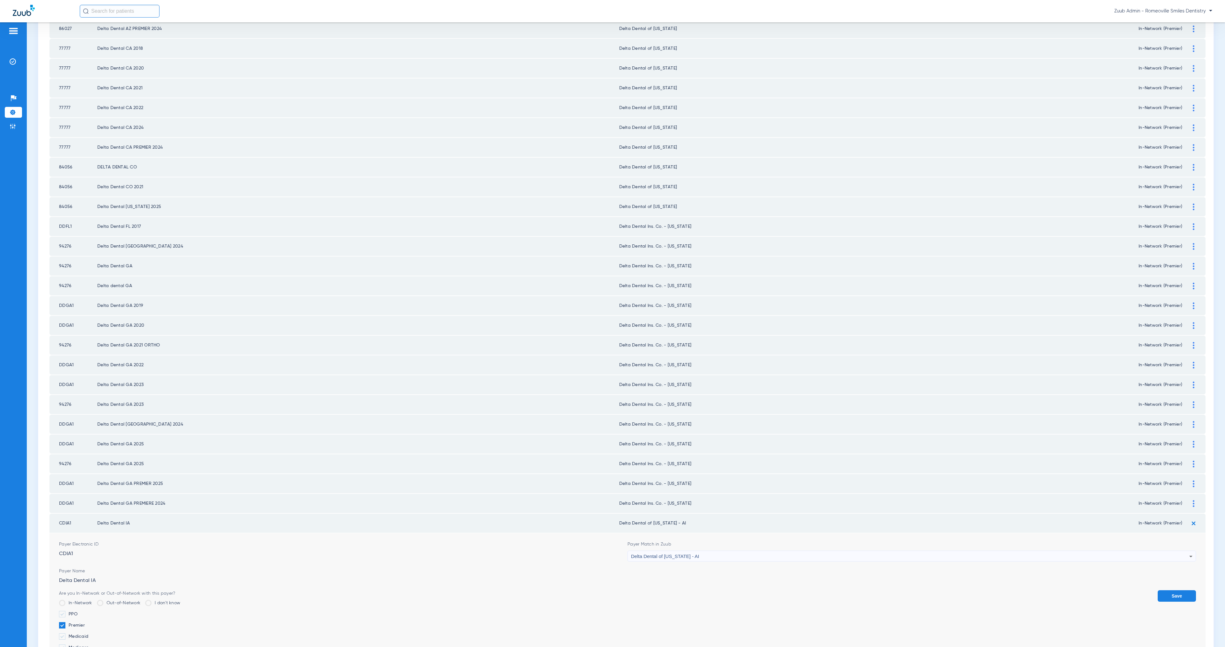
click at [713, 551] on div "Delta Dental of [US_STATE] - AI" at bounding box center [910, 556] width 558 height 11
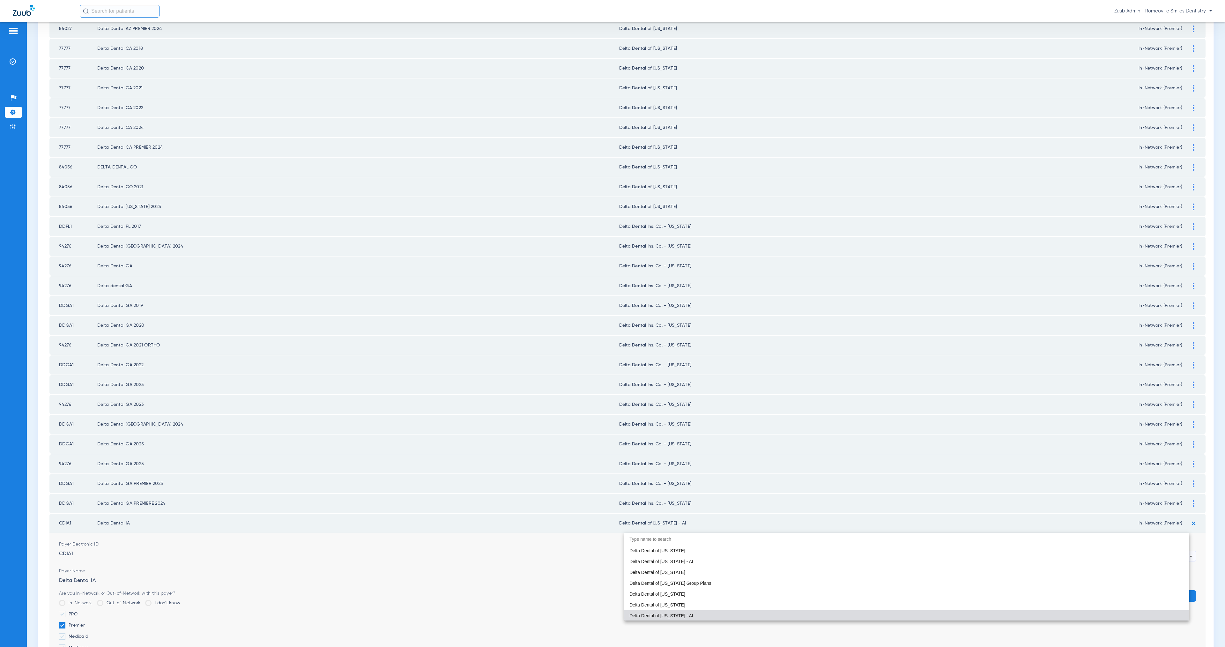
drag, startPoint x: 725, startPoint y: 603, endPoint x: 731, endPoint y: 603, distance: 5.8
click at [725, 575] on mat-option "Delta Dental of [US_STATE]" at bounding box center [906, 604] width 565 height 11
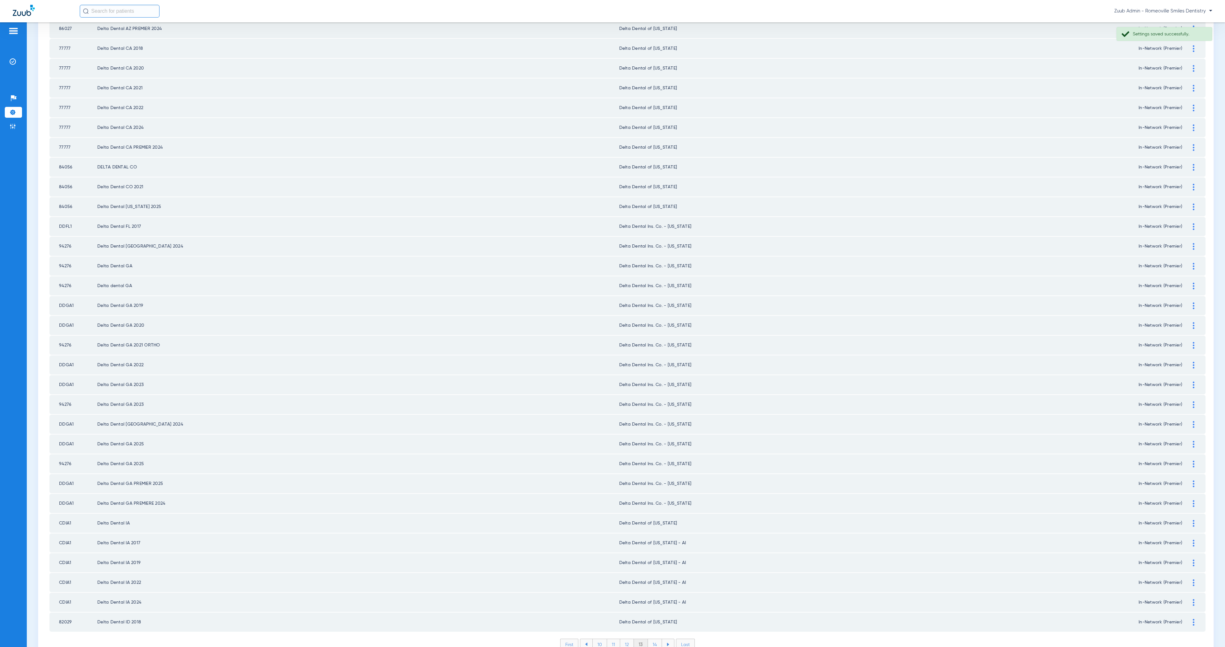
click at [1188, 540] on div at bounding box center [1193, 543] width 11 height 7
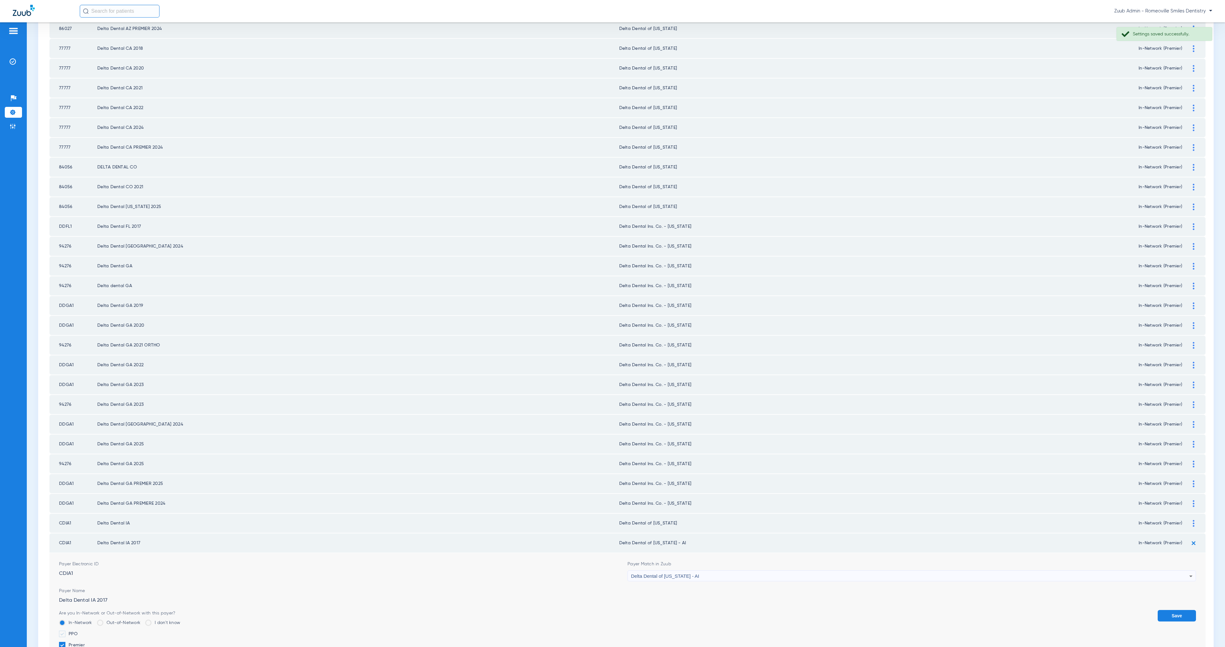
click at [657, 573] on span "Delta Dental of [US_STATE] - AI" at bounding box center [665, 575] width 68 height 5
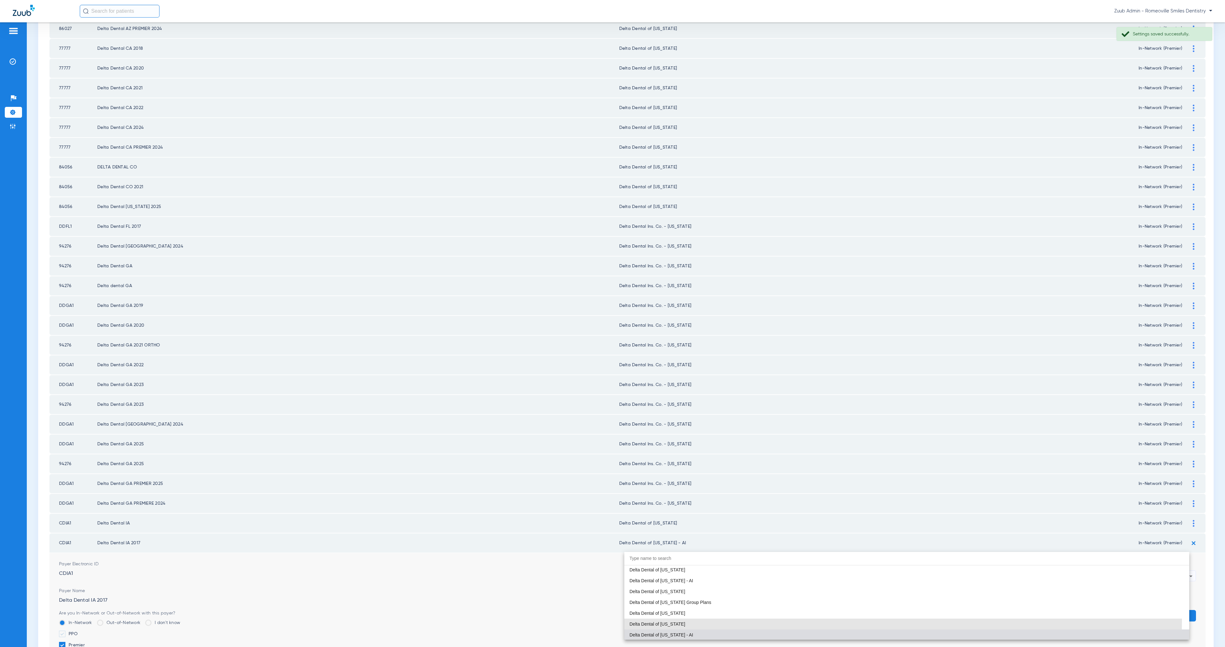
drag, startPoint x: 692, startPoint y: 620, endPoint x: 707, endPoint y: 608, distance: 19.2
click at [692, 620] on mat-option "Delta Dental of [US_STATE]" at bounding box center [906, 624] width 565 height 11
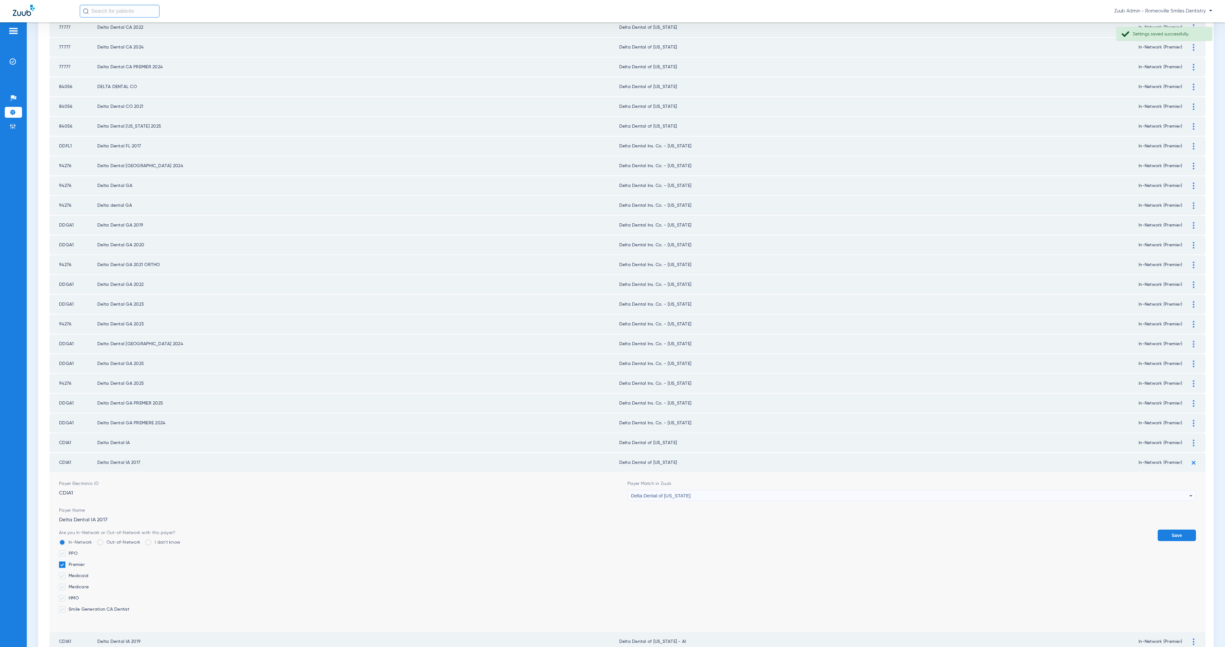
scroll to position [633, 0]
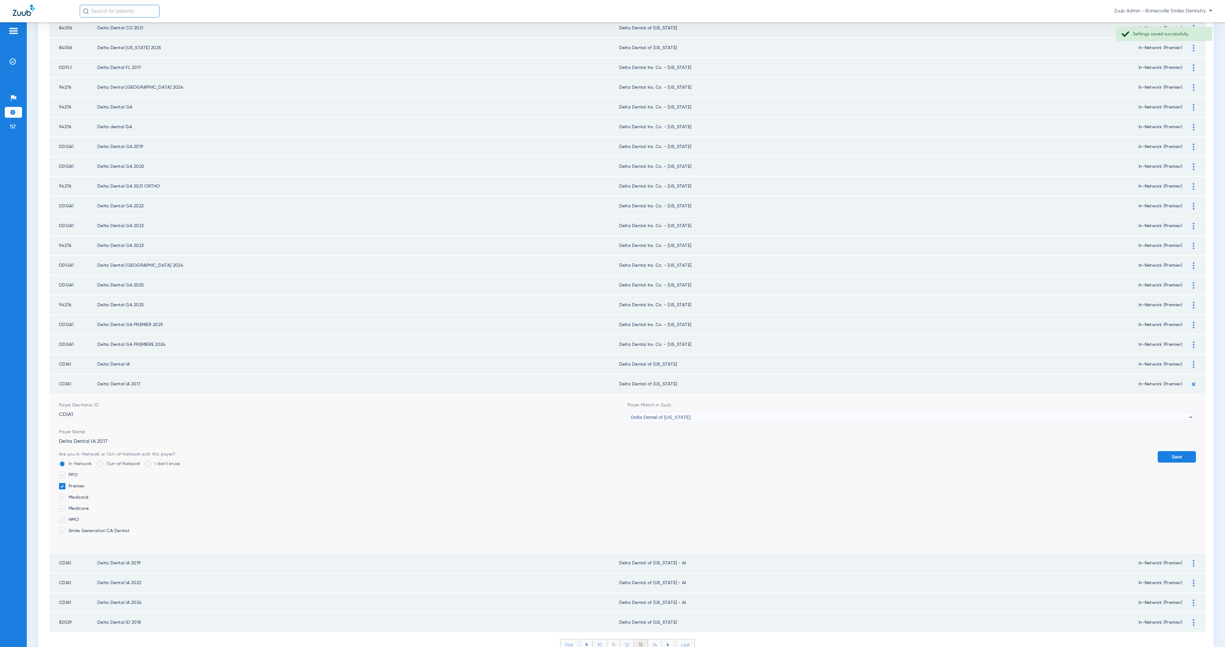
click at [1175, 451] on button "Save" at bounding box center [1177, 456] width 38 height 11
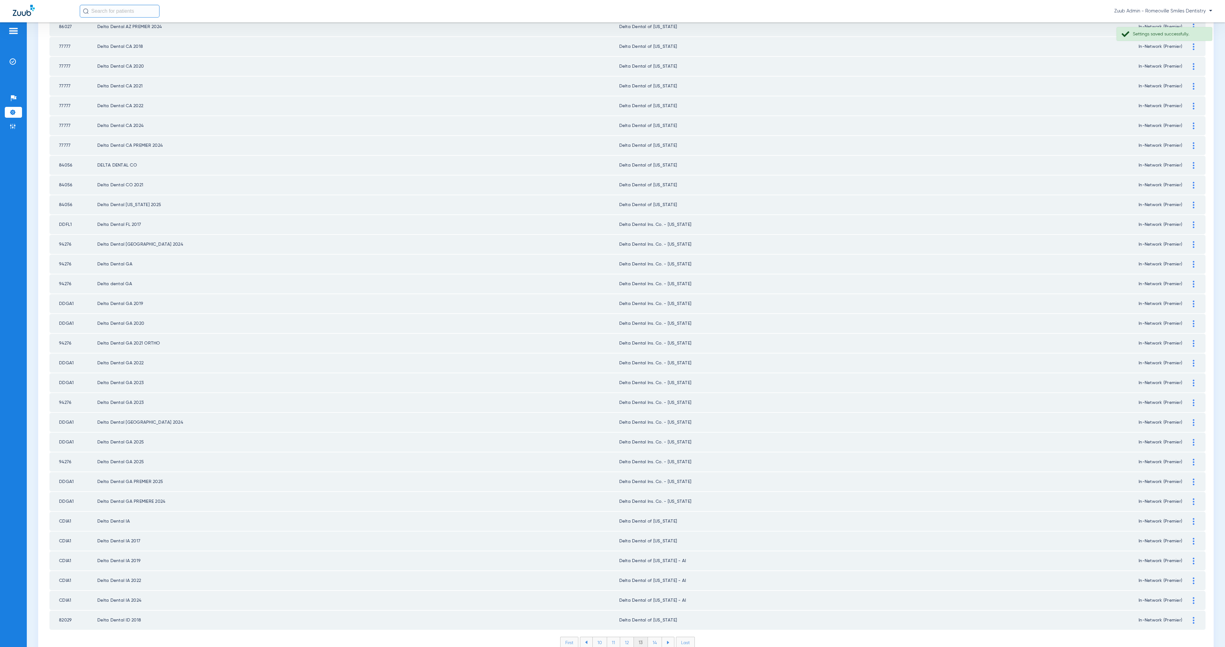
scroll to position [474, 0]
click at [1188, 560] on div at bounding box center [1193, 563] width 11 height 7
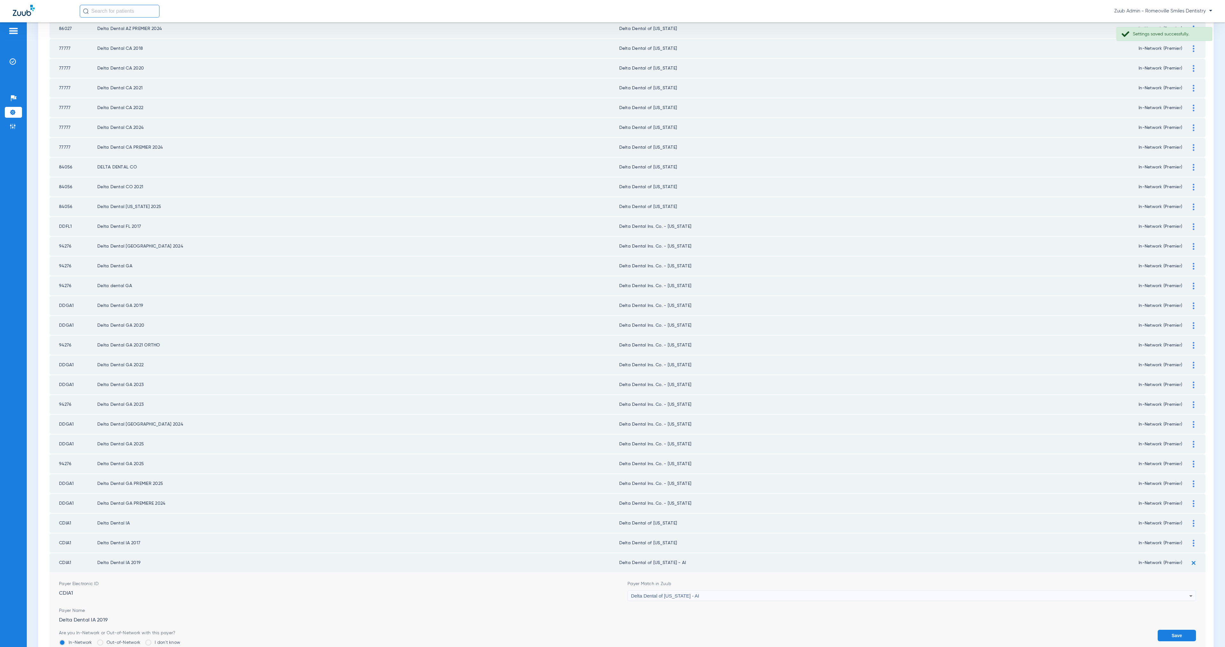
click at [643, 590] on div "Delta Dental of [US_STATE] - AI" at bounding box center [910, 595] width 558 height 11
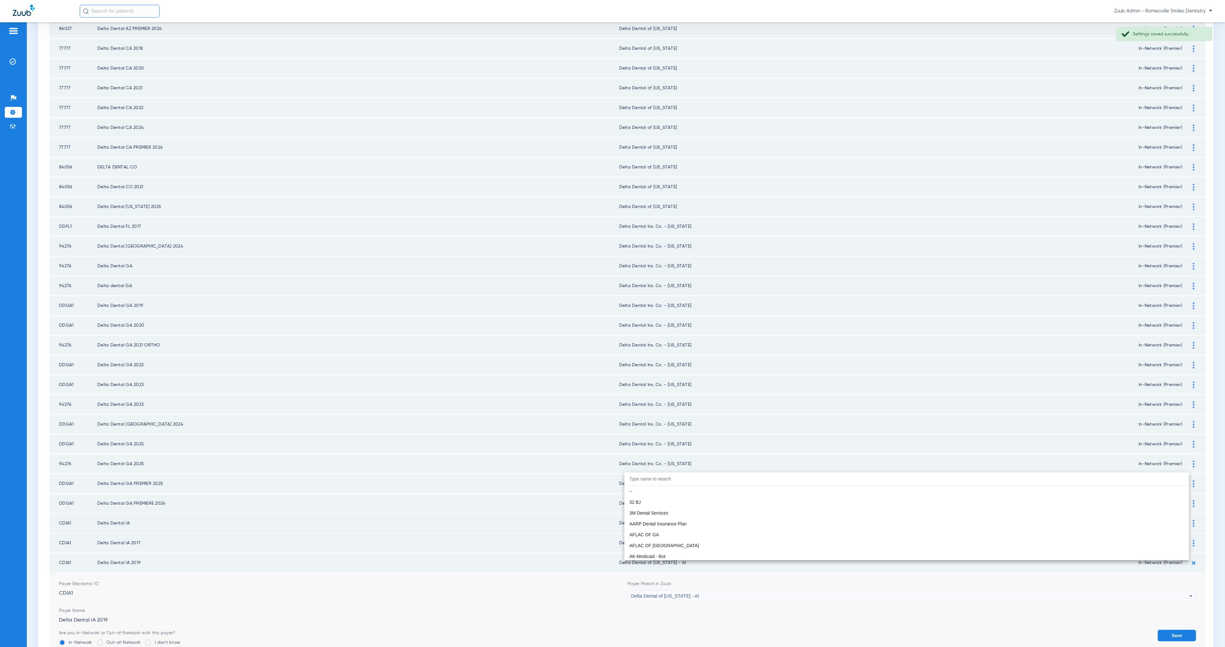
scroll to position [1465, 0]
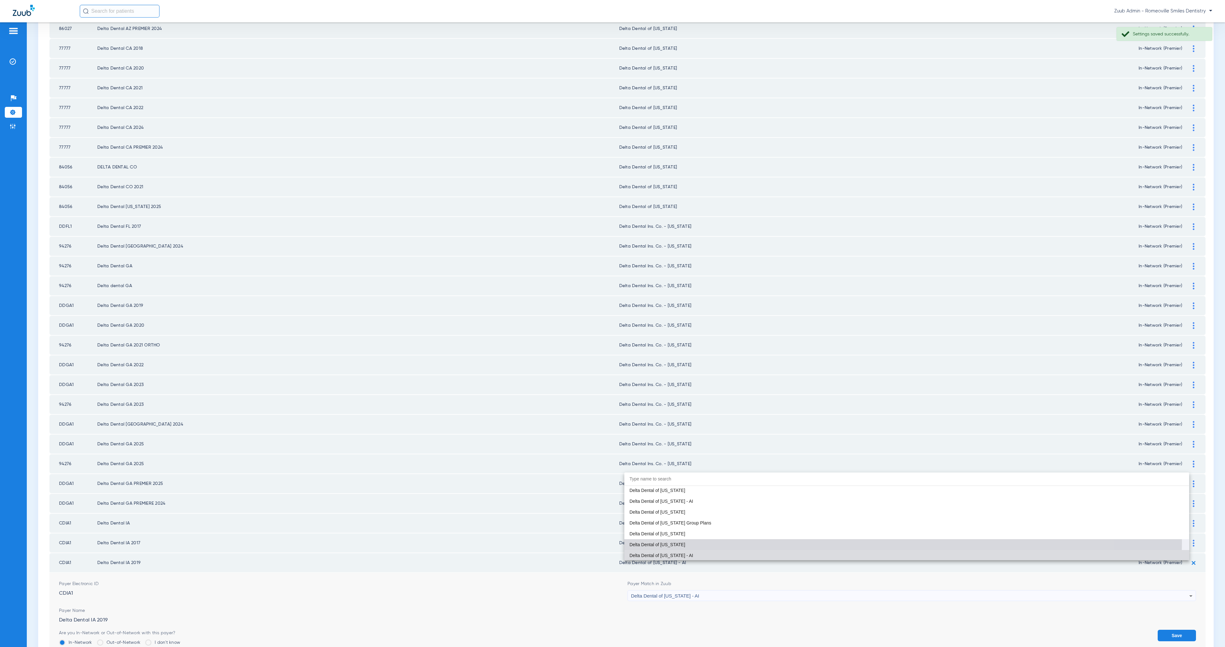
click at [662, 542] on span "Delta Dental of [US_STATE]" at bounding box center [657, 544] width 56 height 4
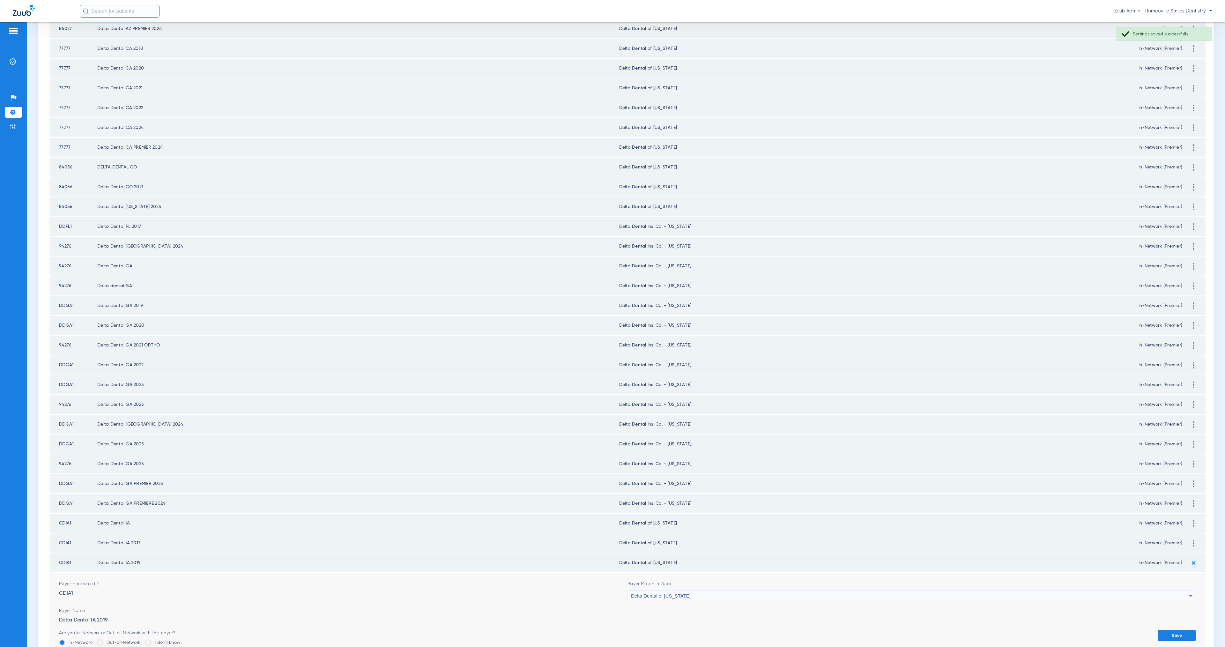
click at [1171, 630] on button "Save" at bounding box center [1177, 635] width 38 height 11
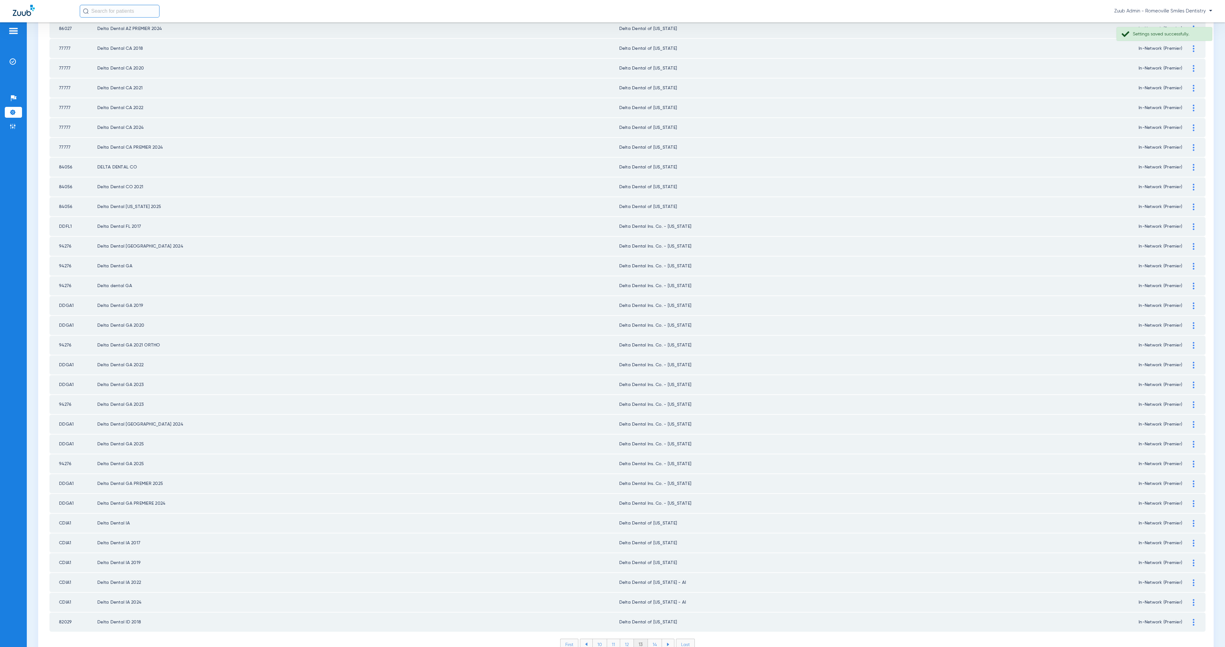
click at [1193, 579] on img at bounding box center [1194, 582] width 2 height 7
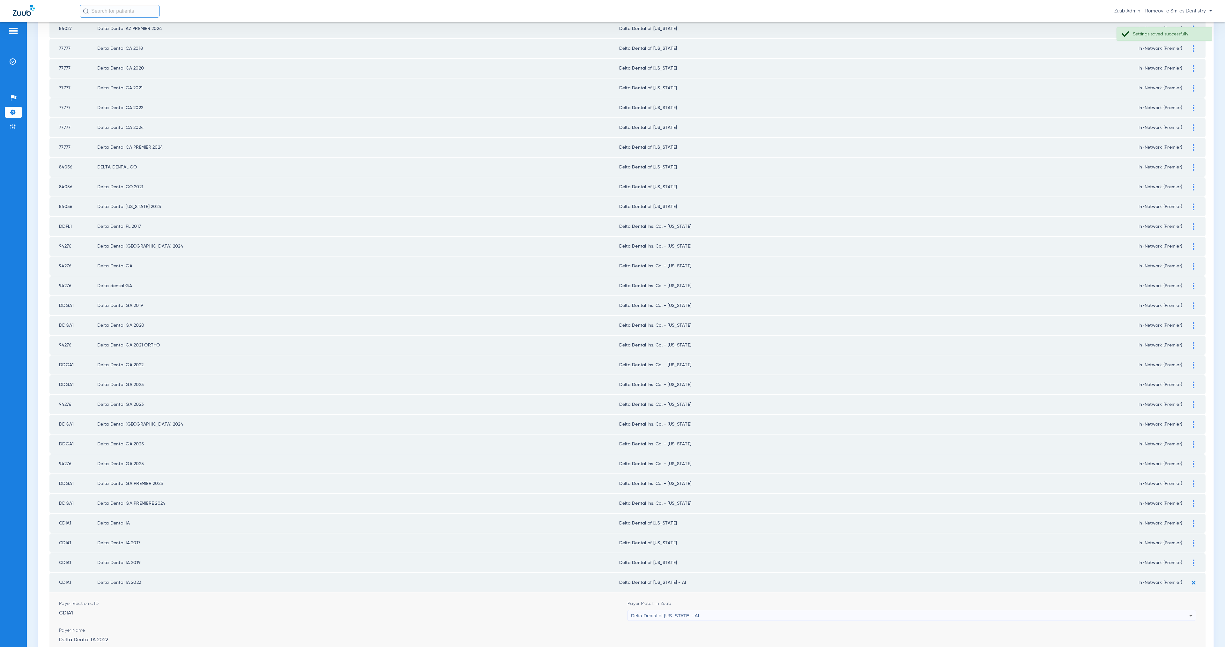
click at [766, 610] on div "Delta Dental of [US_STATE] - AI" at bounding box center [910, 615] width 558 height 11
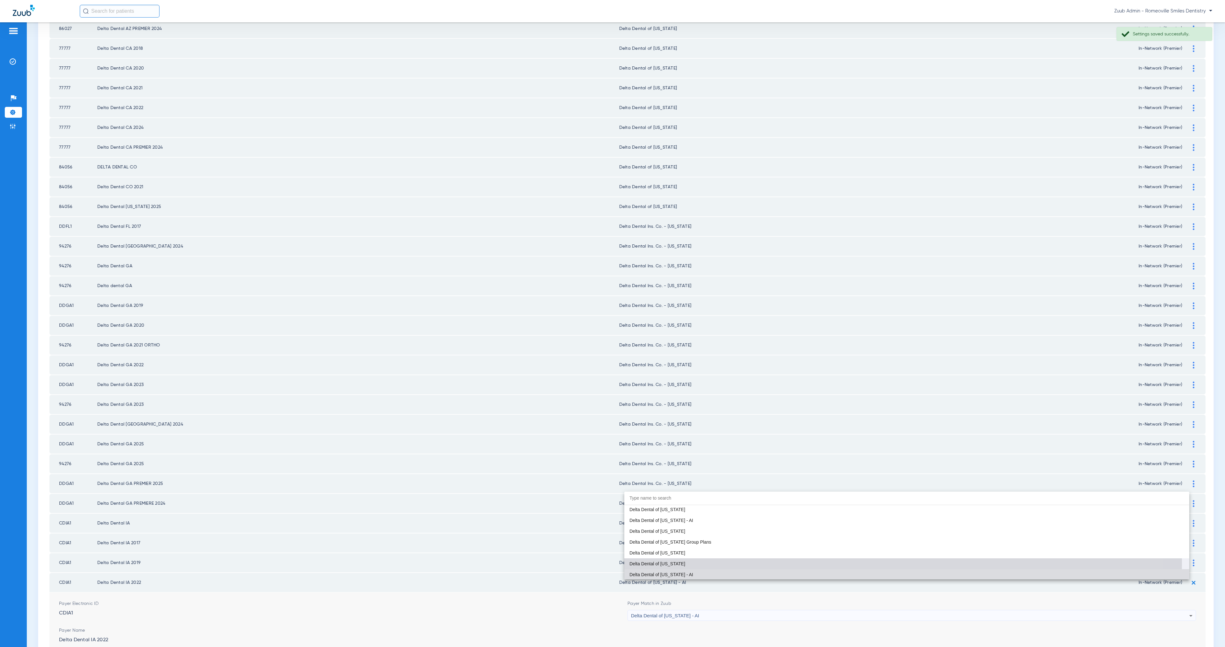
click at [686, 563] on mat-option "Delta Dental of [US_STATE]" at bounding box center [906, 563] width 565 height 11
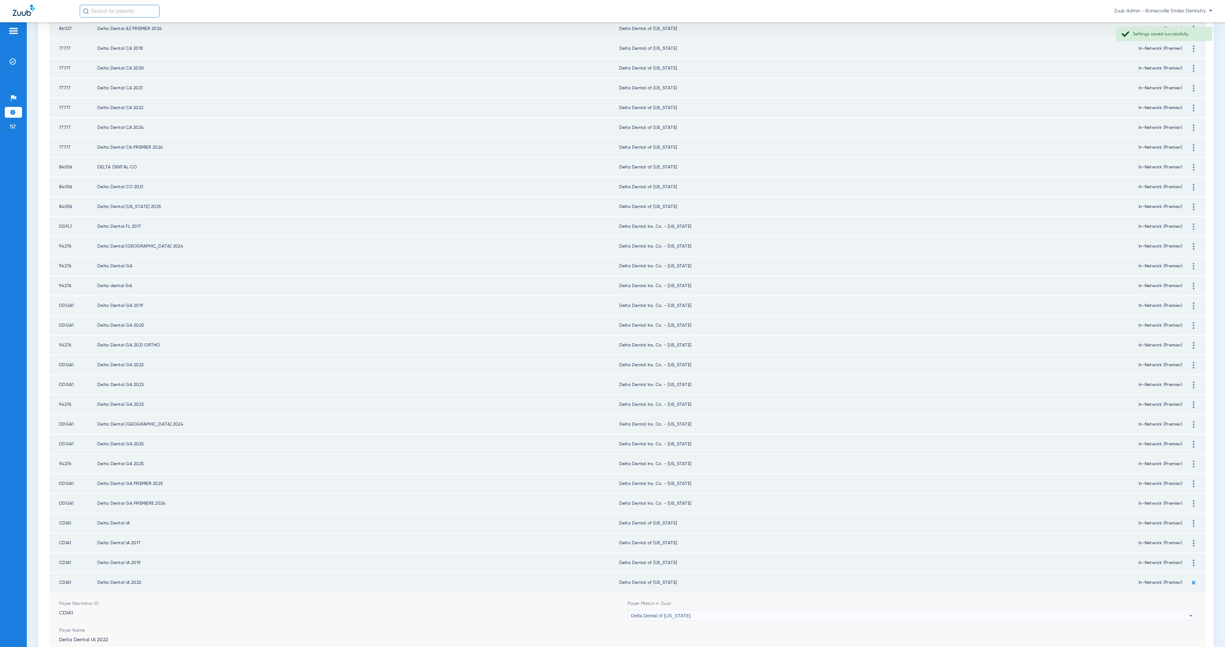
click at [1171, 647] on button "Save" at bounding box center [1177, 655] width 38 height 11
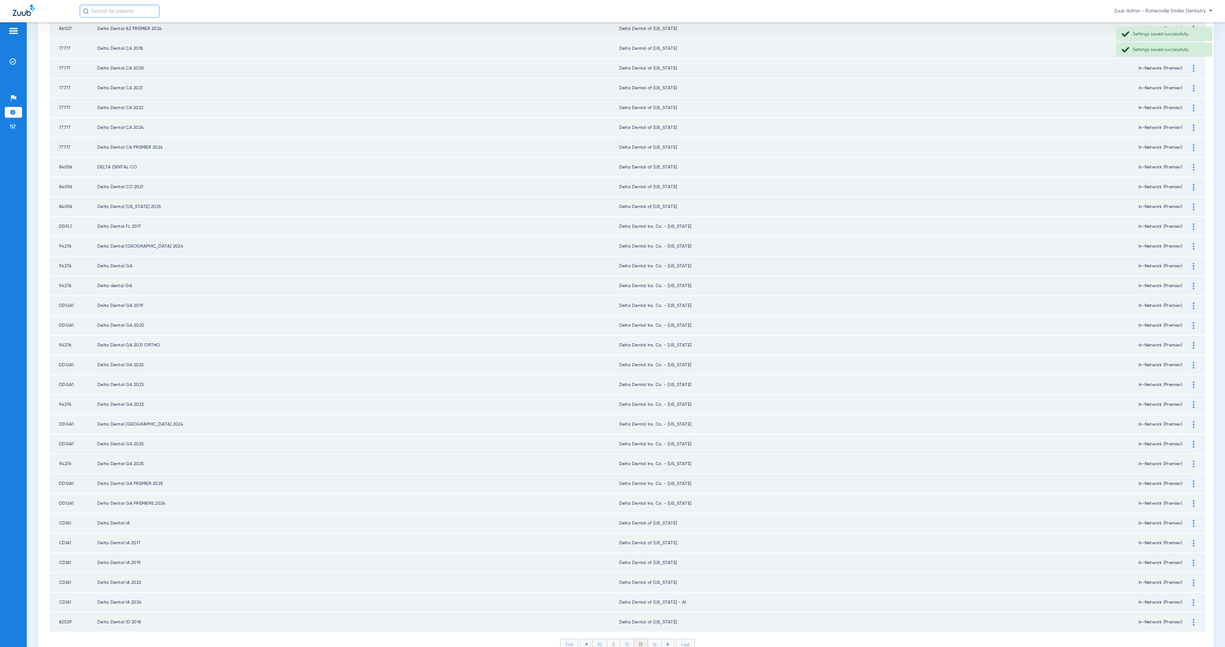
click at [1193, 599] on img at bounding box center [1194, 602] width 2 height 7
click at [743, 630] on div "Delta Dental of [US_STATE] - AI" at bounding box center [910, 635] width 558 height 11
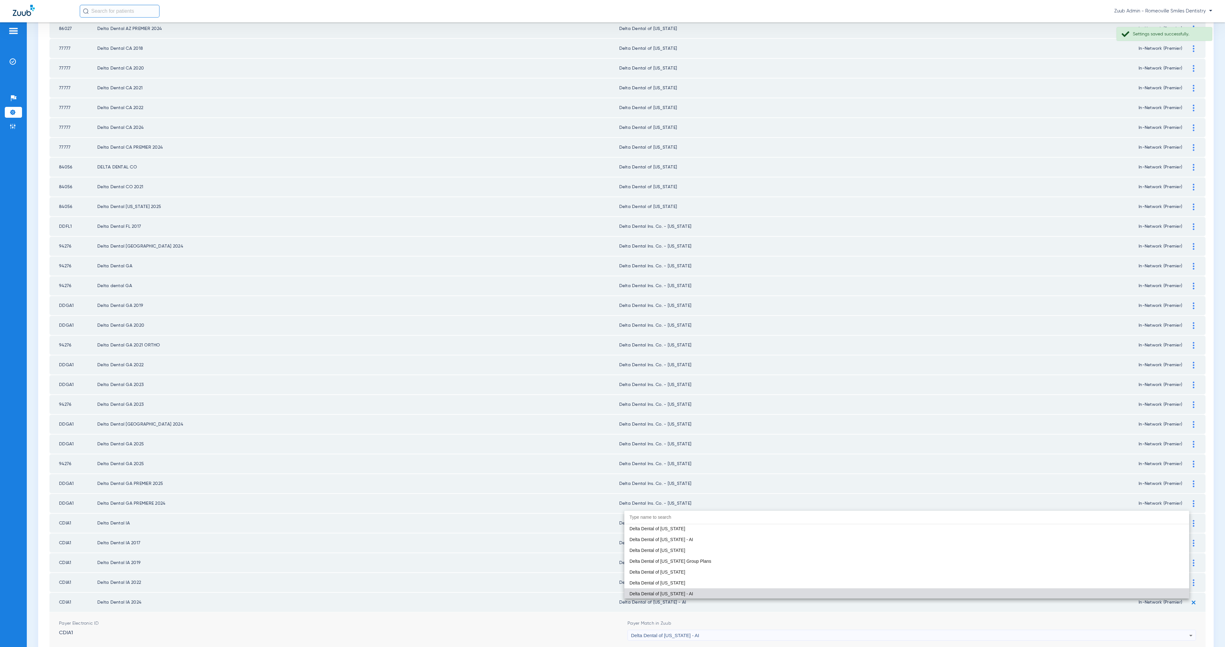
click at [686, 580] on mat-option "Delta Dental of [US_STATE]" at bounding box center [906, 582] width 565 height 11
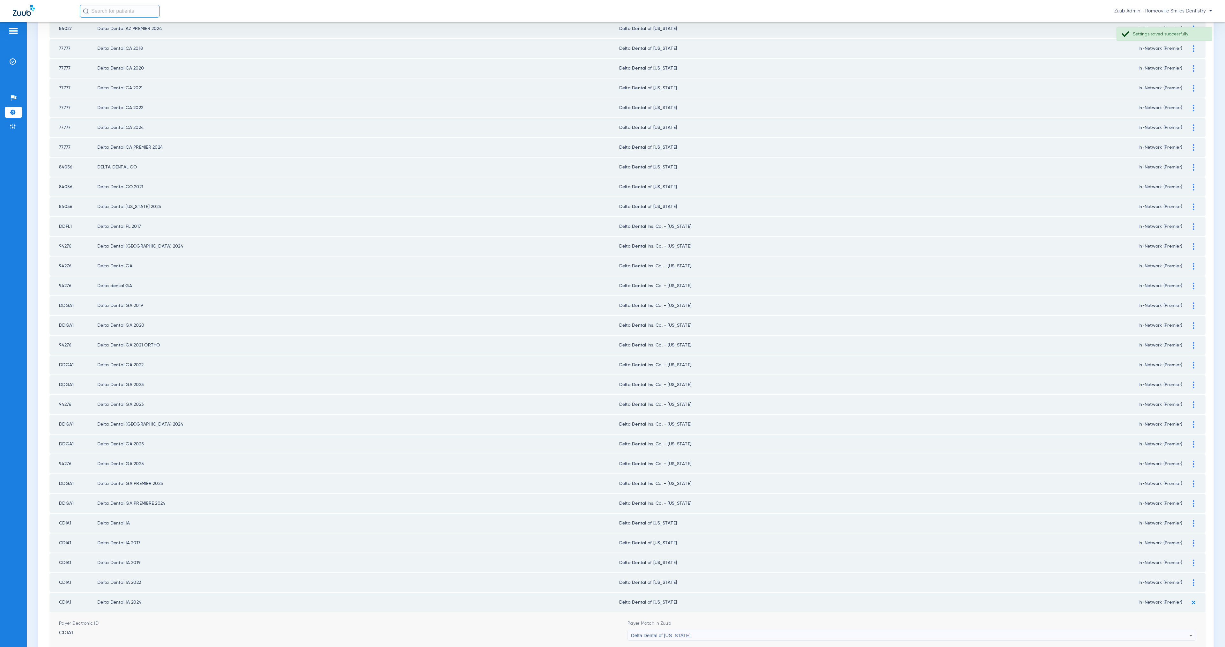
click at [652, 639] on li "14" at bounding box center [655, 644] width 14 height 11
click at [653, 639] on li "15" at bounding box center [655, 644] width 14 height 11
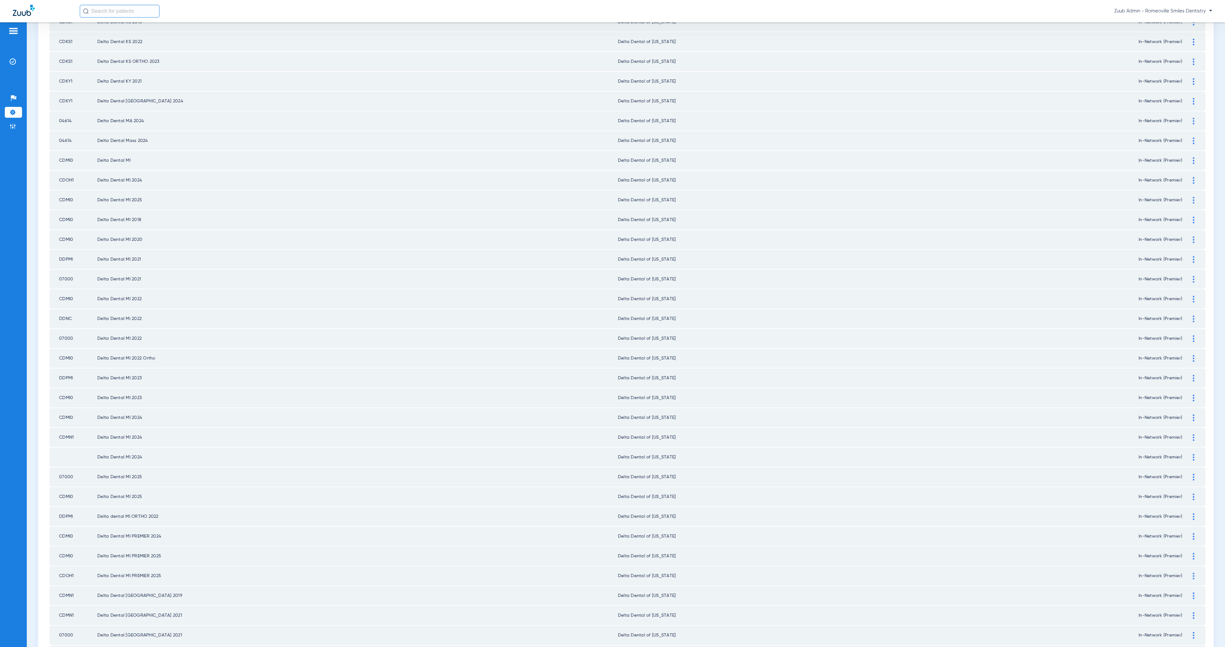
scroll to position [60, 0]
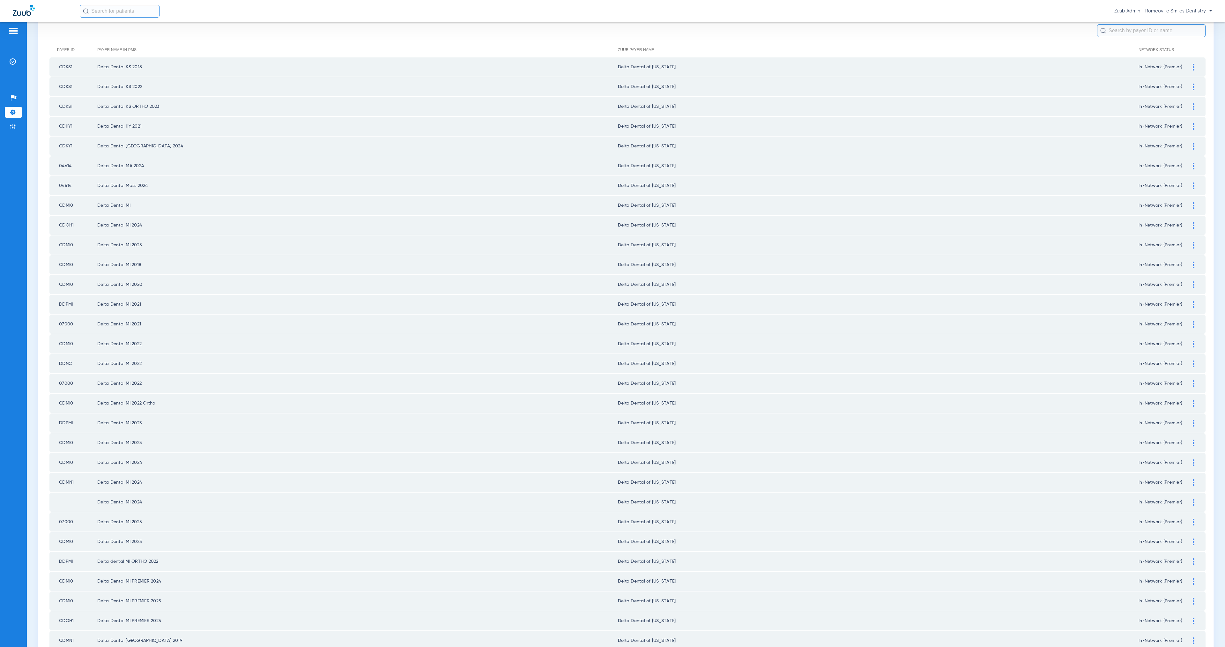
click at [1193, 163] on img at bounding box center [1194, 166] width 2 height 7
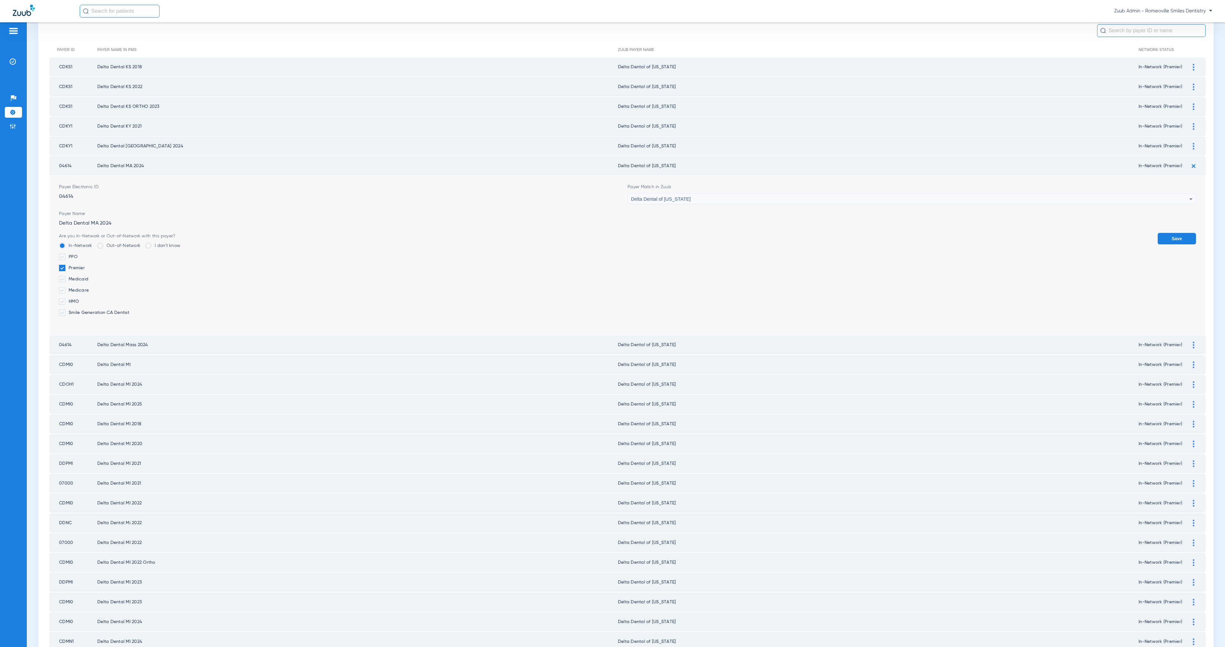
click at [793, 196] on div "Delta Dental of [US_STATE]" at bounding box center [910, 199] width 558 height 11
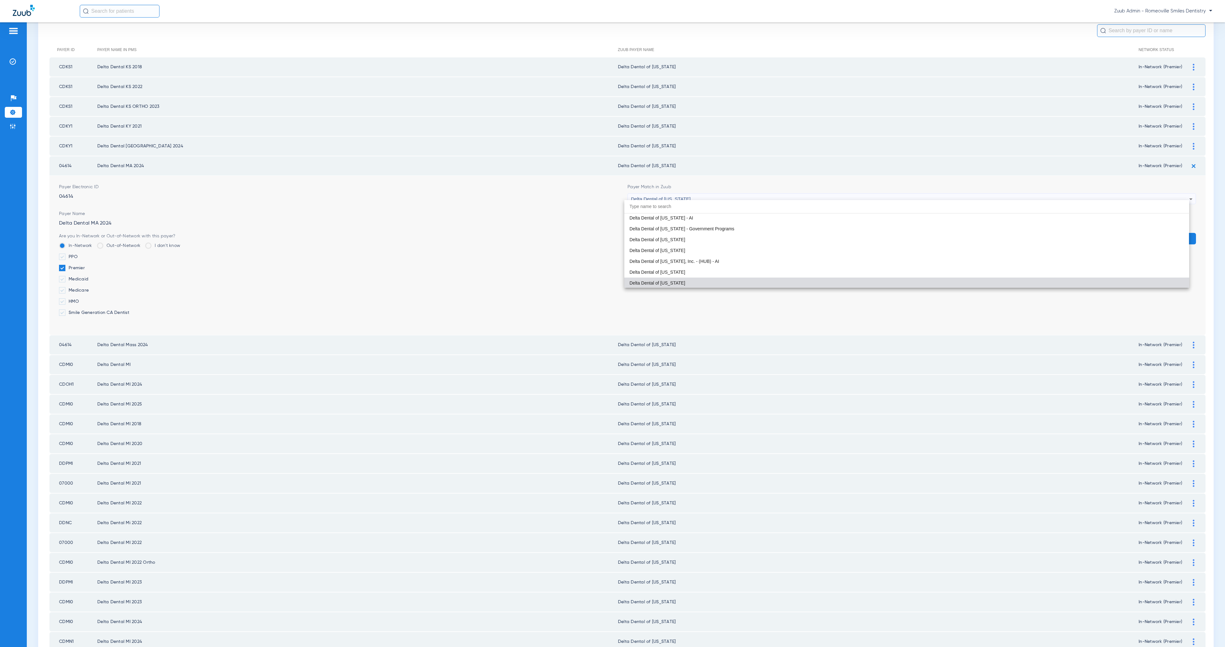
paste input "Unsuppor"
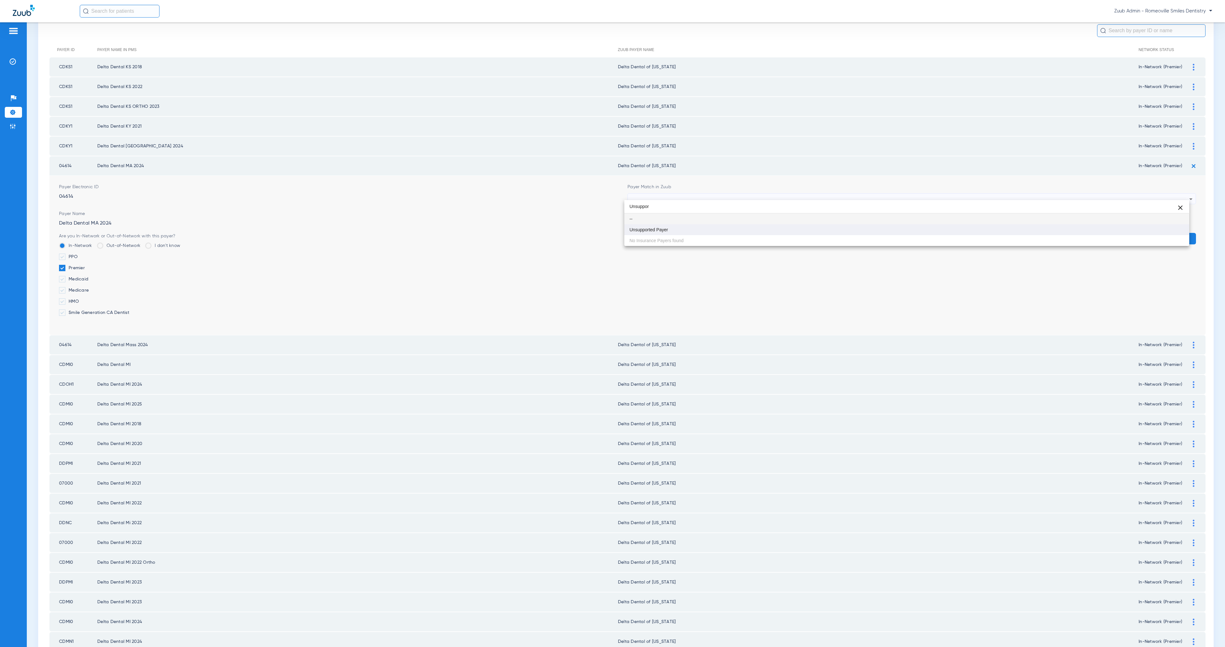
type input "Unsuppor"
drag, startPoint x: 806, startPoint y: 231, endPoint x: 943, endPoint y: 230, distance: 137.2
click at [806, 231] on mat-option "Unsupported Payer" at bounding box center [906, 229] width 565 height 11
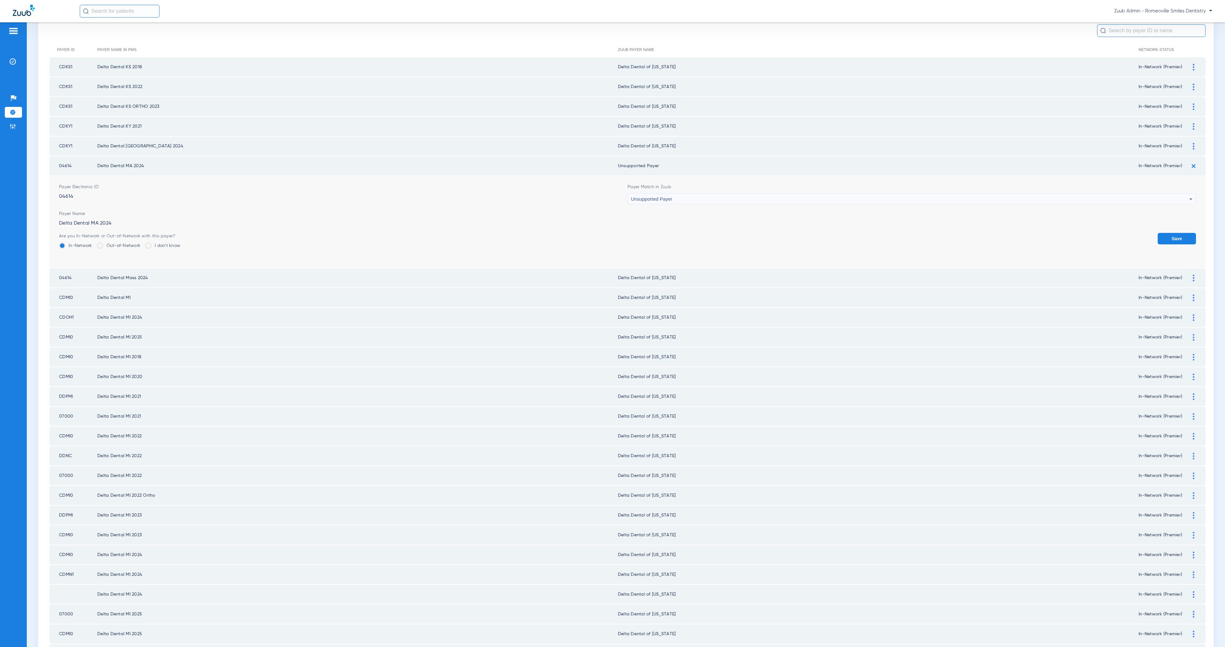
click at [1183, 233] on button "Save" at bounding box center [1177, 238] width 38 height 11
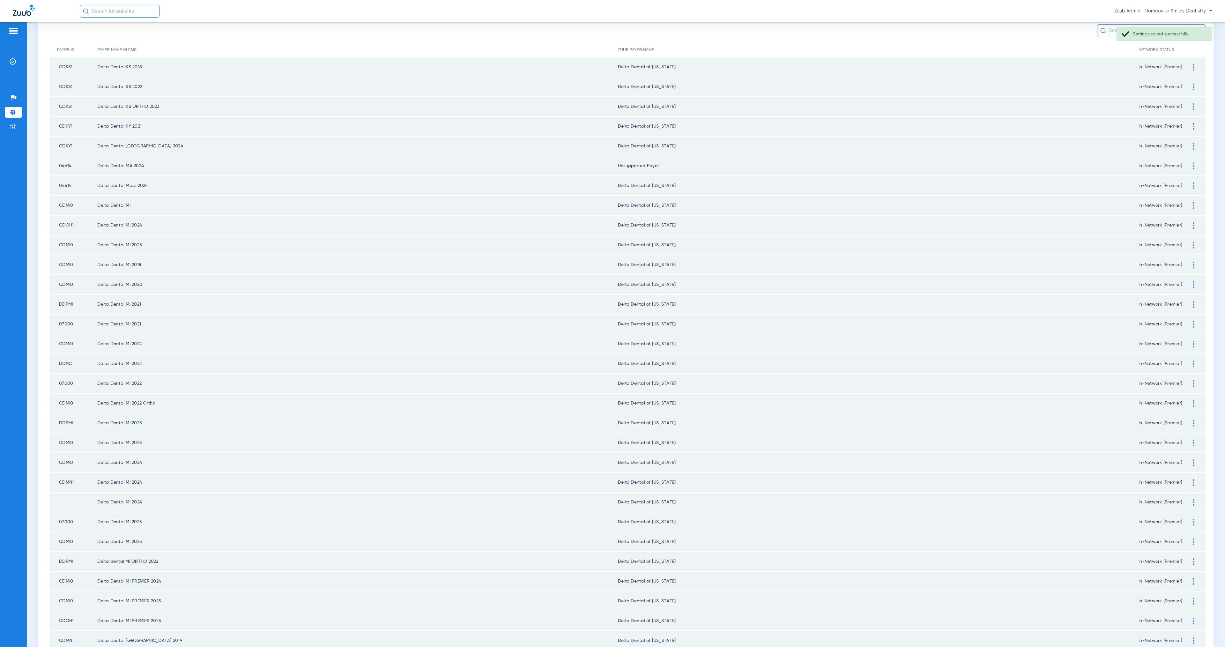
click at [1188, 182] on div at bounding box center [1193, 185] width 11 height 7
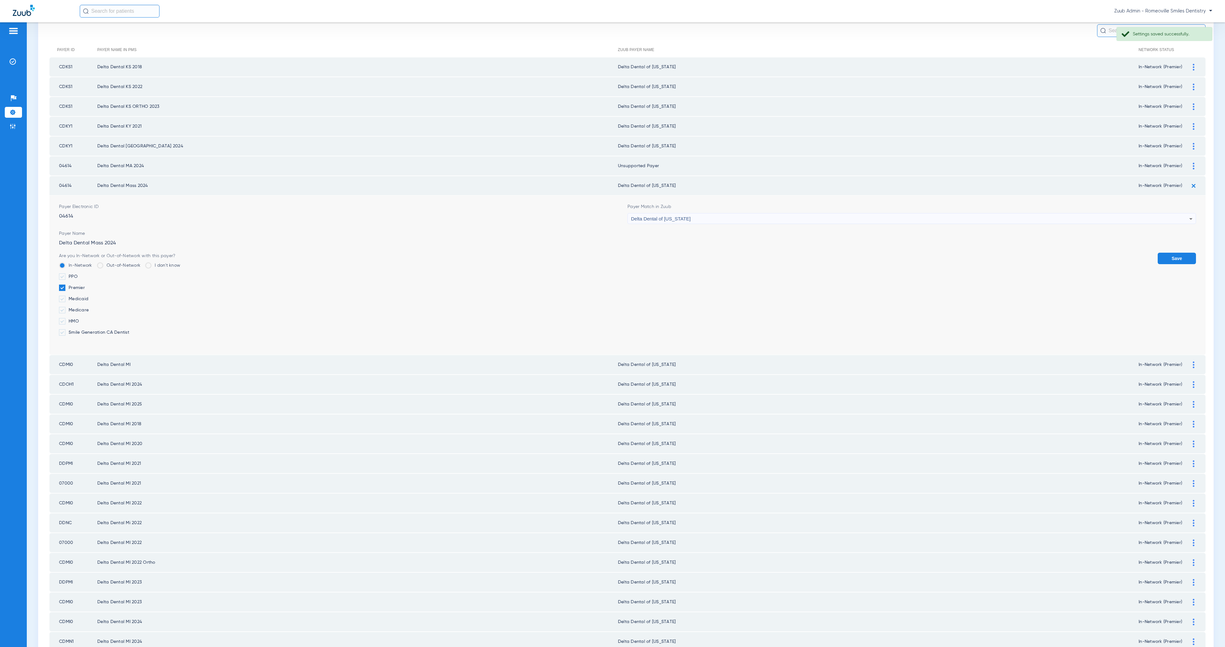
click at [788, 214] on div "Delta Dental of [US_STATE]" at bounding box center [910, 218] width 558 height 11
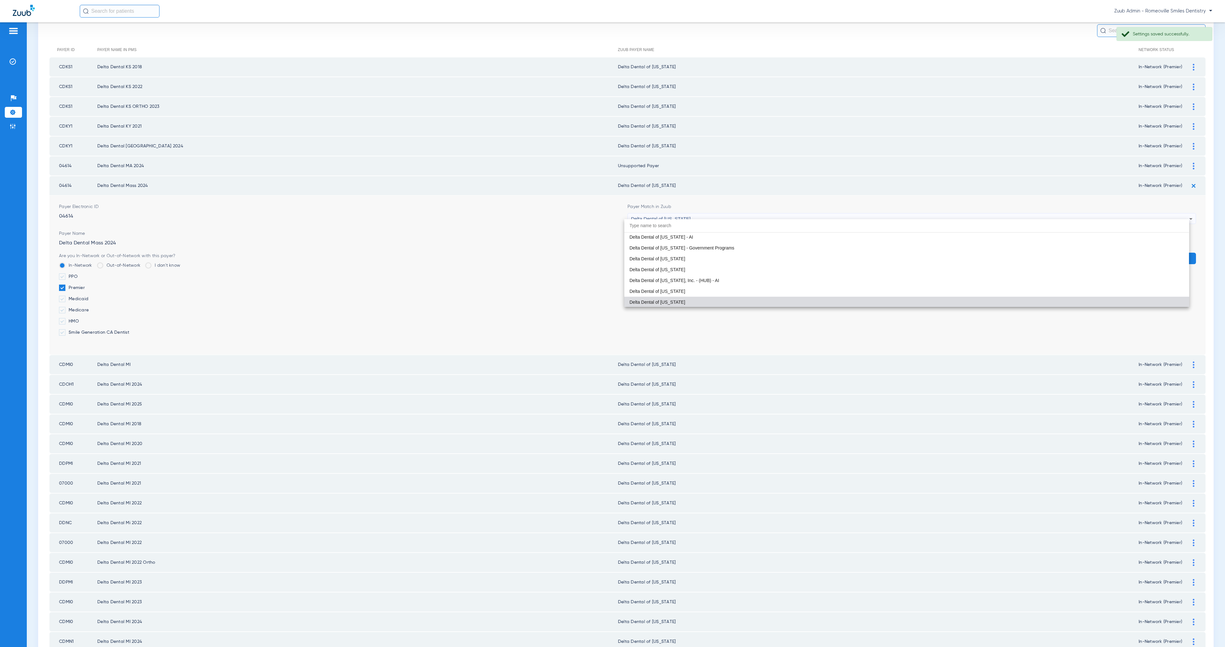
paste input "Unsuppor"
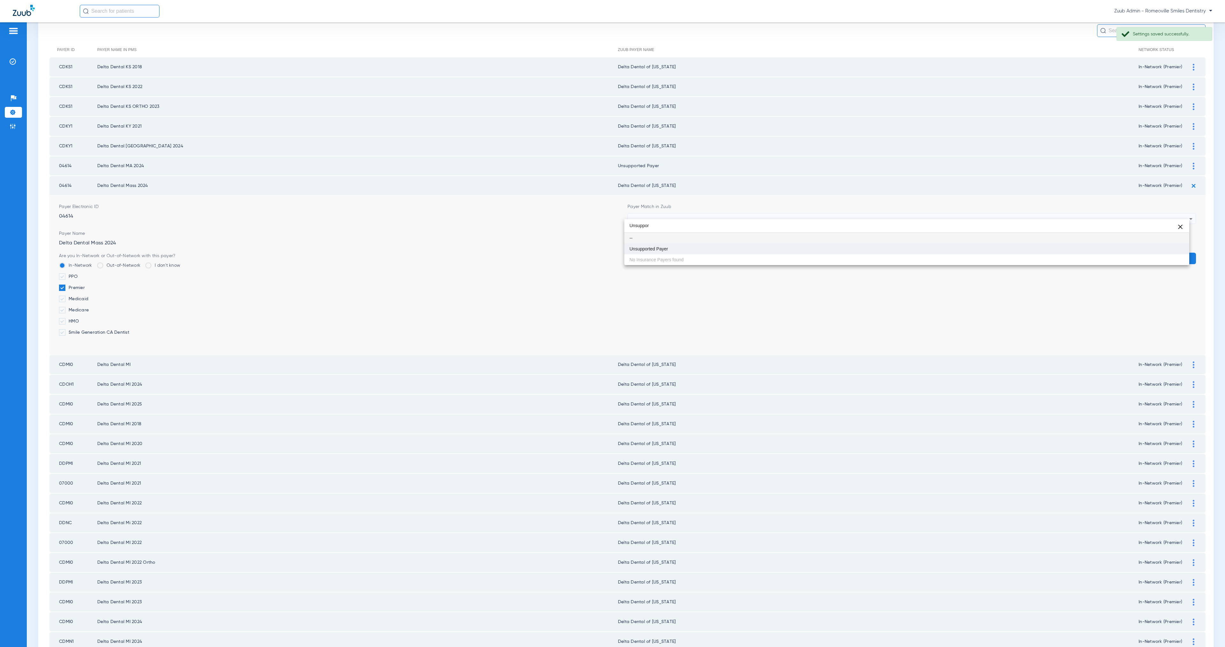
scroll to position [0, 0]
type input "Unsuppor"
click at [828, 247] on mat-option "Unsupported Payer" at bounding box center [906, 248] width 565 height 11
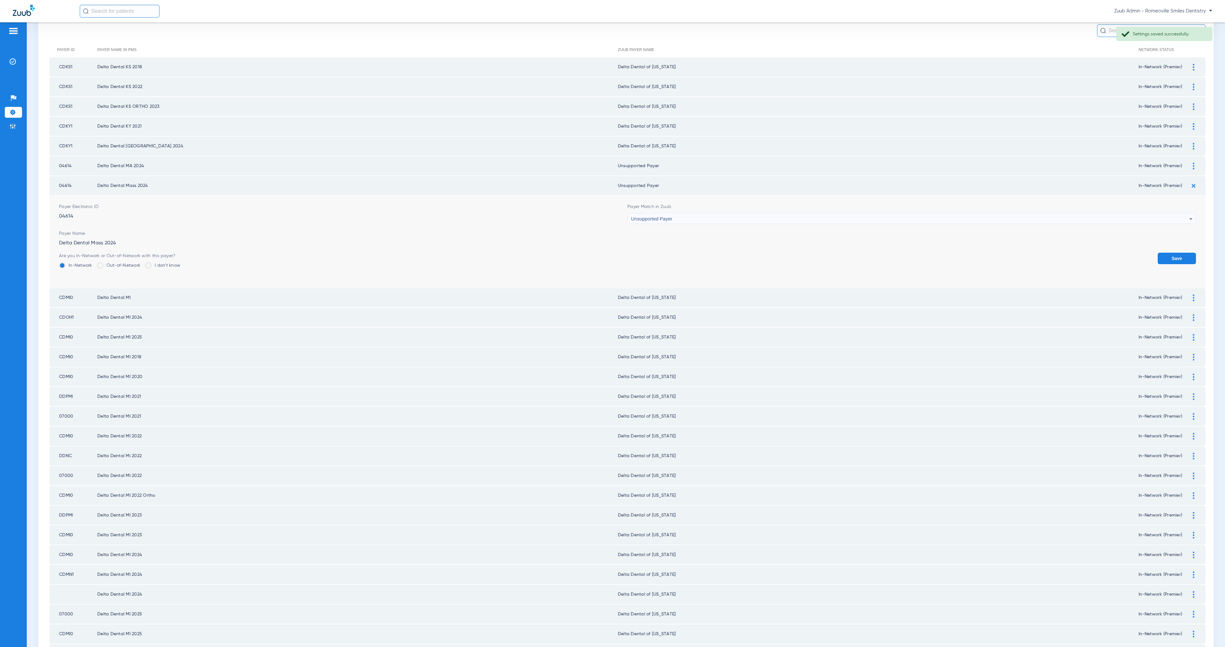
drag, startPoint x: 1160, startPoint y: 247, endPoint x: 1152, endPoint y: 254, distance: 11.1
click at [1160, 253] on button "Save" at bounding box center [1177, 258] width 38 height 11
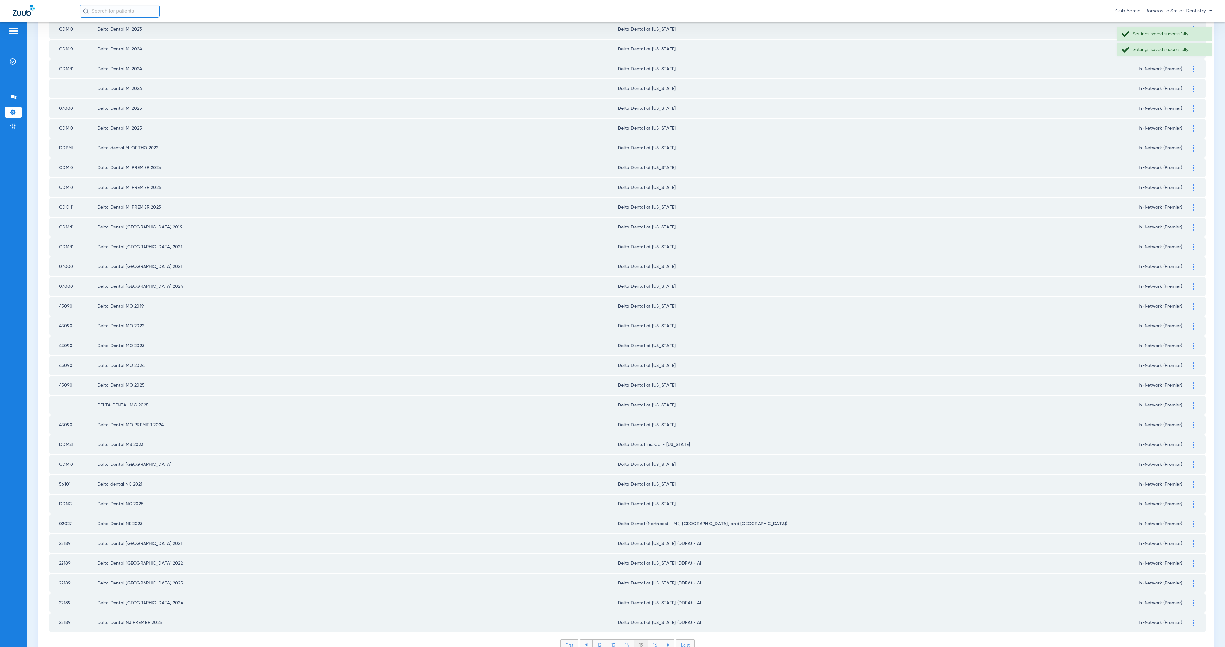
scroll to position [474, 0]
click at [652, 639] on li "16" at bounding box center [655, 644] width 14 height 11
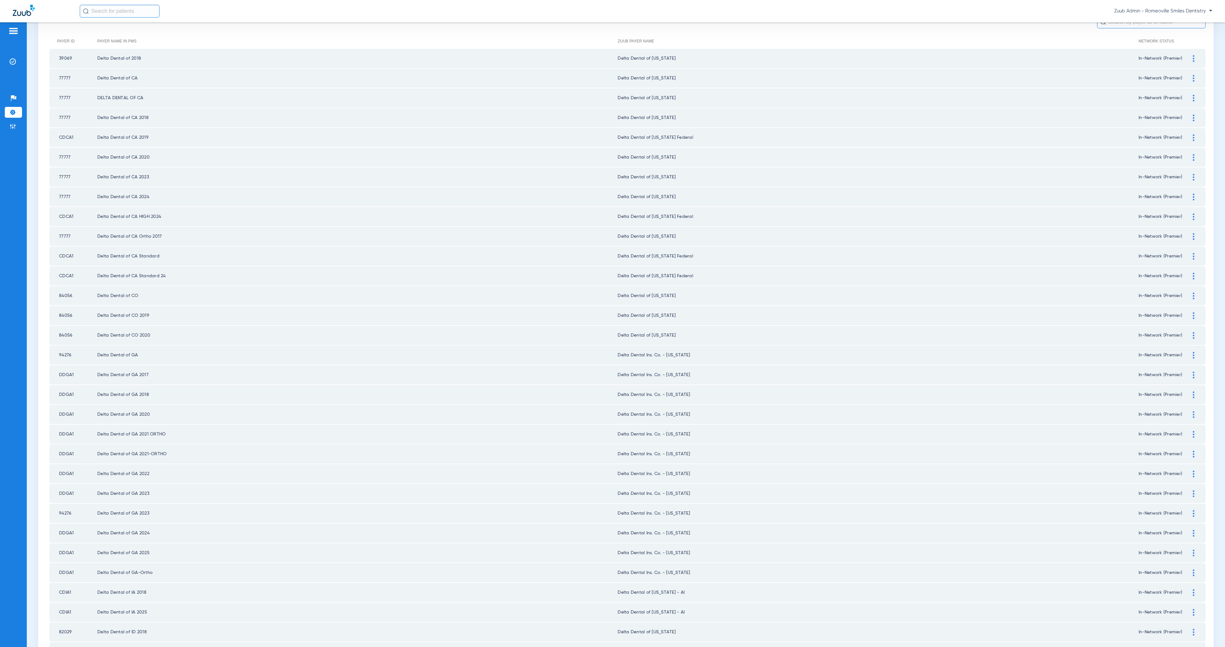
scroll to position [377, 0]
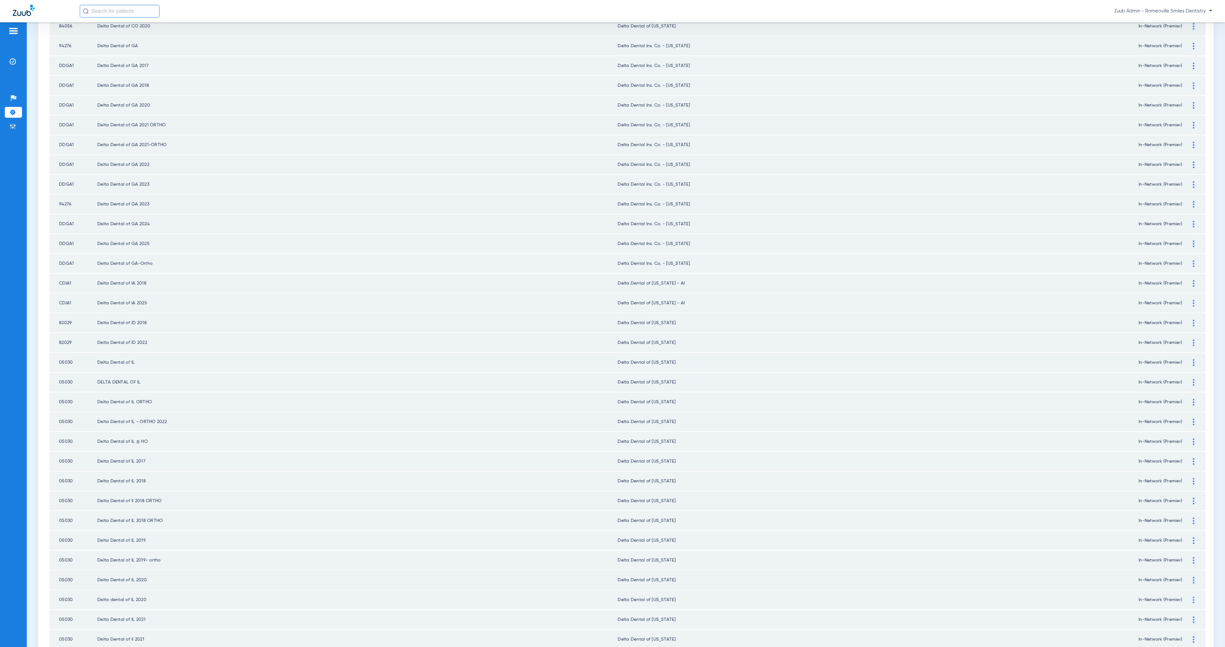
drag, startPoint x: 1188, startPoint y: 265, endPoint x: 1067, endPoint y: 283, distance: 121.9
click at [1188, 280] on div at bounding box center [1193, 283] width 11 height 7
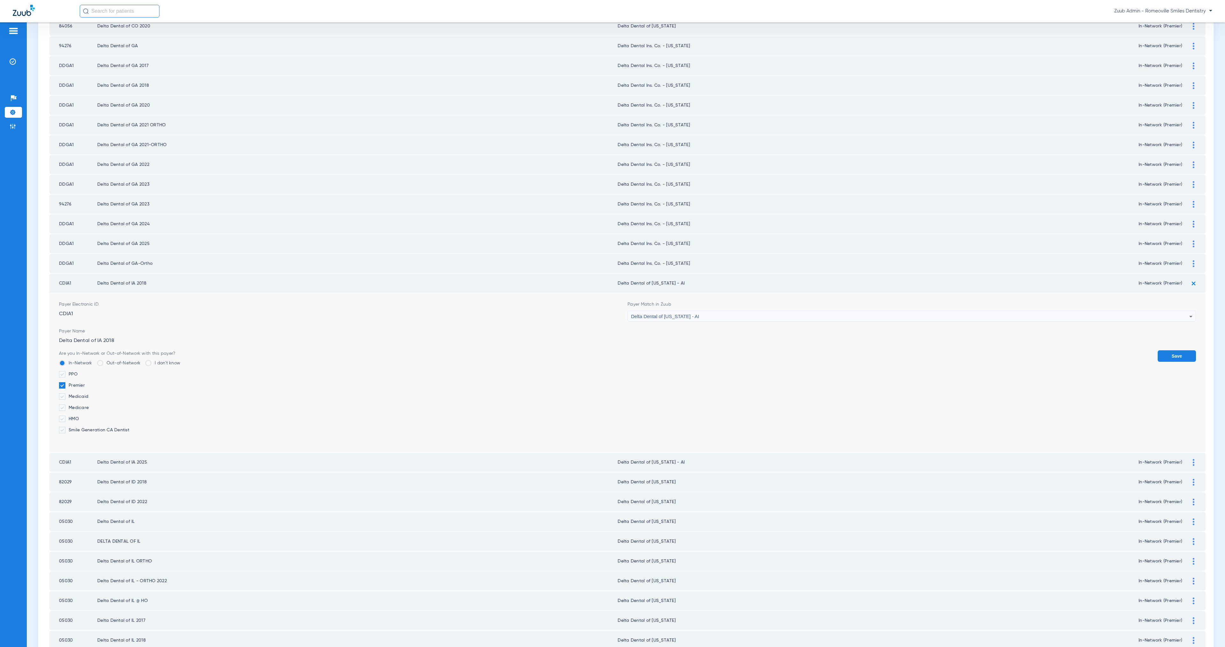
click at [690, 311] on div "Delta Dental of [US_STATE] - AI" at bounding box center [910, 316] width 558 height 11
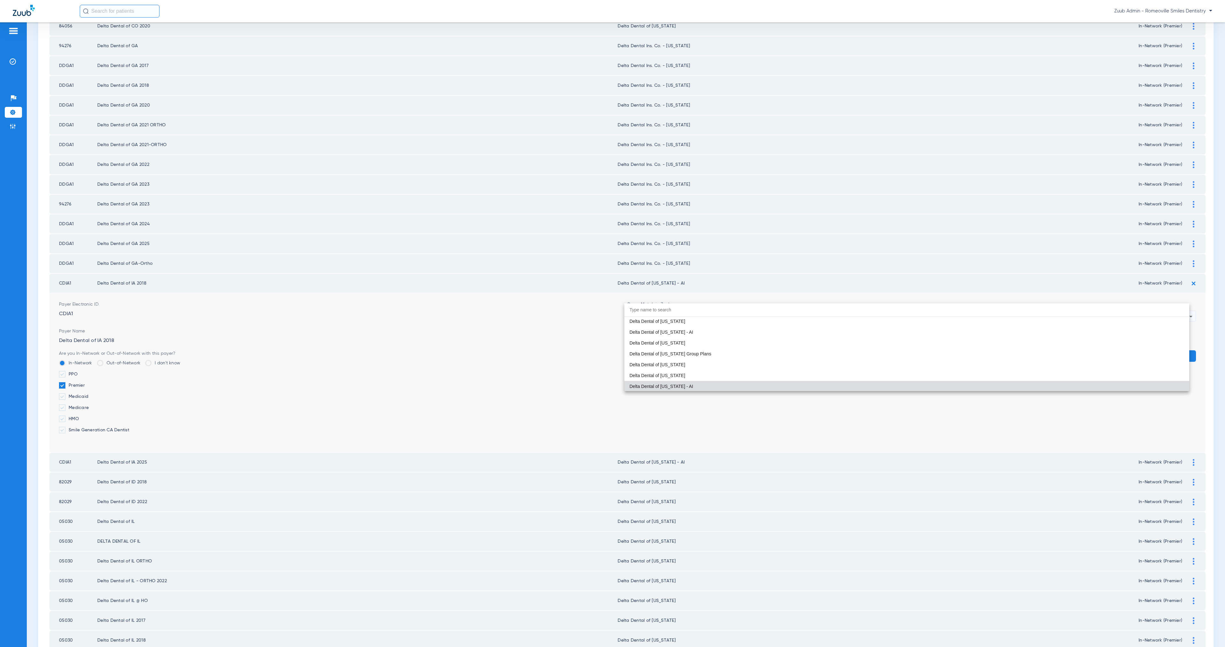
drag, startPoint x: 682, startPoint y: 374, endPoint x: 690, endPoint y: 374, distance: 8.3
click at [682, 374] on mat-option "Delta Dental of [US_STATE]" at bounding box center [906, 375] width 565 height 11
drag, startPoint x: 1167, startPoint y: 337, endPoint x: 1171, endPoint y: 335, distance: 4.4
click at [1168, 350] on button "Save" at bounding box center [1177, 355] width 38 height 11
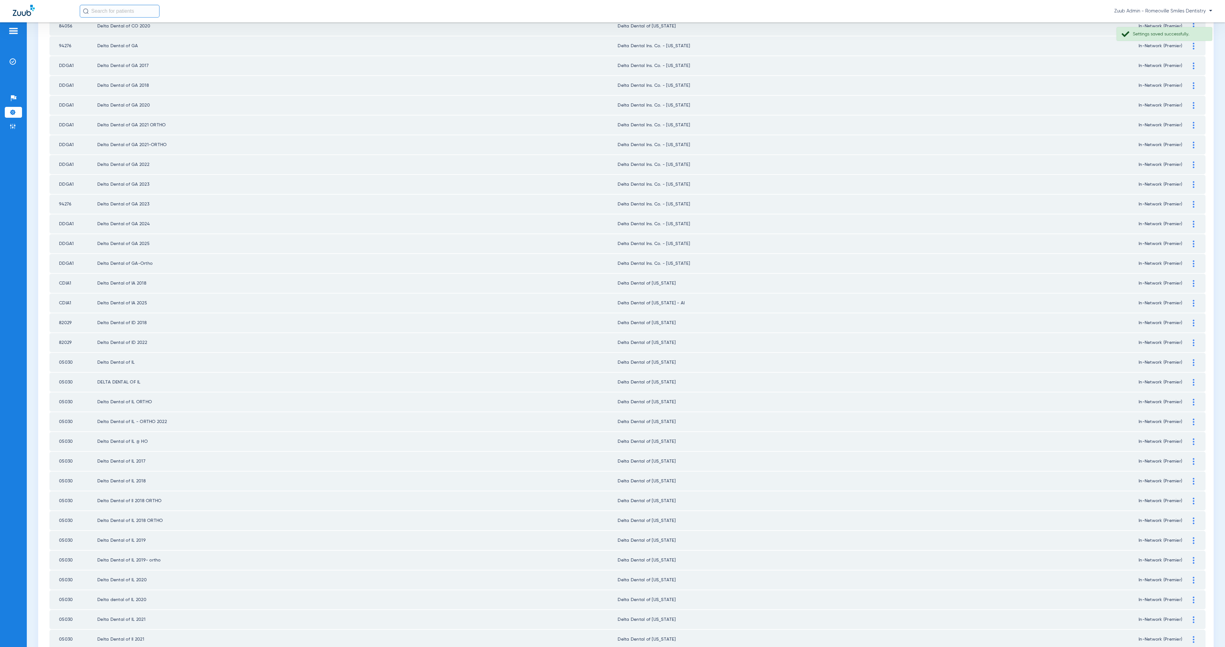
click at [1188, 300] on div at bounding box center [1193, 303] width 11 height 7
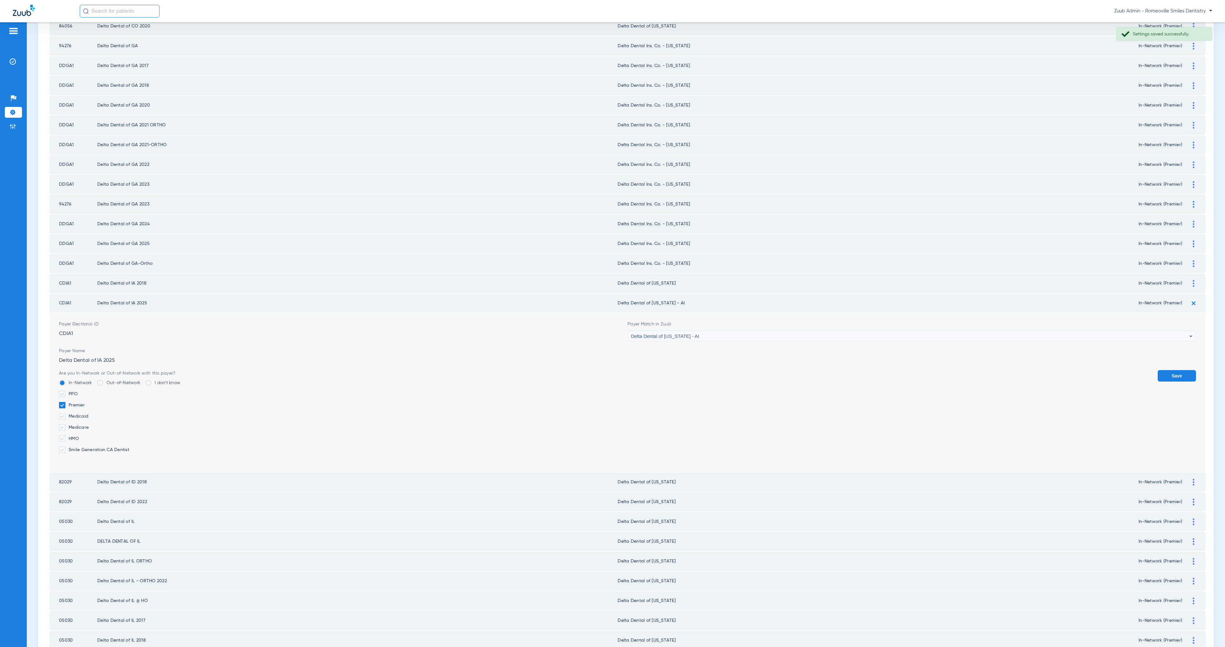
click at [694, 331] on div "Delta Dental of [US_STATE] - AI" at bounding box center [910, 336] width 558 height 11
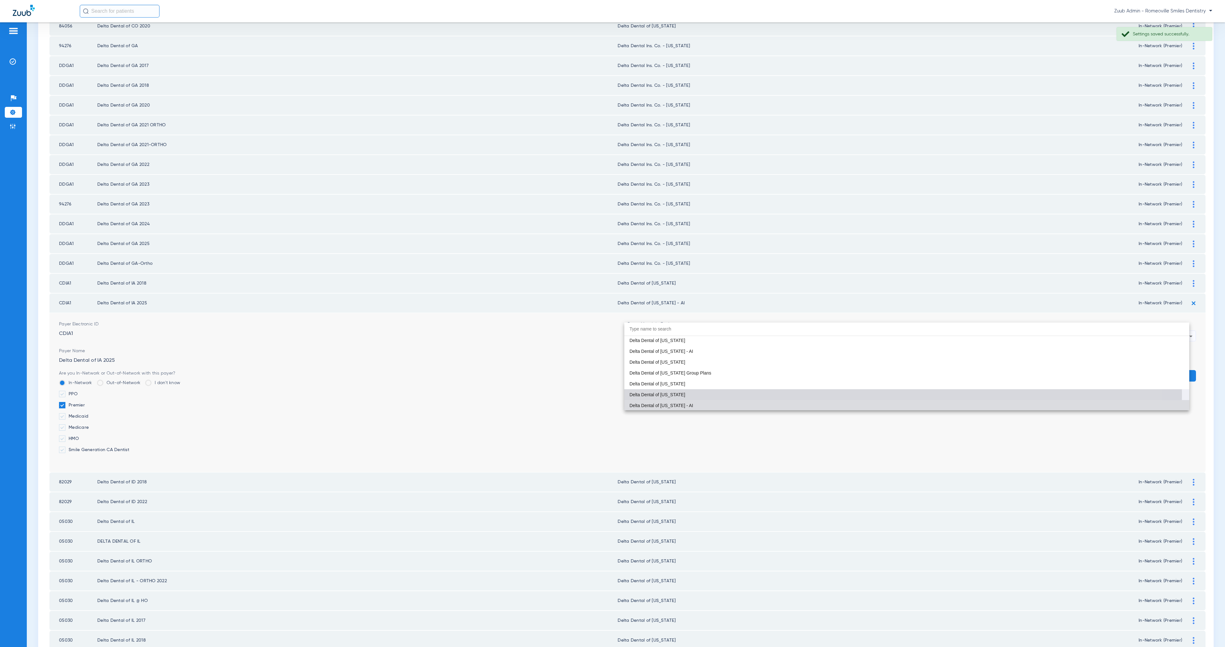
click at [686, 395] on mat-option "Delta Dental of [US_STATE]" at bounding box center [906, 394] width 565 height 11
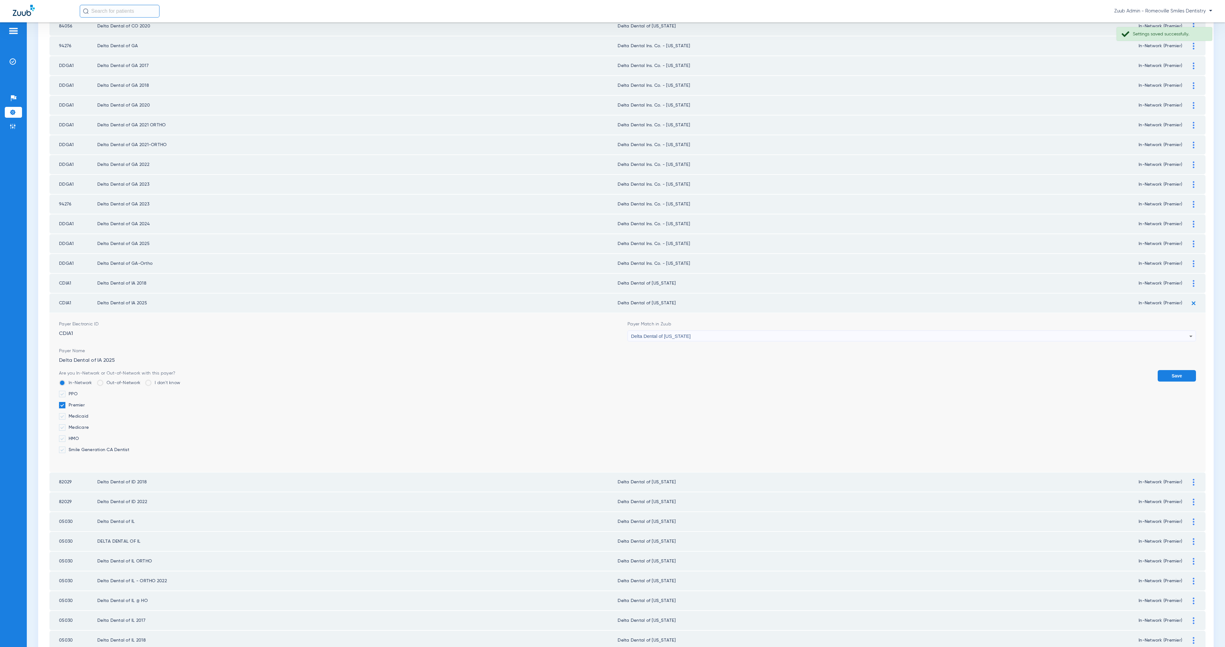
drag, startPoint x: 1176, startPoint y: 354, endPoint x: 1169, endPoint y: 357, distance: 7.0
click at [1175, 370] on button "Save" at bounding box center [1177, 375] width 38 height 11
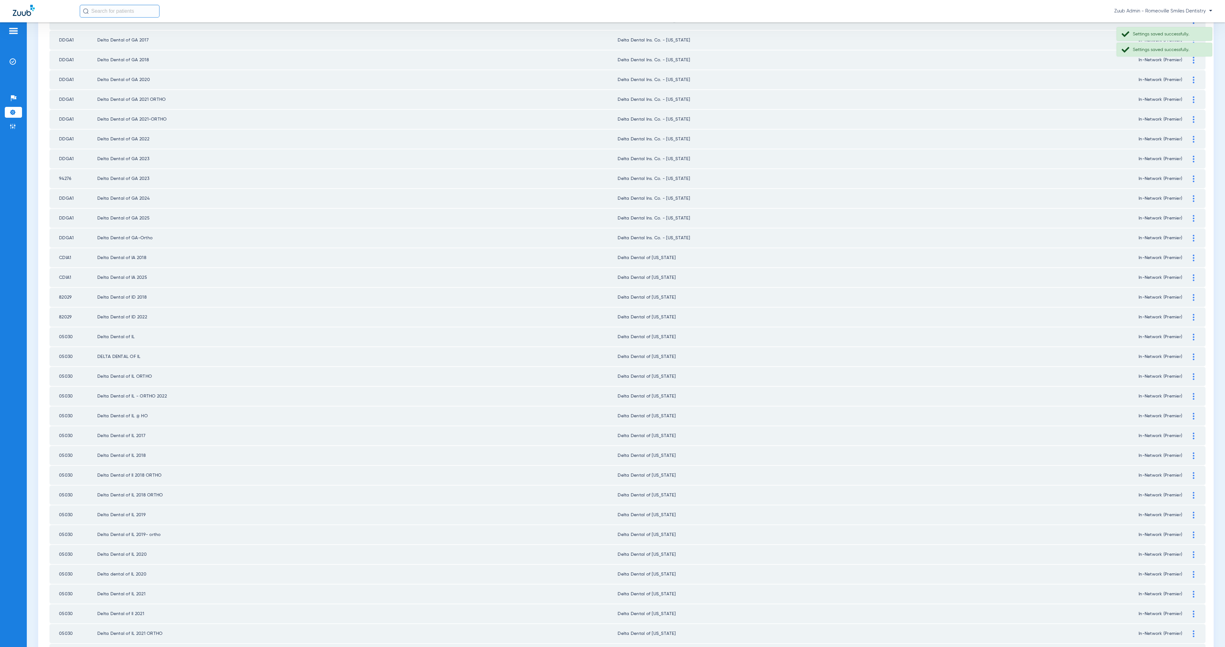
scroll to position [474, 0]
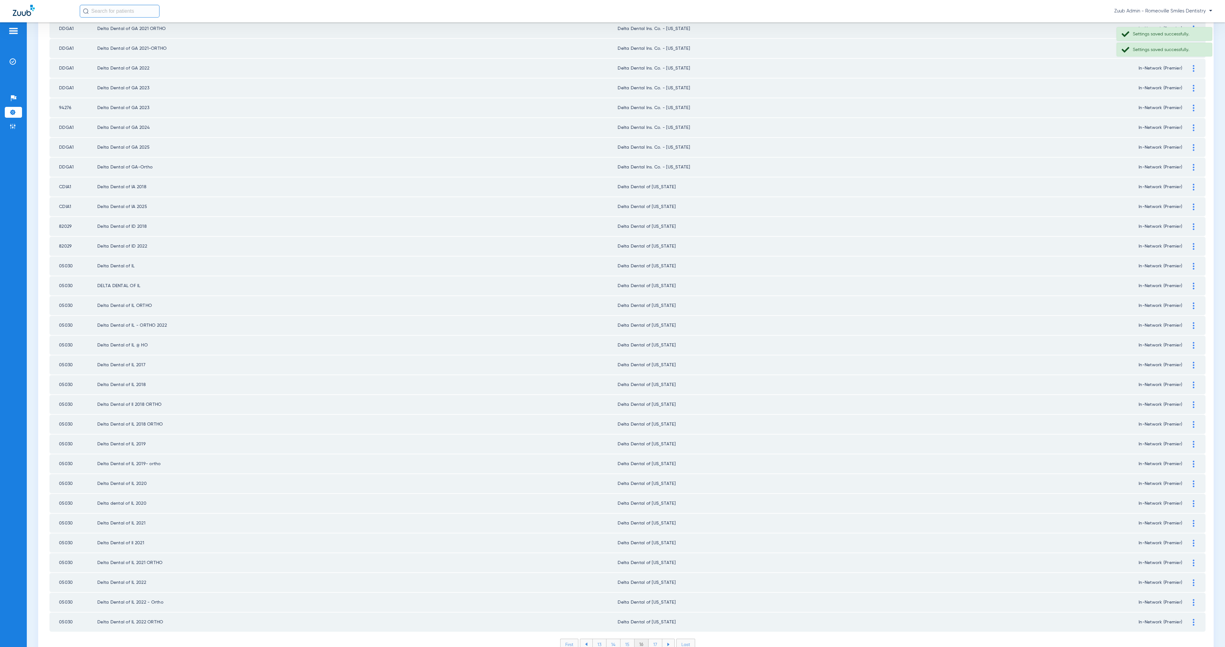
drag, startPoint x: 654, startPoint y: 614, endPoint x: 668, endPoint y: 612, distance: 14.2
click at [654, 639] on li "17" at bounding box center [656, 644] width 14 height 11
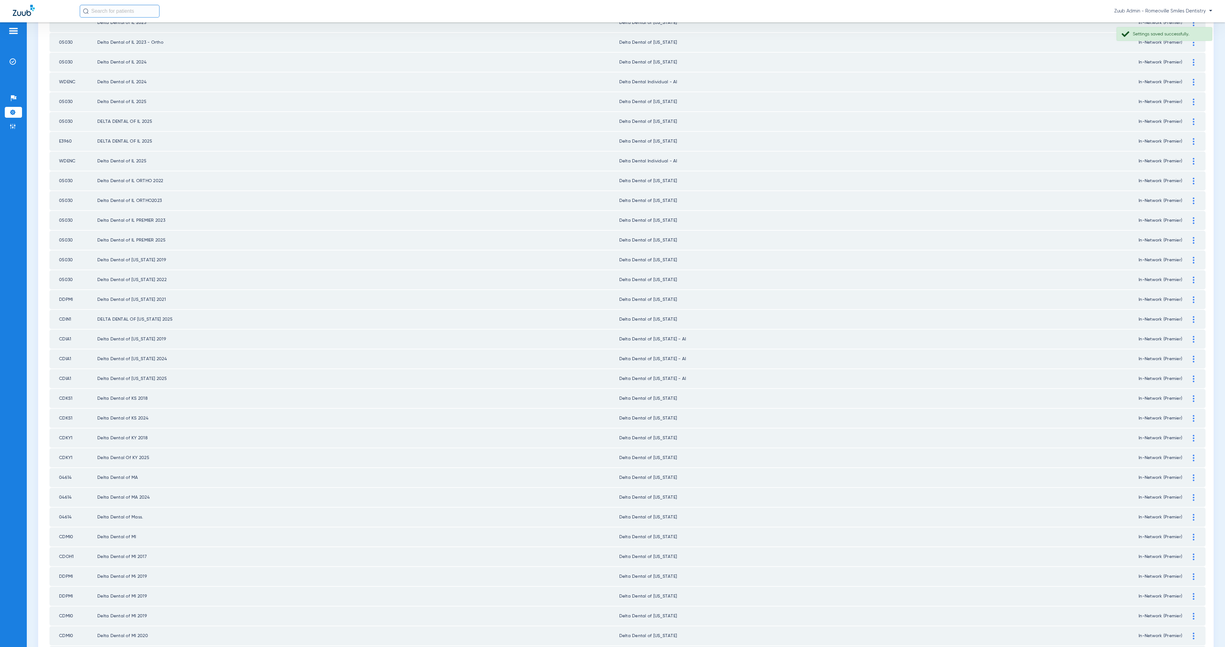
scroll to position [120, 0]
click at [1189, 479] on div at bounding box center [1193, 482] width 11 height 7
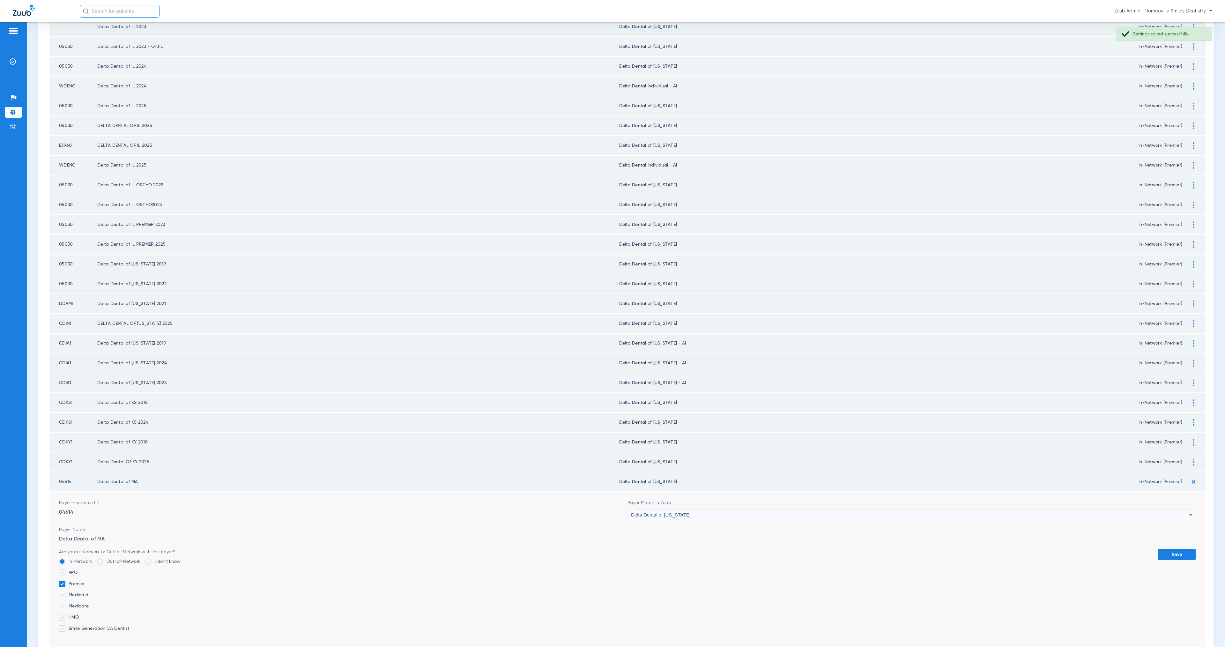
click at [706, 509] on div "Delta Dental of [US_STATE]" at bounding box center [910, 514] width 558 height 11
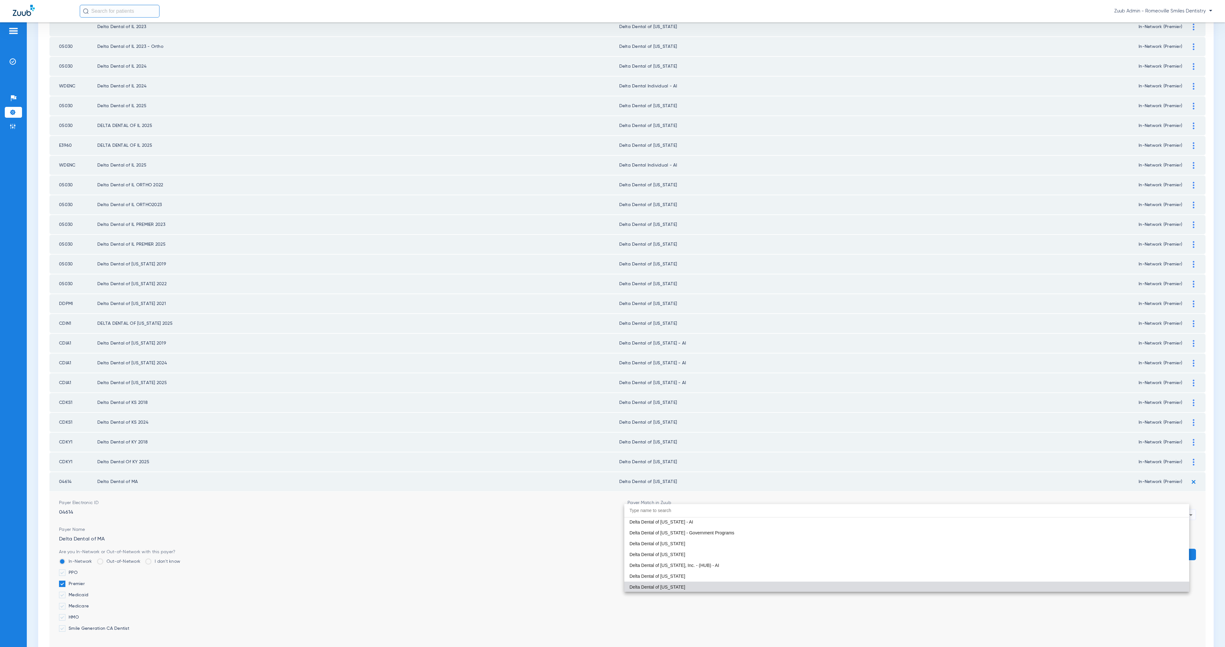
paste input "Unsuppor"
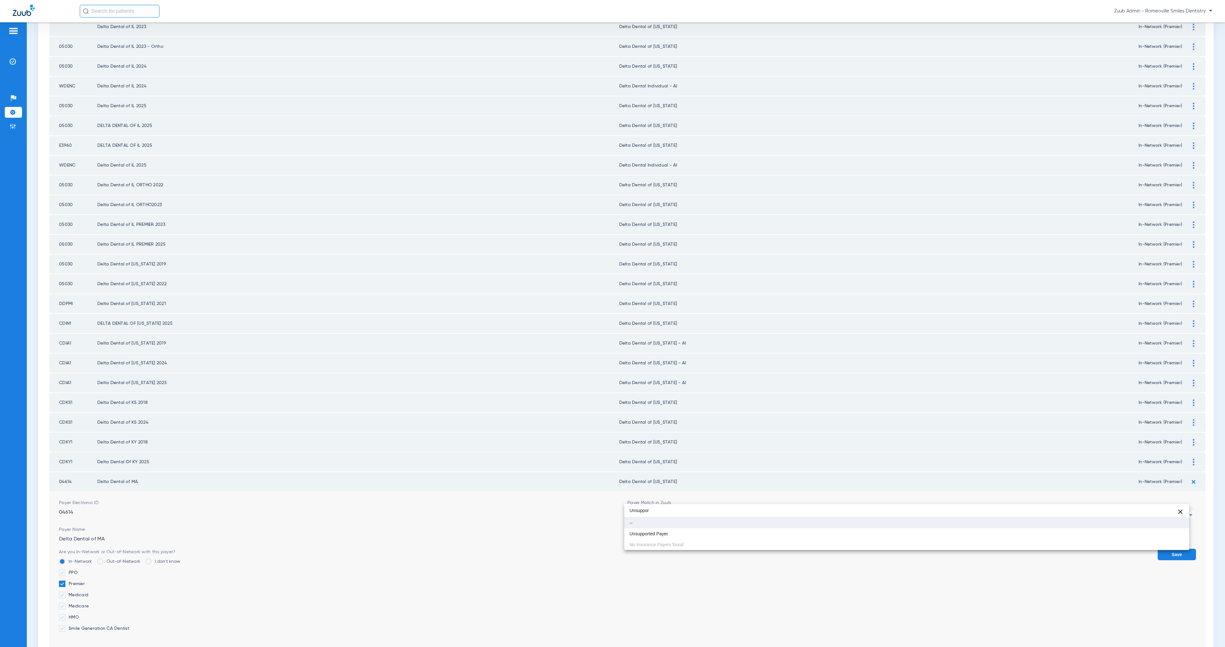
scroll to position [0, 0]
type input "Unsuppor"
drag, startPoint x: 711, startPoint y: 536, endPoint x: 910, endPoint y: 560, distance: 200.5
click at [711, 536] on mat-option "Unsupported Payer" at bounding box center [906, 533] width 565 height 11
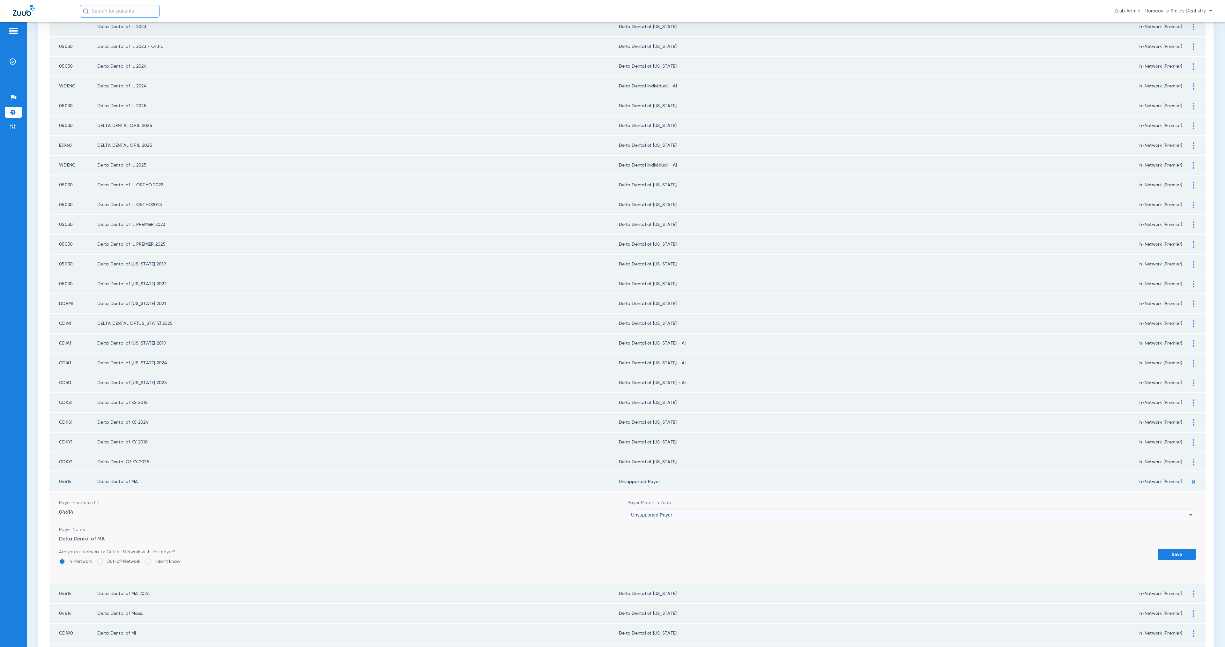
click at [1166, 530] on form "Payer Electronic ID 04614 Payer Match in Zuub Unsupported Payer Payer Name Delt…" at bounding box center [627, 538] width 1137 height 92
click at [1174, 549] on button "Save" at bounding box center [1177, 554] width 38 height 11
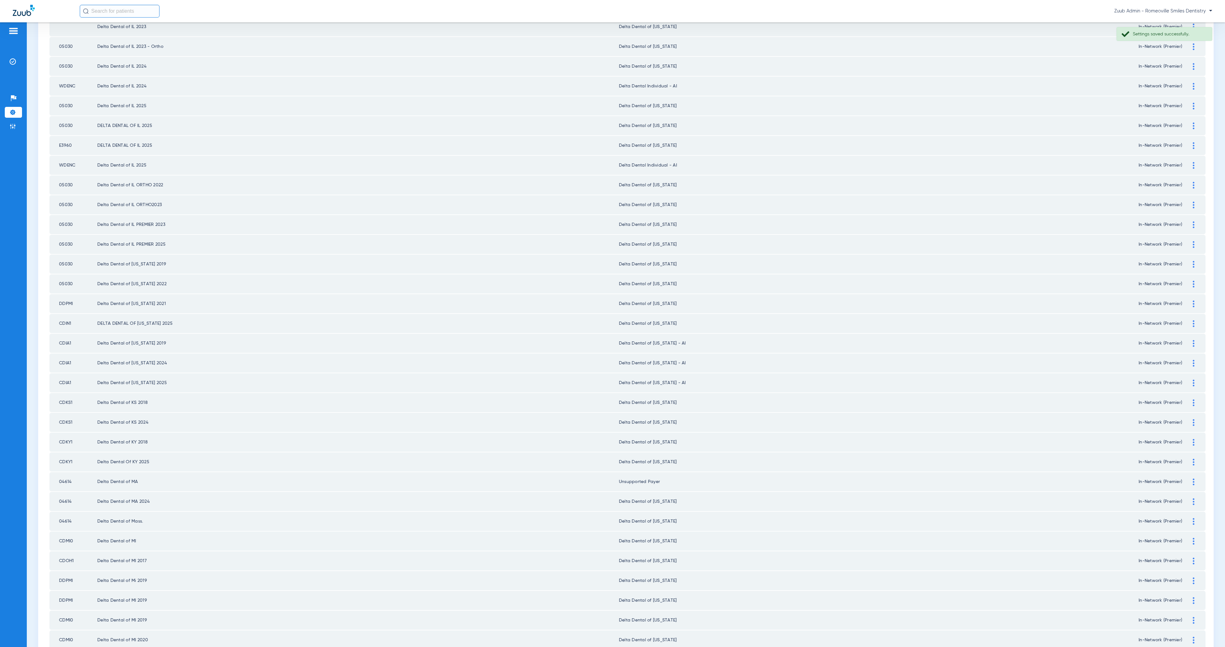
drag, startPoint x: 1187, startPoint y: 485, endPoint x: 1079, endPoint y: 495, distance: 108.9
click at [1188, 498] on div at bounding box center [1193, 501] width 11 height 7
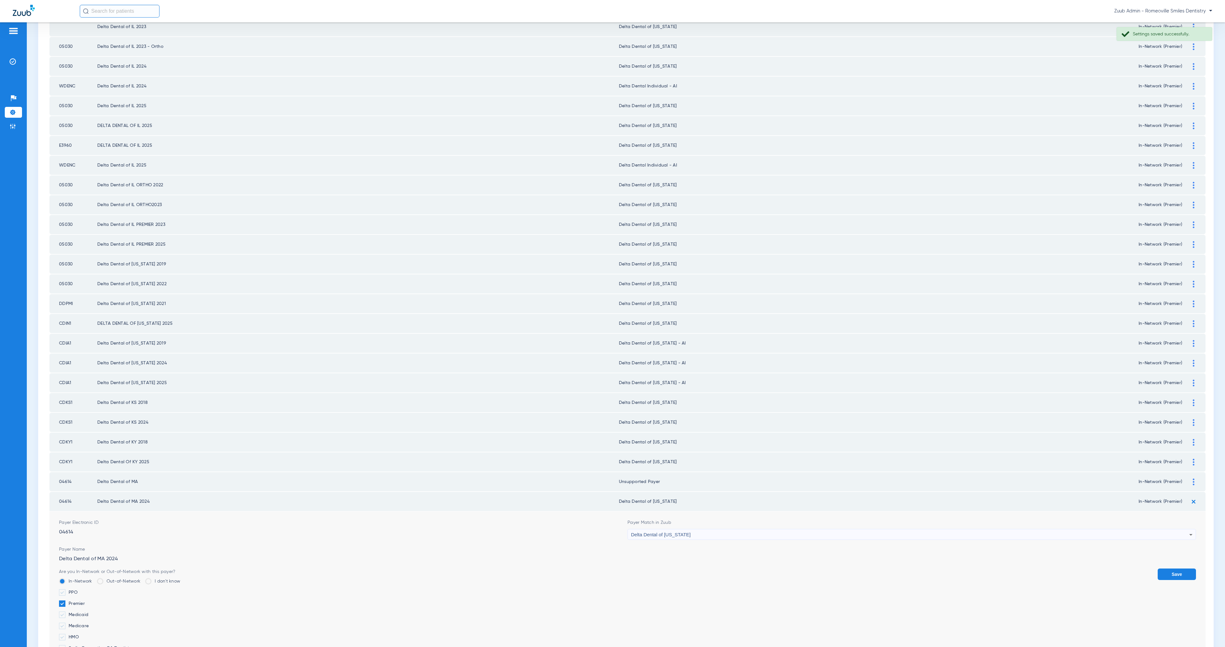
click at [759, 529] on div "Delta Dental of [US_STATE]" at bounding box center [910, 534] width 558 height 11
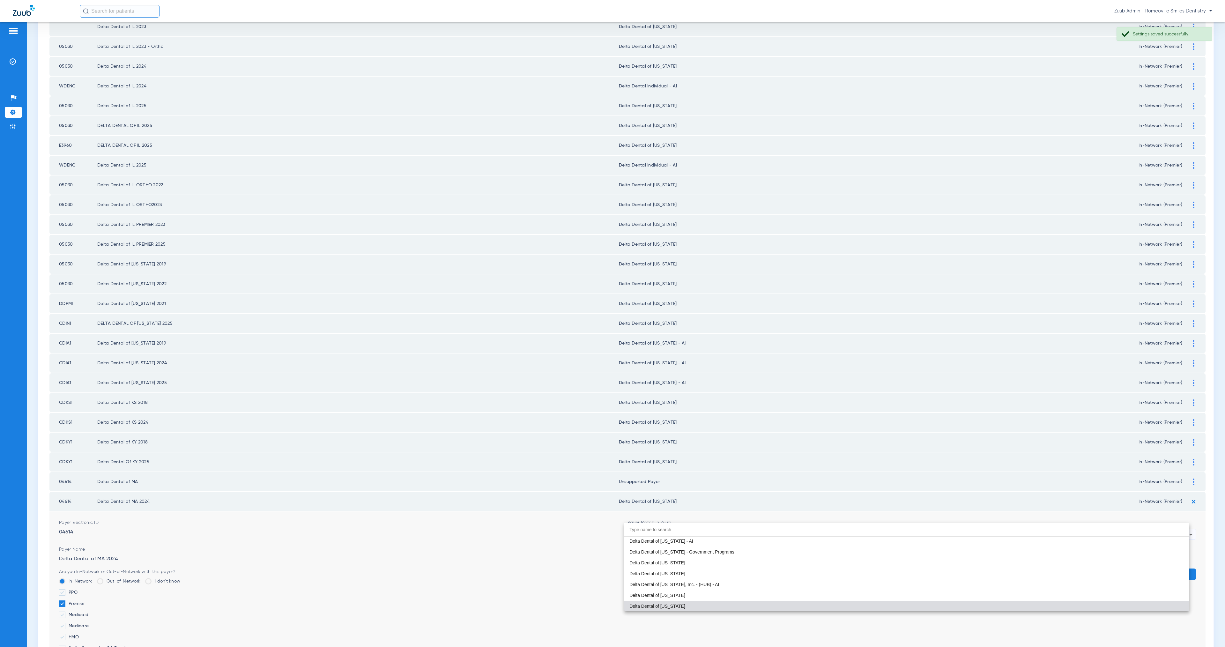
paste input "Unsuppor"
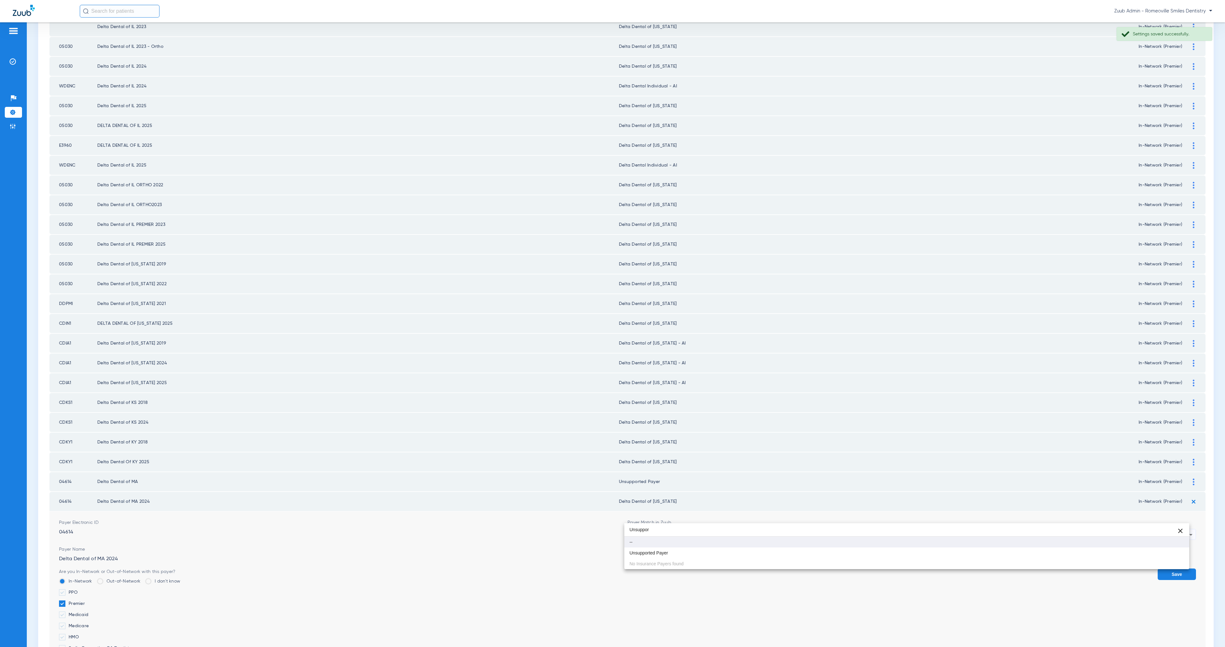
scroll to position [0, 0]
type input "Unsuppor"
drag, startPoint x: 758, startPoint y: 552, endPoint x: 903, endPoint y: 558, distance: 145.3
click at [758, 552] on mat-option "Unsupported Payer" at bounding box center [906, 552] width 565 height 11
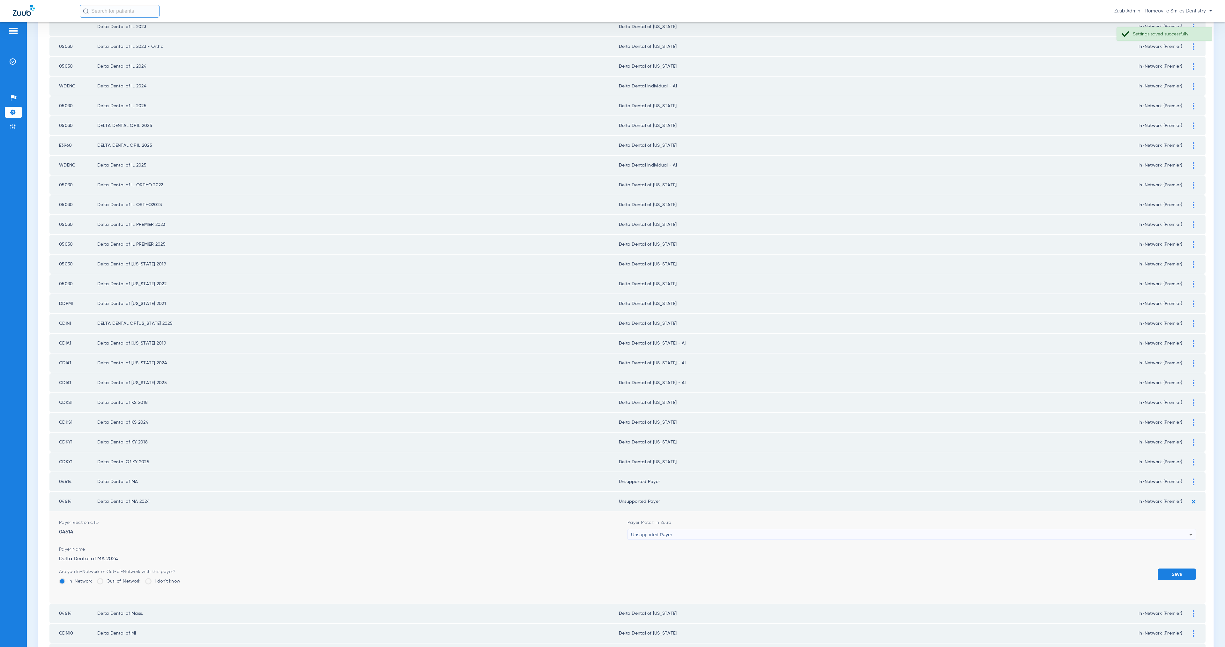
click at [1173, 568] on button "Save" at bounding box center [1177, 573] width 38 height 11
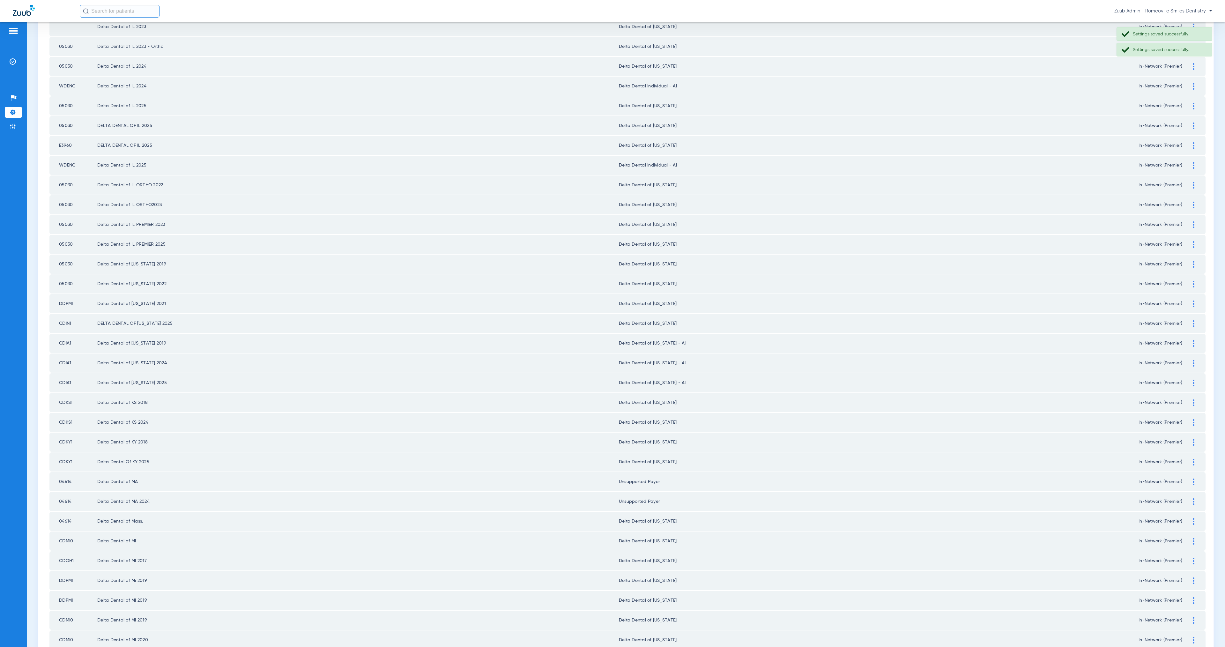
drag, startPoint x: 1187, startPoint y: 502, endPoint x: 1139, endPoint y: 512, distance: 49.2
click at [1193, 518] on img at bounding box center [1194, 521] width 2 height 7
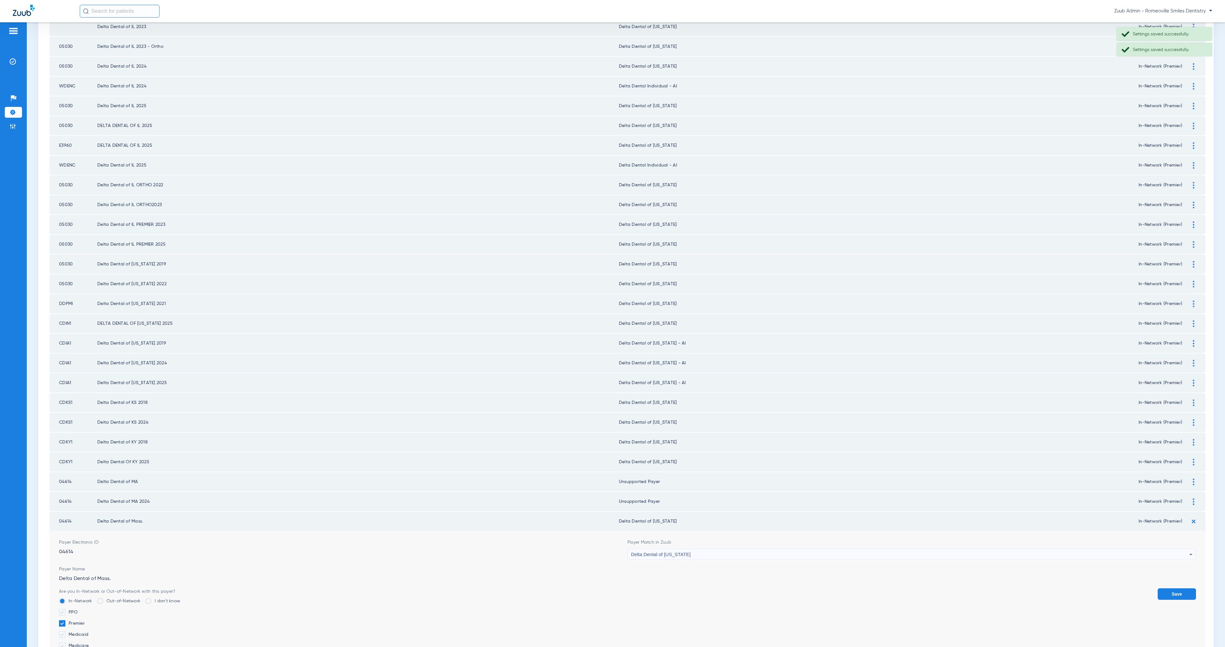
click at [702, 549] on div "Delta Dental of [US_STATE]" at bounding box center [910, 554] width 558 height 11
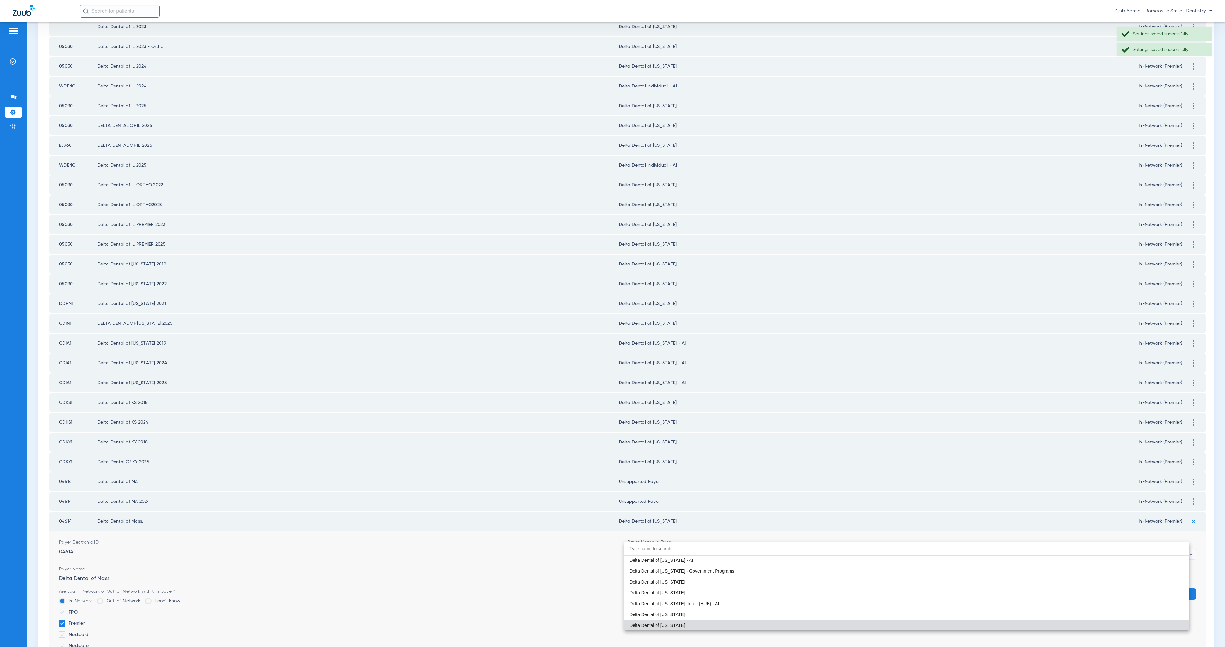
paste input "Unsuppor"
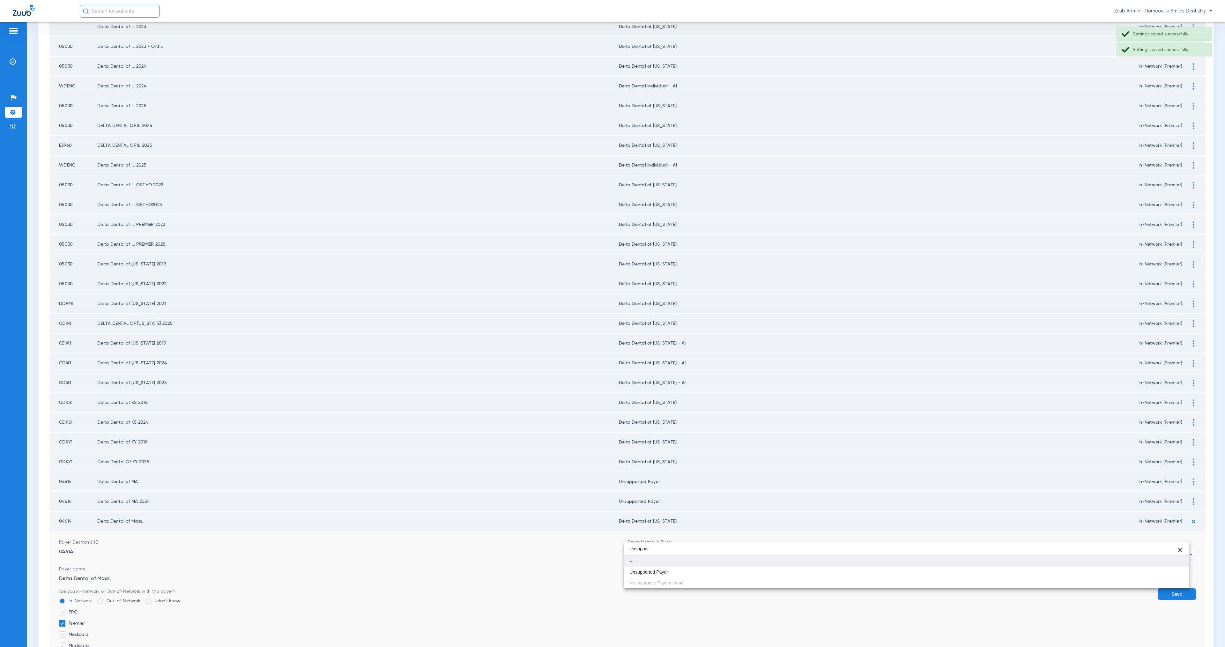
scroll to position [0, 0]
type input "Unsuppor"
drag, startPoint x: 727, startPoint y: 573, endPoint x: 927, endPoint y: 578, distance: 200.4
click at [735, 574] on mat-option "Unsupported Payer" at bounding box center [906, 572] width 565 height 11
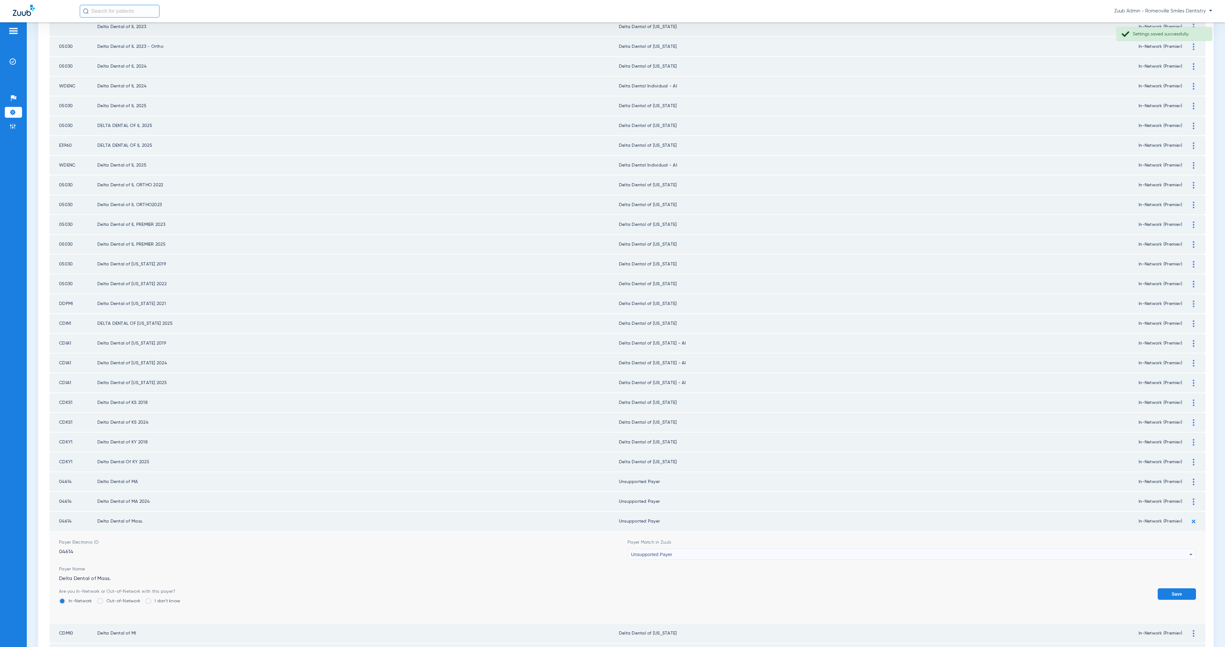
click at [1163, 588] on button "Save" at bounding box center [1177, 593] width 38 height 11
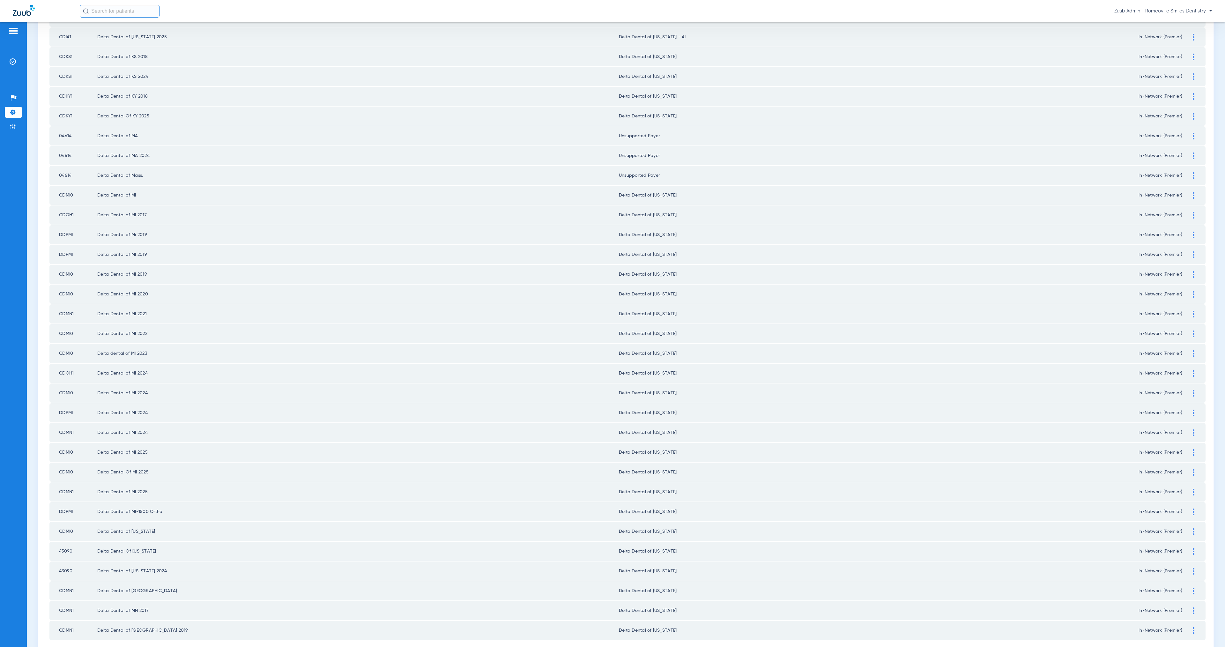
scroll to position [474, 0]
click at [650, 639] on li "18" at bounding box center [655, 644] width 14 height 11
click at [653, 639] on li "19" at bounding box center [655, 644] width 14 height 11
click at [651, 639] on li "20" at bounding box center [655, 644] width 15 height 11
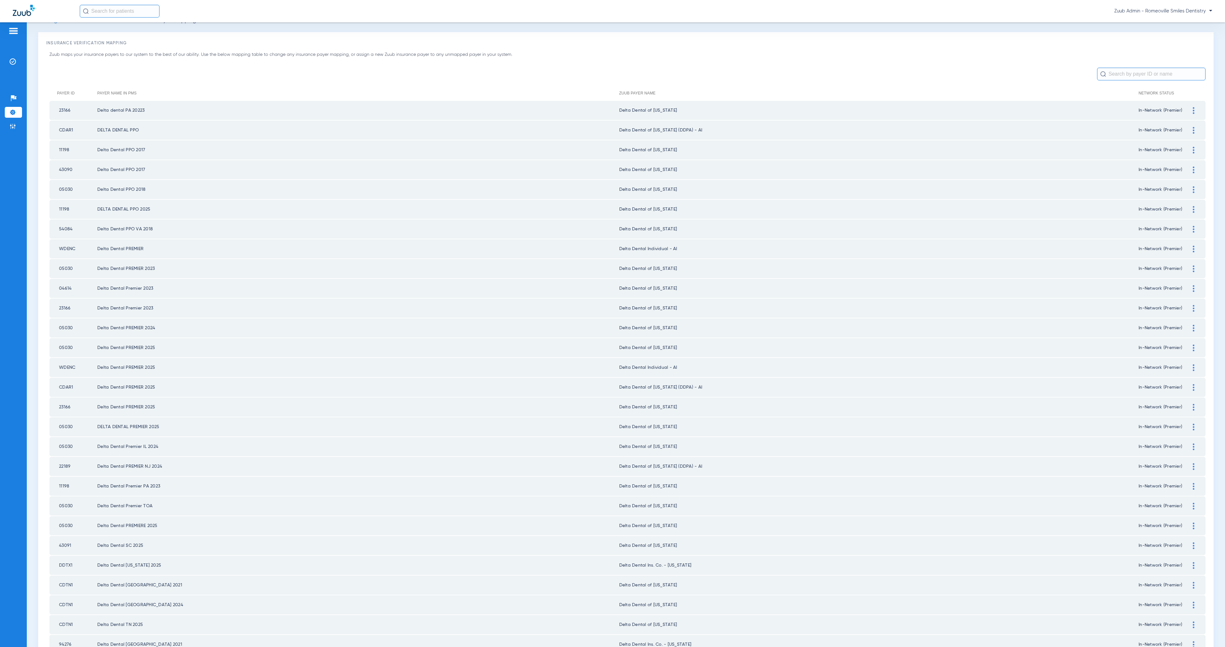
click at [1193, 285] on img at bounding box center [1194, 288] width 2 height 7
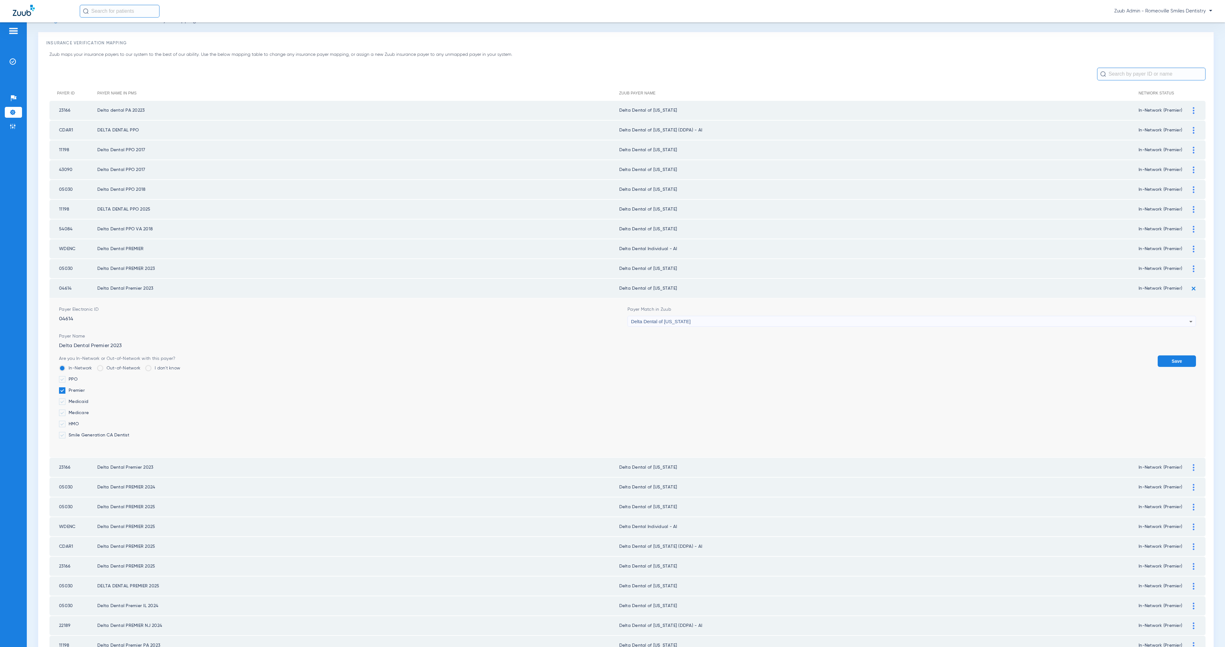
click at [747, 316] on div "Delta Dental of [US_STATE]" at bounding box center [910, 321] width 558 height 11
type input "Unsuppor"
drag, startPoint x: 735, startPoint y: 352, endPoint x: 826, endPoint y: 362, distance: 91.5
click at [735, 352] on mat-option "Unsupported Payer" at bounding box center [906, 350] width 565 height 11
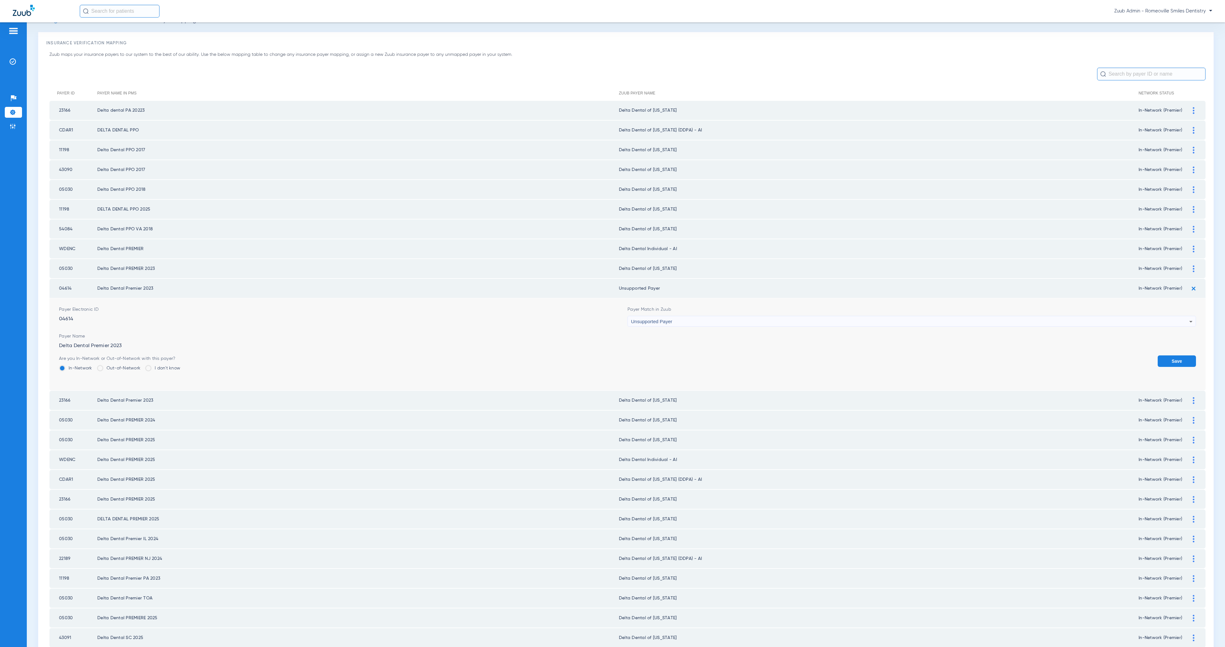
drag, startPoint x: 1179, startPoint y: 353, endPoint x: 1156, endPoint y: 358, distance: 23.7
click at [1179, 355] on button "Save" at bounding box center [1177, 360] width 38 height 11
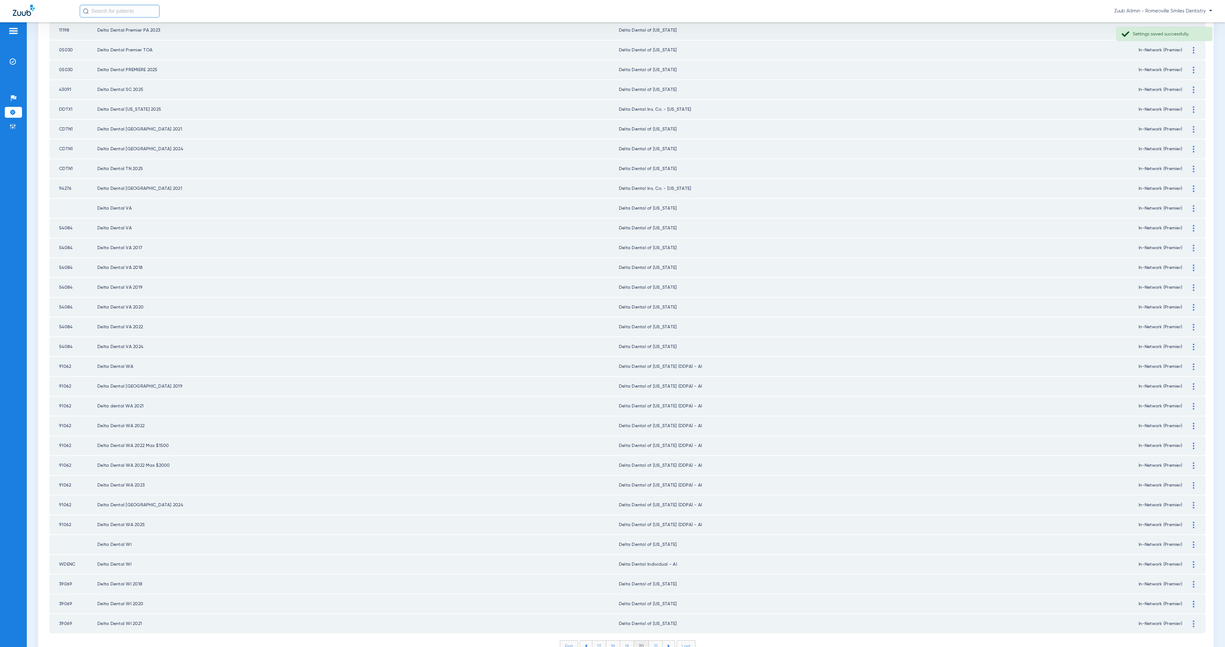
scroll to position [474, 0]
click at [652, 639] on li "21" at bounding box center [656, 644] width 14 height 11
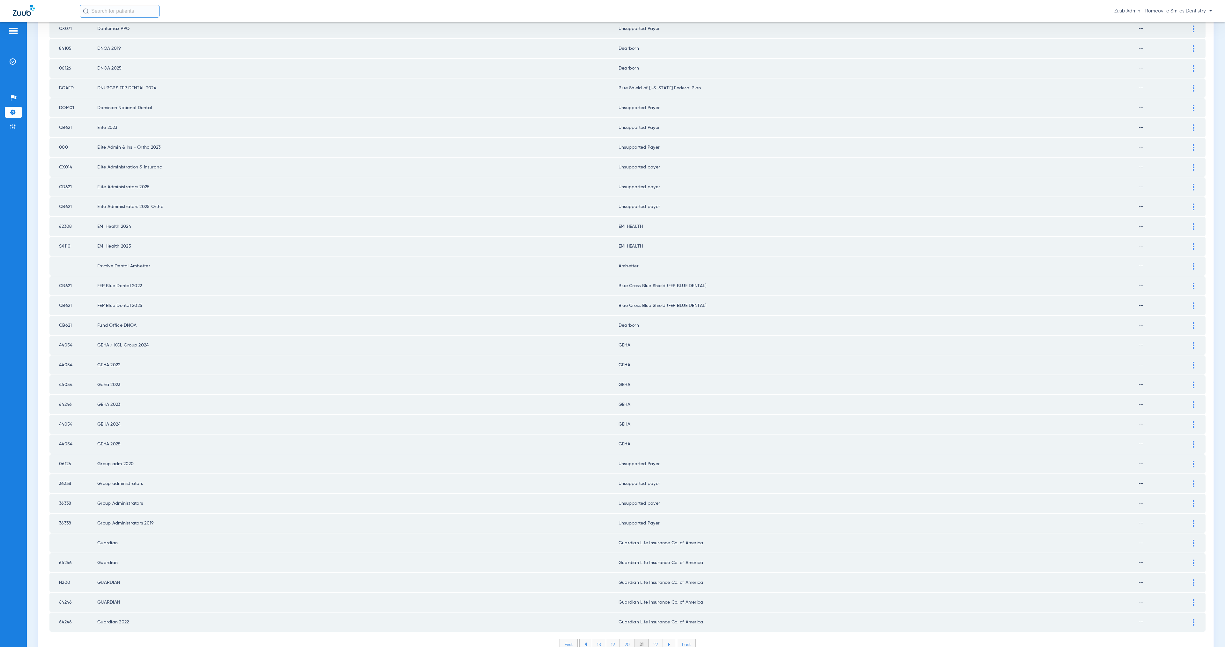
click at [654, 639] on li "22" at bounding box center [656, 644] width 14 height 11
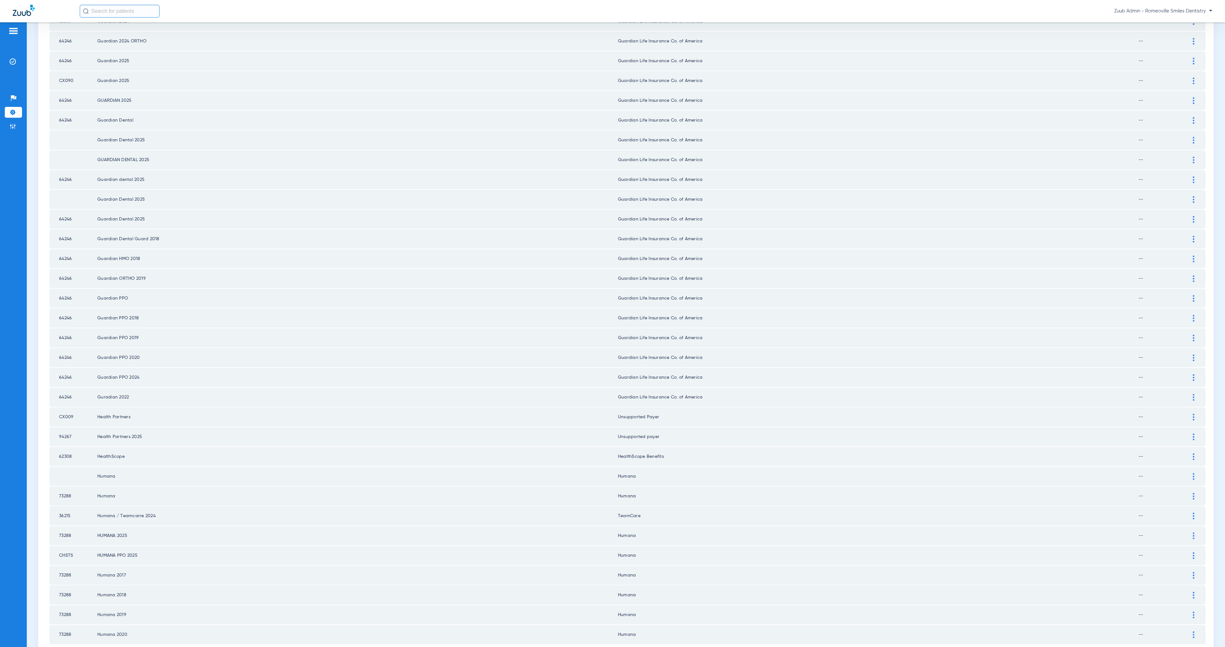
scroll to position [465, 0]
click at [1193, 509] on img at bounding box center [1194, 512] width 2 height 7
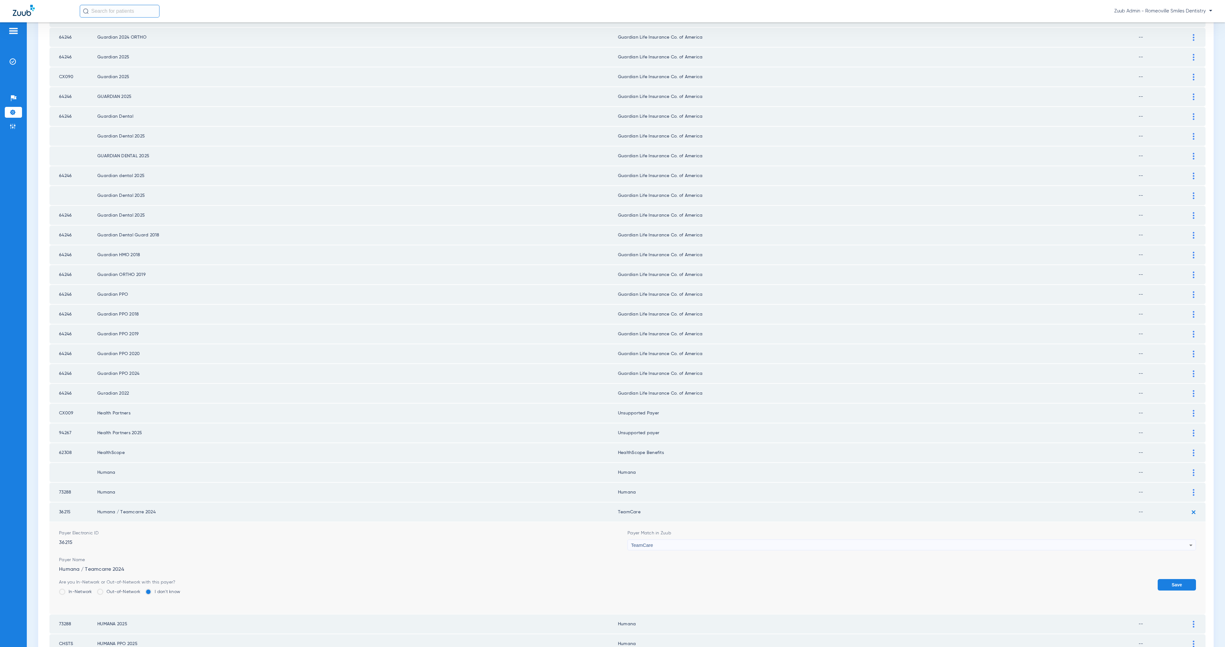
click at [741, 540] on div "TeamCare" at bounding box center [910, 545] width 558 height 11
type input "hum"
click at [769, 551] on mat-option "Humana" at bounding box center [906, 549] width 565 height 11
click at [1178, 579] on button "Save" at bounding box center [1177, 584] width 38 height 11
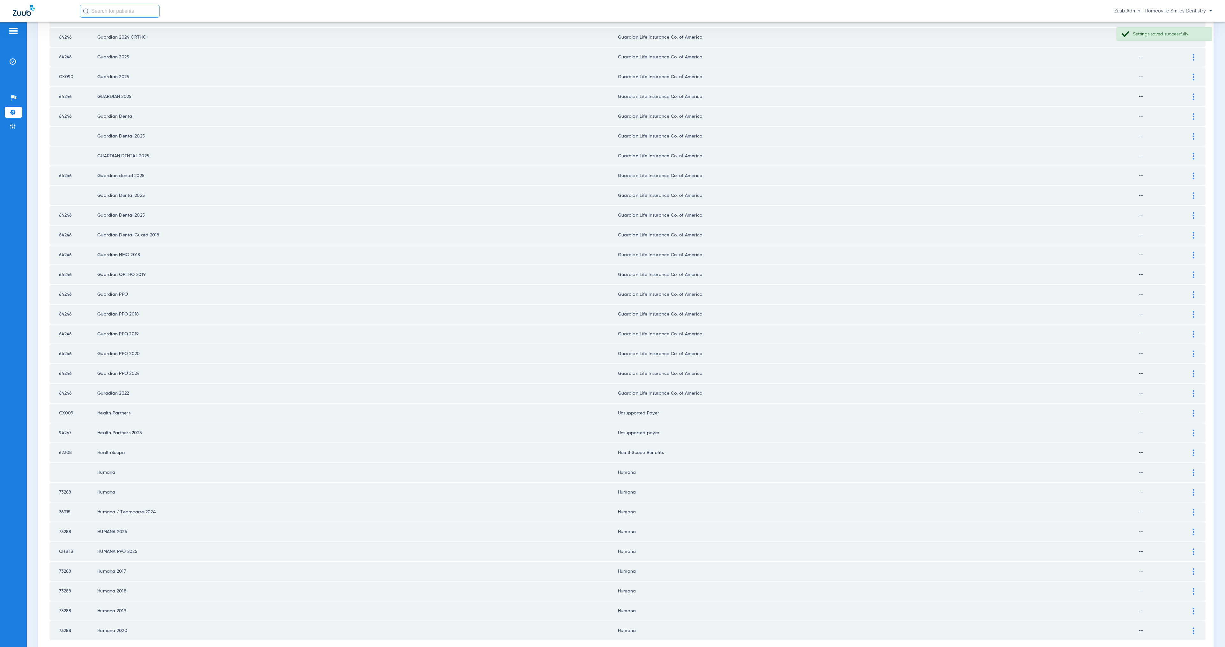
click at [653, 647] on li "23" at bounding box center [656, 653] width 14 height 11
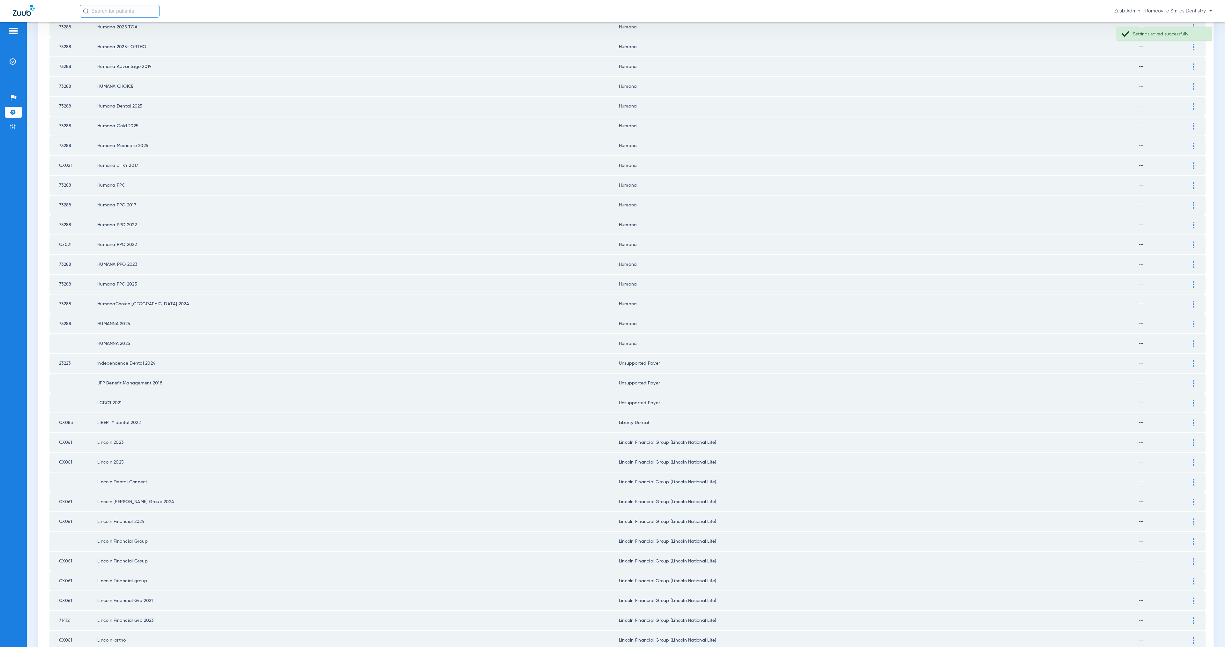
scroll to position [394, 0]
click at [1193, 363] on img at bounding box center [1194, 366] width 2 height 7
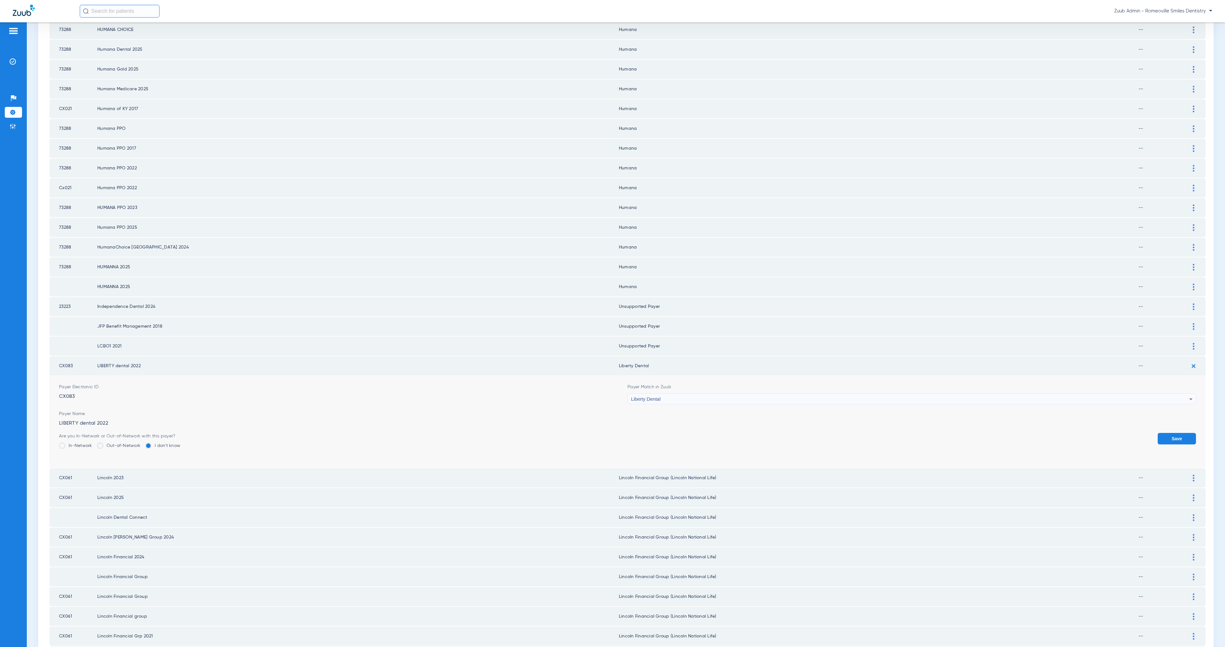
click at [679, 394] on div "Liberty Dental" at bounding box center [910, 399] width 558 height 11
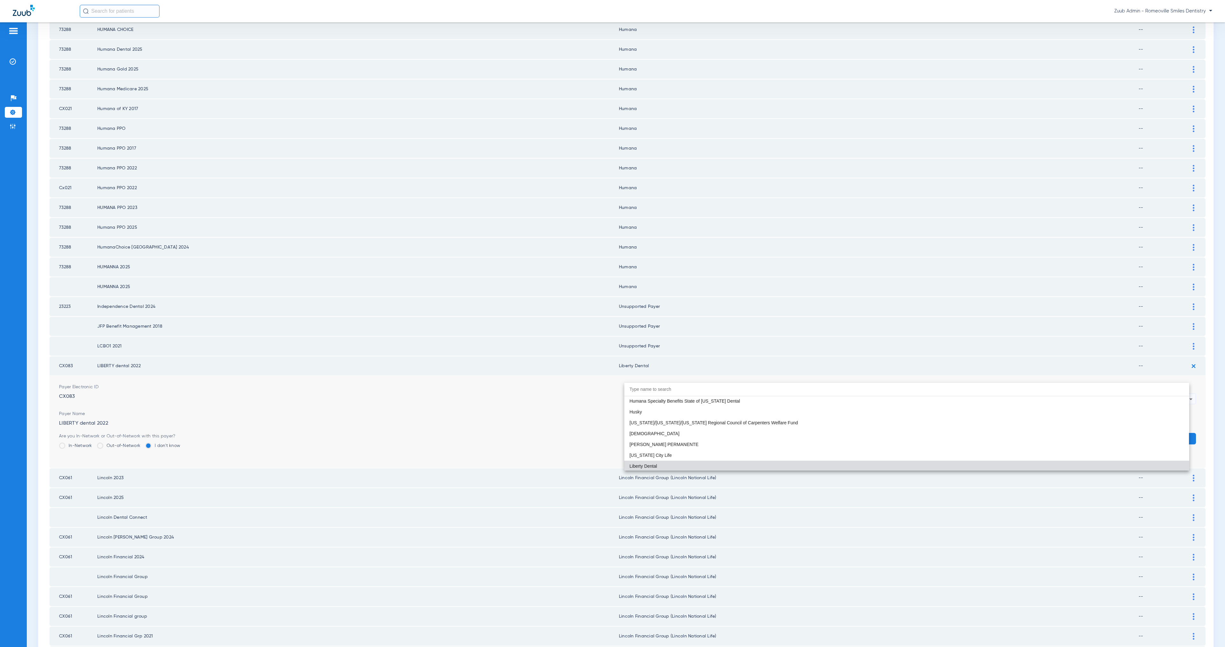
paste input "Unsuppor"
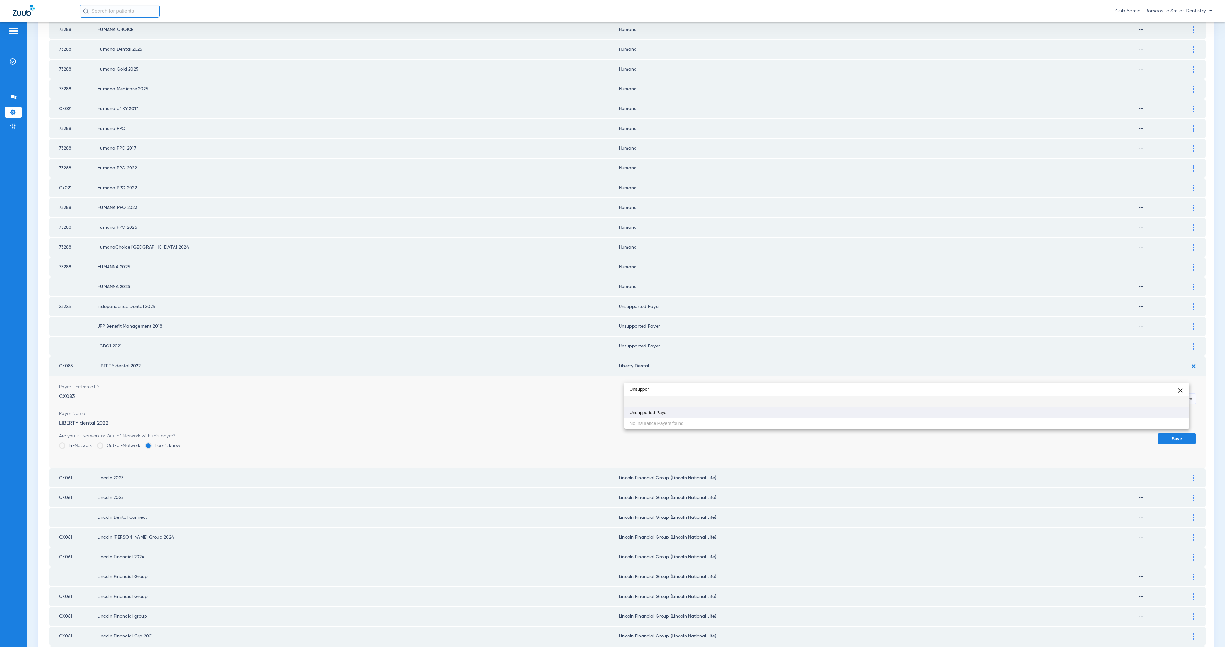
scroll to position [0, 0]
type input "Unsuppor"
click at [707, 415] on mat-option "Unsupported Payer" at bounding box center [906, 412] width 565 height 11
drag, startPoint x: 1174, startPoint y: 416, endPoint x: 1161, endPoint y: 421, distance: 13.7
click at [1174, 433] on button "Save" at bounding box center [1177, 438] width 38 height 11
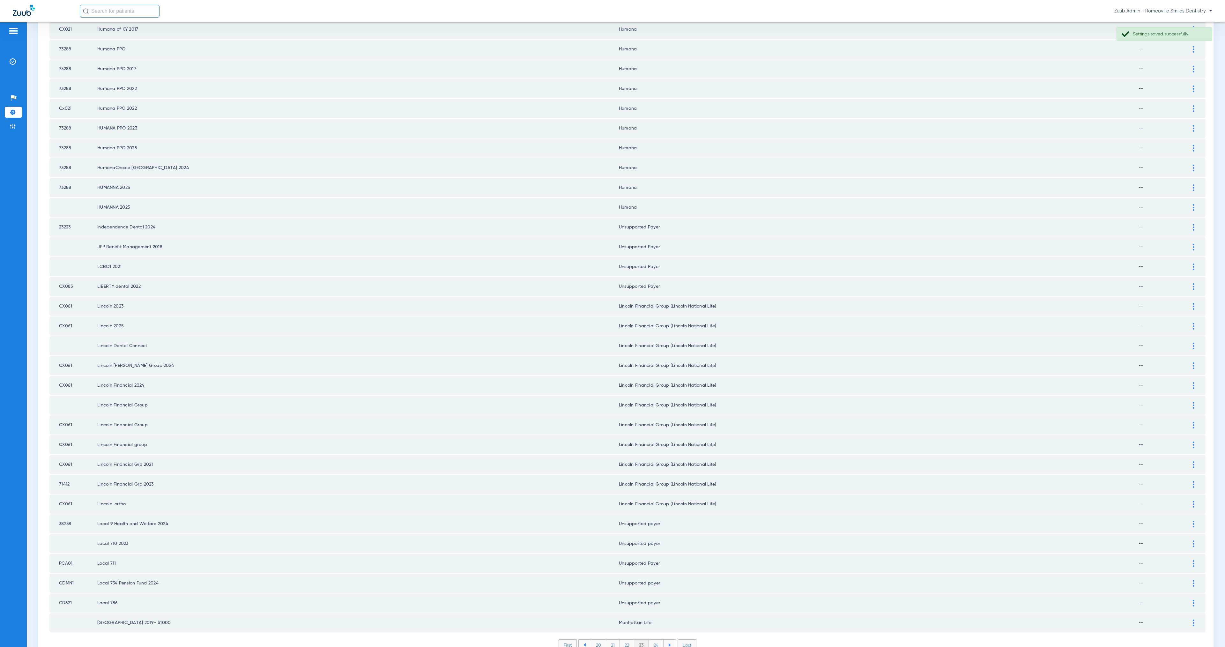
scroll to position [474, 0]
click at [654, 639] on li "24" at bounding box center [656, 644] width 15 height 11
click at [654, 639] on li "25" at bounding box center [656, 644] width 15 height 11
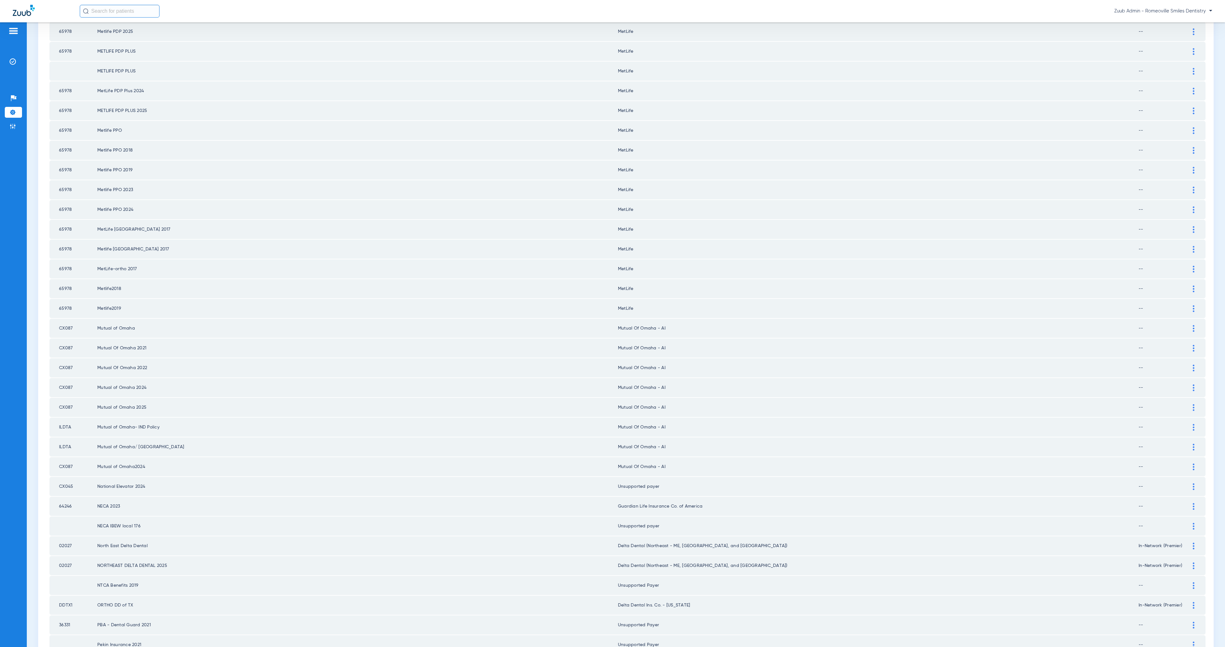
scroll to position [370, 0]
drag, startPoint x: 1187, startPoint y: 271, endPoint x: 1086, endPoint y: 291, distance: 102.7
click at [1193, 288] on img at bounding box center [1194, 291] width 2 height 7
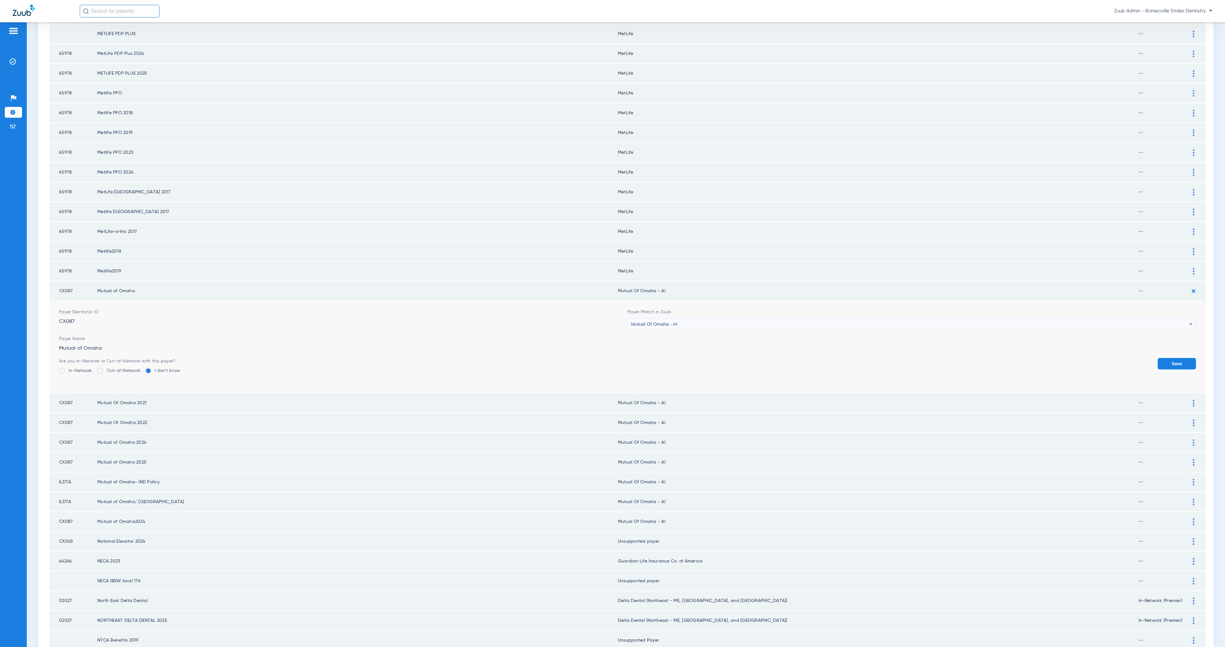
click at [709, 319] on div "Mutual Of Omaha - AI" at bounding box center [910, 324] width 558 height 11
paste input "Unsuppor"
type input "Unsuppor"
drag, startPoint x: 717, startPoint y: 336, endPoint x: 839, endPoint y: 344, distance: 122.4
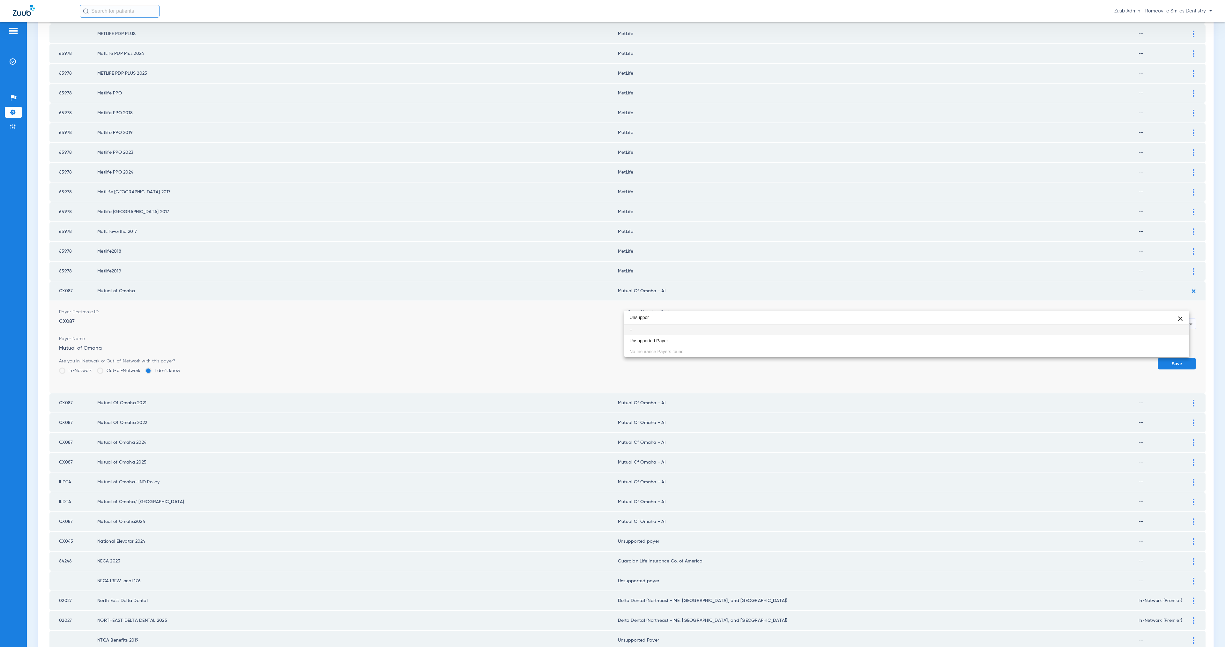
click at [717, 336] on mat-option "Unsupported Payer" at bounding box center [906, 340] width 565 height 11
drag, startPoint x: 1154, startPoint y: 343, endPoint x: 1162, endPoint y: 342, distance: 9.0
click at [1158, 358] on button "Save" at bounding box center [1177, 363] width 38 height 11
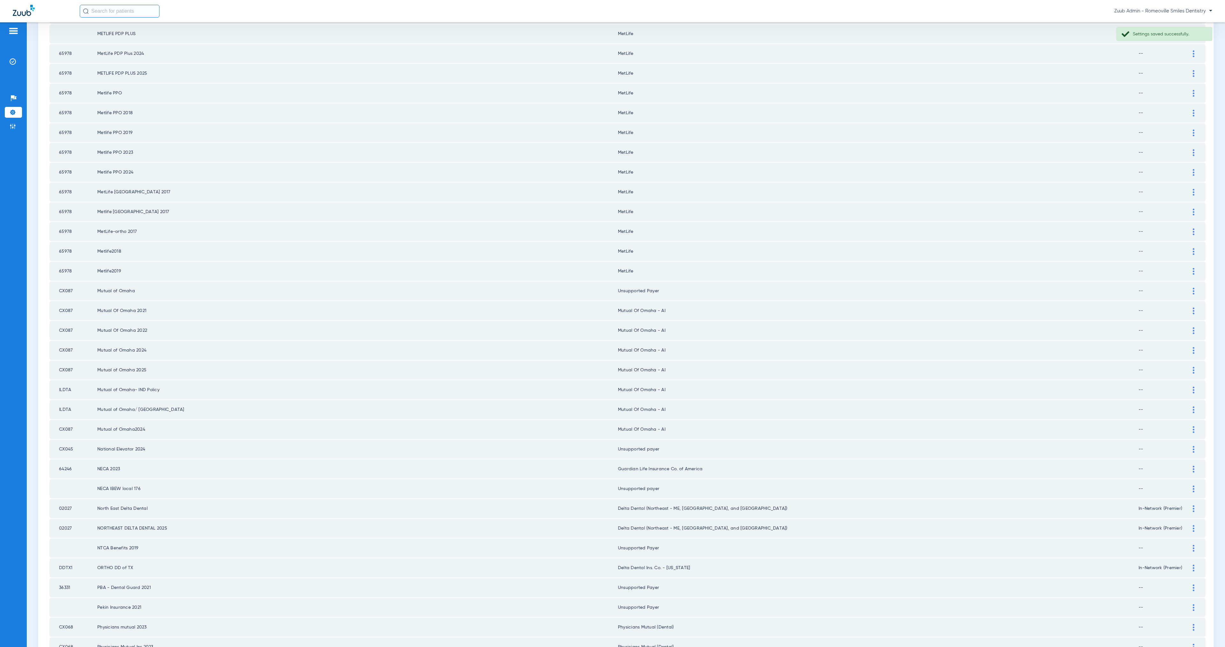
click at [1193, 308] on img at bounding box center [1194, 311] width 2 height 7
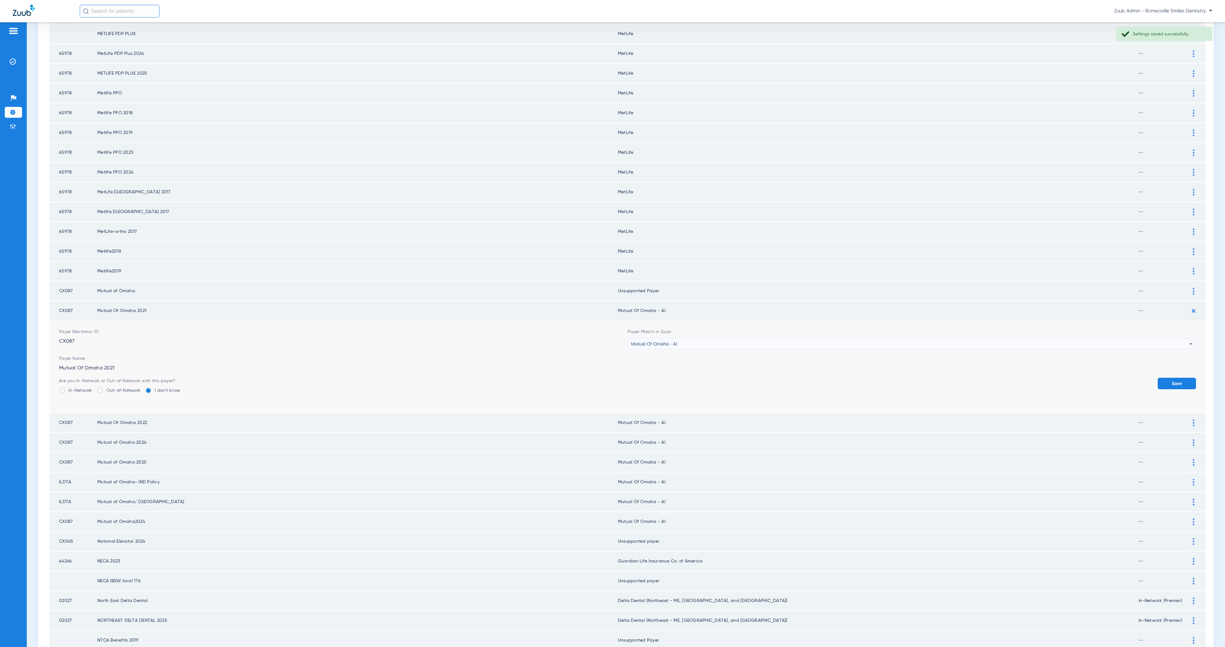
click at [784, 338] on div "Mutual Of Omaha - AI" at bounding box center [910, 343] width 558 height 11
paste input "Unsuppor"
type input "Unsuppor"
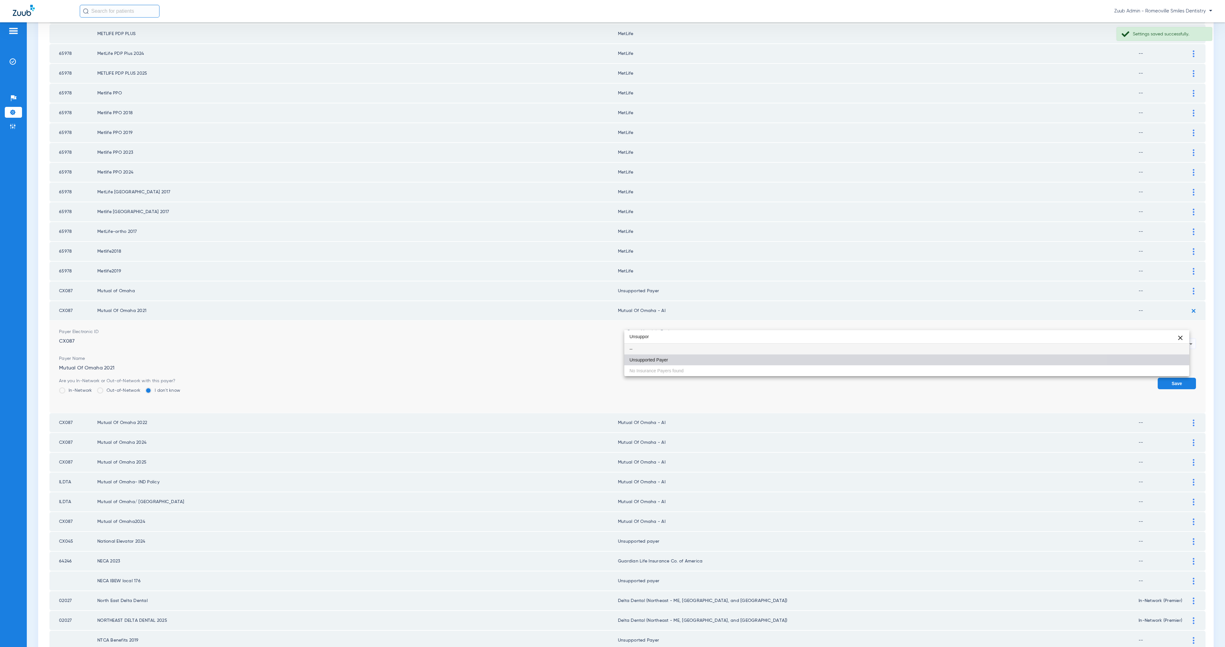
click at [783, 360] on mat-option "Unsupported Payer" at bounding box center [906, 359] width 565 height 11
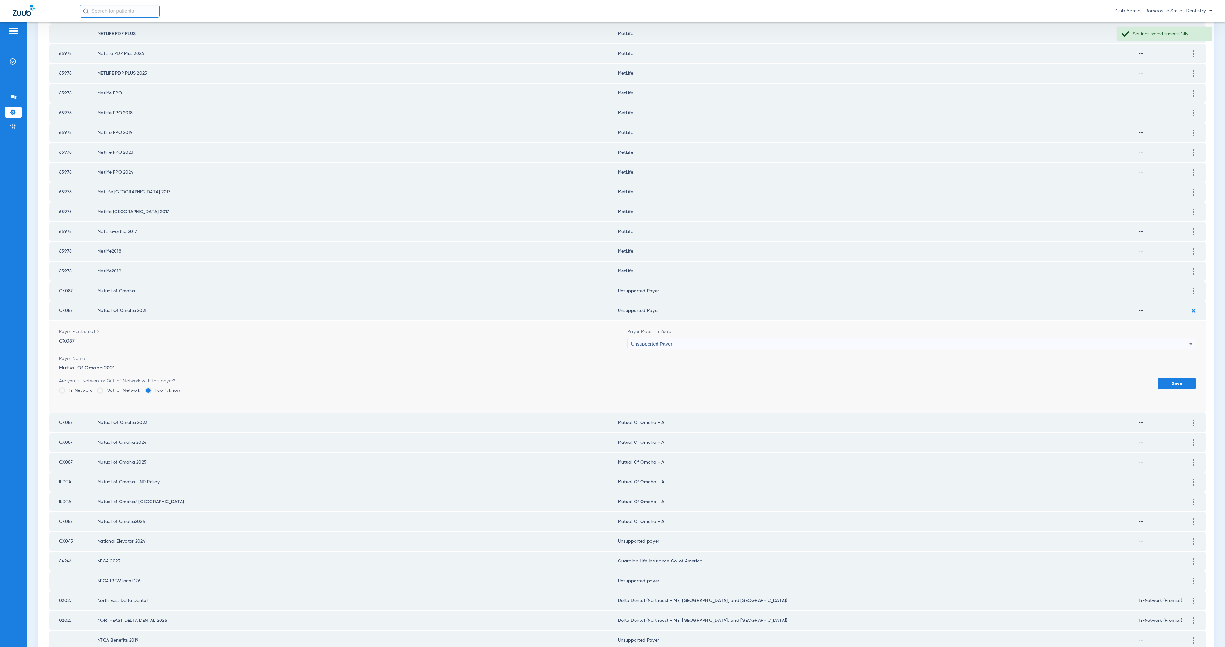
drag, startPoint x: 1176, startPoint y: 362, endPoint x: 1177, endPoint y: 358, distance: 4.9
click at [1176, 378] on button "Save" at bounding box center [1177, 383] width 38 height 11
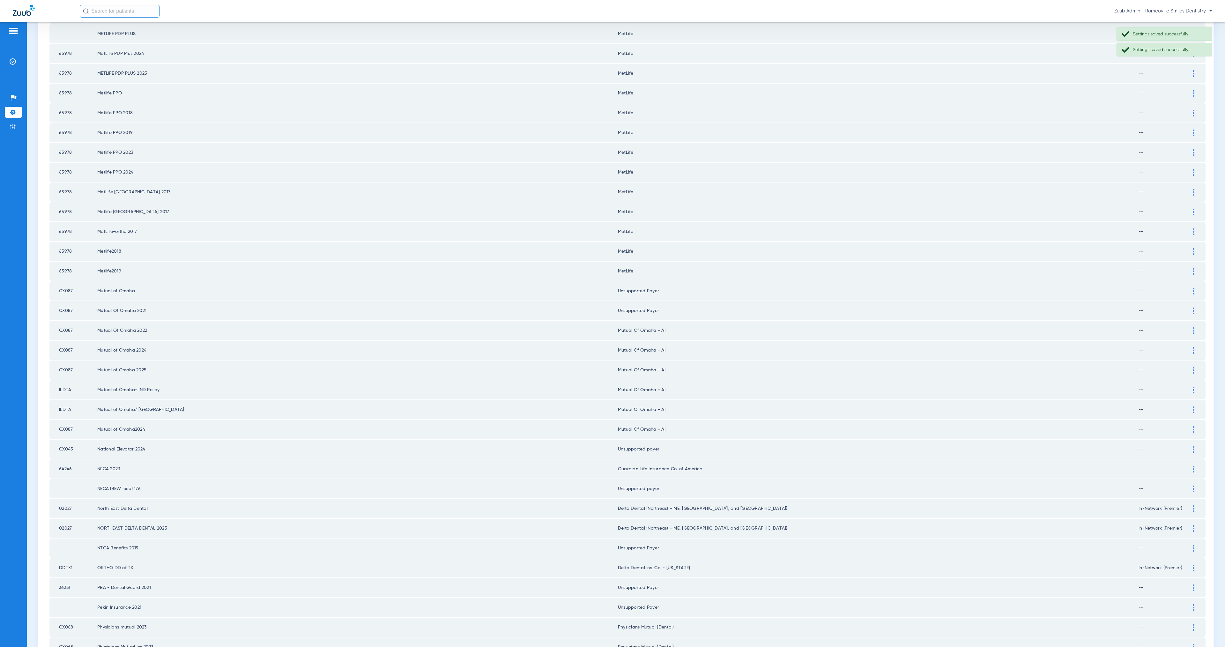
click at [1193, 327] on img at bounding box center [1194, 330] width 2 height 7
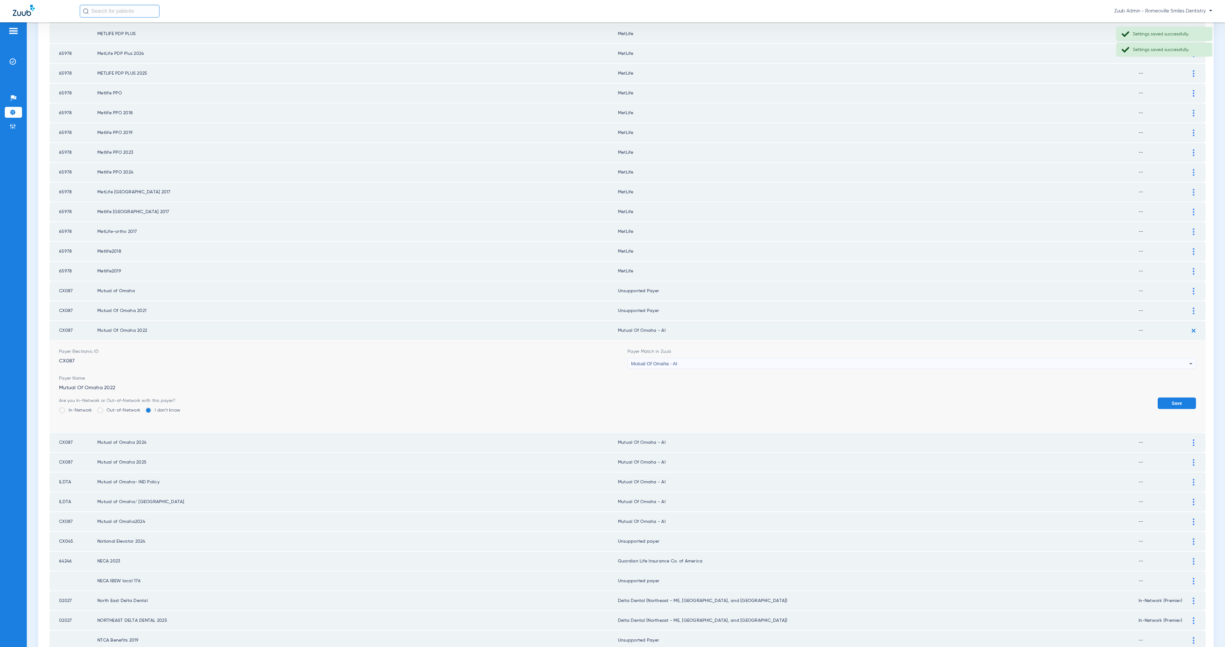
click at [767, 358] on div "Mutual Of Omaha - AI" at bounding box center [910, 363] width 558 height 11
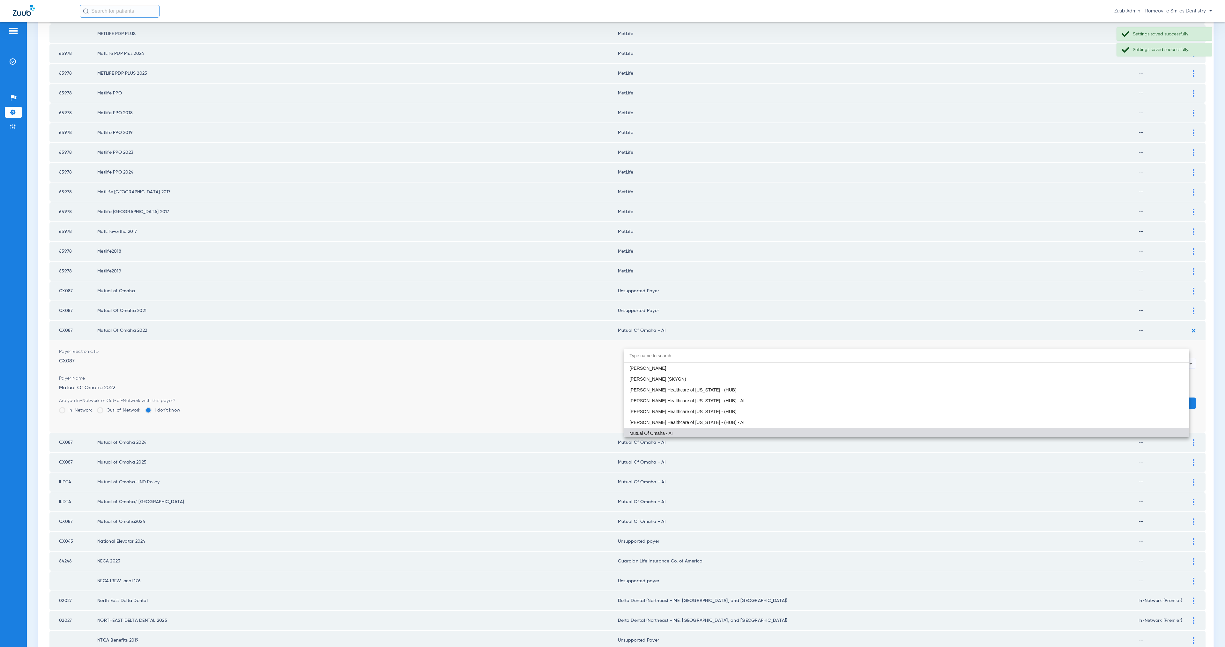
paste input "Unsuppor"
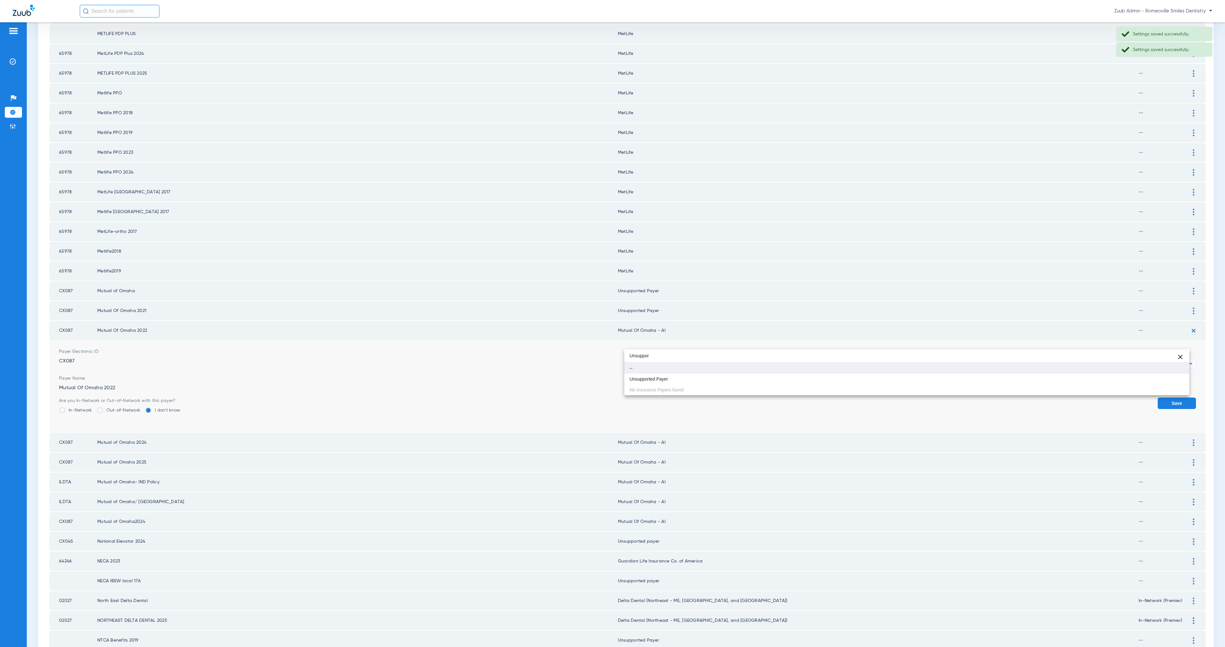
scroll to position [0, 0]
type input "Unsuppor"
click at [776, 378] on mat-option "Unsupported Payer" at bounding box center [906, 379] width 565 height 11
click at [1181, 397] on button "Save" at bounding box center [1177, 402] width 38 height 11
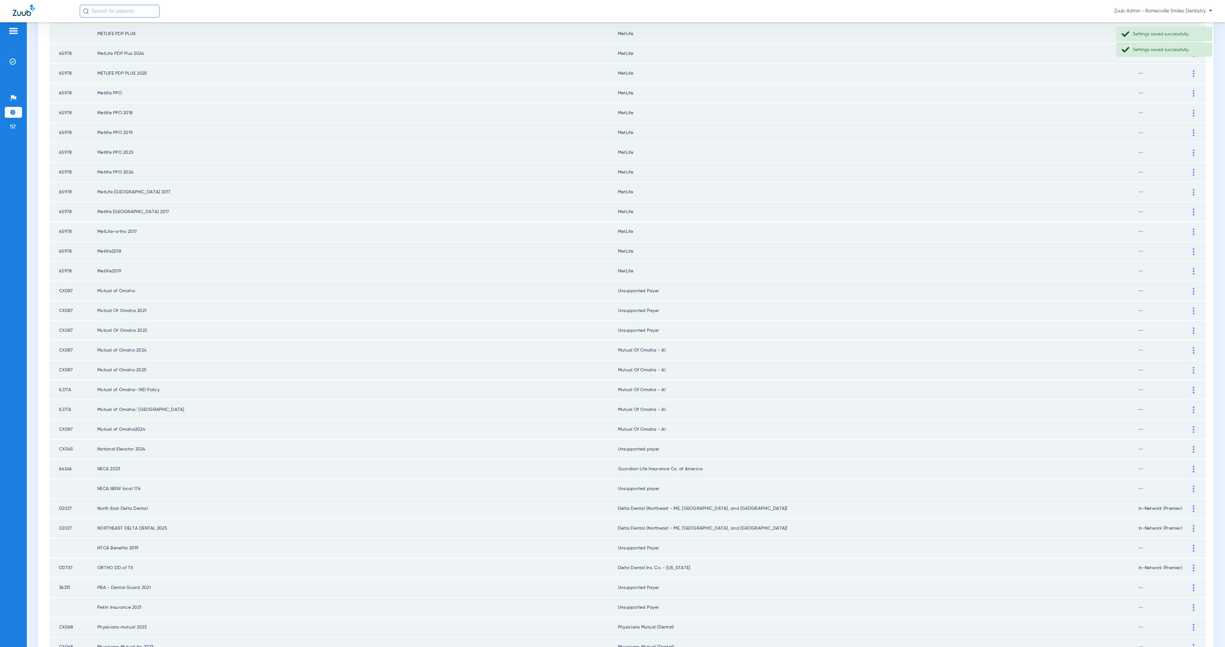
click at [1193, 347] on img at bounding box center [1194, 350] width 2 height 7
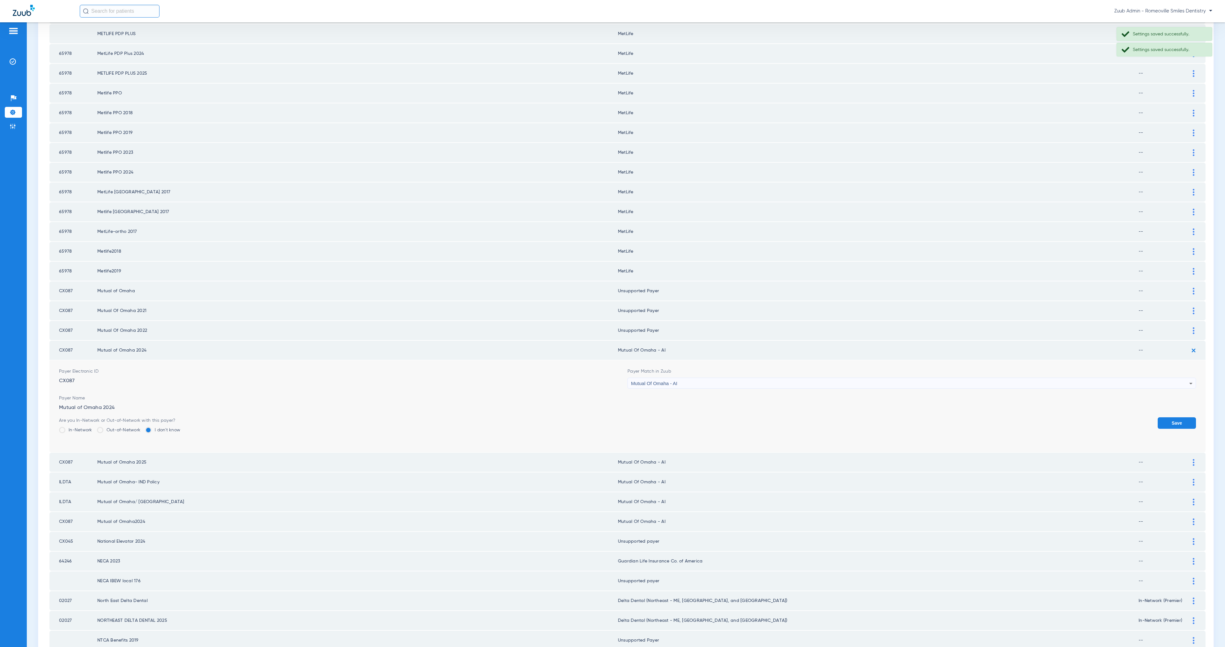
click at [709, 378] on div "Mutual Of Omaha - AI" at bounding box center [910, 383] width 558 height 11
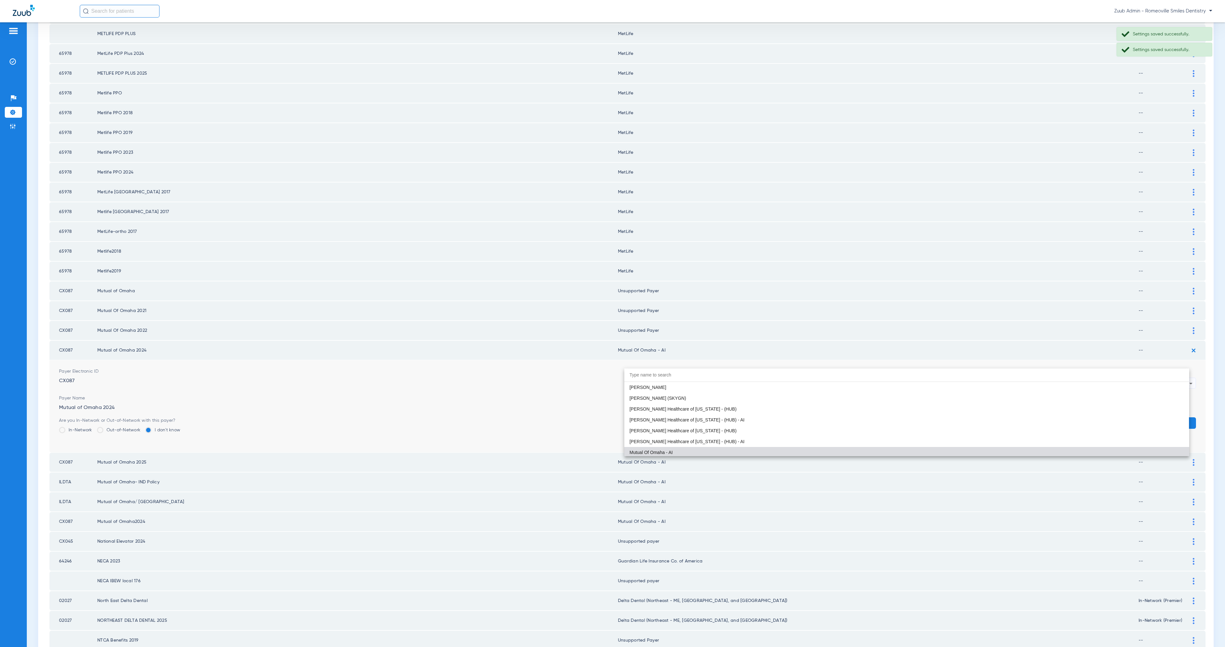
paste input "Unsuppor"
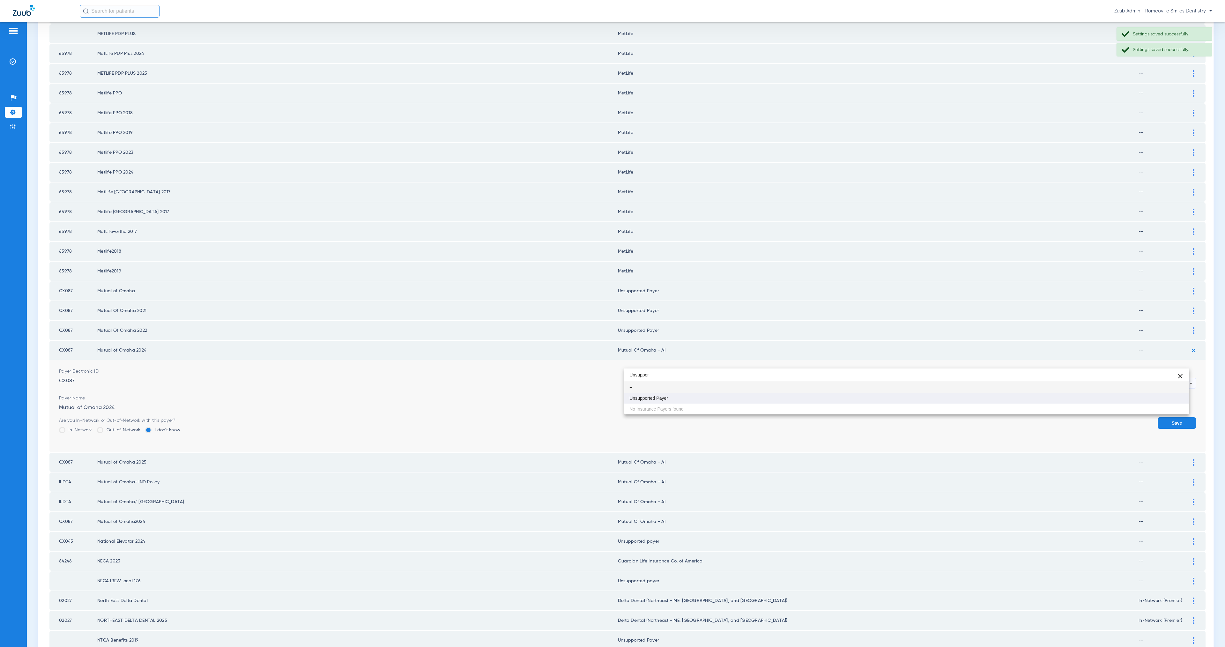
type input "Unsuppor"
click at [723, 395] on mat-option "Unsupported Payer" at bounding box center [906, 398] width 565 height 11
click at [1175, 417] on button "Save" at bounding box center [1177, 422] width 38 height 11
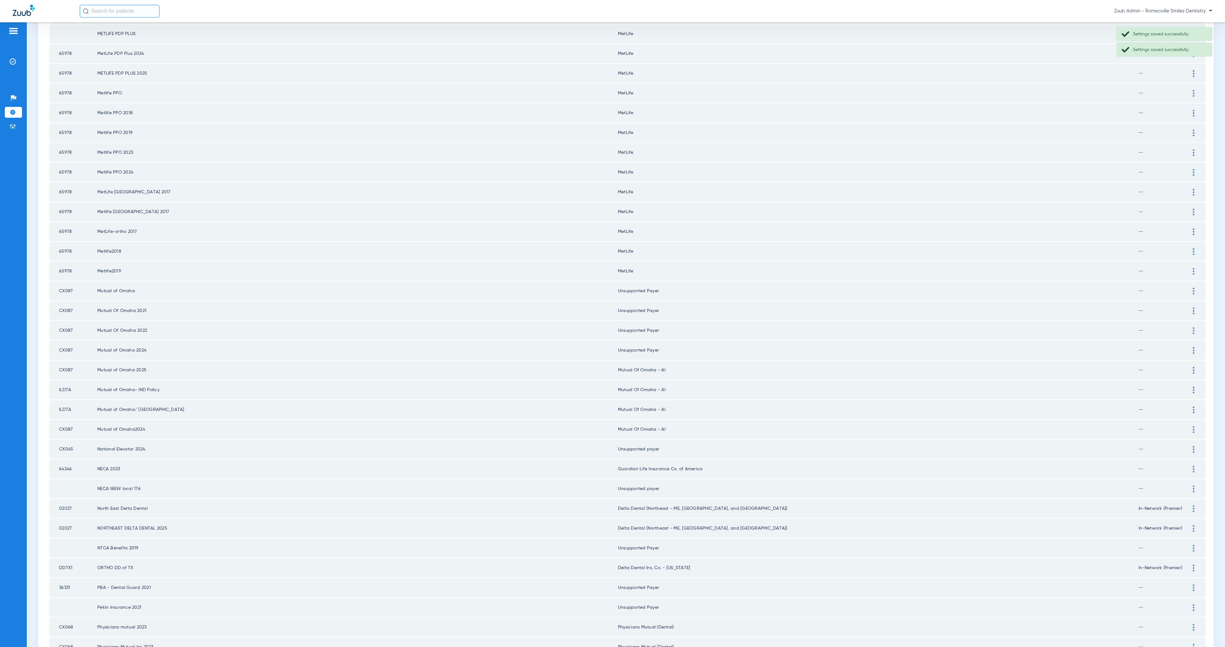
click at [1188, 367] on div at bounding box center [1193, 370] width 11 height 7
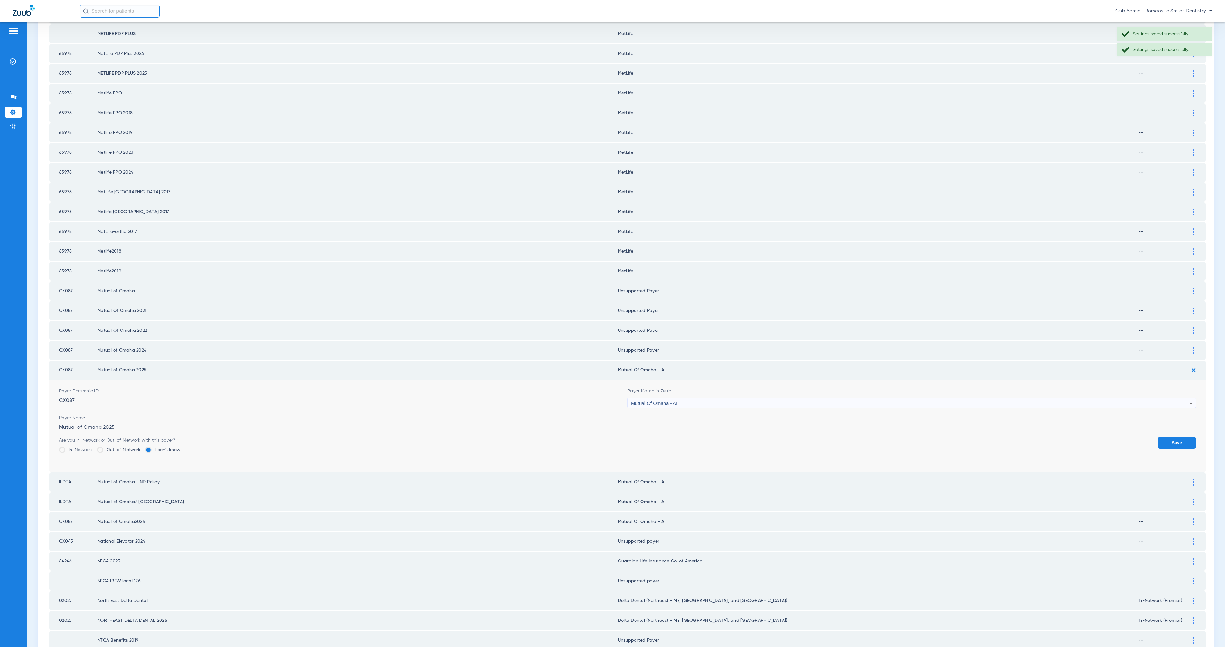
click at [763, 398] on div "Mutual Of Omaha - AI" at bounding box center [910, 403] width 558 height 11
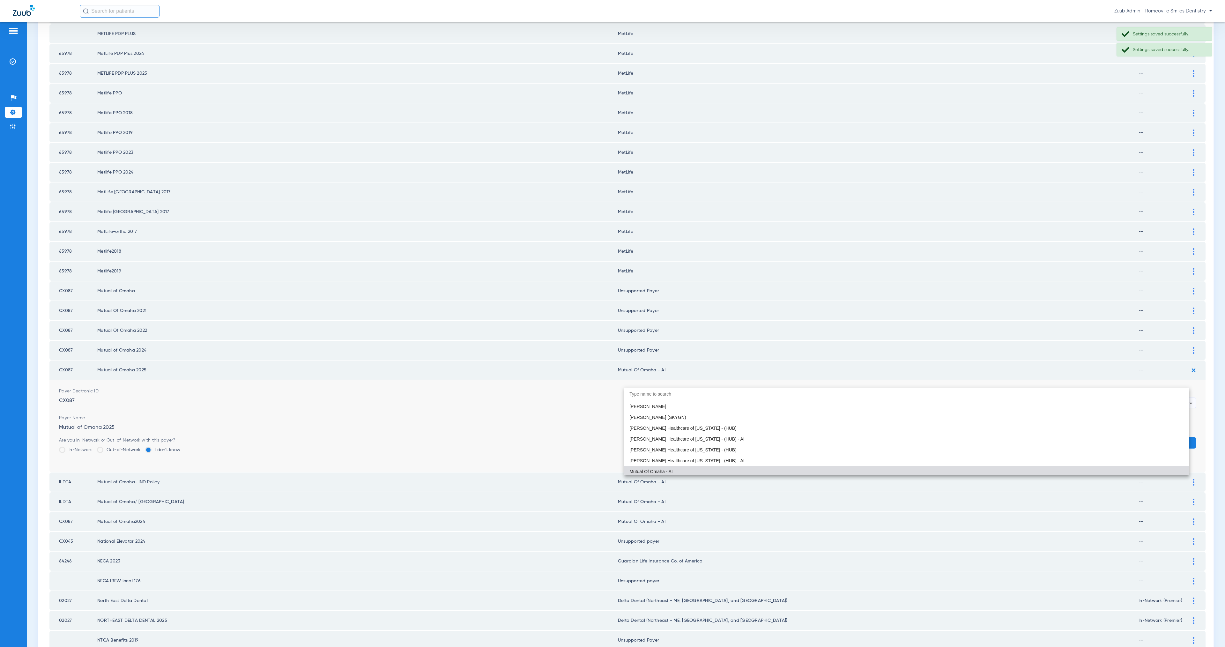
paste input "Unsuppor"
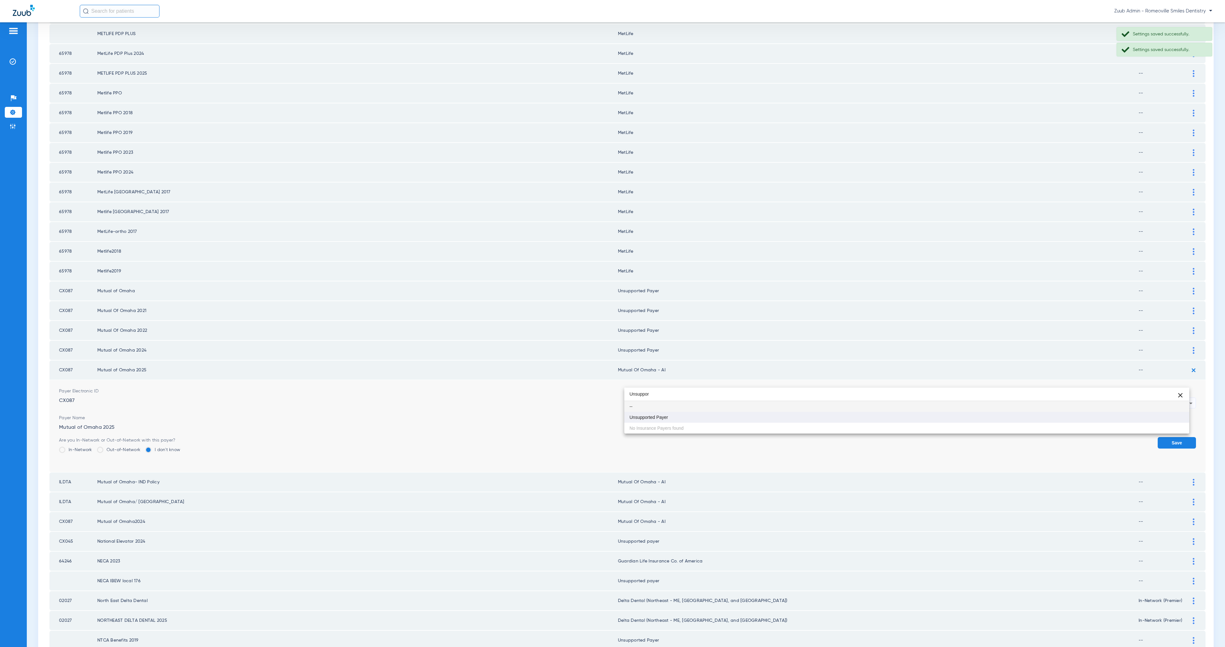
type input "Unsuppor"
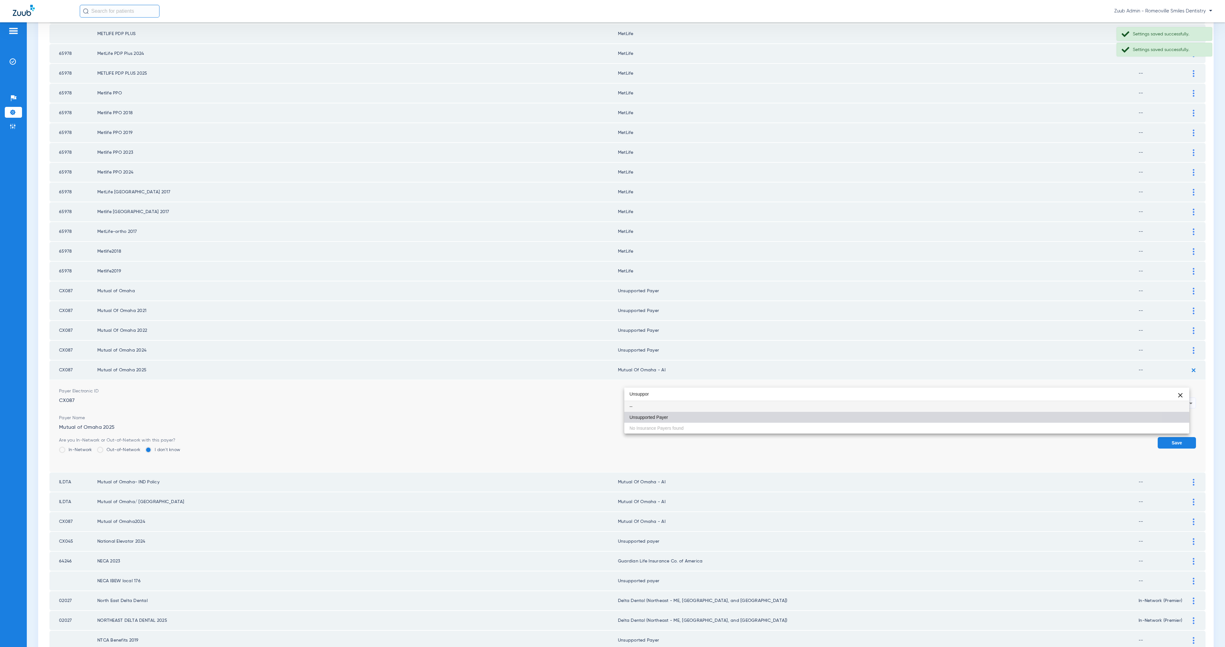
click at [770, 419] on mat-option "Unsupported Payer" at bounding box center [906, 417] width 565 height 11
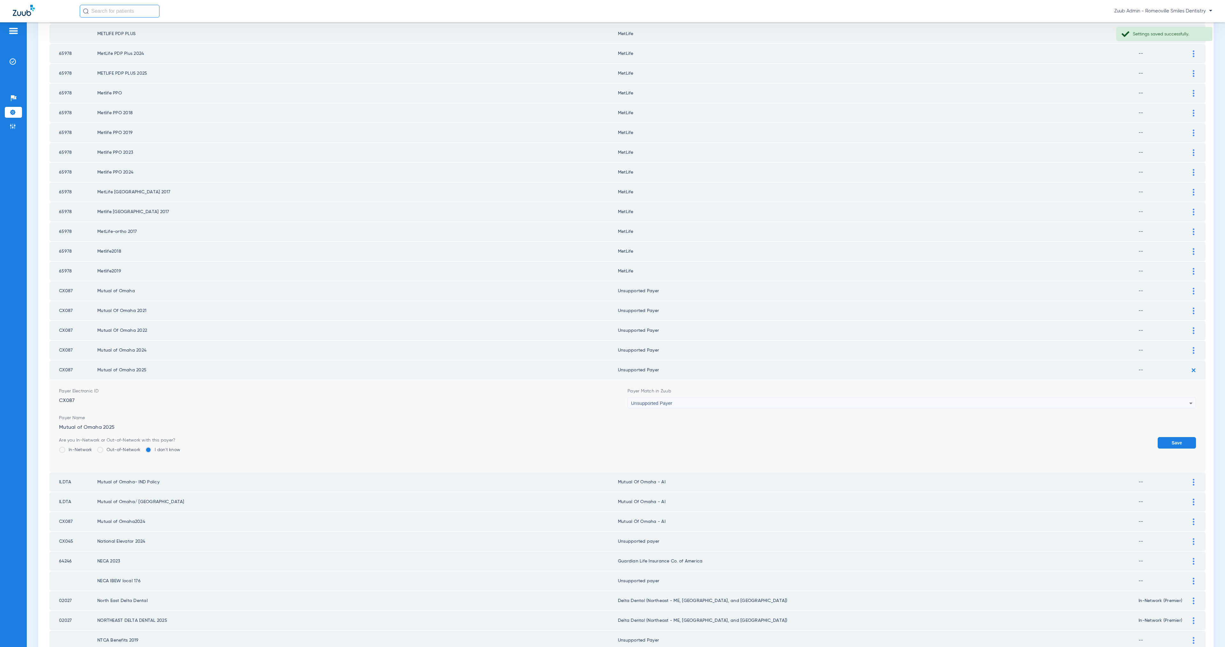
drag, startPoint x: 1163, startPoint y: 418, endPoint x: 1182, endPoint y: 399, distance: 26.8
click at [1163, 437] on button "Save" at bounding box center [1177, 442] width 38 height 11
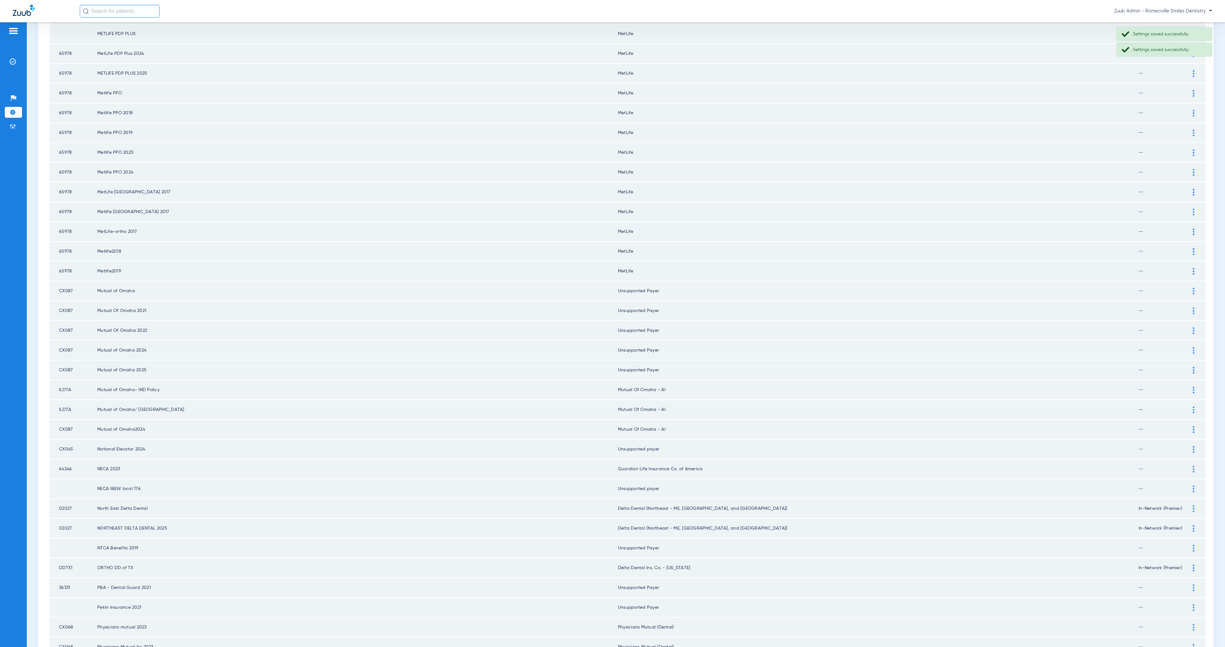
click at [1193, 387] on img at bounding box center [1194, 390] width 2 height 7
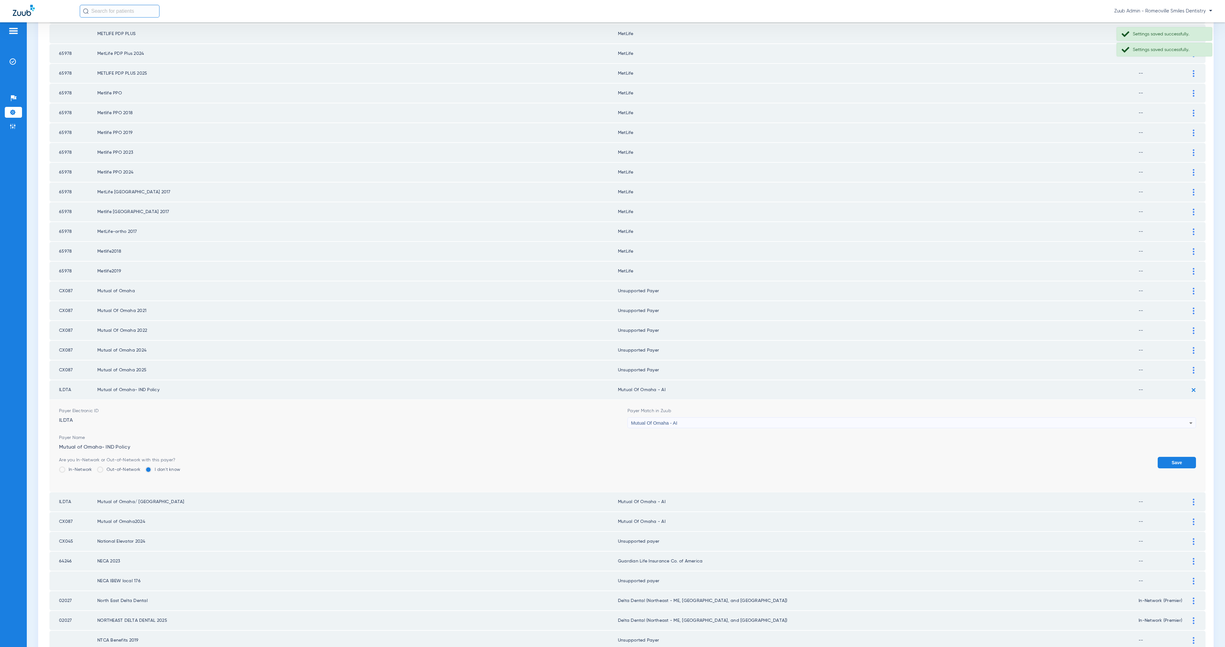
click at [671, 420] on span "Mutual Of Omaha - AI" at bounding box center [654, 422] width 46 height 5
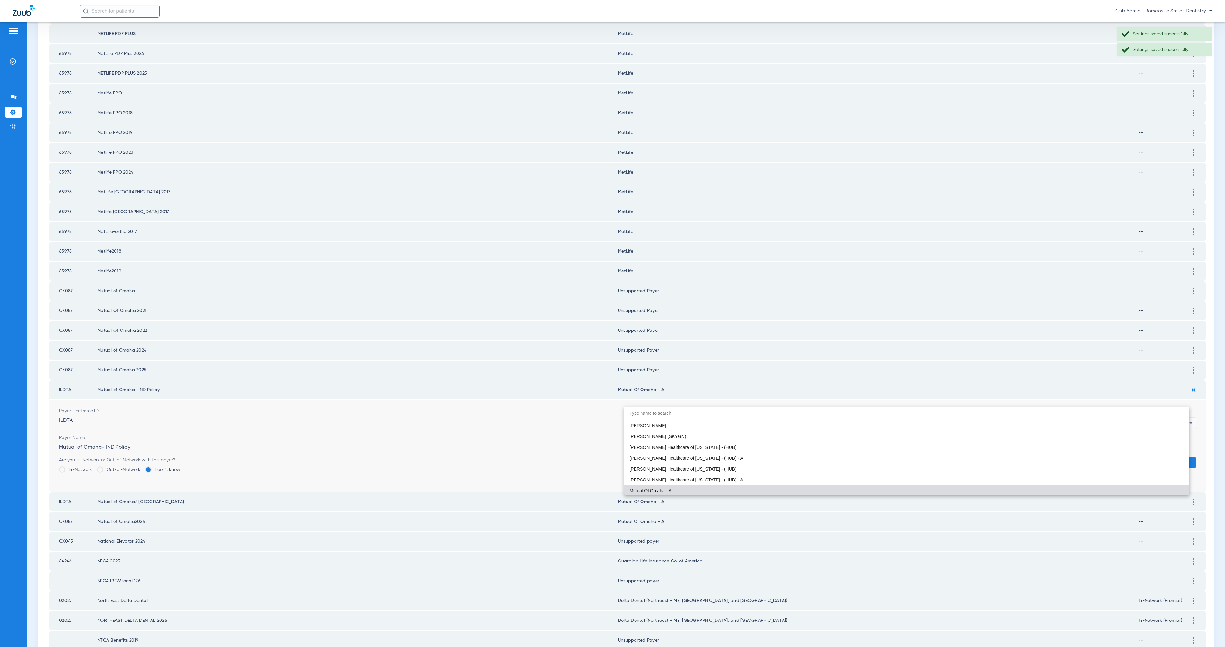
paste input "Unsuppor"
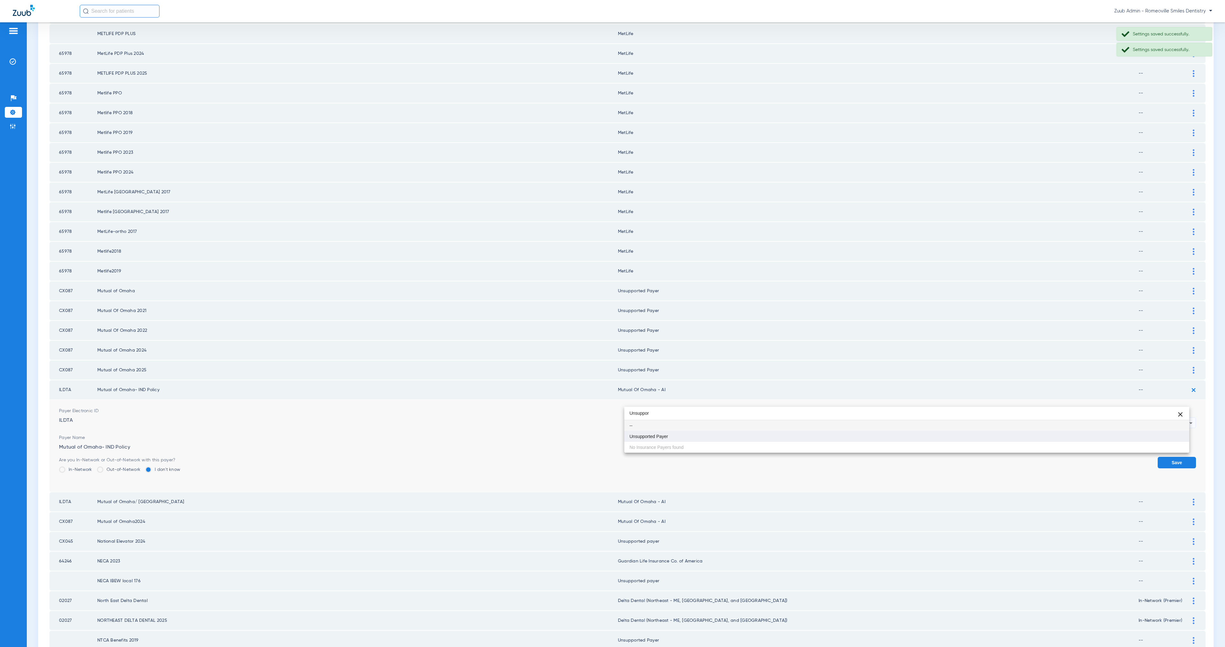
type input "Unsuppor"
click at [687, 434] on mat-option "Unsupported Payer" at bounding box center [906, 436] width 565 height 11
drag, startPoint x: 1165, startPoint y: 440, endPoint x: 1185, endPoint y: 420, distance: 27.3
click at [1165, 457] on button "Save" at bounding box center [1177, 462] width 38 height 11
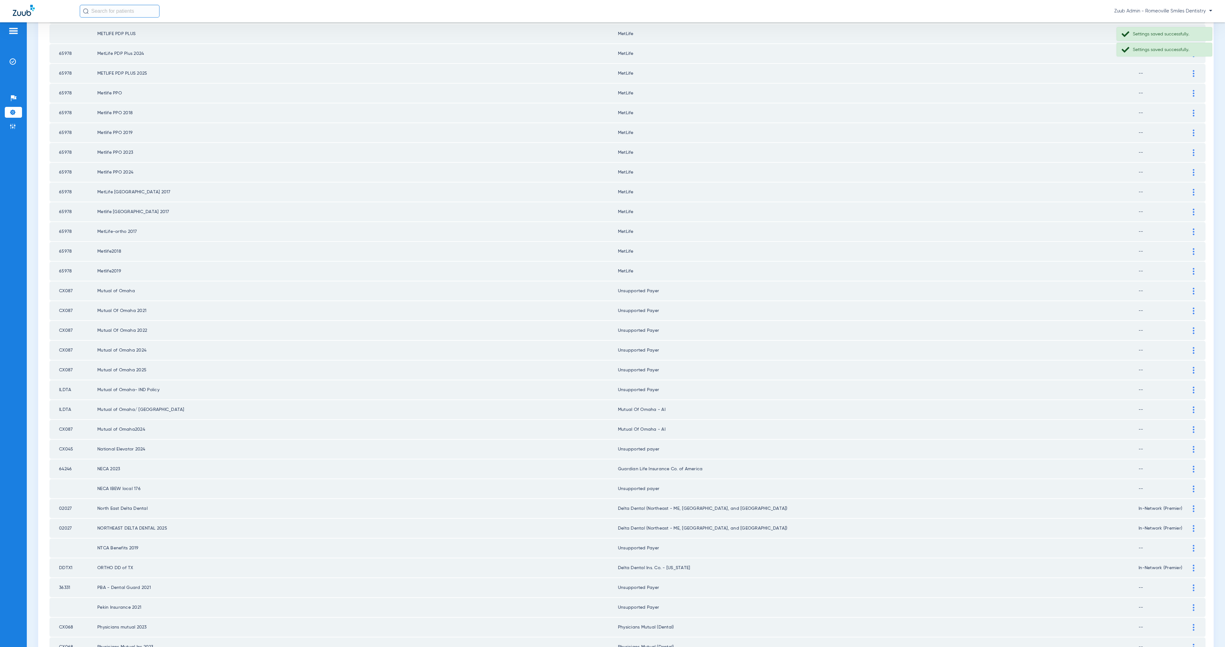
click at [1193, 406] on img at bounding box center [1194, 409] width 2 height 7
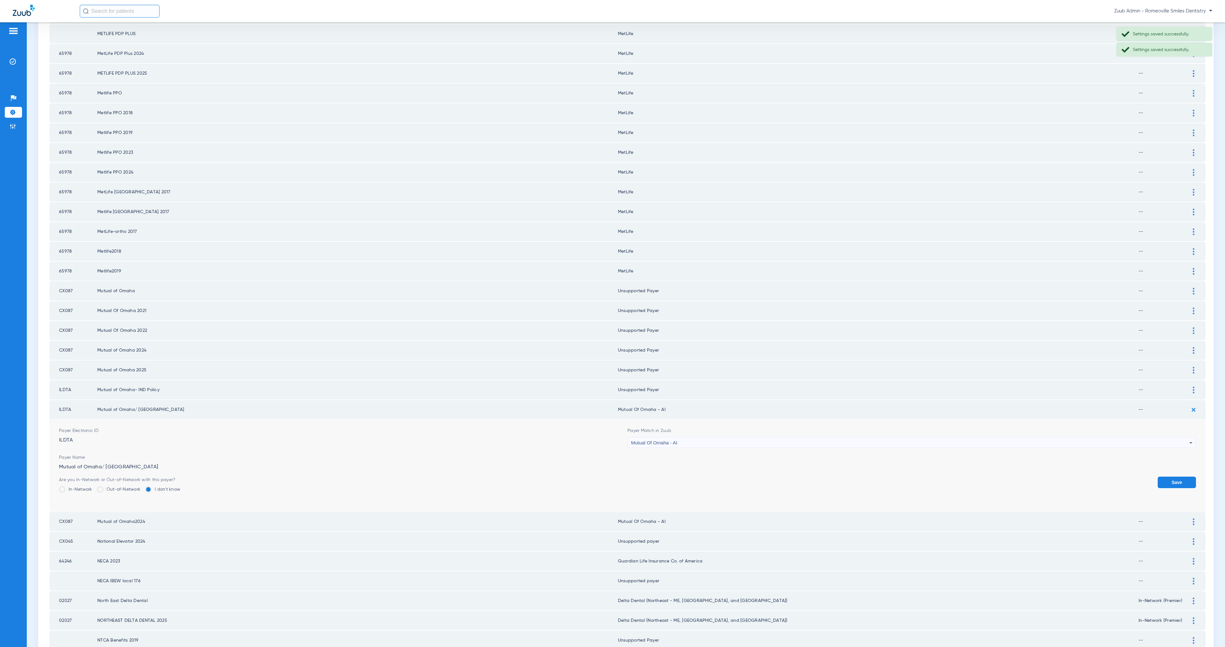
click at [748, 437] on div "Mutual Of Omaha - AI" at bounding box center [910, 442] width 558 height 11
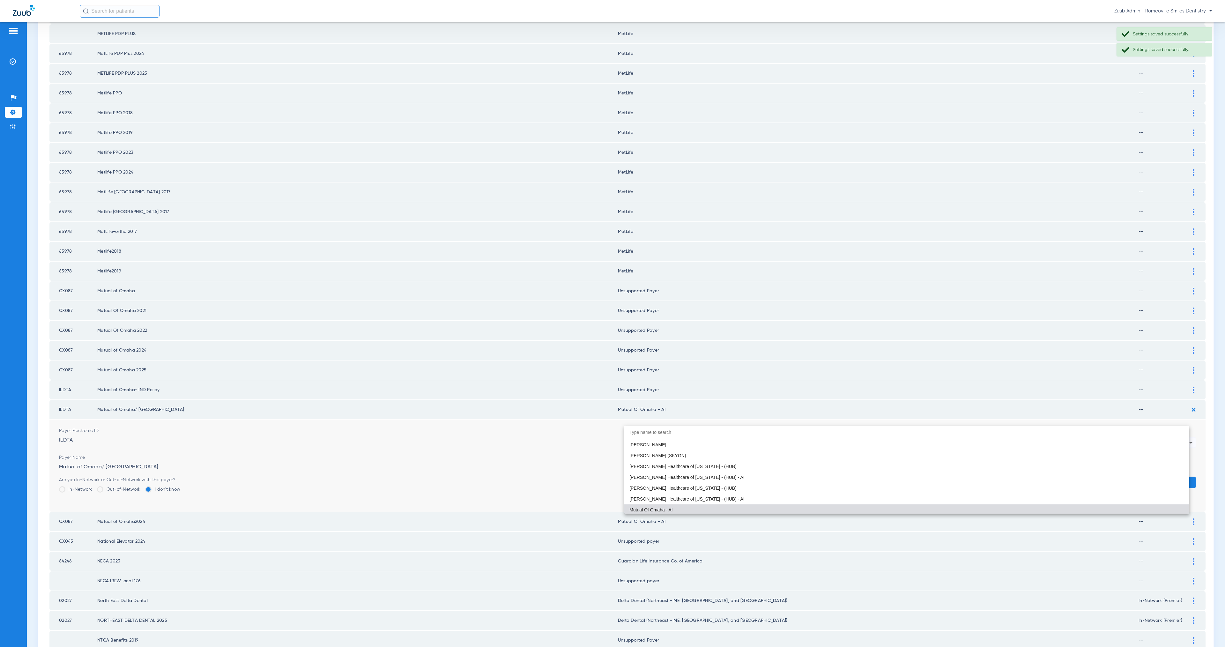
paste input "Unsuppor"
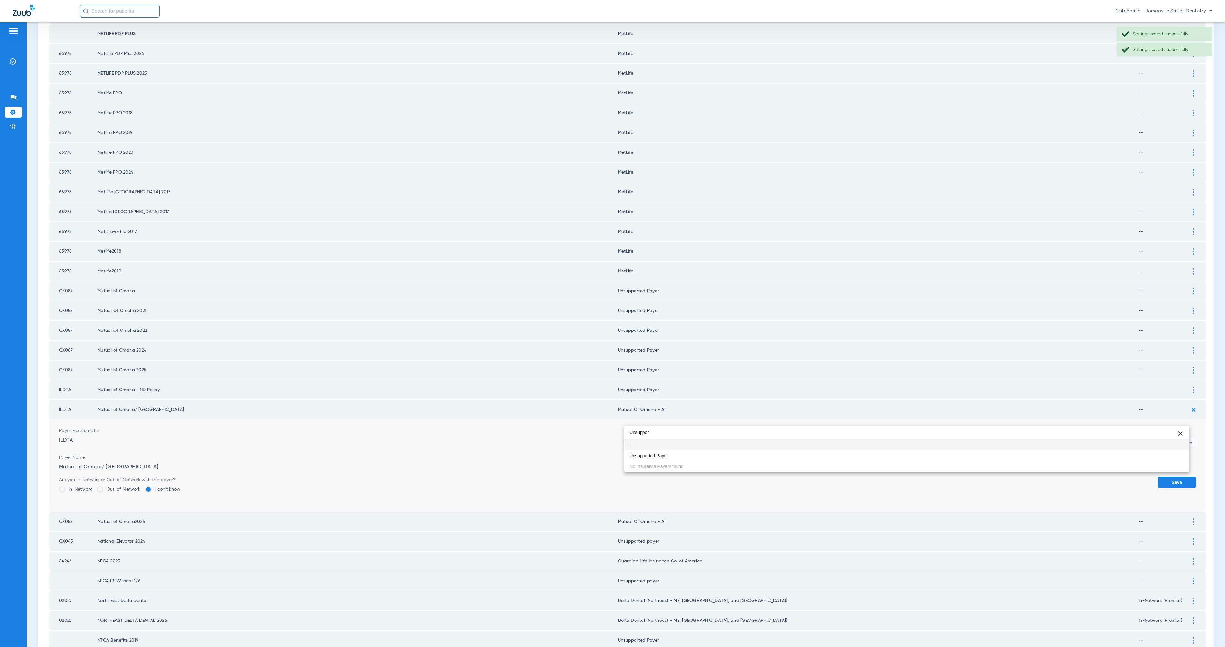
type input "Unsuppor"
click at [742, 454] on mat-option "Unsupported Payer" at bounding box center [906, 455] width 565 height 11
click at [1164, 477] on button "Save" at bounding box center [1177, 482] width 38 height 11
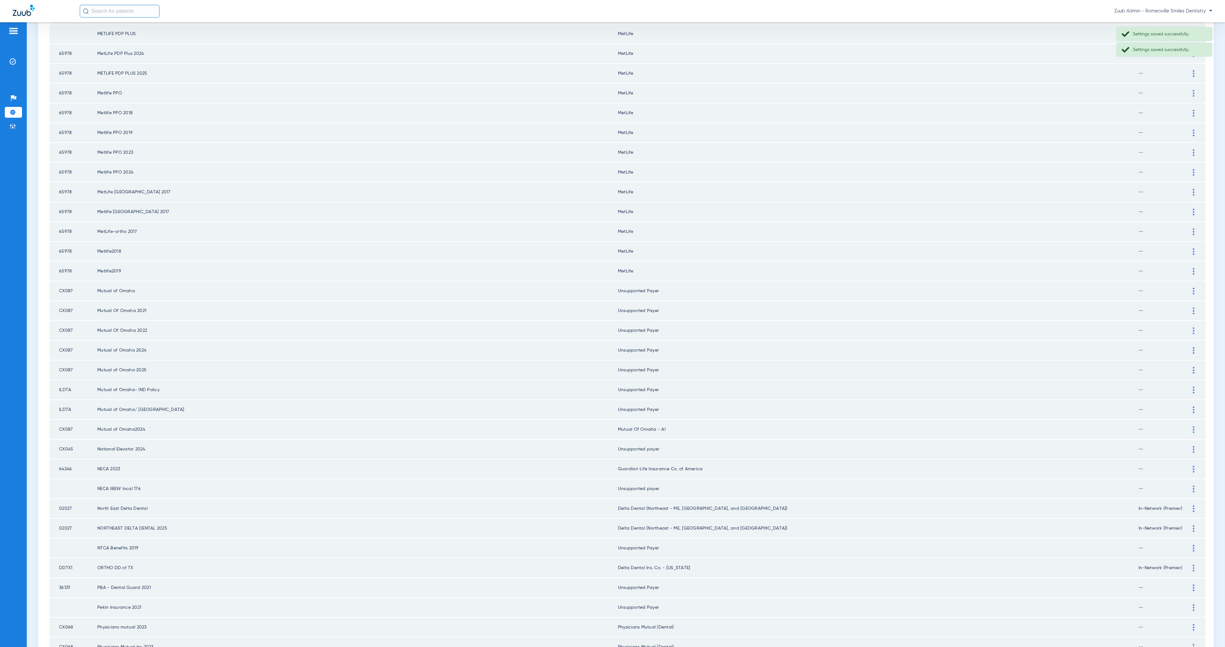
click at [1188, 426] on div at bounding box center [1193, 429] width 11 height 7
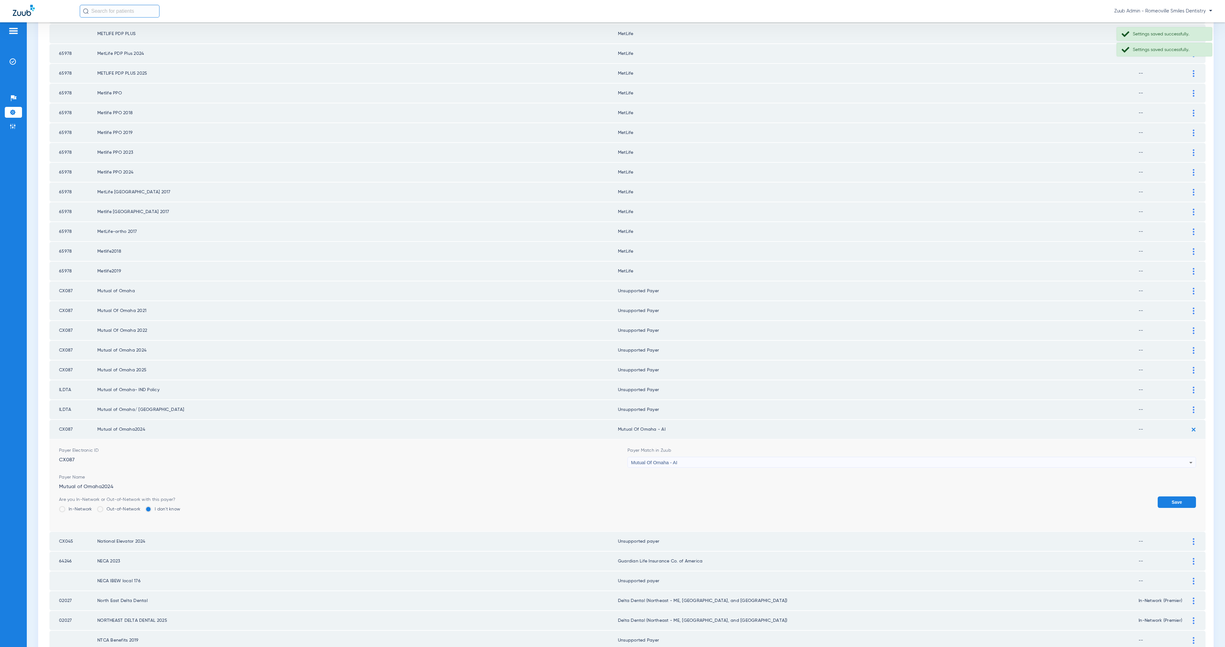
click at [747, 457] on div "Mutual Of Omaha - AI" at bounding box center [910, 462] width 558 height 11
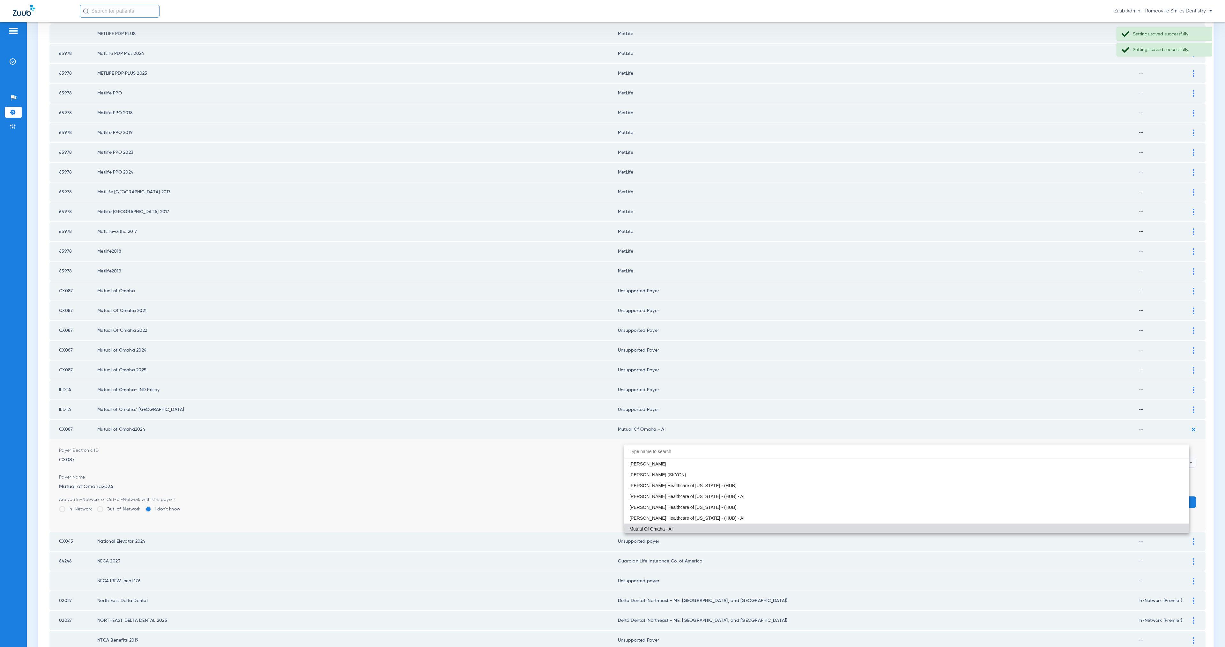
paste input "Unsuppor"
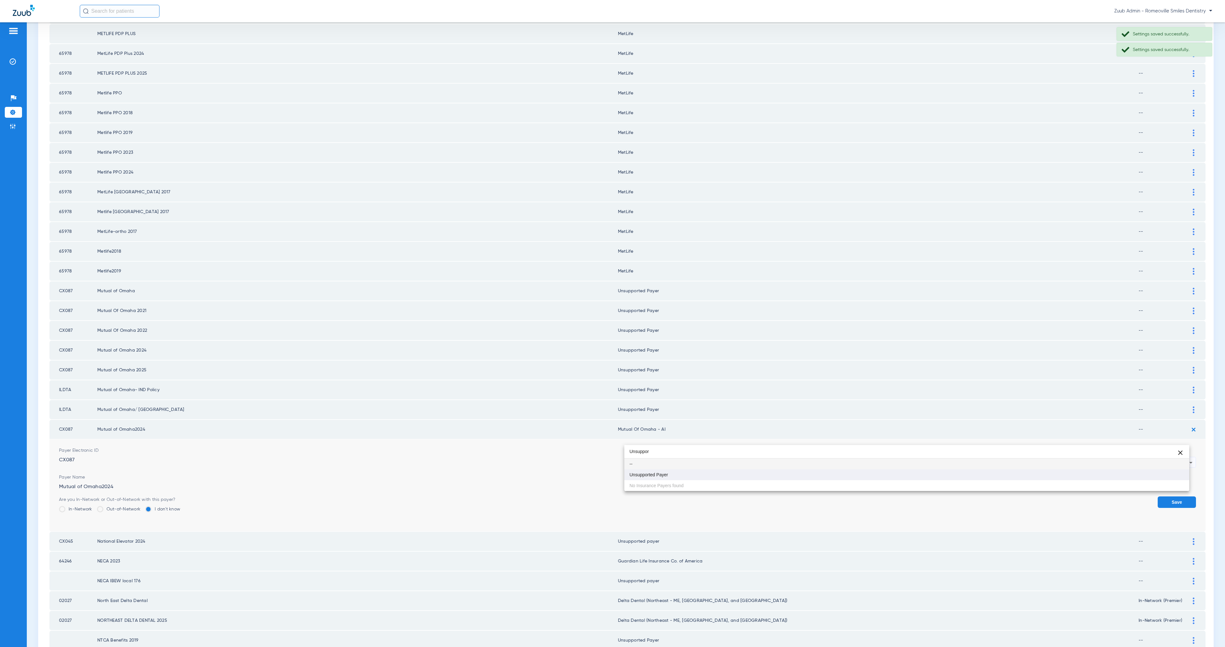
type input "Unsuppor"
click at [758, 475] on mat-option "Unsupported Payer" at bounding box center [906, 474] width 565 height 11
click at [1164, 472] on form "Payer Electronic ID CX087 Payer Match in Zuub Unsupported Payer Payer Name Mutu…" at bounding box center [627, 485] width 1137 height 92
click at [1186, 496] on button "Save" at bounding box center [1177, 501] width 38 height 11
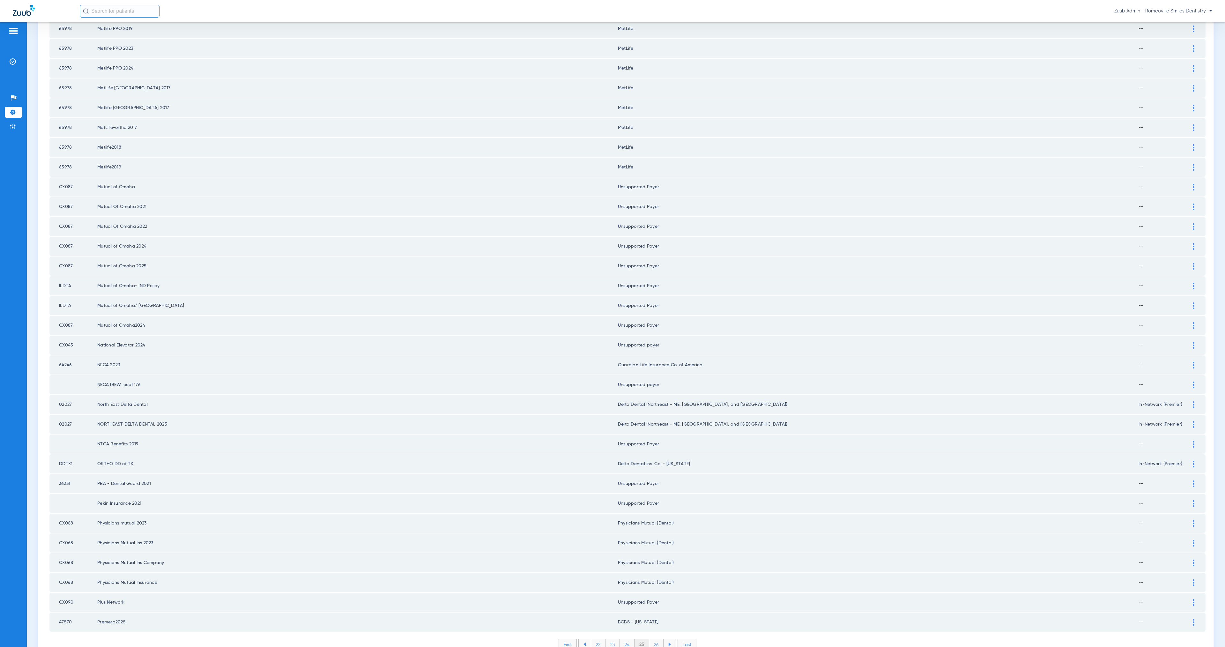
click at [654, 639] on li "26" at bounding box center [656, 644] width 14 height 11
click at [1188, 421] on div at bounding box center [1193, 424] width 11 height 7
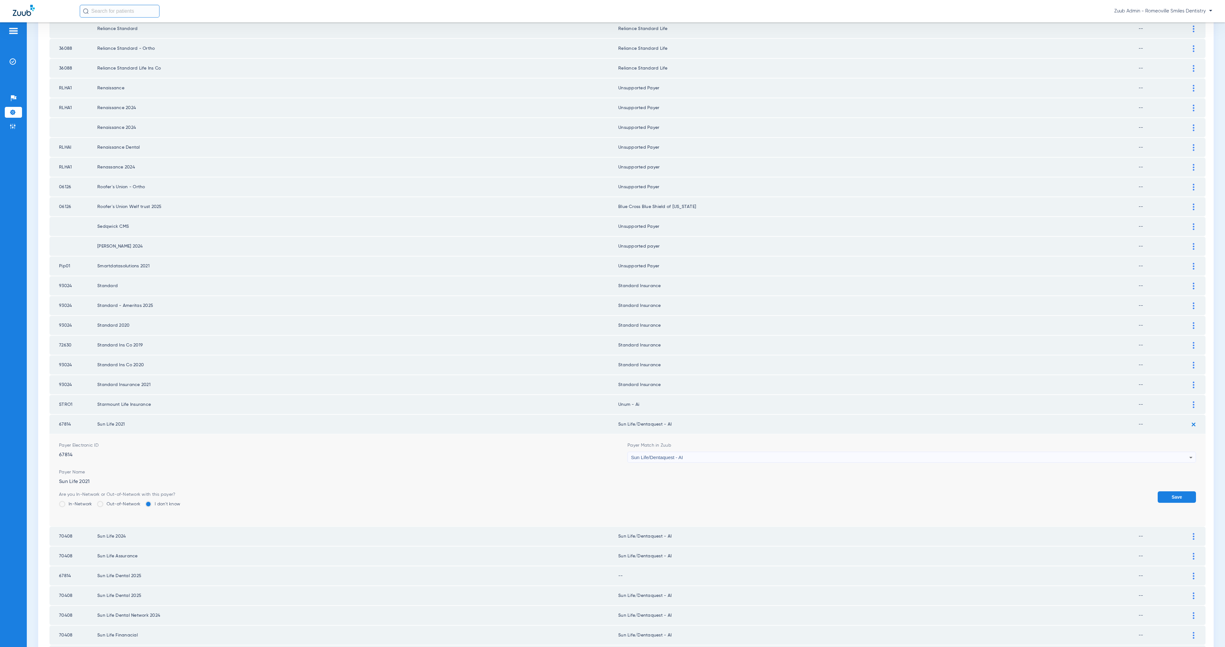
click at [1193, 401] on img at bounding box center [1194, 404] width 2 height 7
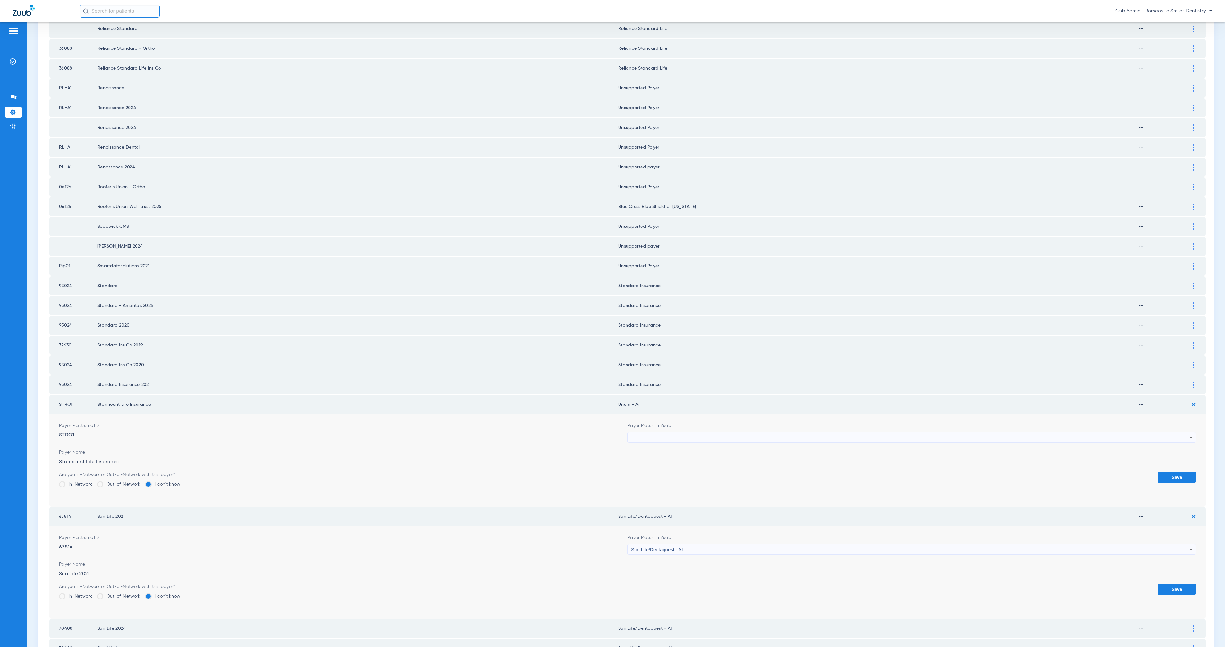
click at [740, 432] on div at bounding box center [910, 437] width 558 height 11
type input "Unsuppor"
drag, startPoint x: 757, startPoint y: 444, endPoint x: 998, endPoint y: 452, distance: 240.7
click at [758, 444] on mat-option "Unsupported Payer" at bounding box center [906, 447] width 565 height 11
click at [1178, 472] on button "Save" at bounding box center [1177, 477] width 38 height 11
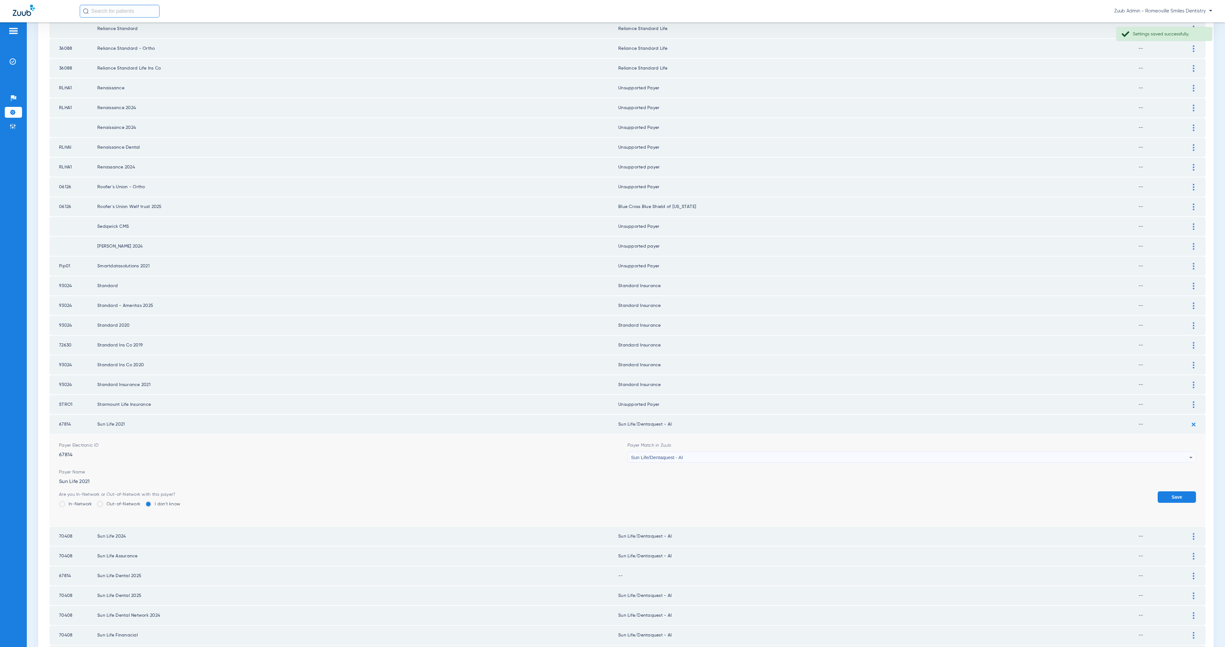
click at [1178, 491] on button "Save" at bounding box center [1177, 496] width 38 height 11
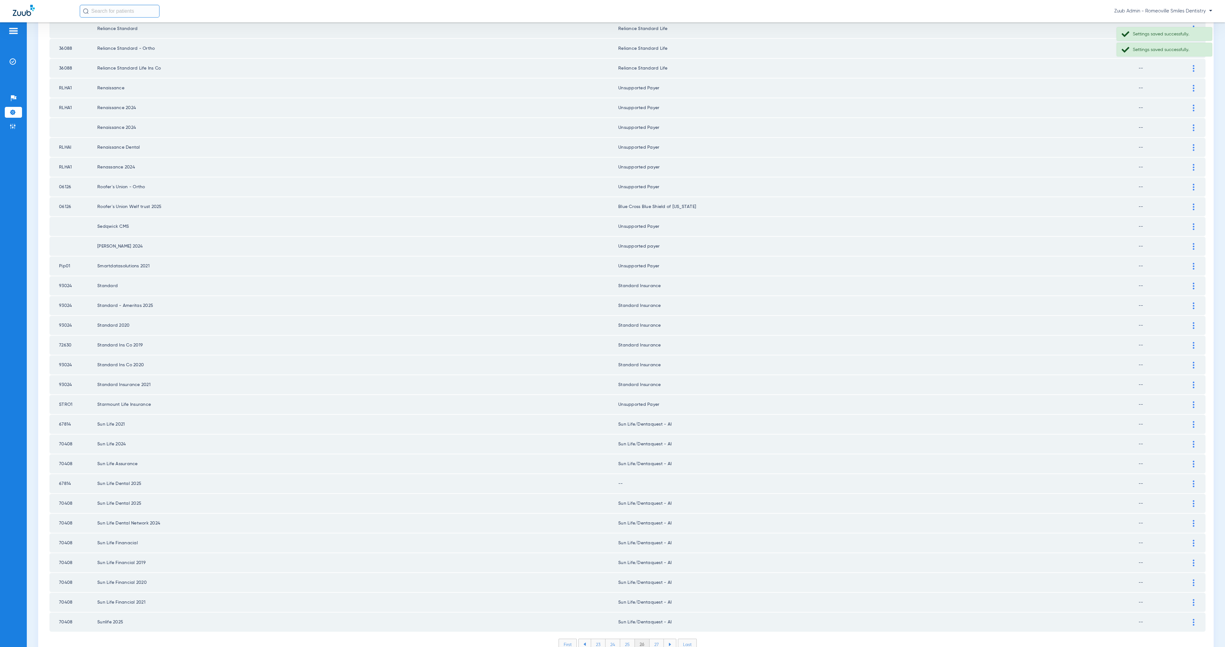
click at [1193, 461] on img at bounding box center [1194, 464] width 2 height 7
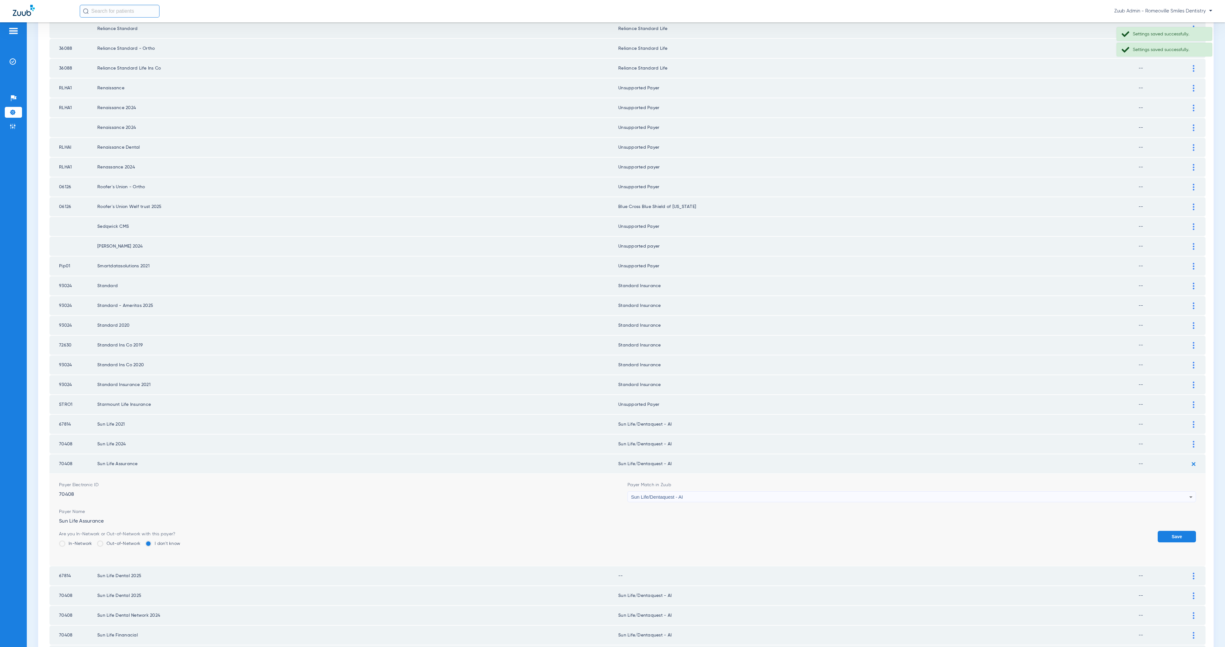
click at [1188, 459] on img at bounding box center [1193, 464] width 11 height 11
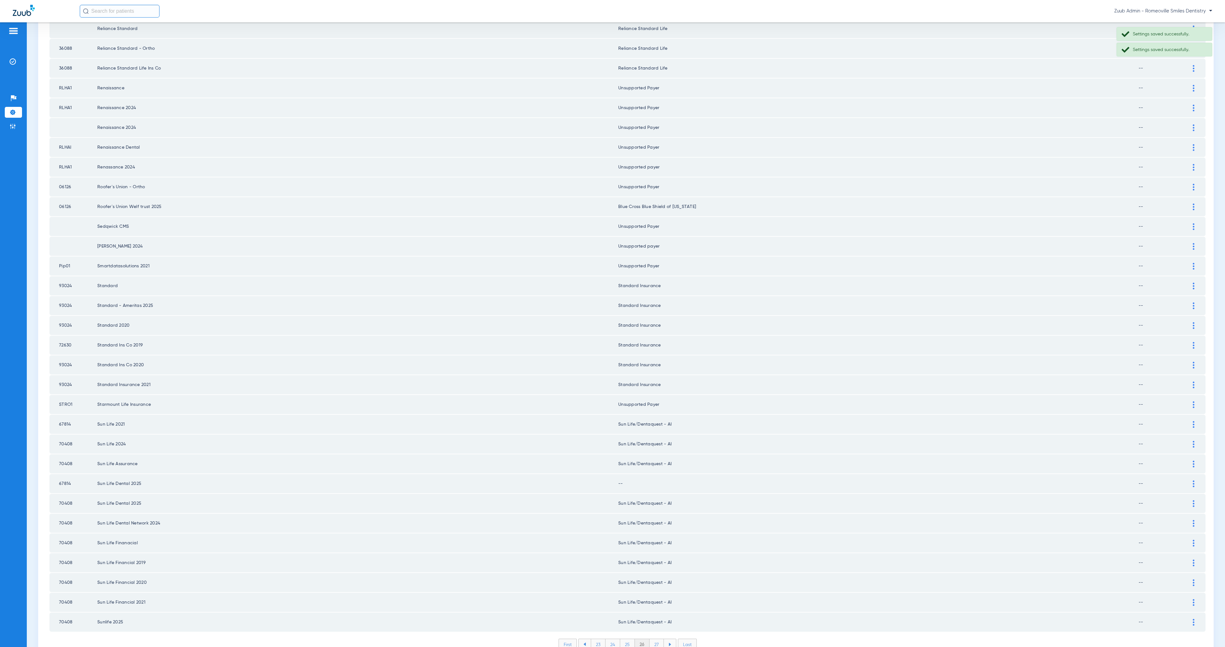
click at [1193, 480] on img at bounding box center [1194, 483] width 2 height 7
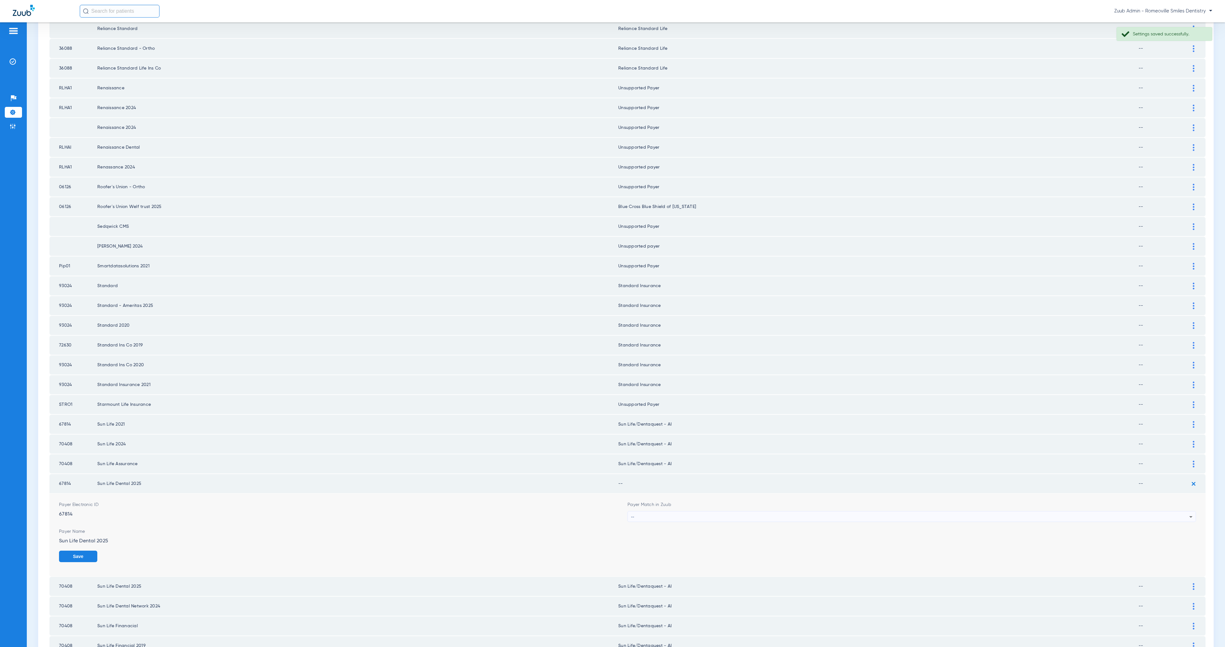
click at [720, 511] on div "--" at bounding box center [910, 516] width 558 height 11
type input "sun"
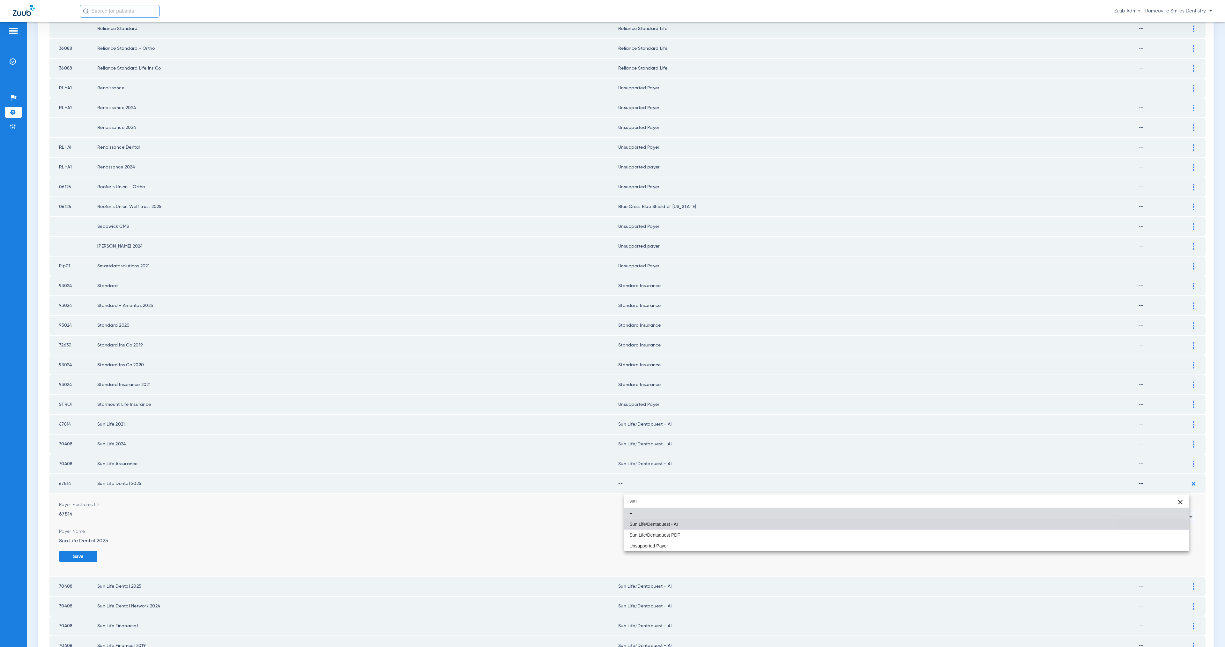
click at [747, 527] on mat-option "Sun Life/Dentaquest - AI" at bounding box center [906, 524] width 565 height 11
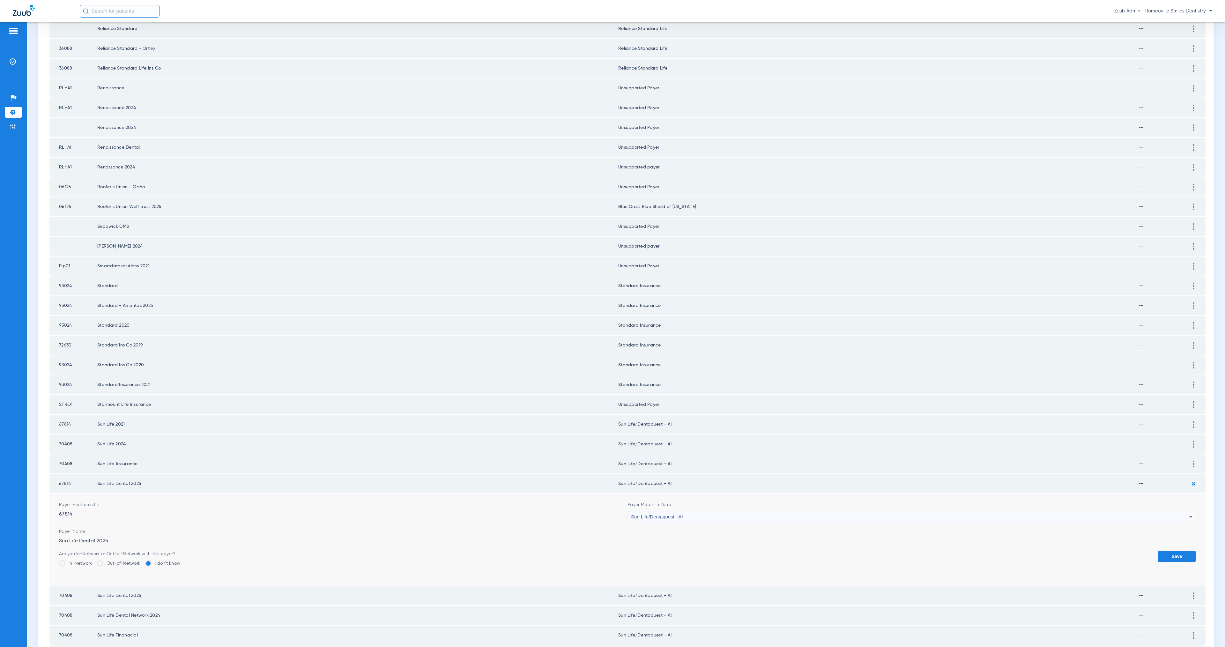
click at [1162, 551] on button "Save" at bounding box center [1177, 556] width 38 height 11
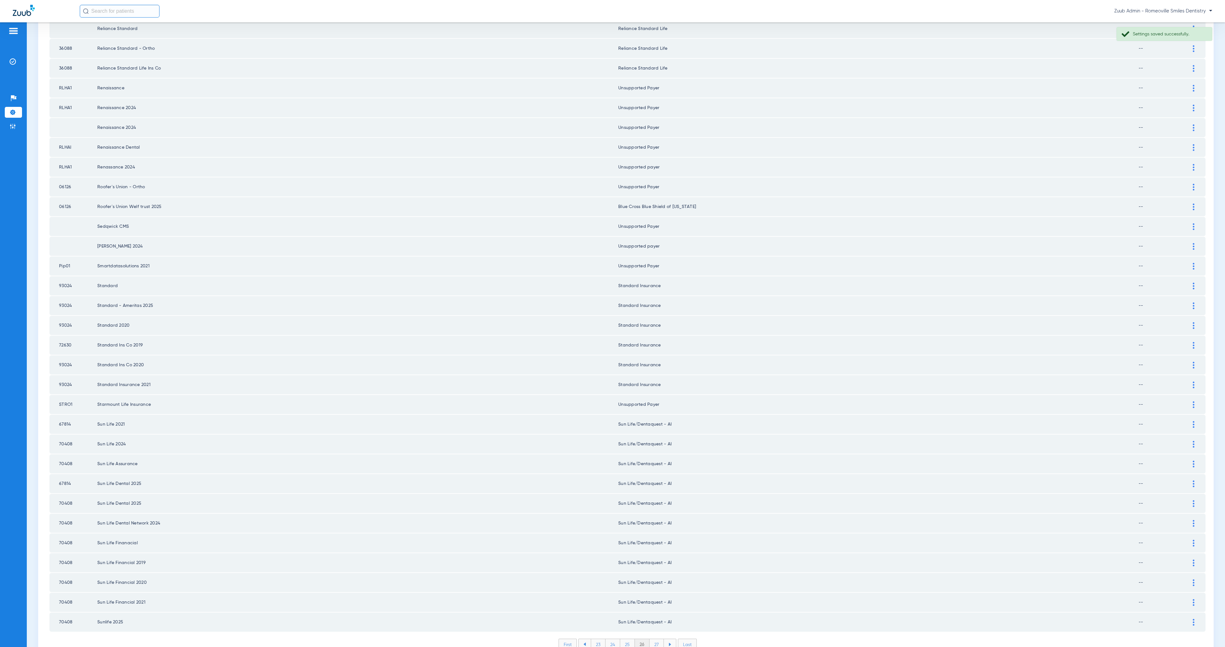
click at [654, 639] on li "27" at bounding box center [657, 644] width 14 height 11
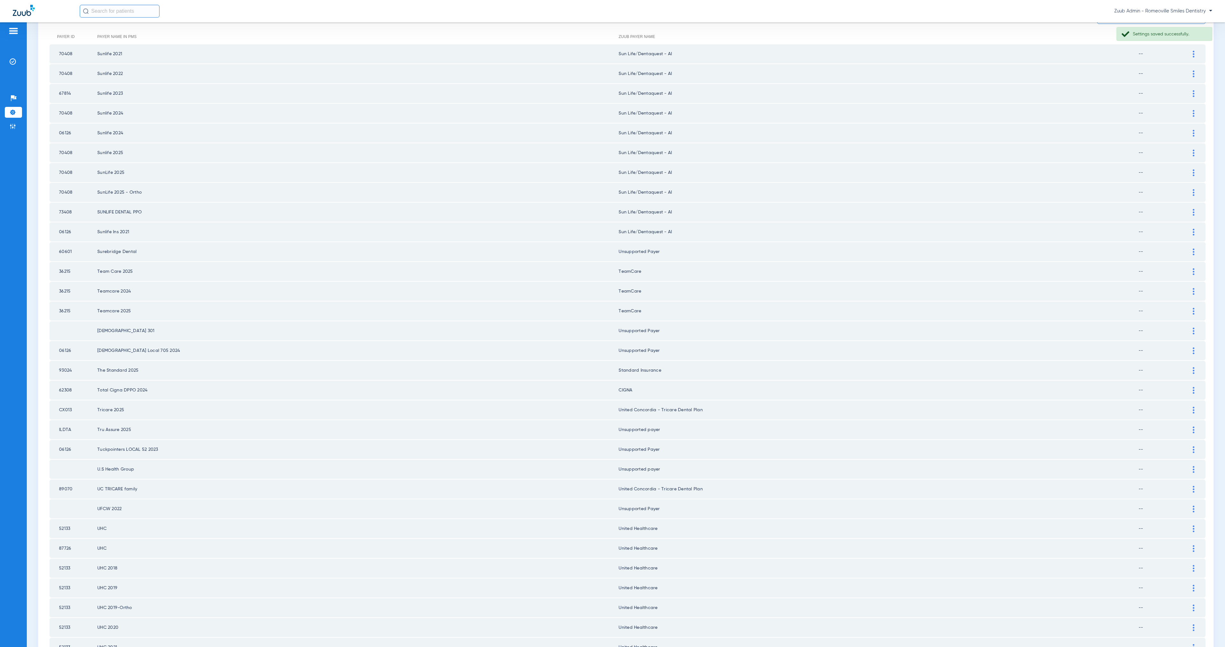
scroll to position [72, 0]
drag, startPoint x: 1188, startPoint y: 264, endPoint x: 1097, endPoint y: 276, distance: 91.8
click at [1188, 269] on div at bounding box center [1193, 272] width 11 height 7
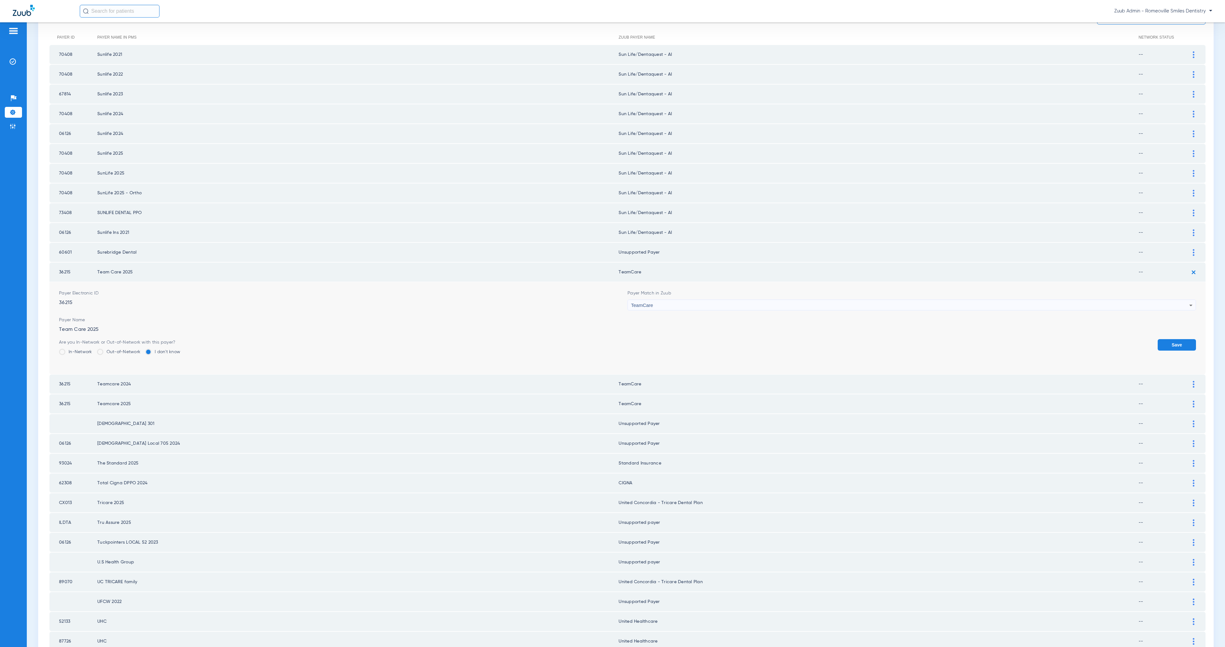
click at [765, 300] on div "TeamCare" at bounding box center [910, 305] width 558 height 11
paste input "Unsuppor"
type input "Unsuppor"
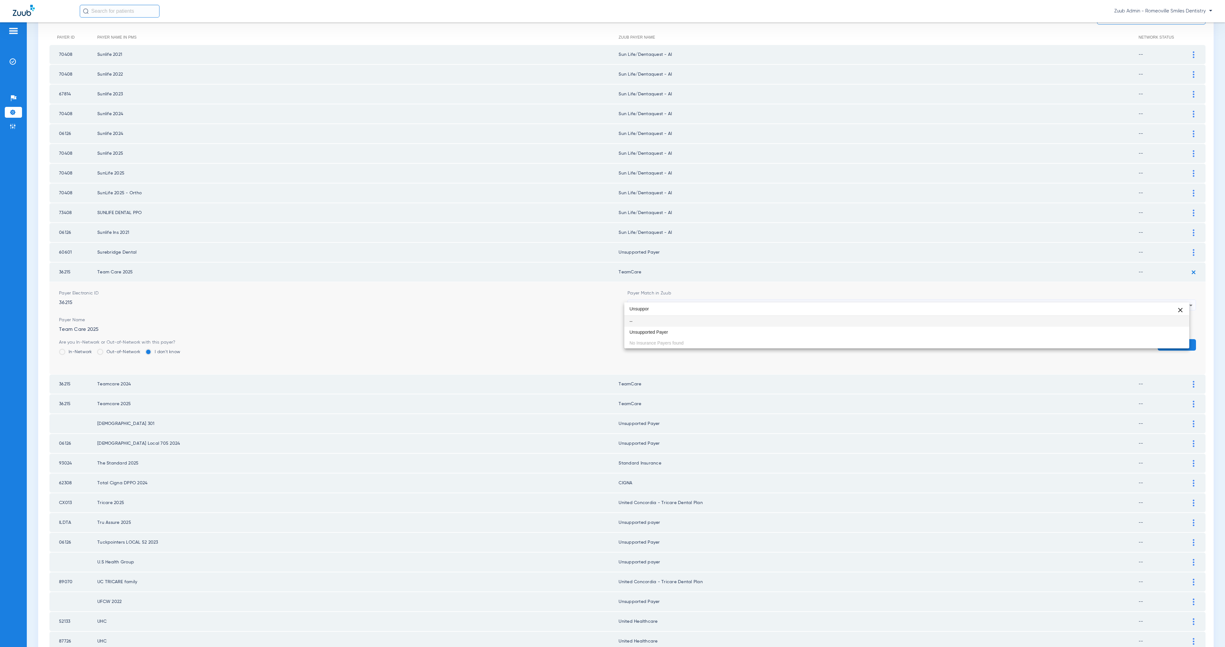
drag, startPoint x: 773, startPoint y: 329, endPoint x: 853, endPoint y: 333, distance: 79.8
click at [773, 329] on mat-option "Unsupported Payer" at bounding box center [906, 332] width 565 height 11
drag, startPoint x: 1170, startPoint y: 336, endPoint x: 1188, endPoint y: 306, distance: 34.4
click at [1170, 339] on button "Save" at bounding box center [1177, 344] width 38 height 11
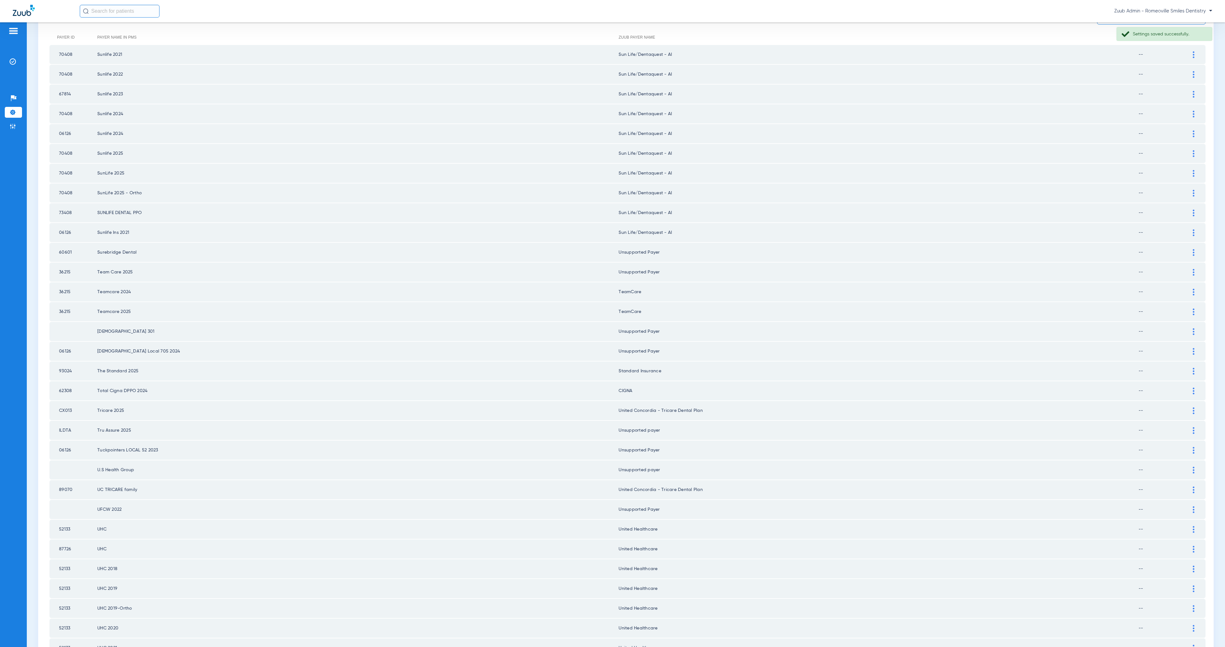
click at [1189, 289] on div at bounding box center [1193, 292] width 11 height 7
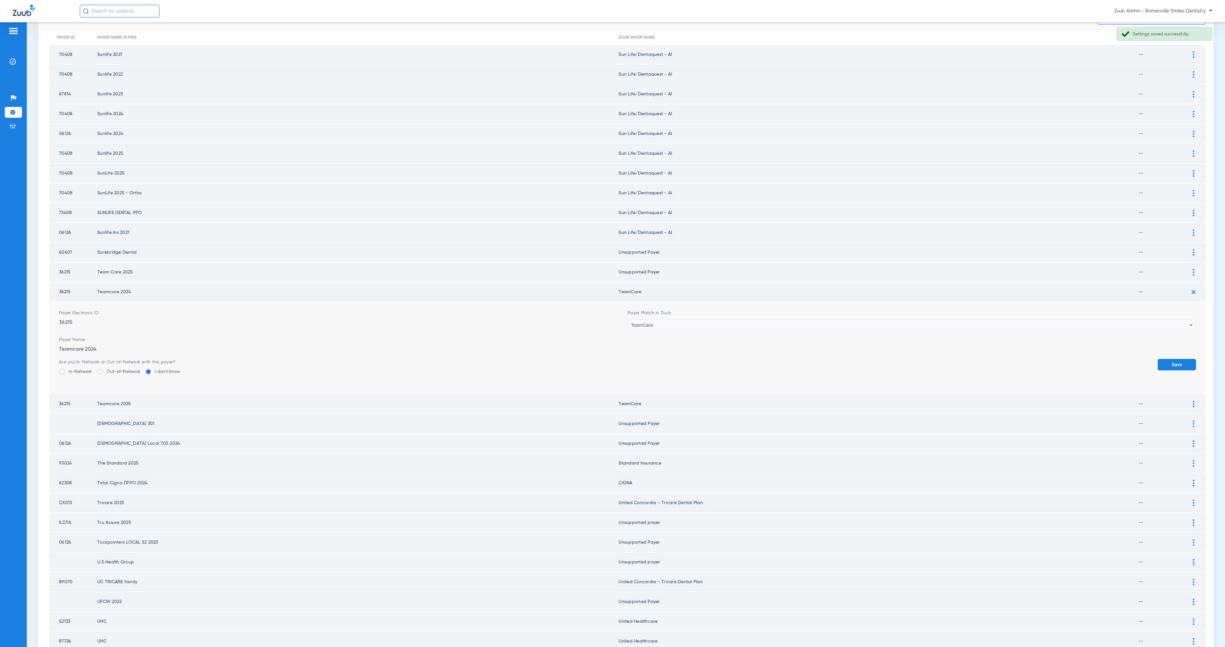
click at [734, 320] on div "TeamCare" at bounding box center [910, 325] width 558 height 11
paste input "Unsuppor"
type input "Unsuppor"
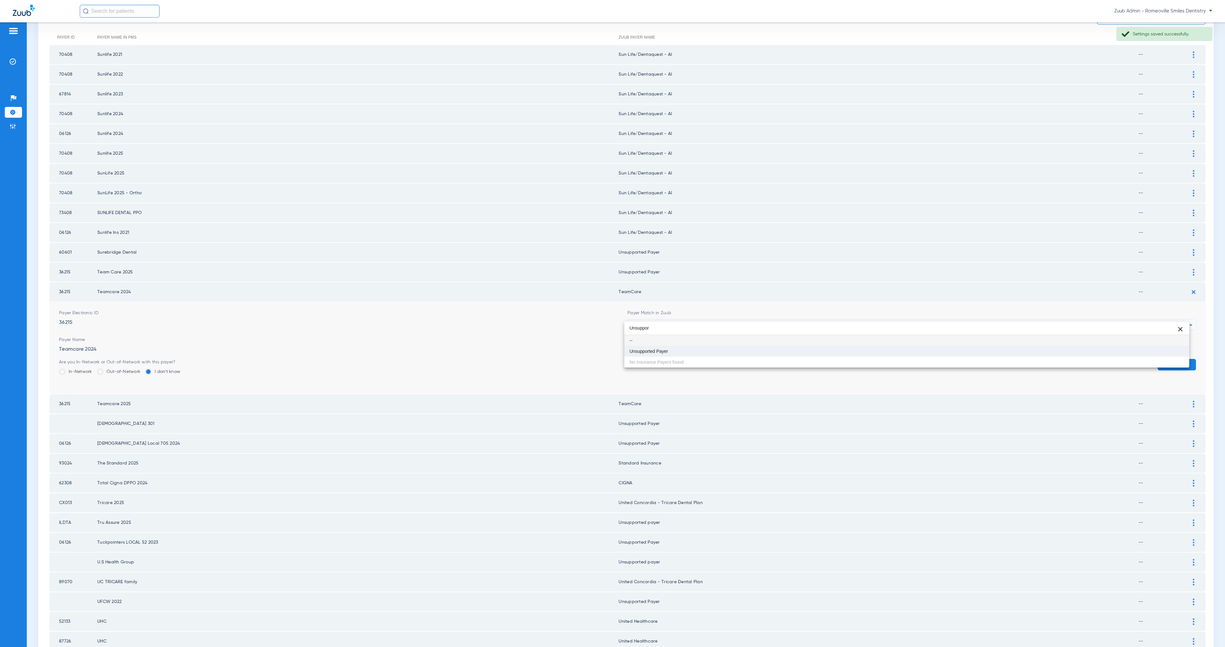
click at [756, 350] on mat-option "Unsupported Payer" at bounding box center [906, 351] width 565 height 11
drag, startPoint x: 1156, startPoint y: 357, endPoint x: 1177, endPoint y: 333, distance: 31.9
click at [1158, 359] on button "Save" at bounding box center [1177, 364] width 38 height 11
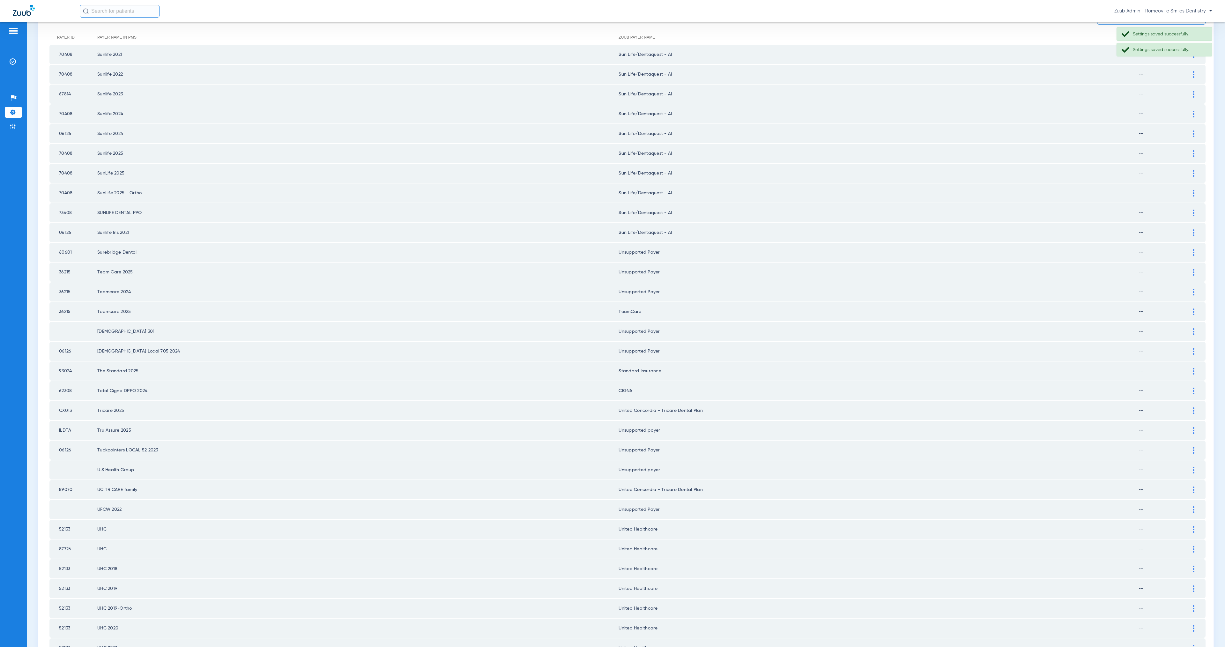
click at [1188, 308] on div at bounding box center [1193, 311] width 11 height 7
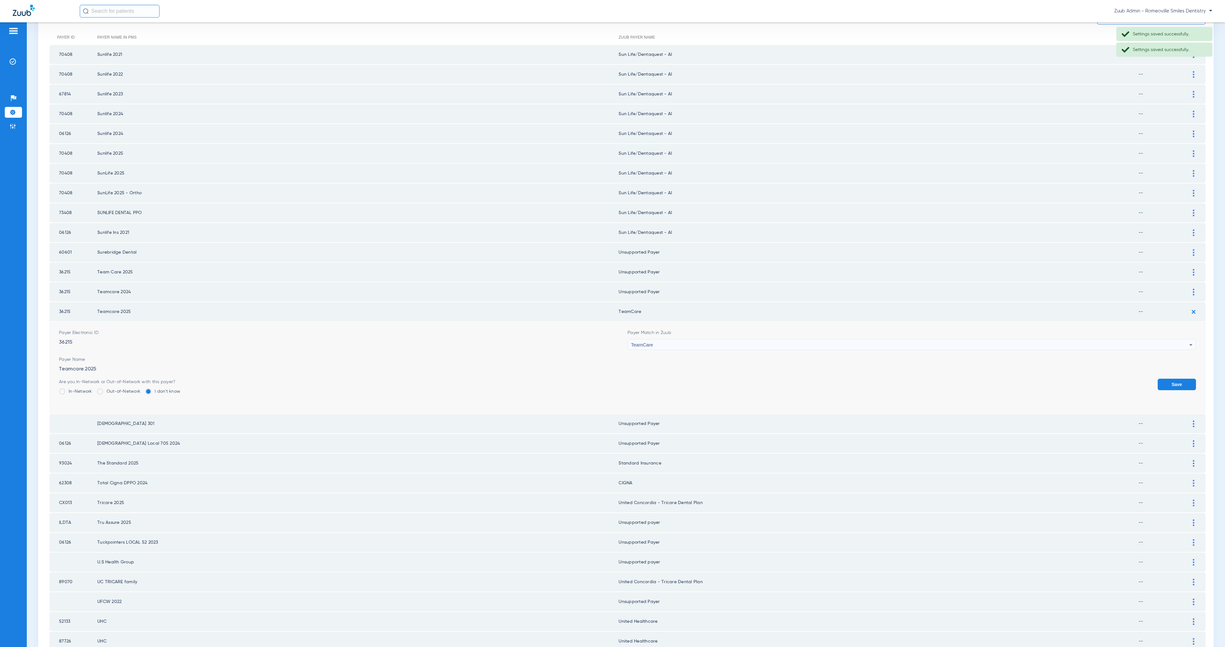
click at [732, 339] on div "TeamCare" at bounding box center [910, 344] width 558 height 11
paste input "Unsuppor"
type input "Unsuppor"
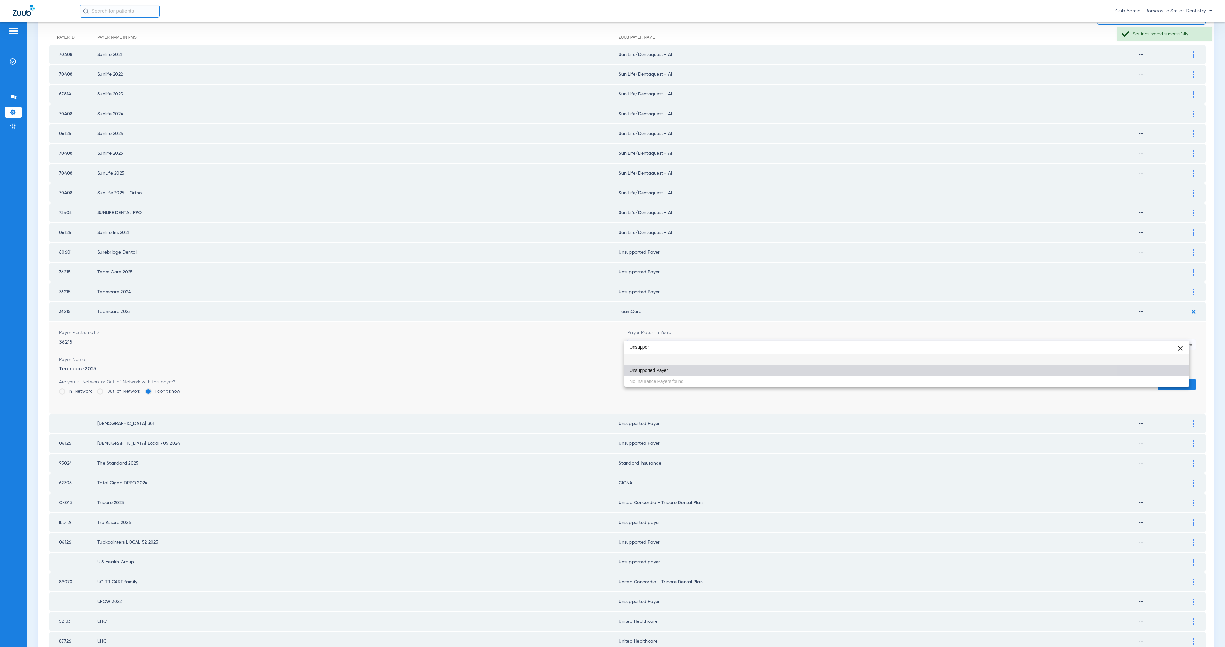
click at [748, 369] on mat-option "Unsupported Payer" at bounding box center [906, 370] width 565 height 11
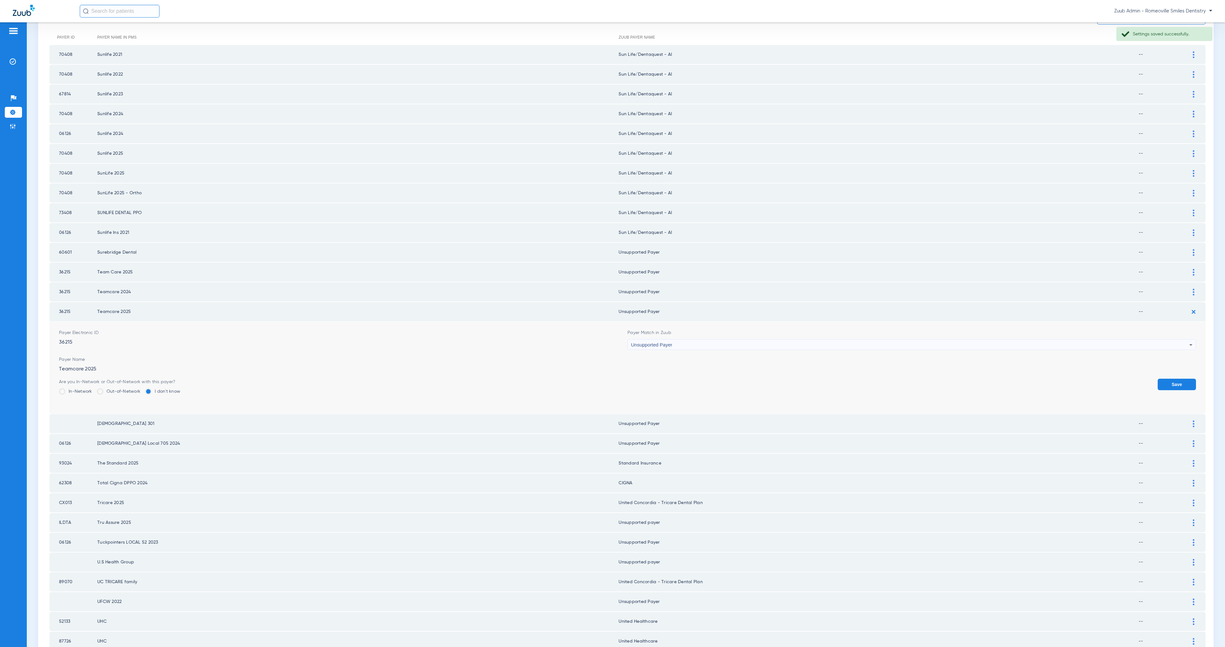
click at [1158, 379] on button "Save" at bounding box center [1177, 384] width 38 height 11
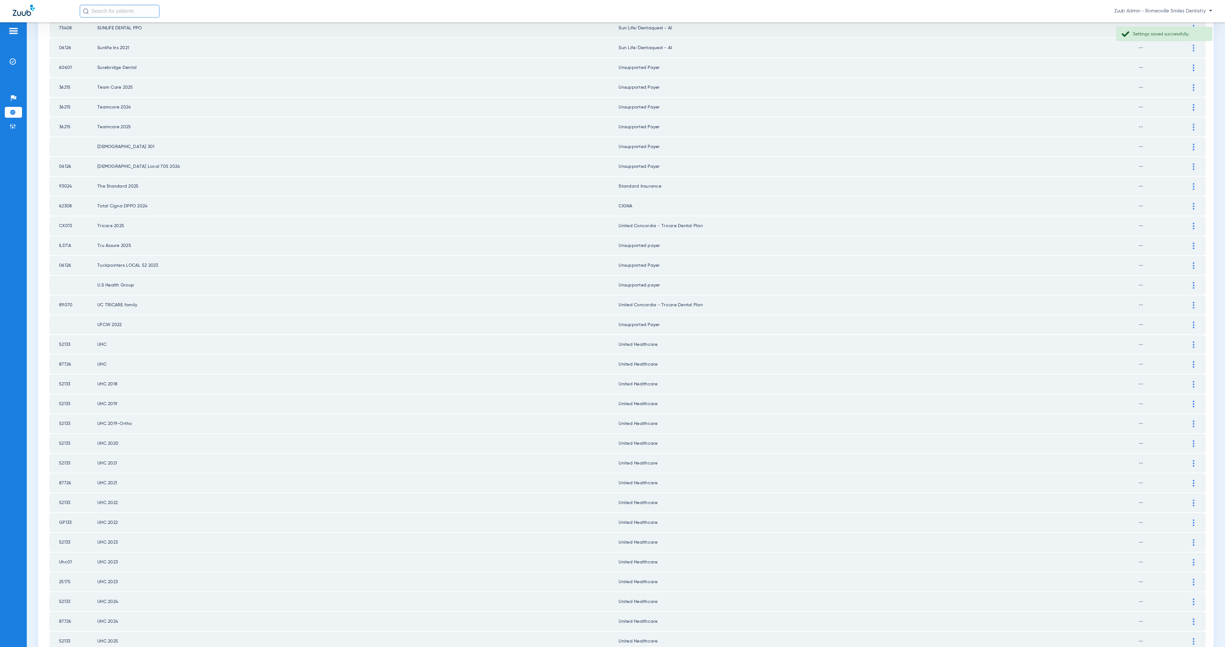
scroll to position [474, 0]
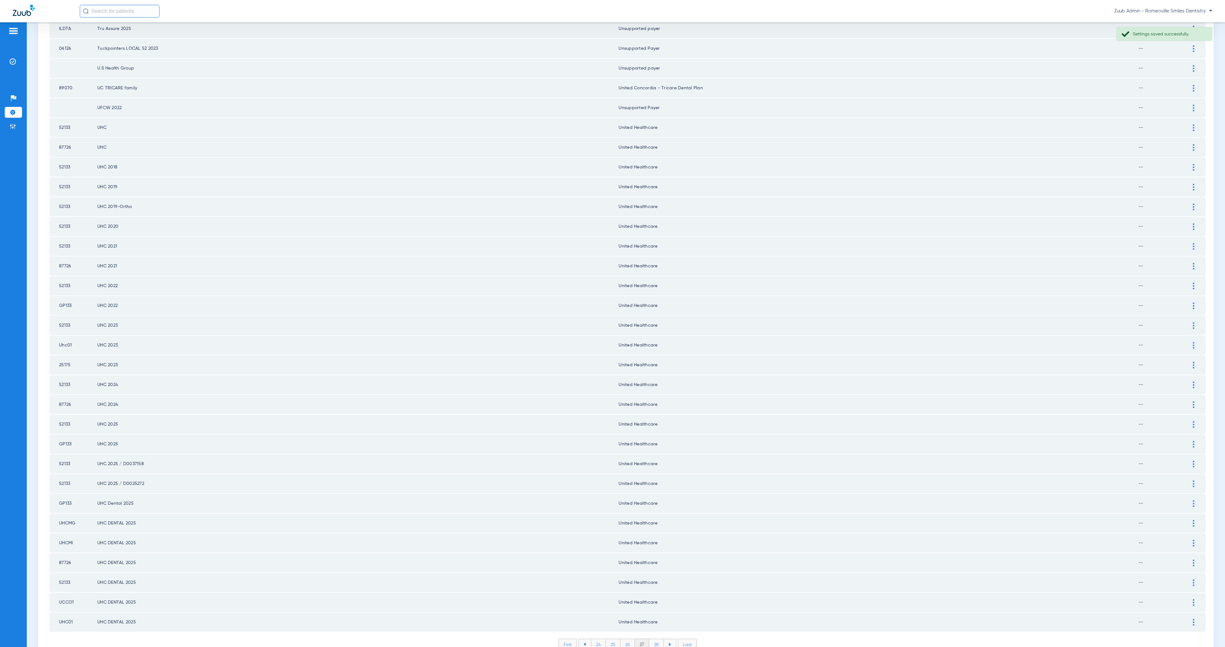
click at [656, 639] on li "28" at bounding box center [656, 644] width 15 height 11
click at [655, 639] on li "29" at bounding box center [656, 644] width 14 height 11
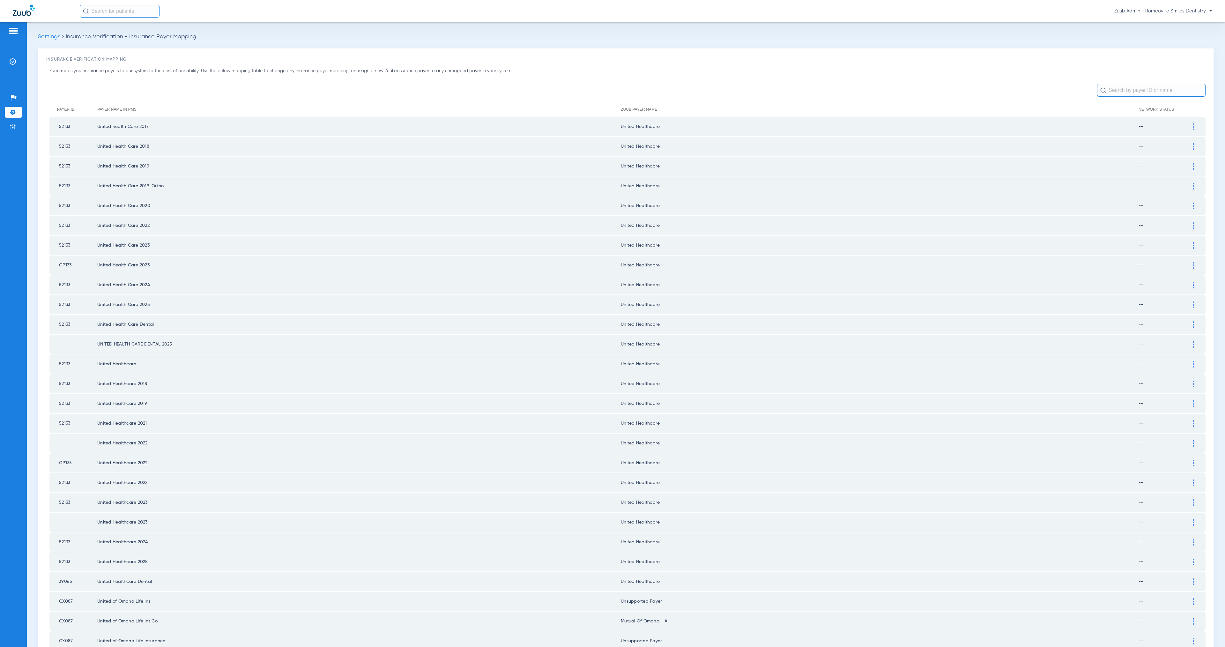
scroll to position [309, 0]
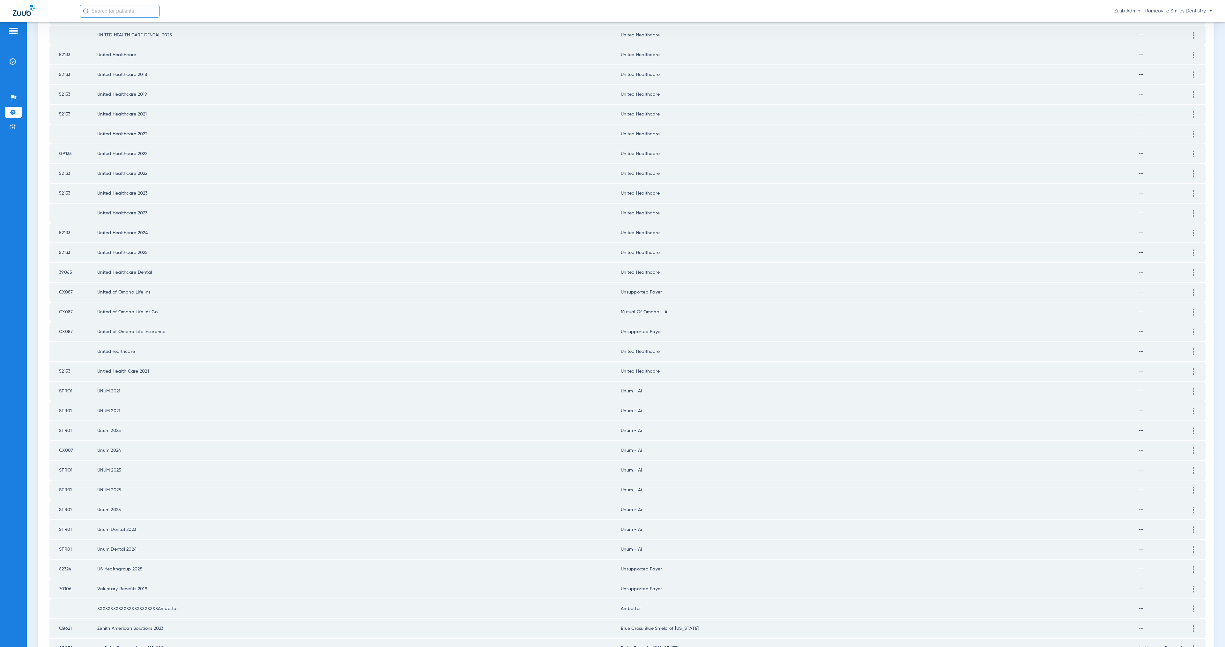
click at [1193, 329] on img at bounding box center [1194, 332] width 2 height 7
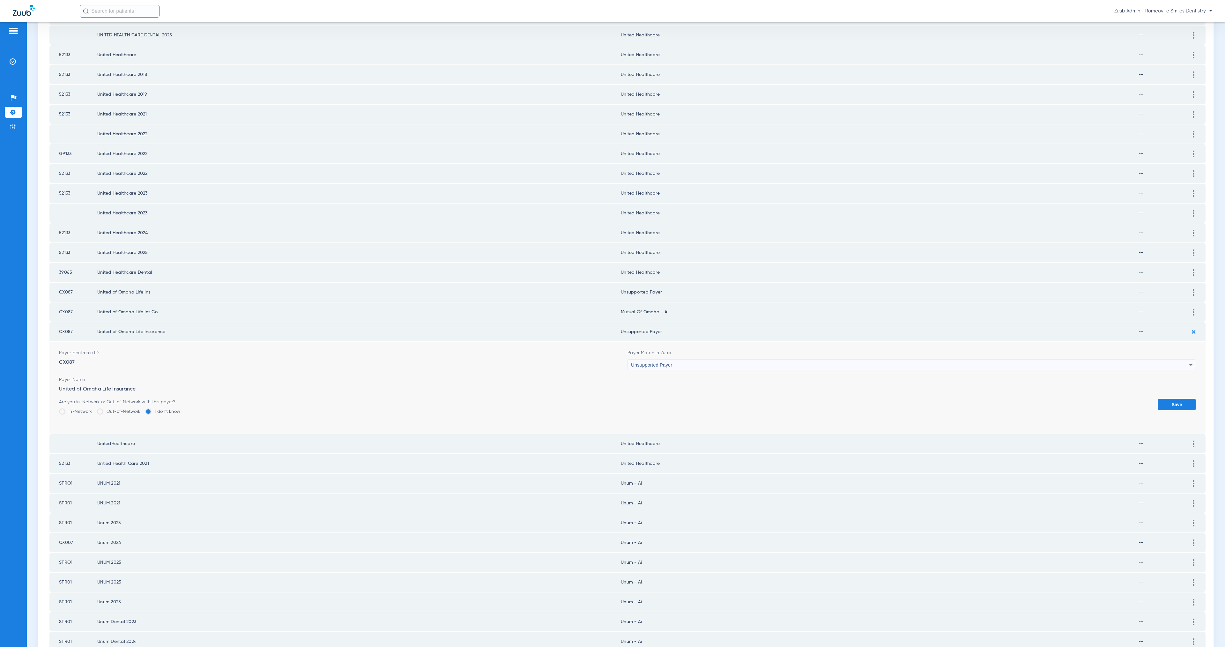
click at [1193, 309] on img at bounding box center [1194, 312] width 2 height 7
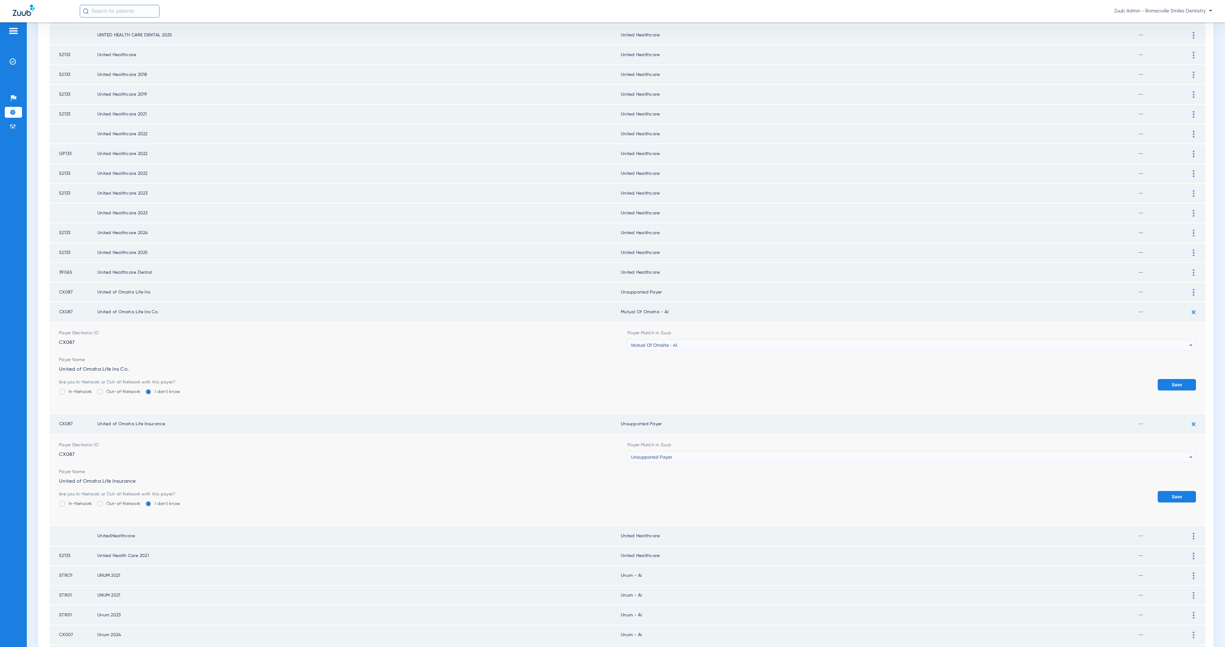
click at [685, 340] on div "Mutual Of Omaha - AI" at bounding box center [910, 345] width 558 height 11
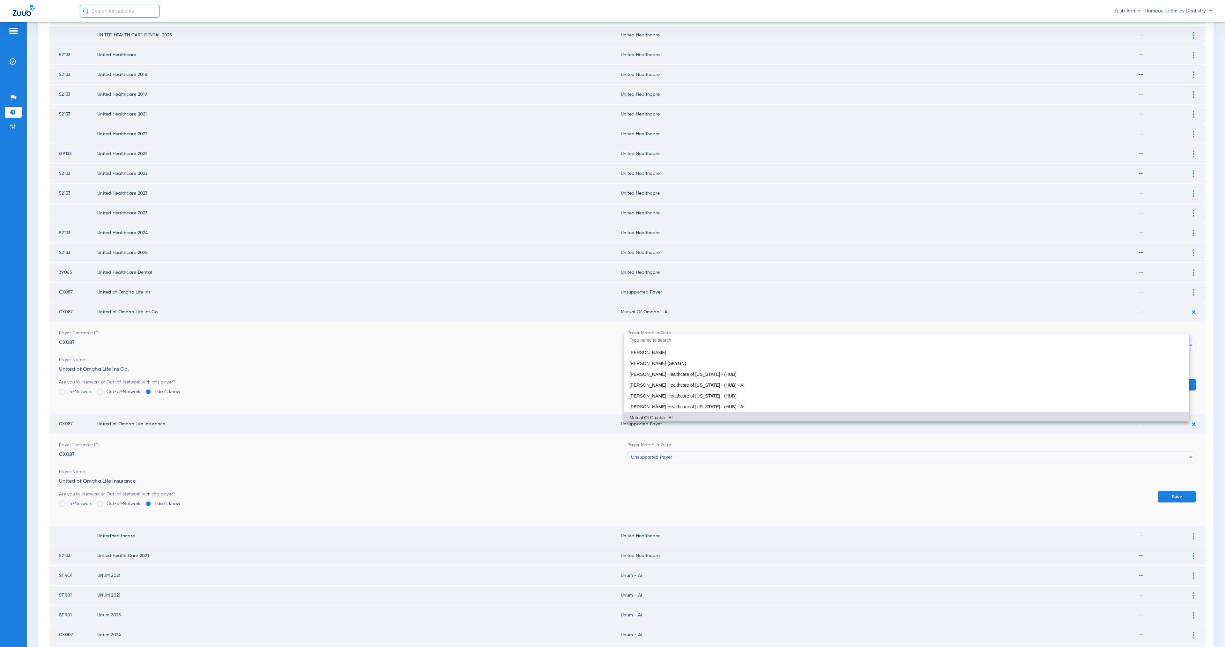
paste input "Unsuppor"
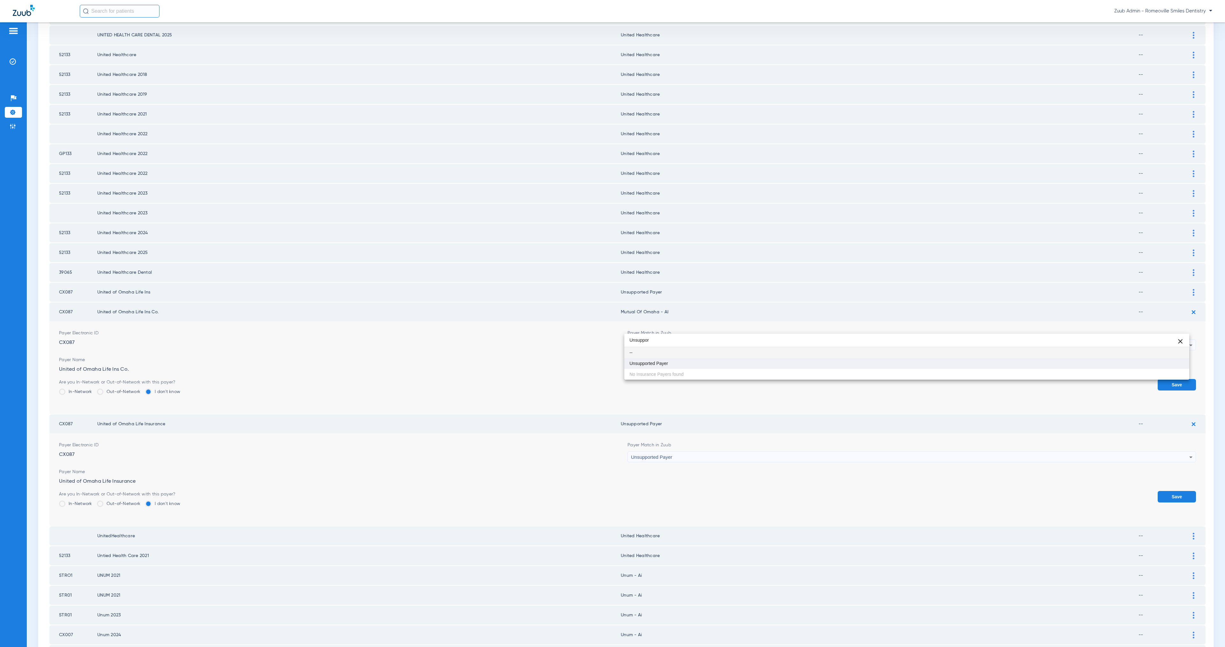
scroll to position [0, 0]
type input "Unsuppor"
drag, startPoint x: 711, startPoint y: 359, endPoint x: 755, endPoint y: 368, distance: 45.0
click at [711, 359] on mat-option "Unsupported Payer" at bounding box center [906, 363] width 565 height 11
click at [1171, 379] on button "Save" at bounding box center [1177, 384] width 38 height 11
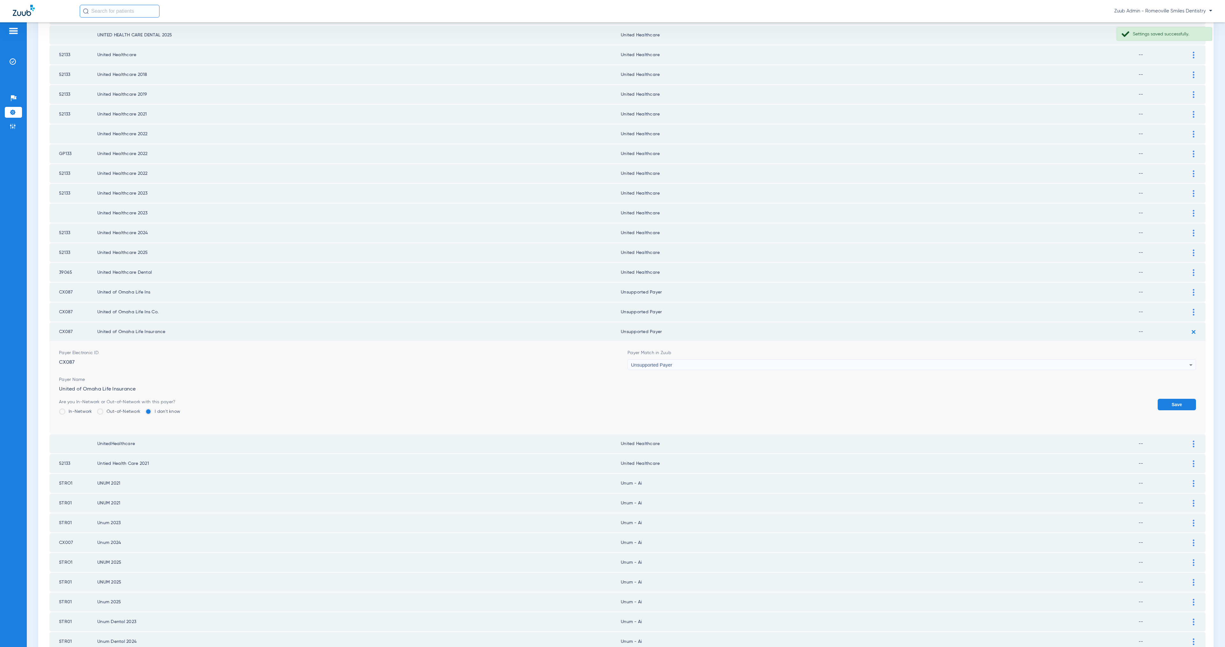
click at [1166, 399] on button "Save" at bounding box center [1177, 404] width 38 height 11
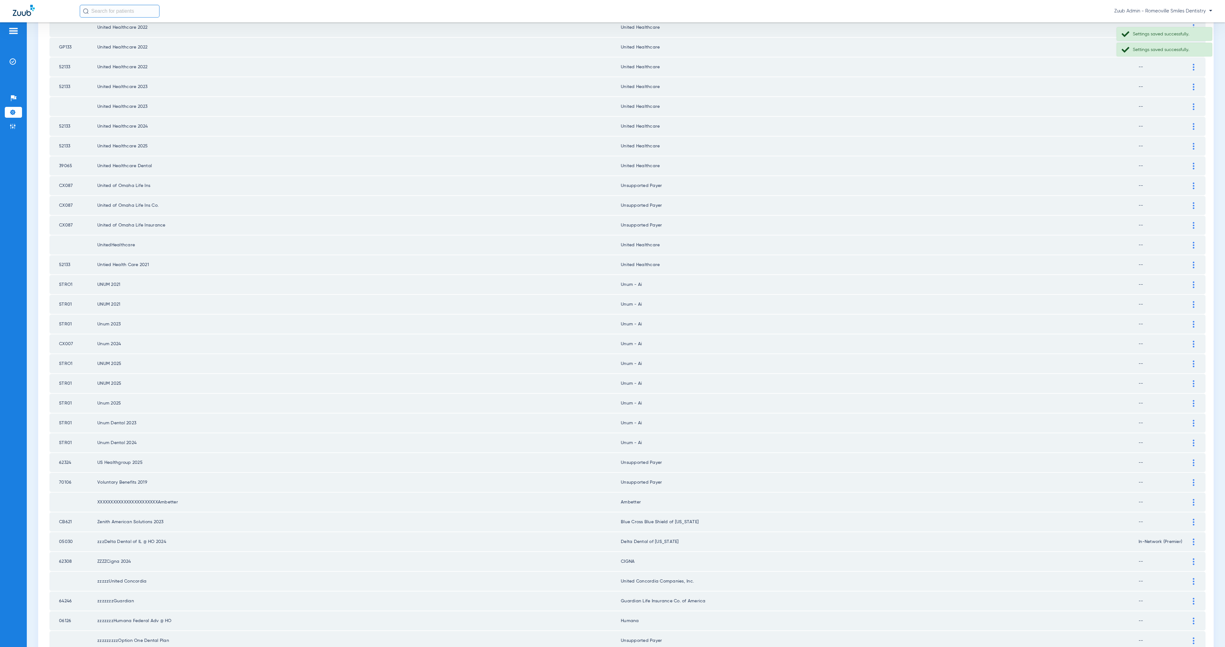
scroll to position [438, 0]
click at [1193, 259] on img at bounding box center [1194, 262] width 2 height 7
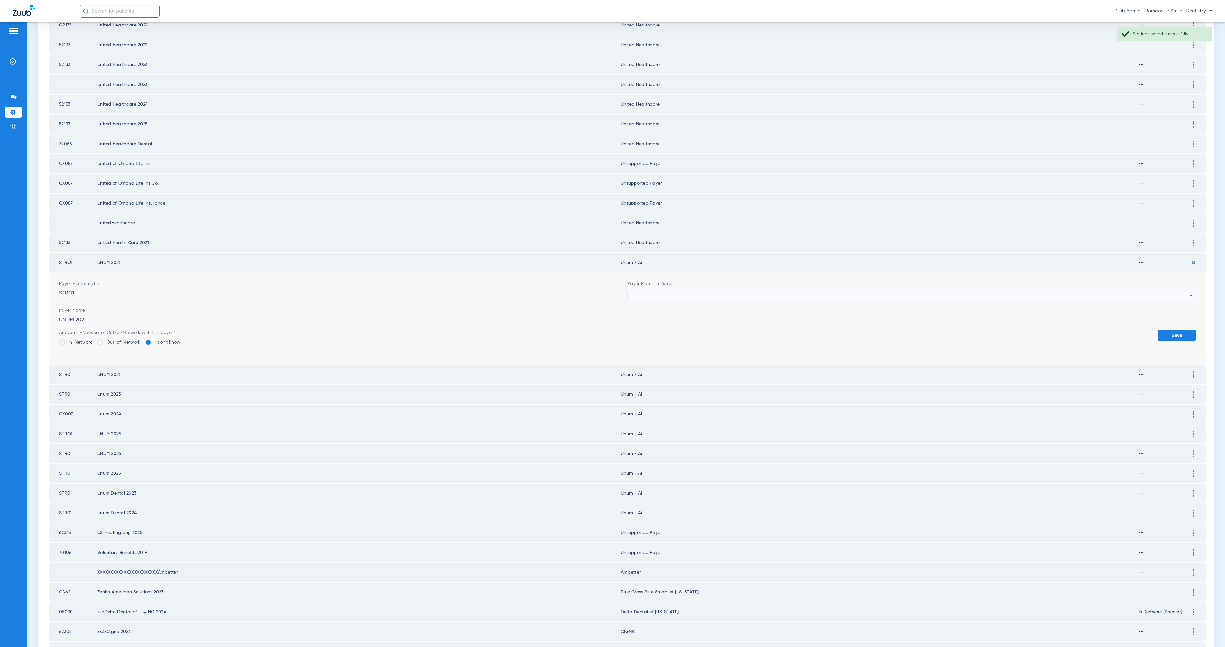
click at [722, 290] on div at bounding box center [910, 295] width 558 height 11
type input "Unsuppor"
drag, startPoint x: 738, startPoint y: 312, endPoint x: 843, endPoint y: 316, distance: 105.7
click at [738, 312] on mat-option "Unsupported Payer" at bounding box center [906, 311] width 565 height 11
click at [1161, 330] on button "Save" at bounding box center [1177, 335] width 38 height 11
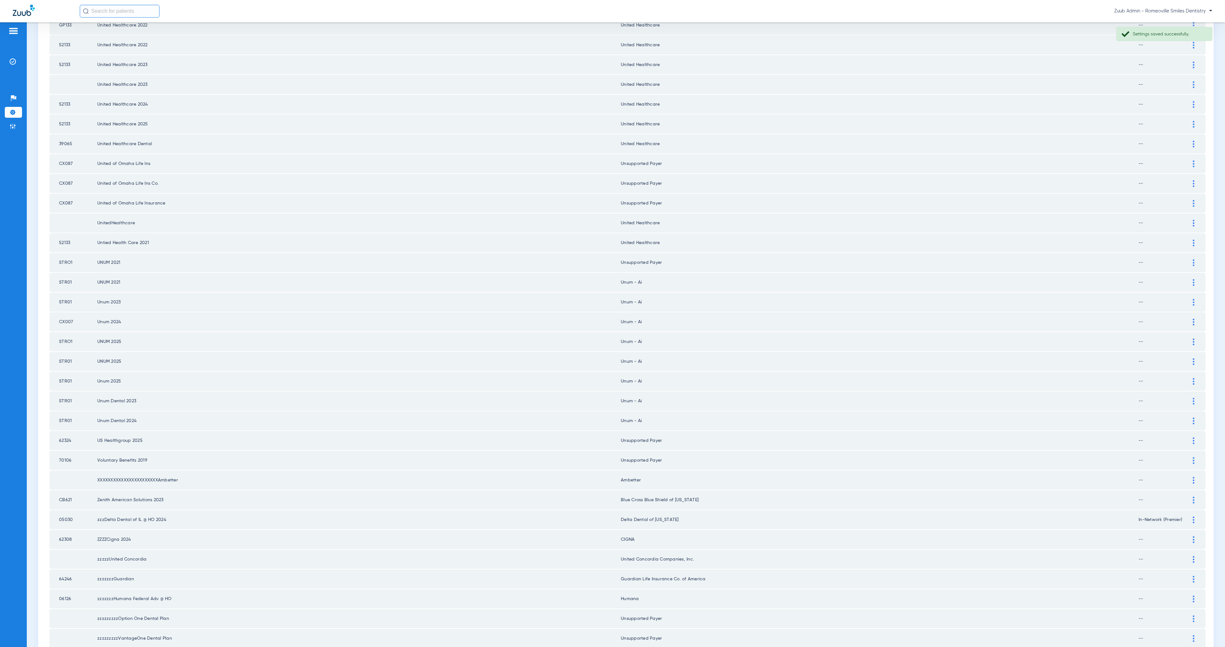
click at [1189, 273] on td at bounding box center [1197, 282] width 18 height 19
drag, startPoint x: 1186, startPoint y: 280, endPoint x: 1167, endPoint y: 283, distance: 19.4
click at [1193, 299] on img at bounding box center [1194, 302] width 2 height 7
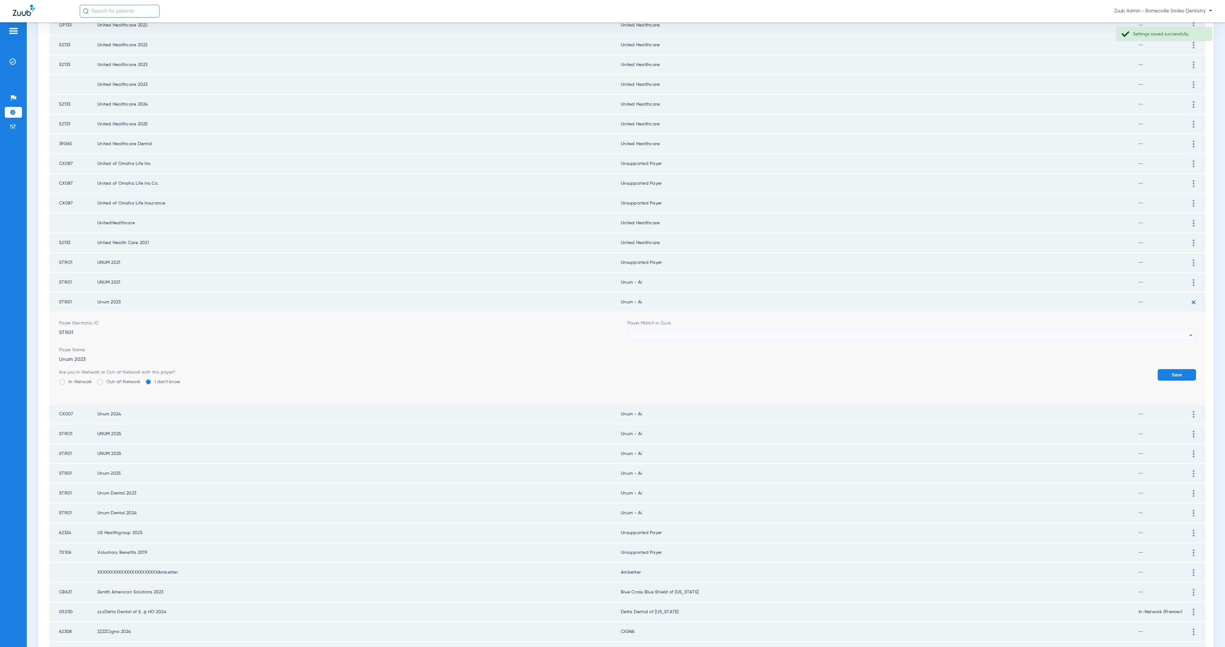
click at [664, 330] on div at bounding box center [910, 335] width 558 height 11
paste input "Unsuppor"
type input "Unsuppor"
drag, startPoint x: 685, startPoint y: 348, endPoint x: 813, endPoint y: 348, distance: 128.2
click at [685, 348] on mat-option "Unsupported Payer" at bounding box center [906, 349] width 565 height 11
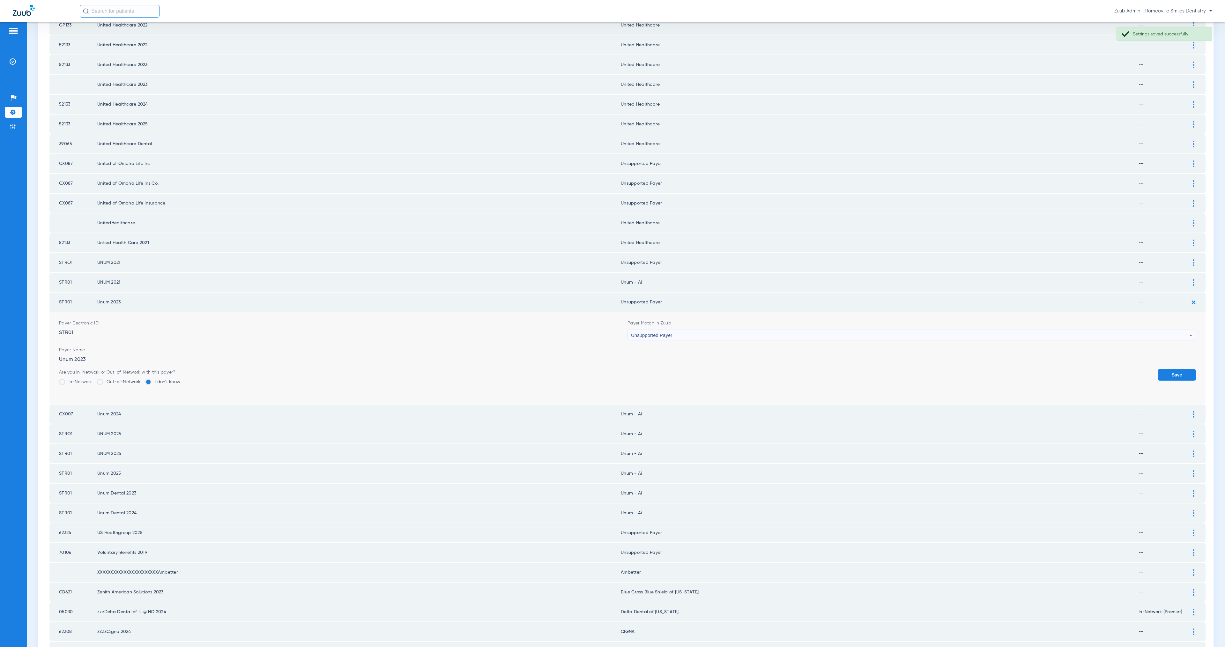
click at [1171, 369] on button "Save" at bounding box center [1177, 374] width 38 height 11
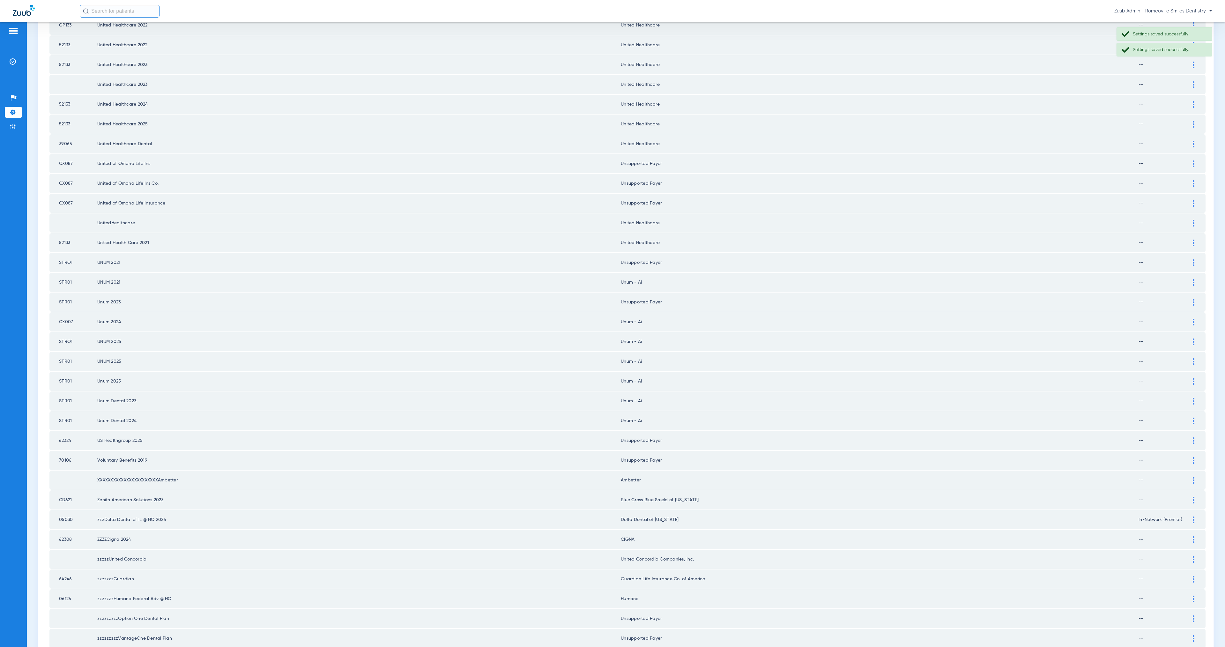
click at [1193, 279] on img at bounding box center [1194, 282] width 2 height 7
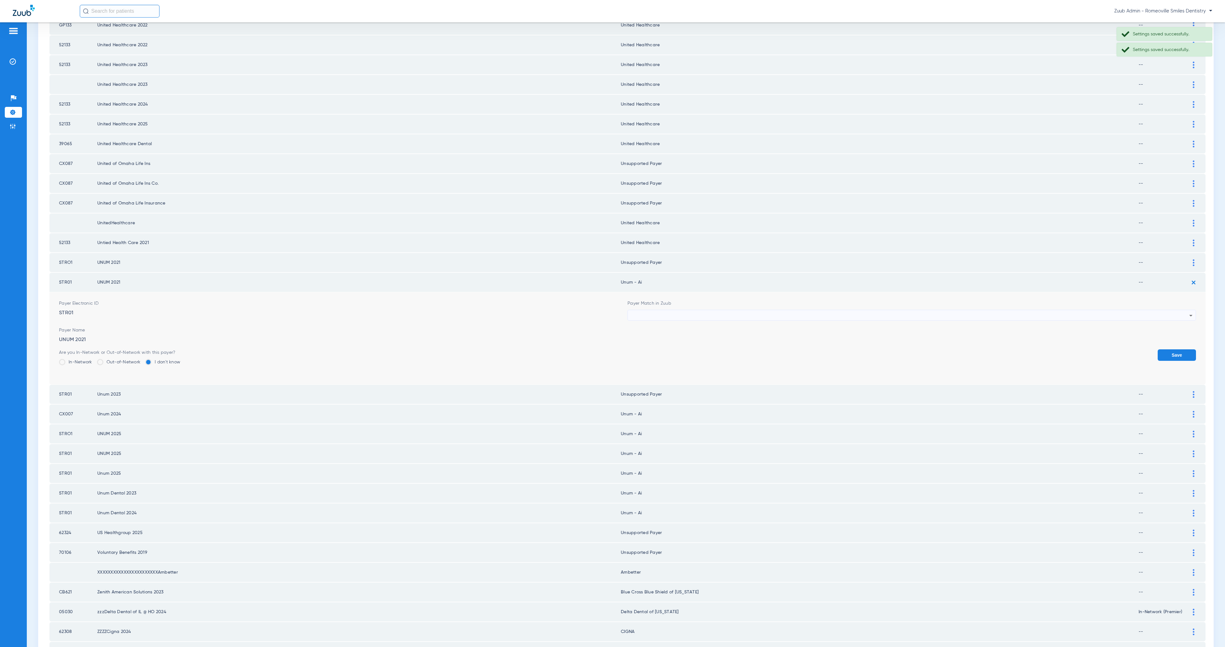
click at [717, 310] on div at bounding box center [910, 315] width 558 height 11
paste input "Unsuppor"
type input "Unsuppor"
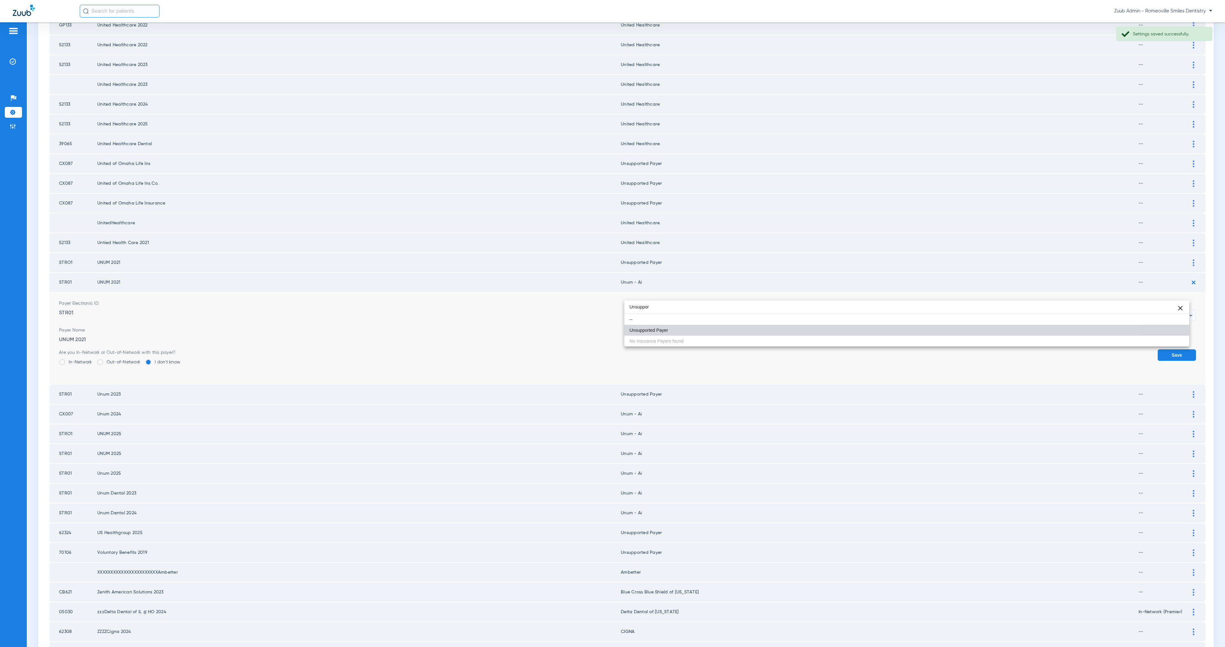
click at [719, 329] on mat-option "Unsupported Payer" at bounding box center [906, 330] width 565 height 11
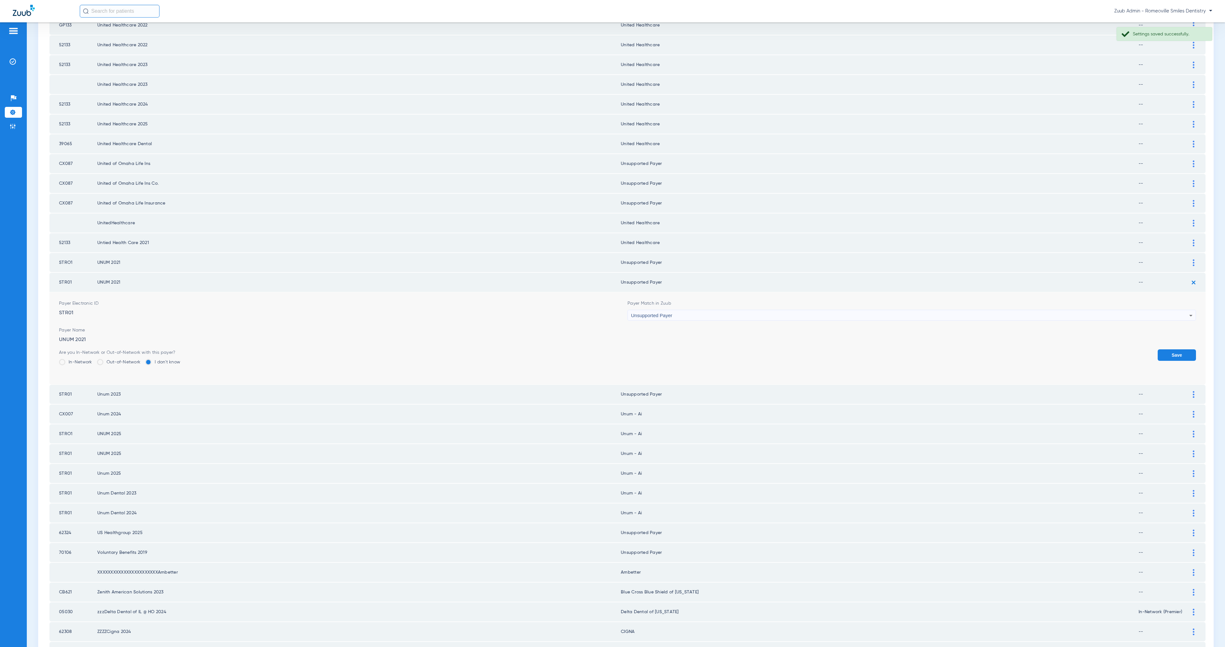
click at [1176, 349] on button "Save" at bounding box center [1177, 354] width 38 height 11
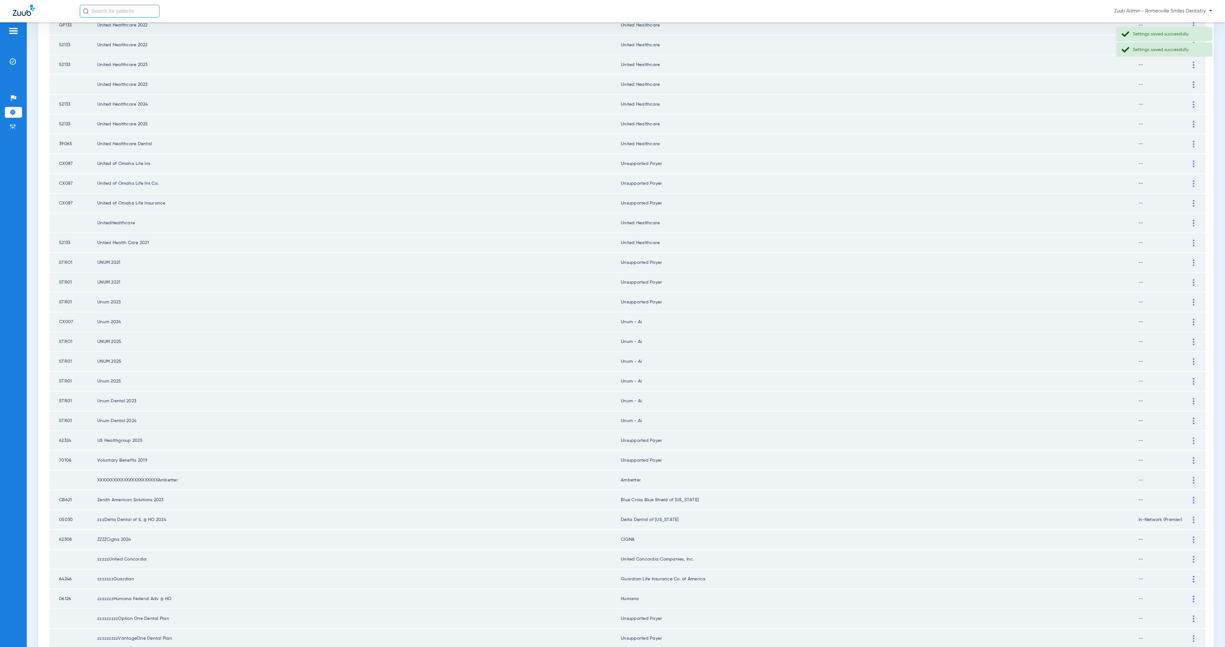
click at [1193, 338] on img at bounding box center [1194, 341] width 2 height 7
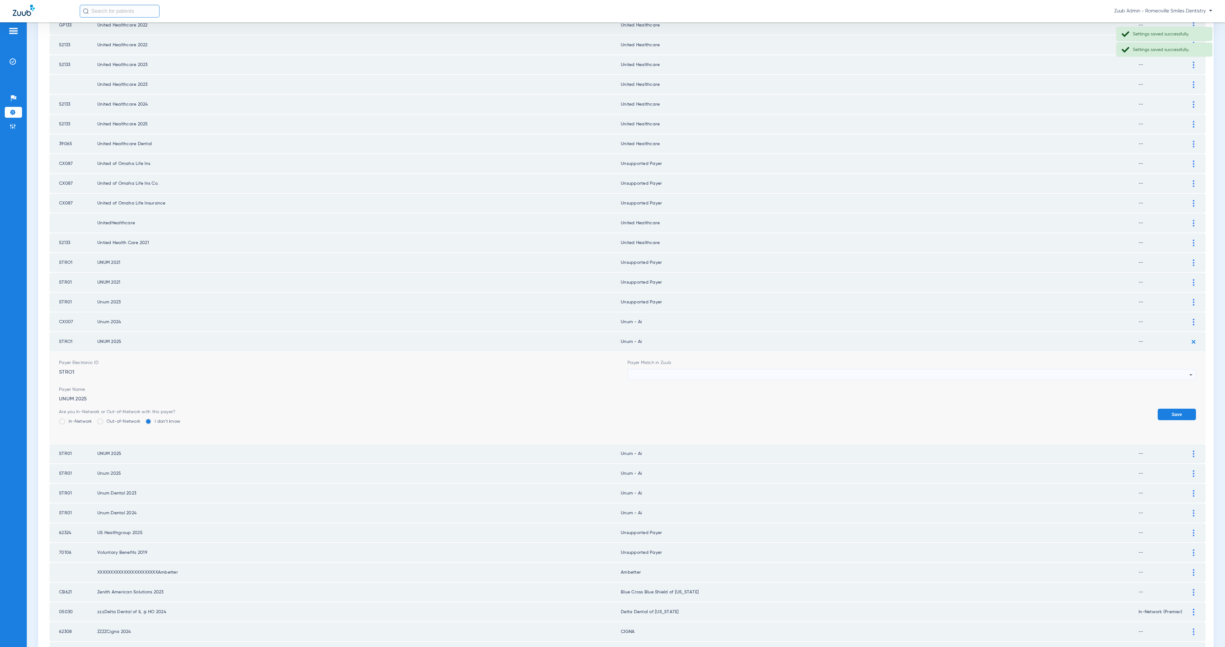
click at [732, 369] on div at bounding box center [910, 374] width 558 height 11
type input "Unsuppor"
click at [750, 383] on mat-option "Unsupported Payer" at bounding box center [906, 387] width 565 height 11
click at [1163, 409] on button "Save" at bounding box center [1177, 414] width 38 height 11
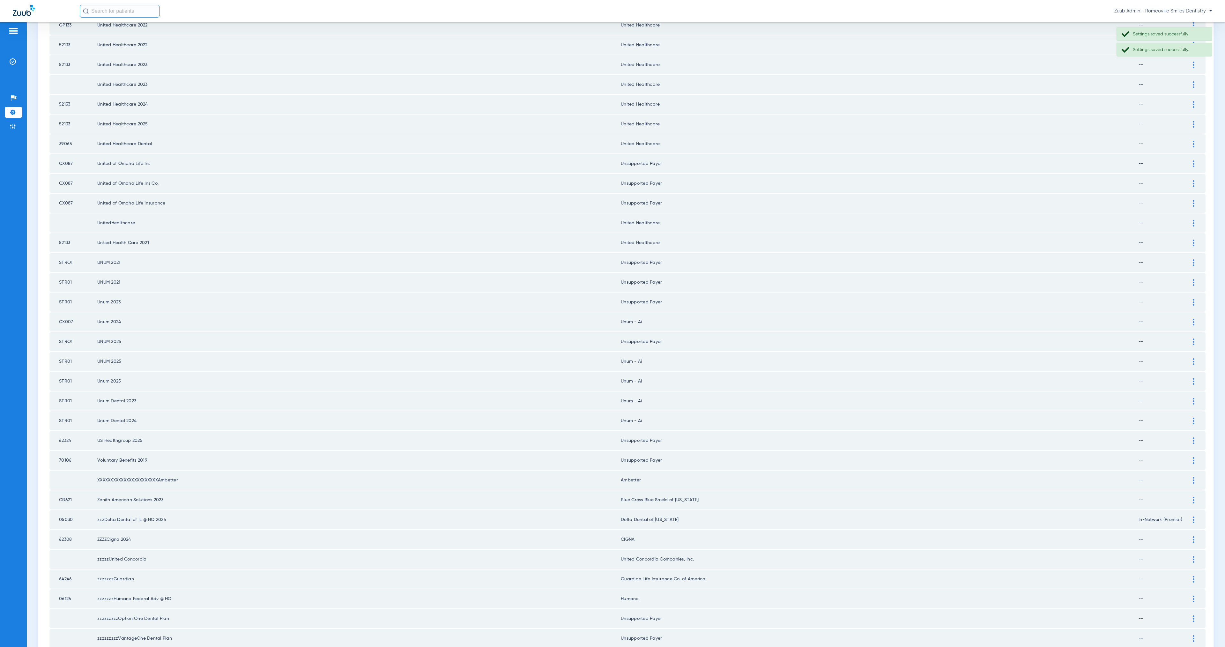
click at [1193, 319] on img at bounding box center [1194, 322] width 2 height 7
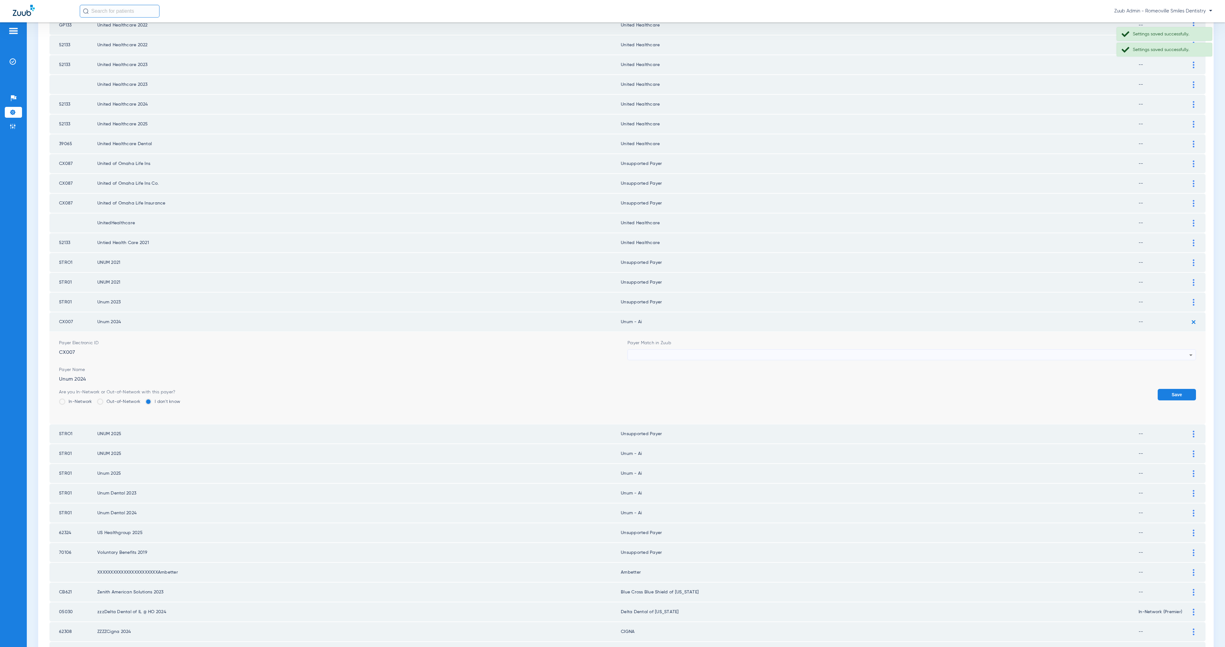
click at [715, 350] on div at bounding box center [910, 355] width 558 height 11
paste input "Unsuppor"
type input "Unsuppor"
click at [727, 367] on mat-option "Unsupported Payer" at bounding box center [906, 368] width 565 height 11
drag, startPoint x: 1162, startPoint y: 374, endPoint x: 1168, endPoint y: 371, distance: 6.6
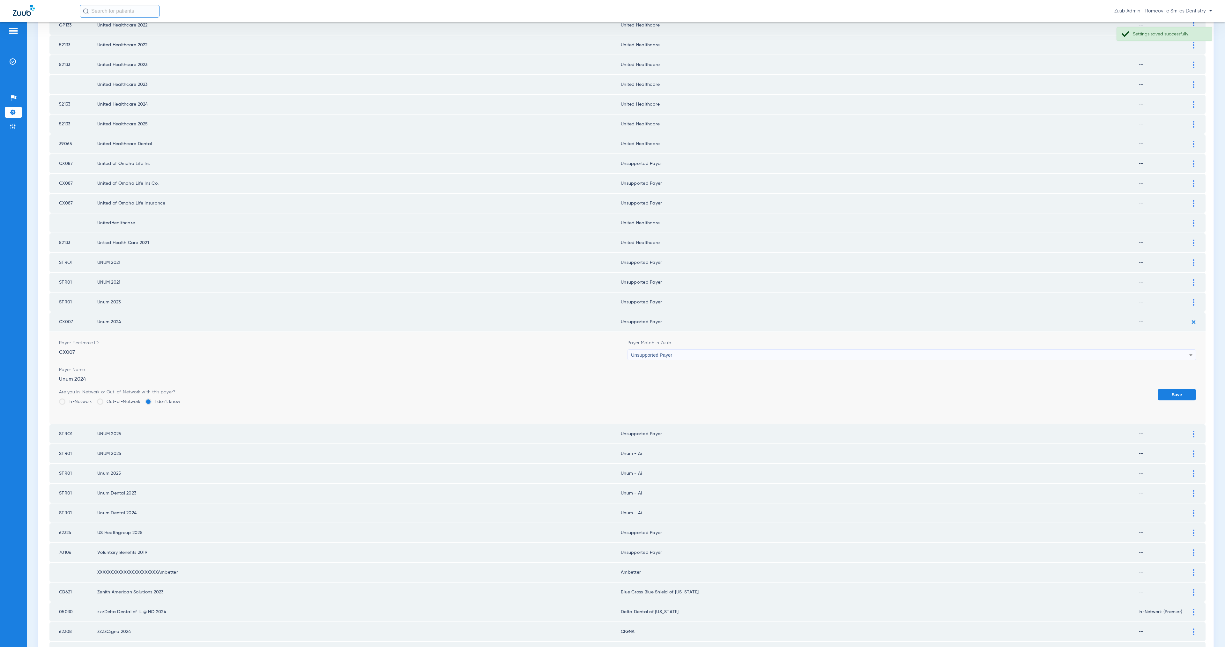
click at [1163, 389] on button "Save" at bounding box center [1177, 394] width 38 height 11
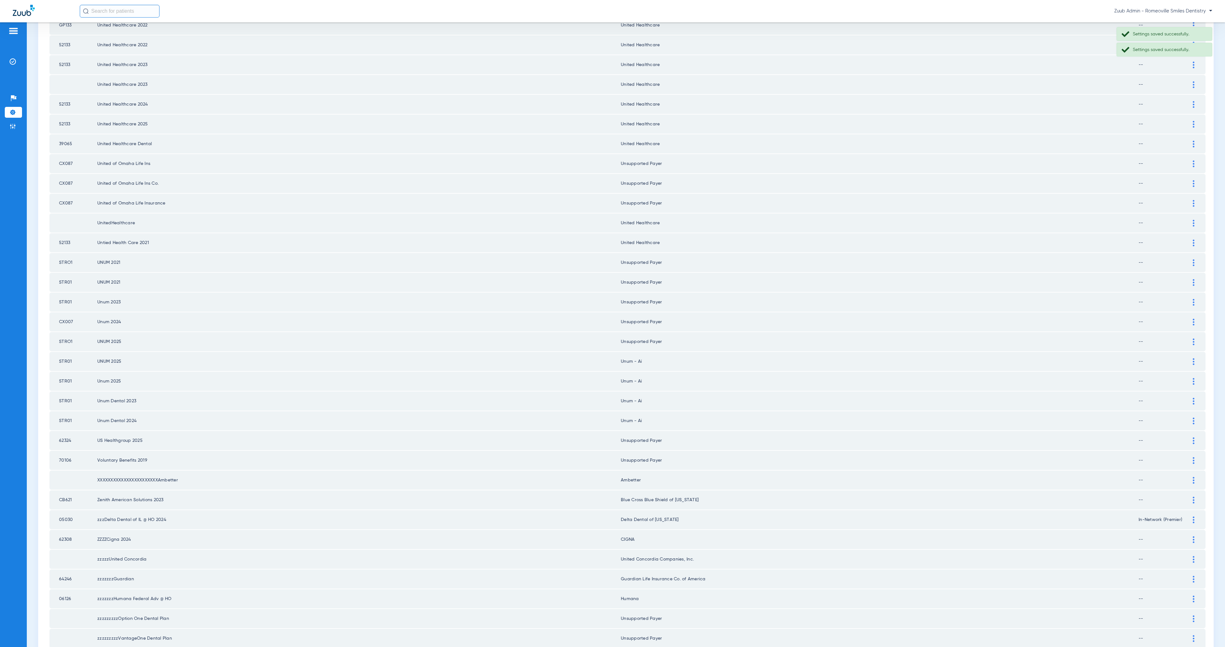
drag, startPoint x: 1185, startPoint y: 321, endPoint x: 1178, endPoint y: 322, distance: 7.2
click at [1193, 338] on img at bounding box center [1194, 341] width 2 height 7
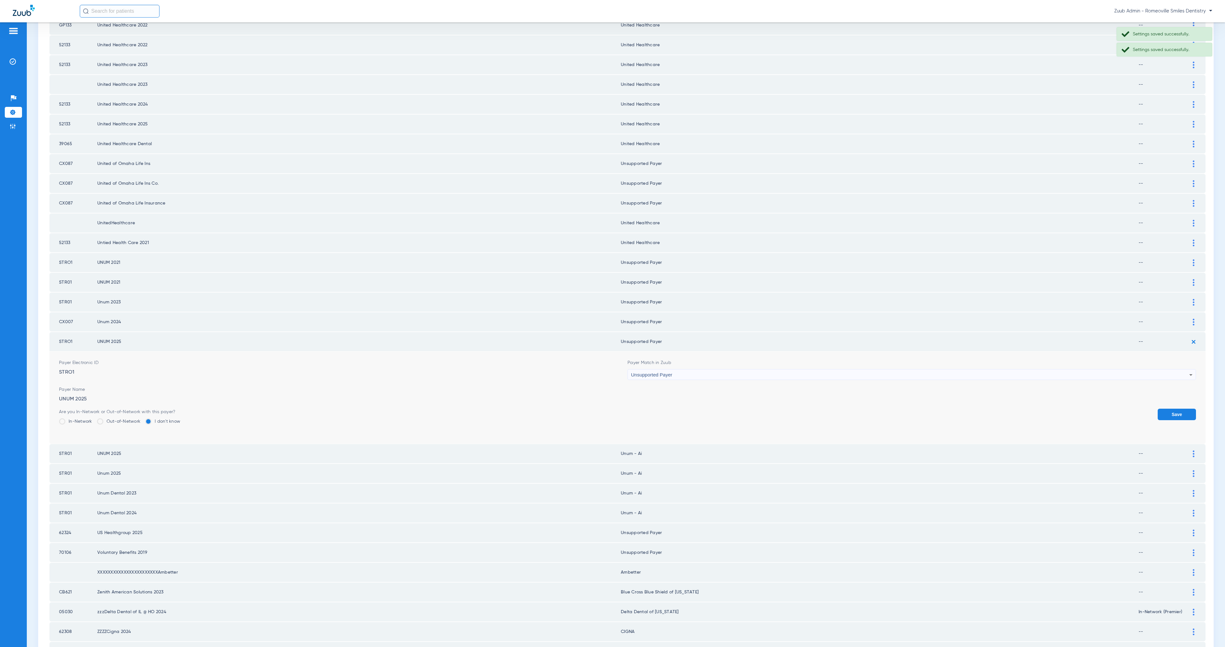
click at [1188, 337] on img at bounding box center [1193, 342] width 11 height 11
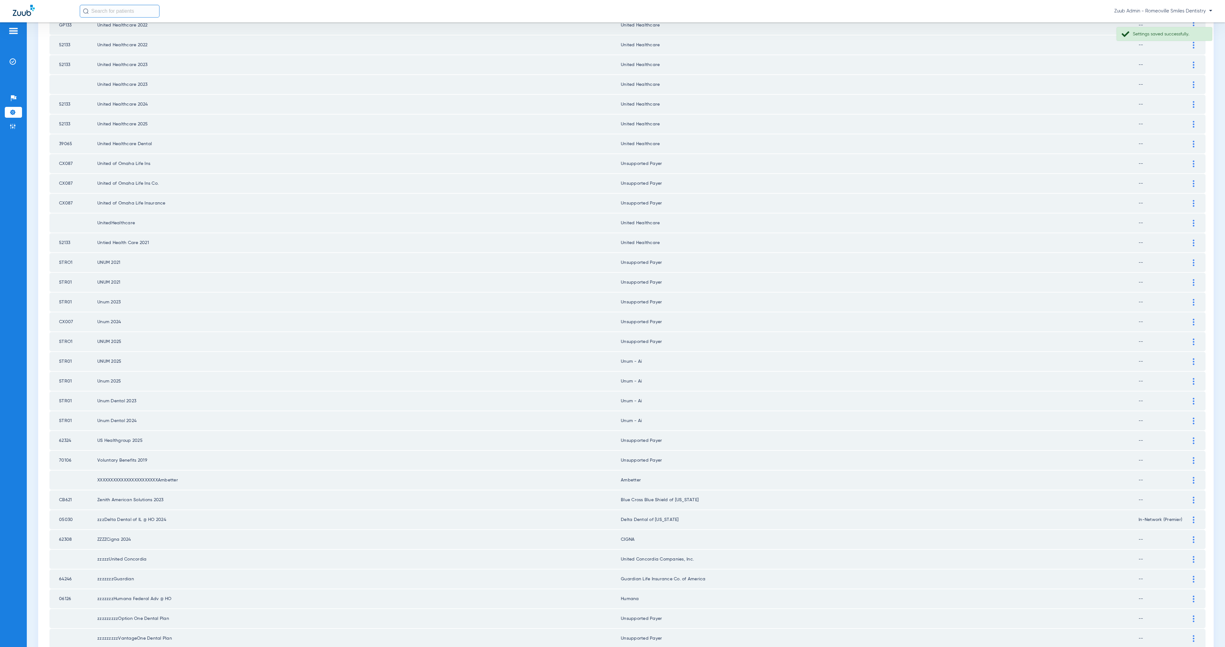
click at [1193, 358] on img at bounding box center [1194, 361] width 2 height 7
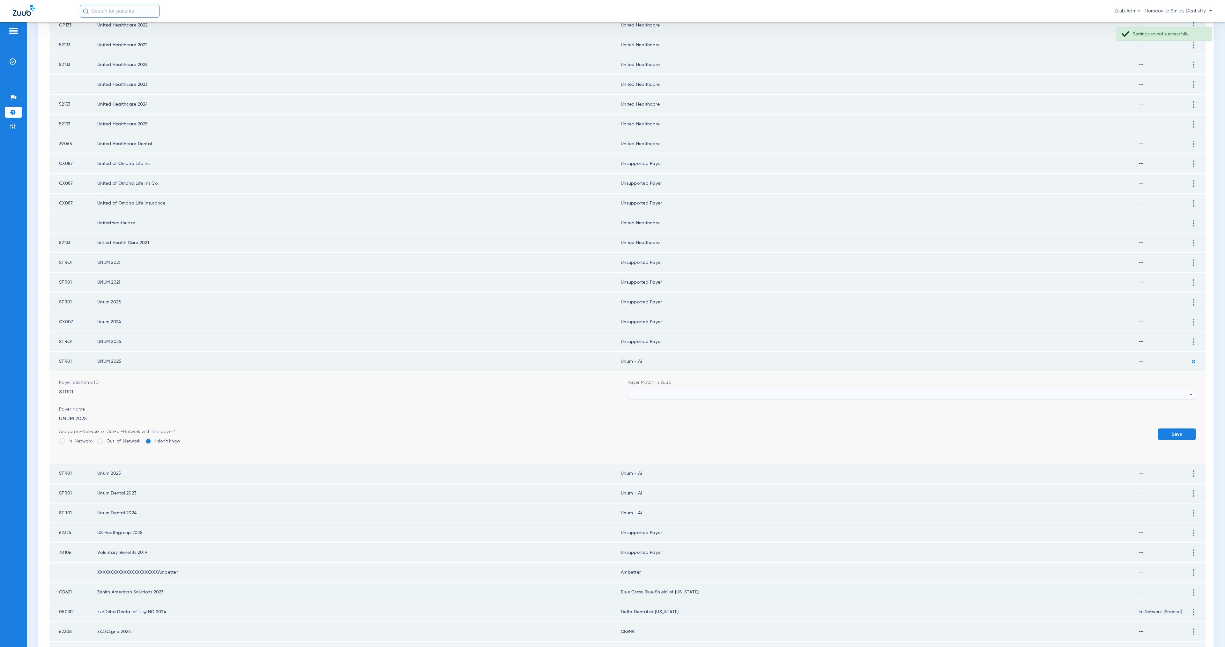
click at [687, 389] on div at bounding box center [910, 394] width 558 height 11
paste input "Unsuppor"
type input "Unsuppor"
drag, startPoint x: 704, startPoint y: 405, endPoint x: 704, endPoint y: 410, distance: 5.7
click at [704, 405] on mat-option "Unsupported Payer" at bounding box center [906, 406] width 565 height 11
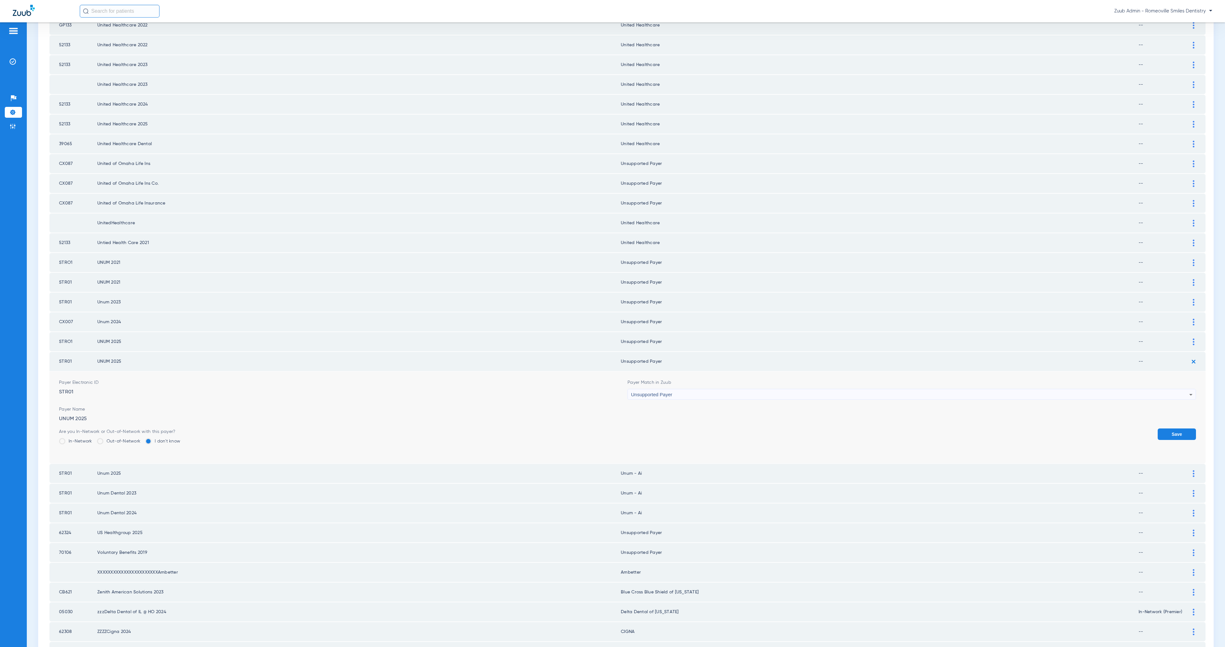
click at [1167, 428] on button "Save" at bounding box center [1177, 433] width 38 height 11
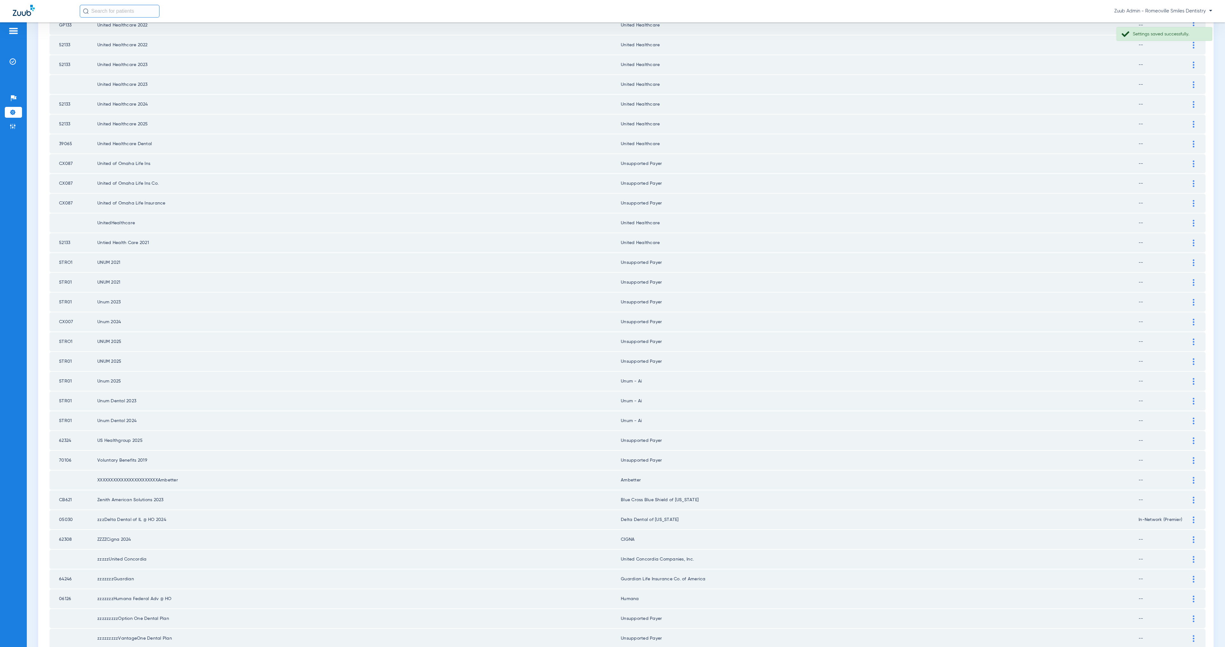
click at [1188, 378] on div at bounding box center [1193, 381] width 11 height 7
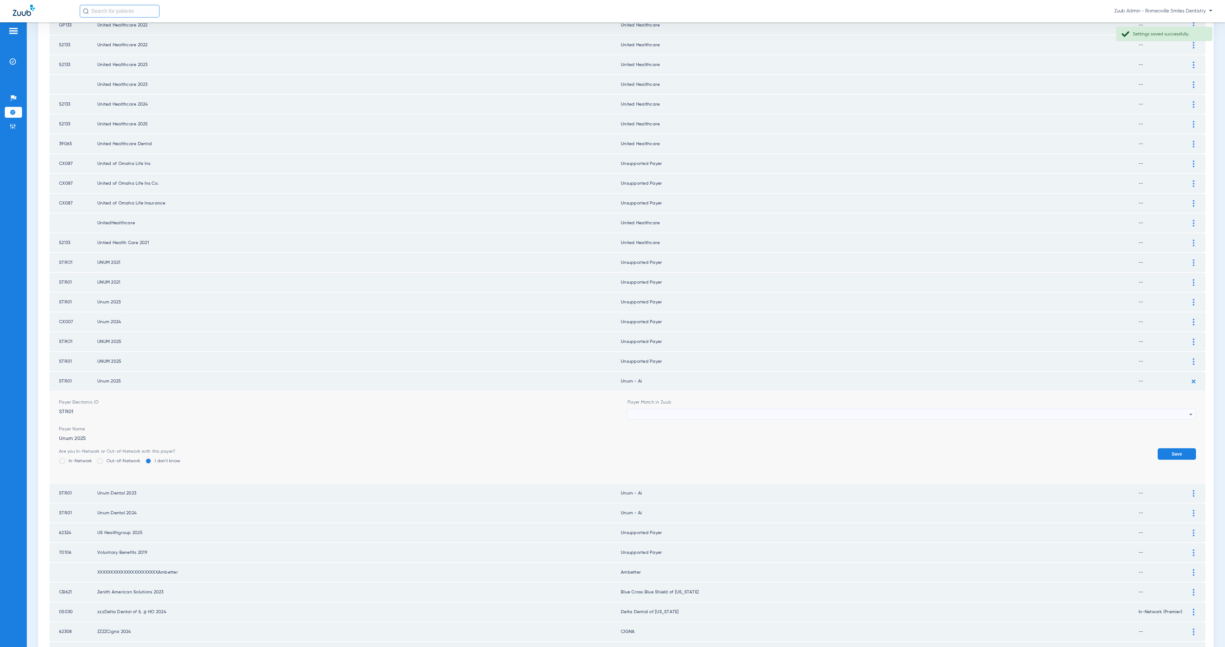
click at [751, 409] on div at bounding box center [910, 414] width 558 height 11
type input "Unsuppor"
click at [758, 424] on mat-option "Unsupported Payer" at bounding box center [906, 425] width 565 height 11
drag, startPoint x: 1171, startPoint y: 429, endPoint x: 1173, endPoint y: 426, distance: 3.6
click at [1171, 448] on button "Save" at bounding box center [1177, 453] width 38 height 11
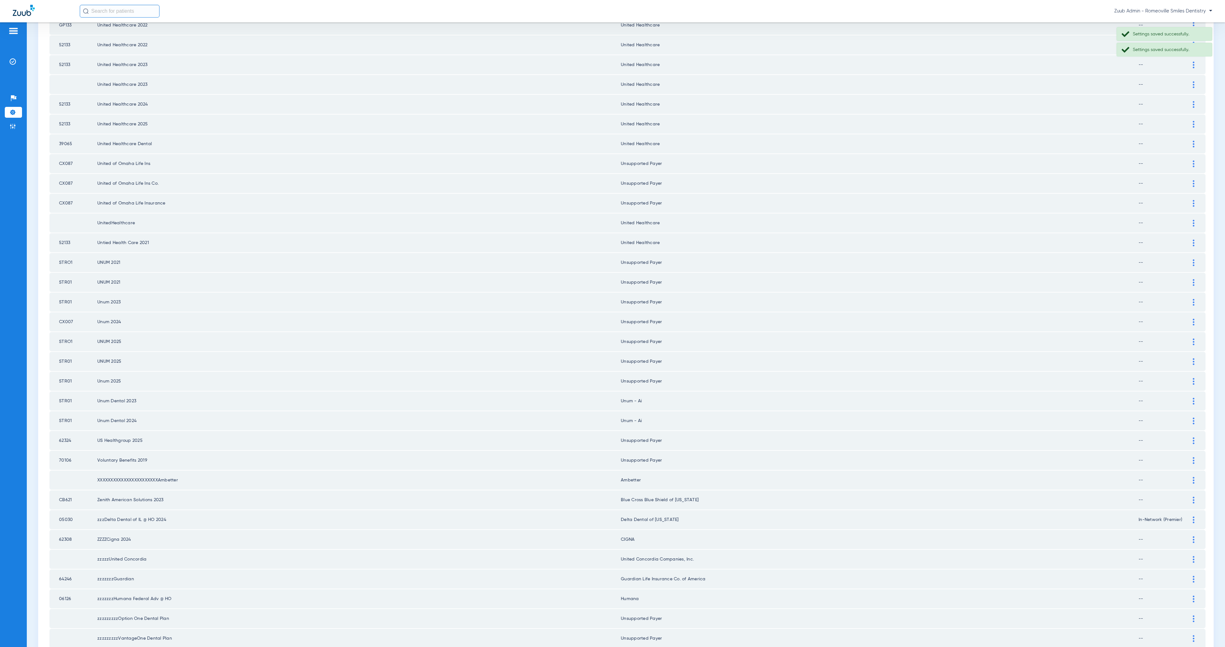
click at [1188, 398] on div at bounding box center [1193, 401] width 11 height 7
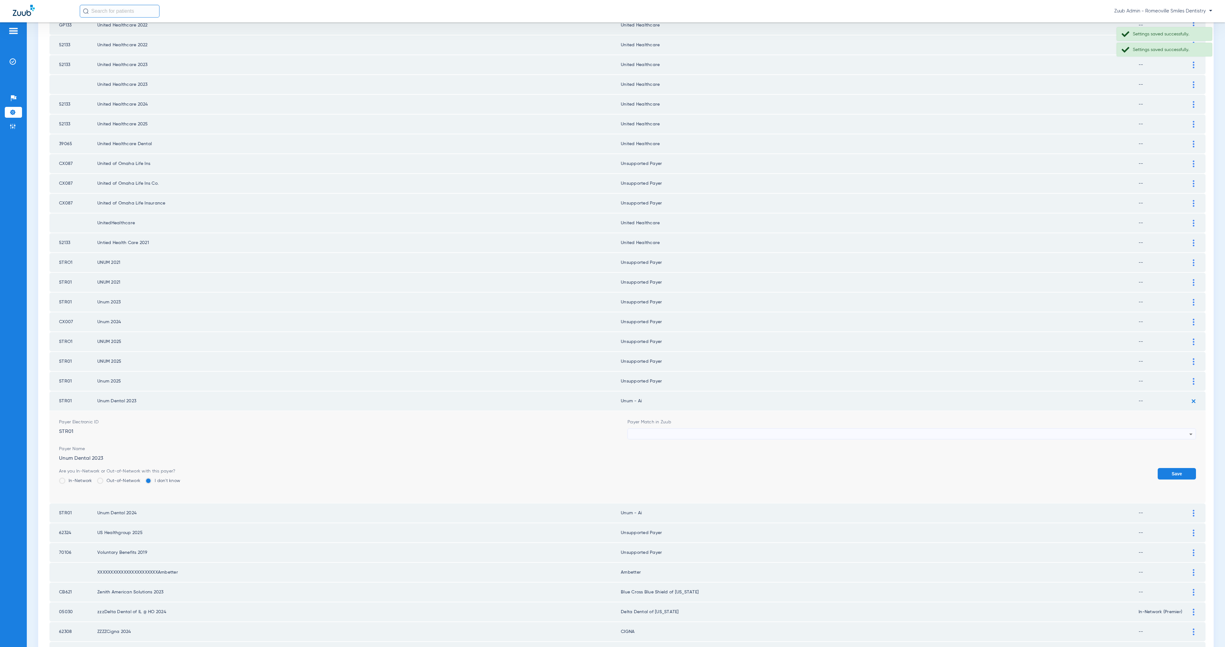
click at [766, 429] on div at bounding box center [910, 434] width 558 height 11
paste input "Unsuppor"
type input "Unsuppor"
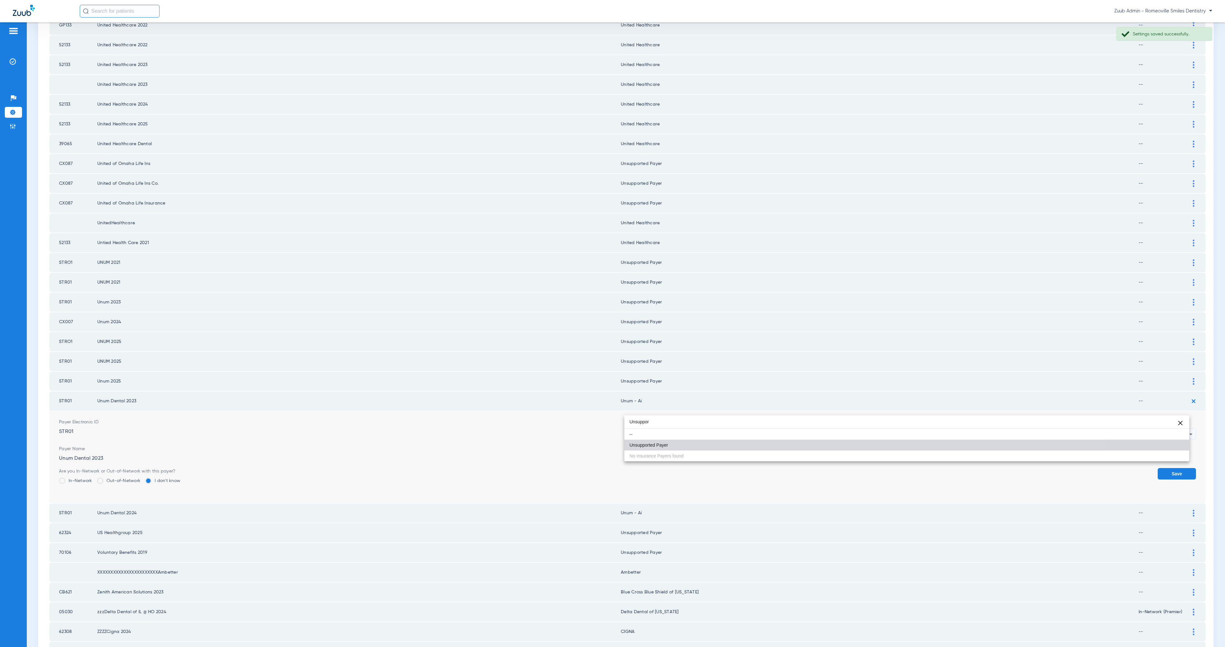
click at [782, 442] on mat-option "Unsupported Payer" at bounding box center [906, 445] width 565 height 11
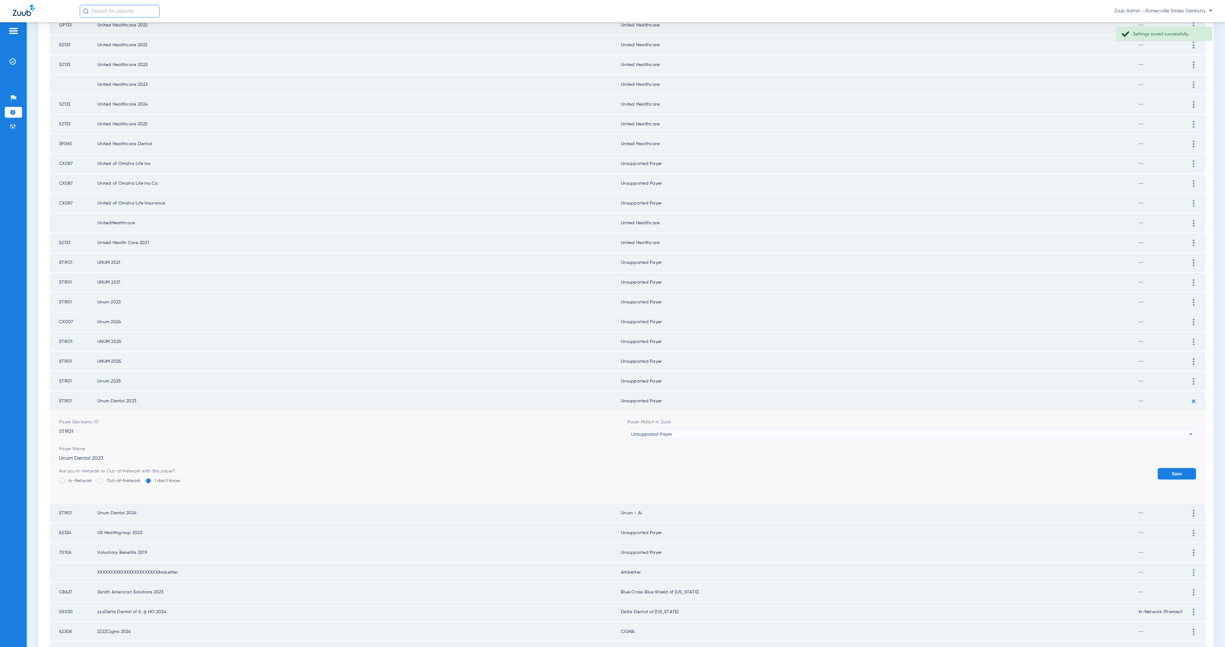
drag, startPoint x: 1165, startPoint y: 448, endPoint x: 1170, endPoint y: 444, distance: 6.8
click at [1165, 468] on button "Save" at bounding box center [1177, 473] width 38 height 11
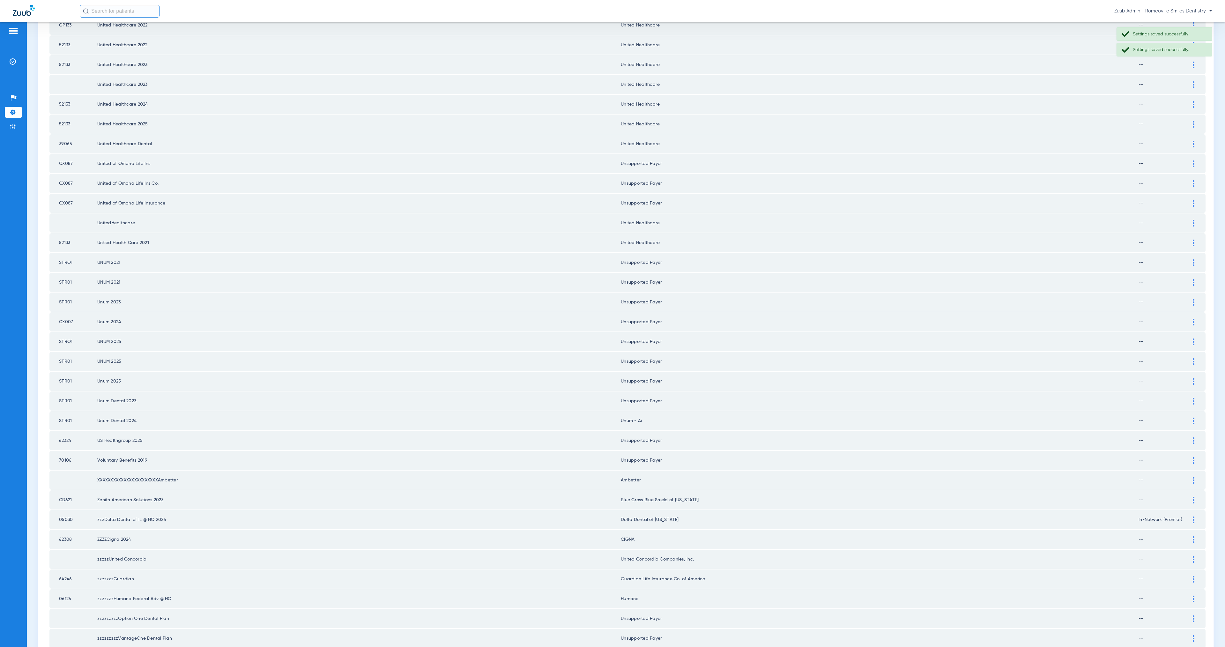
click at [1193, 418] on img at bounding box center [1194, 421] width 2 height 7
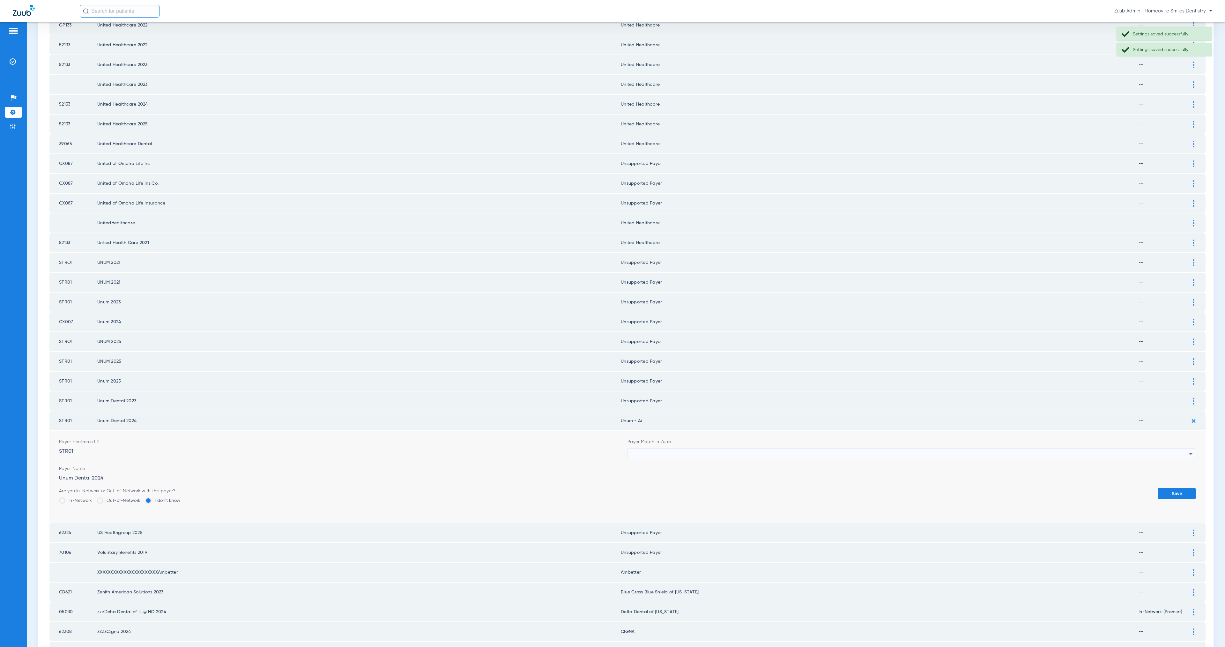
click at [739, 449] on div at bounding box center [910, 454] width 558 height 11
paste input "Unsuppor"
type input "Unsuppor"
click at [761, 474] on div "Unsuppor close -- Unsupported Payer No Insurance Payers found" at bounding box center [906, 458] width 565 height 46
drag, startPoint x: 758, startPoint y: 464, endPoint x: 778, endPoint y: 468, distance: 20.5
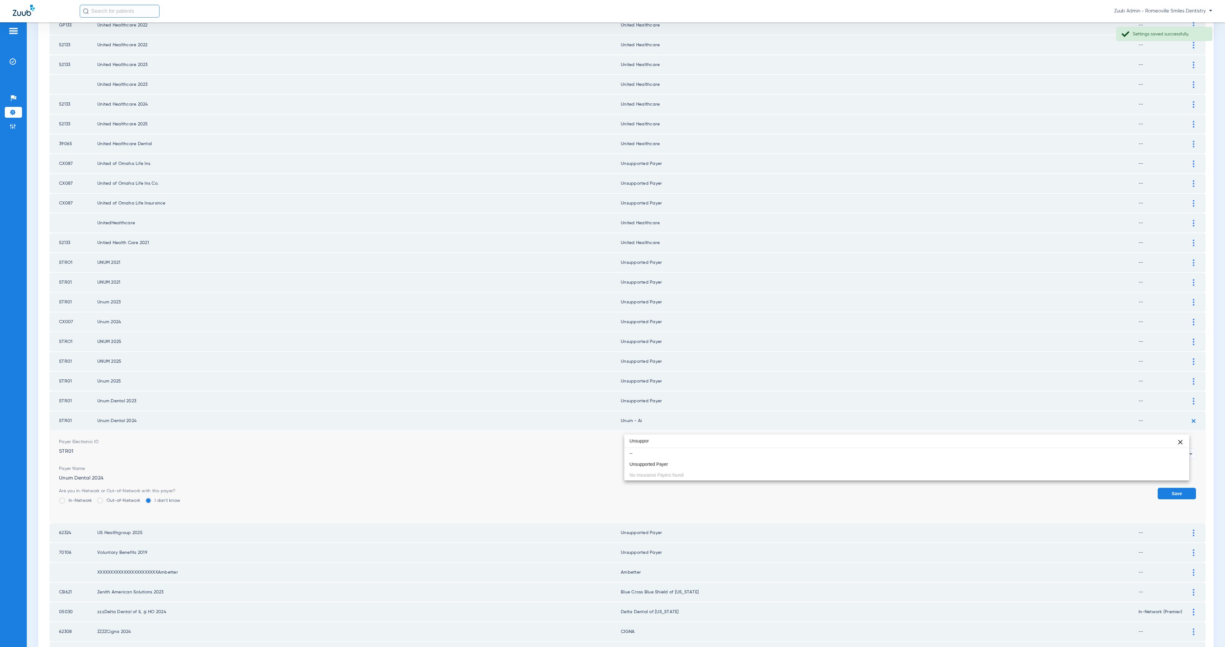
click at [758, 464] on mat-option "Unsupported Payer" at bounding box center [906, 464] width 565 height 11
click at [1165, 488] on button "Save" at bounding box center [1177, 493] width 38 height 11
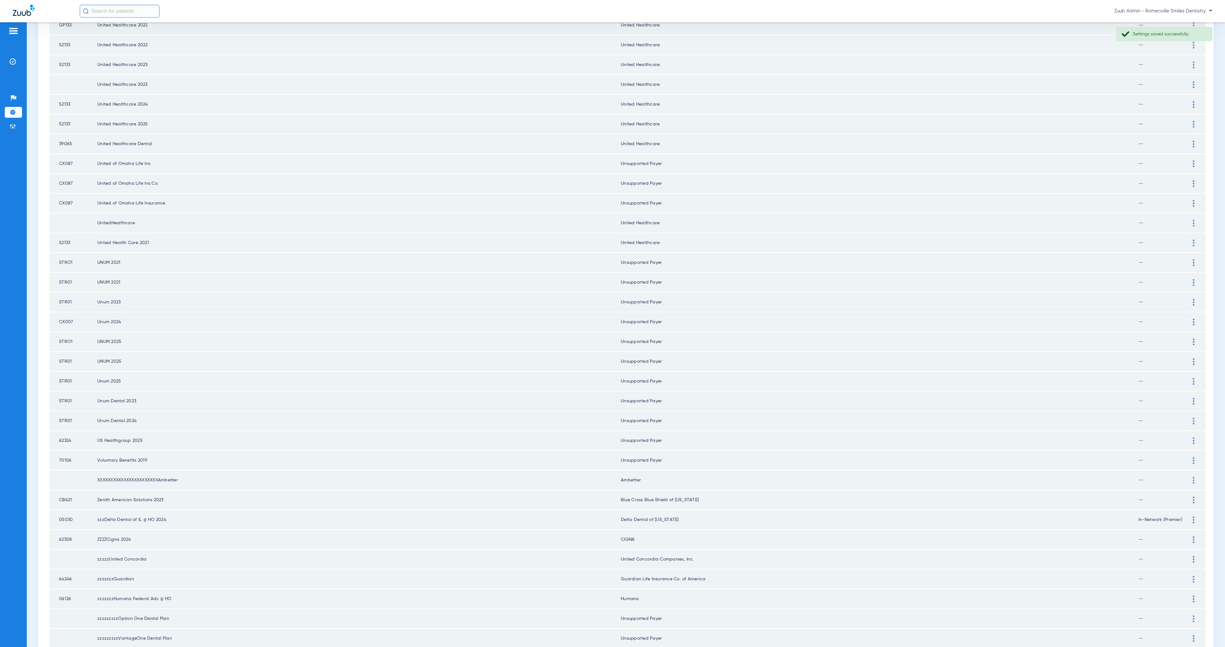
click at [1188, 477] on div at bounding box center [1193, 480] width 11 height 7
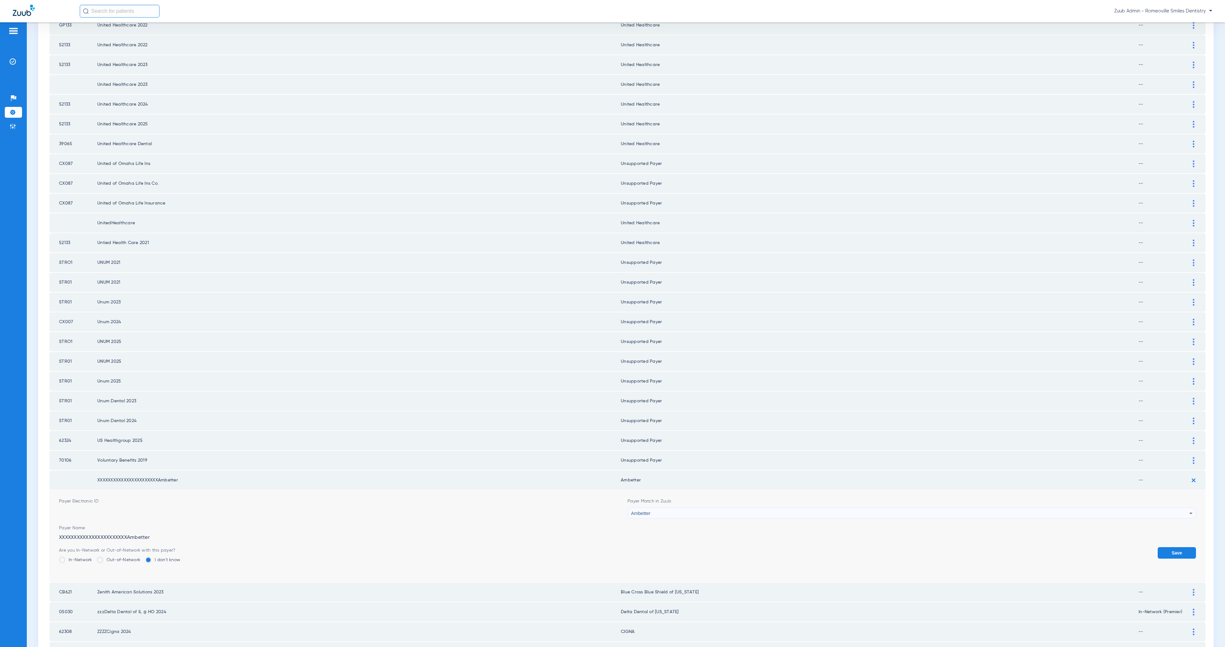
click at [753, 508] on div "Ambetter" at bounding box center [910, 513] width 558 height 11
paste input "Unsuppor"
type input "Unsuppor"
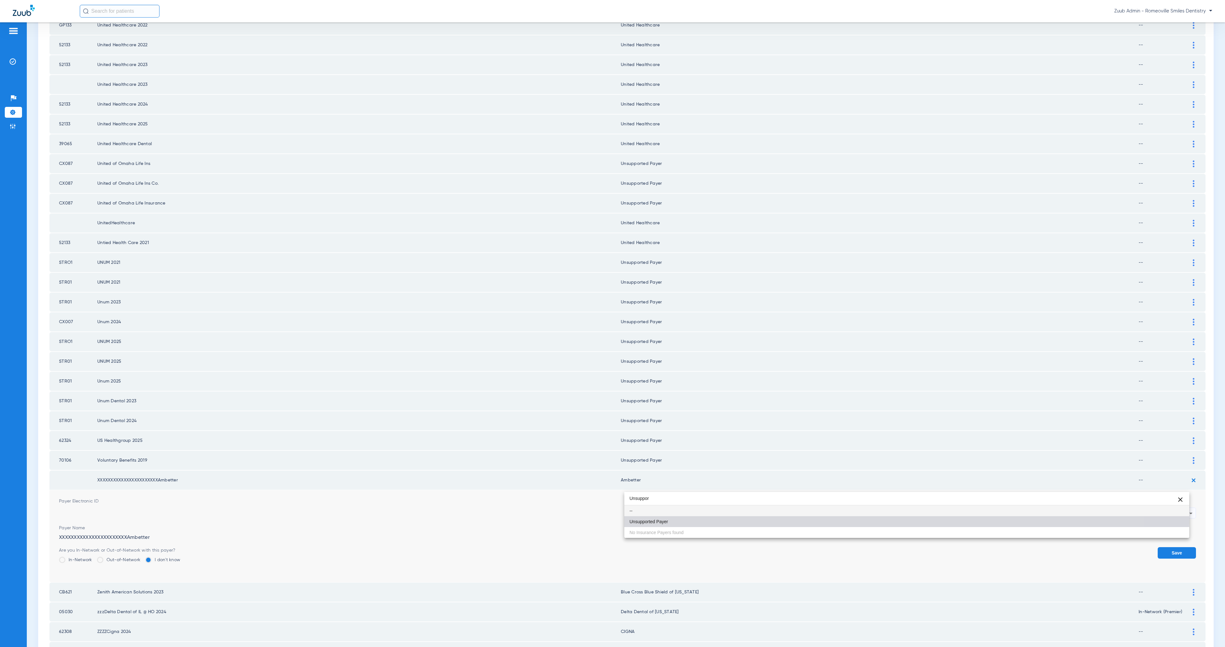
click at [761, 518] on mat-option "Unsupported Payer" at bounding box center [906, 521] width 565 height 11
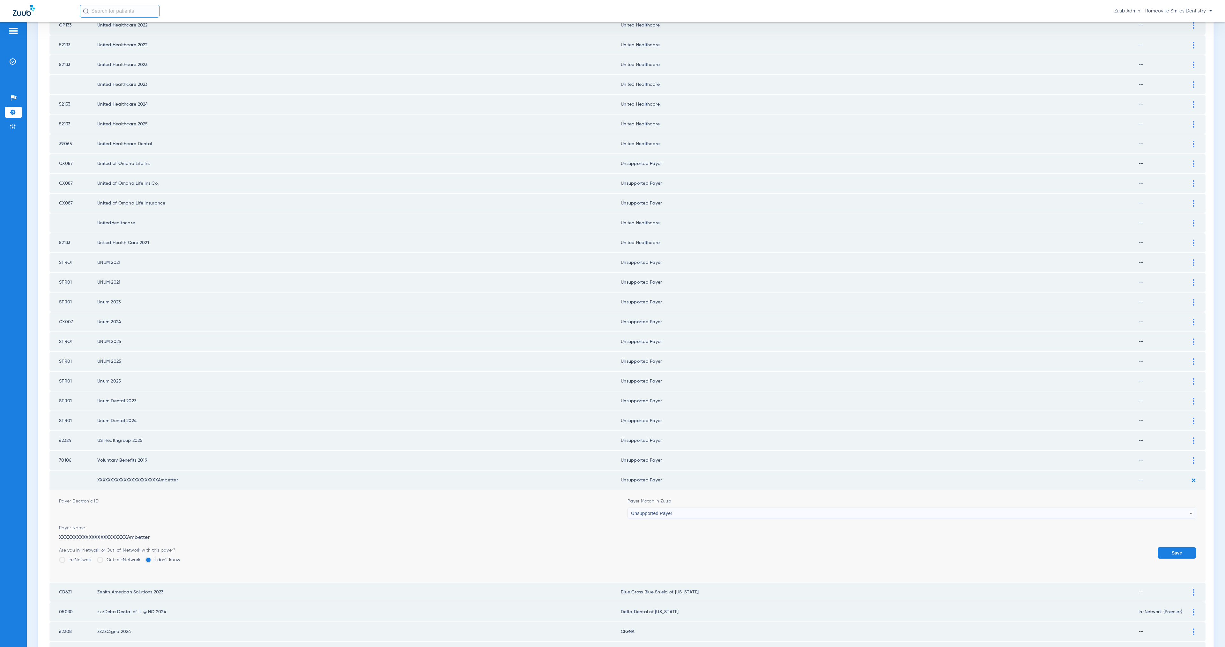
click at [1158, 547] on button "Save" at bounding box center [1177, 552] width 38 height 11
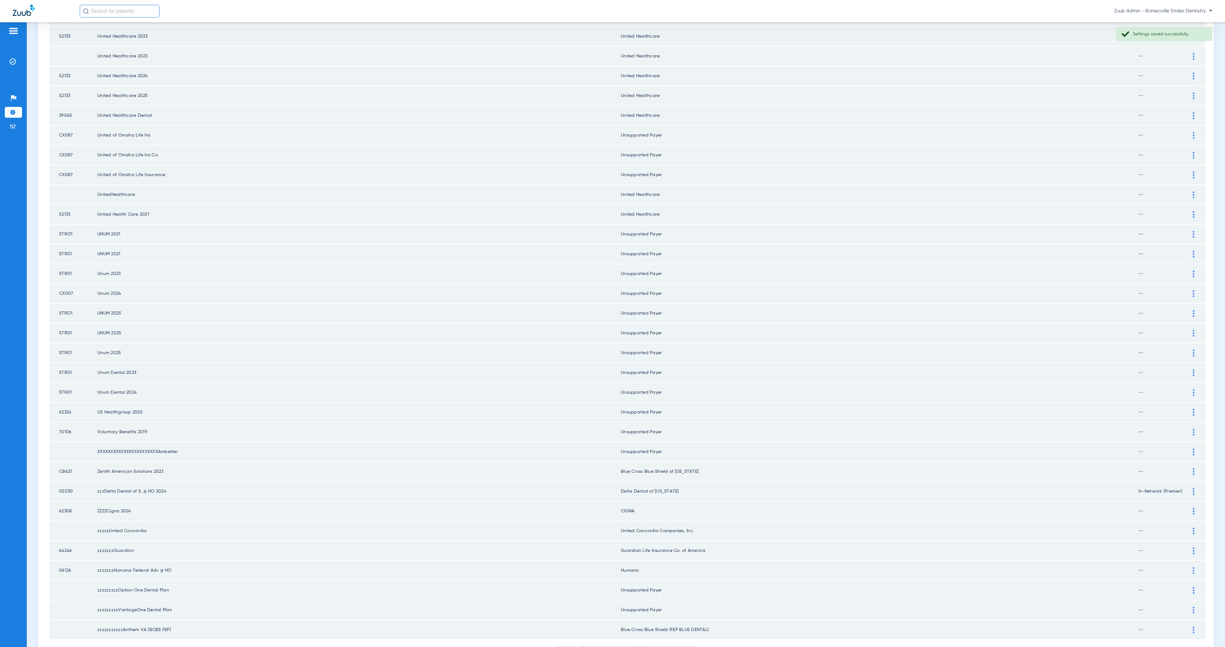
scroll to position [474, 0]
click at [655, 639] on li "30" at bounding box center [656, 644] width 15 height 11
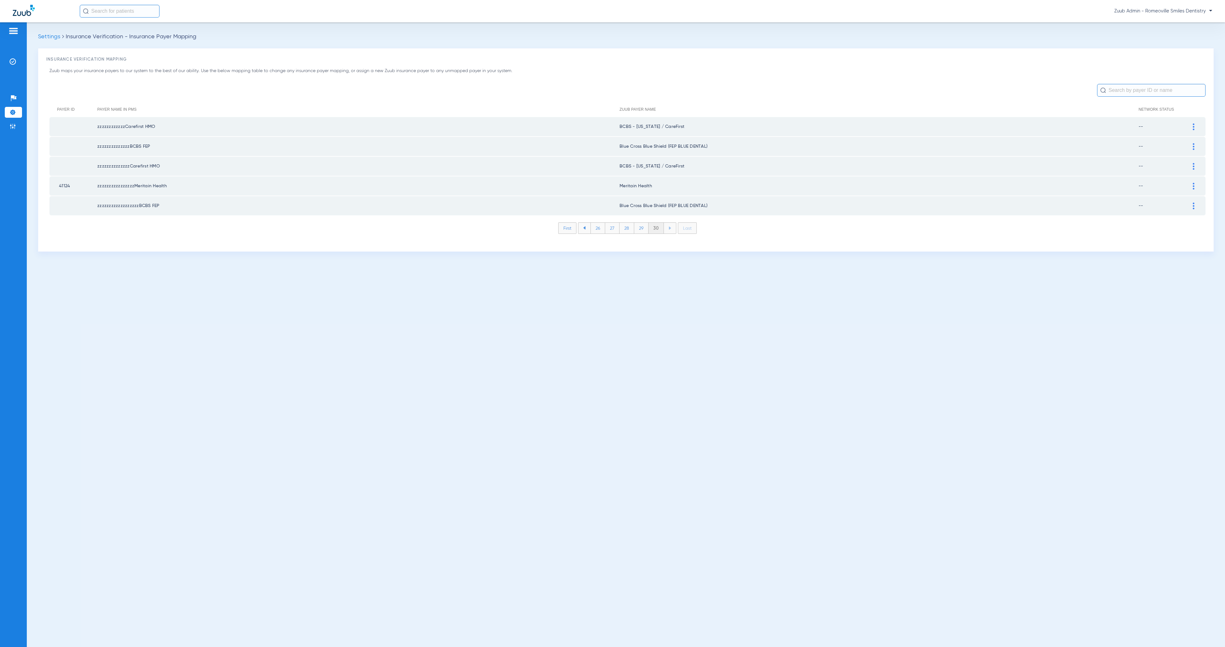
drag, startPoint x: 17, startPoint y: 62, endPoint x: 27, endPoint y: 61, distance: 10.3
click at [17, 62] on li "Insurance Verification" at bounding box center [13, 61] width 17 height 11
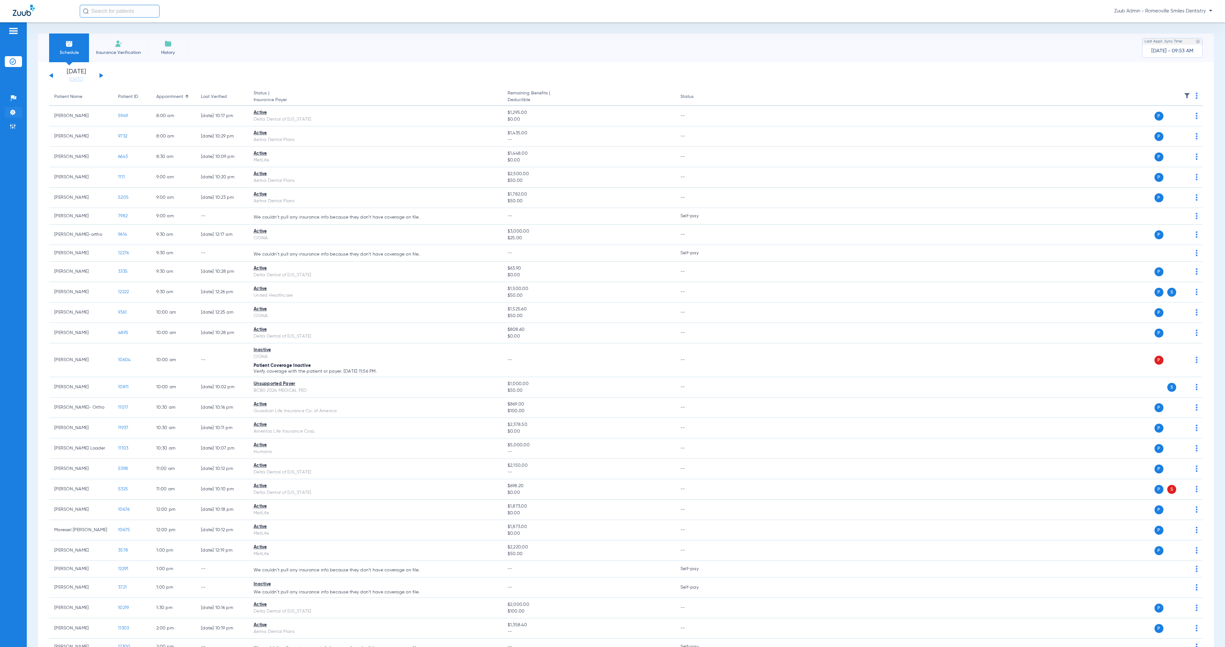
click at [17, 114] on li "Settings" at bounding box center [13, 112] width 17 height 11
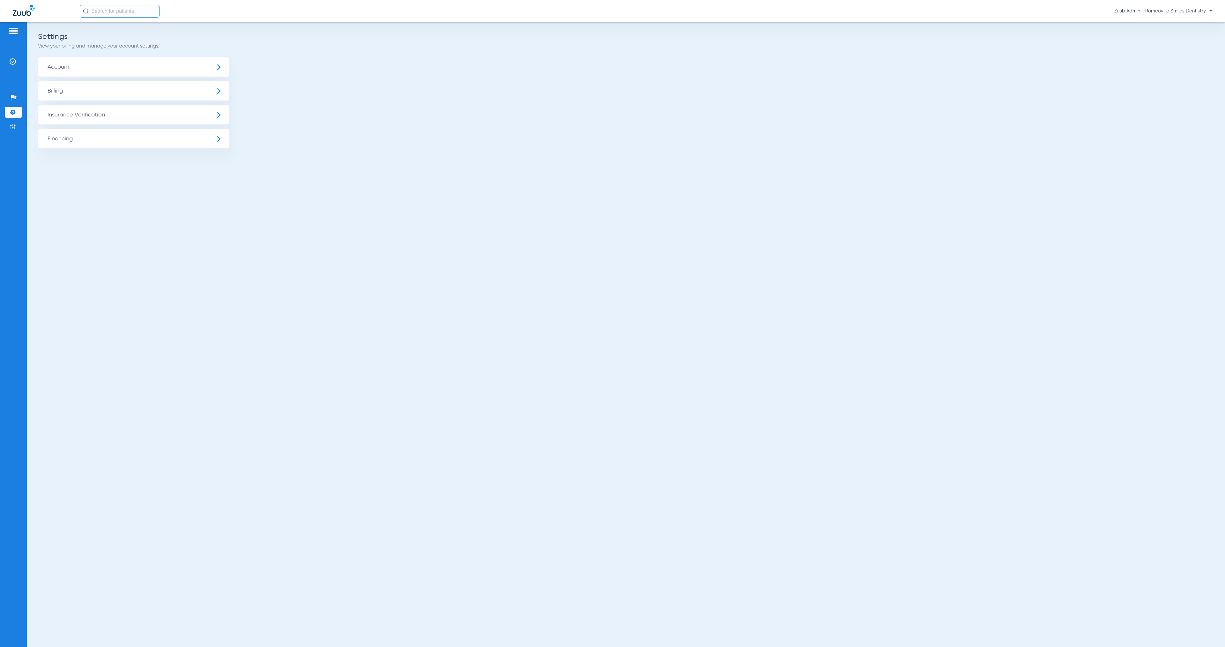
click at [131, 120] on span "Insurance Verification" at bounding box center [133, 114] width 191 height 19
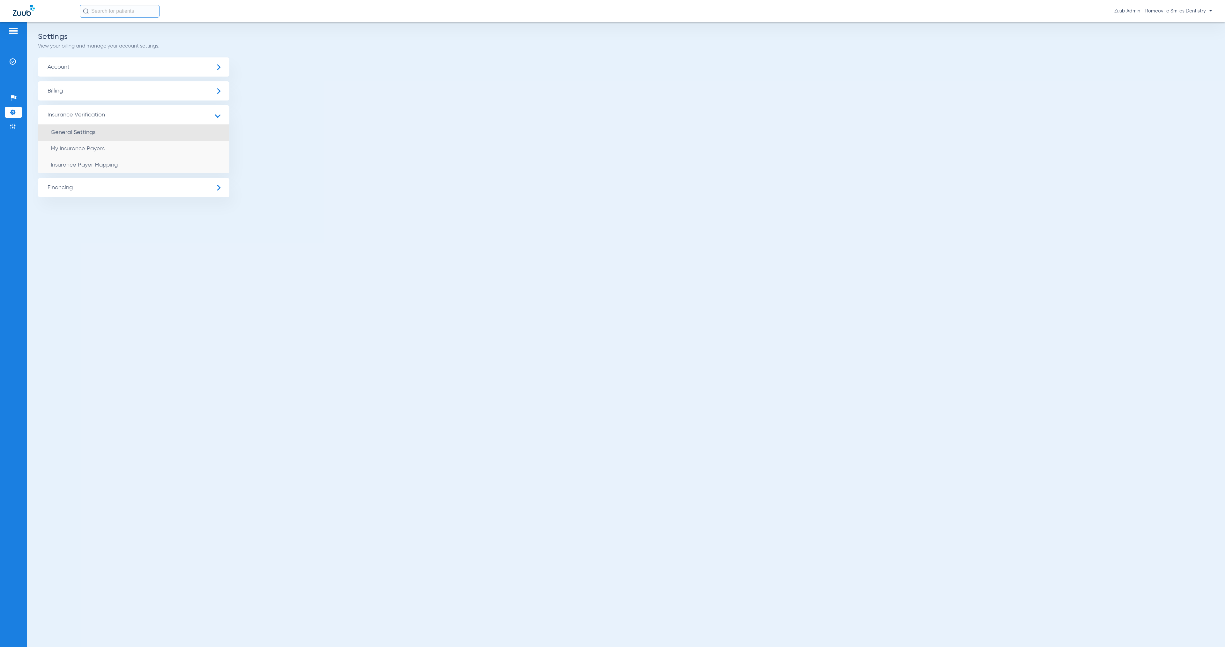
click at [160, 131] on li "General Settings" at bounding box center [133, 132] width 191 height 16
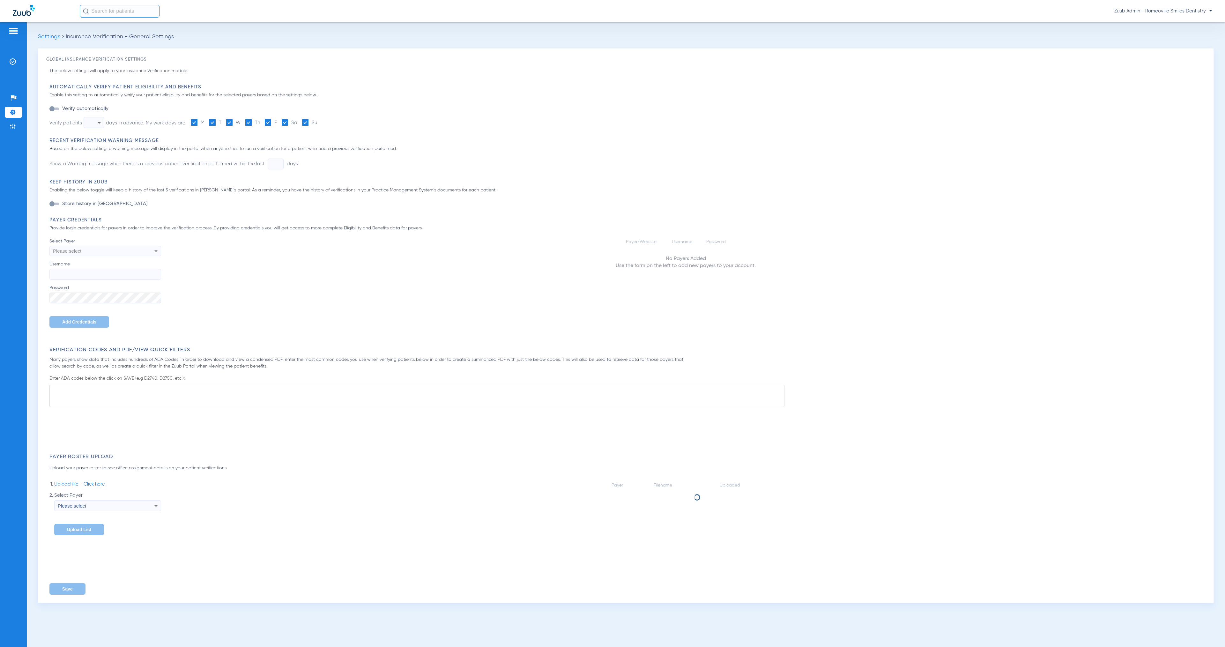
type input "1"
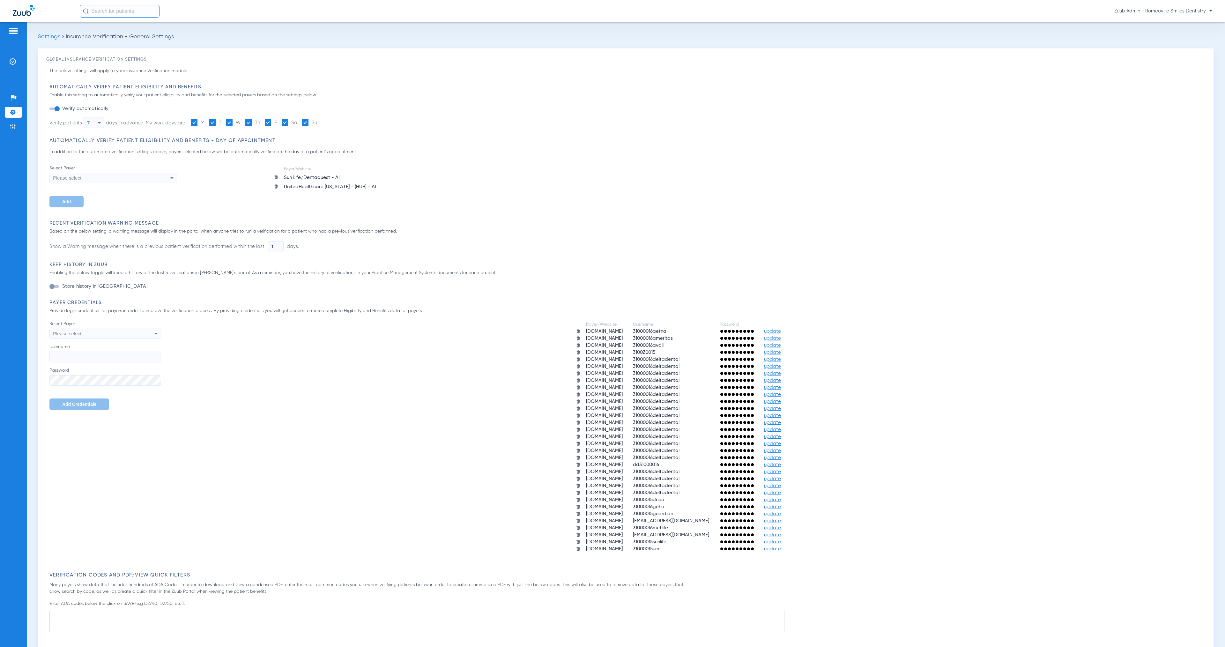
click at [12, 114] on img at bounding box center [13, 112] width 6 height 6
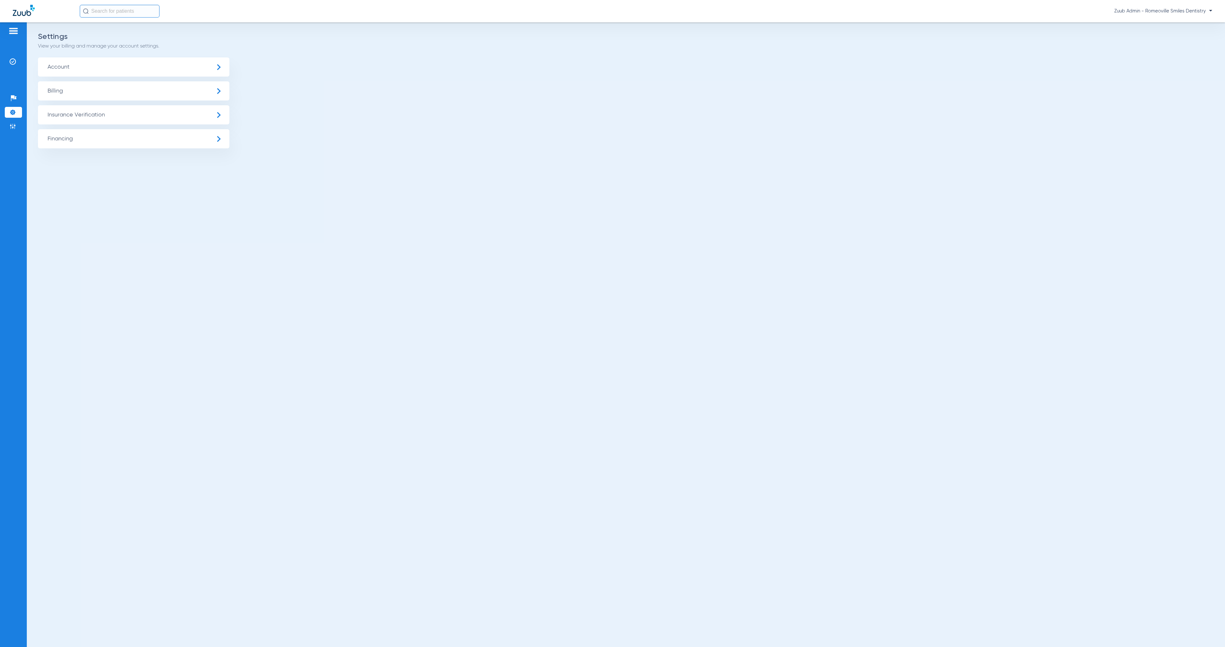
click at [135, 118] on span "Insurance Verification" at bounding box center [133, 114] width 191 height 19
click at [175, 165] on li "Insurance Payer Mapping" at bounding box center [133, 165] width 191 height 16
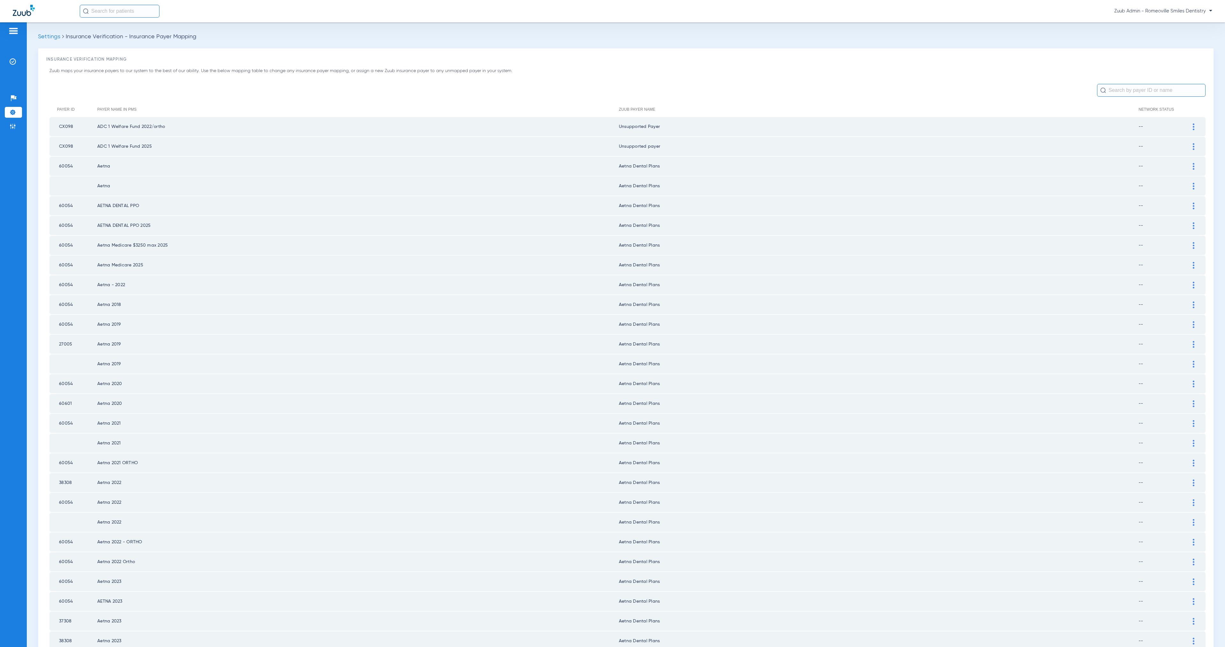
click at [1124, 93] on input "text" at bounding box center [1151, 90] width 108 height 13
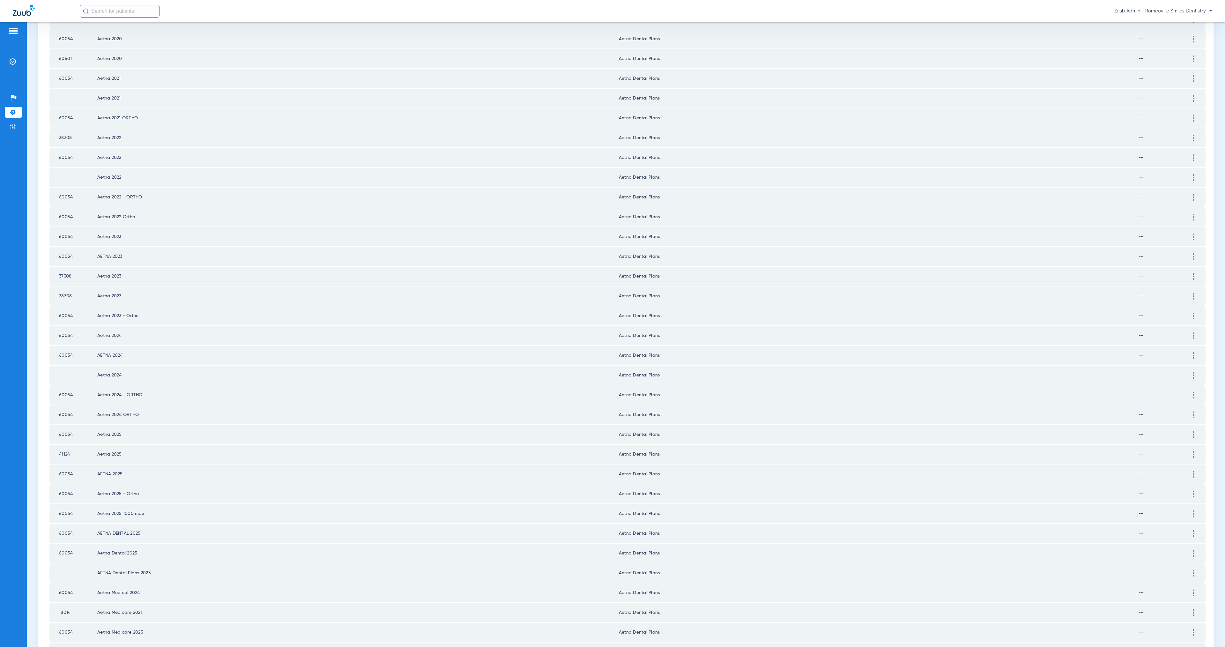
scroll to position [474, 0]
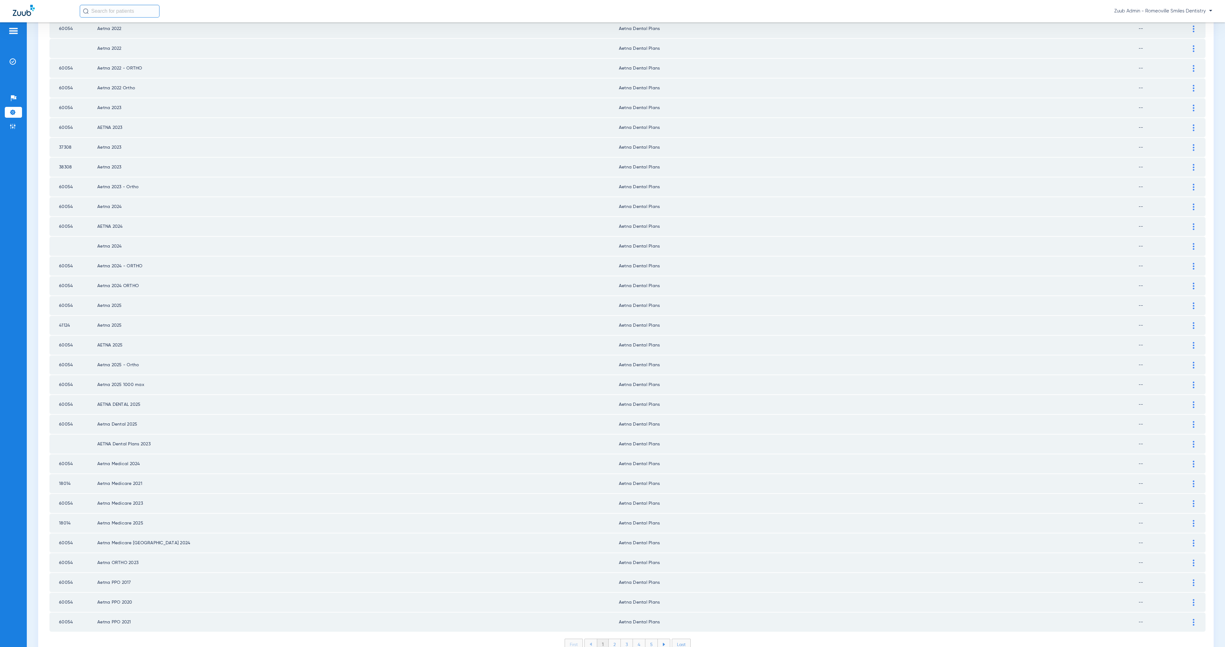
click at [610, 639] on li "2" at bounding box center [615, 644] width 12 height 11
click at [624, 639] on li "3" at bounding box center [627, 644] width 12 height 11
click at [637, 639] on li "4" at bounding box center [639, 644] width 12 height 11
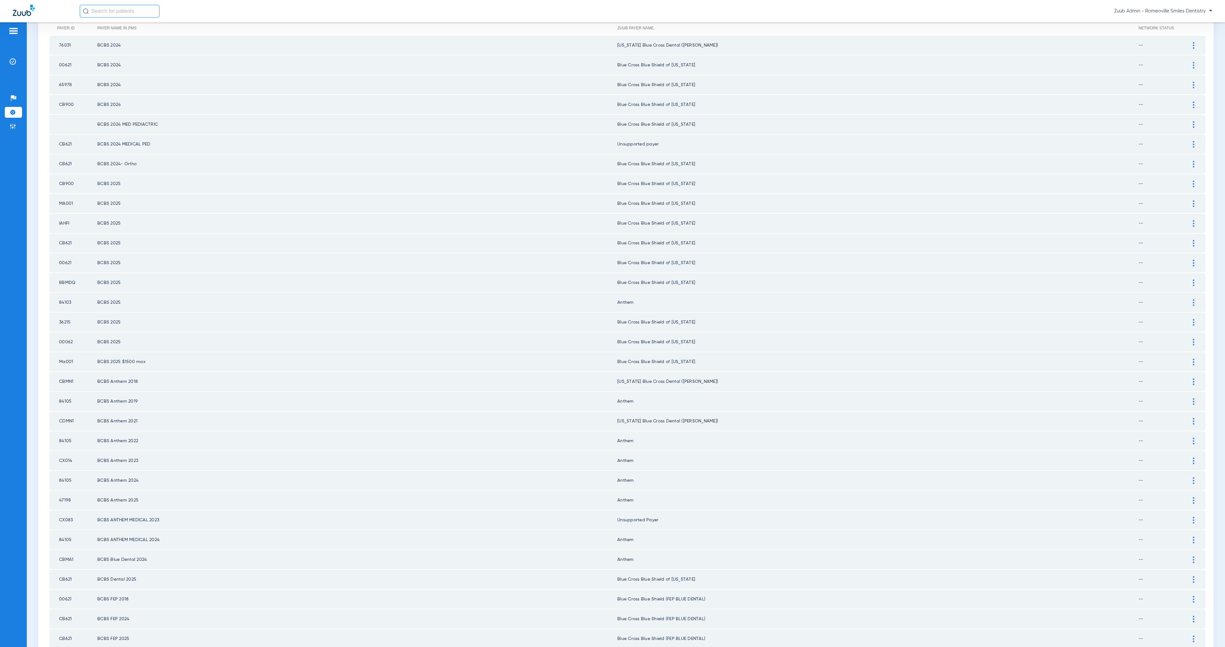
scroll to position [61, 0]
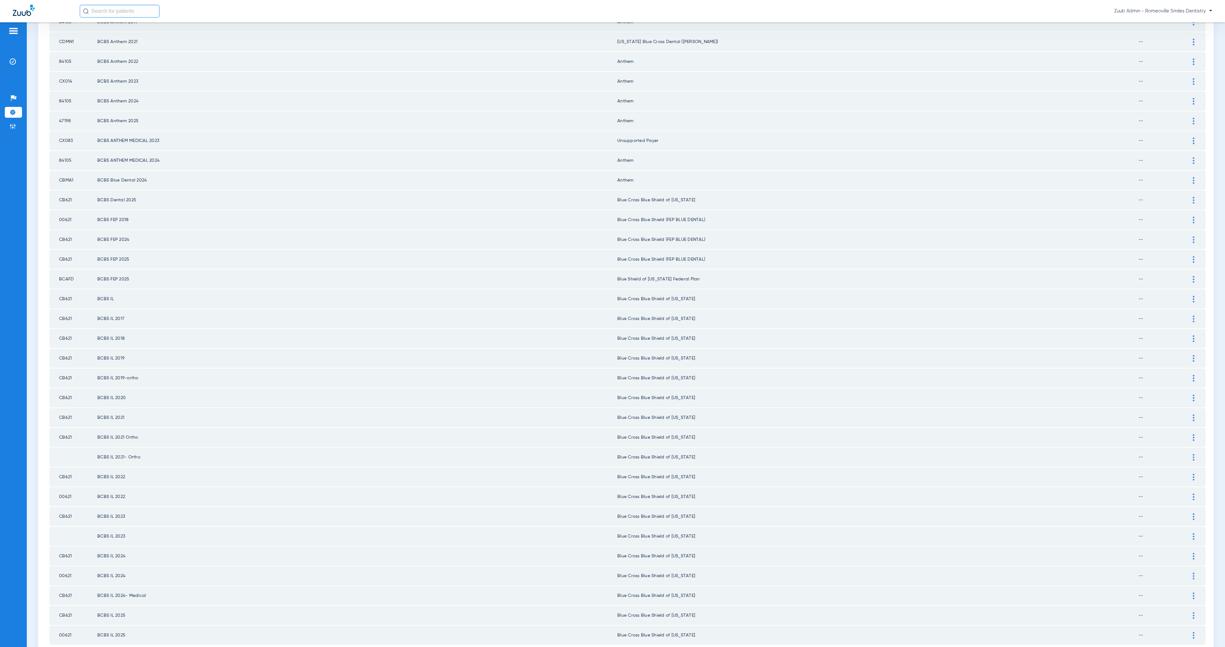
scroll to position [474, 0]
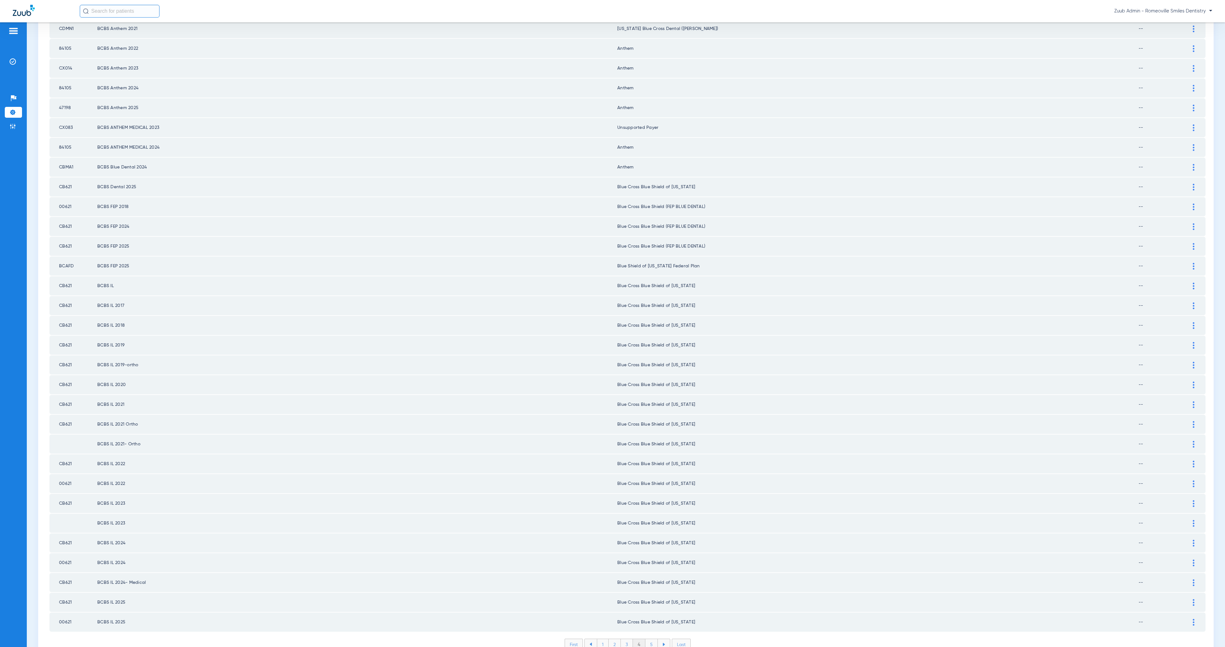
click at [639, 639] on ul "1 2 3 4 5" at bounding box center [627, 644] width 86 height 11
click at [647, 639] on li "5" at bounding box center [651, 644] width 12 height 11
click at [650, 639] on li "6" at bounding box center [652, 644] width 12 height 11
click at [648, 639] on li "7" at bounding box center [652, 644] width 12 height 11
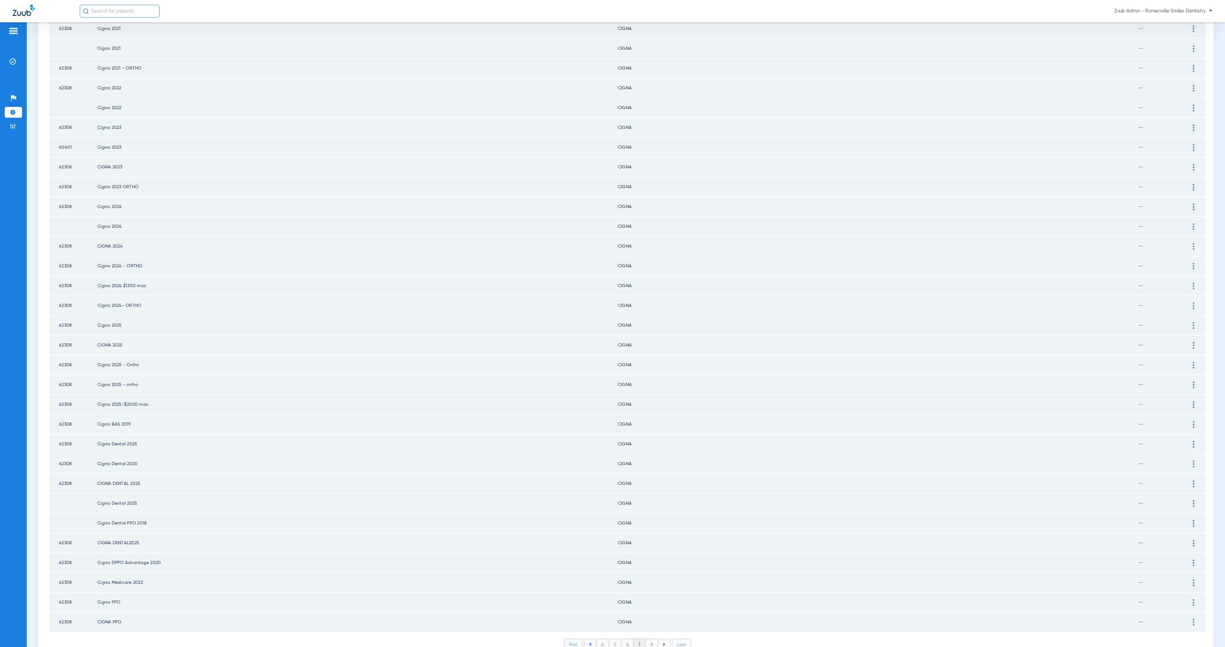
click at [647, 639] on li "8" at bounding box center [652, 644] width 12 height 11
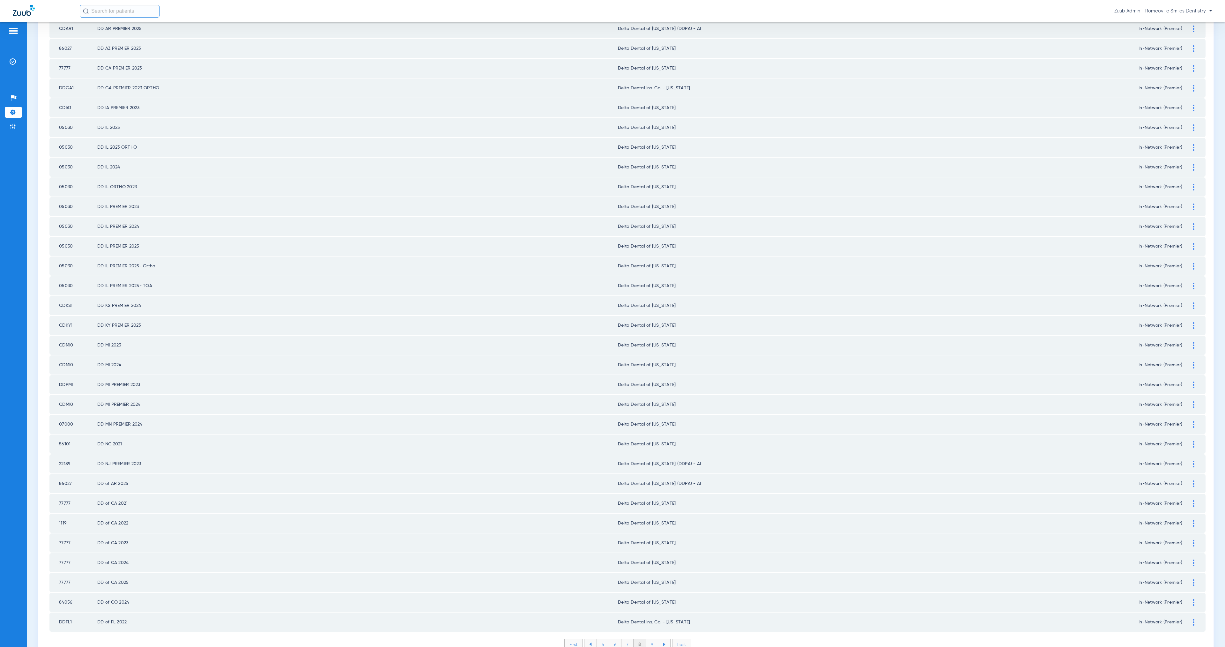
click at [649, 639] on li "9" at bounding box center [652, 644] width 12 height 11
click at [650, 639] on li "10" at bounding box center [652, 644] width 14 height 11
click at [652, 639] on li "11" at bounding box center [652, 644] width 13 height 11
click at [651, 639] on li "12" at bounding box center [654, 644] width 14 height 11
click at [652, 639] on li "13" at bounding box center [654, 644] width 14 height 11
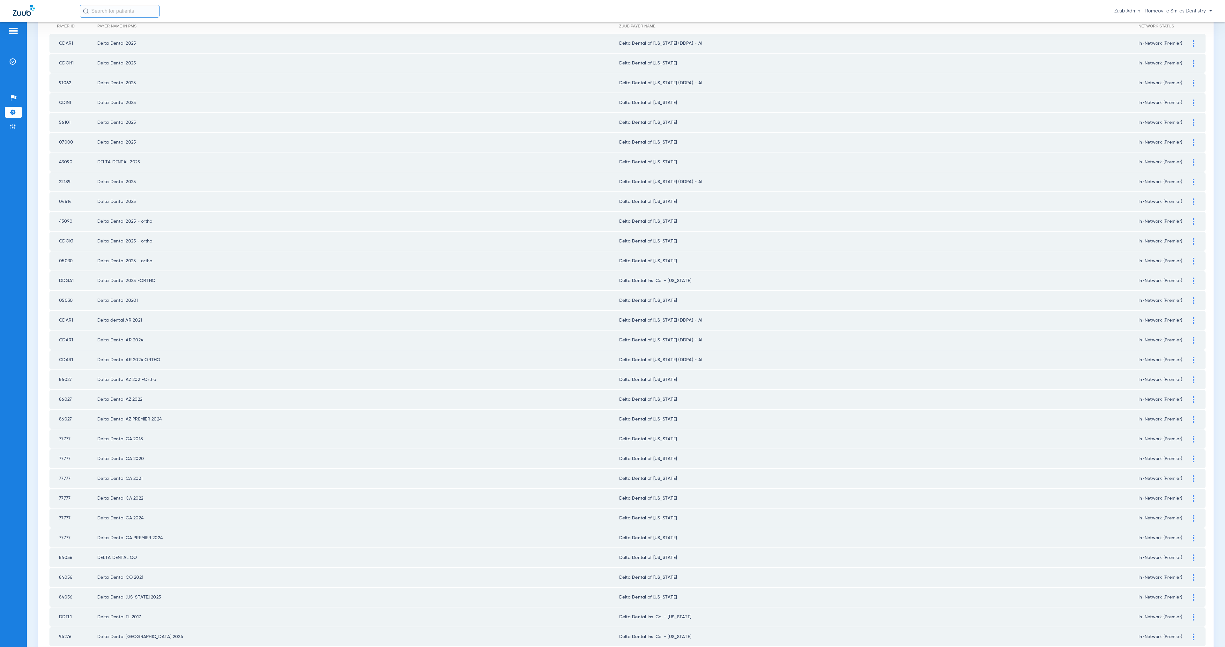
scroll to position [94, 0]
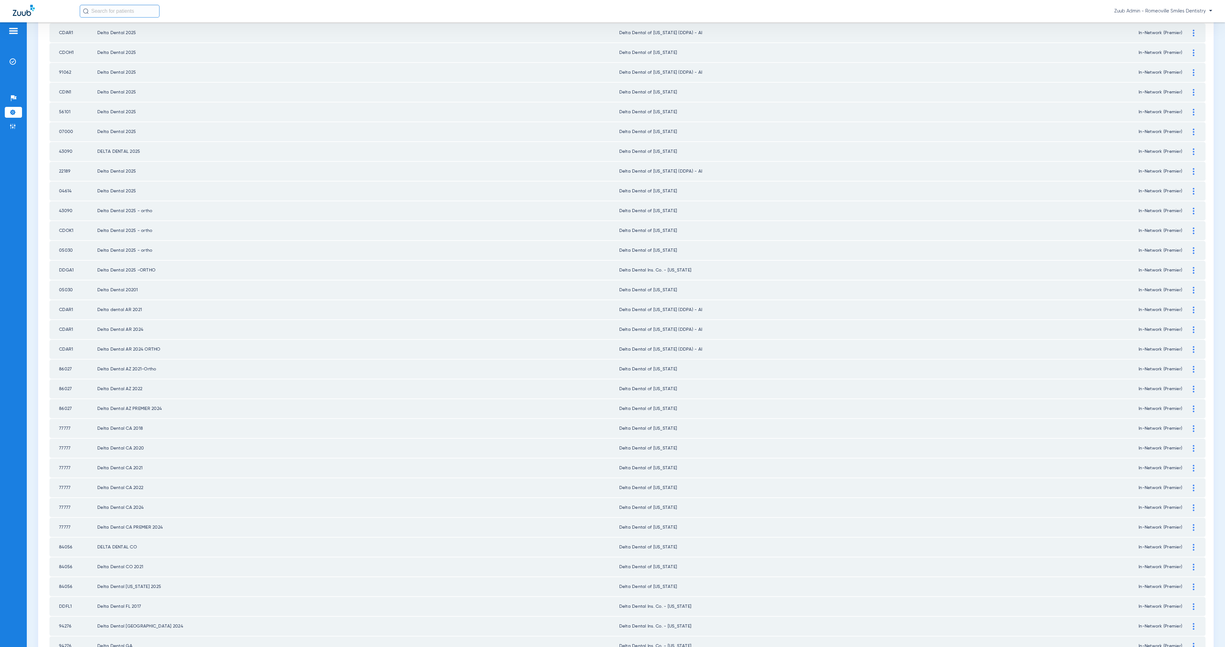
drag, startPoint x: 1188, startPoint y: 185, endPoint x: 1165, endPoint y: 189, distance: 23.6
click at [1188, 188] on div at bounding box center [1193, 191] width 11 height 7
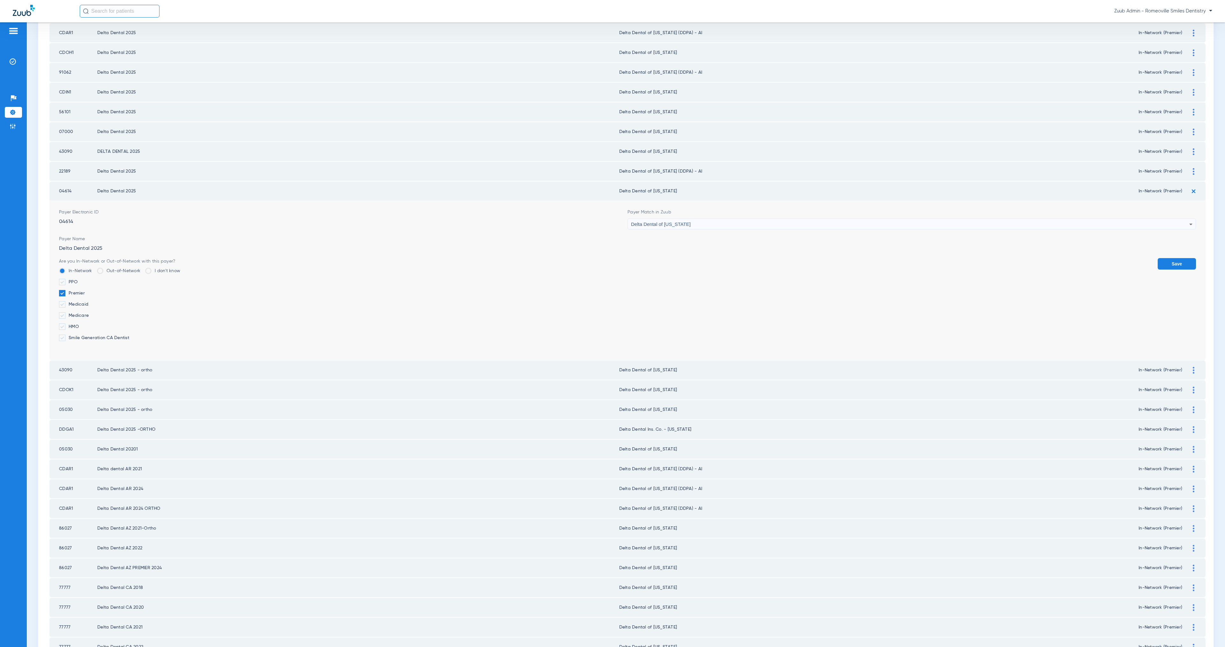
click at [736, 220] on div "Delta Dental of [US_STATE]" at bounding box center [910, 224] width 558 height 11
type input "Ambetter/Envolve Unsupported BCBS of AL Unsupported Delta Dental of Massachusse…"
click at [745, 256] on mat-option "Unsupported Payer" at bounding box center [906, 253] width 565 height 11
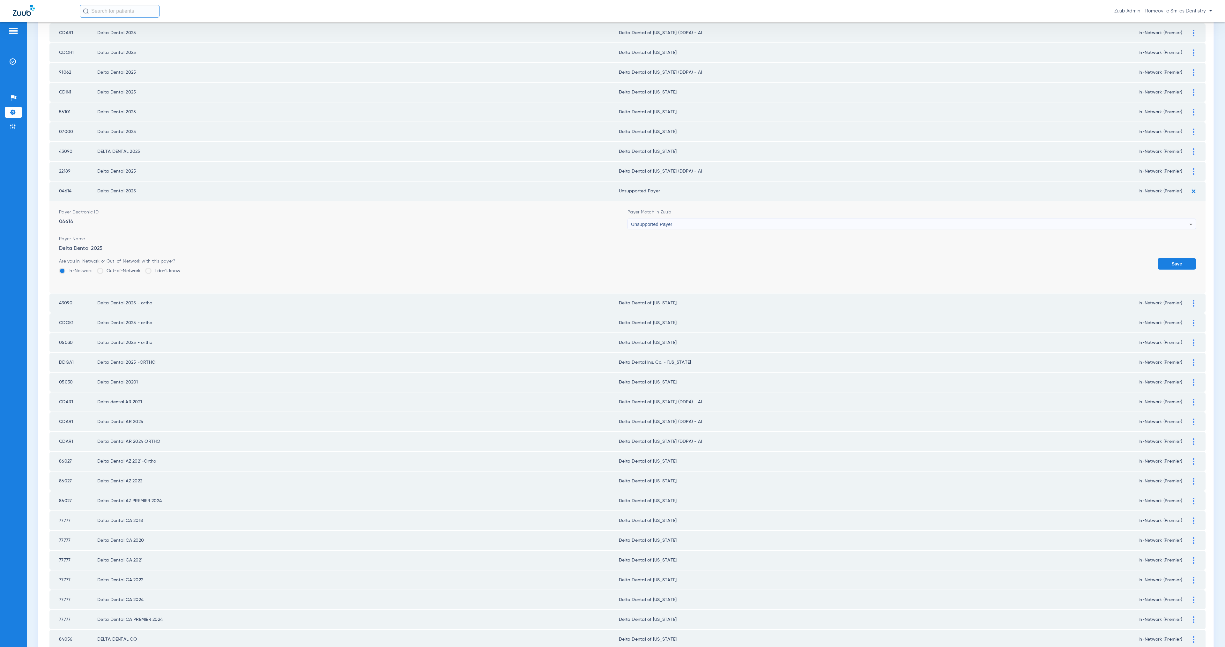
click at [1162, 258] on button "Save" at bounding box center [1177, 263] width 38 height 11
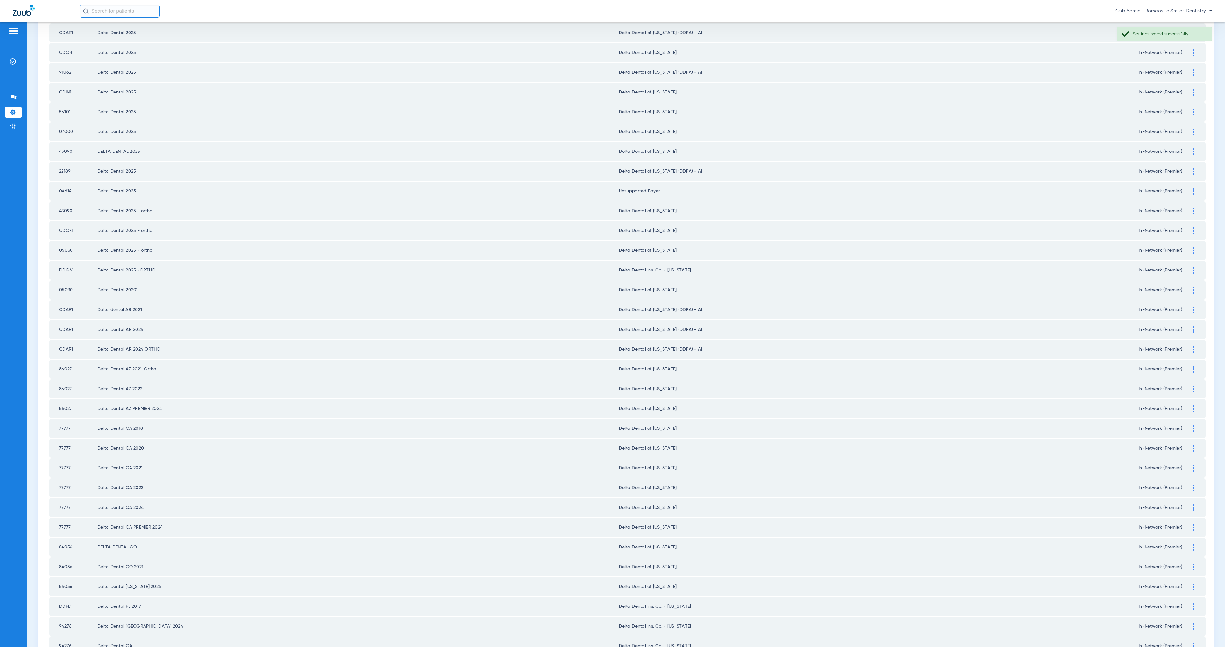
drag, startPoint x: 615, startPoint y: 184, endPoint x: 659, endPoint y: 187, distance: 44.1
click at [659, 187] on td "Unsupported Payer" at bounding box center [879, 191] width 520 height 19
copy td "Unsupported Payer"
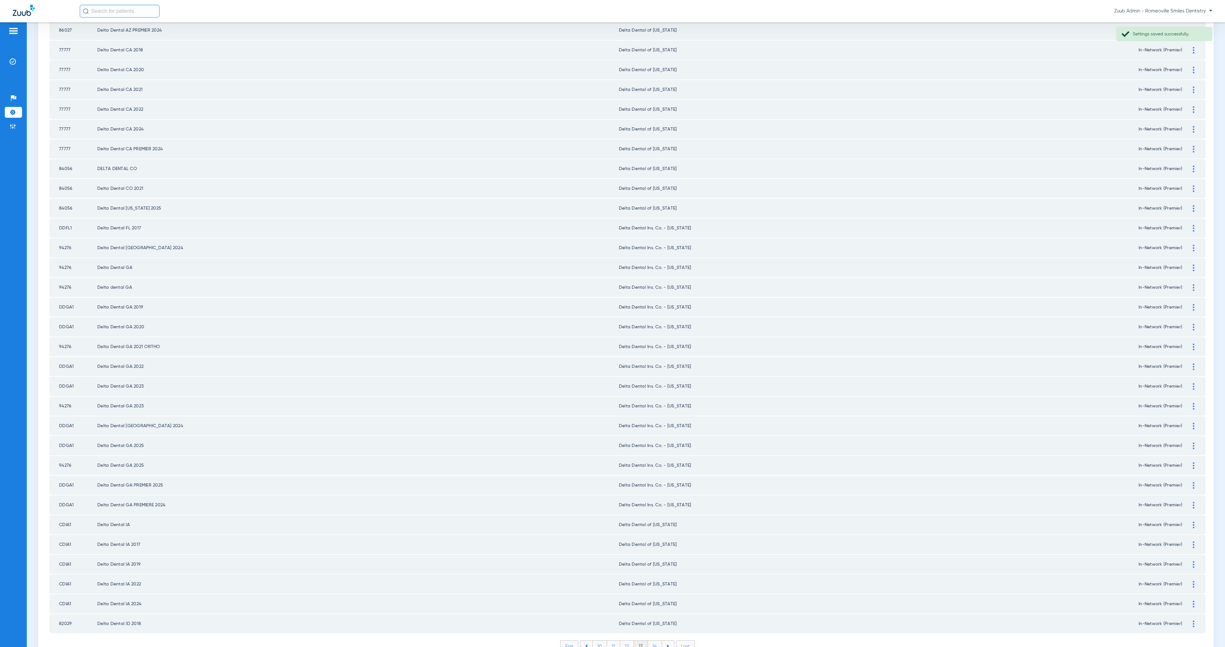
scroll to position [474, 0]
click at [648, 639] on li "14" at bounding box center [655, 644] width 14 height 11
click at [657, 639] on li "15" at bounding box center [655, 644] width 14 height 11
click at [656, 639] on li "16" at bounding box center [655, 644] width 14 height 11
click at [652, 639] on li "17" at bounding box center [656, 644] width 14 height 11
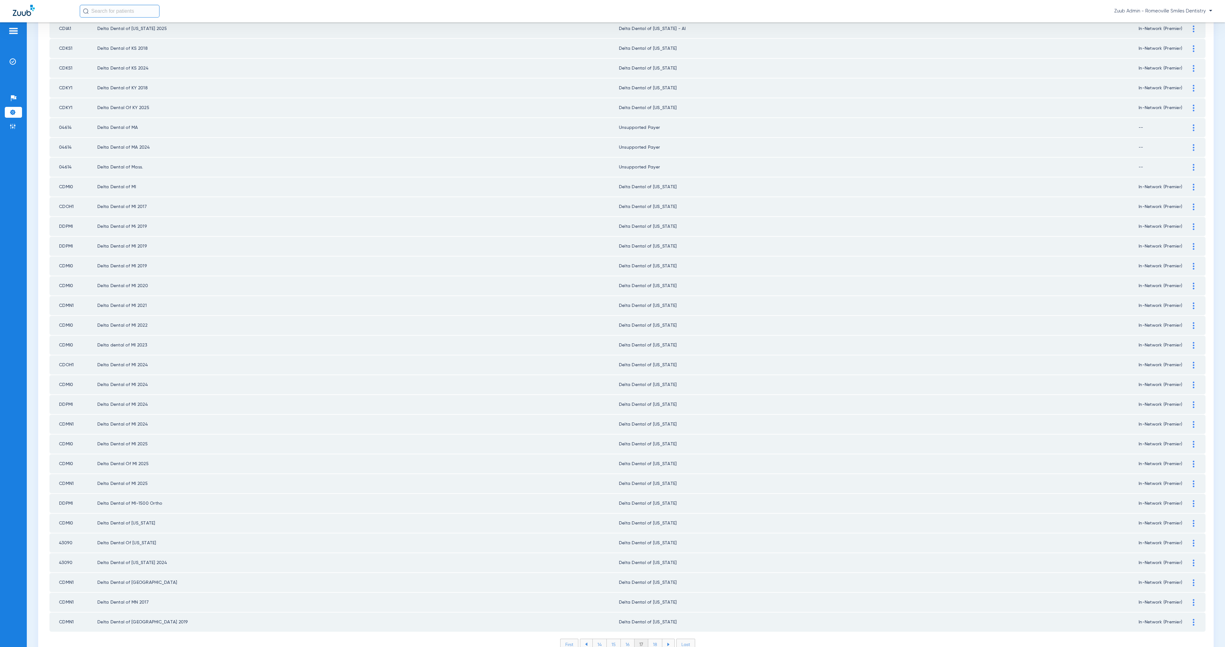
click at [653, 639] on li "18" at bounding box center [655, 644] width 14 height 11
click at [653, 639] on li "19" at bounding box center [655, 644] width 14 height 11
click at [654, 639] on li "20" at bounding box center [655, 644] width 15 height 11
click at [652, 639] on li "21" at bounding box center [656, 644] width 14 height 11
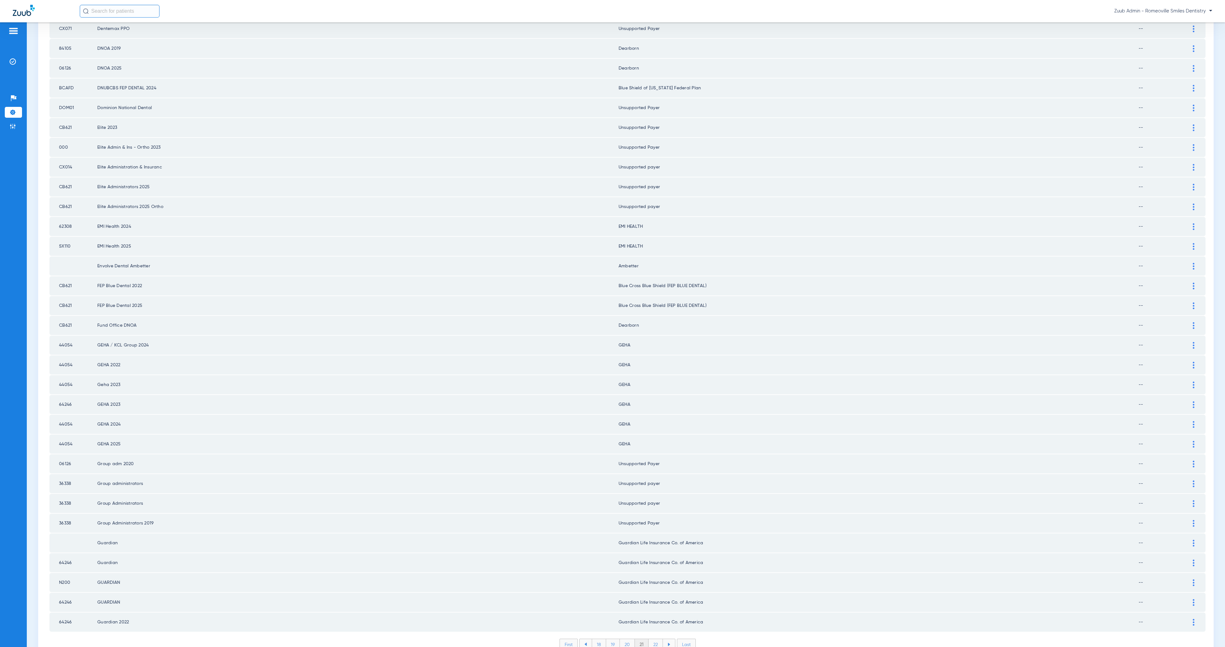
click at [1193, 263] on img at bounding box center [1194, 266] width 2 height 7
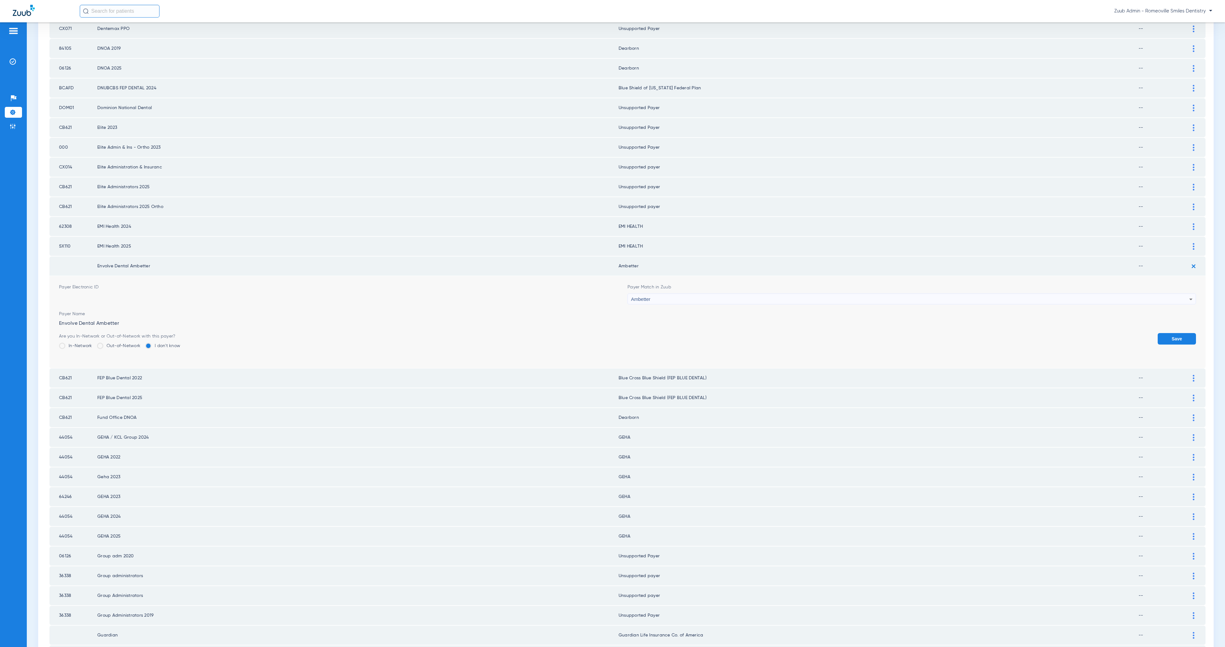
click at [735, 293] on mat-select "Ambetter" at bounding box center [912, 298] width 568 height 11
click at [737, 294] on div "Ambetter" at bounding box center [910, 299] width 558 height 11
paste input "Unsupported Payer"
type input "Unsupported Payer"
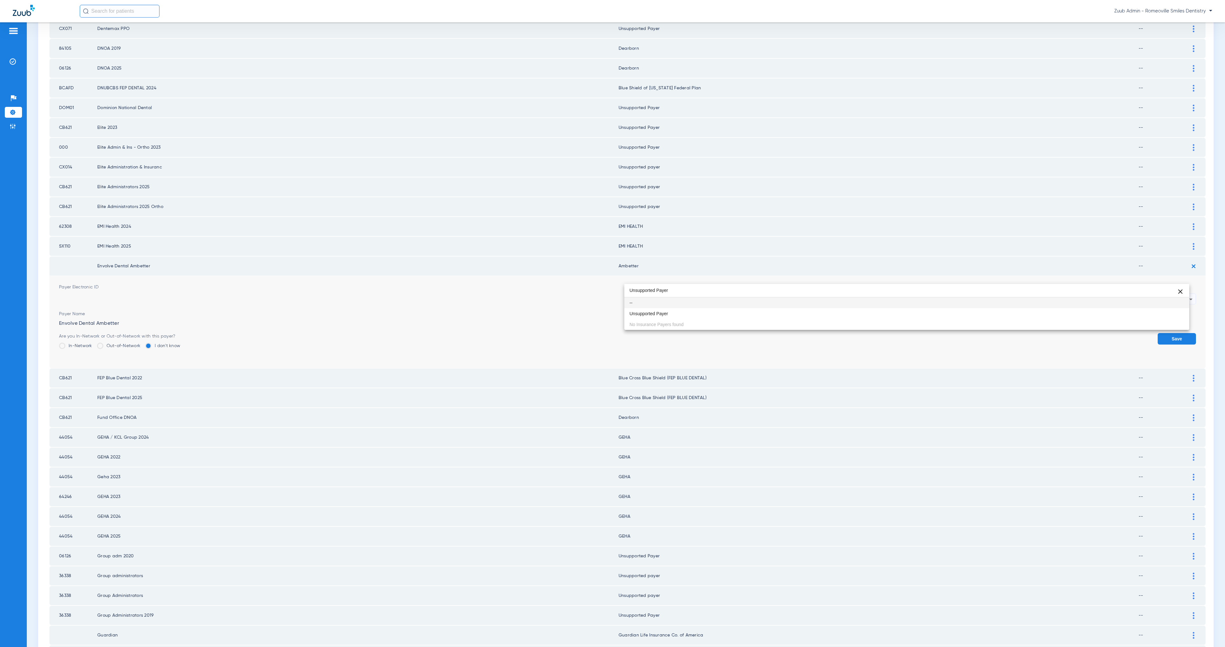
drag, startPoint x: 754, startPoint y: 310, endPoint x: 875, endPoint y: 312, distance: 120.9
click at [754, 310] on mat-option "Unsupported Payer" at bounding box center [906, 313] width 565 height 11
click at [1164, 333] on button "Save" at bounding box center [1177, 338] width 38 height 11
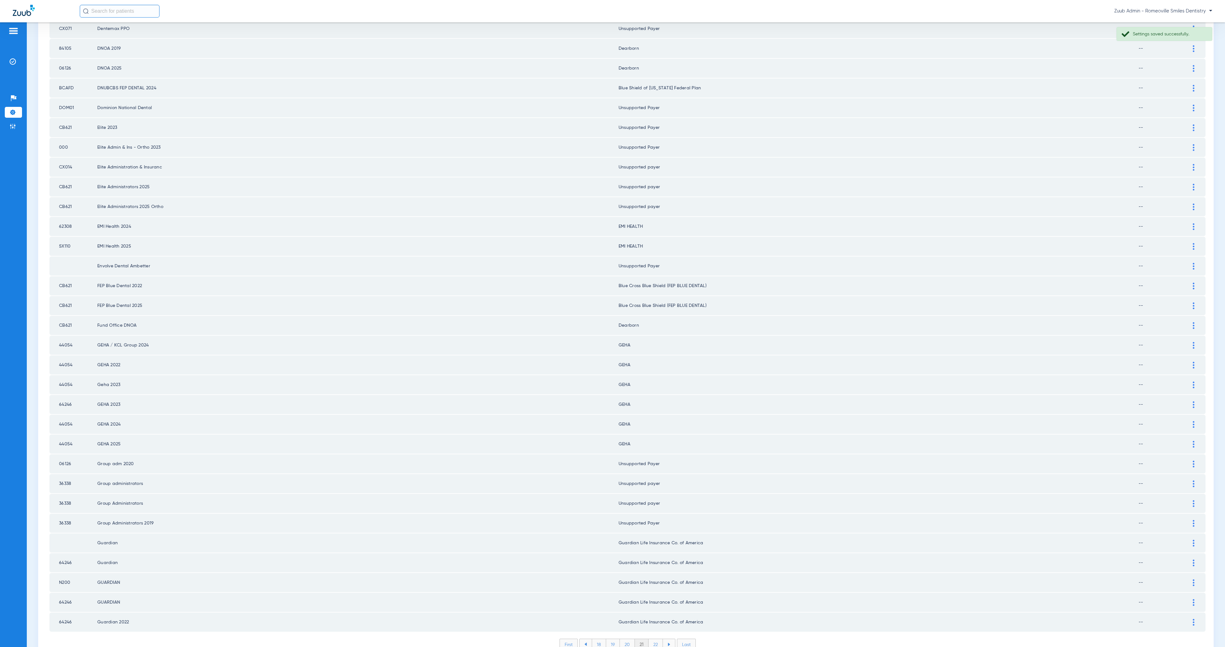
click at [652, 639] on li "22" at bounding box center [656, 644] width 14 height 11
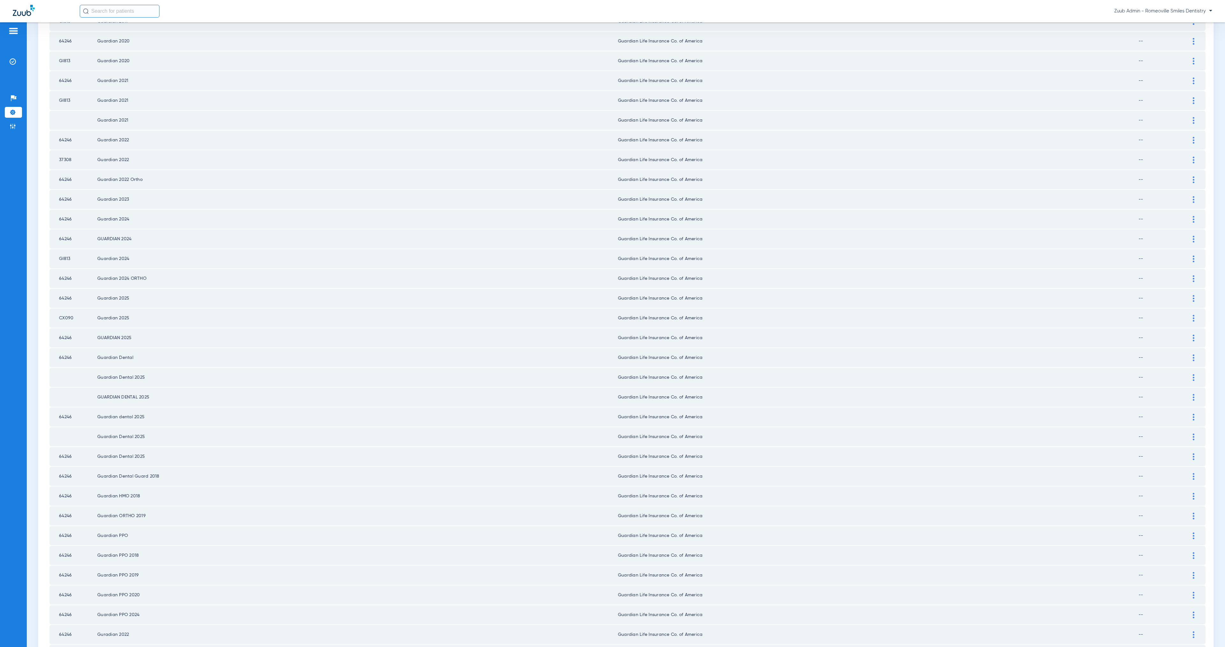
scroll to position [474, 0]
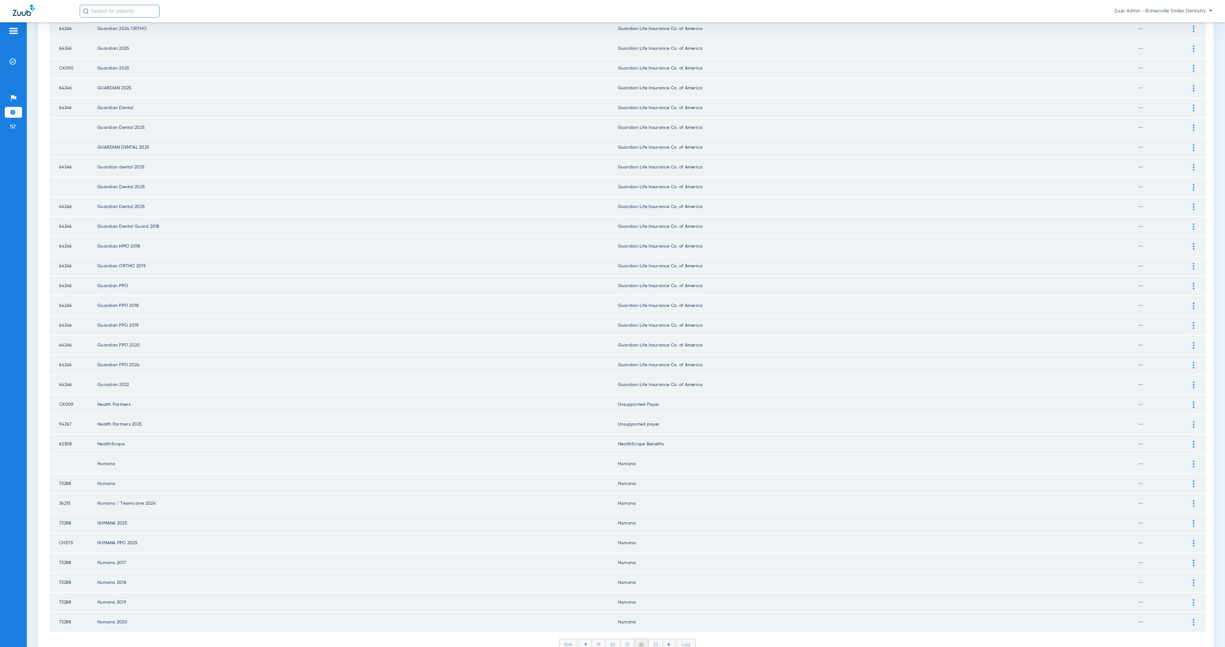
click at [654, 639] on li "23" at bounding box center [656, 644] width 14 height 11
click at [655, 639] on li "24" at bounding box center [656, 644] width 15 height 11
click at [655, 639] on li "25" at bounding box center [656, 644] width 15 height 11
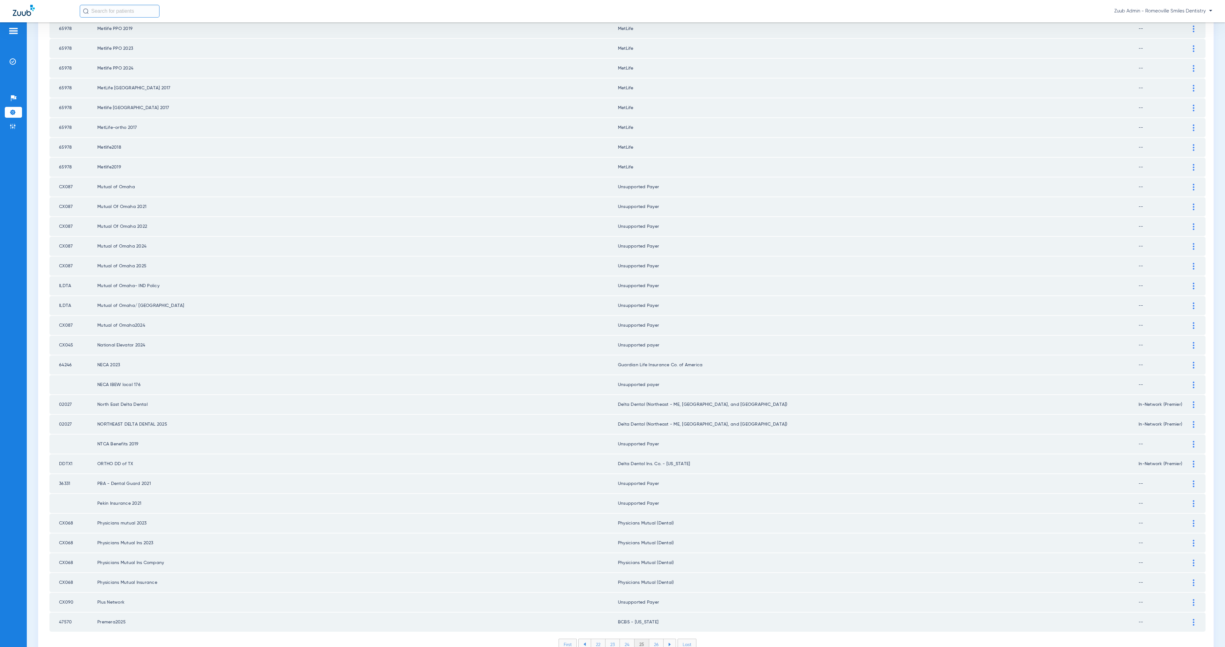
click at [654, 639] on li "26" at bounding box center [656, 644] width 14 height 11
click at [655, 639] on li "27" at bounding box center [657, 644] width 14 height 11
click at [654, 639] on li "28" at bounding box center [656, 644] width 15 height 11
click at [654, 639] on li "29" at bounding box center [656, 644] width 14 height 11
click at [656, 639] on li "30" at bounding box center [656, 644] width 15 height 11
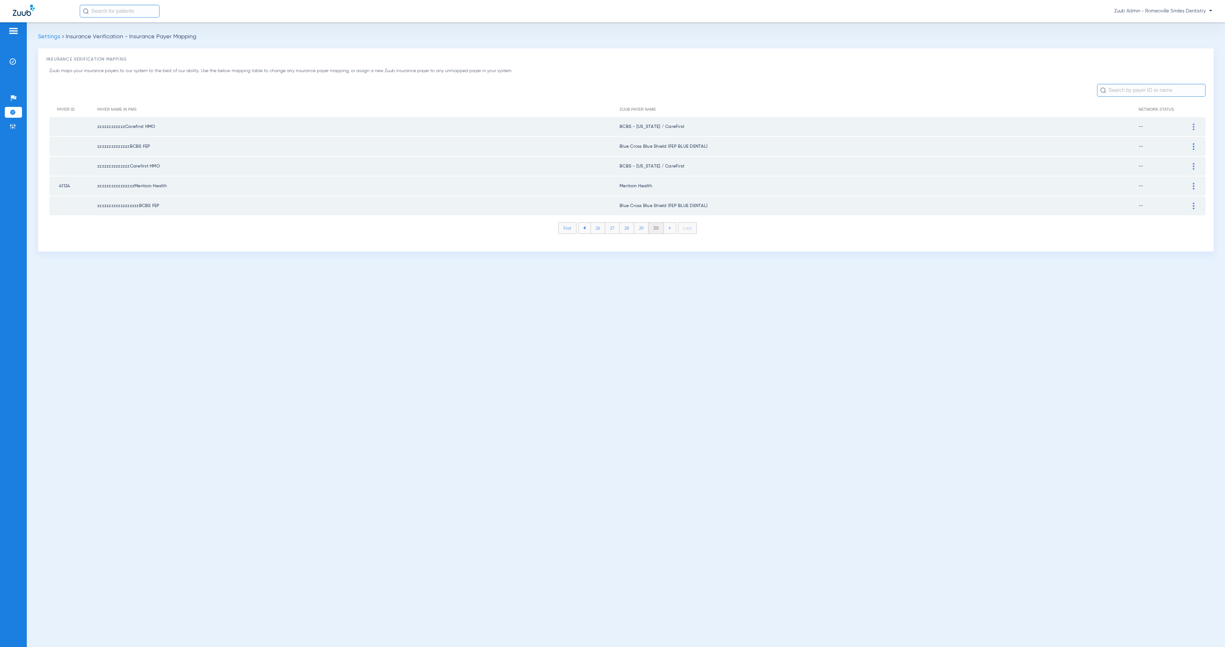
scroll to position [0, 0]
click at [1191, 184] on div at bounding box center [1193, 186] width 11 height 7
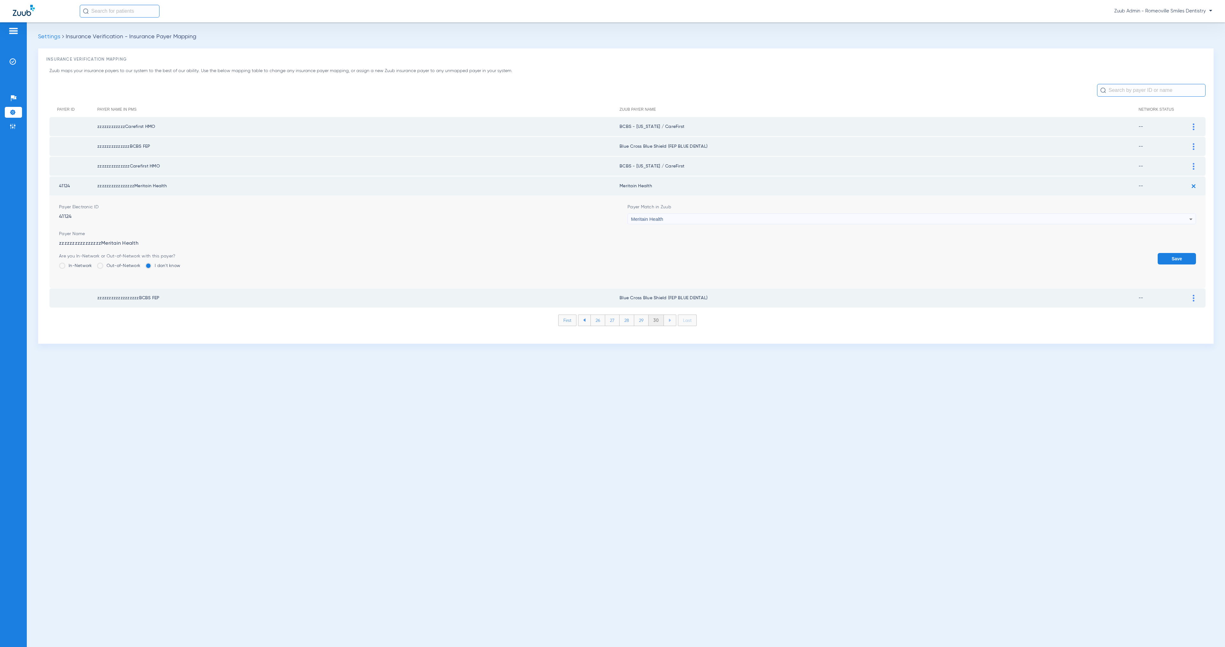
click at [683, 216] on div "Meritain Health" at bounding box center [910, 219] width 558 height 11
type input "Unsupported Payer"
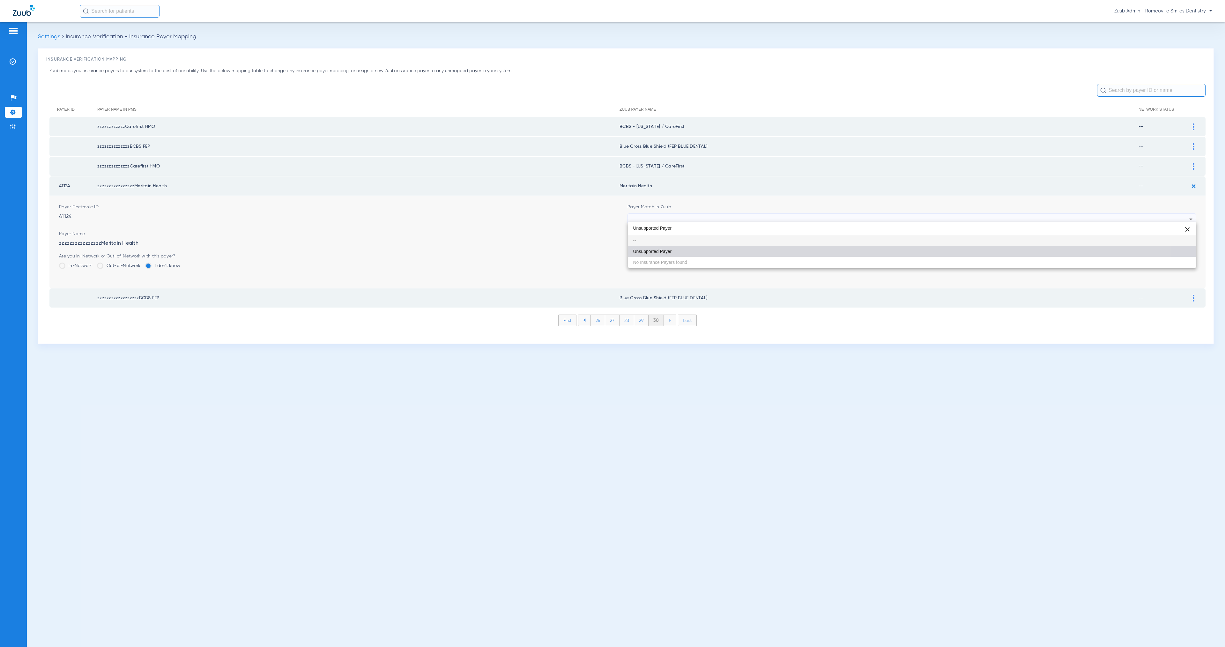
click at [698, 249] on mat-option "Unsupported Payer" at bounding box center [912, 251] width 568 height 11
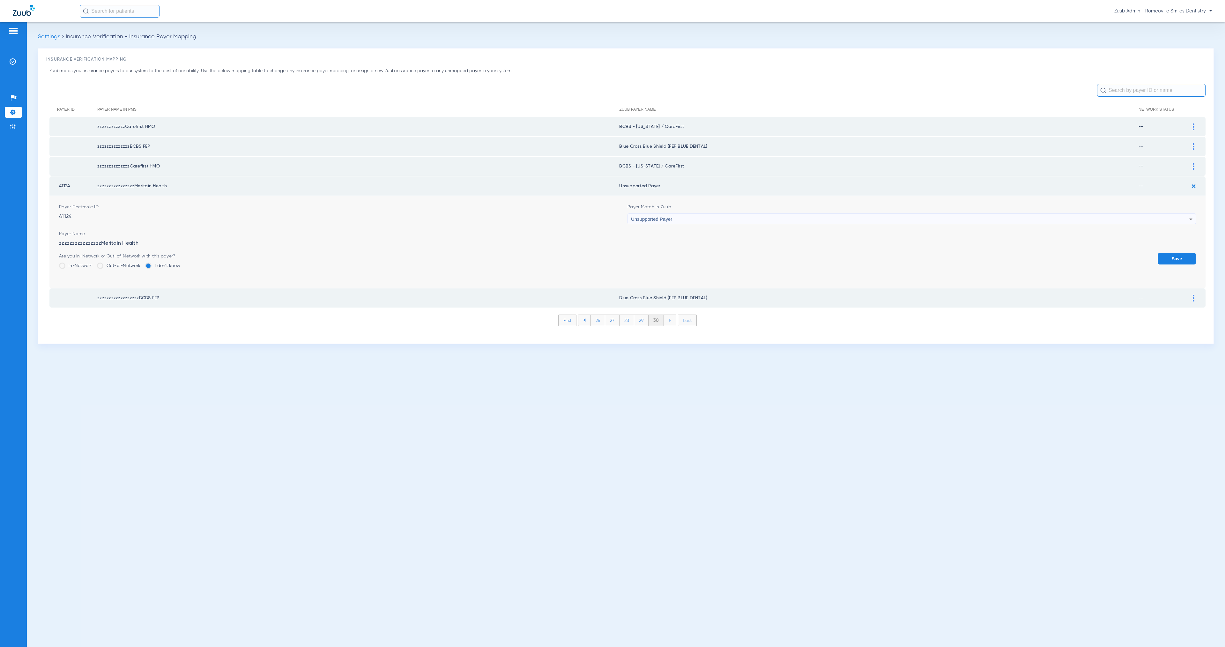
click at [1172, 254] on button "Save" at bounding box center [1177, 258] width 38 height 11
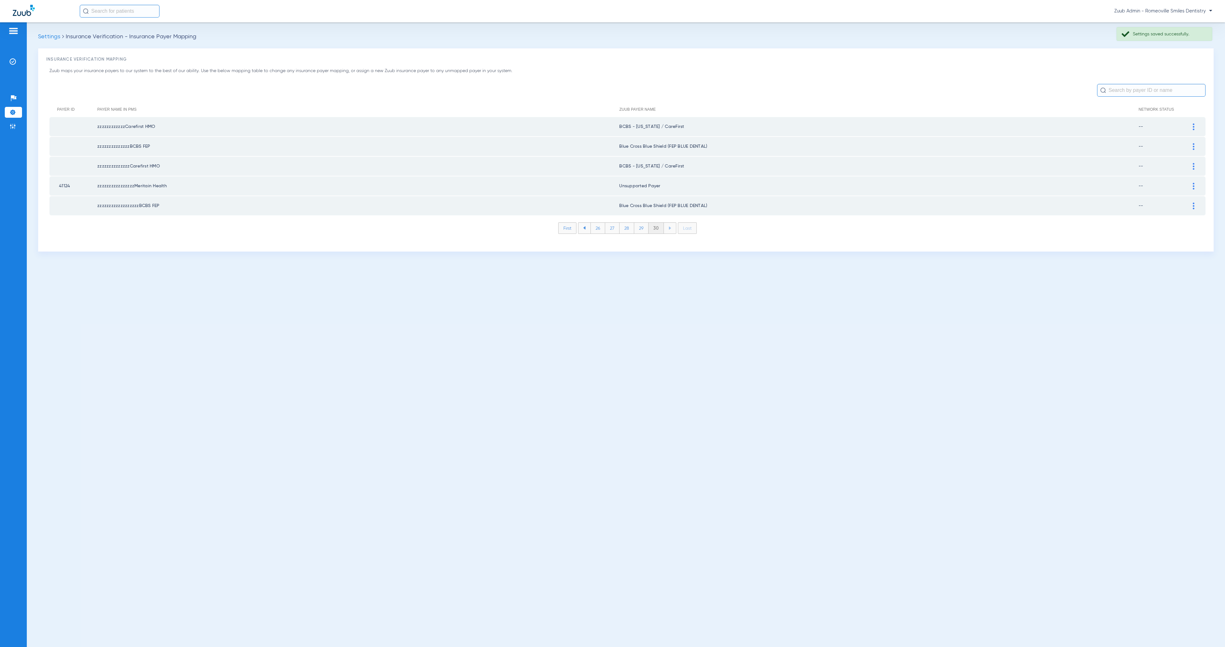
click at [1139, 92] on input "text" at bounding box center [1151, 90] width 108 height 13
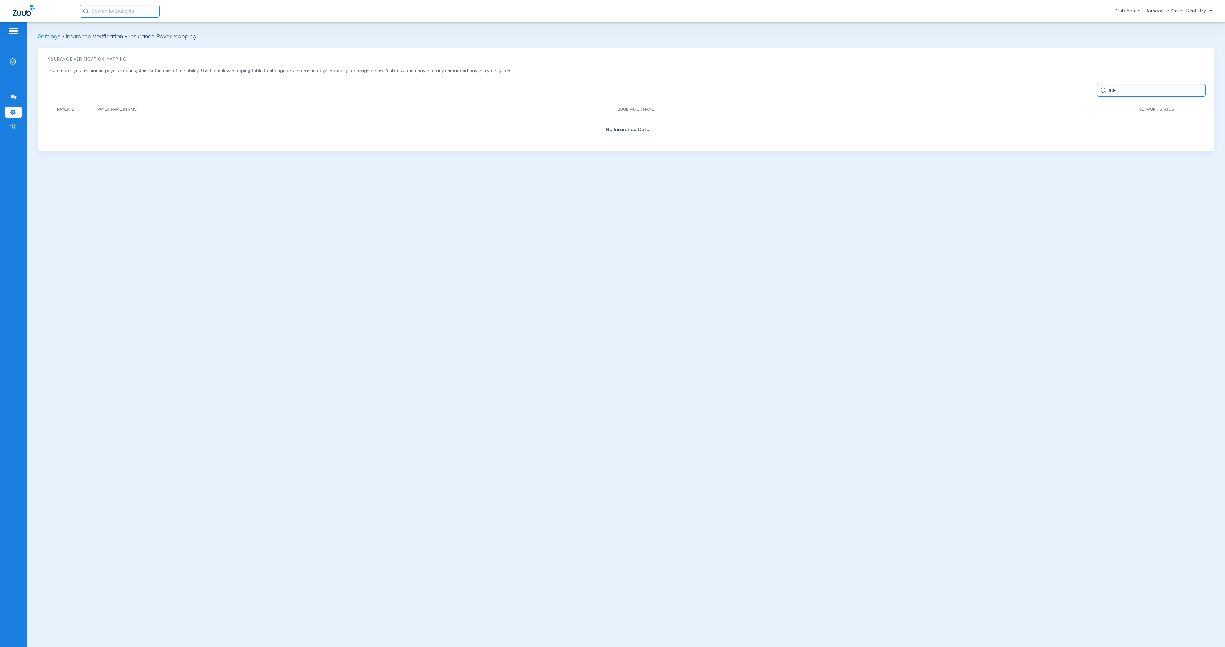
type input "m"
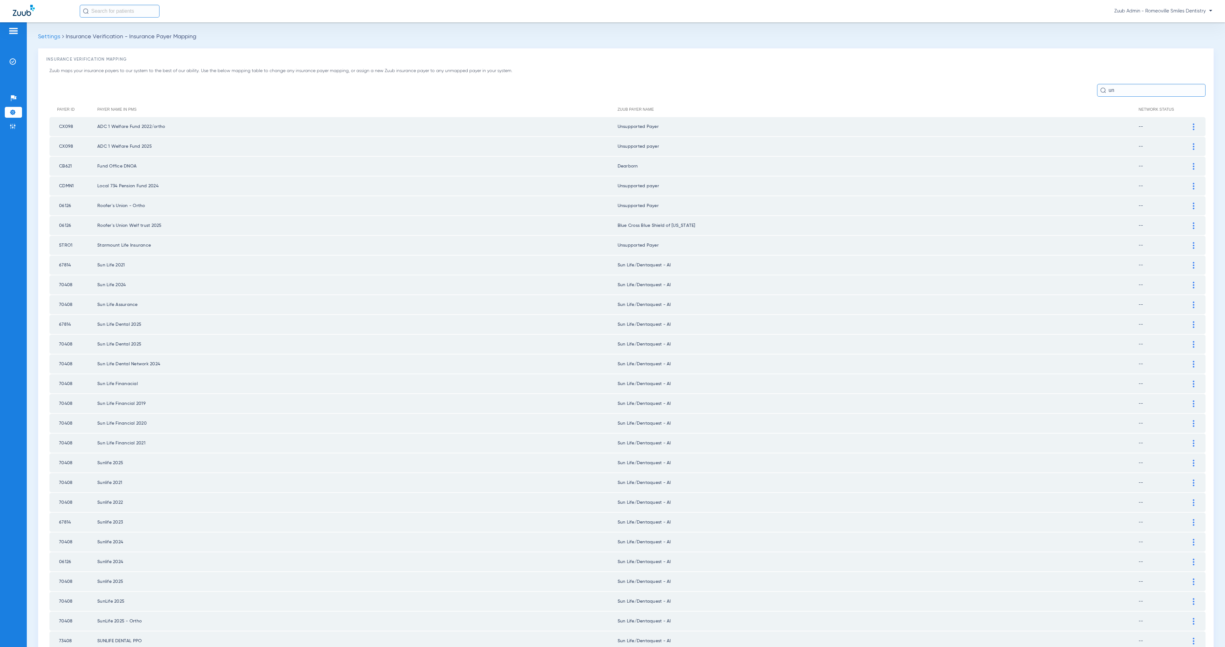
type input "u"
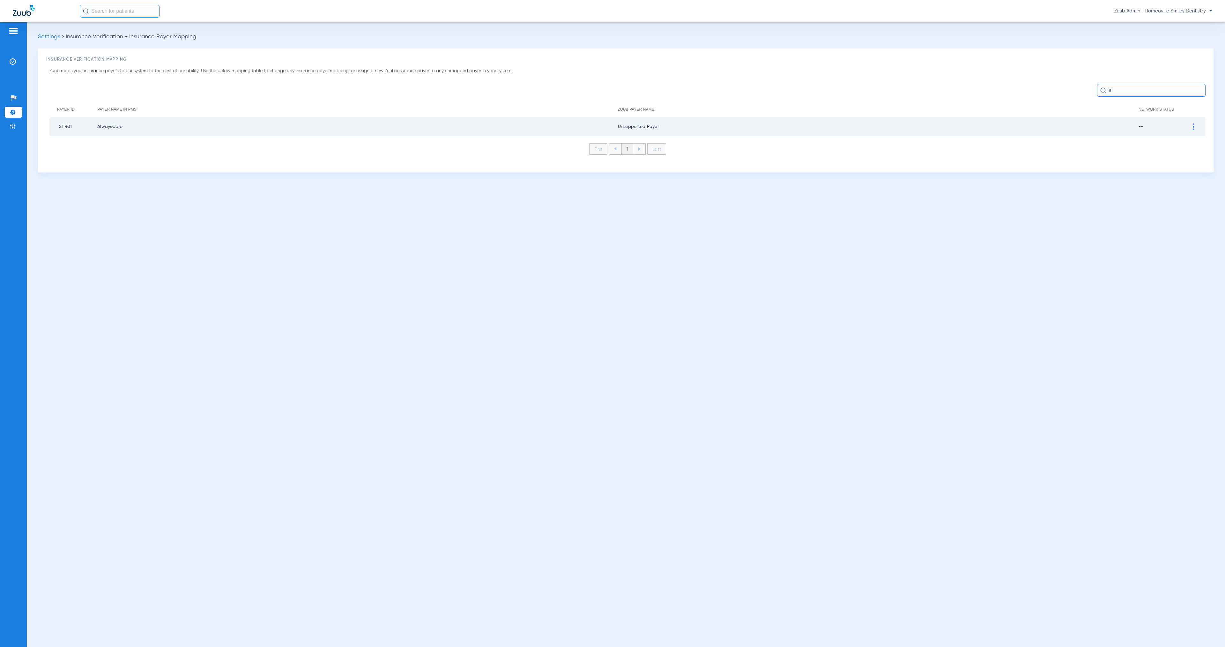
type input "a"
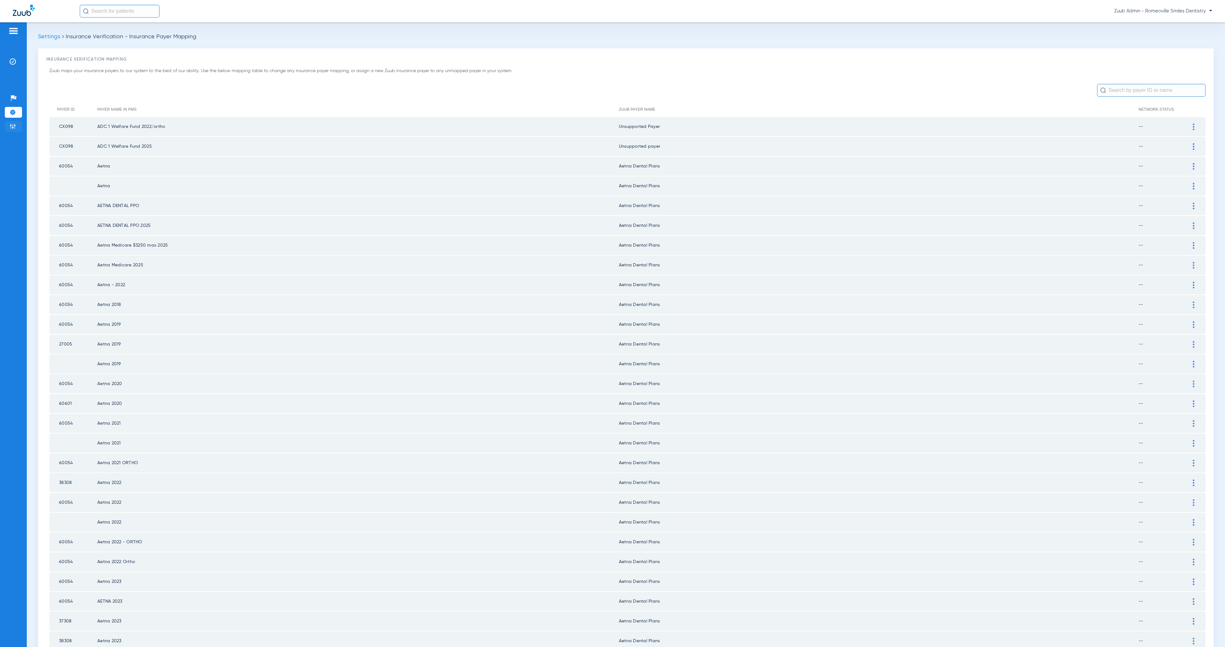
click at [17, 129] on li "Admin" at bounding box center [13, 126] width 17 height 11
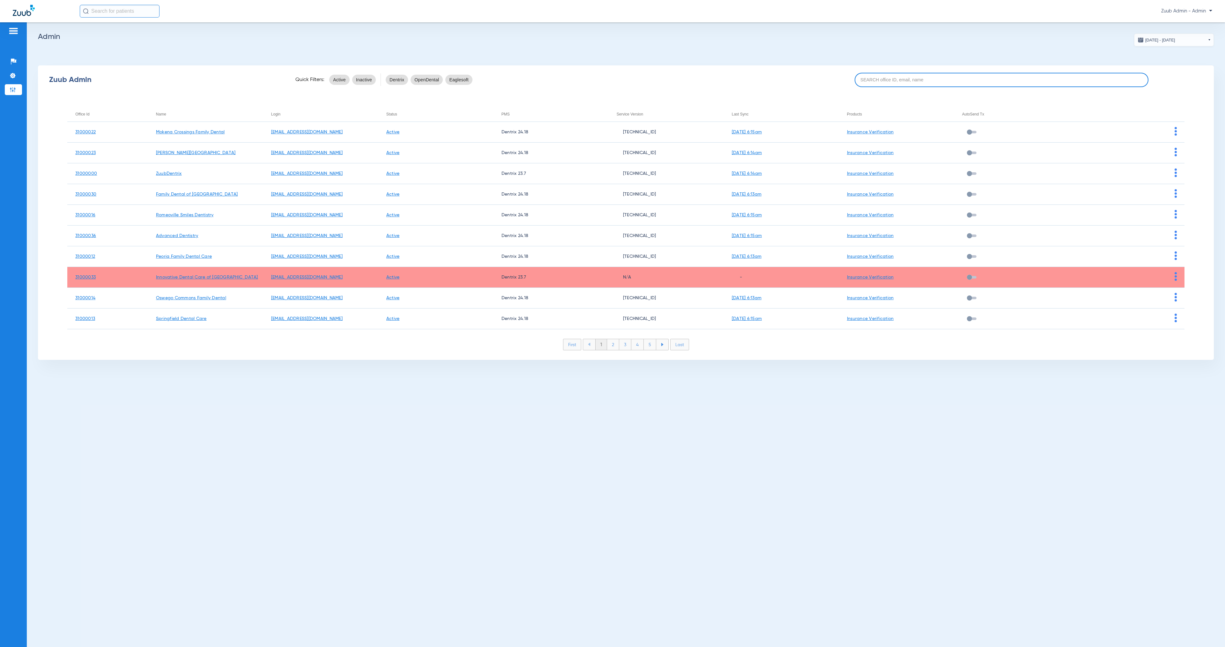
click at [935, 80] on input at bounding box center [1002, 80] width 294 height 14
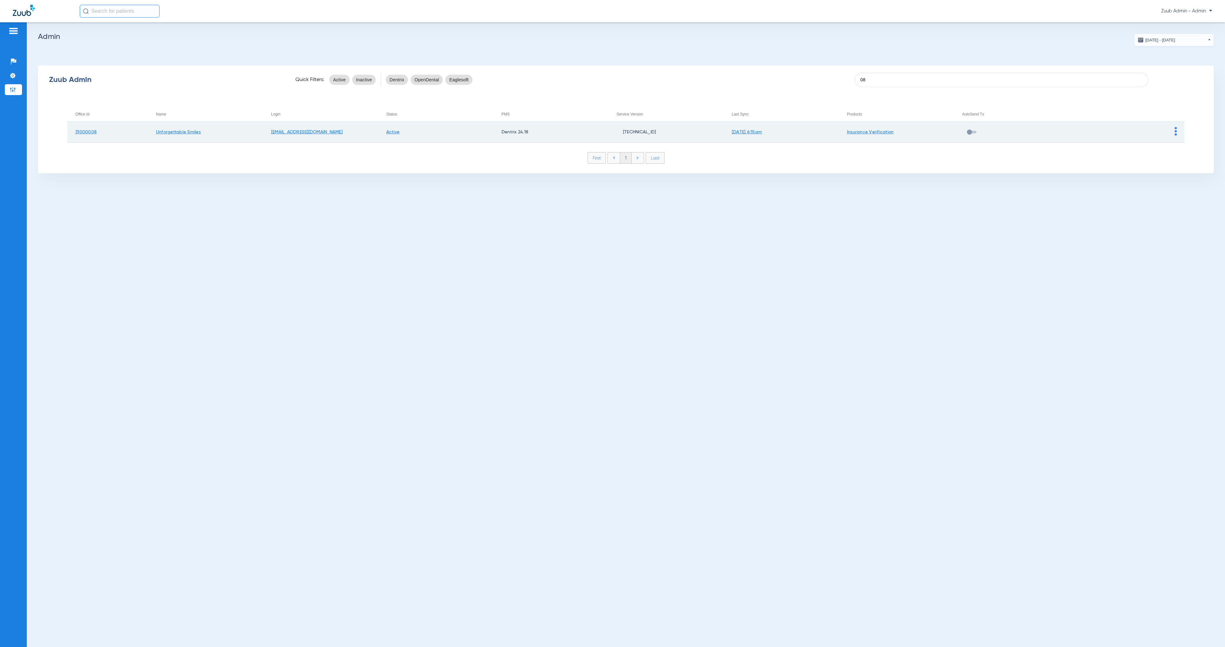
type input "08"
click at [1175, 133] on img at bounding box center [1176, 131] width 2 height 9
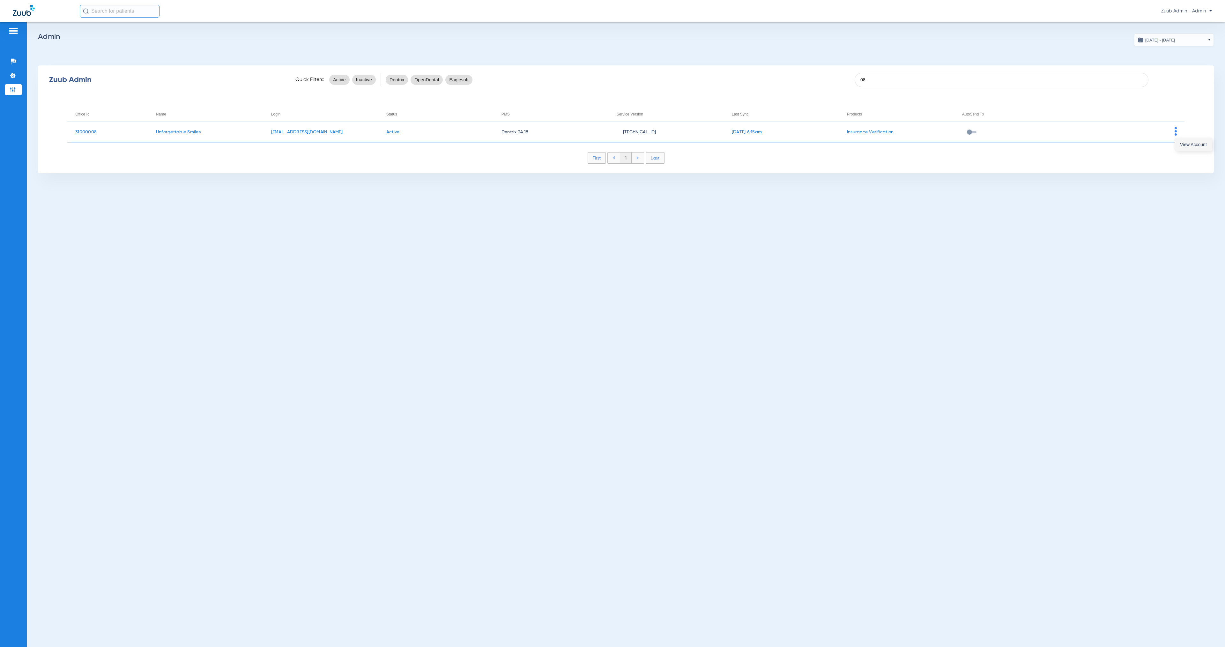
click at [1182, 148] on button "View Account" at bounding box center [1193, 144] width 37 height 13
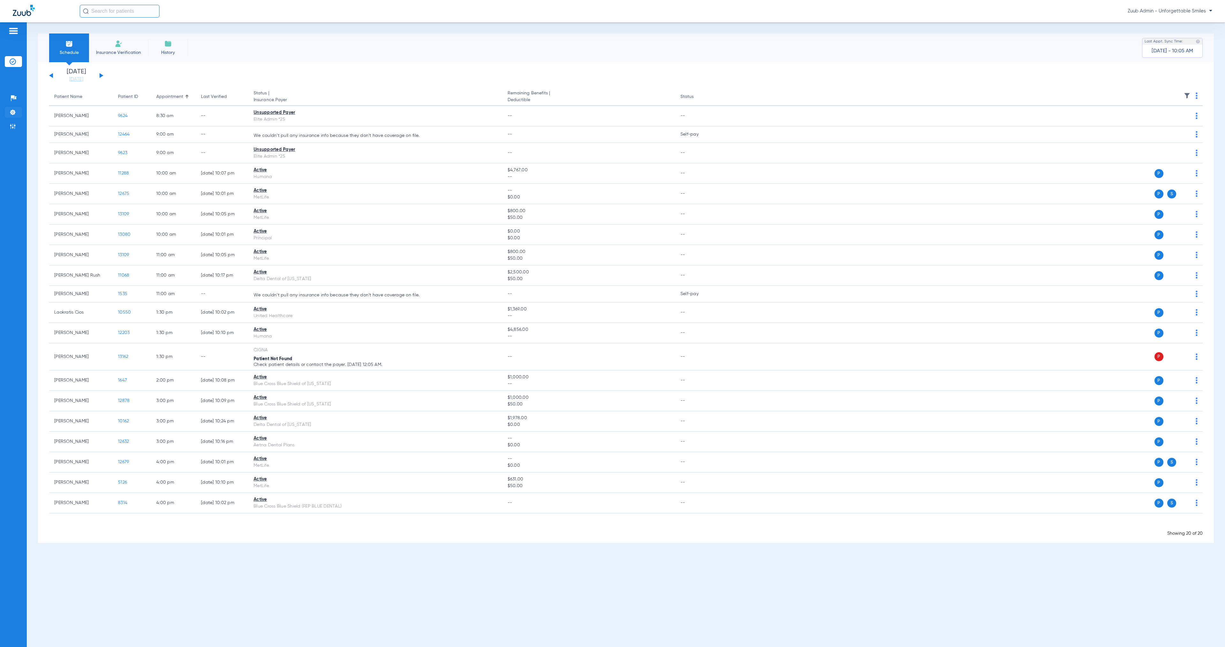
click at [15, 115] on img at bounding box center [13, 112] width 6 height 6
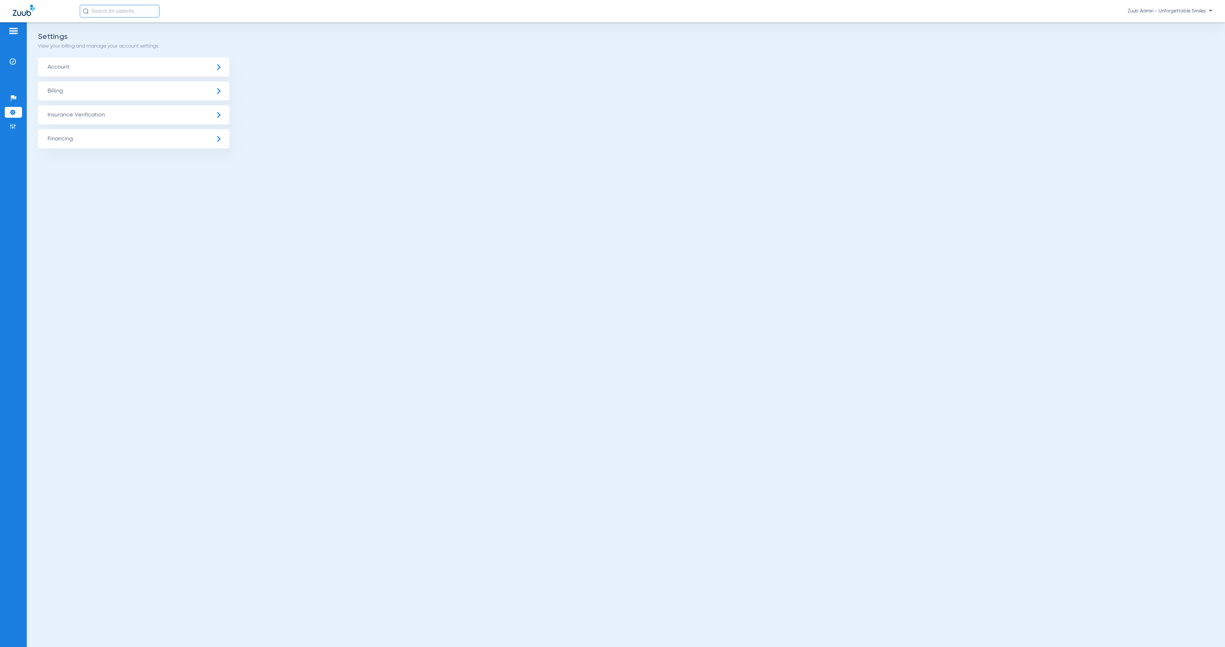
drag, startPoint x: 94, startPoint y: 119, endPoint x: 134, endPoint y: 133, distance: 42.4
click at [95, 119] on span "Insurance Verification" at bounding box center [133, 114] width 191 height 19
click at [196, 166] on li "Insurance Payer Mapping" at bounding box center [133, 165] width 191 height 16
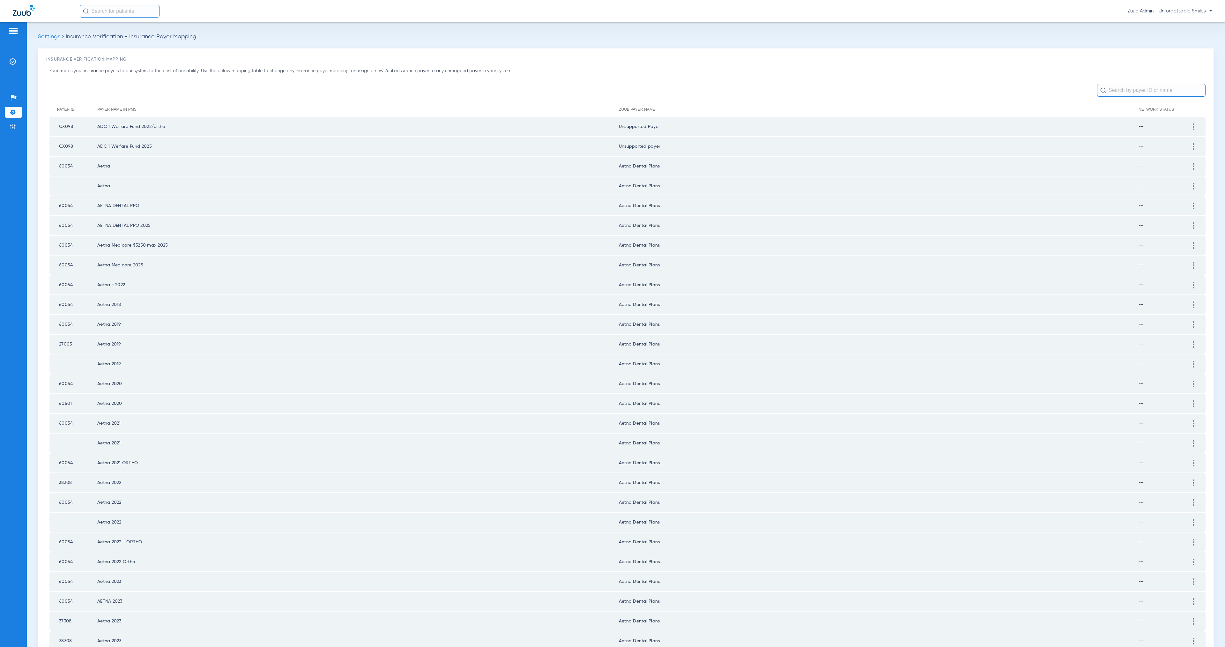
click at [1111, 87] on input "text" at bounding box center [1151, 90] width 108 height 13
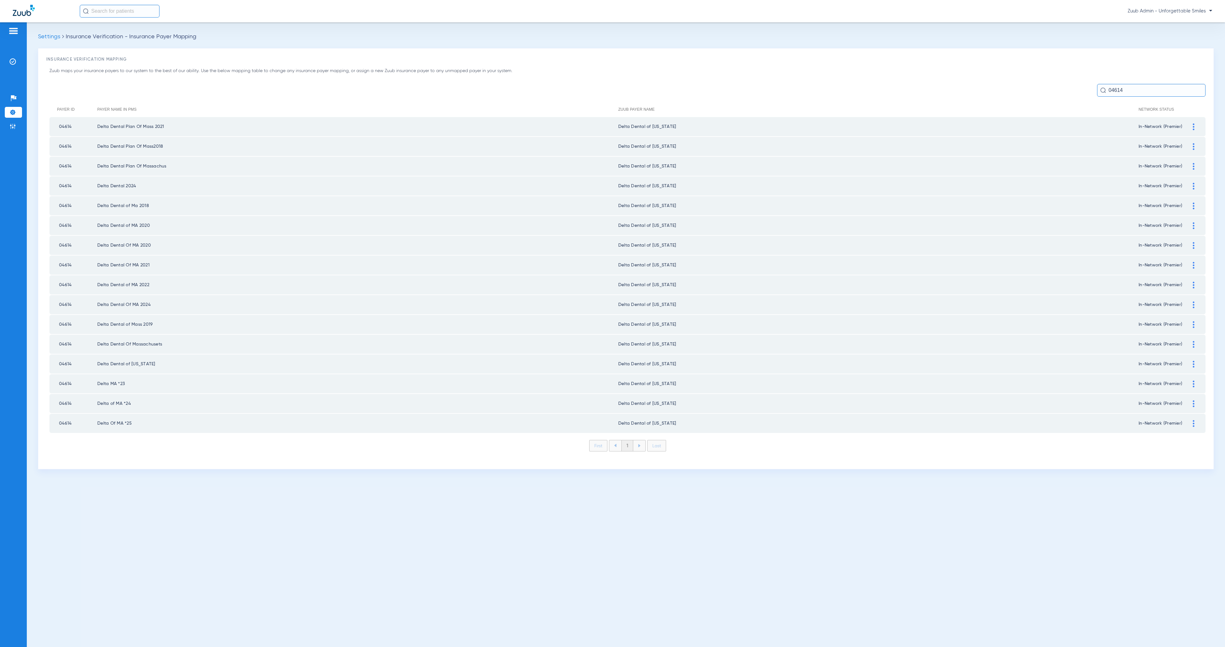
type input "04614"
drag, startPoint x: 1194, startPoint y: 127, endPoint x: 1039, endPoint y: 119, distance: 155.2
click at [1194, 127] on img at bounding box center [1194, 126] width 2 height 7
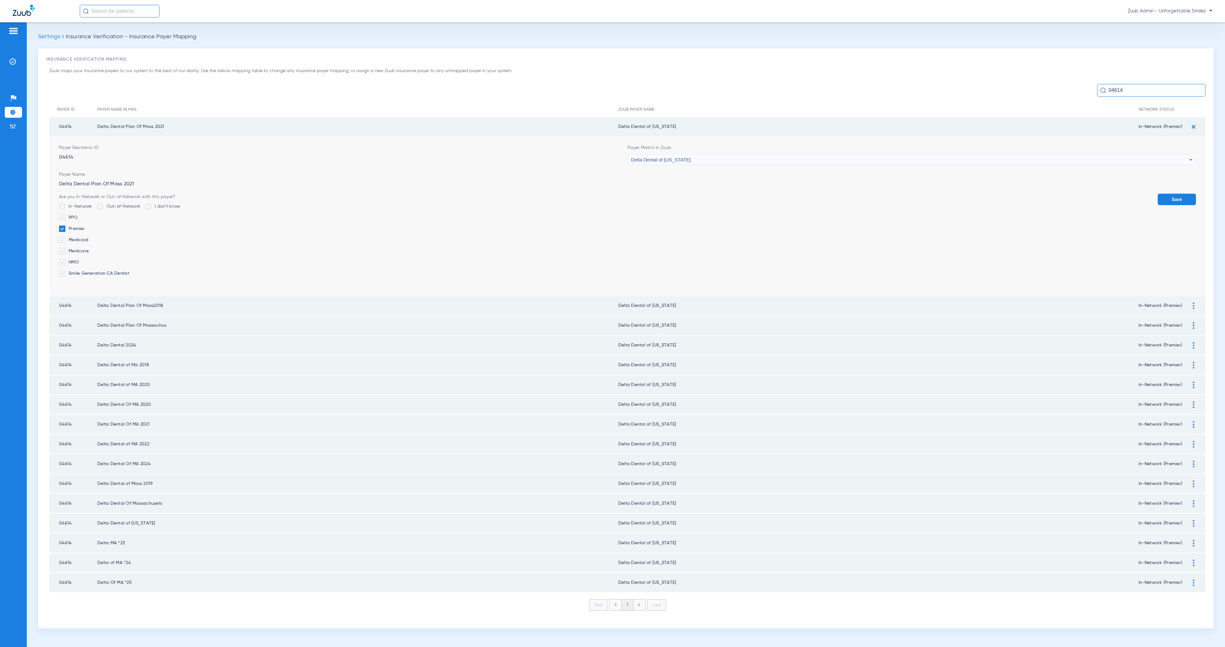
click at [755, 154] on div "Delta Dental of [US_STATE]" at bounding box center [910, 159] width 558 height 11
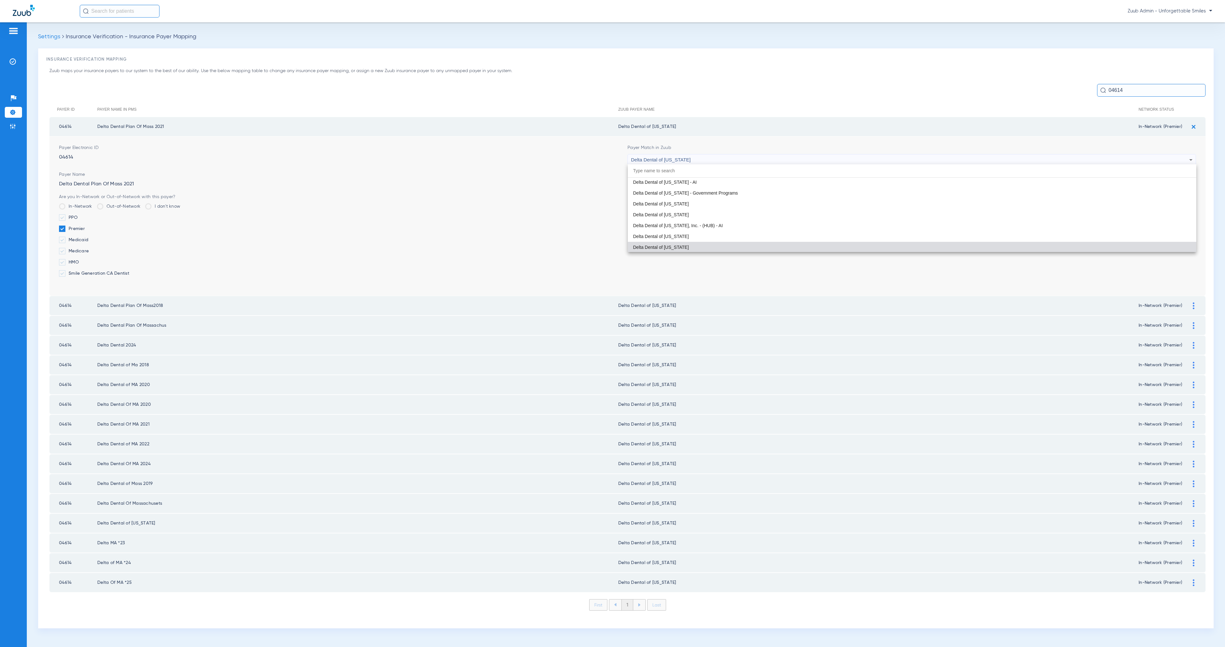
paste input "https://app.hubspot.com/contacts/6272676/company/23363909666/?engagement=659503…"
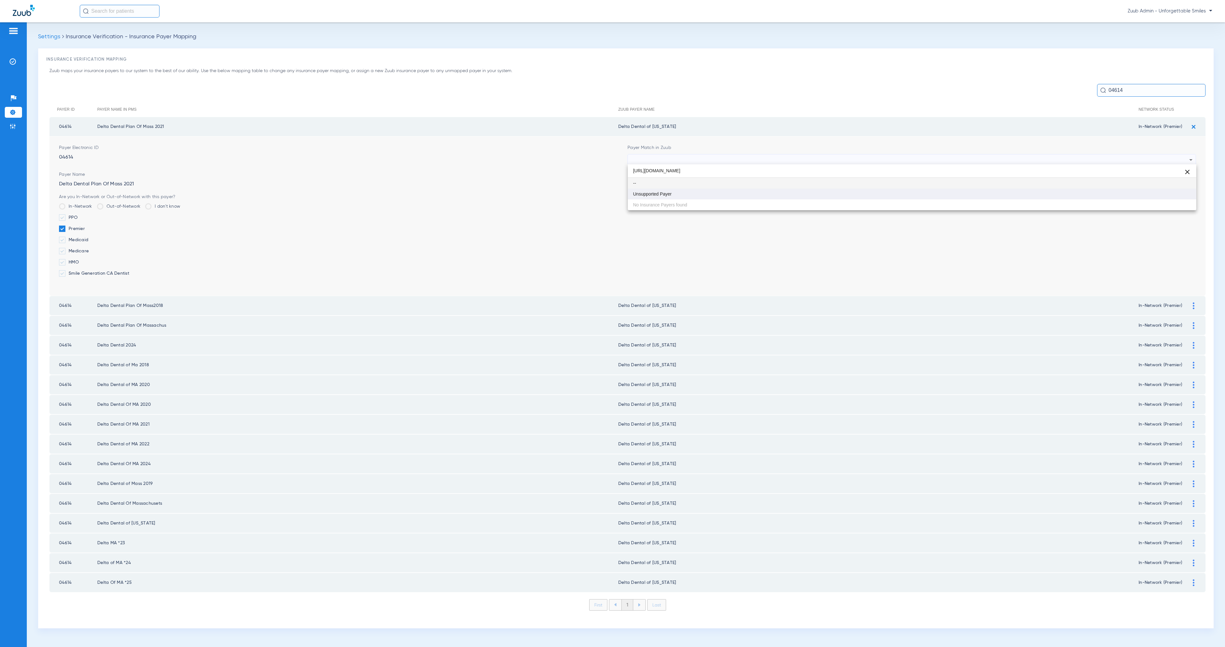
type input "https://app.hubspot.com/contacts/6272676/company/23363909666/?engagement=659503…"
drag, startPoint x: 744, startPoint y: 192, endPoint x: 1080, endPoint y: 198, distance: 336.3
click at [744, 192] on mat-option "Unsupported Payer" at bounding box center [912, 194] width 568 height 11
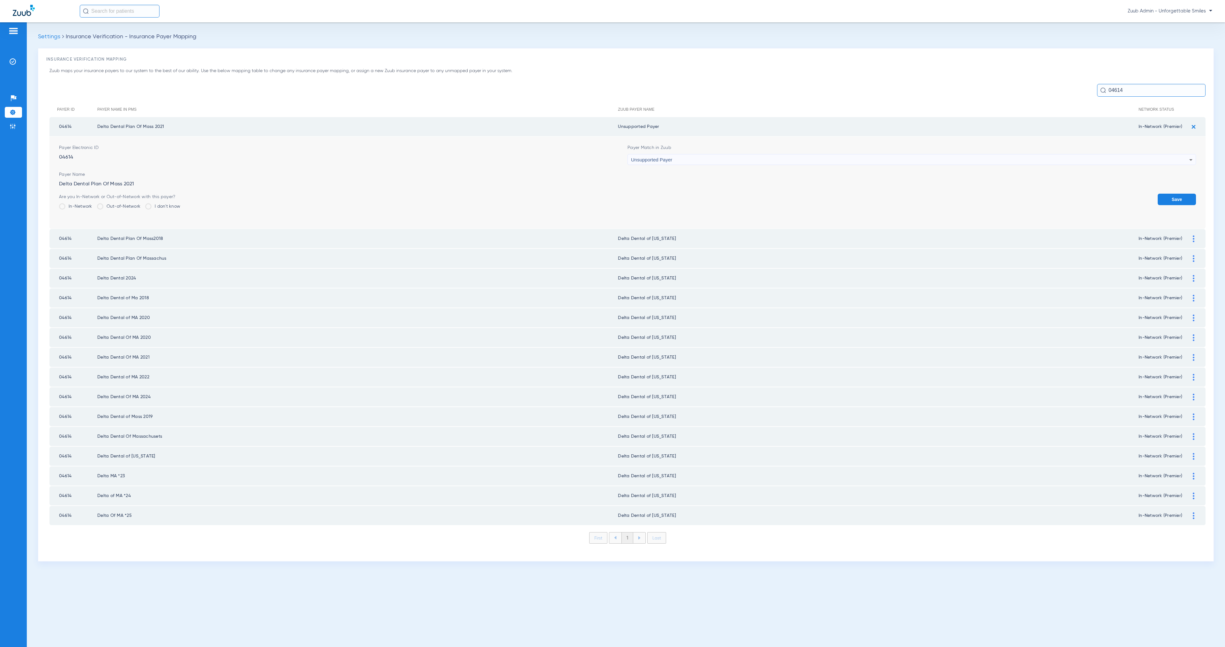
click at [1173, 198] on button "Save" at bounding box center [1177, 199] width 38 height 11
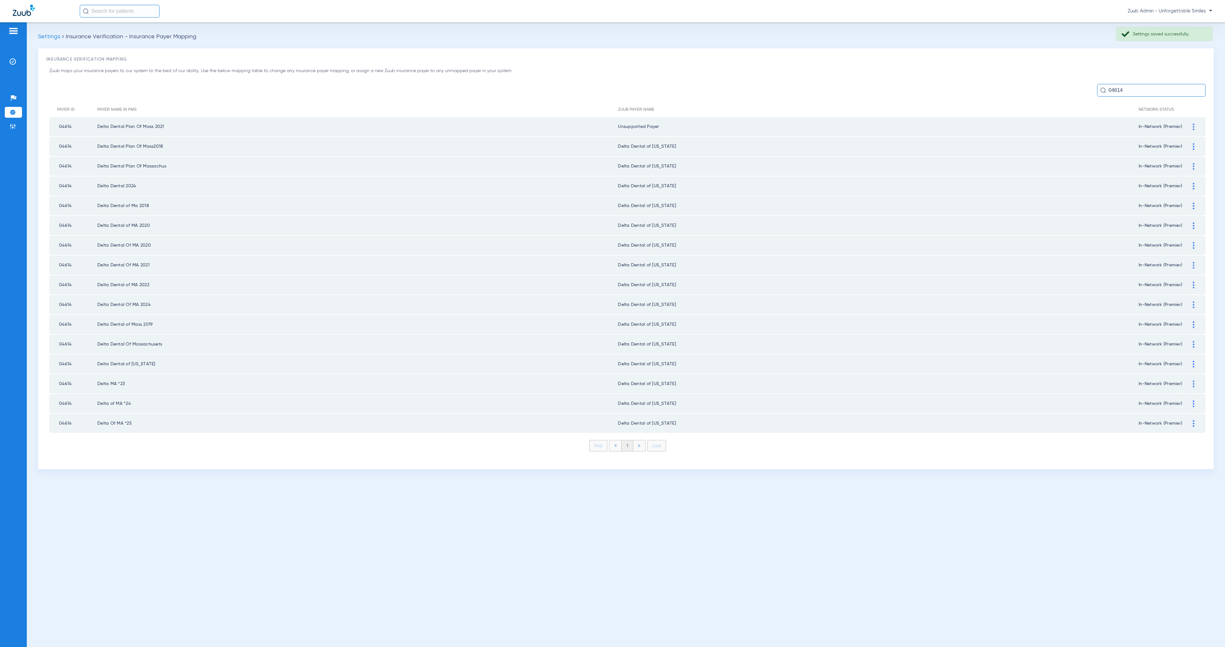
drag, startPoint x: 618, startPoint y: 125, endPoint x: 657, endPoint y: 125, distance: 39.9
click at [657, 125] on td "Unsupported Payer" at bounding box center [878, 126] width 521 height 19
copy td "Unsupported Paye"
drag, startPoint x: 1193, startPoint y: 144, endPoint x: 1192, endPoint y: 150, distance: 6.3
click at [1193, 145] on img at bounding box center [1194, 146] width 2 height 7
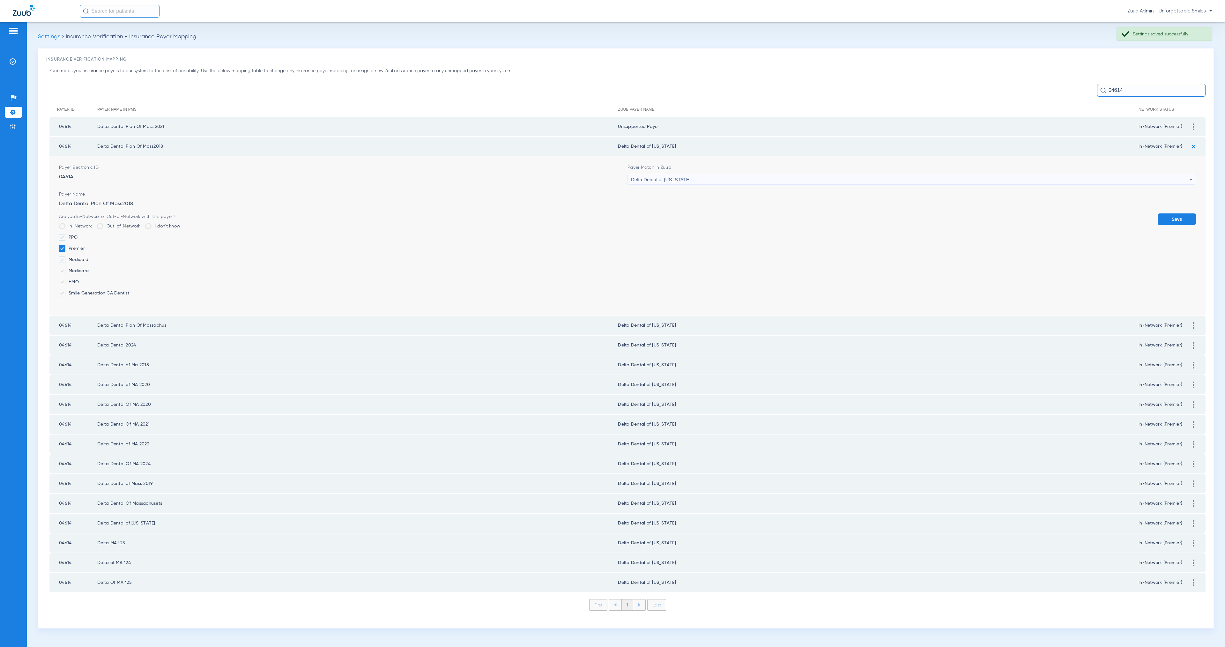
click at [770, 179] on div "Delta Dental of [US_STATE]" at bounding box center [910, 179] width 558 height 11
type input "Unsupported Paye"
click at [769, 212] on mat-option "Unsupported Payer" at bounding box center [912, 213] width 568 height 11
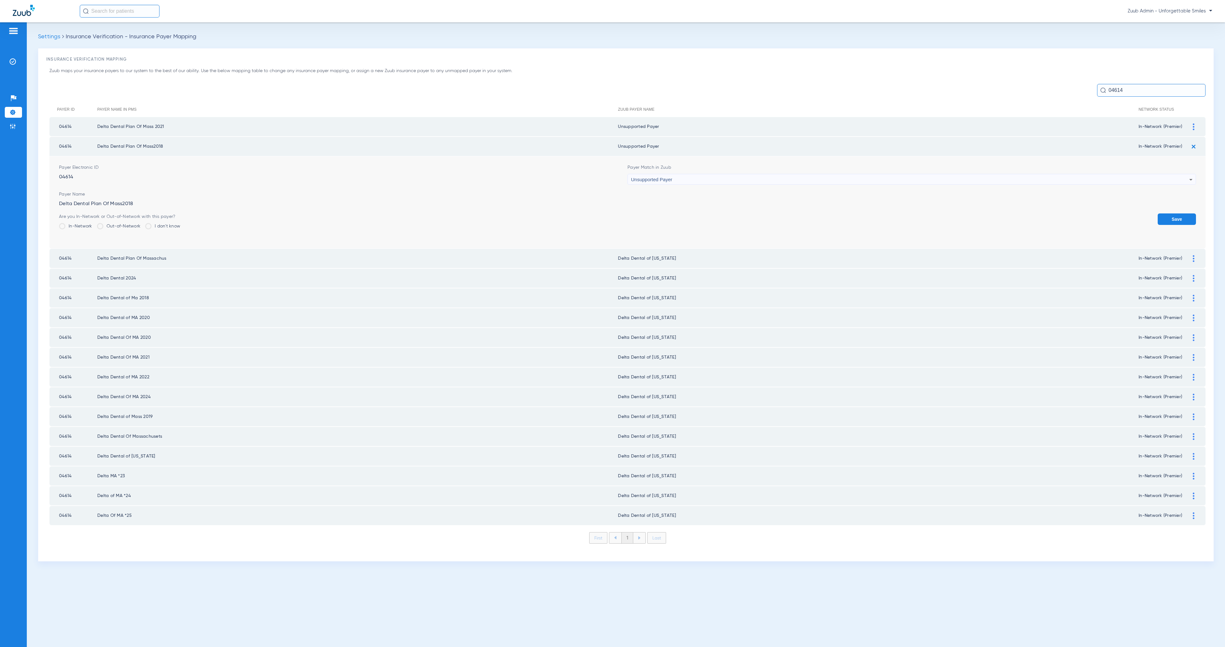
drag, startPoint x: 1189, startPoint y: 215, endPoint x: 1191, endPoint y: 198, distance: 17.0
click at [1189, 215] on button "Save" at bounding box center [1177, 218] width 38 height 11
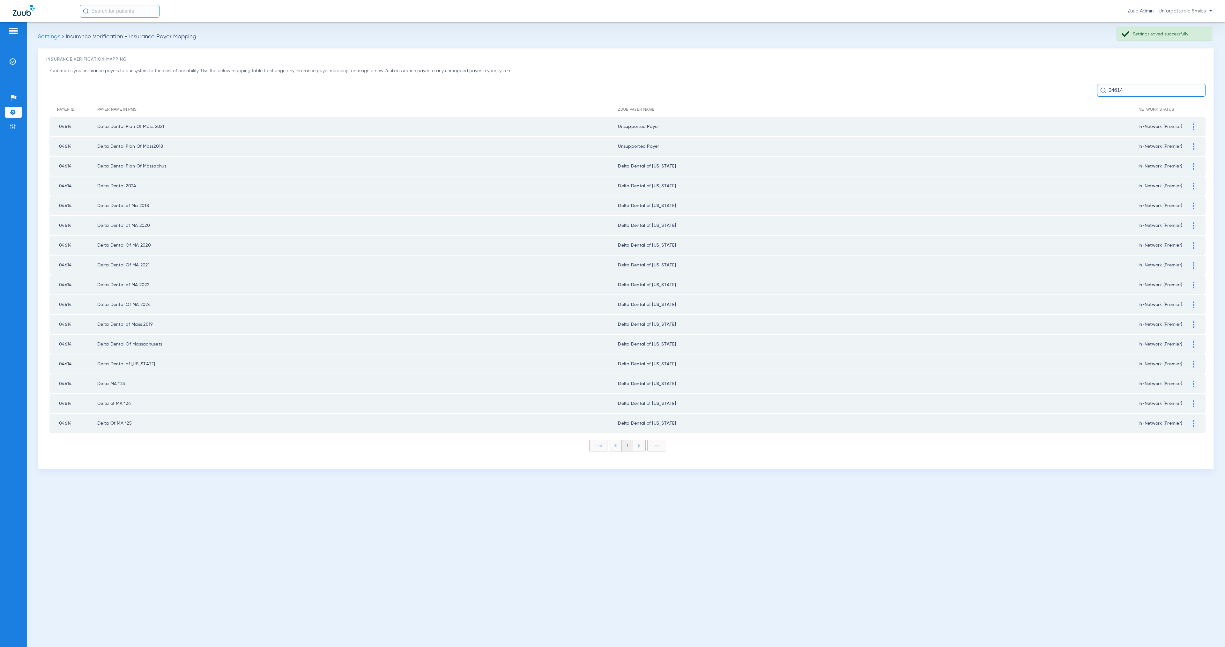
click at [1194, 163] on div at bounding box center [1193, 166] width 11 height 7
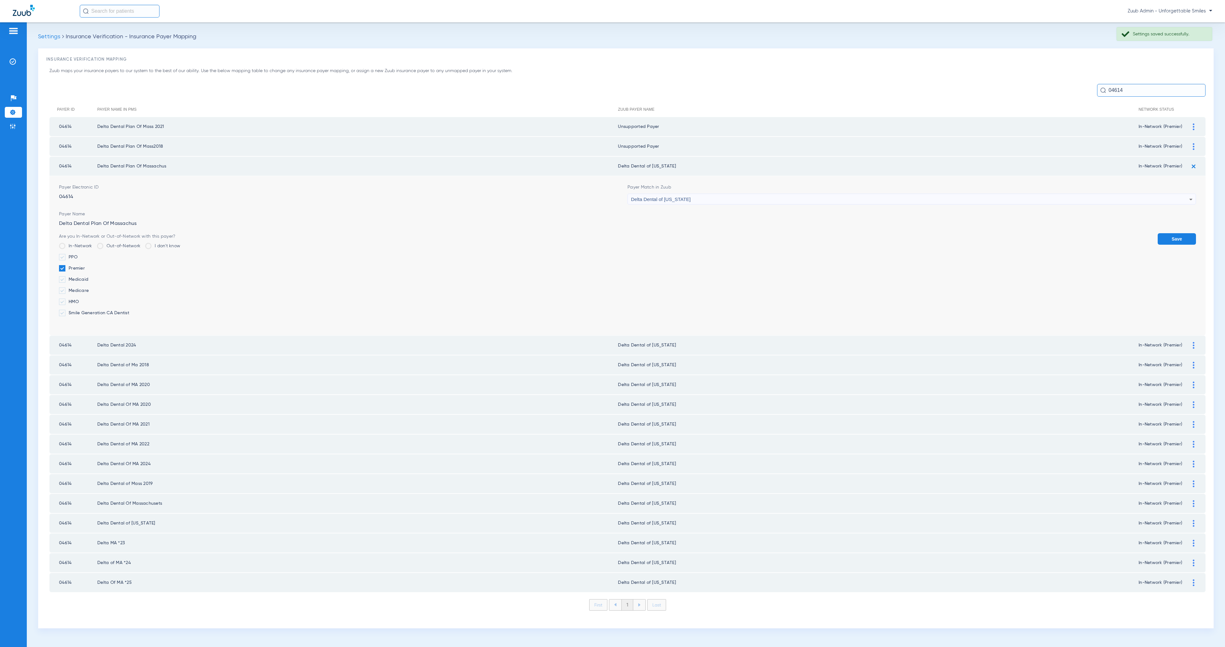
click at [691, 197] on span "Delta Dental of [US_STATE]" at bounding box center [661, 199] width 60 height 5
type input "Unsupported Paye"
click at [739, 229] on mat-option "Unsupported Payer" at bounding box center [912, 232] width 568 height 11
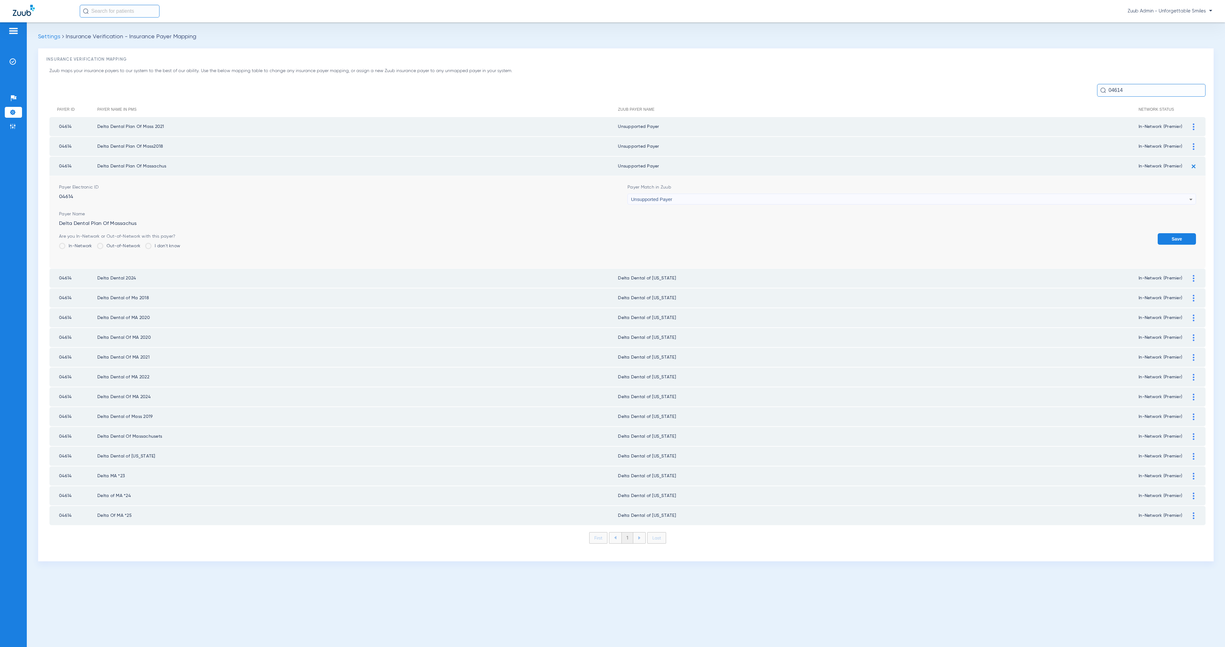
click at [1175, 237] on button "Save" at bounding box center [1177, 238] width 38 height 11
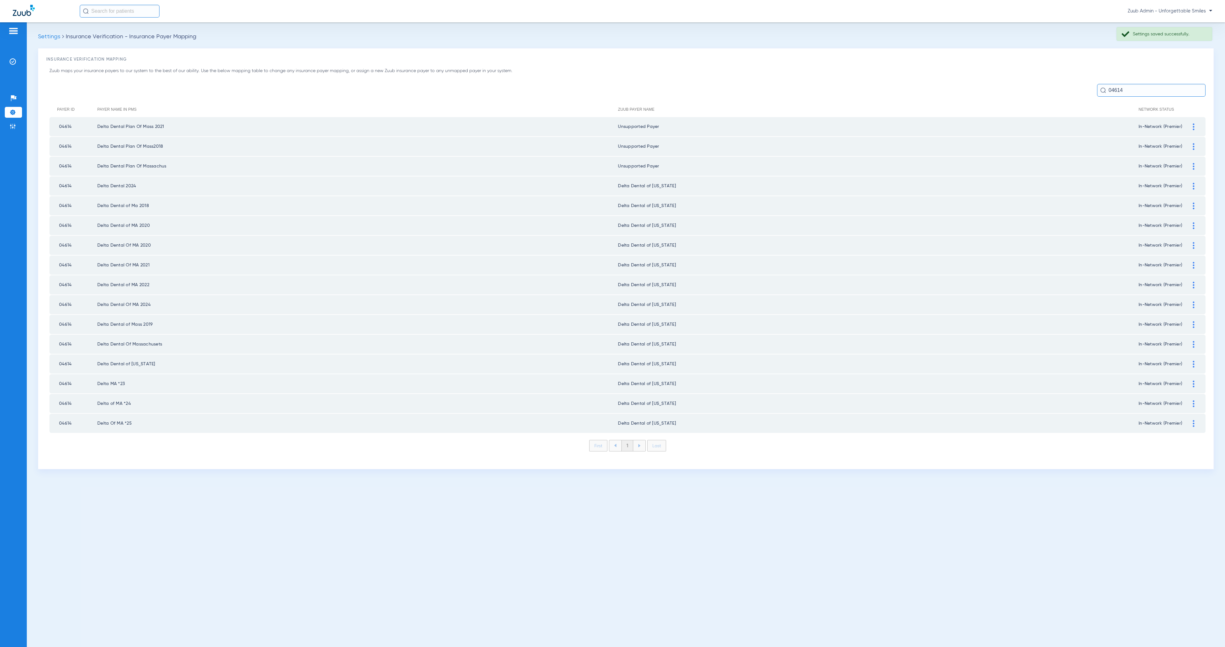
click at [1193, 184] on img at bounding box center [1194, 186] width 2 height 7
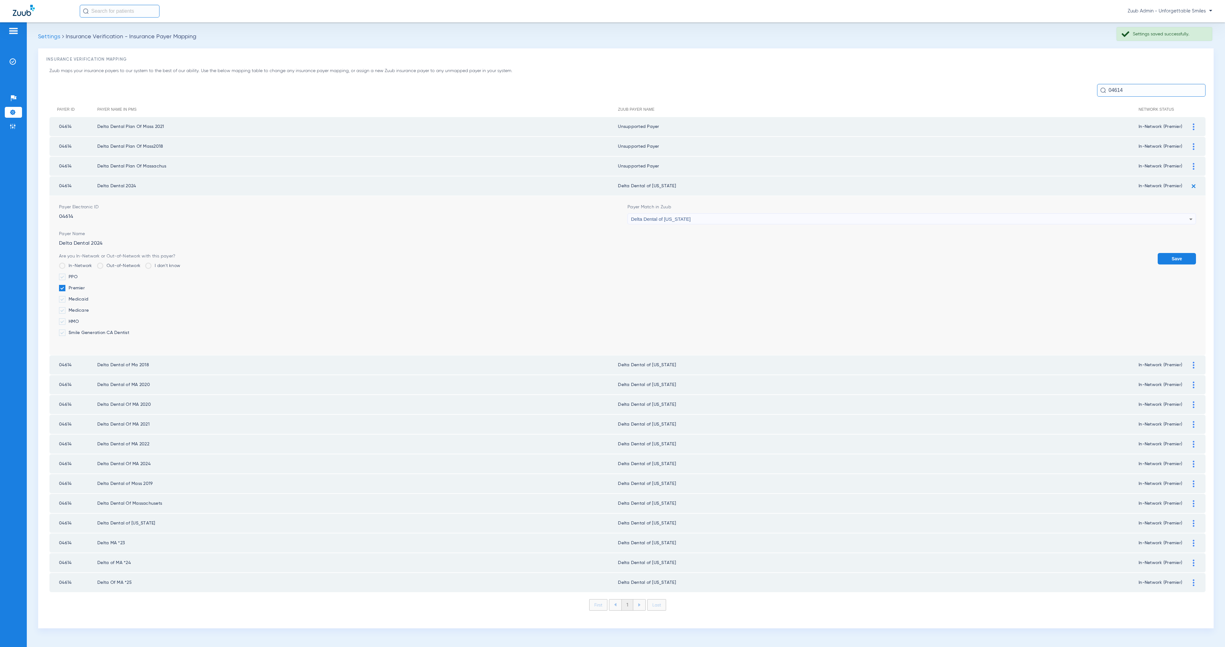
click at [745, 214] on div "Delta Dental of [US_STATE]" at bounding box center [910, 219] width 558 height 11
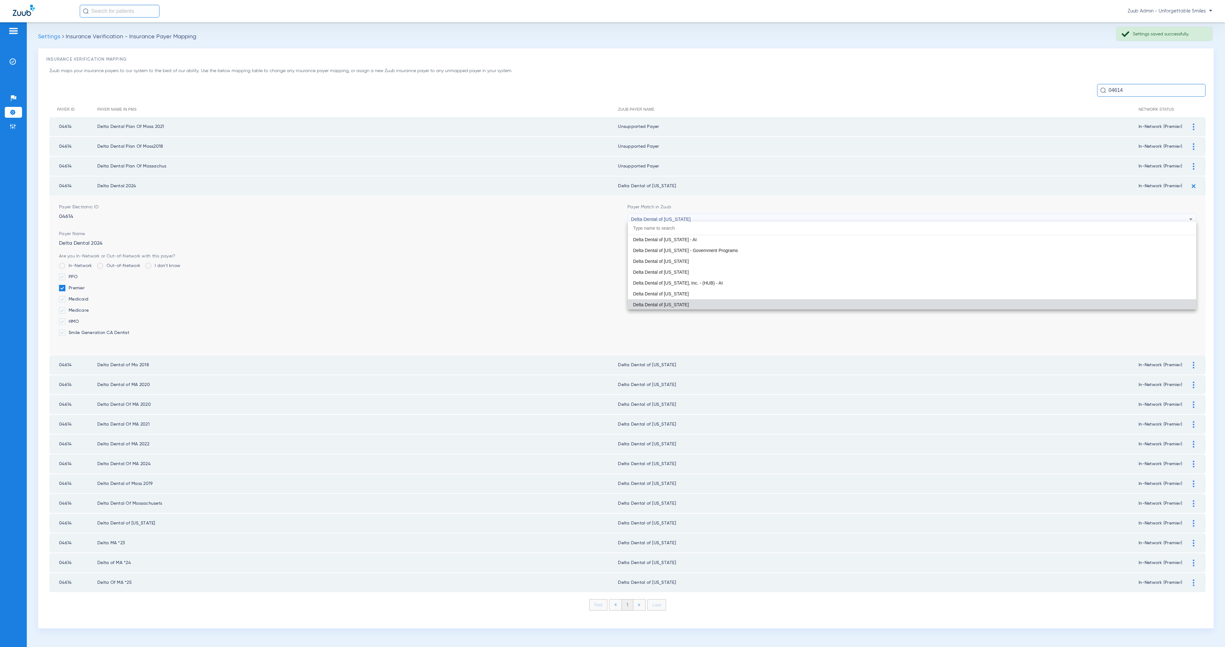
paste input "Unsupported Paye"
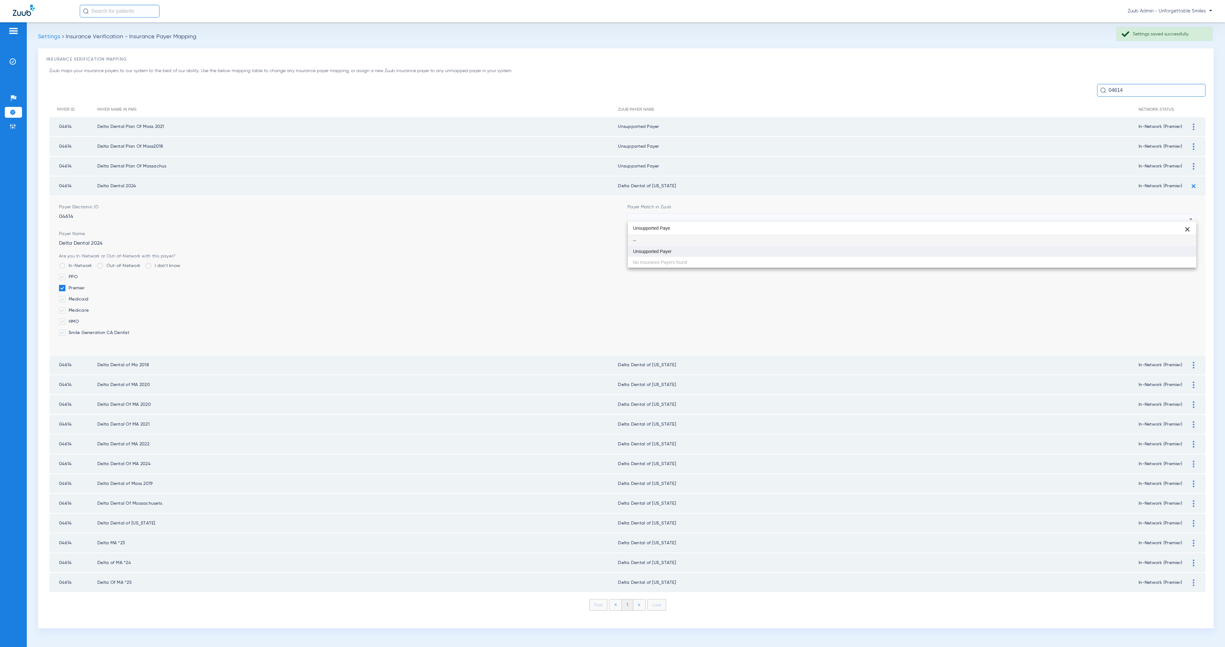
type input "Unsupported Paye"
click at [765, 251] on mat-option "Unsupported Payer" at bounding box center [912, 251] width 568 height 11
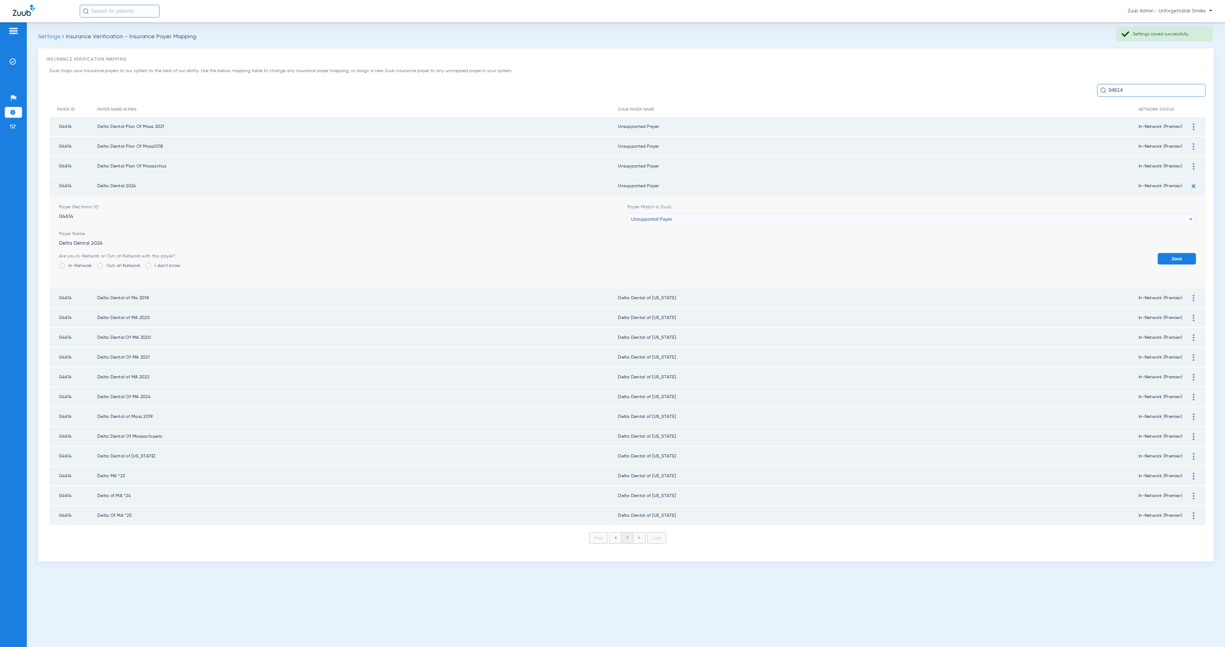
click at [1185, 258] on button "Save" at bounding box center [1177, 258] width 38 height 11
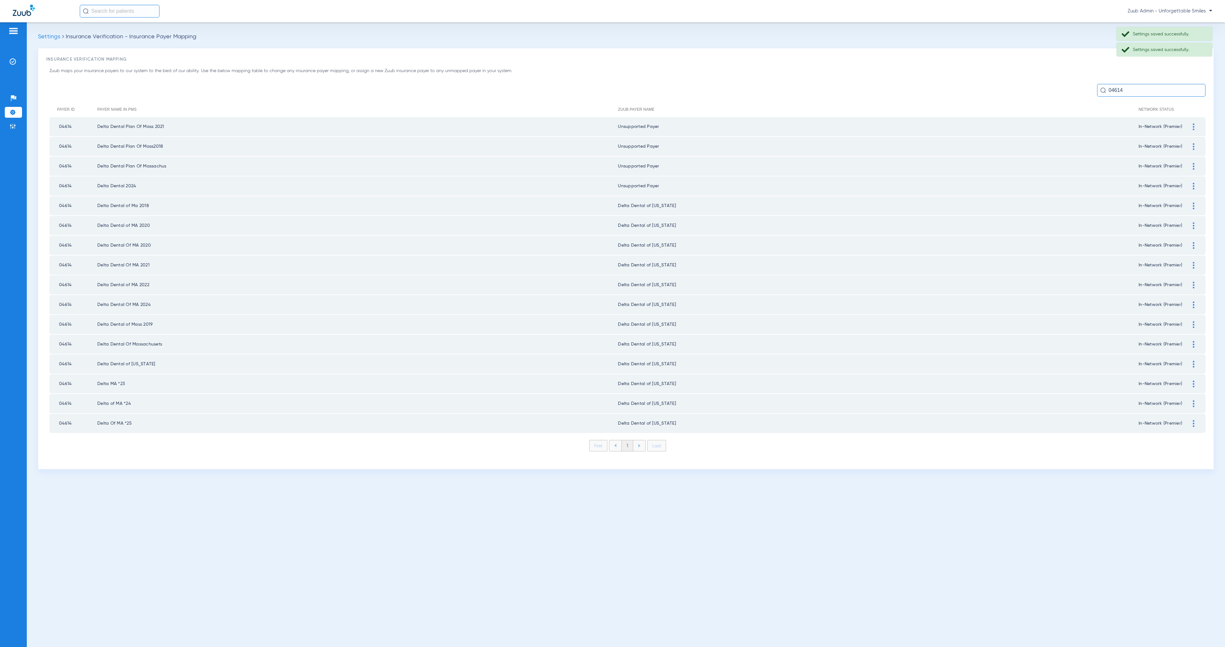
click at [1193, 203] on img at bounding box center [1194, 206] width 2 height 7
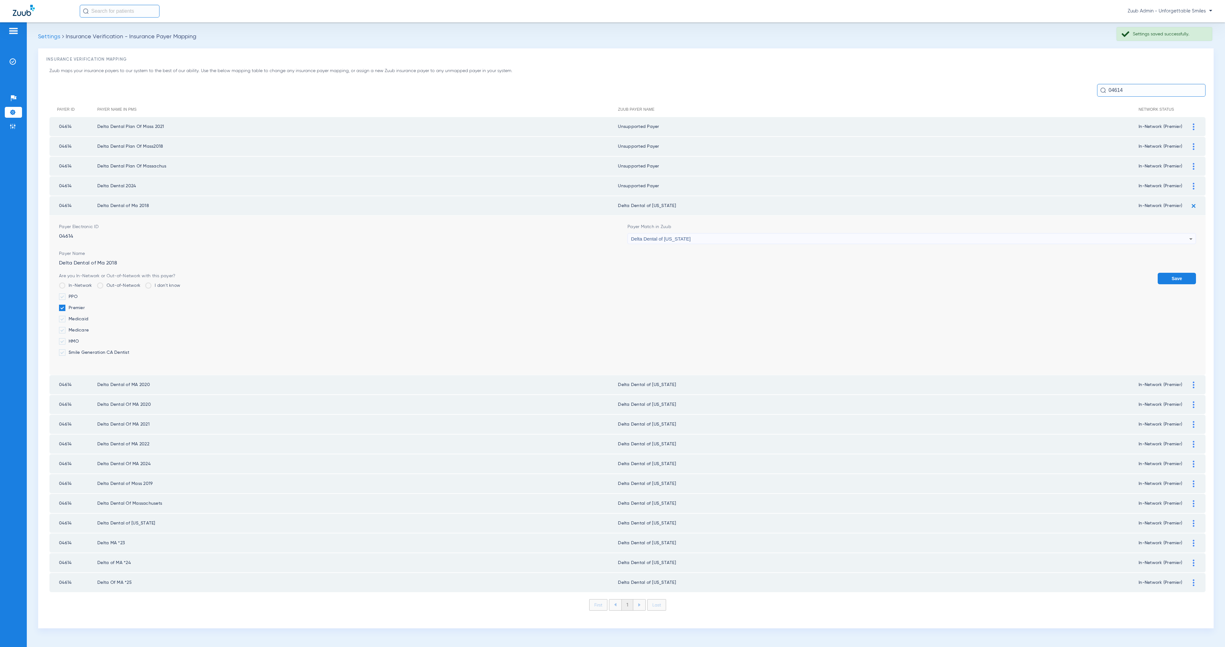
click at [786, 234] on div "Delta Dental of [US_STATE]" at bounding box center [910, 239] width 558 height 11
type input "Unsupported Paye"
click at [804, 269] on mat-option "Unsupported Payer" at bounding box center [912, 270] width 568 height 11
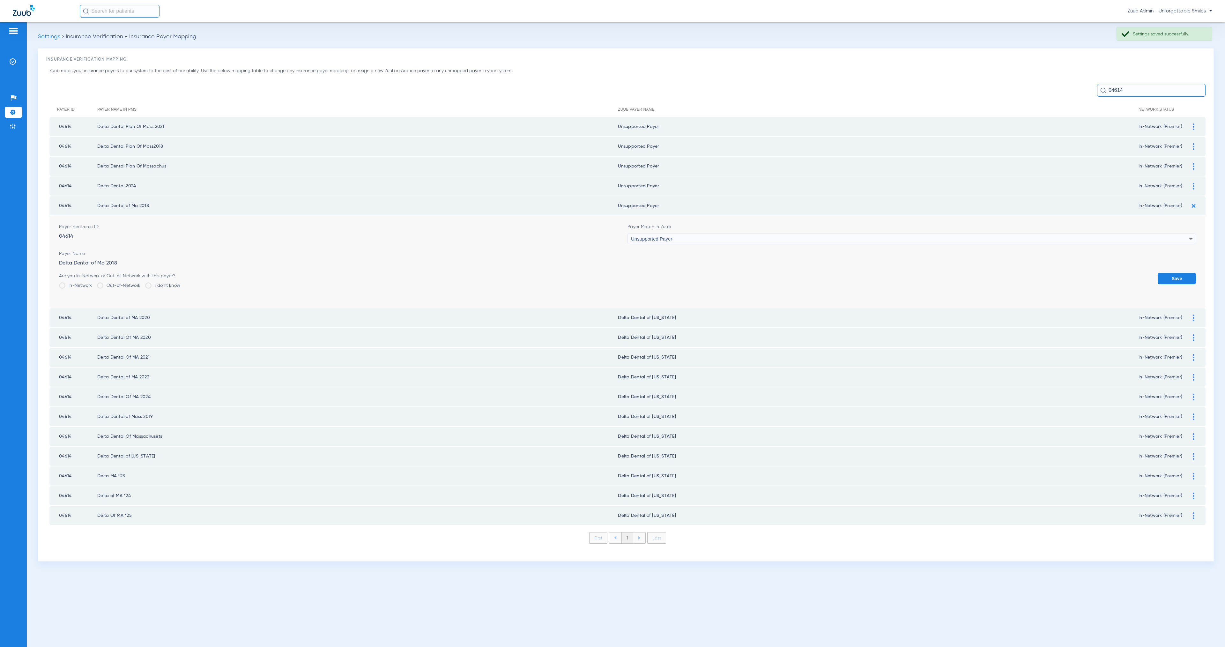
click at [1172, 273] on button "Save" at bounding box center [1177, 278] width 38 height 11
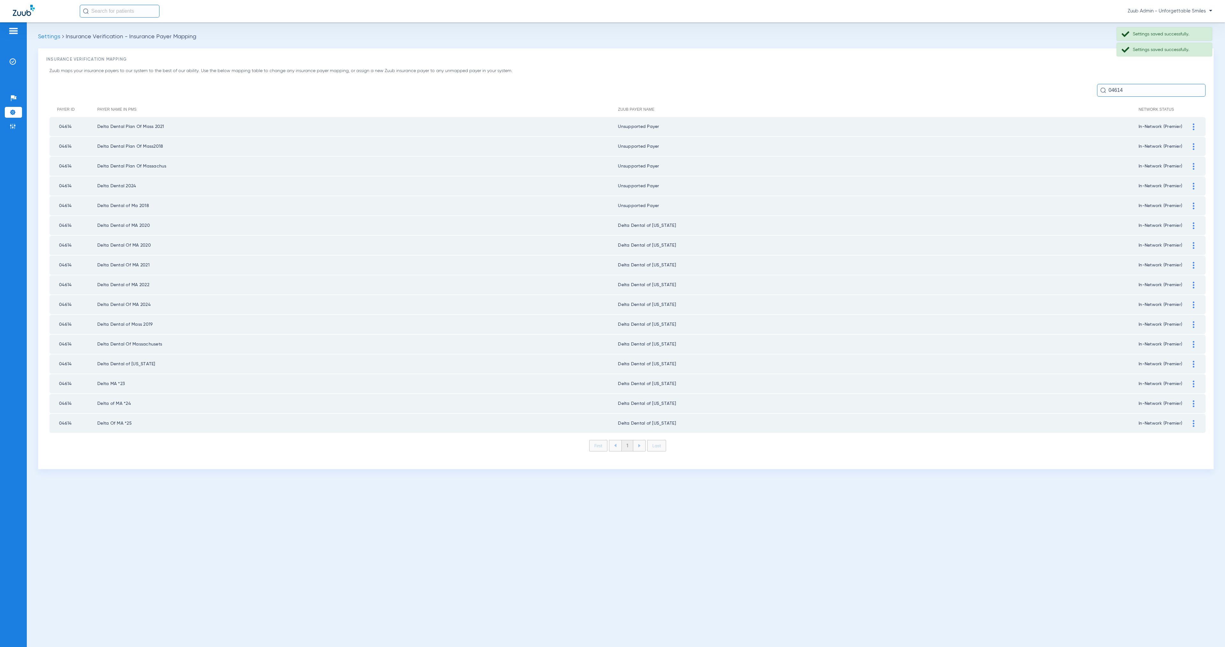
click at [1193, 222] on img at bounding box center [1194, 225] width 2 height 7
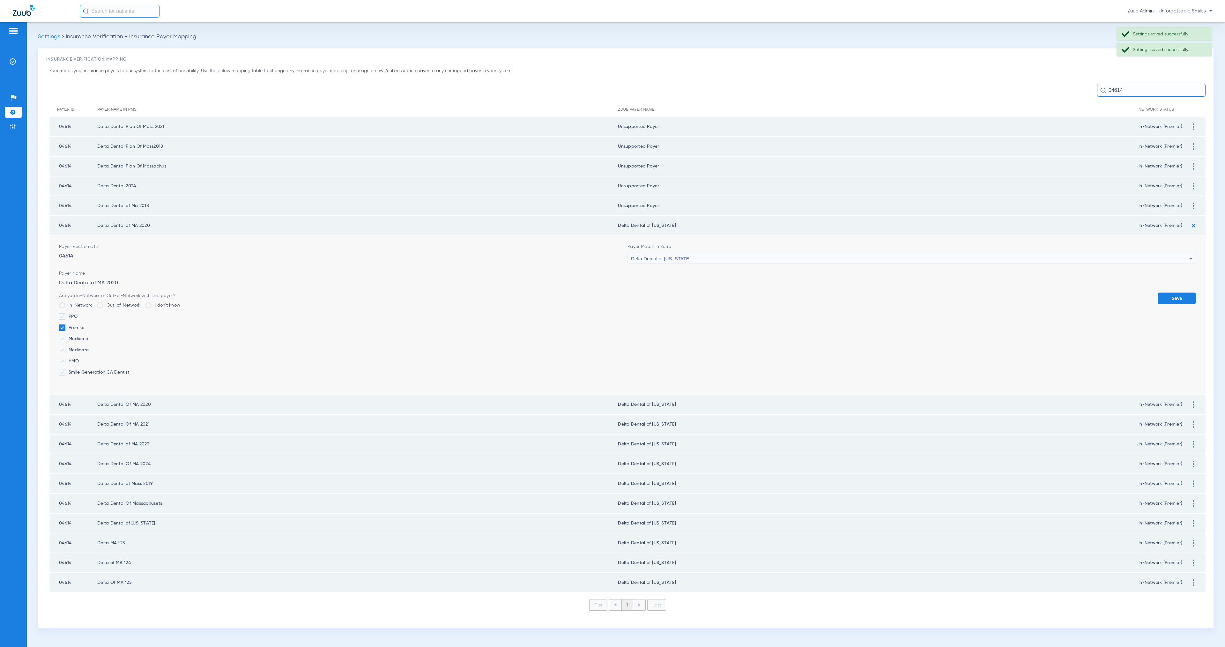
click at [661, 256] on span "Delta Dental of [US_STATE]" at bounding box center [661, 258] width 60 height 5
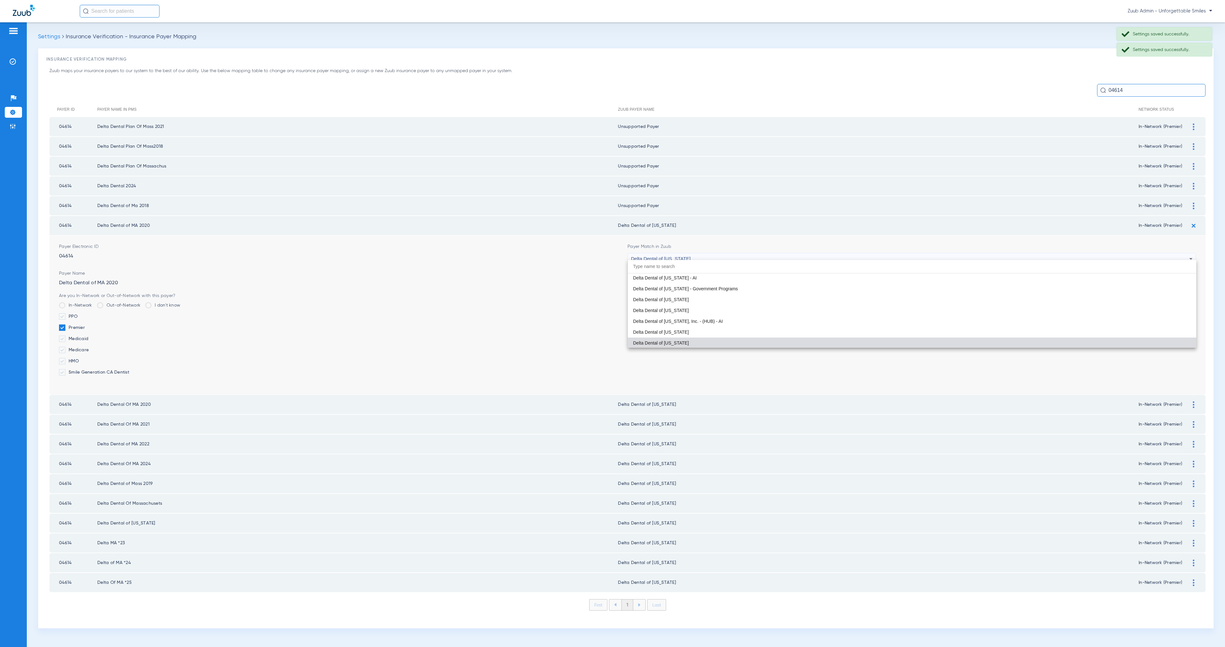
paste input "Unsupported Paye"
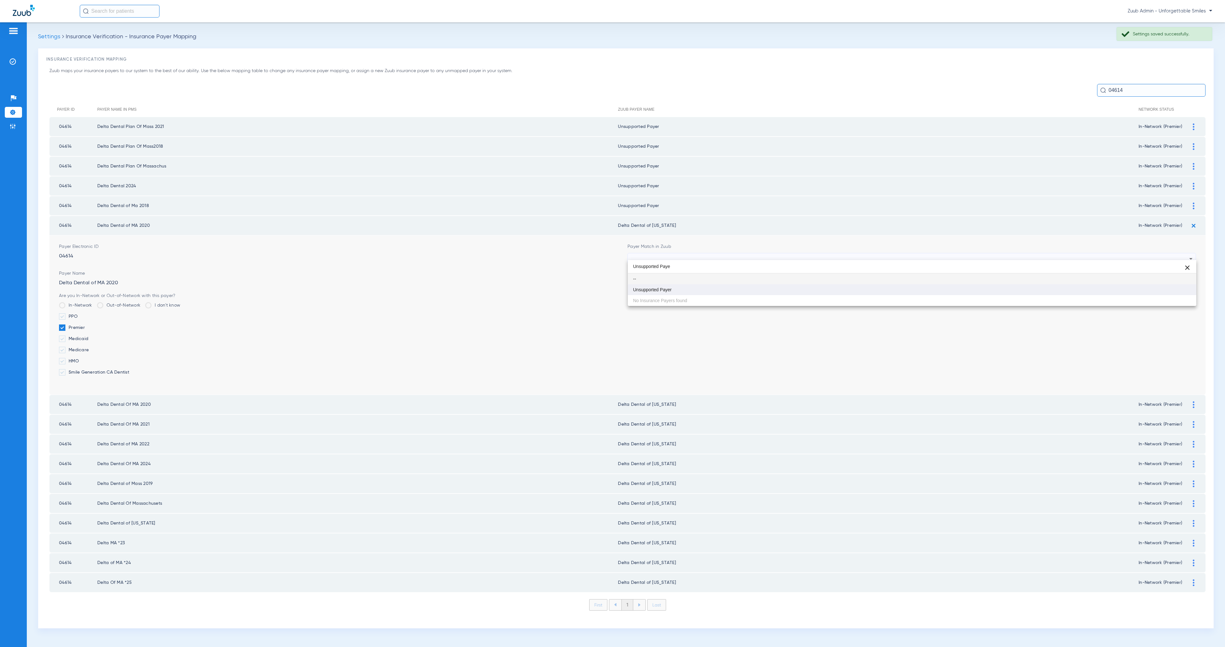
type input "Unsupported Paye"
click at [721, 286] on mat-option "Unsupported Payer" at bounding box center [912, 289] width 568 height 11
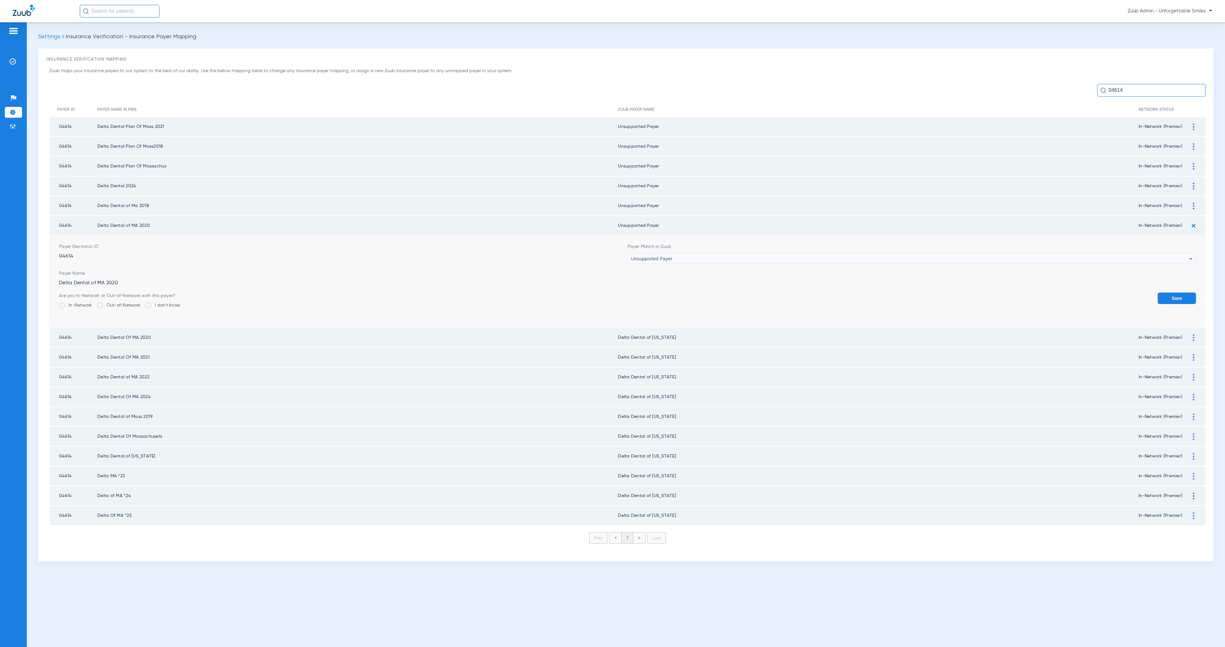
click at [1183, 297] on button "Save" at bounding box center [1177, 298] width 38 height 11
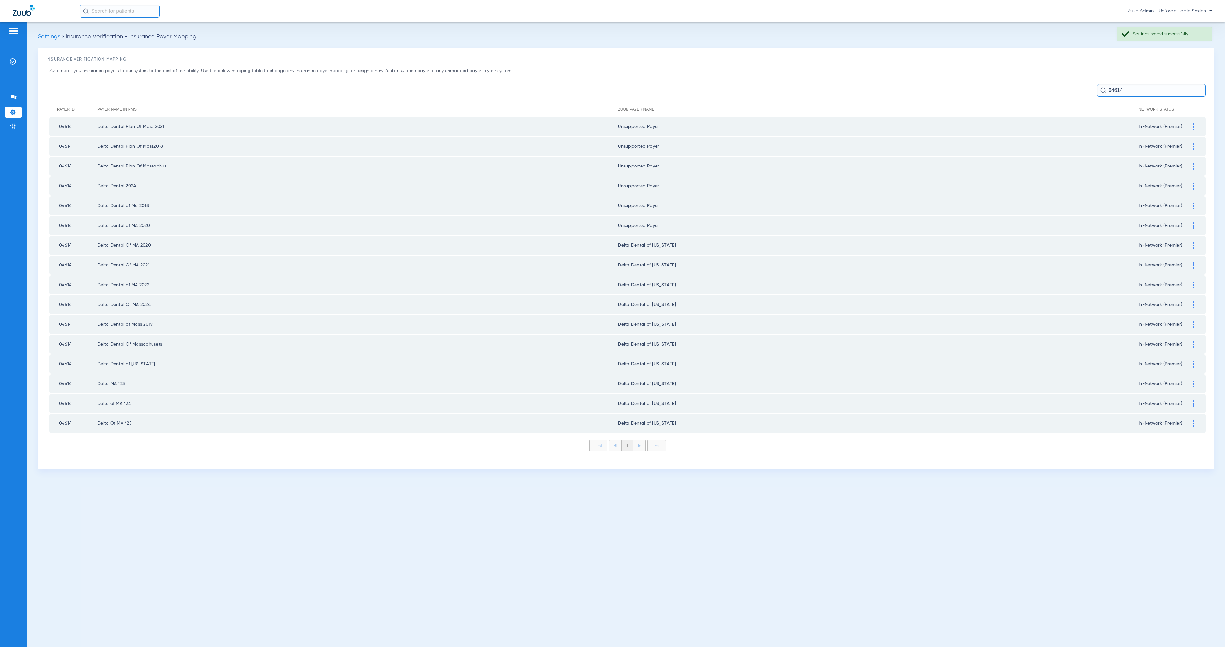
click at [1195, 242] on div at bounding box center [1193, 245] width 11 height 7
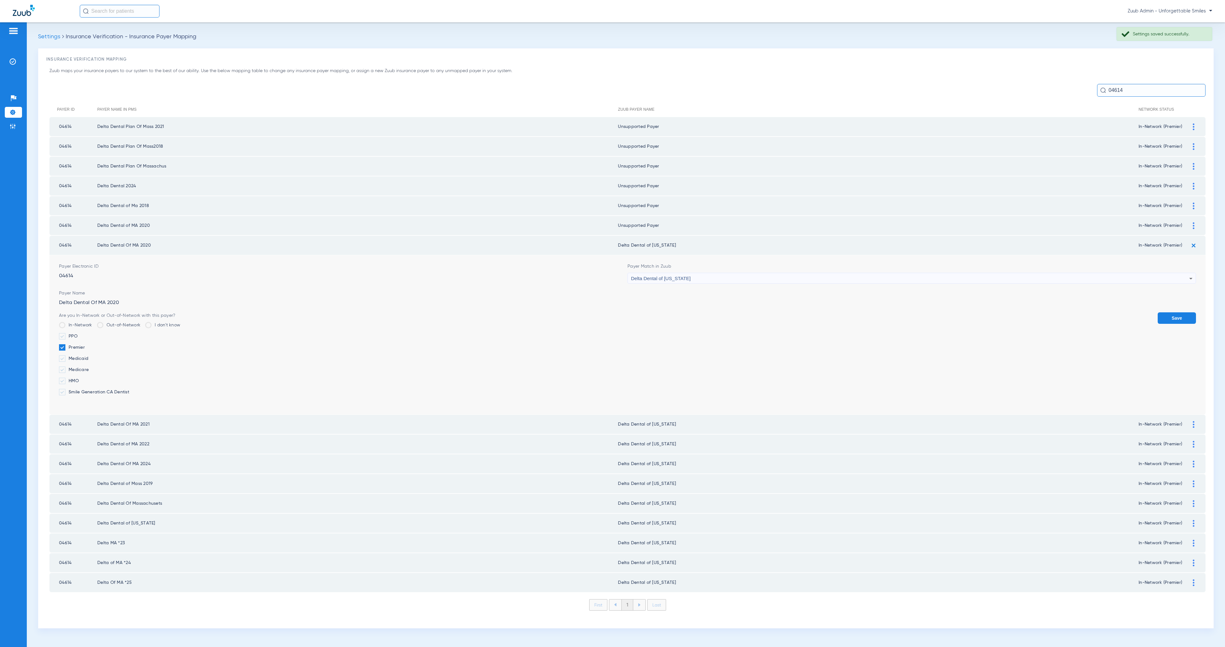
click at [740, 275] on div "Delta Dental of [US_STATE]" at bounding box center [910, 278] width 558 height 11
type input "Unsupported Paye"
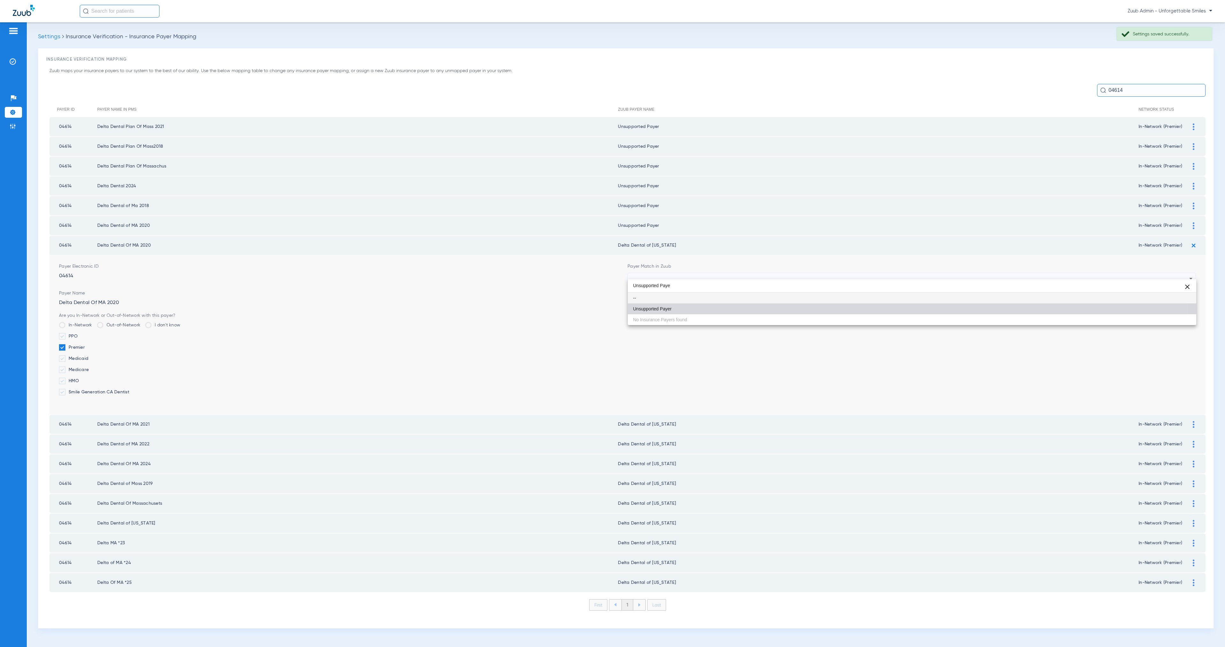
click at [746, 307] on mat-option "Unsupported Payer" at bounding box center [912, 308] width 568 height 11
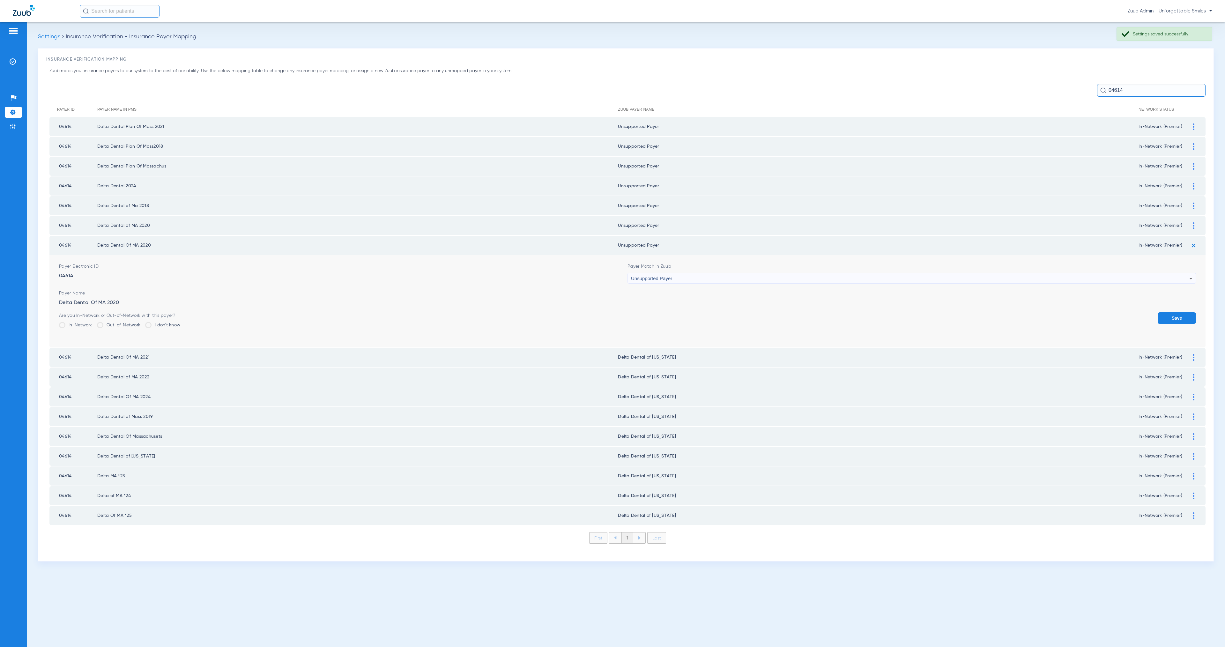
click at [1172, 314] on button "Save" at bounding box center [1177, 317] width 38 height 11
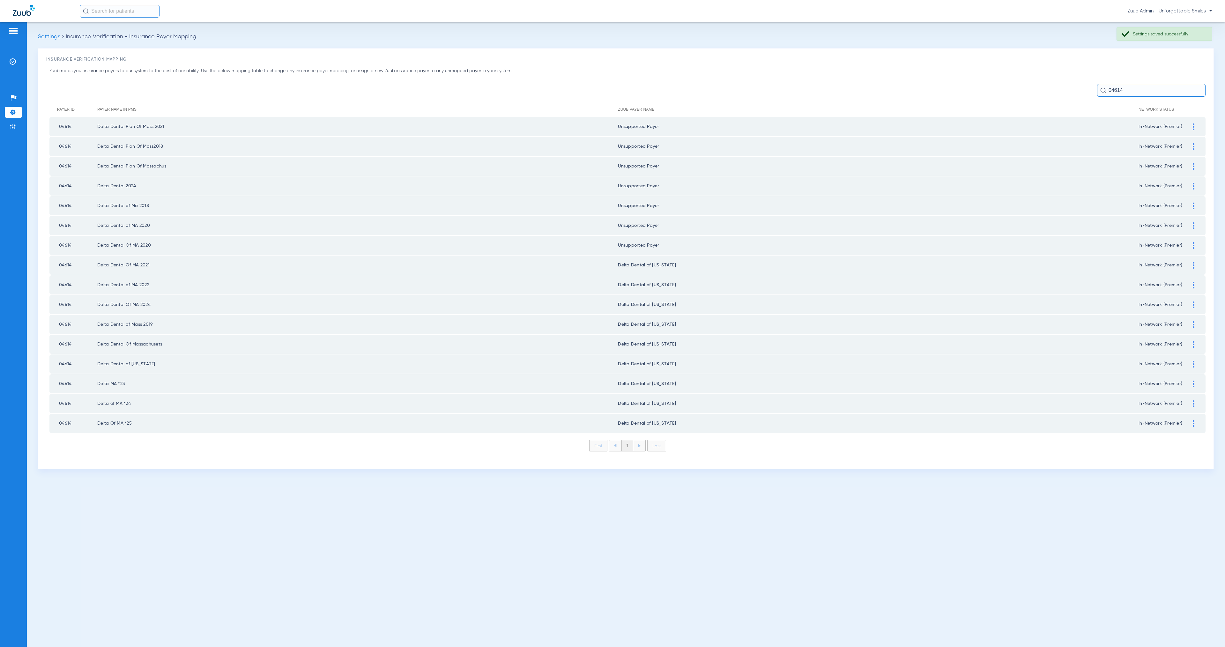
click at [1194, 262] on img at bounding box center [1194, 265] width 2 height 7
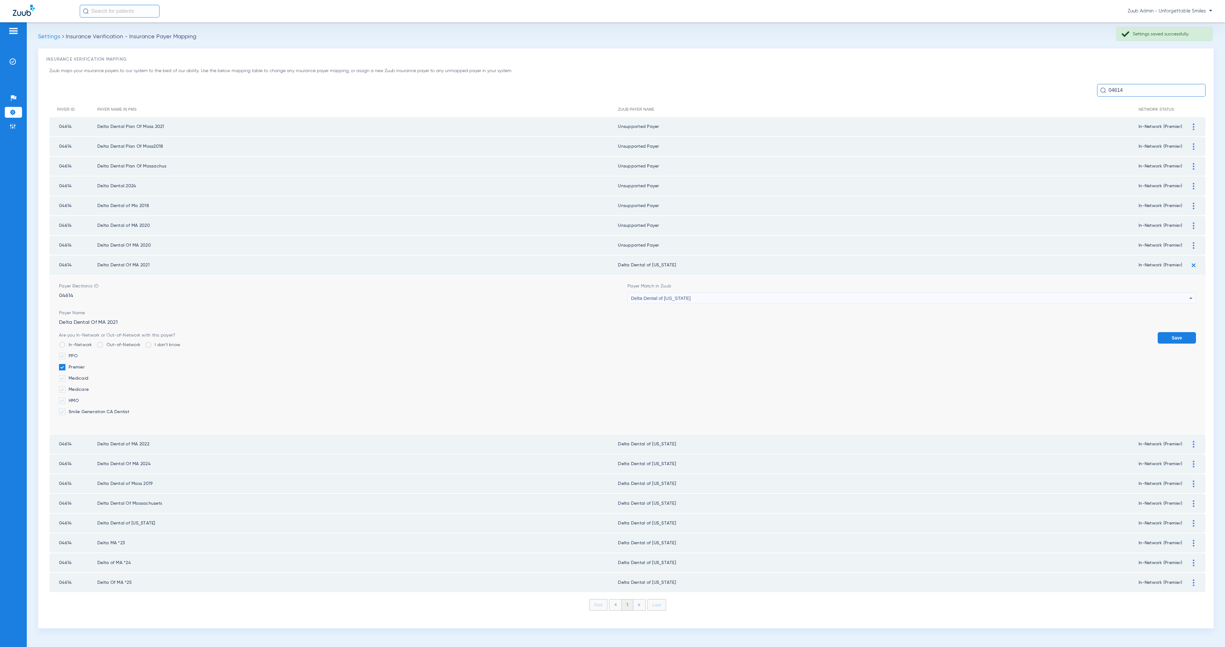
click at [742, 293] on div "Delta Dental of [US_STATE]" at bounding box center [910, 298] width 558 height 11
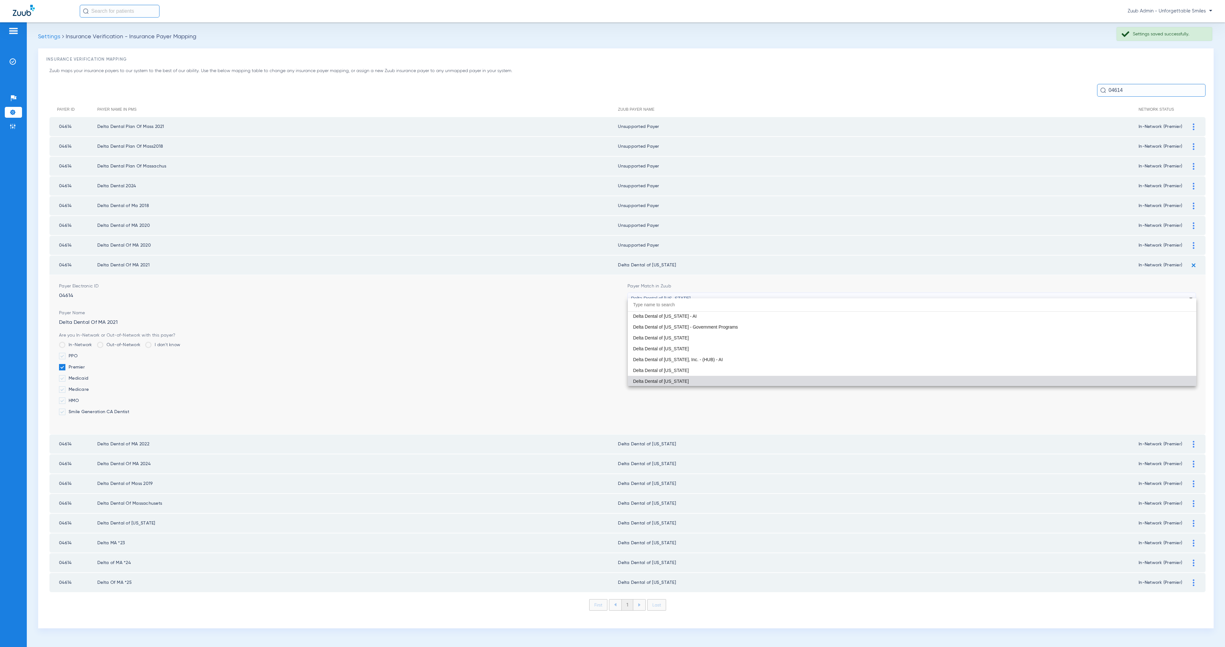
paste input "Unsupported Paye"
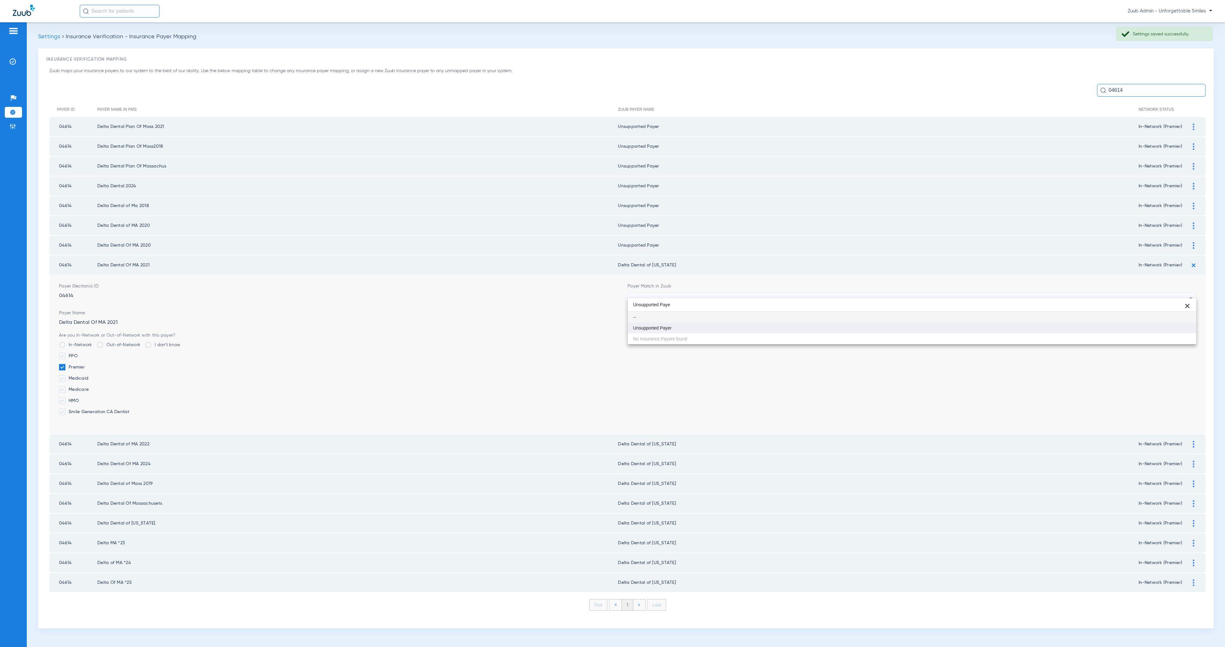
type input "Unsupported Paye"
click at [759, 328] on mat-option "Unsupported Payer" at bounding box center [912, 328] width 568 height 11
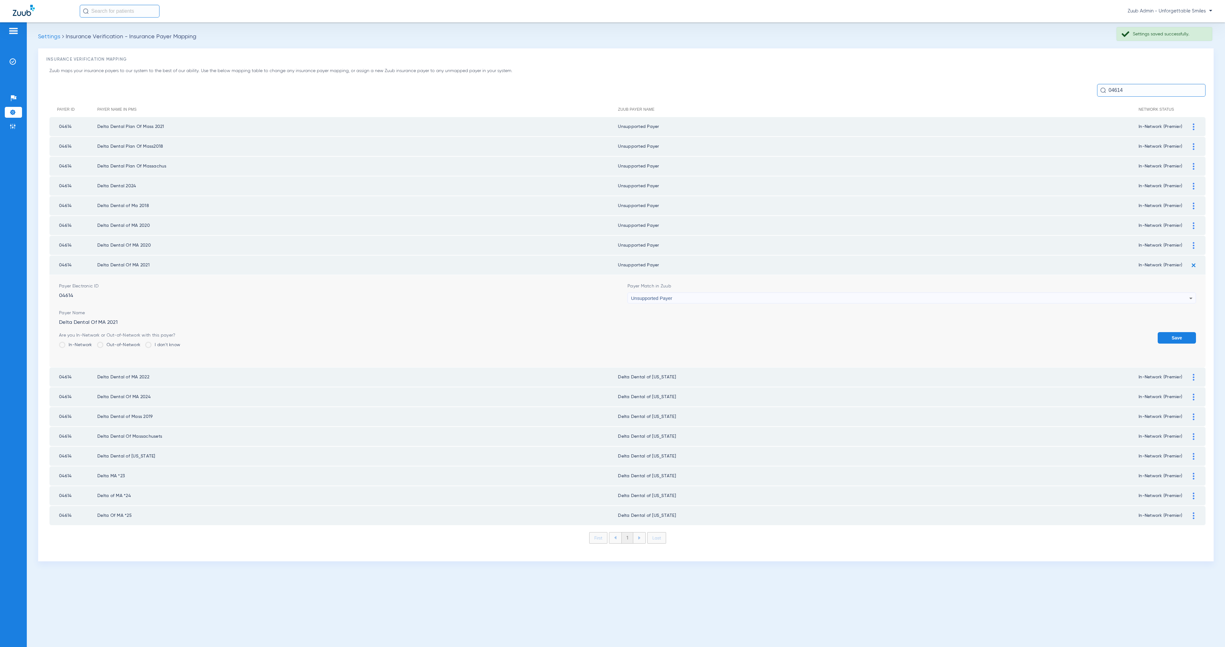
click at [1181, 334] on button "Save" at bounding box center [1177, 337] width 38 height 11
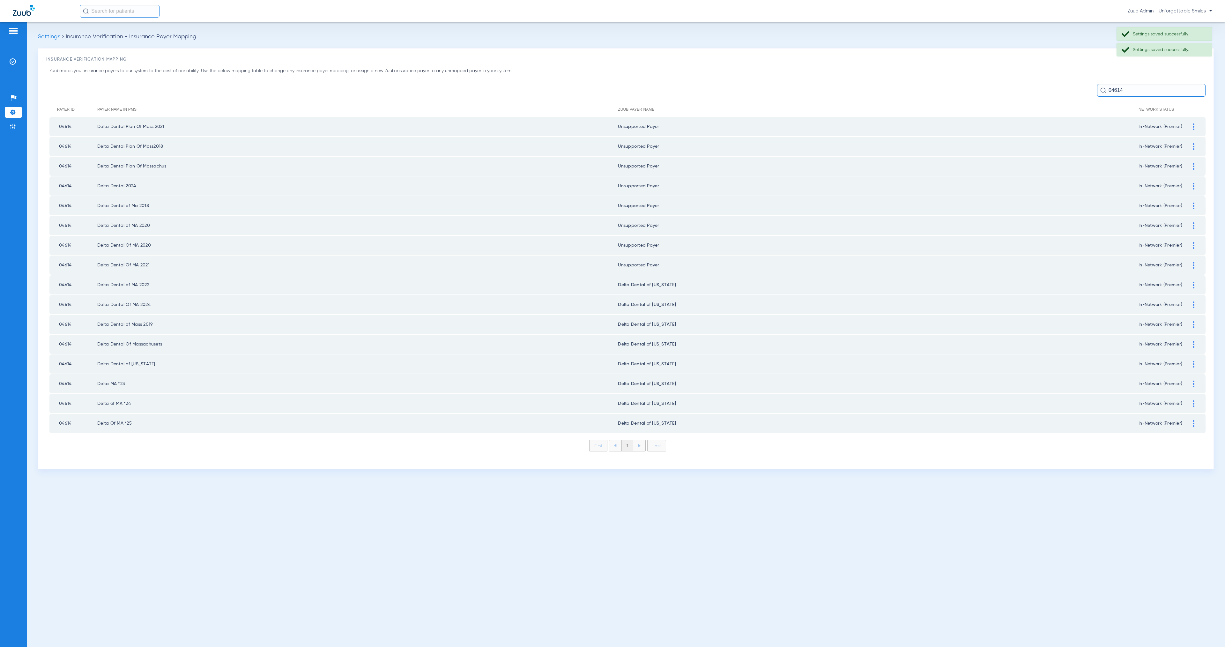
click at [1193, 282] on img at bounding box center [1194, 285] width 2 height 7
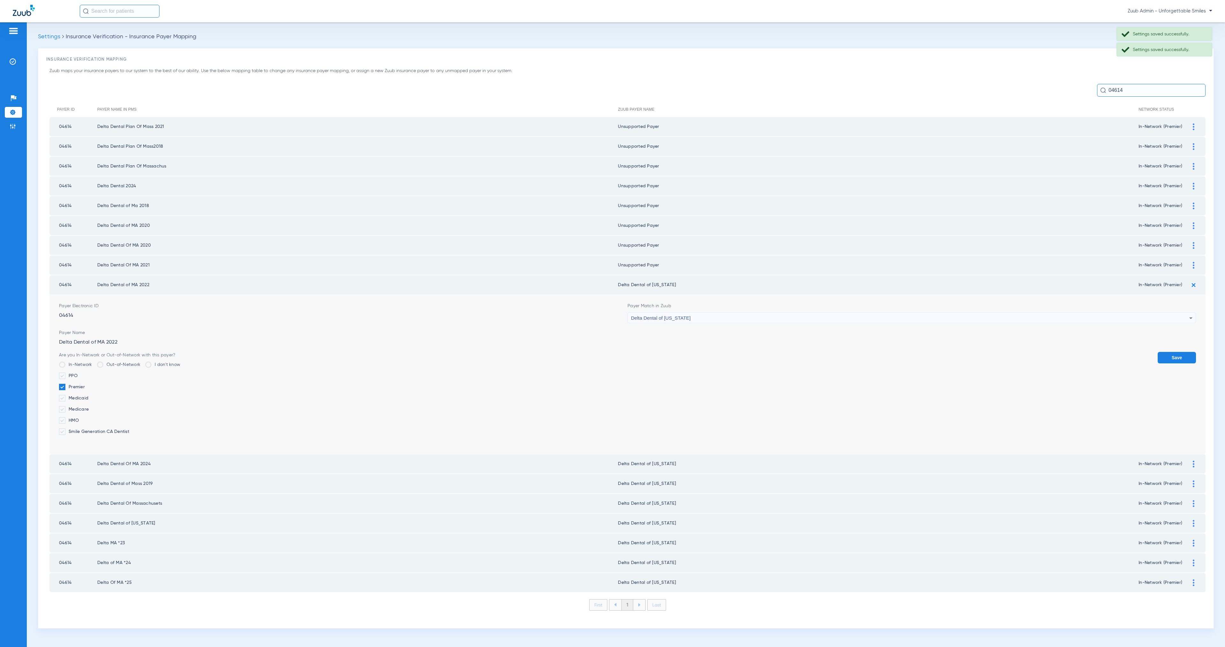
click at [743, 313] on div "Delta Dental of [US_STATE]" at bounding box center [910, 318] width 558 height 11
type input "Unsupported Paye"
click at [747, 346] on mat-option "Unsupported Payer" at bounding box center [912, 347] width 568 height 11
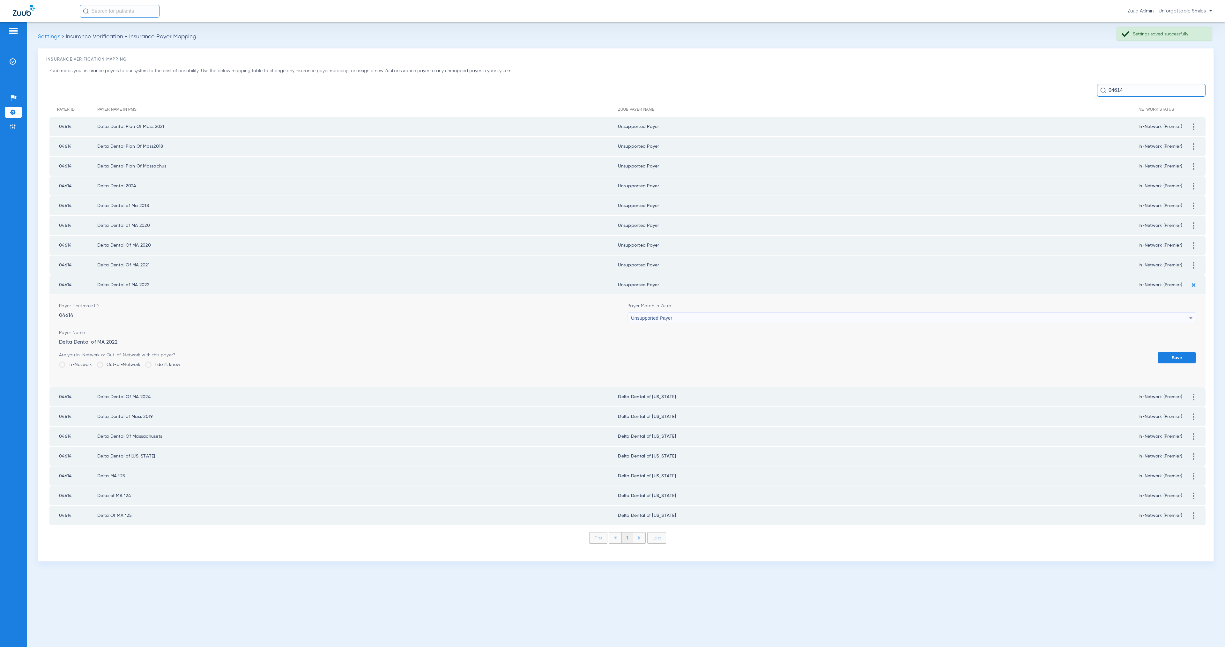
click at [1185, 352] on button "Save" at bounding box center [1177, 357] width 38 height 11
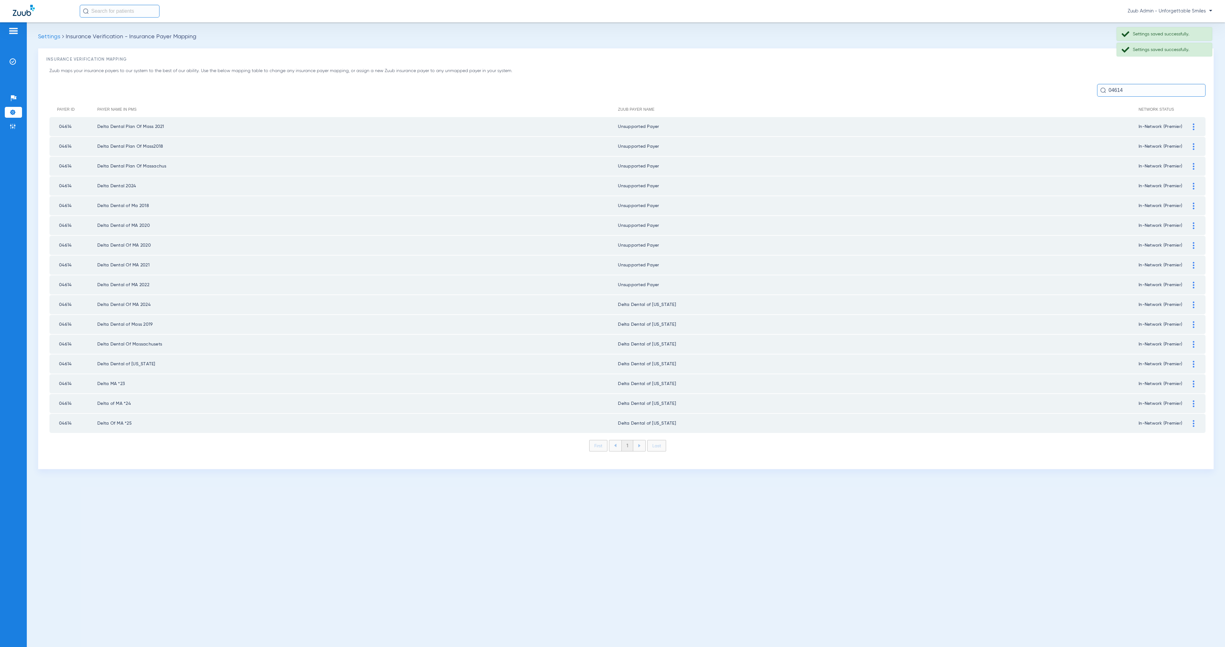
click at [1194, 301] on img at bounding box center [1194, 304] width 2 height 7
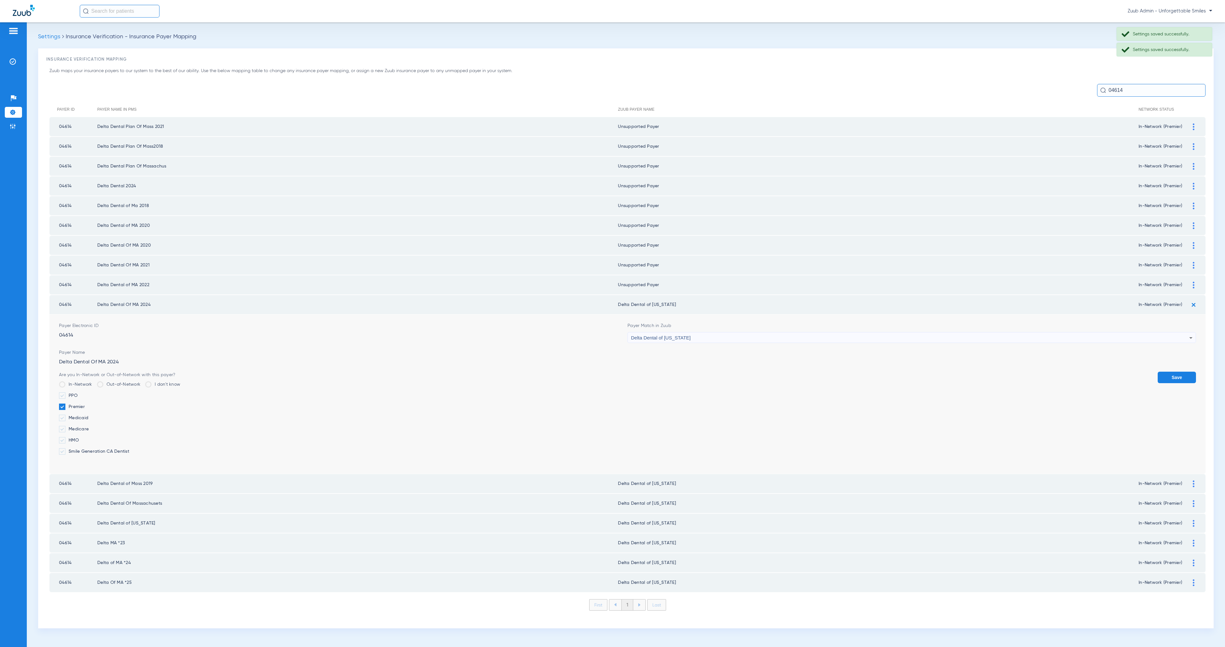
click at [750, 332] on div "Delta Dental of [US_STATE]" at bounding box center [910, 337] width 558 height 11
type input "Unsupported Paye"
click at [759, 368] on mat-option "Unsupported Payer" at bounding box center [912, 366] width 568 height 11
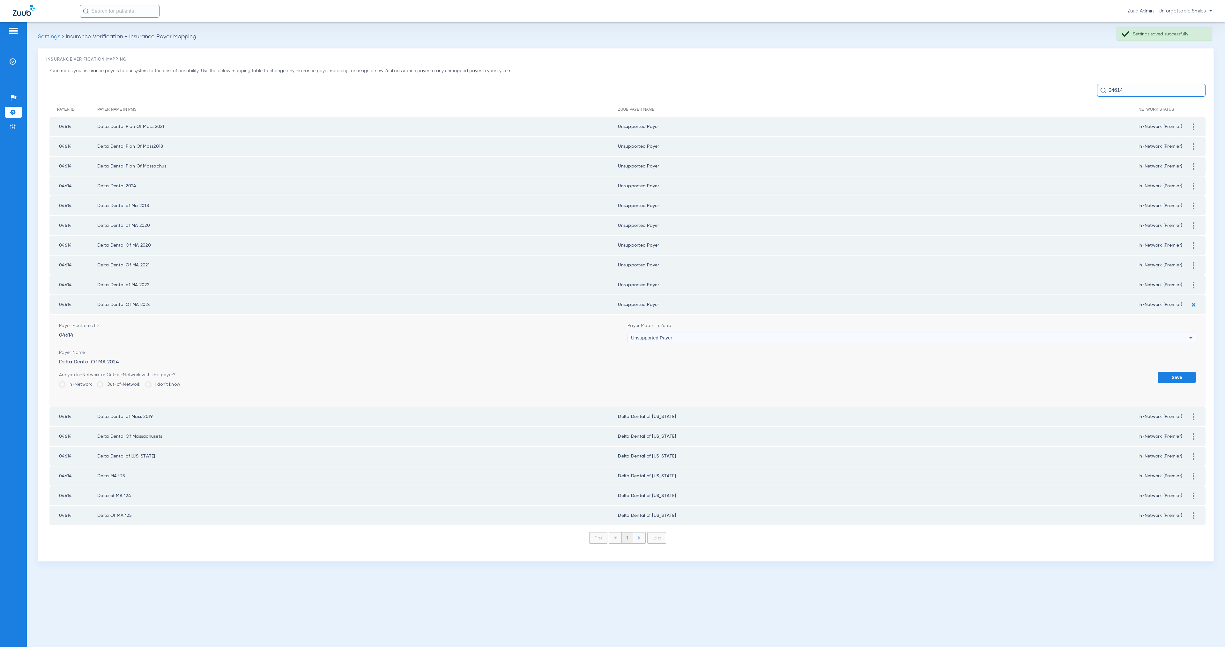
click at [1181, 372] on button "Save" at bounding box center [1177, 377] width 38 height 11
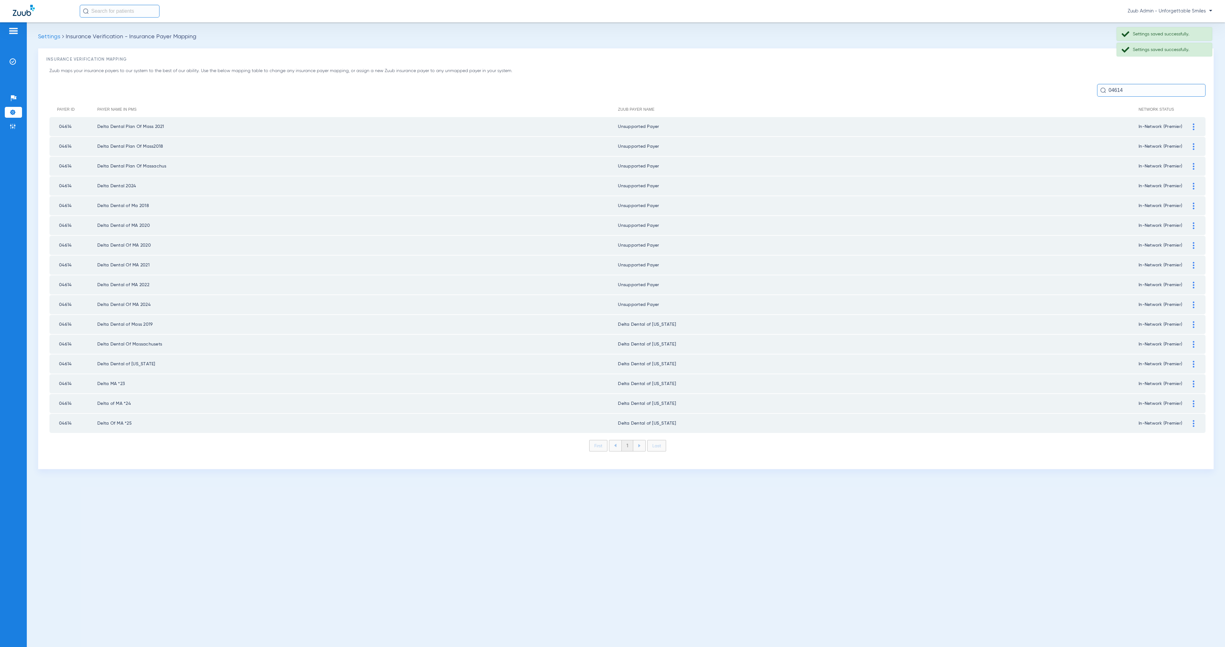
click at [1194, 321] on img at bounding box center [1194, 324] width 2 height 7
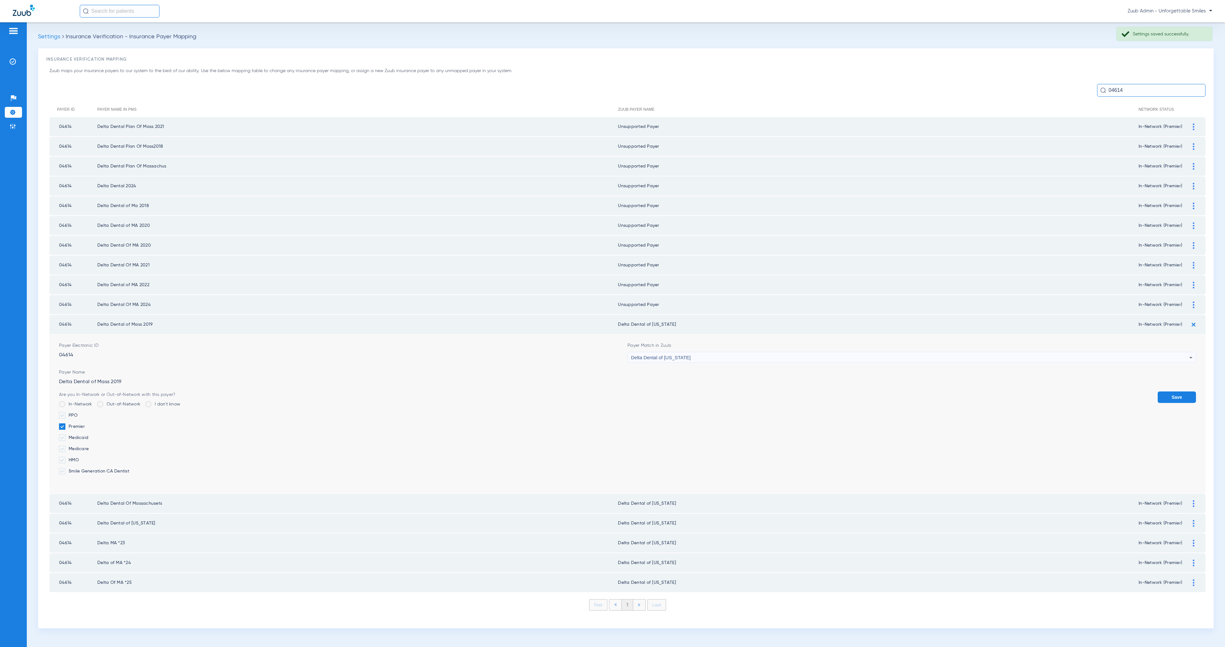
click at [718, 352] on div "Delta Dental of [US_STATE]" at bounding box center [910, 357] width 558 height 11
type input "Unsupported Paye"
click at [724, 384] on mat-option "Unsupported Payer" at bounding box center [912, 385] width 568 height 11
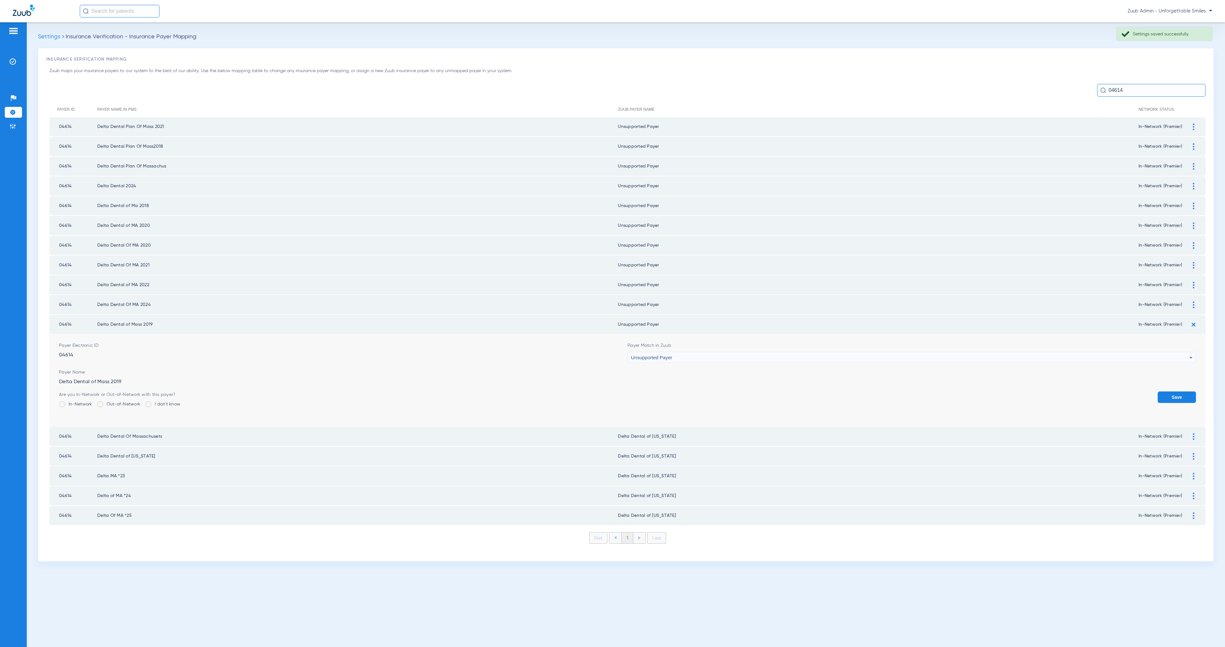
click at [1178, 391] on button "Save" at bounding box center [1177, 396] width 38 height 11
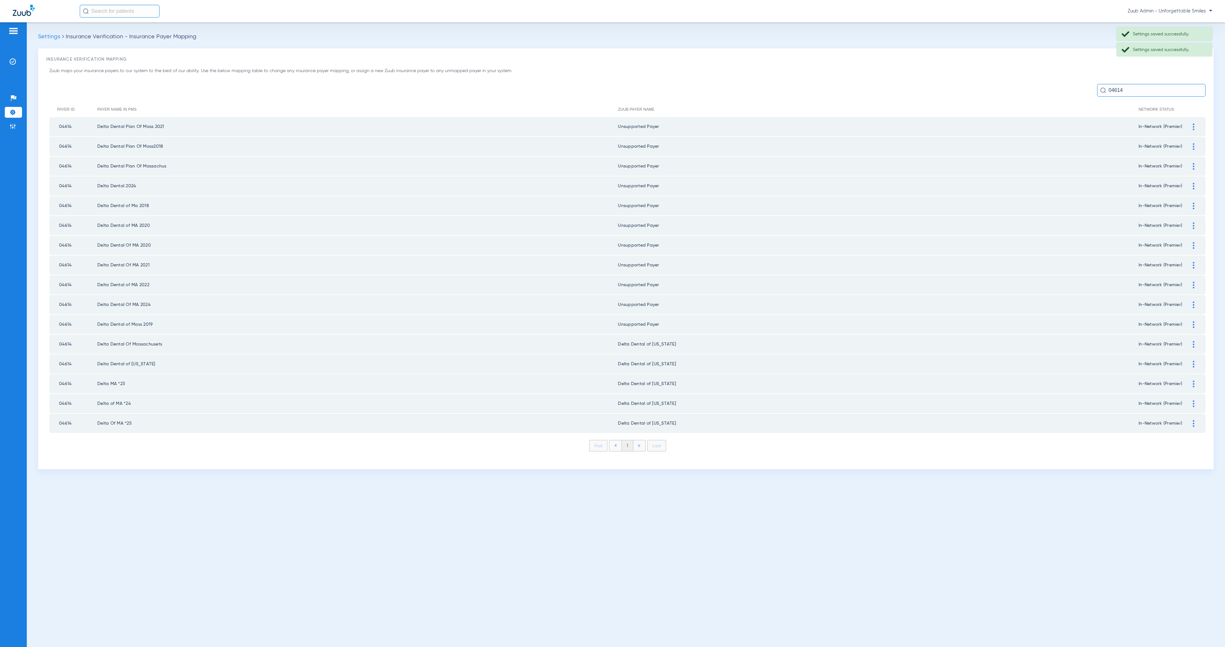
click at [1195, 341] on div at bounding box center [1193, 344] width 11 height 7
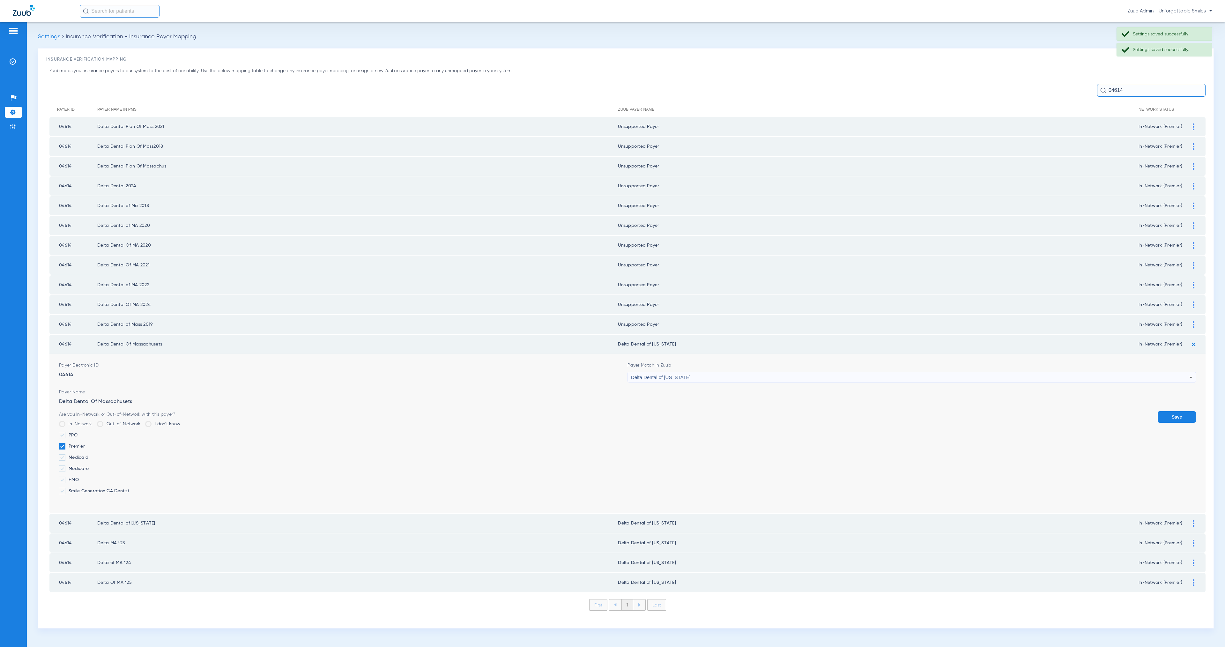
click at [769, 372] on div "Delta Dental of [US_STATE]" at bounding box center [910, 377] width 558 height 11
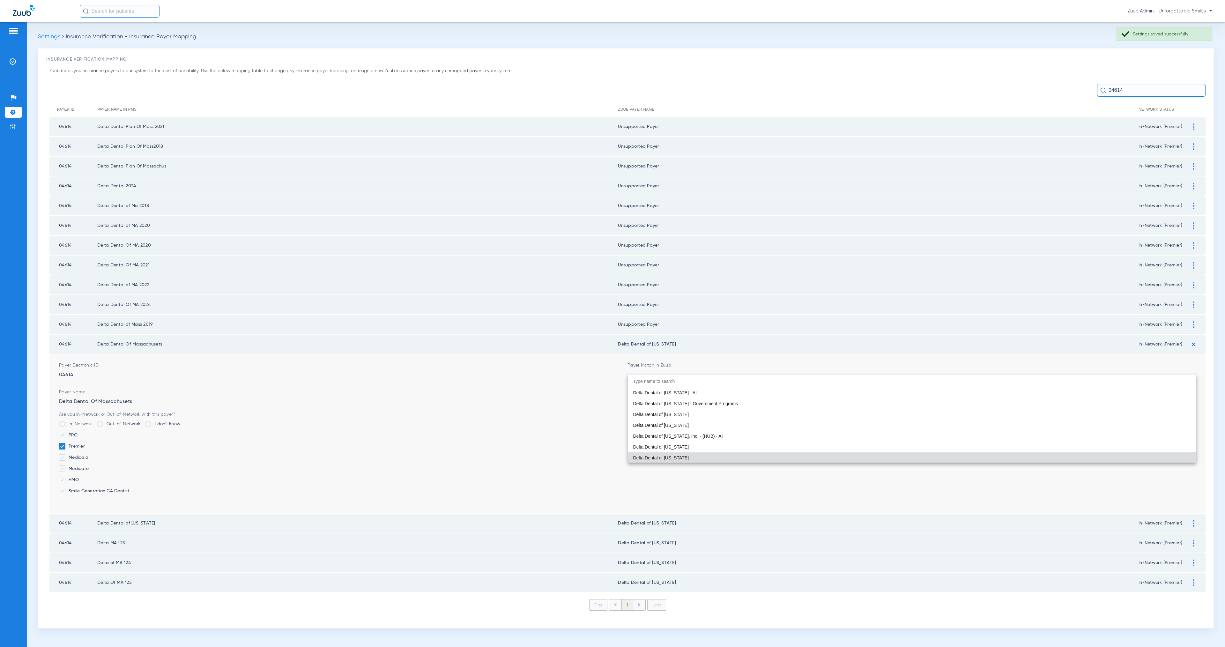
paste input "Unsupported Paye"
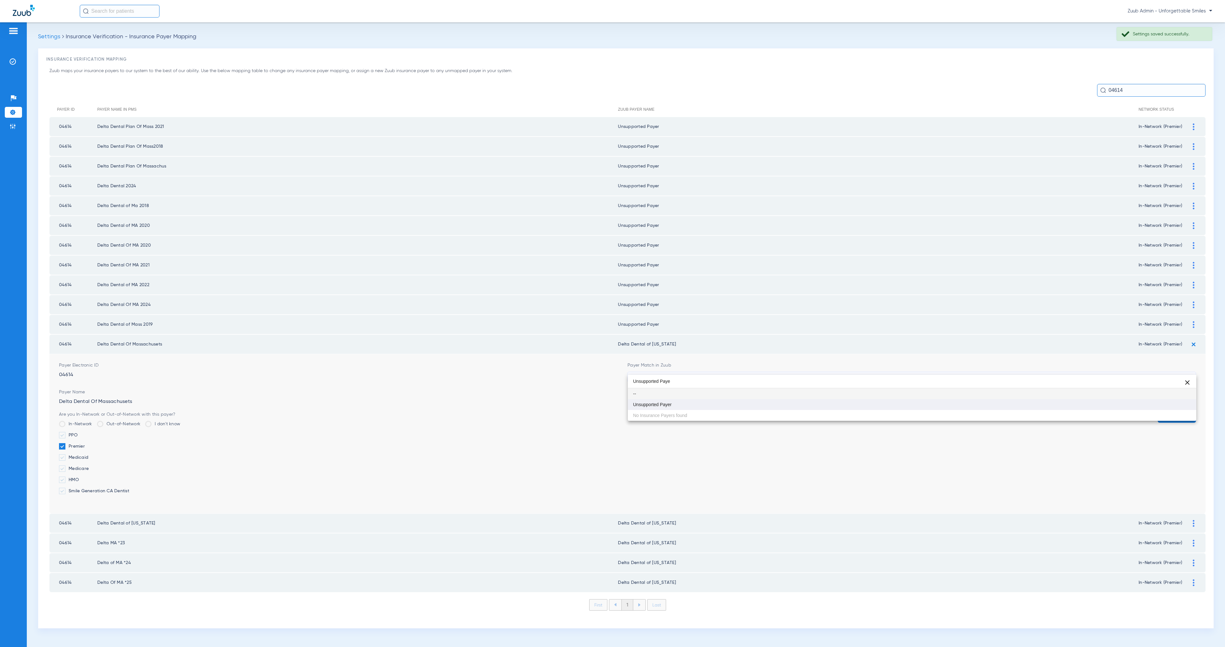
type input "Unsupported Paye"
click at [783, 405] on mat-option "Unsupported Payer" at bounding box center [912, 404] width 568 height 11
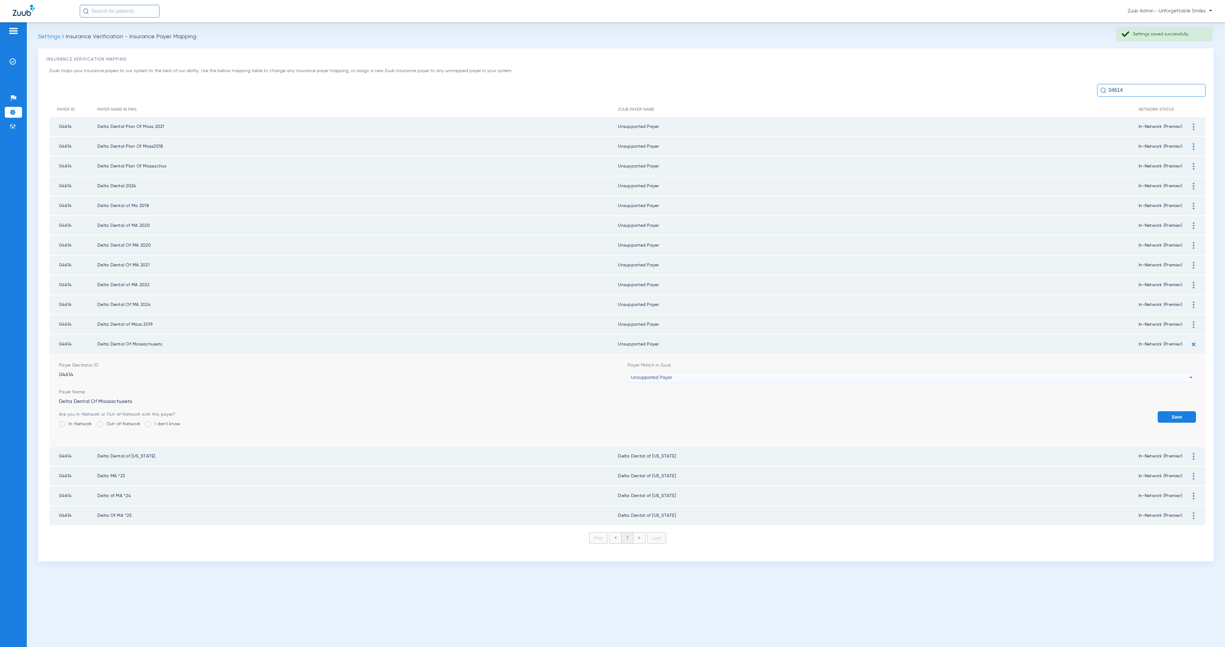
click at [1171, 411] on button "Save" at bounding box center [1177, 416] width 38 height 11
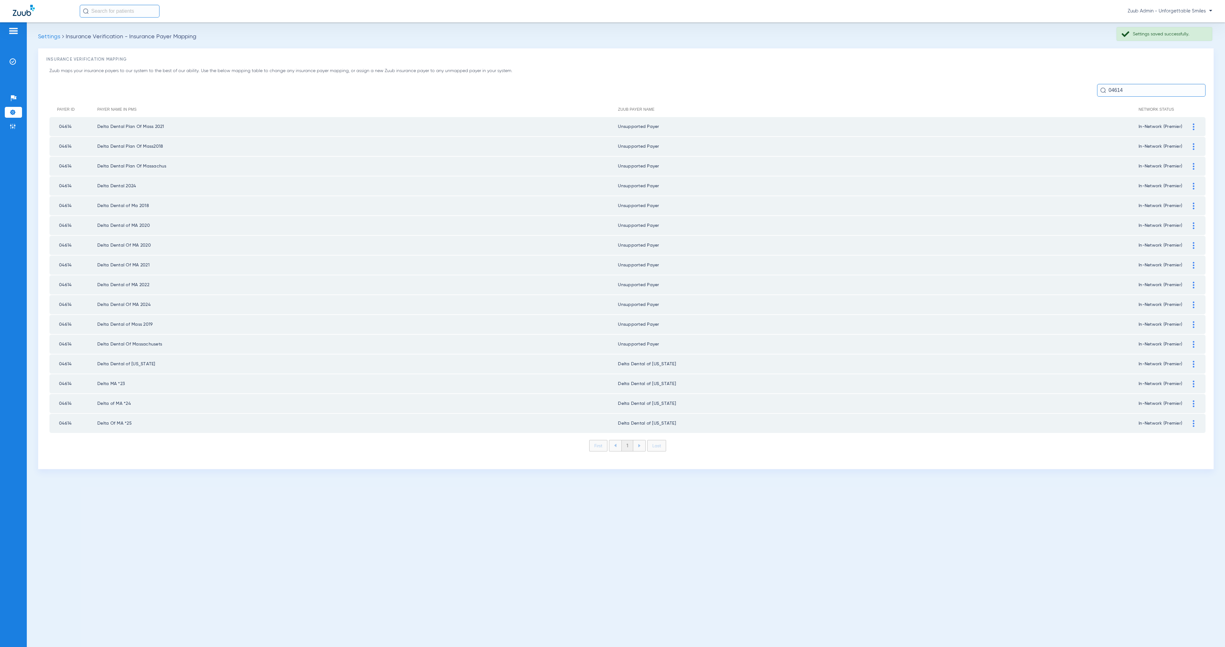
click at [1194, 361] on img at bounding box center [1194, 364] width 2 height 7
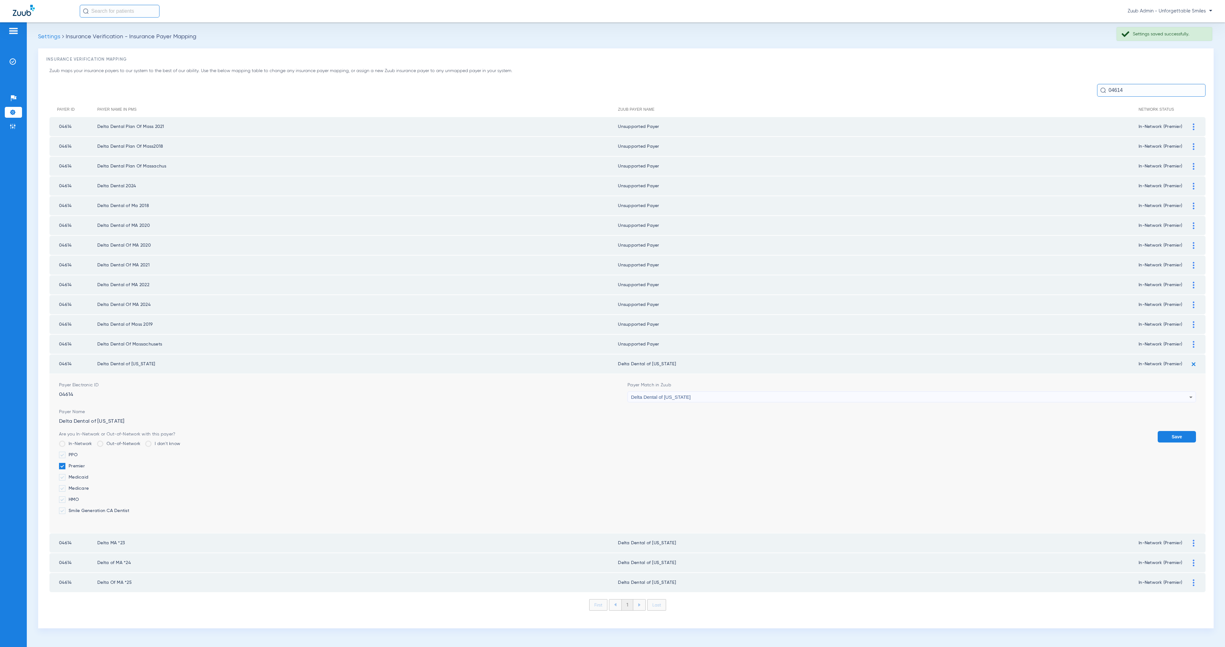
click at [691, 394] on span "Delta Dental of [US_STATE]" at bounding box center [661, 396] width 60 height 5
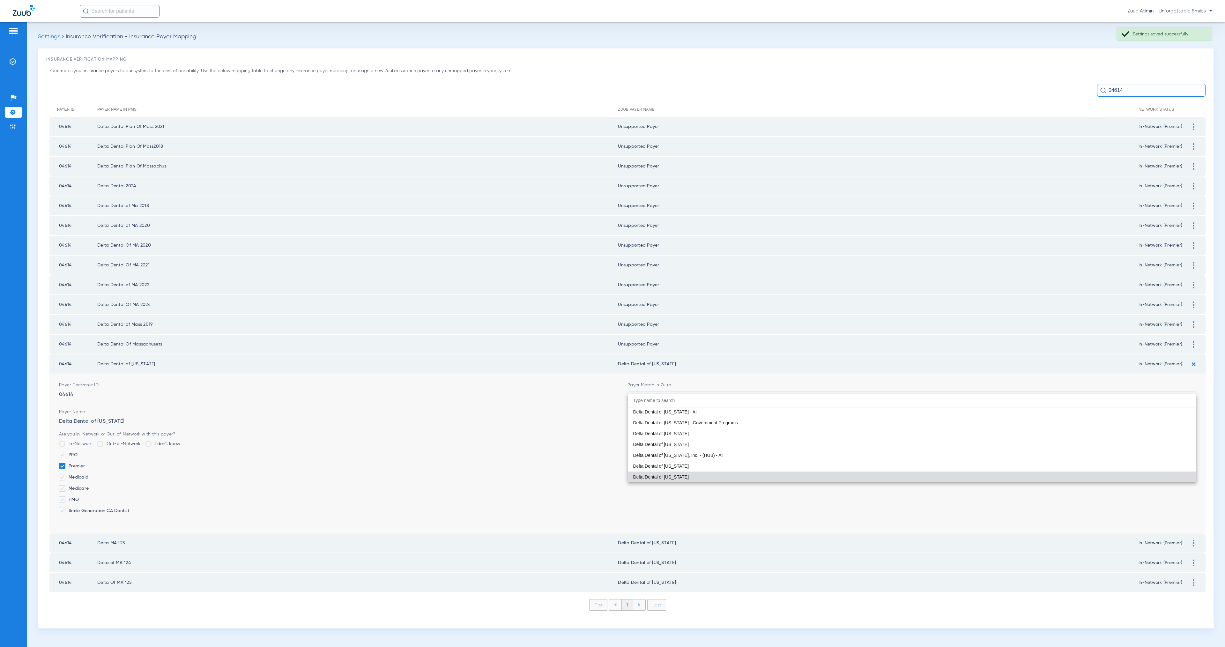
paste input "Unsupported Paye"
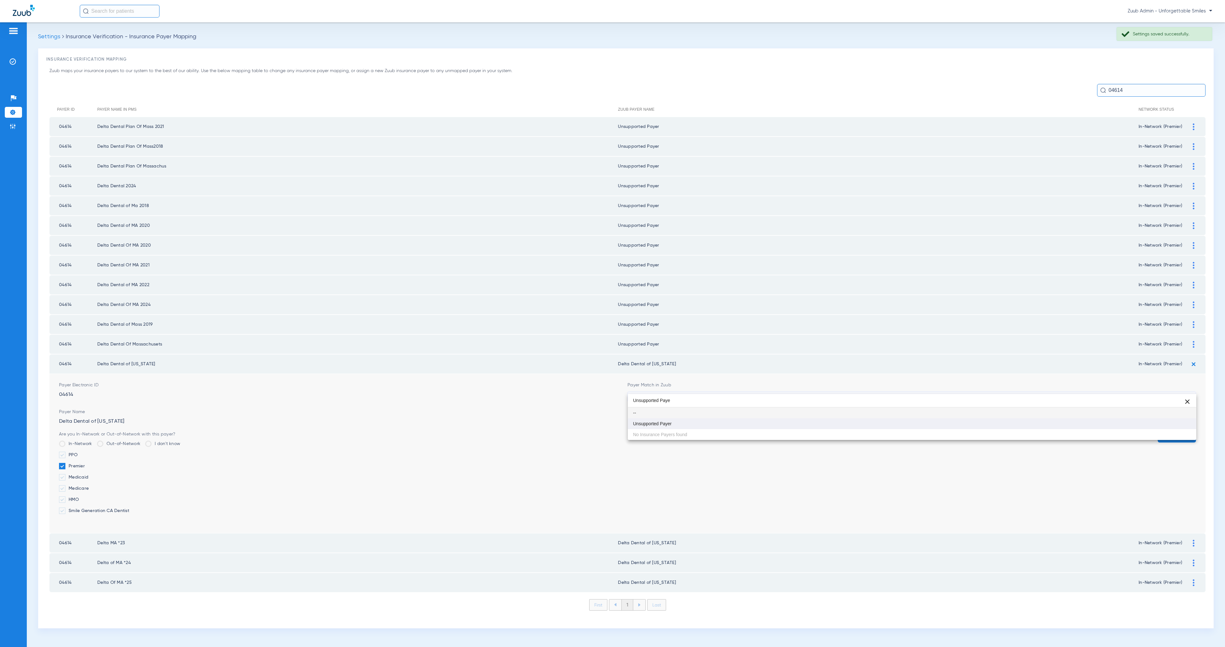
type input "Unsupported Paye"
click at [711, 420] on mat-option "Unsupported Payer" at bounding box center [912, 423] width 568 height 11
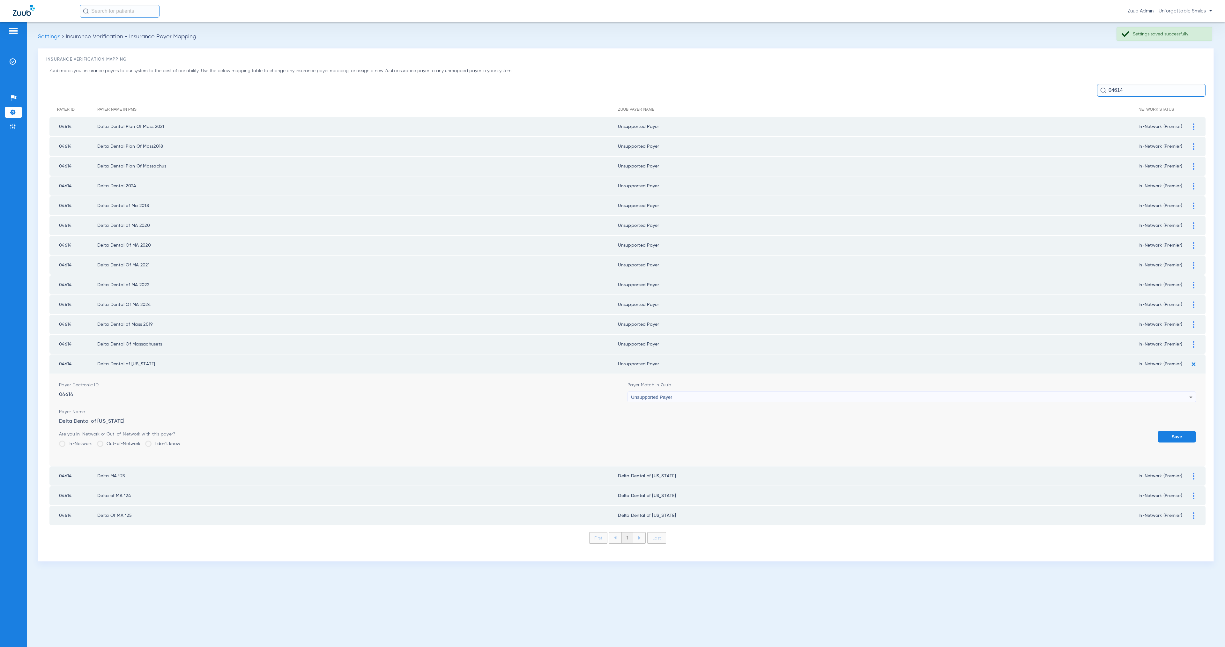
click at [1173, 431] on button "Save" at bounding box center [1177, 436] width 38 height 11
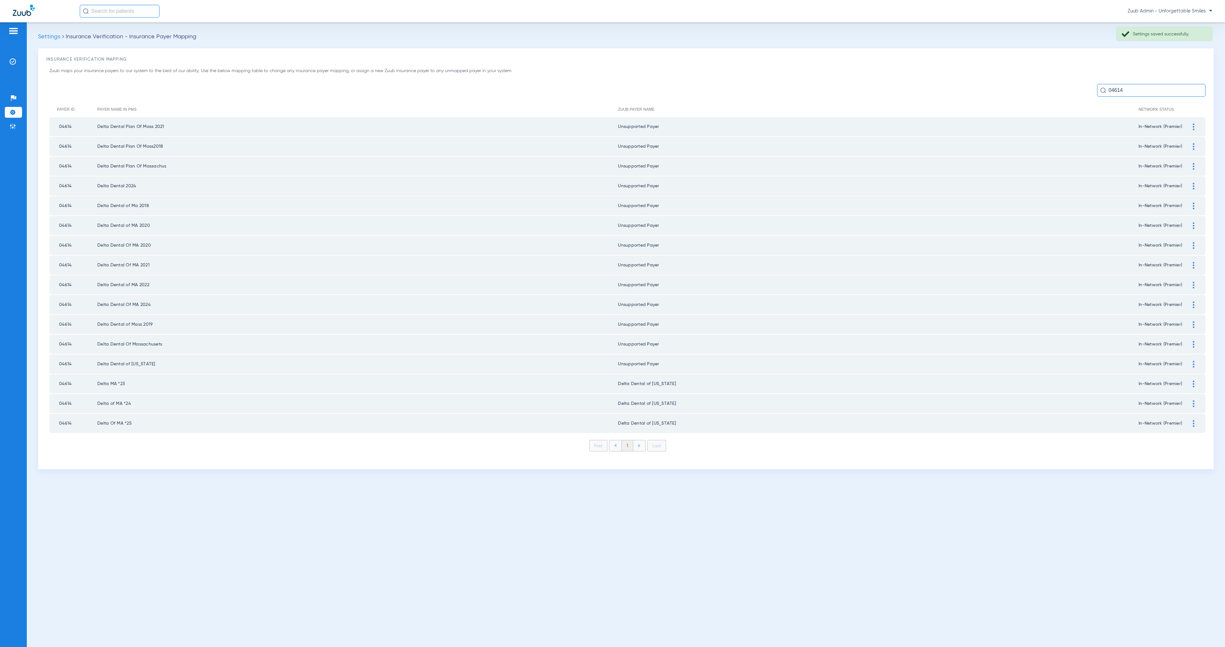
click at [1195, 381] on div at bounding box center [1193, 384] width 11 height 7
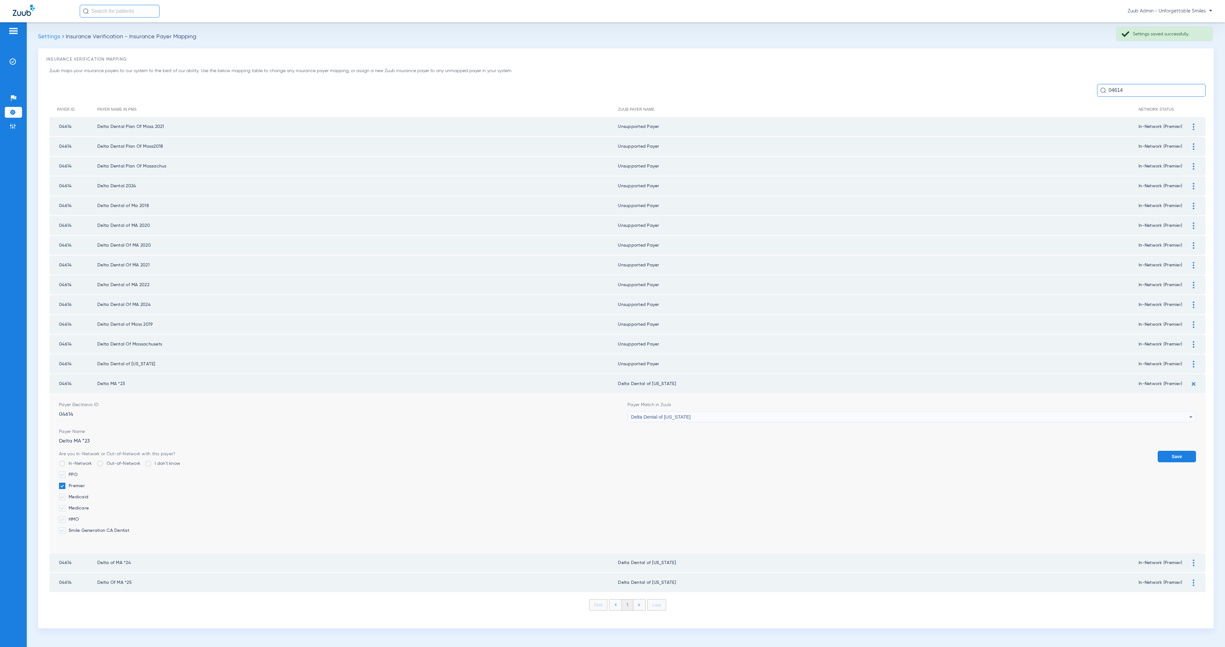
click at [682, 414] on span "Delta Dental of [US_STATE]" at bounding box center [661, 416] width 60 height 5
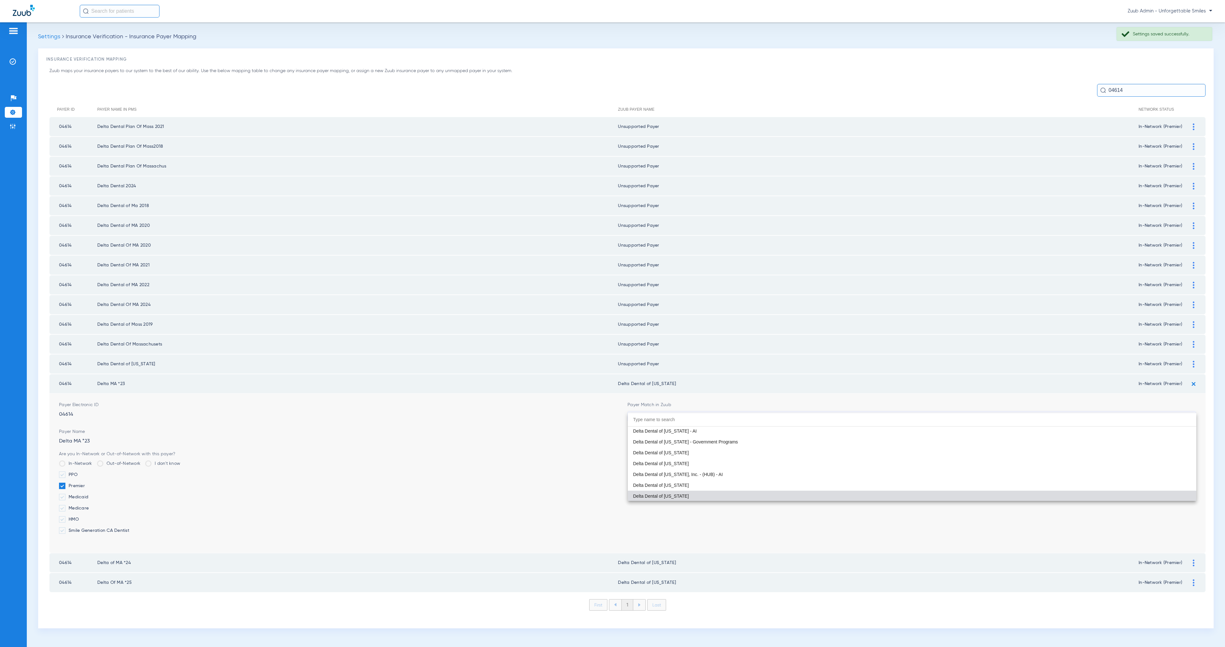
paste input "Unsupported Paye"
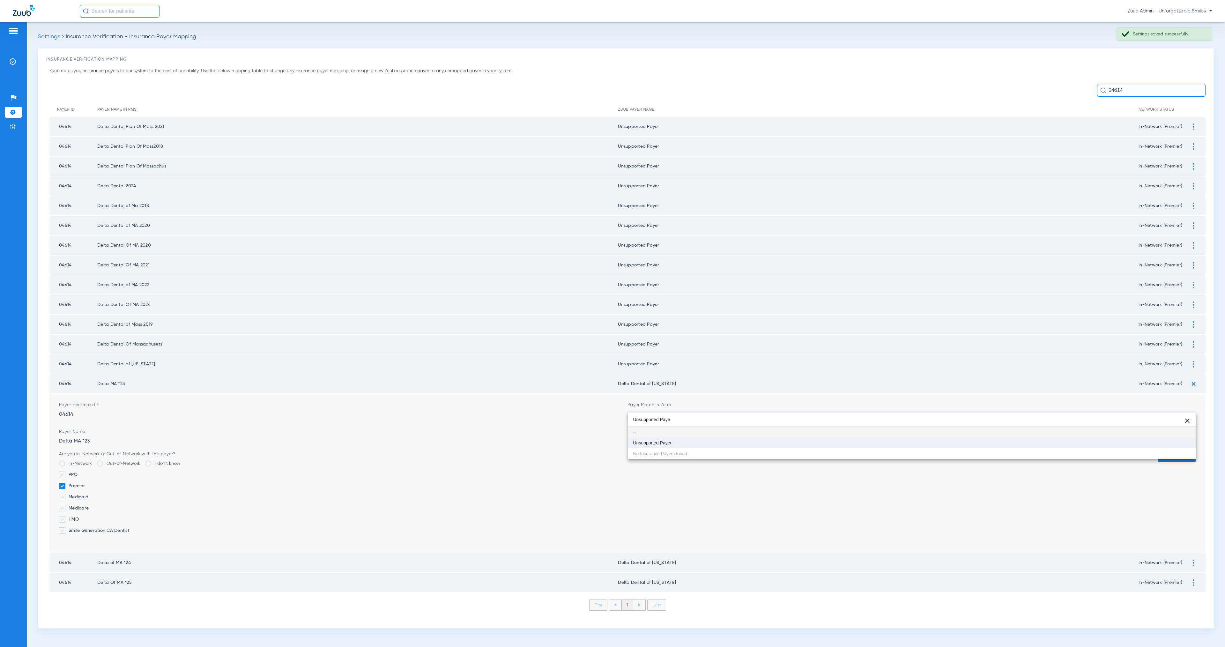
scroll to position [0, 0]
type input "Unsupported Paye"
drag, startPoint x: 732, startPoint y: 446, endPoint x: 762, endPoint y: 448, distance: 30.4
click at [732, 446] on mat-option "Unsupported Payer" at bounding box center [912, 442] width 568 height 11
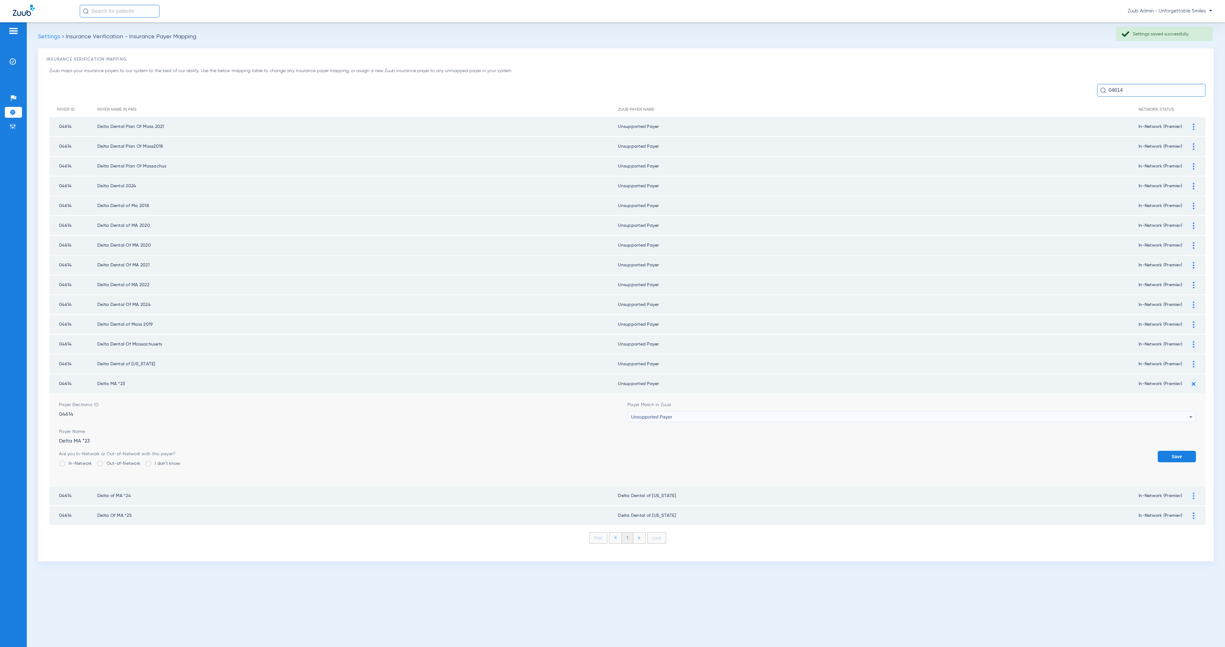
click at [1186, 451] on button "Save" at bounding box center [1177, 456] width 38 height 11
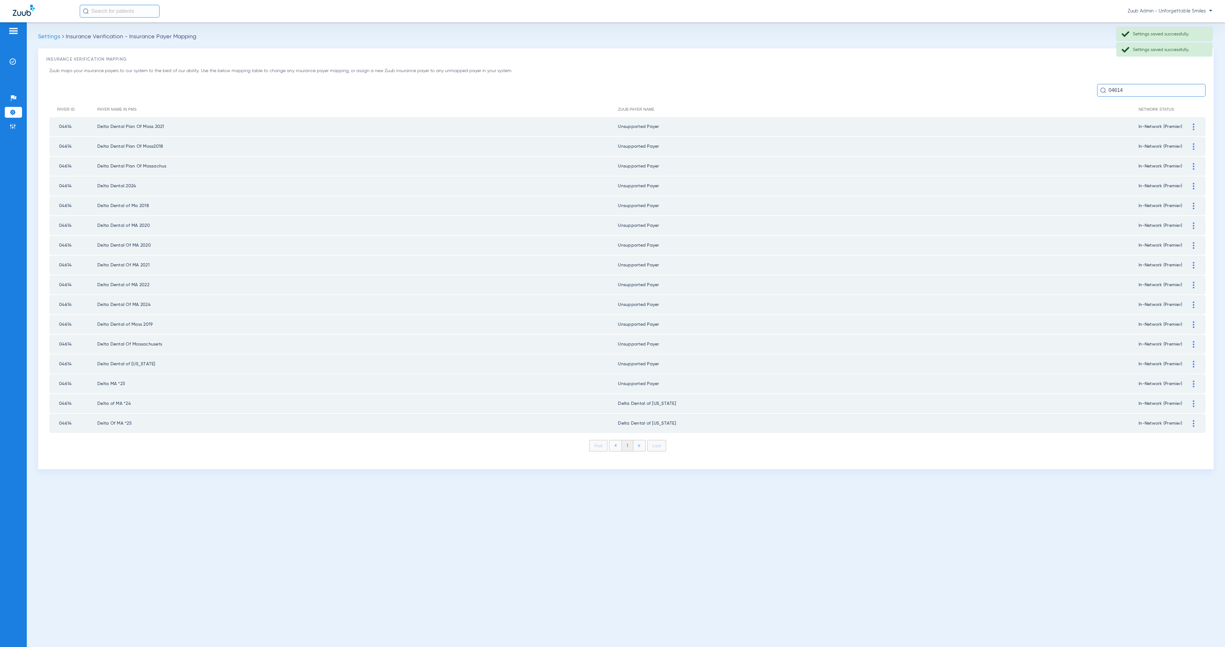
click at [1193, 400] on img at bounding box center [1194, 403] width 2 height 7
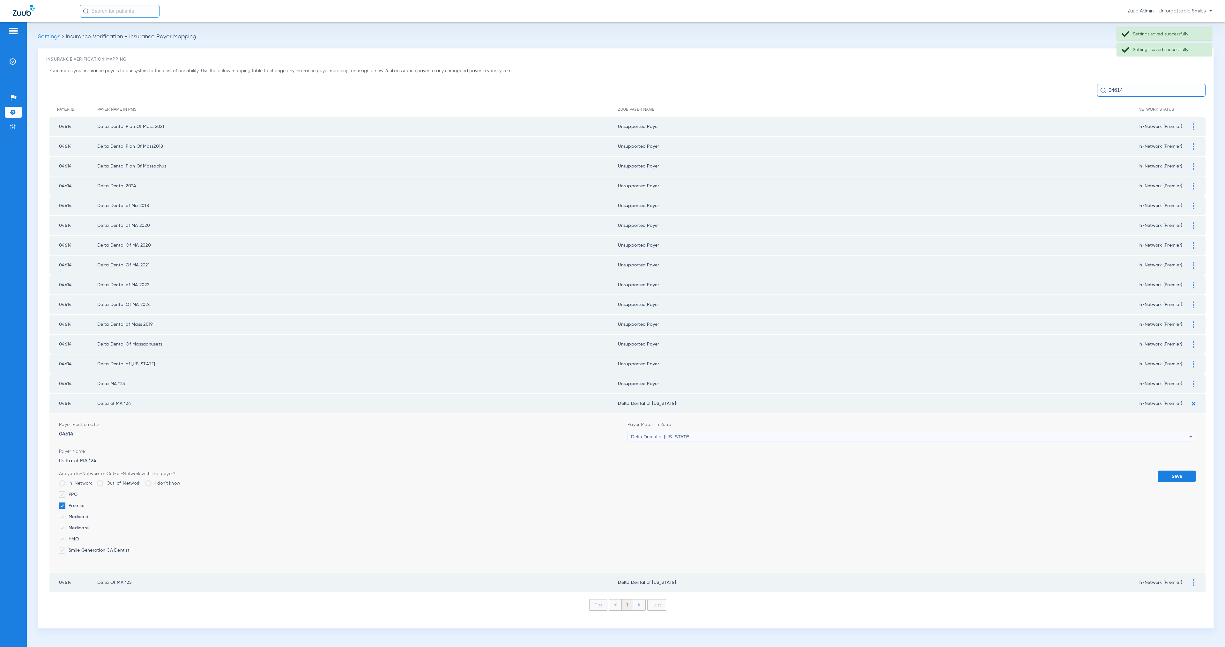
click at [667, 434] on span "Delta Dental of [US_STATE]" at bounding box center [661, 436] width 60 height 5
type input "Unsupported Paye"
click at [727, 461] on mat-option "Unsupported Payer" at bounding box center [912, 462] width 568 height 11
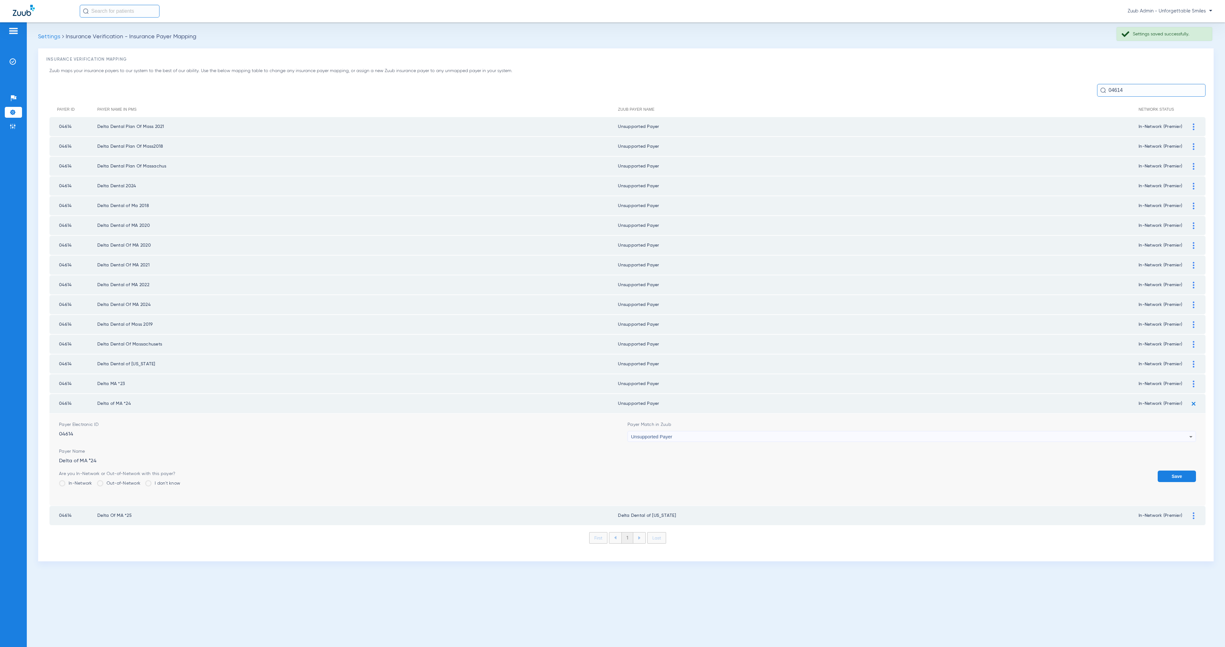
click at [1181, 471] on button "Save" at bounding box center [1177, 476] width 38 height 11
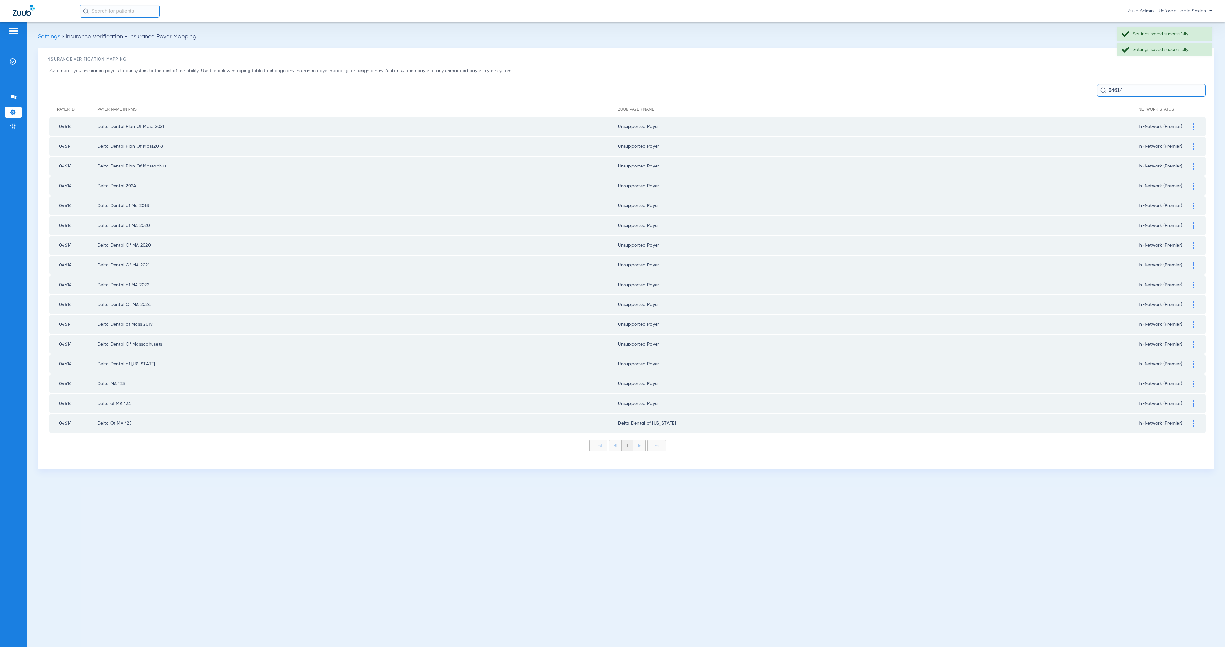
click at [1194, 420] on img at bounding box center [1194, 423] width 2 height 7
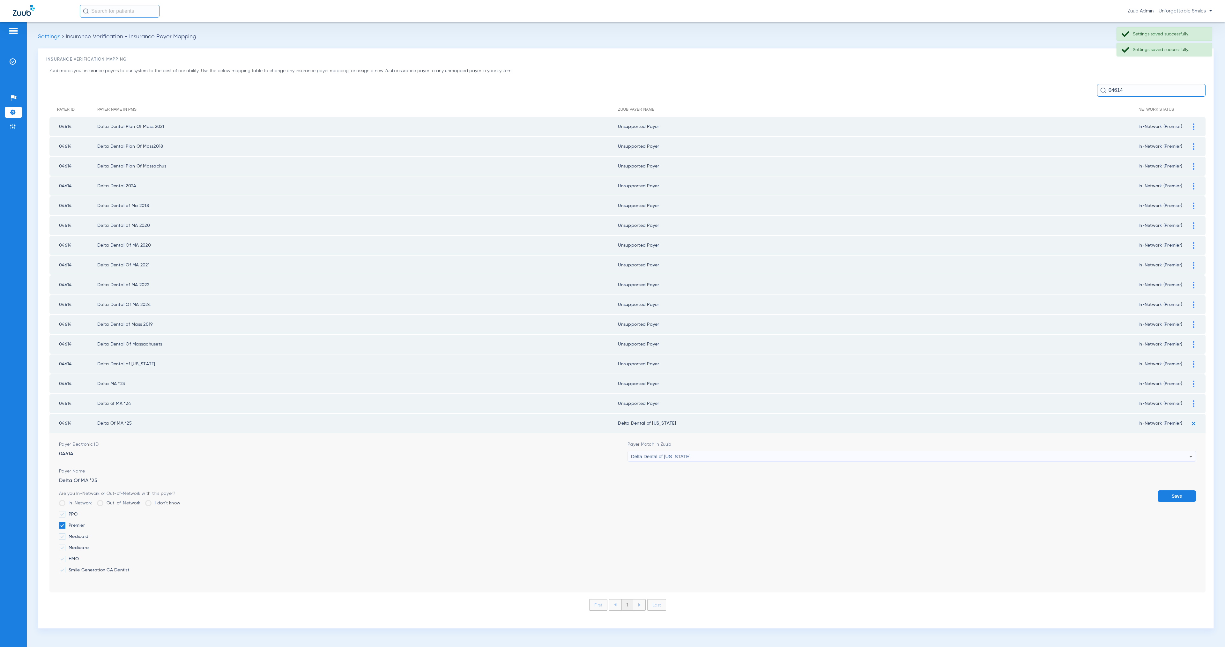
click at [685, 454] on span "Delta Dental of [US_STATE]" at bounding box center [661, 456] width 60 height 5
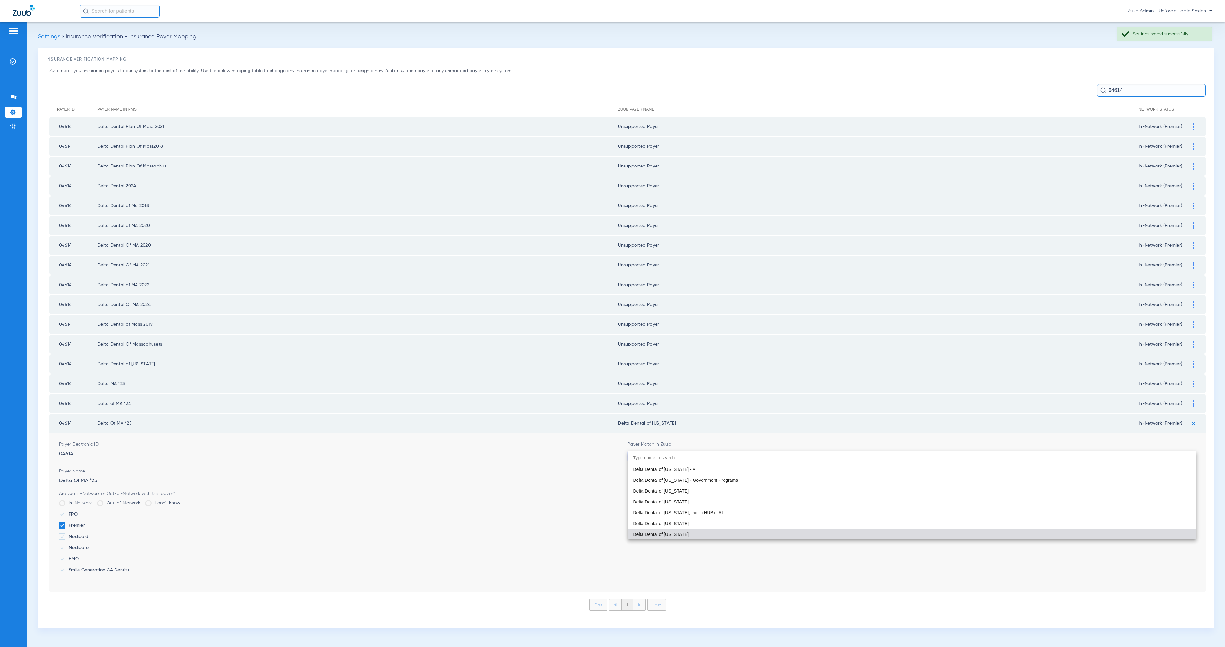
paste input "Unsupported Paye"
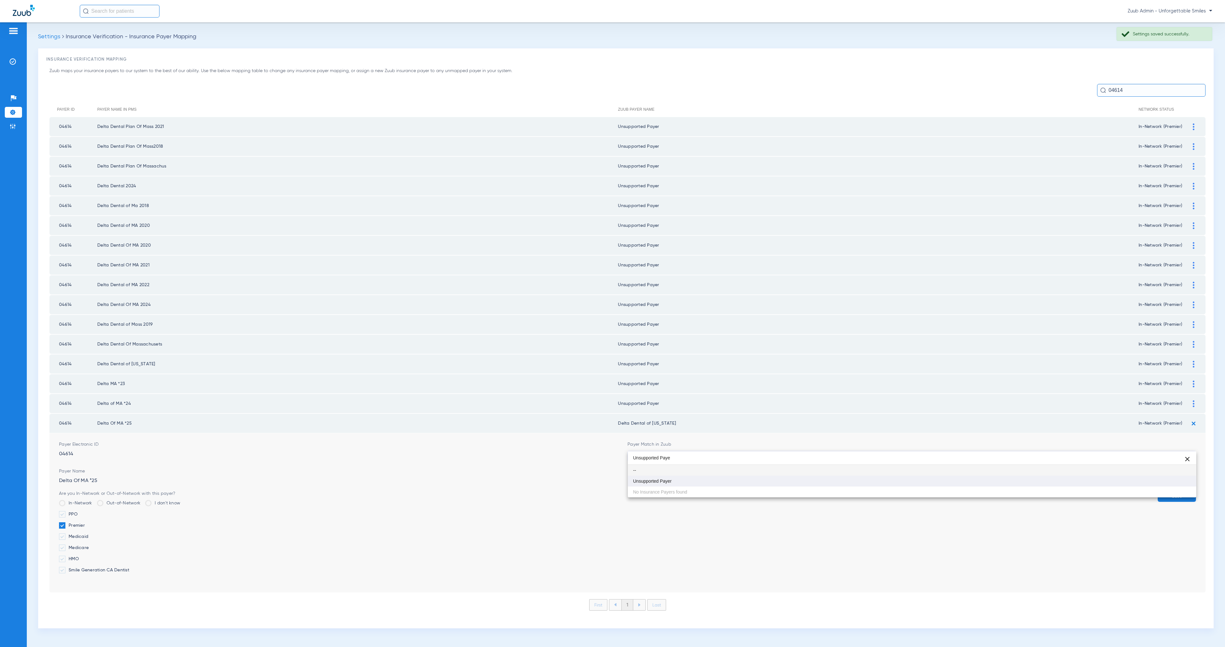
type input "Unsupported Paye"
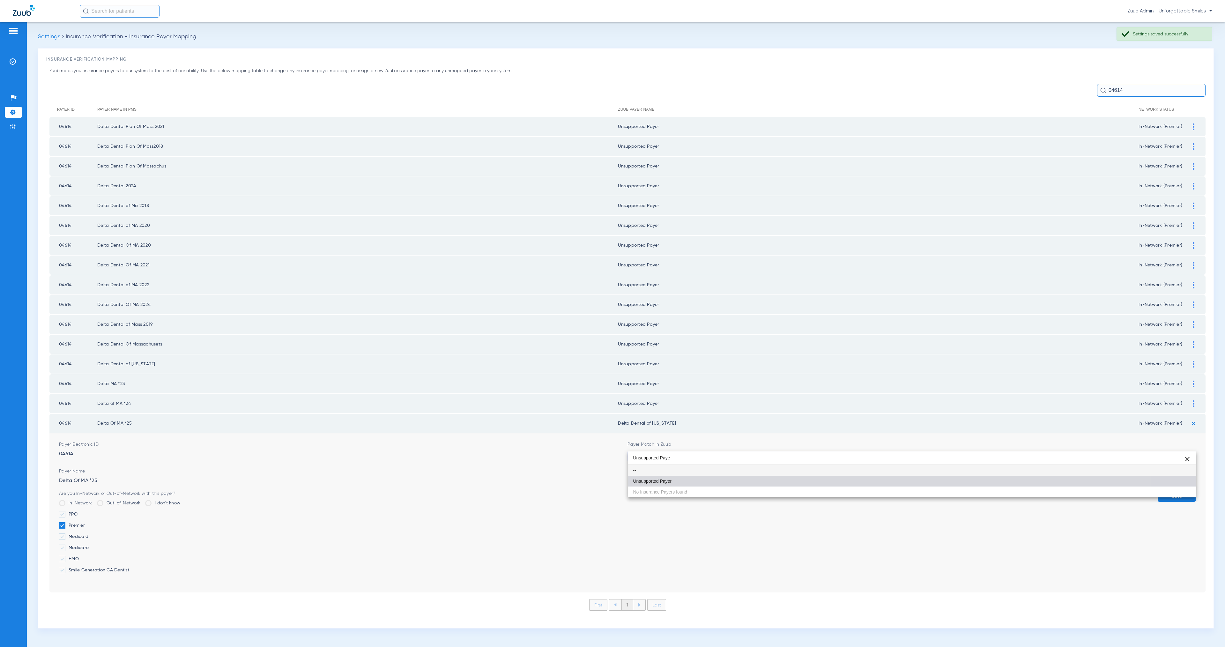
click at [728, 484] on mat-option "Unsupported Payer" at bounding box center [912, 481] width 568 height 11
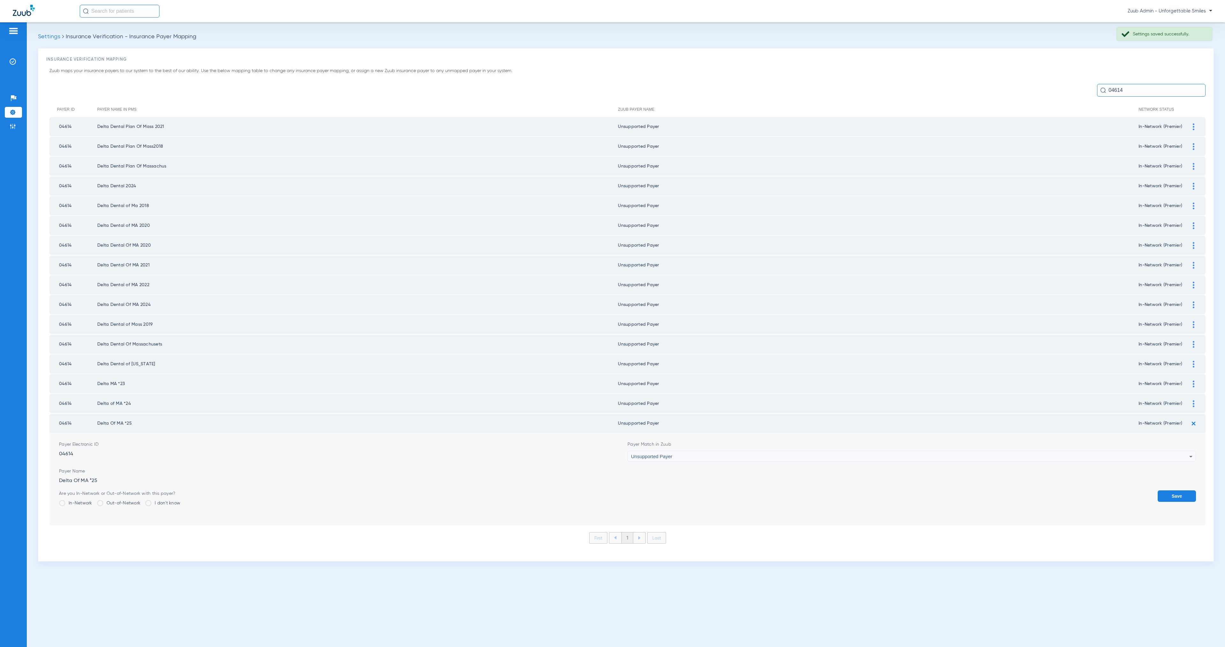
click at [1178, 490] on button "Save" at bounding box center [1177, 495] width 38 height 11
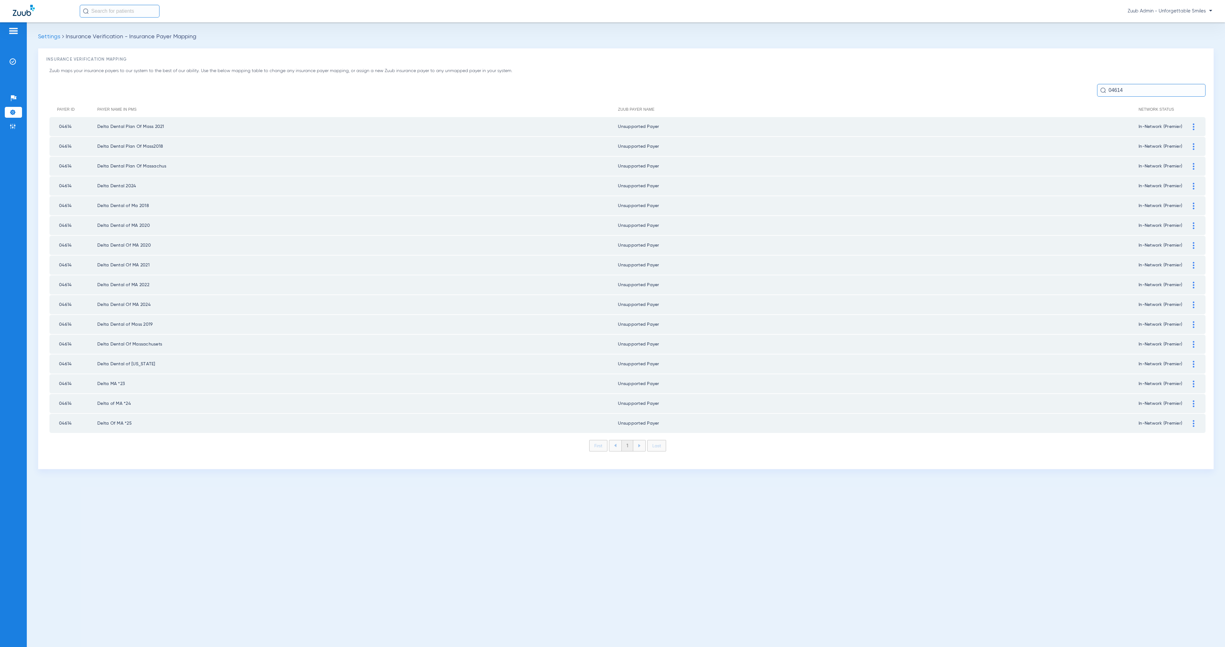
drag, startPoint x: 1109, startPoint y: 90, endPoint x: 1141, endPoint y: 90, distance: 32.2
click at [1141, 90] on input "04614" at bounding box center [1151, 90] width 108 height 13
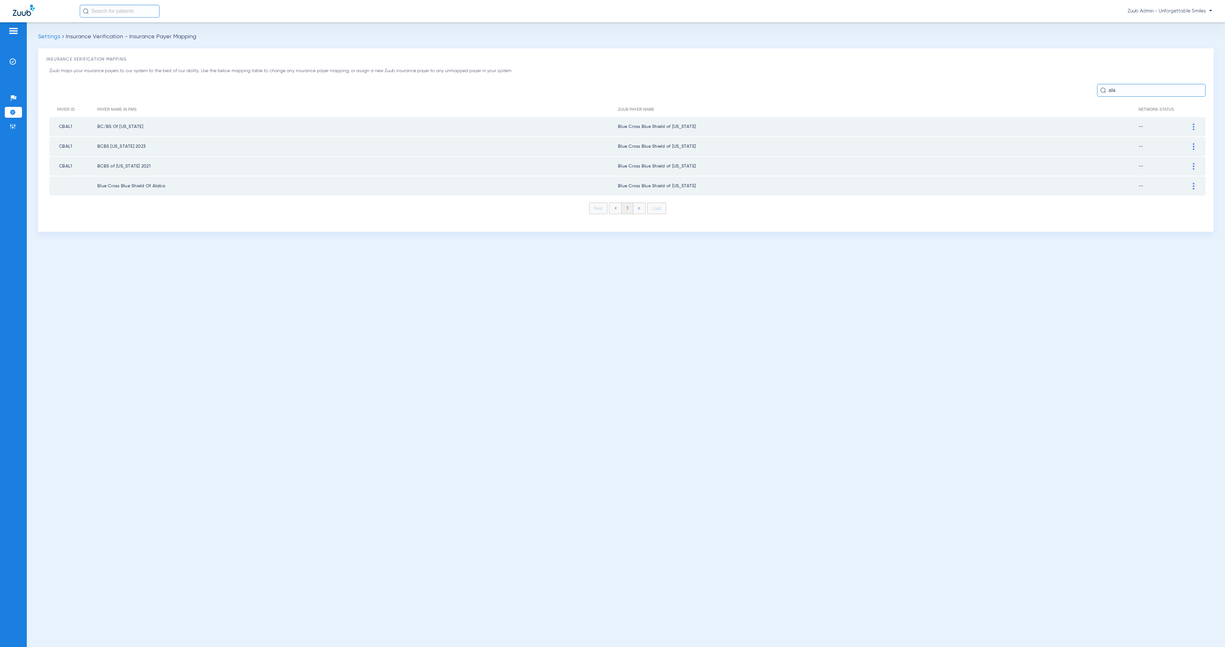
type input "ala"
drag, startPoint x: 1196, startPoint y: 124, endPoint x: 1118, endPoint y: 146, distance: 80.2
click at [1196, 124] on div at bounding box center [1193, 126] width 11 height 7
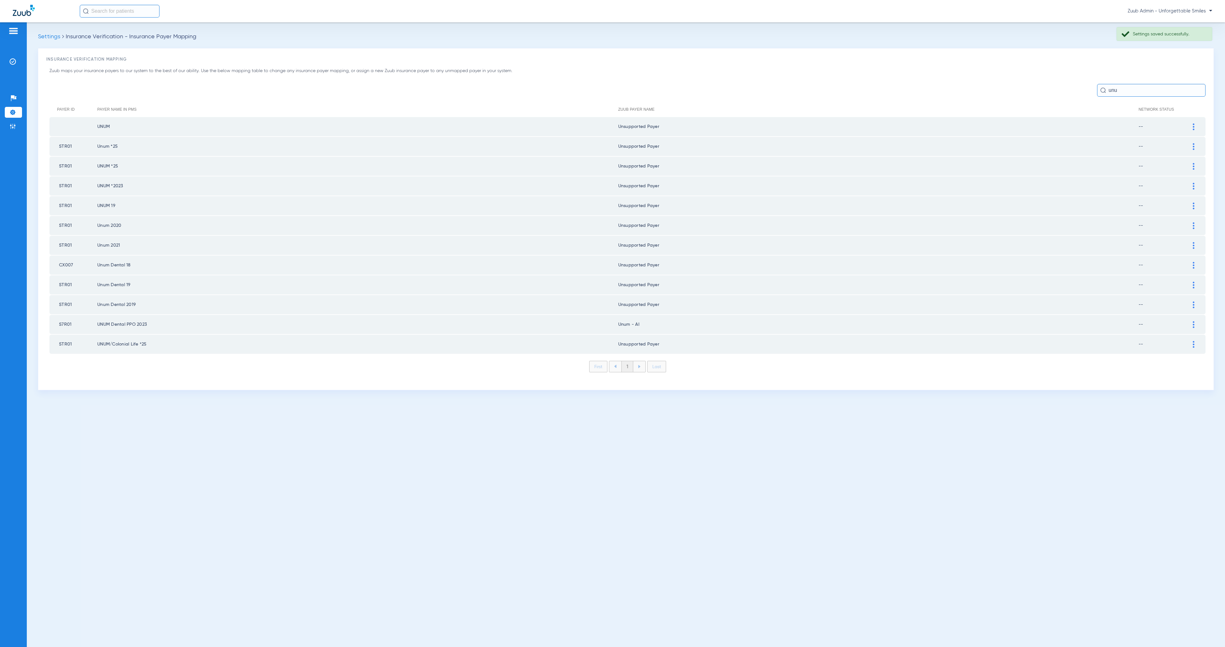
click at [1196, 321] on div at bounding box center [1193, 324] width 11 height 7
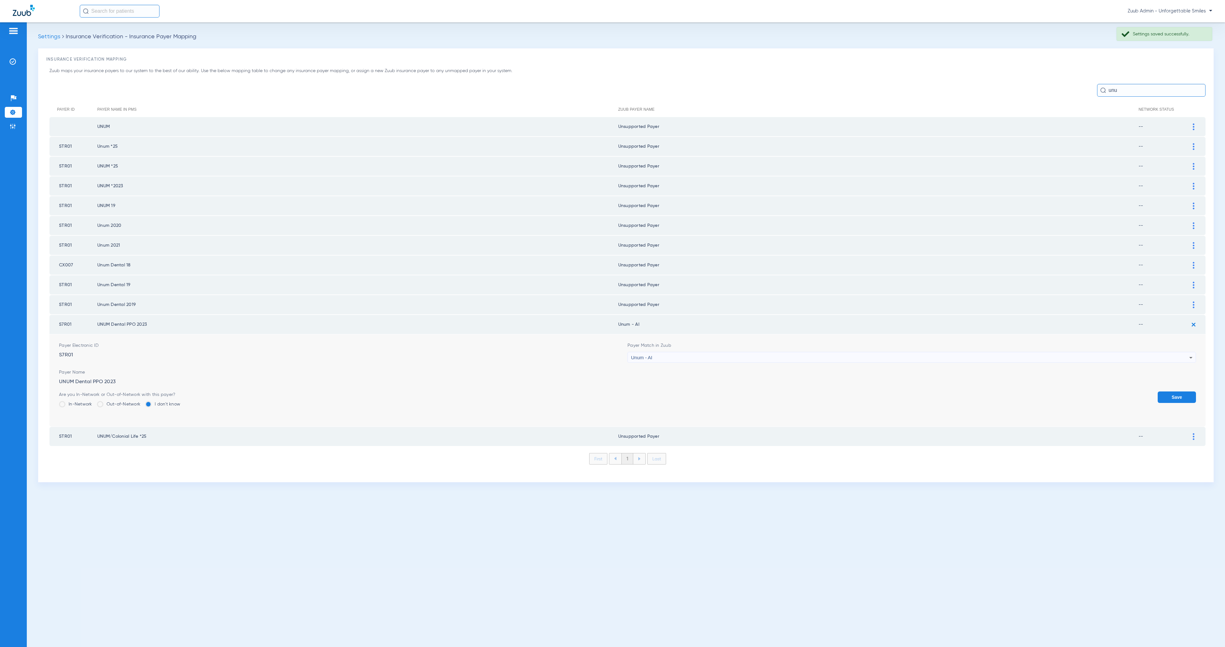
click at [730, 352] on div "Unum - AI" at bounding box center [910, 357] width 558 height 11
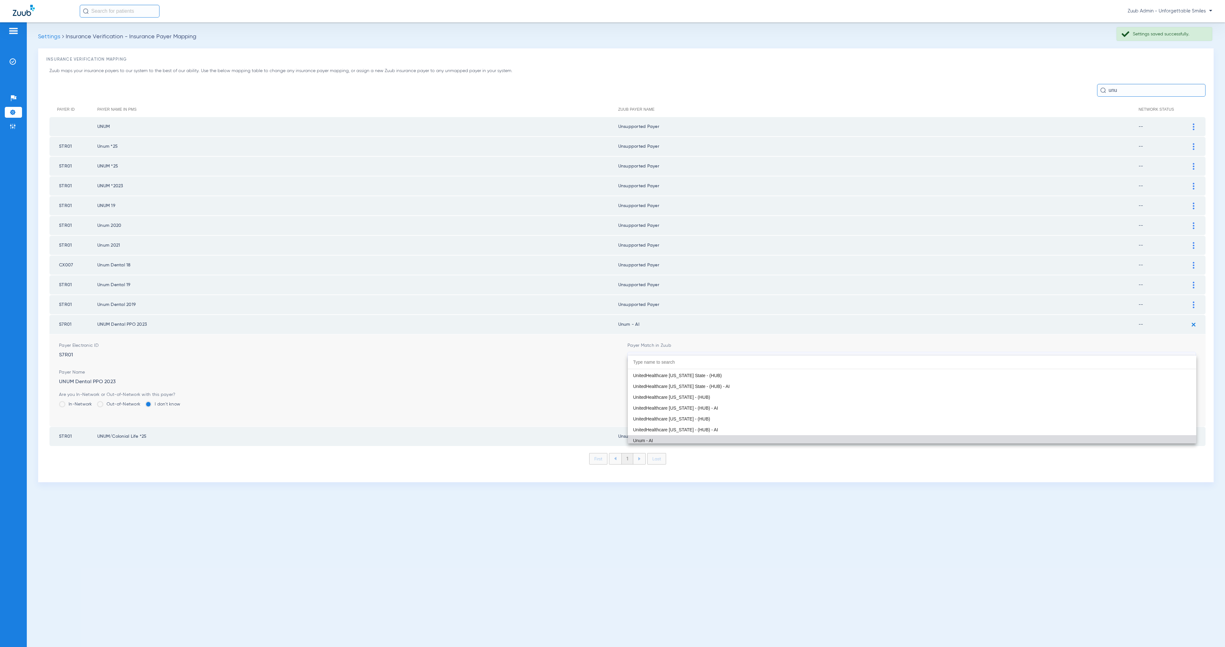
paste input "Unsupported Paye"
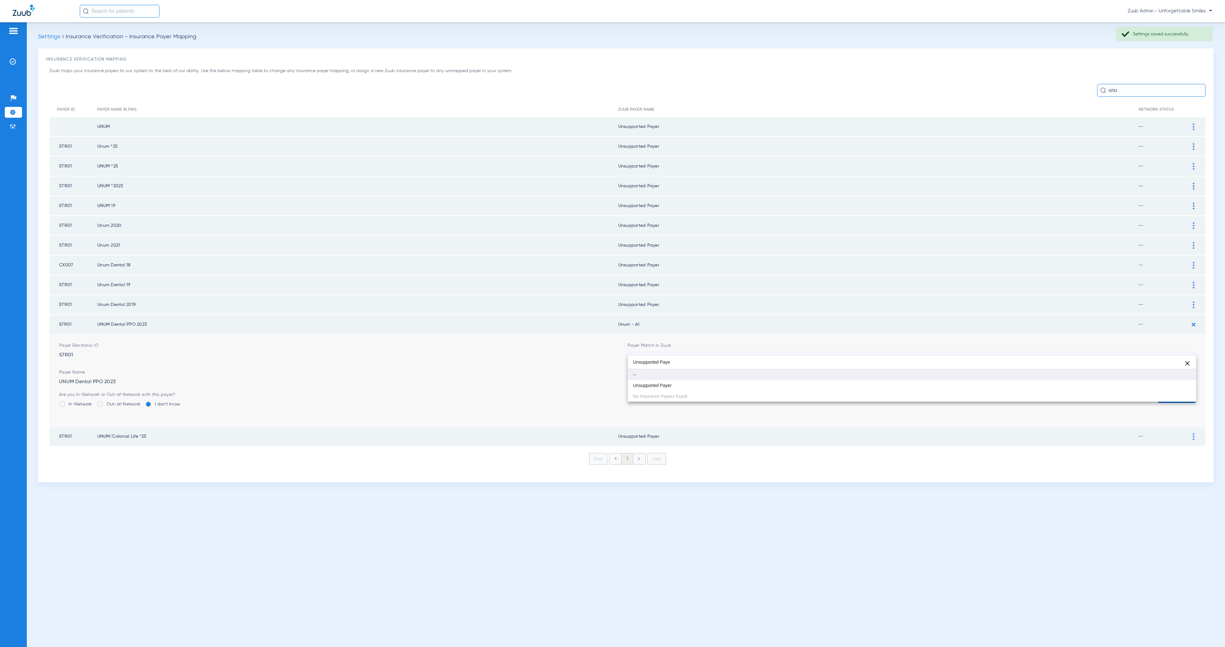
scroll to position [0, 0]
type input "Unsupported Paye"
drag, startPoint x: 745, startPoint y: 384, endPoint x: 931, endPoint y: 396, distance: 186.3
click at [745, 384] on mat-option "Unsupported Payer" at bounding box center [912, 385] width 568 height 11
click at [1181, 391] on button "Save" at bounding box center [1177, 396] width 38 height 11
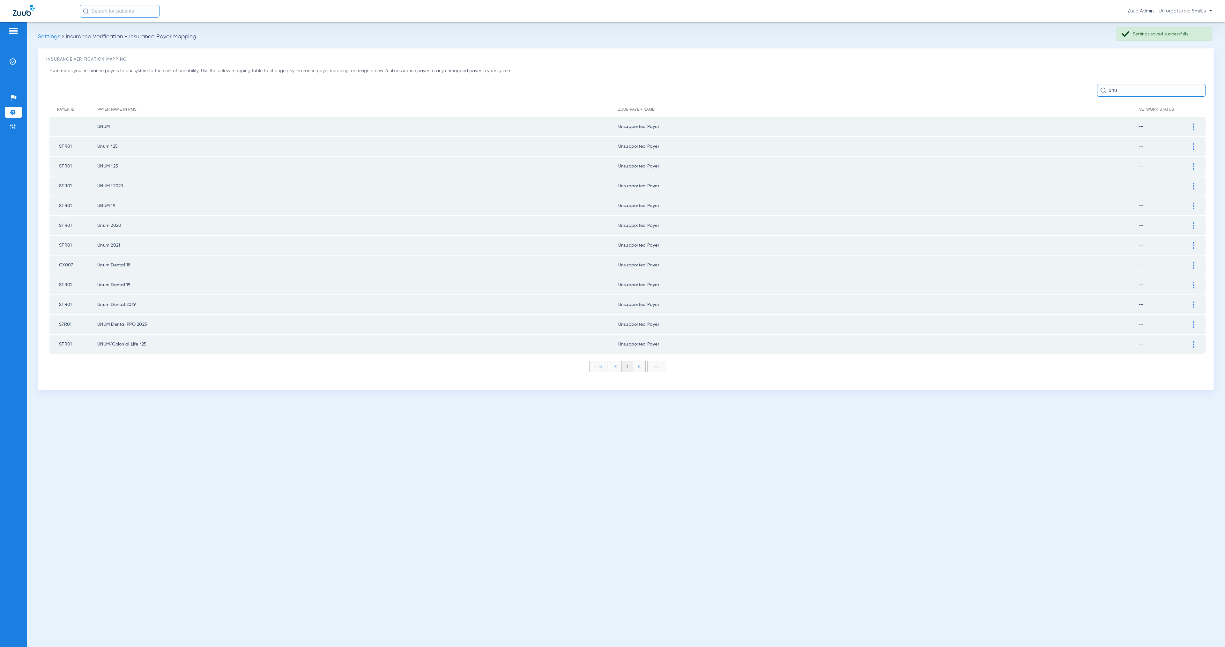
drag, startPoint x: 1129, startPoint y: 95, endPoint x: 1100, endPoint y: 92, distance: 28.9
click at [1100, 92] on div "unu" at bounding box center [1151, 90] width 108 height 13
drag, startPoint x: 1108, startPoint y: 90, endPoint x: 1125, endPoint y: 90, distance: 16.9
click at [1125, 90] on input "unu" at bounding box center [1151, 90] width 108 height 13
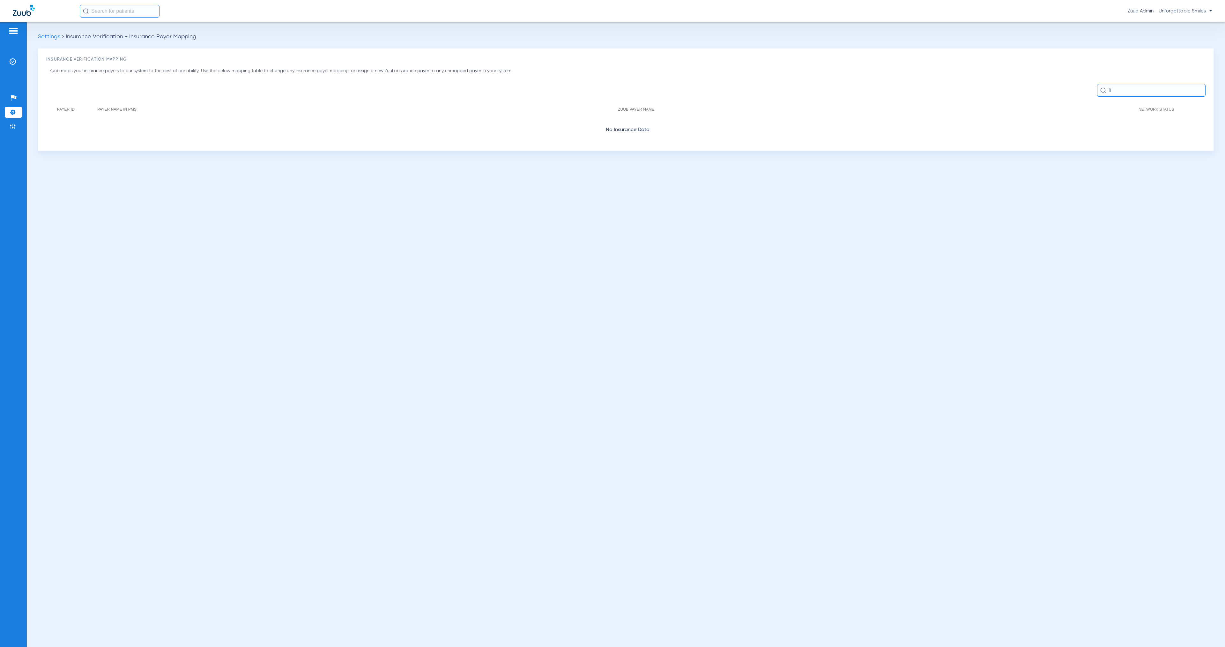
type input "l"
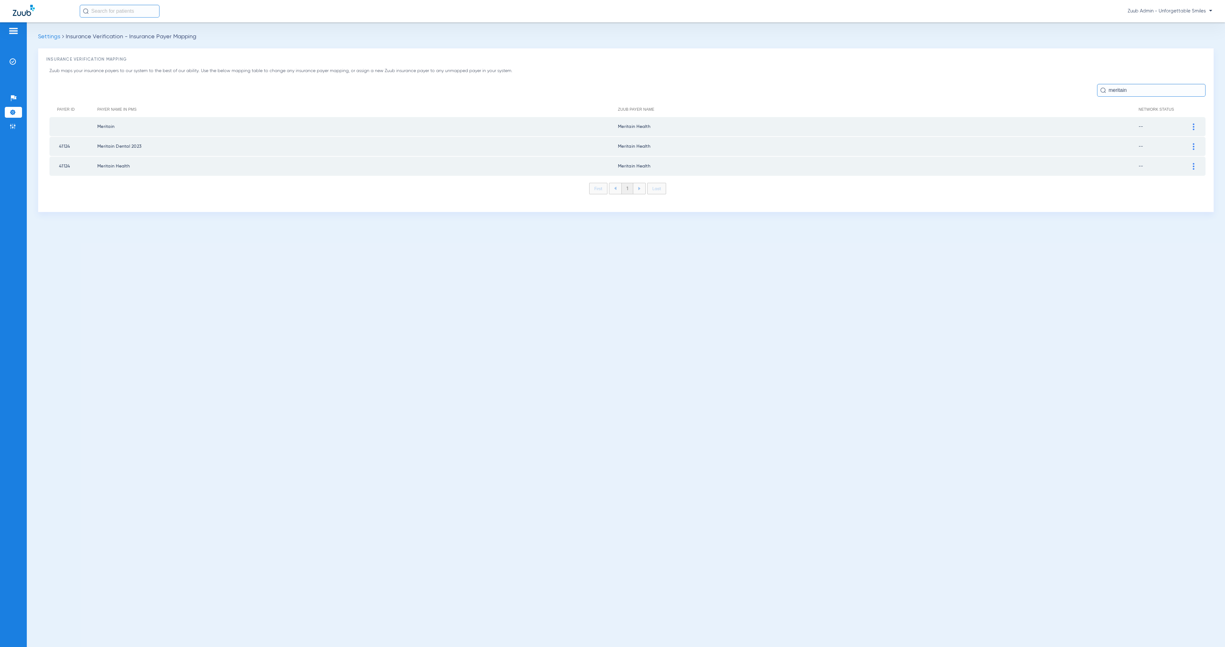
type input "meritain"
click at [1195, 123] on div at bounding box center [1193, 126] width 11 height 7
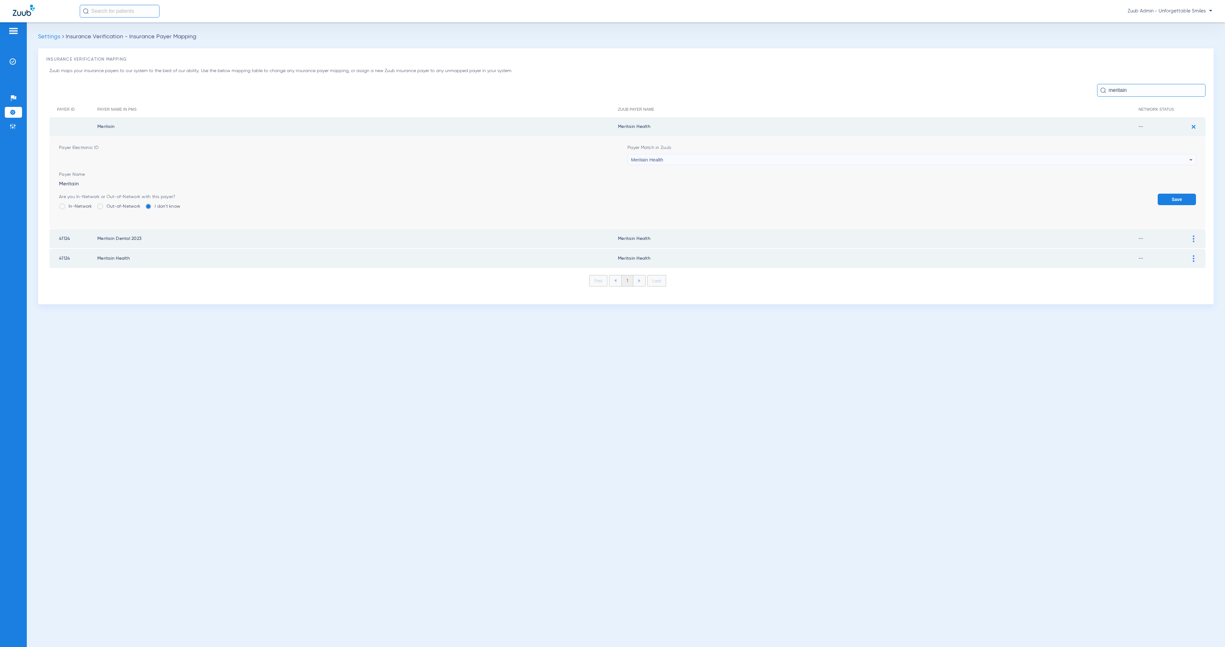
click at [759, 158] on div "Meritain Health" at bounding box center [910, 159] width 558 height 11
type input "Unsupported Paye"
drag, startPoint x: 784, startPoint y: 192, endPoint x: 1006, endPoint y: 209, distance: 222.7
click at [784, 192] on mat-option "Unsupported Payer" at bounding box center [912, 194] width 568 height 11
click at [1174, 199] on button "Save" at bounding box center [1177, 199] width 38 height 11
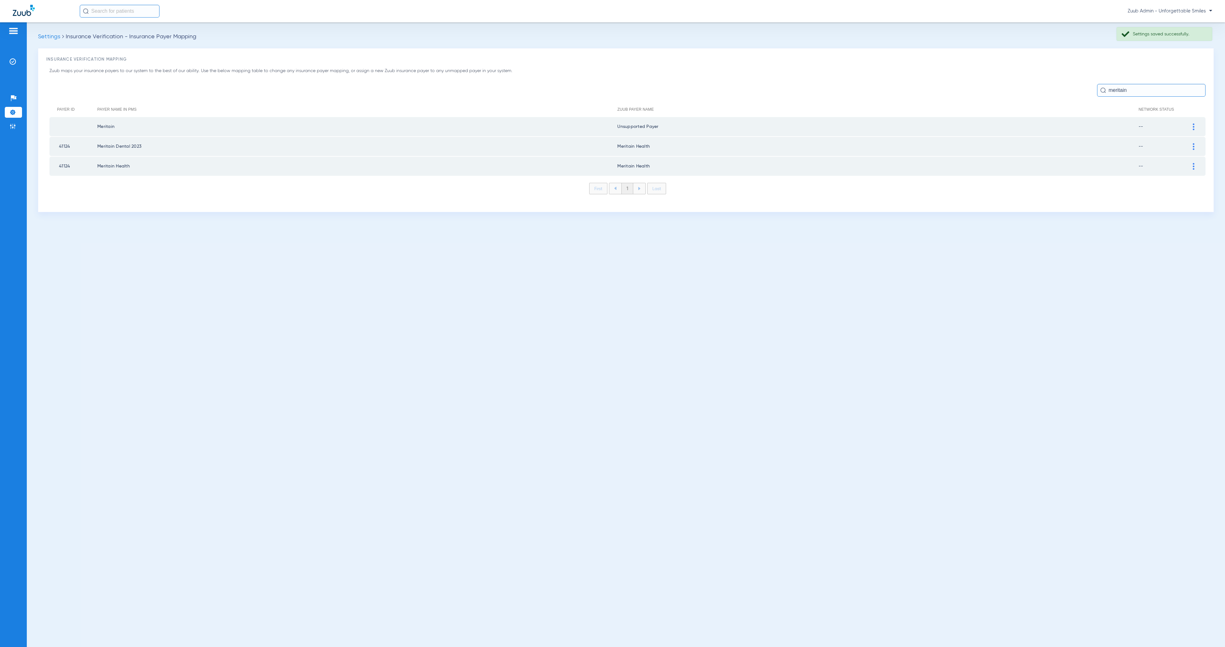
drag, startPoint x: 1194, startPoint y: 147, endPoint x: 1184, endPoint y: 147, distance: 10.2
click at [1194, 147] on div at bounding box center [1193, 146] width 11 height 7
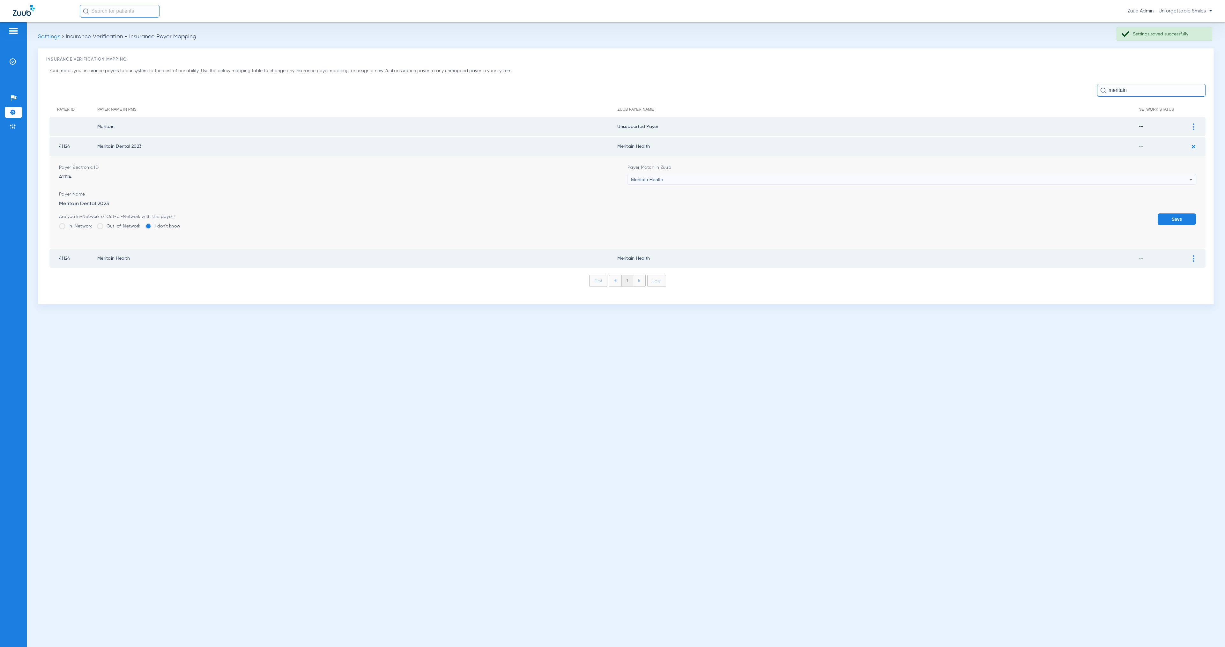
click at [706, 177] on div "Meritain Health" at bounding box center [910, 179] width 558 height 11
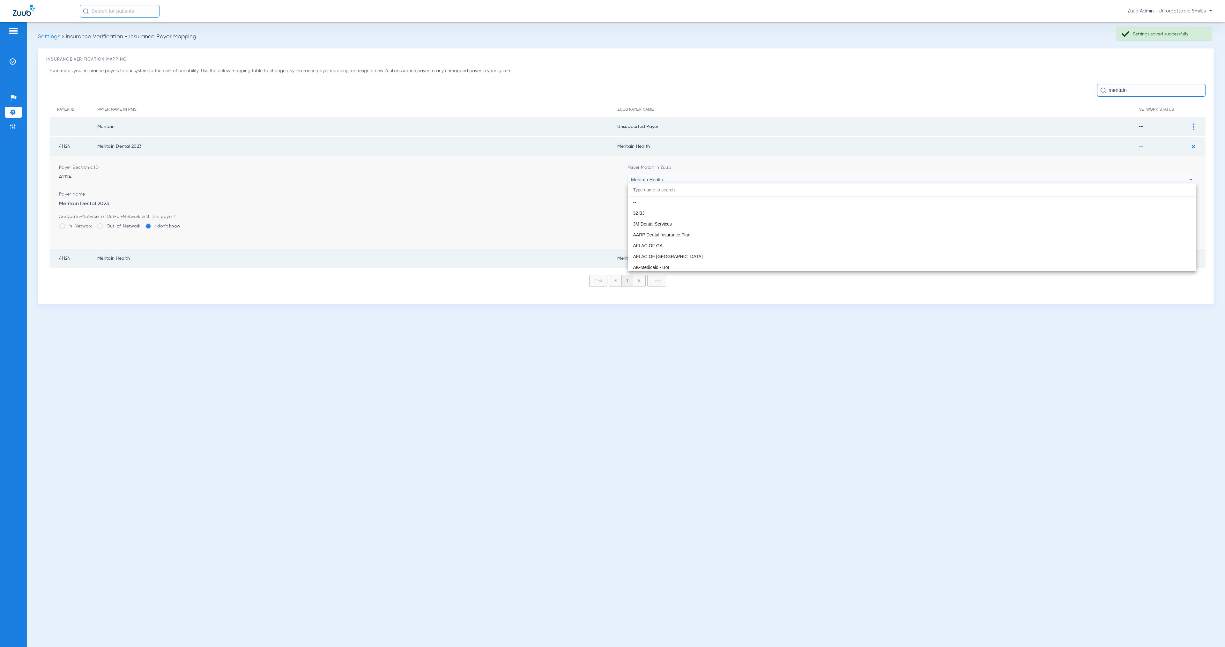
scroll to position [3362, 0]
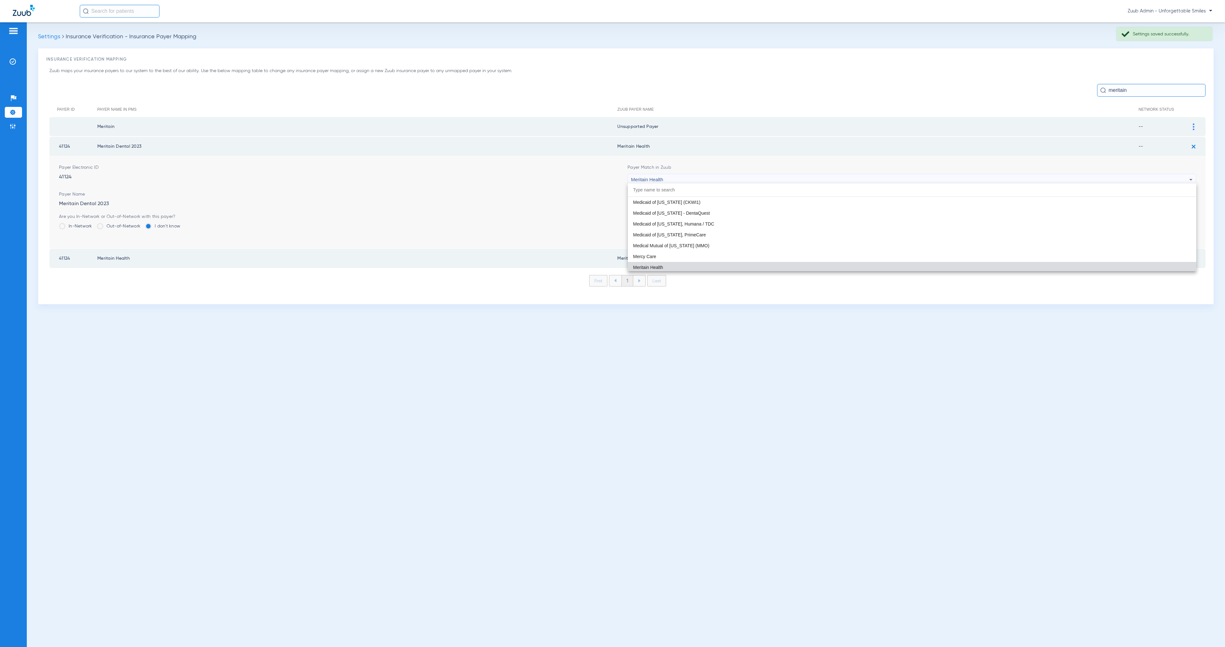
paste input "Unsupported Paye"
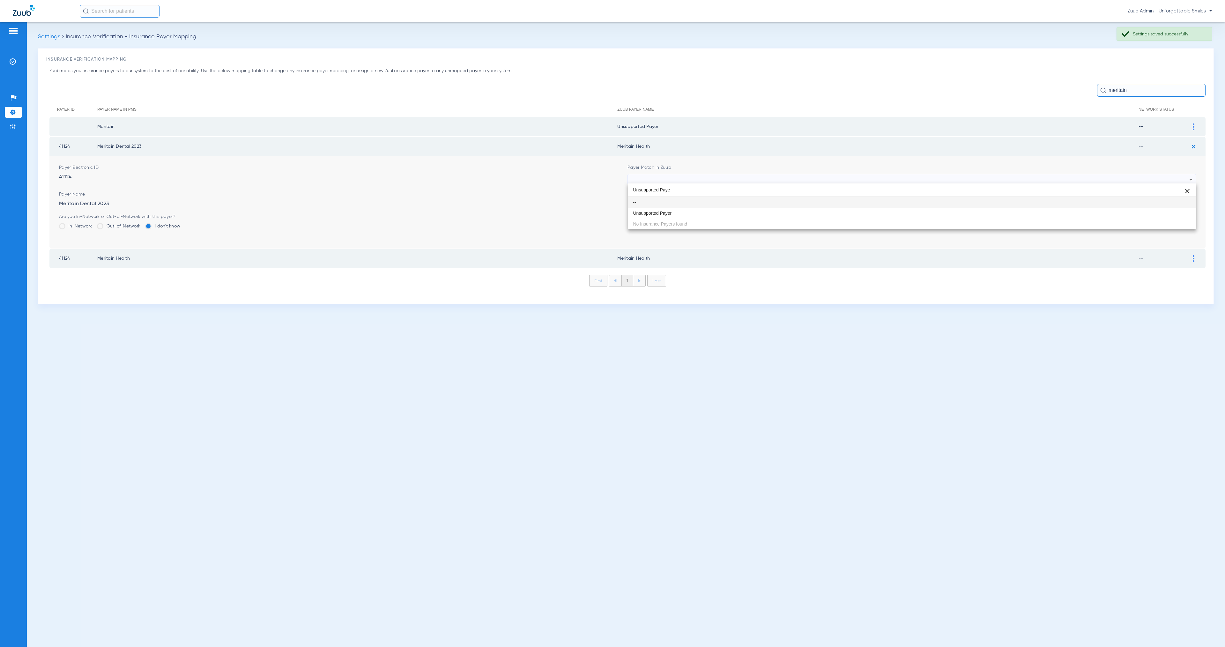
scroll to position [0, 0]
type input "Unsupported Paye"
click at [735, 220] on div "Unsupported Paye close -- Unsupported Payer No Insurance Payers found" at bounding box center [912, 206] width 568 height 46
drag, startPoint x: 736, startPoint y: 212, endPoint x: 736, endPoint y: 217, distance: 4.8
click at [736, 212] on mat-option "Unsupported Payer" at bounding box center [912, 213] width 568 height 11
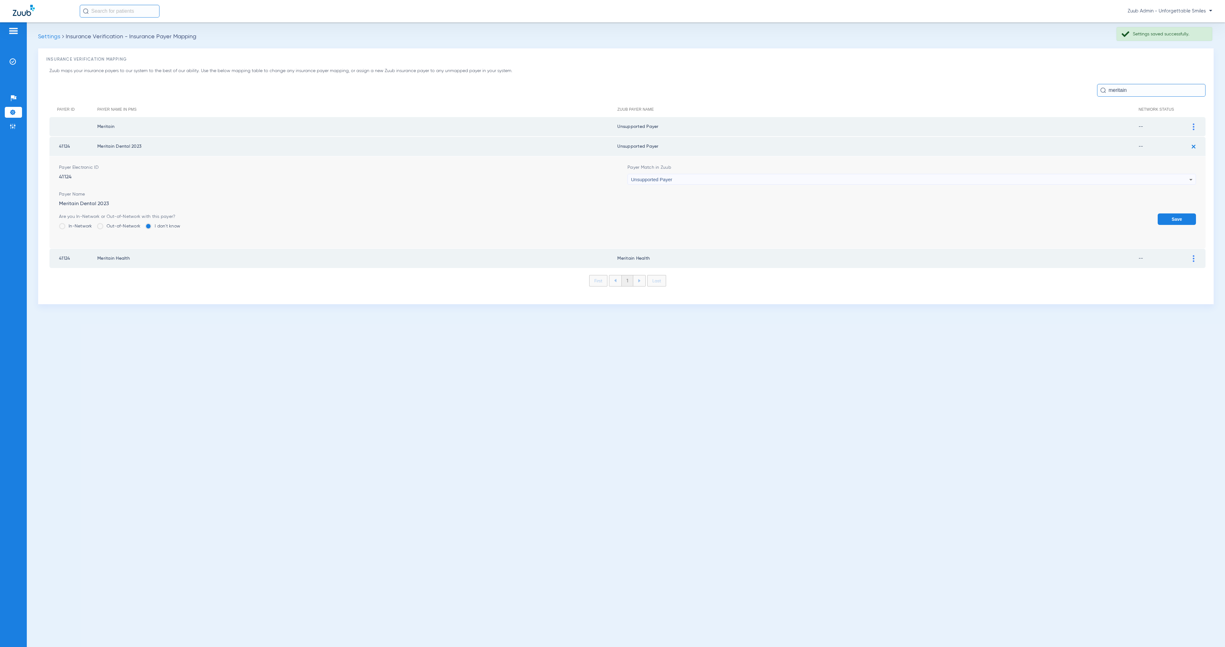
click at [1174, 217] on button "Save" at bounding box center [1177, 218] width 38 height 11
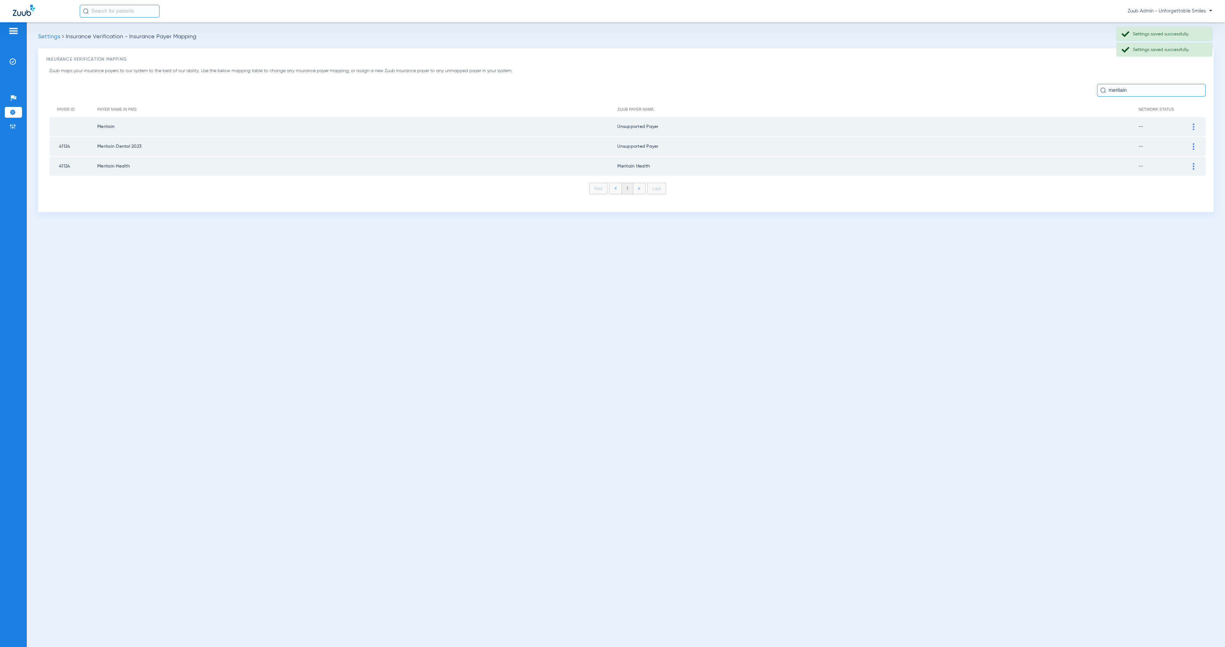
click at [1195, 163] on div at bounding box center [1193, 166] width 11 height 7
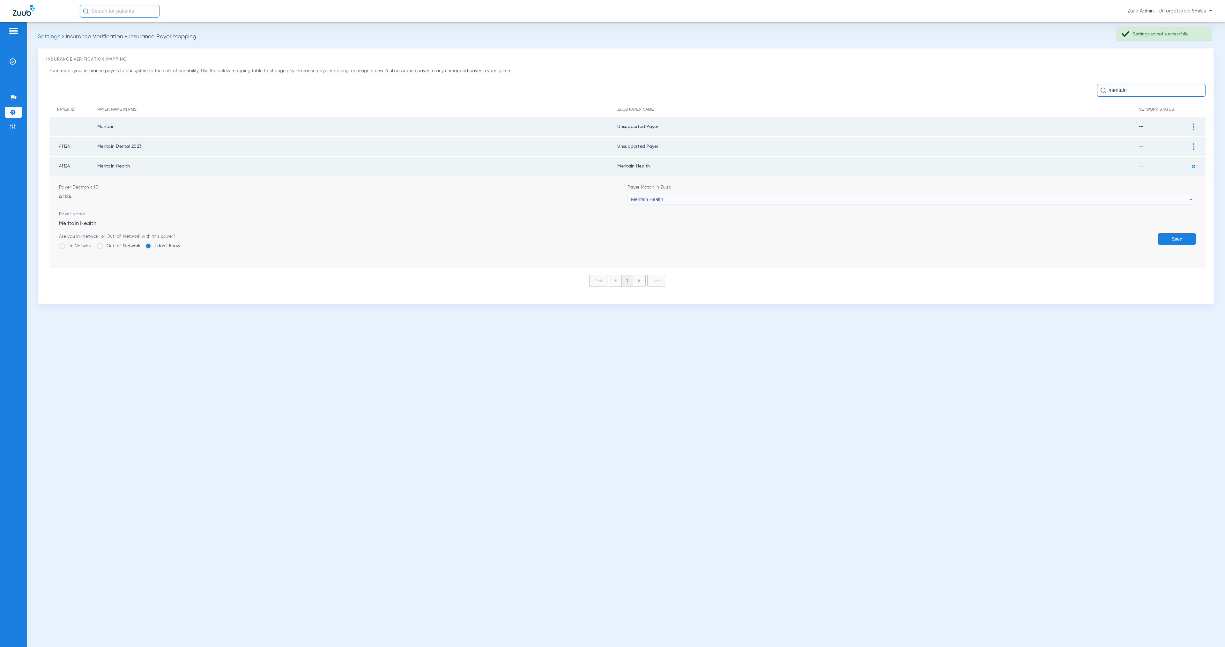
click at [746, 197] on div "Meritain Health" at bounding box center [910, 199] width 558 height 11
type input "Unsupported Paye"
click at [755, 229] on mat-option "Unsupported Payer" at bounding box center [912, 232] width 568 height 11
click at [1188, 236] on button "Save" at bounding box center [1177, 238] width 38 height 11
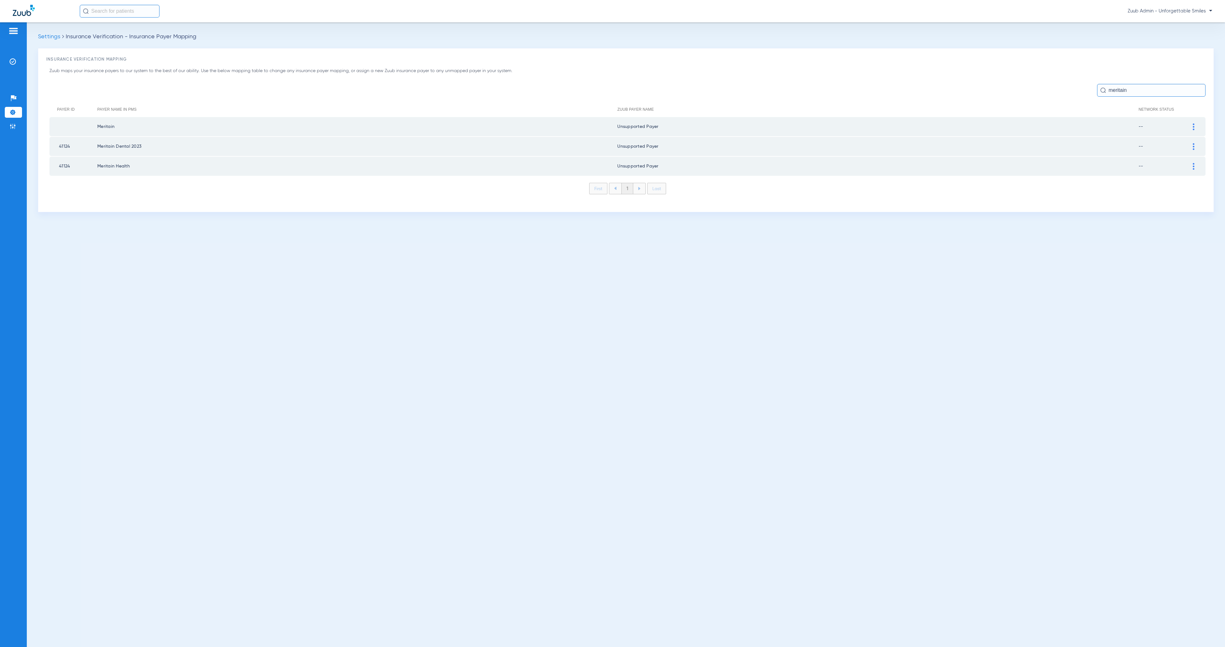
drag, startPoint x: 1107, startPoint y: 90, endPoint x: 1152, endPoint y: 90, distance: 45.0
click at [1152, 90] on input "meritain" at bounding box center [1151, 90] width 108 height 13
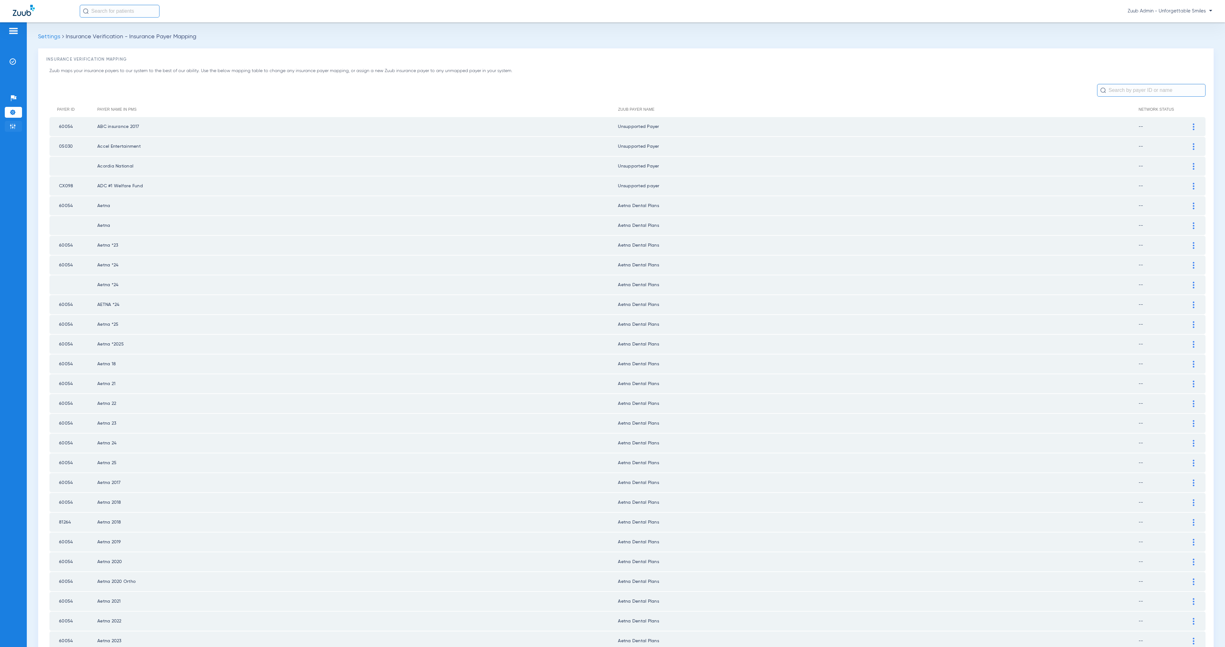
click at [11, 126] on img at bounding box center [13, 126] width 6 height 6
